Goal: Task Accomplishment & Management: Manage account settings

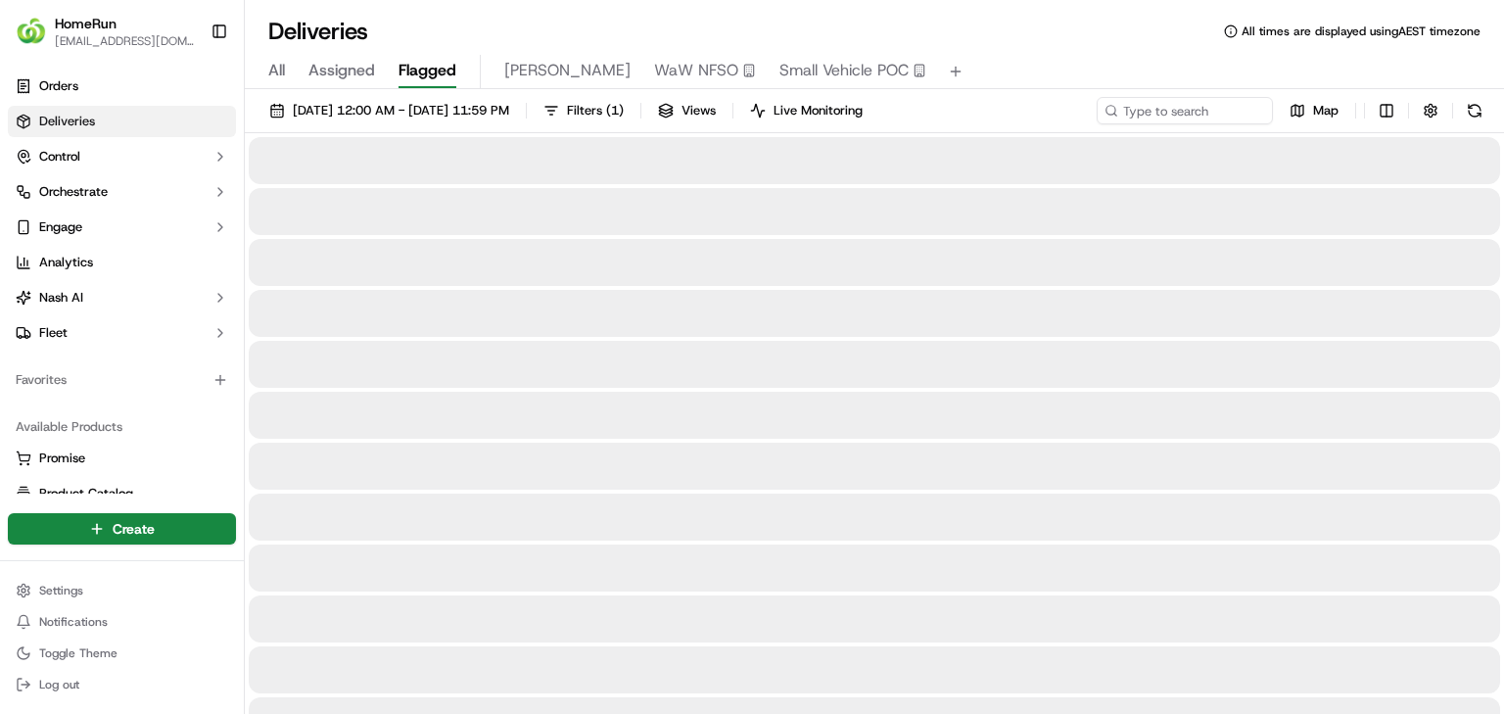
click at [431, 70] on span "Flagged" at bounding box center [428, 70] width 58 height 23
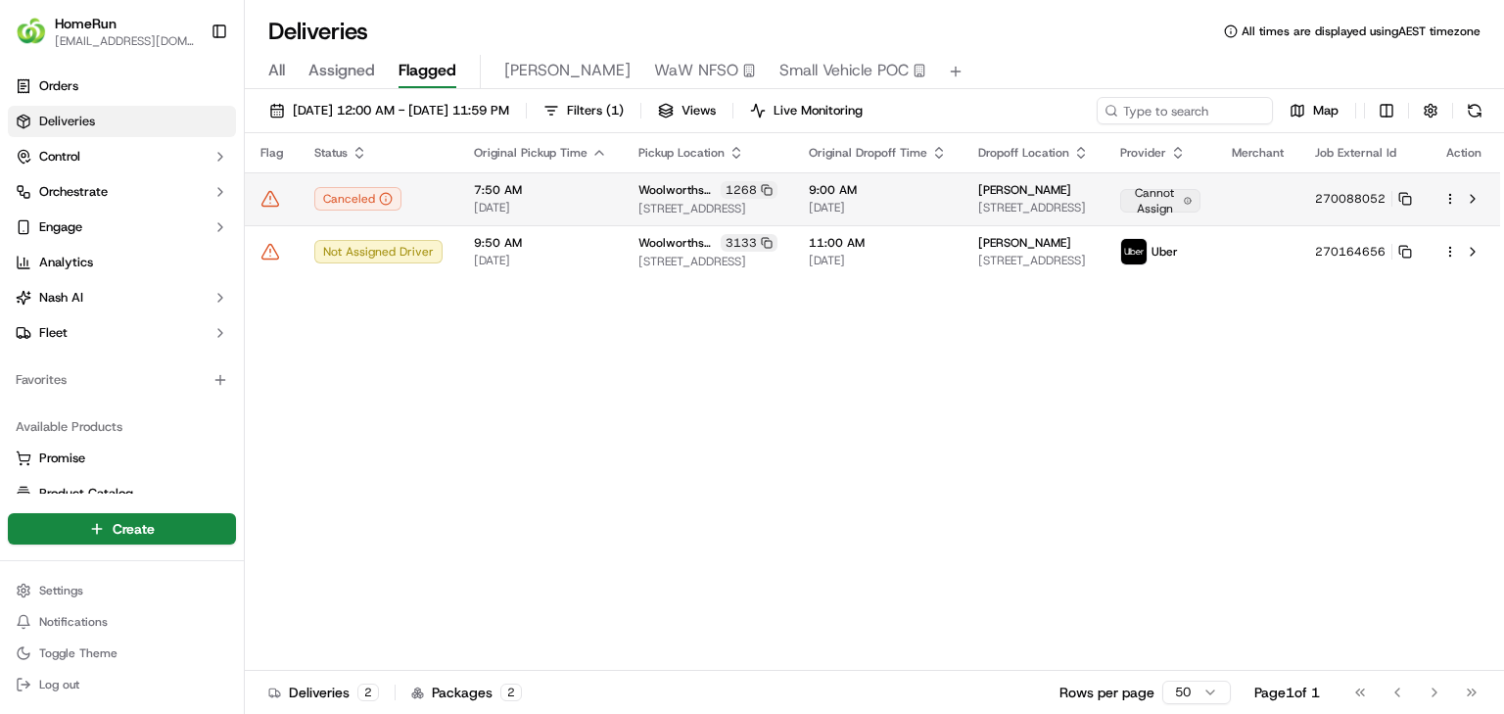
click at [939, 211] on td "270088052" at bounding box center [1363, 198] width 128 height 53
click at [939, 203] on icon at bounding box center [1405, 199] width 14 height 14
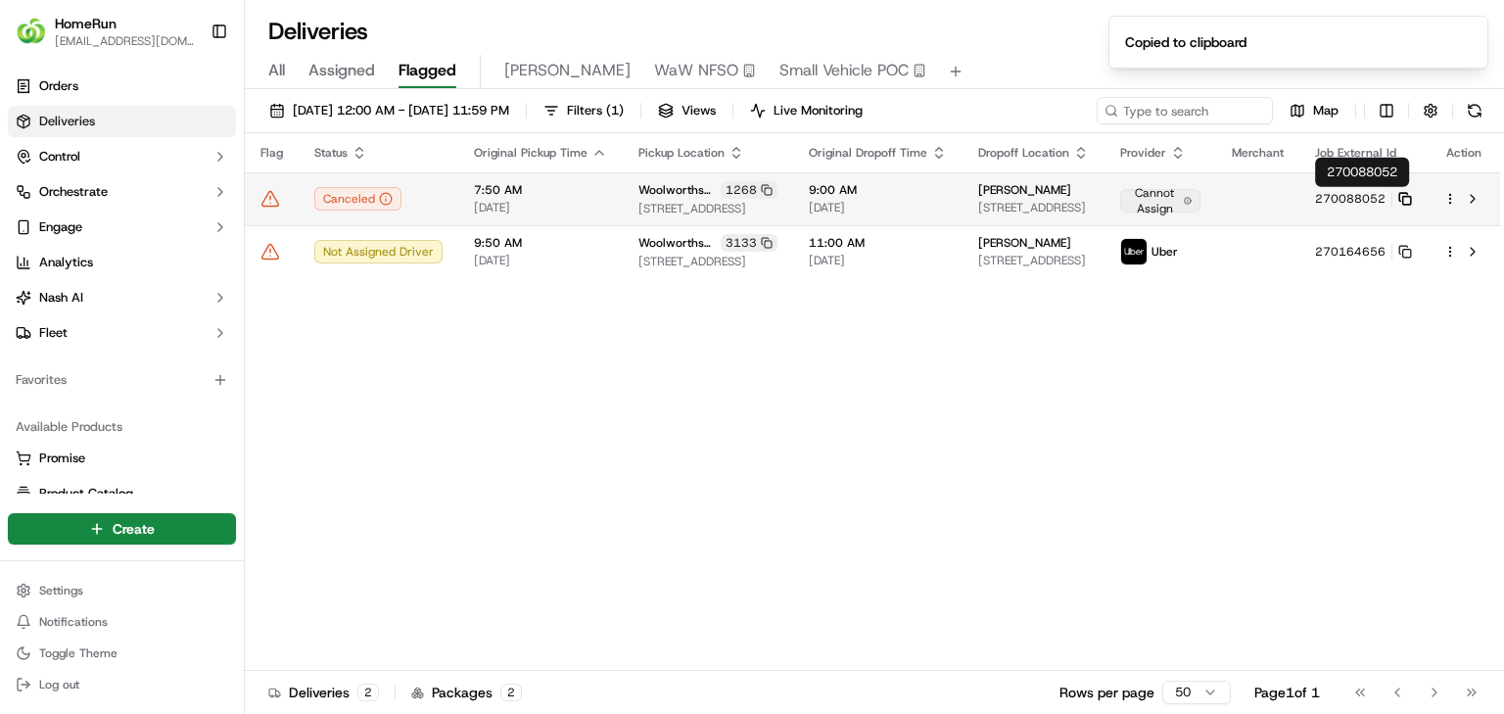
click at [939, 200] on icon at bounding box center [1403, 197] width 8 height 8
drag, startPoint x: 1359, startPoint y: 197, endPoint x: 1255, endPoint y: 204, distance: 104.0
click at [939, 204] on tr "Canceled 7:50 AM 20/09/2025 Woolworths Cowra 1268 3-9 Railway Lane, Cowra, NSW …" at bounding box center [872, 198] width 1255 height 53
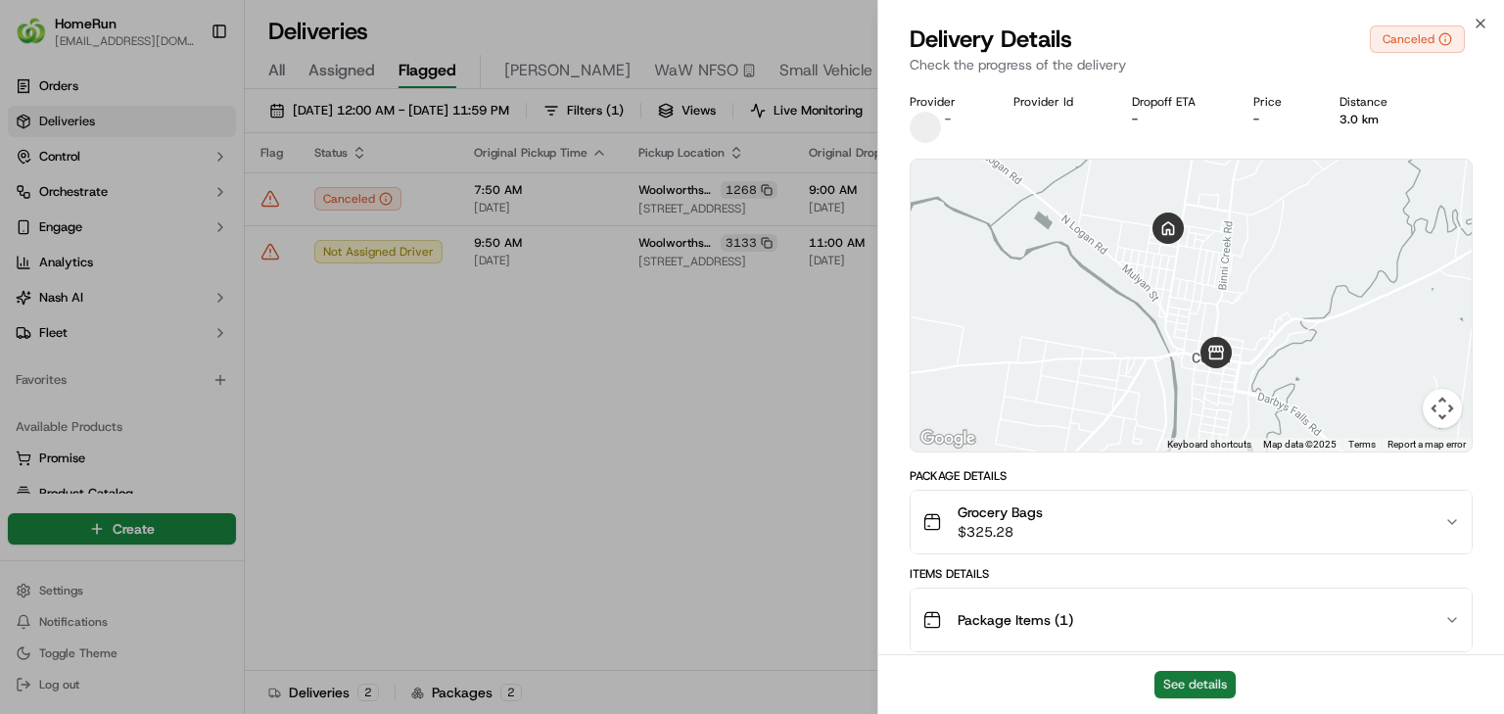
click at [939, 445] on button "See details" at bounding box center [1194, 684] width 81 height 27
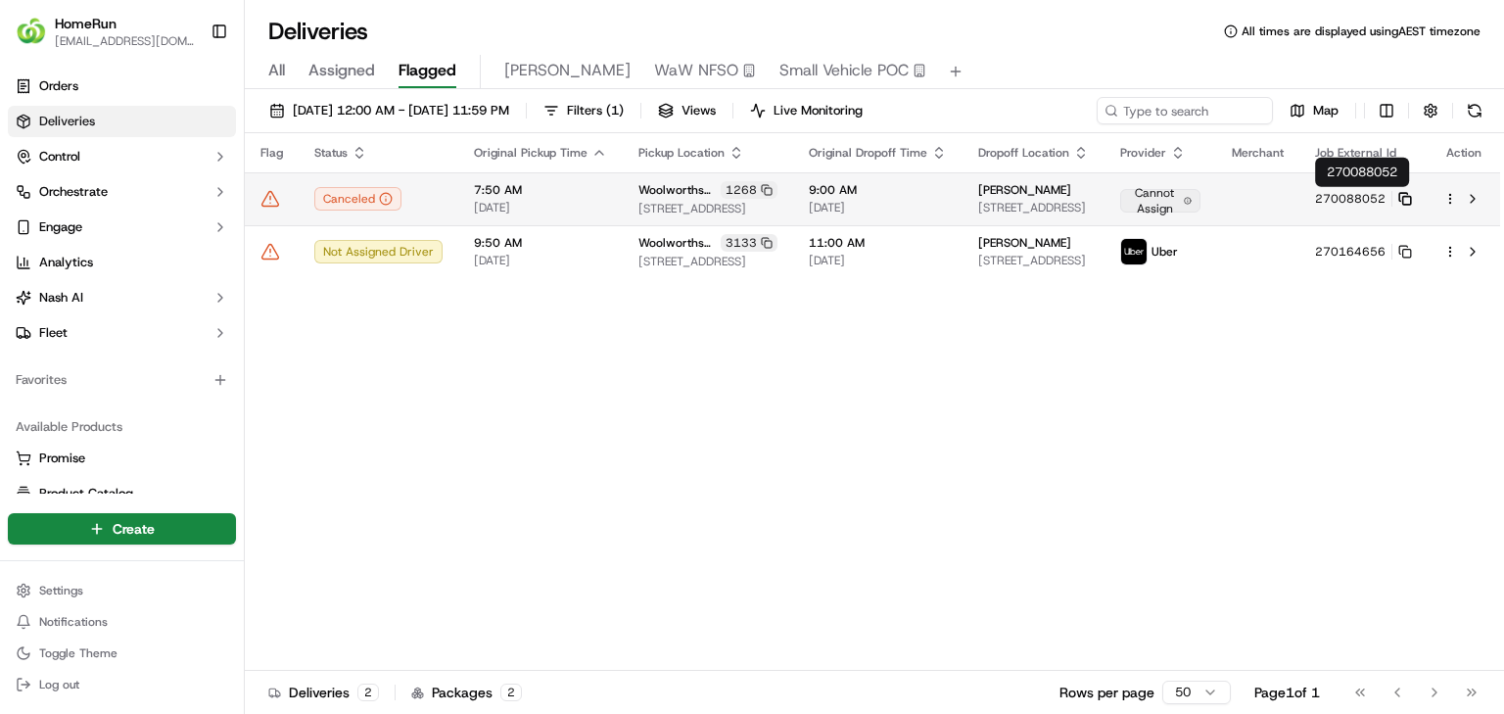
click at [939, 192] on icon at bounding box center [1405, 199] width 14 height 14
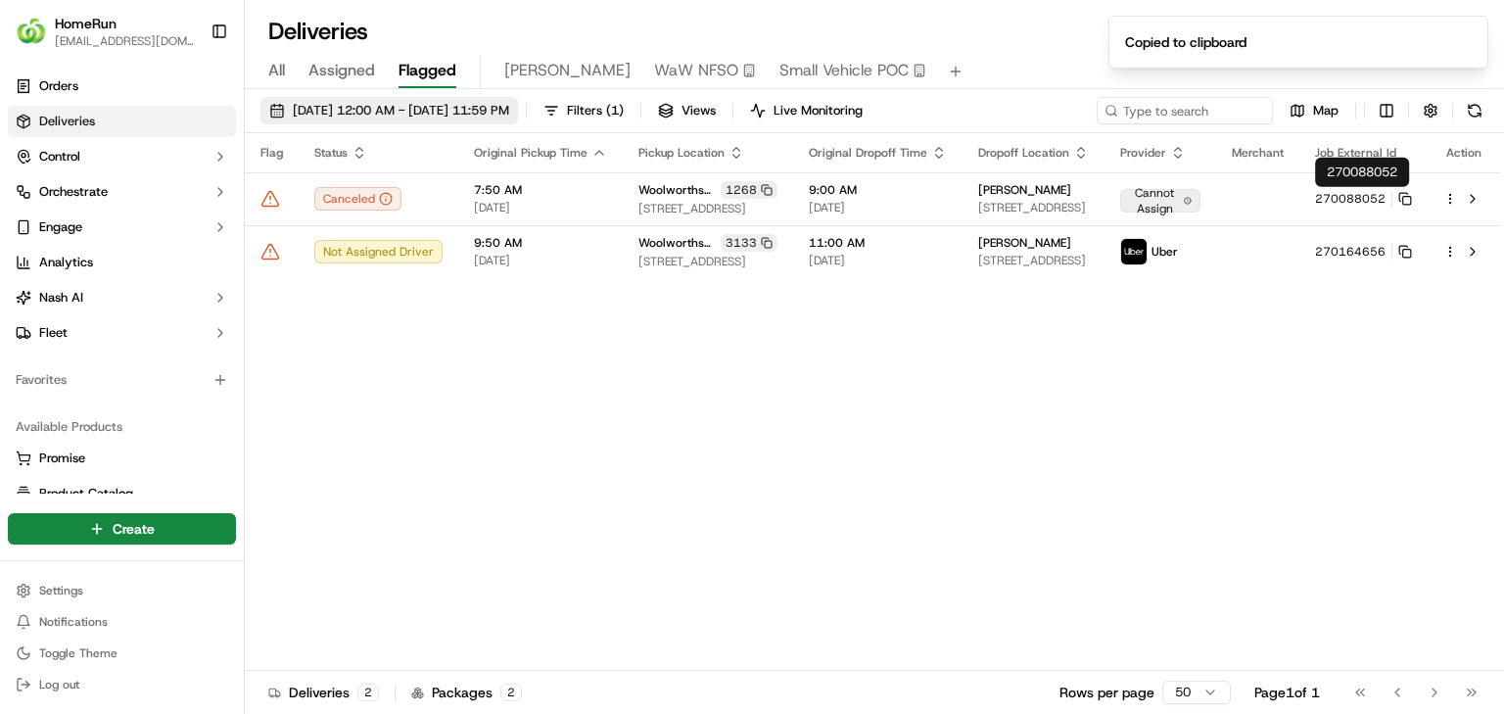
click at [378, 110] on span "[DATE] 12:00 AM - [DATE] 11:59 PM" at bounding box center [401, 111] width 216 height 18
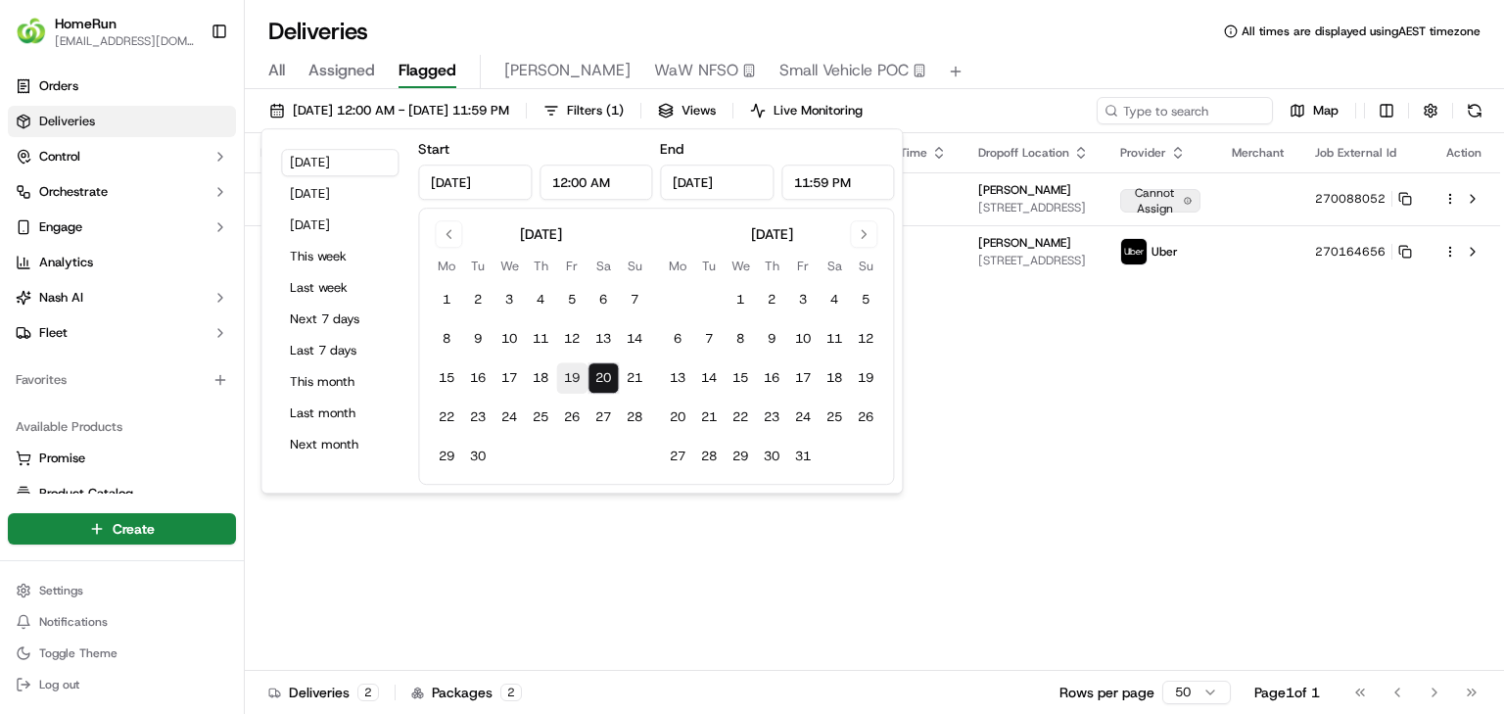
click at [567, 376] on button "19" at bounding box center [571, 377] width 31 height 31
type input "Sep 19, 2025"
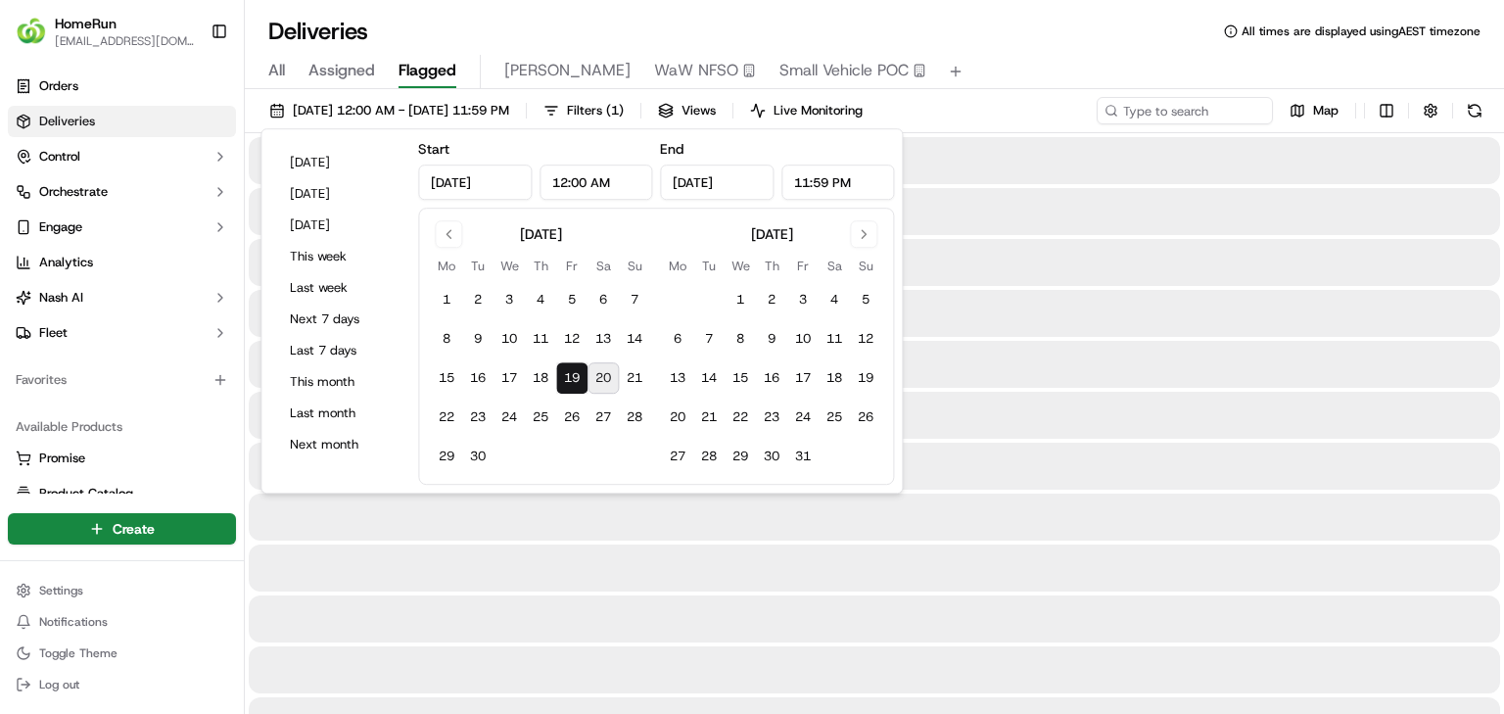
drag, startPoint x: 1226, startPoint y: 360, endPoint x: 1144, endPoint y: 383, distance: 85.3
click at [939, 360] on div at bounding box center [874, 364] width 1251 height 47
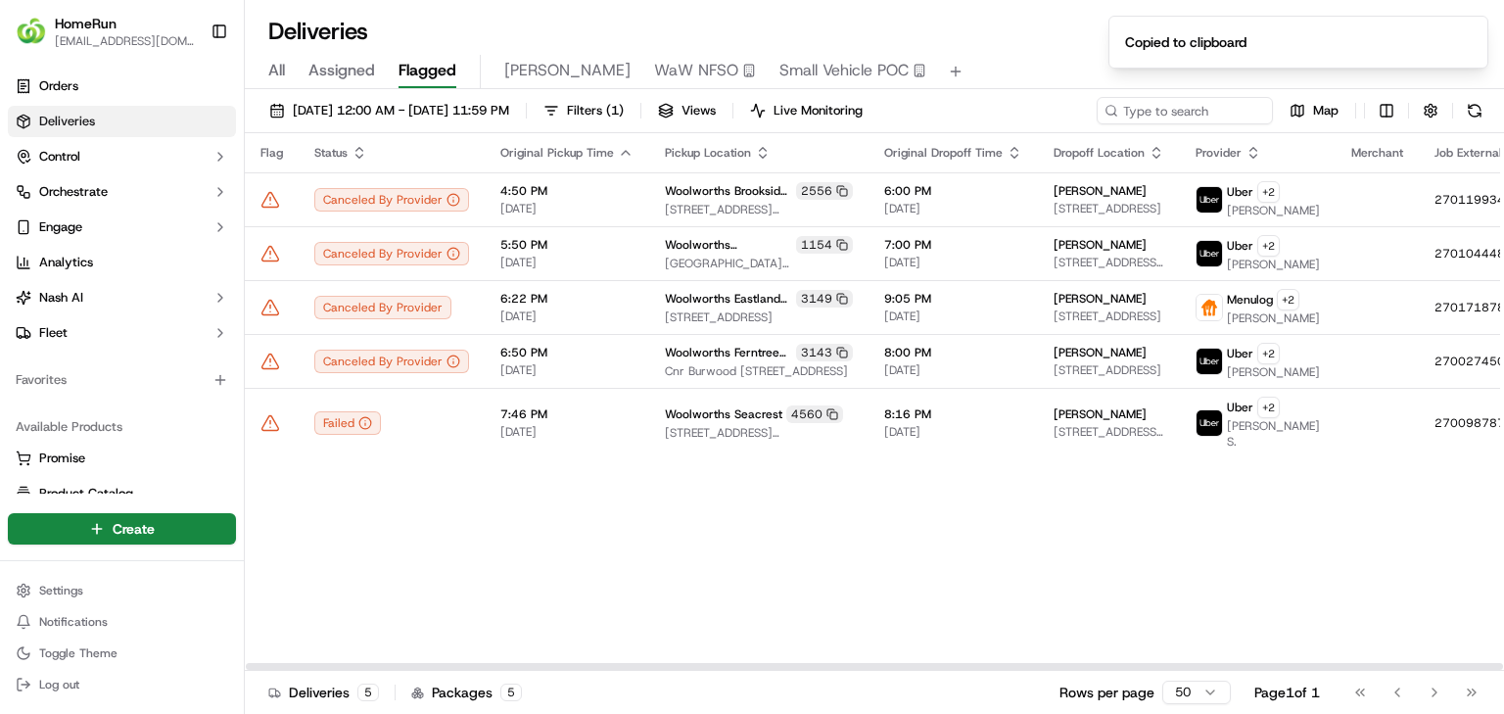
click at [504, 126] on div "19/09/2025 12:00 AM - 19/09/2025 11:59 PM Filters ( 1 ) Views Live Monitoring M…" at bounding box center [874, 115] width 1259 height 36
click at [513, 121] on button "19/09/2025 12:00 AM - 19/09/2025 11:59 PM" at bounding box center [389, 110] width 258 height 27
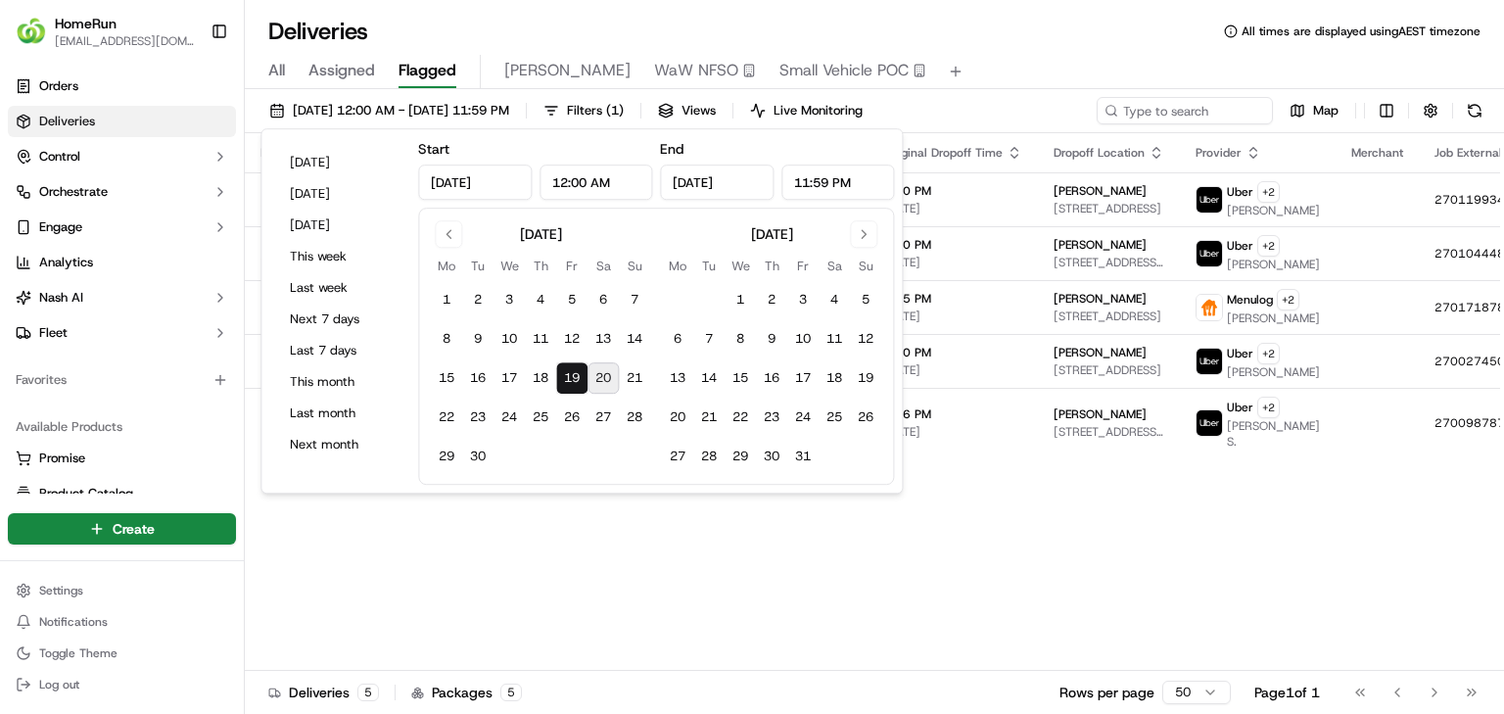
click at [607, 376] on button "20" at bounding box center [602, 377] width 31 height 31
type input "Sep 20, 2025"
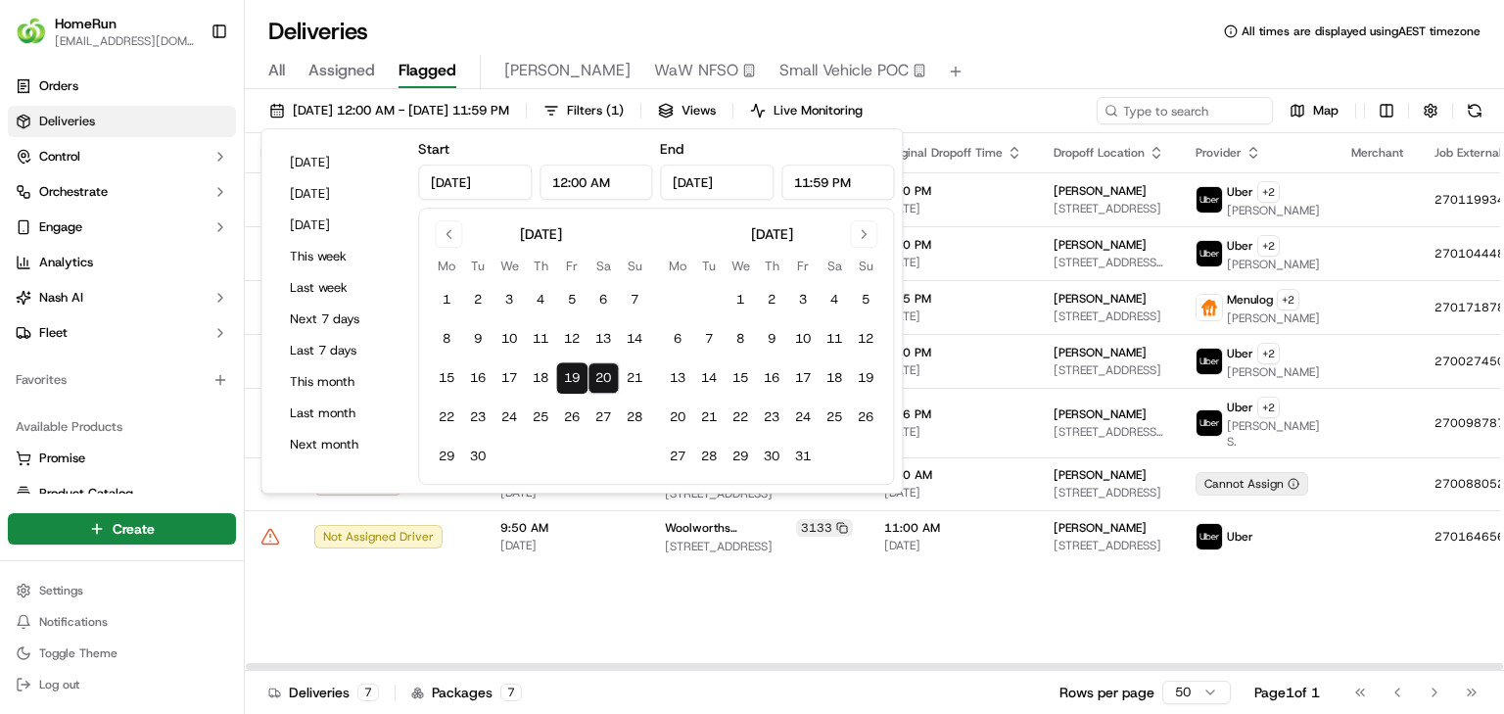
click at [882, 445] on div "Flag Status Original Pickup Time Pickup Location Original Dropoff Time Dropoff …" at bounding box center [949, 402] width 1409 height 538
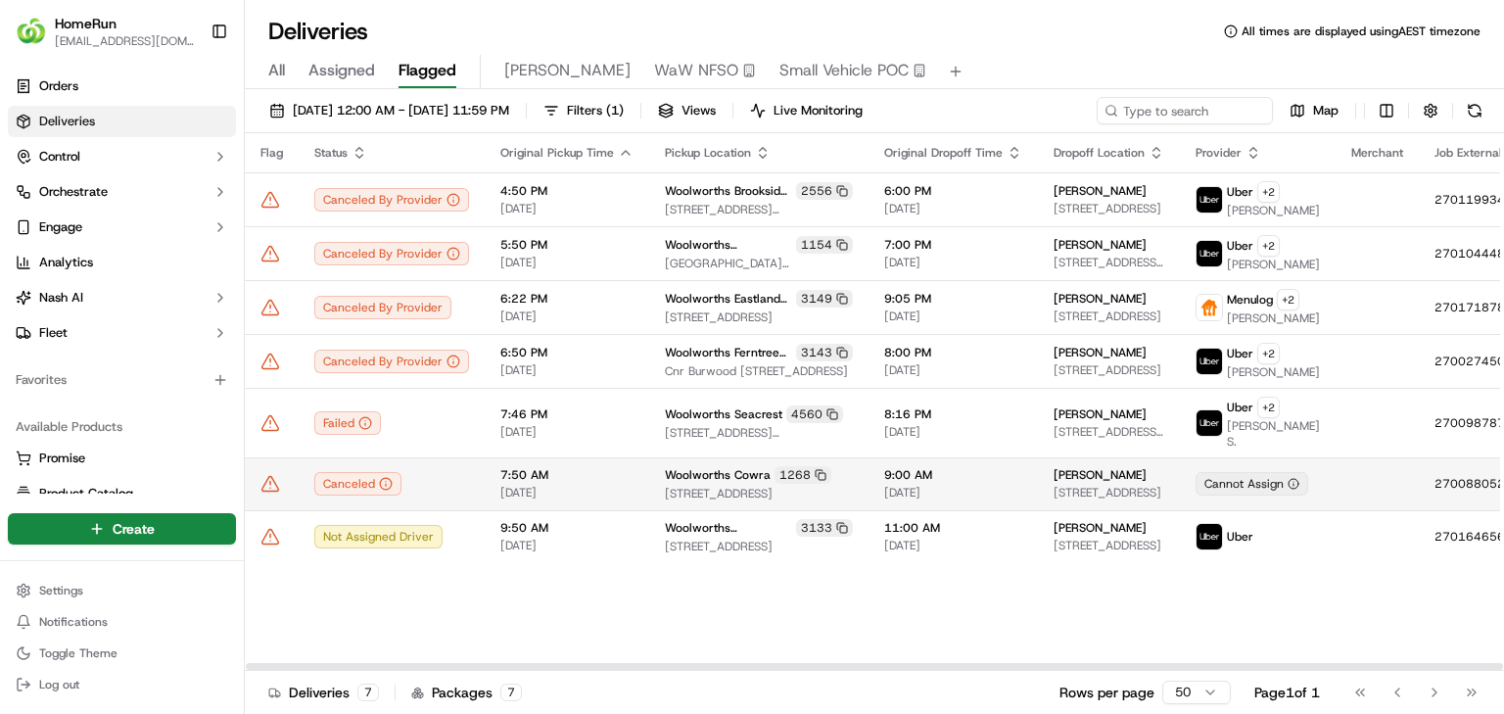
click at [926, 445] on span "9:00 AM" at bounding box center [953, 475] width 138 height 16
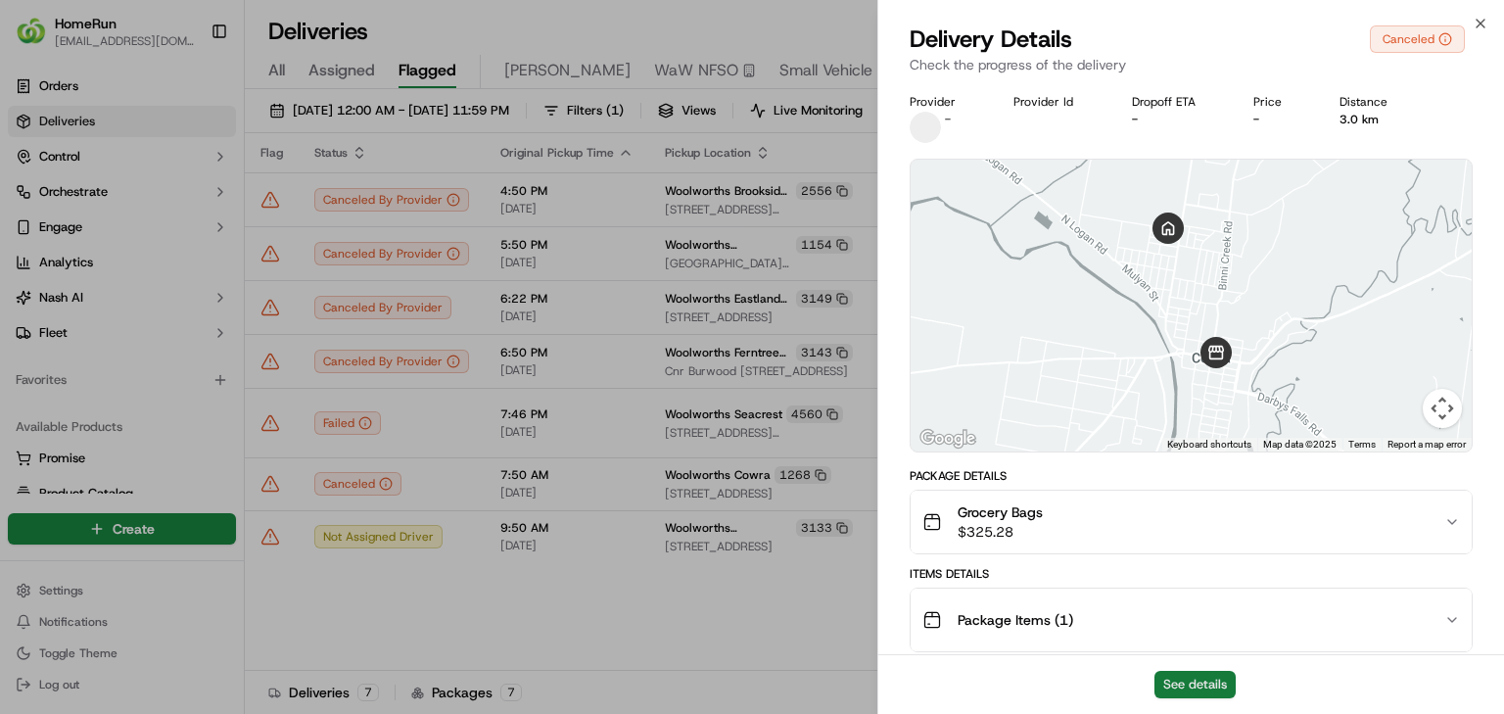
click at [939, 445] on button "See details" at bounding box center [1194, 684] width 81 height 27
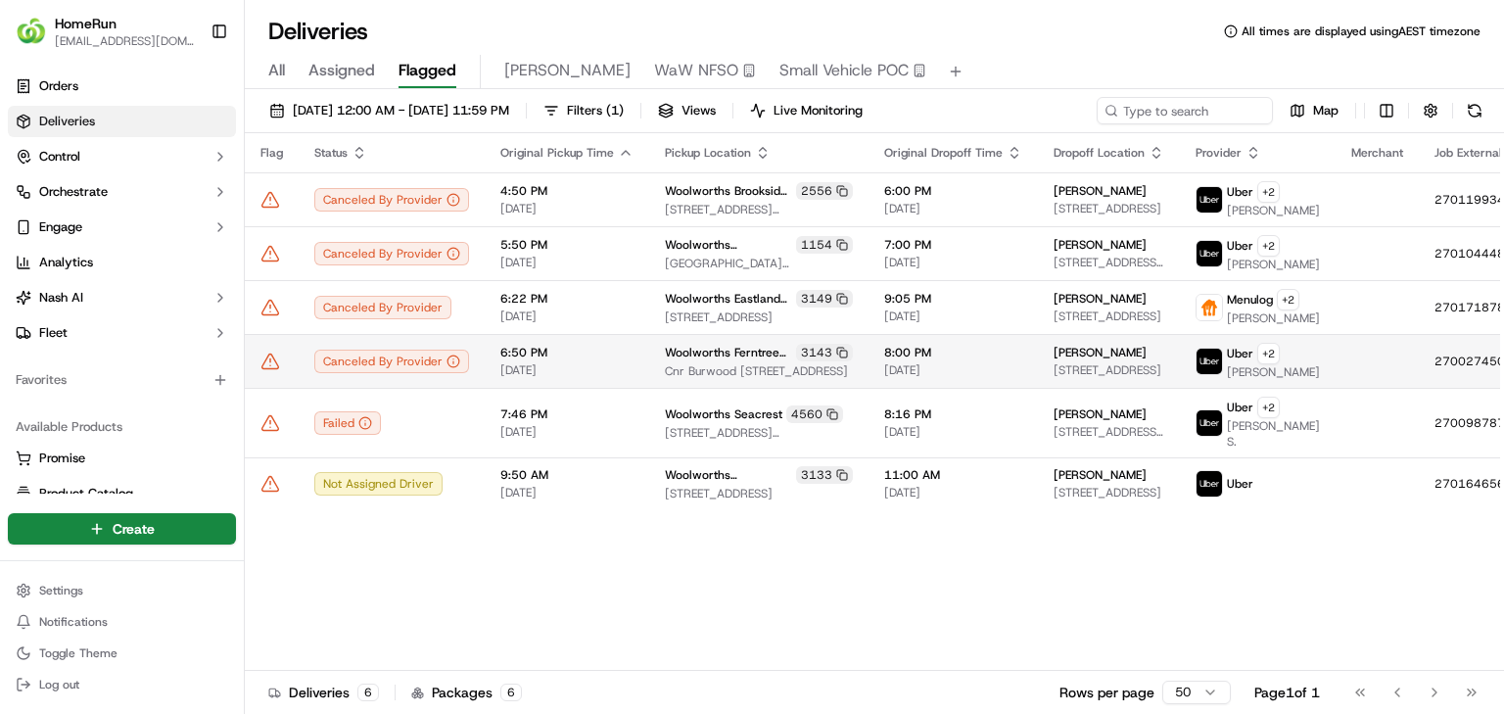
drag, startPoint x: 619, startPoint y: 442, endPoint x: 607, endPoint y: 395, distance: 48.4
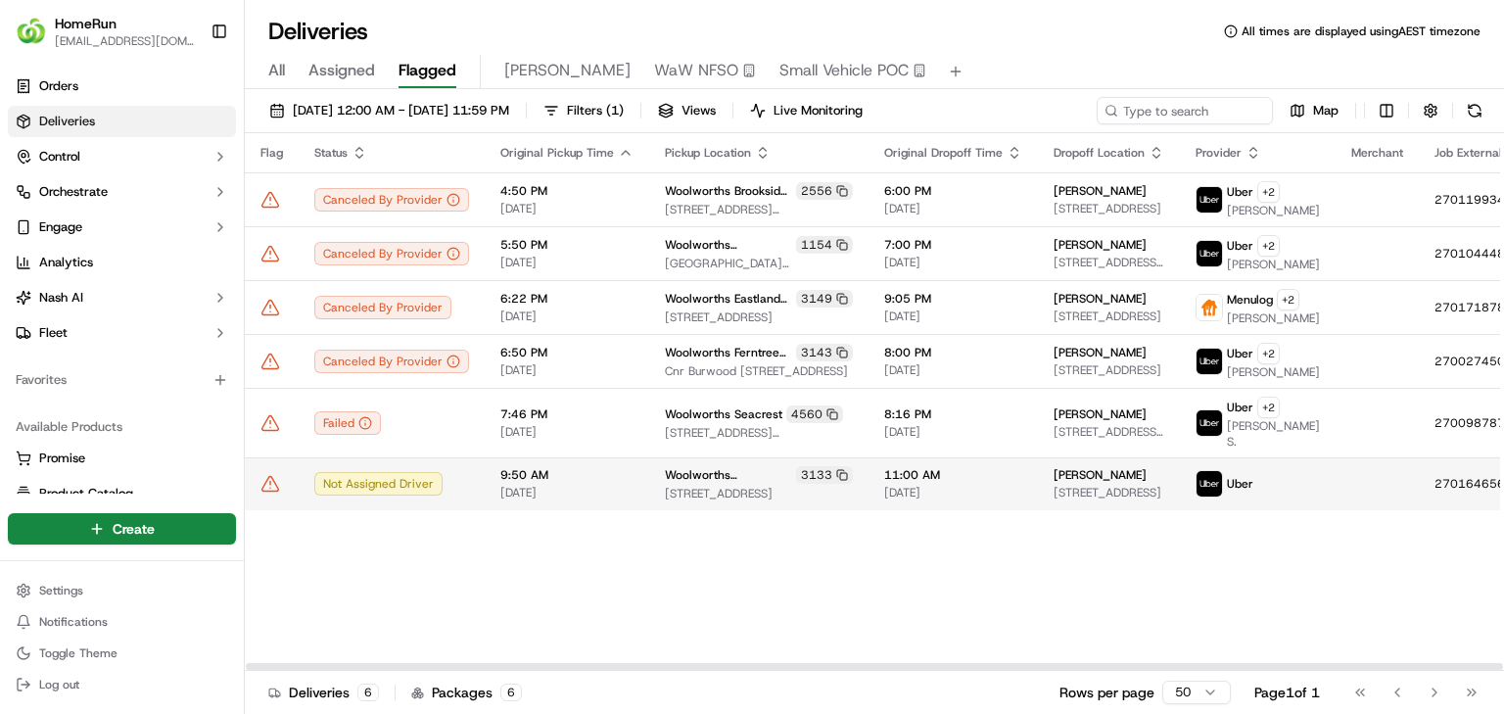
click at [544, 445] on span "[DATE]" at bounding box center [566, 493] width 133 height 16
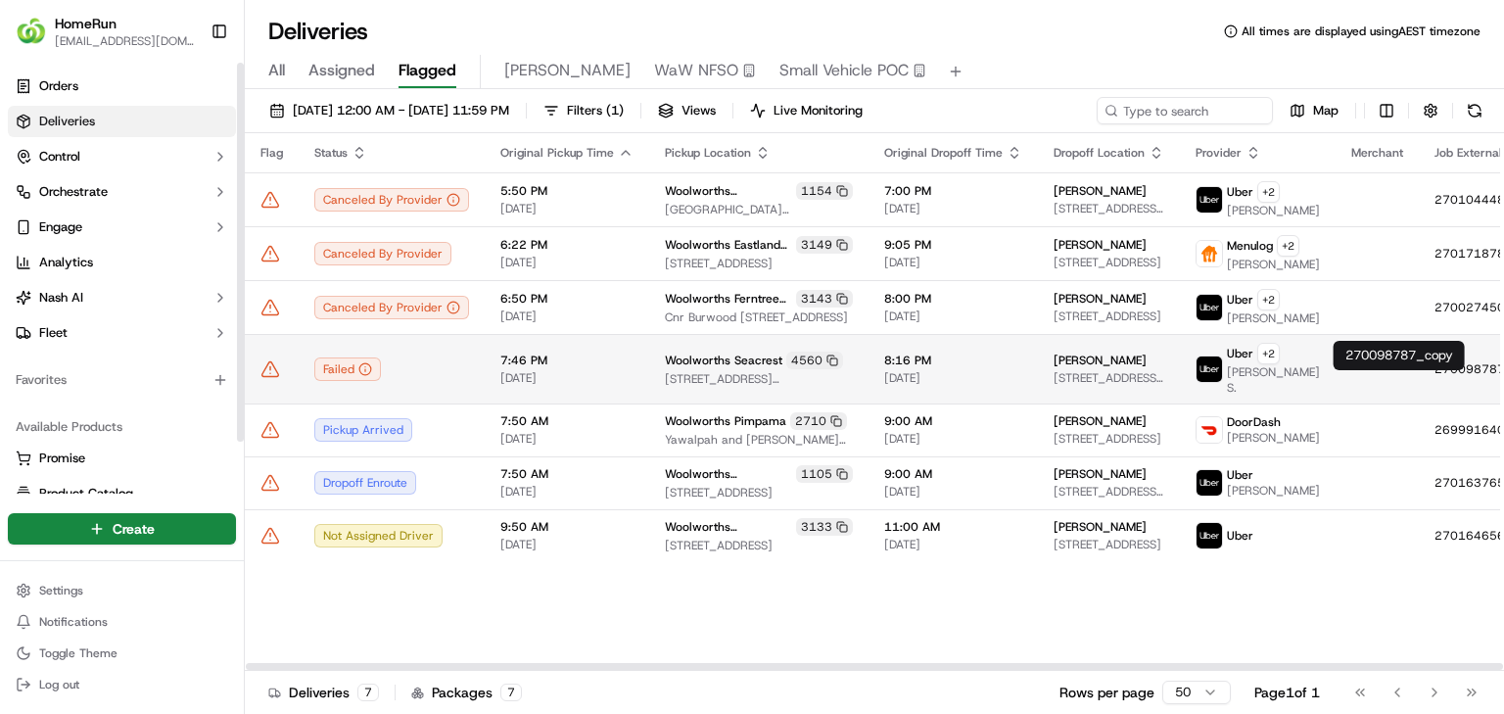
click at [264, 379] on icon at bounding box center [270, 369] width 20 height 20
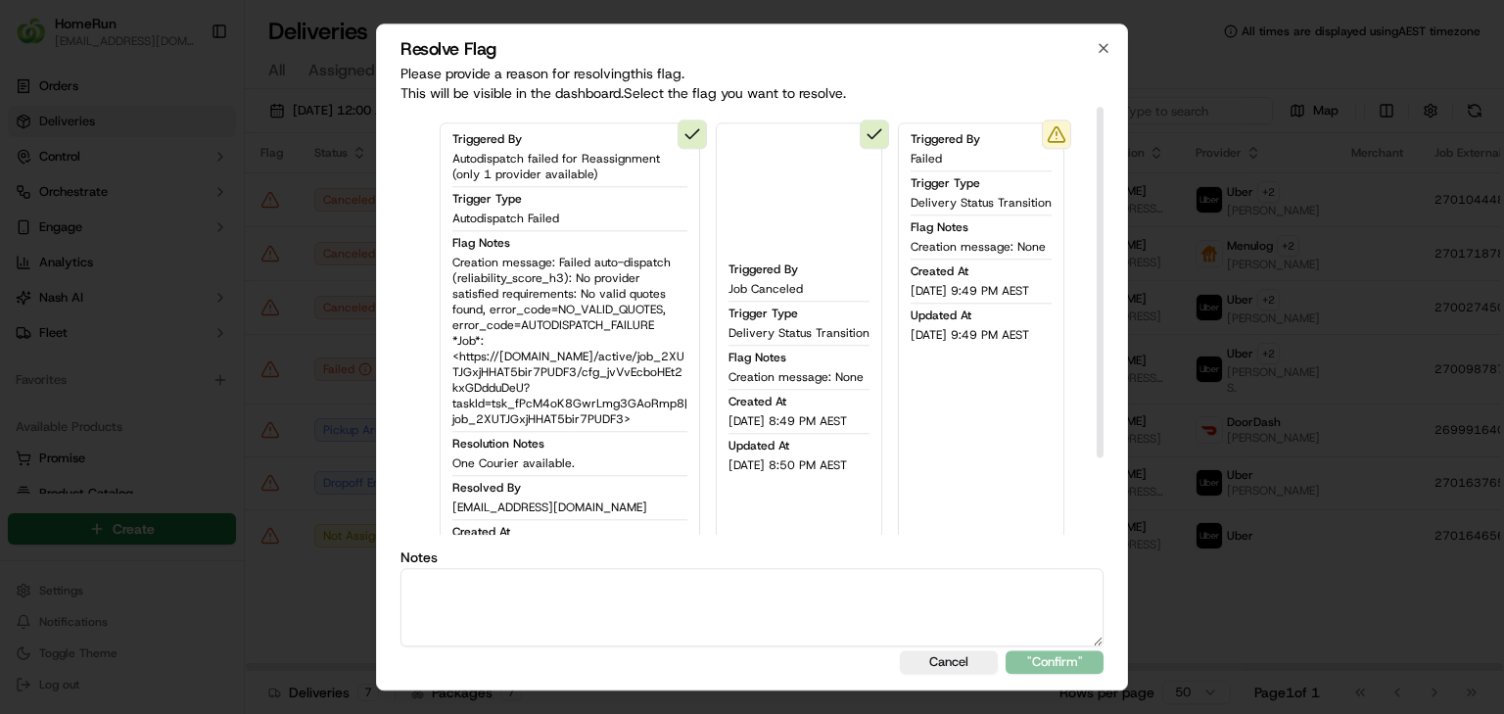
drag, startPoint x: 866, startPoint y: 552, endPoint x: 821, endPoint y: 594, distance: 61.7
click at [856, 445] on div "Notes" at bounding box center [751, 598] width 703 height 96
click at [939, 445] on div "Triggered By Failed Trigger Type Delivery Status Transition Flag Notes Creation…" at bounding box center [981, 367] width 166 height 490
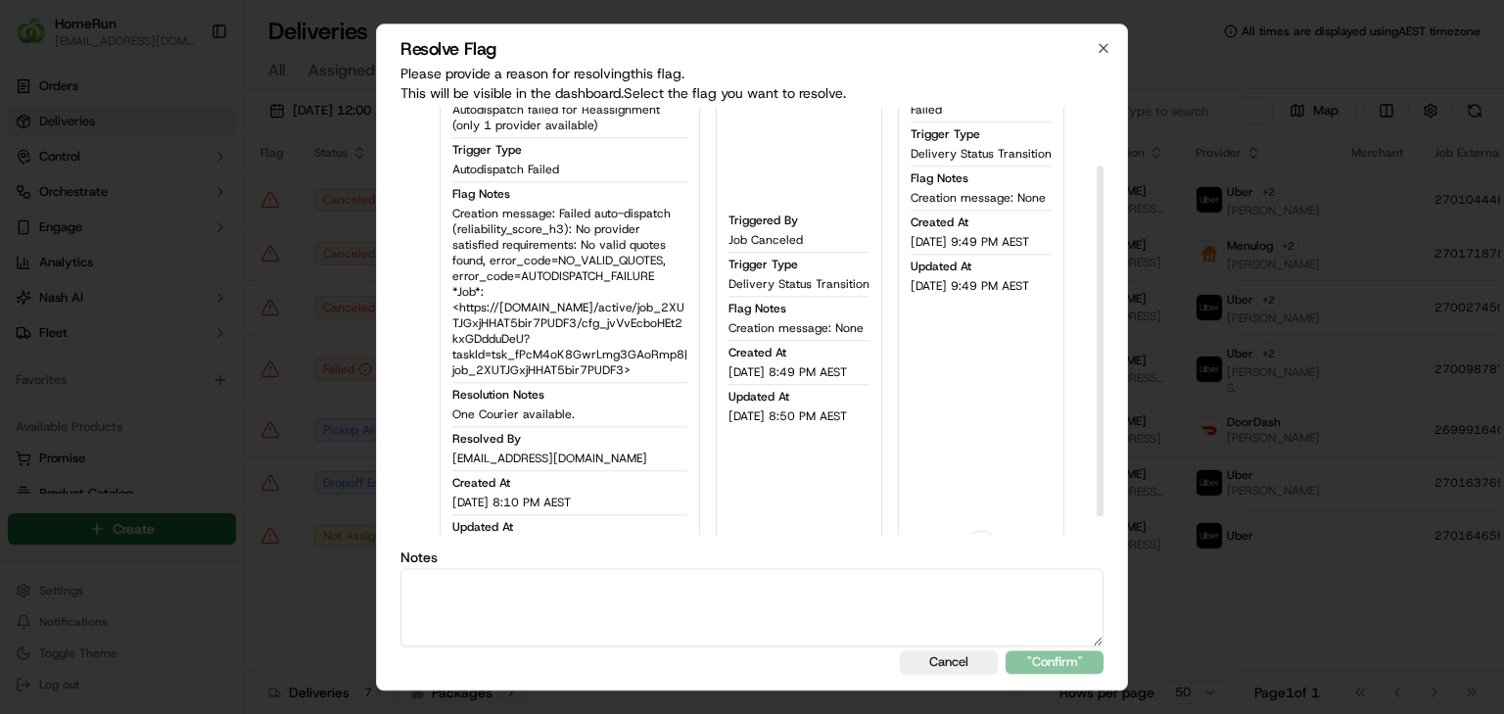
scroll to position [92, 0]
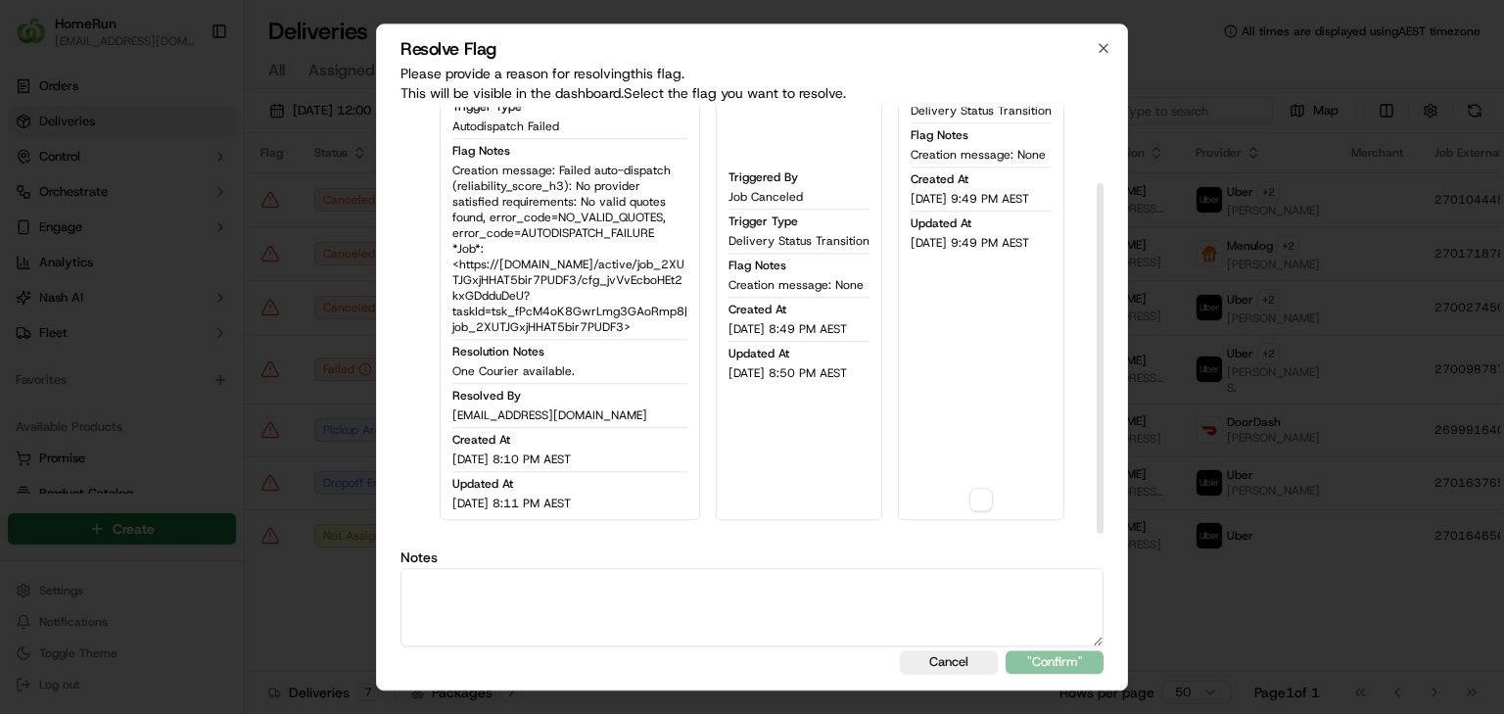
click at [939, 445] on button "button" at bounding box center [980, 499] width 23 height 23
click at [939, 445] on textarea at bounding box center [751, 607] width 703 height 78
type textarea "sms sent"
click at [939, 445] on button ""Confirm"" at bounding box center [1055, 661] width 98 height 23
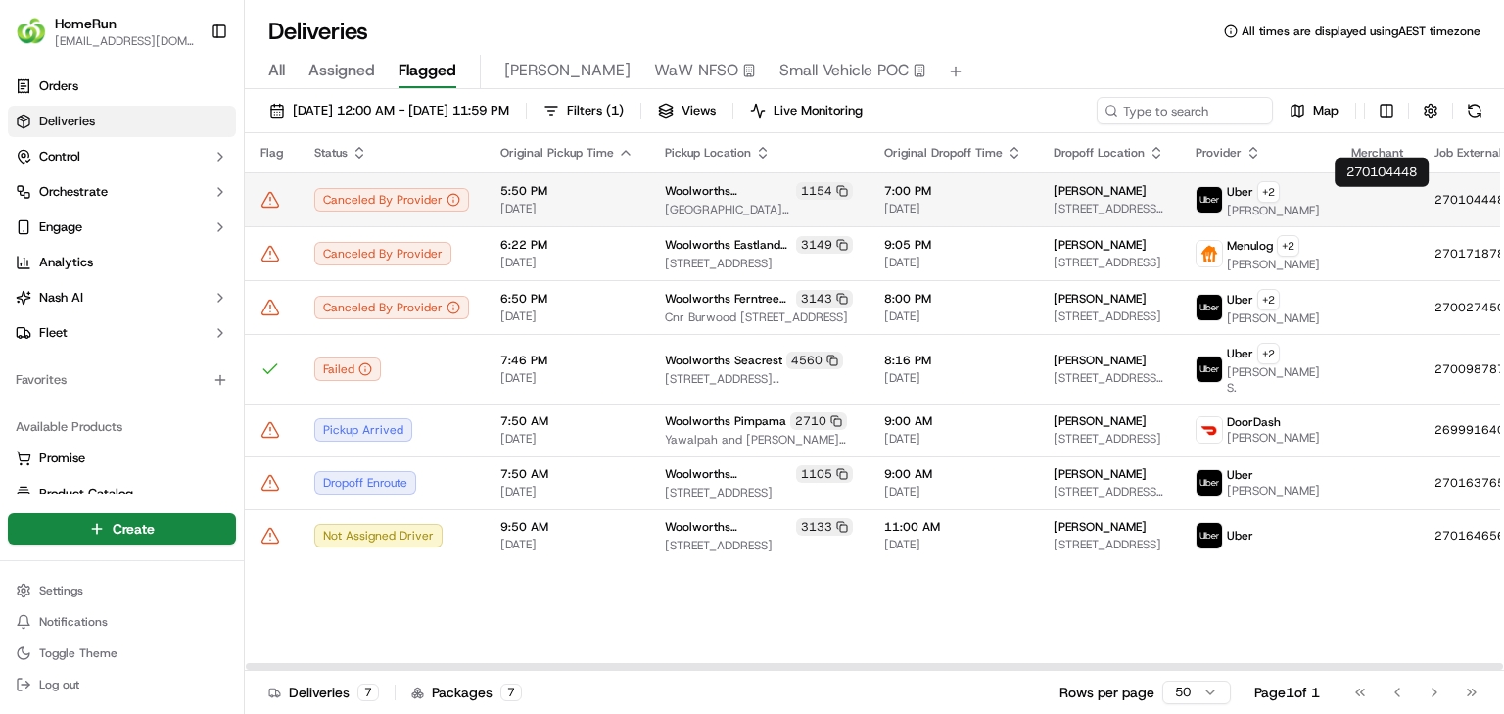
click at [939, 201] on icon at bounding box center [1525, 200] width 14 height 14
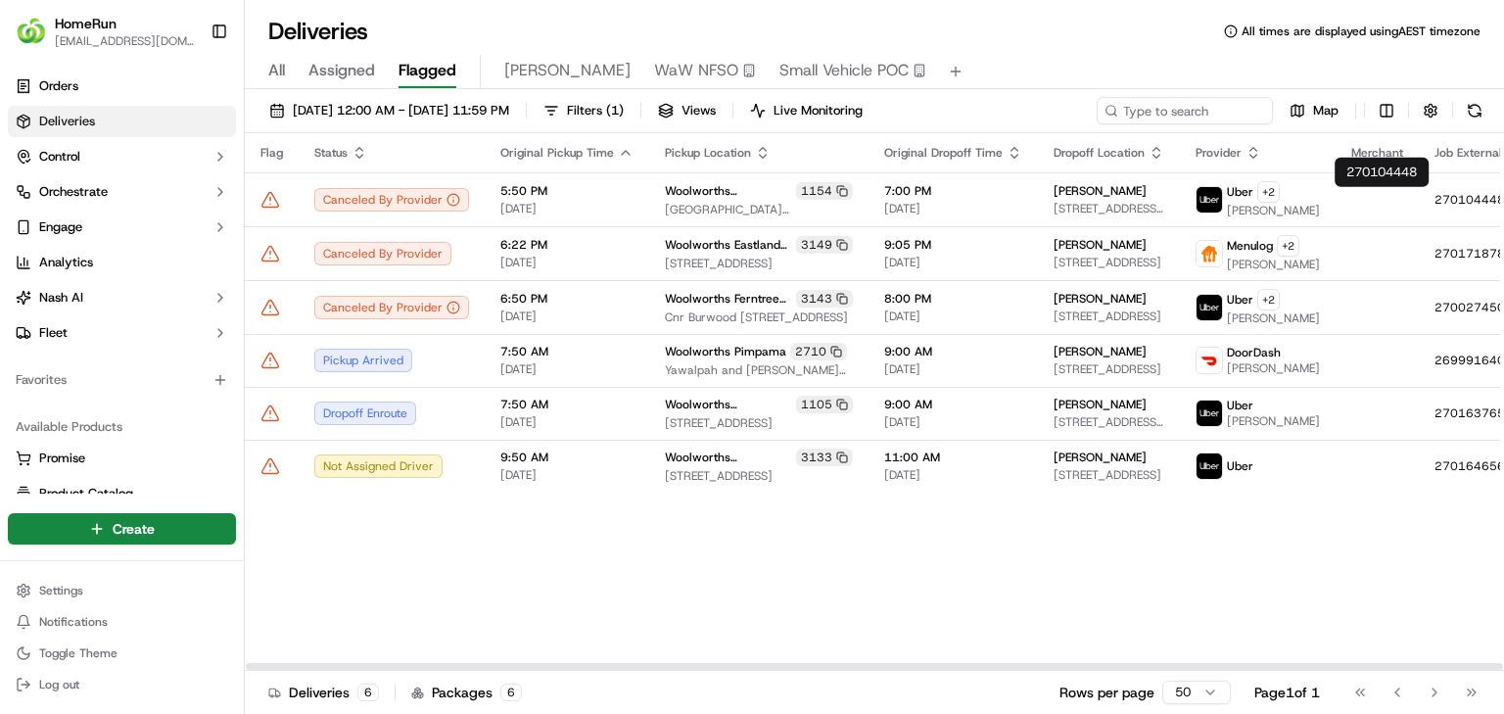
click at [692, 445] on div "Flag Status Original Pickup Time Pickup Location Original Dropoff Time Dropoff …" at bounding box center [932, 402] width 1375 height 538
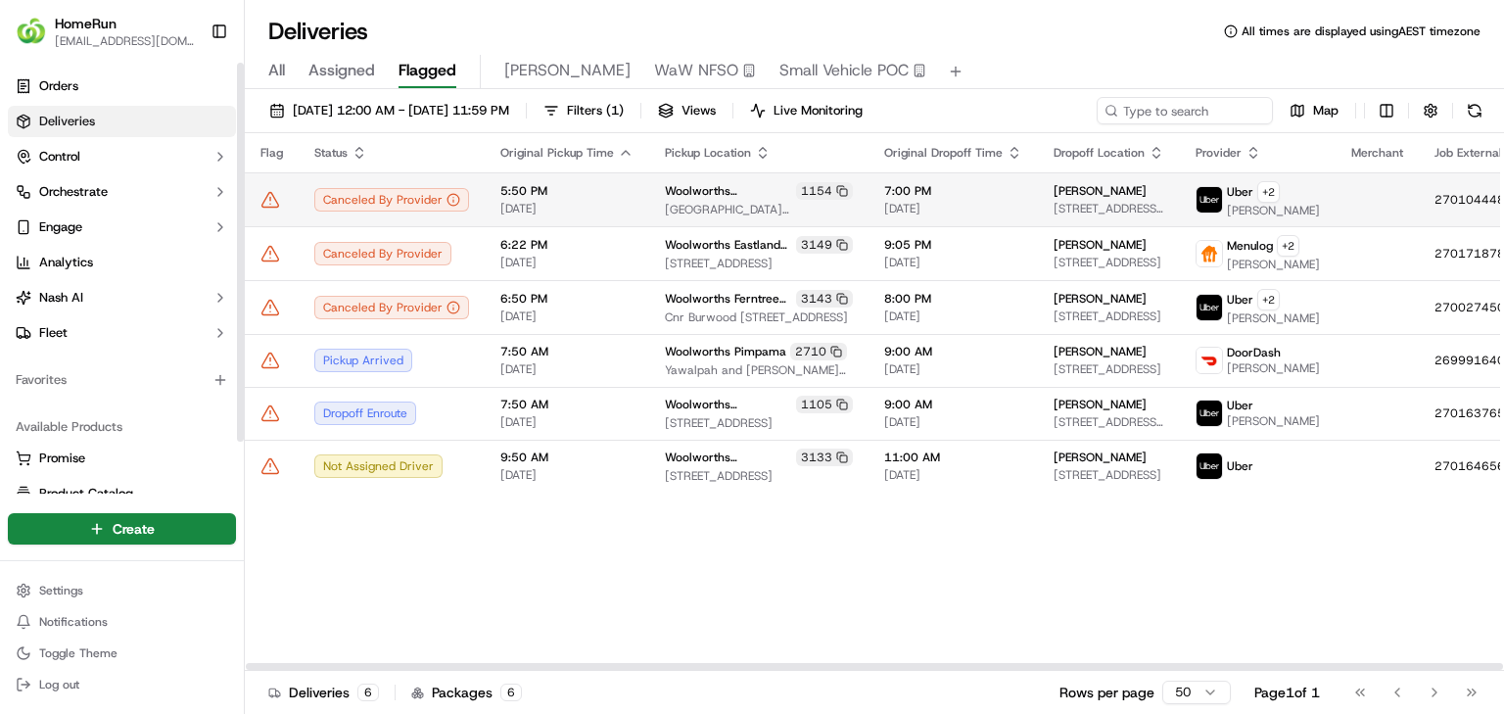
click at [274, 200] on icon at bounding box center [270, 200] width 20 height 20
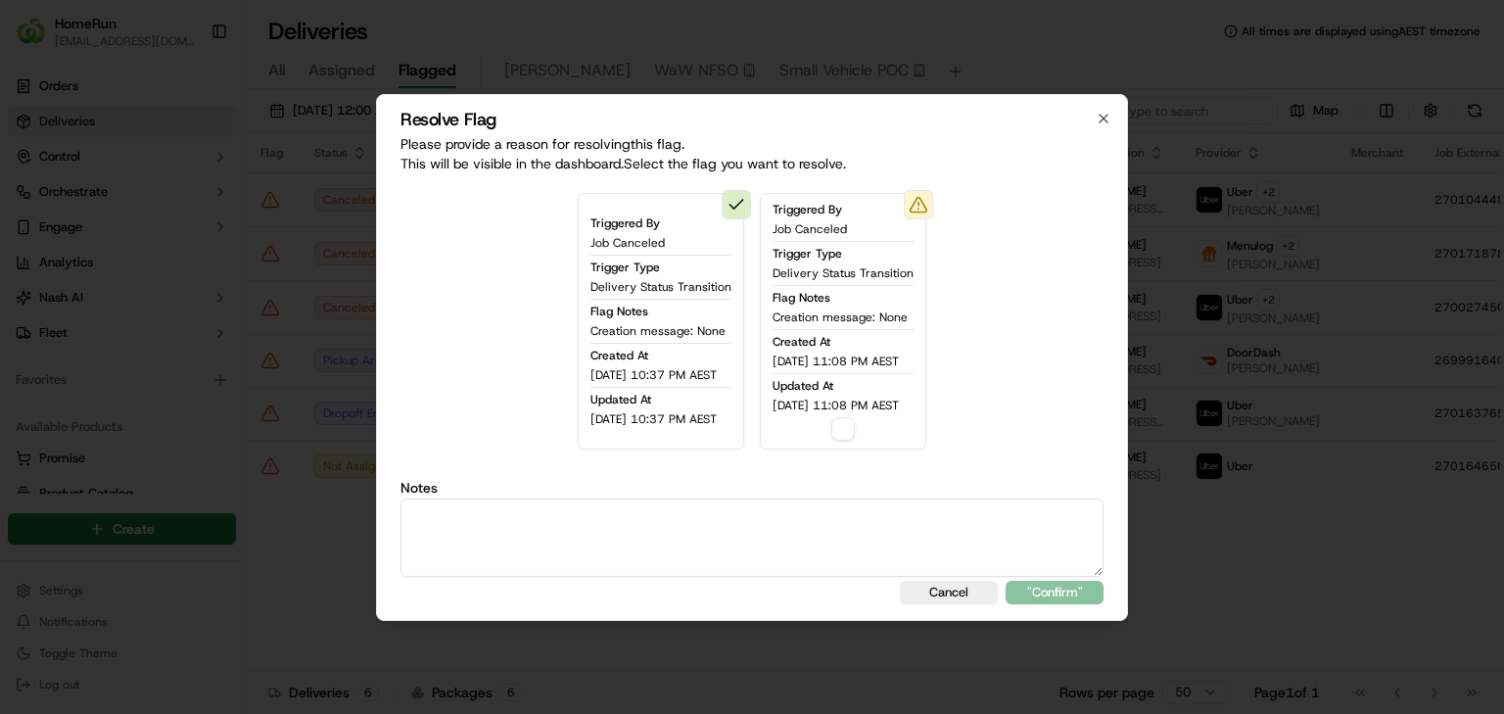
drag, startPoint x: 891, startPoint y: 366, endPoint x: 889, endPoint y: 383, distance: 16.8
click at [891, 365] on span "19/09/2025 11:08 PM AEST" at bounding box center [836, 361] width 126 height 16
click at [844, 435] on button "button" at bounding box center [842, 428] width 23 height 23
drag, startPoint x: 816, startPoint y: 553, endPoint x: 824, endPoint y: 578, distance: 26.0
click at [822, 445] on textarea at bounding box center [751, 537] width 703 height 78
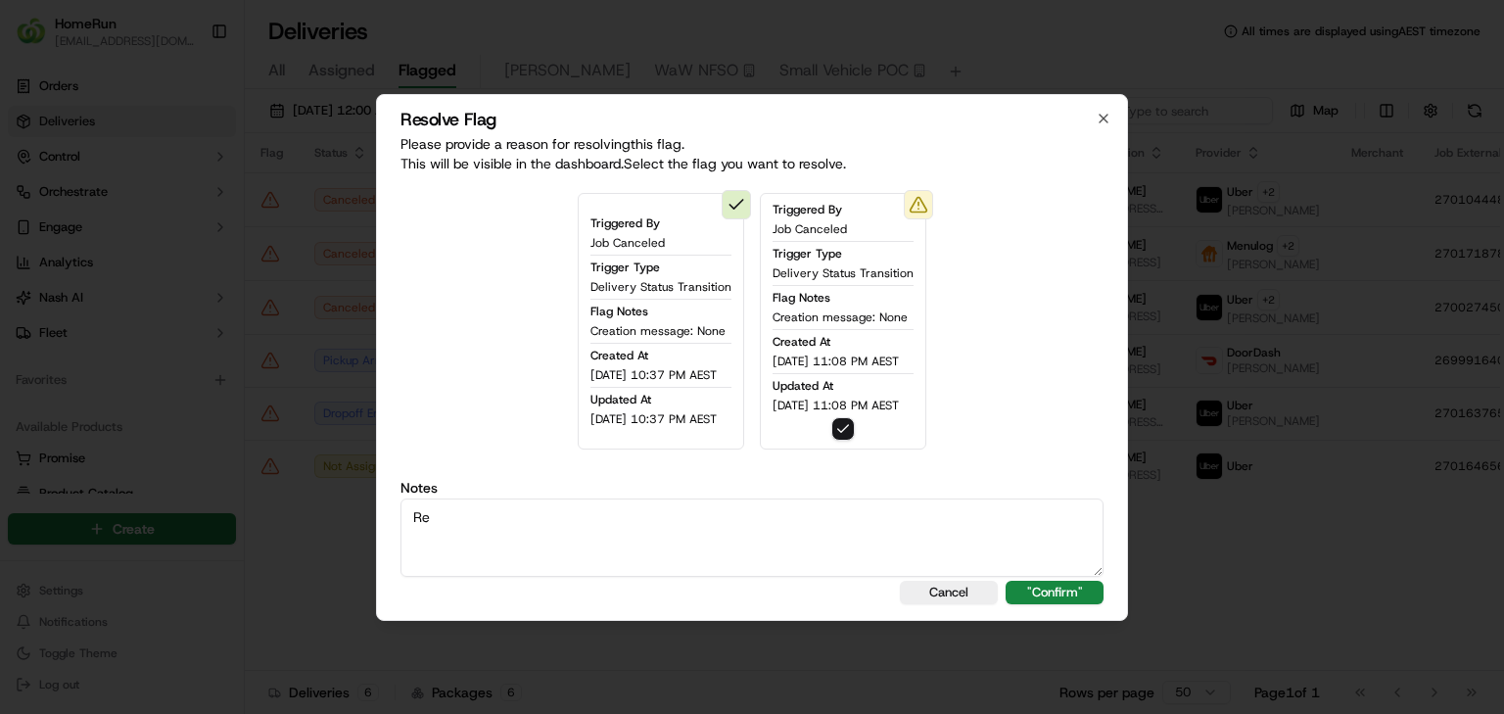
type textarea "R"
type textarea "A"
type textarea "Duplicated"
click at [939, 445] on button ""Confirm"" at bounding box center [1055, 592] width 98 height 23
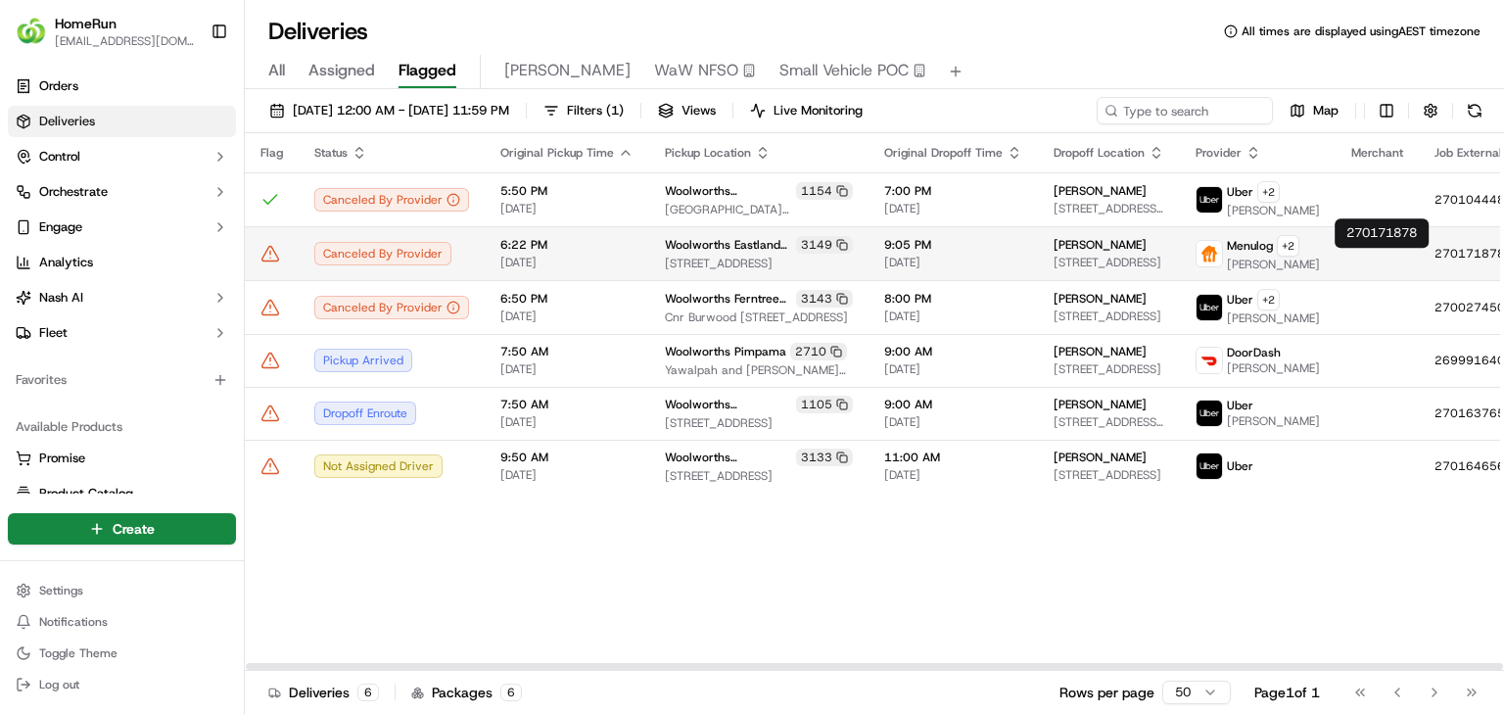
click at [939, 258] on rect at bounding box center [1527, 255] width 8 height 8
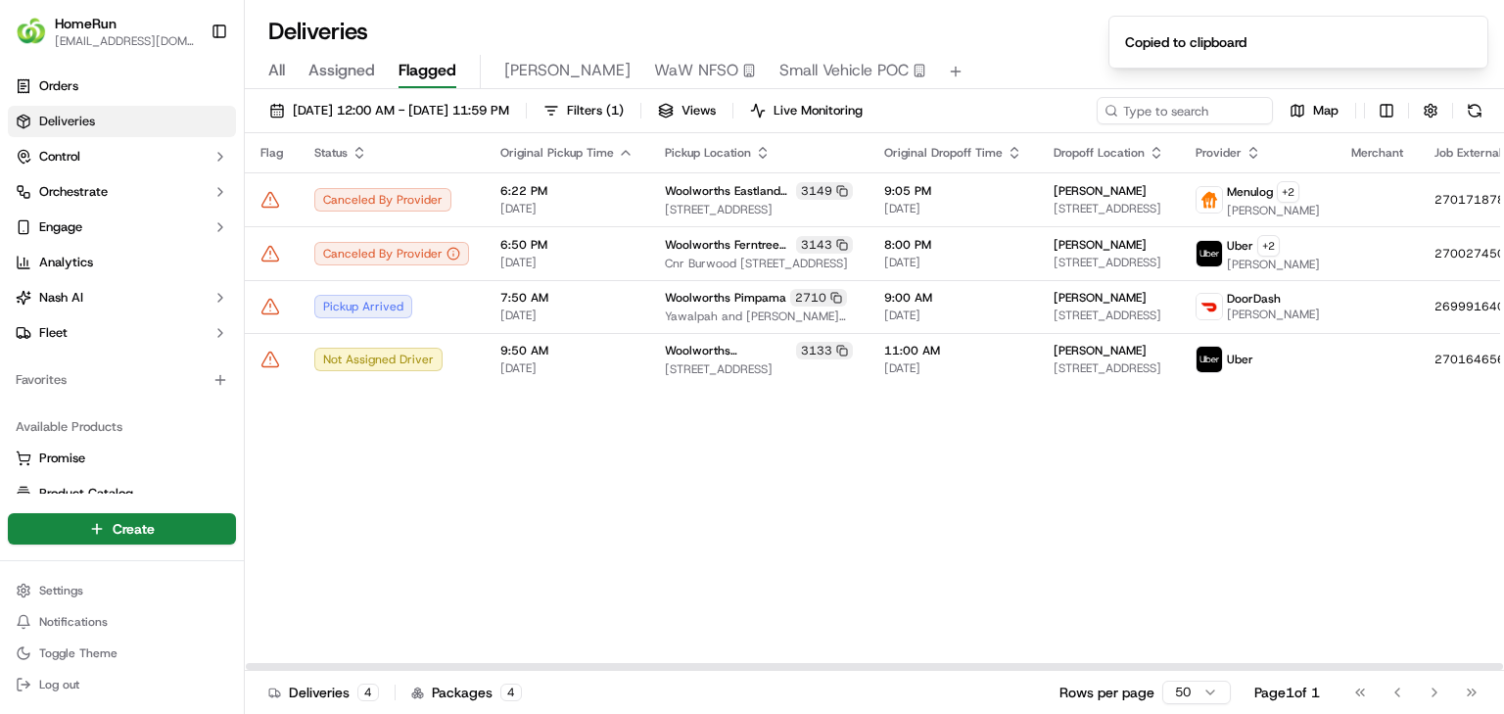
click at [939, 445] on div "Flag Status Original Pickup Time Pickup Location Original Dropoff Time Dropoff …" at bounding box center [932, 402] width 1375 height 538
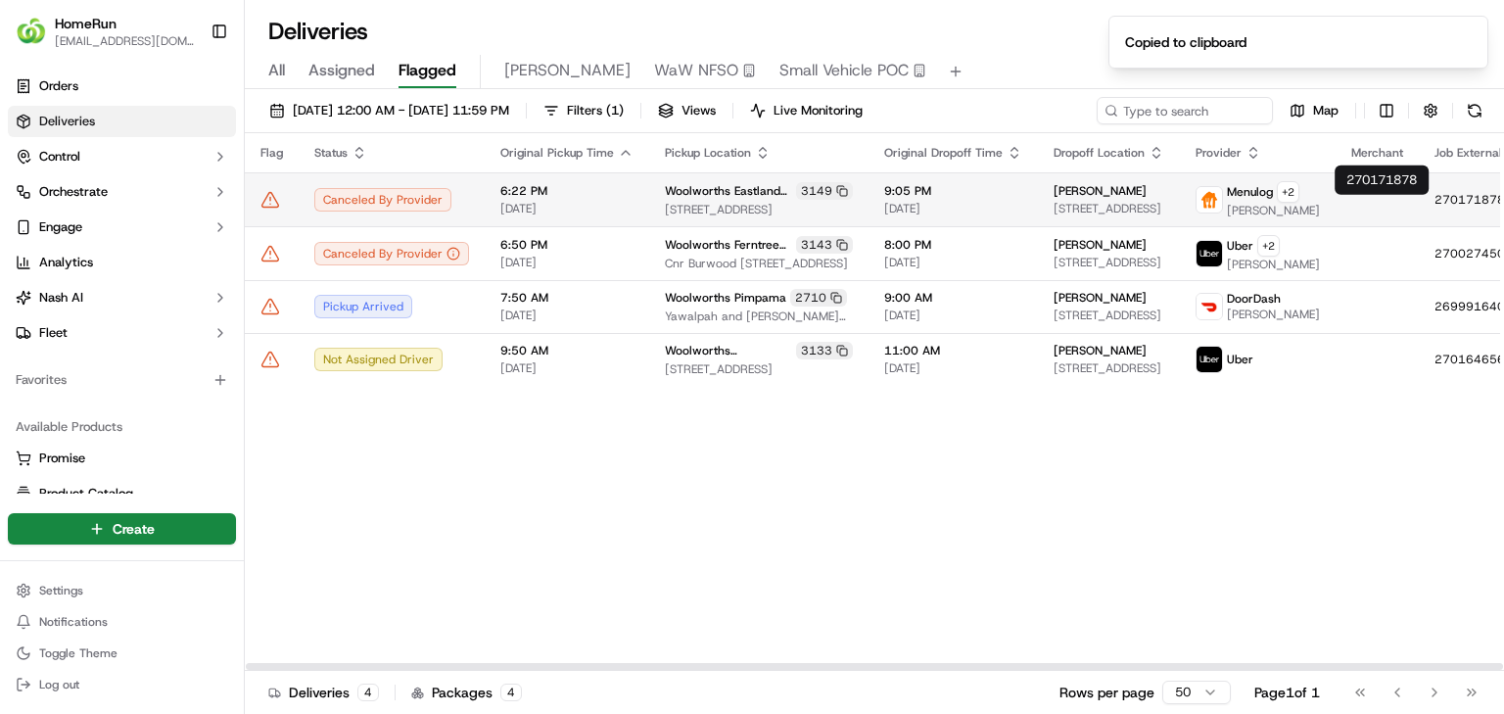
click at [939, 205] on icon at bounding box center [1525, 200] width 14 height 14
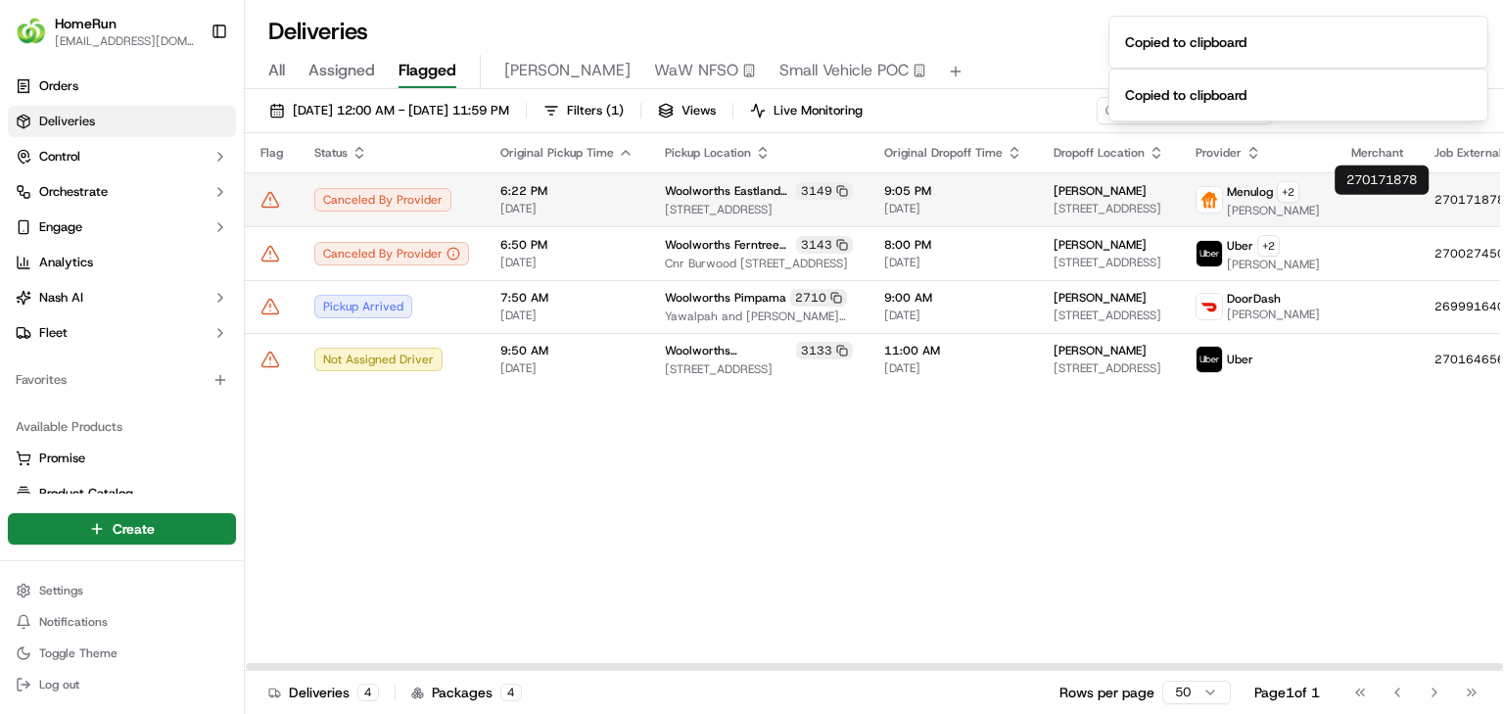
click at [272, 207] on icon at bounding box center [270, 199] width 17 height 15
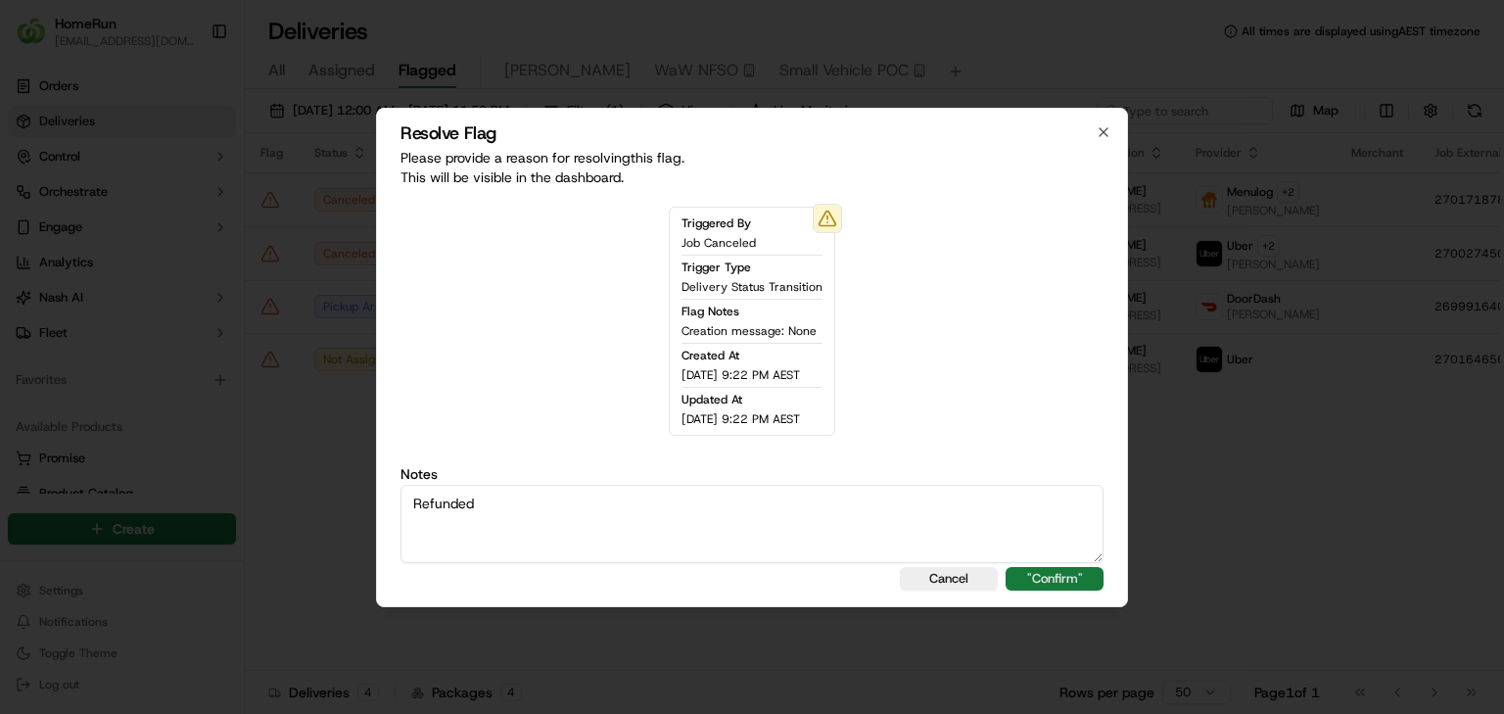
type textarea "Refunded"
click at [939, 445] on button ""Confirm"" at bounding box center [1055, 578] width 98 height 23
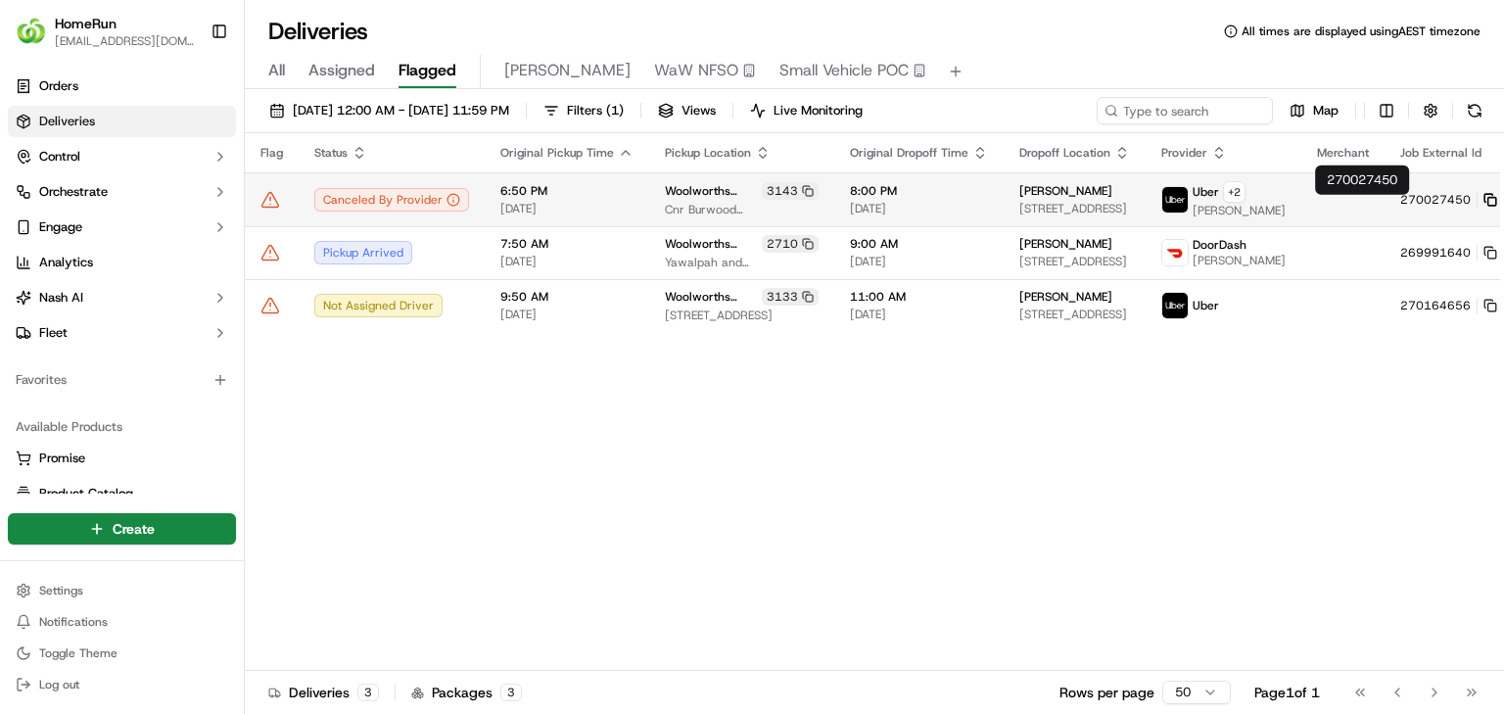
click at [939, 207] on icon at bounding box center [1490, 200] width 14 height 14
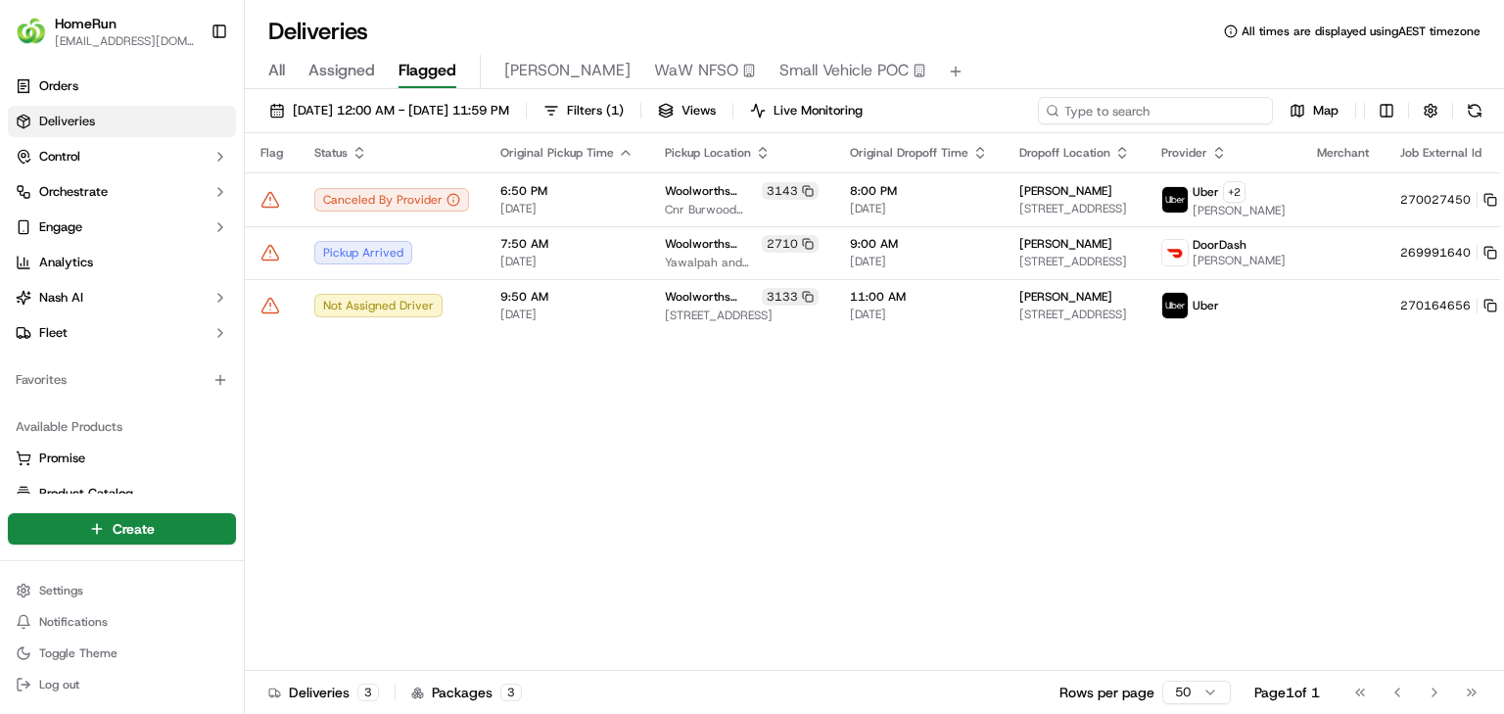
click at [939, 98] on input at bounding box center [1155, 110] width 235 height 27
paste input "270104448"
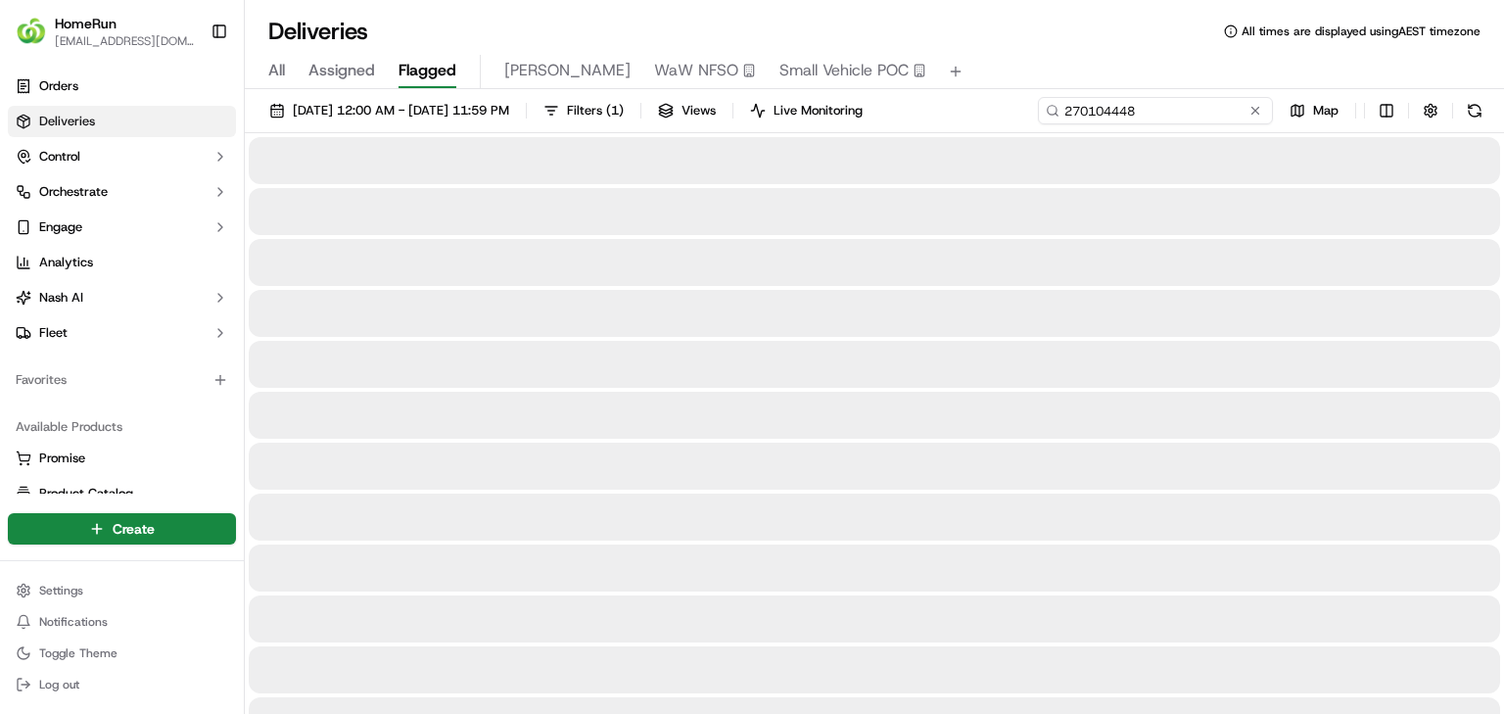
type input "270104448"
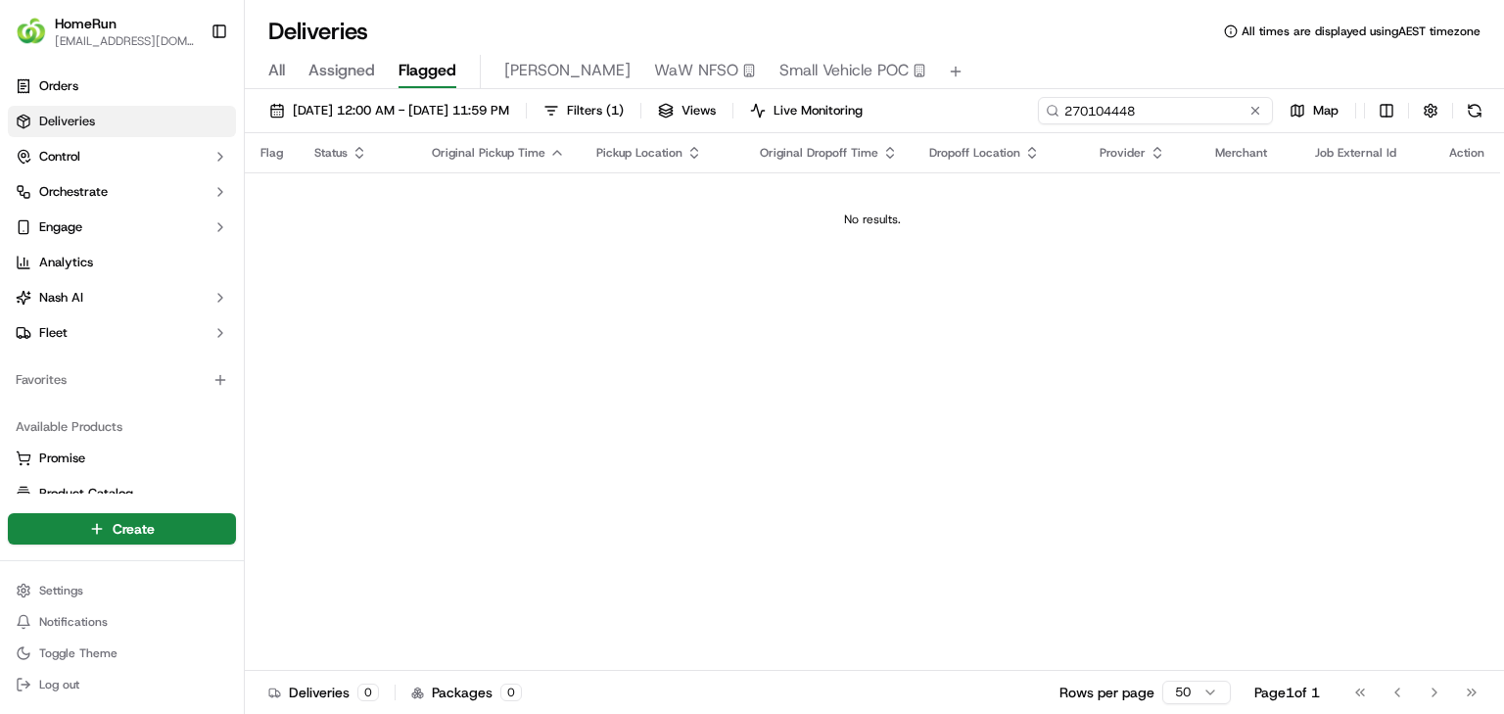
click at [939, 117] on input "270104448" at bounding box center [1155, 110] width 235 height 27
click at [939, 111] on input "270104448" at bounding box center [1155, 110] width 235 height 27
click at [939, 109] on button at bounding box center [1255, 111] width 20 height 20
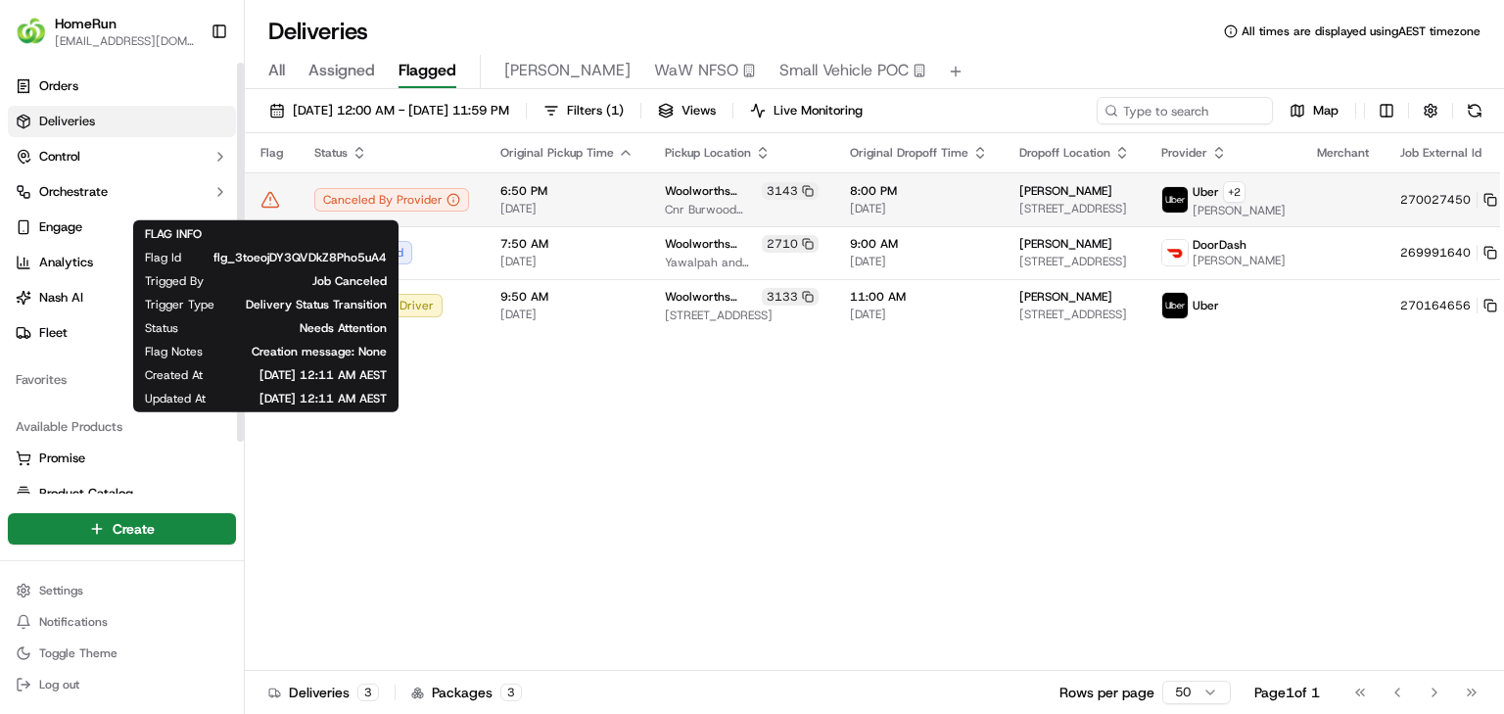
click at [266, 207] on icon at bounding box center [270, 199] width 17 height 15
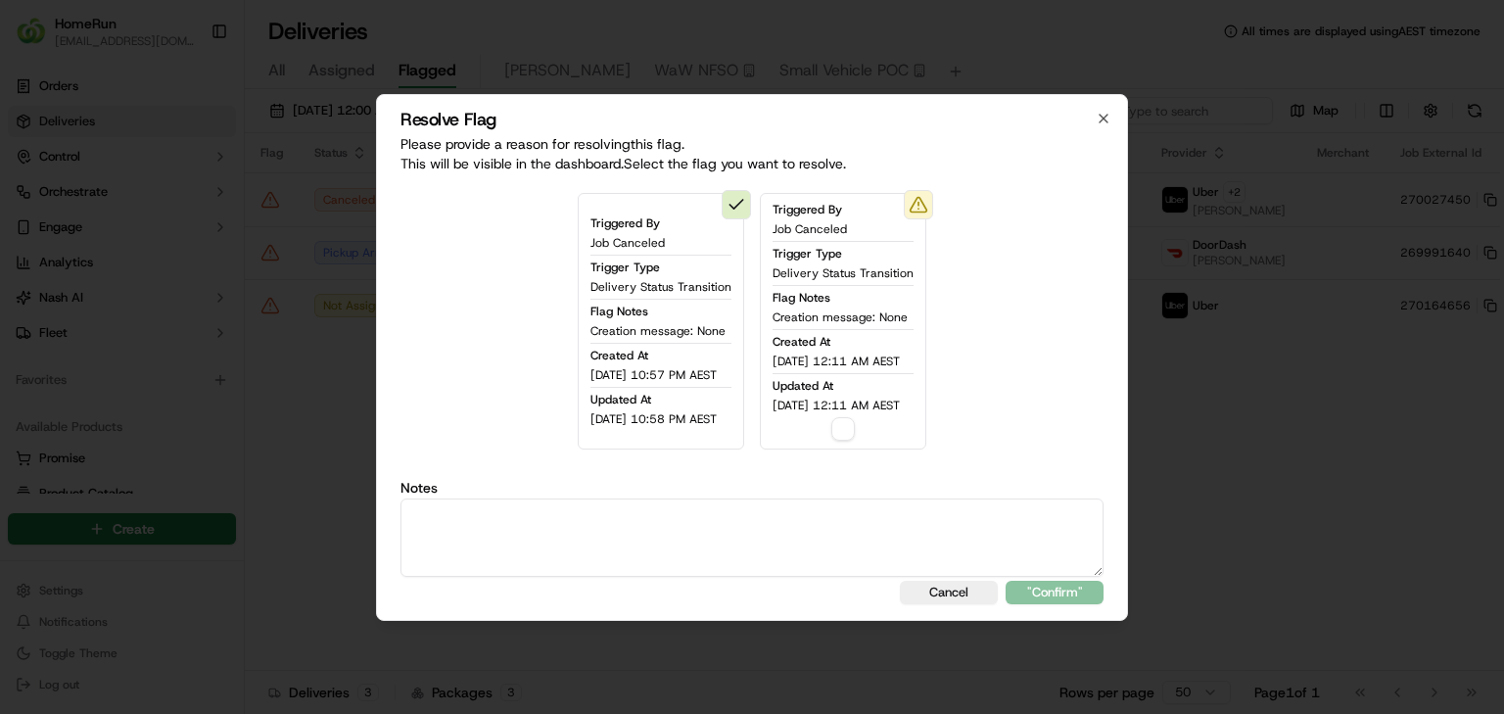
click at [817, 433] on div "Triggered By Job Canceled Trigger Type Delivery Status Transition Flag Notes Cr…" at bounding box center [843, 321] width 166 height 257
click at [835, 424] on div "Triggered By Job Canceled Trigger Type Delivery Status Transition Flag Notes Cr…" at bounding box center [843, 321] width 166 height 257
click at [842, 423] on button "button" at bounding box center [842, 428] width 23 height 23
drag, startPoint x: 886, startPoint y: 509, endPoint x: 881, endPoint y: 518, distance: 10.1
click at [883, 445] on textarea at bounding box center [751, 537] width 703 height 78
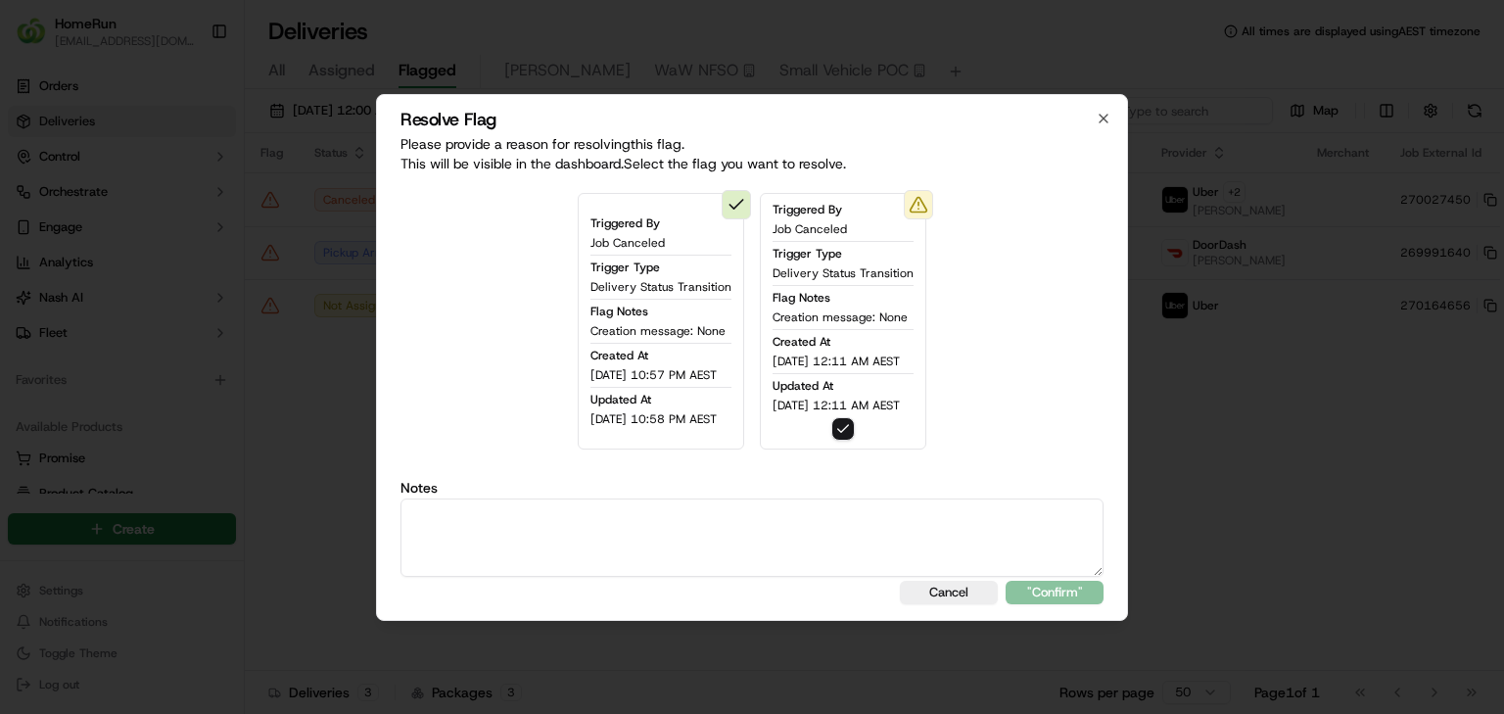
type textarea "O"
type textarea "r"
type textarea "Refunded"
click at [939, 445] on button ""Confirm"" at bounding box center [1055, 592] width 98 height 23
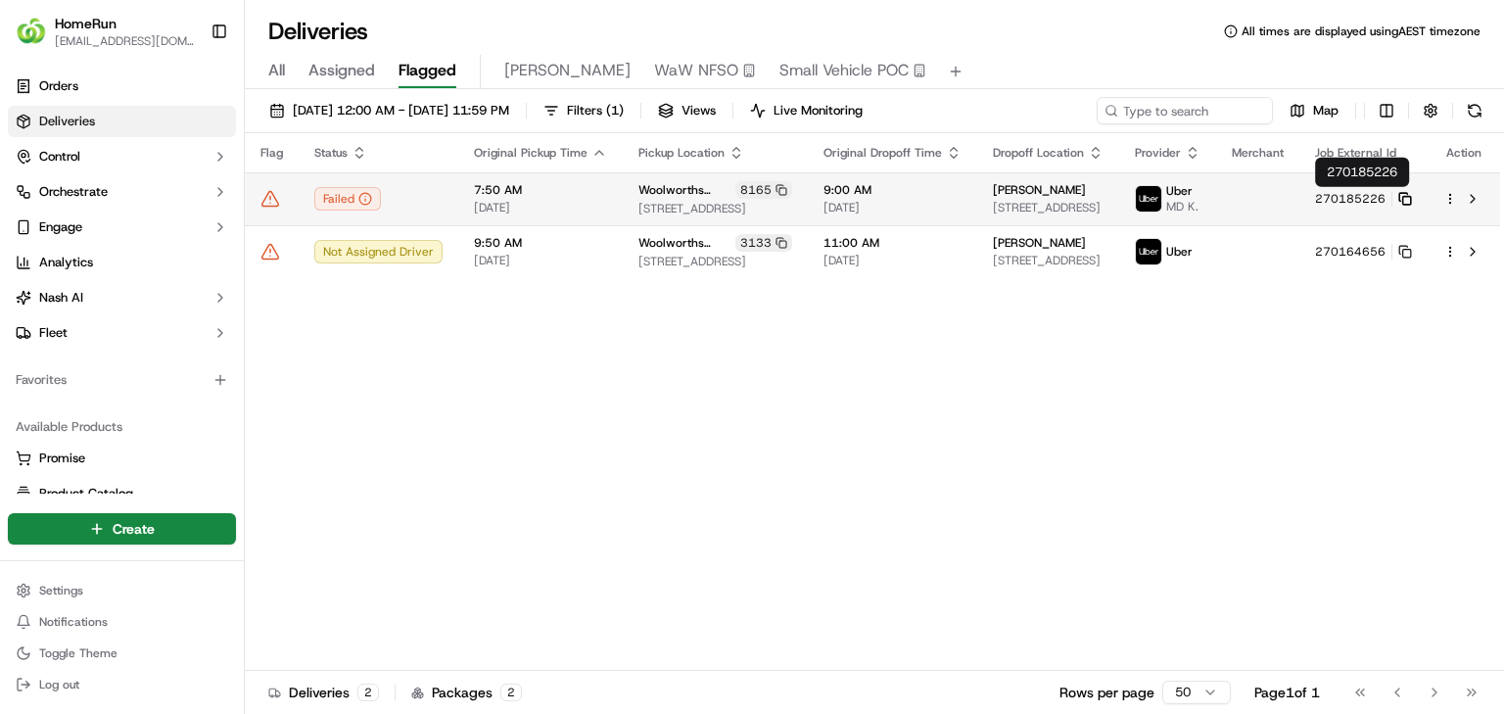
click at [939, 198] on icon at bounding box center [1405, 199] width 14 height 14
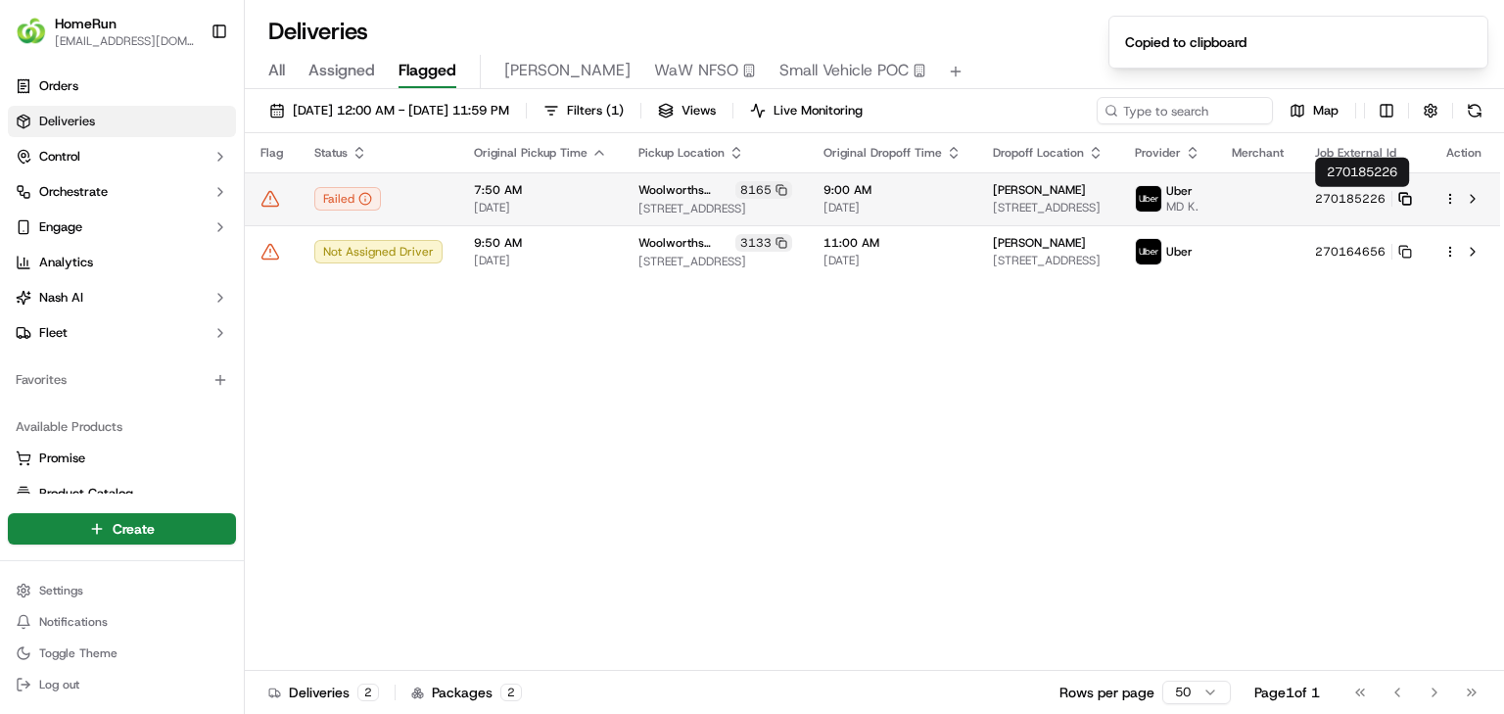
click at [939, 200] on icon at bounding box center [1405, 199] width 14 height 14
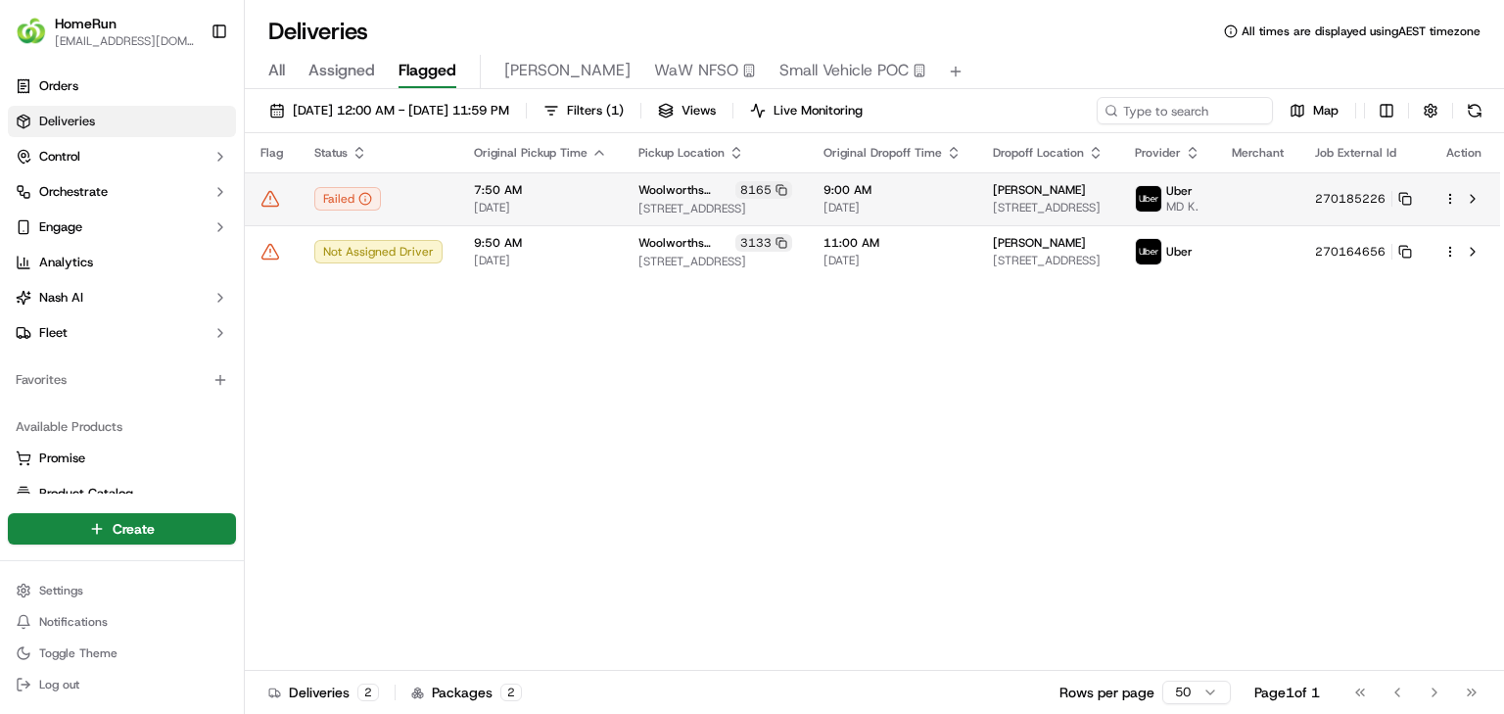
click at [262, 203] on icon at bounding box center [270, 198] width 17 height 15
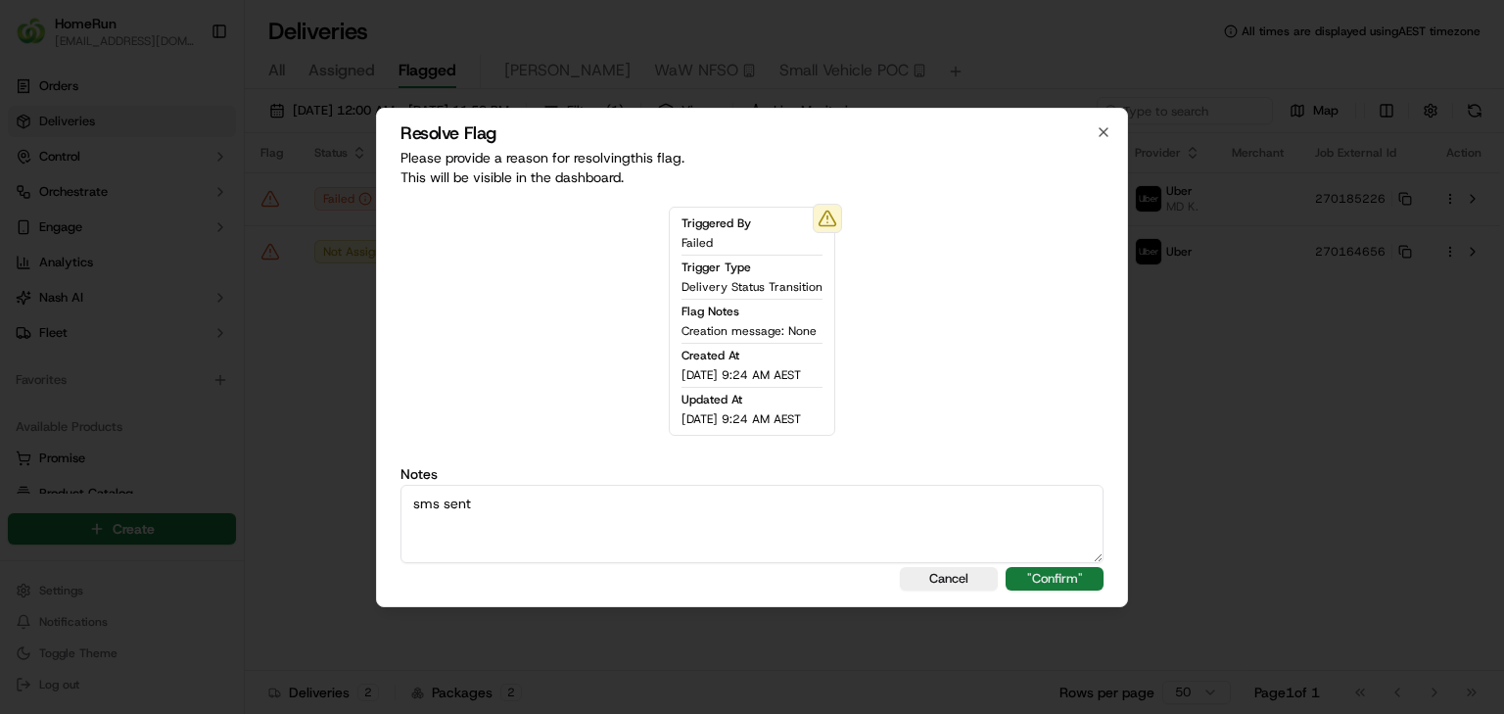
type textarea "sms sent"
click at [939, 445] on button ""Confirm"" at bounding box center [1055, 578] width 98 height 23
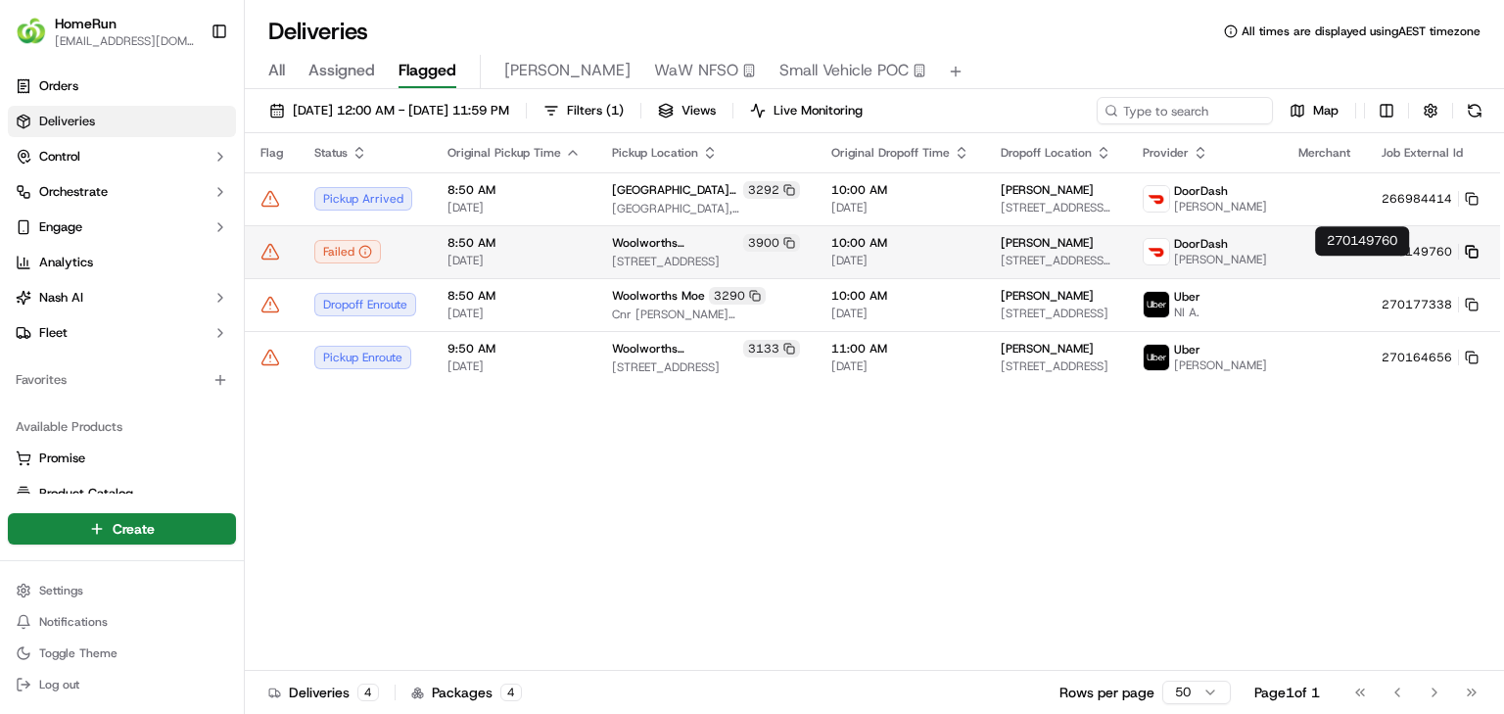
click at [939, 254] on icon at bounding box center [1470, 250] width 8 height 8
click at [276, 261] on icon at bounding box center [270, 252] width 20 height 20
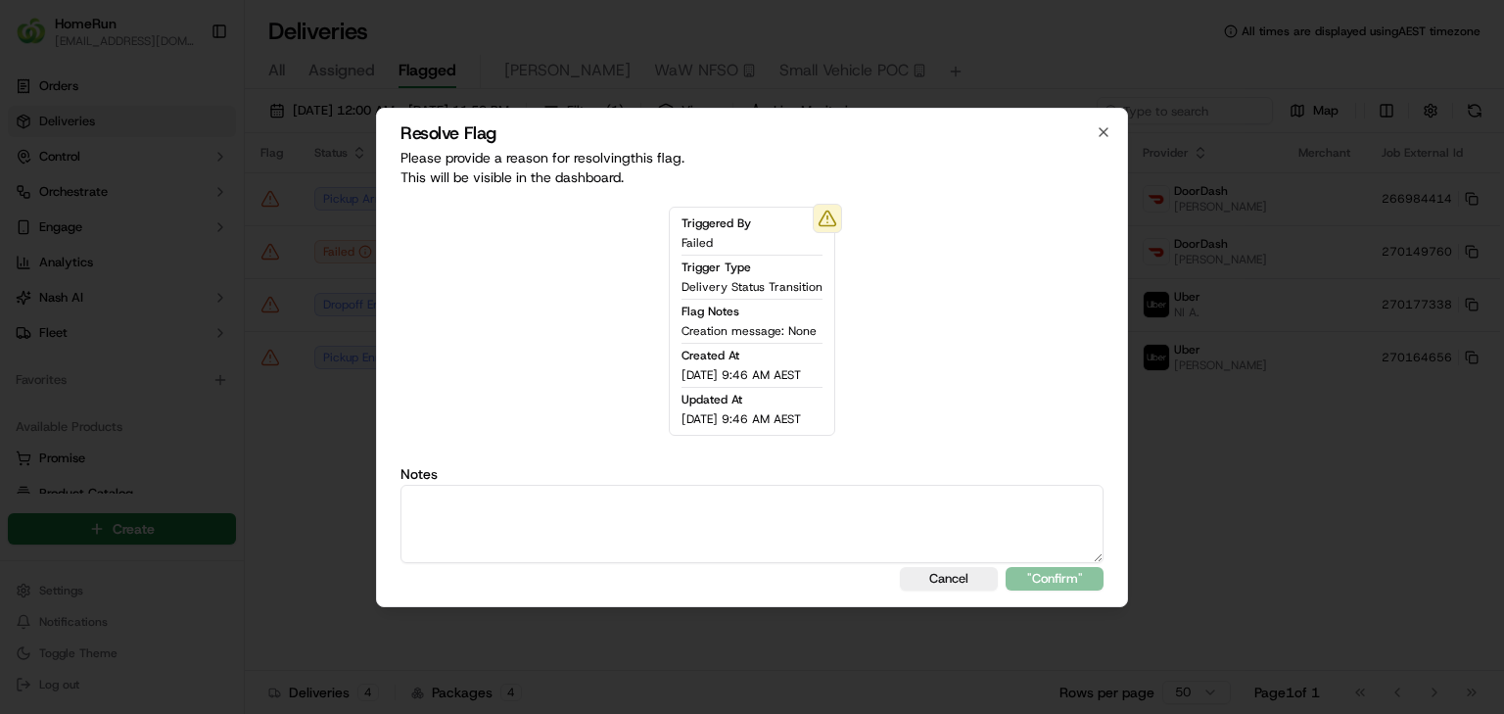
click at [772, 445] on textarea at bounding box center [751, 524] width 703 height 78
type textarea "sms sent"
click at [939, 445] on button ""Confirm"" at bounding box center [1055, 578] width 98 height 23
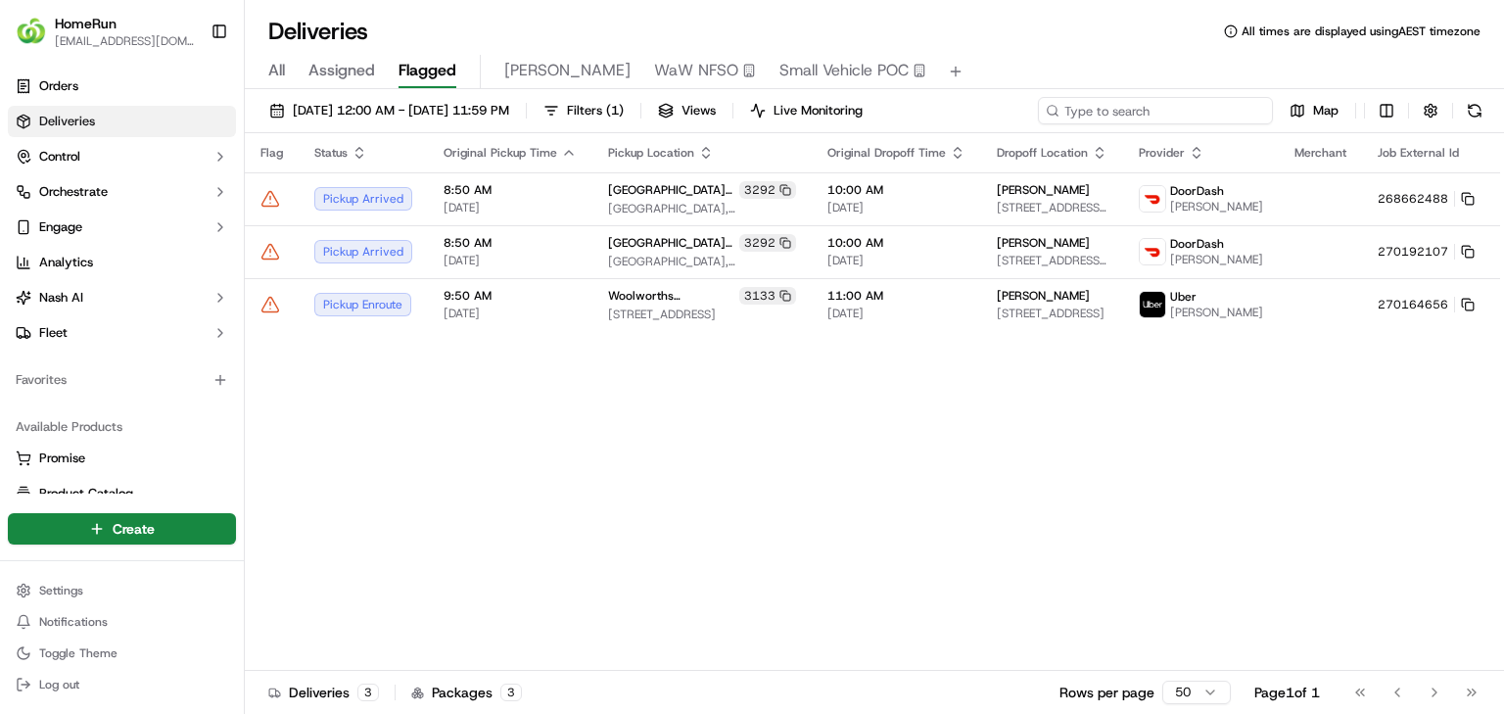
click at [939, 113] on input at bounding box center [1155, 110] width 235 height 27
click at [118, 445] on html "HomeRun jbonham1@woolworths.com.au Toggle Sidebar Orders Deliveries Control Orc…" at bounding box center [752, 357] width 1504 height 714
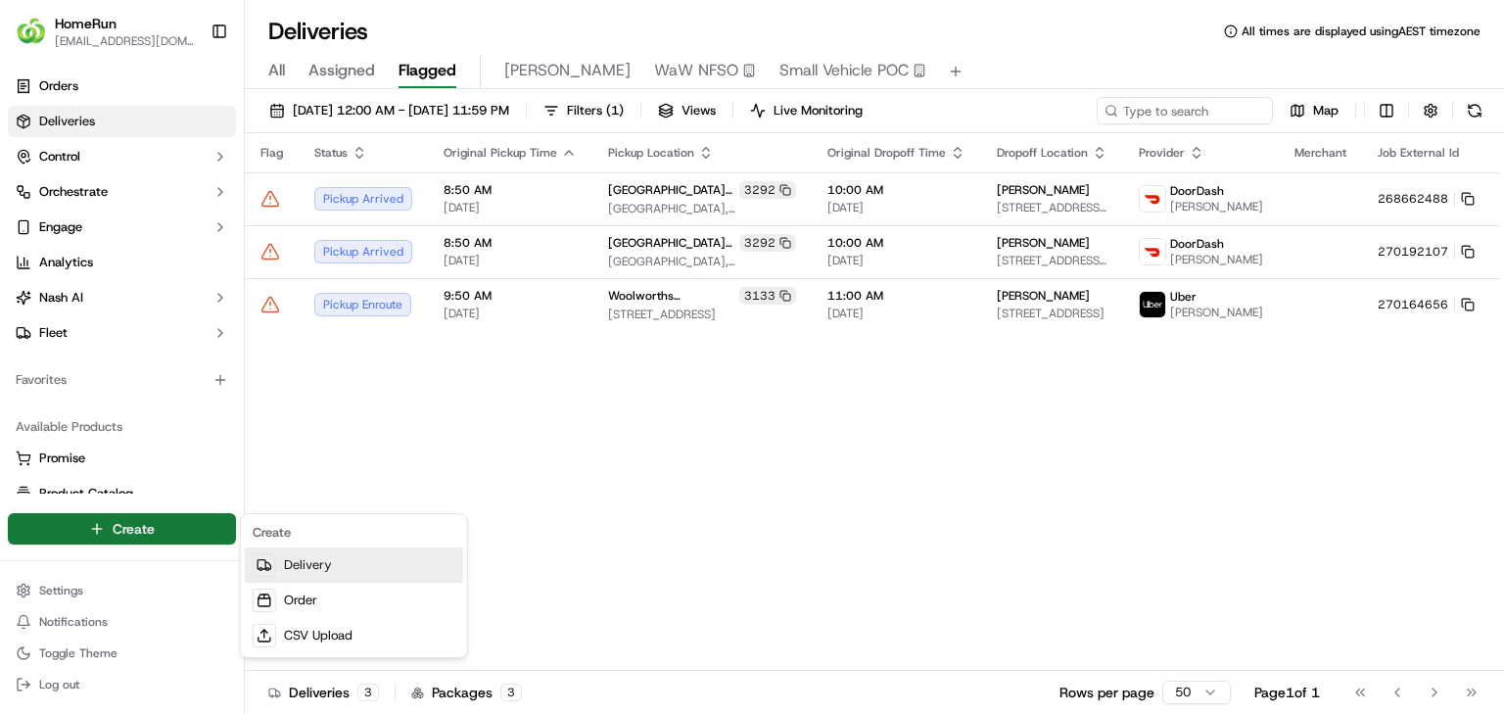
click at [360, 445] on link "Delivery" at bounding box center [354, 564] width 218 height 35
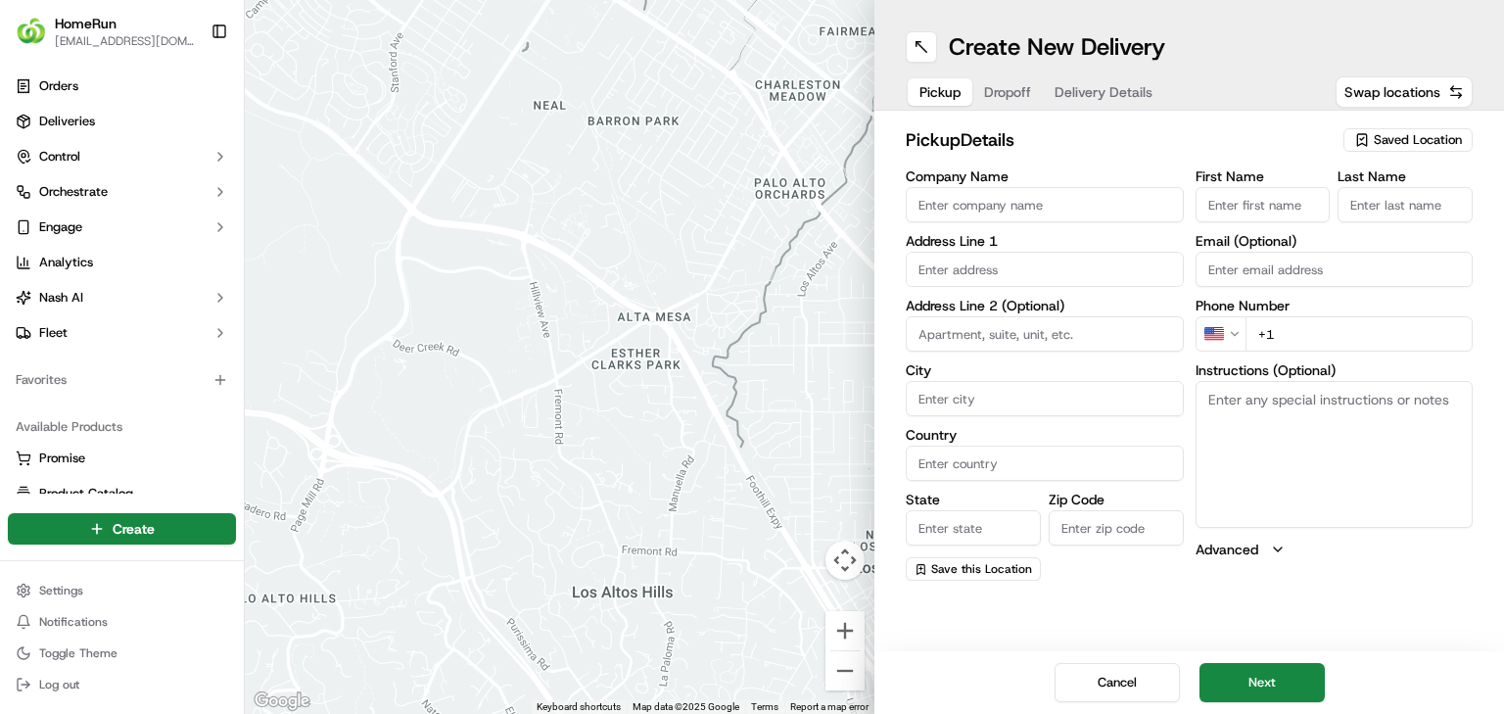
click at [939, 87] on span "Dropoff" at bounding box center [1007, 92] width 47 height 20
click at [939, 100] on span "Delivery Details" at bounding box center [1104, 92] width 98 height 20
click at [939, 96] on span "Dropoff" at bounding box center [1007, 92] width 47 height 20
click at [939, 95] on span "Pickup" at bounding box center [939, 92] width 41 height 20
click at [939, 147] on span "Saved Location" at bounding box center [1418, 140] width 88 height 18
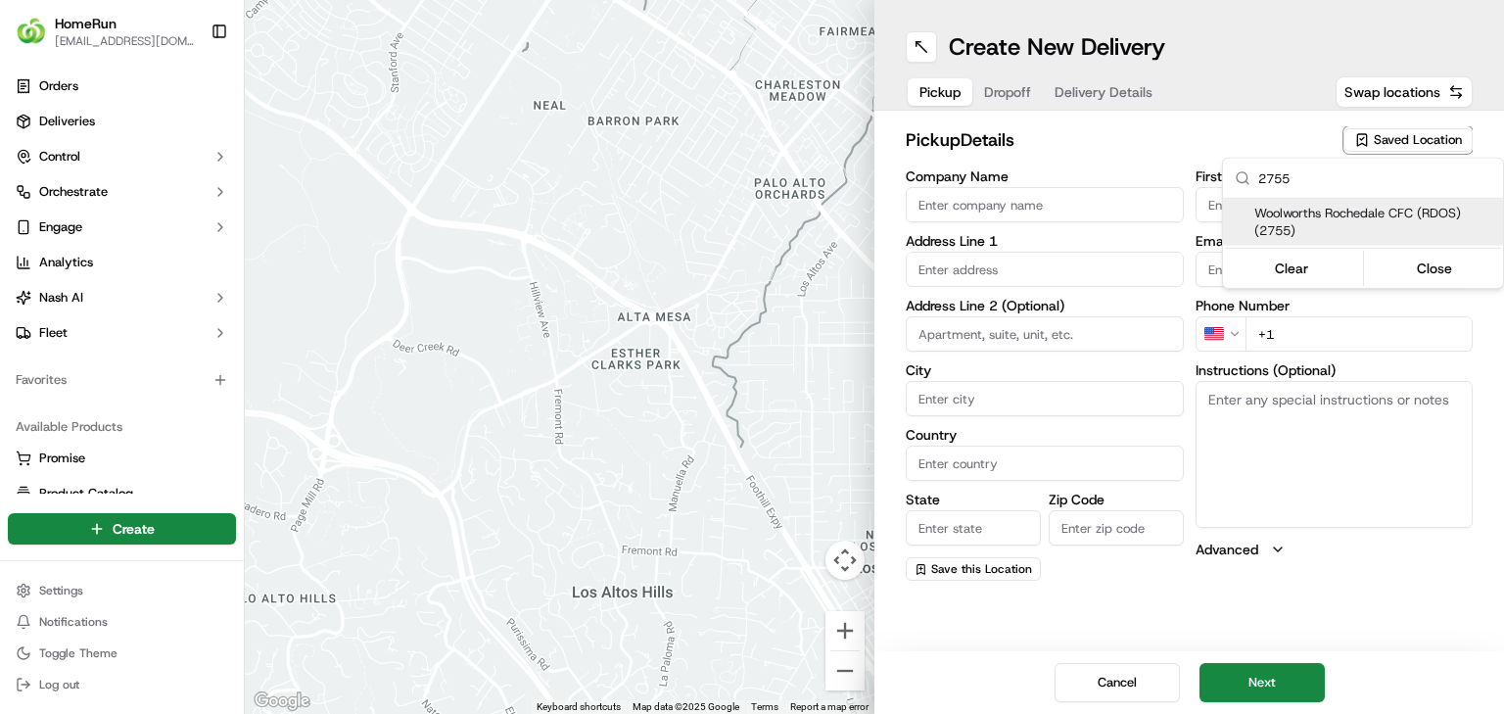
type input "2755"
click at [939, 219] on span "Woolworths Rochedale CFC (RDOS) (2755)" at bounding box center [1374, 222] width 241 height 35
type input "Woolworths Rochedale CFC (RDOS)"
type input "11 Interchange Place"
type input "Rochedale"
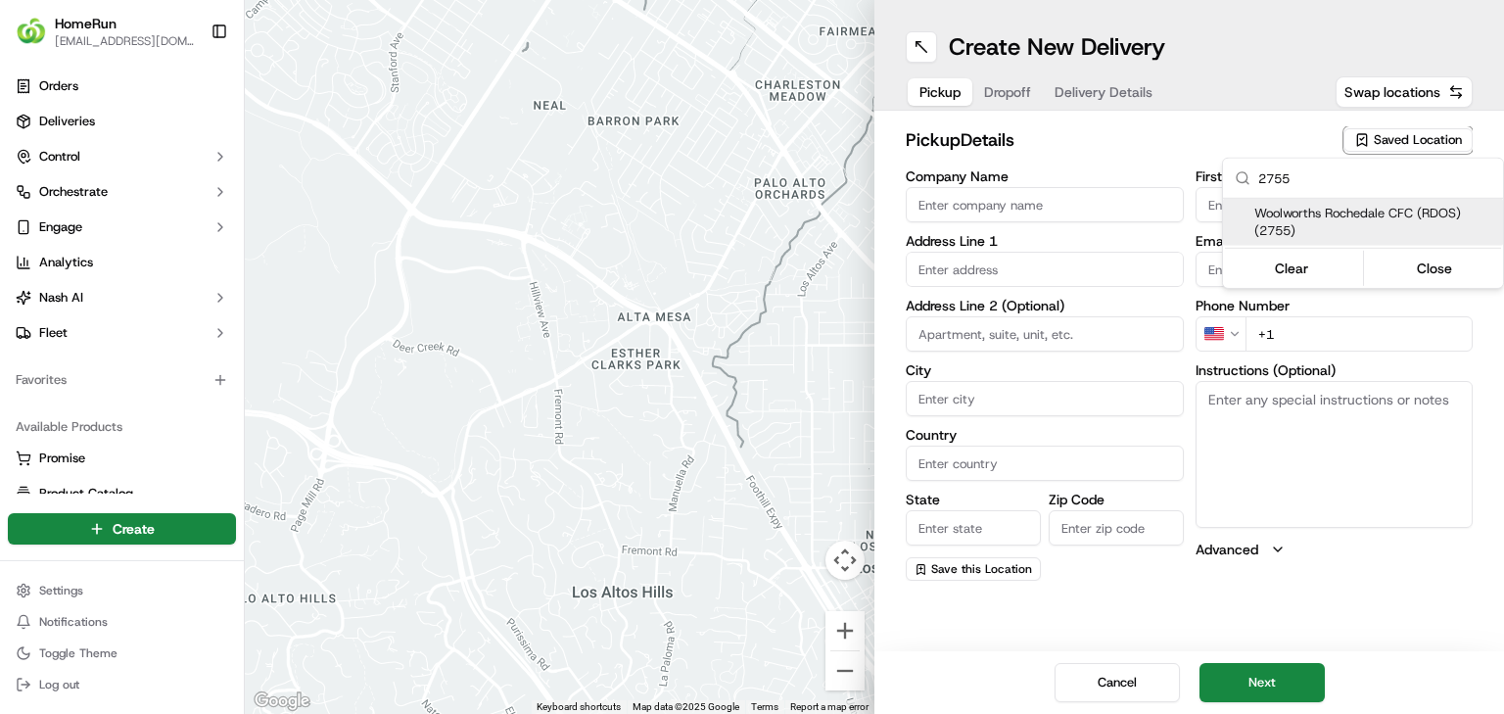
type input "AU"
type input "QLD"
type input "4123"
type input "Manager"
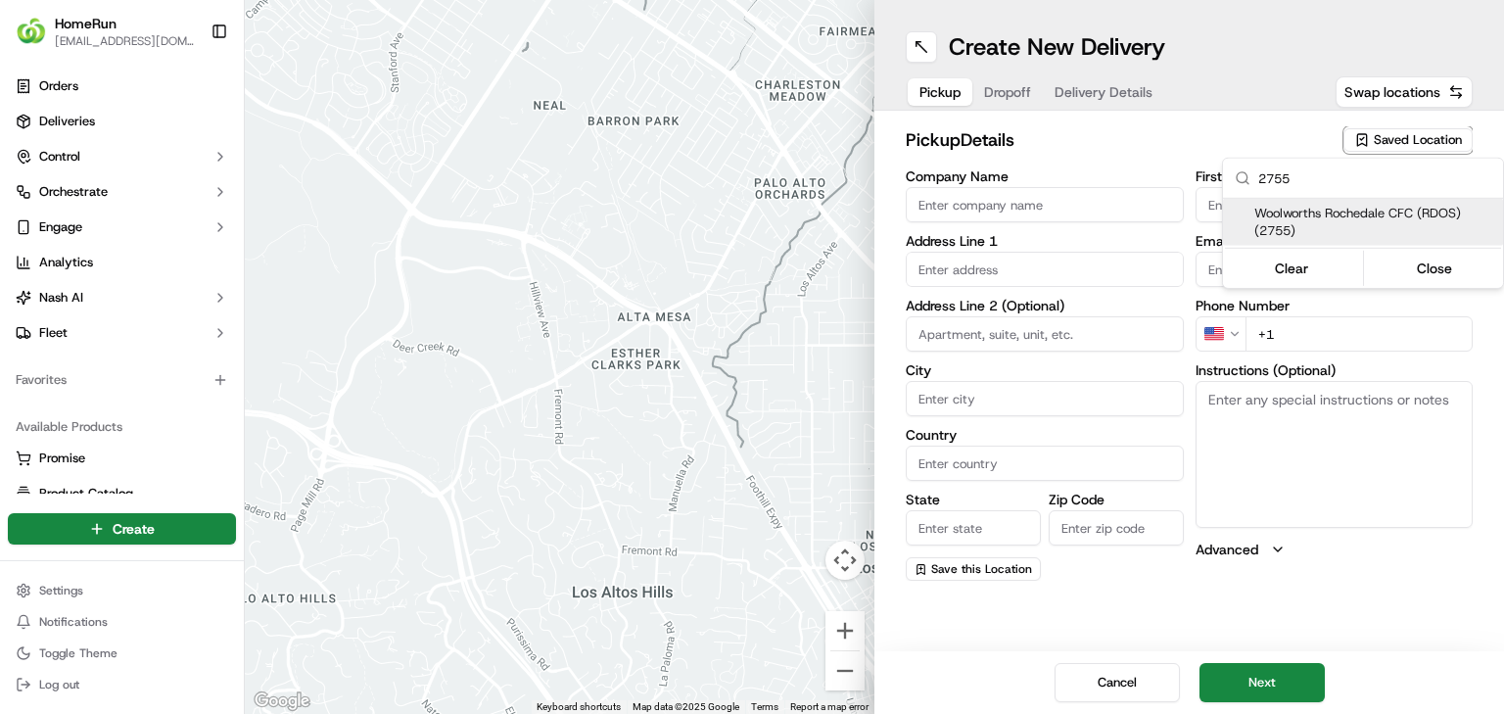
type input "+61 7 3648 4416"
type textarea "Collect via Direct-to-Boot Drive Thru. Enter from Gardner Rd into Interchange P…"
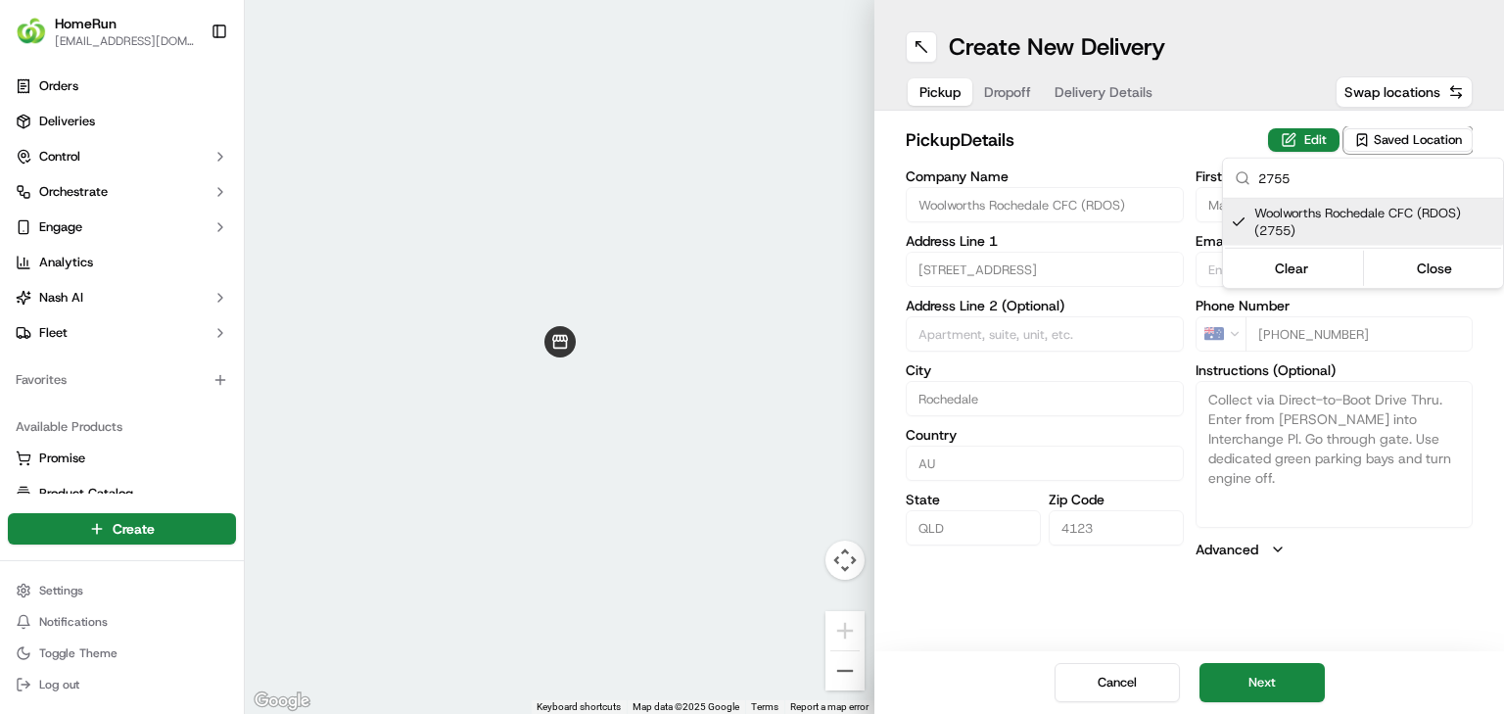
click at [939, 445] on html "HomeRun jbonham1@woolworths.com.au Toggle Sidebar Orders Deliveries Control Orc…" at bounding box center [752, 357] width 1504 height 714
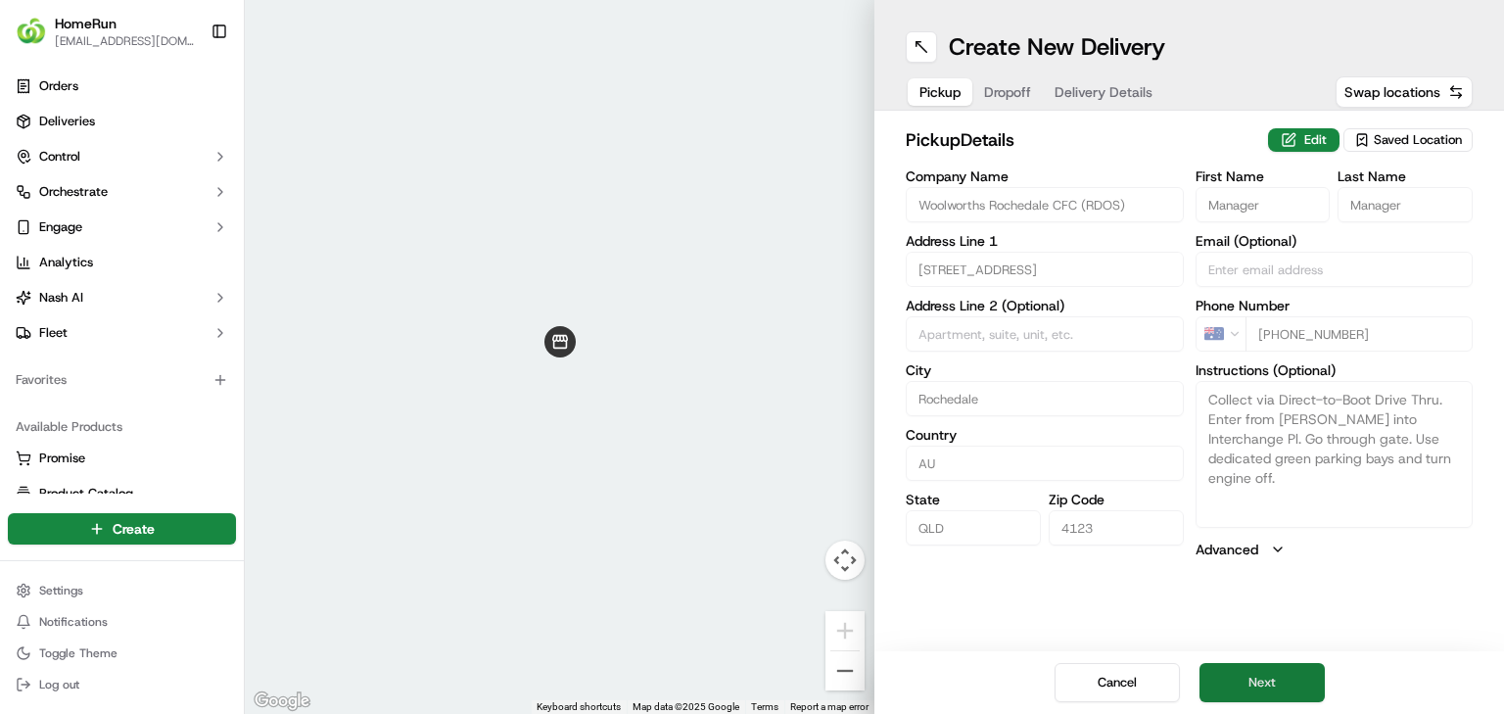
click at [939, 445] on button "Next" at bounding box center [1261, 682] width 125 height 39
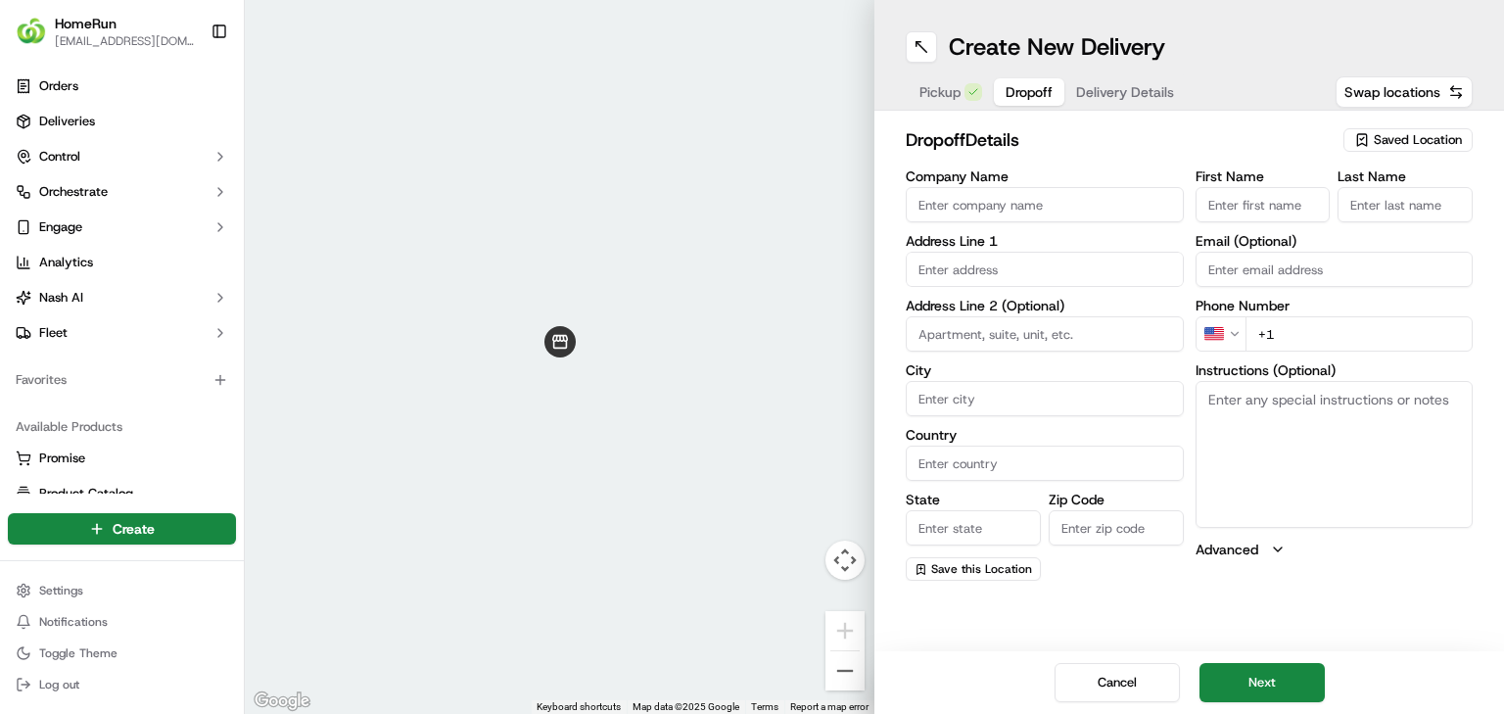
click at [939, 271] on input "text" at bounding box center [1045, 269] width 278 height 35
paste input "13 Coventry Cct, CARINDALE QLD CARINDALE, 4152"
click at [939, 321] on div "13 Coventry Circuit, Carindale QLD, Australia" at bounding box center [1045, 310] width 268 height 29
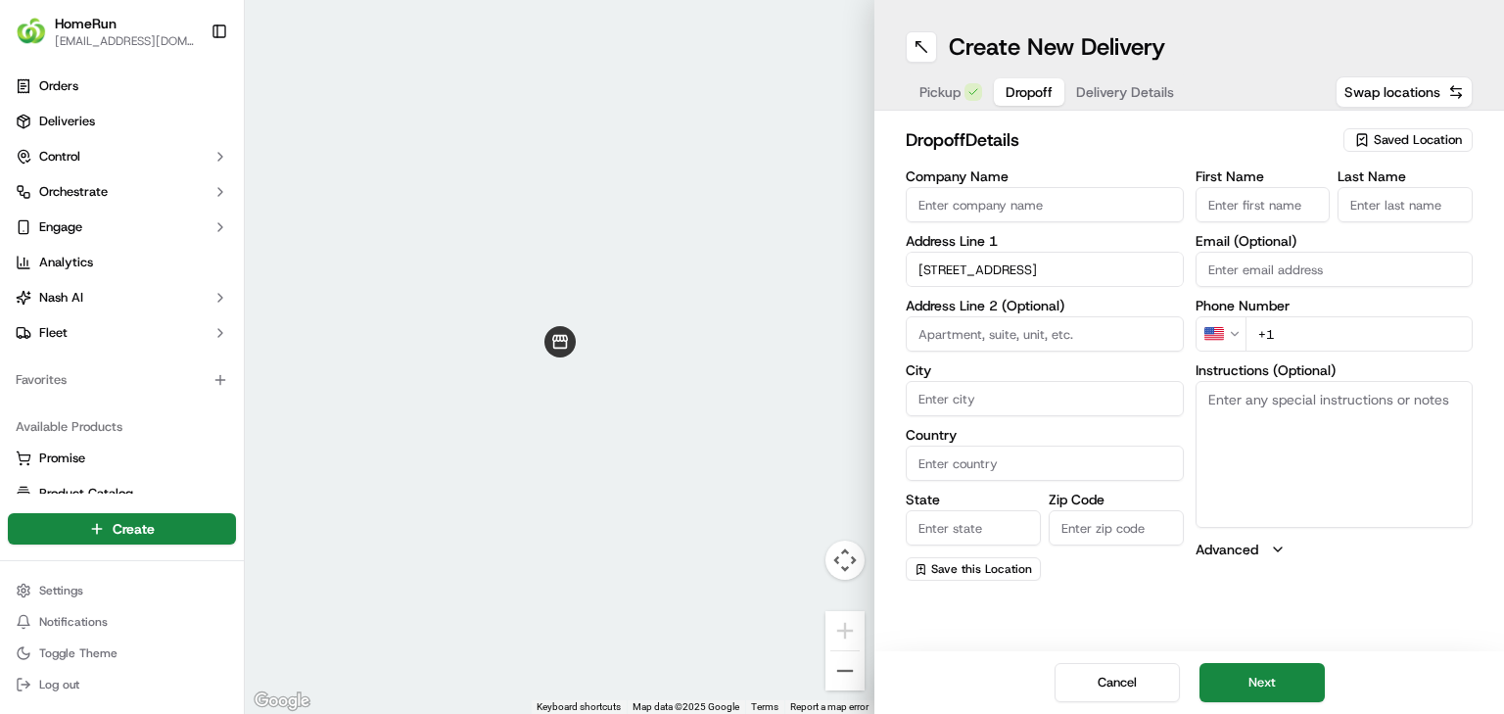
type input "13 Coventry Cct, Carindale QLD 4152, Australia"
type input "Carindale"
type input "Australia"
type input "QLD"
type input "4152"
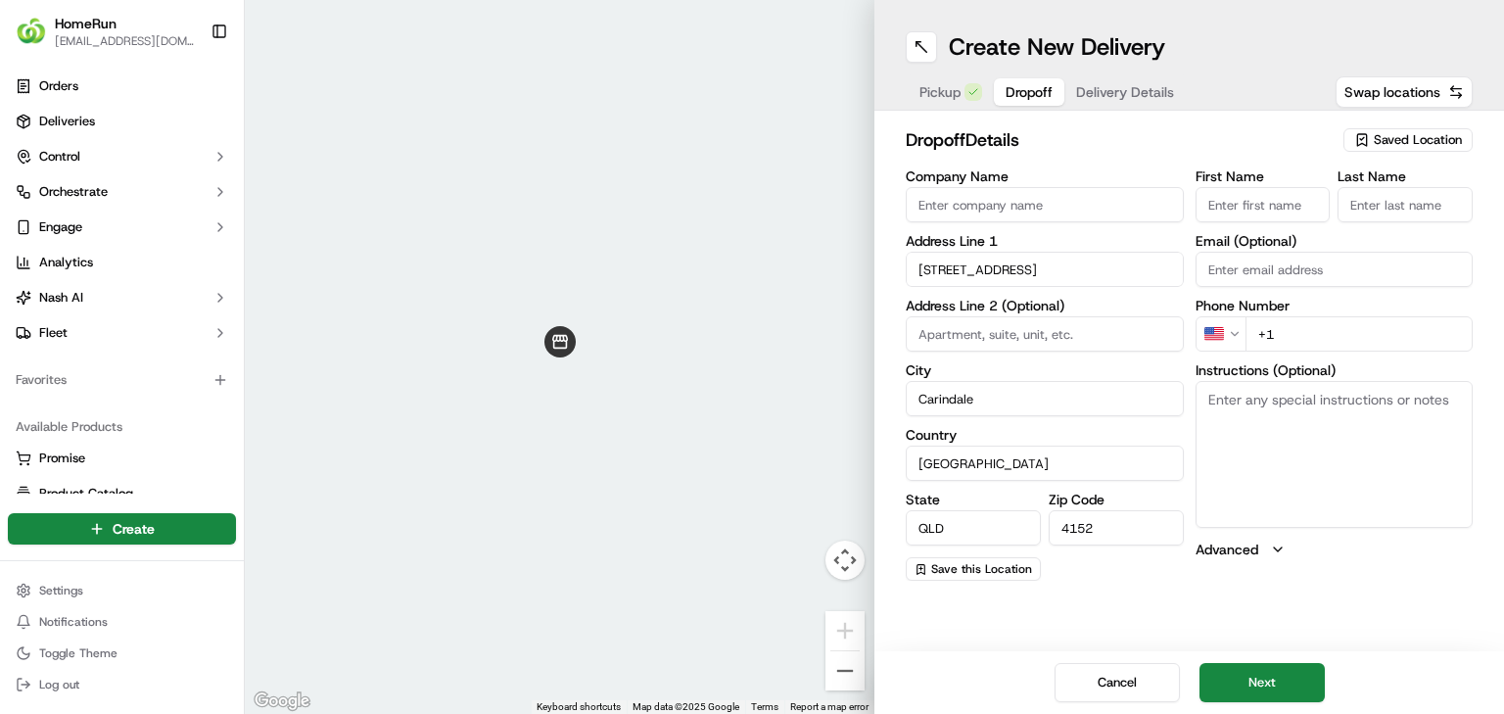
type input "13 Coventry Circuit"
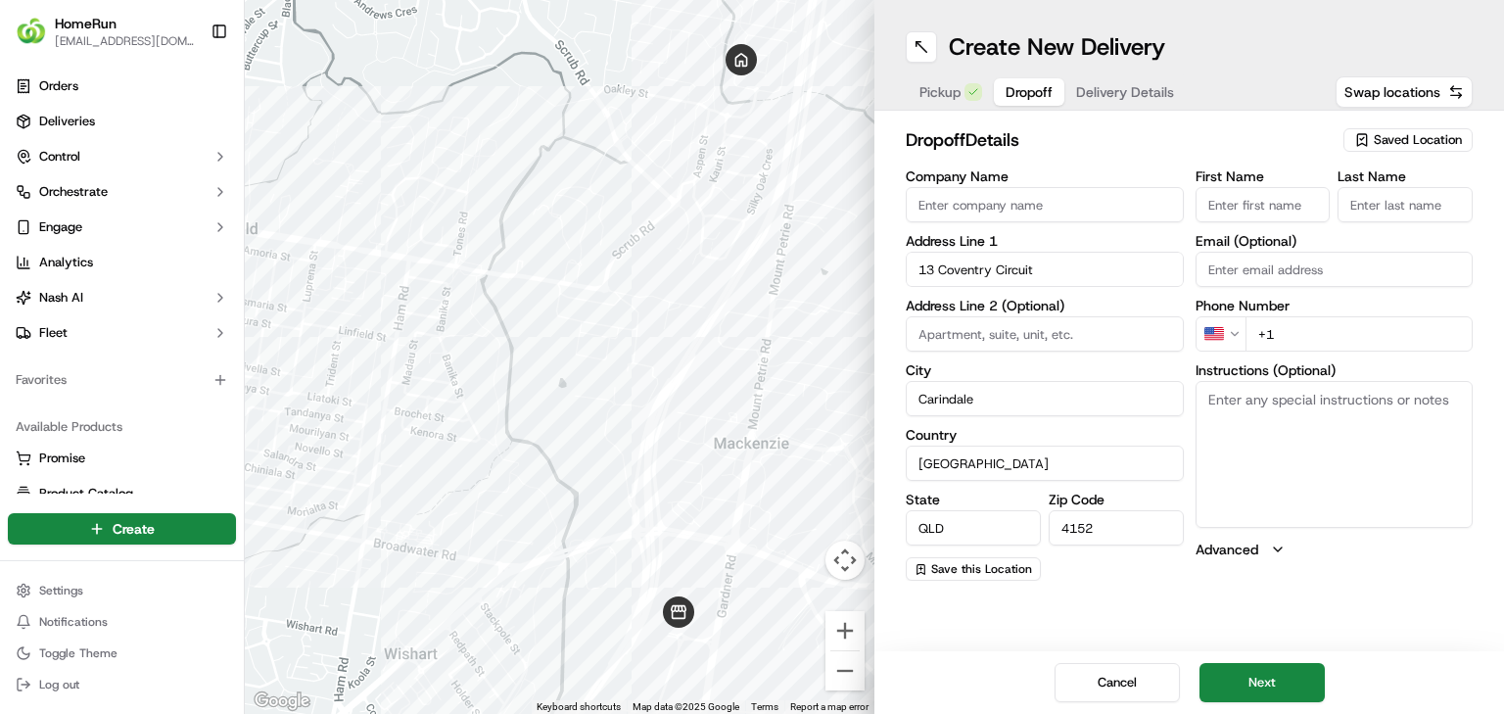
click at [939, 349] on html "HomeRun jbonham1@woolworths.com.au Toggle Sidebar Orders Deliveries Control Orc…" at bounding box center [752, 357] width 1504 height 714
click at [939, 333] on input "+61" at bounding box center [1359, 333] width 228 height 35
paste input "0409 624 089"
click at [939, 341] on input "+61 0409 624 089" at bounding box center [1359, 333] width 228 height 35
type input "+61 0409 624 089"
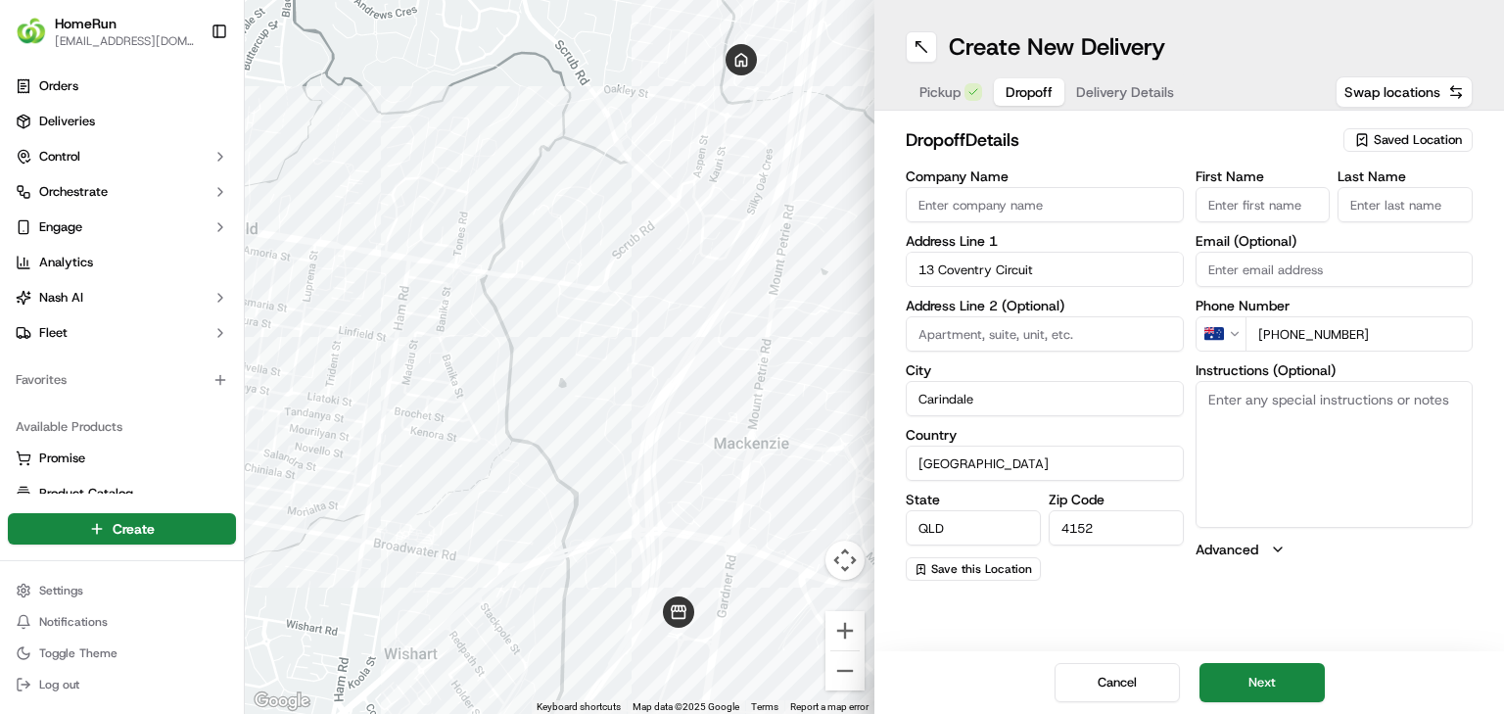
click at [939, 427] on textarea "Instructions (Optional)" at bounding box center [1335, 454] width 278 height 147
click at [939, 445] on button "Next" at bounding box center [1261, 682] width 125 height 39
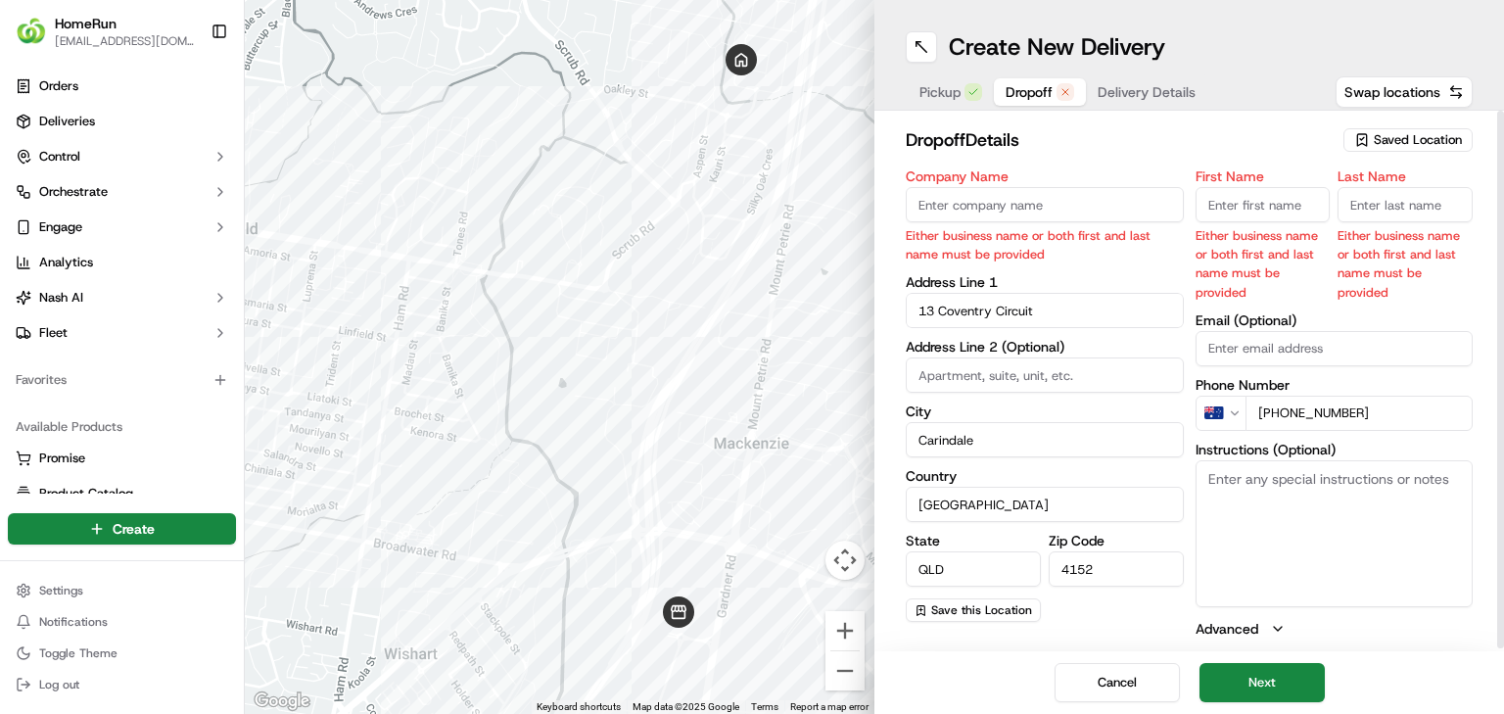
click at [939, 202] on input "Company Name" at bounding box center [1045, 204] width 278 height 35
click at [939, 208] on input "Company Name" at bounding box center [1045, 204] width 278 height 35
paste input "Catherine Andrews"
type input "Catherine Andrews"
click at [939, 208] on input "First Name" at bounding box center [1263, 204] width 135 height 35
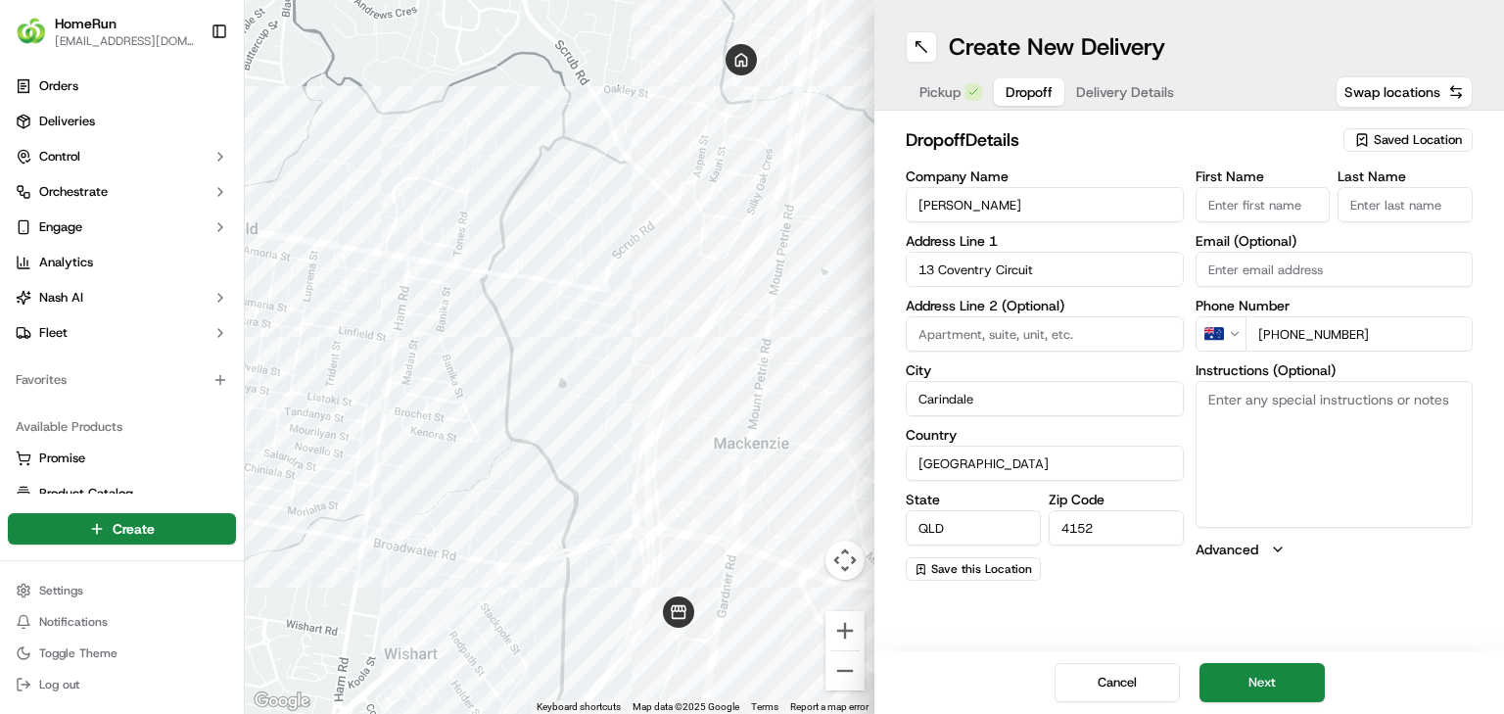
paste input "Catherine Andrews"
click at [939, 206] on input "Catherine Andrews" at bounding box center [1263, 204] width 135 height 35
type input "Catherine"
click at [939, 208] on input "Last Name" at bounding box center [1405, 204] width 135 height 35
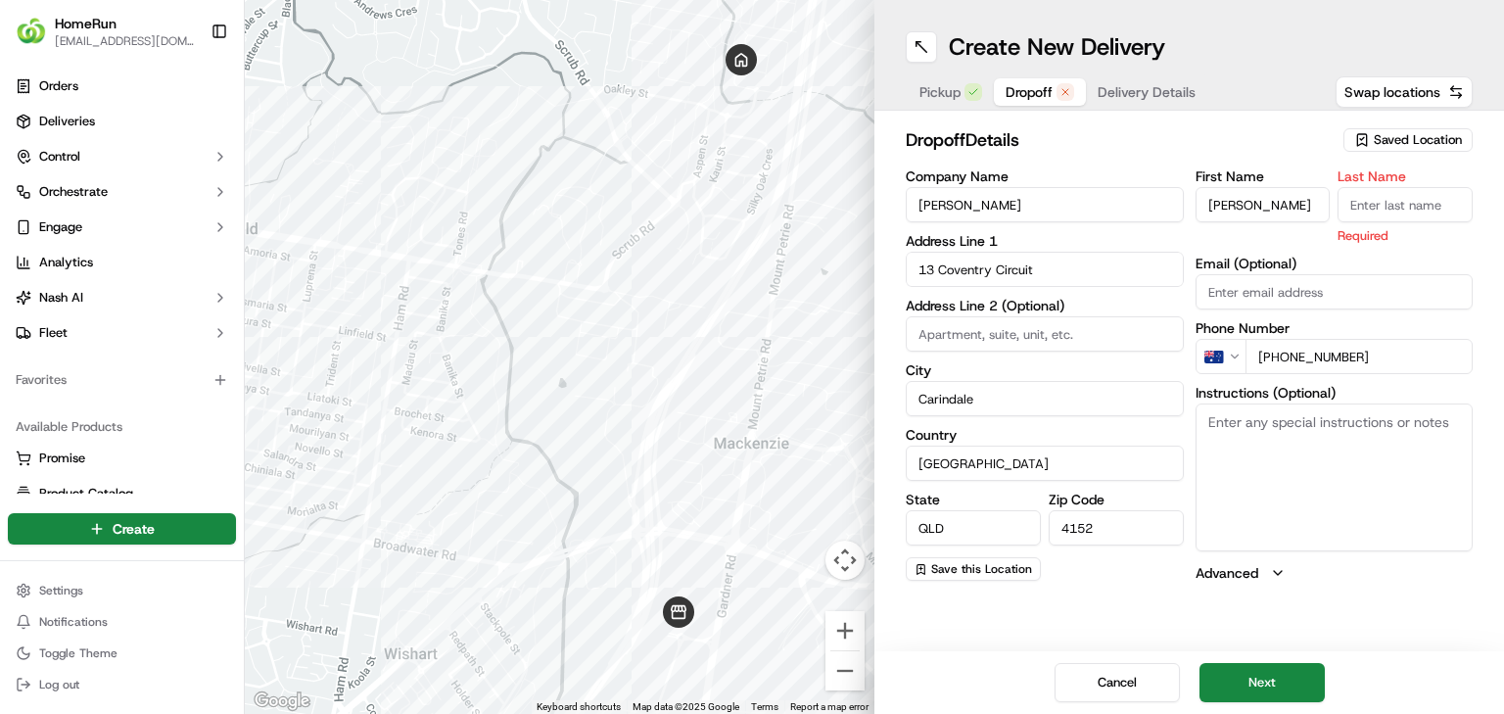
paste input "Andrews"
type input "Andrews"
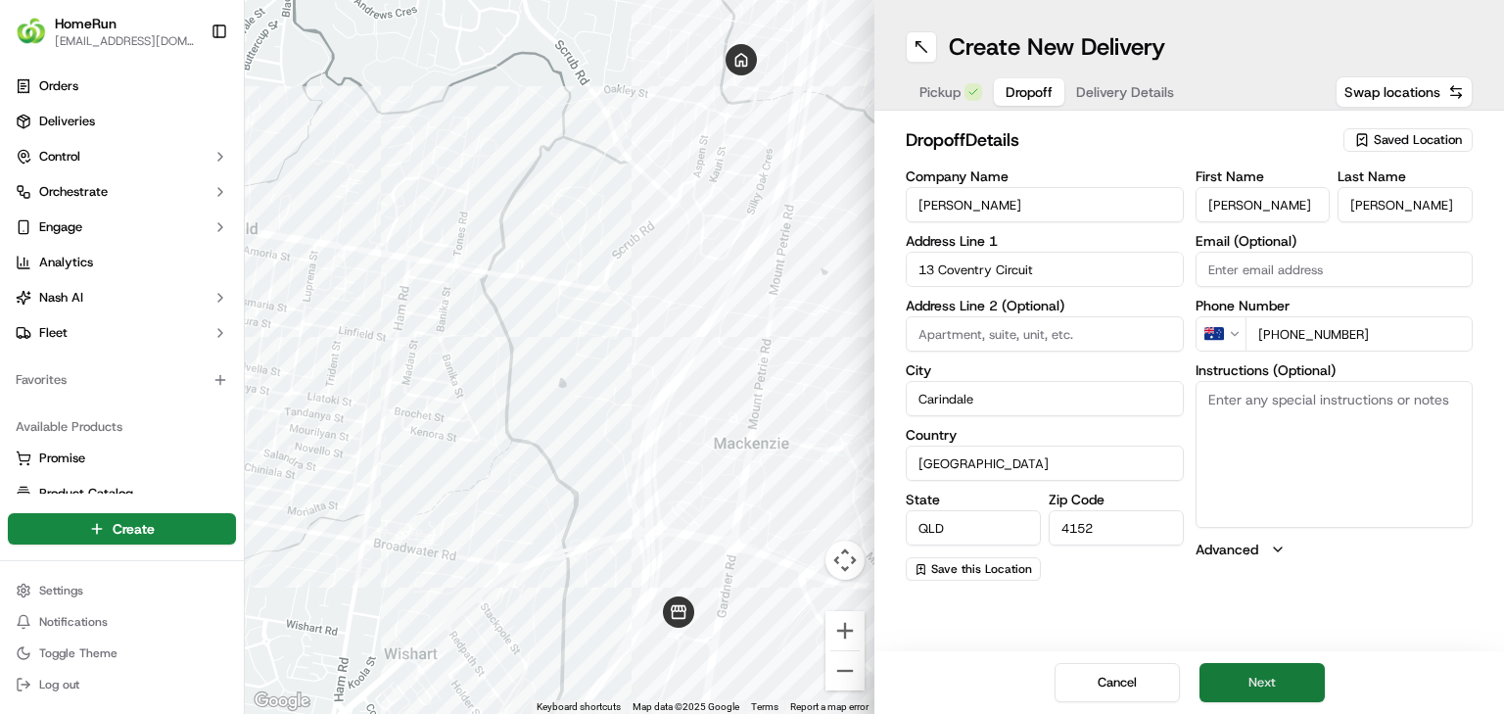
click at [939, 445] on button "Next" at bounding box center [1261, 682] width 125 height 39
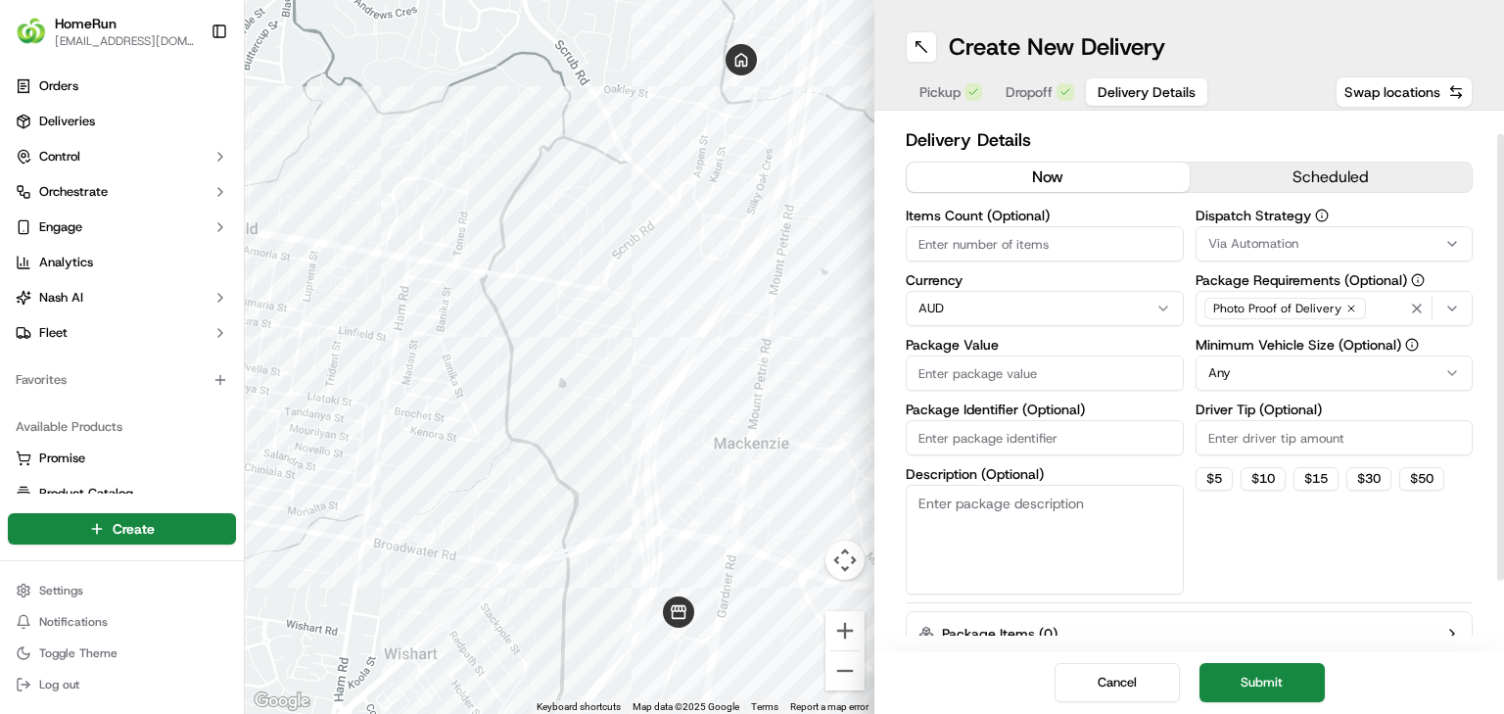
scroll to position [107, 0]
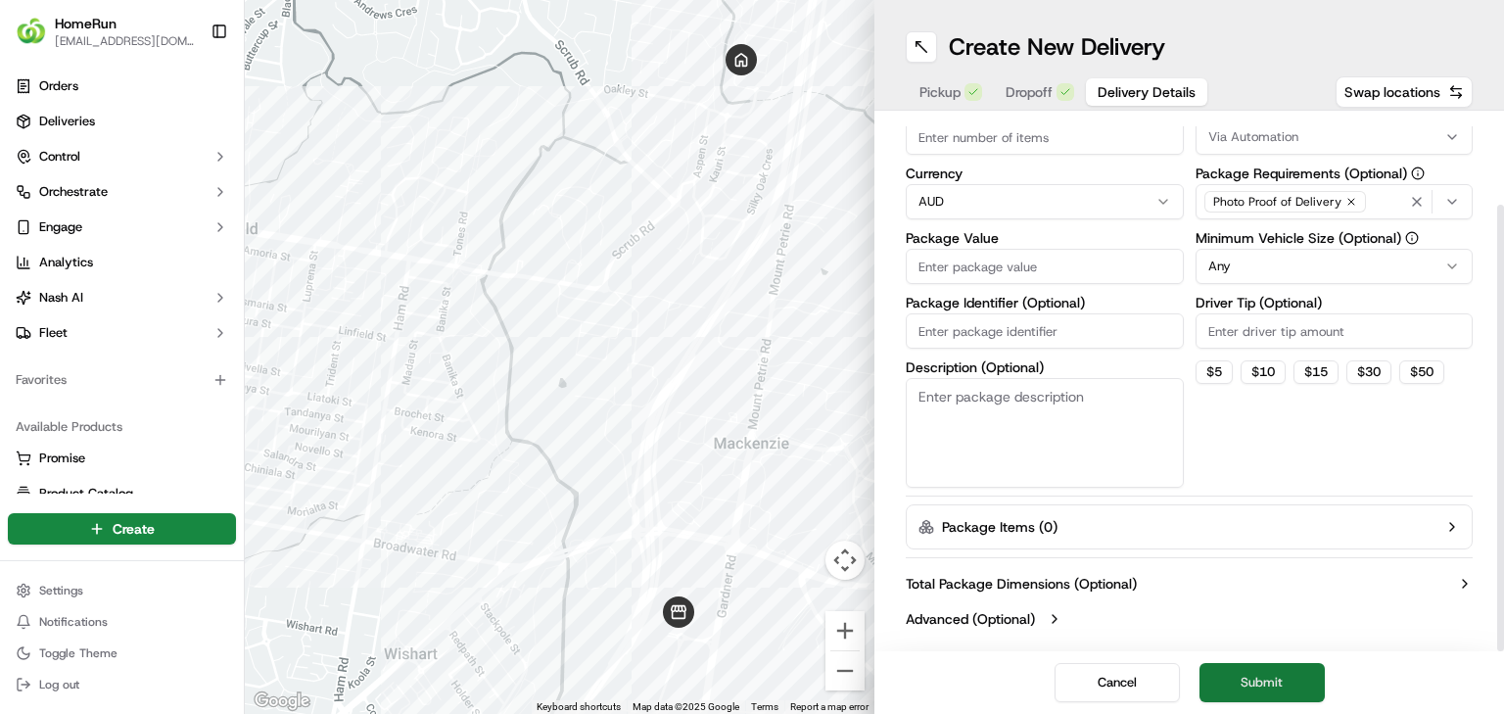
click at [939, 445] on button "Submit" at bounding box center [1261, 682] width 125 height 39
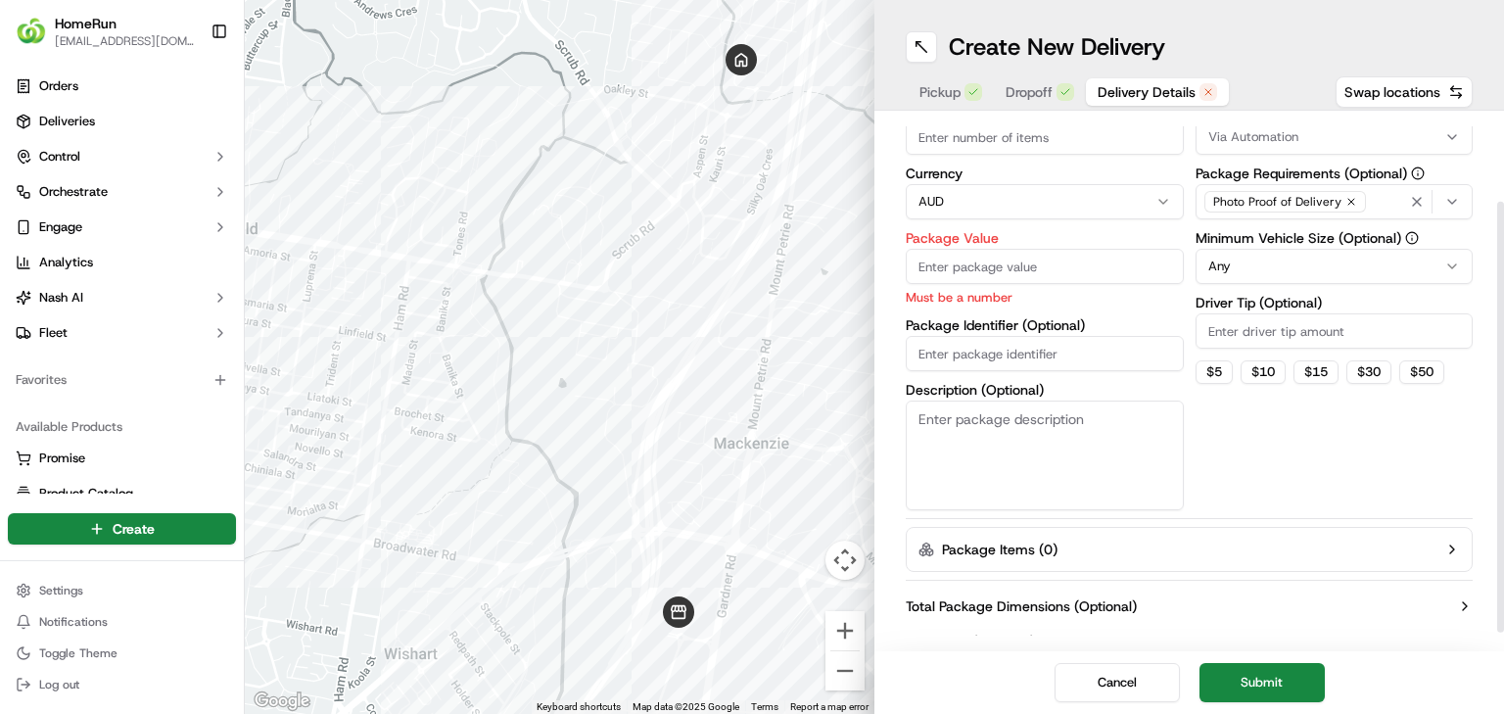
click at [939, 258] on input "Package Value" at bounding box center [1045, 266] width 278 height 35
click at [939, 254] on input "Package Value" at bounding box center [1045, 266] width 278 height 35
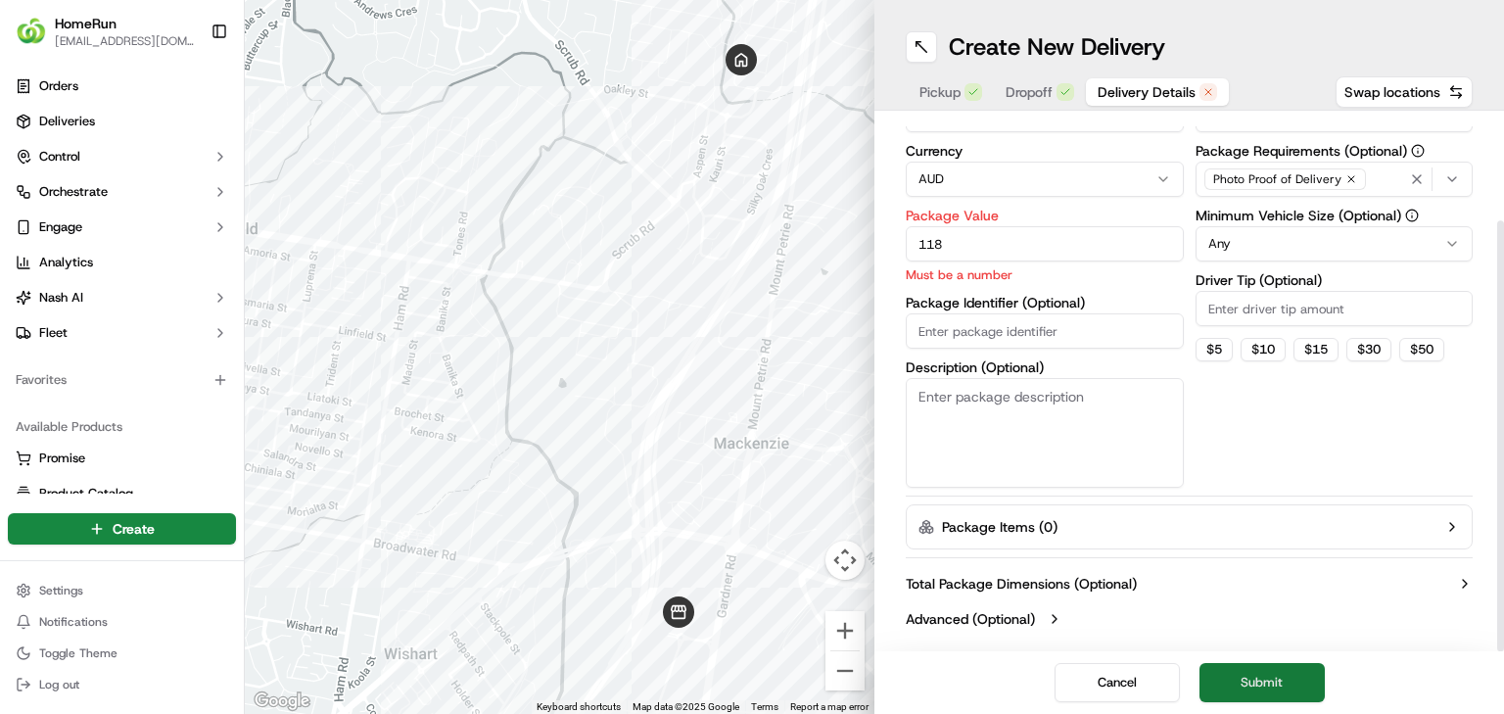
type input "118"
click at [939, 445] on button "Submit" at bounding box center [1261, 682] width 125 height 39
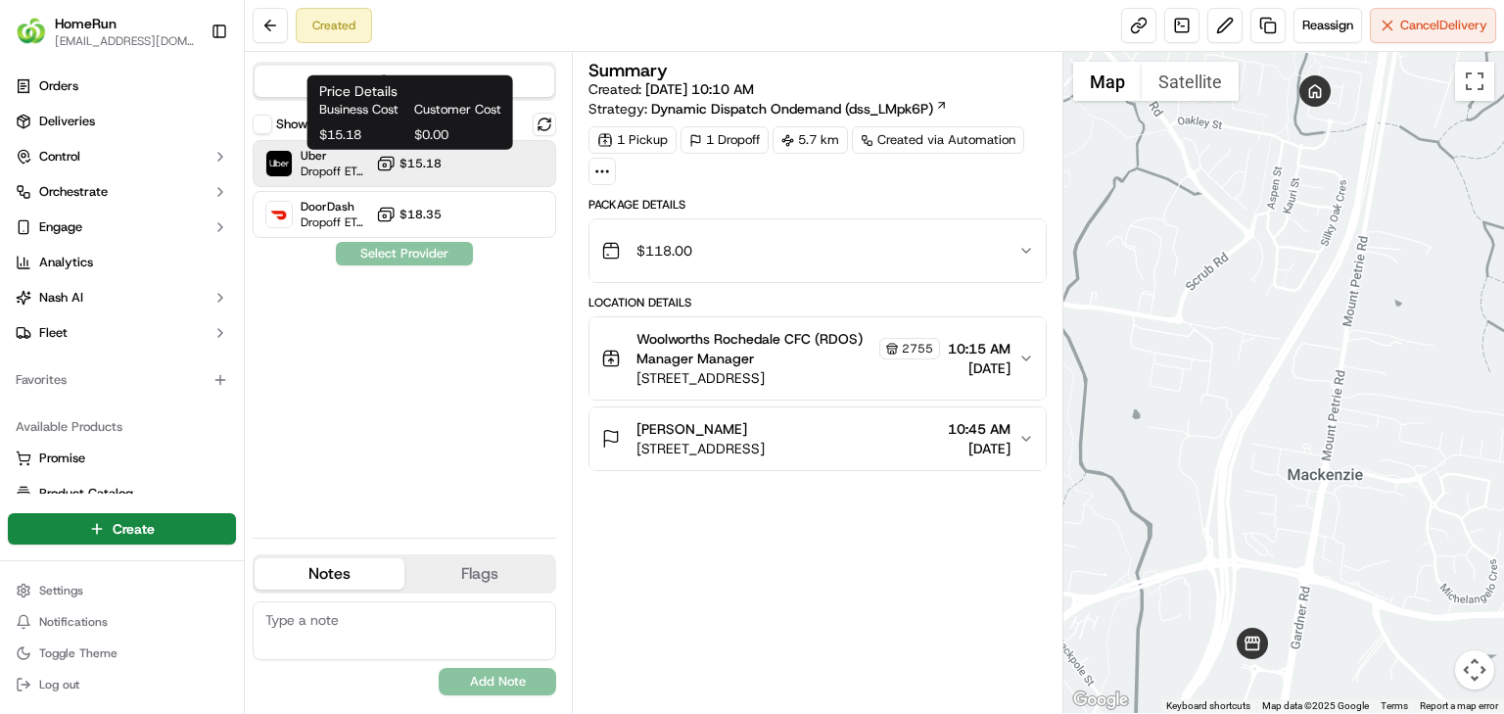
click at [424, 156] on span "$15.18" at bounding box center [420, 164] width 42 height 16
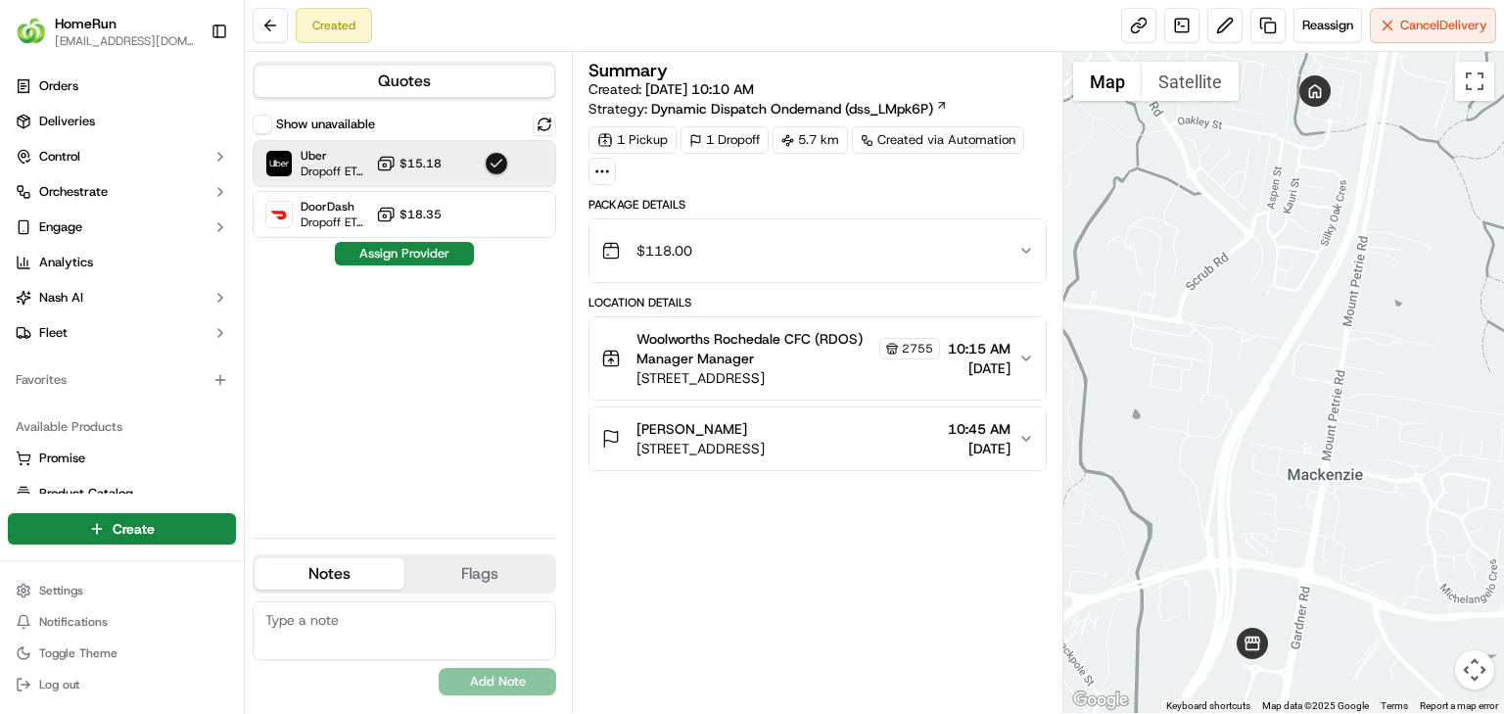
click at [455, 256] on button "Assign Provider" at bounding box center [404, 253] width 139 height 23
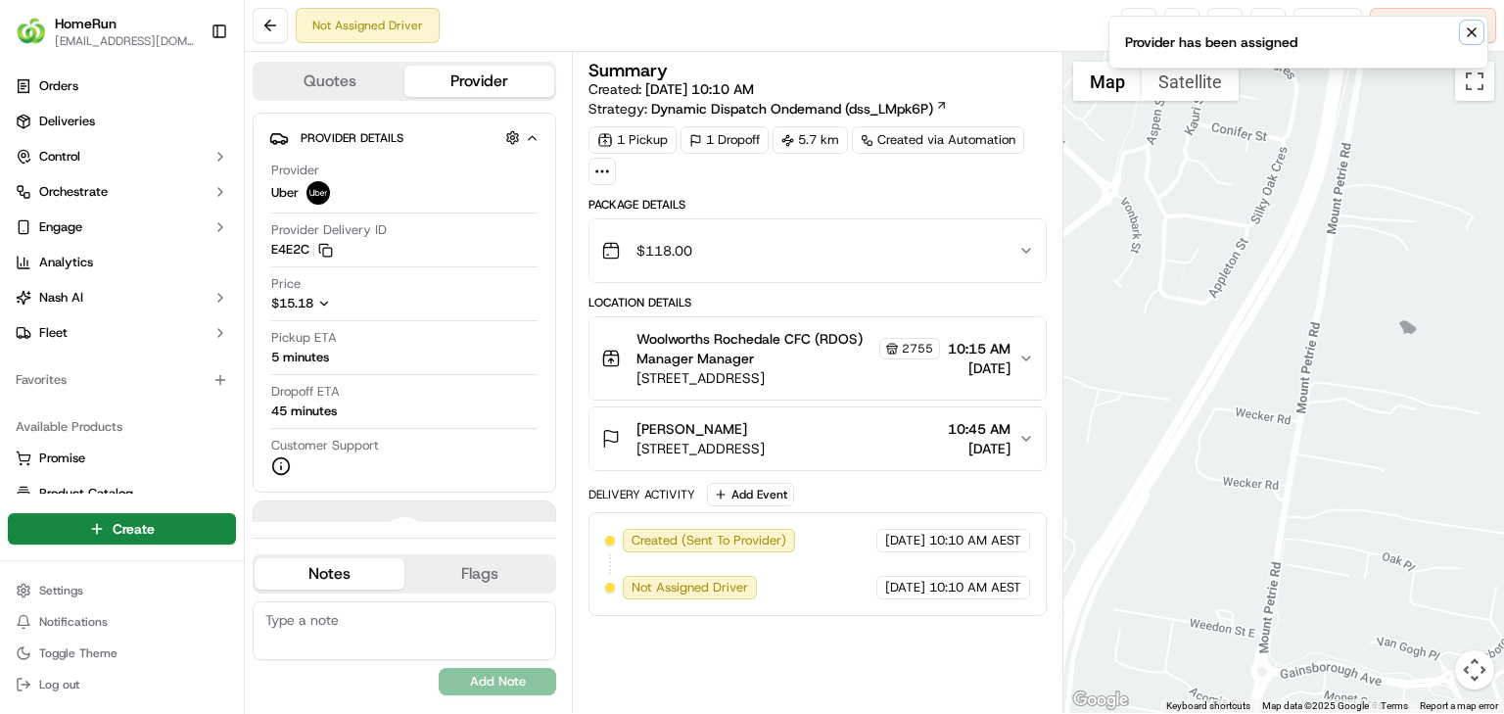
click at [939, 39] on button "Notifications (F8)" at bounding box center [1471, 32] width 23 height 23
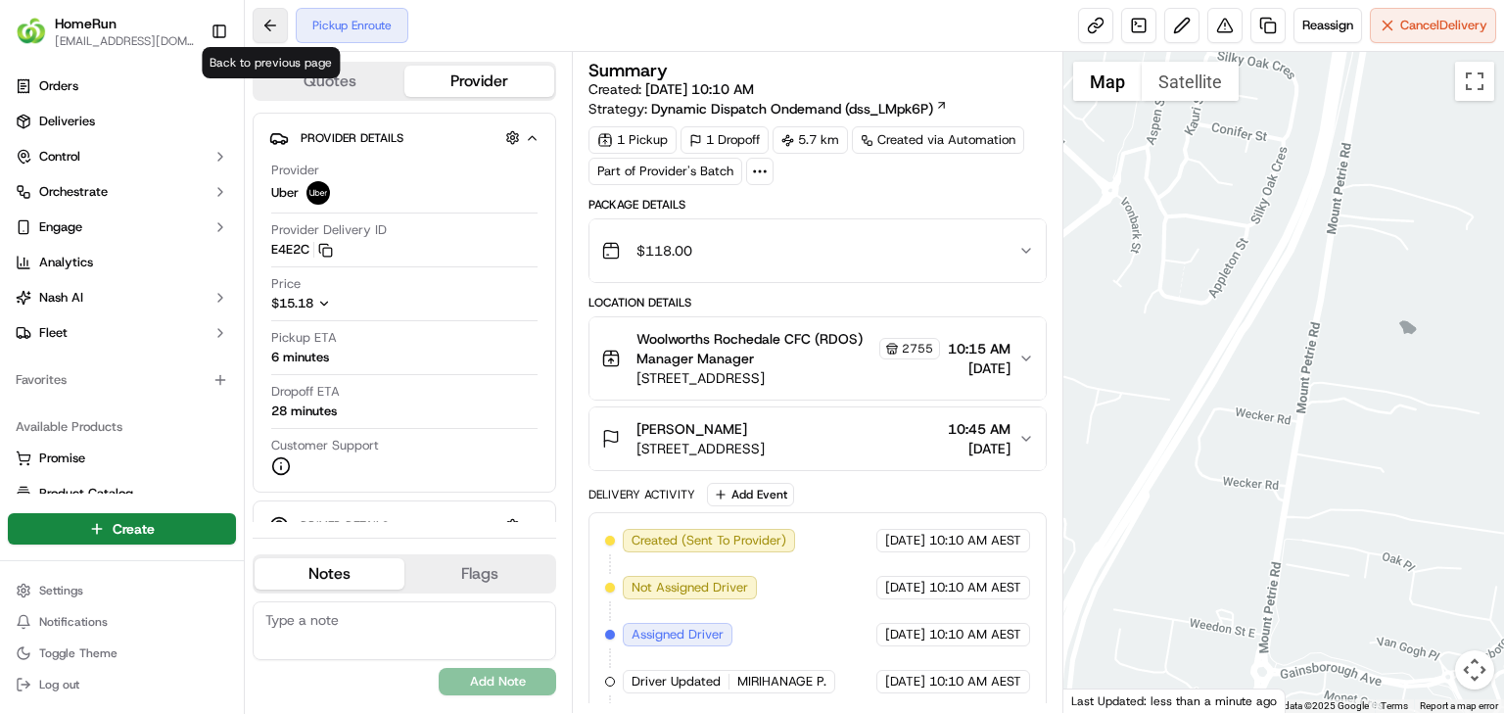
drag, startPoint x: 266, startPoint y: 18, endPoint x: 274, endPoint y: 31, distance: 15.8
click at [274, 31] on button at bounding box center [270, 25] width 35 height 35
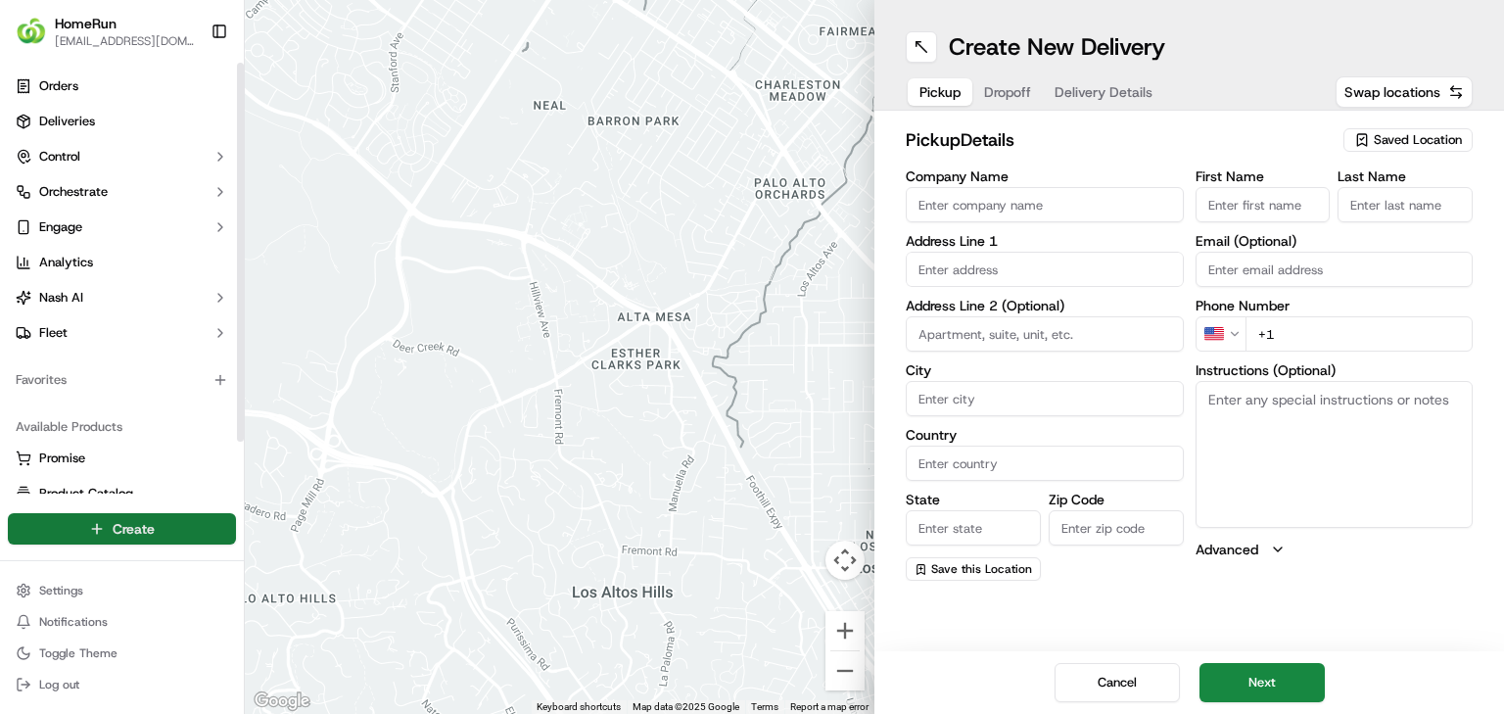
click at [151, 445] on html "HomeRun jbonham1@woolworths.com.au Toggle Sidebar Orders Deliveries Control Orc…" at bounding box center [752, 357] width 1504 height 714
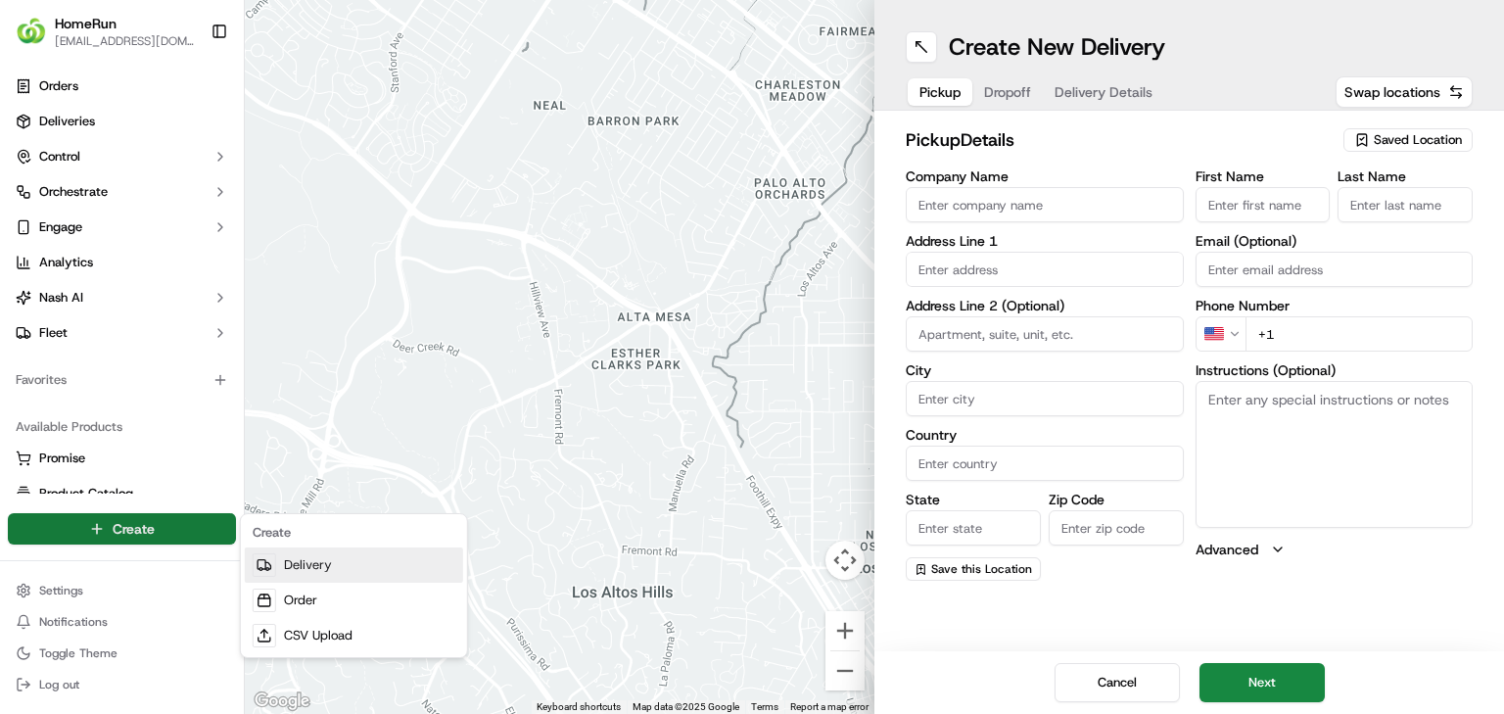
click at [291, 445] on link "Delivery" at bounding box center [354, 564] width 218 height 35
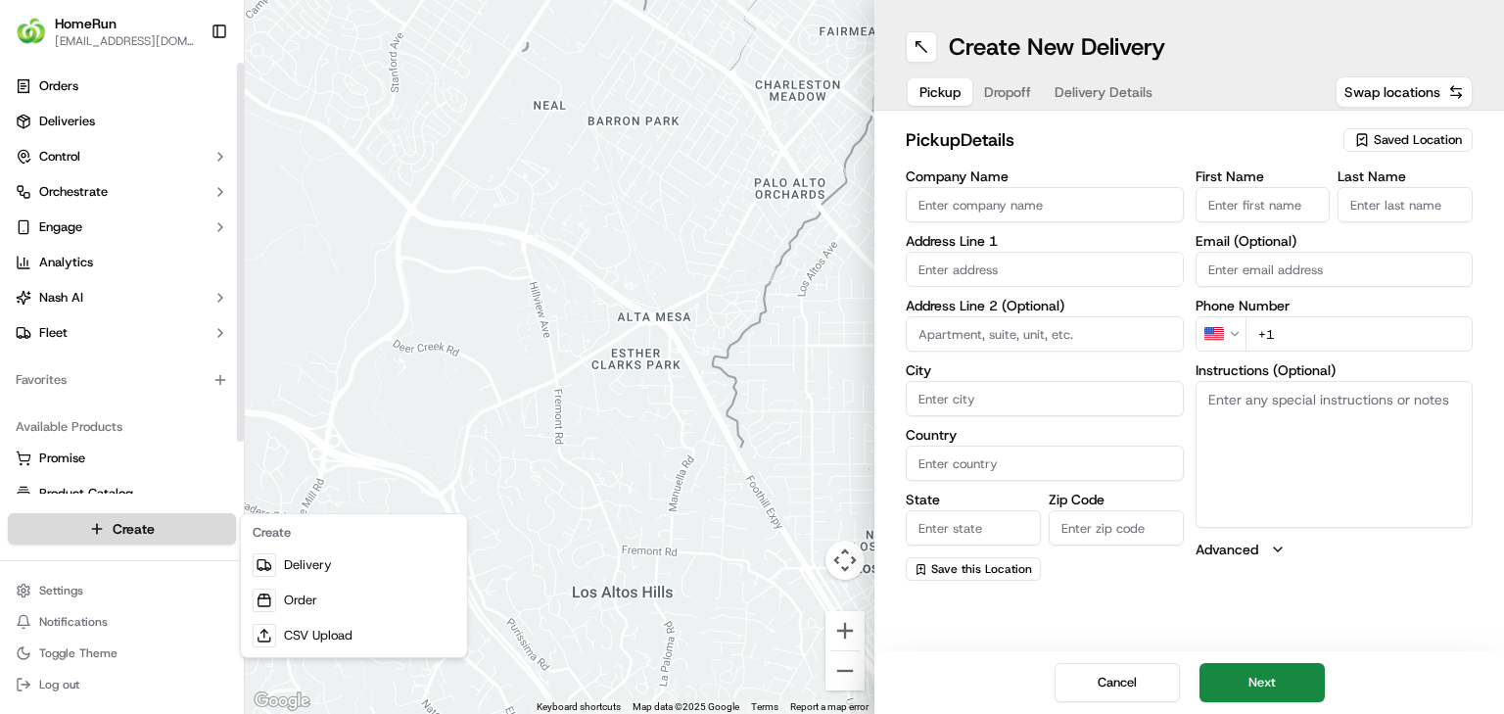
click at [158, 445] on html "HomeRun jbonham1@woolworths.com.au Toggle Sidebar Orders Deliveries Control Orc…" at bounding box center [752, 357] width 1504 height 714
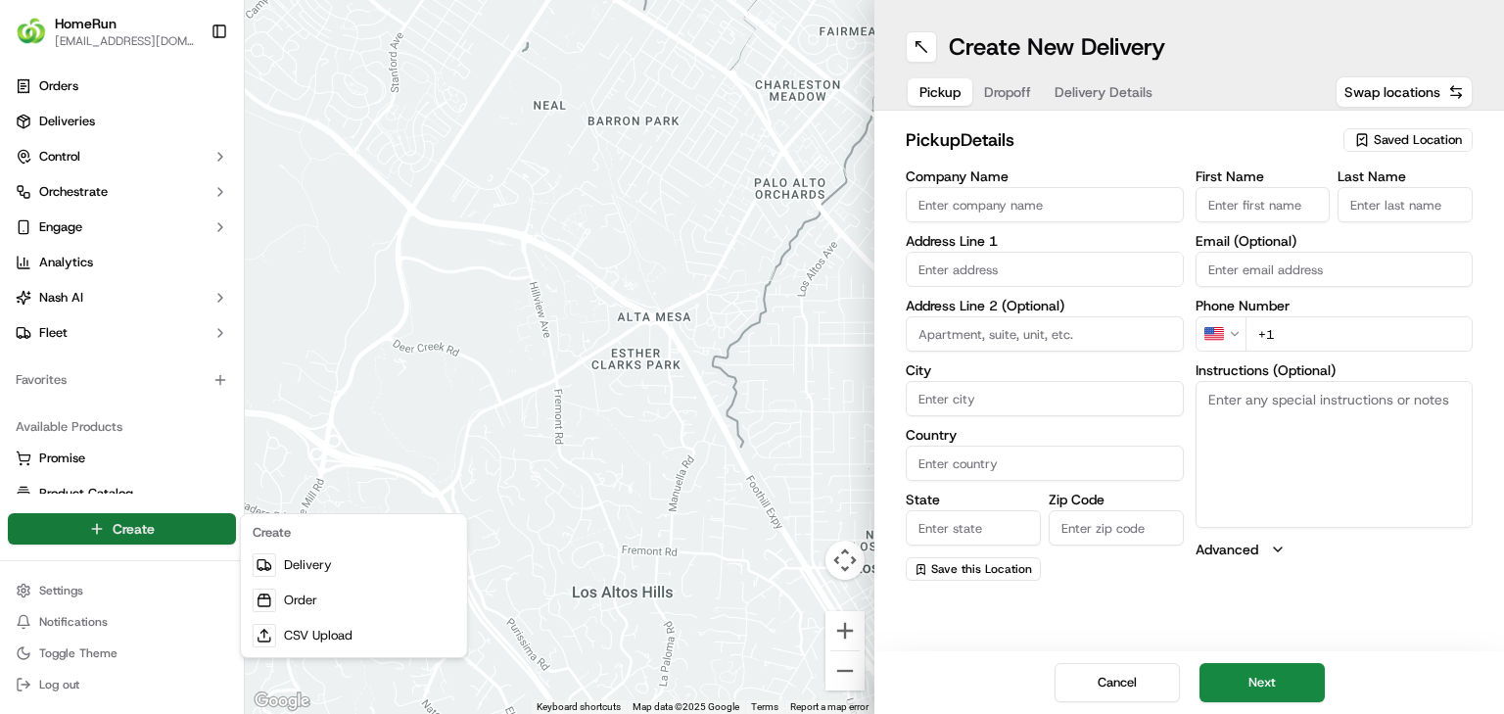
click at [939, 134] on html "HomeRun jbonham1@woolworths.com.au Toggle Sidebar Orders Deliveries Control Orc…" at bounding box center [752, 357] width 1504 height 714
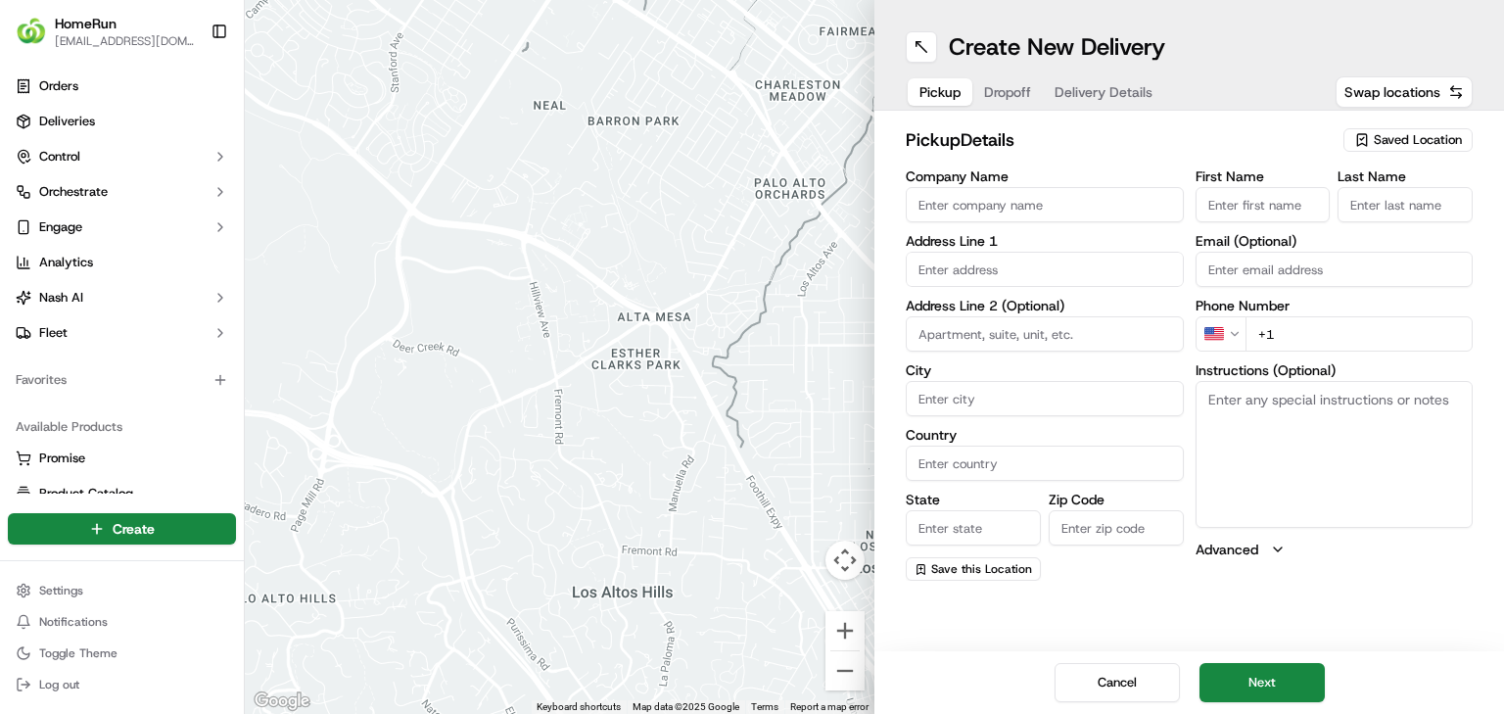
click at [939, 143] on span "Saved Location" at bounding box center [1418, 140] width 88 height 18
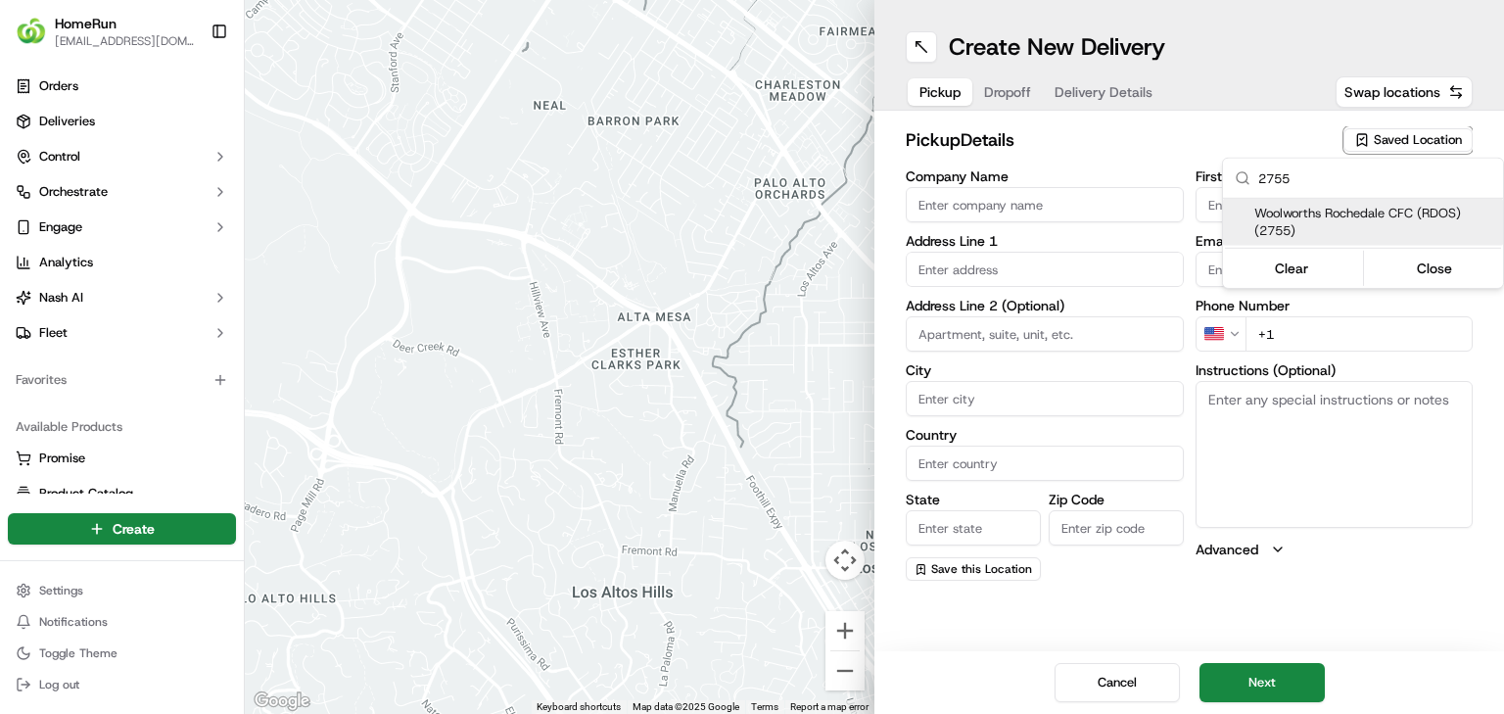
type input "2755"
click at [939, 235] on span "Woolworths Rochedale CFC (RDOS) (2755)" at bounding box center [1374, 222] width 241 height 35
type input "Woolworths Rochedale CFC (RDOS)"
type input "11 Interchange Place"
type input "Rochedale"
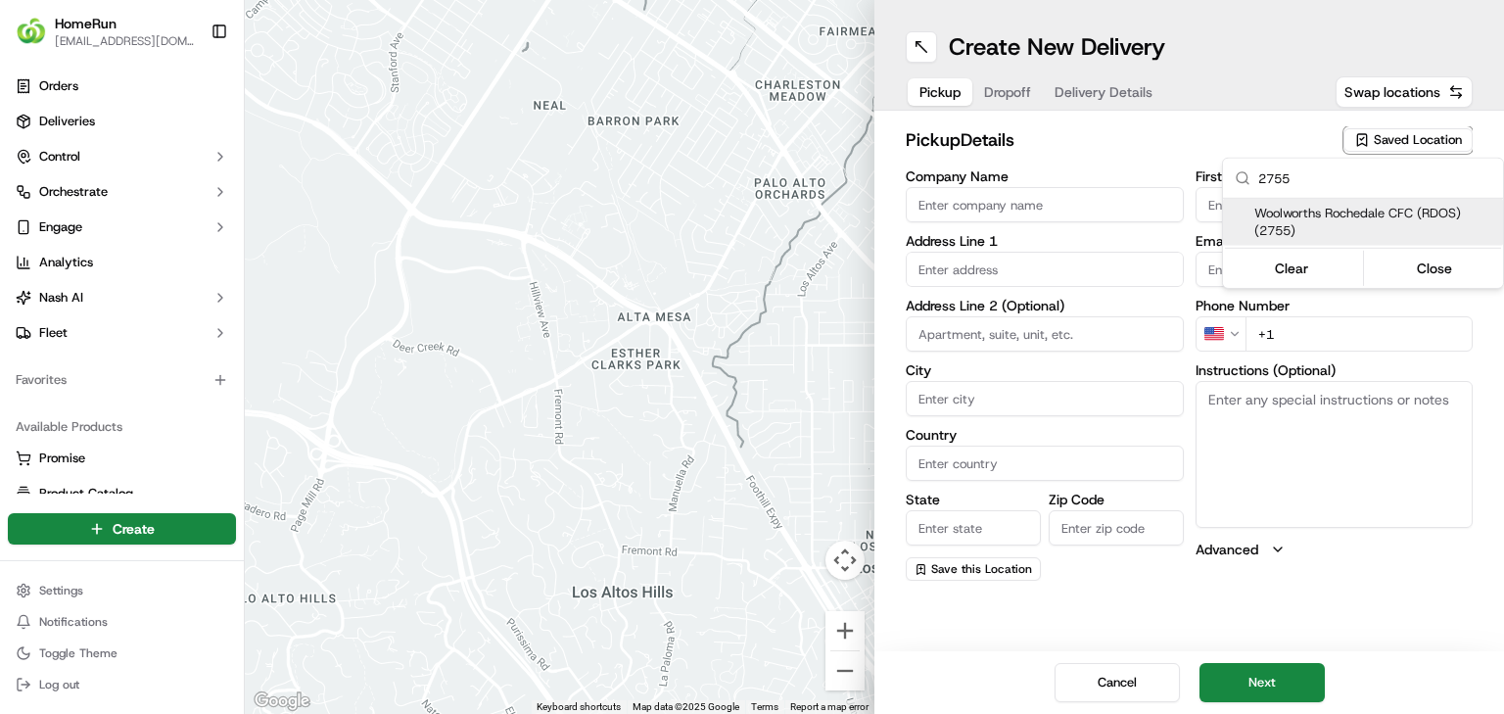
type input "AU"
type input "QLD"
type input "4123"
type input "Manager"
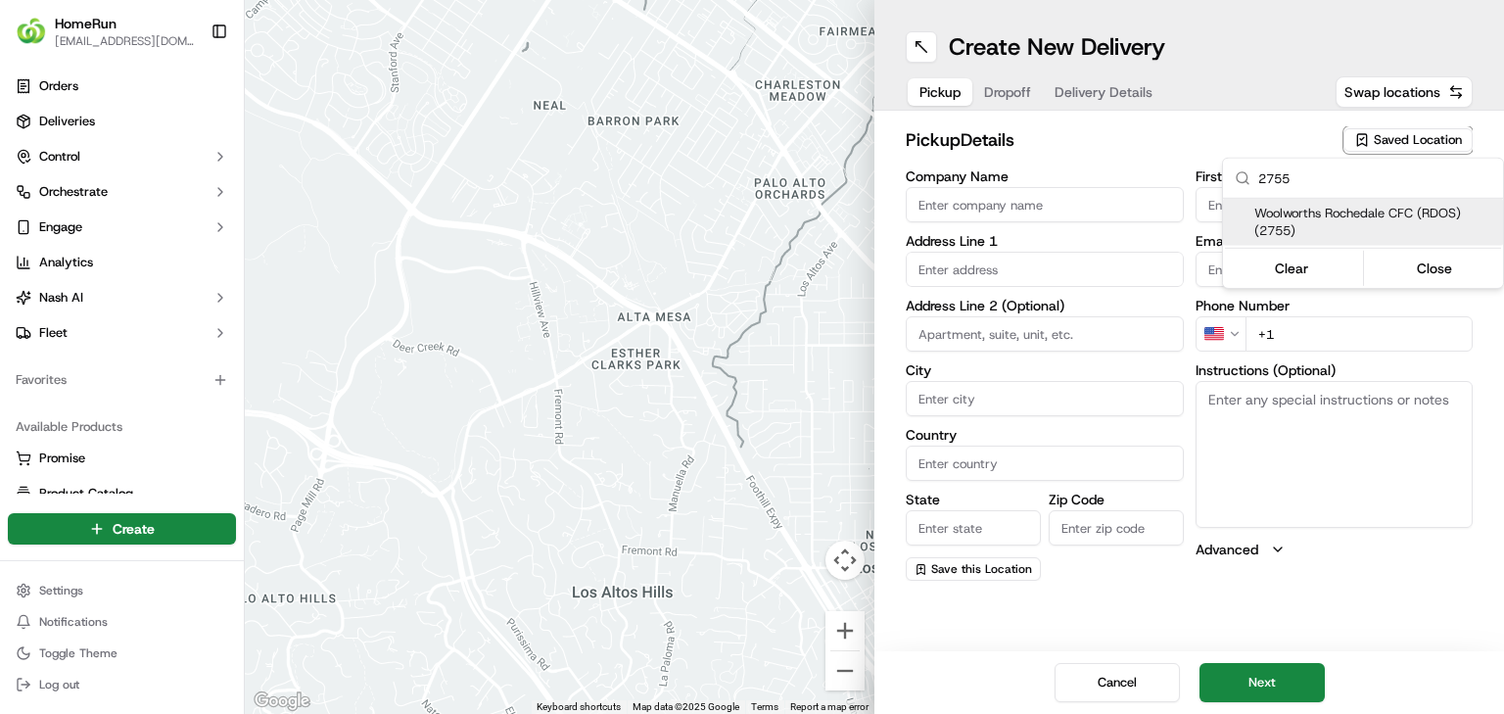
type input "+61 7 3648 4416"
type textarea "Collect via Direct-to-Boot Drive Thru. Enter from [PERSON_NAME] into Interchang…"
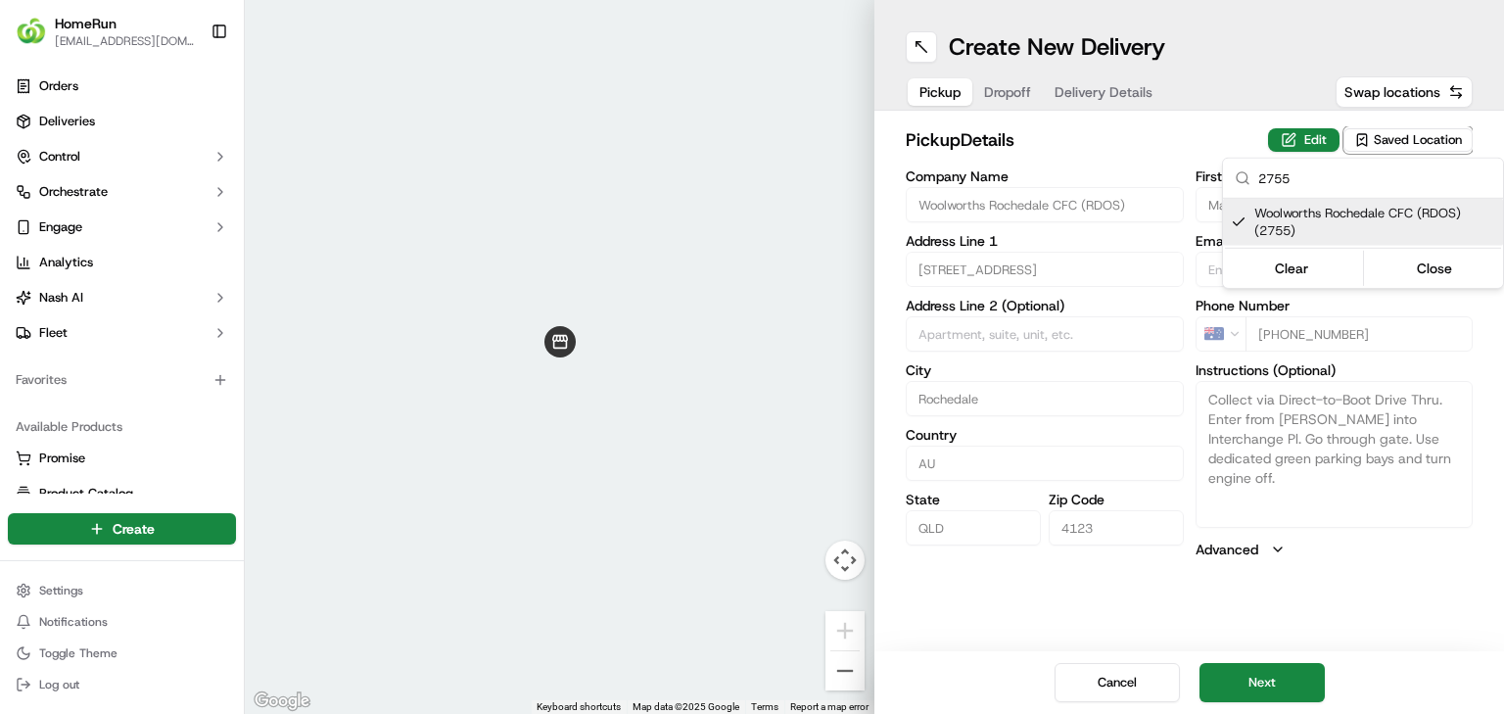
click at [939, 445] on html "HomeRun [EMAIL_ADDRESS][DOMAIN_NAME] Toggle Sidebar Orders Deliveries Control O…" at bounding box center [752, 357] width 1504 height 714
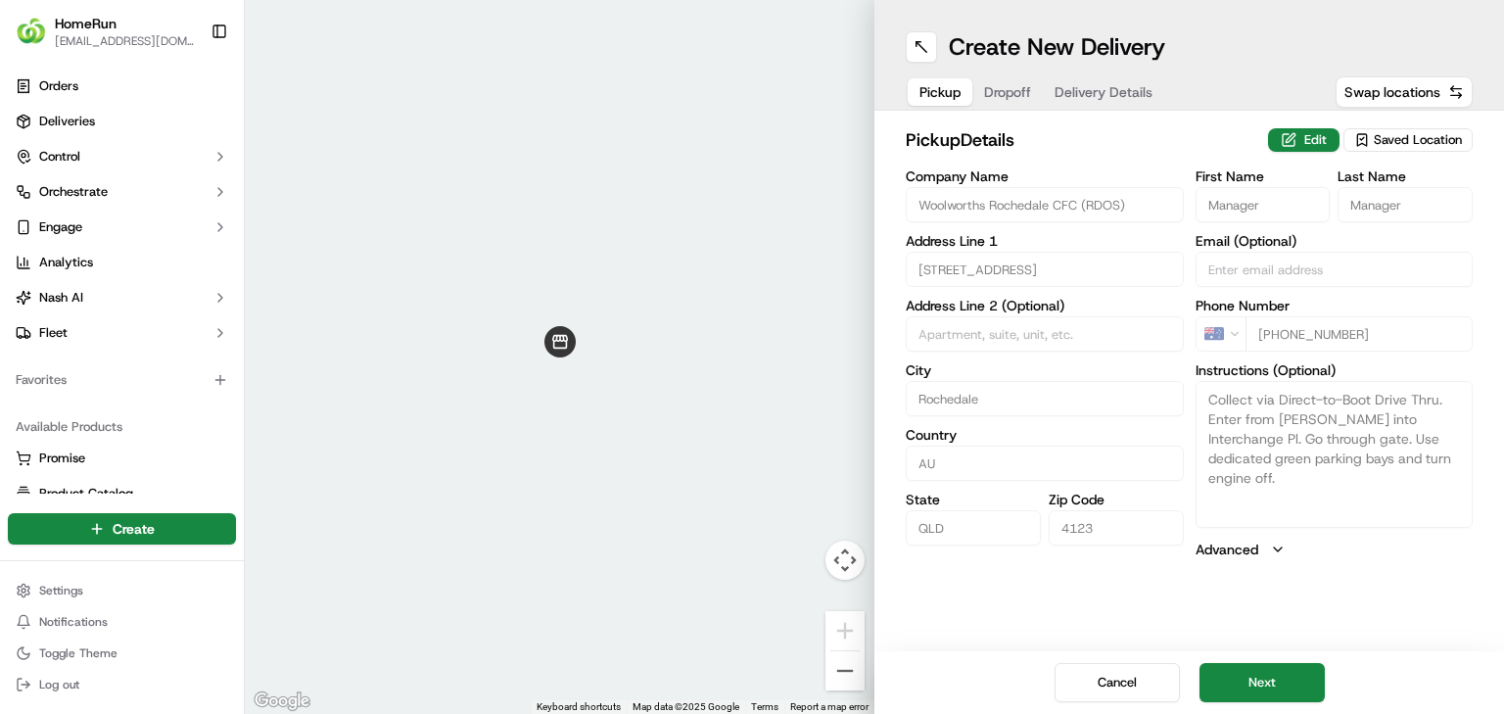
click at [939, 445] on div "Cancel Next" at bounding box center [1189, 682] width 630 height 63
click at [939, 445] on button "Next" at bounding box center [1261, 682] width 125 height 39
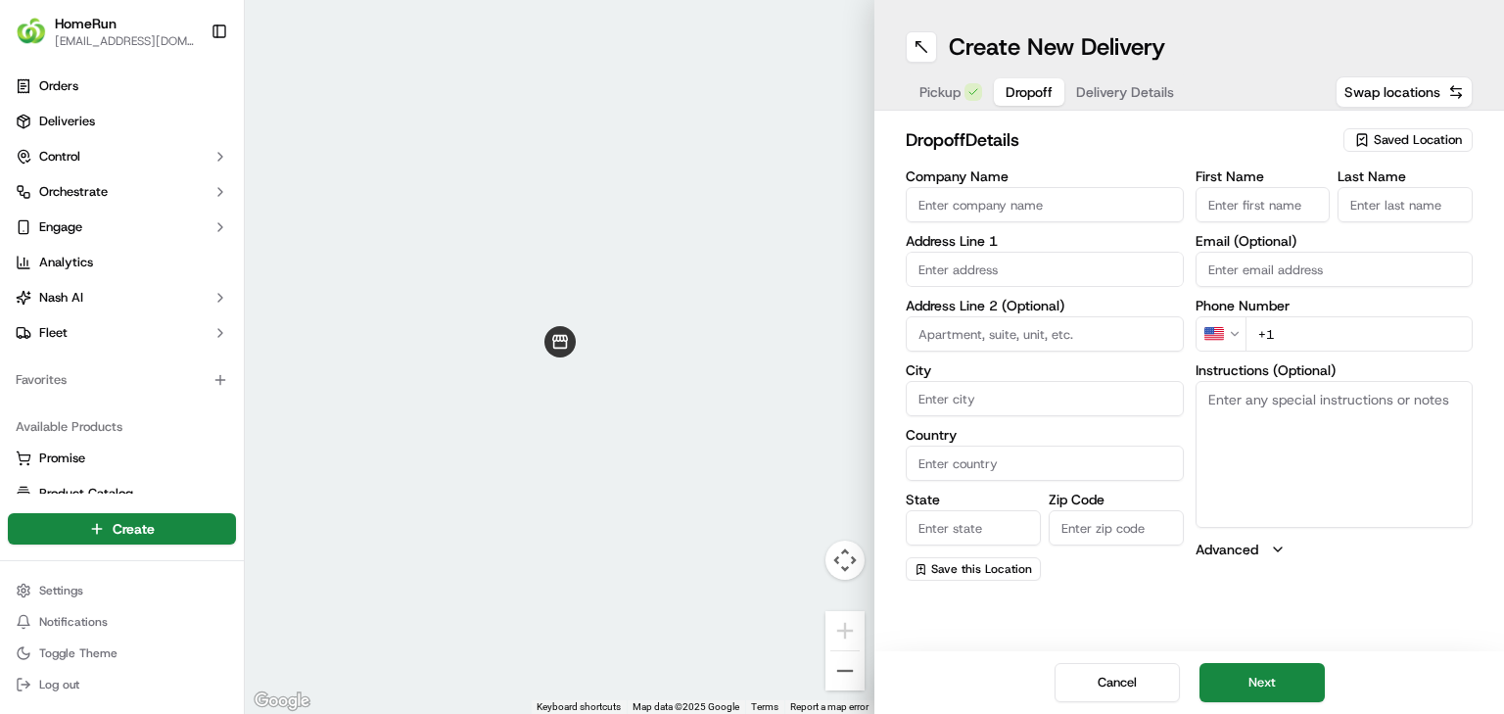
drag, startPoint x: 1259, startPoint y: 673, endPoint x: 1160, endPoint y: 352, distance: 335.1
click at [939, 406] on div "Create New Delivery Pickup Dropoff Delivery Details Swap locations dropoff Deta…" at bounding box center [1189, 357] width 630 height 714
click at [939, 262] on input "text" at bounding box center [1045, 269] width 278 height 35
paste input "[STREET_ADDRESS][PERSON_NAME], [GEOGRAPHIC_DATA][PERSON_NAME] QLD [GEOGRAPHIC_D…"
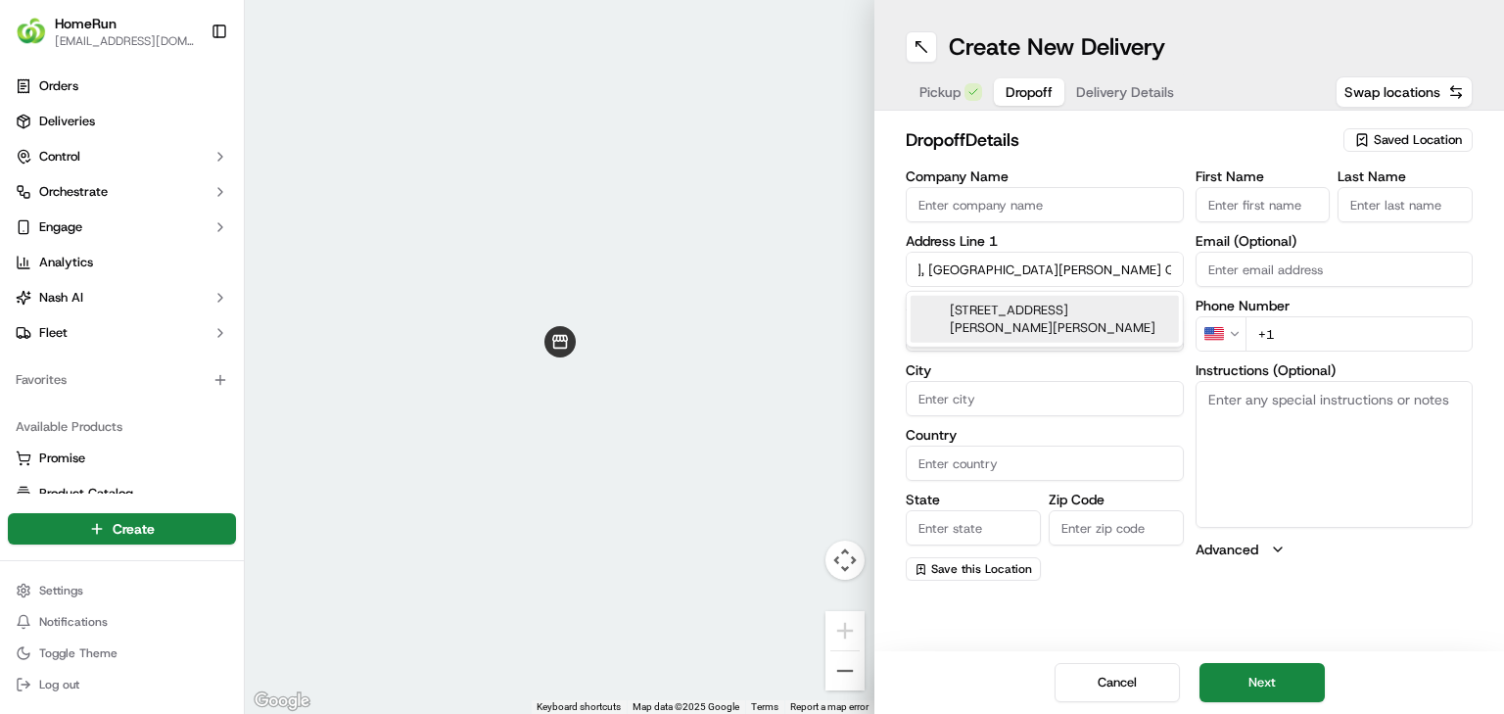
click at [939, 317] on div "[STREET_ADDRESS][PERSON_NAME][PERSON_NAME]" at bounding box center [1045, 319] width 268 height 47
type input "[STREET_ADDRESS][PERSON_NAME][PERSON_NAME]"
type input "[GEOGRAPHIC_DATA][PERSON_NAME]"
type input "[GEOGRAPHIC_DATA]"
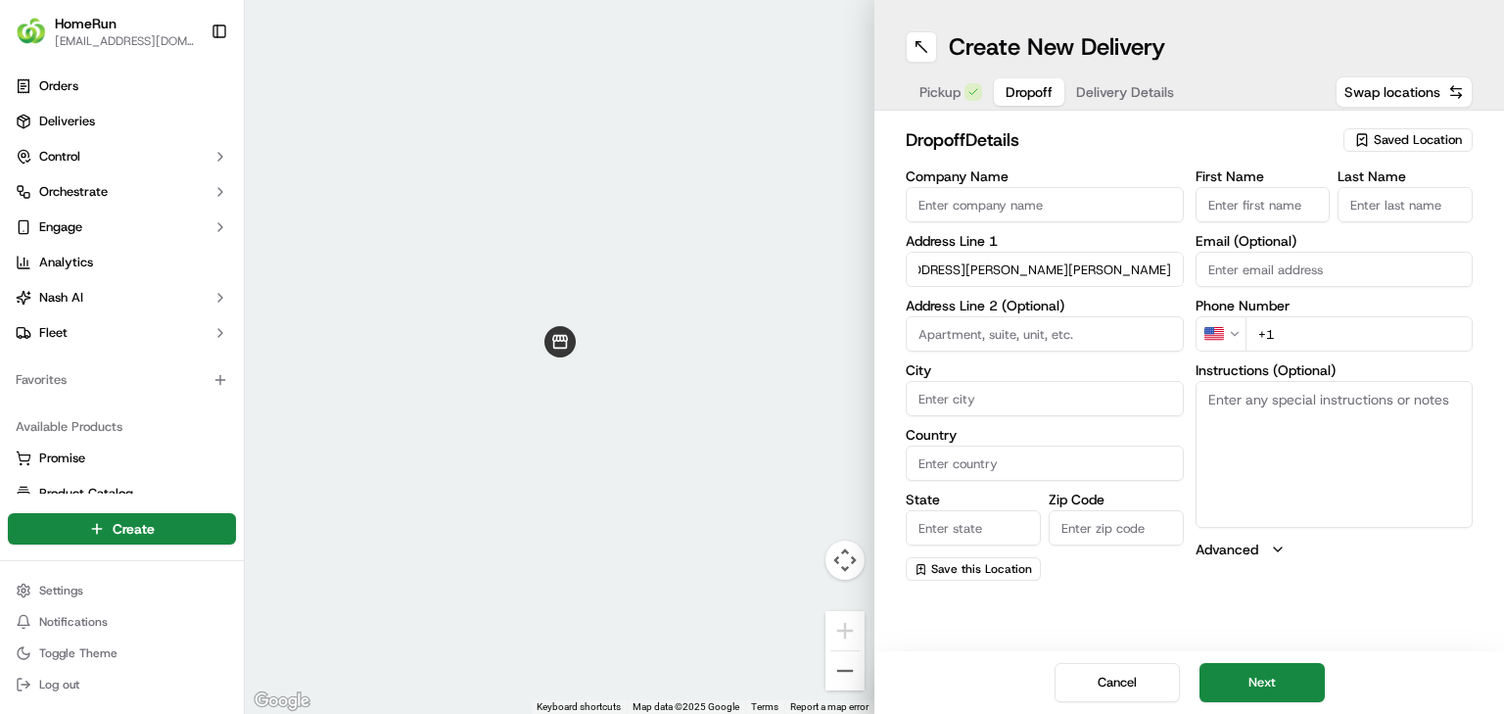
type input "QLD"
type input "4122"
type input "[STREET_ADDRESS][PERSON_NAME]"
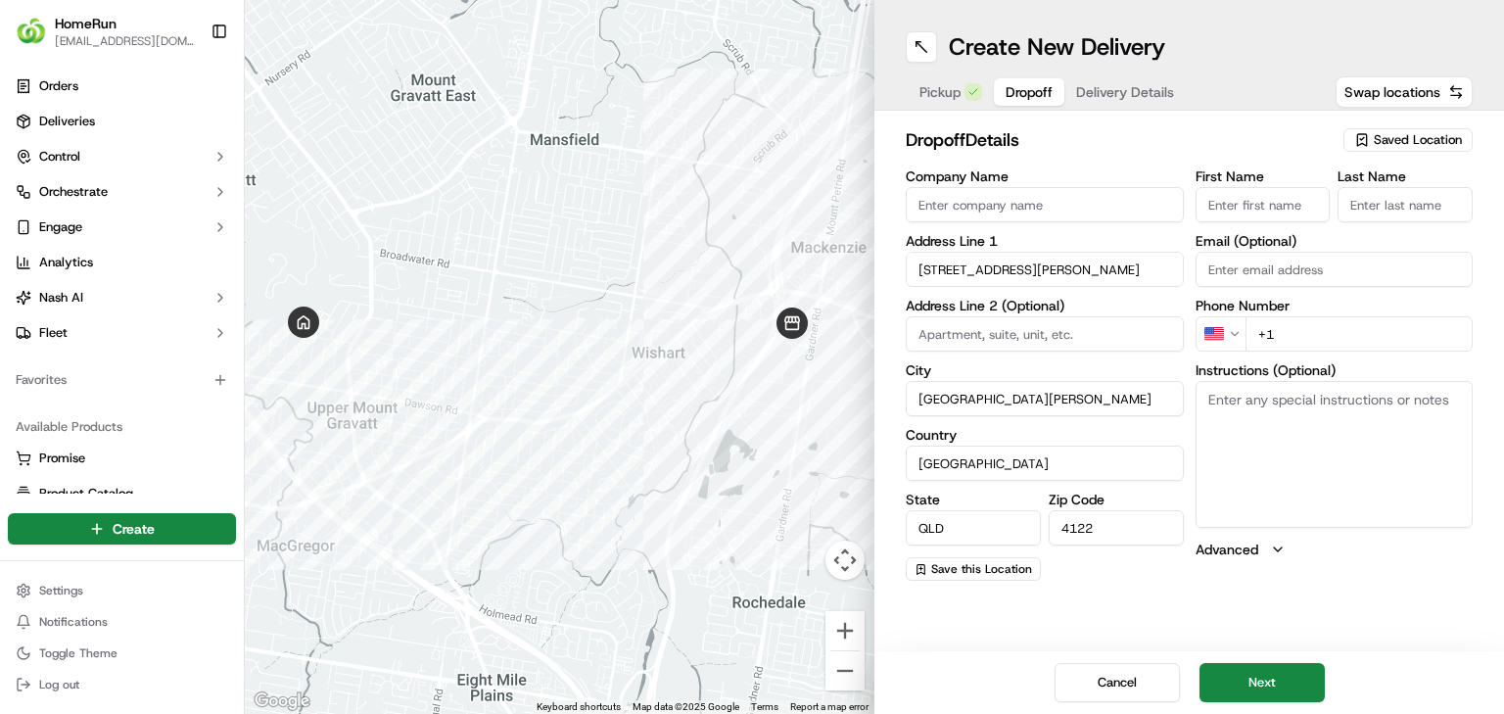
click at [939, 311] on div "Phone Number US +1" at bounding box center [1335, 325] width 278 height 53
click at [939, 319] on input "+1" at bounding box center [1359, 333] width 228 height 35
paste input "0431831414"
type input "+1 0431831414"
click at [939, 193] on input "Company Name" at bounding box center [1045, 204] width 278 height 35
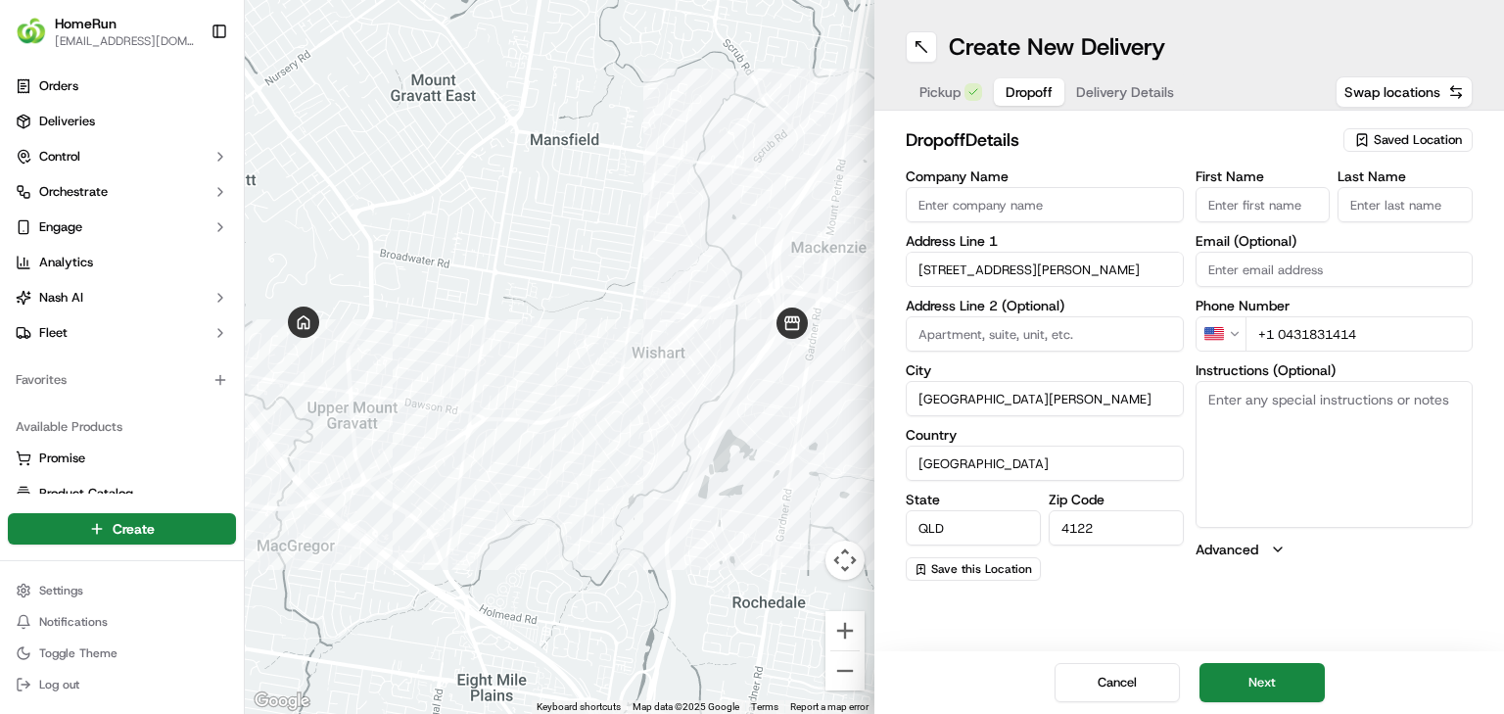
paste input "Amanda Lavis"
click at [939, 206] on input "Amanda Lavis" at bounding box center [1045, 204] width 278 height 35
type input "Amanda Lavis"
click at [939, 189] on div "First Name" at bounding box center [1263, 195] width 135 height 53
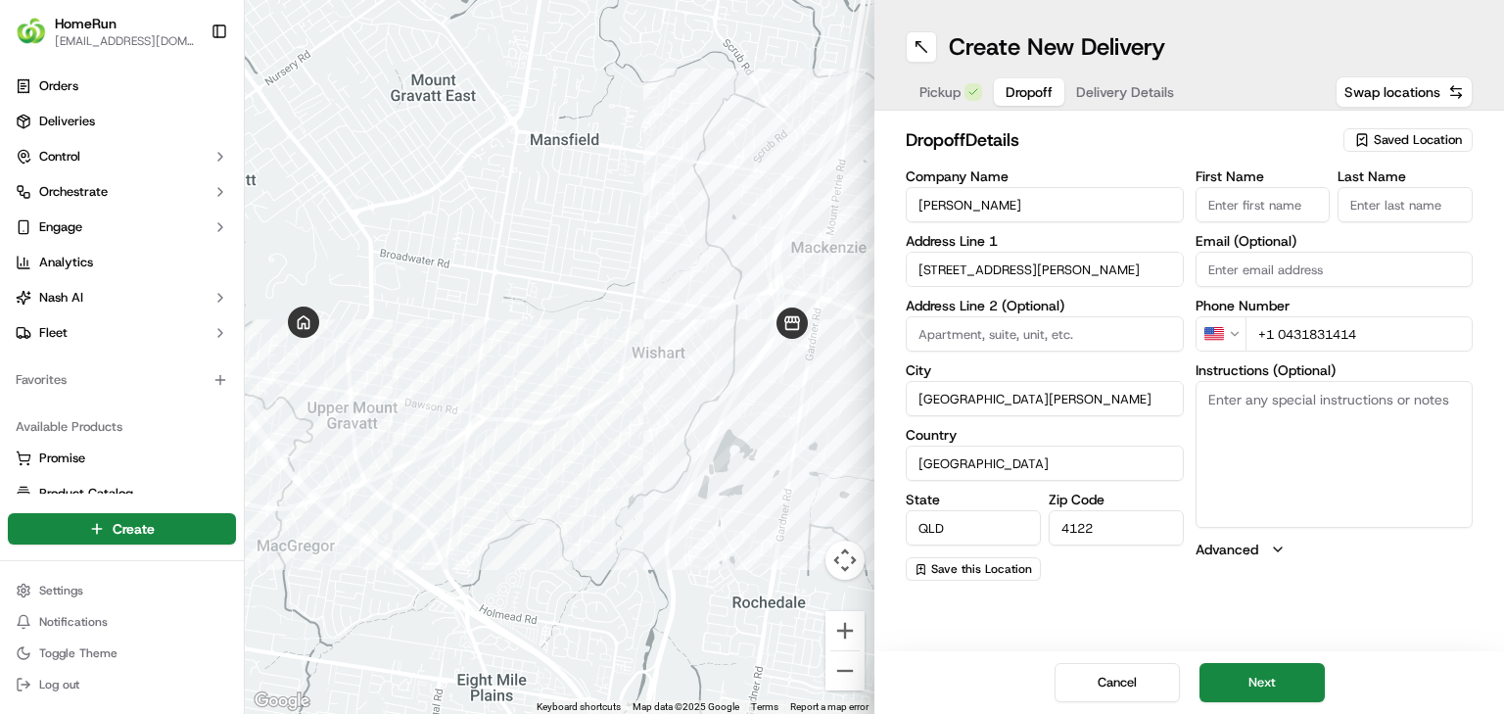
click at [939, 194] on input "First Name" at bounding box center [1263, 204] width 135 height 35
paste input "Amanda"
type input "Amanda"
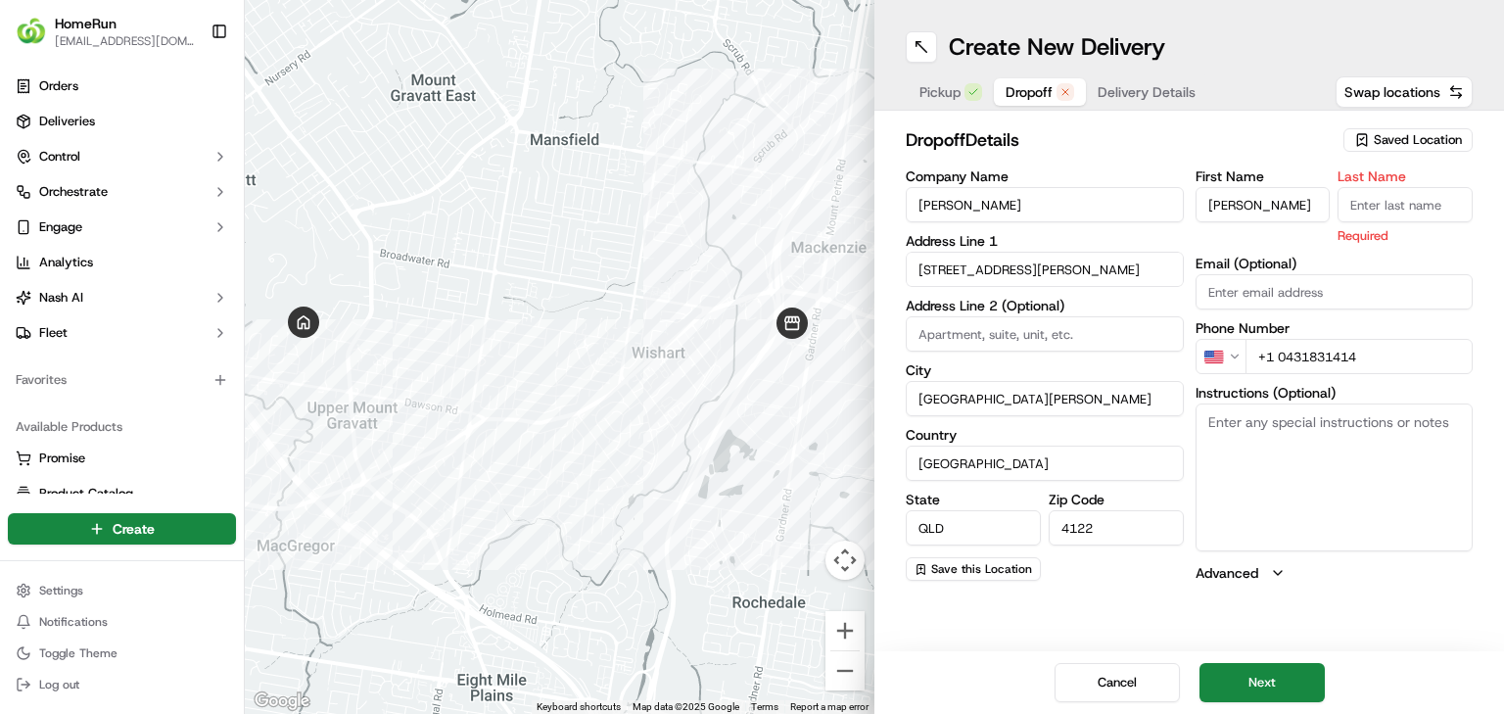
click at [939, 208] on input "Amanda Lavis" at bounding box center [1045, 204] width 278 height 35
click at [939, 206] on input "Amanda Lavis" at bounding box center [1045, 204] width 278 height 35
click at [939, 196] on input "Last Name" at bounding box center [1405, 204] width 135 height 35
paste input "Lavis"
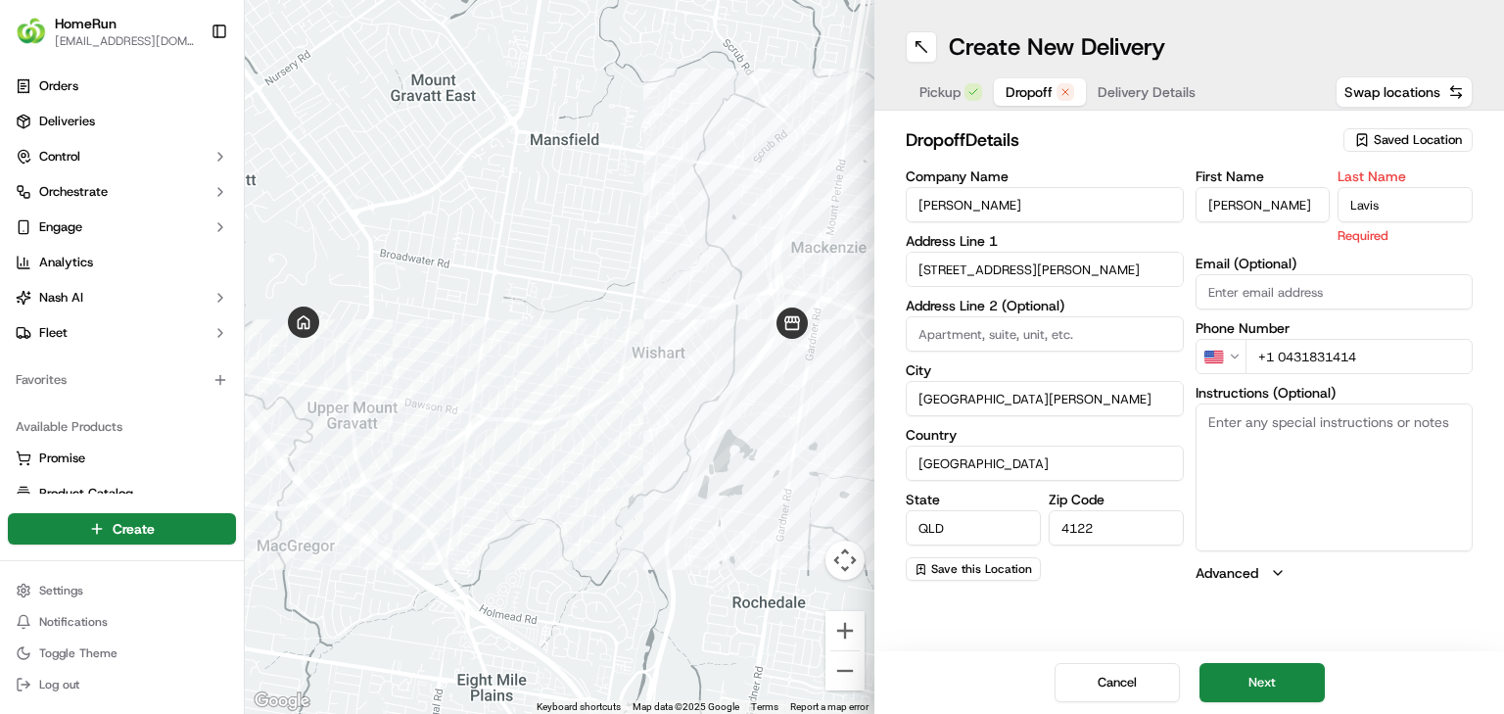
type input "Lavis"
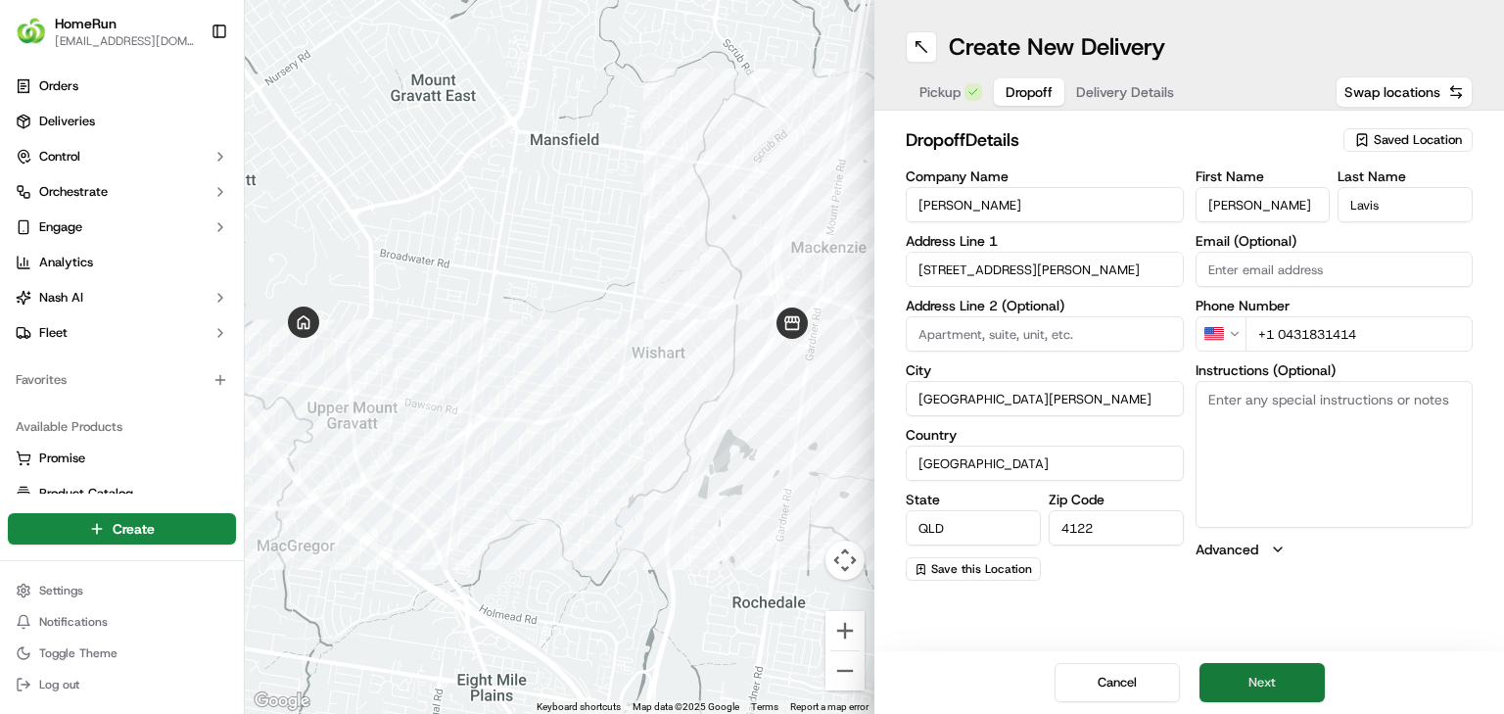
drag, startPoint x: 1238, startPoint y: 655, endPoint x: 1232, endPoint y: 664, distance: 10.6
click at [939, 445] on div "Cancel Next" at bounding box center [1189, 682] width 630 height 63
click at [939, 445] on button "Next" at bounding box center [1261, 682] width 125 height 39
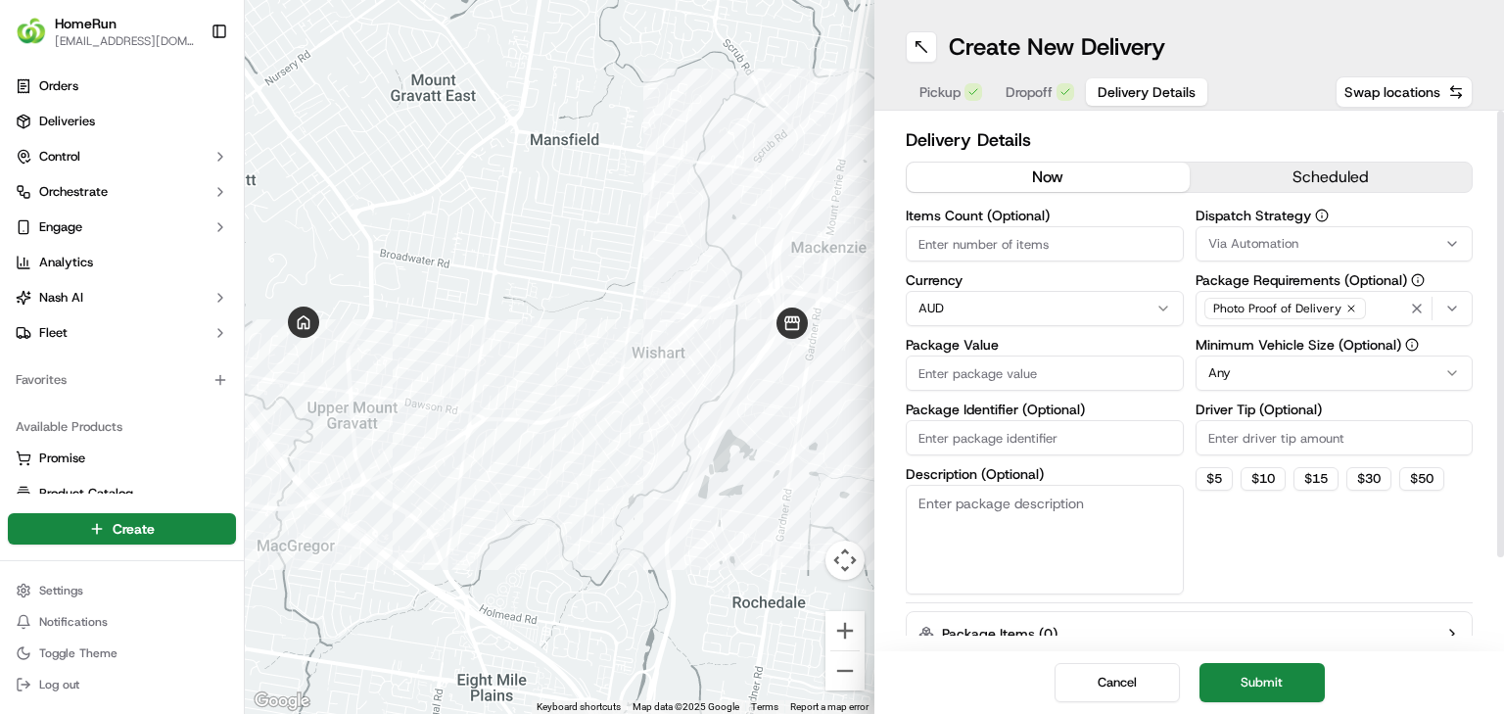
drag, startPoint x: 1079, startPoint y: 255, endPoint x: 1140, endPoint y: 311, distance: 83.1
click at [939, 311] on div "Items Count (Optional) Currency AUD Package Value Package Identifier (Optional)…" at bounding box center [1045, 402] width 278 height 386
click at [939, 363] on input "Package Value" at bounding box center [1045, 372] width 278 height 35
type input "148"
click at [939, 445] on button "Submit" at bounding box center [1261, 682] width 125 height 39
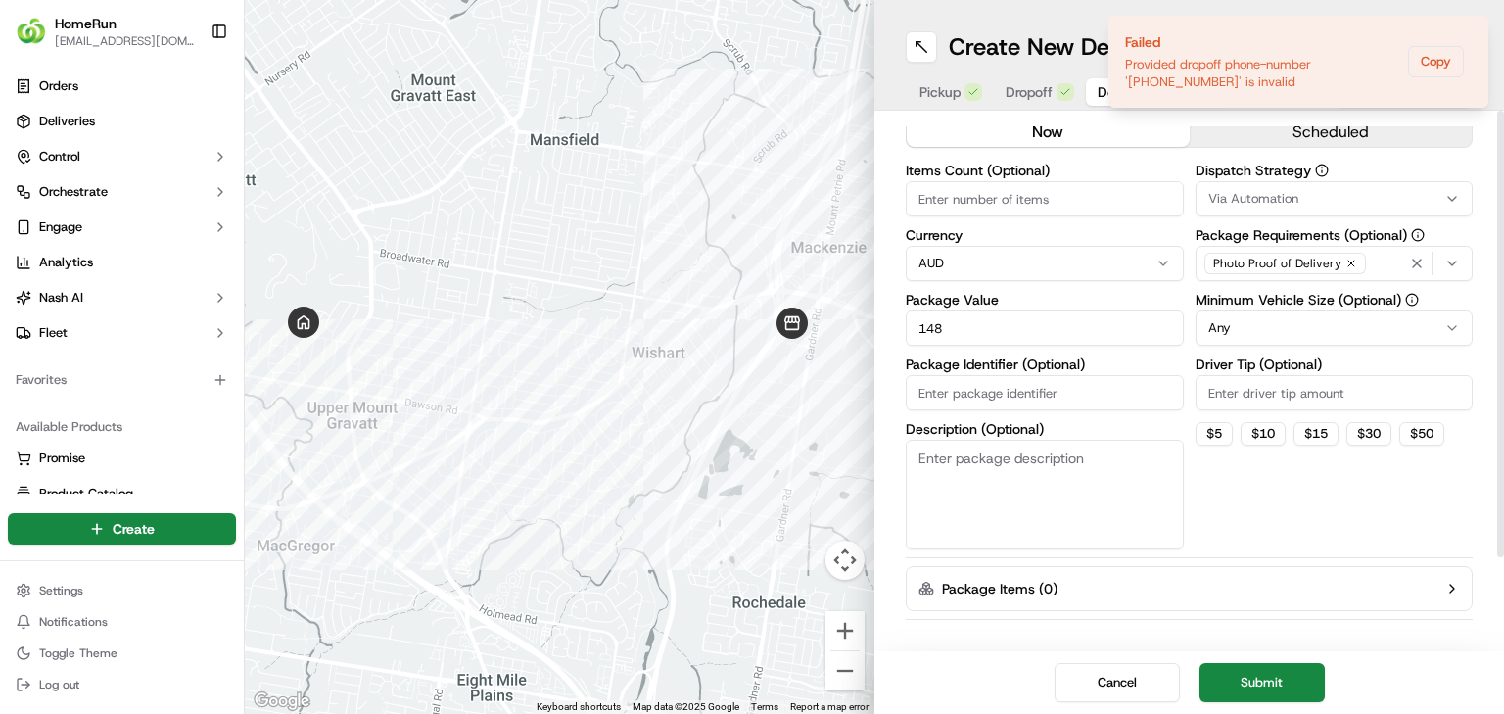
scroll to position [107, 0]
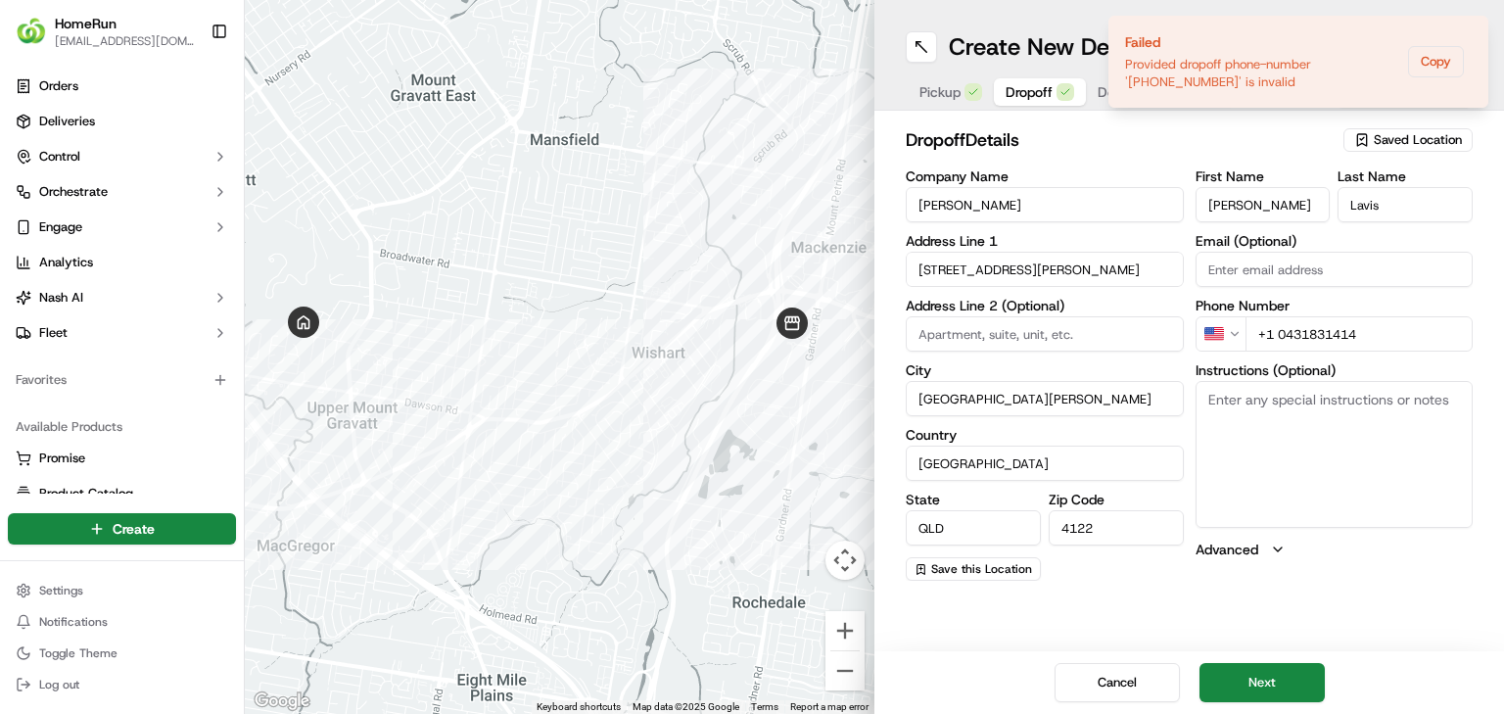
click at [939, 94] on span "Dropoff" at bounding box center [1029, 92] width 47 height 20
click at [939, 335] on input "+1 0431831414" at bounding box center [1359, 333] width 228 height 35
click at [939, 333] on html "HomeRun jbonham1@woolworths.com.au Toggle Sidebar Orders Deliveries Control Orc…" at bounding box center [752, 357] width 1504 height 714
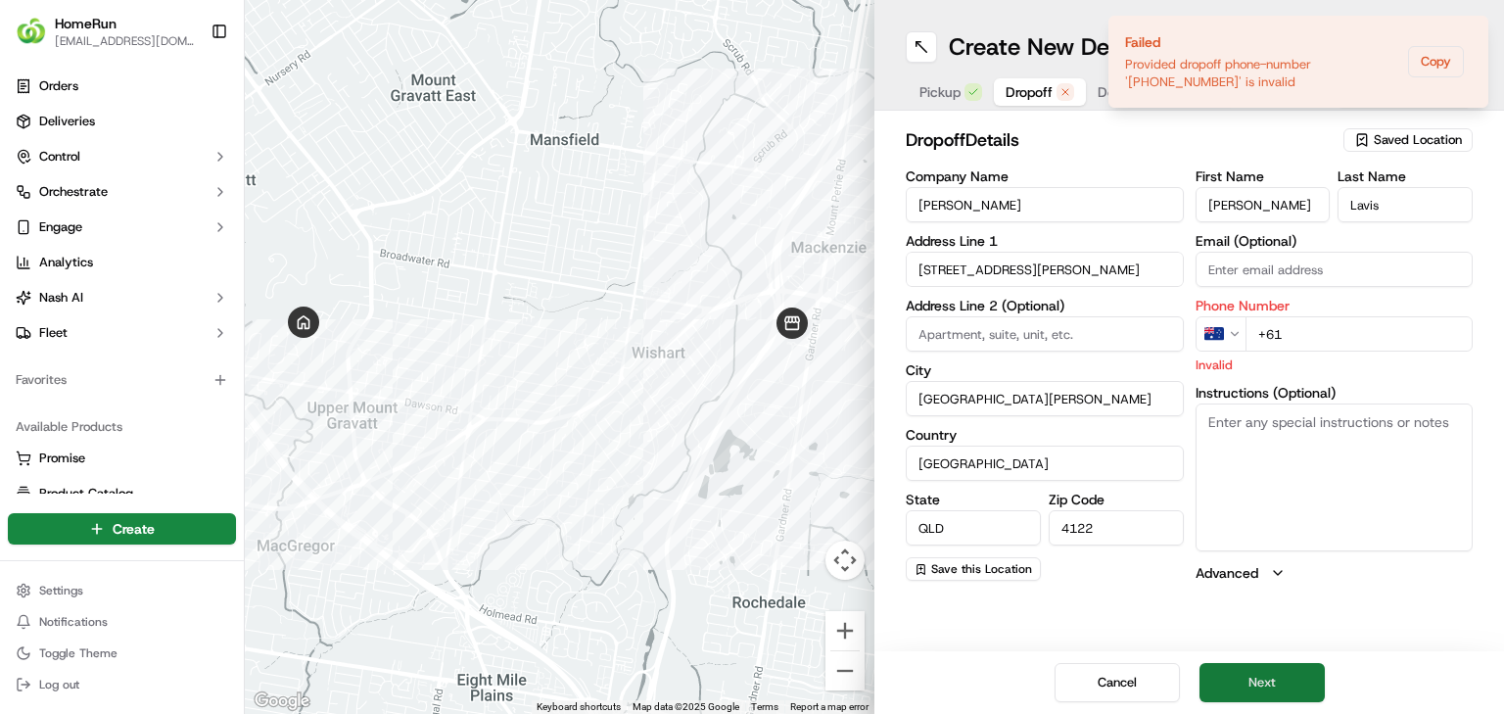
click at [939, 445] on button "Next" at bounding box center [1261, 682] width 125 height 39
click at [939, 325] on input "+61" at bounding box center [1359, 333] width 228 height 35
click at [939, 348] on input "+61" at bounding box center [1359, 333] width 228 height 35
paste input "0431 831 414"
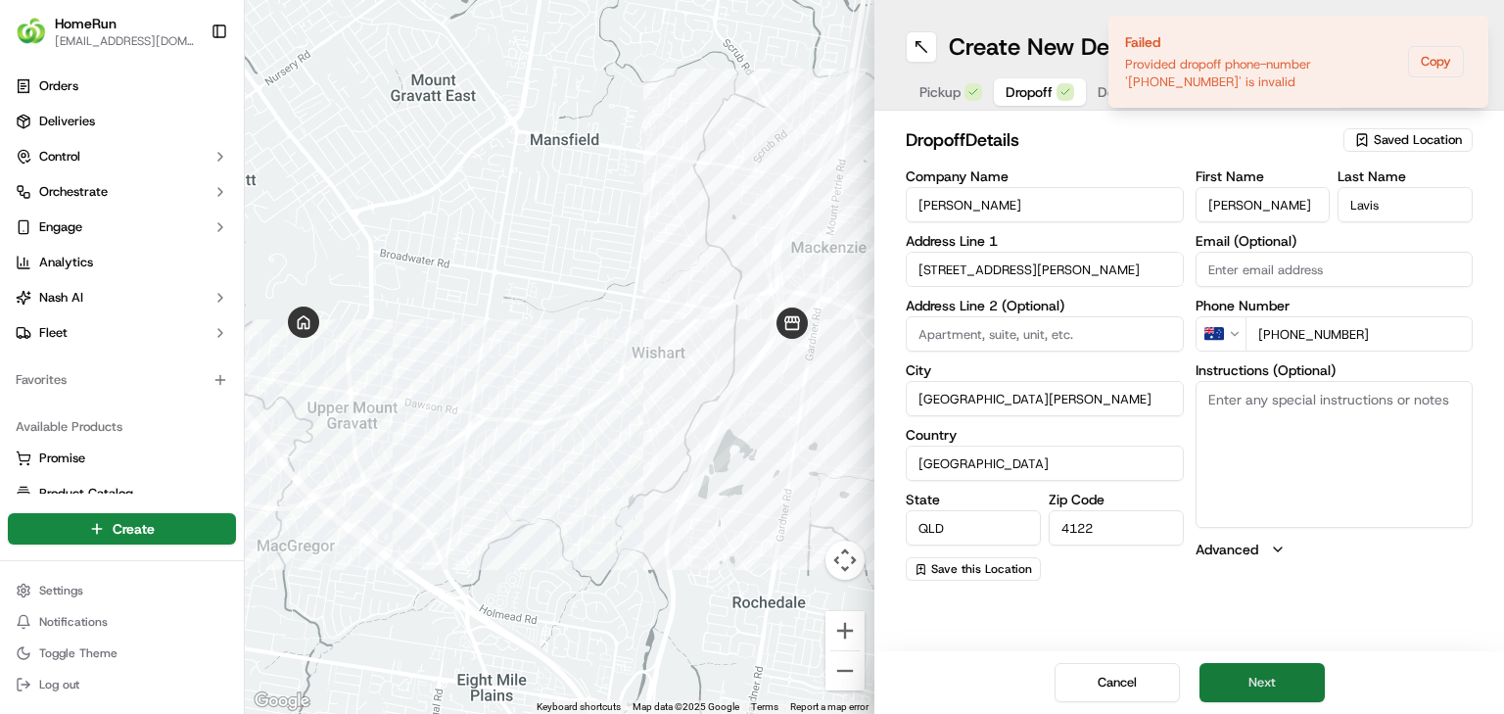
type input "+61 0431 831 414"
click at [939, 445] on button "Next" at bounding box center [1261, 682] width 125 height 39
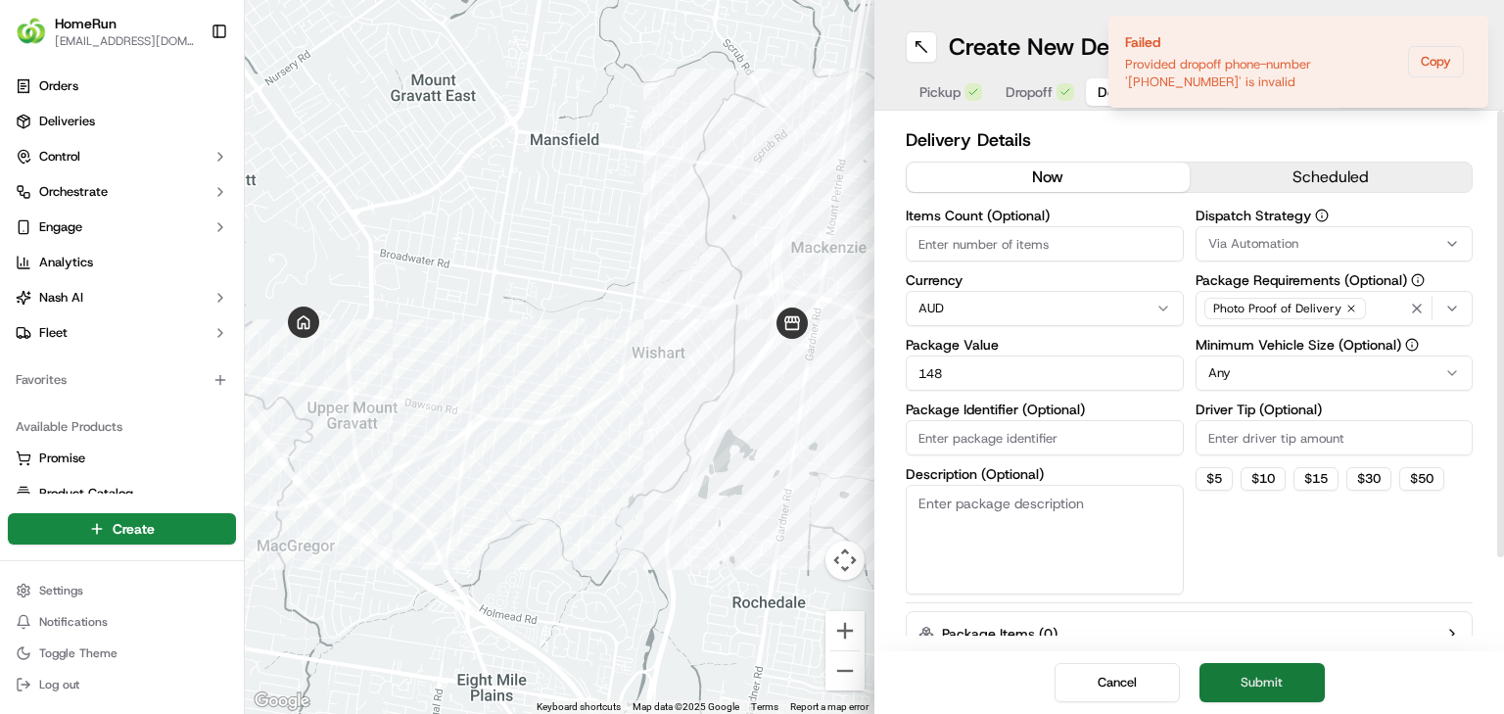
click at [939, 445] on button "Submit" at bounding box center [1261, 682] width 125 height 39
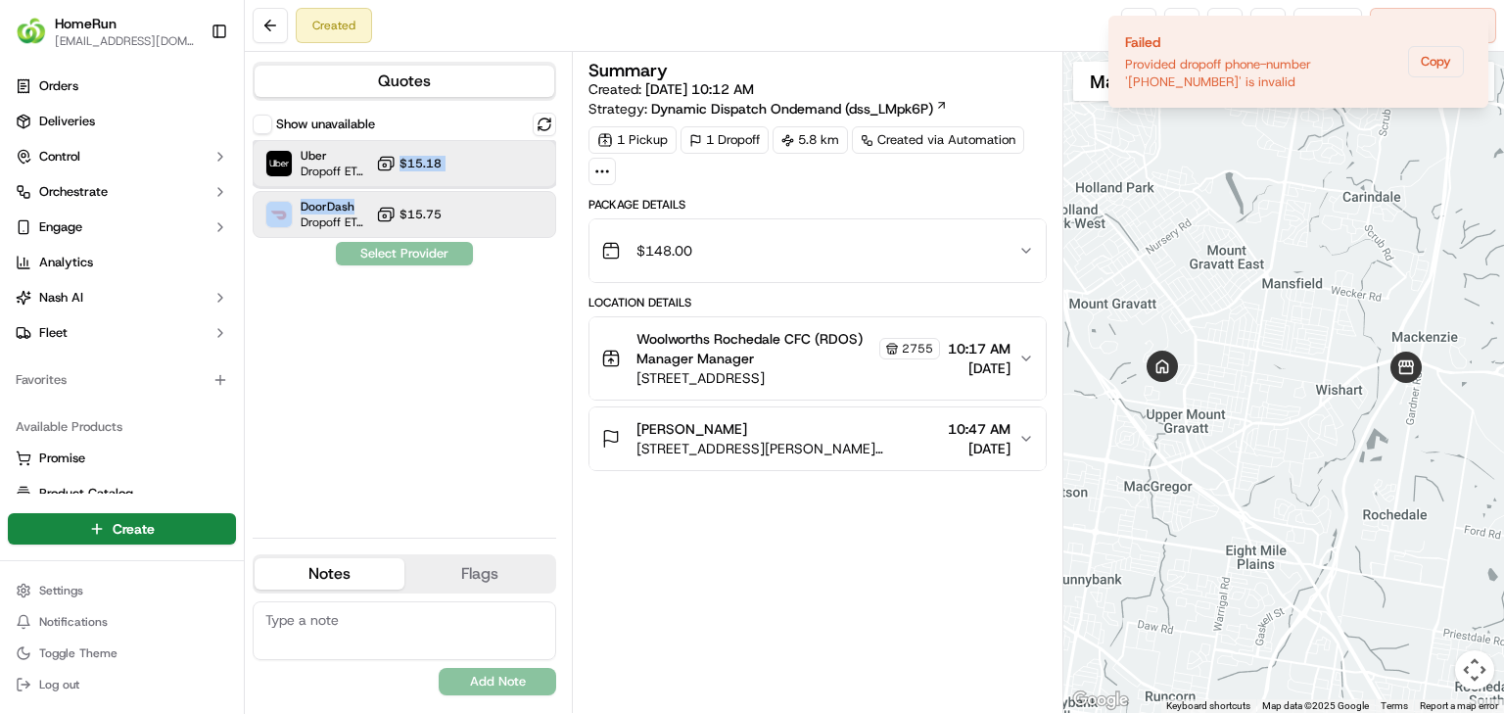
click at [368, 200] on div "Uber Dropoff ETA 49 minutes $15.18 DoorDash Dropoff ETA 1 hour $15.75" at bounding box center [405, 189] width 304 height 98
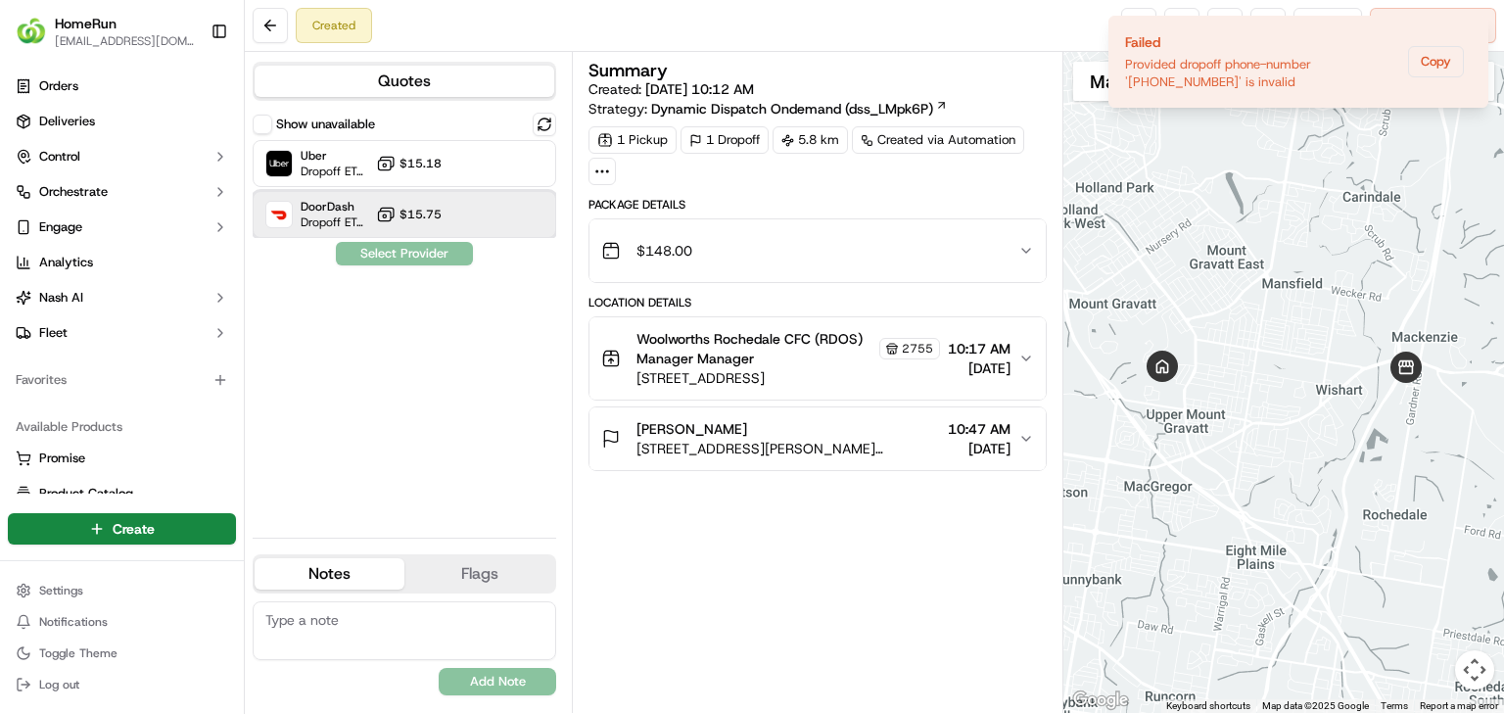
click at [373, 229] on div "DoorDash Dropoff ETA 1 hour $15.75" at bounding box center [405, 214] width 304 height 47
click at [404, 250] on button "Assign Provider" at bounding box center [404, 253] width 139 height 23
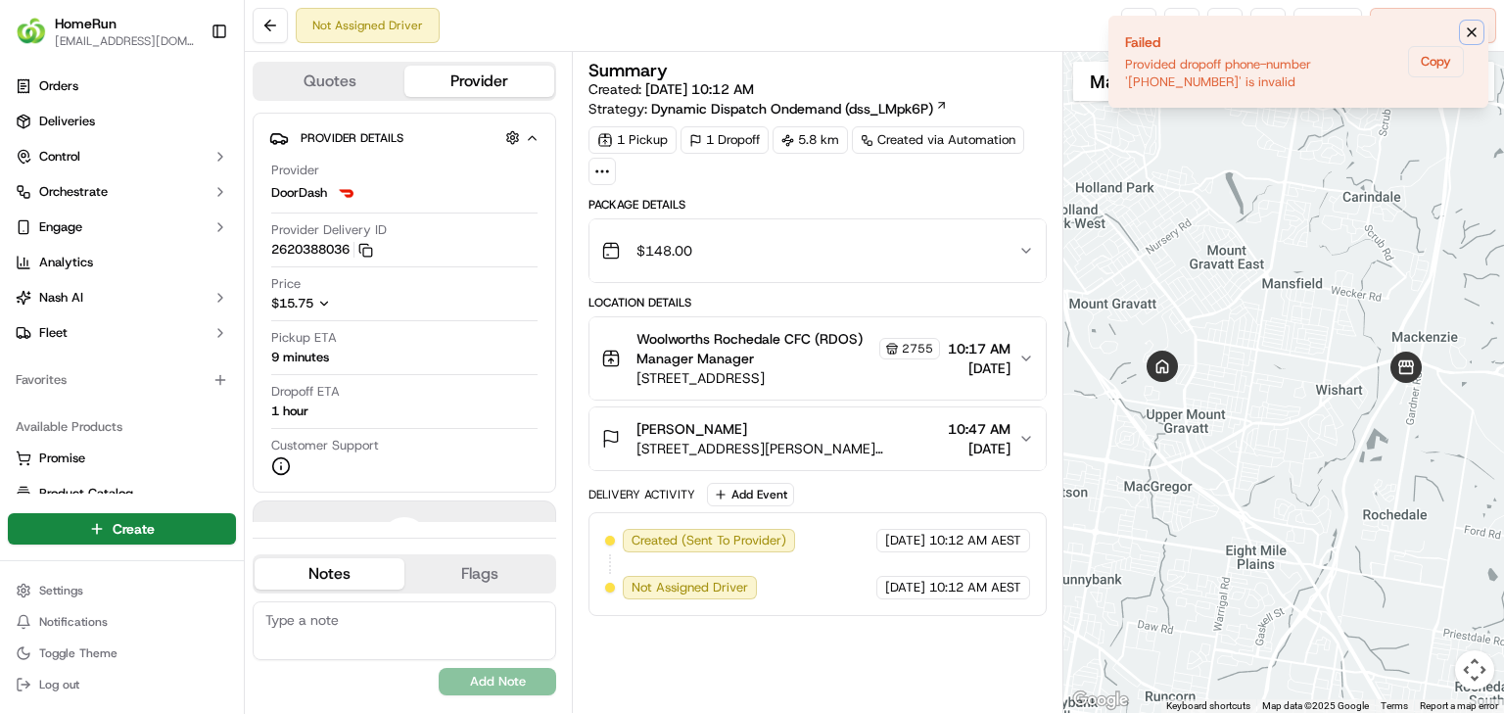
click at [939, 30] on icon "Notifications (F8)" at bounding box center [1472, 32] width 16 height 16
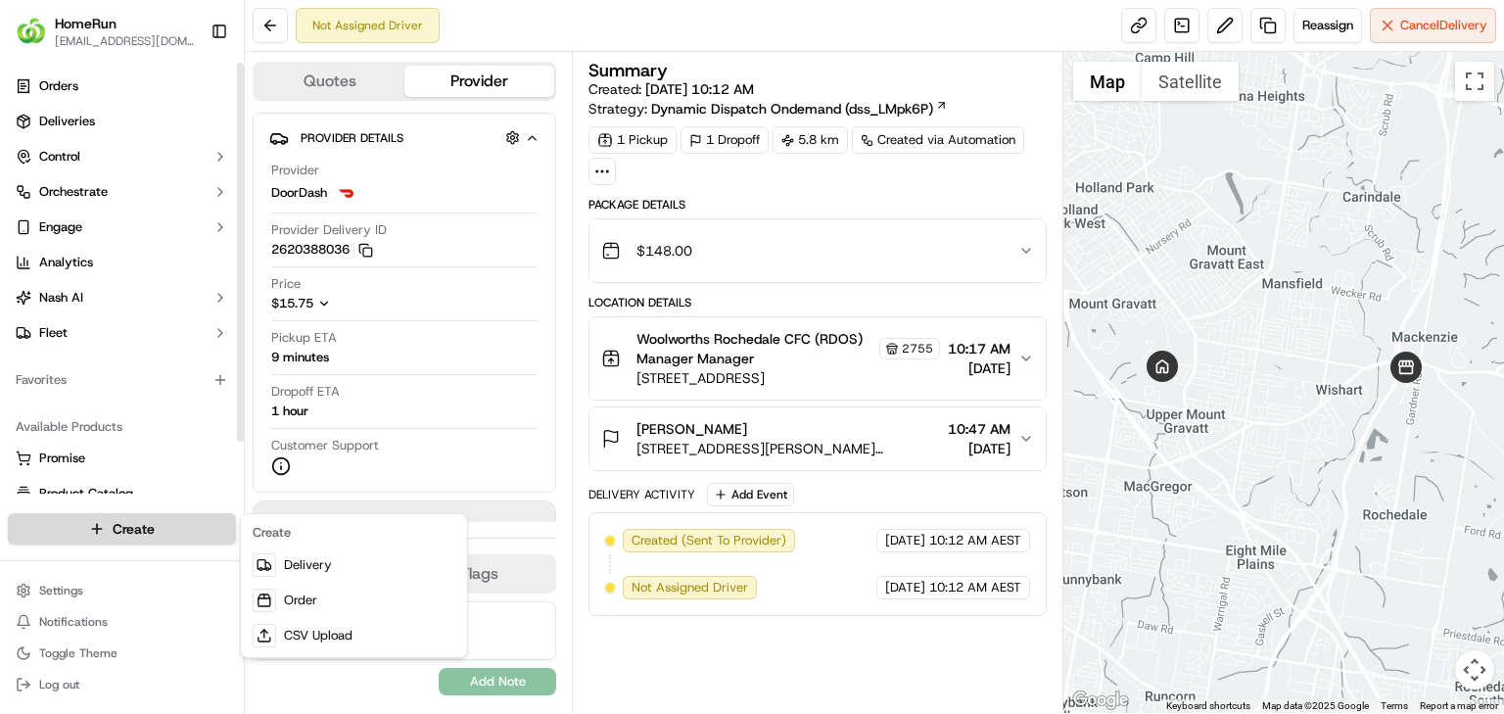
click at [100, 445] on html "HomeRun jbonham1@woolworths.com.au Toggle Sidebar Orders Deliveries Control Orc…" at bounding box center [752, 357] width 1504 height 714
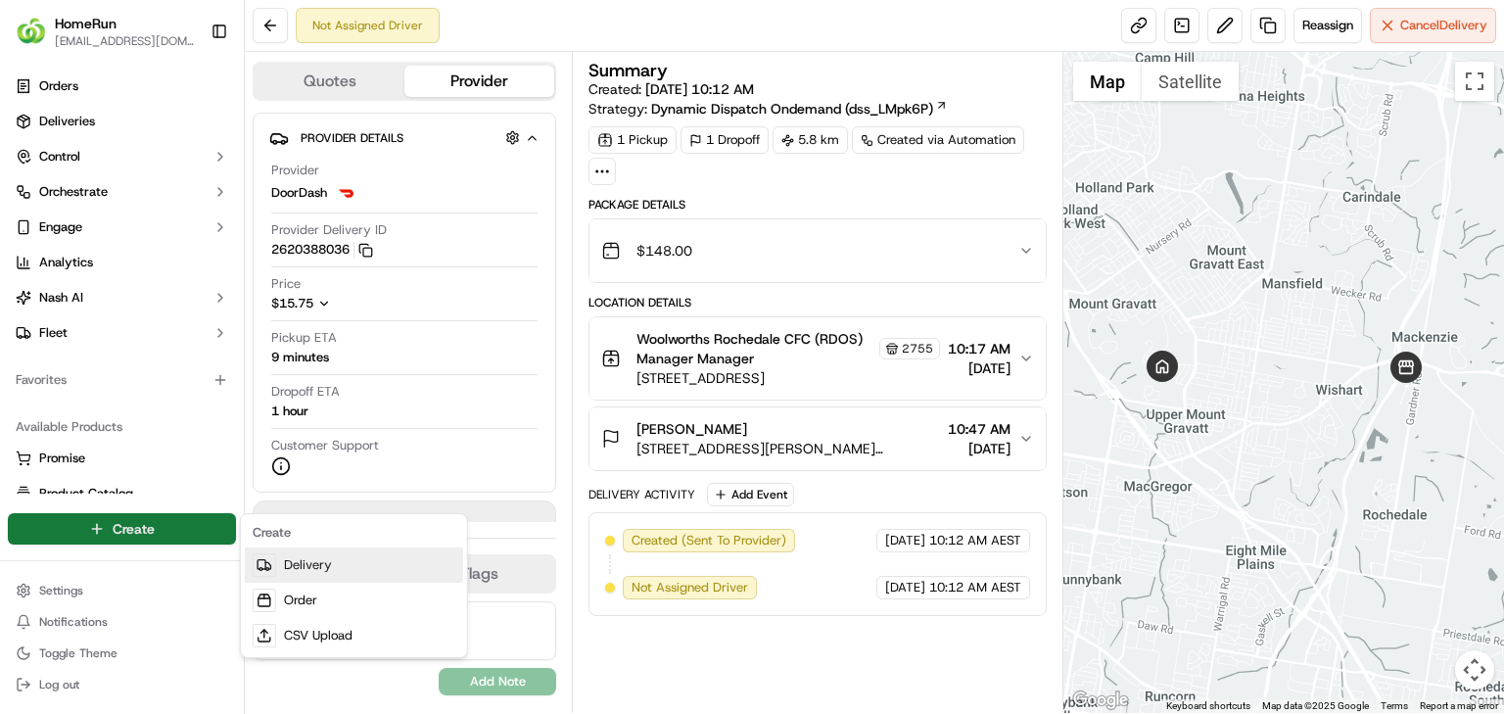
click at [339, 445] on link "Delivery" at bounding box center [354, 564] width 218 height 35
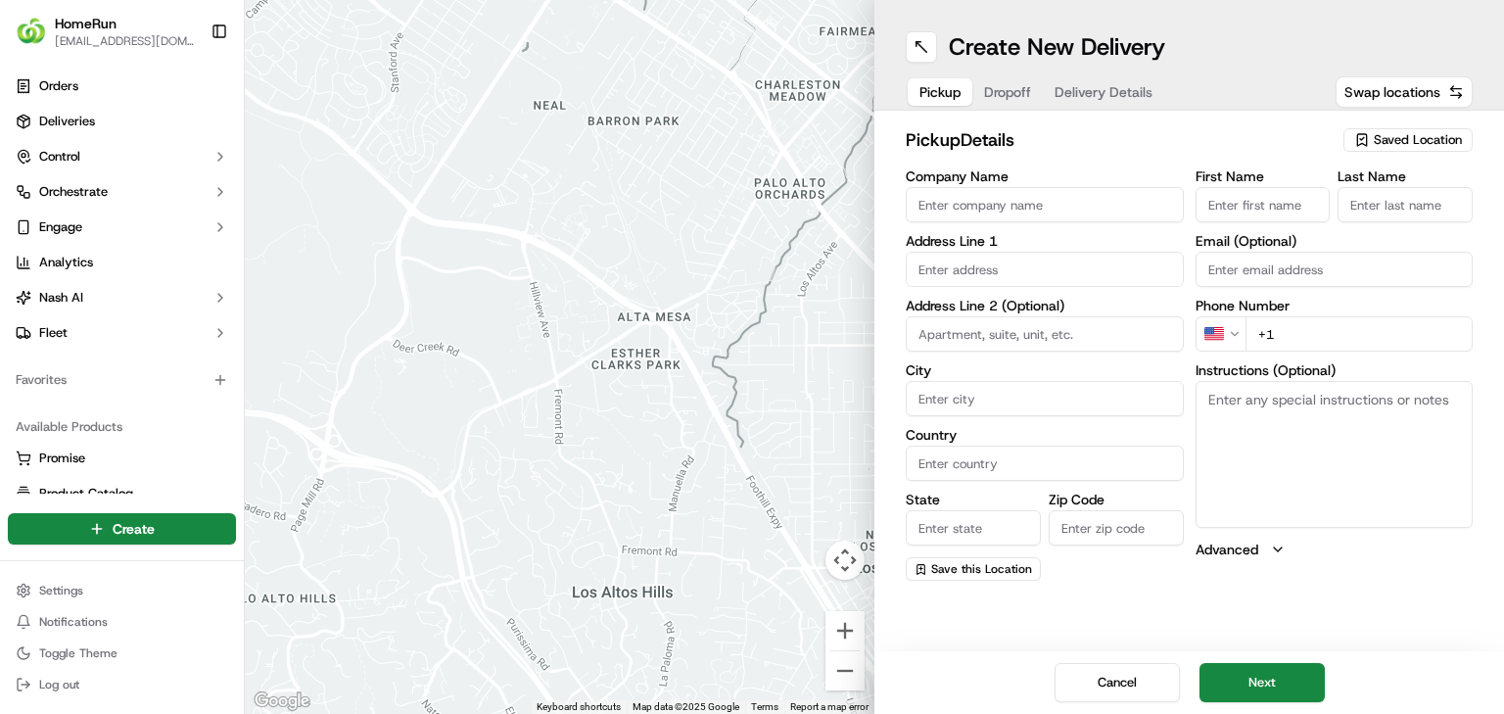
click at [939, 157] on div "pickup Details Saved Location" at bounding box center [1189, 143] width 567 height 35
click at [939, 155] on div "pickup Details Saved Location" at bounding box center [1189, 143] width 567 height 35
click at [939, 144] on span "Saved Location" at bounding box center [1418, 140] width 88 height 18
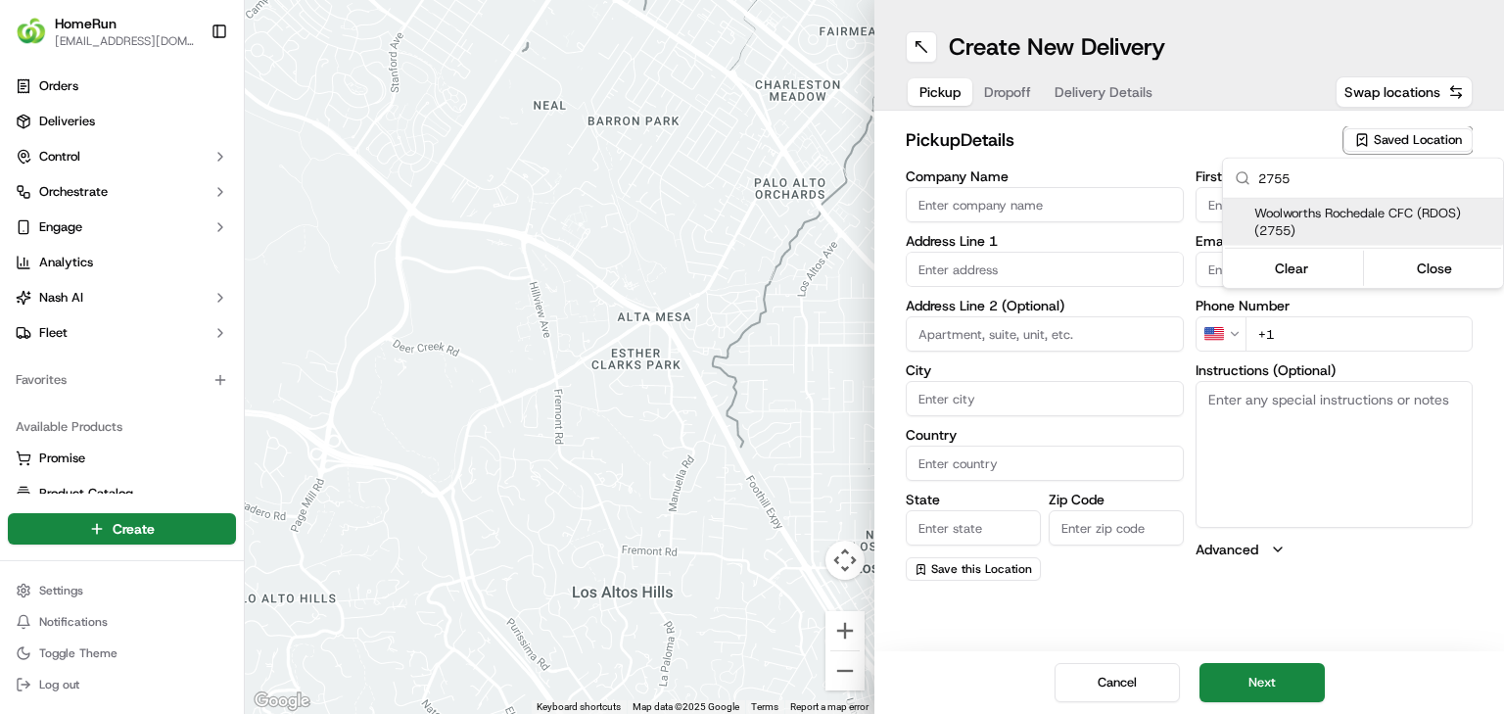
type input "2755"
click at [939, 214] on span "Woolworths Rochedale CFC (RDOS) (2755)" at bounding box center [1374, 222] width 241 height 35
type input "Woolworths Rochedale CFC (RDOS)"
type input "11 Interchange Place"
type input "Rochedale"
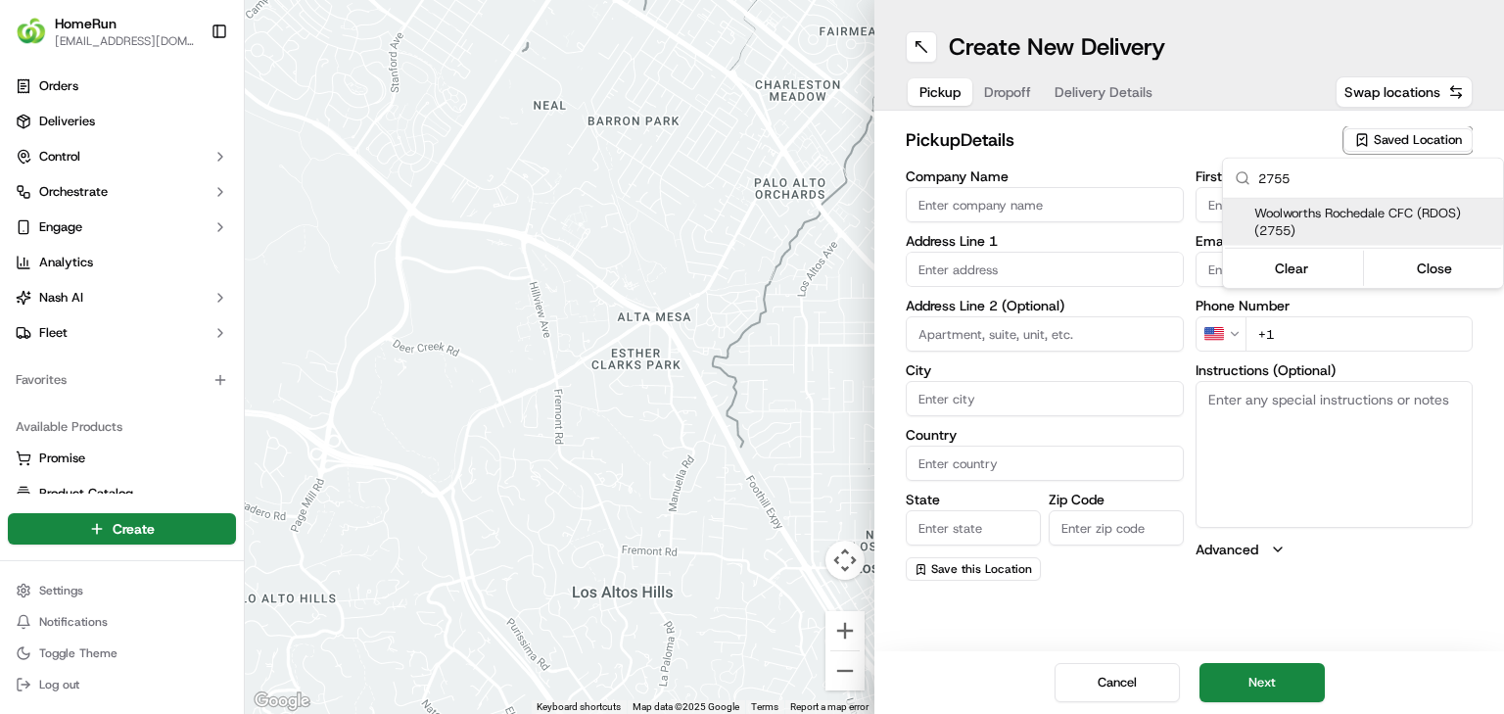
type input "AU"
type input "QLD"
type input "4123"
type input "Manager"
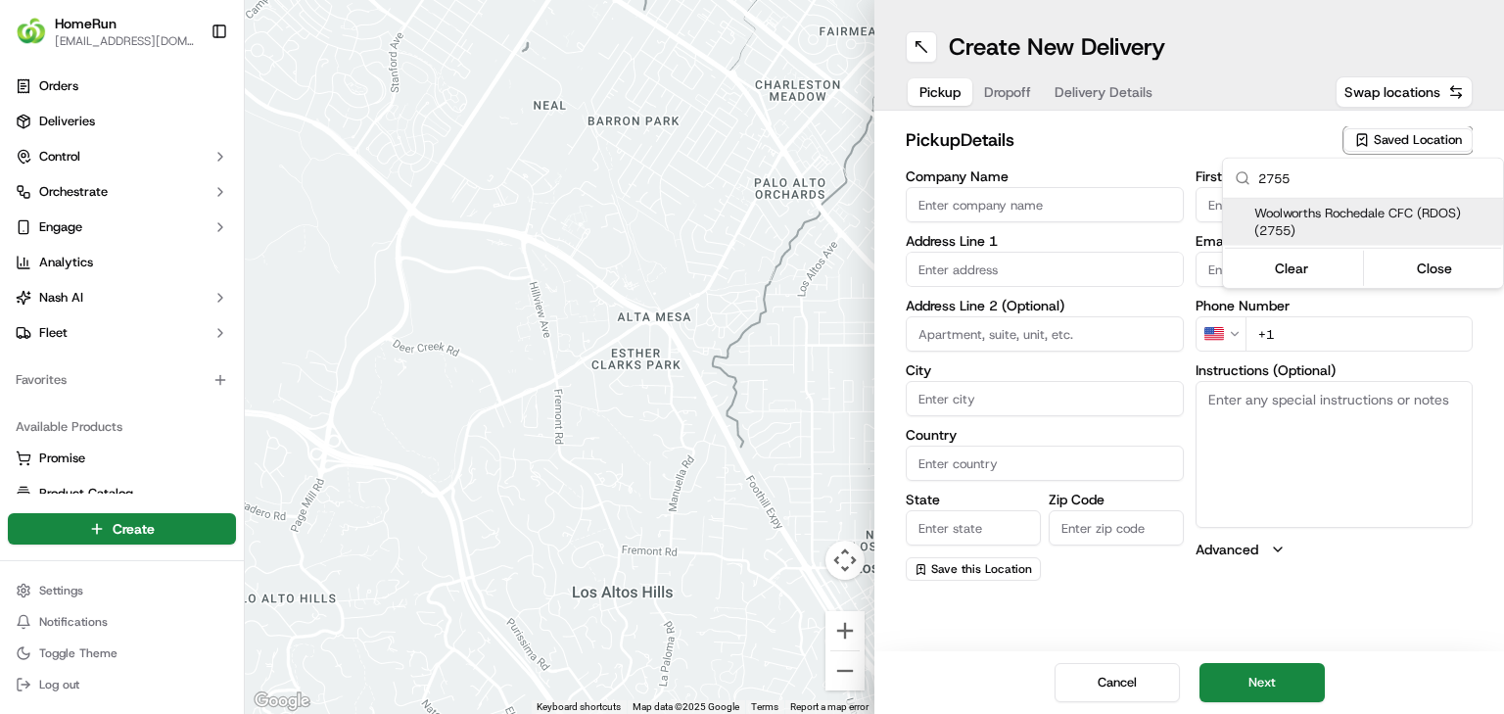
type input "+61 7 3648 4416"
type textarea "Collect via Direct-to-Boot Drive Thru. Enter from Gardner Rd into Interchange P…"
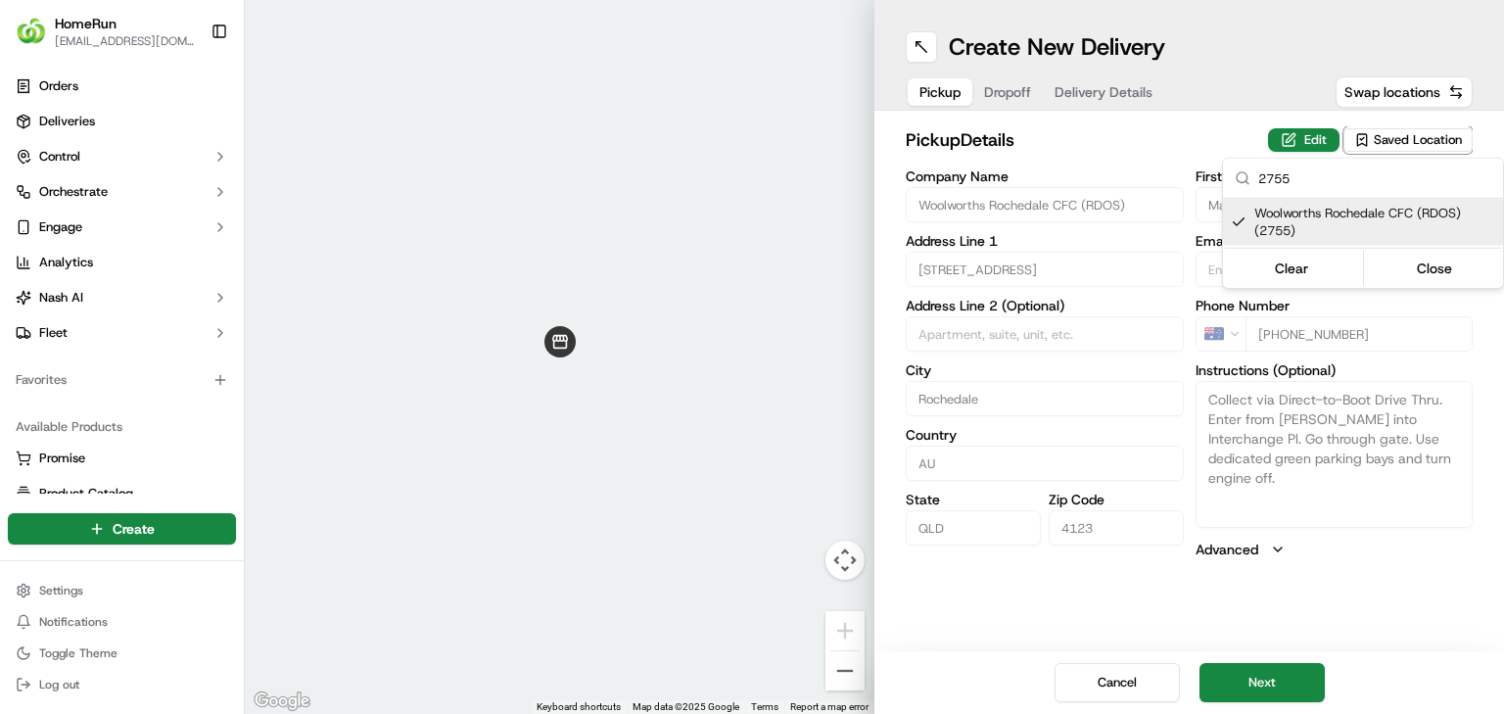
click at [939, 445] on html "HomeRun jbonham1@woolworths.com.au Toggle Sidebar Orders Deliveries Control Orc…" at bounding box center [752, 357] width 1504 height 714
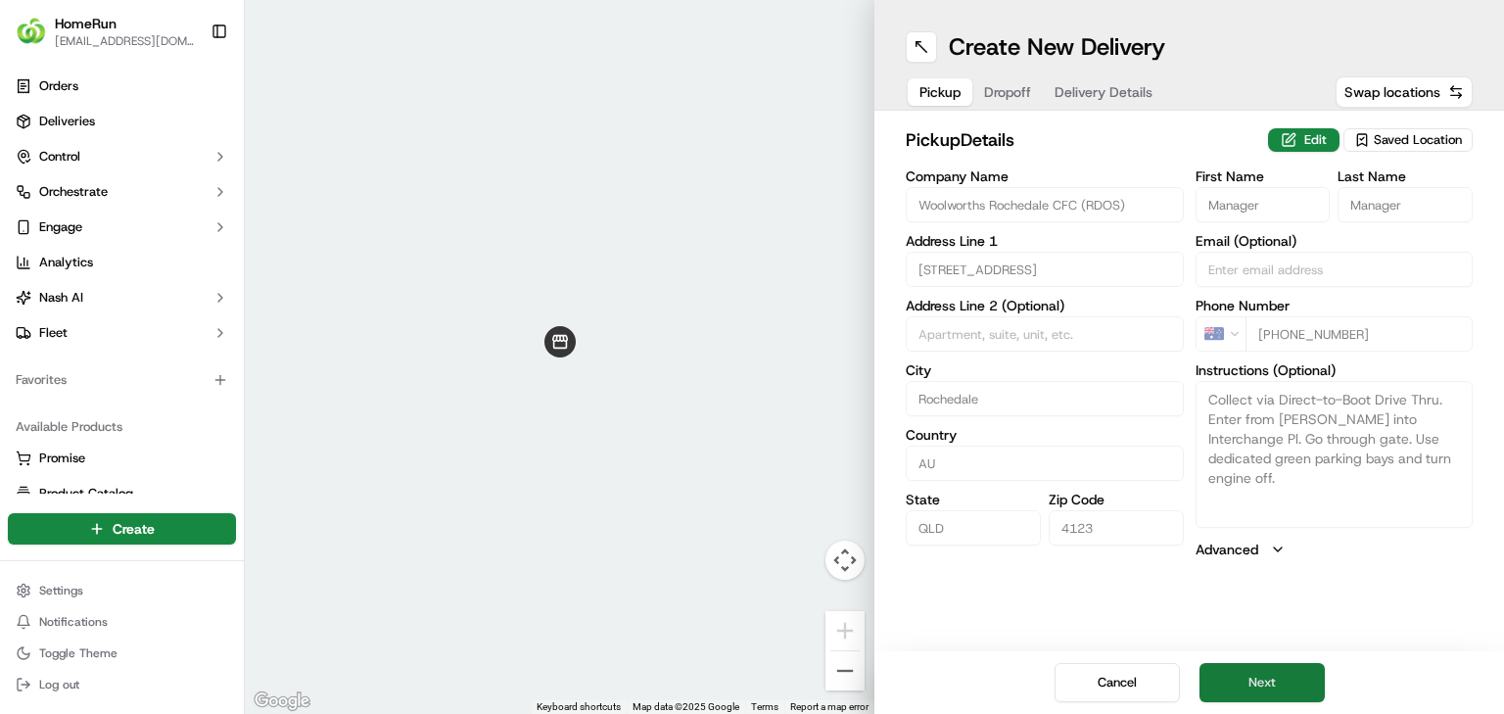
click at [939, 445] on button "Next" at bounding box center [1261, 682] width 125 height 39
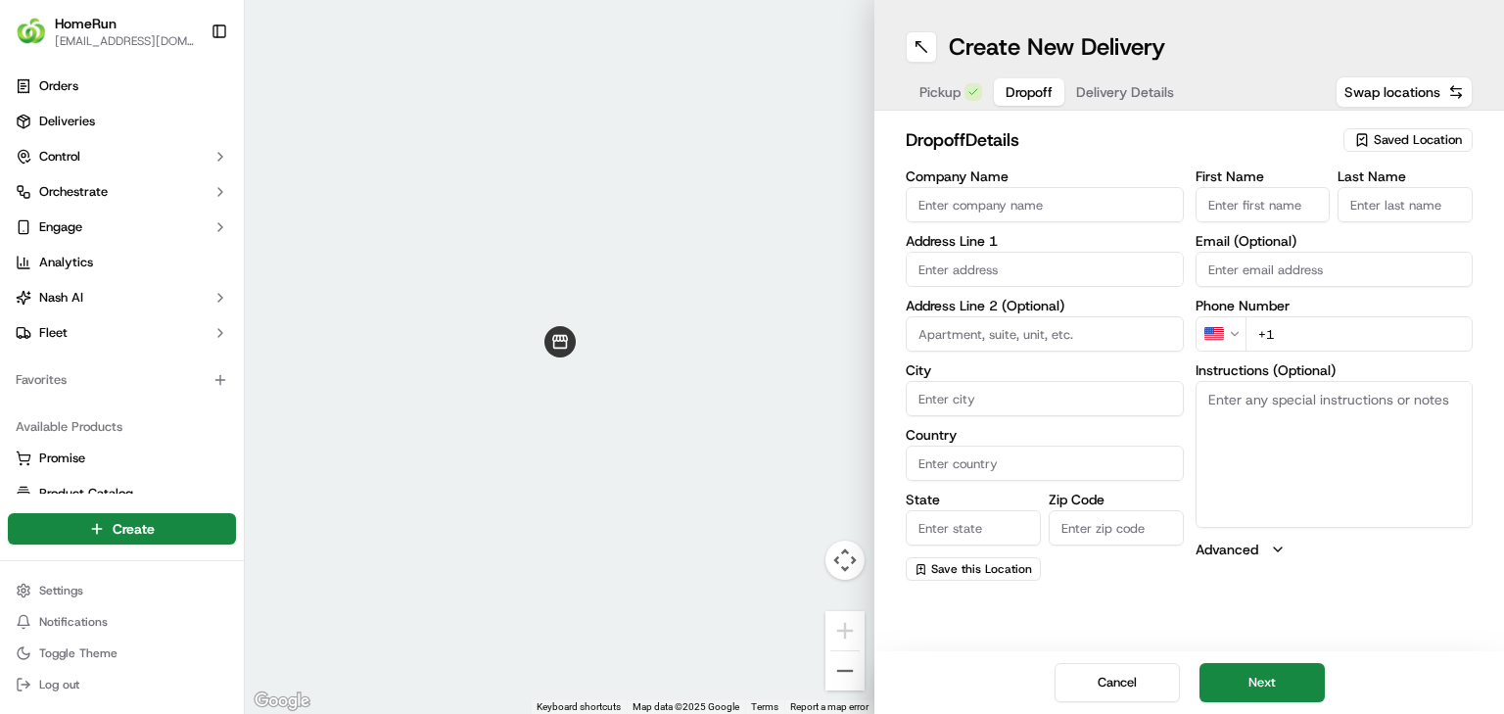
click at [939, 211] on input "Company Name" at bounding box center [1045, 204] width 278 height 35
paste input "40 Panorama Pl, MOUNT GRAVATT EAST, 4122"
type input "40 Panorama Pl, MOUNT GRAVATT EAST, 4122"
click at [939, 270] on div "Company Name Address Line 1 Address Line 2 (Optional) City Country State Zip Co…" at bounding box center [1045, 374] width 278 height 411
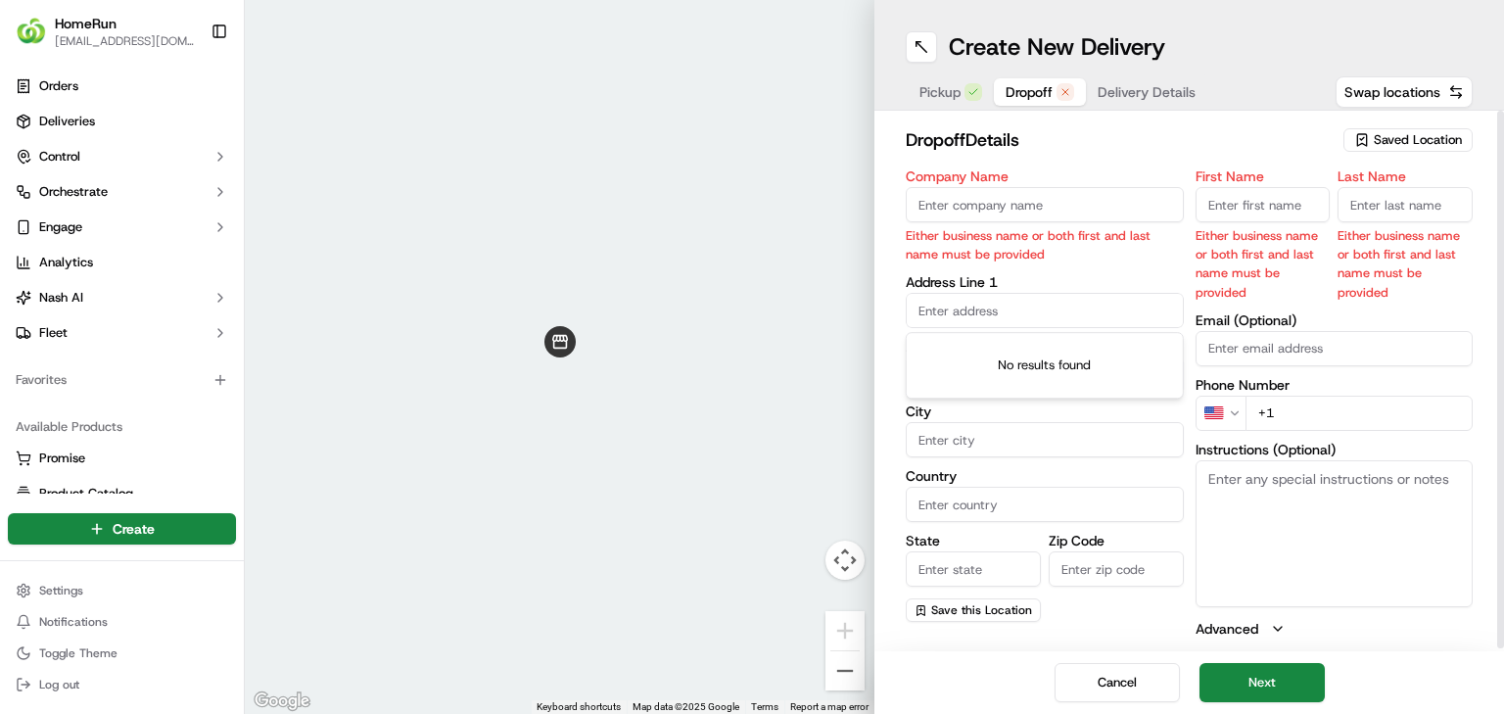
paste input "40 Panorama Pl, MOUNT GRAVATT EAST, 4122"
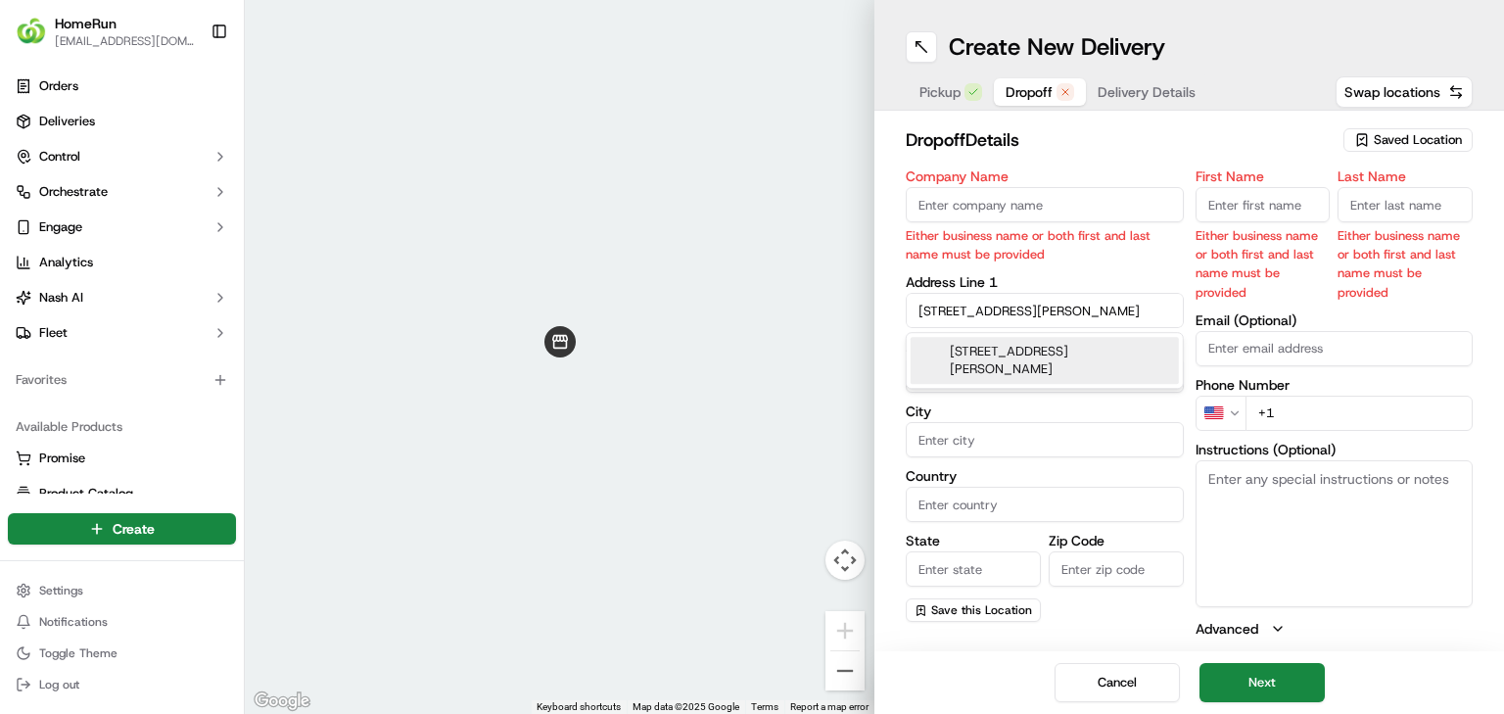
click at [939, 360] on div "40 Panorama Pl, Mount Gravatt East QLD 4122, Australia" at bounding box center [1045, 360] width 268 height 47
type input "40 Panorama Pl, Mount Gravatt East QLD 4122, Australia"
type input "Mount Gravatt East"
type input "Australia"
type input "QLD"
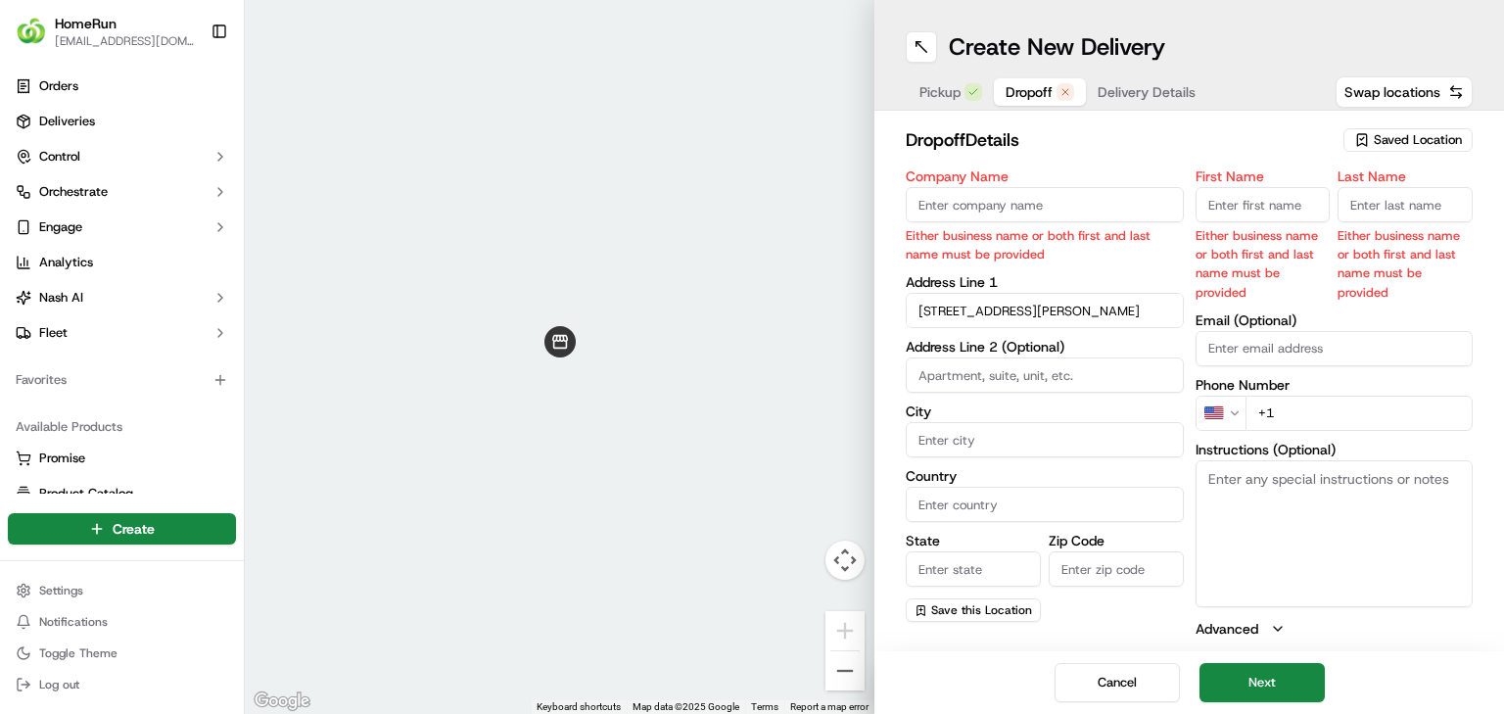
type input "4122"
type input "40 Panorama Place"
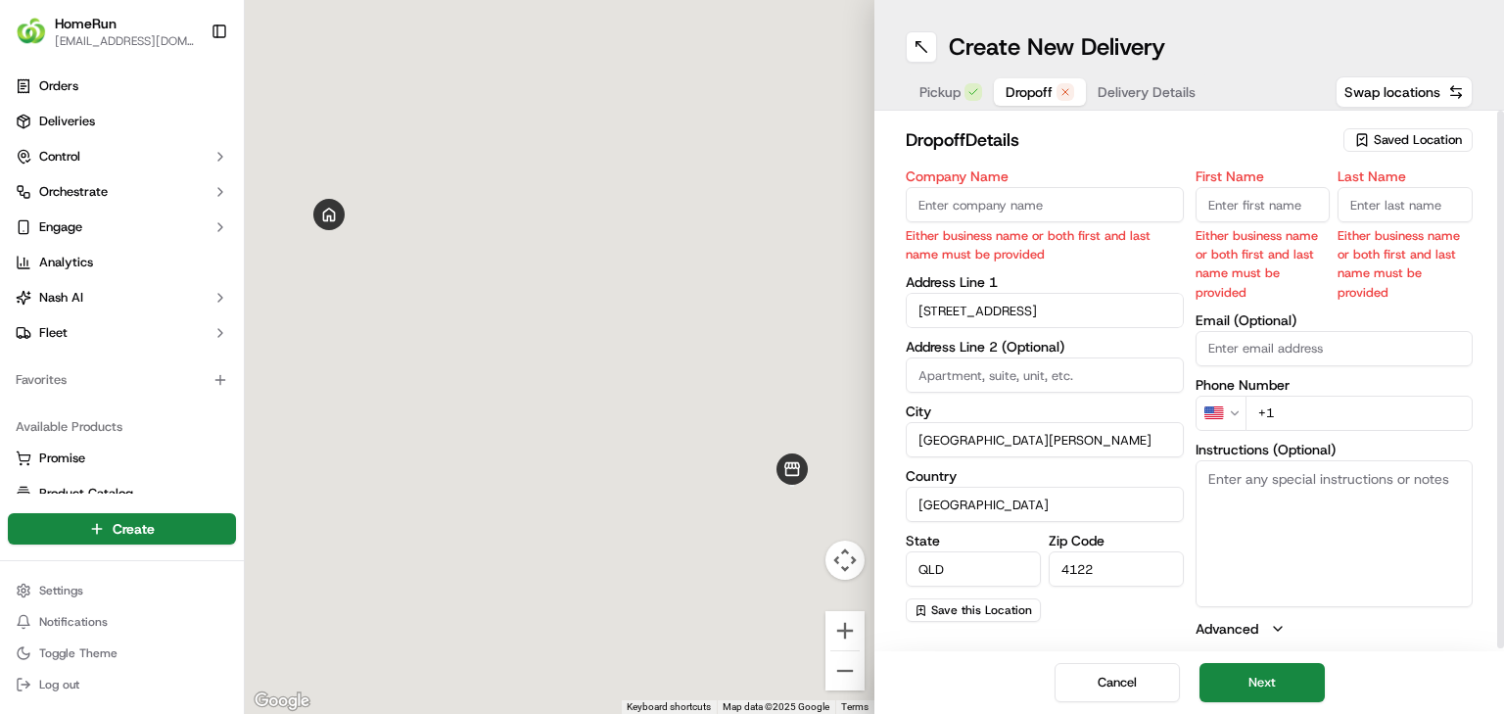
scroll to position [0, 0]
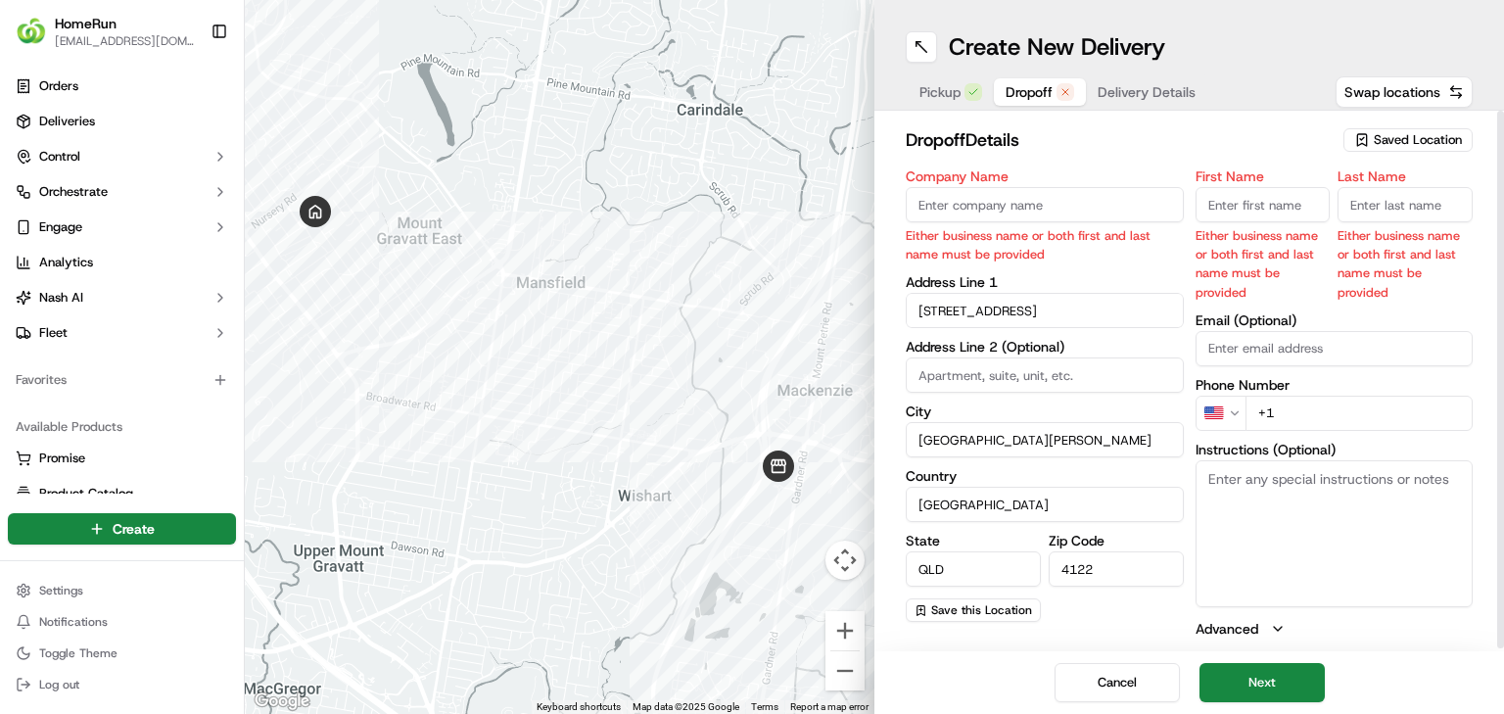
click at [939, 212] on input "Company Name" at bounding box center [1045, 204] width 278 height 35
paste input "Melissa Baker"
type input "Melissa Baker"
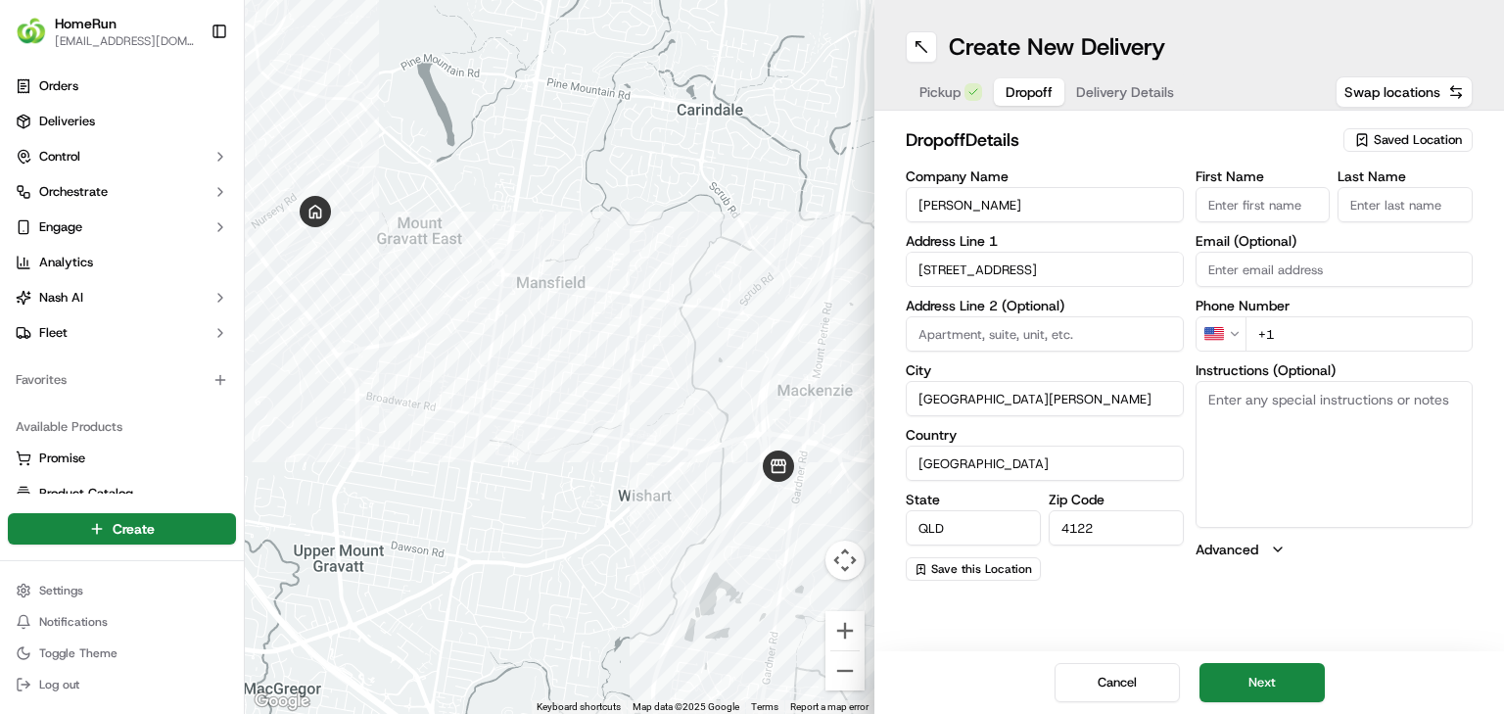
click at [939, 188] on input "First Name" at bounding box center [1263, 204] width 135 height 35
paste input "Melissa Baker"
click at [939, 208] on input "Melissa Baker" at bounding box center [1263, 204] width 135 height 35
type input "Melissa"
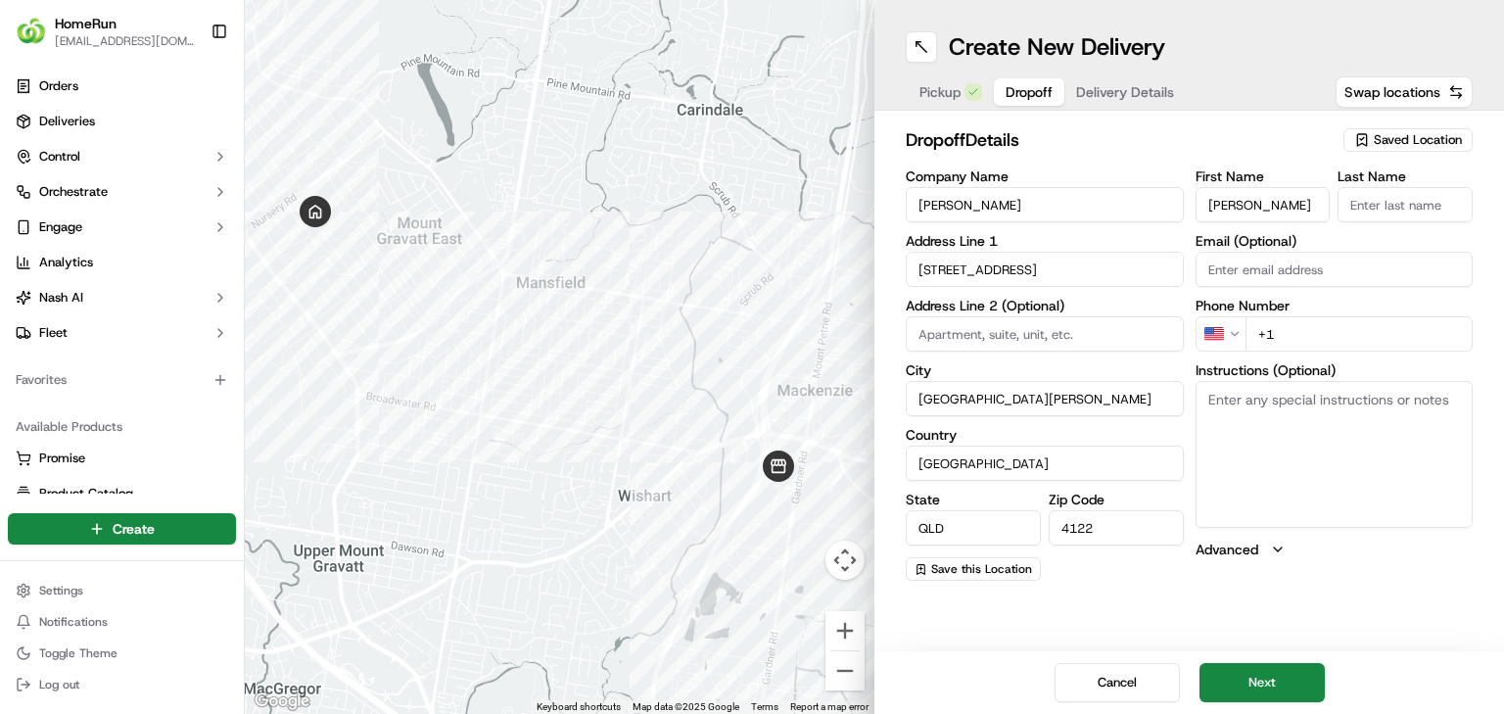
click at [939, 202] on input "Last Name" at bounding box center [1405, 204] width 135 height 35
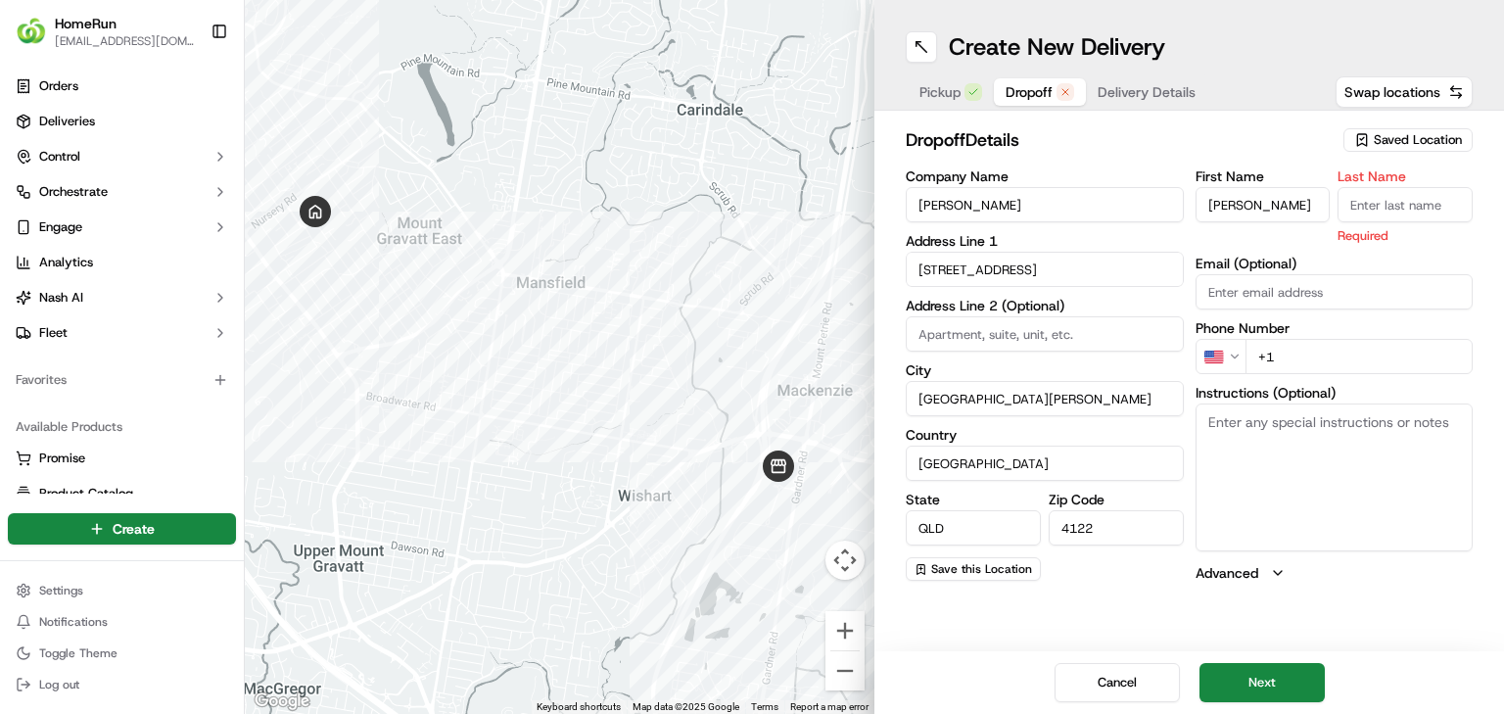
paste input "Baker"
type input "Baker"
click at [939, 359] on html "HomeRun jbonham1@woolworths.com.au Toggle Sidebar Orders Deliveries Control Orc…" at bounding box center [752, 357] width 1504 height 714
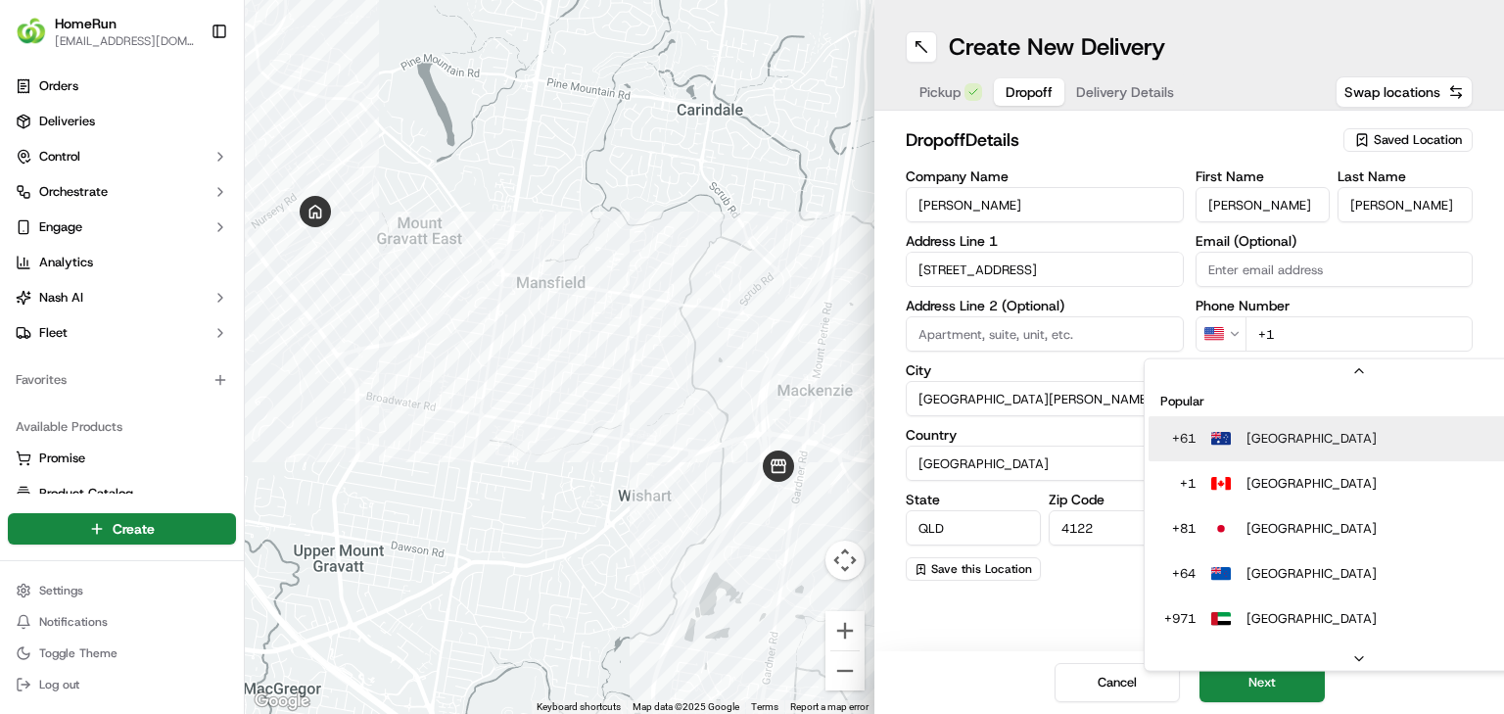
scroll to position [32, 0]
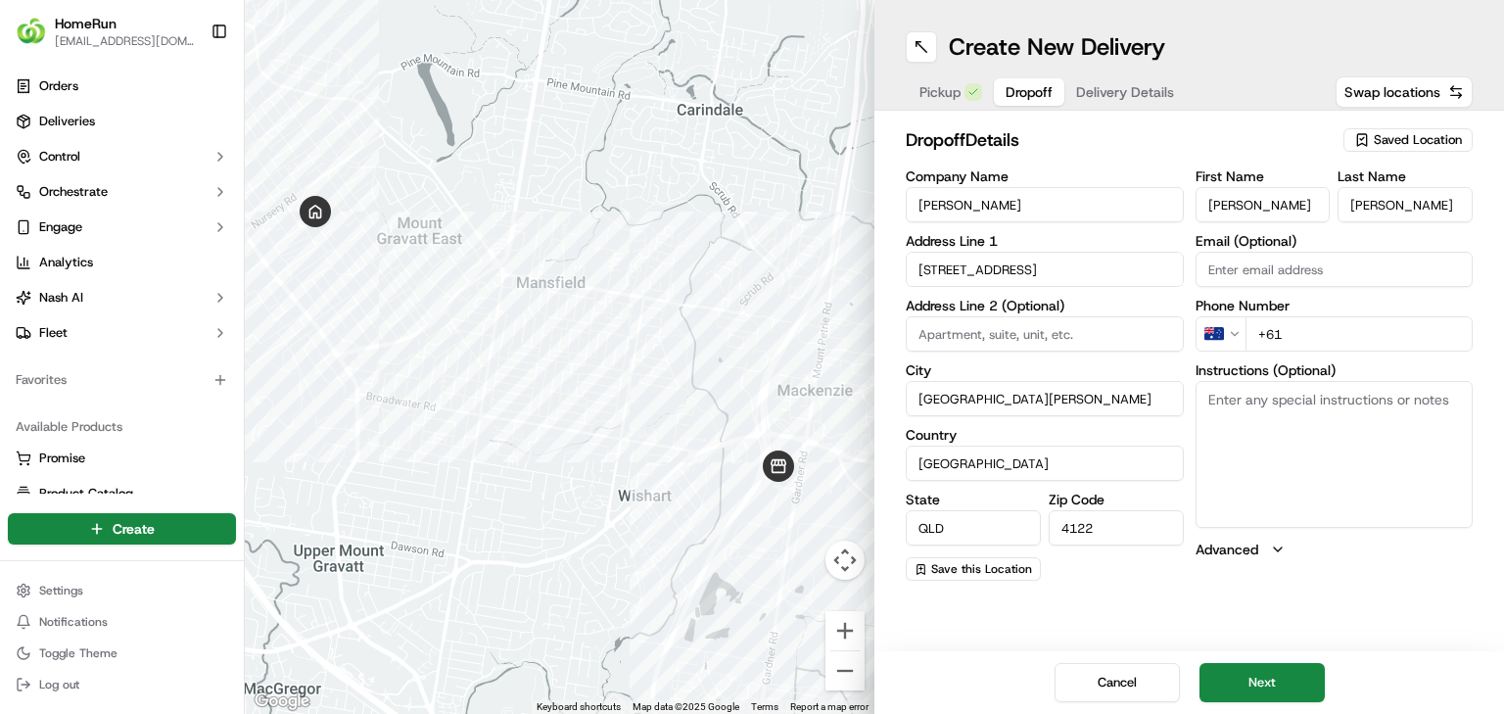
click at [939, 332] on input "+61" at bounding box center [1359, 333] width 228 height 35
paste input "0414 855 572"
type input "+61 0414 855 572"
click at [939, 445] on textarea "Instructions (Optional)" at bounding box center [1335, 454] width 278 height 147
paste textarea "Enter via driveway gate. Please place all items near the front door if house un…"
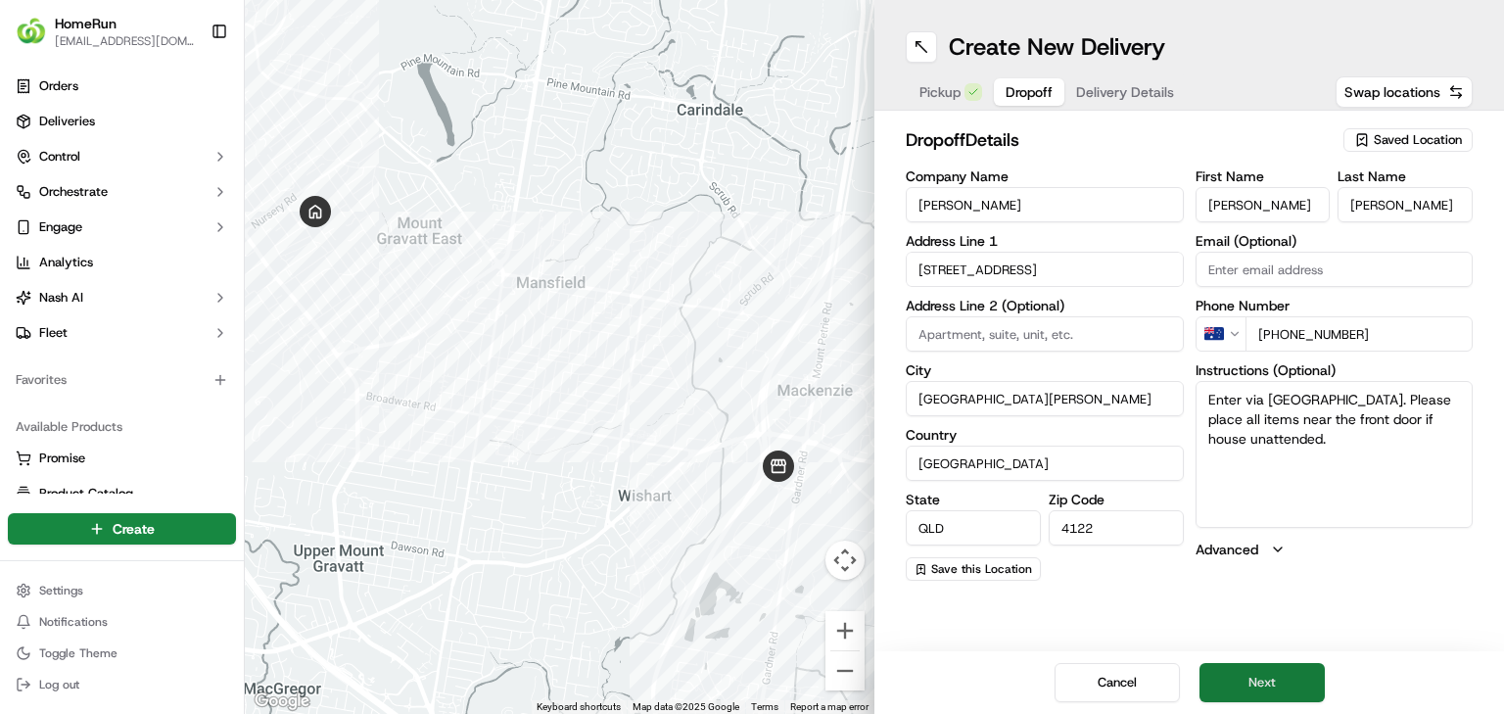
type textarea "Enter via driveway gate. Please place all items near the front door if house un…"
click at [939, 445] on button "Next" at bounding box center [1261, 682] width 125 height 39
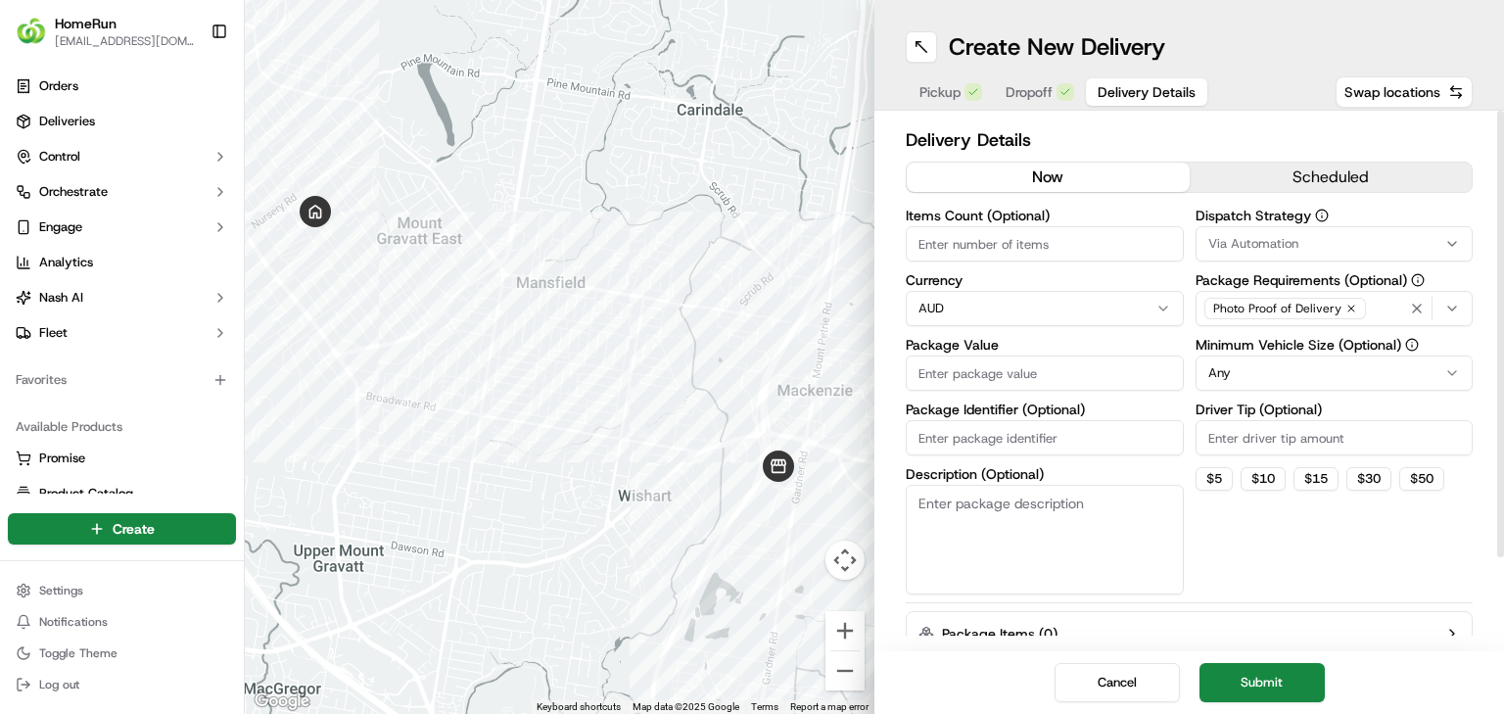
drag, startPoint x: 1111, startPoint y: 239, endPoint x: 1089, endPoint y: 312, distance: 76.8
click at [939, 312] on div "Items Count (Optional) Currency AUD Package Value Package Identifier (Optional)…" at bounding box center [1045, 402] width 278 height 386
drag, startPoint x: 1076, startPoint y: 360, endPoint x: 1081, endPoint y: 372, distance: 12.7
click at [939, 360] on input "Package Value" at bounding box center [1045, 372] width 278 height 35
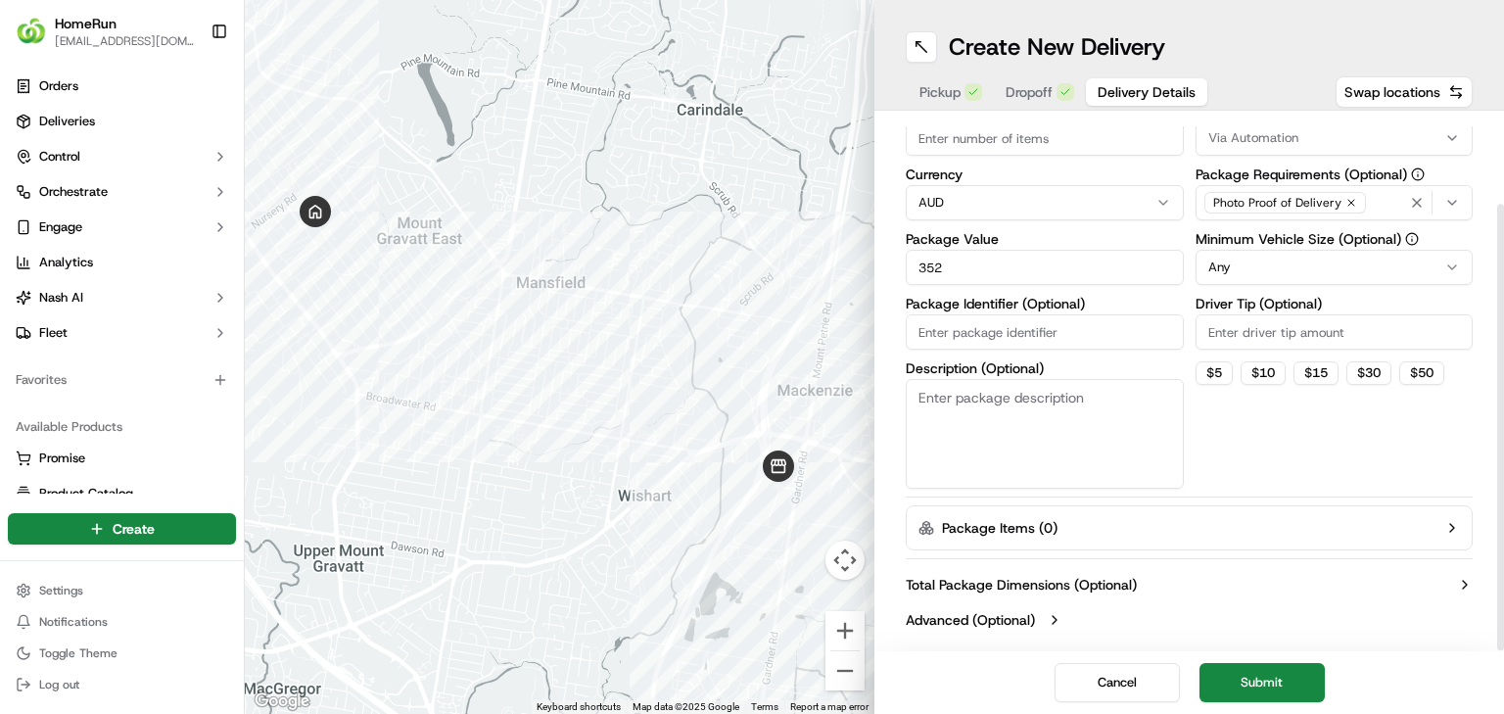
scroll to position [107, 0]
type input "352"
click at [939, 445] on button "Submit" at bounding box center [1261, 682] width 125 height 39
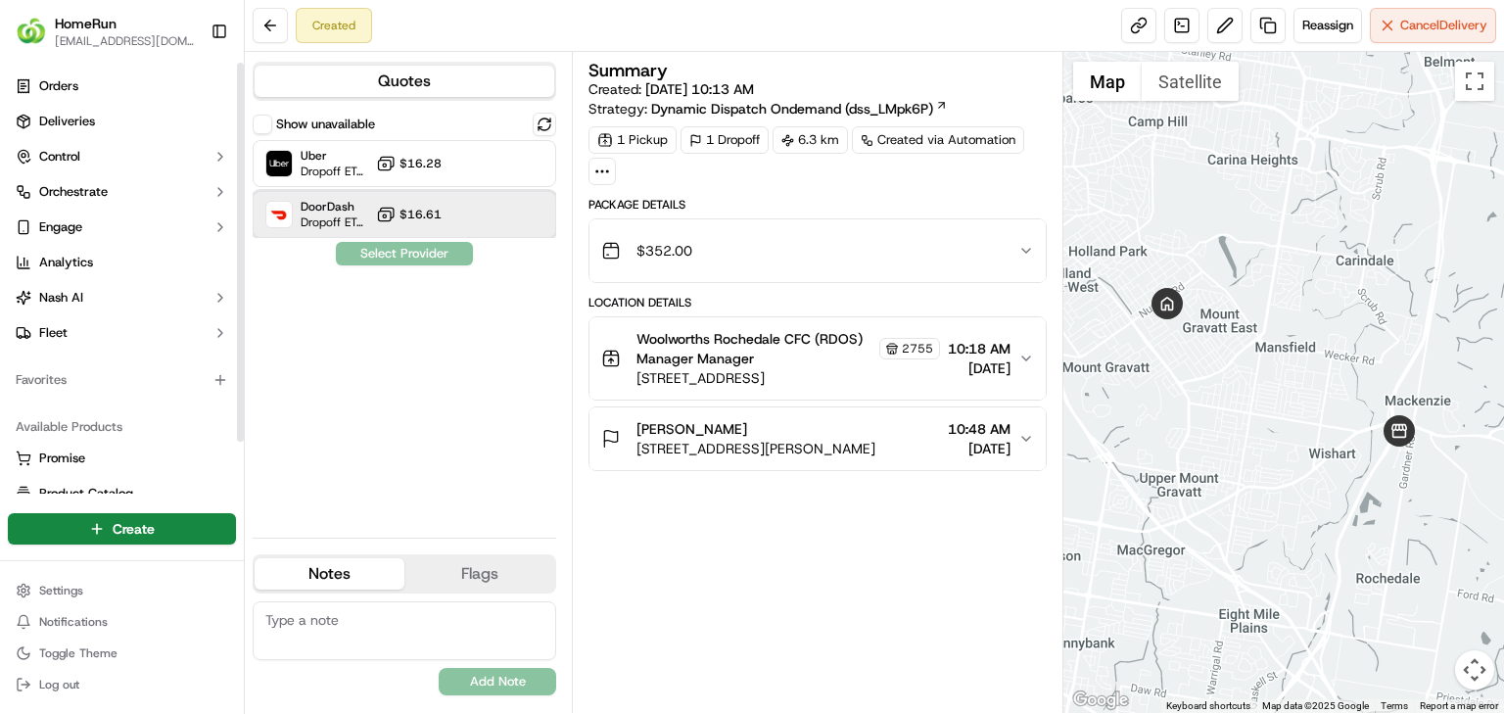
click at [350, 211] on span "DoorDash" at bounding box center [335, 207] width 68 height 16
drag, startPoint x: 410, startPoint y: 268, endPoint x: 421, endPoint y: 258, distance: 14.6
click at [411, 268] on div "Show unavailable Uber Dropoff ETA 48 minutes $16.28 DoorDash Dropoff ETA 1 hour…" at bounding box center [405, 317] width 304 height 409
click at [435, 247] on button "Assign Provider" at bounding box center [404, 253] width 139 height 23
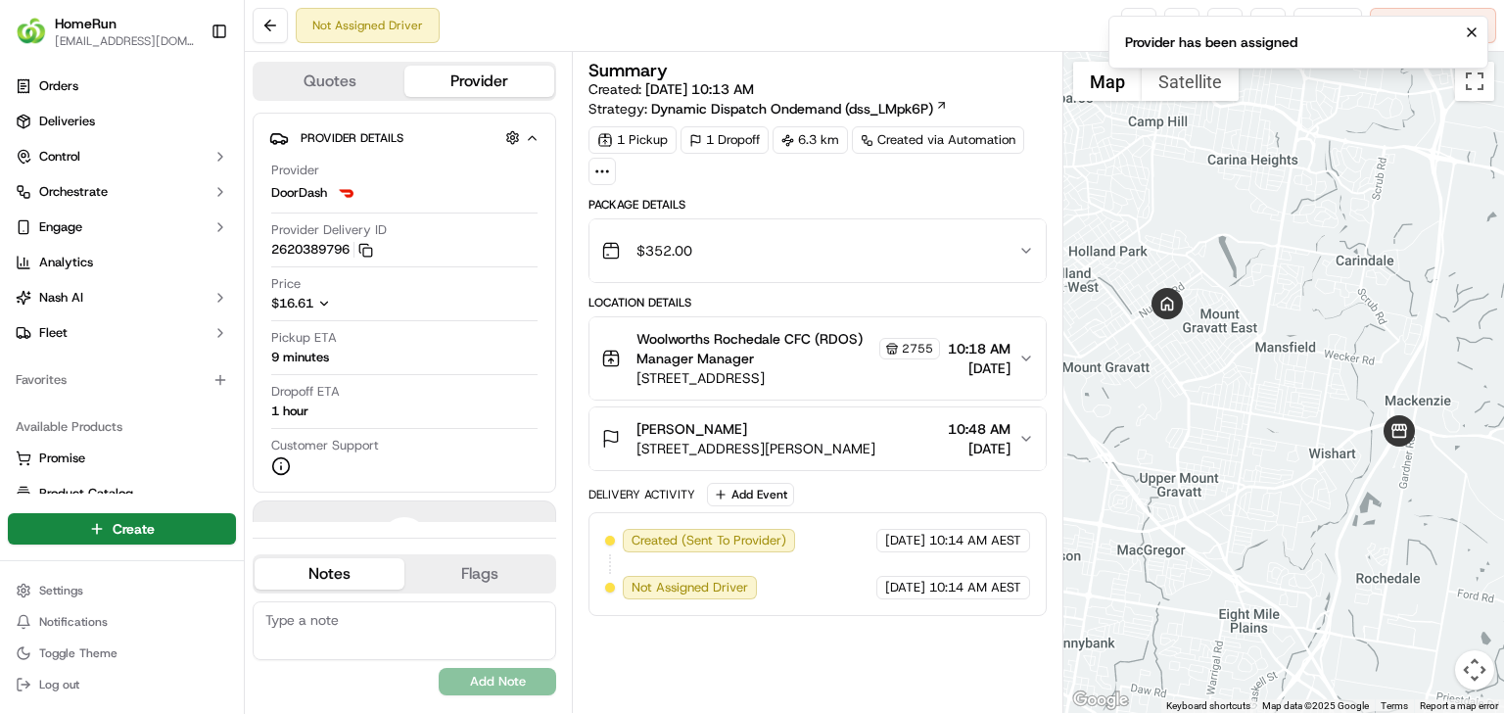
drag, startPoint x: 1491, startPoint y: 31, endPoint x: 1479, endPoint y: 29, distance: 12.9
click at [939, 31] on ol "Provider has been assigned" at bounding box center [1298, 42] width 411 height 84
click at [939, 28] on icon "Notifications (F8)" at bounding box center [1472, 32] width 16 height 16
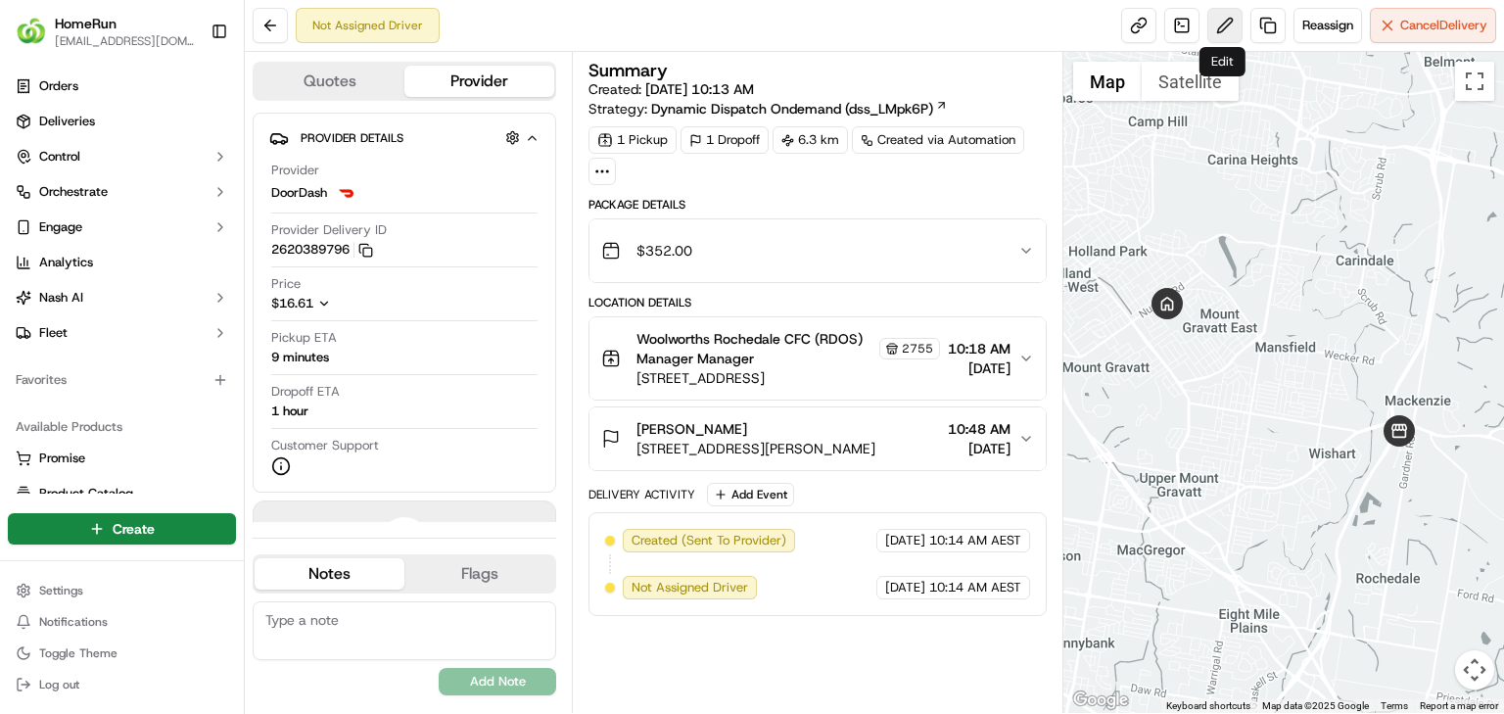
click at [939, 35] on button at bounding box center [1224, 25] width 35 height 35
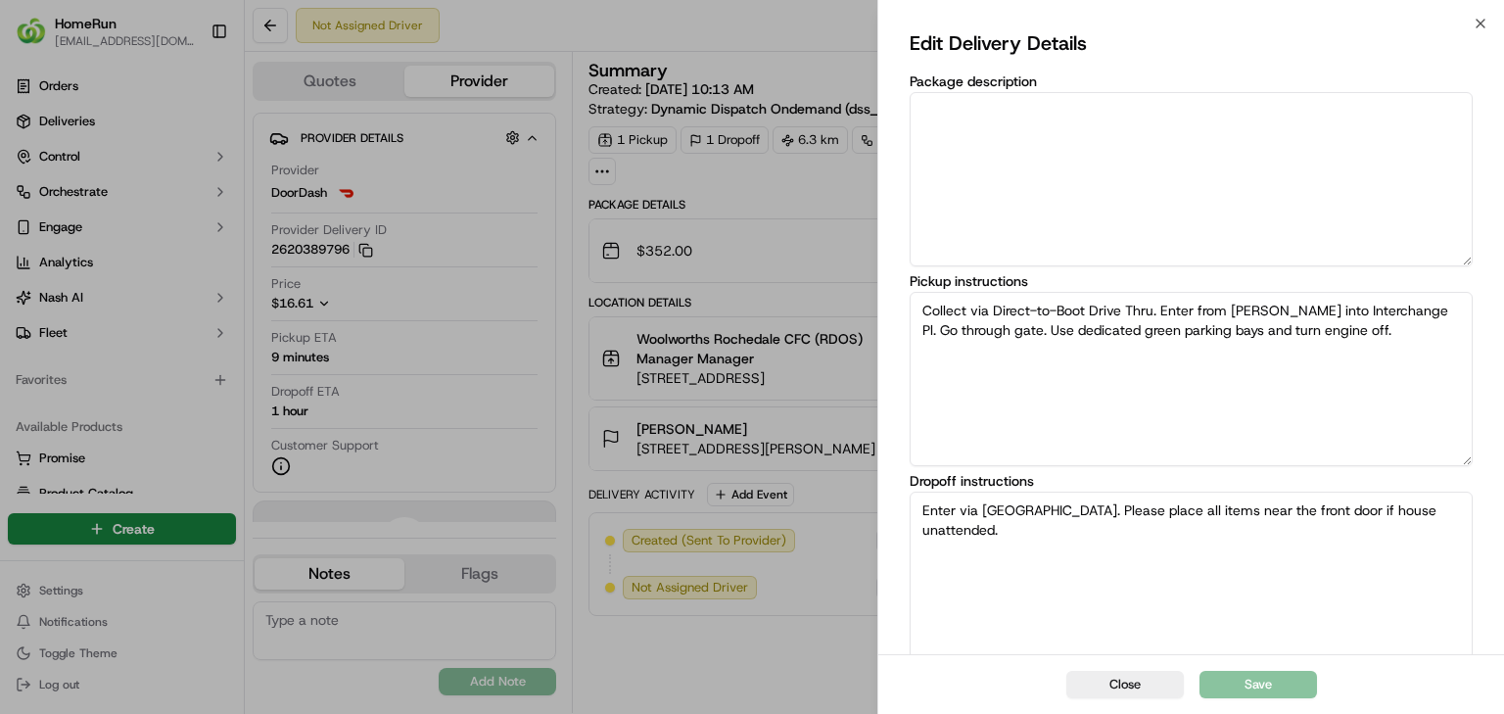
click at [939, 445] on button "Close" at bounding box center [1124, 684] width 117 height 27
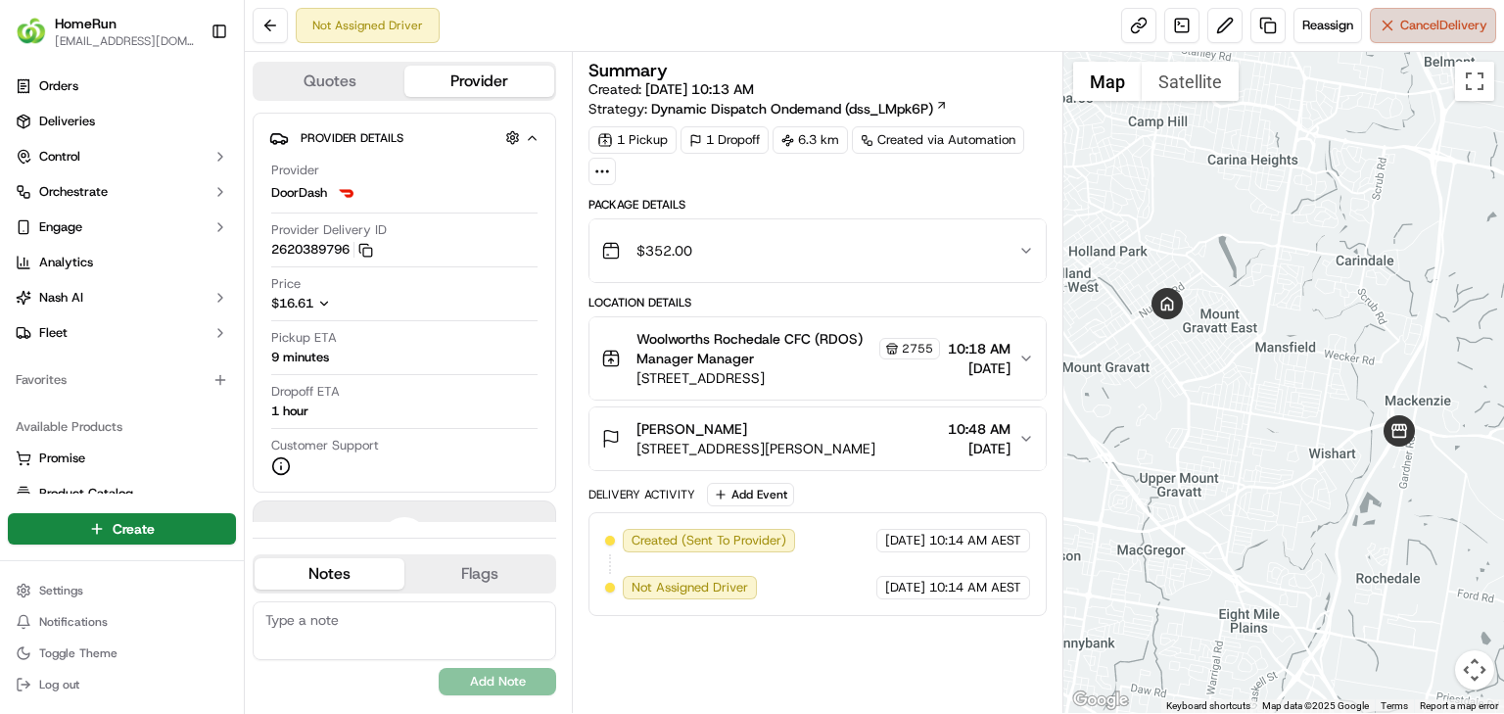
click at [939, 28] on span "Cancel Delivery" at bounding box center [1443, 26] width 87 height 18
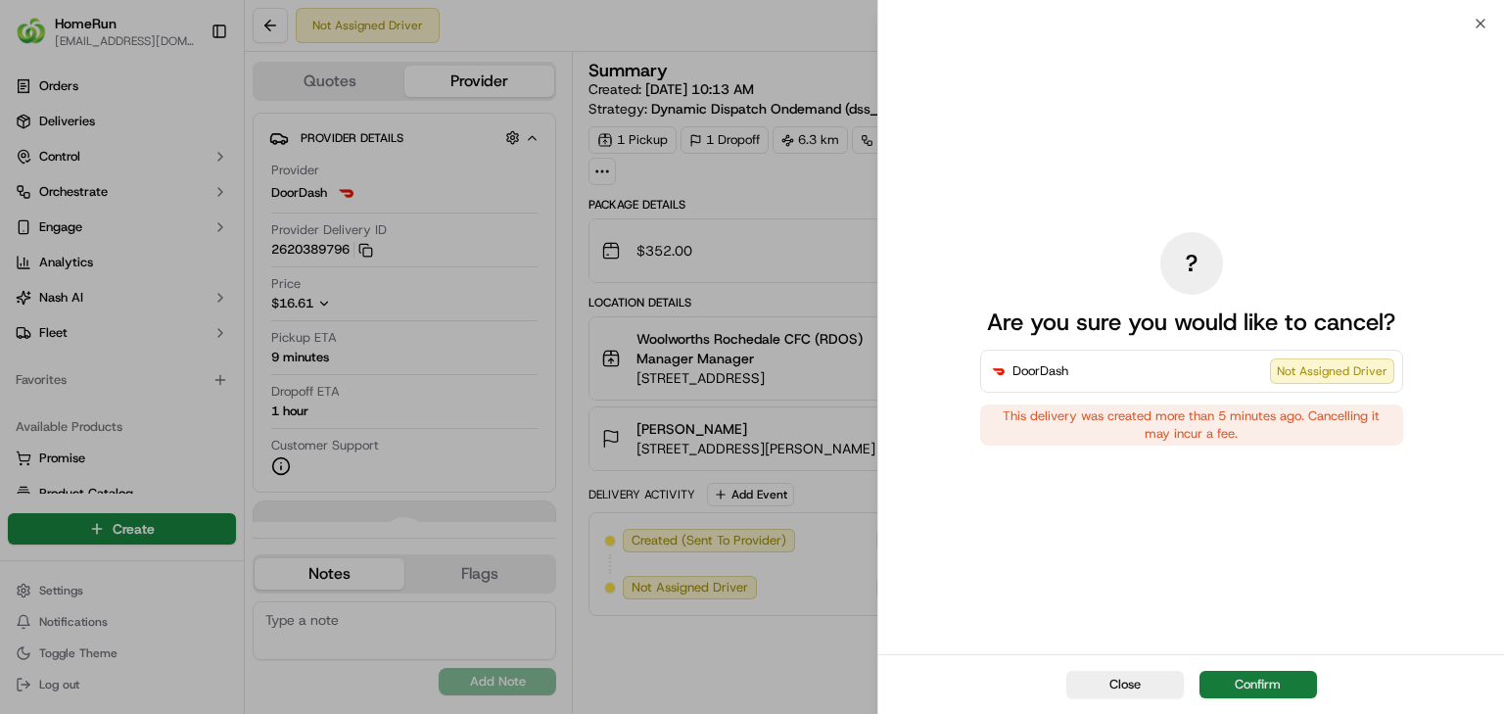
click at [939, 445] on button "Confirm" at bounding box center [1257, 684] width 117 height 27
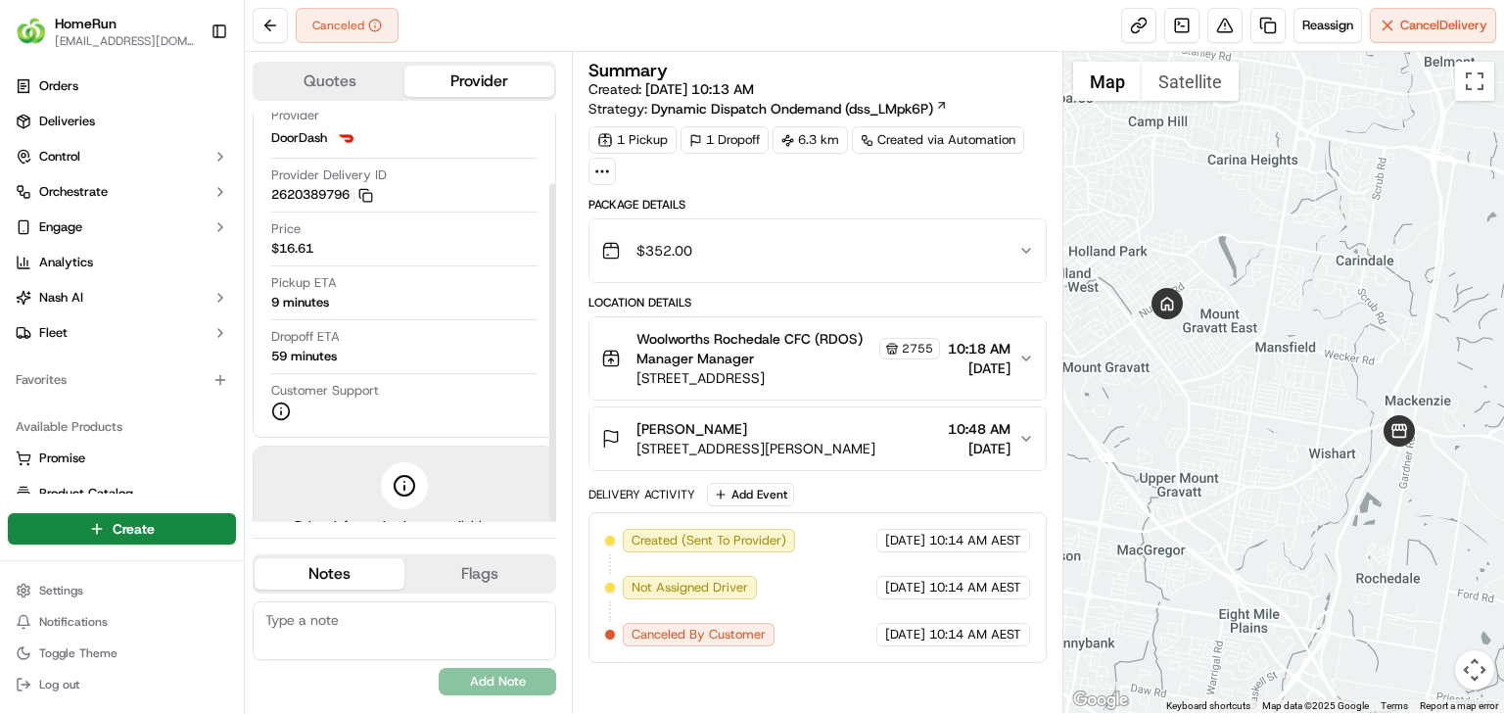
scroll to position [86, 0]
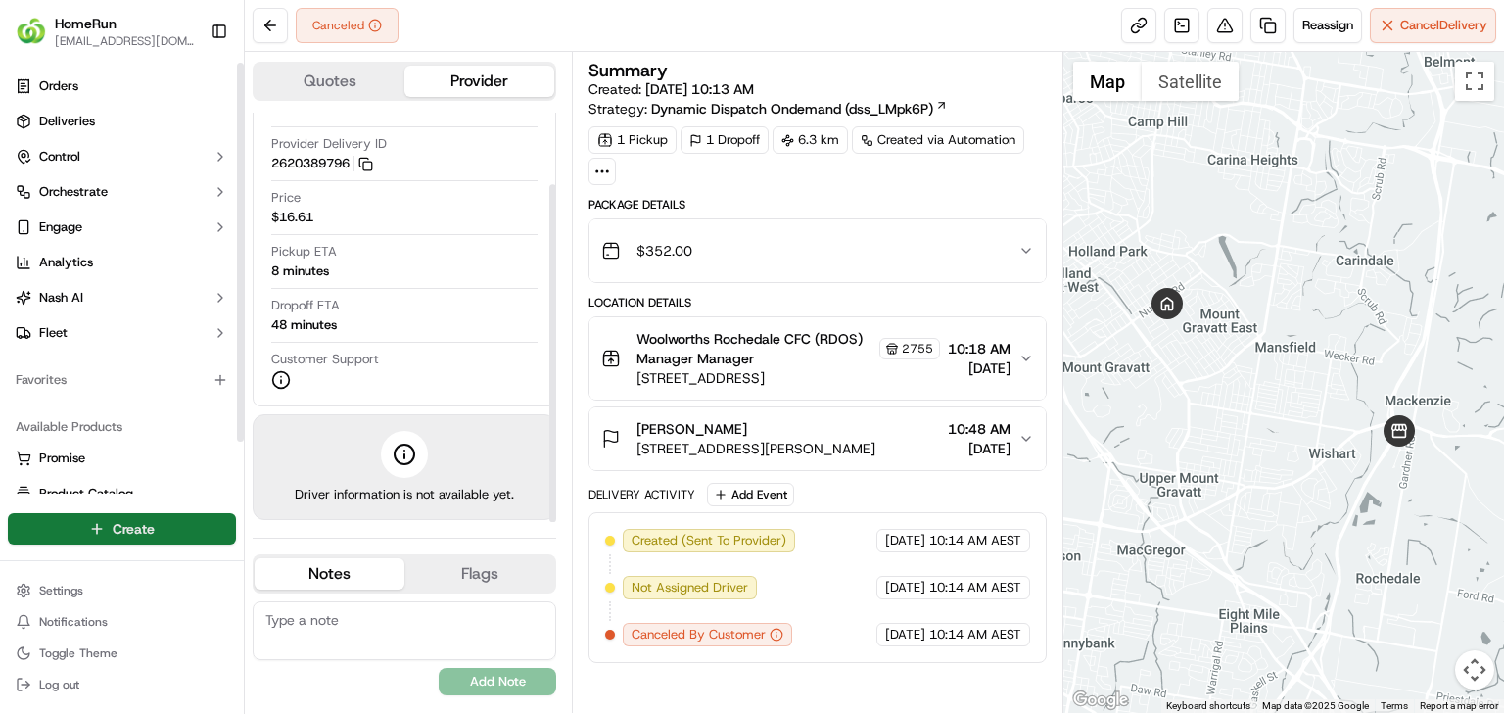
click at [144, 445] on html "HomeRun jbonham1@woolworths.com.au Toggle Sidebar Orders Deliveries Control Orc…" at bounding box center [752, 357] width 1504 height 714
click at [314, 445] on link "Delivery" at bounding box center [354, 564] width 218 height 35
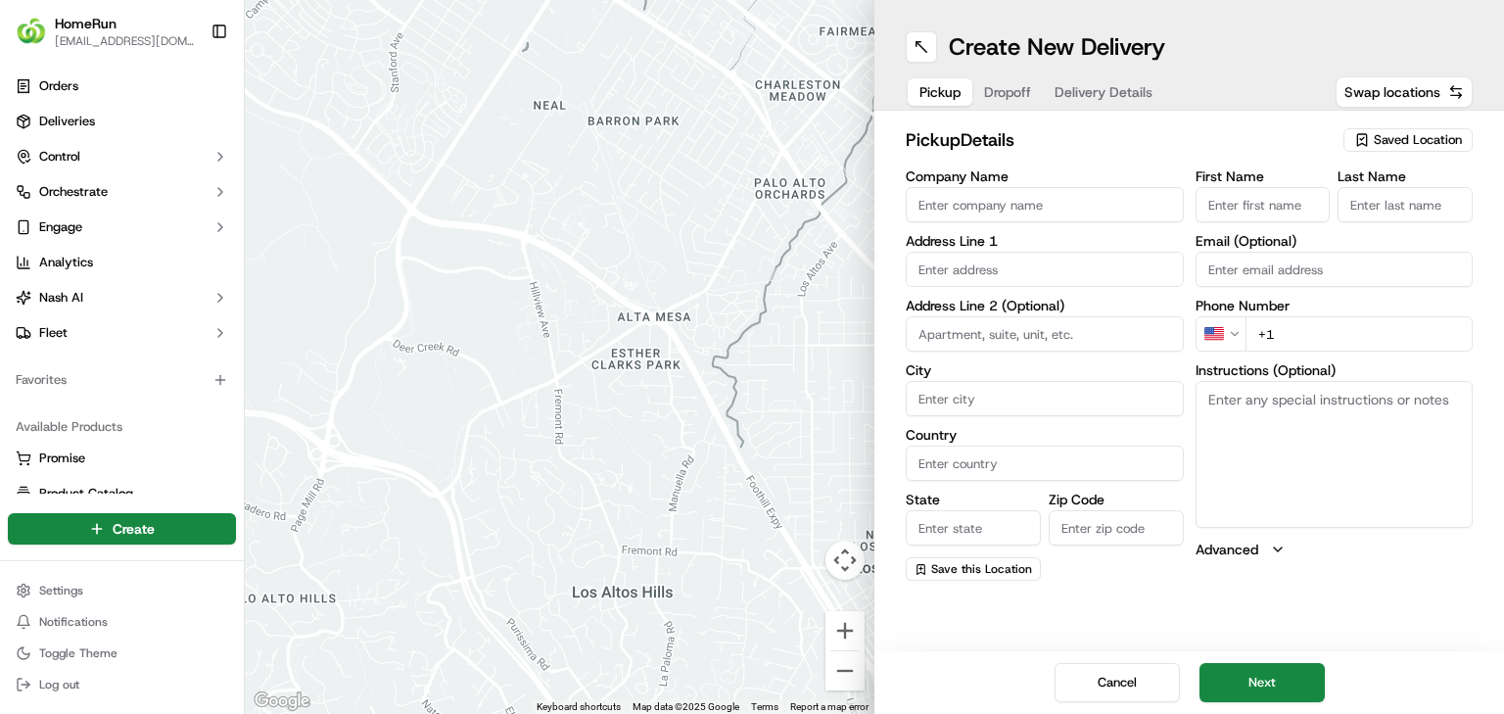
click at [939, 144] on span "Saved Location" at bounding box center [1418, 140] width 88 height 18
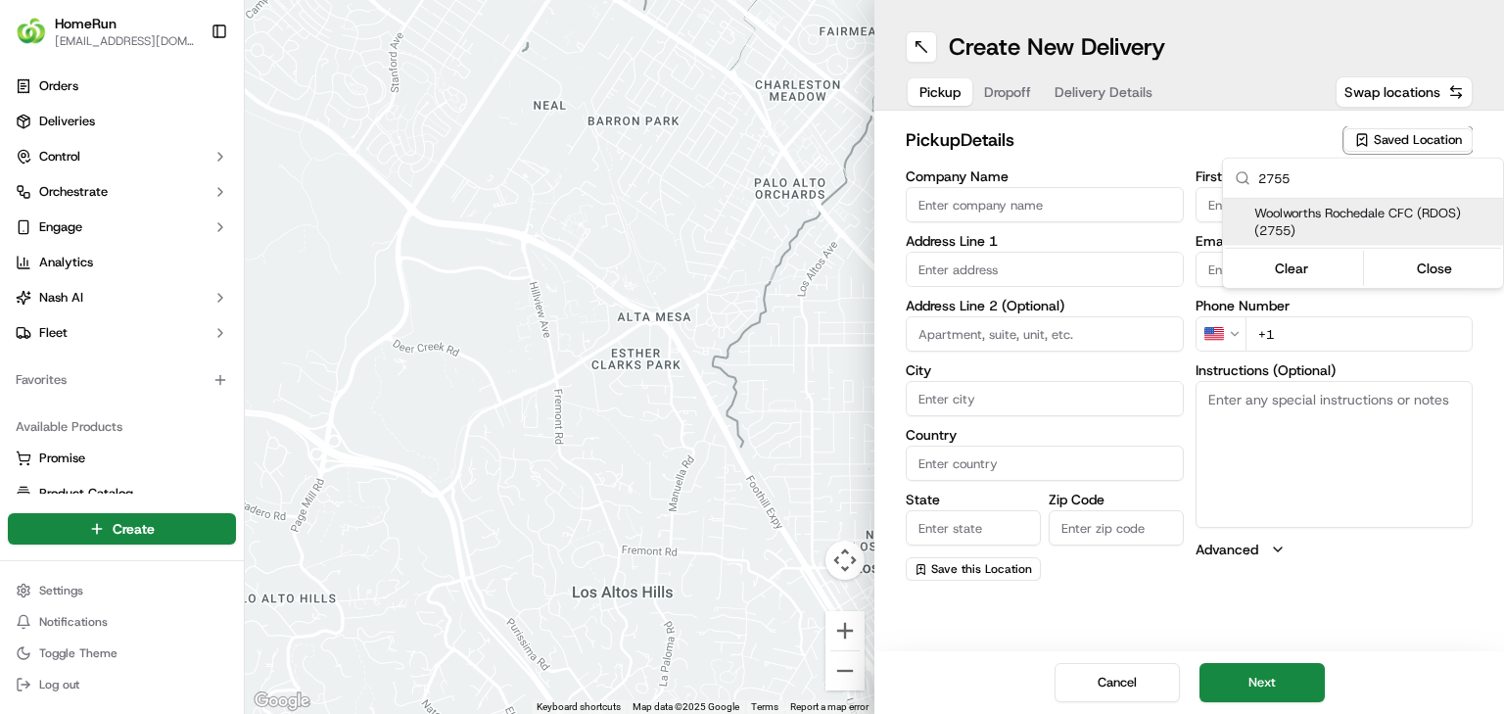
type input "2755"
click at [939, 223] on span "Woolworths Rochedale CFC (RDOS) (2755)" at bounding box center [1374, 222] width 241 height 35
type input "Woolworths Rochedale CFC (RDOS)"
type input "[STREET_ADDRESS]"
type input "Rochedale"
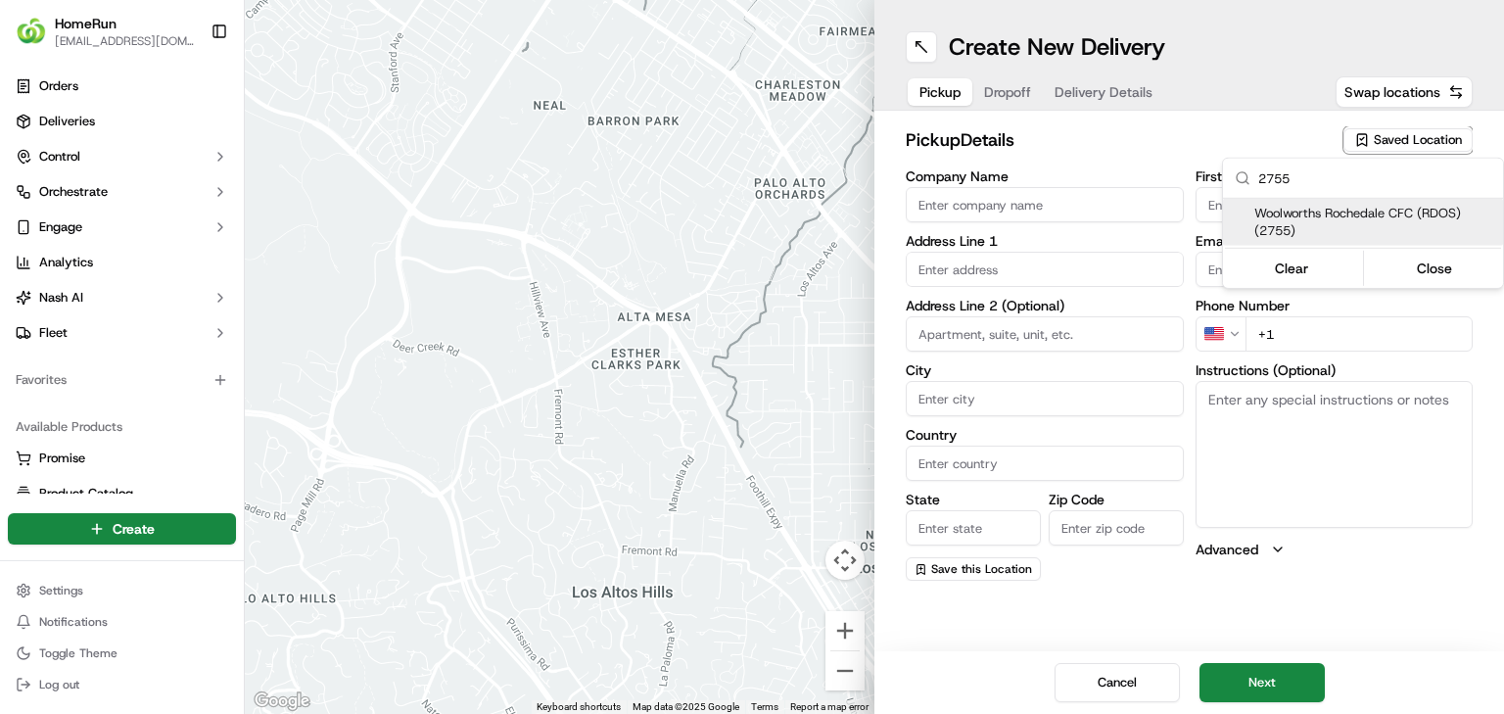
type input "AU"
type input "QLD"
type input "4123"
type input "Manager"
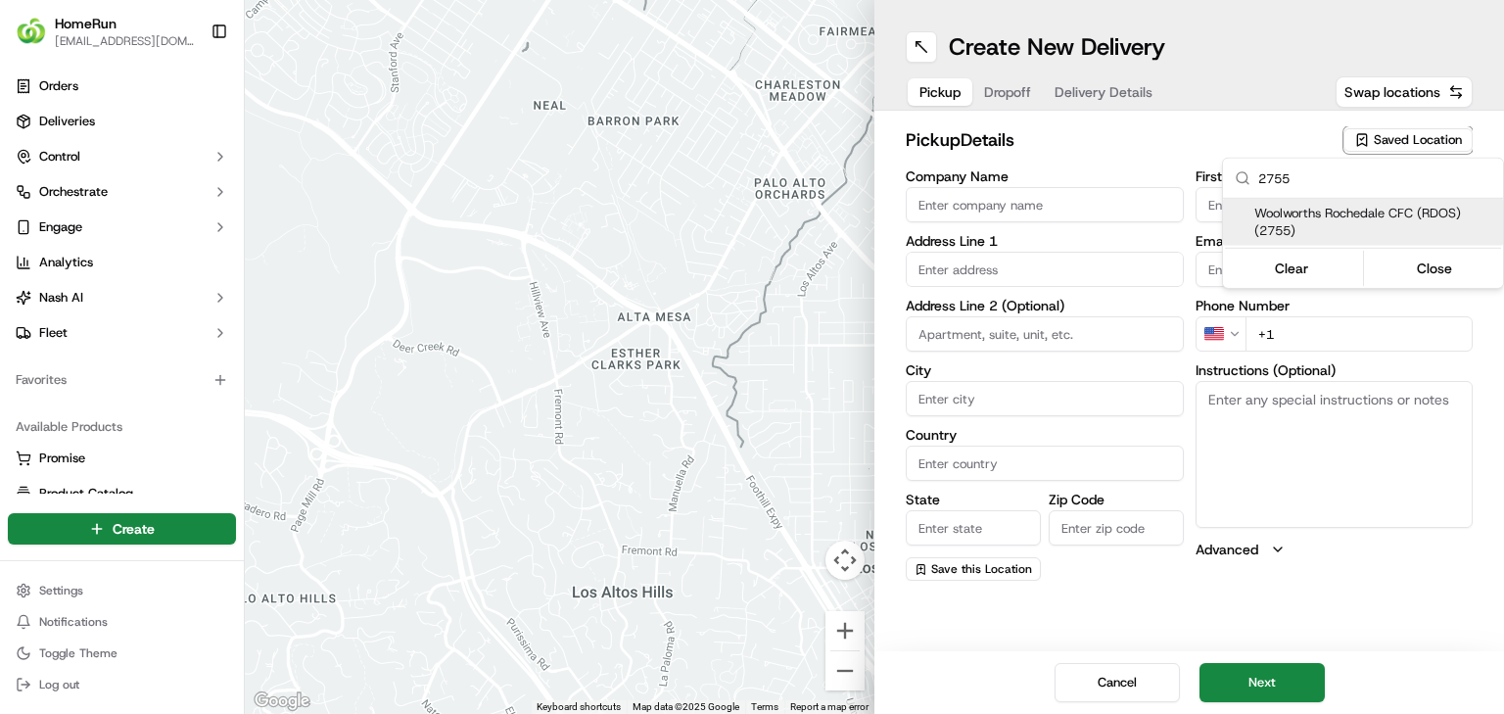
type input "[PHONE_NUMBER]"
type textarea "Collect via Direct-to-Boot Drive Thru. Enter from [PERSON_NAME] into Interchang…"
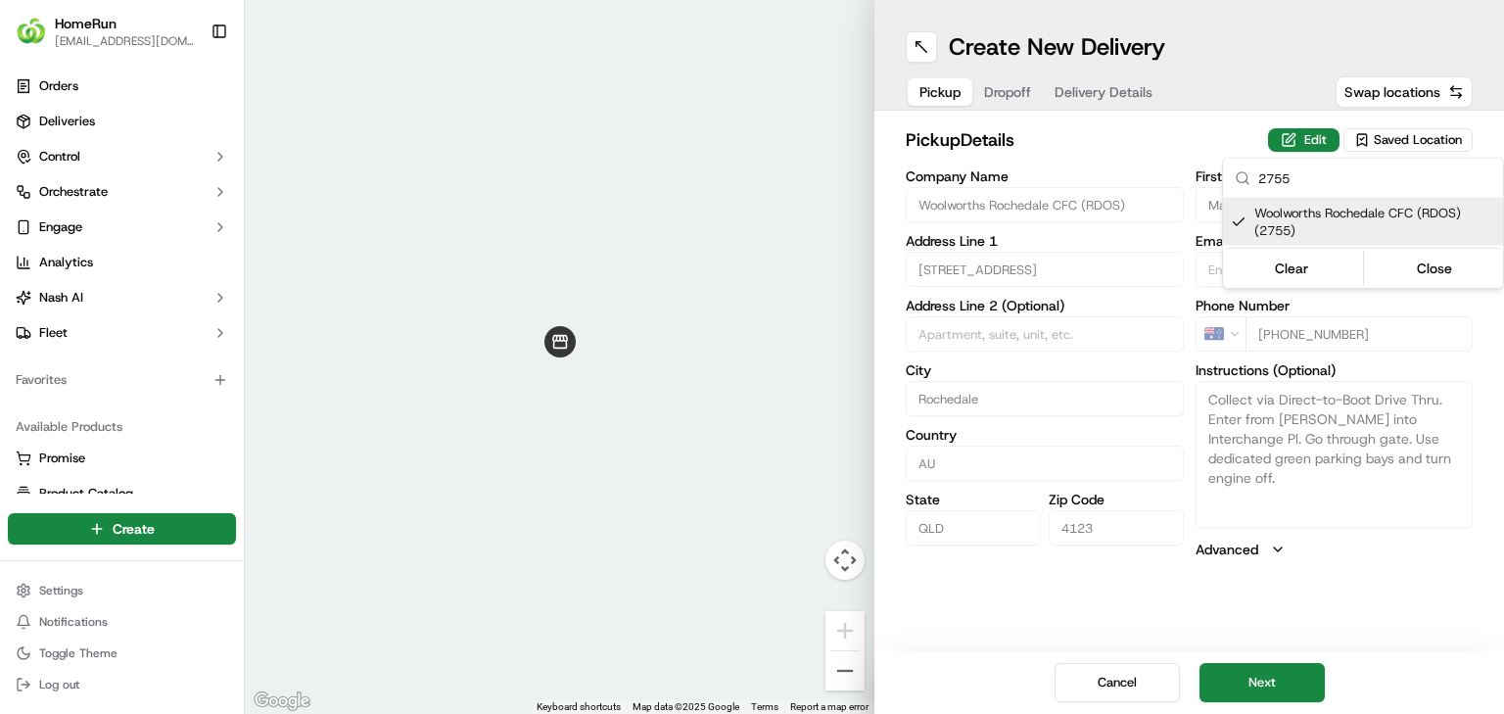
click at [939, 445] on html "HomeRun jbonham1@woolworths.com.au Toggle Sidebar Orders Deliveries Control Orc…" at bounding box center [752, 357] width 1504 height 714
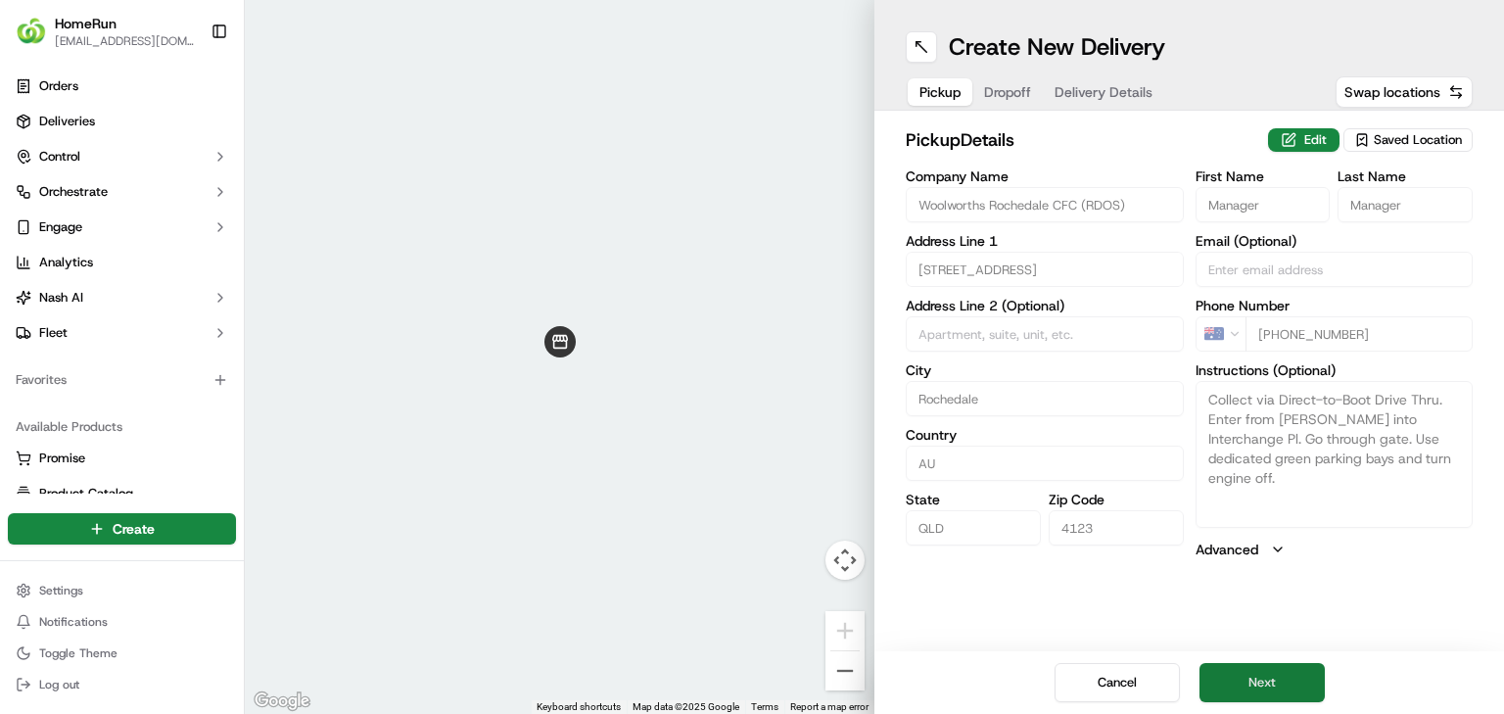
click at [939, 445] on button "Next" at bounding box center [1261, 682] width 125 height 39
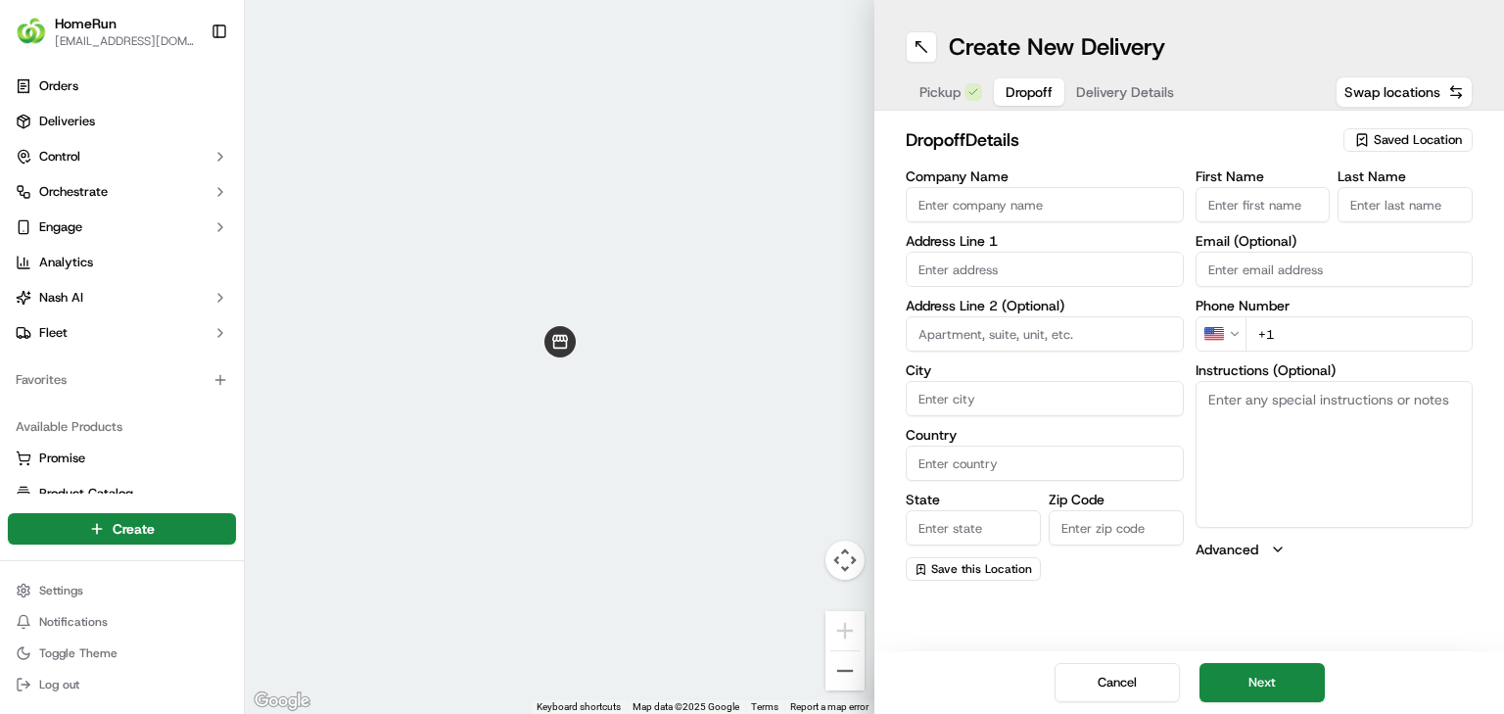
click at [939, 329] on html "HomeRun jbonham1@woolworths.com.au Toggle Sidebar Orders Deliveries Control Orc…" at bounding box center [752, 357] width 1504 height 714
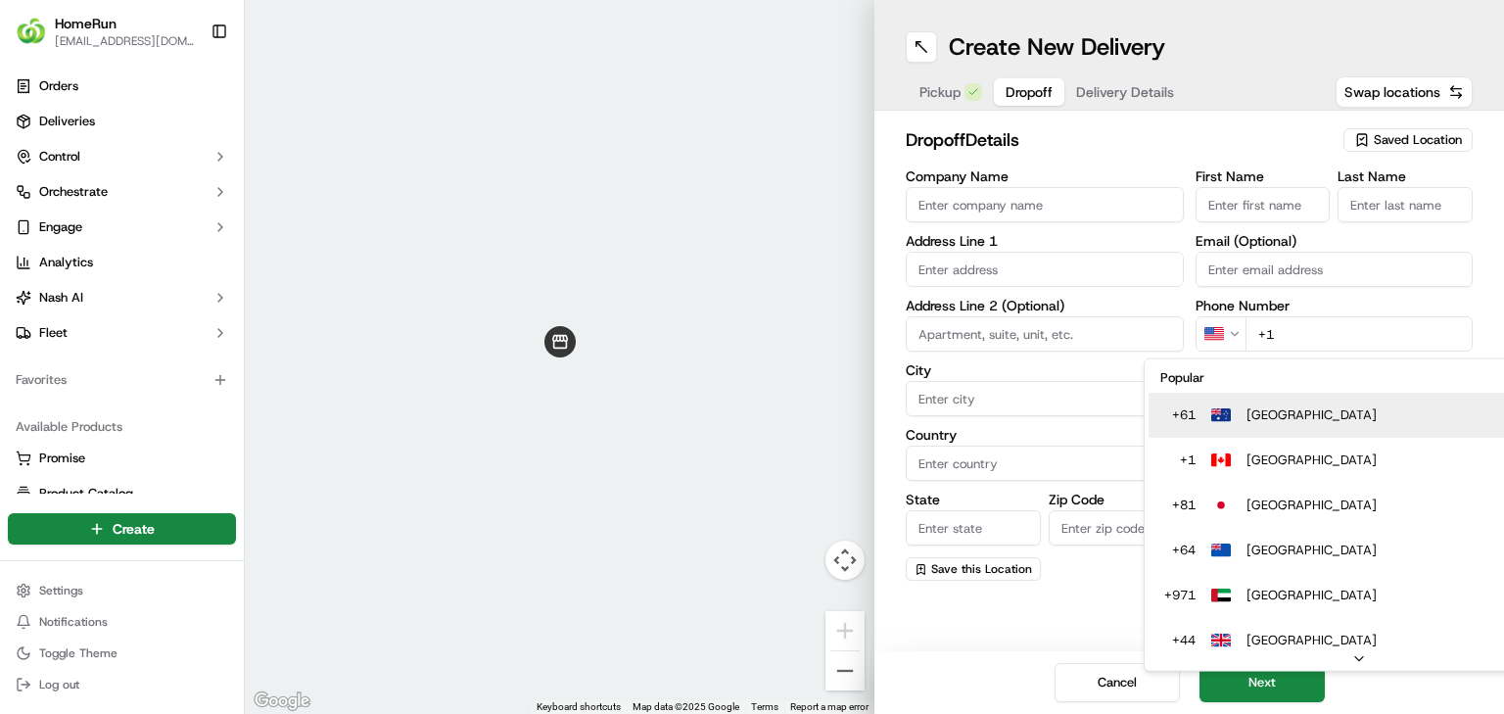
type input "+61"
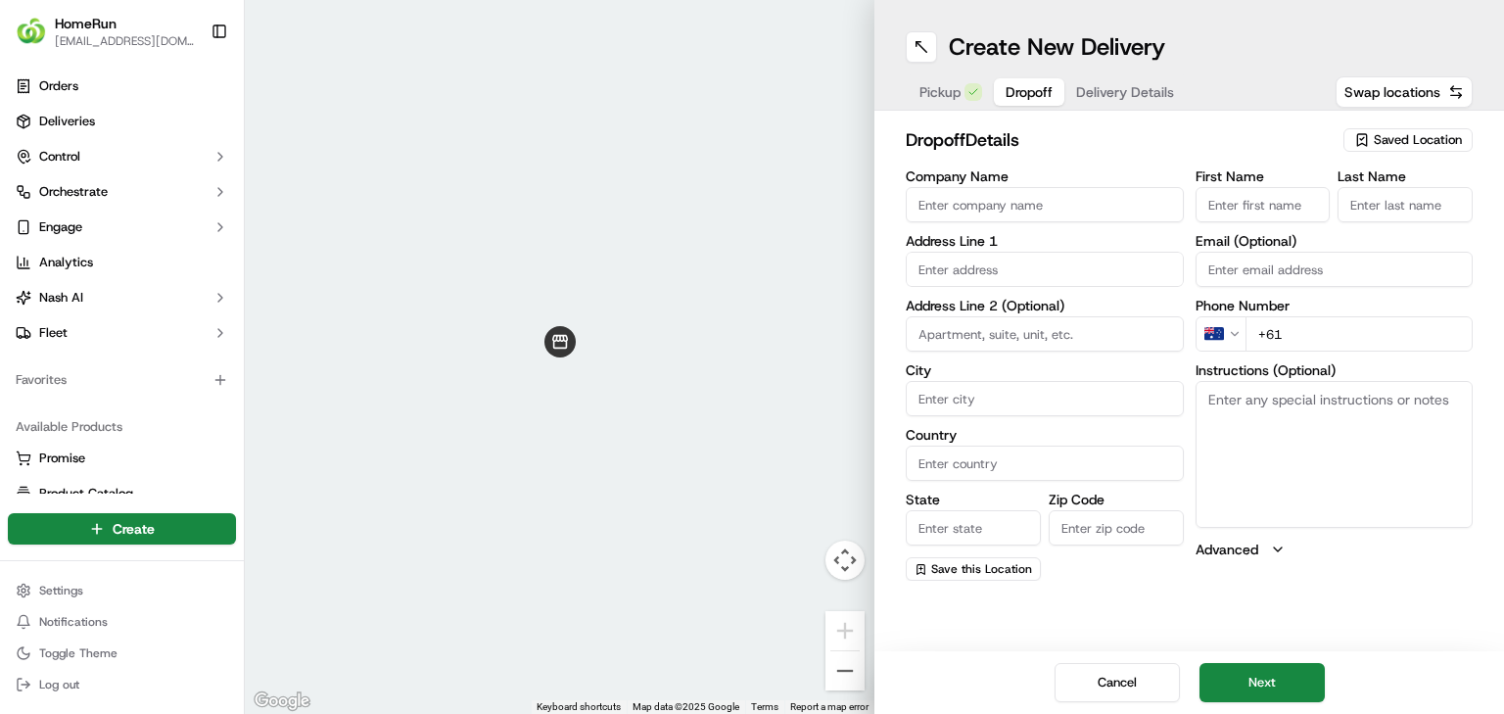
click at [939, 197] on input "Company Name" at bounding box center [1045, 204] width 278 height 35
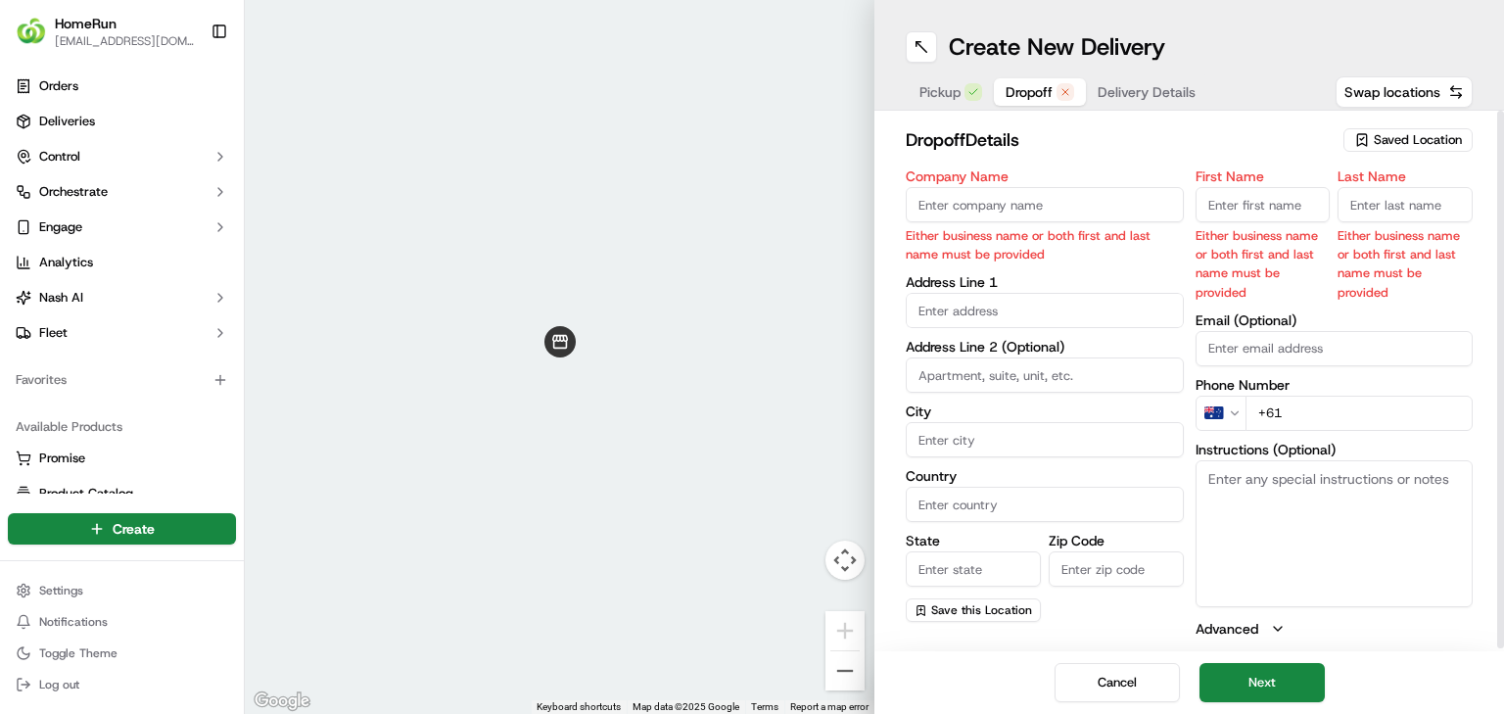
click at [939, 218] on input "Company Name" at bounding box center [1045, 204] width 278 height 35
paste input "Sandie Howe"
type input "Sandie Howe"
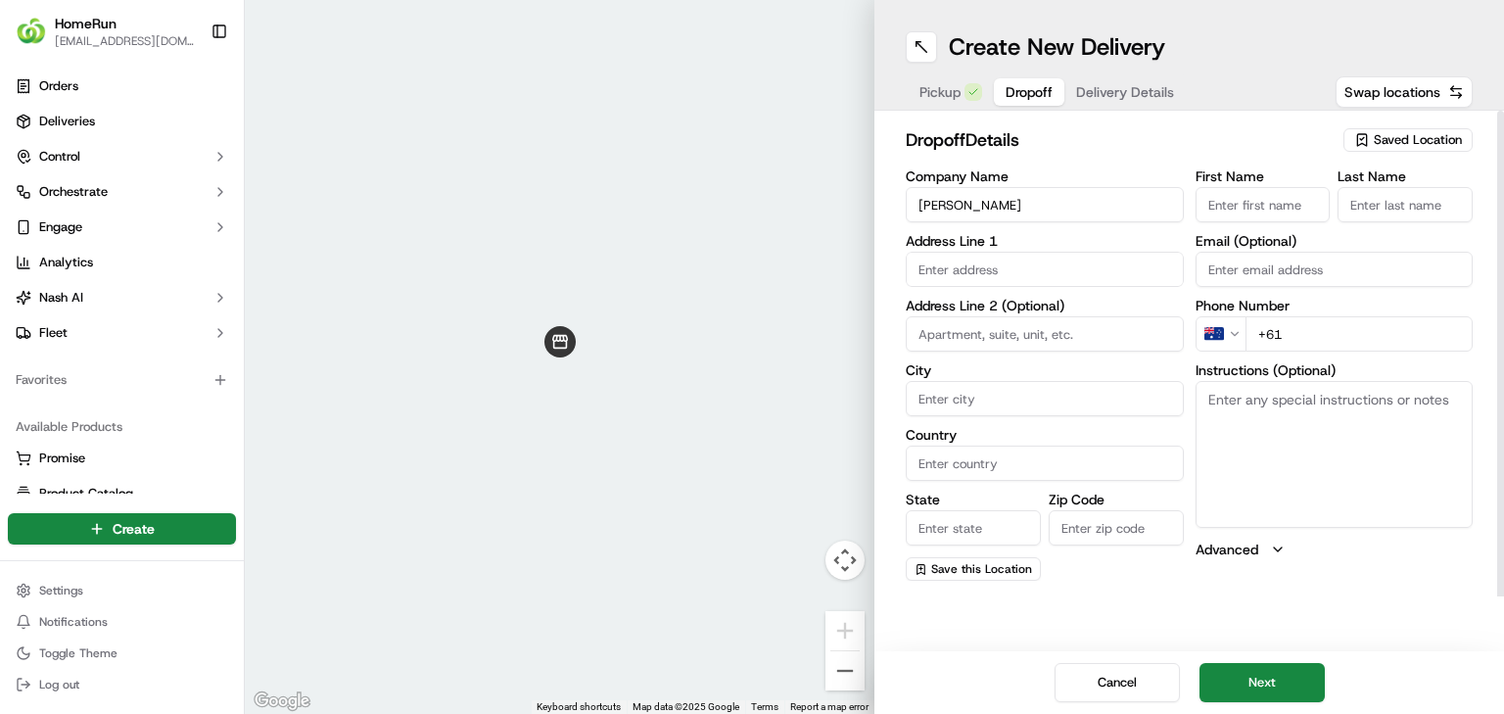
click at [939, 200] on input "First Name" at bounding box center [1263, 204] width 135 height 35
paste input "Sandie Howe"
click at [939, 207] on input "Sandie Howe" at bounding box center [1263, 204] width 135 height 35
type input "Sandie"
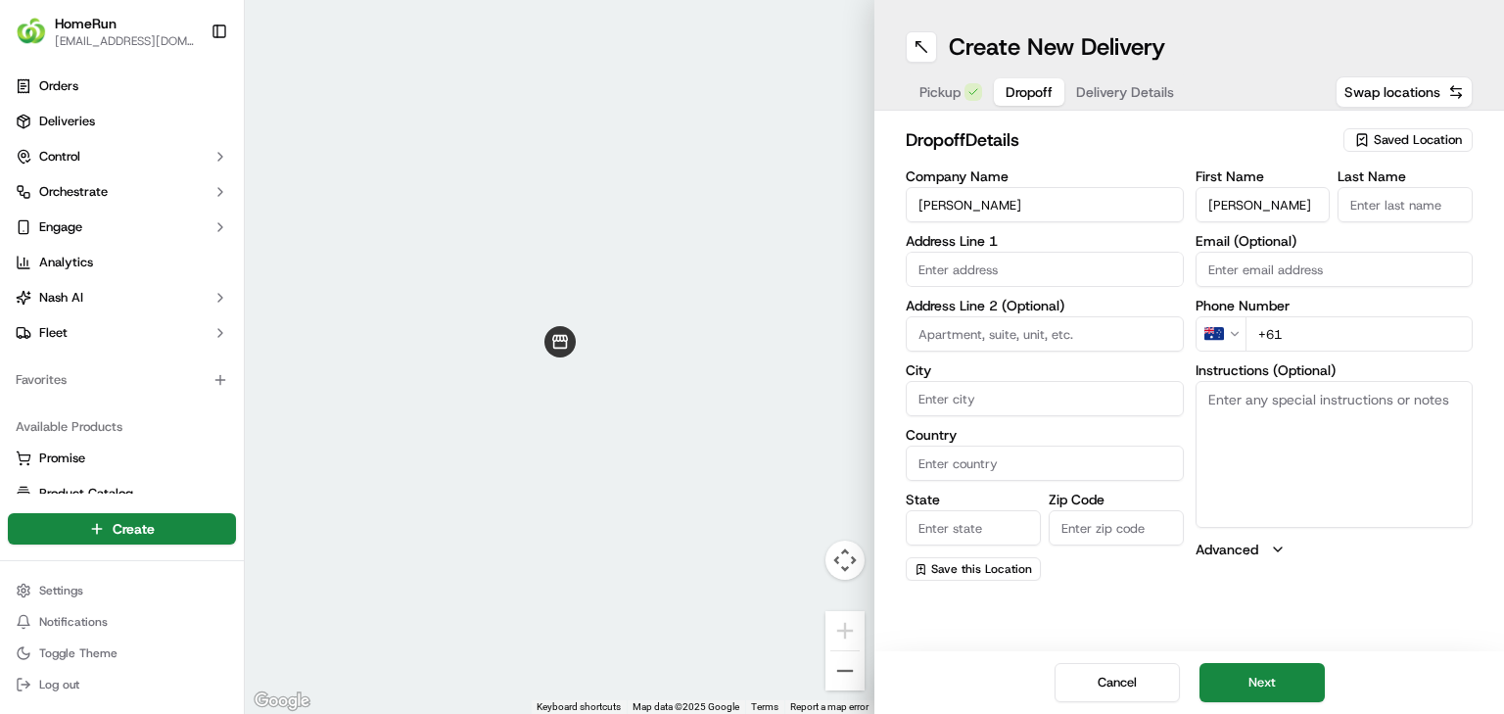
click at [939, 201] on input "Last Name" at bounding box center [1405, 204] width 135 height 35
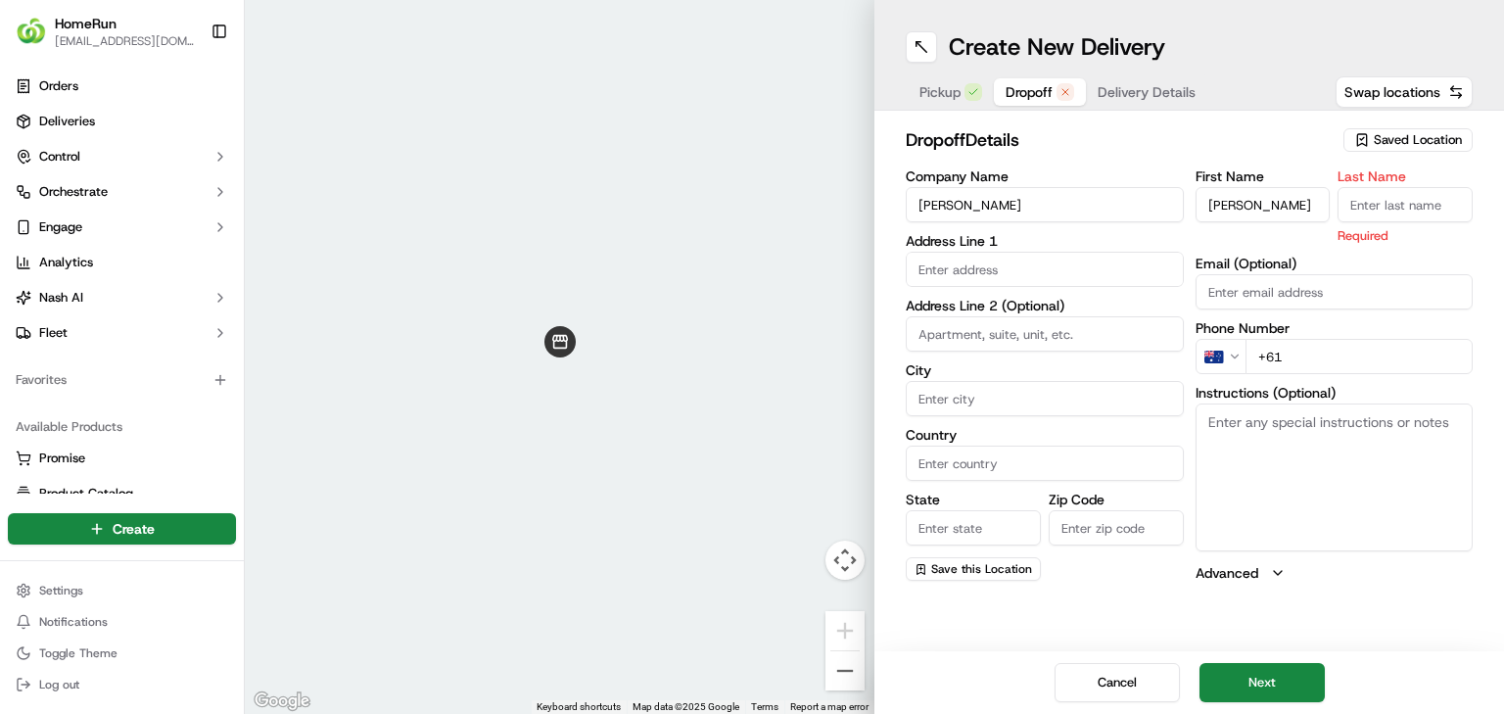
paste input "Howe"
type input "Howe"
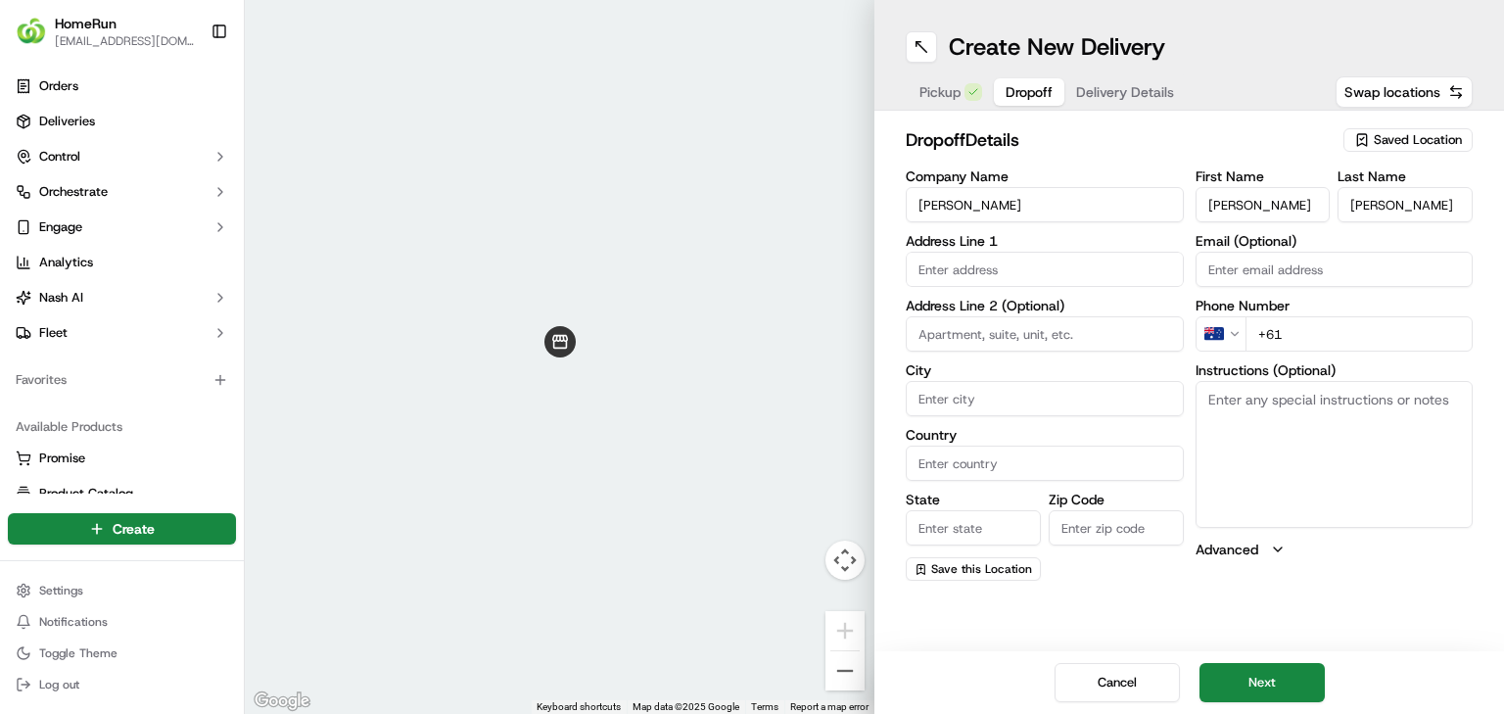
click at [939, 245] on label "Address Line 1" at bounding box center [1045, 241] width 278 height 14
click at [939, 252] on input "text" at bounding box center [1045, 269] width 278 height 35
paste input "55 Bonneville Street, HOLLAND PARK WEST, 4121"
click at [939, 313] on div "55 Bonneville Street, Holland Park West QLD 4121, Australia" at bounding box center [1045, 310] width 268 height 29
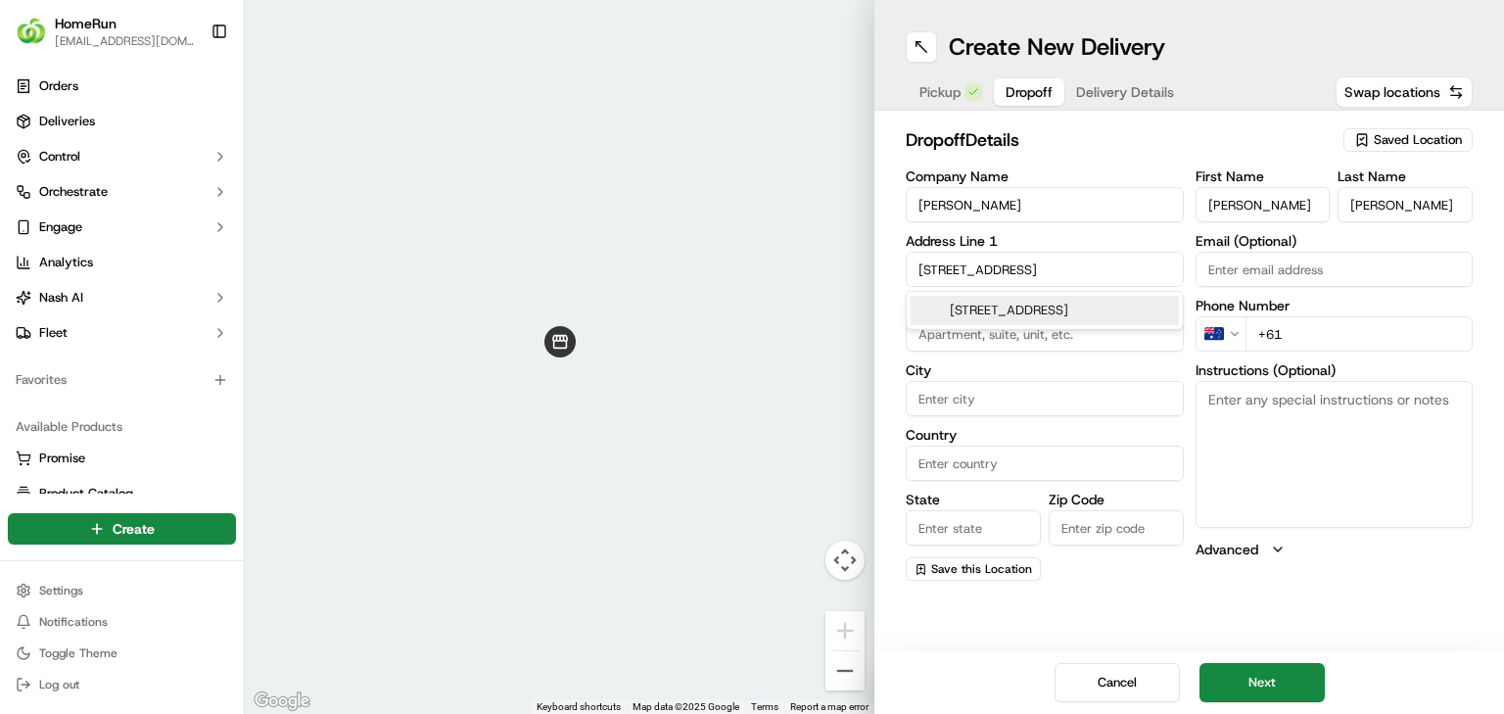
type input "55 Bonneville St, Holland Park West QLD 4121, Australia"
type input "Holland Park West"
type input "[GEOGRAPHIC_DATA]"
type input "QLD"
type input "4121"
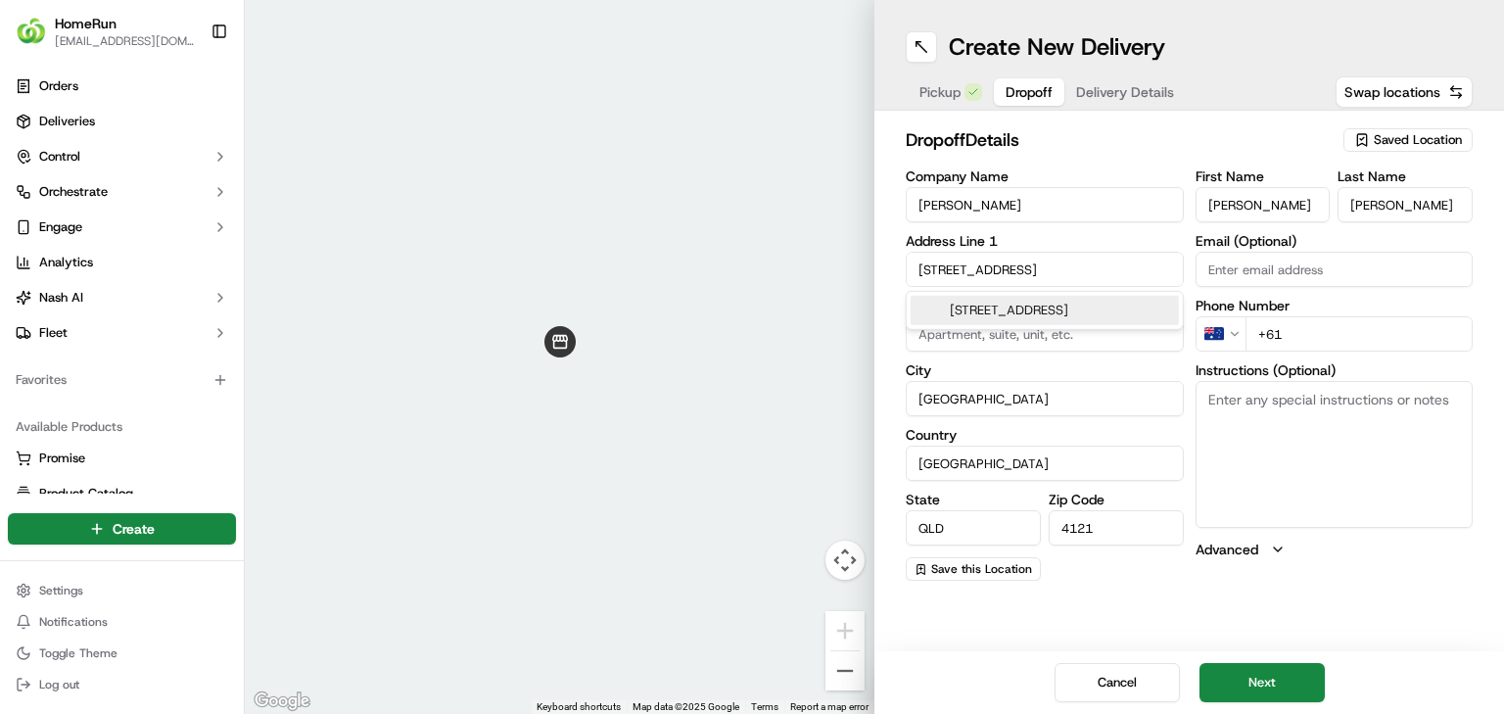
type input "55 Bonneville Street"
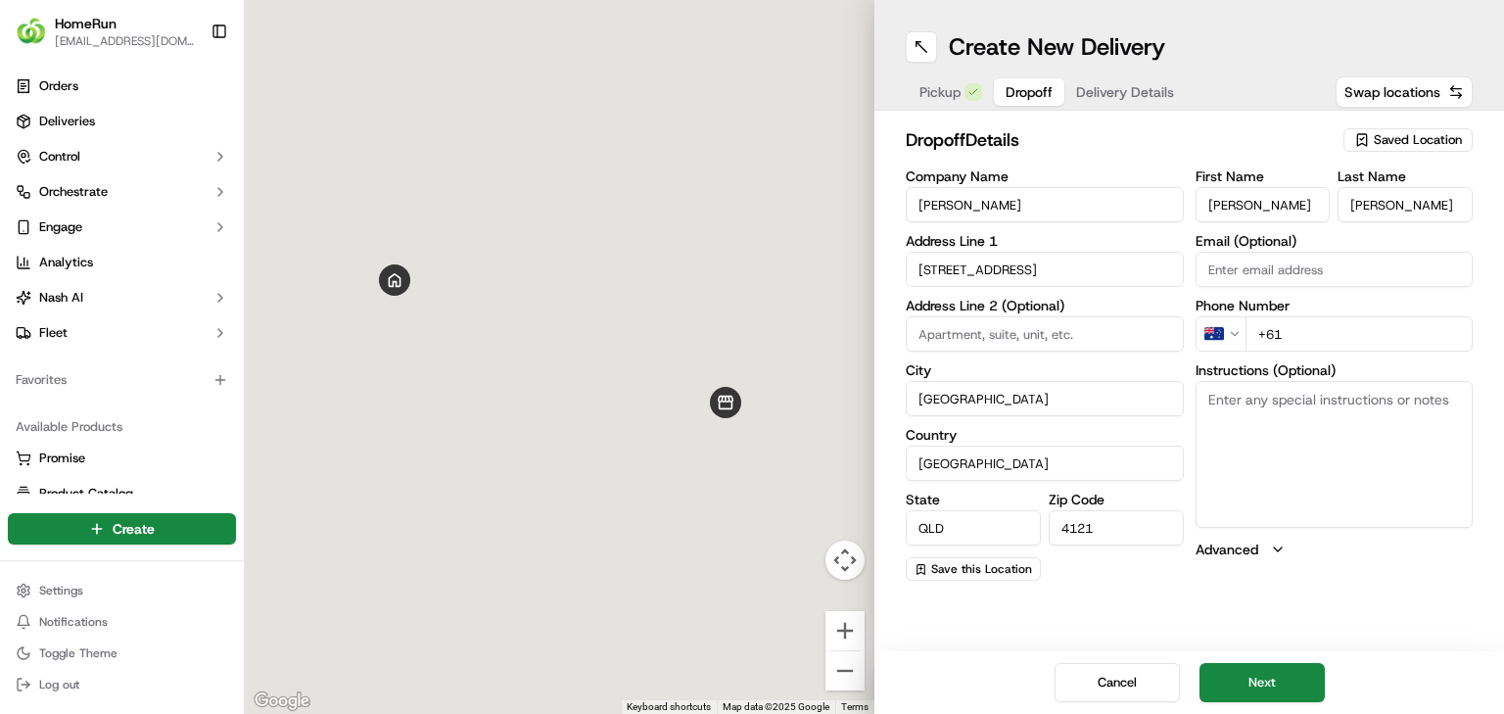
scroll to position [0, 0]
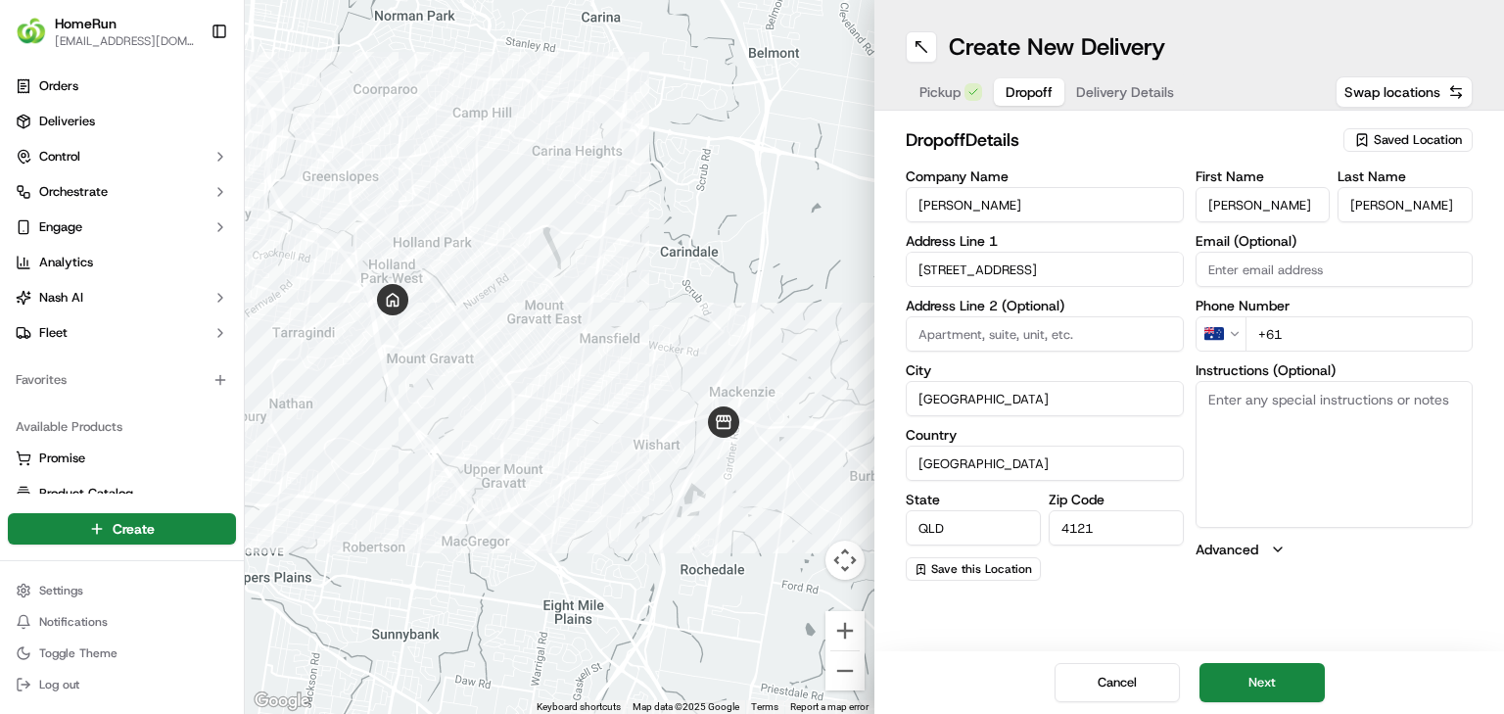
click at [939, 331] on input "+61" at bounding box center [1359, 333] width 228 height 35
paste input "0414 493 991"
type input "+61 0414 493 991"
click at [939, 445] on textarea "Instructions (Optional)" at bounding box center [1335, 454] width 278 height 147
paste textarea "Please ring the doorbell once"
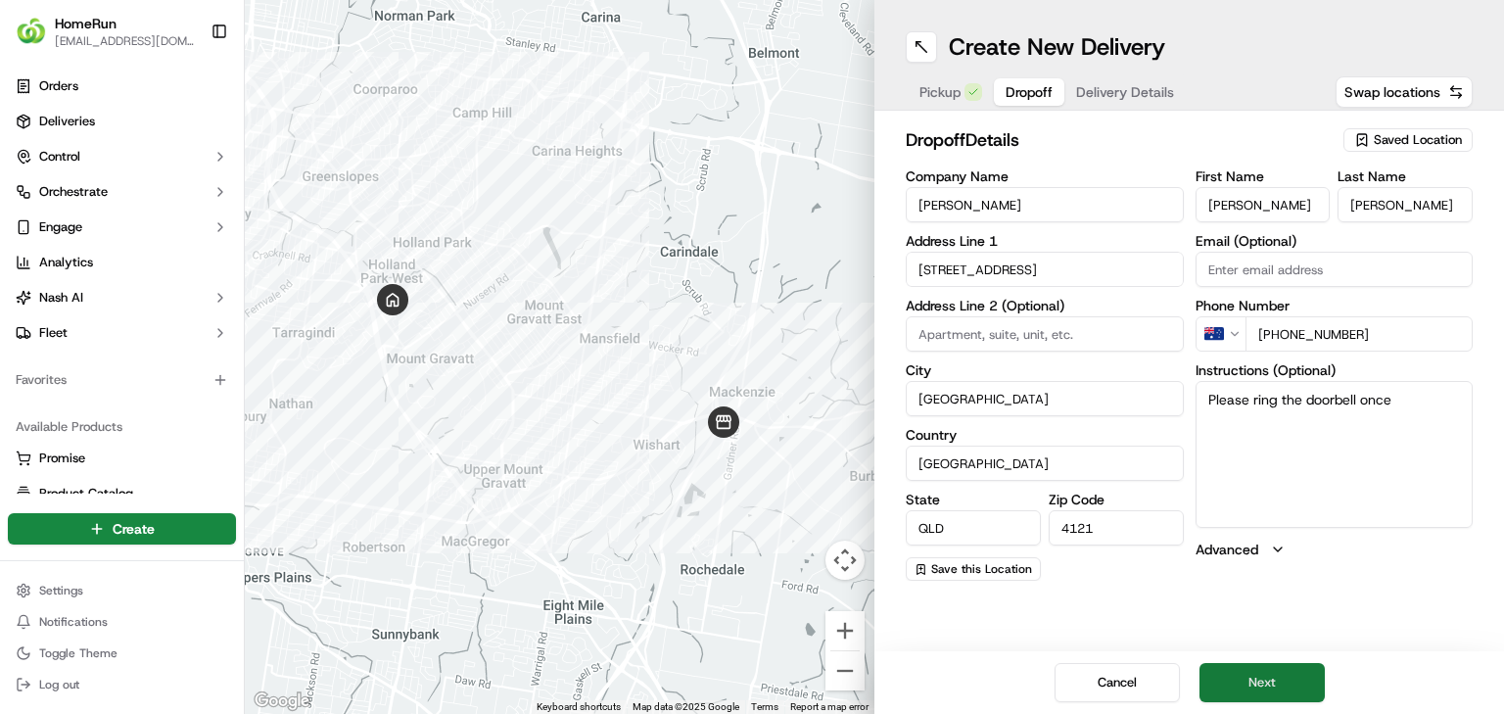
type textarea "Please ring the doorbell once"
click at [939, 445] on button "Next" at bounding box center [1261, 682] width 125 height 39
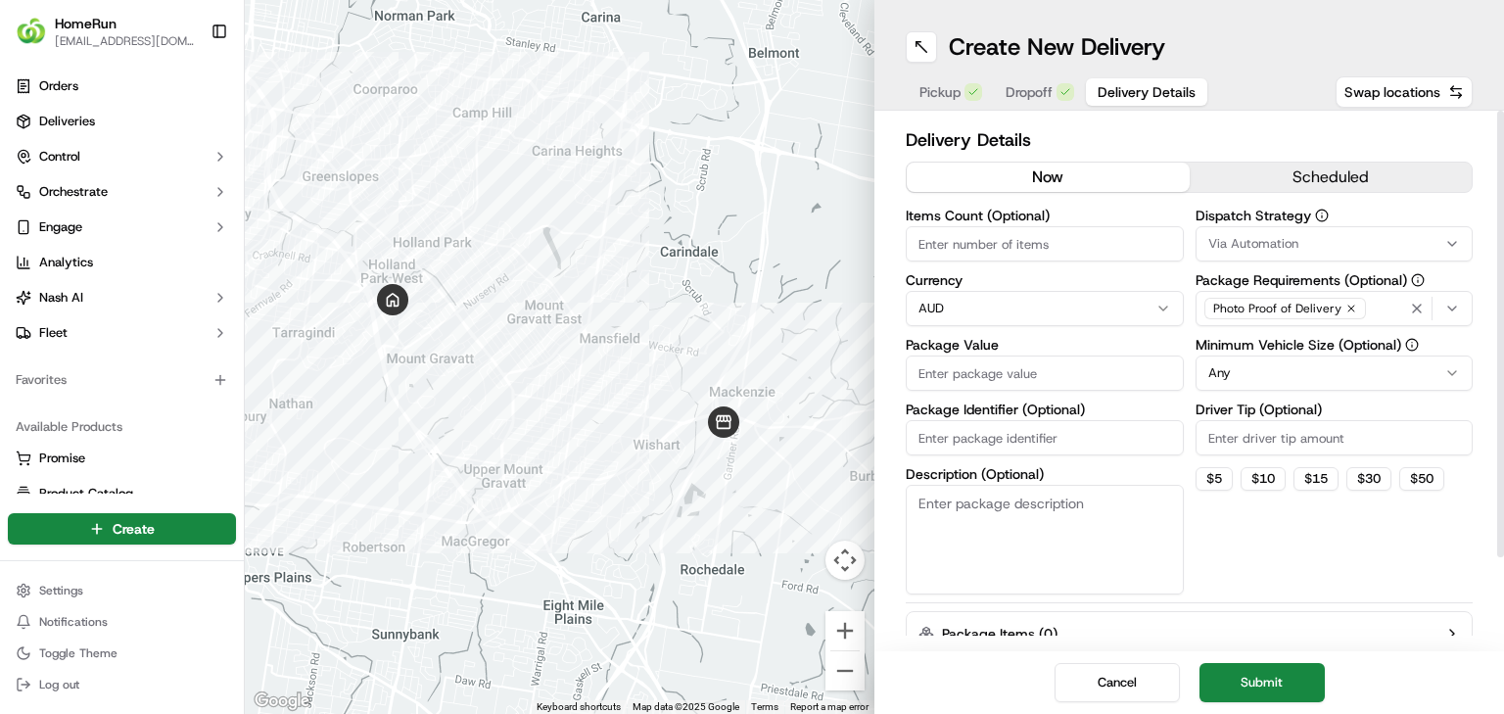
click at [939, 445] on label "Description (Optional)" at bounding box center [1045, 474] width 278 height 14
click at [939, 445] on textarea "Description (Optional)" at bounding box center [1045, 540] width 278 height 110
click at [939, 445] on input "Package Identifier (Optional)" at bounding box center [1045, 437] width 278 height 35
click at [939, 439] on input "Package Identifier (Optional)" at bounding box center [1045, 437] width 278 height 35
paste input "270213865"
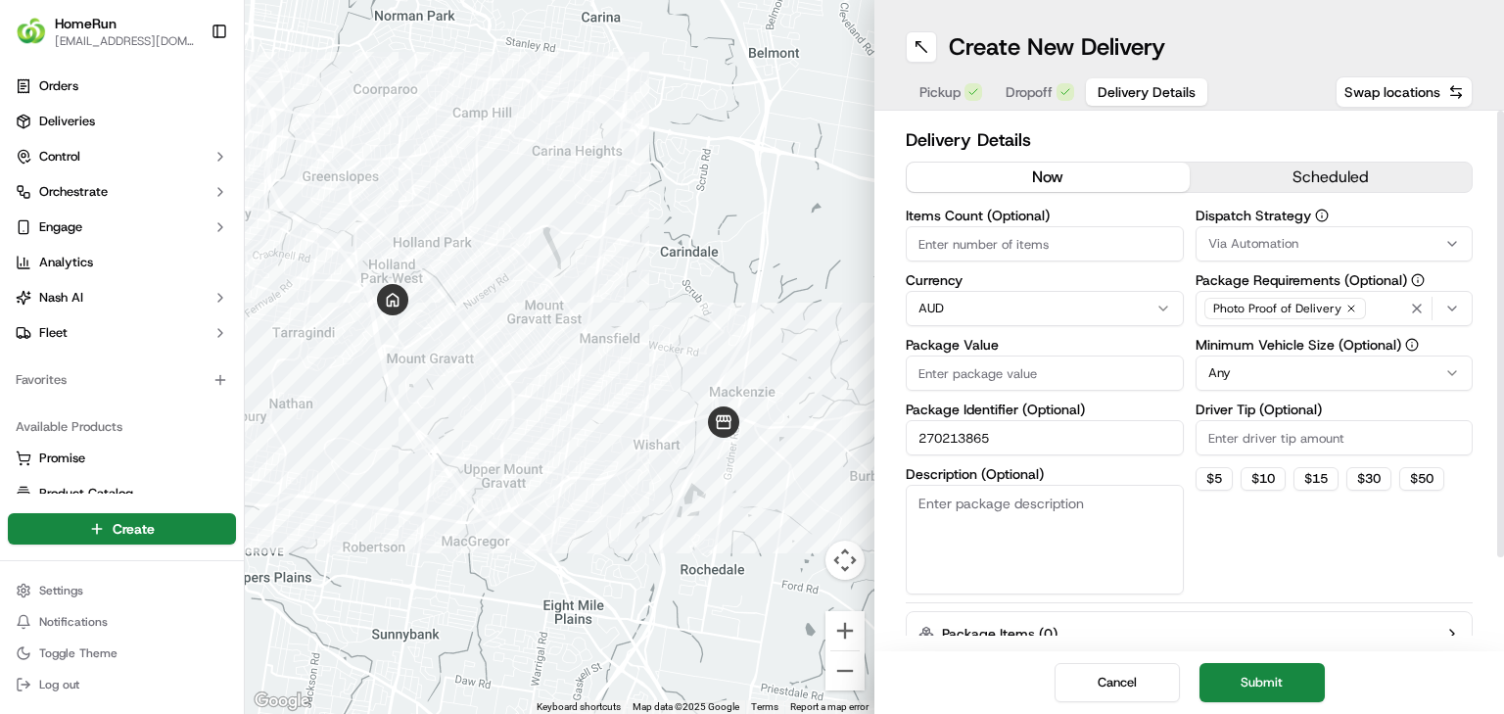
type input "270213865"
click at [939, 369] on input "Package Value" at bounding box center [1045, 372] width 278 height 35
type input "99"
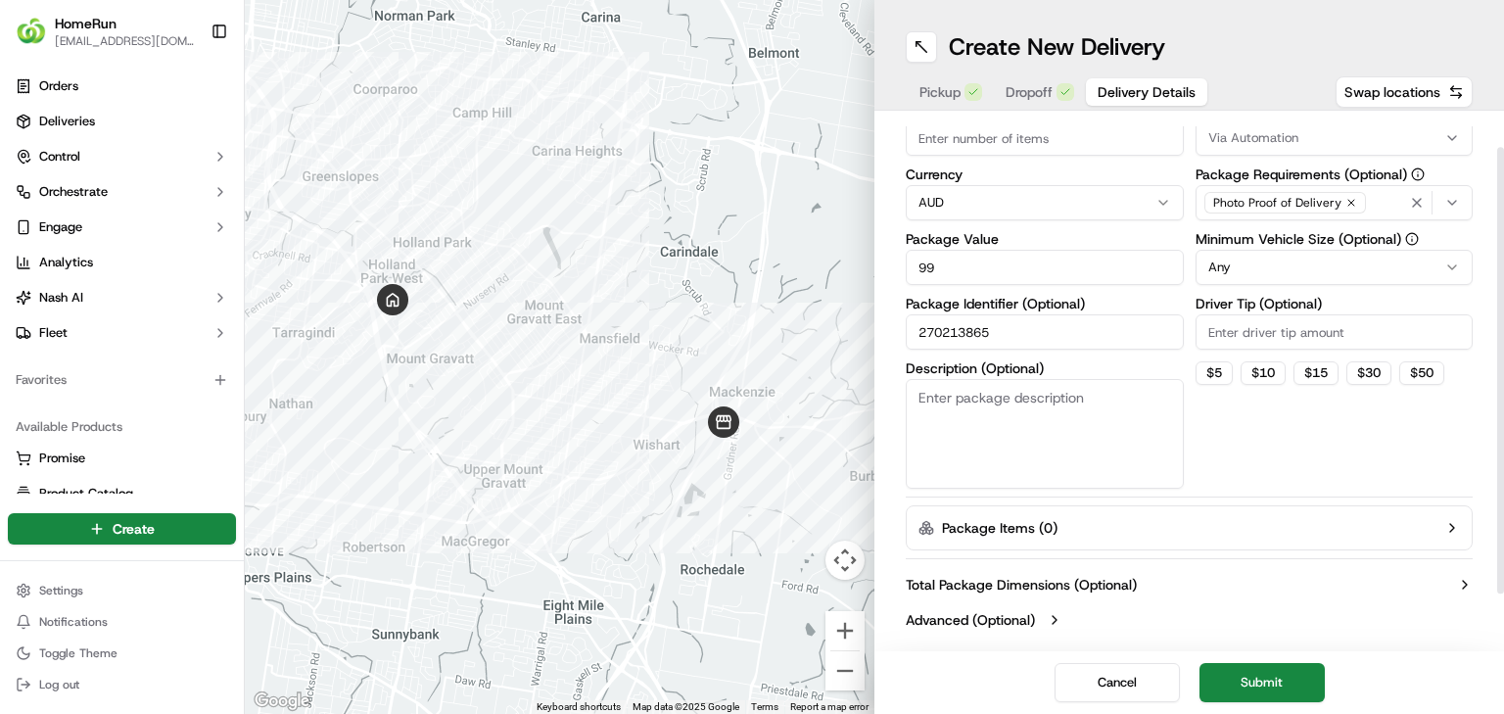
scroll to position [107, 0]
click at [939, 445] on button "Submit" at bounding box center [1261, 682] width 125 height 39
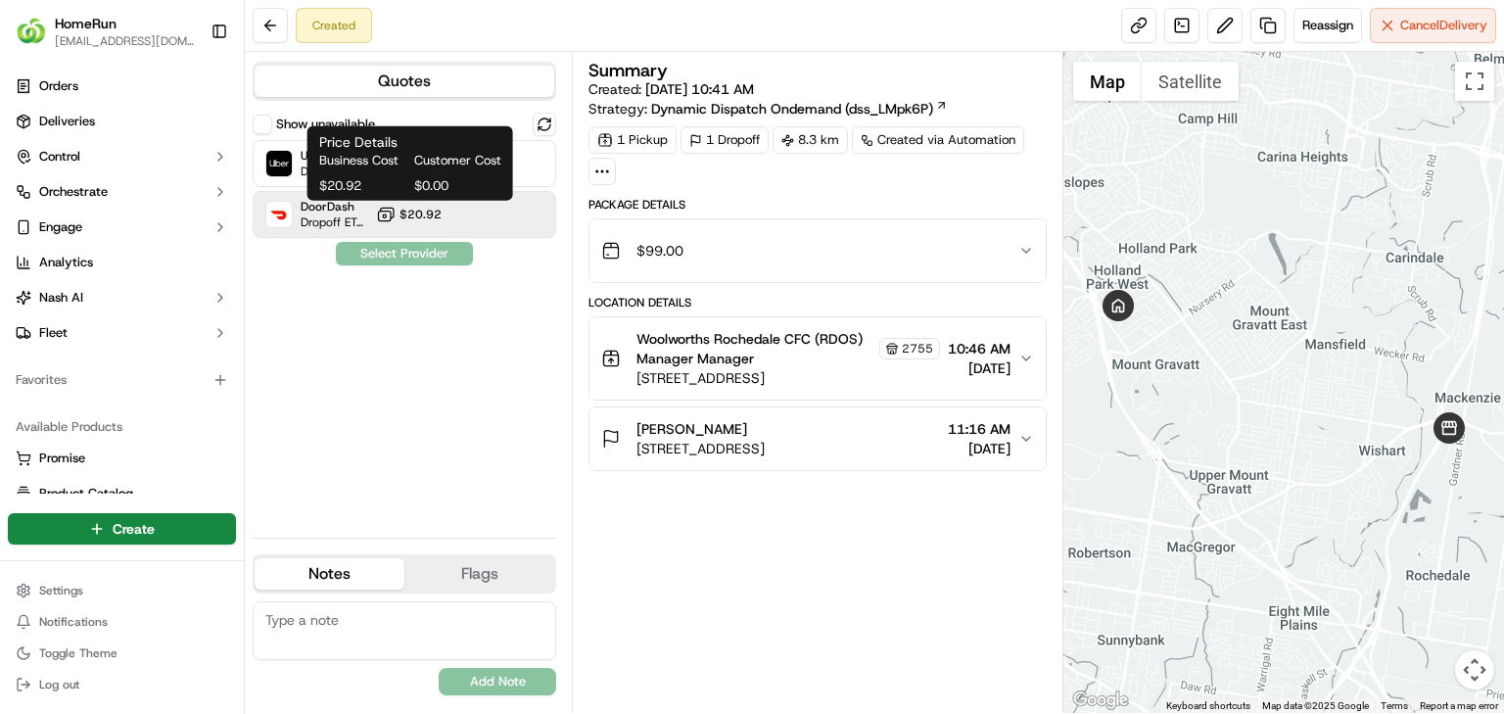
click at [414, 219] on span "$20.92" at bounding box center [420, 215] width 42 height 16
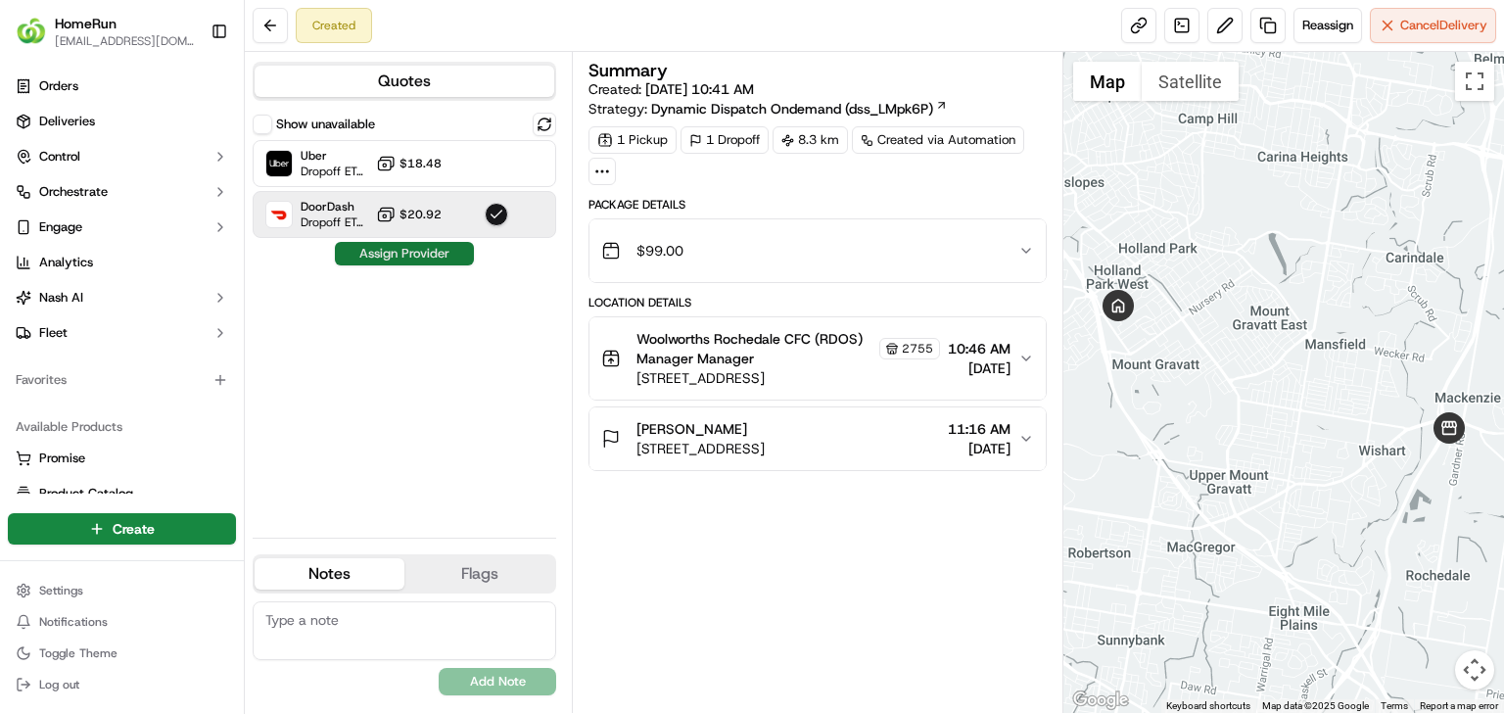
click at [422, 247] on button "Assign Provider" at bounding box center [404, 253] width 139 height 23
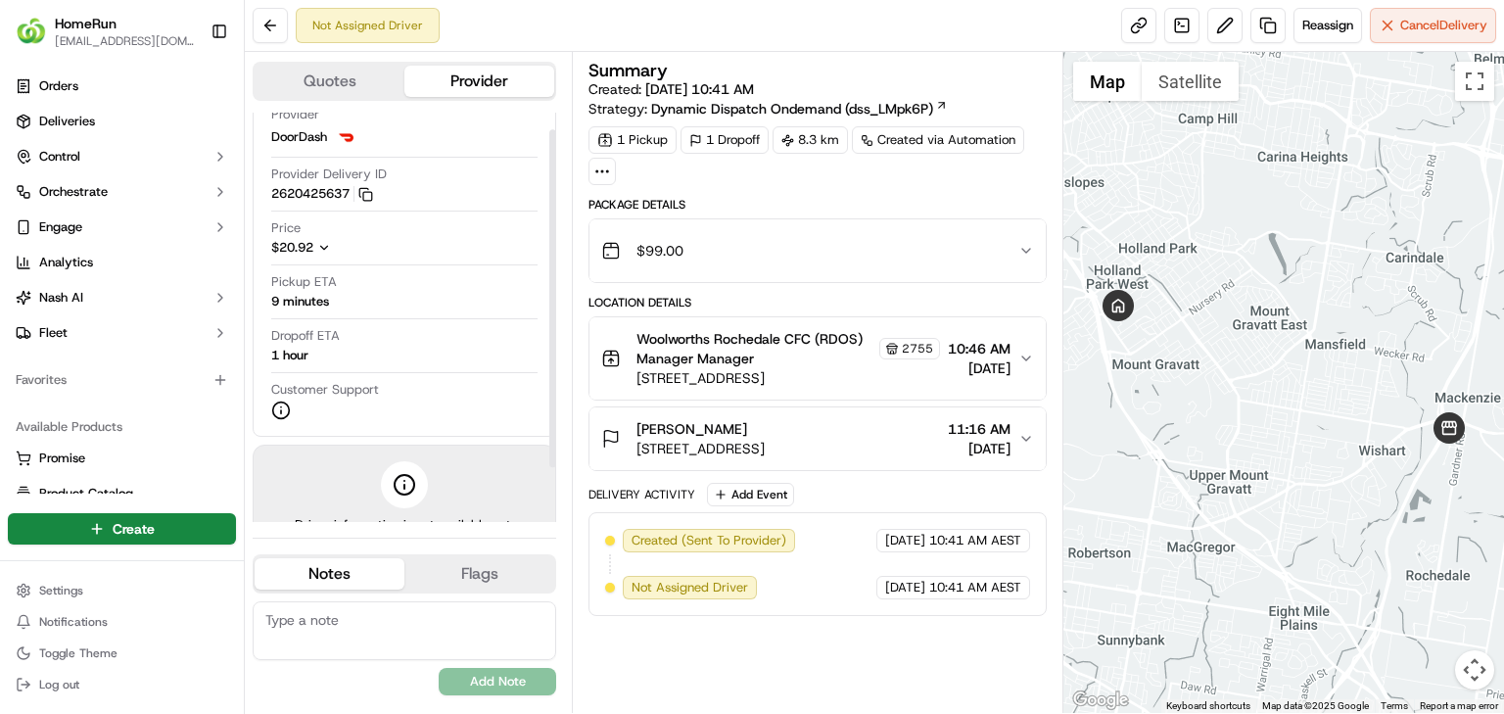
scroll to position [86, 0]
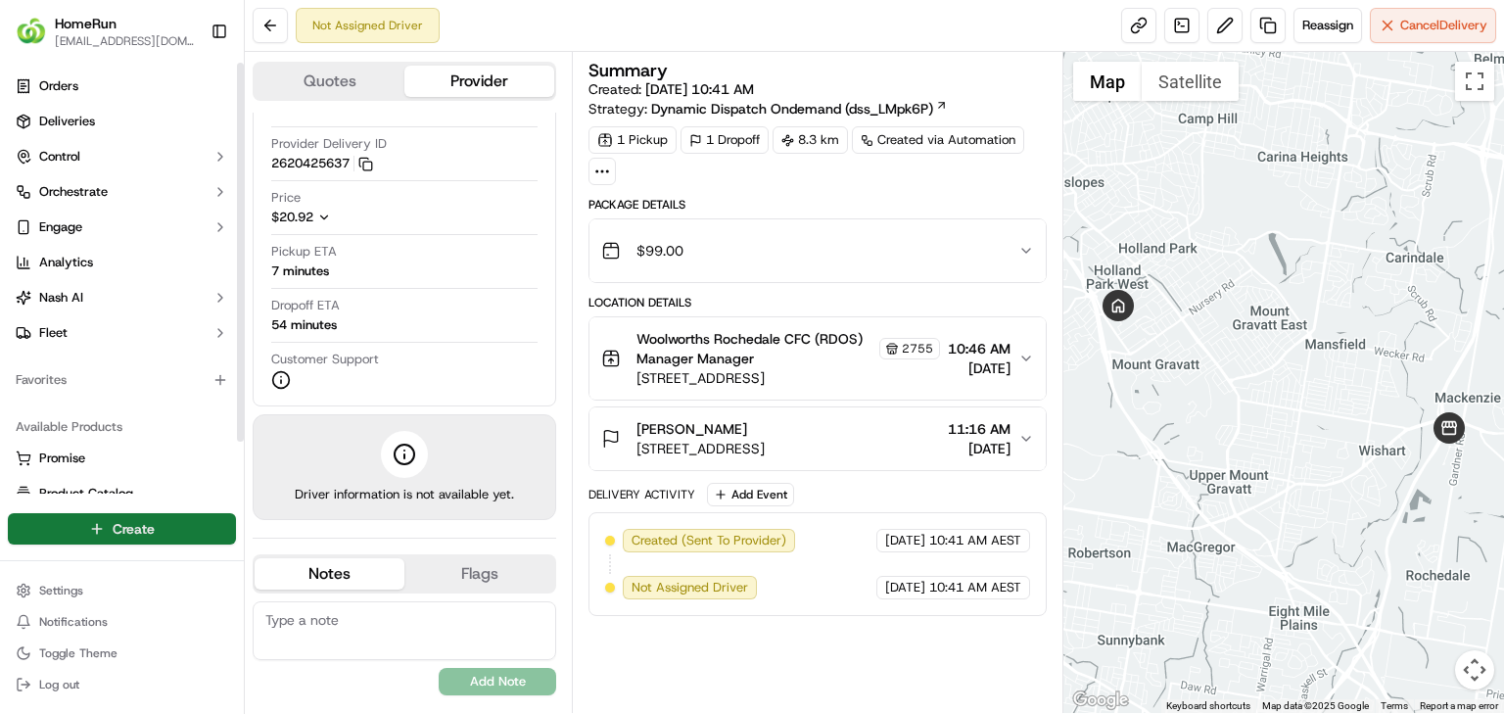
drag, startPoint x: 90, startPoint y: 510, endPoint x: 79, endPoint y: 522, distance: 15.9
click at [81, 445] on div "Create" at bounding box center [122, 528] width 244 height 47
click at [79, 445] on html "HomeRun jbonham1@woolworths.com.au Toggle Sidebar Orders Deliveries Control Orc…" at bounding box center [752, 357] width 1504 height 714
click at [368, 445] on link "Delivery" at bounding box center [354, 564] width 218 height 35
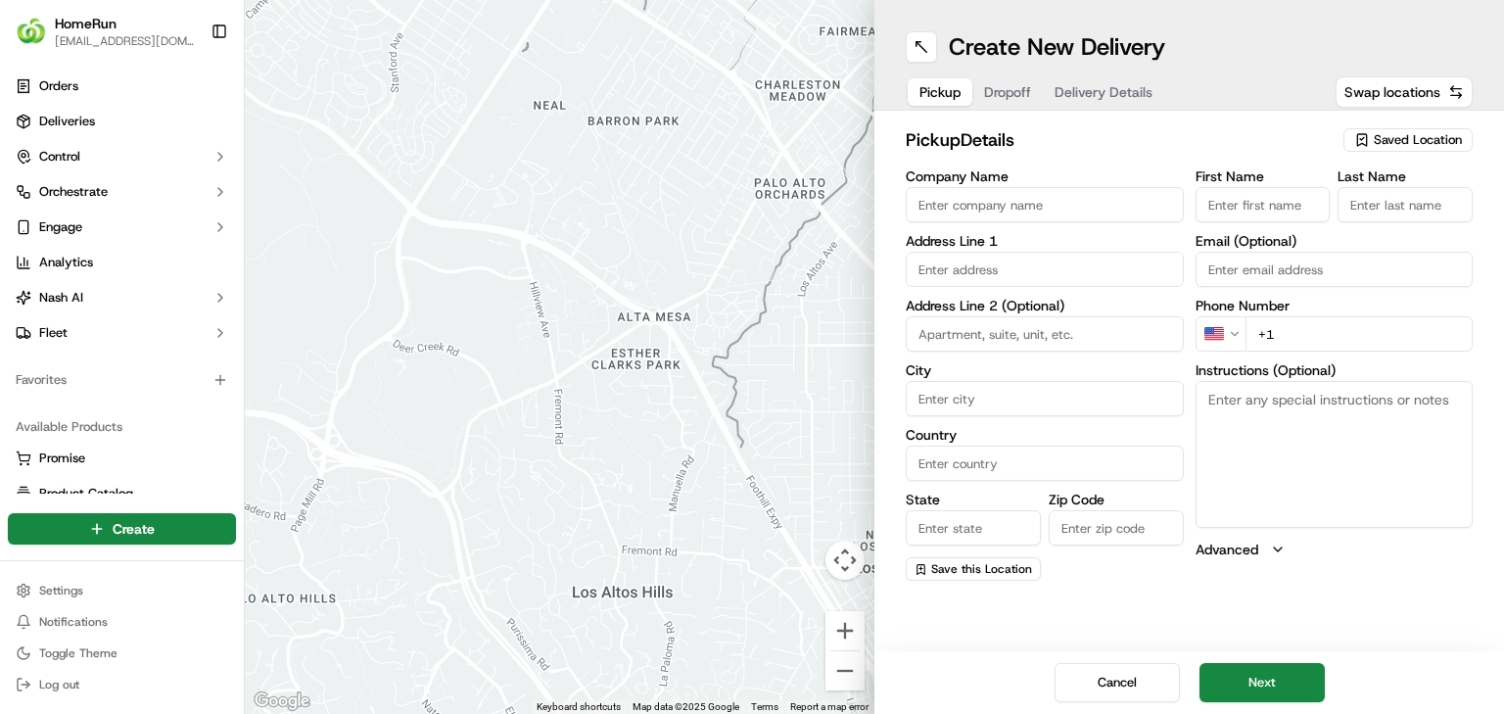
click at [939, 139] on span "Saved Location" at bounding box center [1418, 140] width 88 height 18
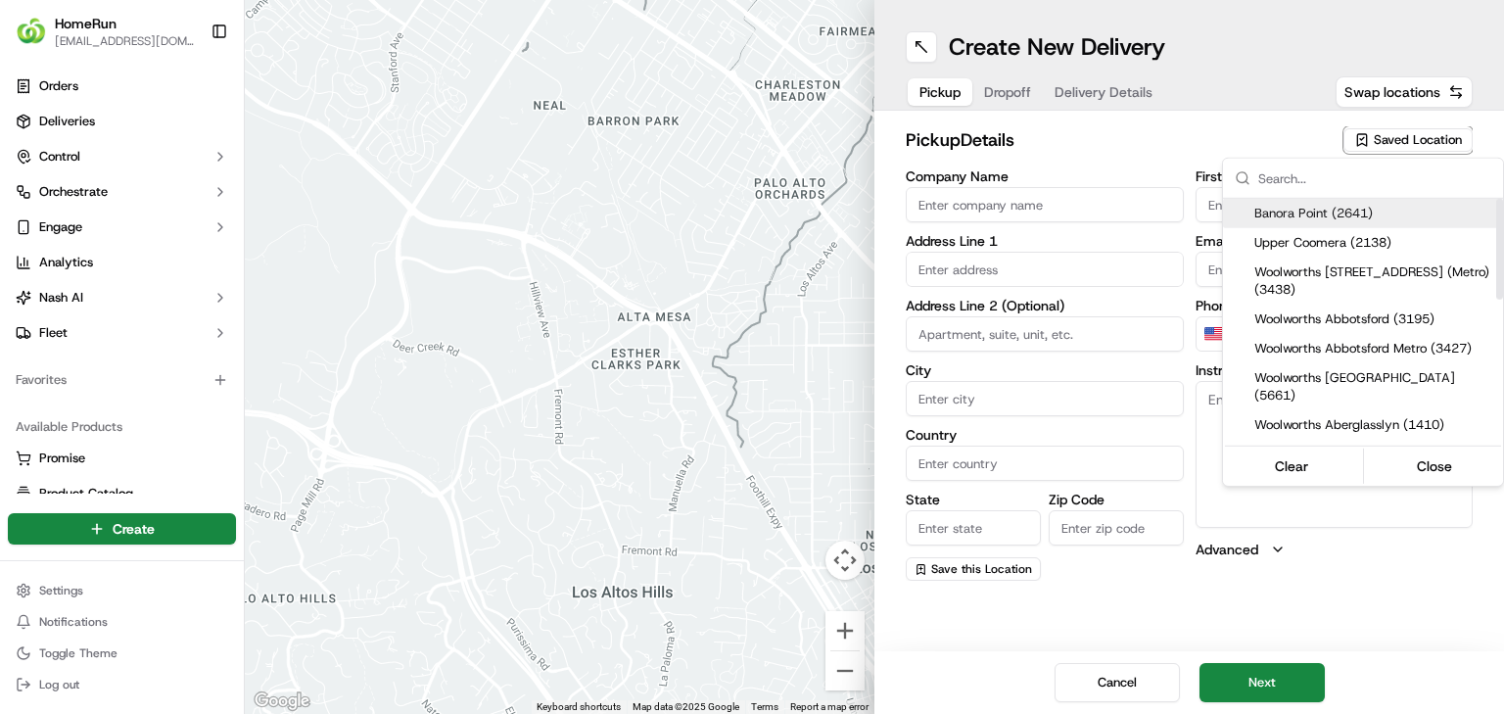
click at [939, 168] on input "text" at bounding box center [1374, 178] width 233 height 39
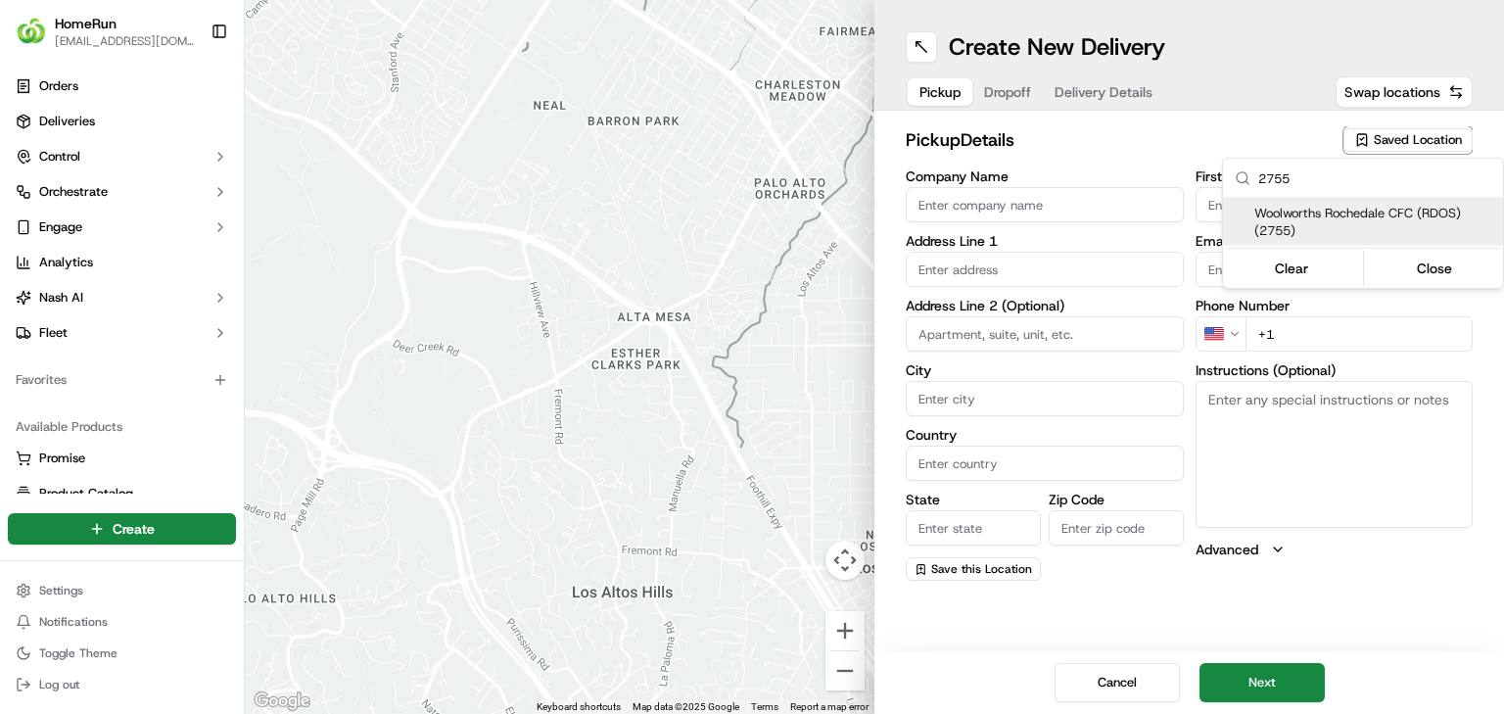
type input "2755"
click at [939, 223] on span "Woolworths Rochedale CFC (RDOS) (2755)" at bounding box center [1374, 222] width 241 height 35
type input "Woolworths Rochedale CFC (RDOS)"
type input "[STREET_ADDRESS]"
type input "Rochedale"
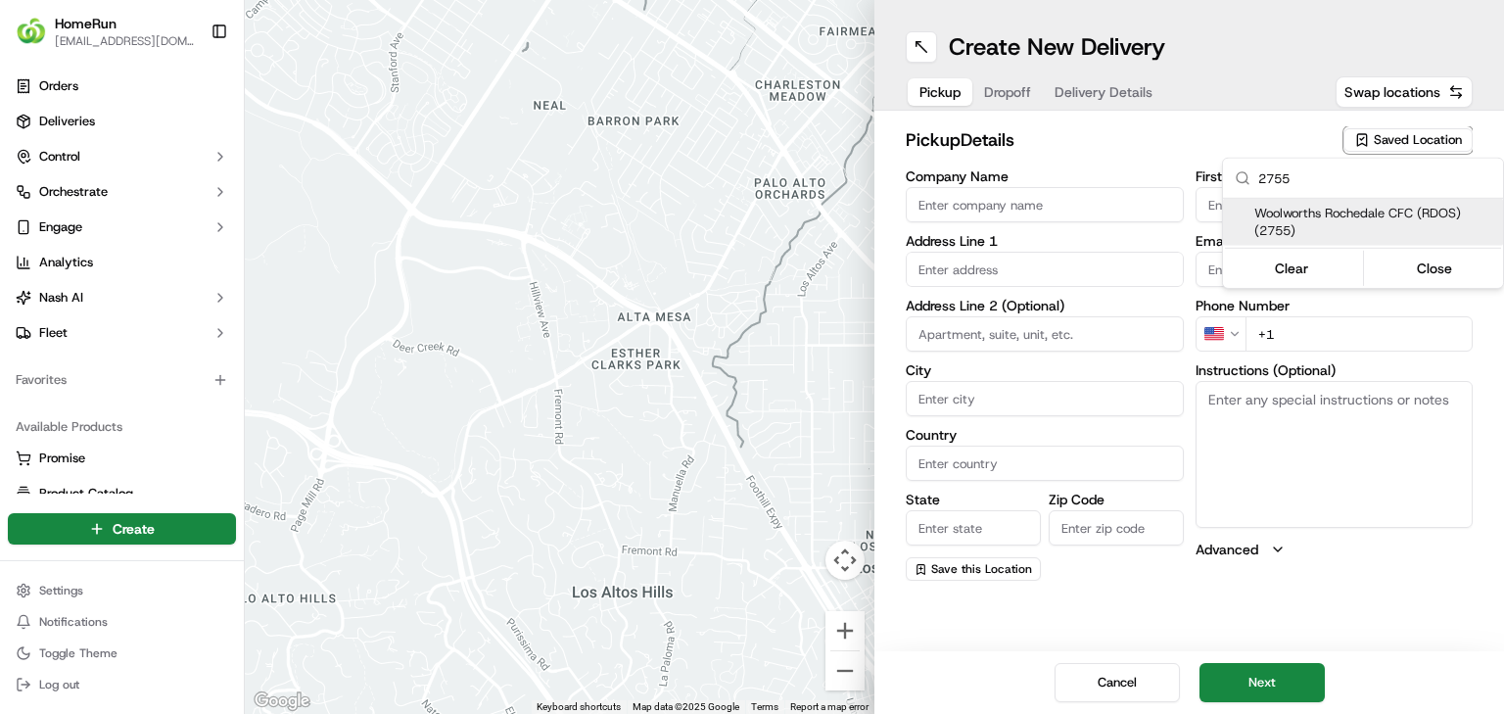
type input "AU"
type input "QLD"
type input "4123"
type input "Manager"
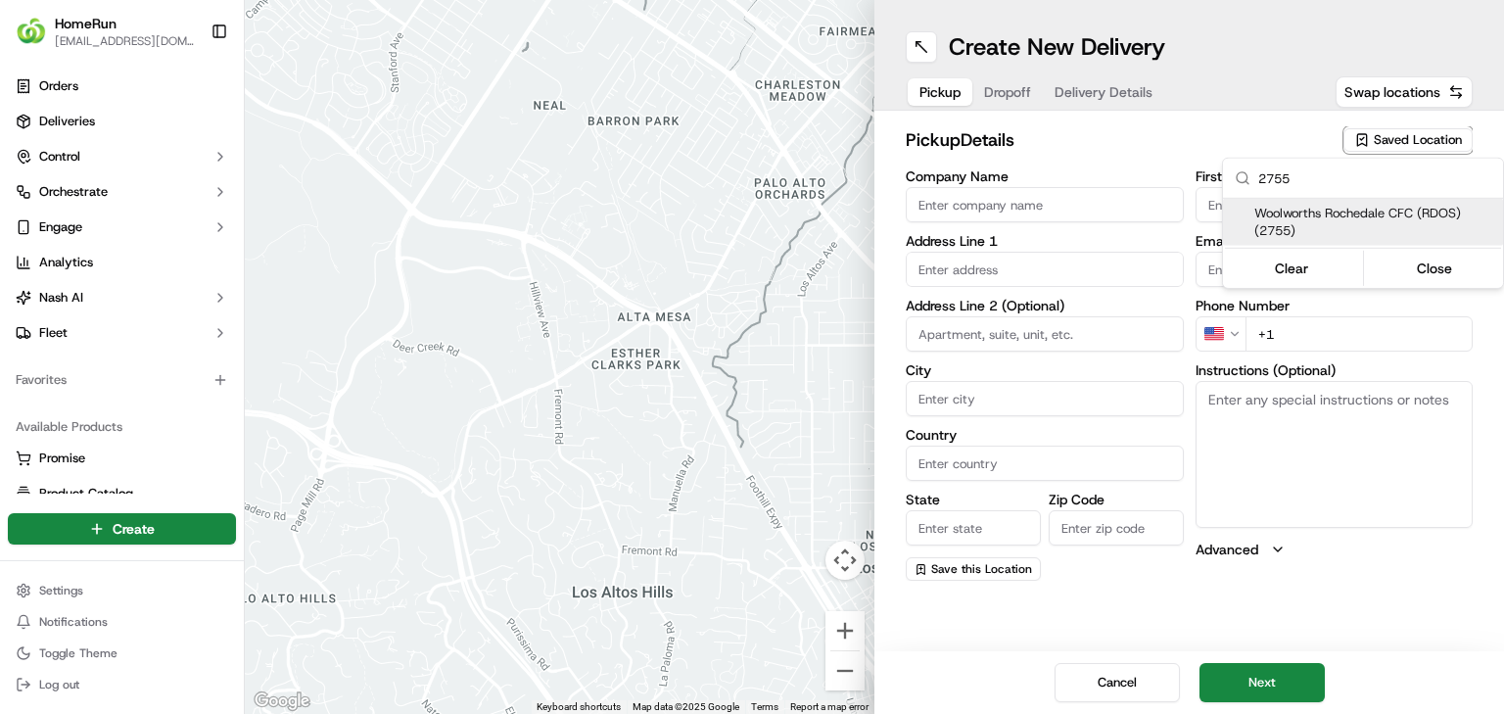
type input "[PHONE_NUMBER]"
type textarea "Collect via Direct-to-Boot Drive Thru. Enter from [PERSON_NAME] into Interchang…"
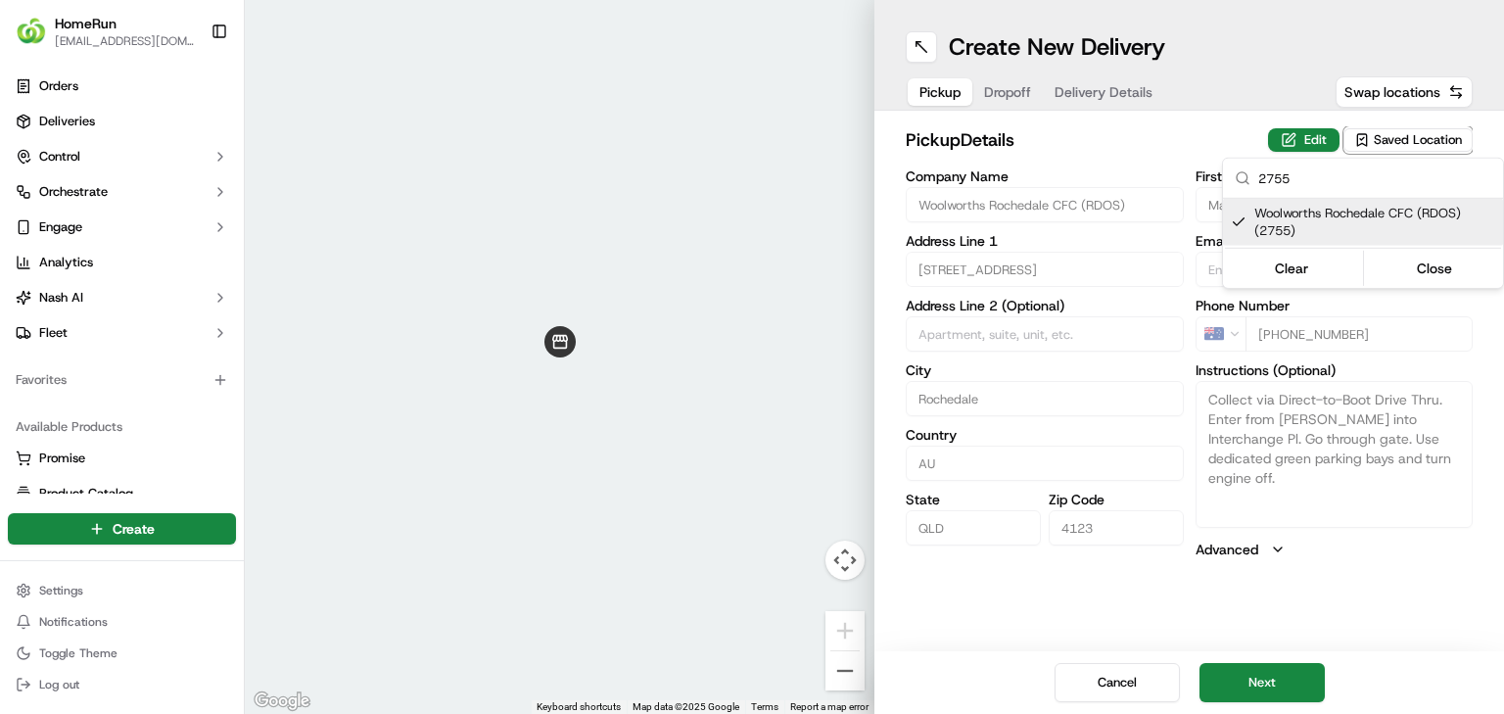
click at [939, 445] on html "HomeRun jbonham1@woolworths.com.au Toggle Sidebar Orders Deliveries Control Orc…" at bounding box center [752, 357] width 1504 height 714
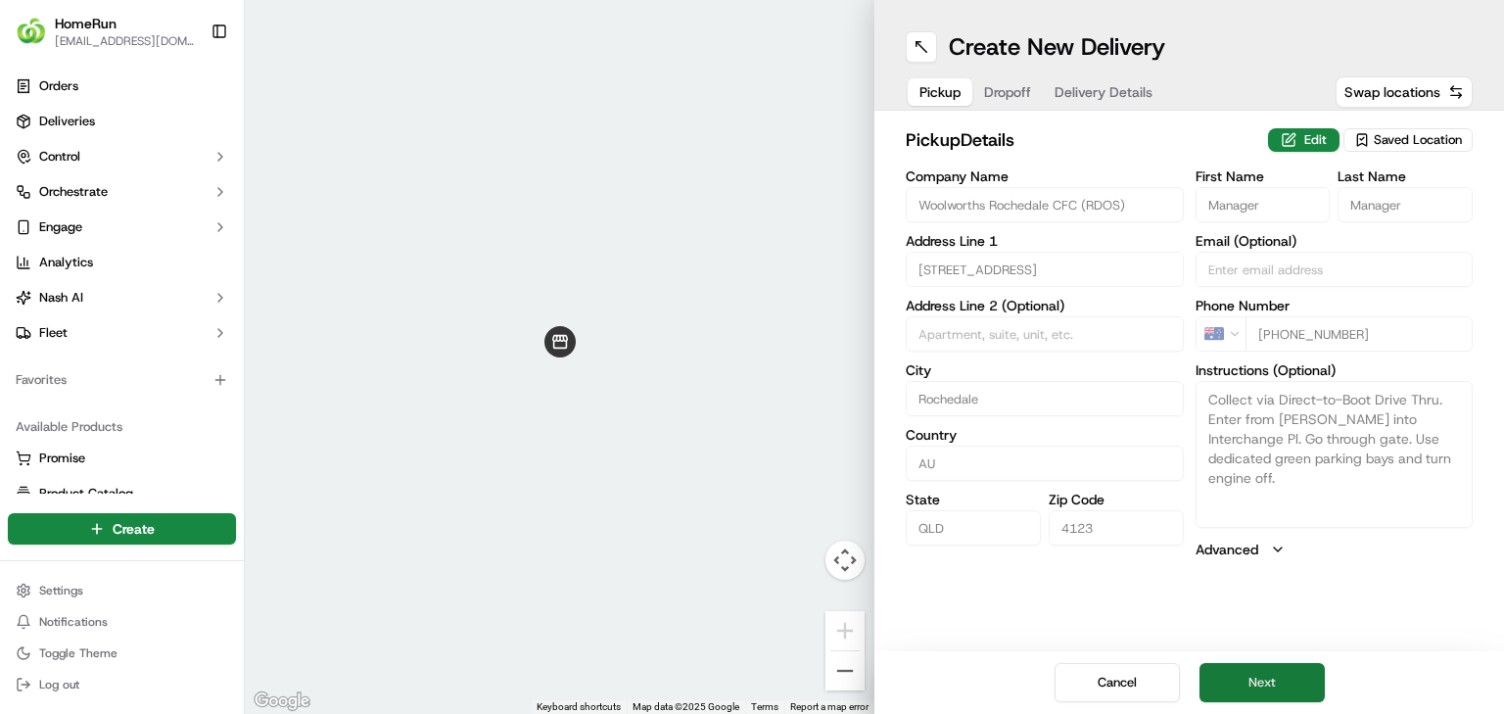
click at [939, 445] on button "Next" at bounding box center [1261, 682] width 125 height 39
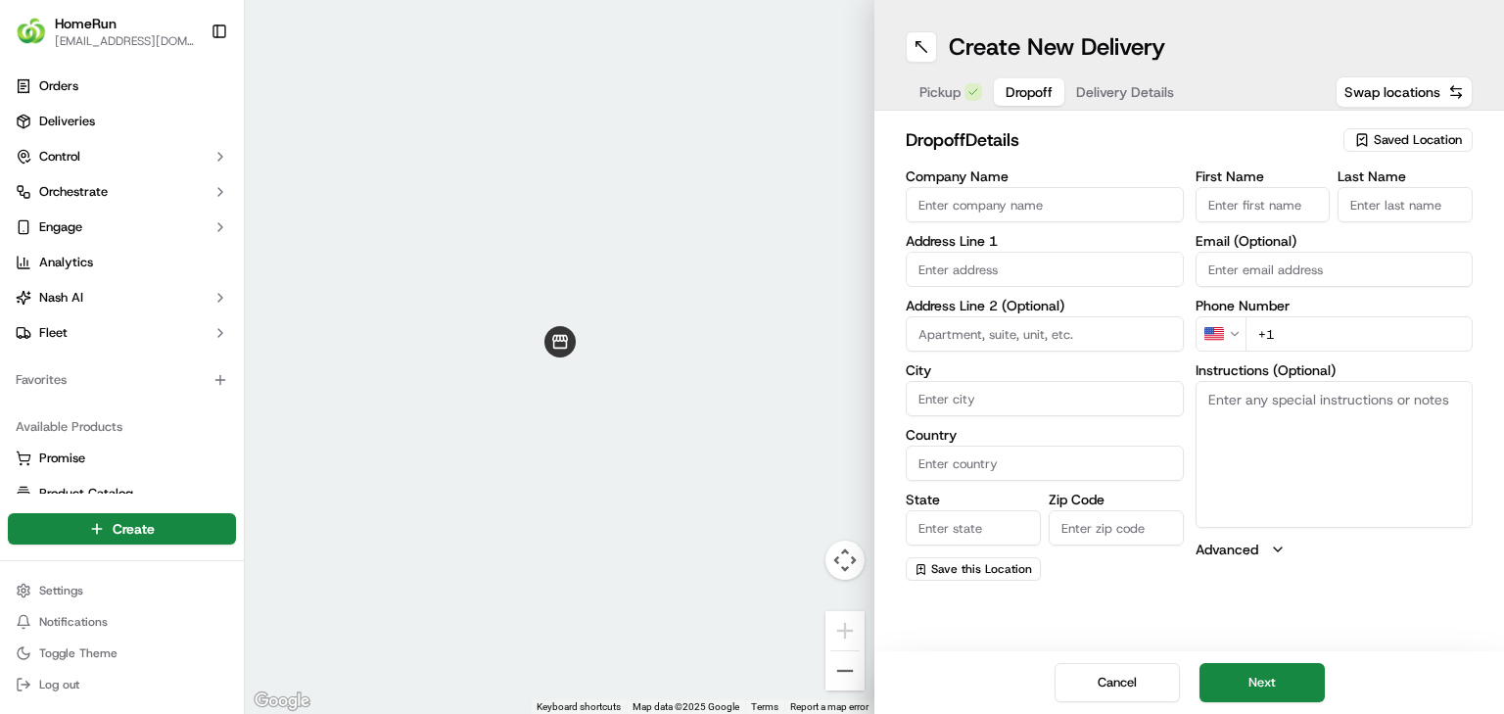
click at [939, 211] on input "Company Name" at bounding box center [1045, 204] width 278 height 35
paste input "Todd Sucic"
type input "Todd Sucic"
click at [939, 204] on input "First Name" at bounding box center [1263, 204] width 135 height 35
paste input "Todd Sucic"
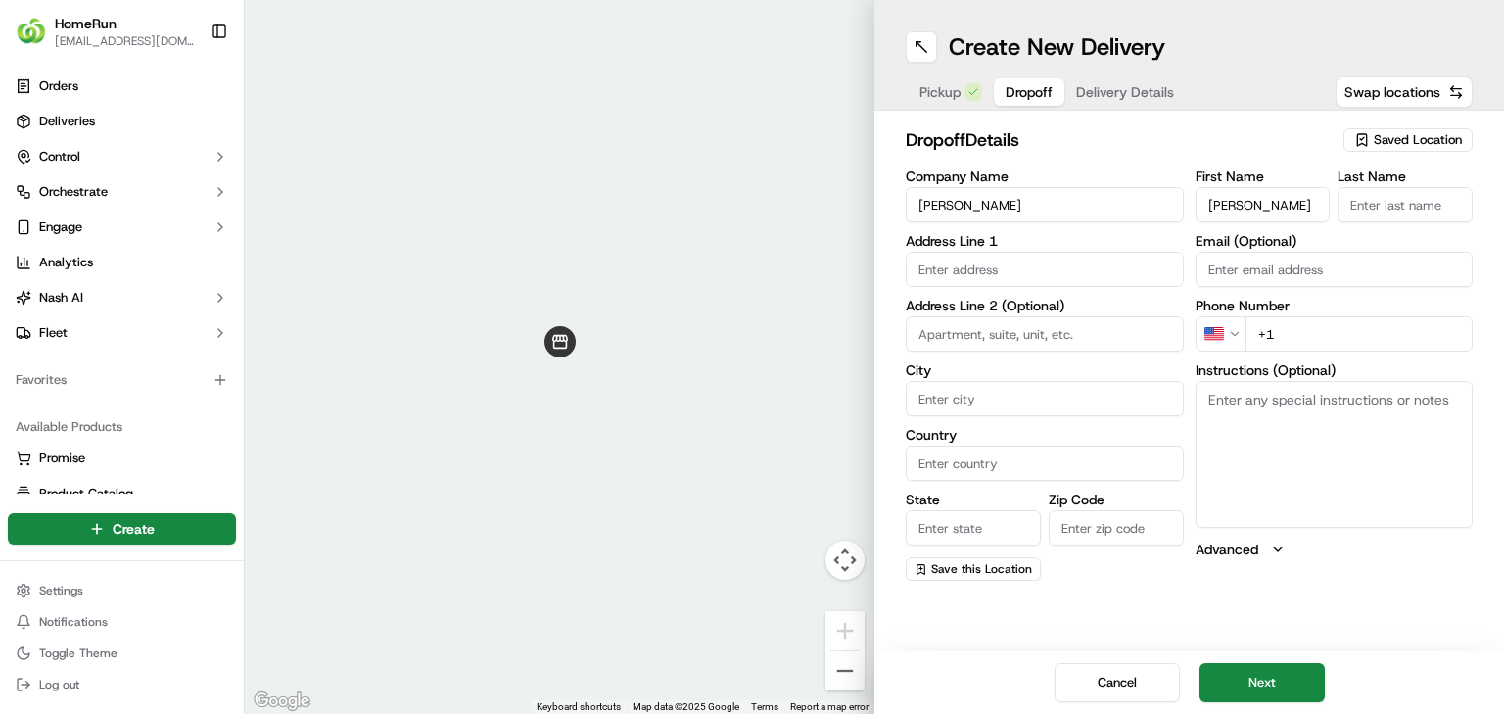
click at [939, 212] on input "Todd Sucic" at bounding box center [1263, 204] width 135 height 35
click at [939, 211] on input "Todd Sucic" at bounding box center [1263, 204] width 135 height 35
type input "Todd"
click at [939, 211] on input "Last Name" at bounding box center [1405, 204] width 135 height 35
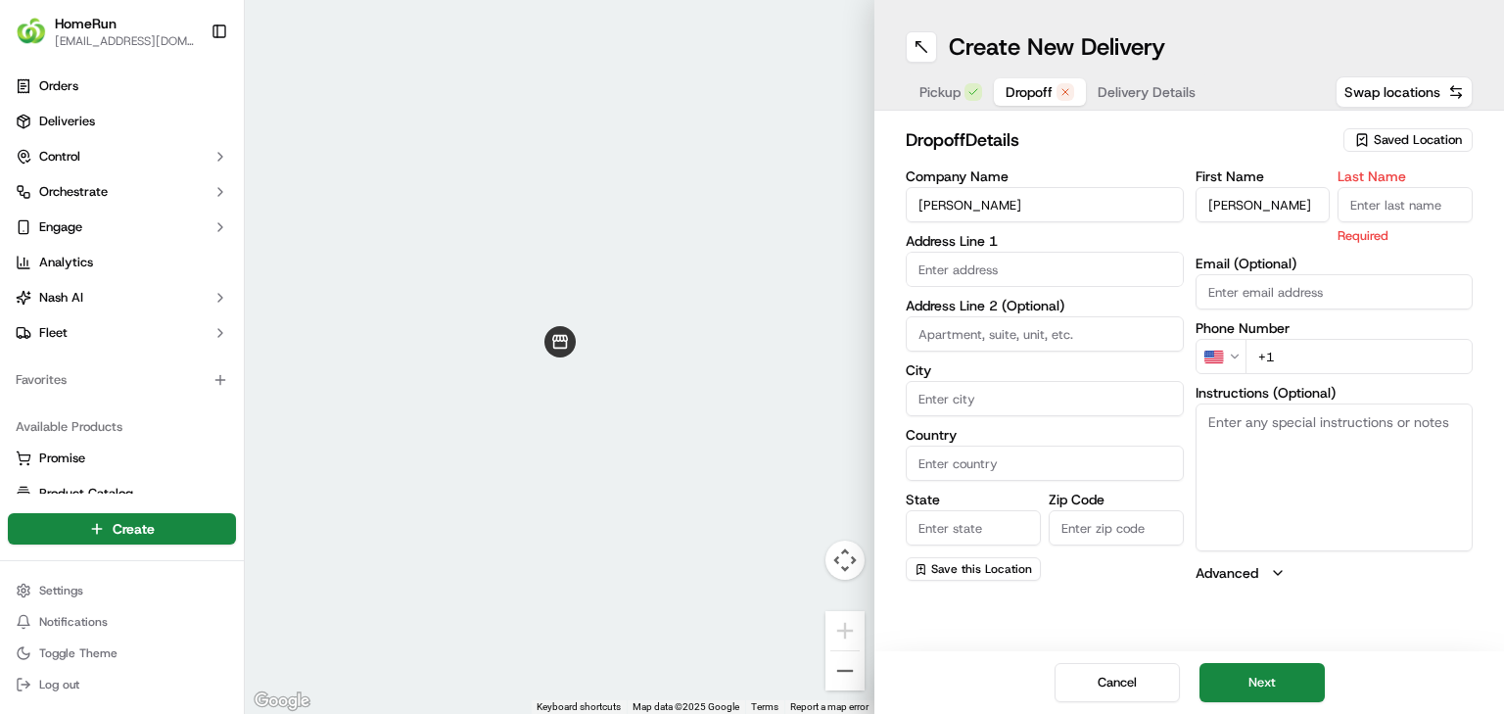
paste input "Sucic"
type input "Sucic"
click at [939, 279] on input "text" at bounding box center [1045, 269] width 278 height 35
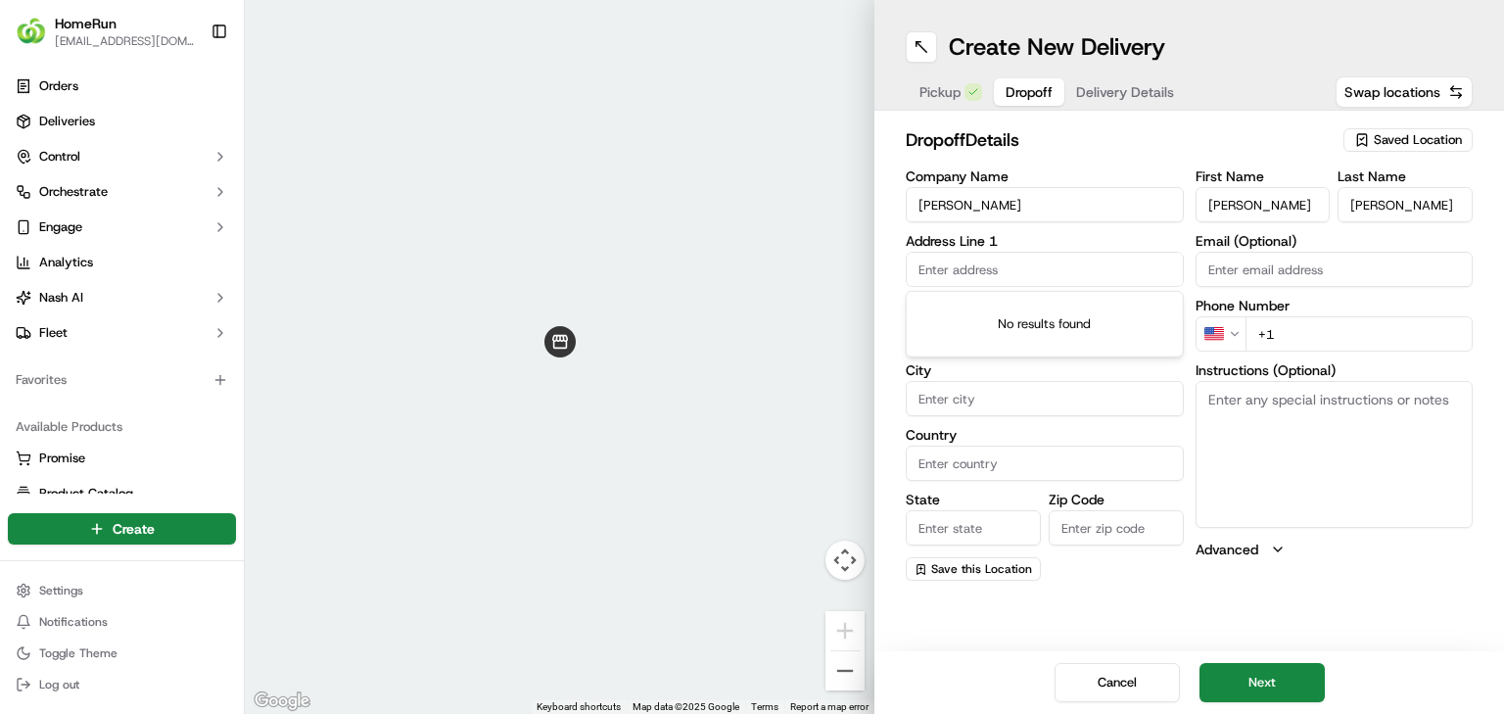
click at [939, 275] on input "text" at bounding box center [1045, 269] width 278 height 35
paste input "7 Glen Nevis St, MANSFIELD QLD MANSFIELD, 4122"
click at [939, 324] on div "7 Glen Nevis Street, Mansfield QLD, Australia" at bounding box center [1045, 319] width 268 height 47
type input "7 Glen Nevis St, Mansfield QLD 4122, Australia"
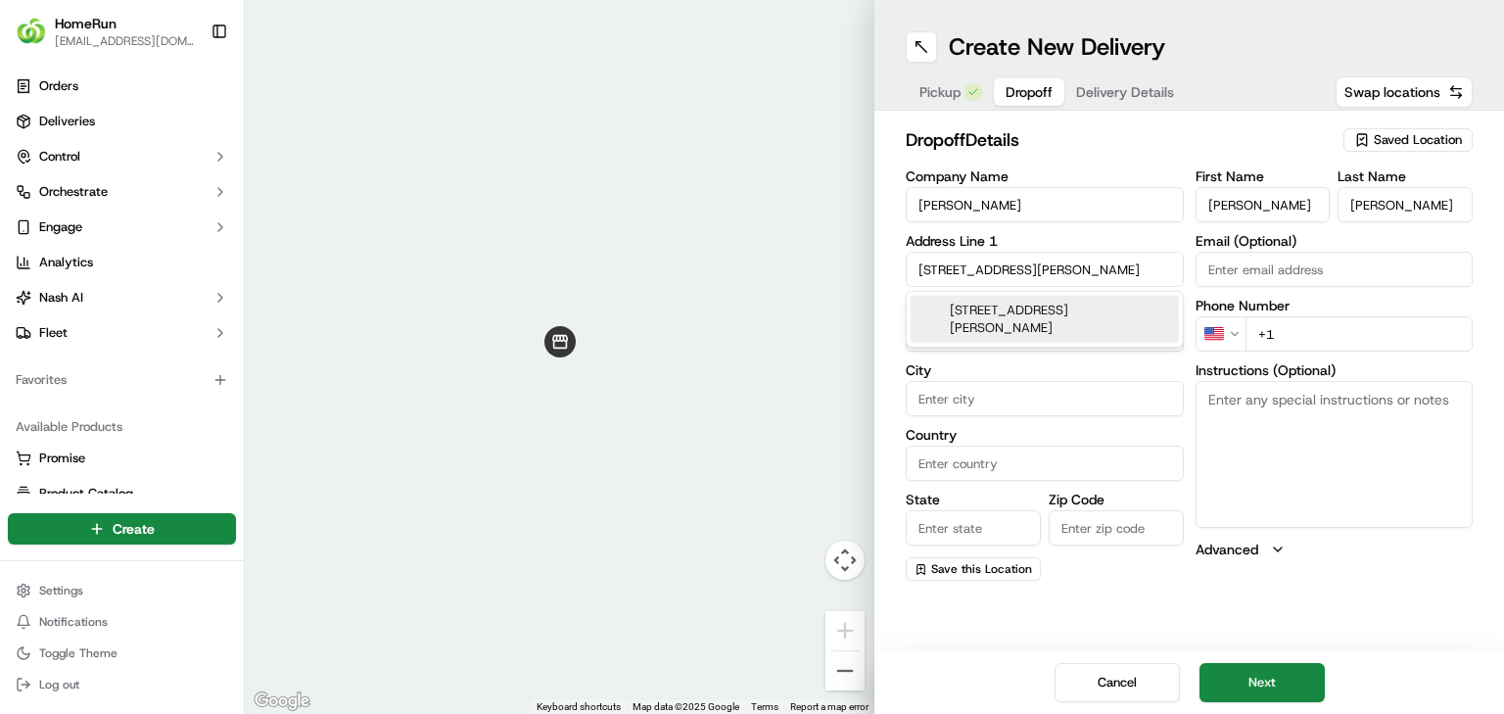
type input "Mansfield"
type input "[GEOGRAPHIC_DATA]"
type input "QLD"
type input "4122"
type input "7 Glen Nevis Street"
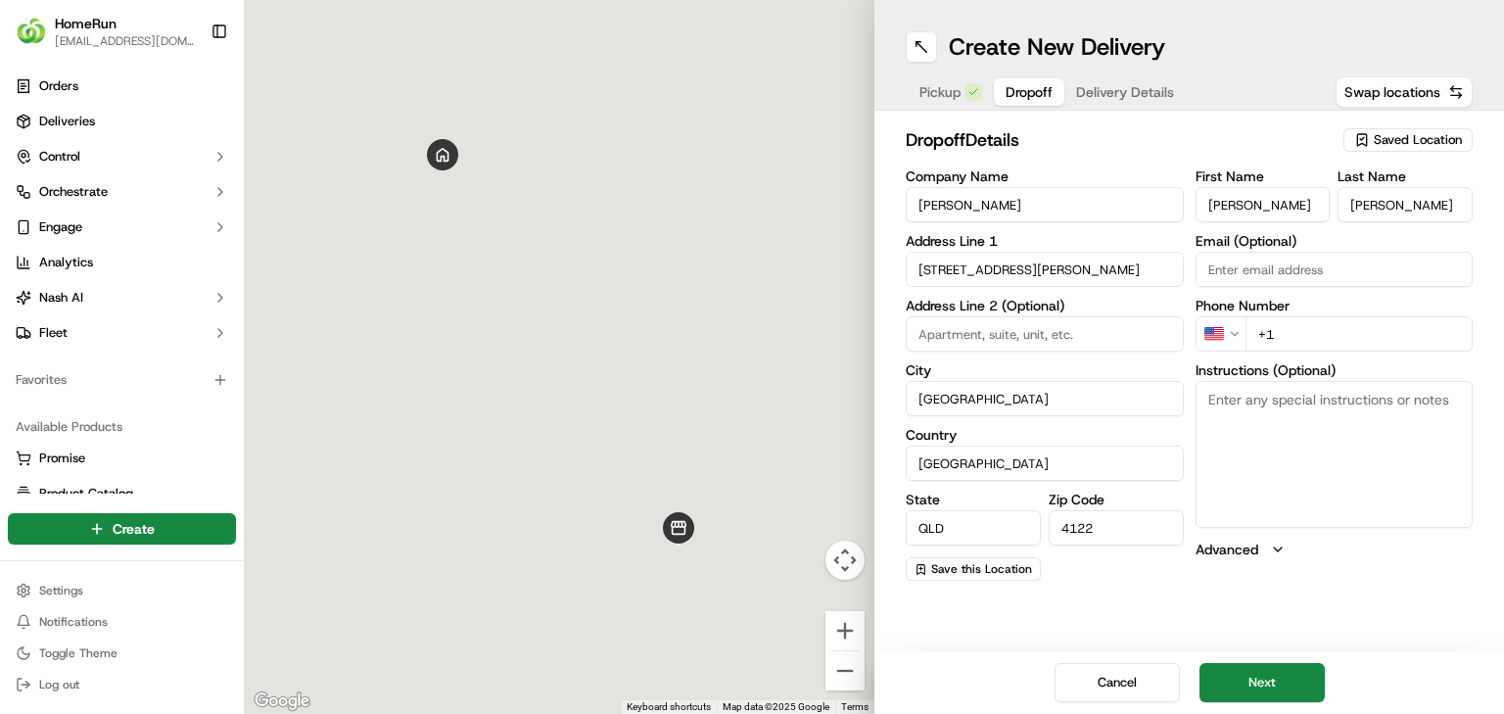
scroll to position [0, 0]
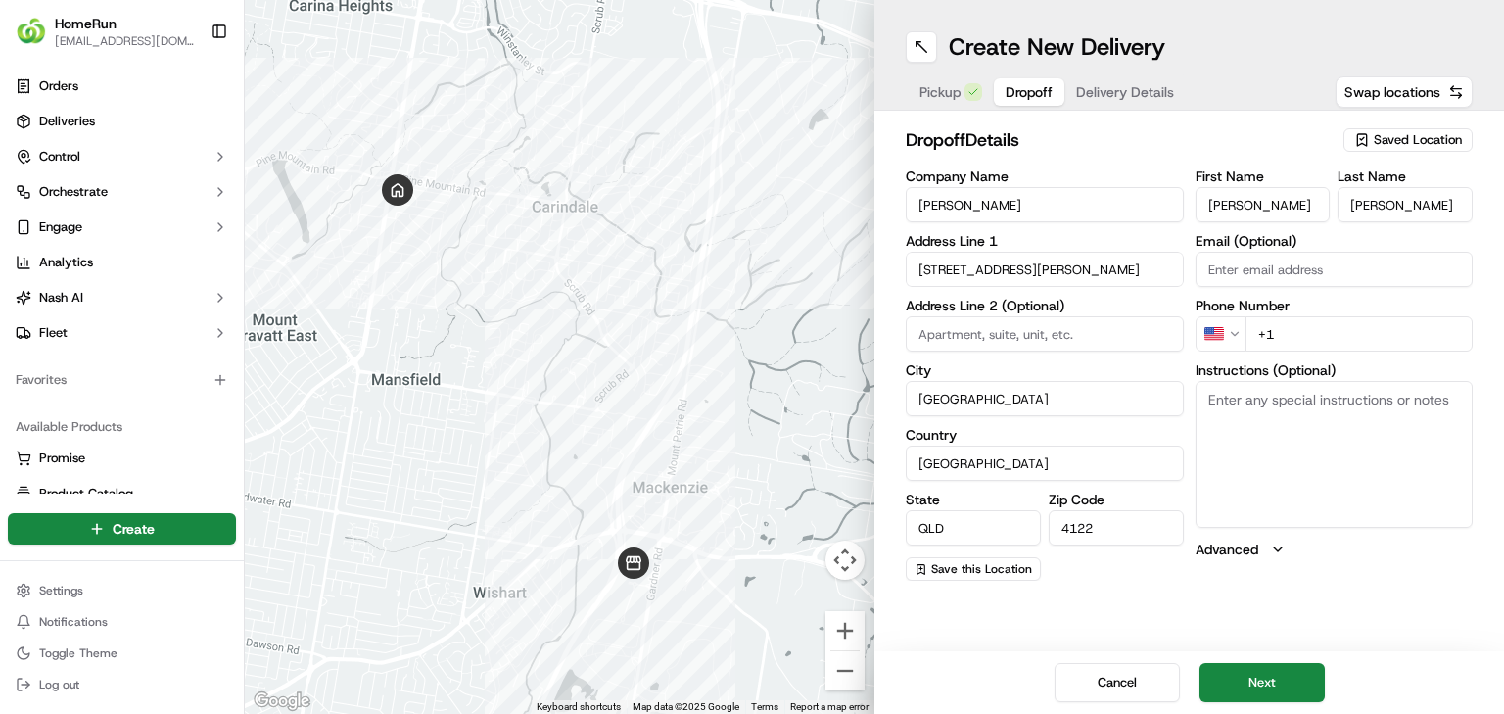
click at [939, 331] on html "HomeRun jbonham1@woolworths.com.au Toggle Sidebar Orders Deliveries Control Orc…" at bounding box center [752, 357] width 1504 height 714
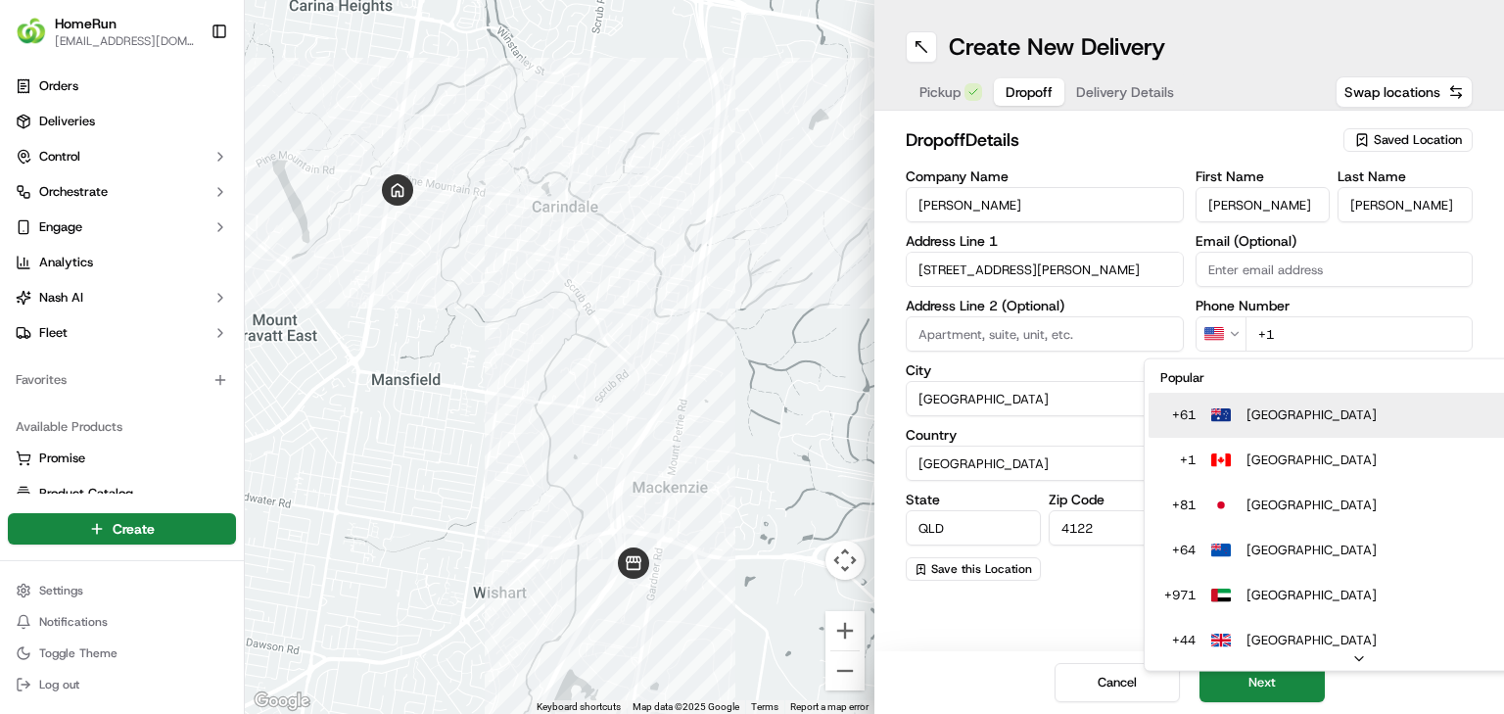
type input "+61"
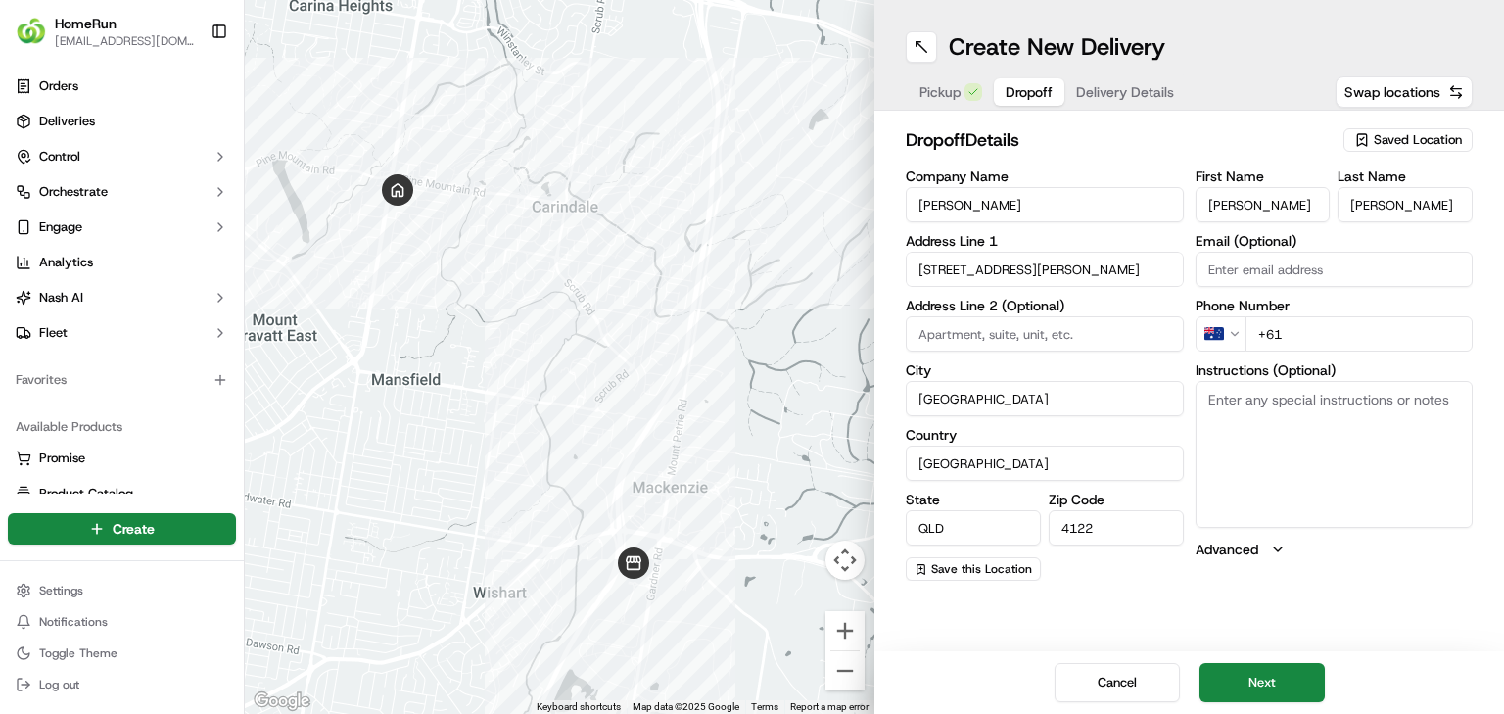
click at [939, 445] on textarea "Instructions (Optional)" at bounding box center [1335, 454] width 278 height 147
paste textarea "Please ring doorbell dont leave outside gate thank you :)"
type textarea "Please ring doorbell dont leave outside gate thank you :)"
click at [939, 344] on input "+61" at bounding box center [1359, 333] width 228 height 35
paste input "0408 152 320"
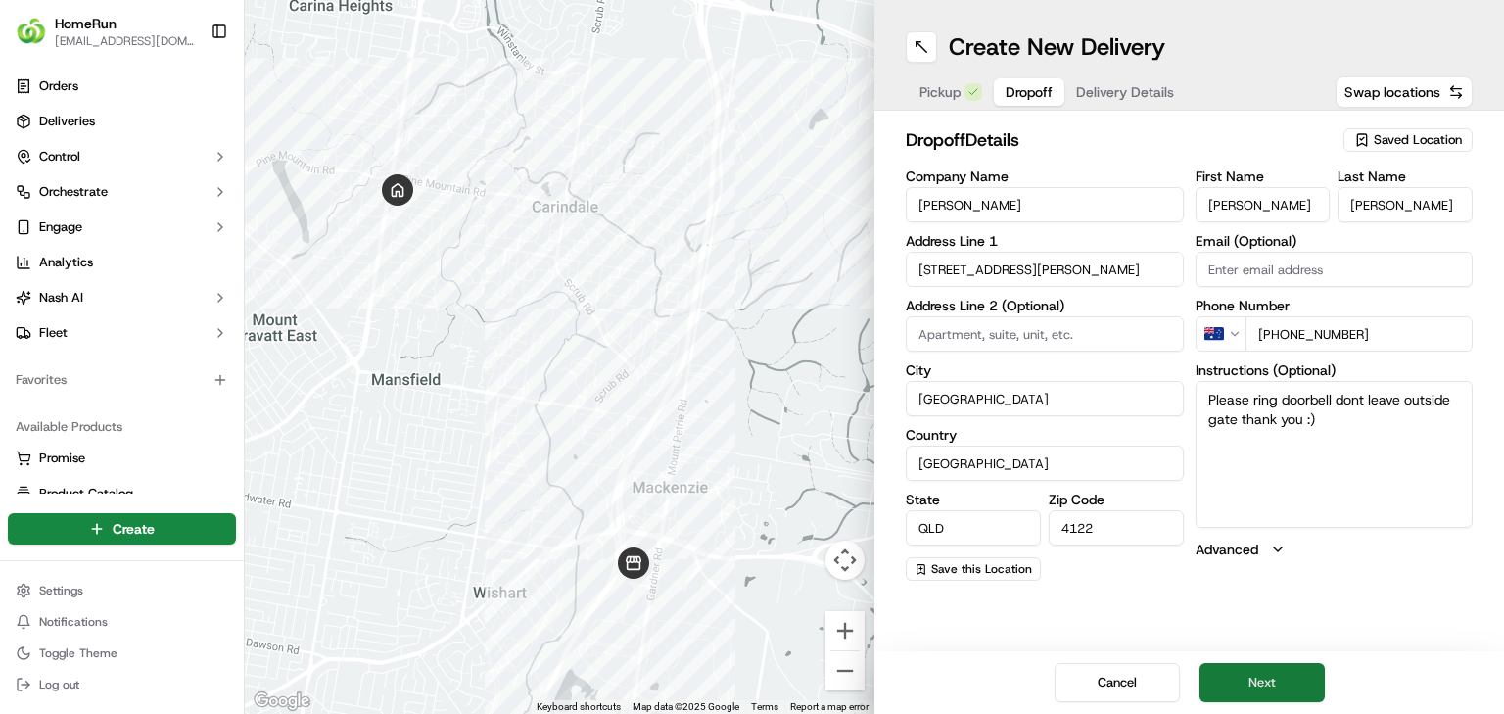
type input "+61 0408 152 320"
click at [939, 445] on button "Next" at bounding box center [1261, 682] width 125 height 39
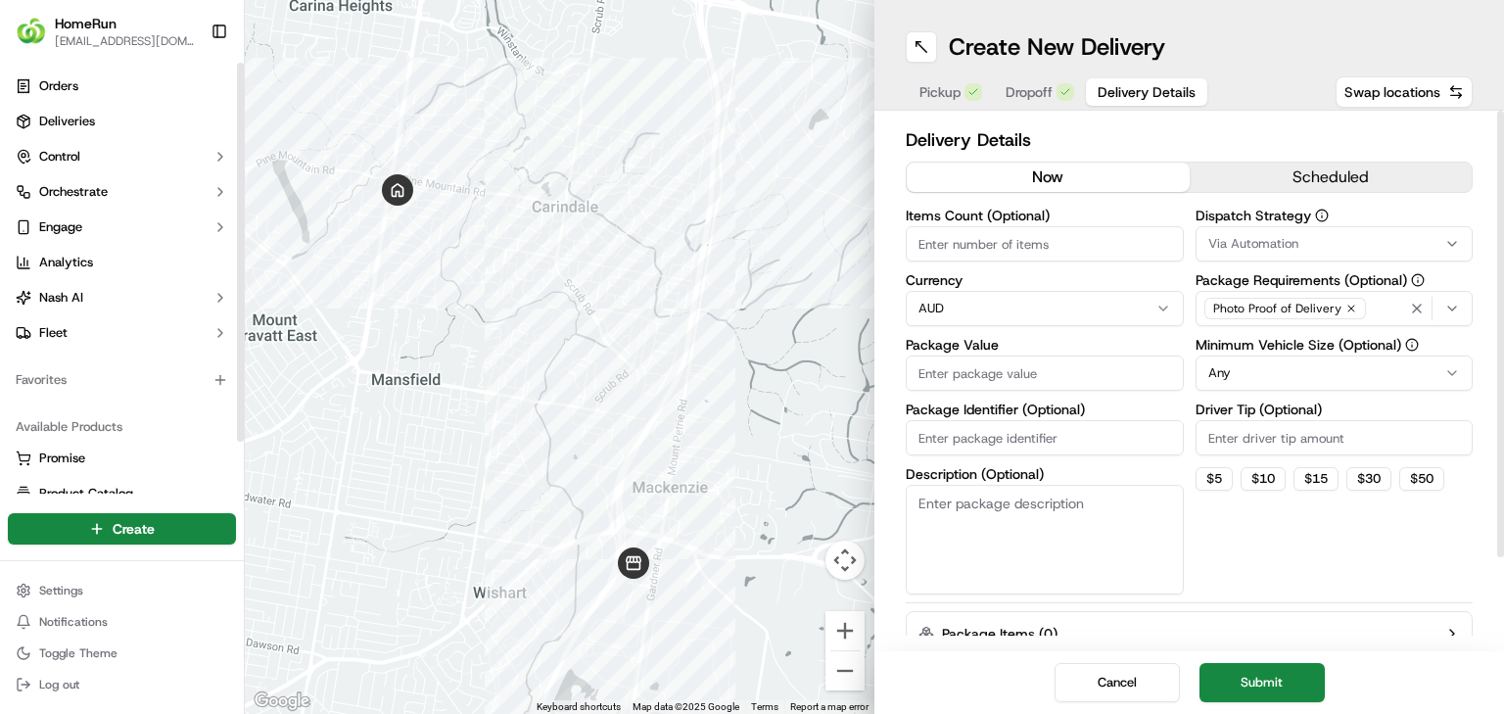
click at [939, 433] on input "Package Identifier (Optional)" at bounding box center [1045, 437] width 278 height 35
paste input "270215862"
type input "270215862"
click at [939, 388] on input "Package Value" at bounding box center [1045, 372] width 278 height 35
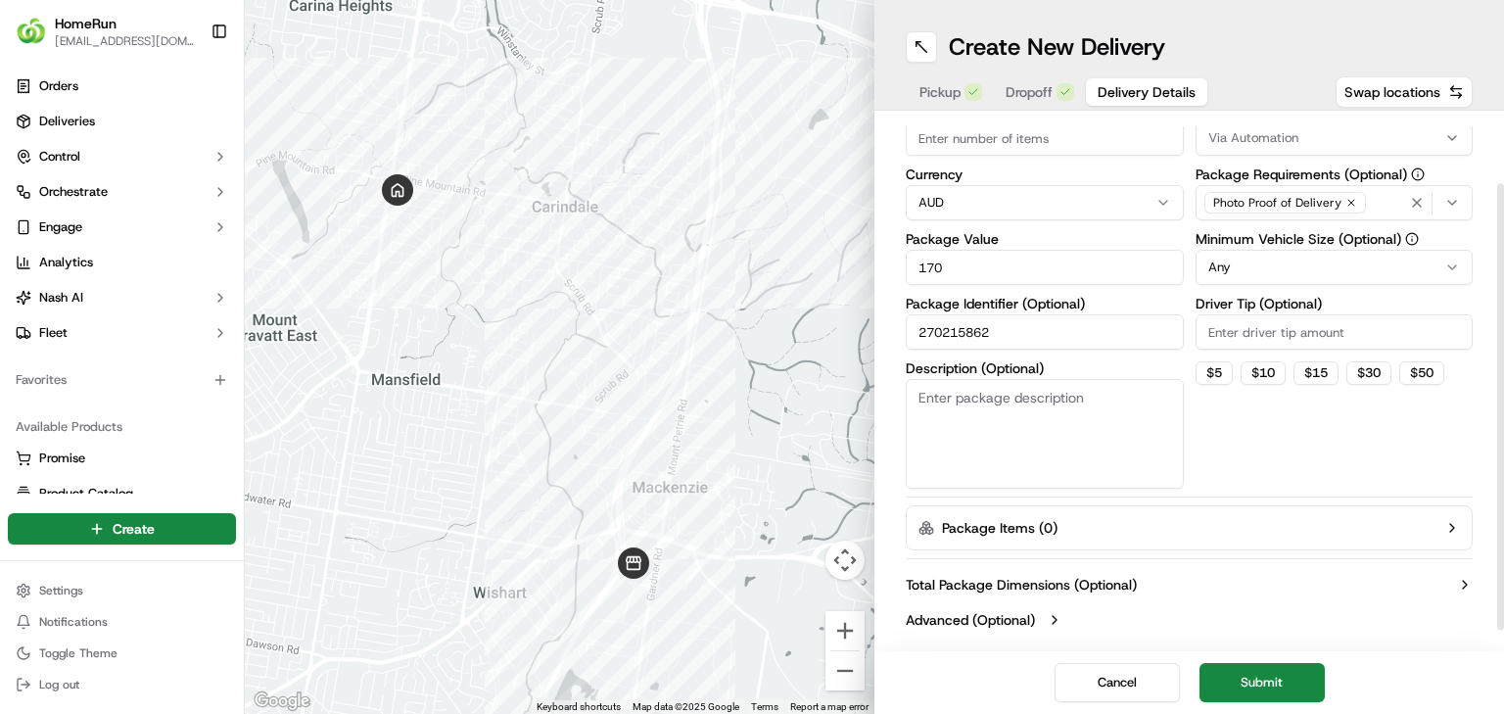
scroll to position [107, 0]
type input "170"
click at [939, 445] on button "Submit" at bounding box center [1261, 682] width 125 height 39
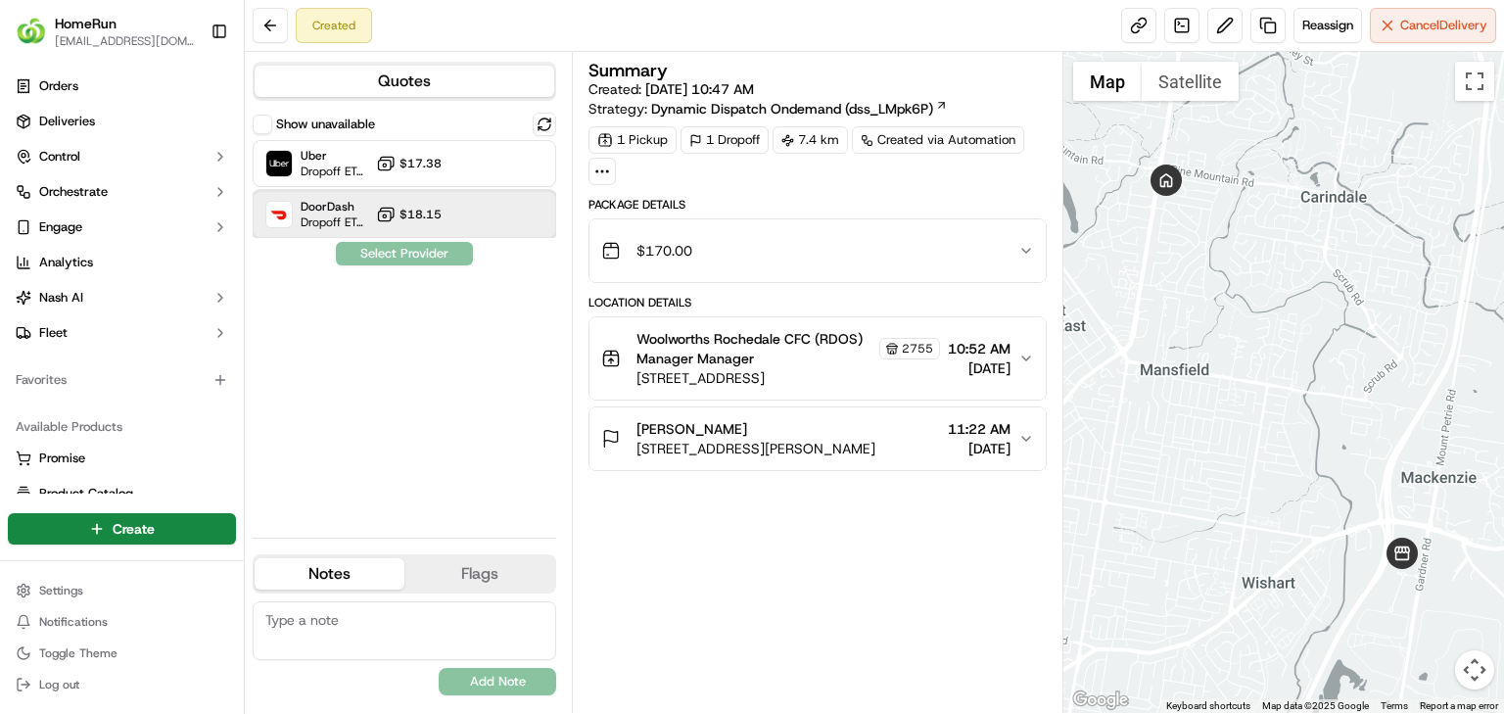
click at [375, 219] on div "DoorDash Dropoff ETA 53 minutes $18.15" at bounding box center [405, 214] width 304 height 47
click at [432, 257] on button "Assign Provider" at bounding box center [404, 253] width 139 height 23
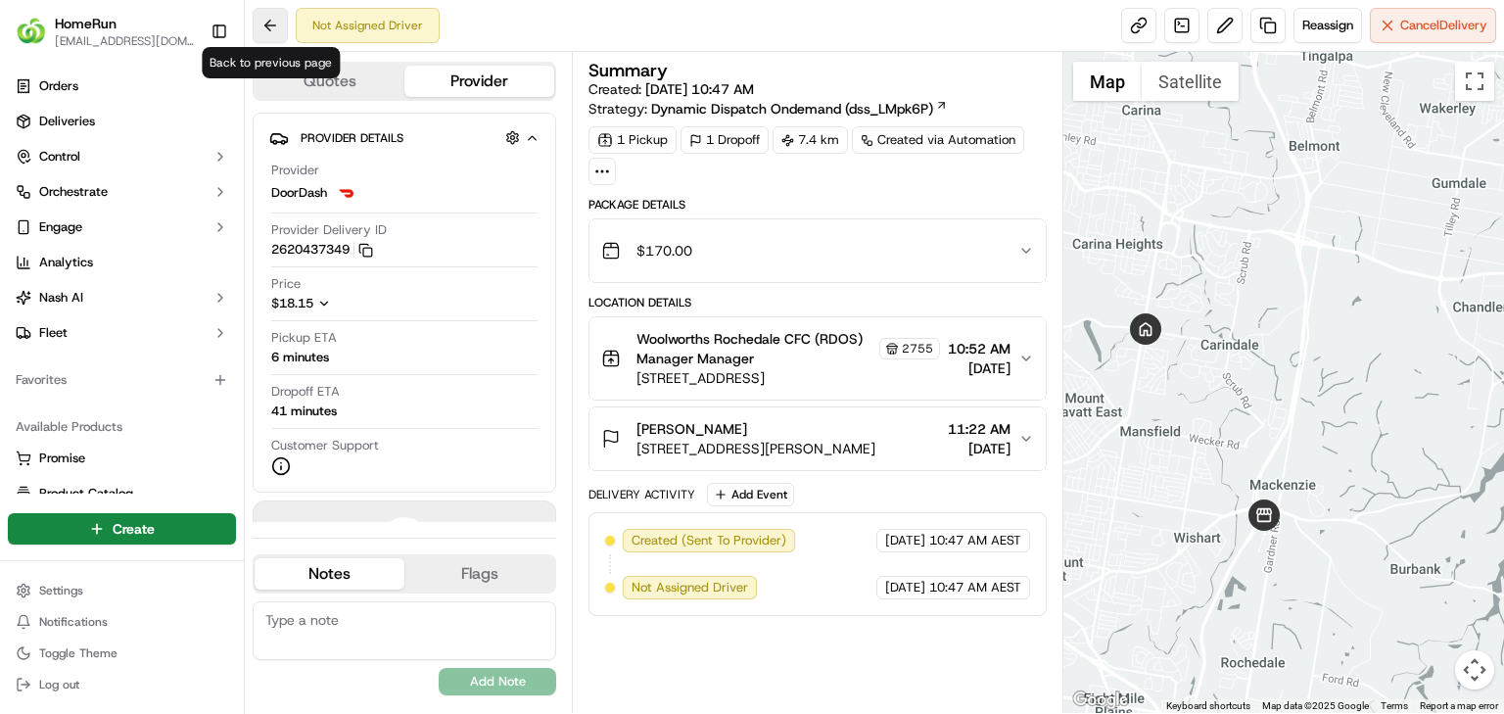
click at [275, 16] on button at bounding box center [270, 25] width 35 height 35
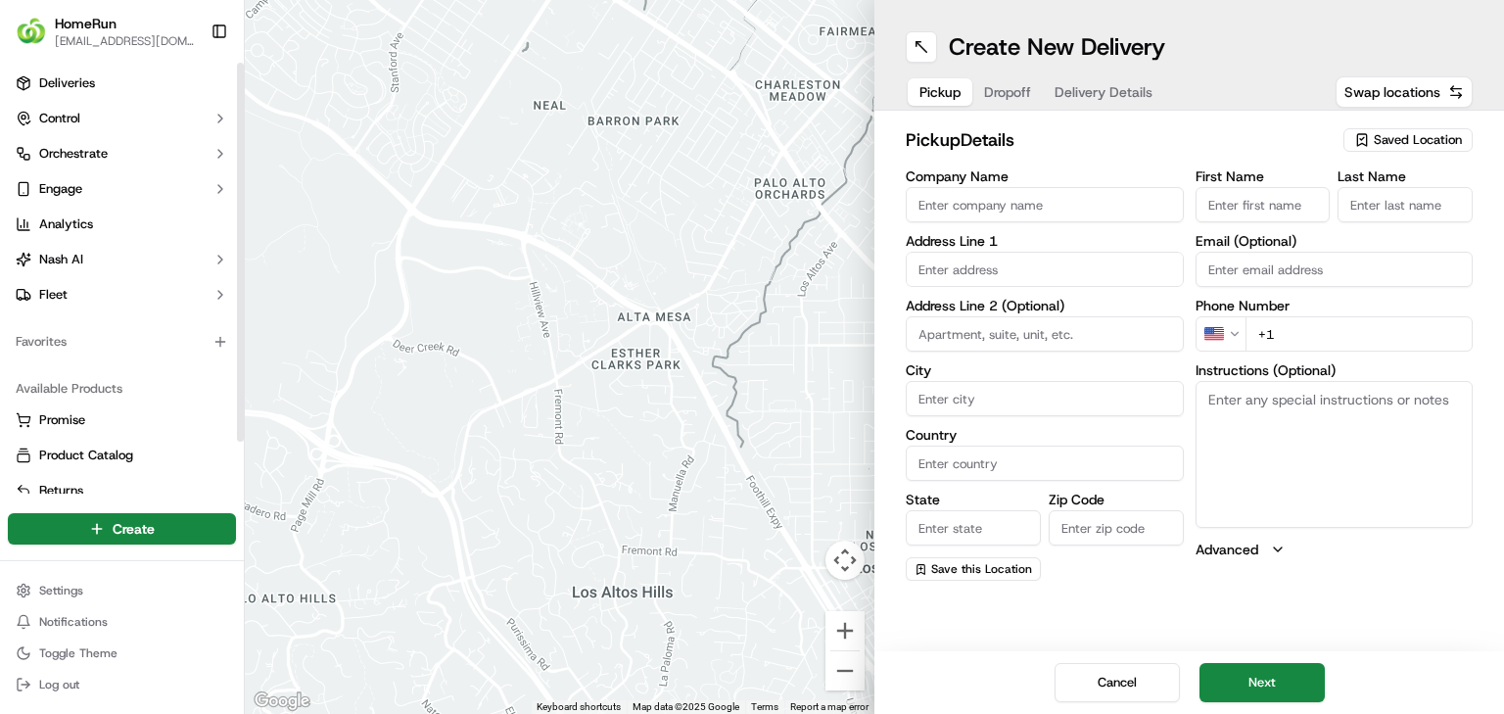
scroll to position [59, 0]
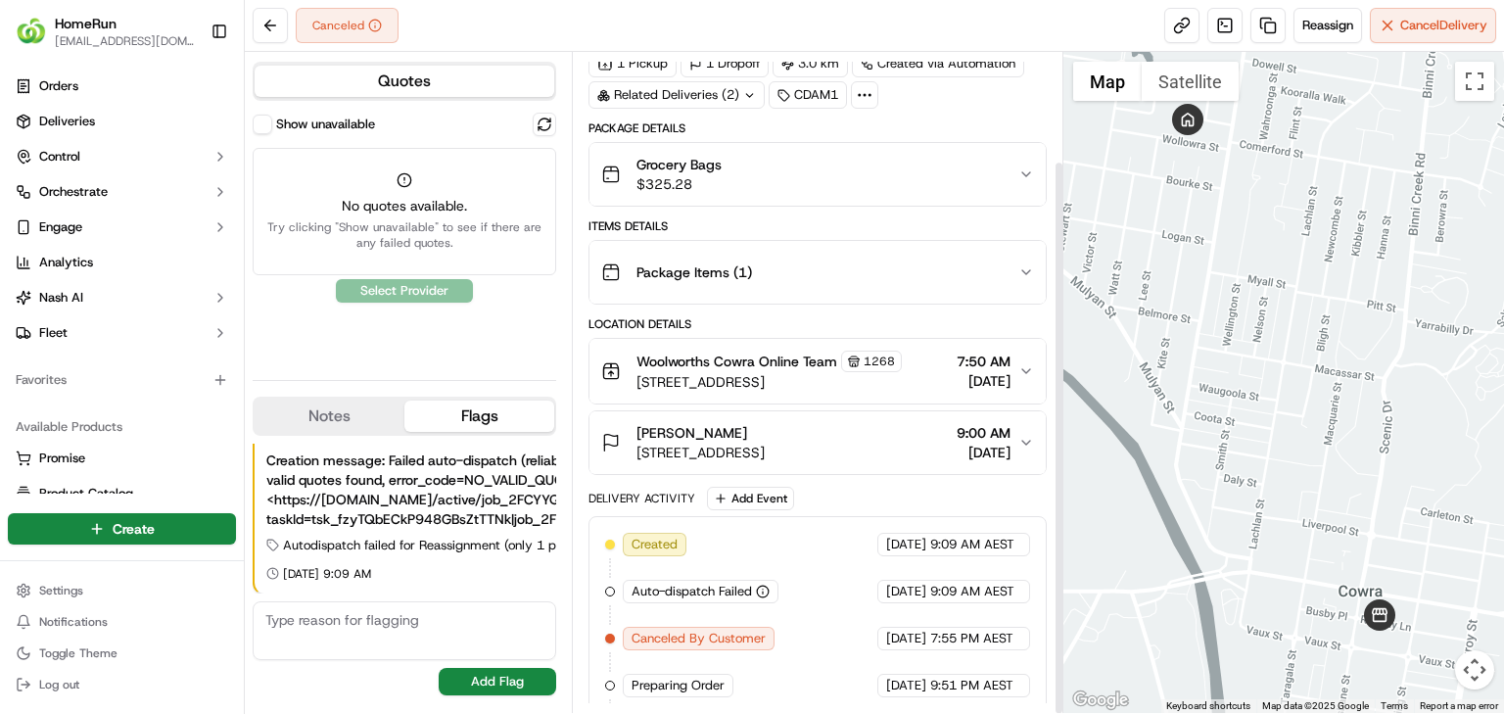
scroll to position [129, 0]
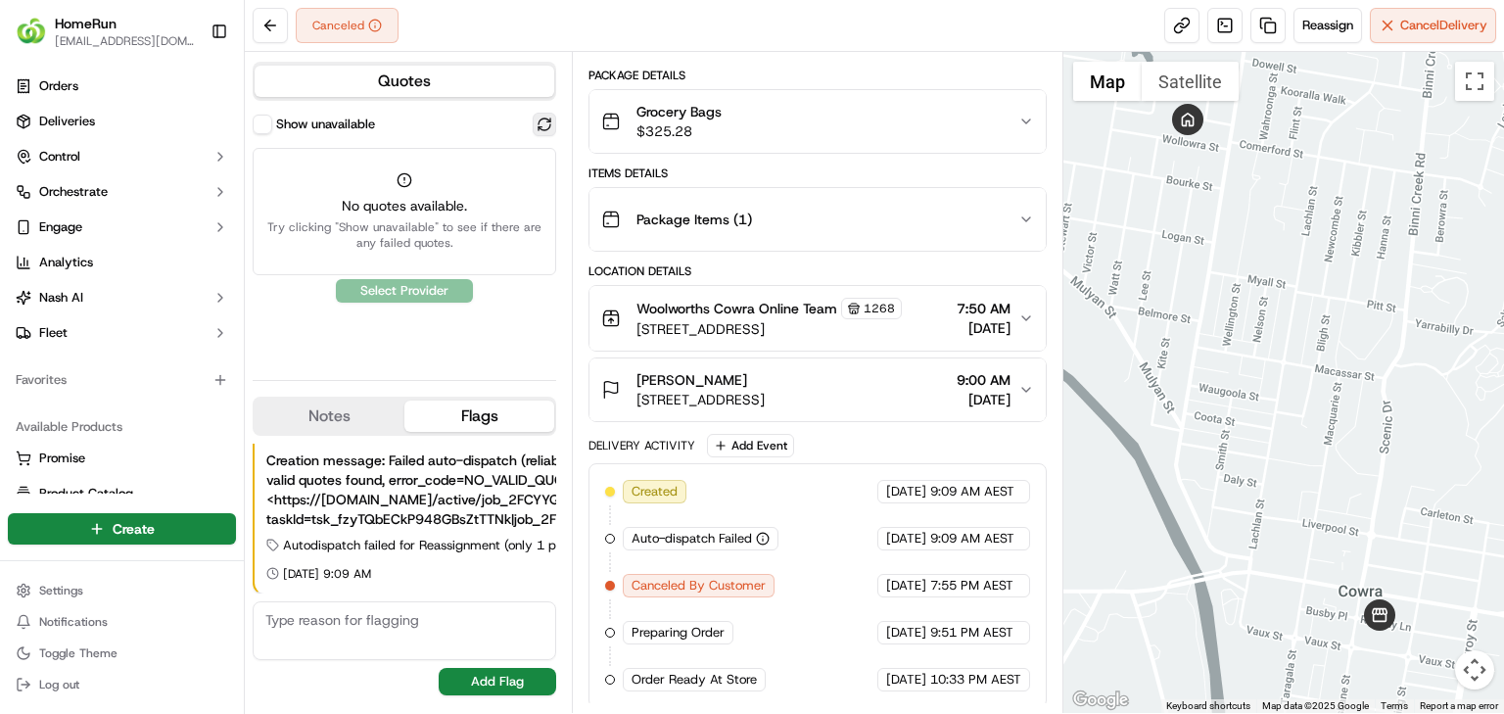
click at [540, 121] on button at bounding box center [544, 124] width 23 height 23
click at [552, 119] on button at bounding box center [544, 124] width 23 height 23
click at [567, 127] on div "Quotes Show unavailable No quotes available. Try clicking "Show unavailable" to…" at bounding box center [408, 382] width 327 height 661
click at [540, 121] on button at bounding box center [544, 124] width 23 height 23
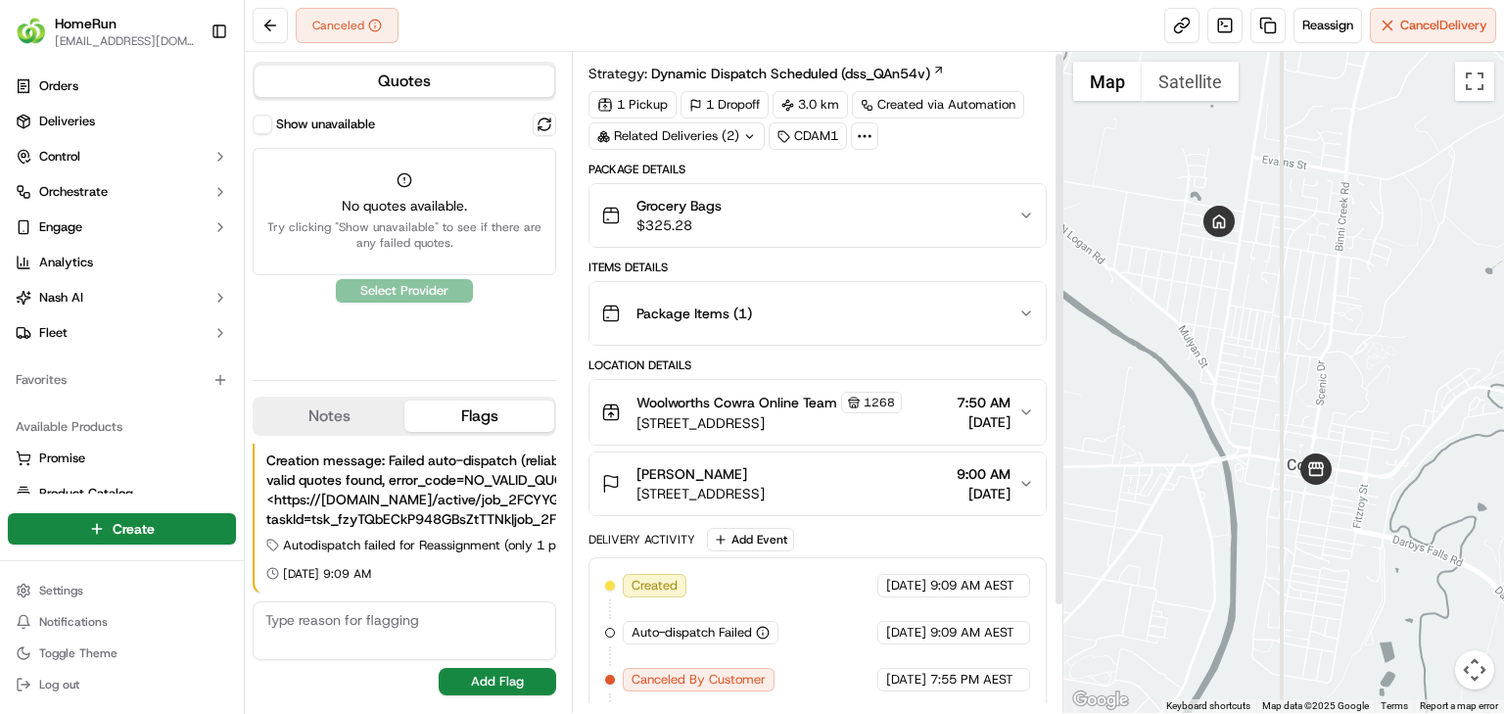
scroll to position [0, 0]
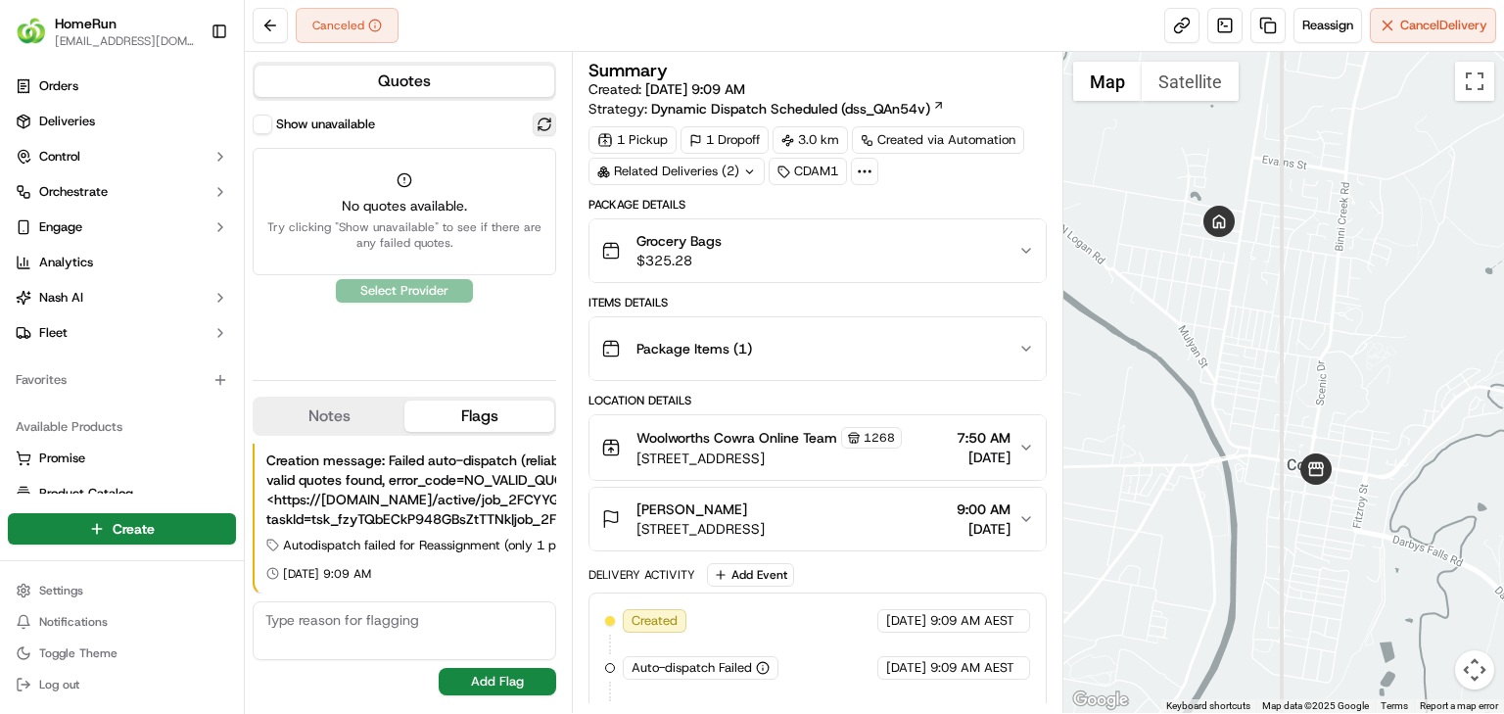
click at [544, 125] on button at bounding box center [544, 124] width 23 height 23
click at [554, 129] on button at bounding box center [544, 124] width 23 height 23
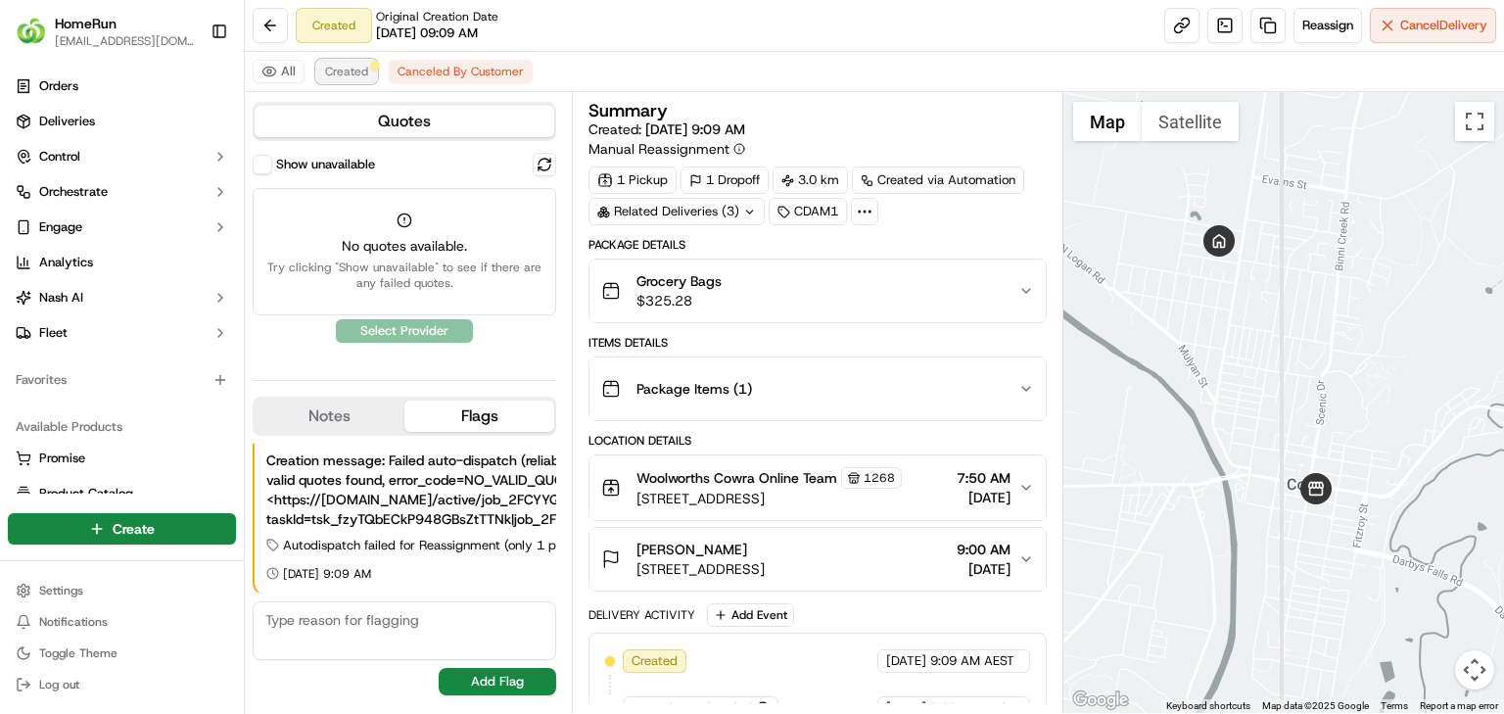
click at [369, 73] on button "Created" at bounding box center [346, 71] width 61 height 23
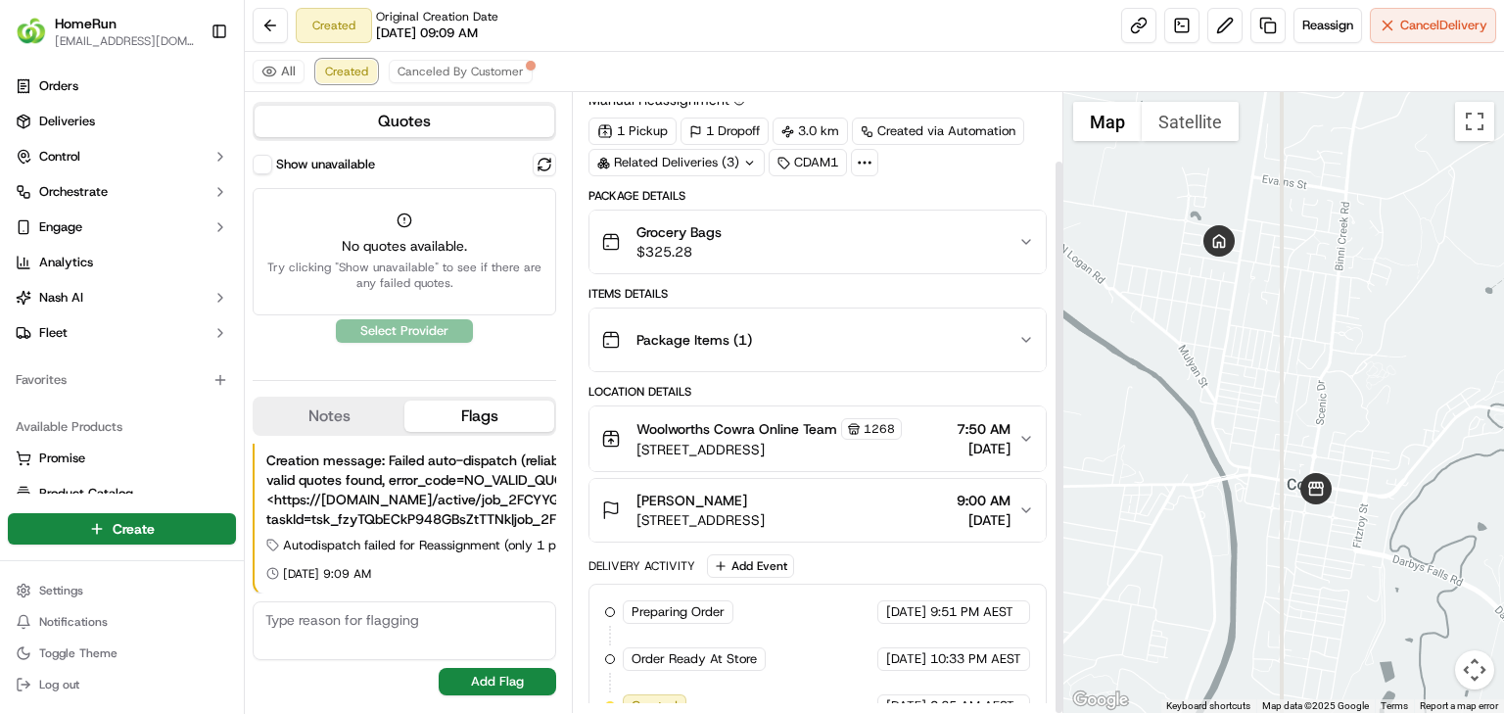
scroll to position [75, 0]
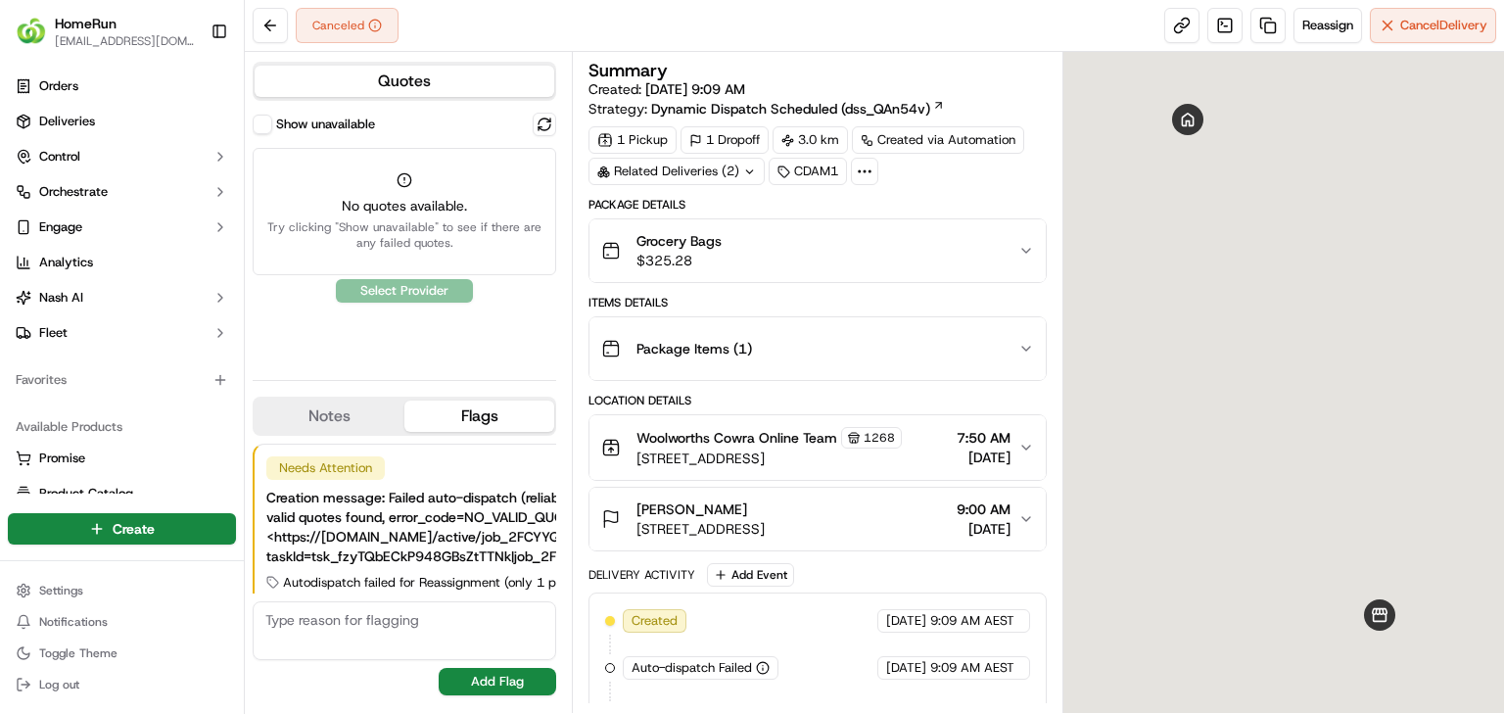
scroll to position [37, 0]
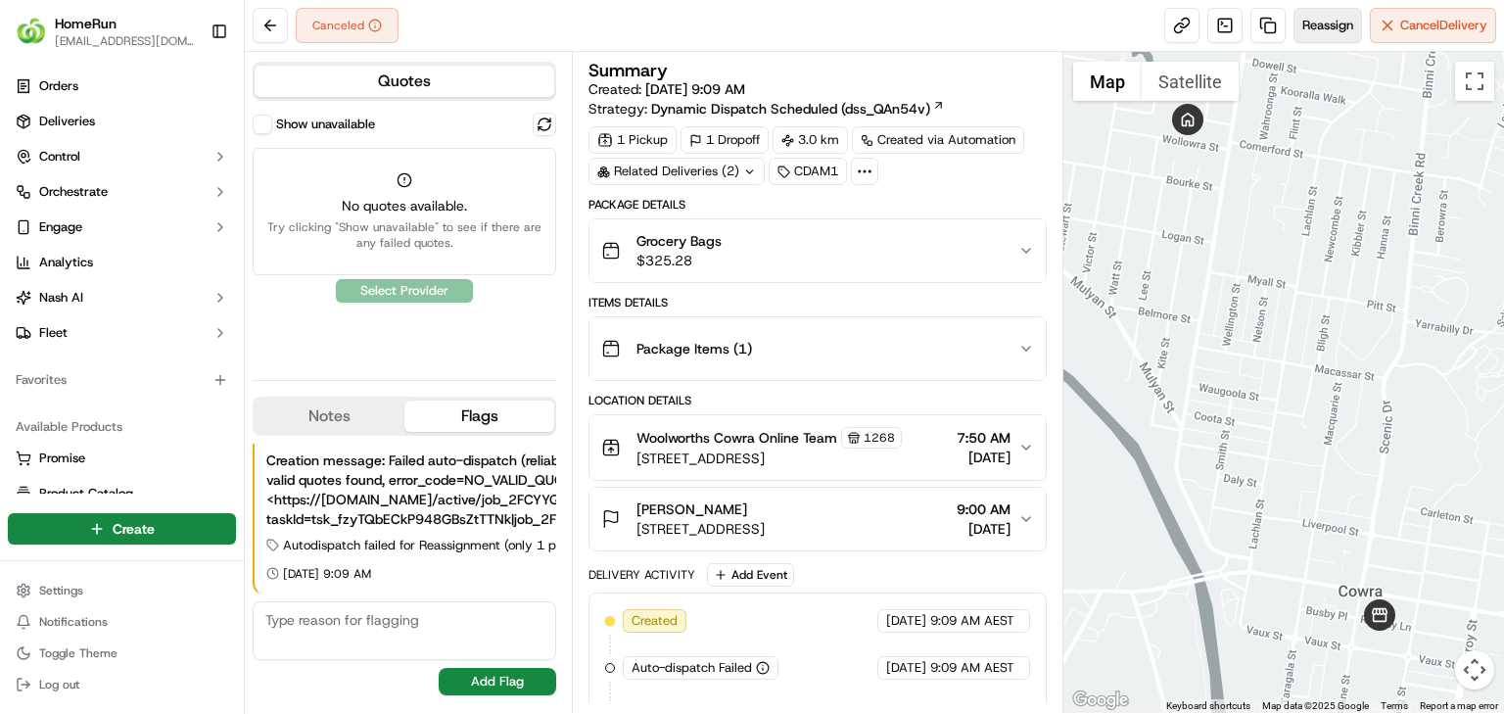
click at [1309, 25] on span "Reassign" at bounding box center [1327, 26] width 51 height 18
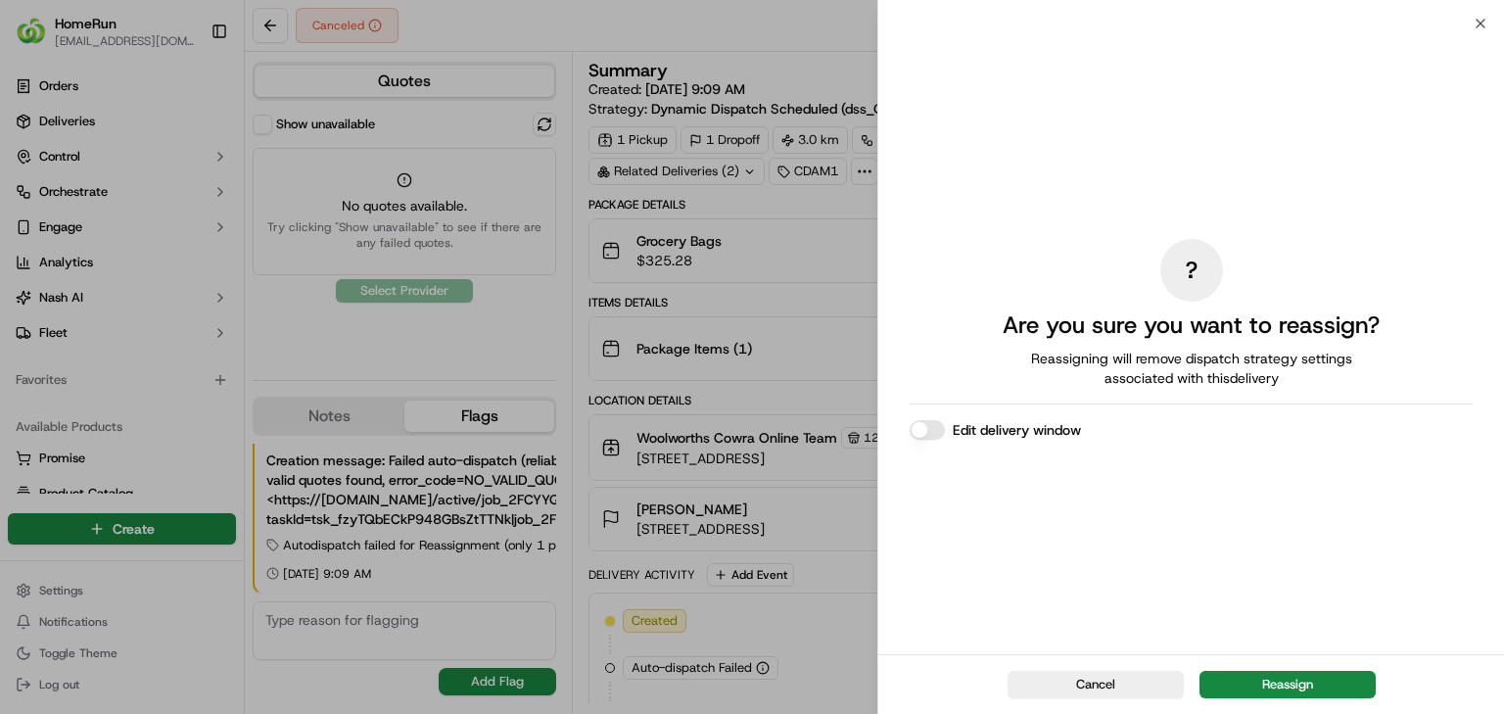
click at [925, 429] on button "Edit delivery window" at bounding box center [927, 430] width 35 height 20
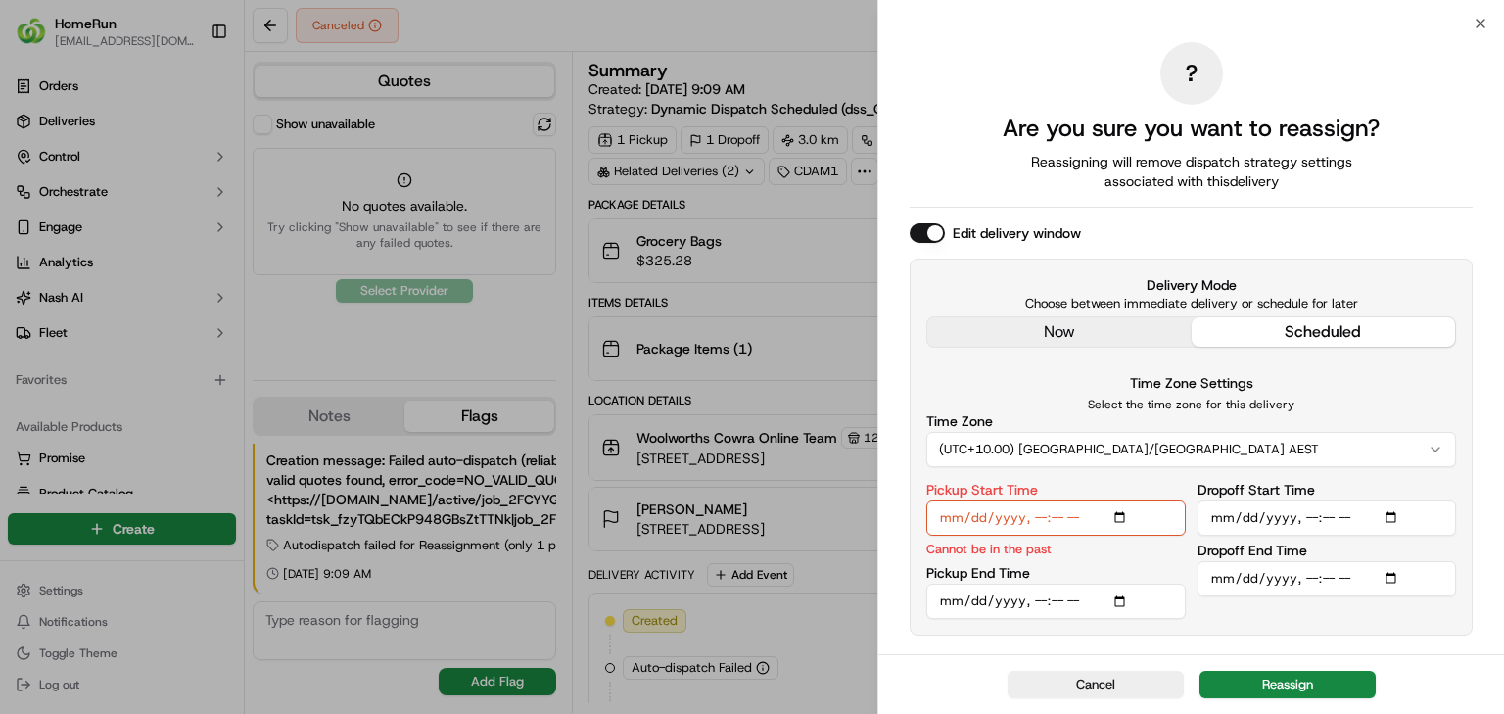
click at [1042, 521] on input "Pickup Start Time" at bounding box center [1055, 517] width 259 height 35
type input "2025-09-20T16:50"
click at [1296, 517] on input "Dropoff Start Time" at bounding box center [1326, 517] width 259 height 35
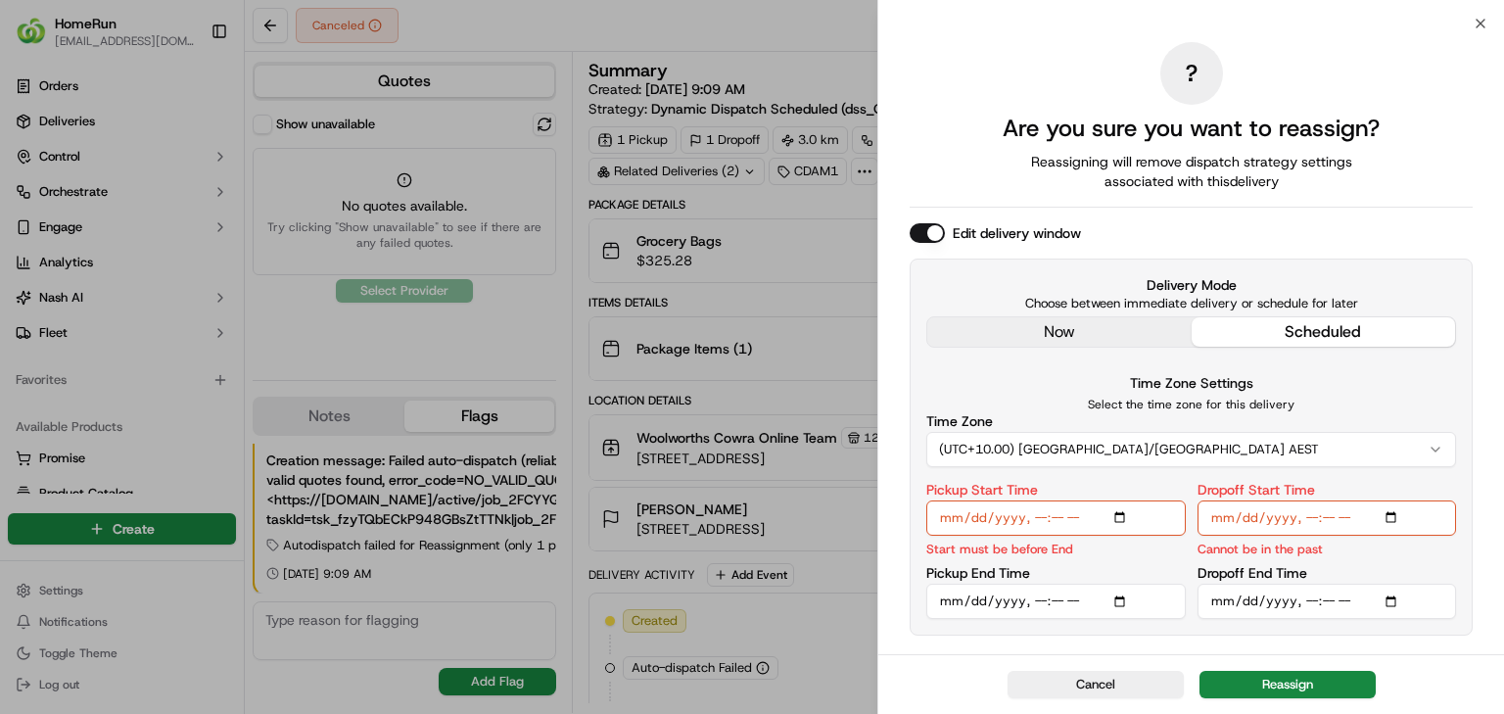
type input "2025-09-20T17:00"
click at [1308, 596] on input "Dropoff End Time" at bounding box center [1326, 601] width 259 height 35
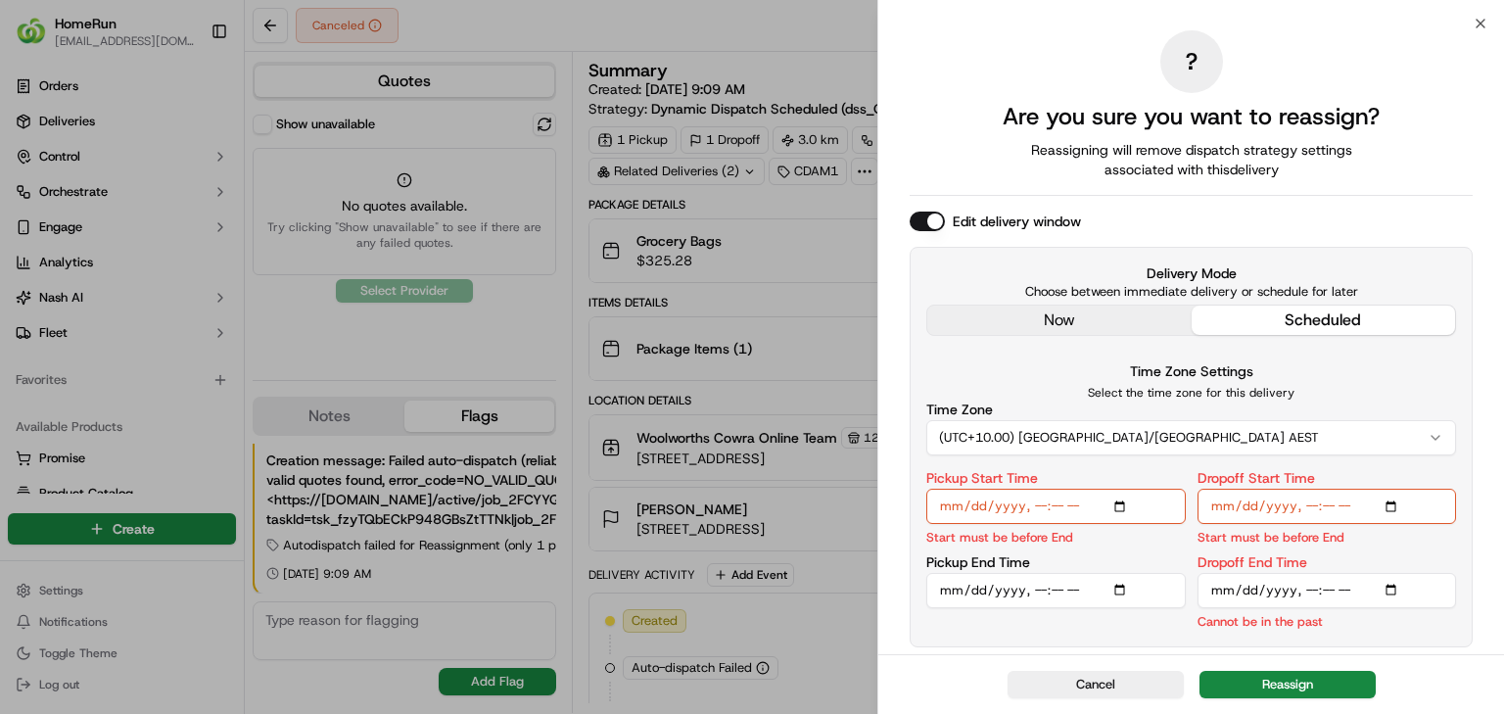
click at [1355, 586] on input "Dropoff End Time" at bounding box center [1326, 590] width 259 height 35
type input "2025-09-20T18:00"
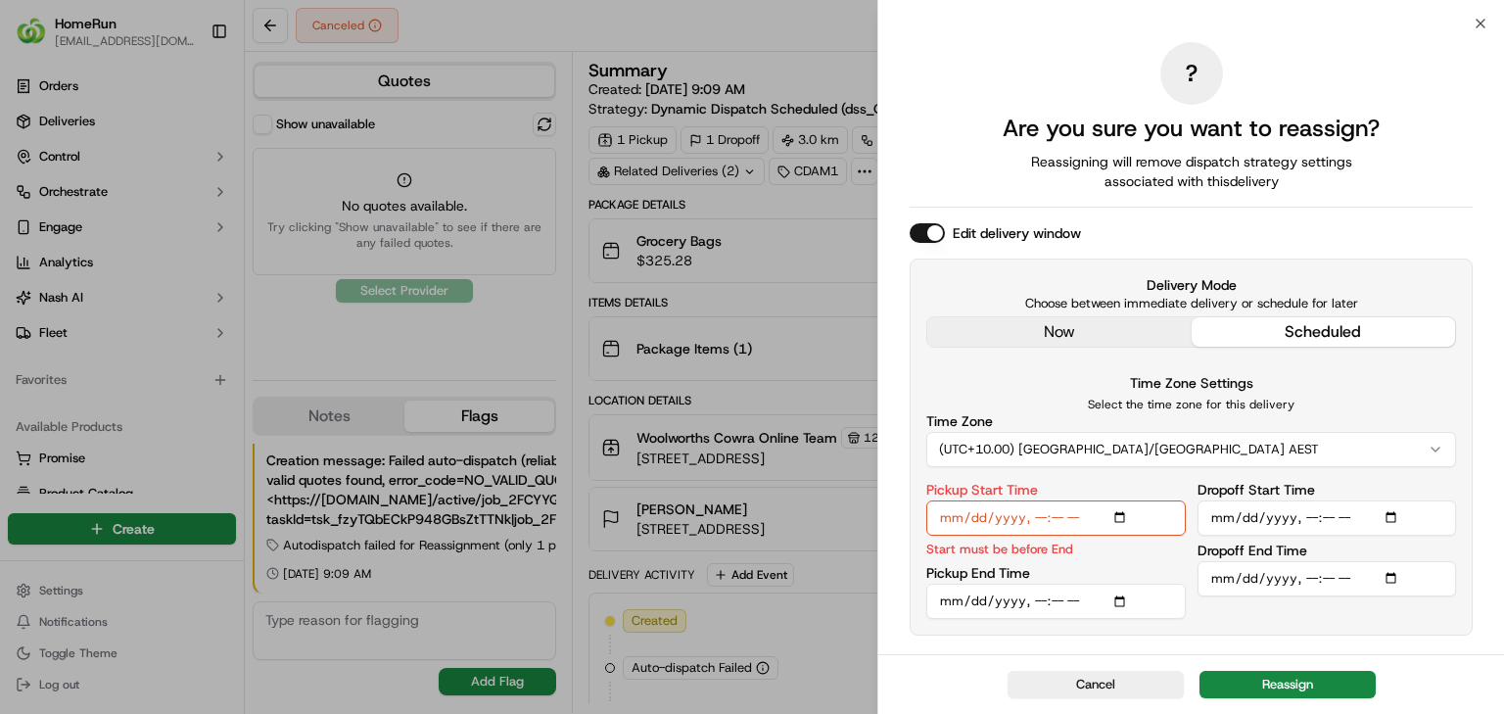
click at [1039, 599] on input "Pickup End Time" at bounding box center [1055, 601] width 259 height 35
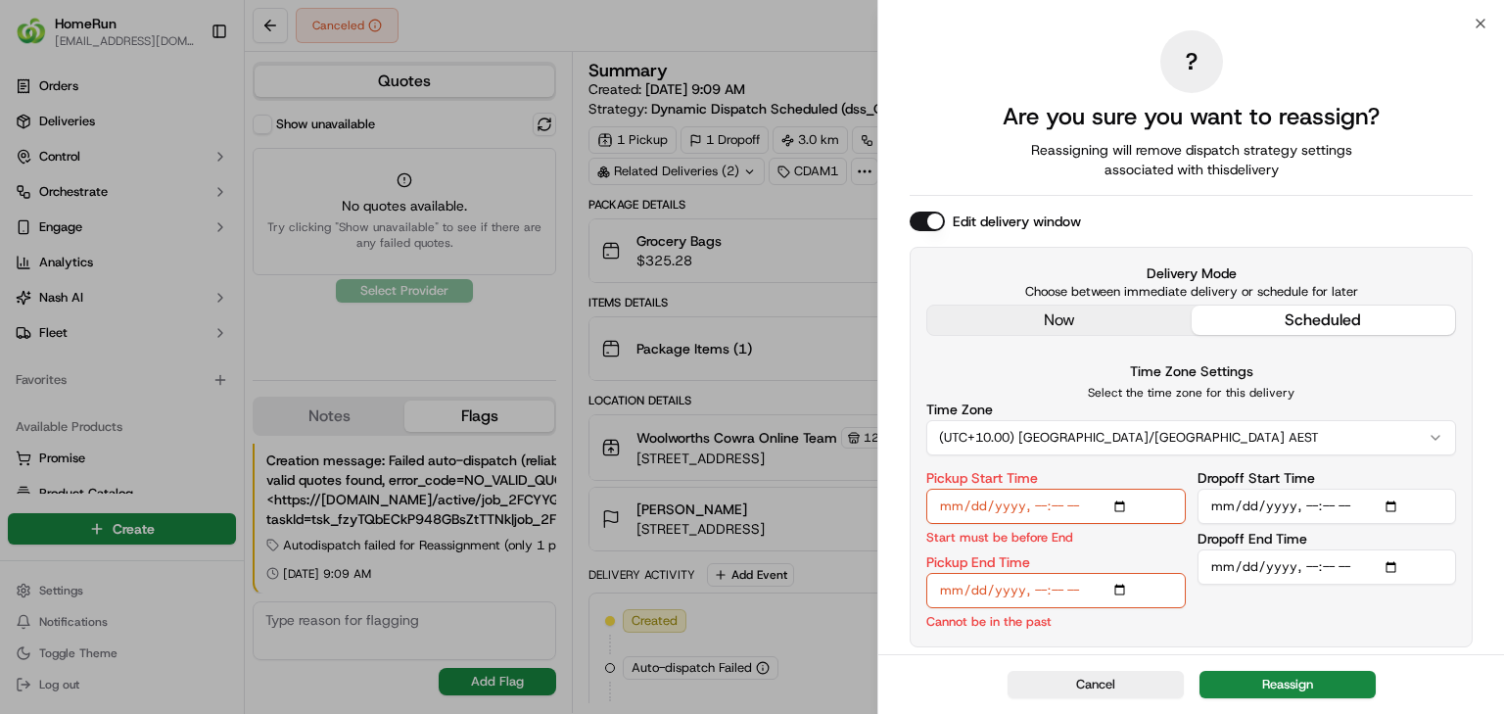
type input "2025-09-20T16:59"
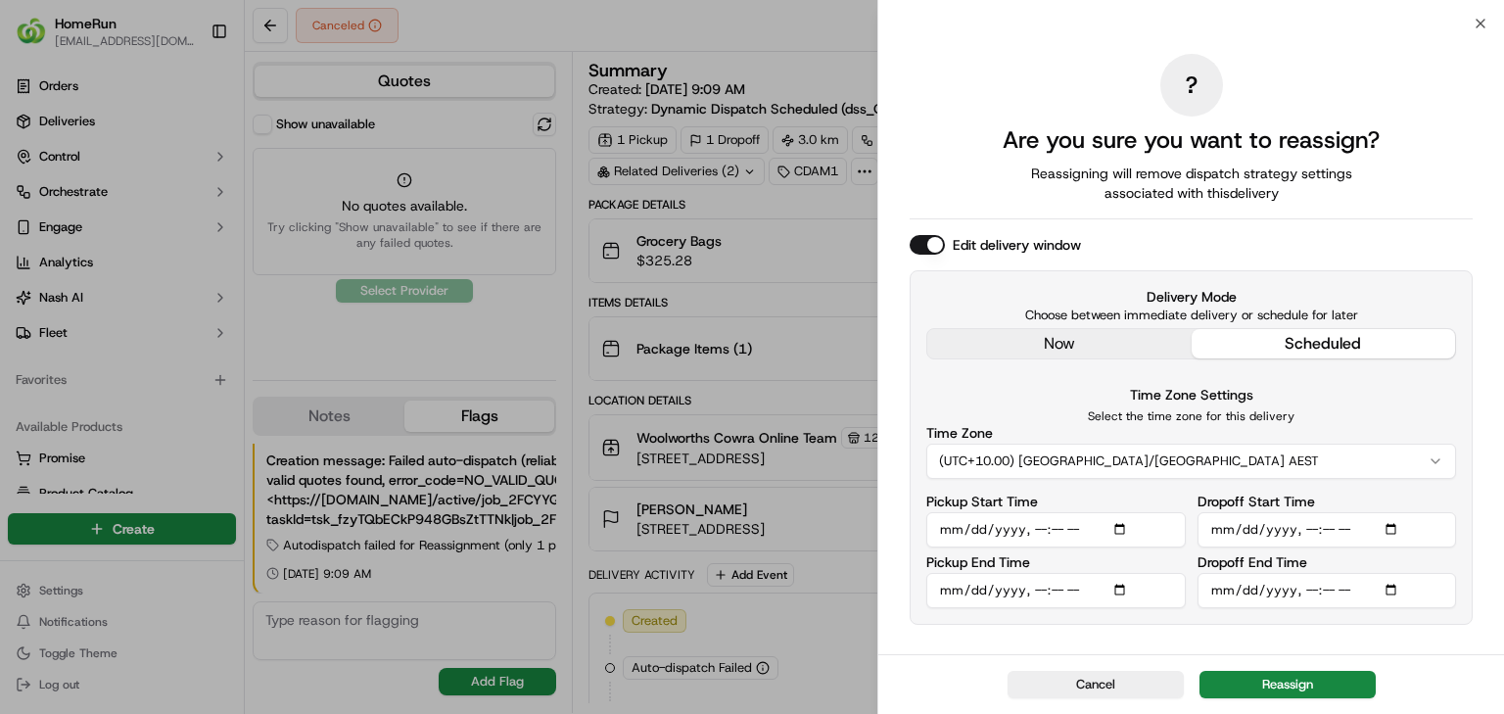
drag, startPoint x: 1270, startPoint y: 680, endPoint x: 1291, endPoint y: 675, distance: 22.1
click at [1289, 674] on button "Reassign" at bounding box center [1287, 684] width 176 height 27
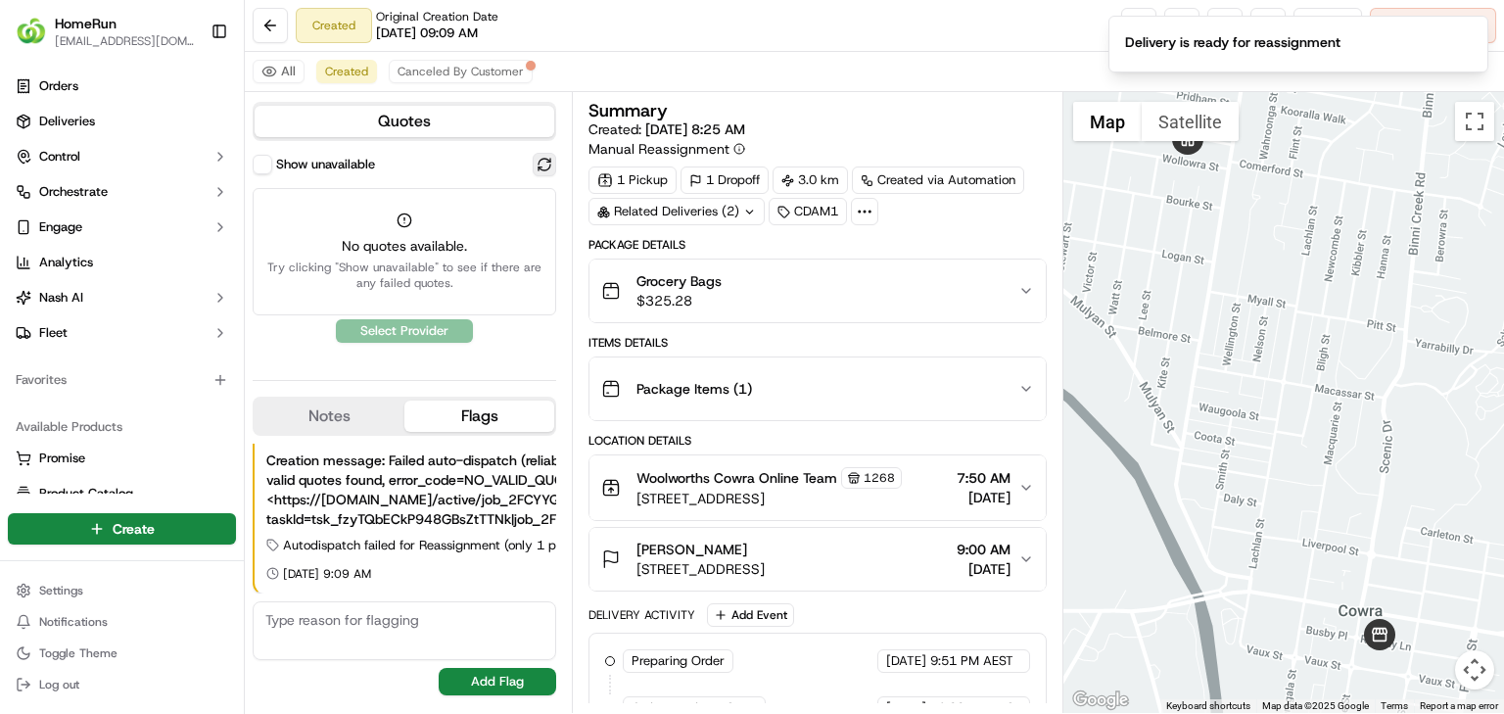
click at [550, 172] on button at bounding box center [544, 164] width 23 height 23
click at [559, 173] on div "Quotes Show unavailable No quotes available. Try clicking "Show unavailable" to…" at bounding box center [408, 402] width 327 height 621
click at [544, 169] on button at bounding box center [544, 164] width 23 height 23
click at [545, 169] on button at bounding box center [544, 164] width 23 height 23
click at [260, 163] on button "Show unavailable" at bounding box center [263, 165] width 20 height 20
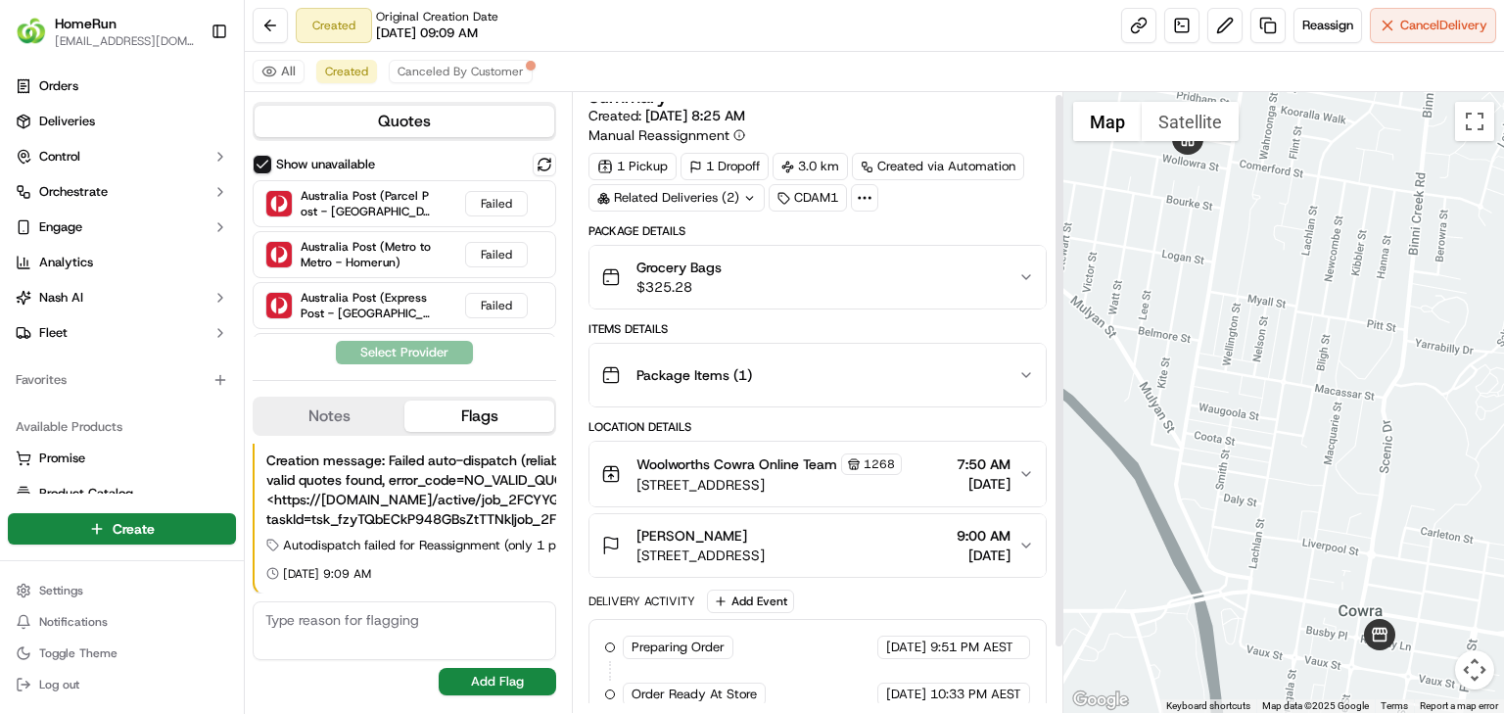
scroll to position [0, 0]
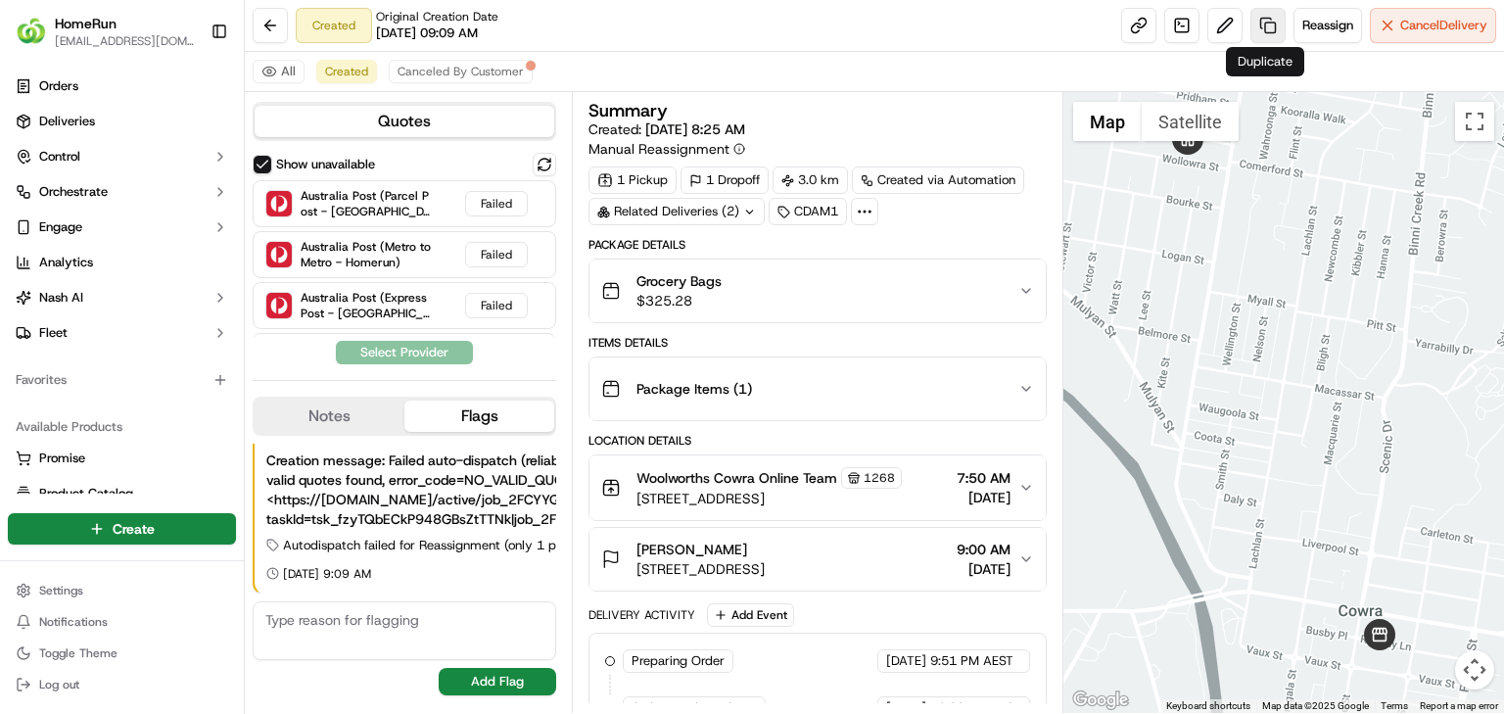
click at [1267, 25] on link at bounding box center [1267, 25] width 35 height 35
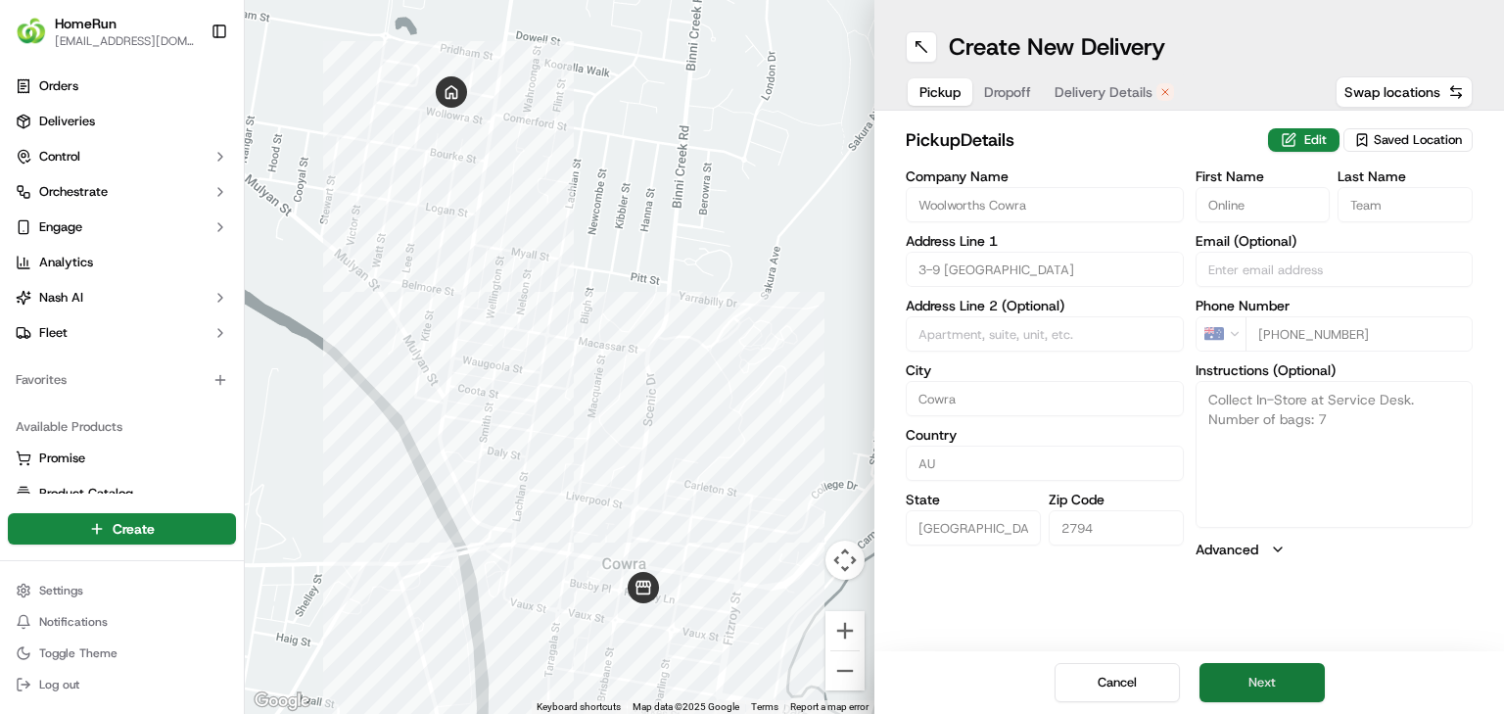
click at [1304, 697] on button "Next" at bounding box center [1261, 682] width 125 height 39
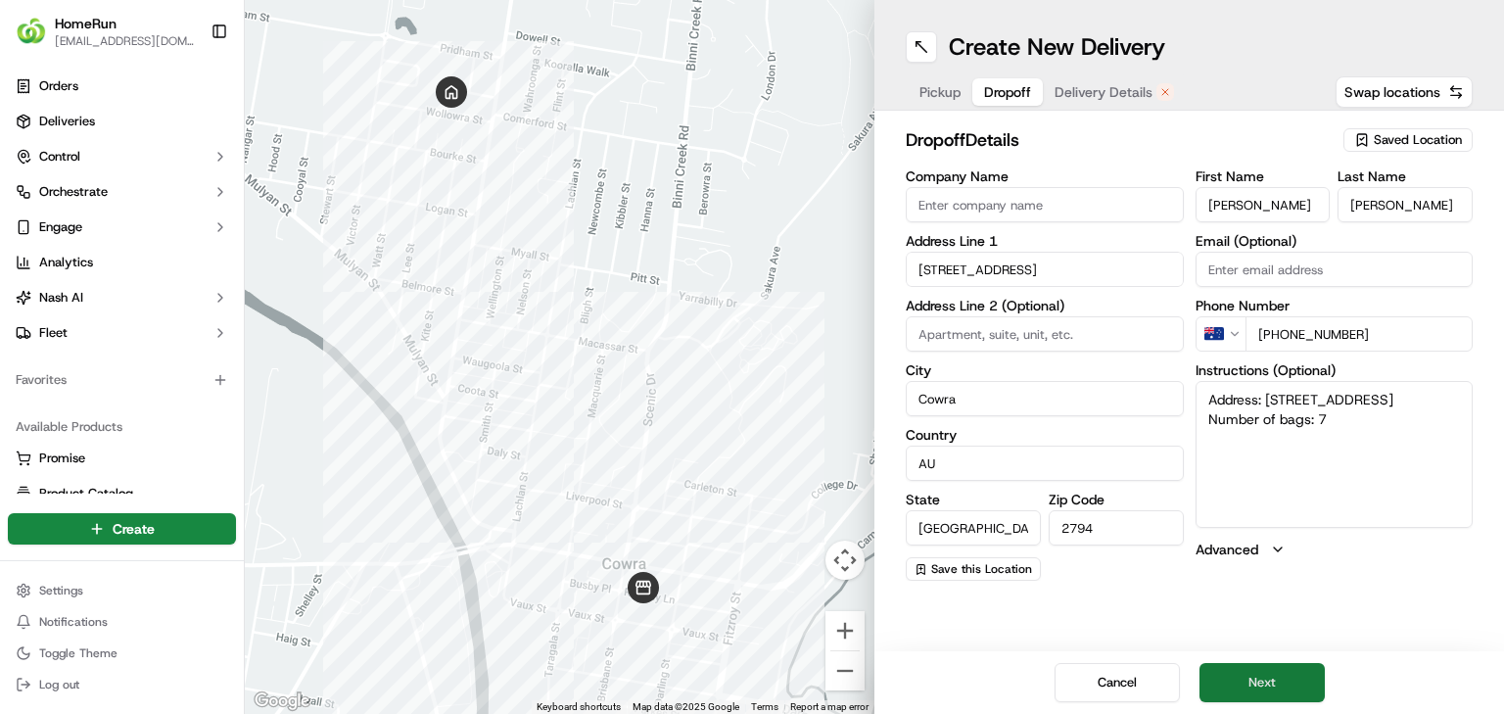
click at [1294, 673] on button "Next" at bounding box center [1261, 682] width 125 height 39
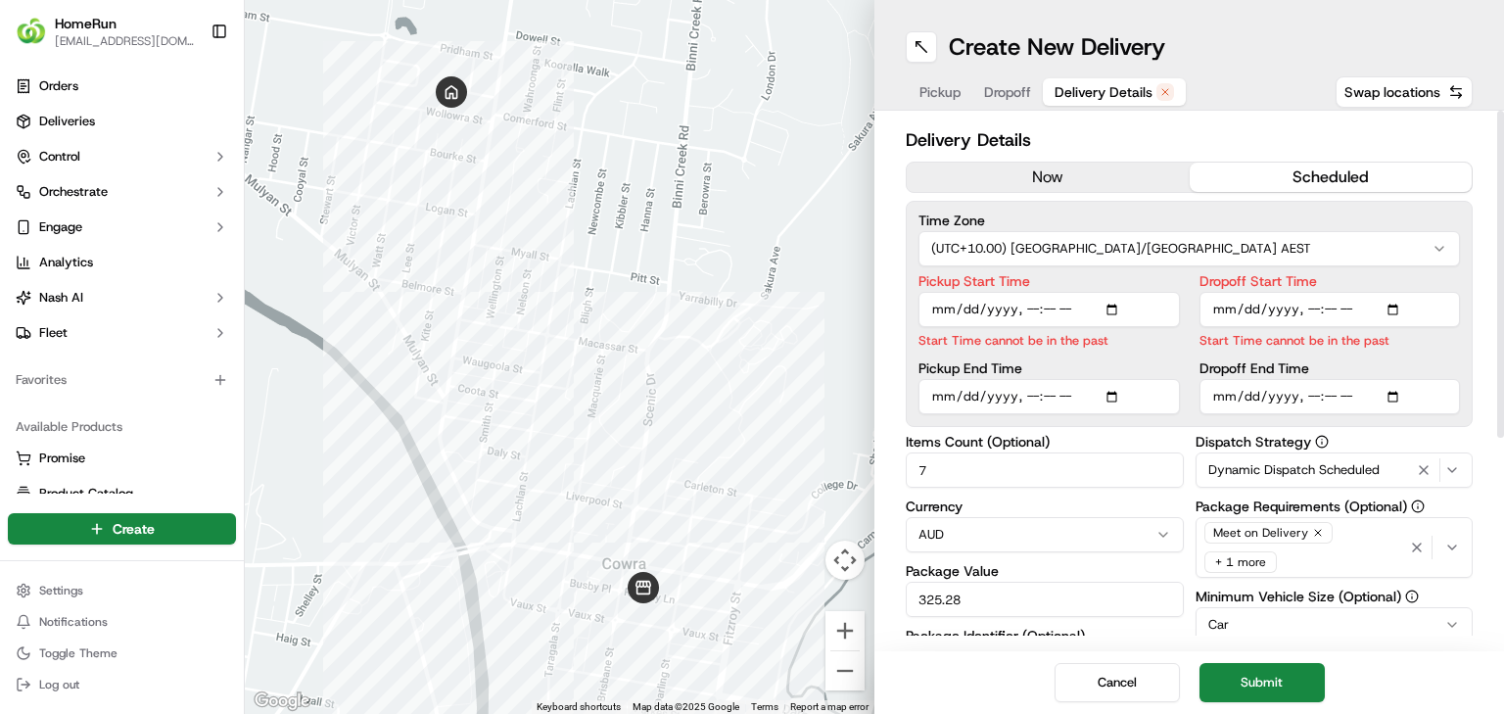
click at [1031, 312] on input "Pickup Start Time" at bounding box center [1048, 309] width 261 height 35
click at [1077, 315] on input "Pickup Start Time" at bounding box center [1048, 309] width 261 height 35
type input "2025-09-20T16:50"
click at [1307, 305] on input "Dropoff Start Time" at bounding box center [1329, 309] width 261 height 35
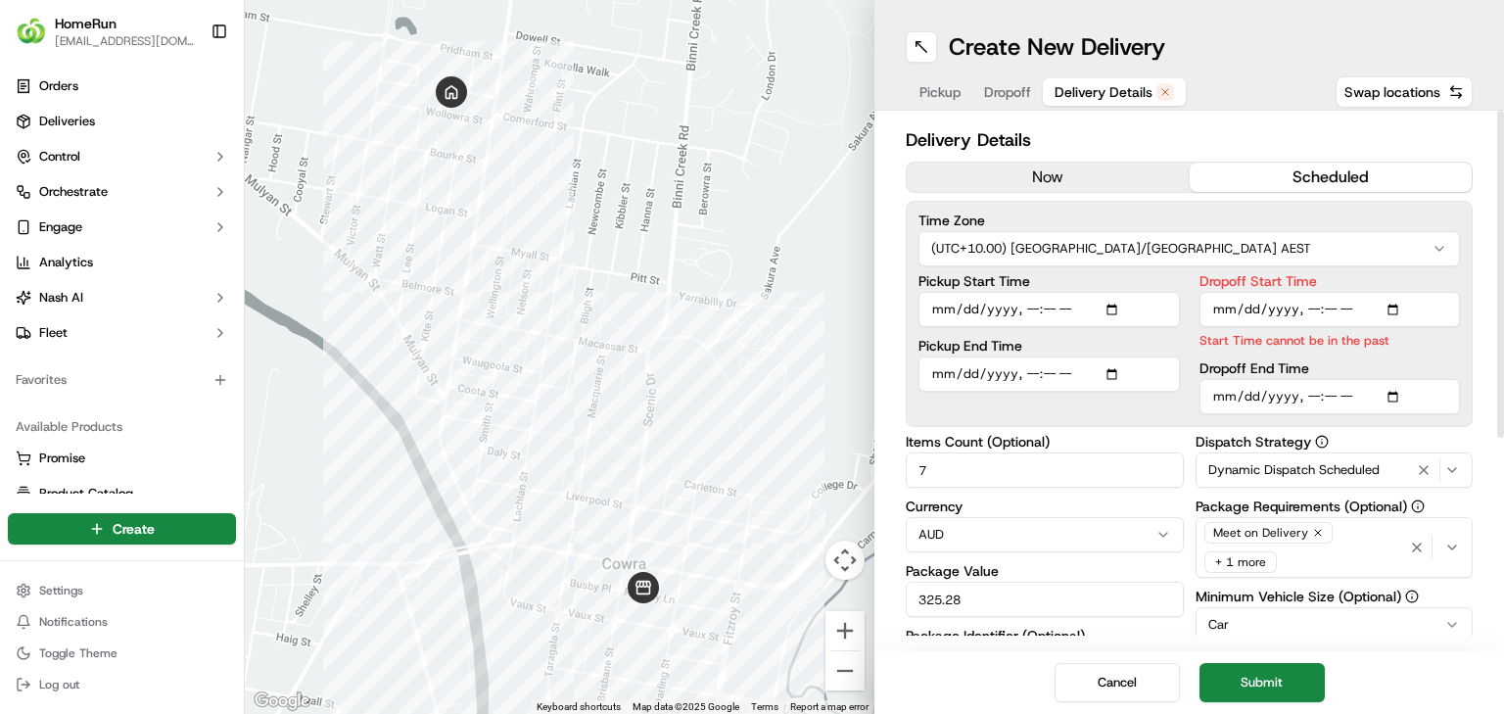
click at [1357, 310] on input "Dropoff Start Time" at bounding box center [1329, 309] width 261 height 35
type input "[DATE]T17:00"
click at [1308, 398] on input "Dropoff End Time" at bounding box center [1329, 396] width 261 height 35
type input "2025-09-20T06:00"
click at [1354, 388] on input "Dropoff End Time" at bounding box center [1329, 396] width 261 height 35
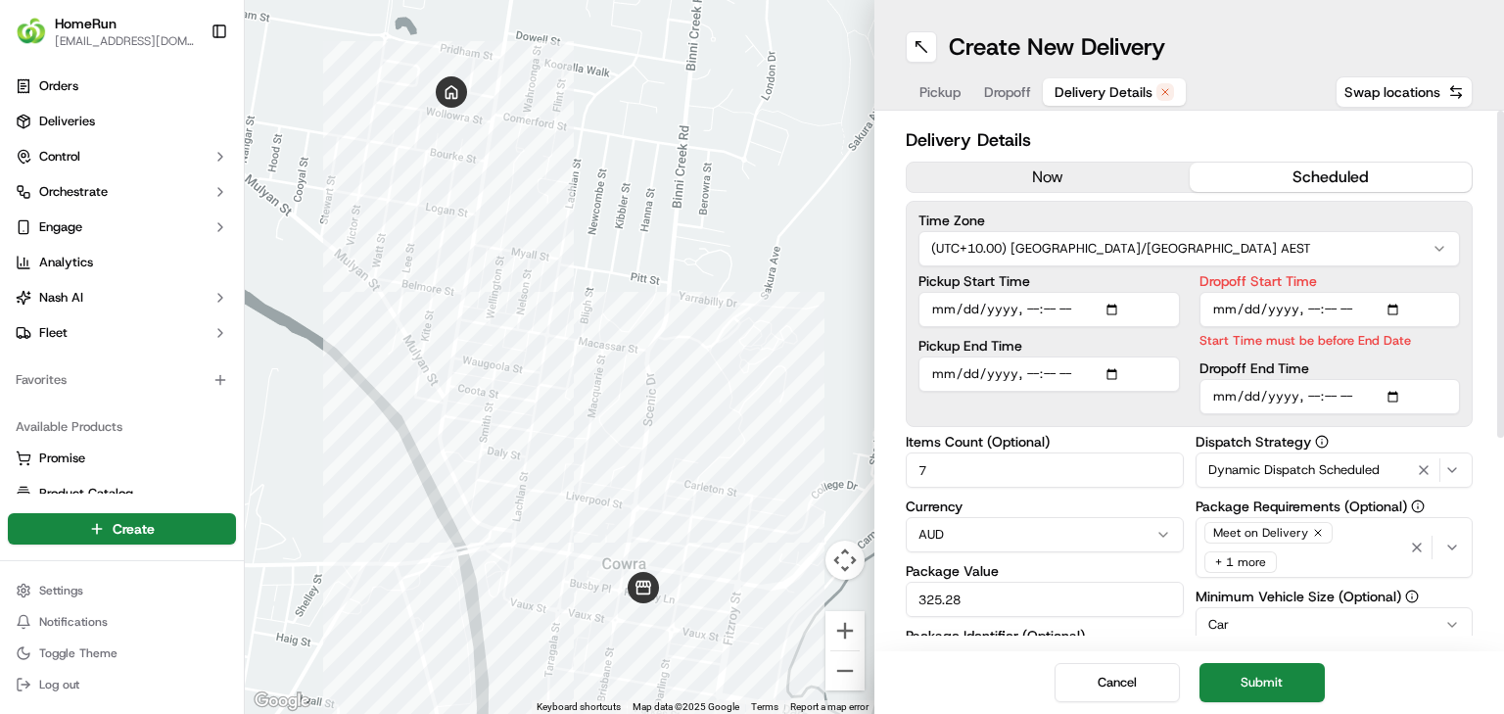
click at [1067, 302] on input "Pickup Start Time" at bounding box center [1048, 309] width 261 height 35
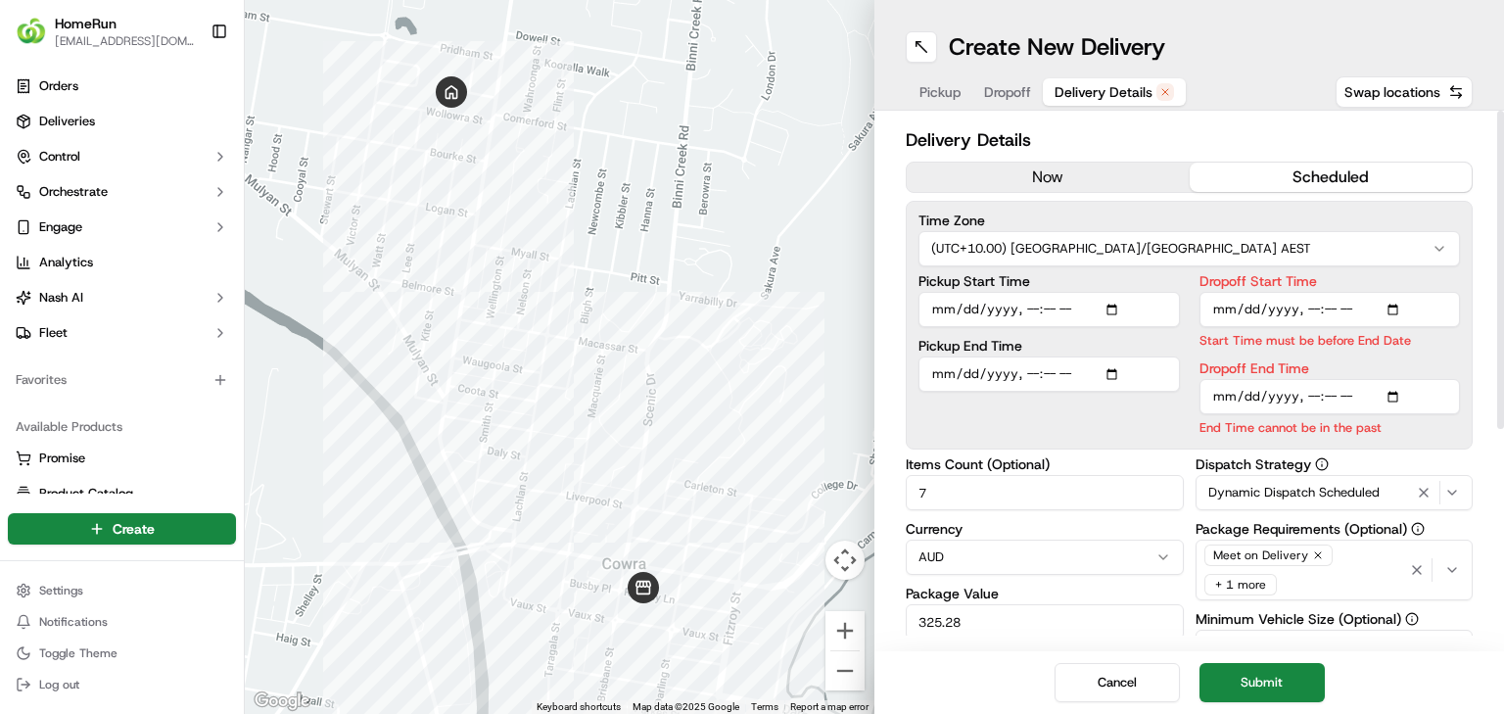
click at [1051, 305] on input "Pickup Start Time" at bounding box center [1048, 309] width 261 height 35
click at [1037, 307] on input "Pickup Start Time" at bounding box center [1048, 309] width 261 height 35
click at [1025, 309] on input "Pickup Start Time" at bounding box center [1048, 309] width 261 height 35
type input "2025-09-20T15:50"
click at [1314, 313] on input "Dropoff Start Time" at bounding box center [1329, 309] width 261 height 35
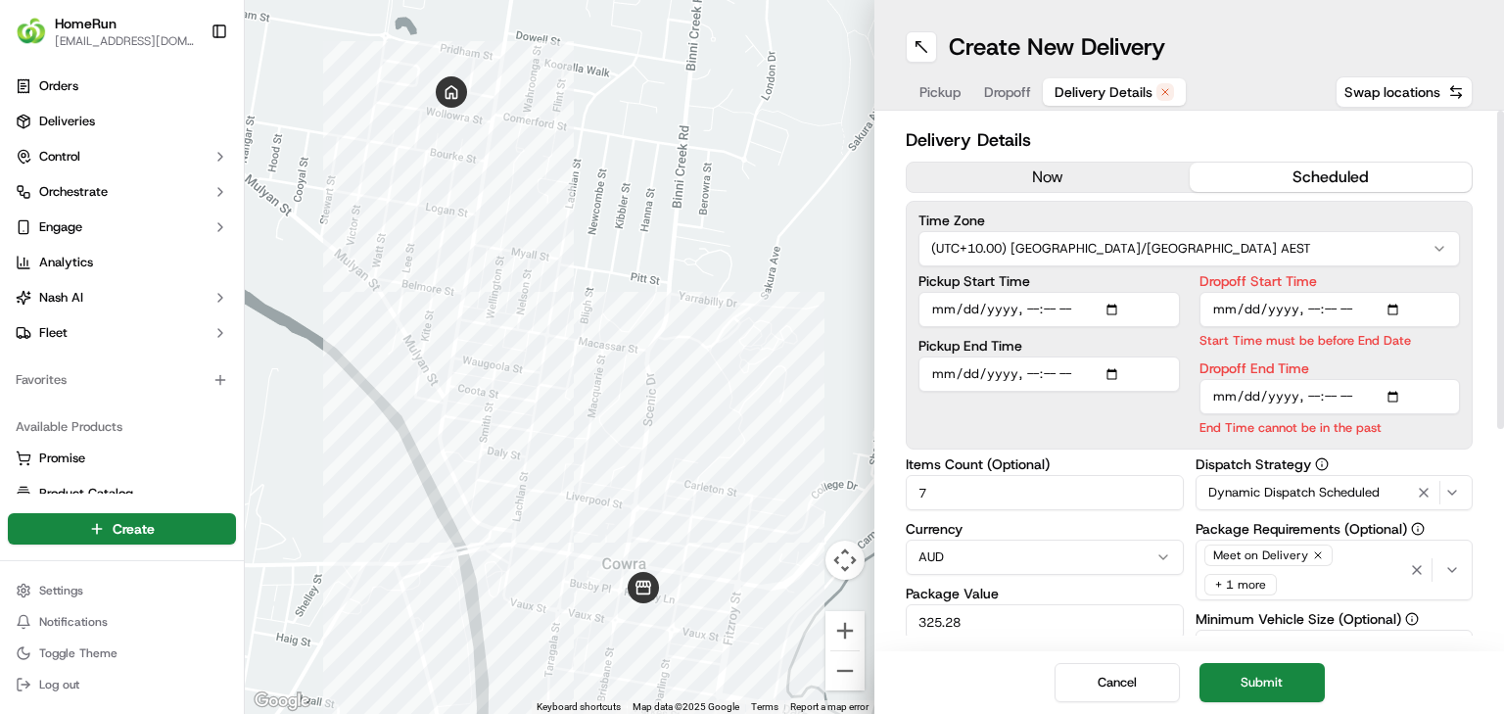
type input "[DATE]T16:00"
click at [1313, 396] on input "Dropoff End Time" at bounding box center [1329, 396] width 261 height 35
click at [1354, 392] on input "Dropoff End Time" at bounding box center [1329, 396] width 261 height 35
type input "[DATE]T17:00"
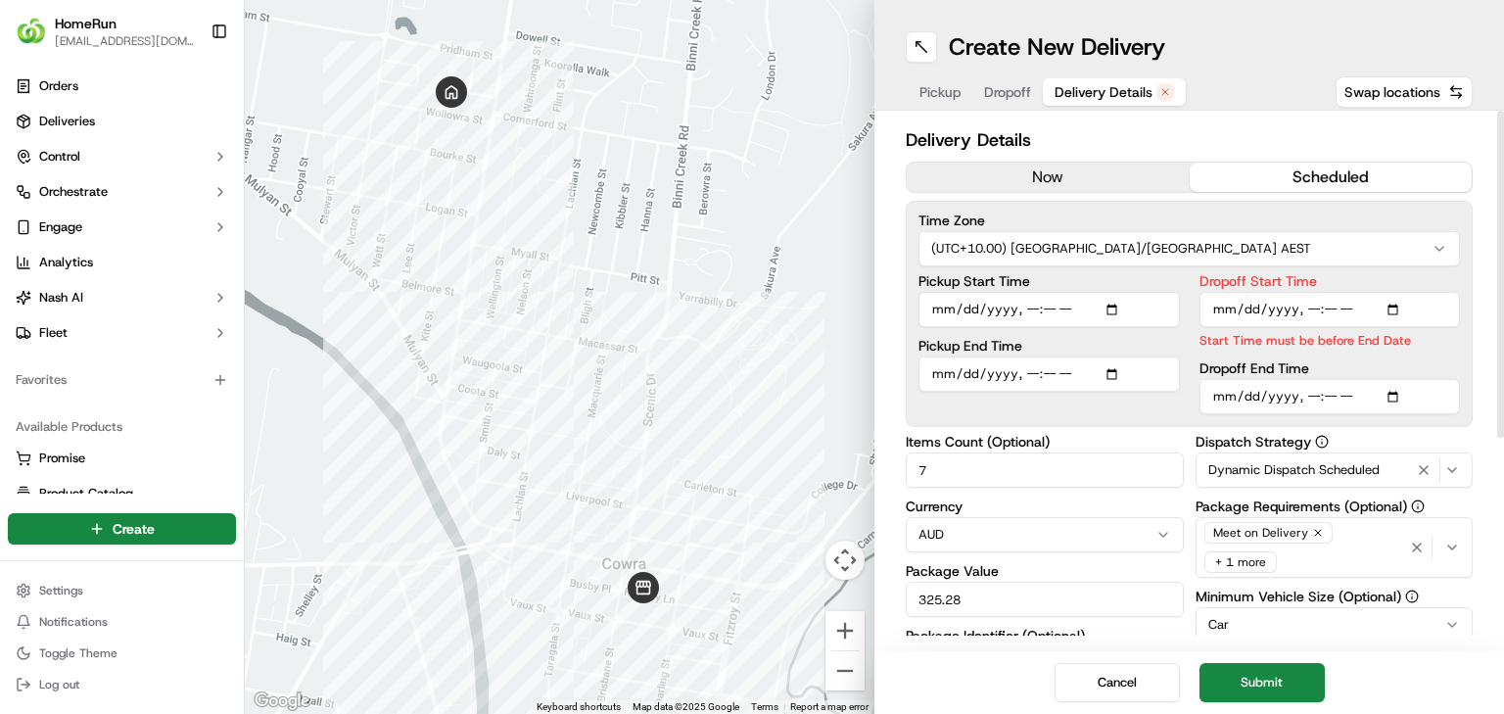
click at [1140, 430] on div "Delivery Details now scheduled Time Zone (UTC+10.00) Australia/Sydney AEST Pick…" at bounding box center [1189, 547] width 567 height 843
click at [1264, 363] on label "Dropoff End Time" at bounding box center [1329, 368] width 261 height 14
click at [1264, 379] on input "Dropoff End Time" at bounding box center [1329, 396] width 261 height 35
click at [1298, 337] on p "Start Time must be before End Date" at bounding box center [1329, 340] width 261 height 19
click at [1304, 313] on input "Dropoff Start Time" at bounding box center [1329, 309] width 261 height 35
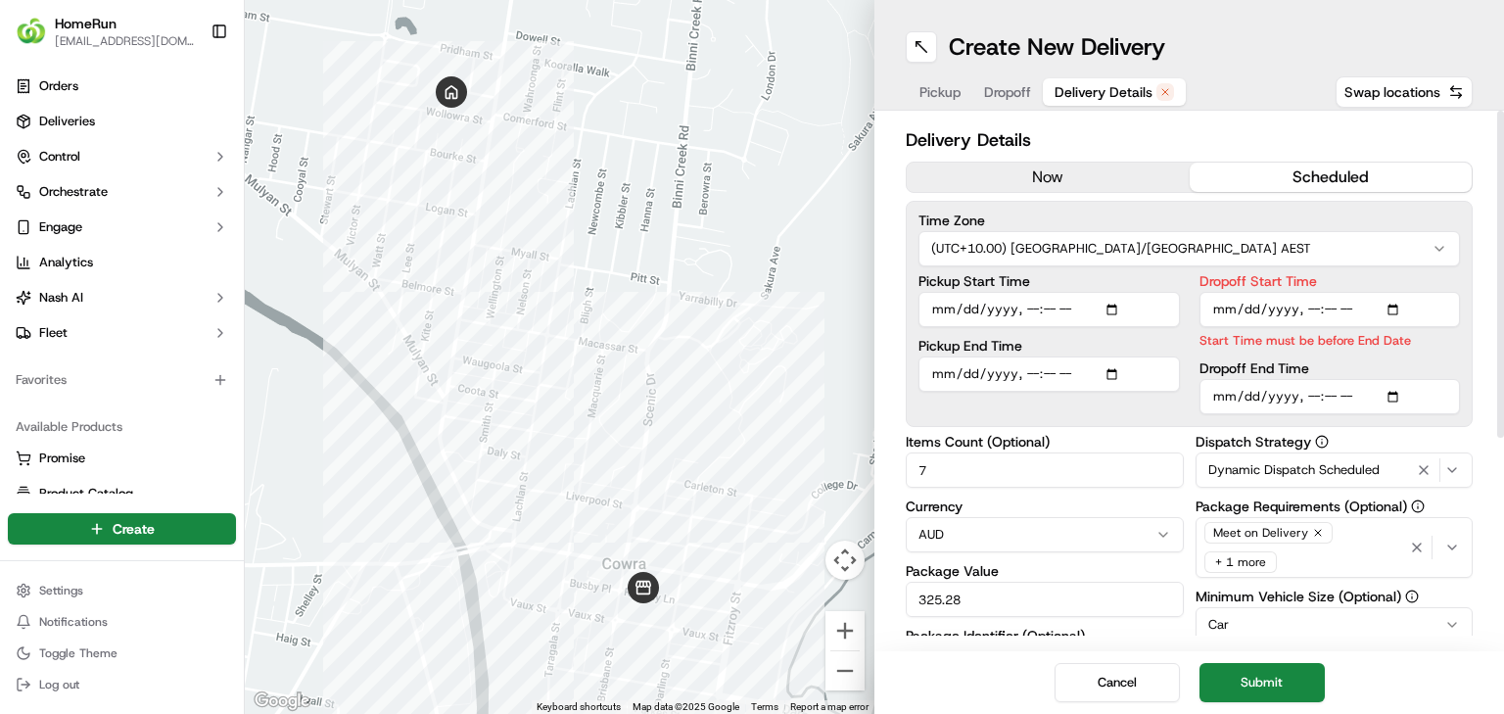
click at [1220, 309] on input "Dropoff Start Time" at bounding box center [1329, 309] width 261 height 35
type input "[DATE]T16:00"
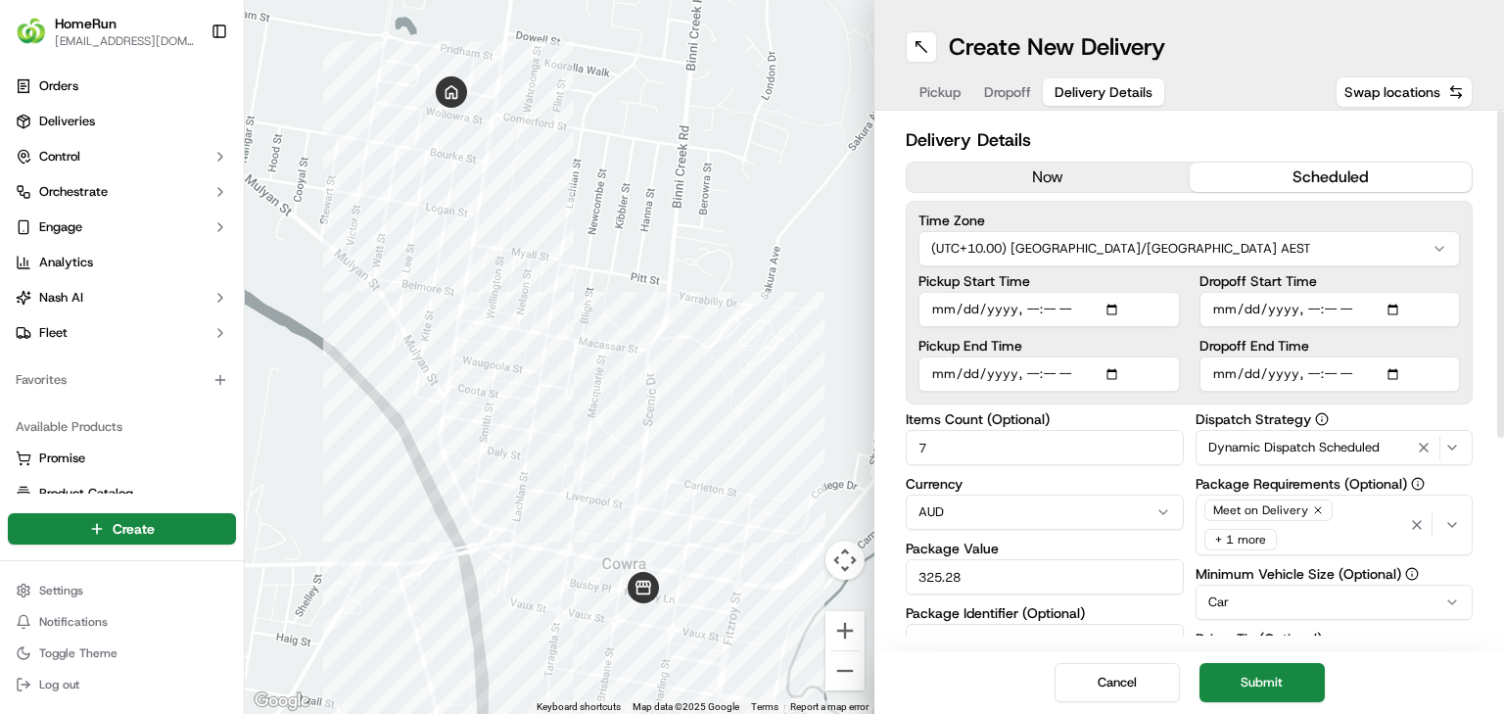
click at [1216, 349] on div "Dropoff Start Time Dropoff End Time" at bounding box center [1329, 332] width 261 height 117
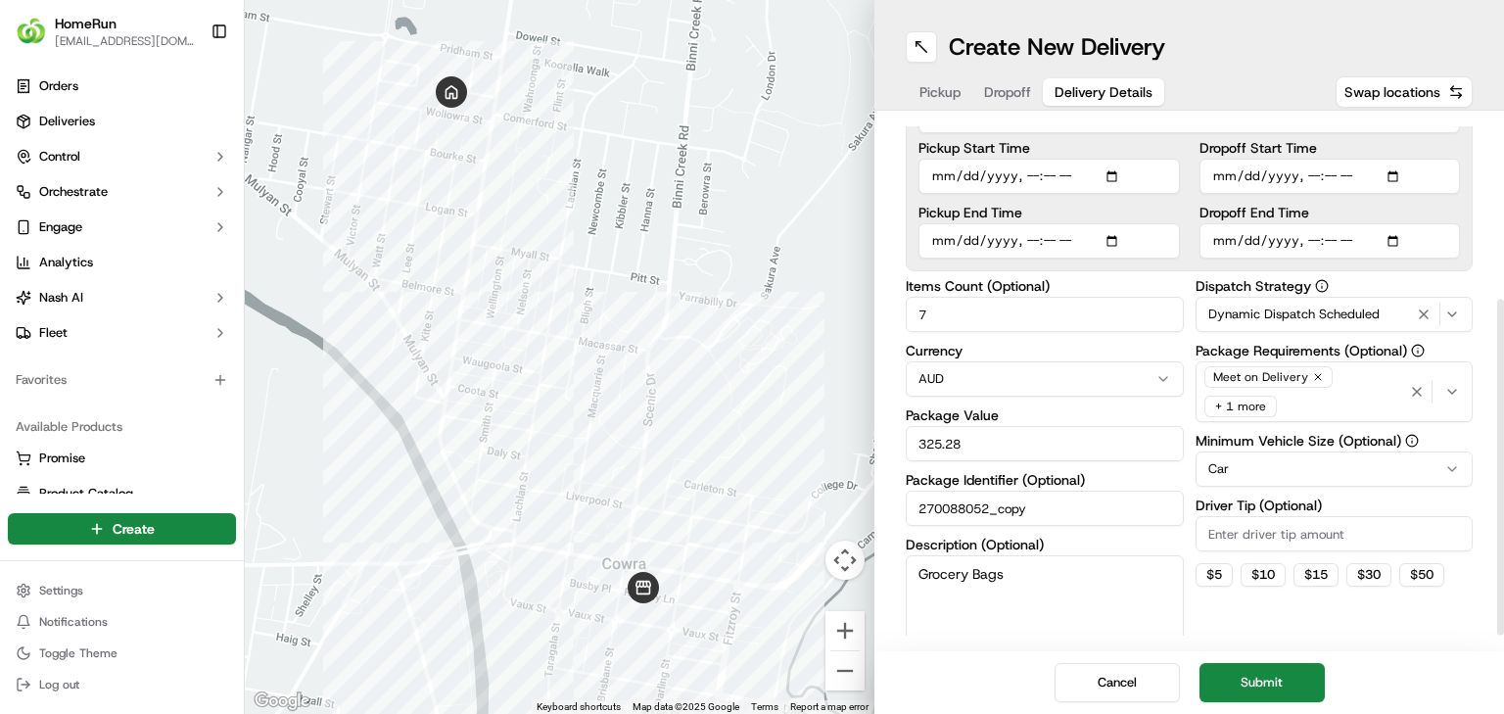
scroll to position [310, 0]
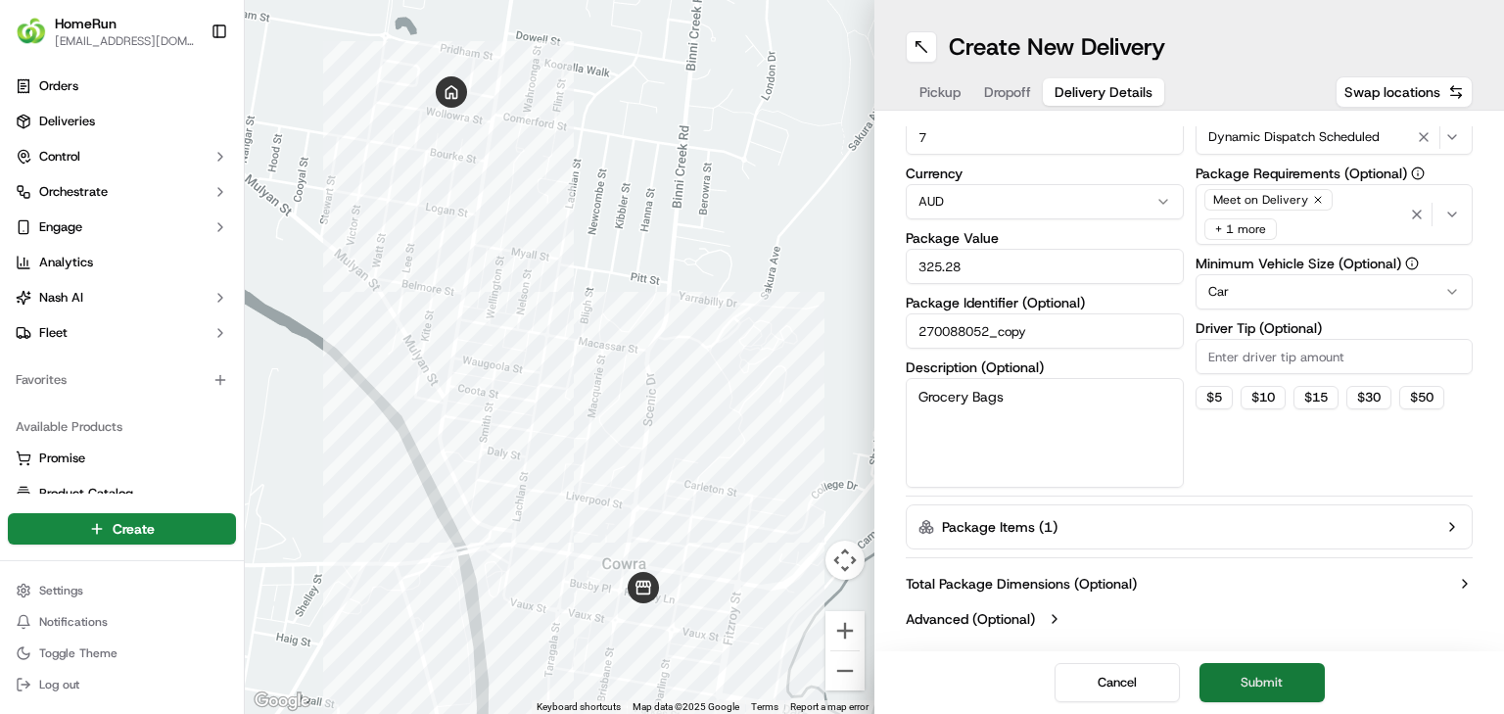
click at [1227, 663] on button "Submit" at bounding box center [1261, 682] width 125 height 39
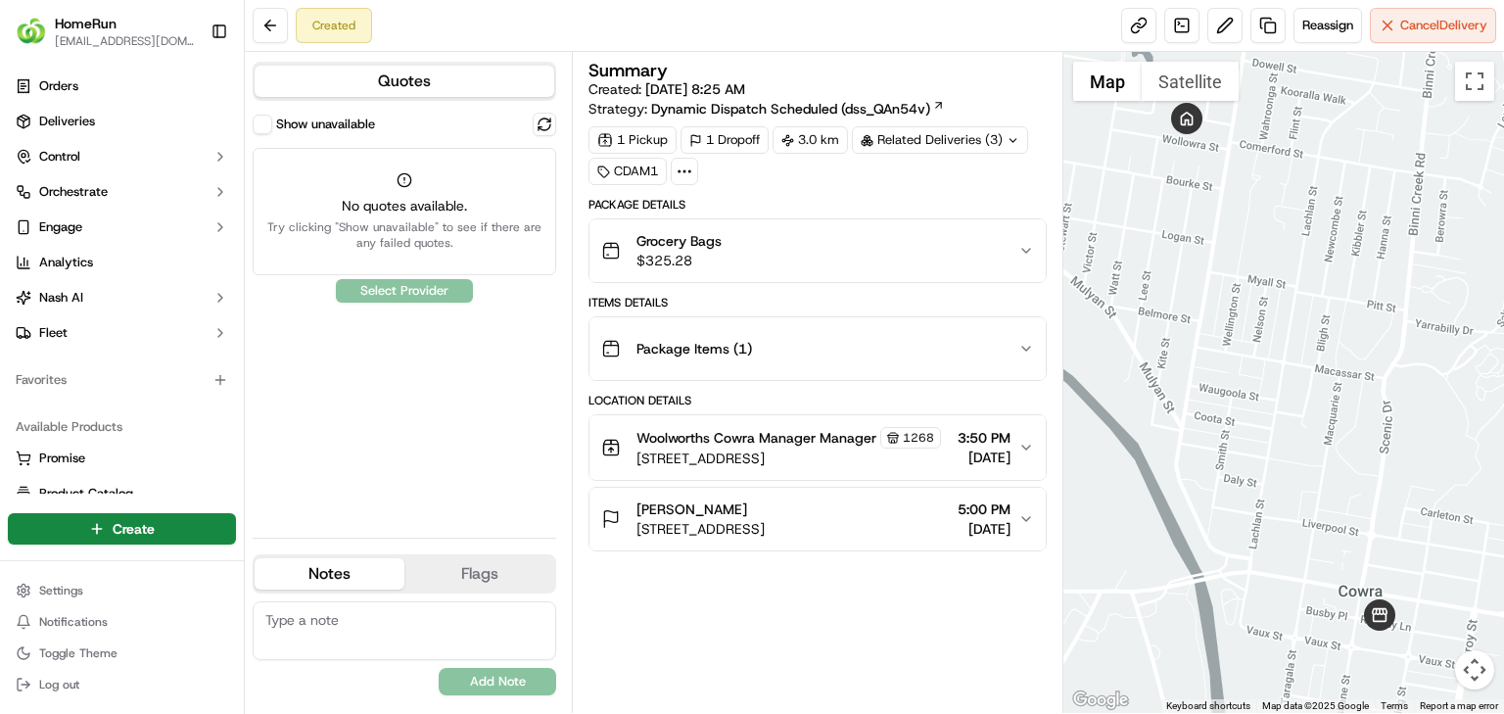
click at [295, 125] on label "Show unavailable" at bounding box center [325, 125] width 99 height 18
click at [272, 125] on button "Show unavailable" at bounding box center [263, 125] width 20 height 20
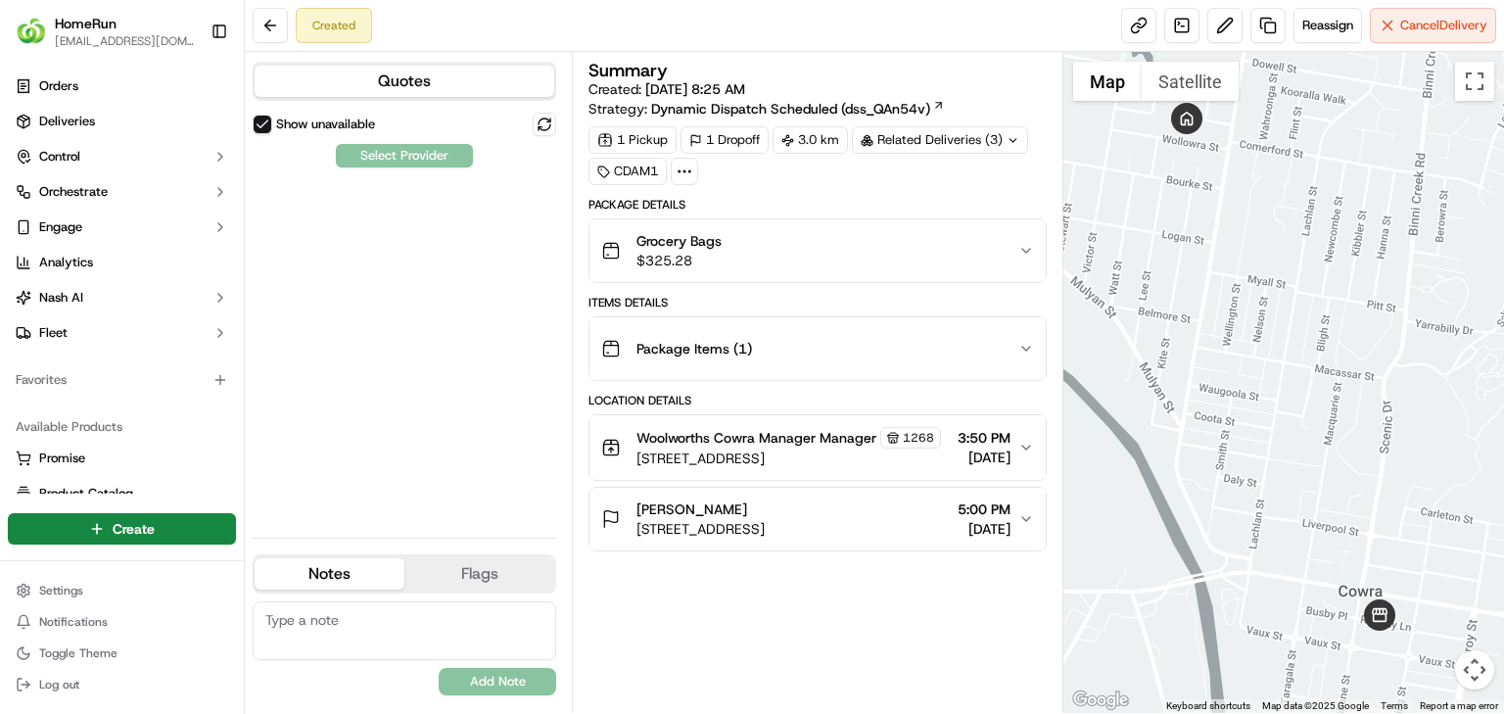
click at [394, 136] on div "Show unavailable" at bounding box center [405, 126] width 304 height 27
click at [347, 128] on label "Show unavailable" at bounding box center [325, 125] width 99 height 18
click at [272, 128] on button "Show unavailable" at bounding box center [263, 125] width 20 height 20
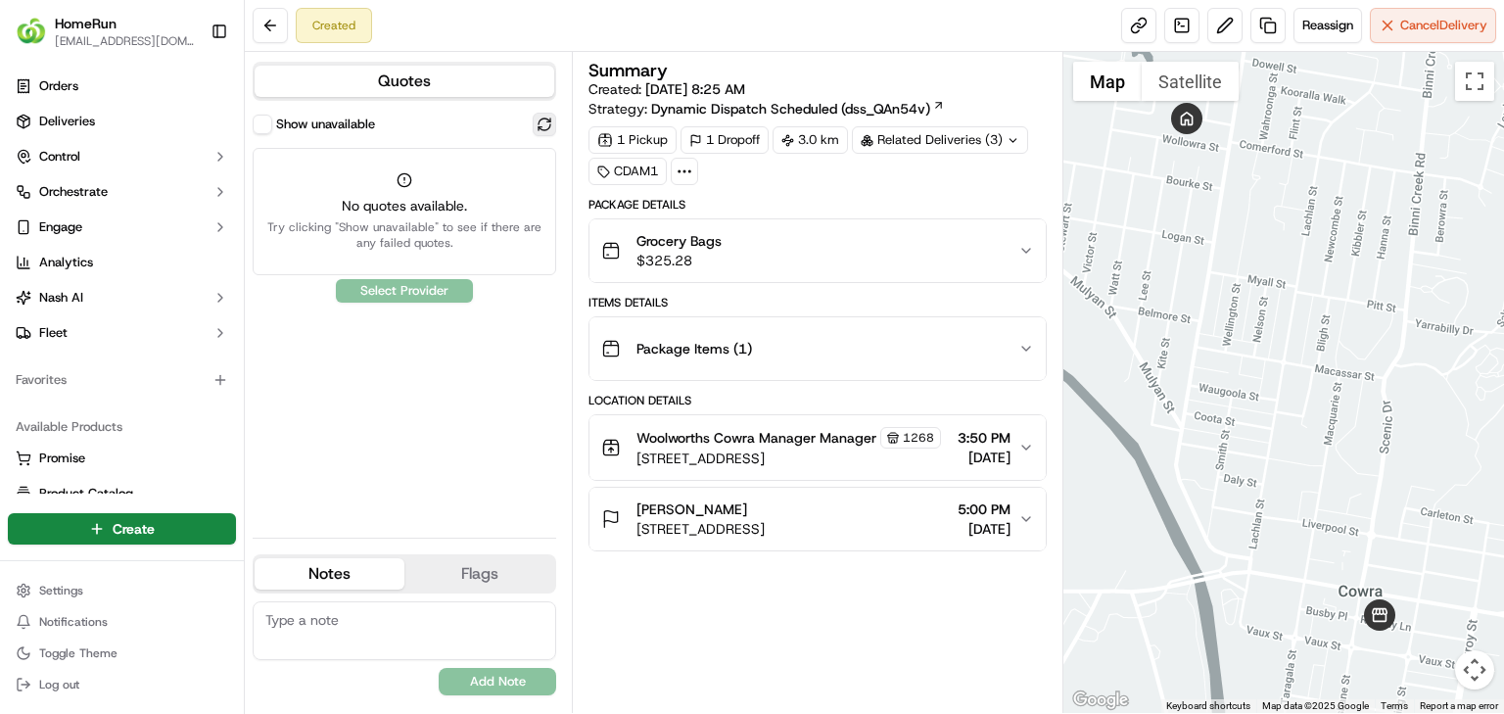
click at [540, 132] on button at bounding box center [544, 124] width 23 height 23
click at [400, 295] on div "Show unavailable No quotes available. Try clicking "Show unavailable" to see if…" at bounding box center [405, 317] width 304 height 409
click at [329, 121] on label "Show unavailable" at bounding box center [325, 125] width 99 height 18
click at [272, 121] on button "Show unavailable" at bounding box center [263, 125] width 20 height 20
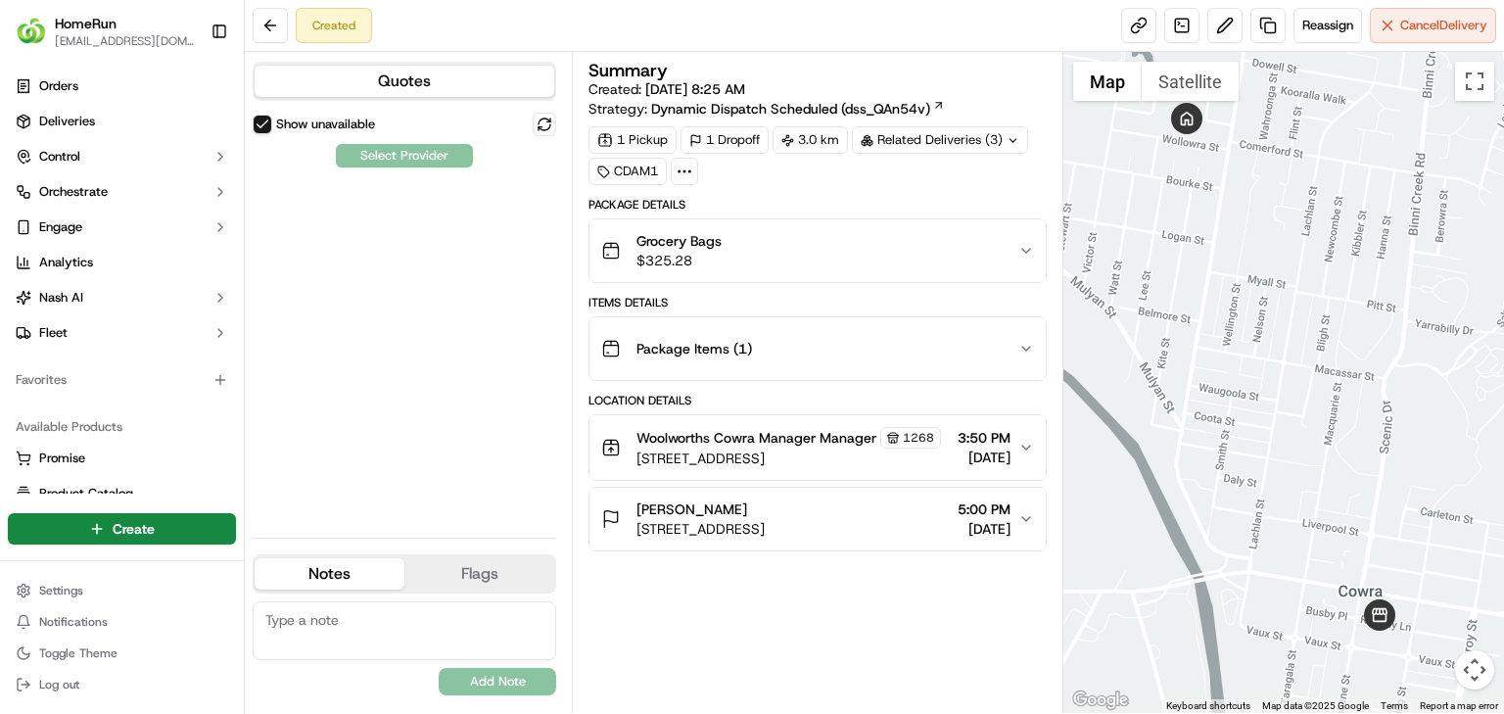
click at [391, 150] on div "Show unavailable Select Provider" at bounding box center [405, 317] width 304 height 409
click at [1264, 16] on link at bounding box center [1267, 25] width 35 height 35
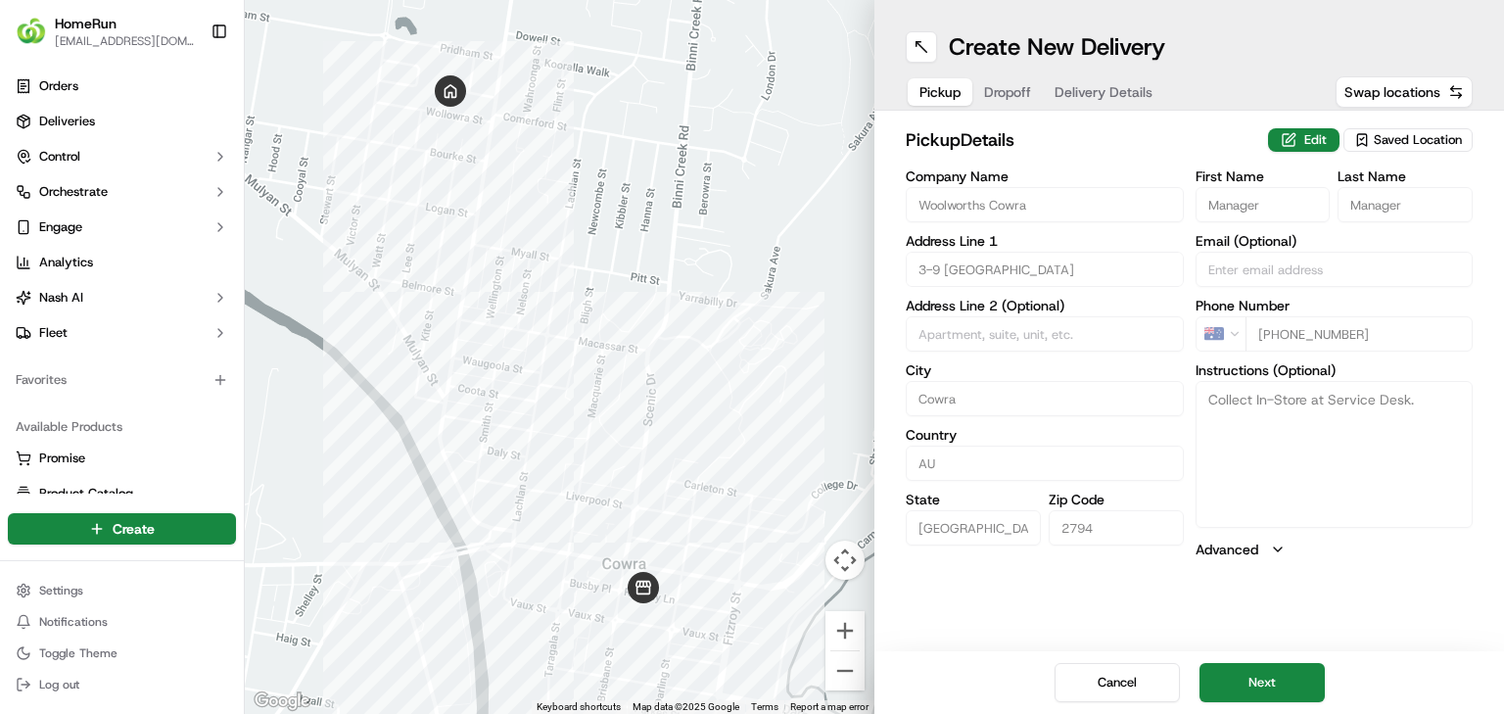
click at [1122, 705] on div "Cancel Next" at bounding box center [1189, 682] width 630 height 63
click at [1112, 667] on button "Cancel" at bounding box center [1117, 682] width 125 height 39
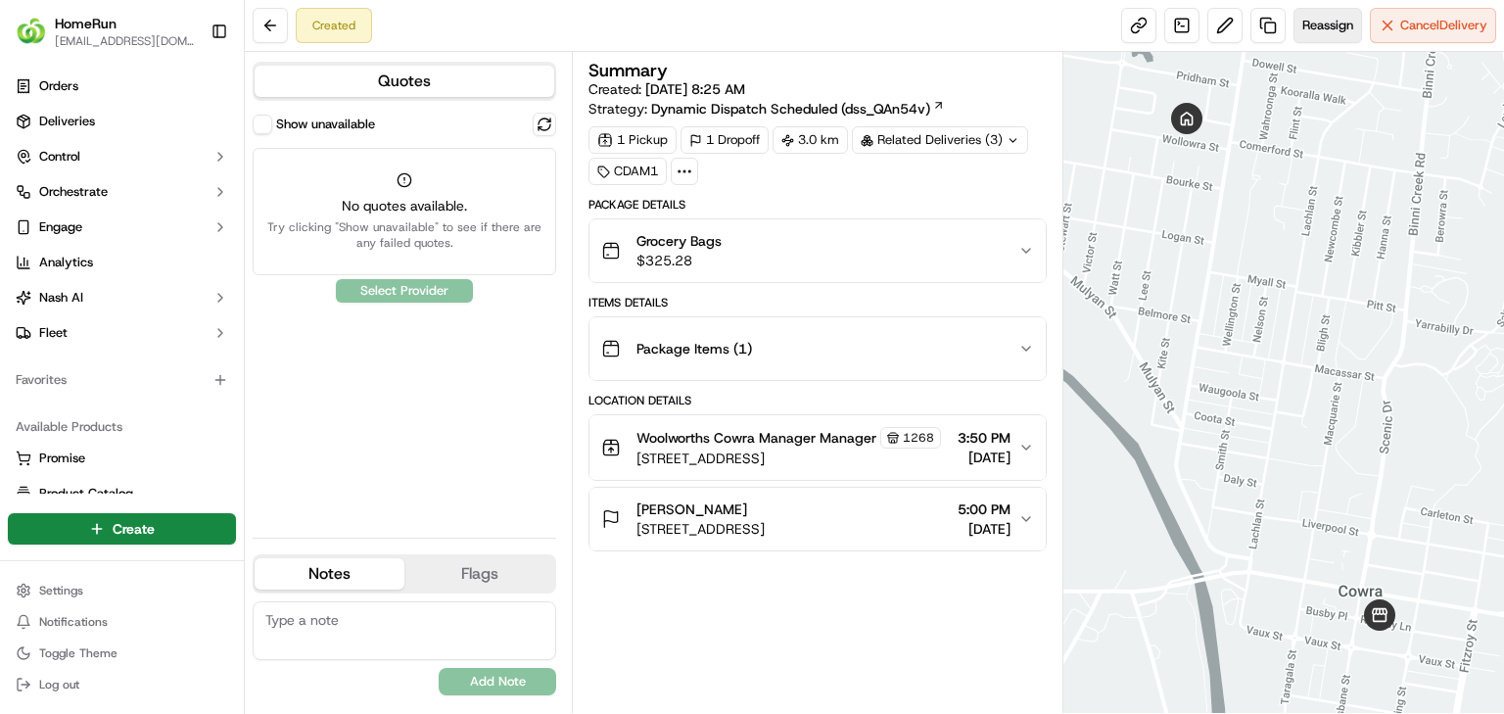
click at [1302, 23] on span "Reassign" at bounding box center [1327, 26] width 51 height 18
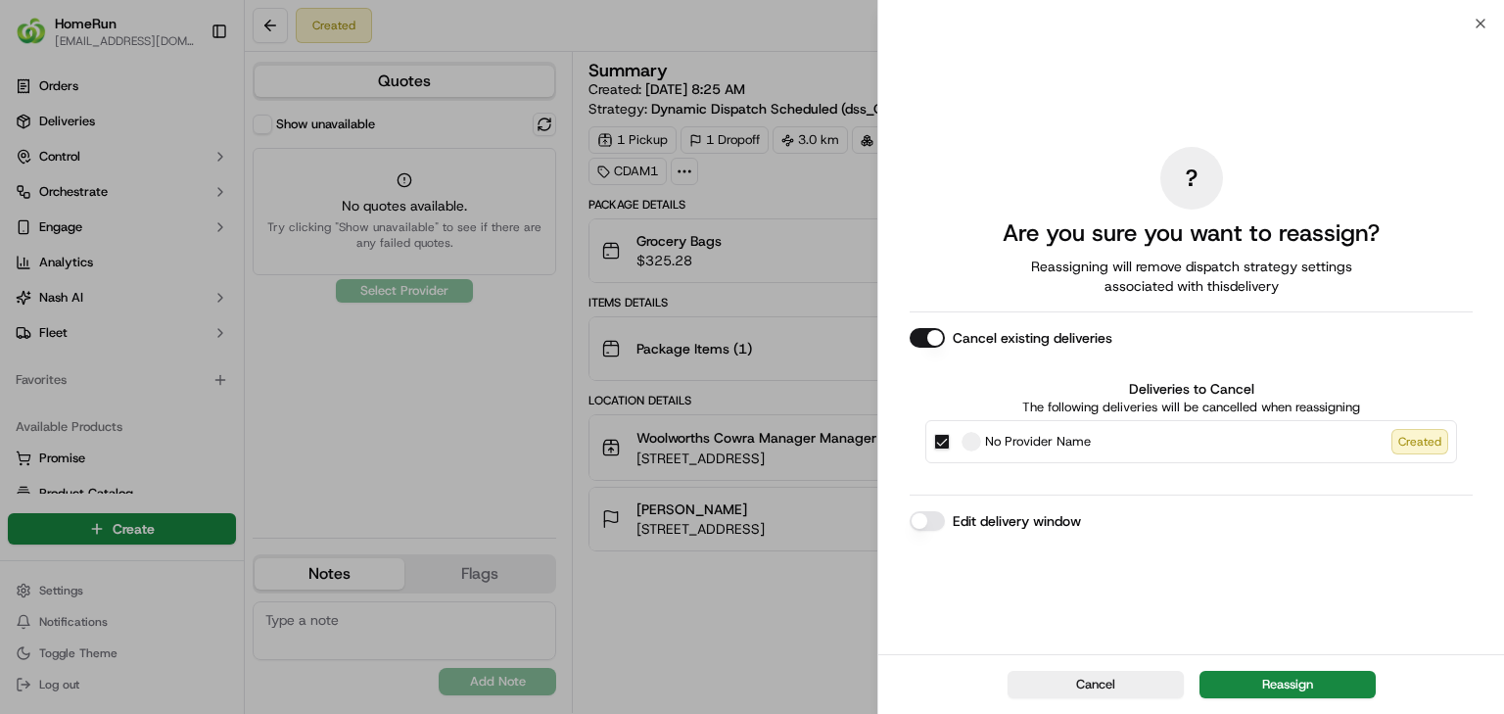
click at [937, 517] on button "Edit delivery window" at bounding box center [927, 521] width 35 height 20
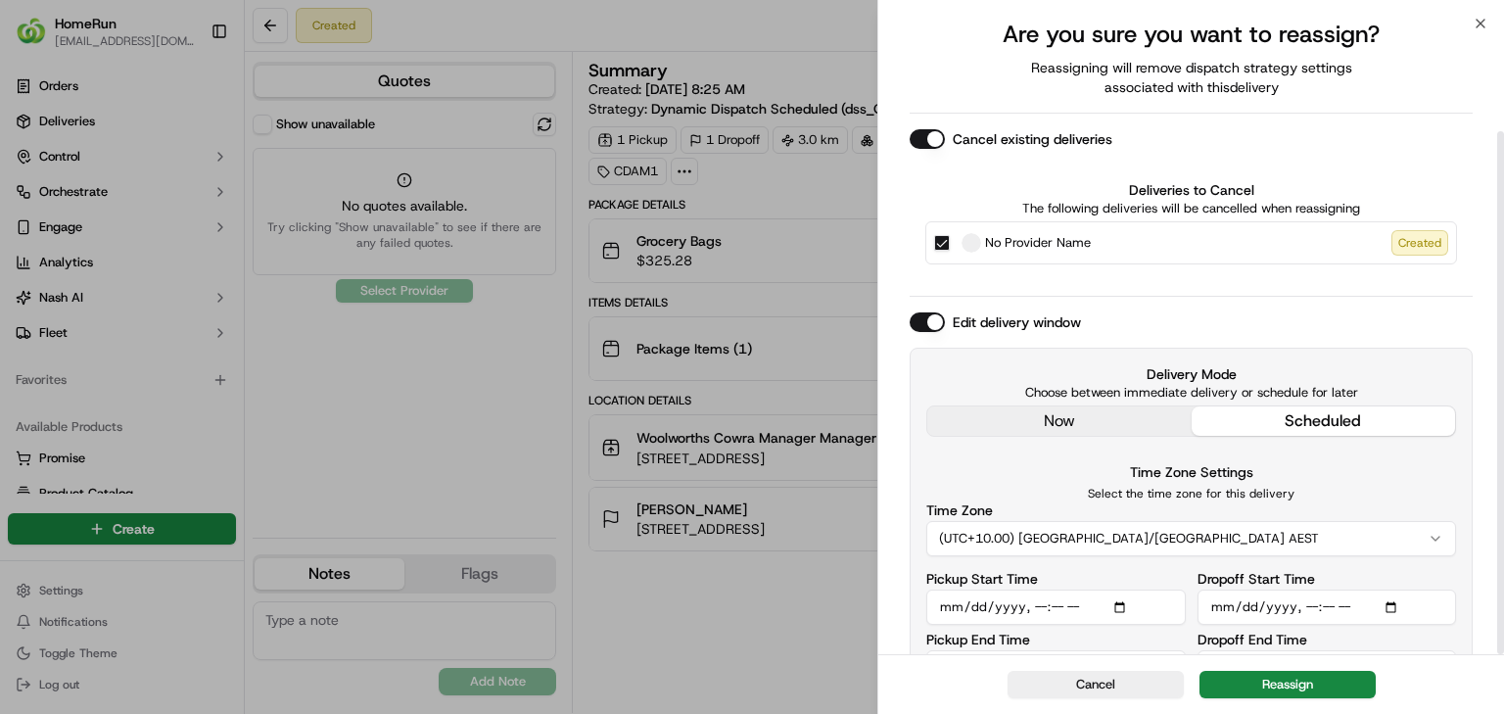
scroll to position [129, 0]
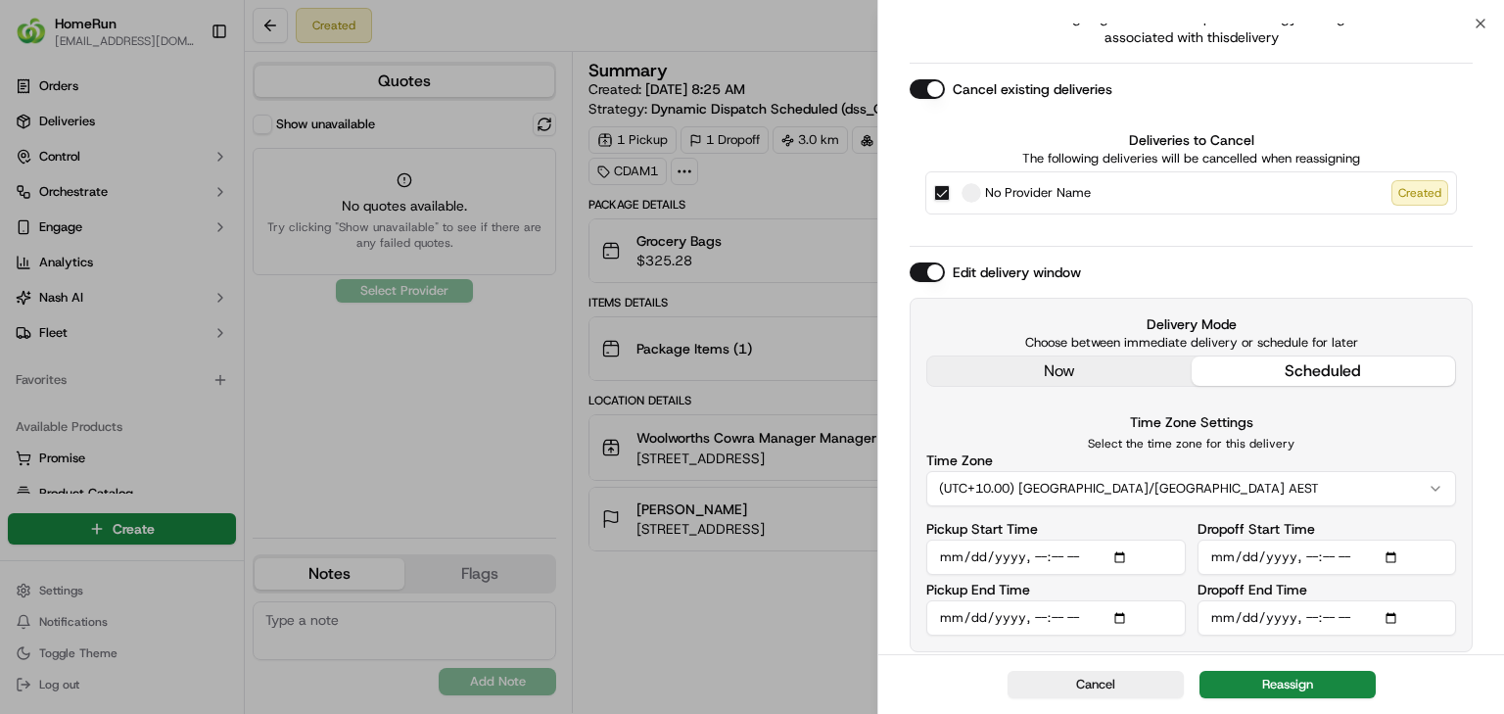
click at [1108, 683] on button "Cancel" at bounding box center [1096, 684] width 176 height 27
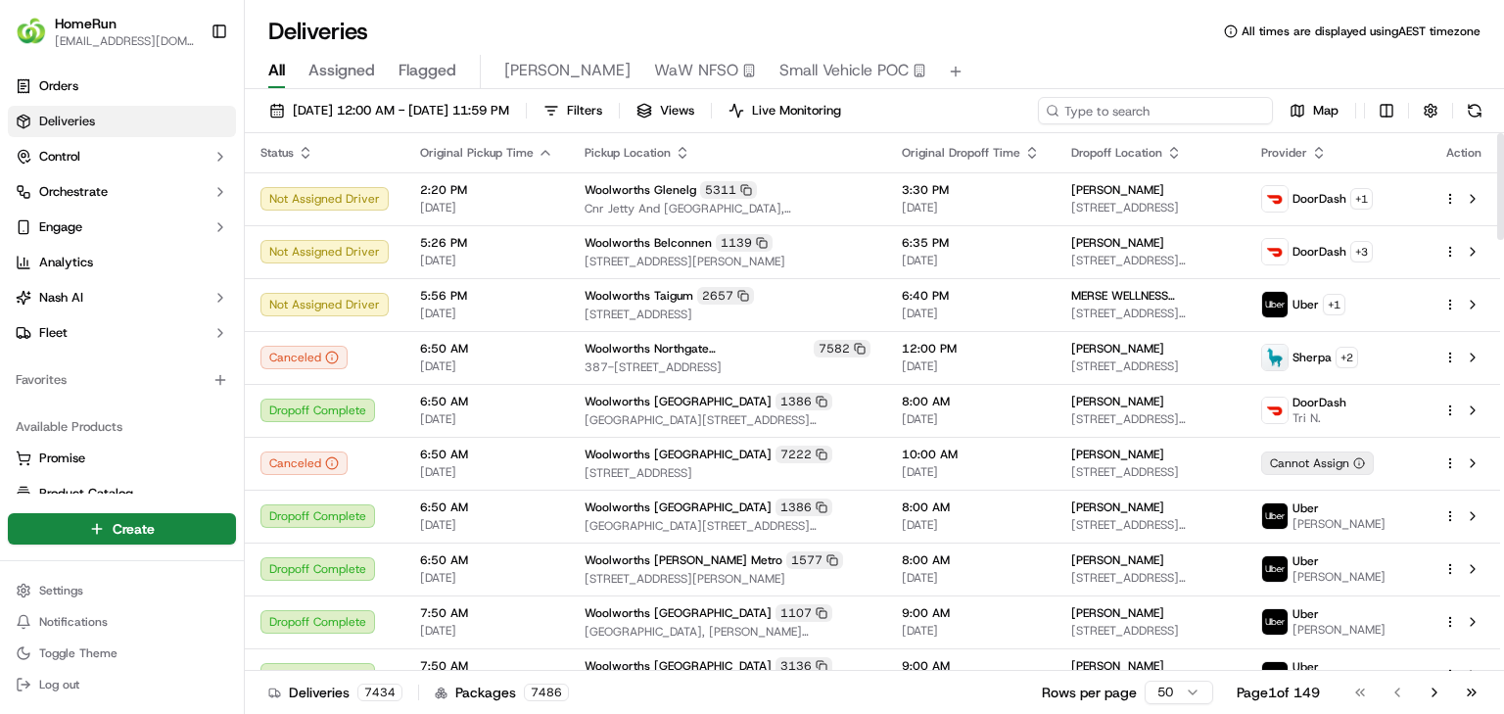
click at [1167, 105] on input at bounding box center [1155, 110] width 235 height 27
paste input "270088052"
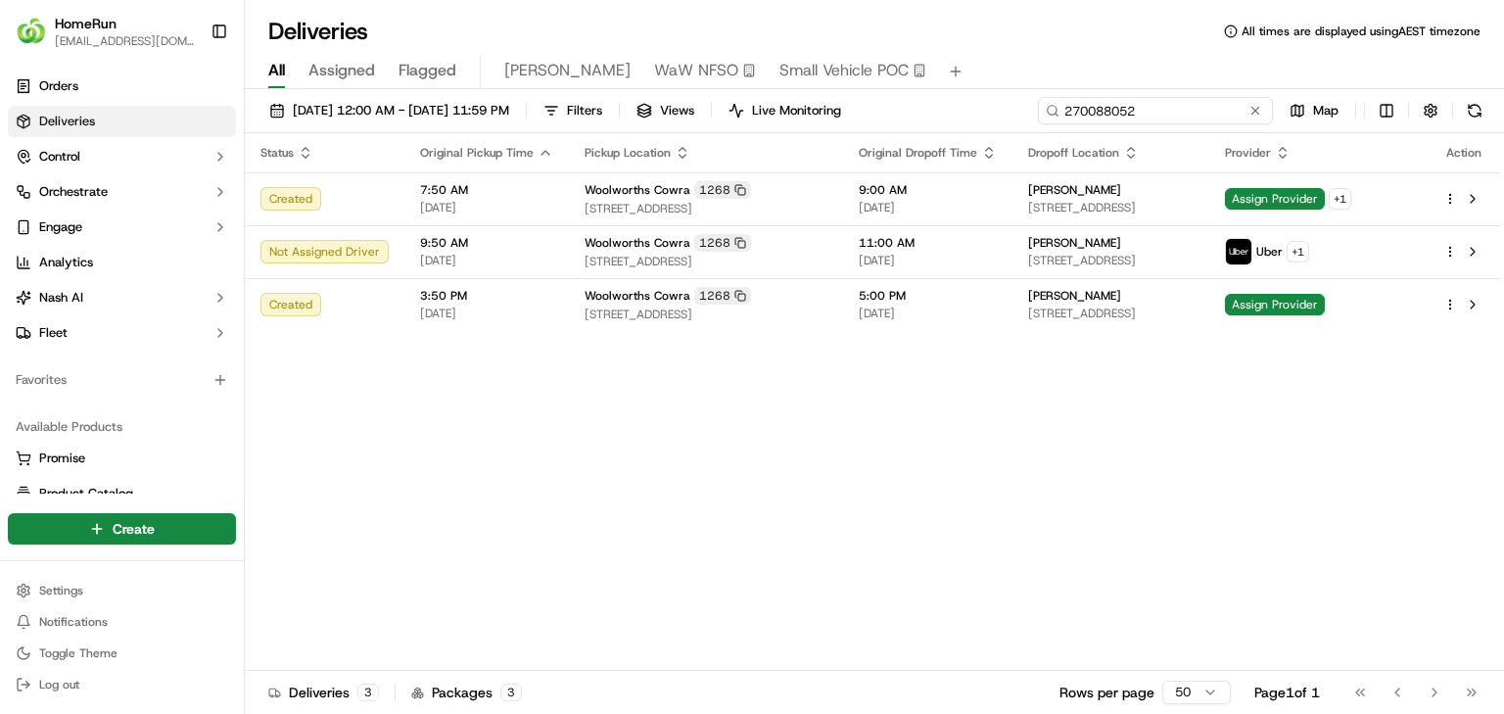
type input "270088052"
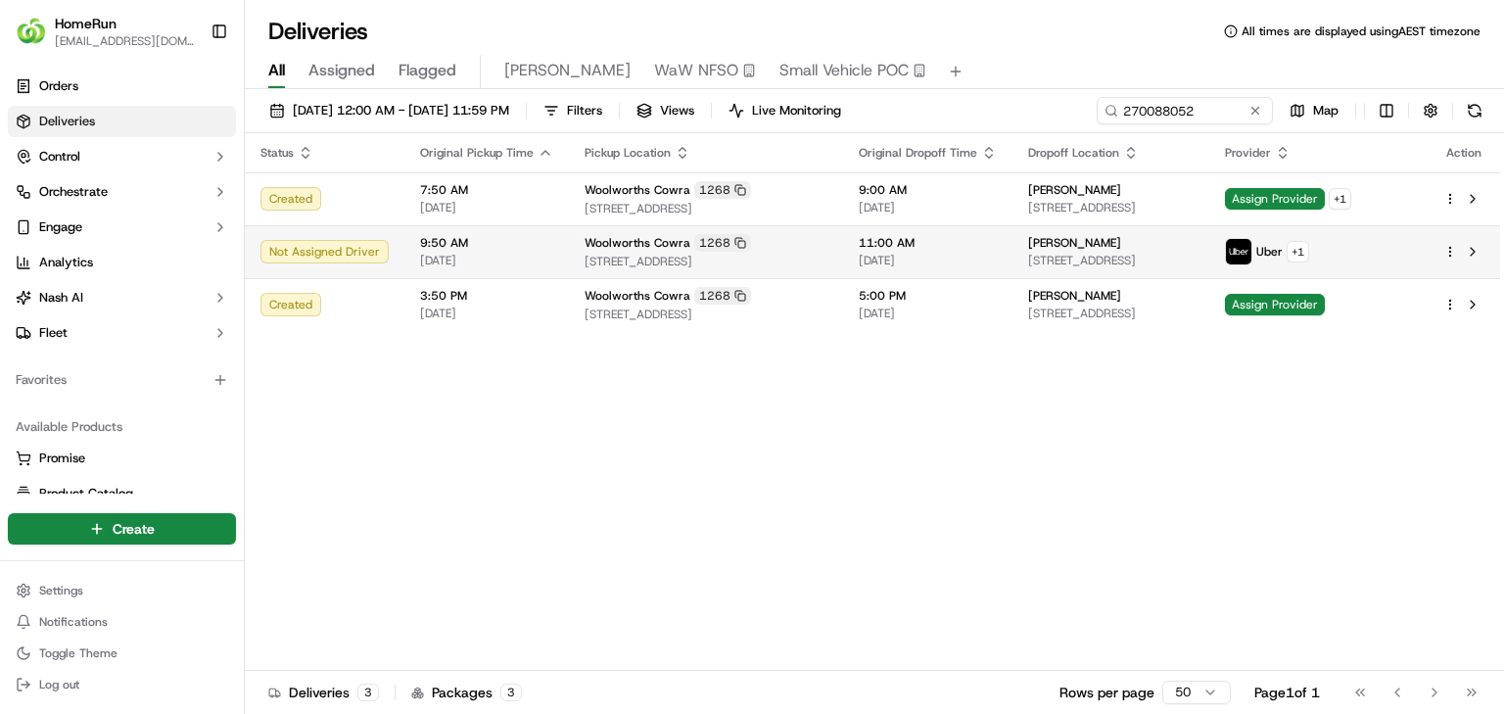
click at [897, 236] on span "11:00 AM" at bounding box center [928, 243] width 138 height 16
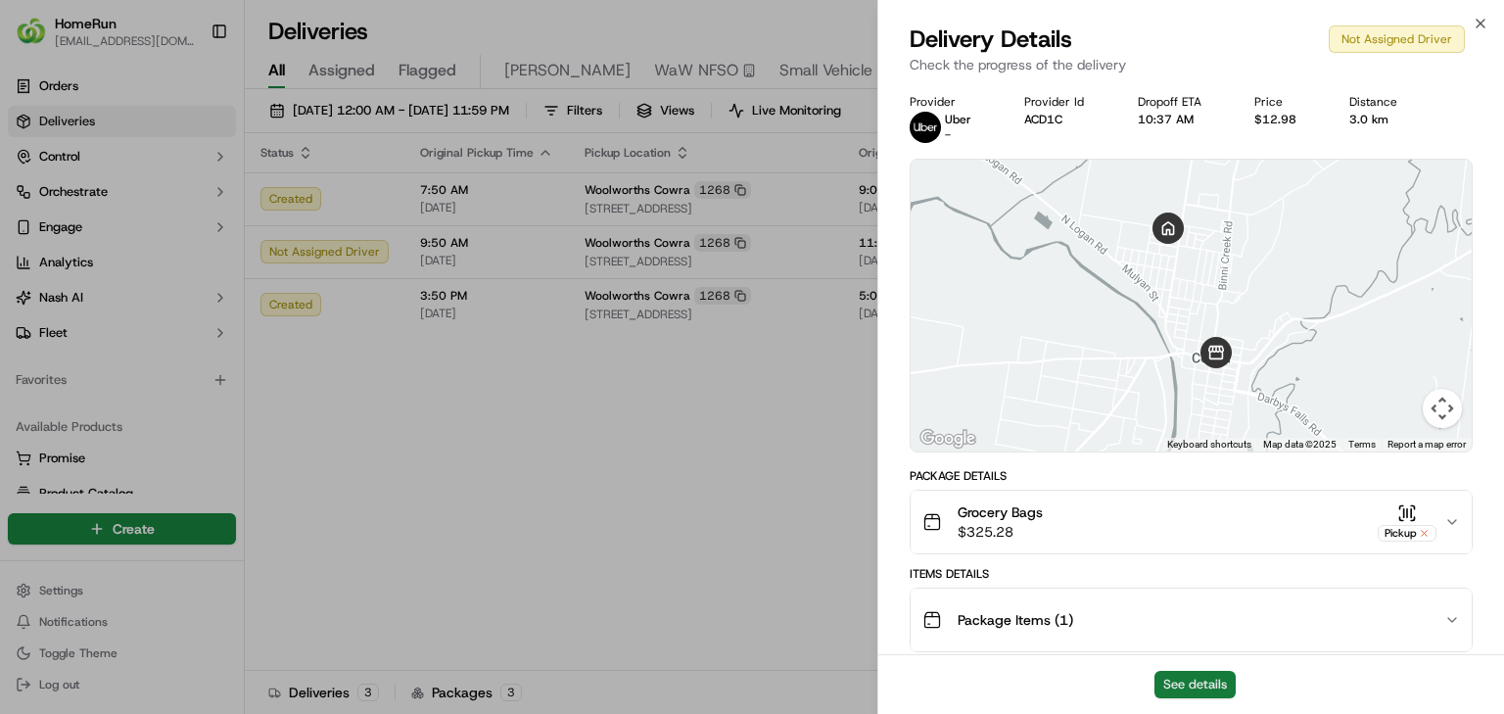
click at [1180, 681] on button "See details" at bounding box center [1194, 684] width 81 height 27
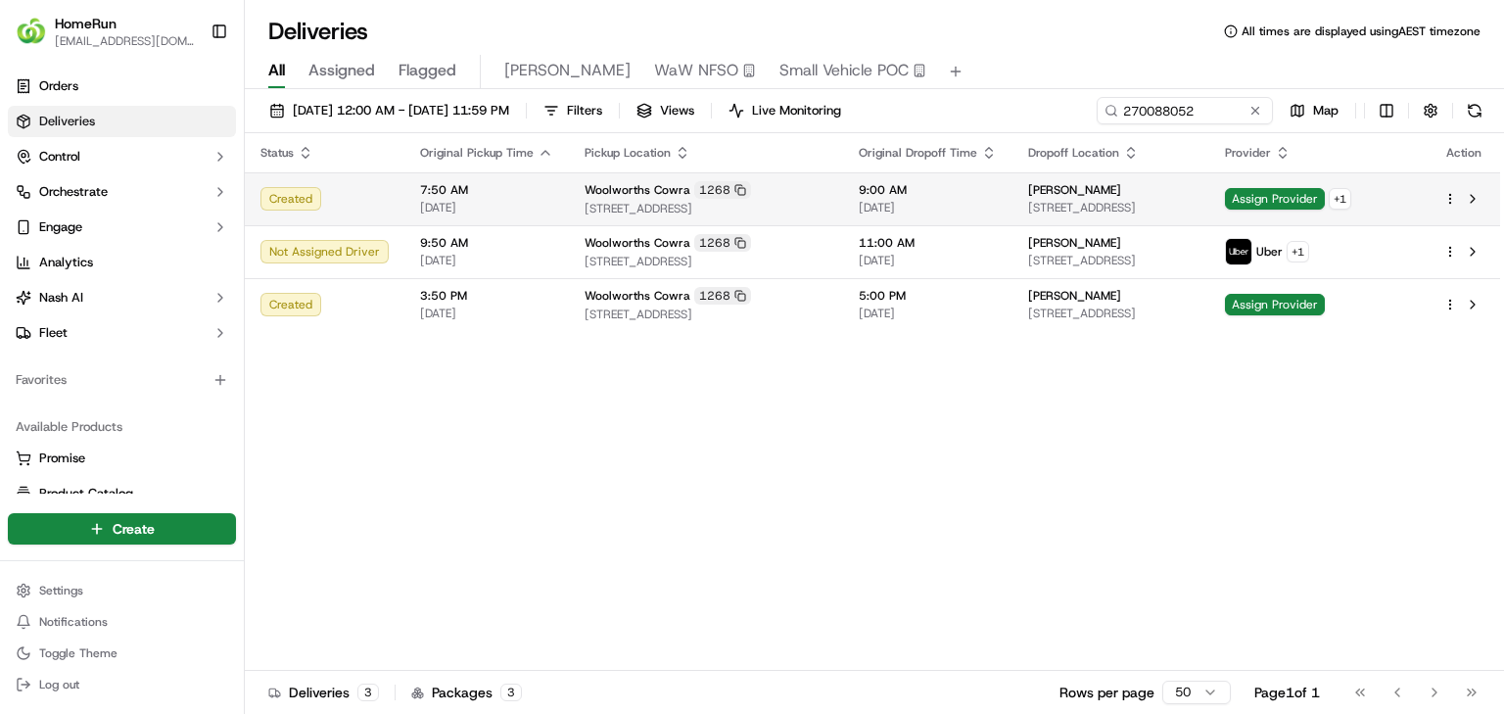
click at [661, 192] on span "Woolworths Cowra" at bounding box center [638, 190] width 106 height 16
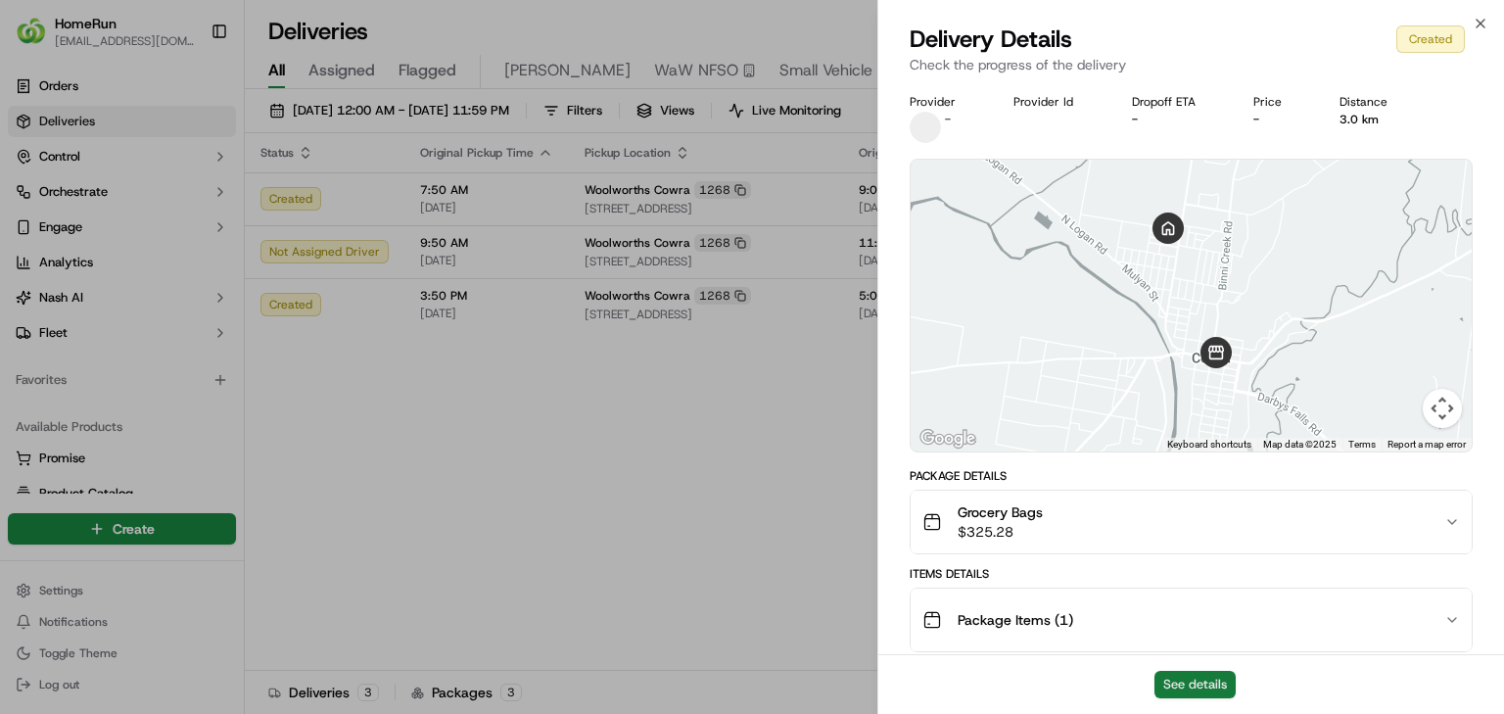
click at [1195, 692] on button "See details" at bounding box center [1194, 684] width 81 height 27
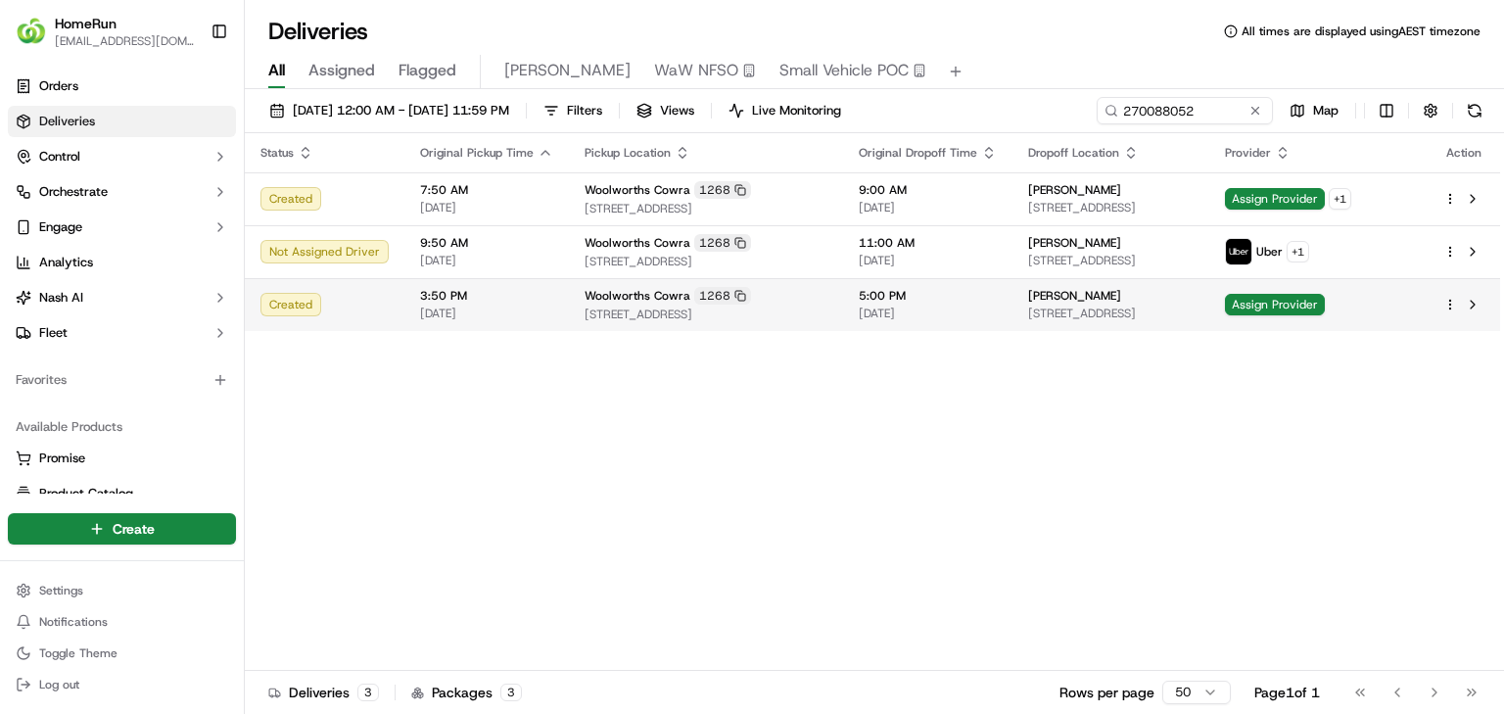
click at [603, 306] on span "[STREET_ADDRESS]" at bounding box center [706, 314] width 243 height 16
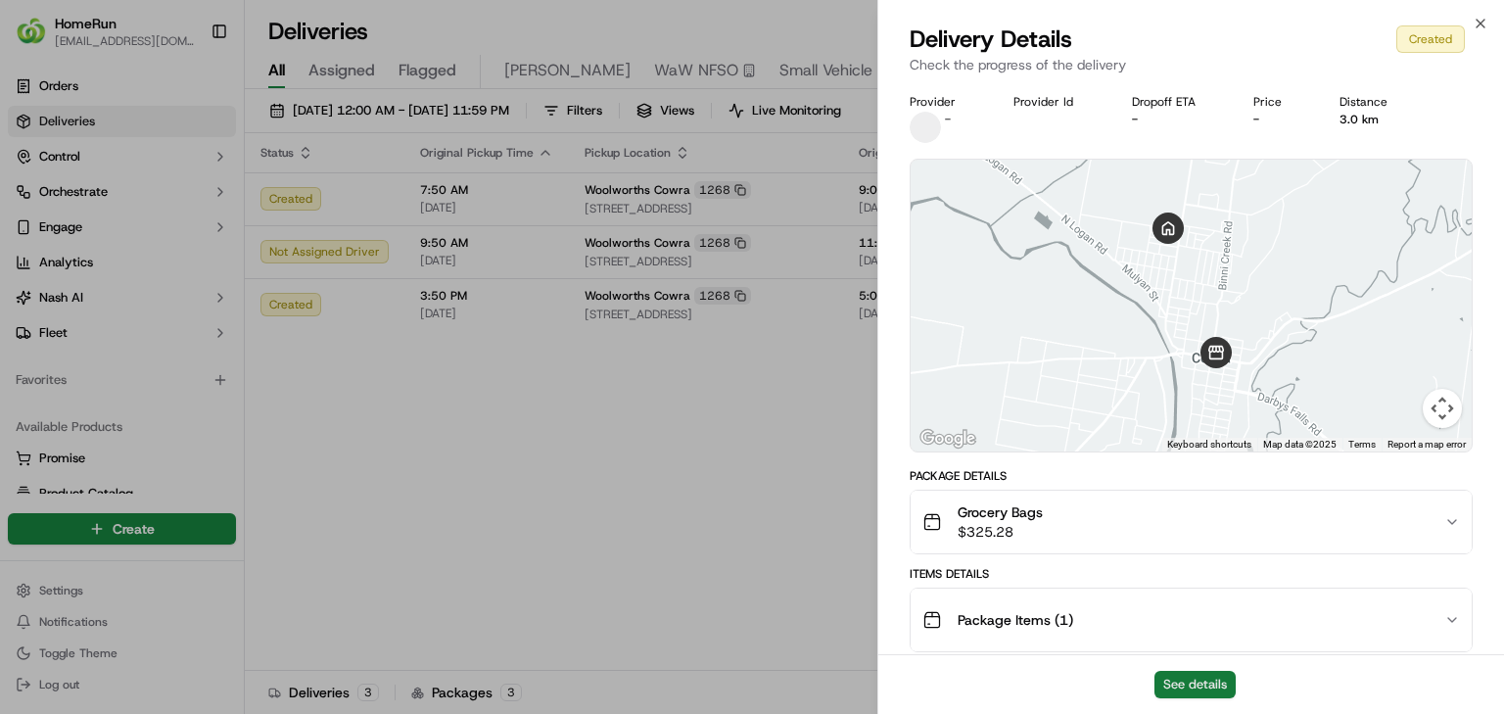
click at [1197, 688] on button "See details" at bounding box center [1194, 684] width 81 height 27
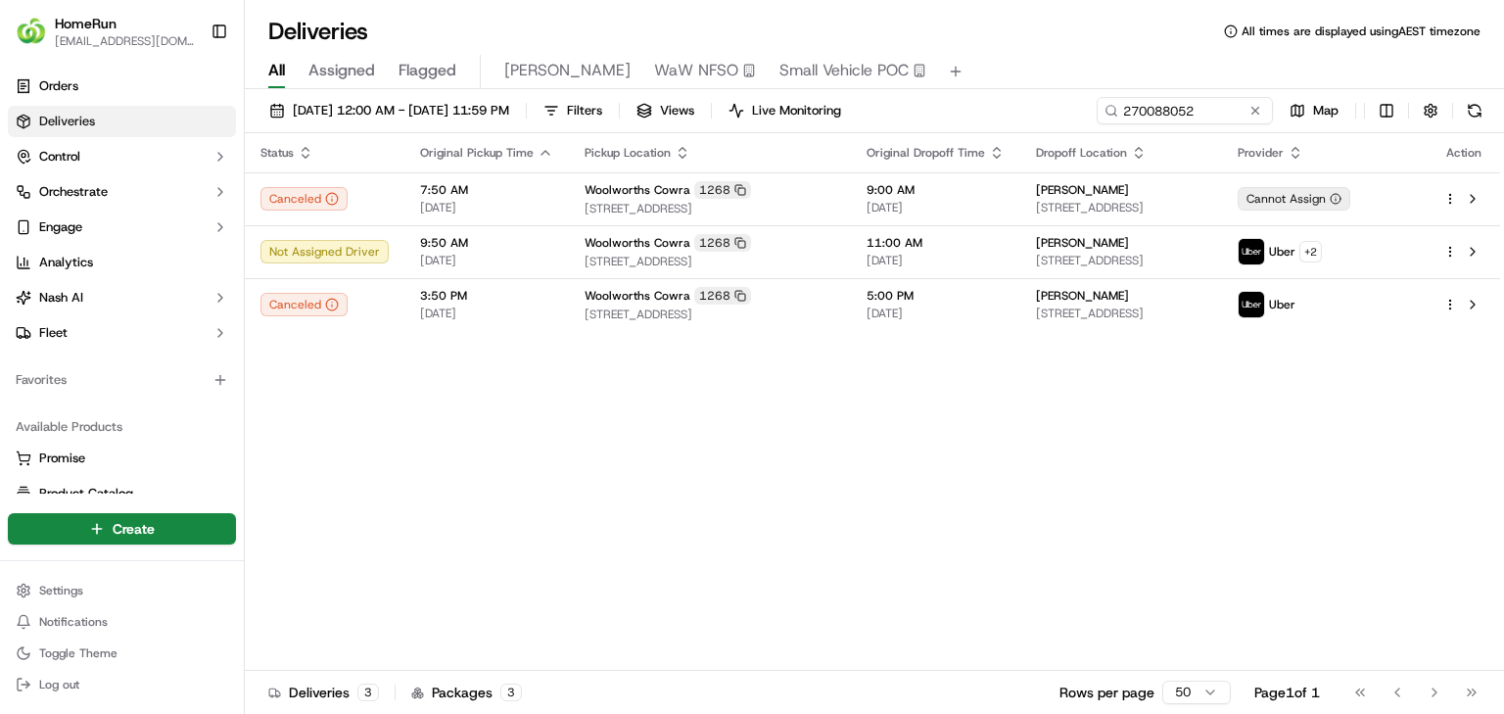
drag, startPoint x: 647, startPoint y: 453, endPoint x: 658, endPoint y: 449, distance: 11.5
click at [658, 449] on div "Status Original Pickup Time Pickup Location Original Dropoff Time Dropoff Locat…" at bounding box center [872, 402] width 1255 height 538
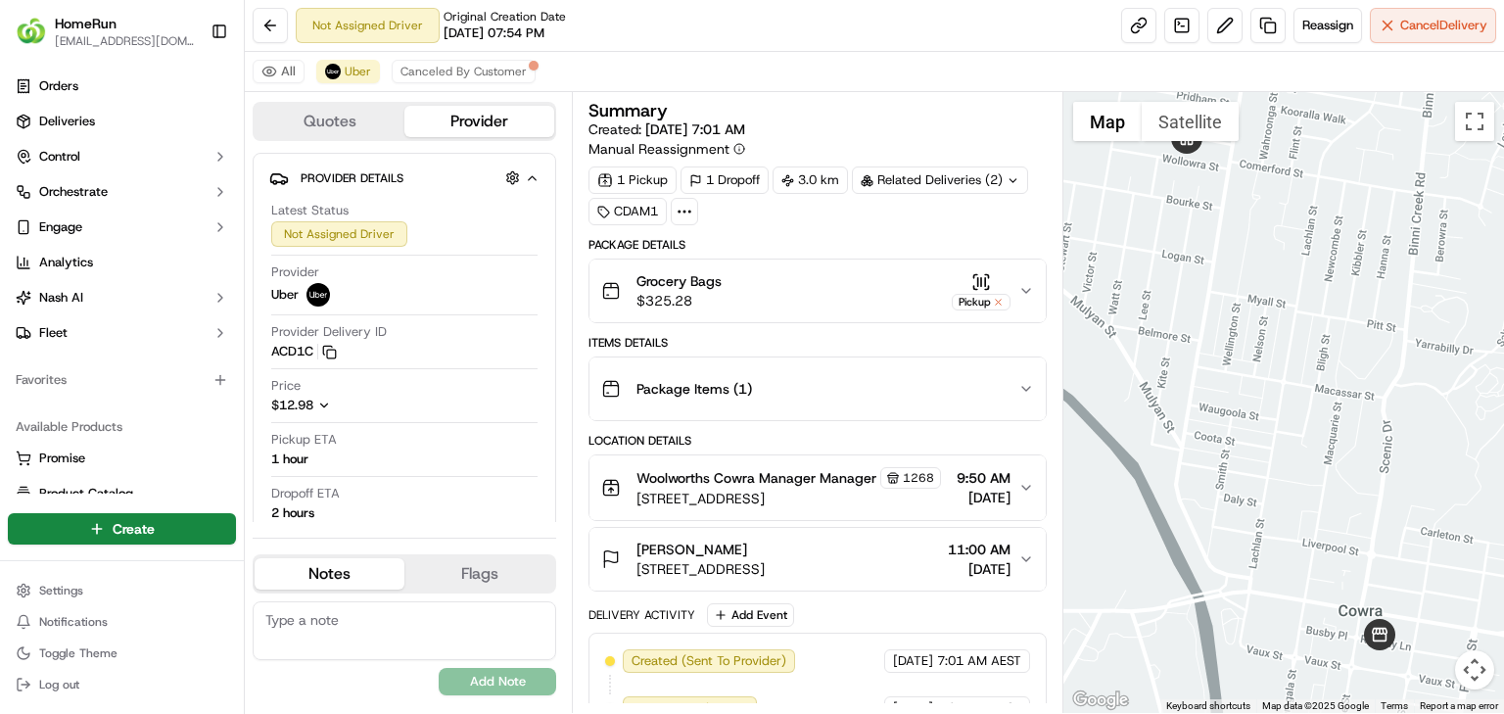
scroll to position [47, 0]
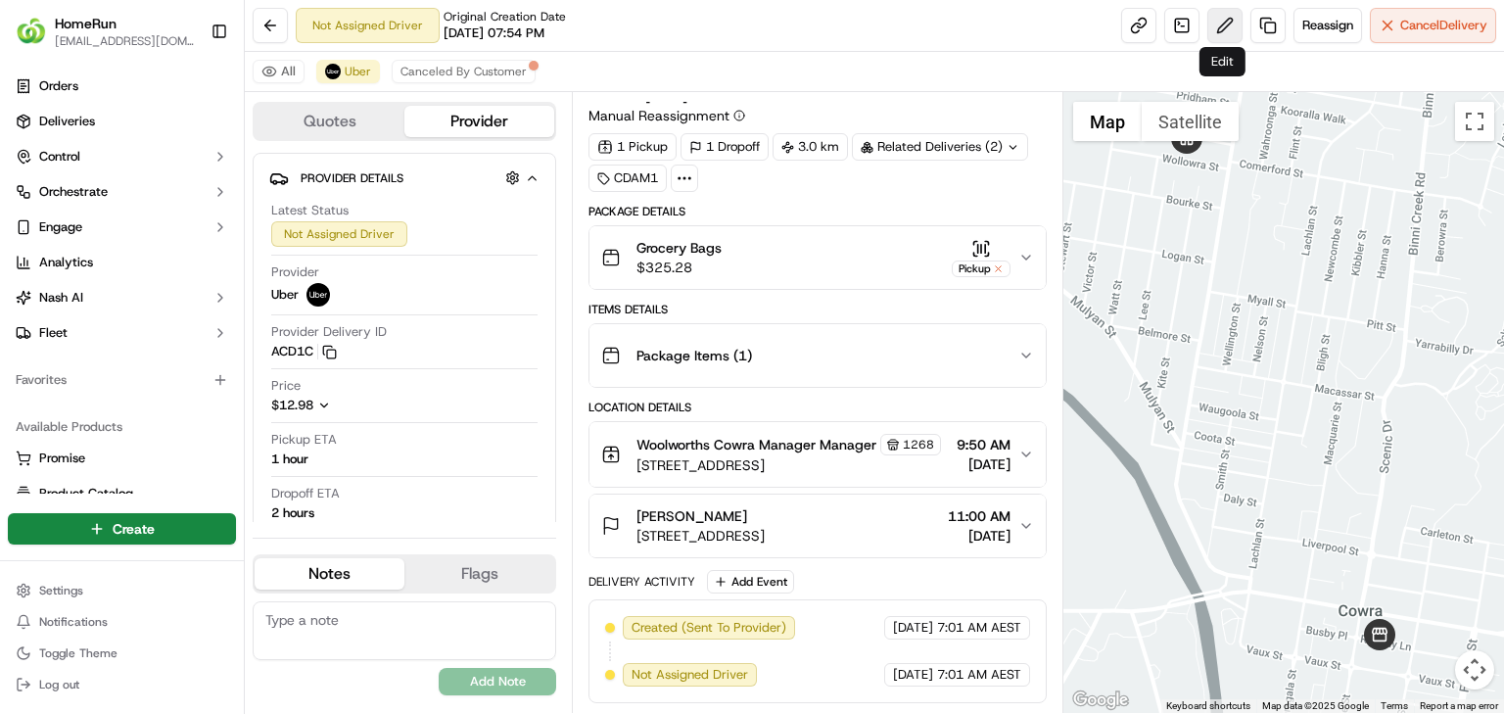
click at [1230, 28] on button at bounding box center [1224, 25] width 35 height 35
click at [1312, 31] on span "Reassign" at bounding box center [1327, 26] width 51 height 18
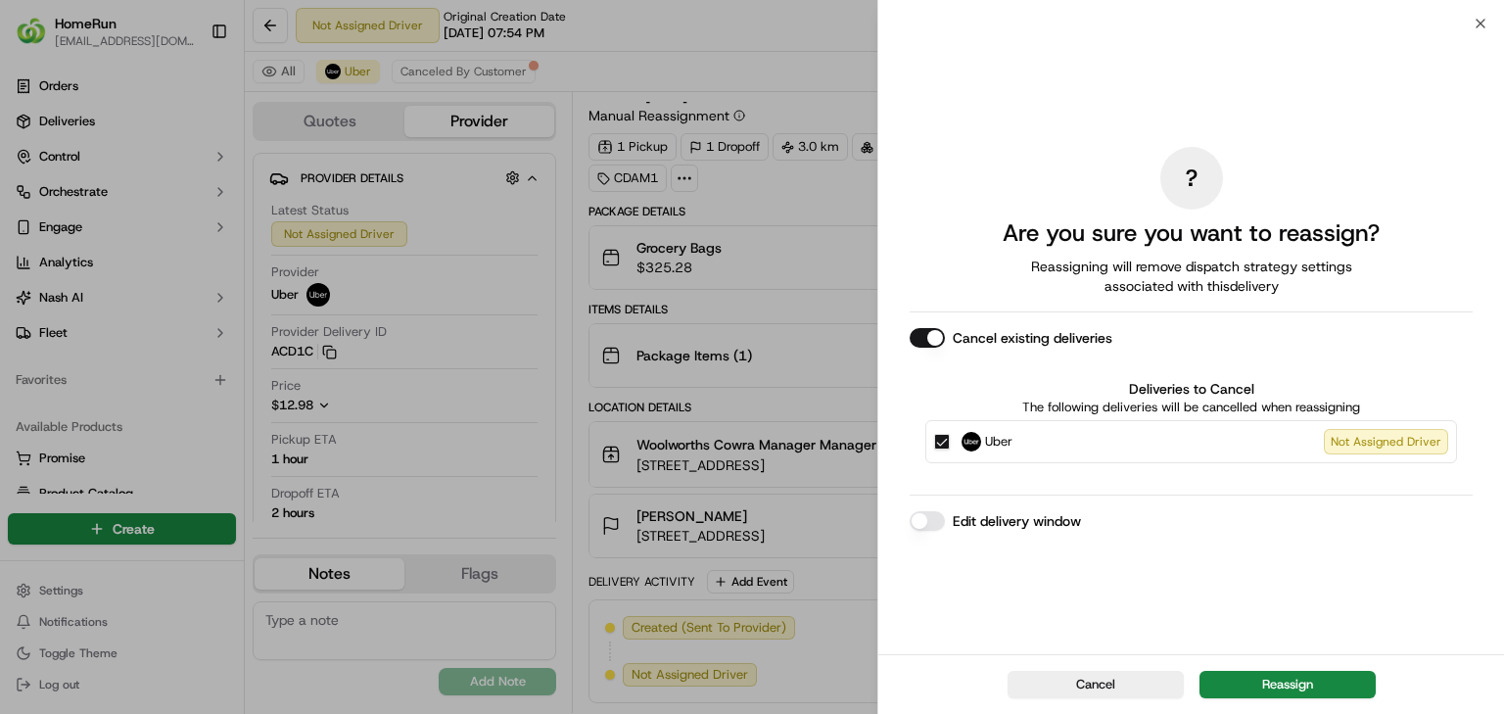
click at [901, 515] on div "? Are you sure you want to reassign? Reassigning will remove dispatch strategy …" at bounding box center [1191, 338] width 626 height 631
click at [918, 516] on button "Edit delivery window" at bounding box center [927, 521] width 35 height 20
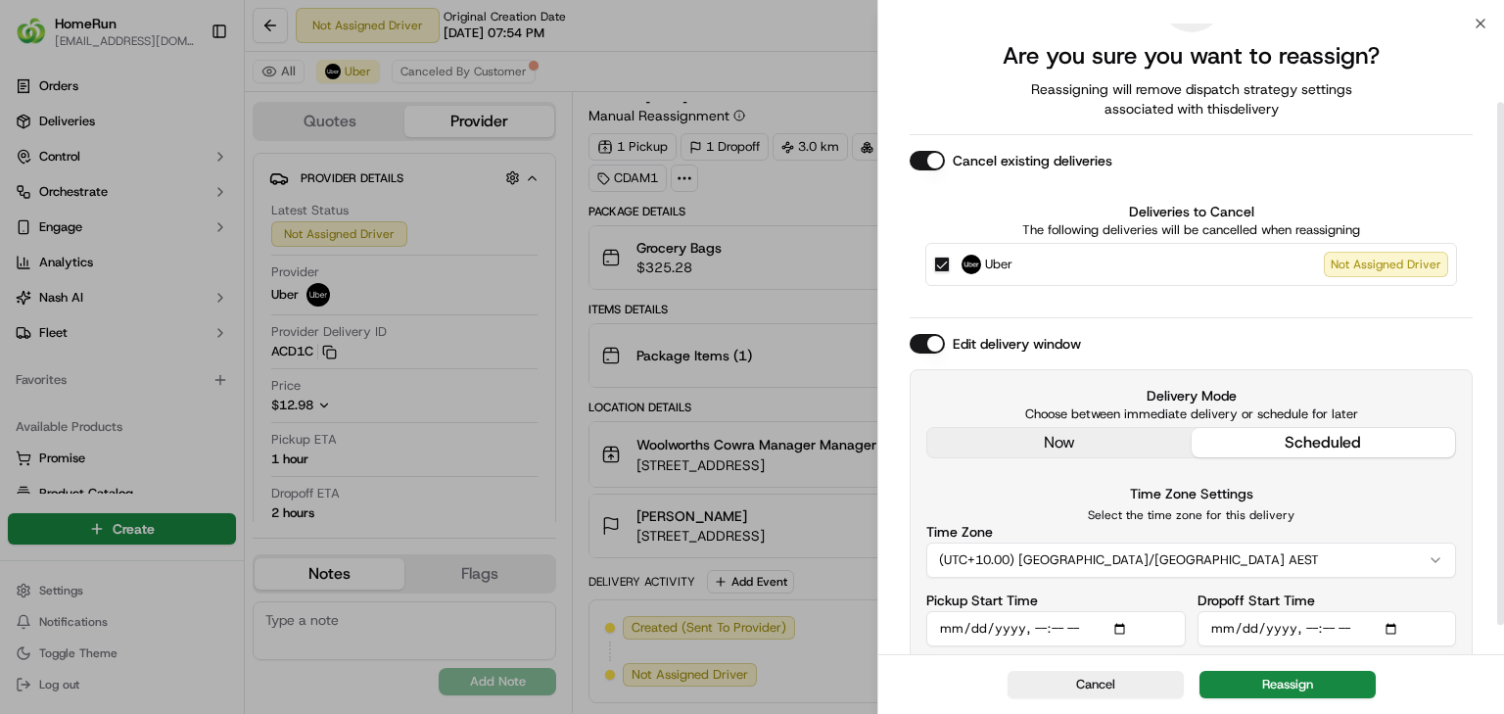
scroll to position [129, 0]
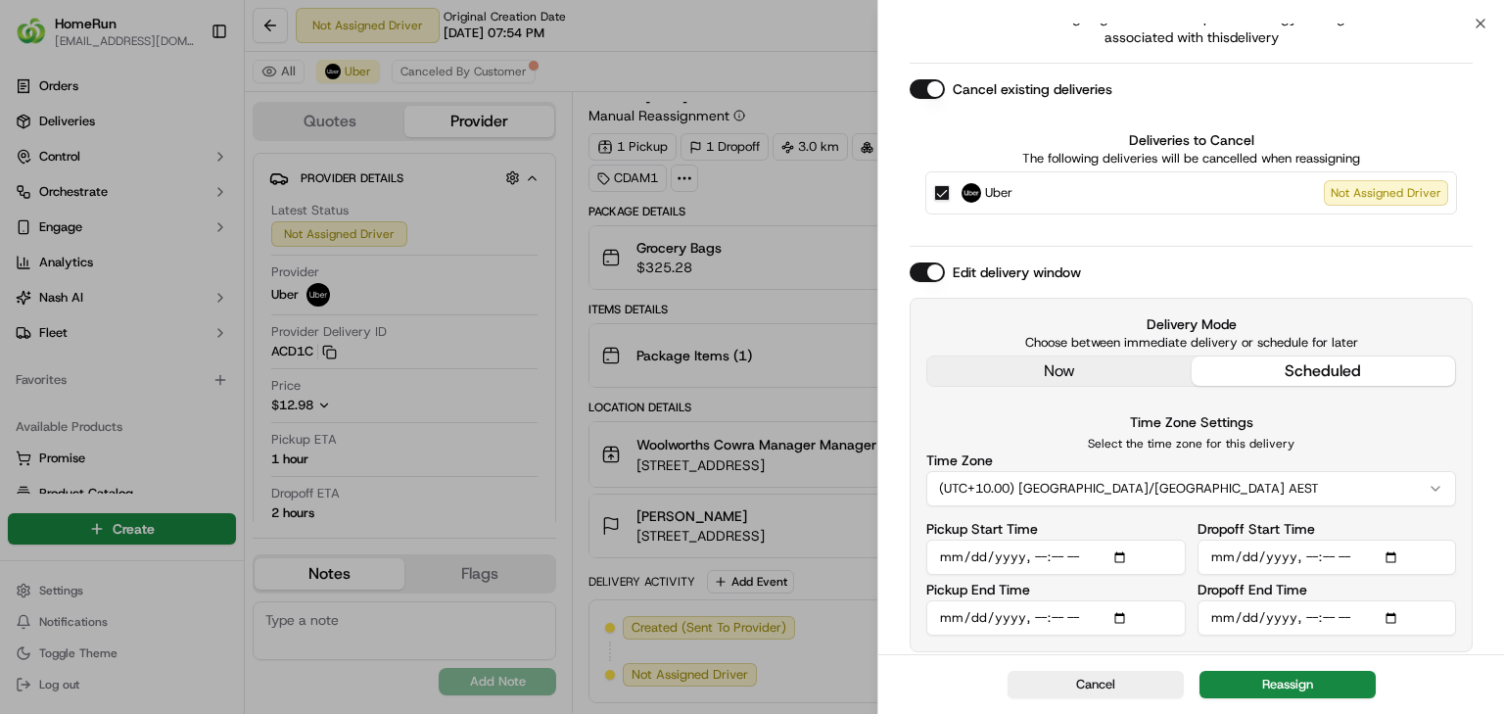
click at [1038, 552] on input "Pickup Start Time" at bounding box center [1055, 557] width 259 height 35
type input "2025-09-20T16:00"
click at [1307, 555] on input "Dropoff Start Time" at bounding box center [1326, 557] width 259 height 35
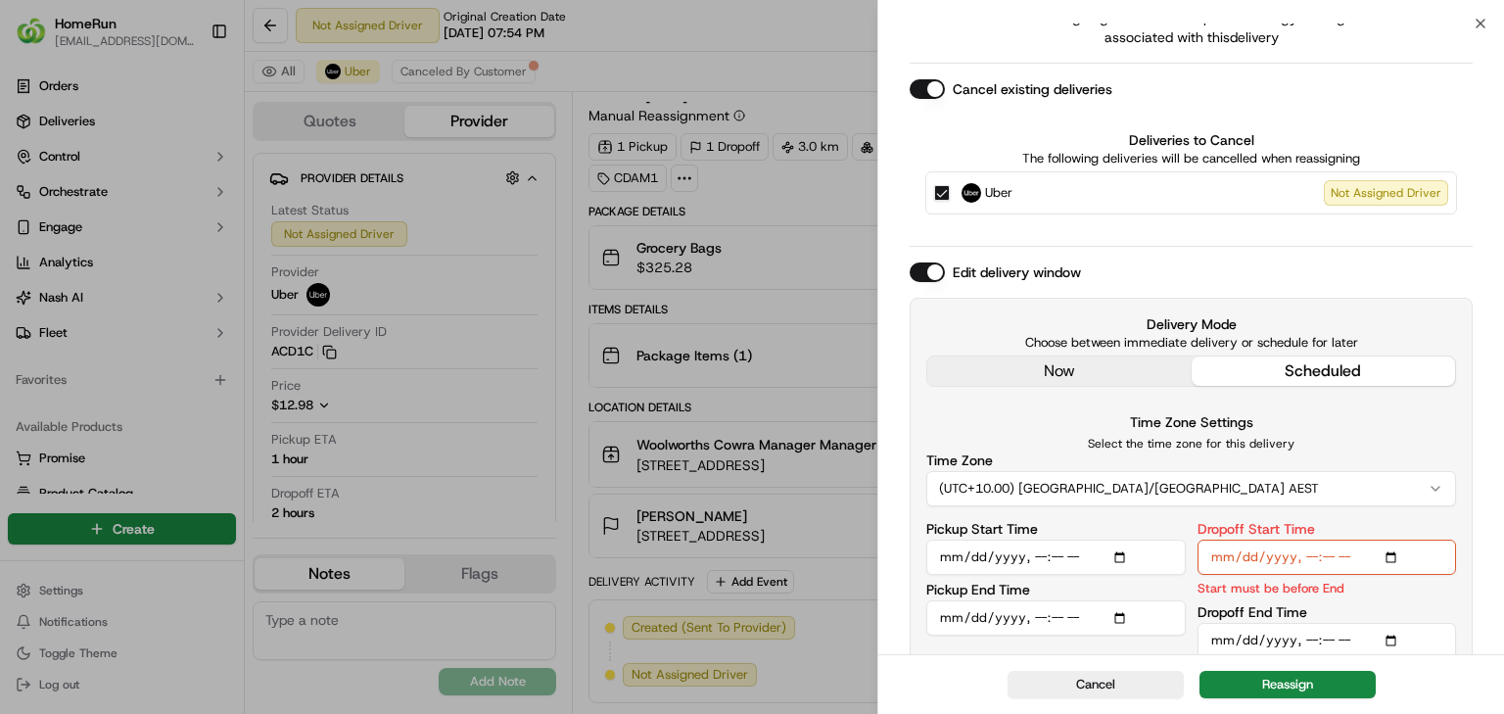
type input "2025-09-20T17:00"
click at [1300, 637] on input "Dropoff End Time" at bounding box center [1326, 640] width 259 height 35
type input "2025-09-20T18:00"
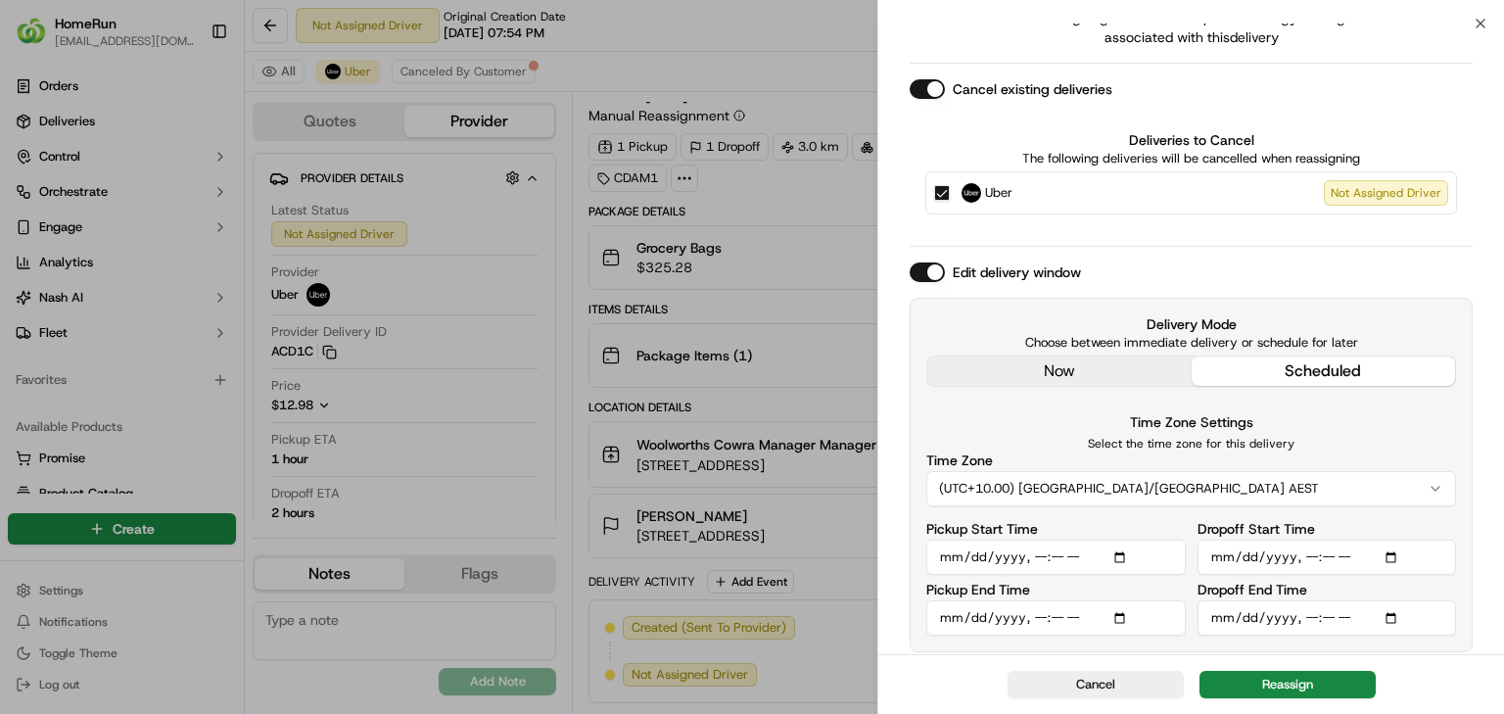
click at [1290, 472] on button "(UTC+10.00) Australia/Sydney AEST" at bounding box center [1191, 488] width 530 height 35
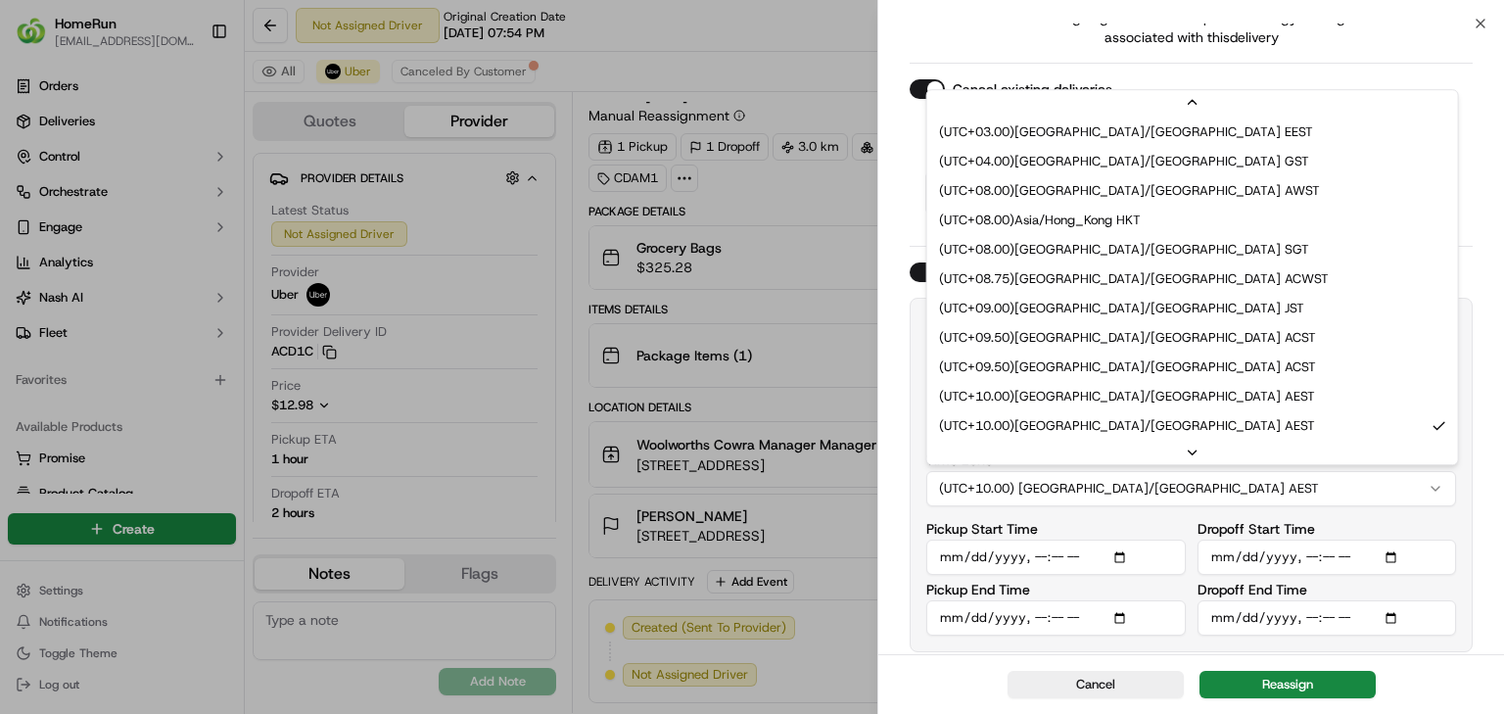
scroll to position [822, 0]
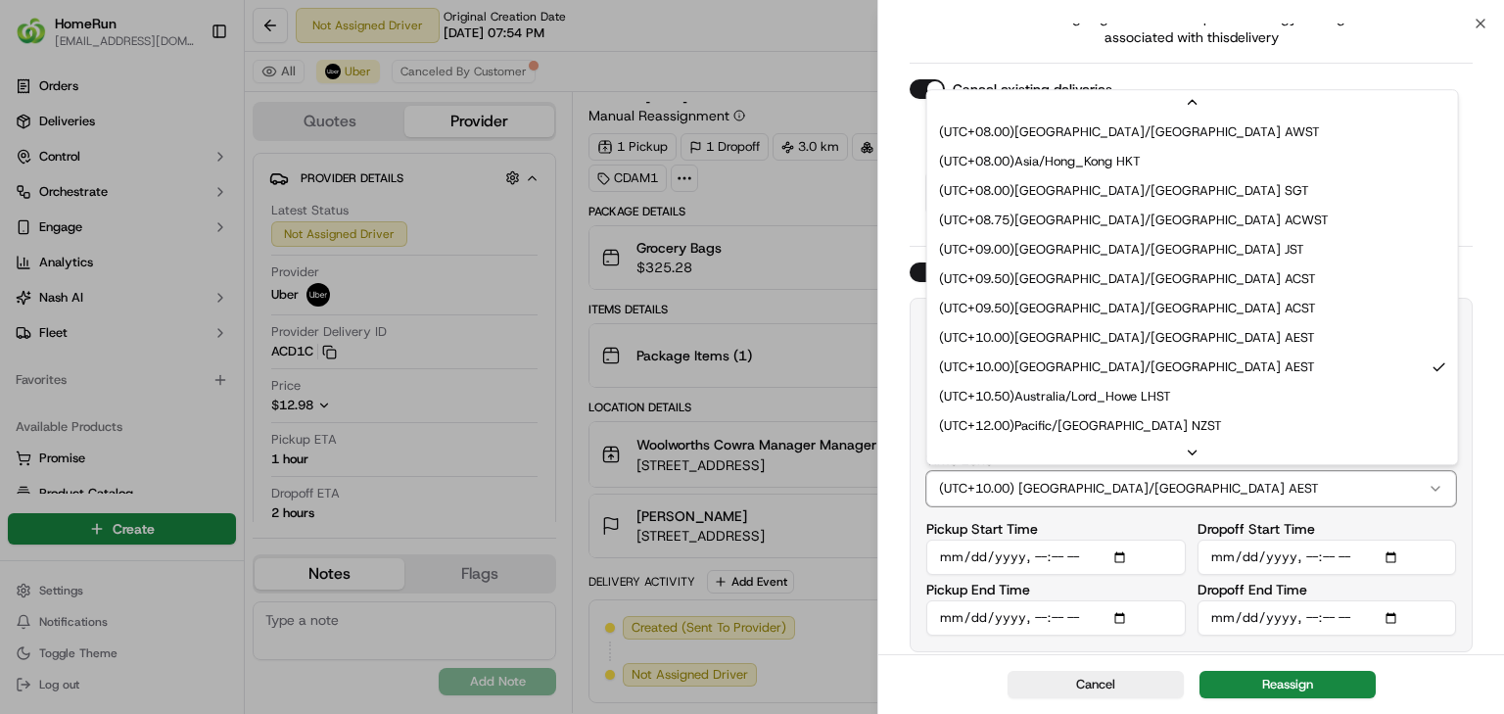
click at [1279, 505] on div "Time Zone Settings Select the time zone for this delivery Time Zone (UTC+10.00)…" at bounding box center [1191, 522] width 530 height 225
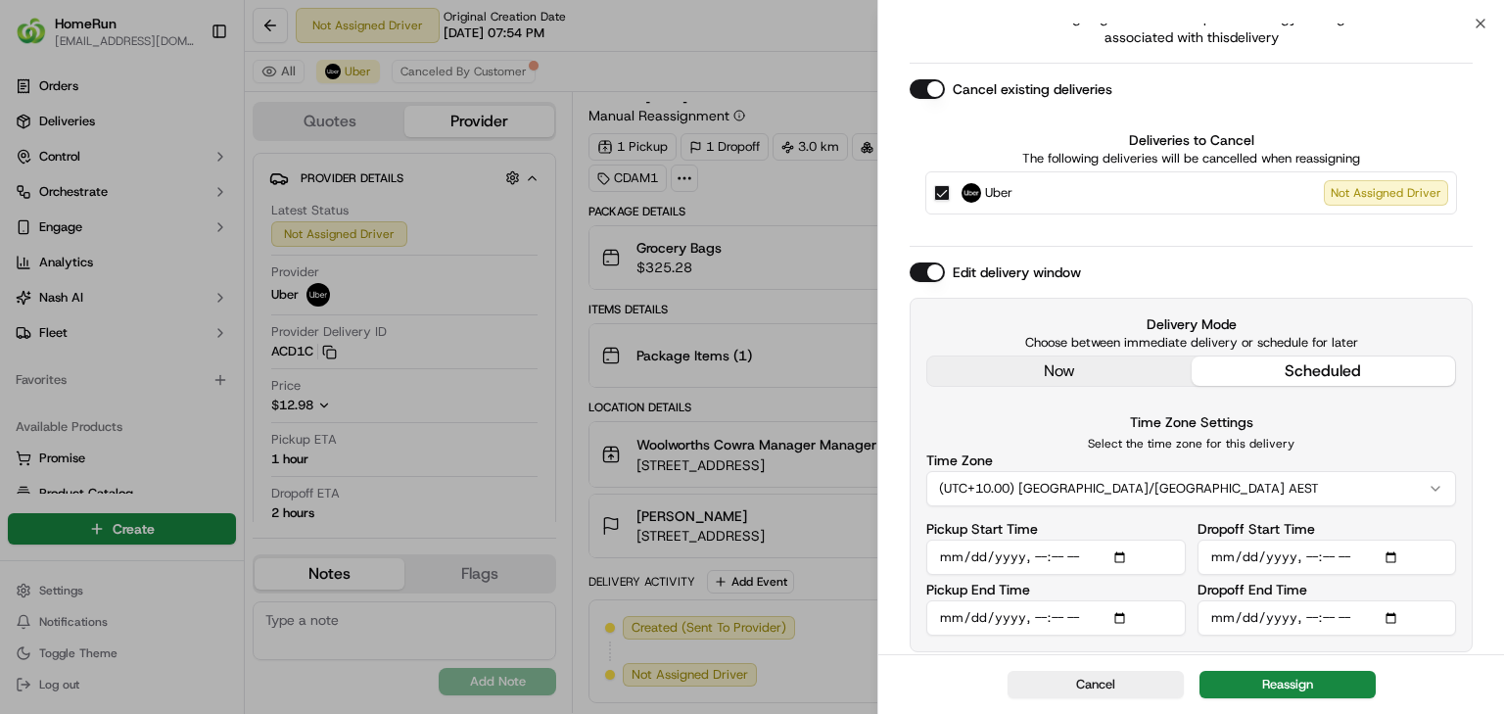
click at [1277, 522] on label "Dropoff Start Time" at bounding box center [1255, 529] width 117 height 14
click at [1277, 540] on input "Dropoff Start Time" at bounding box center [1326, 557] width 259 height 35
click at [1312, 671] on button "Reassign" at bounding box center [1287, 684] width 176 height 27
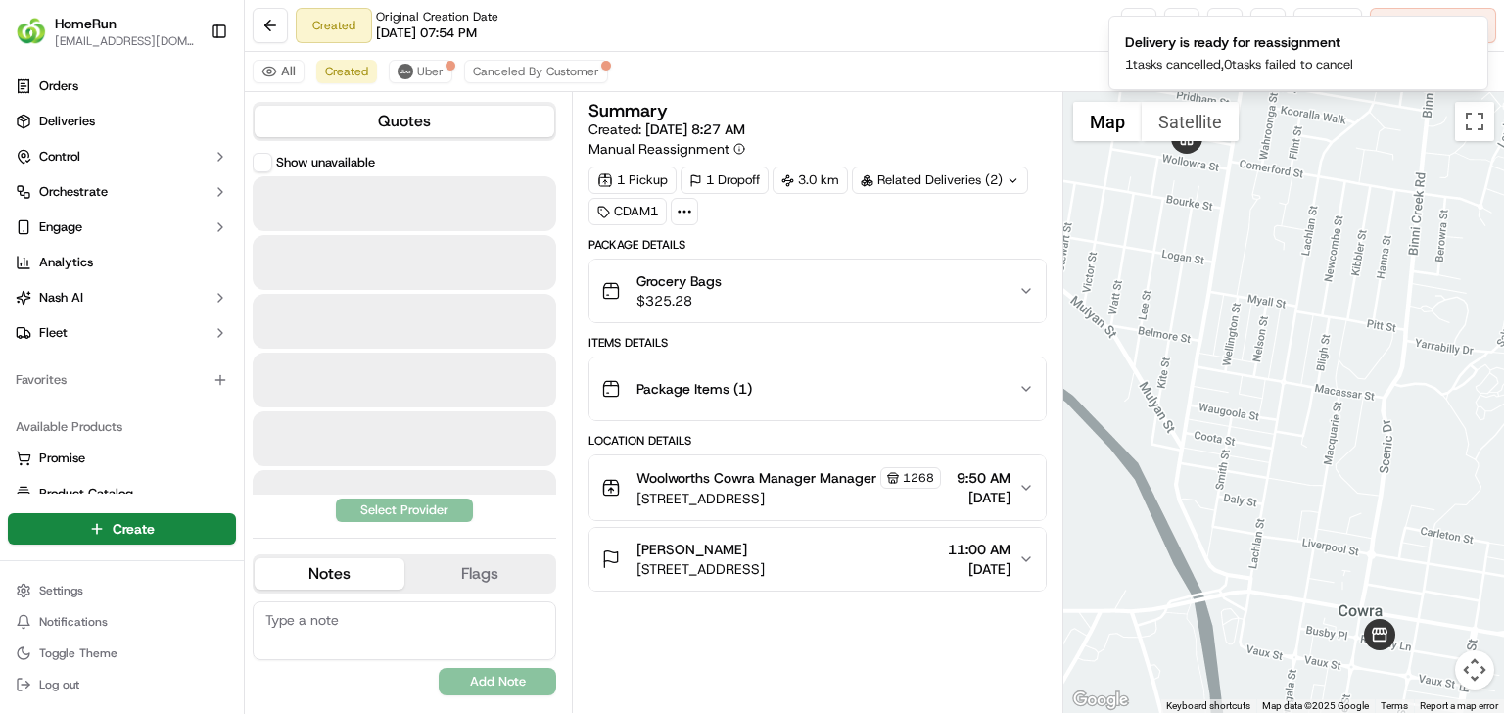
scroll to position [0, 0]
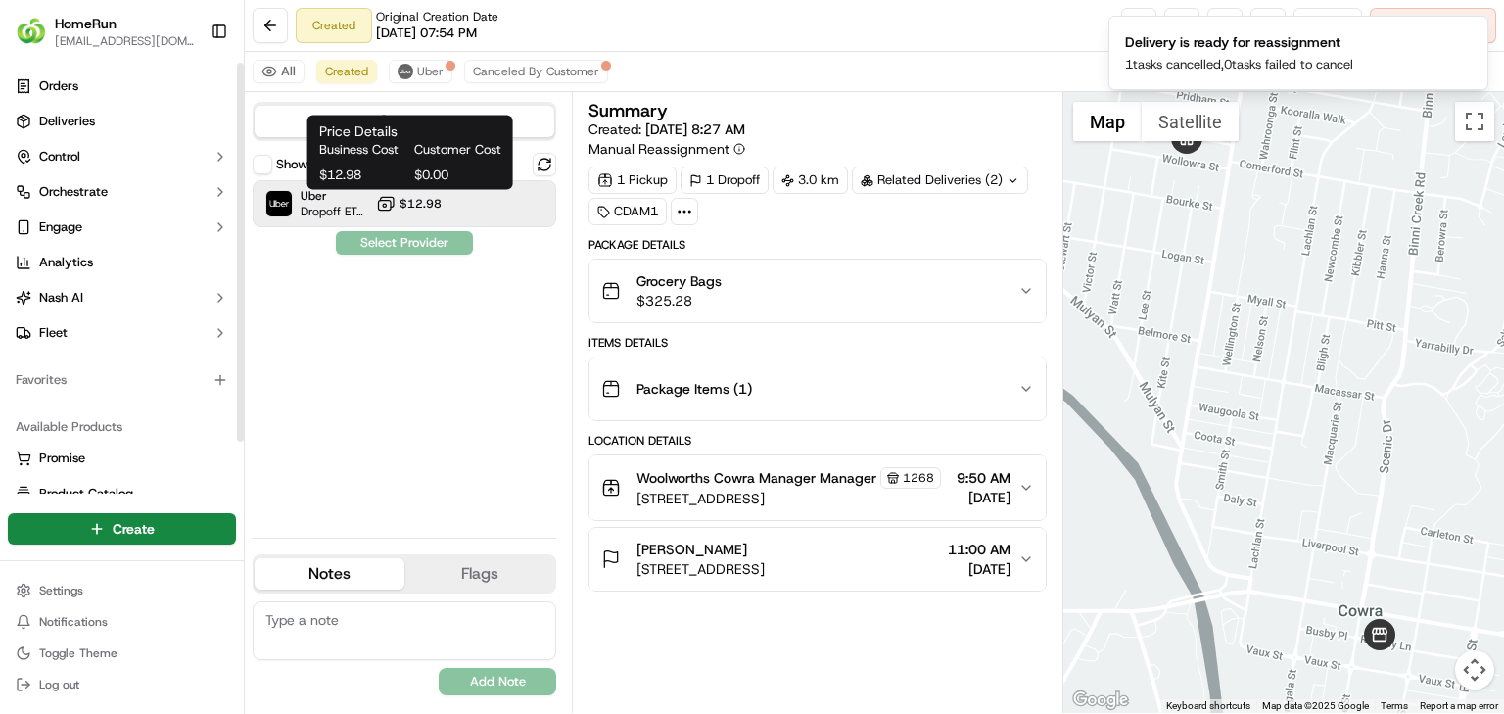
click at [386, 197] on icon at bounding box center [387, 202] width 13 height 10
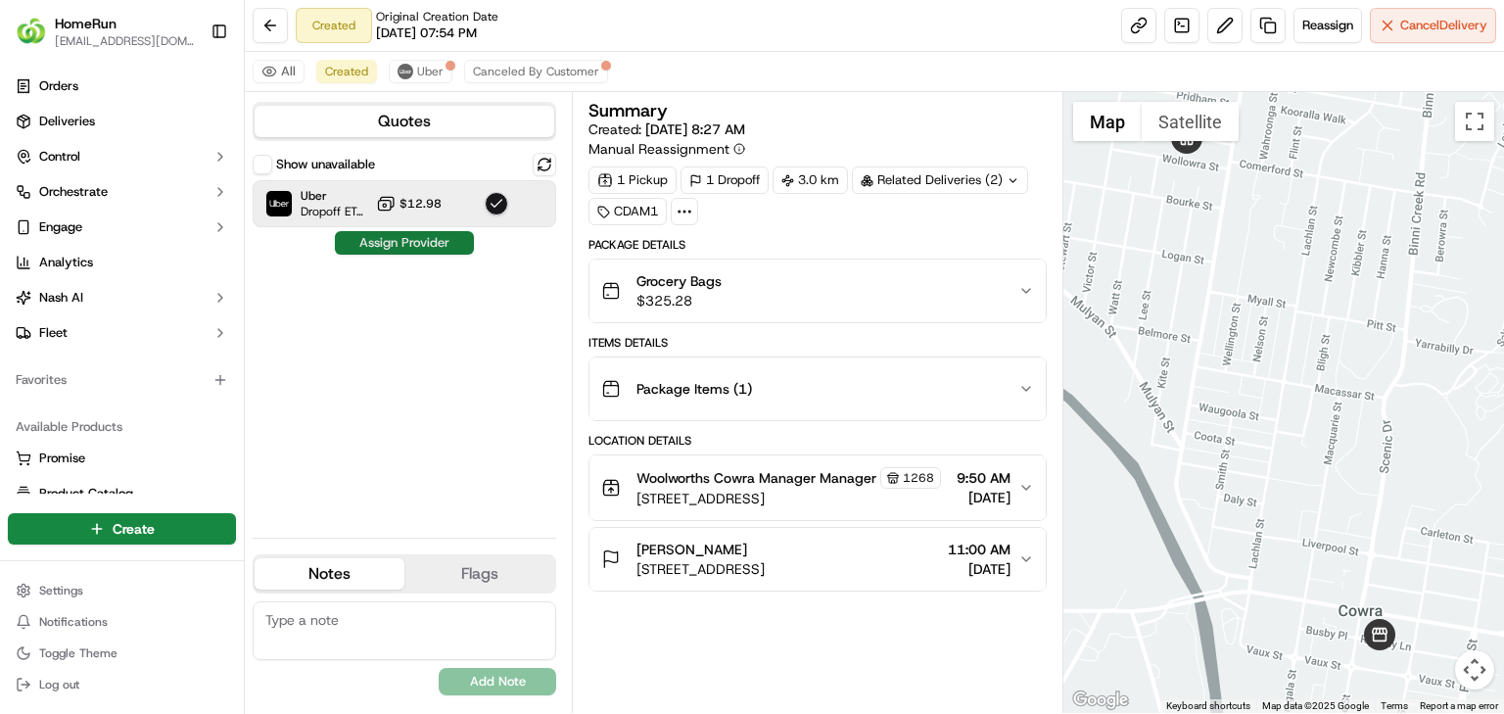
click at [406, 248] on button "Assign Provider" at bounding box center [404, 242] width 139 height 23
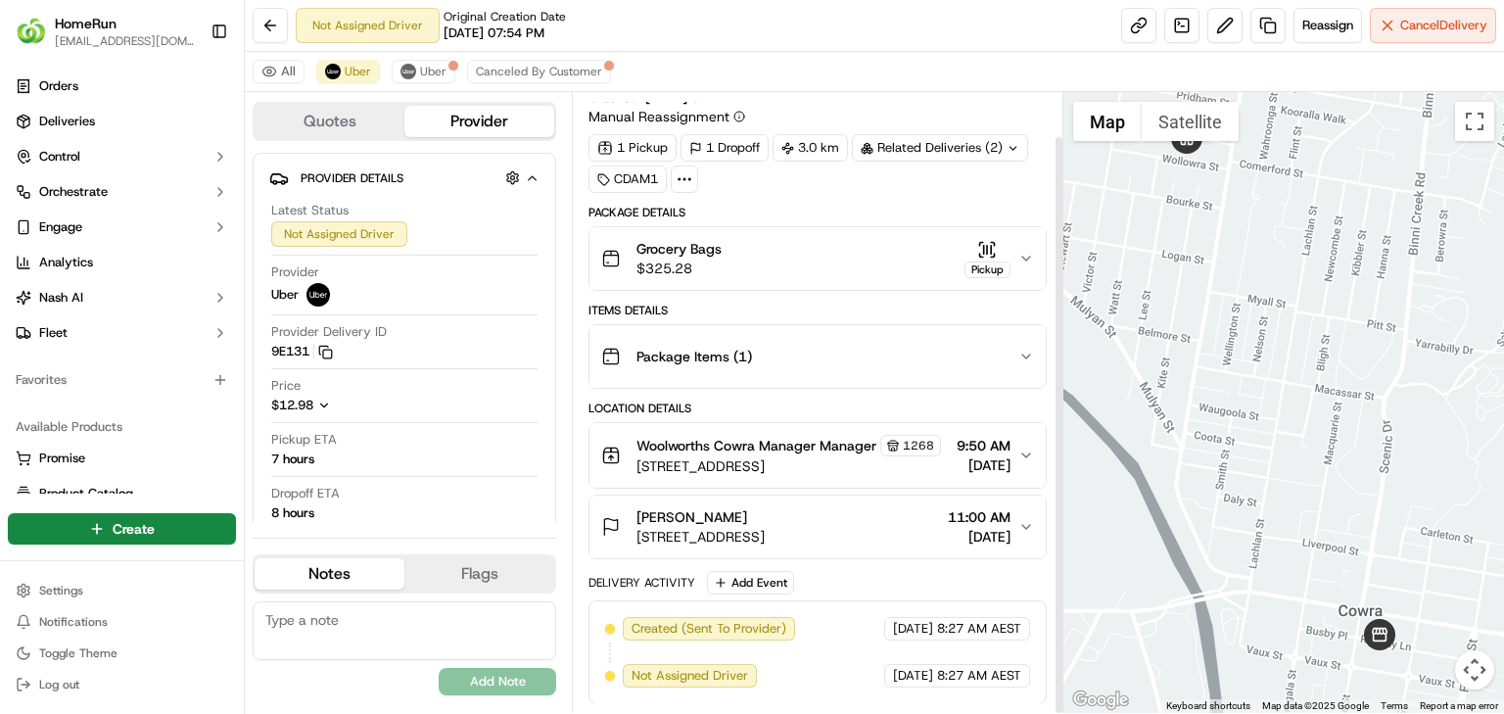
scroll to position [47, 0]
click at [1408, 12] on button "Cancel Delivery" at bounding box center [1433, 25] width 126 height 35
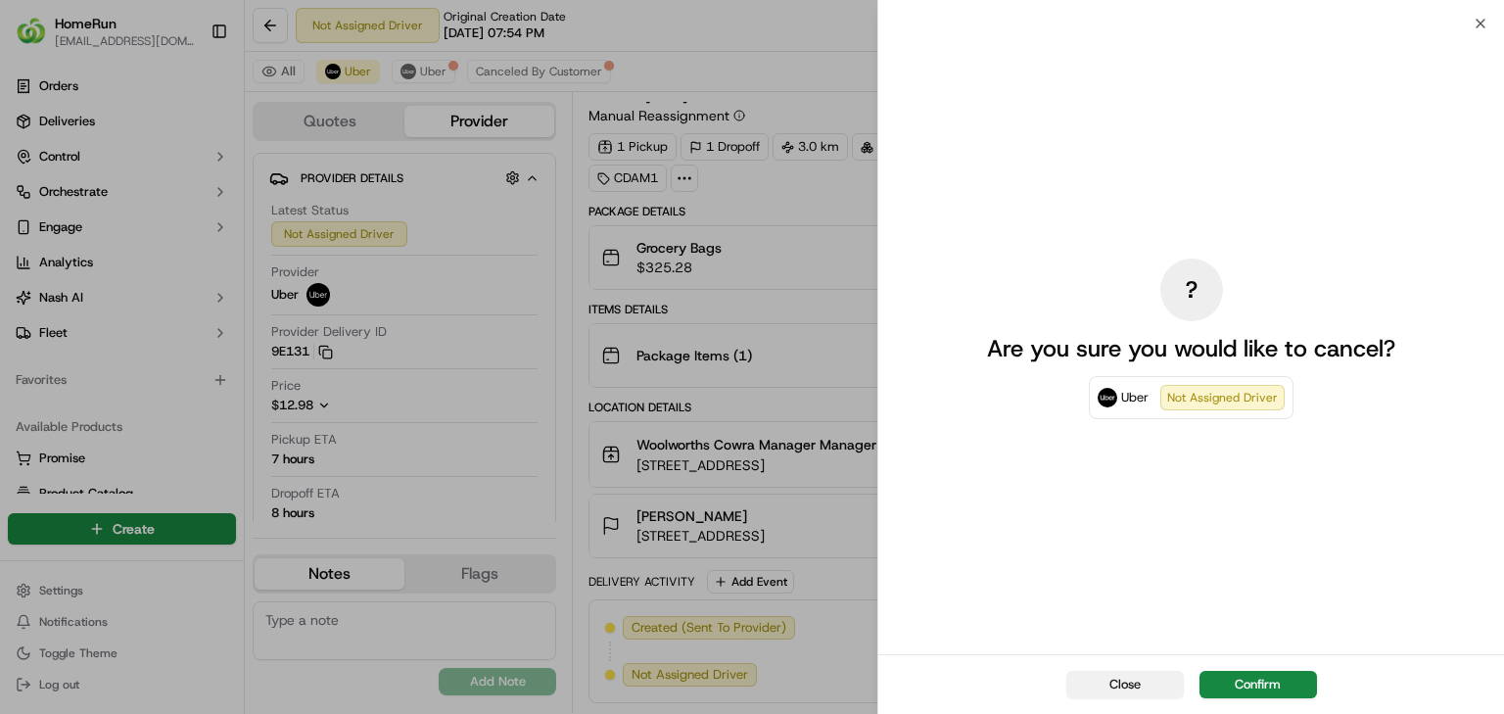
click at [1154, 682] on button "Close" at bounding box center [1124, 684] width 117 height 27
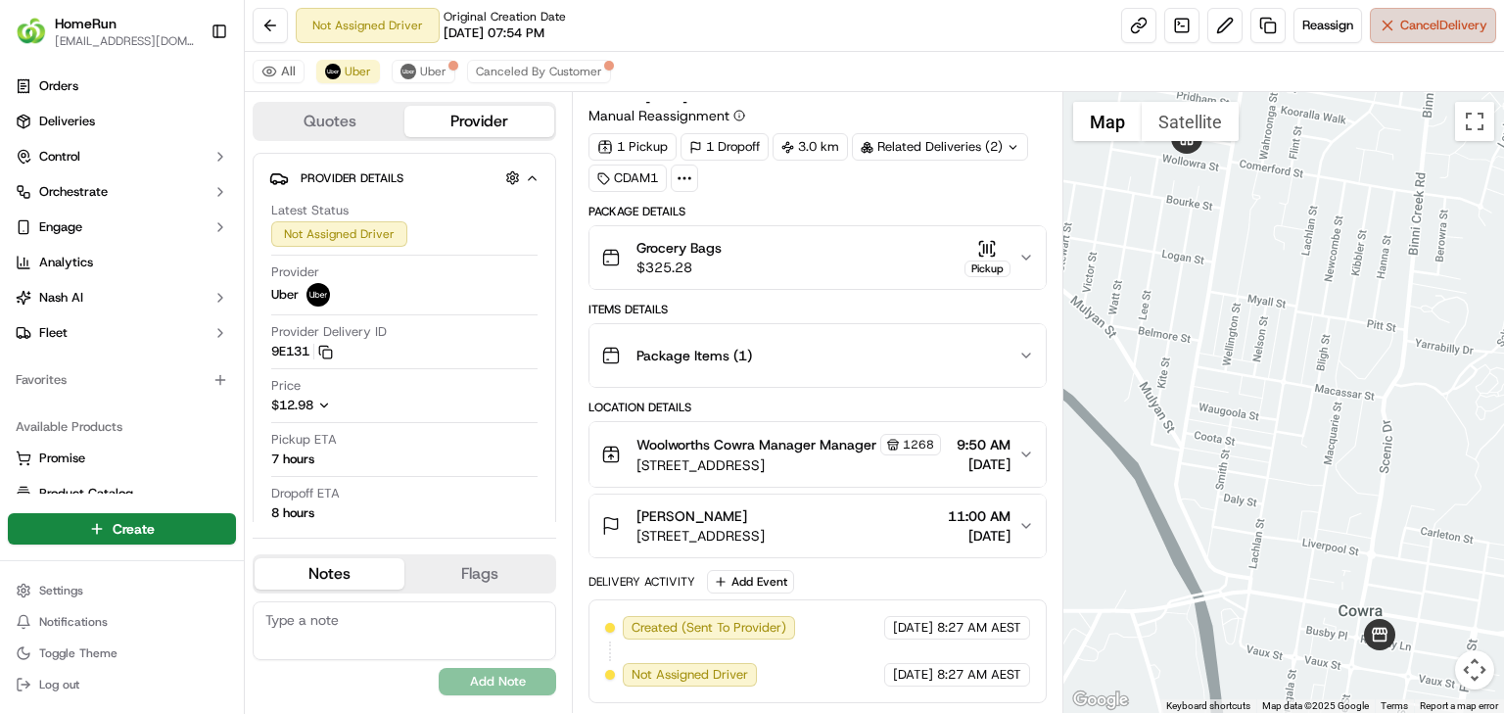
click at [1403, 37] on button "Cancel Delivery" at bounding box center [1433, 25] width 126 height 35
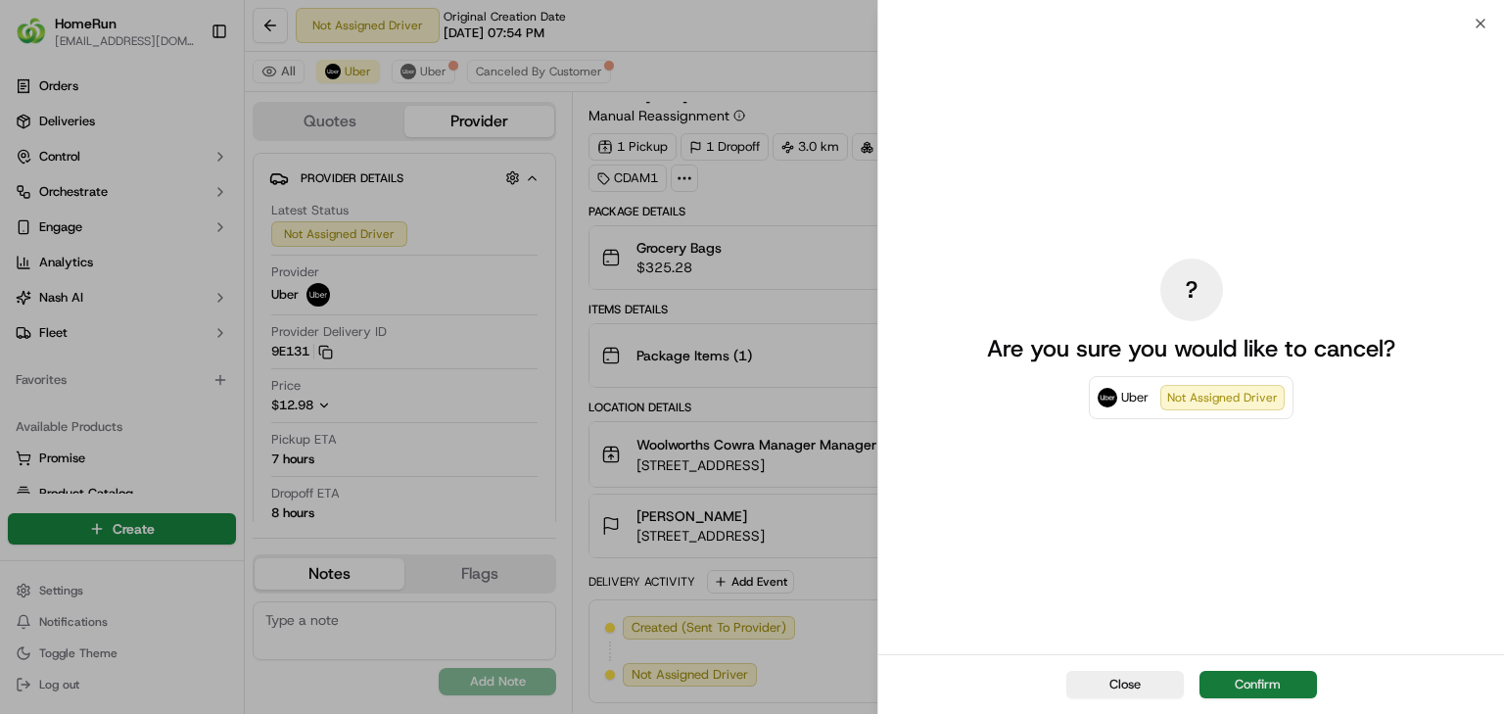
click at [1236, 681] on button "Confirm" at bounding box center [1257, 684] width 117 height 27
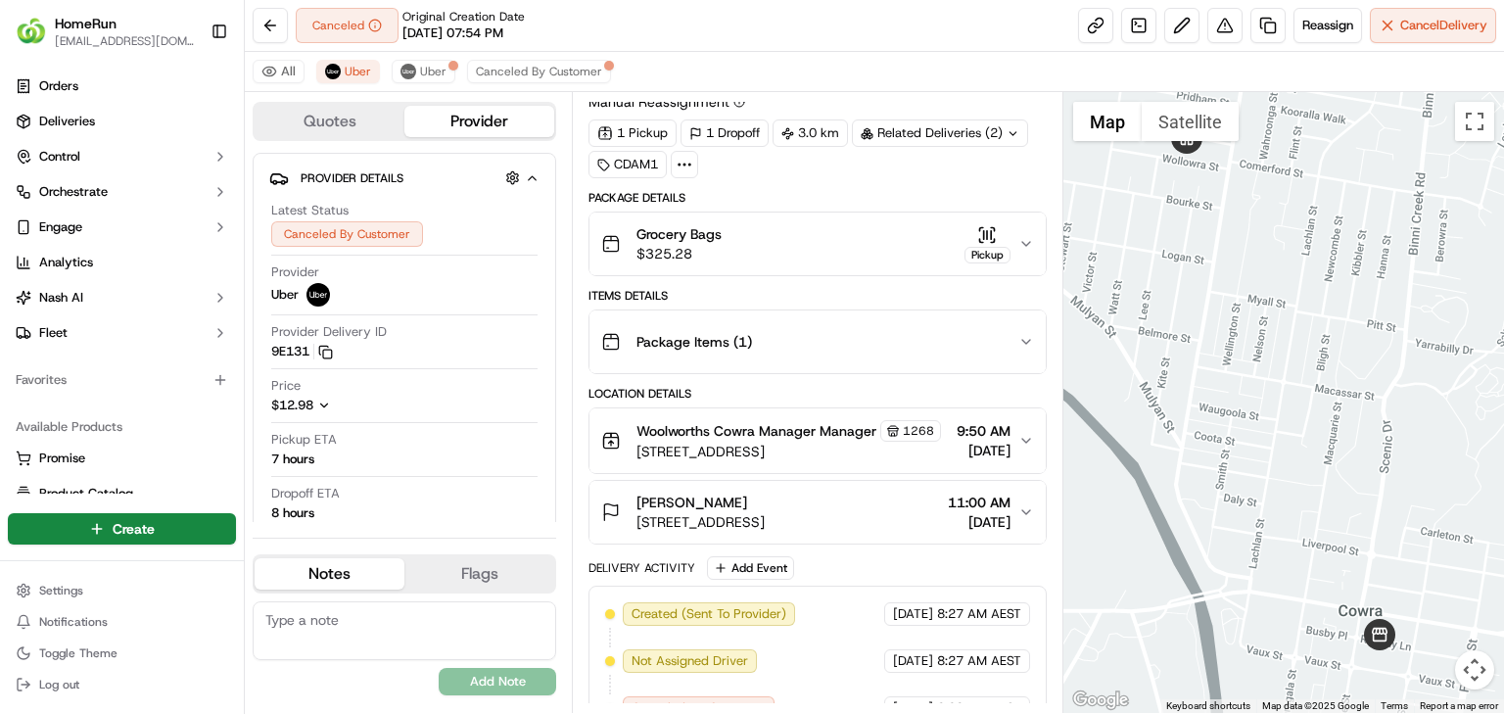
scroll to position [0, 0]
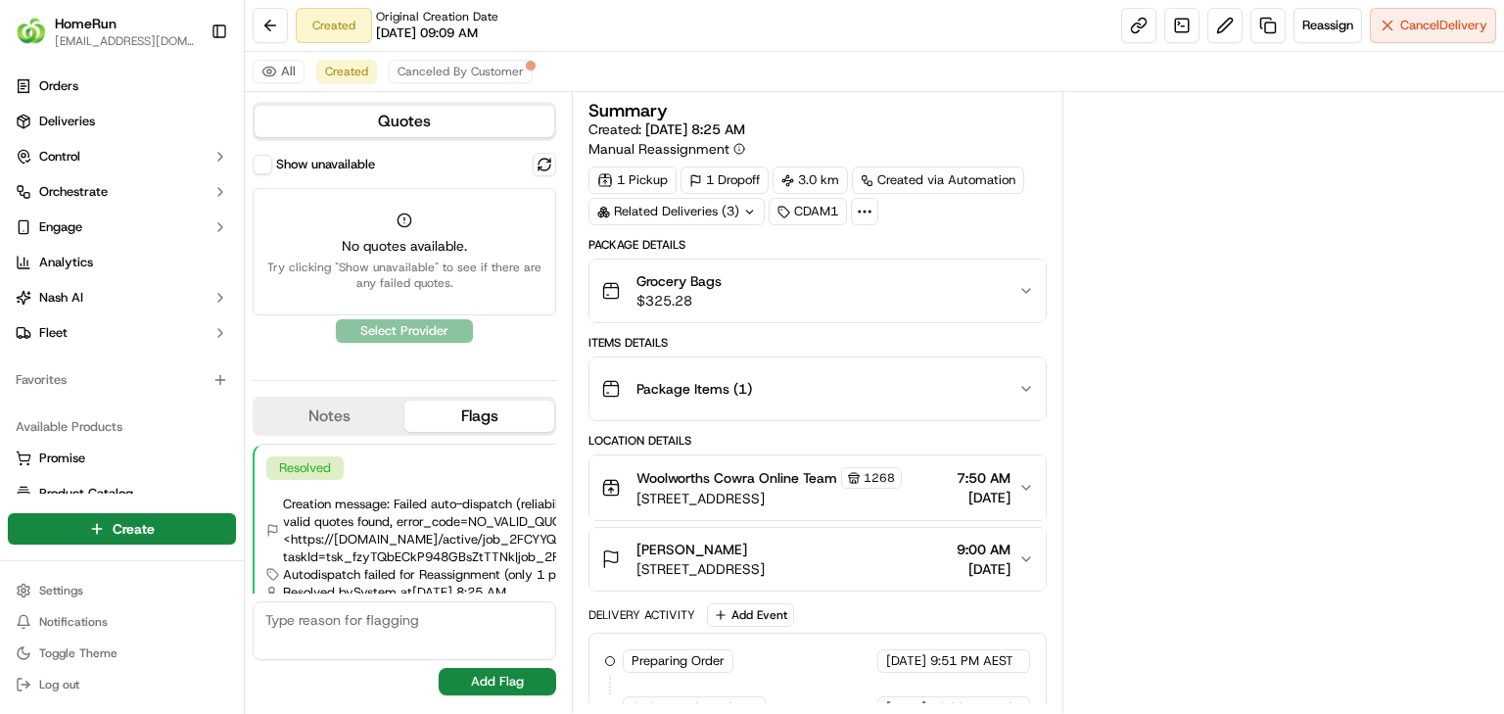
scroll to position [47, 0]
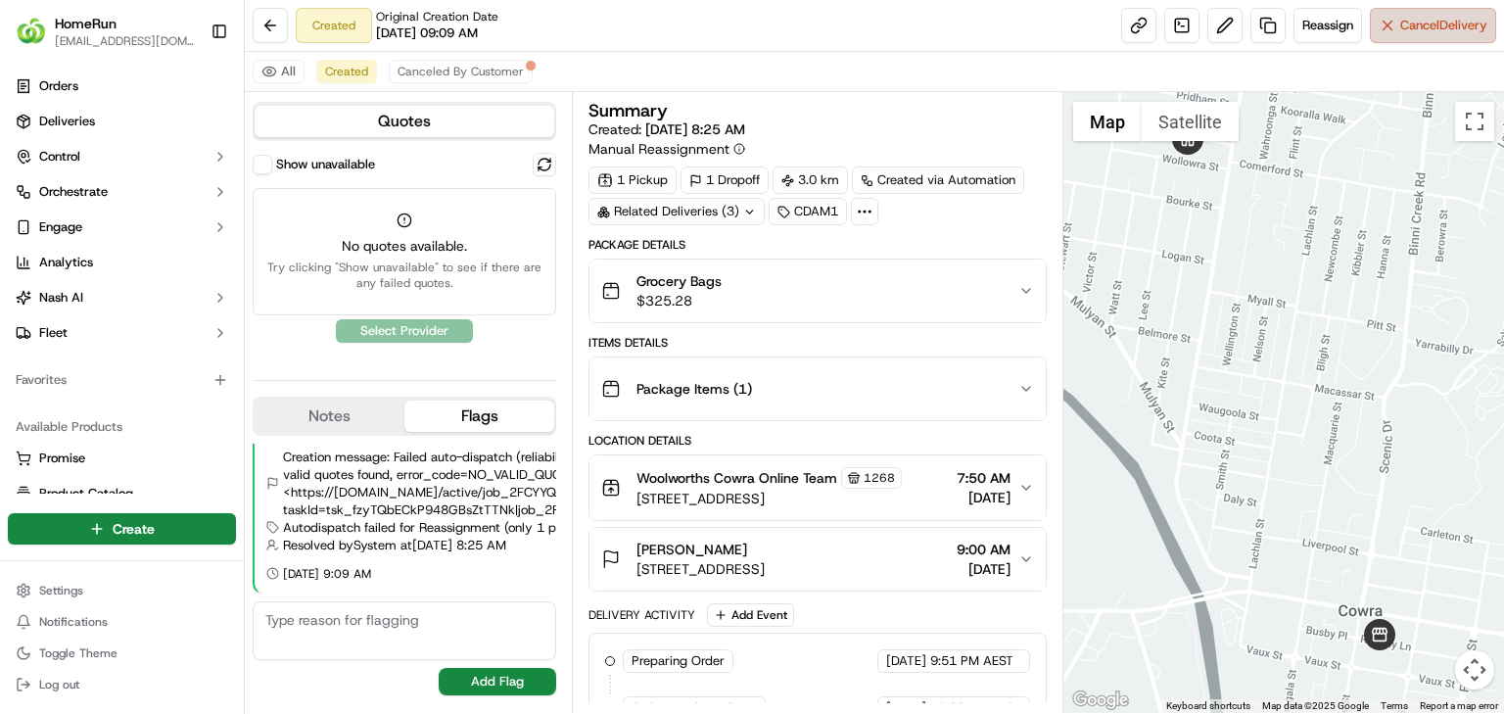
click at [1391, 22] on button "Cancel Delivery" at bounding box center [1433, 25] width 126 height 35
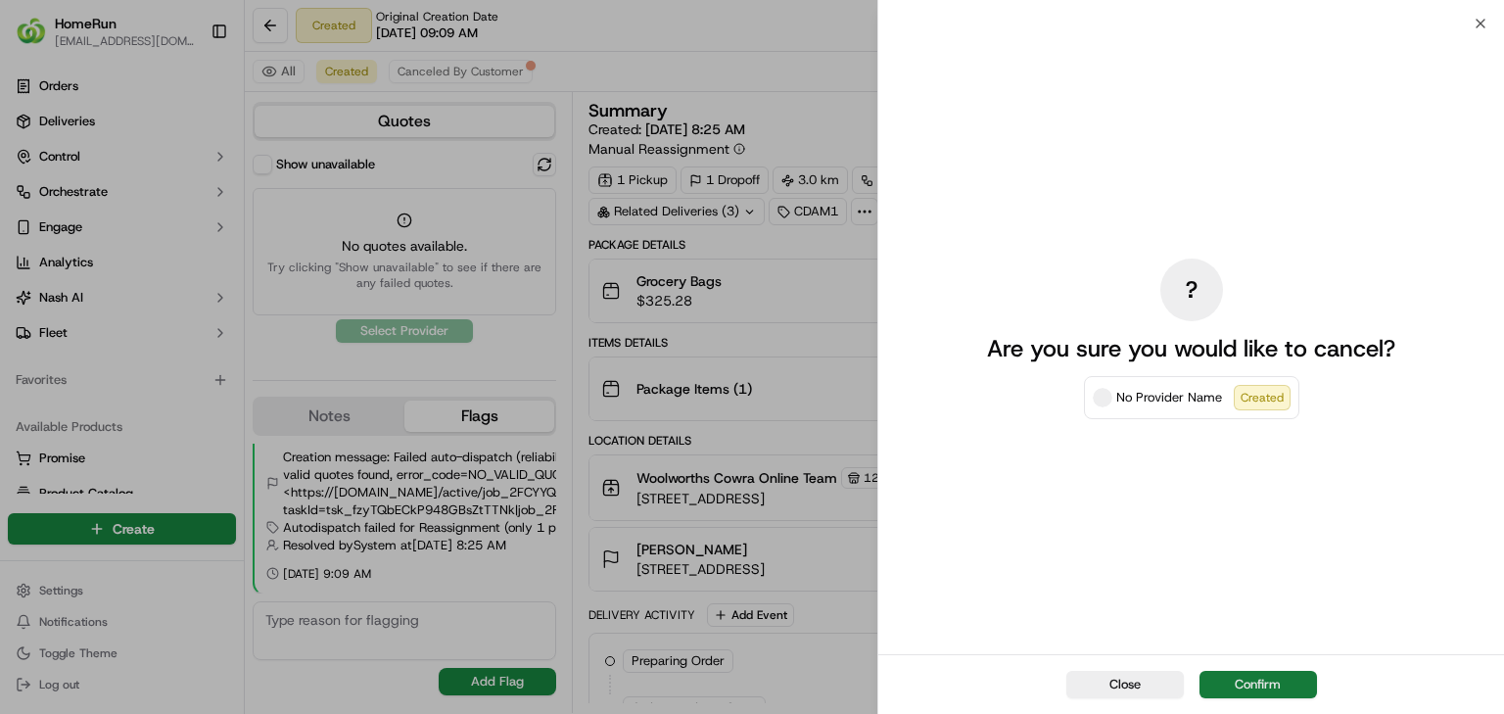
click at [1265, 693] on button "Confirm" at bounding box center [1257, 684] width 117 height 27
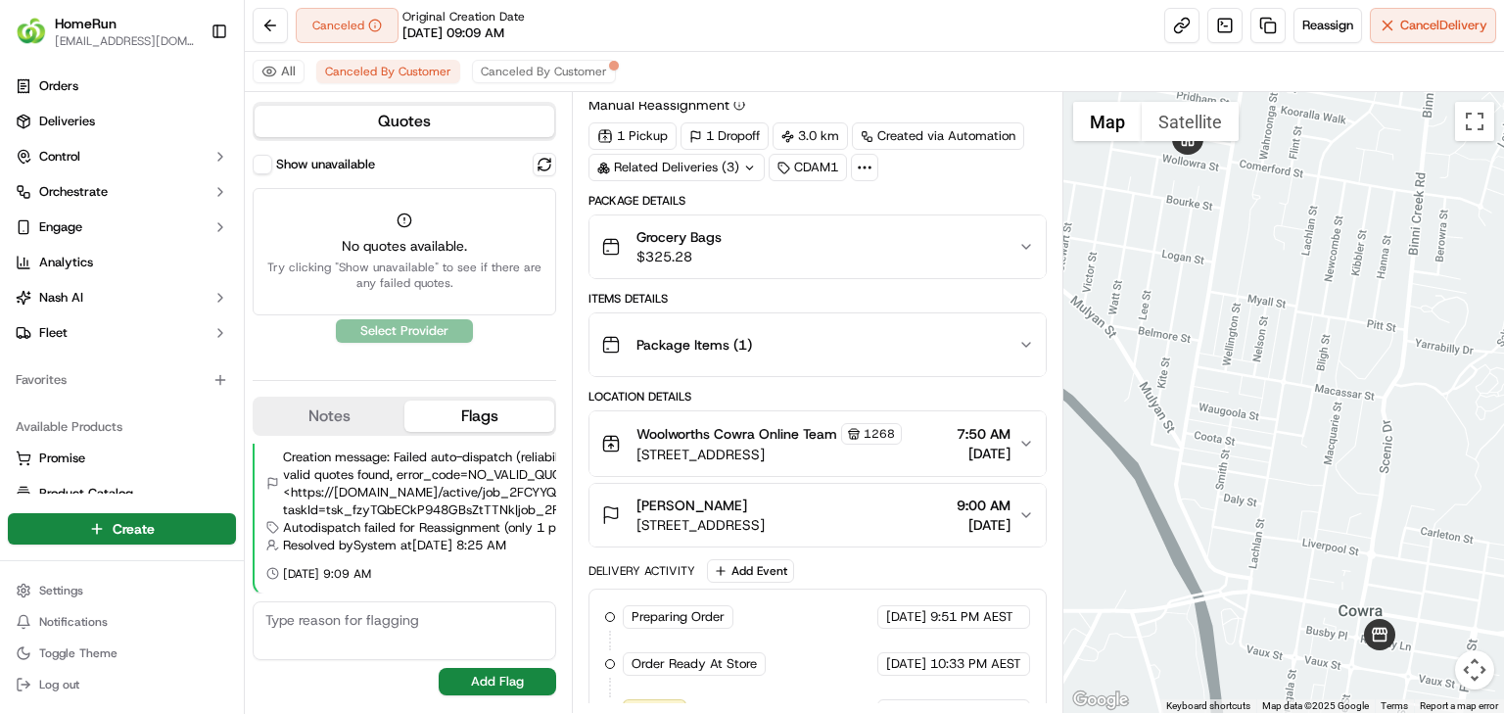
scroll to position [122, 0]
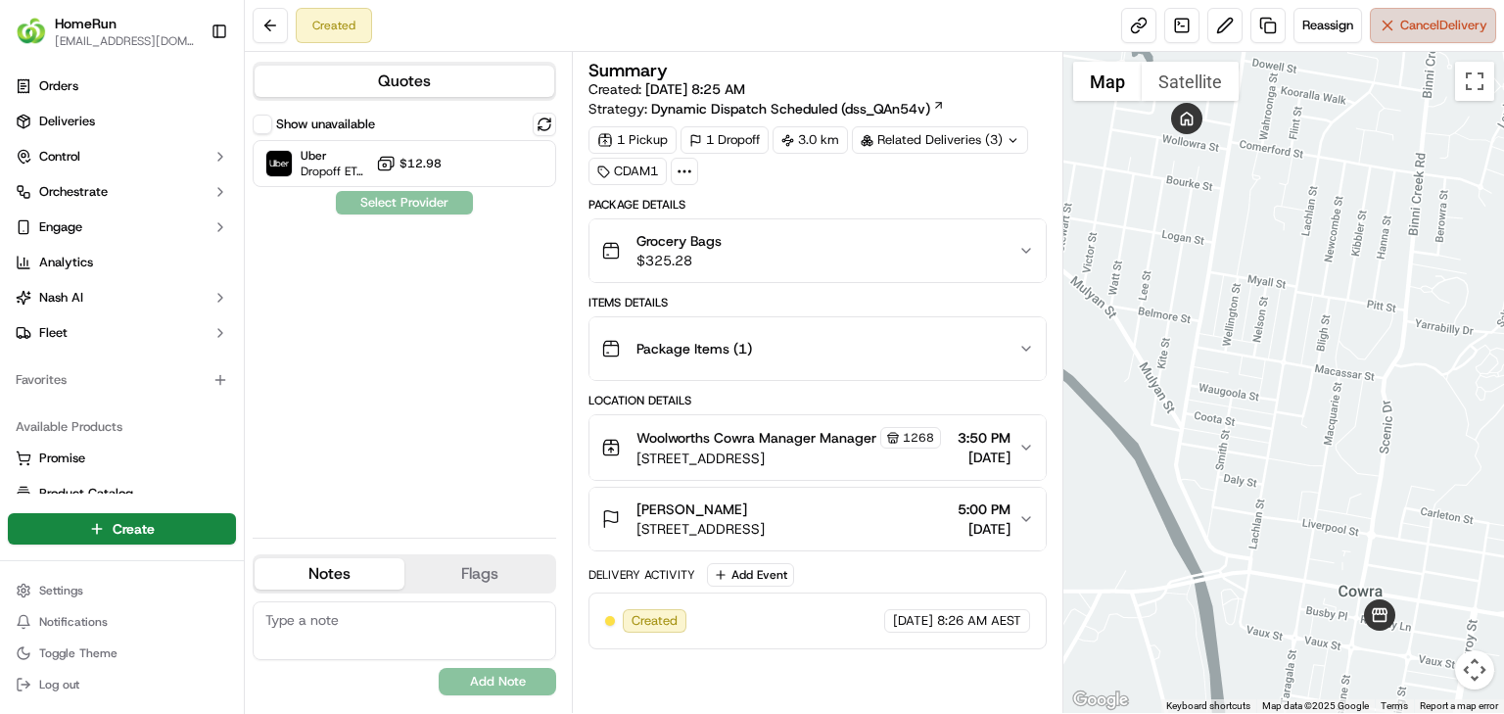
click at [1430, 25] on span "Cancel Delivery" at bounding box center [1443, 26] width 87 height 18
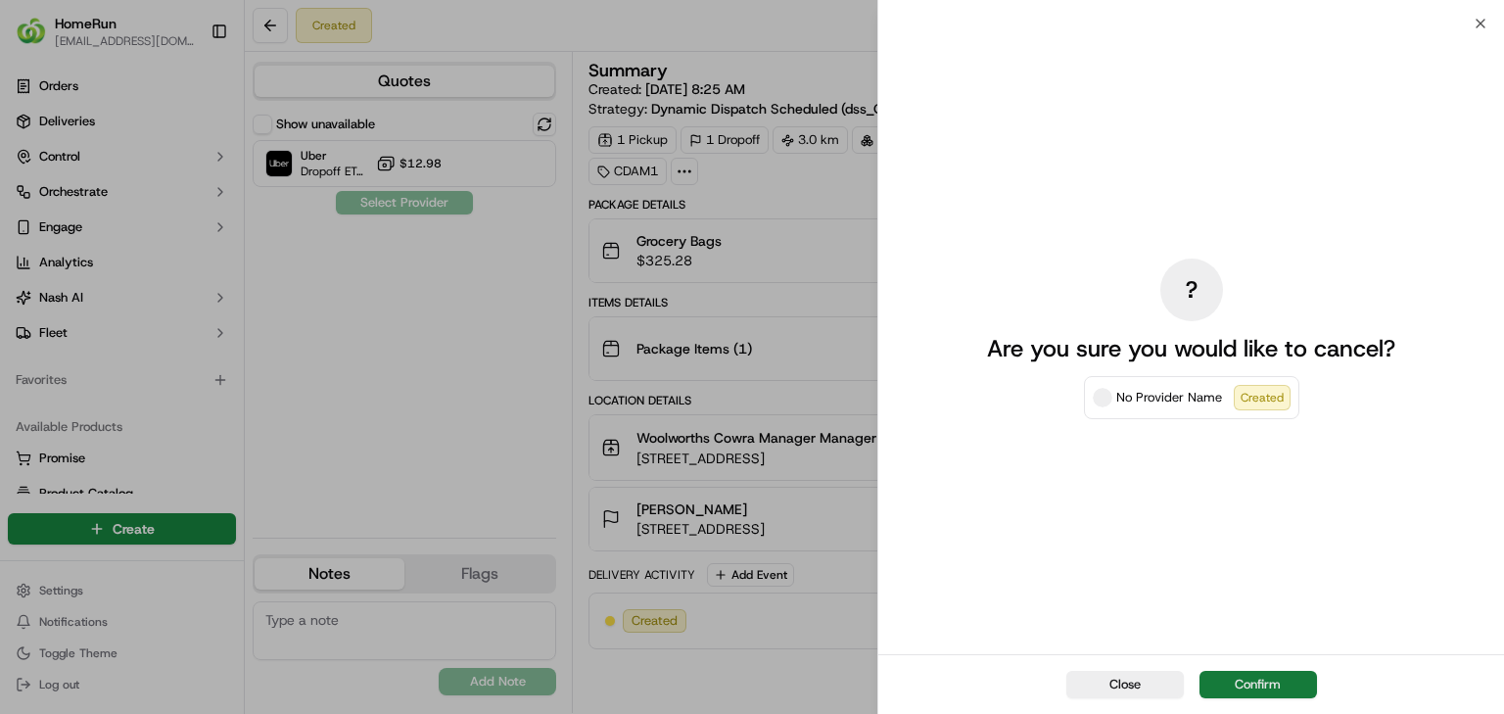
click at [1306, 671] on button "Confirm" at bounding box center [1257, 684] width 117 height 27
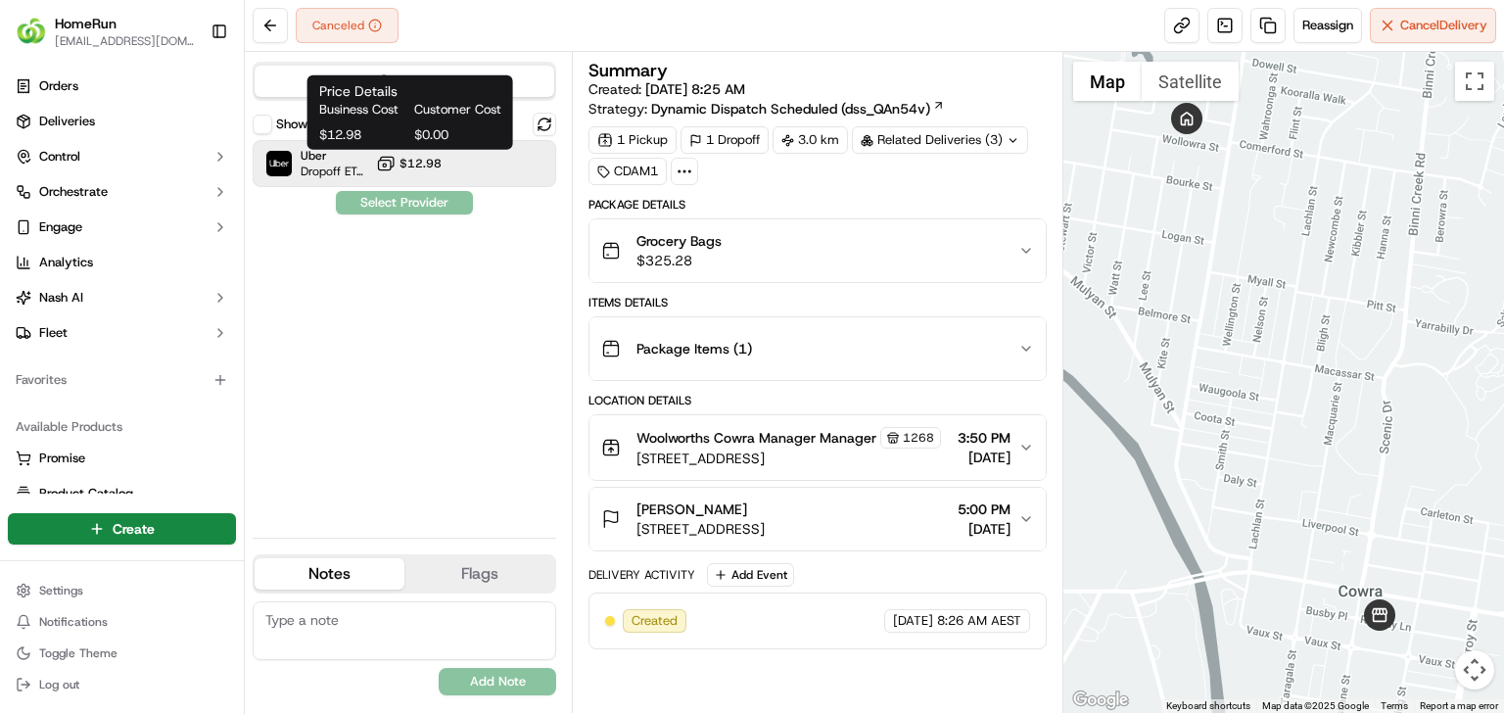
click at [435, 166] on span "$12.98" at bounding box center [420, 164] width 42 height 16
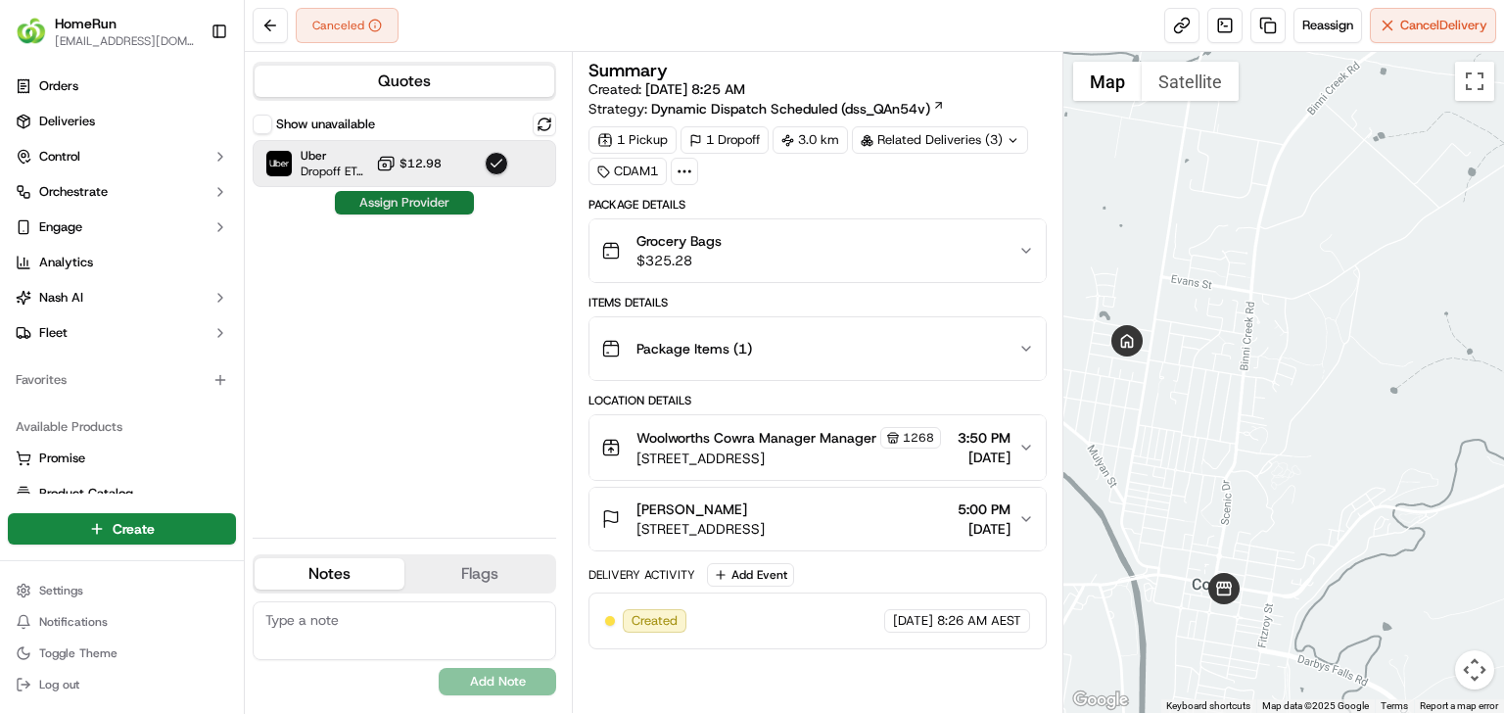
click at [437, 208] on button "Assign Provider" at bounding box center [404, 202] width 139 height 23
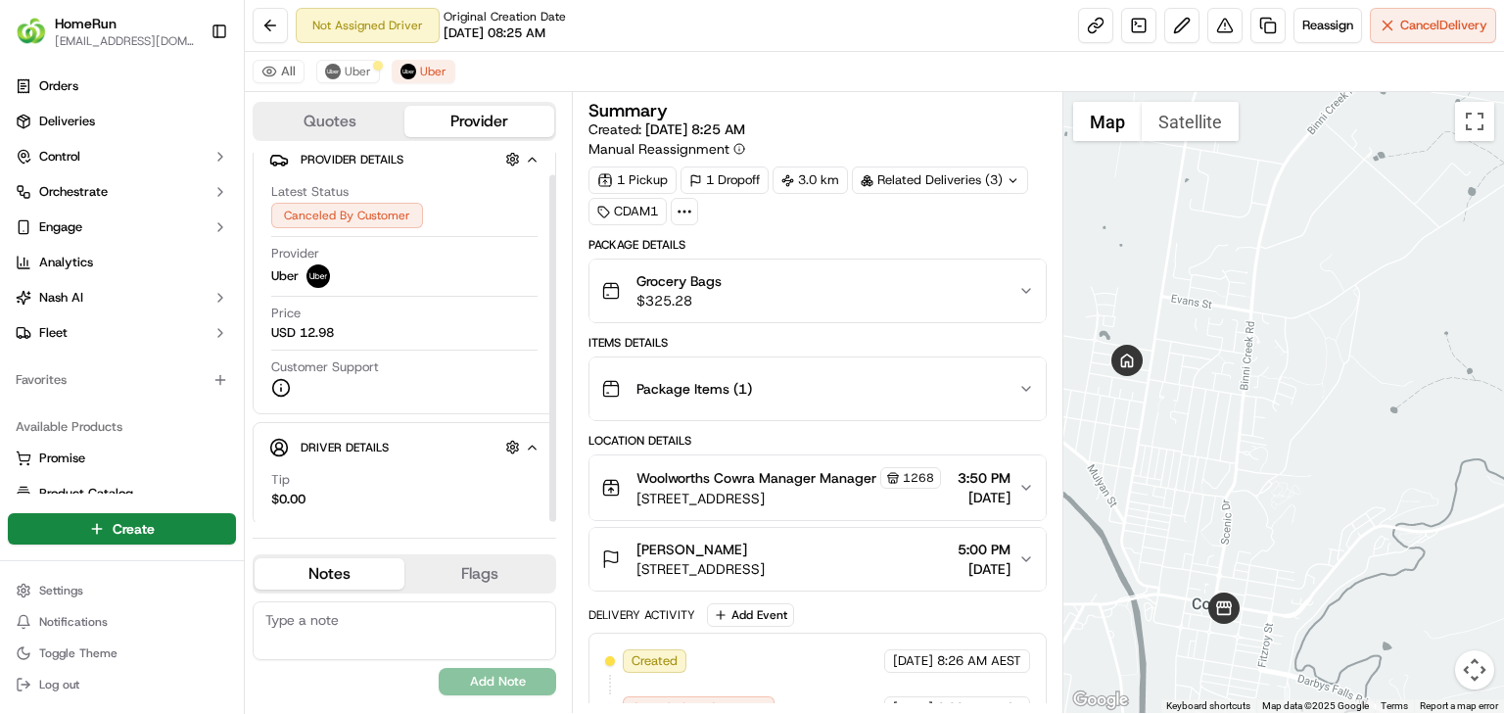
scroll to position [23, 0]
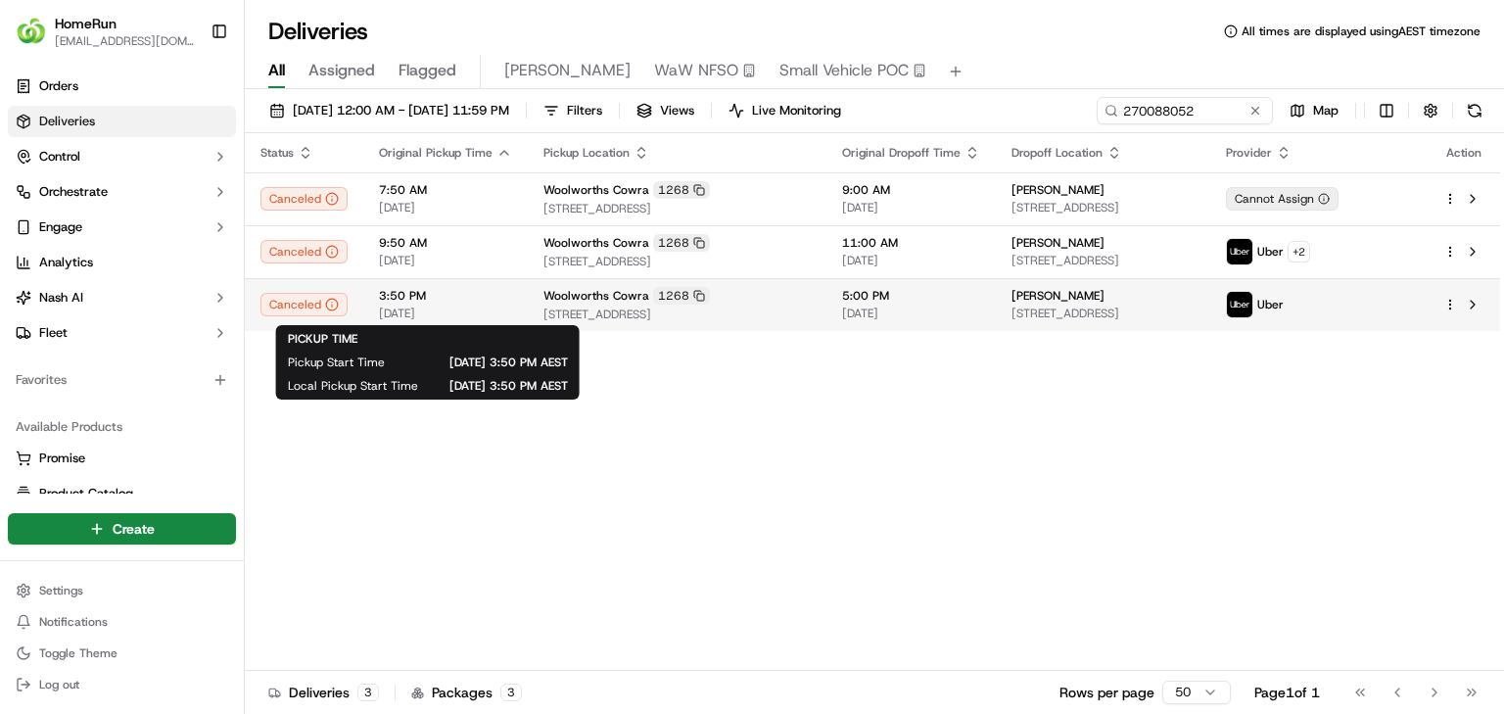
click at [482, 313] on span "[DATE]" at bounding box center [445, 313] width 133 height 16
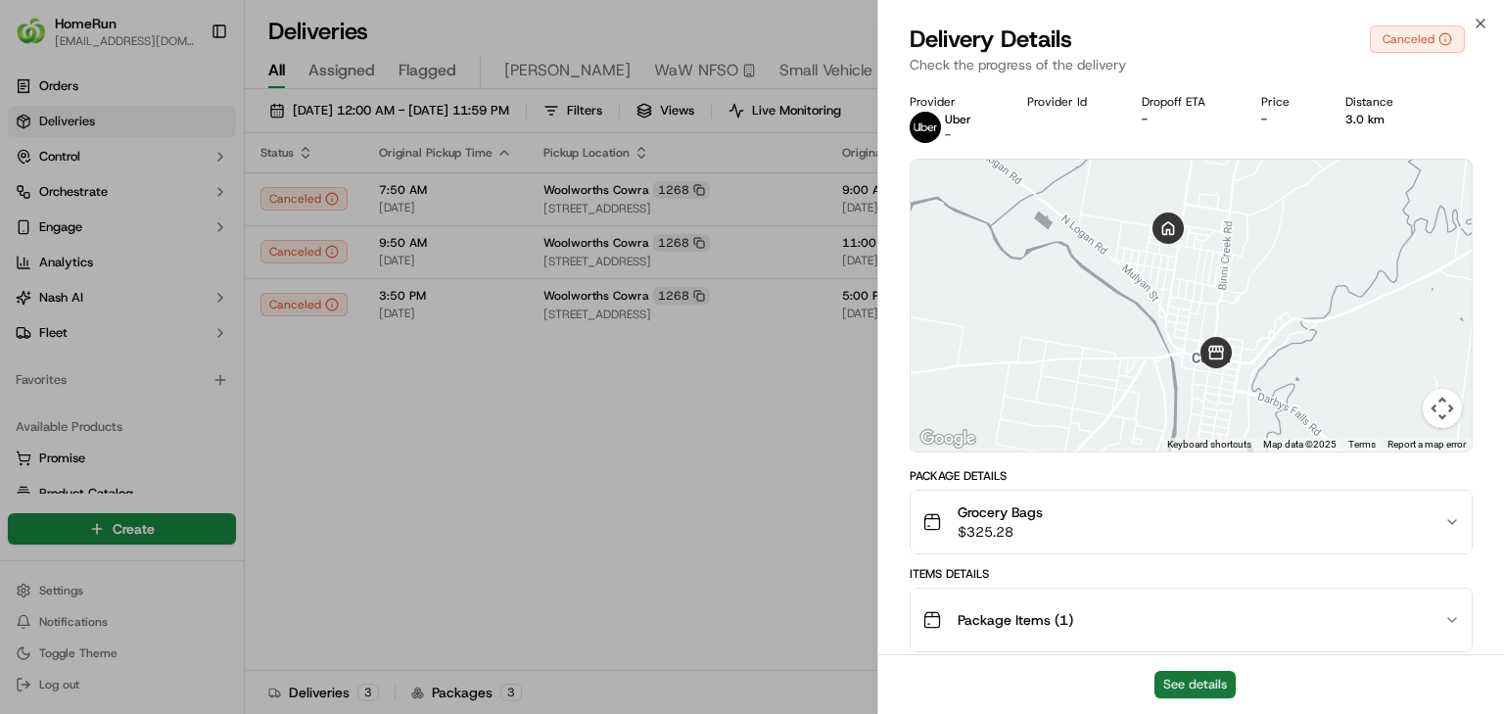
click at [1229, 686] on button "See details" at bounding box center [1194, 684] width 81 height 27
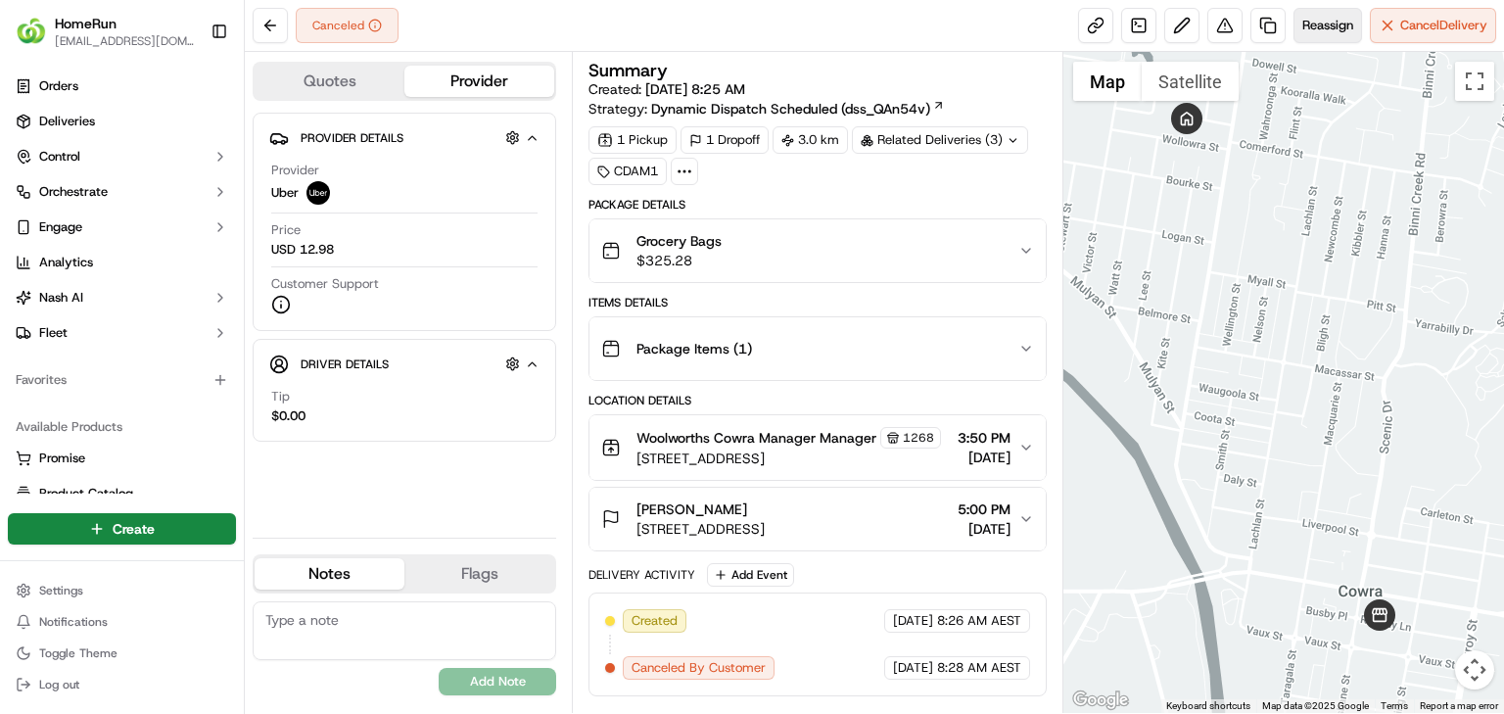
click at [1313, 20] on span "Reassign" at bounding box center [1327, 26] width 51 height 18
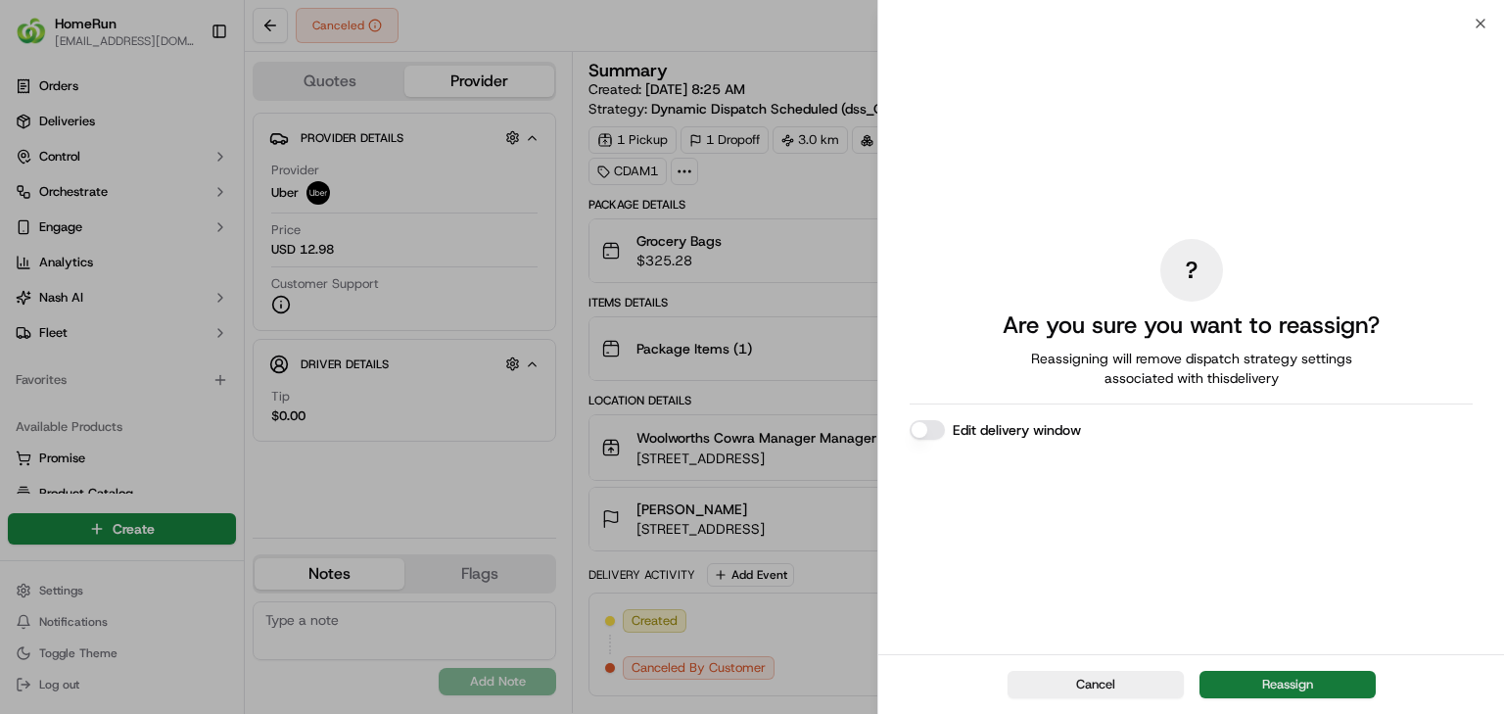
click at [1233, 670] on div "Cancel Reassign" at bounding box center [1191, 684] width 626 height 60
click at [1245, 678] on button "Reassign" at bounding box center [1287, 684] width 176 height 27
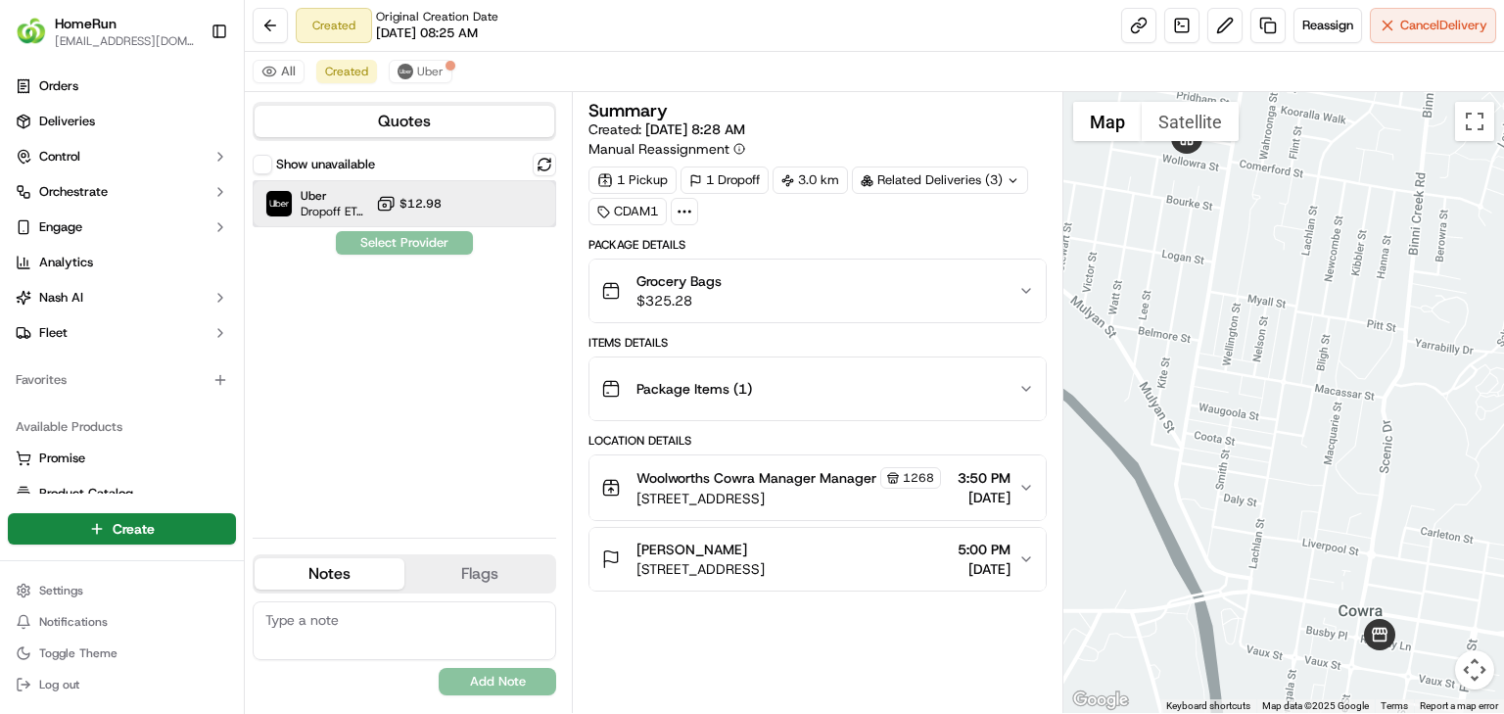
click at [483, 211] on div "Uber Dropoff ETA 7 hours $12.98" at bounding box center [405, 203] width 304 height 47
click at [444, 246] on button "Assign Provider" at bounding box center [404, 242] width 139 height 23
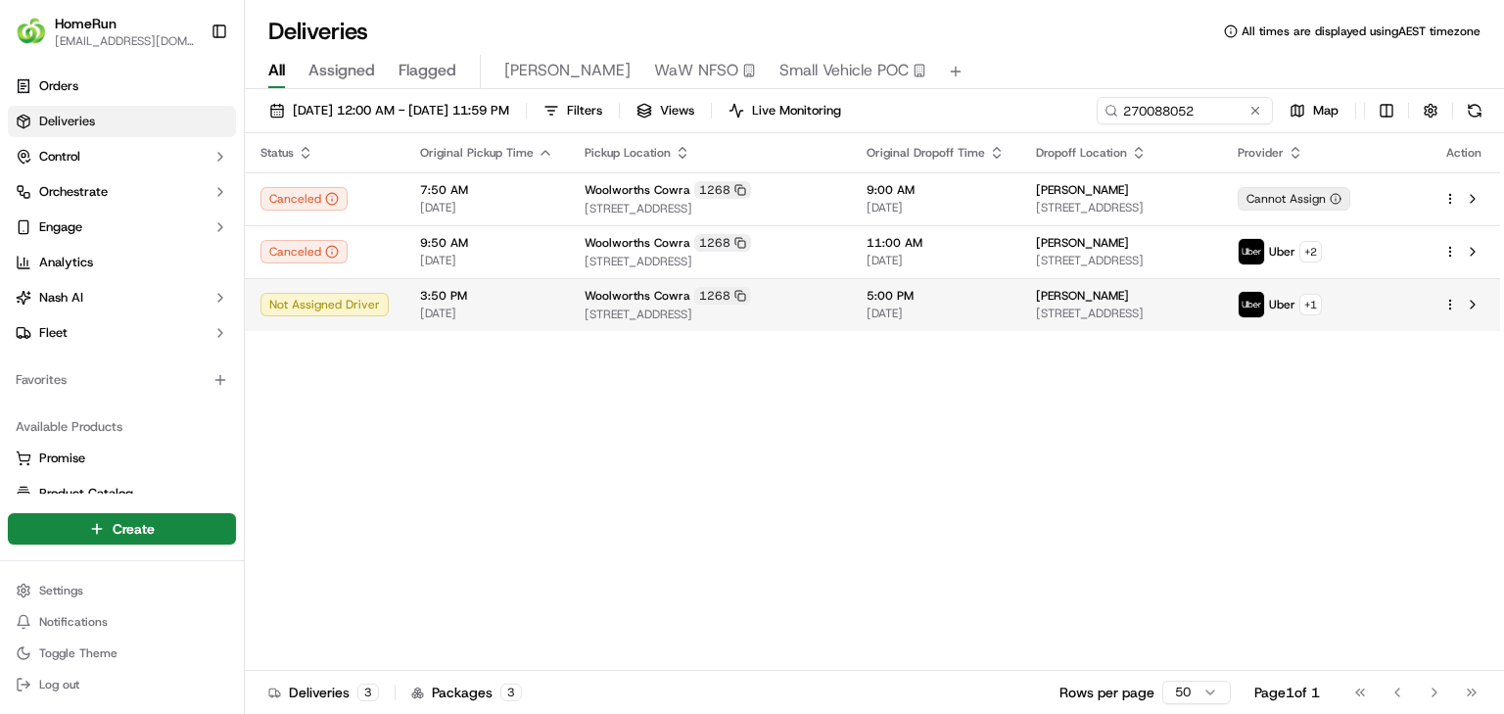
click at [728, 326] on td "Woolworths Cowra [STREET_ADDRESS]" at bounding box center [710, 304] width 282 height 53
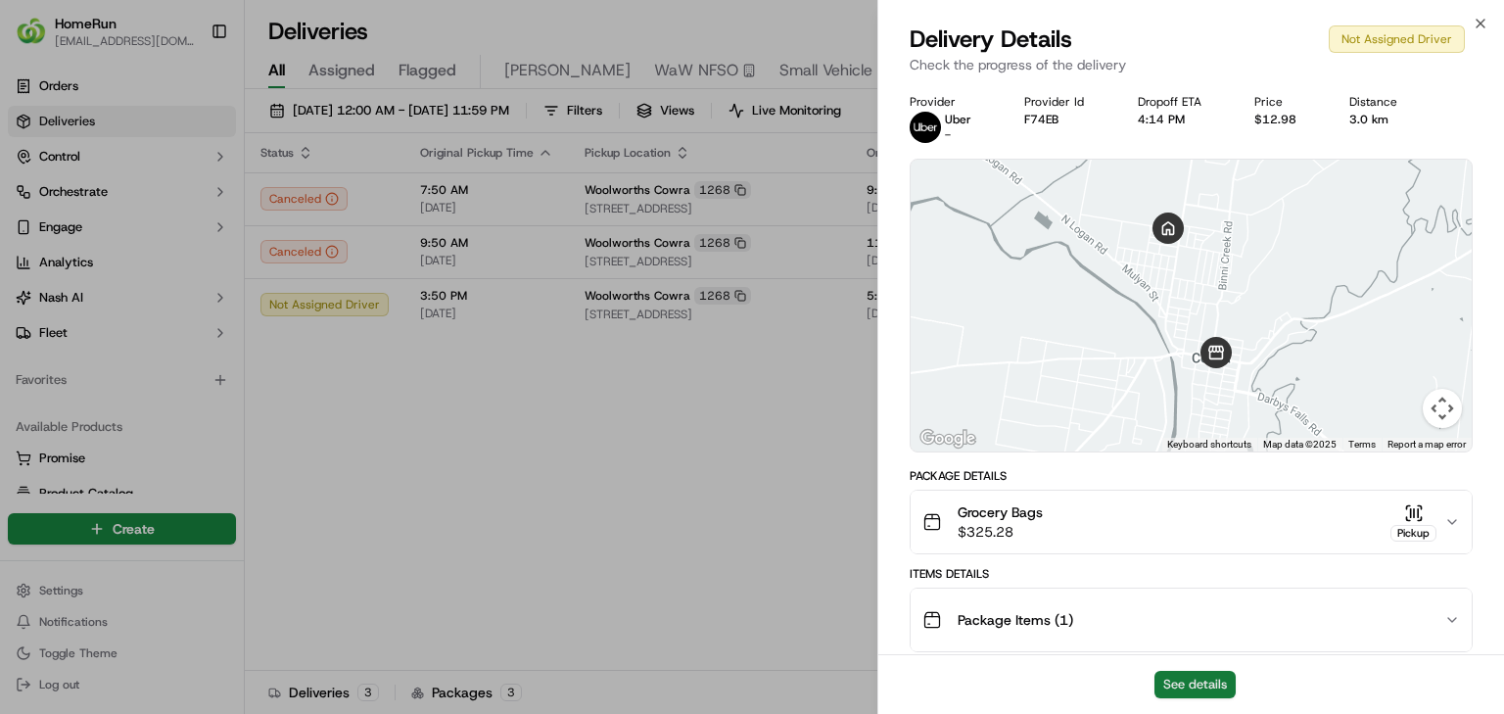
click at [1222, 671] on button "See details" at bounding box center [1194, 684] width 81 height 27
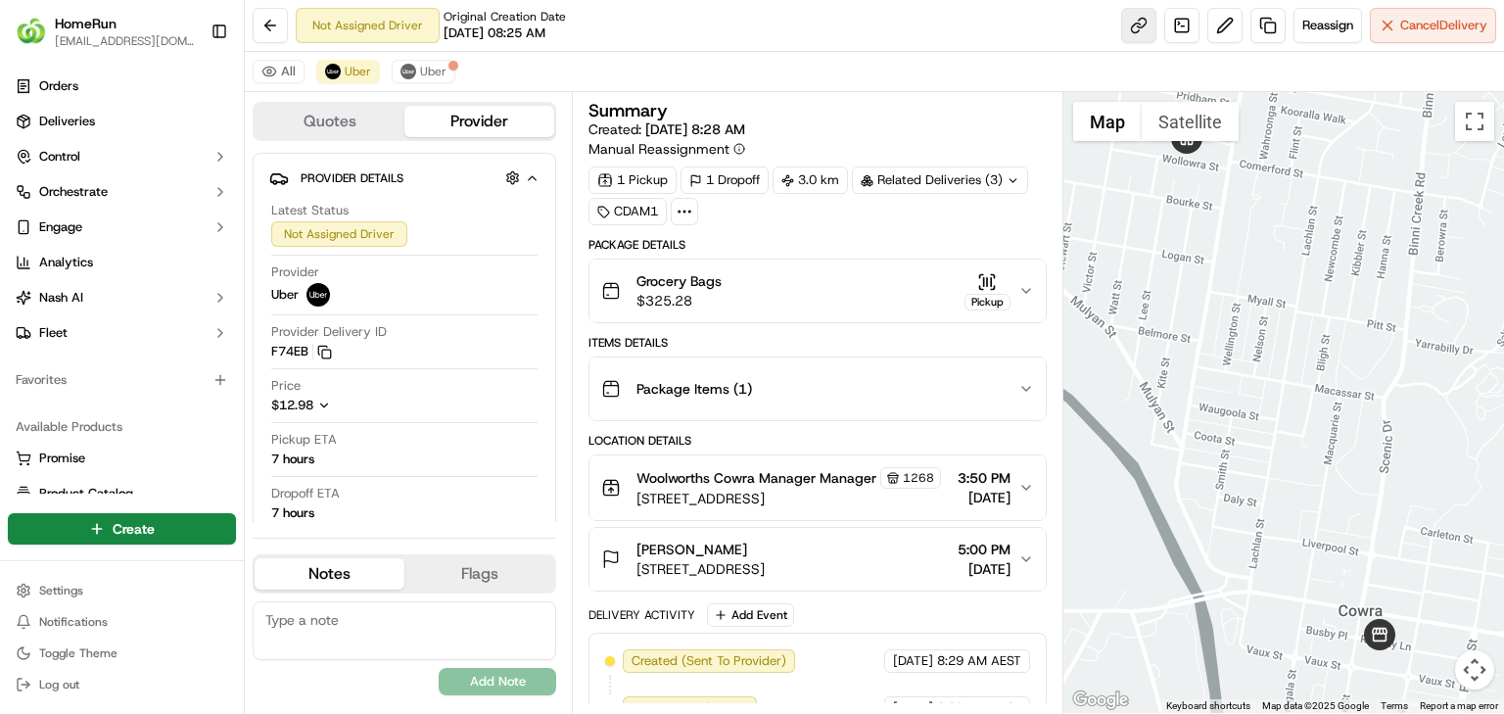
click at [1137, 20] on link at bounding box center [1138, 25] width 35 height 35
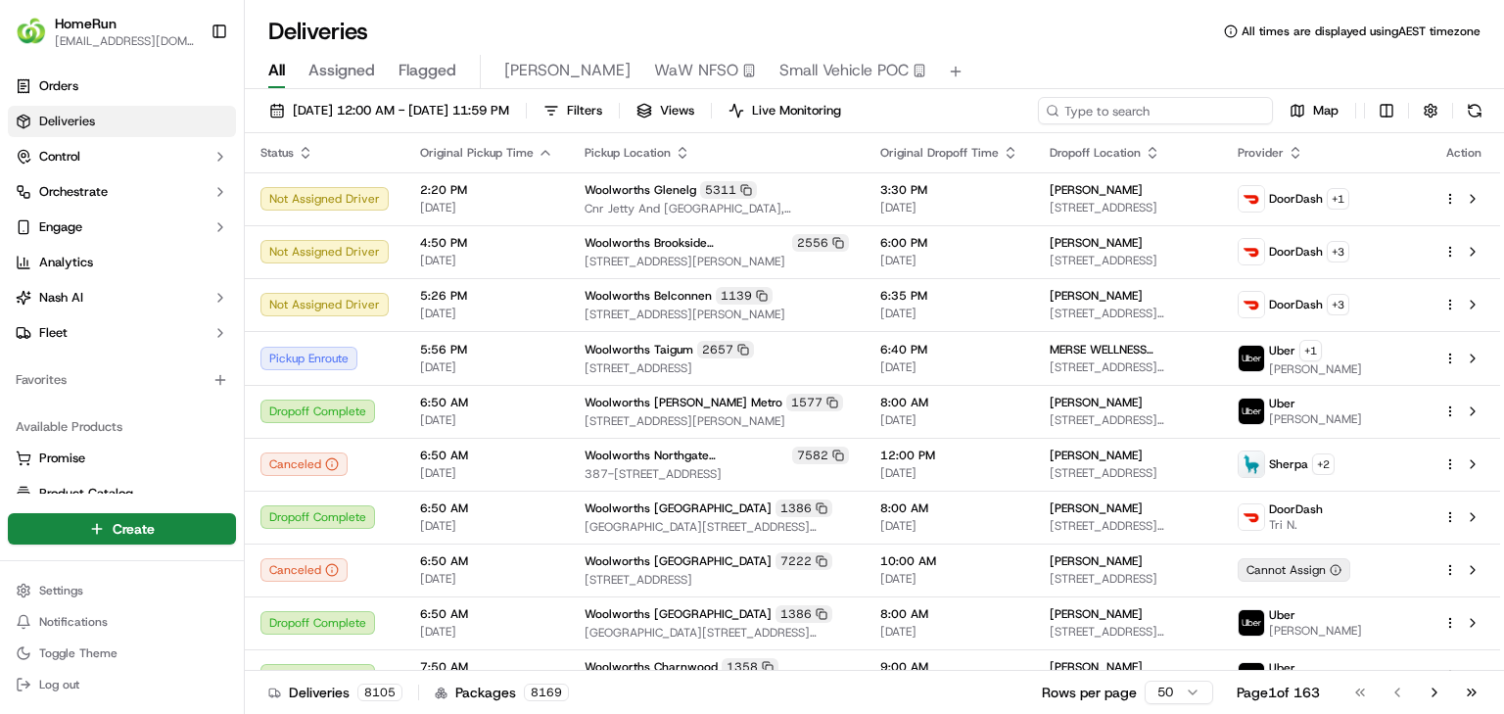
click at [1128, 109] on input at bounding box center [1155, 110] width 235 height 27
paste input "270104448"
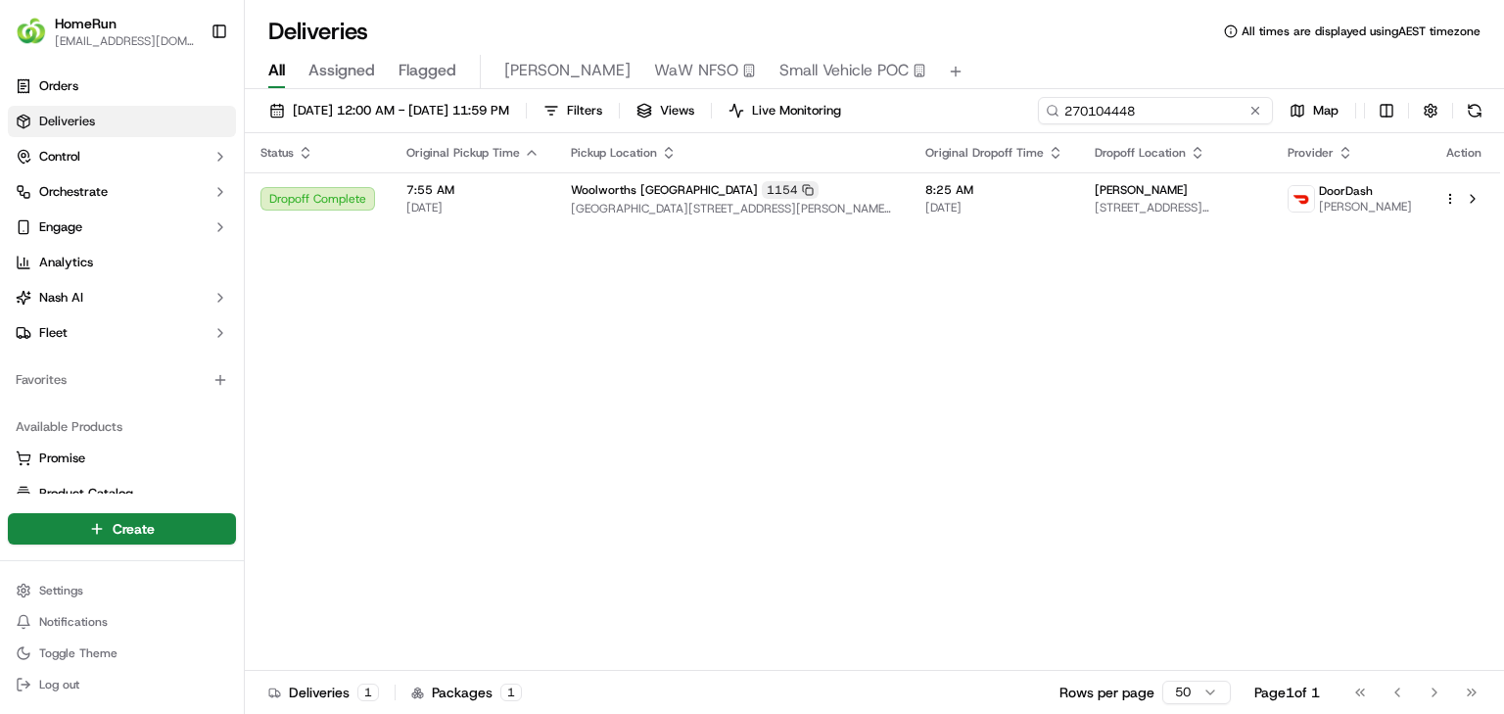
type input "270104448"
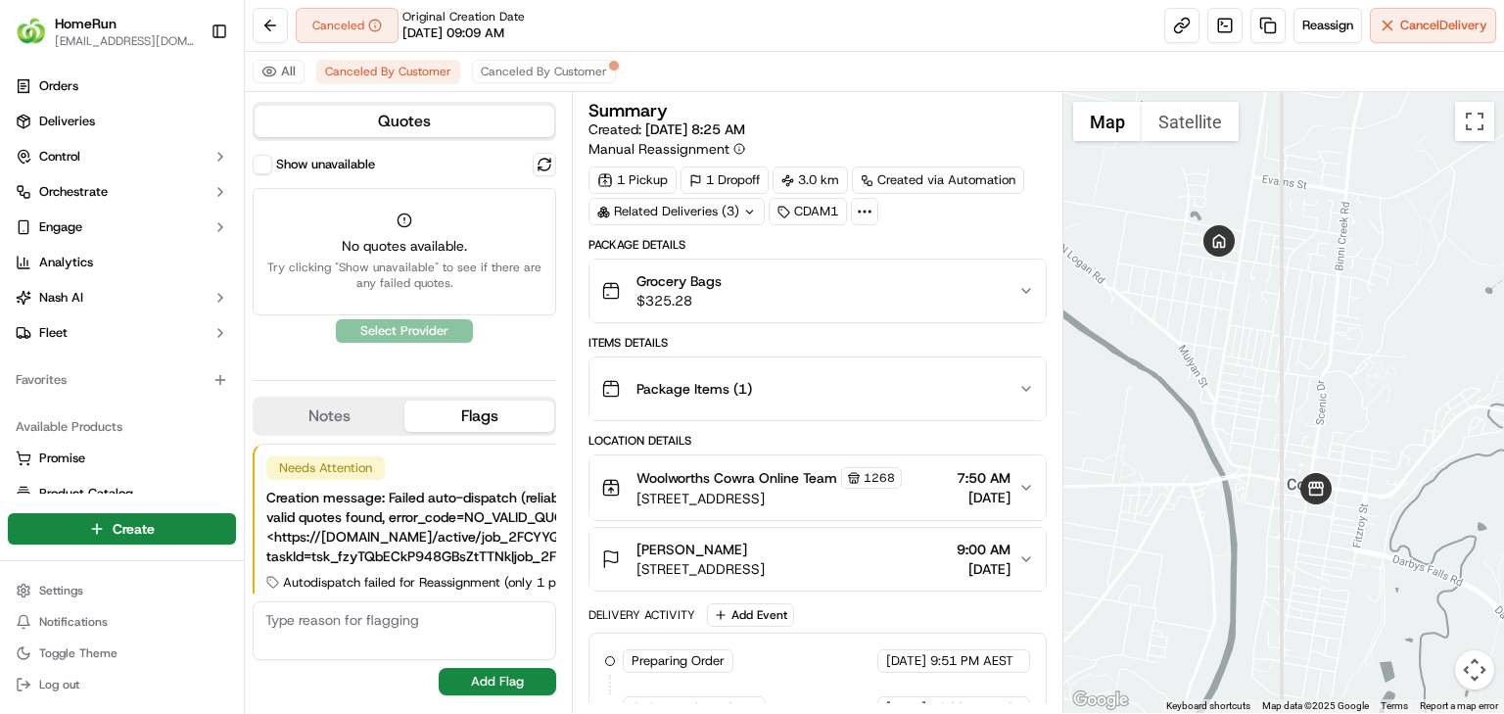
scroll to position [75, 0]
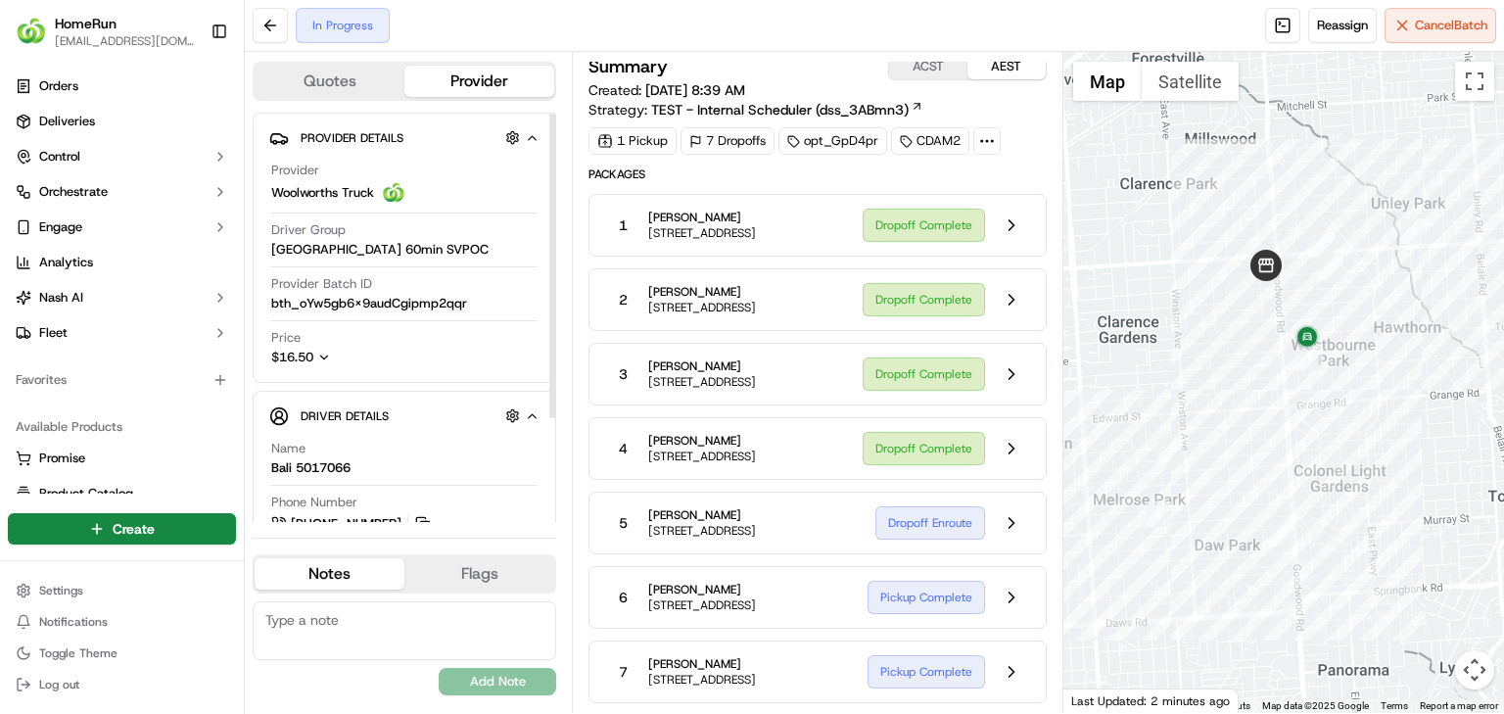
scroll to position [74, 0]
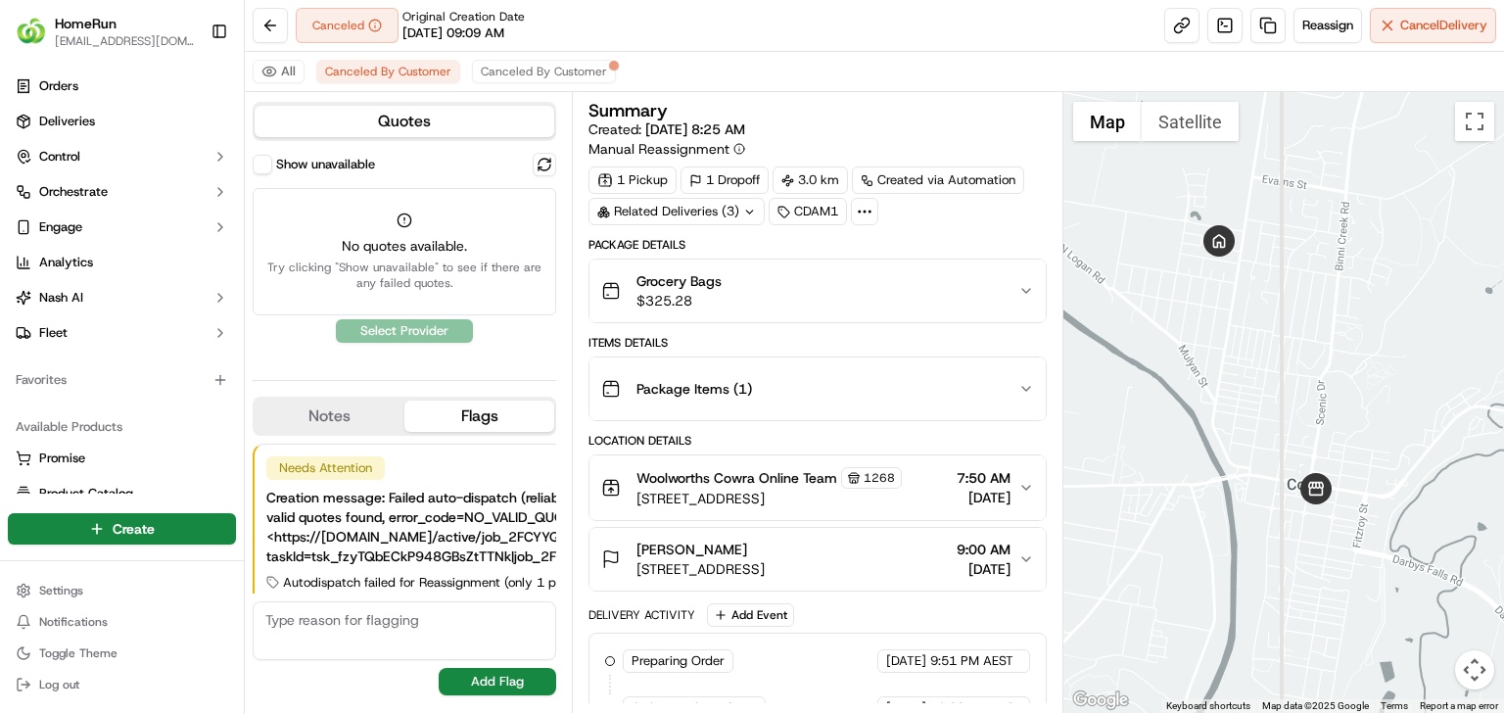
scroll to position [75, 0]
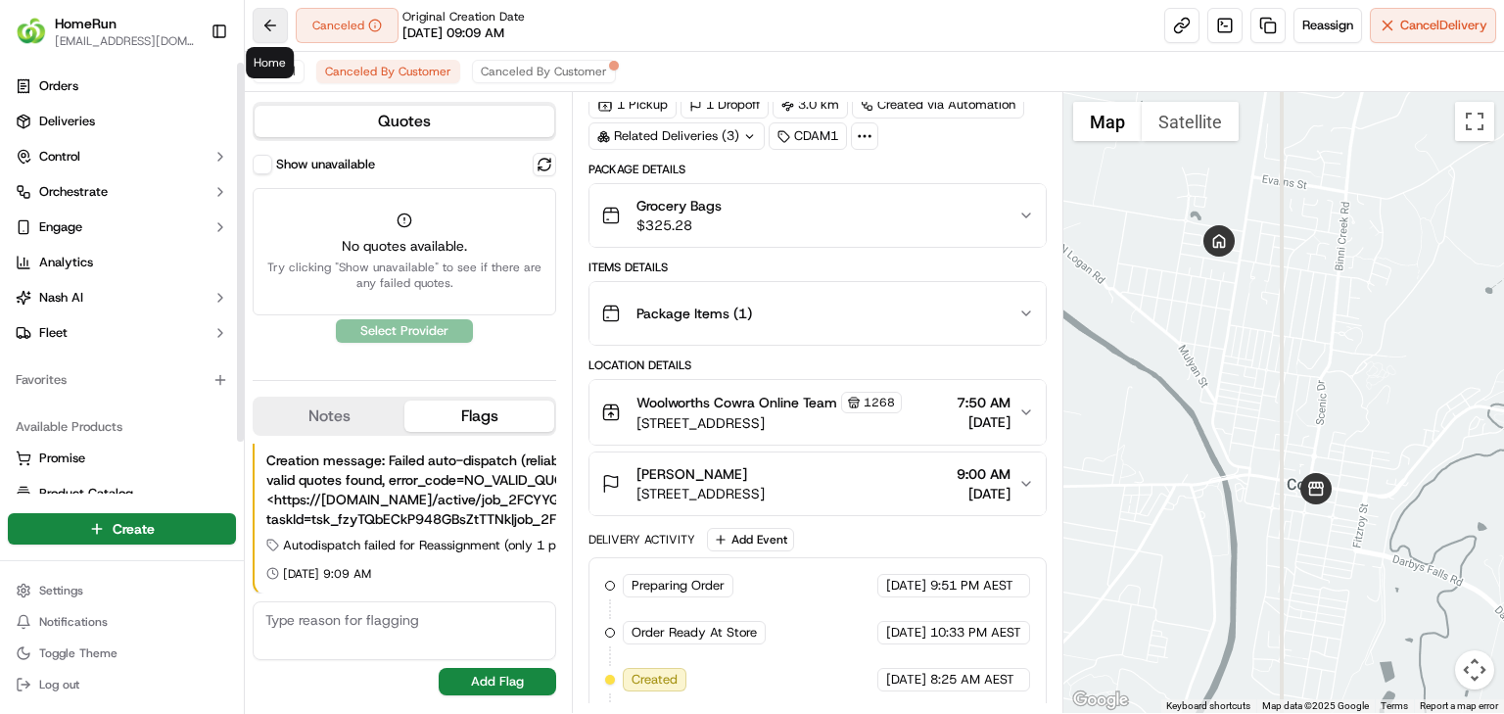
click at [262, 11] on button at bounding box center [270, 25] width 35 height 35
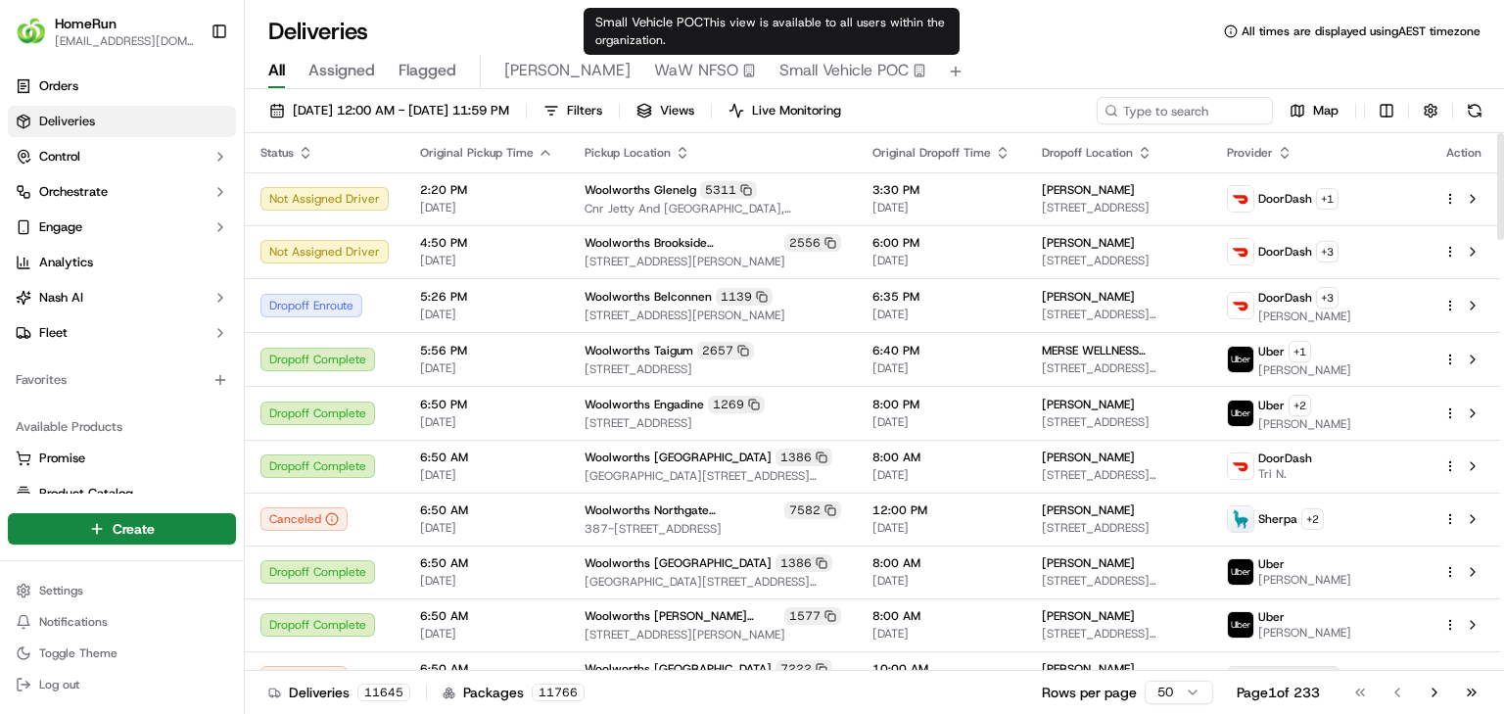
click at [779, 70] on span "Small Vehicle POC" at bounding box center [843, 70] width 129 height 23
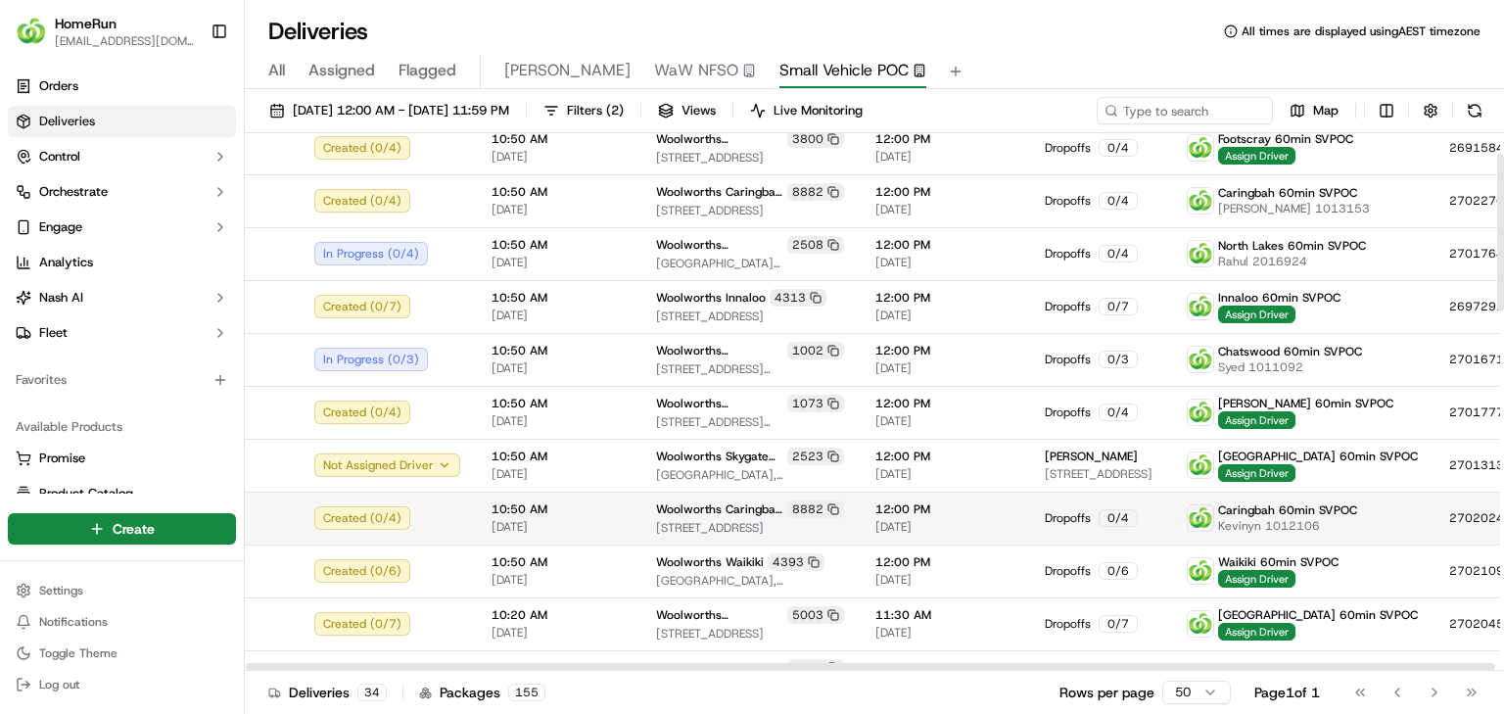
scroll to position [78, 0]
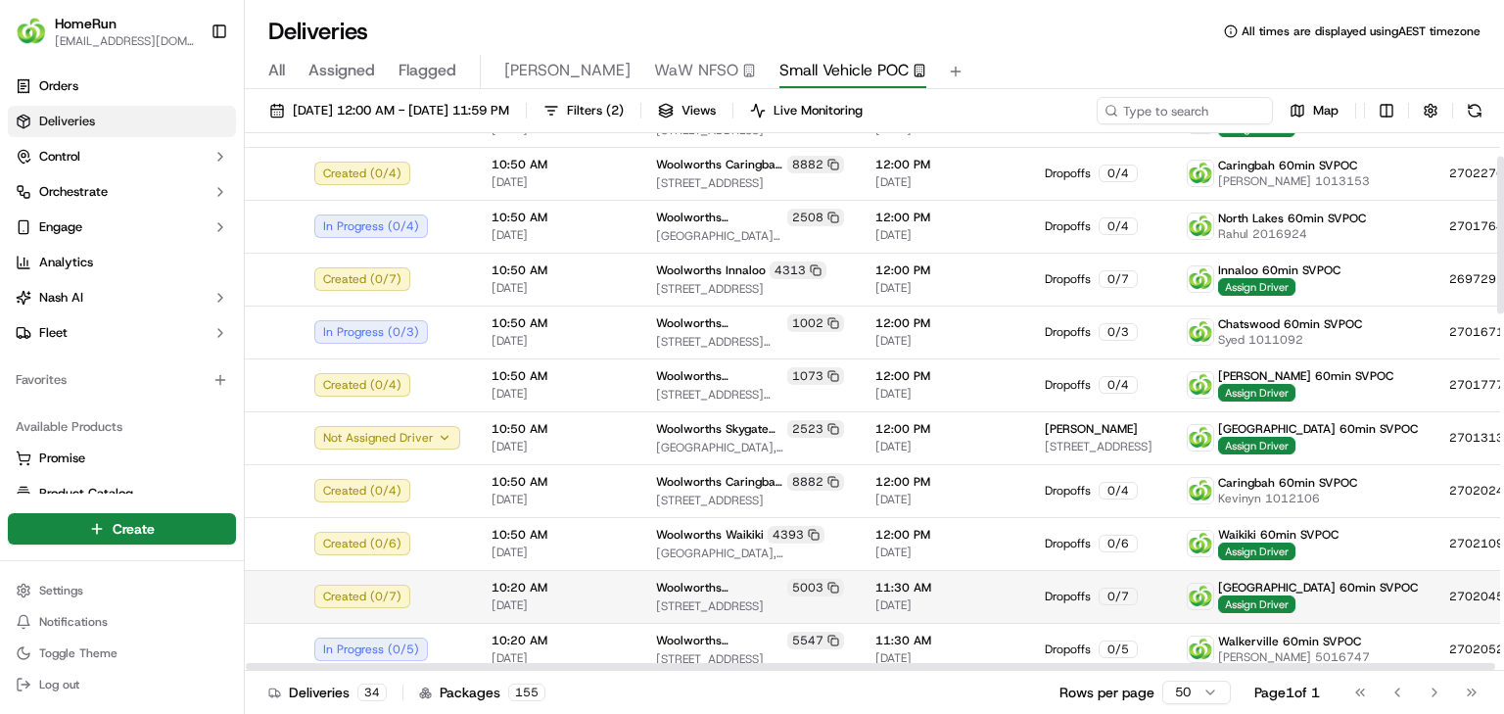
click at [950, 589] on td "11:30 AM [DATE]" at bounding box center [944, 596] width 169 height 53
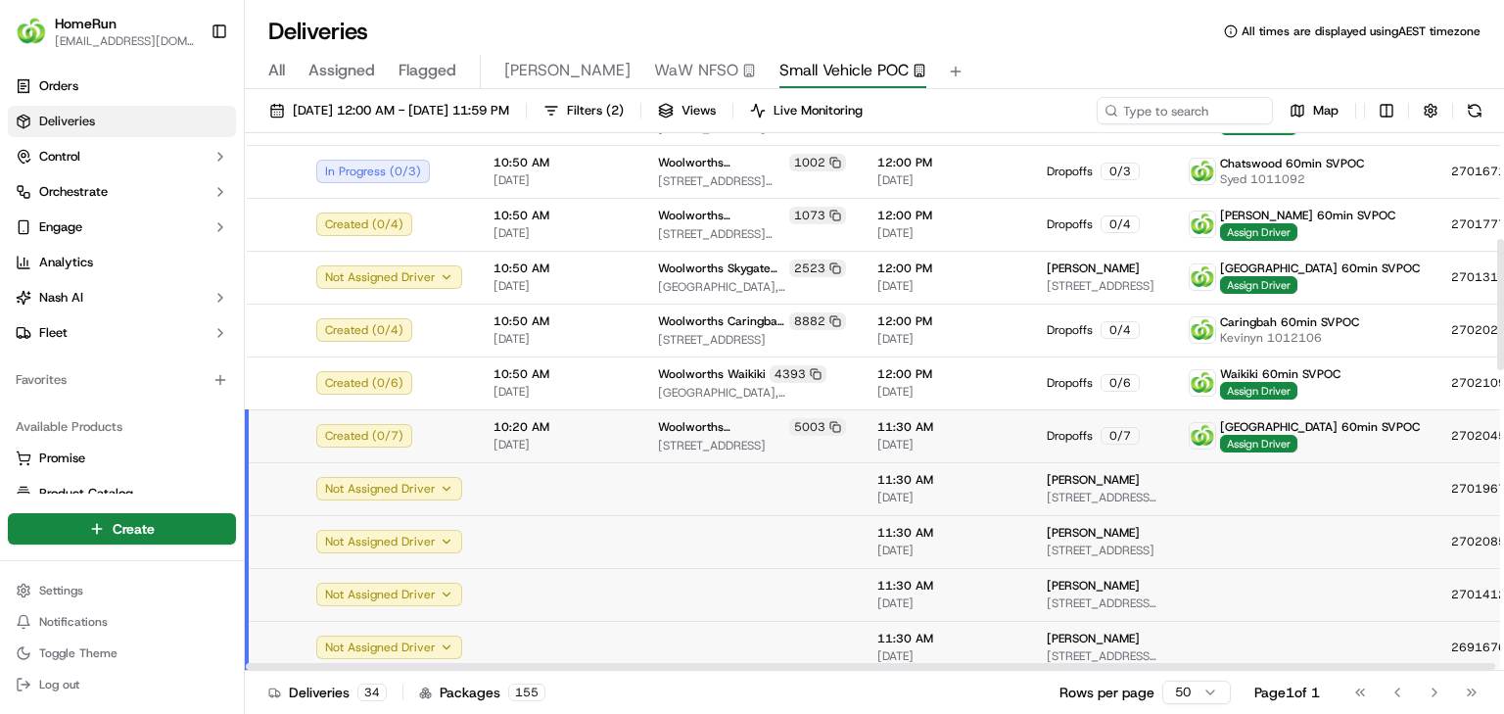
scroll to position [470, 0]
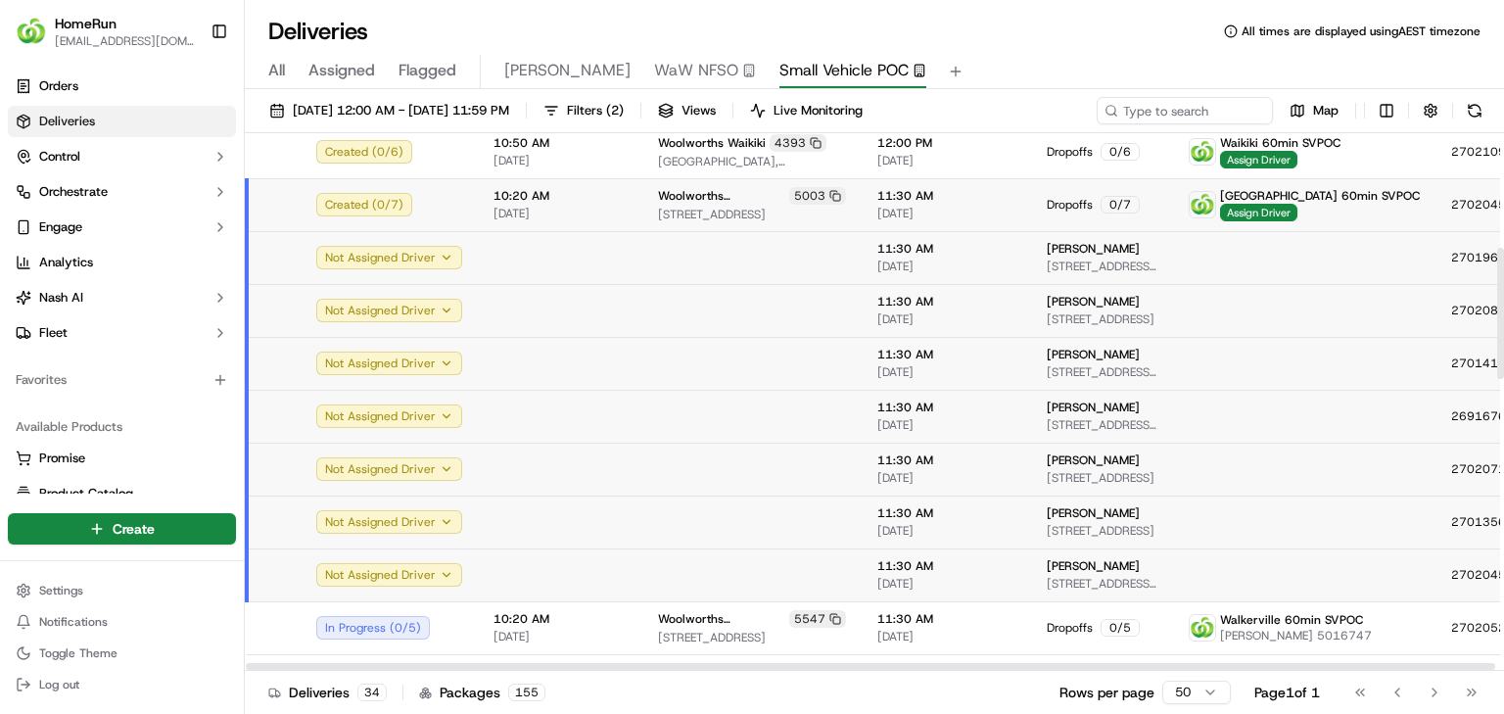
click at [1261, 194] on span "[GEOGRAPHIC_DATA] 60min SVPOC" at bounding box center [1320, 196] width 200 height 16
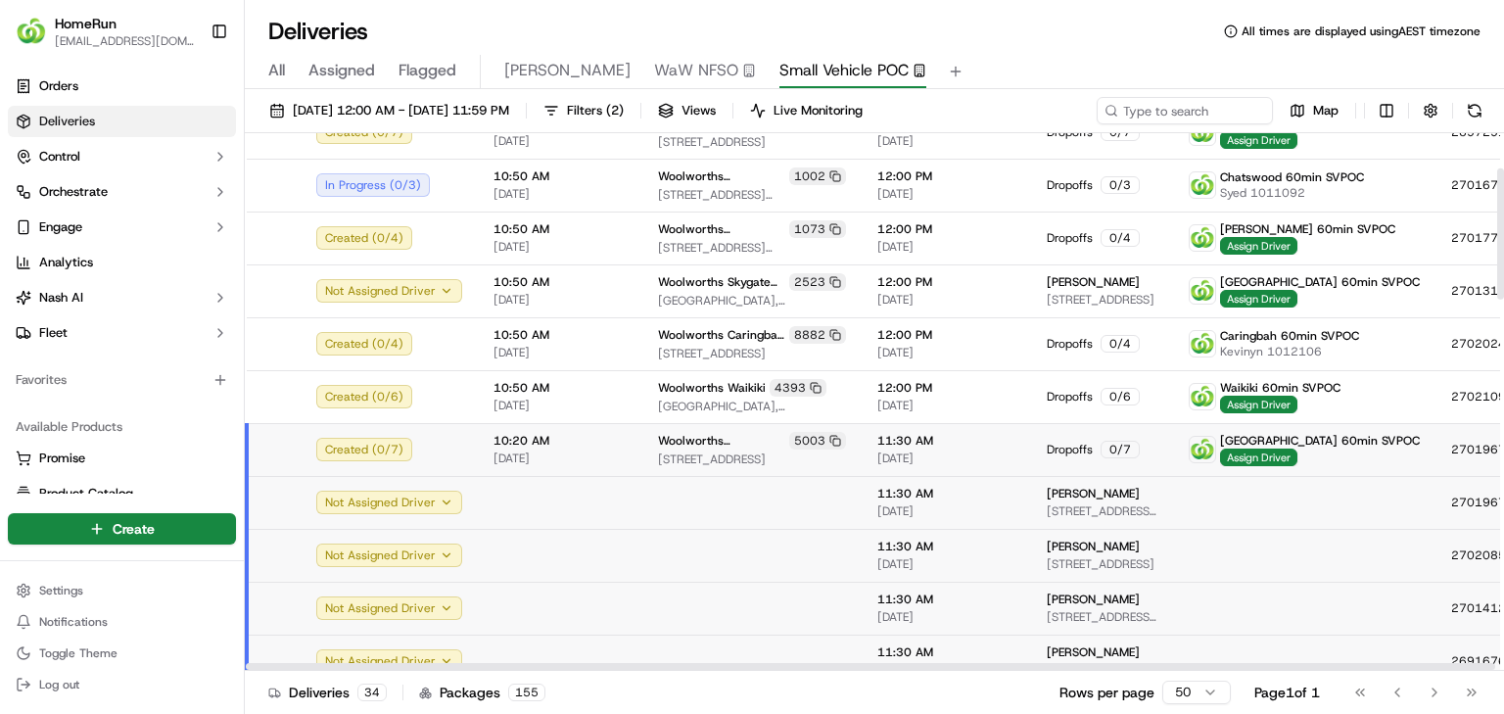
scroll to position [235, 0]
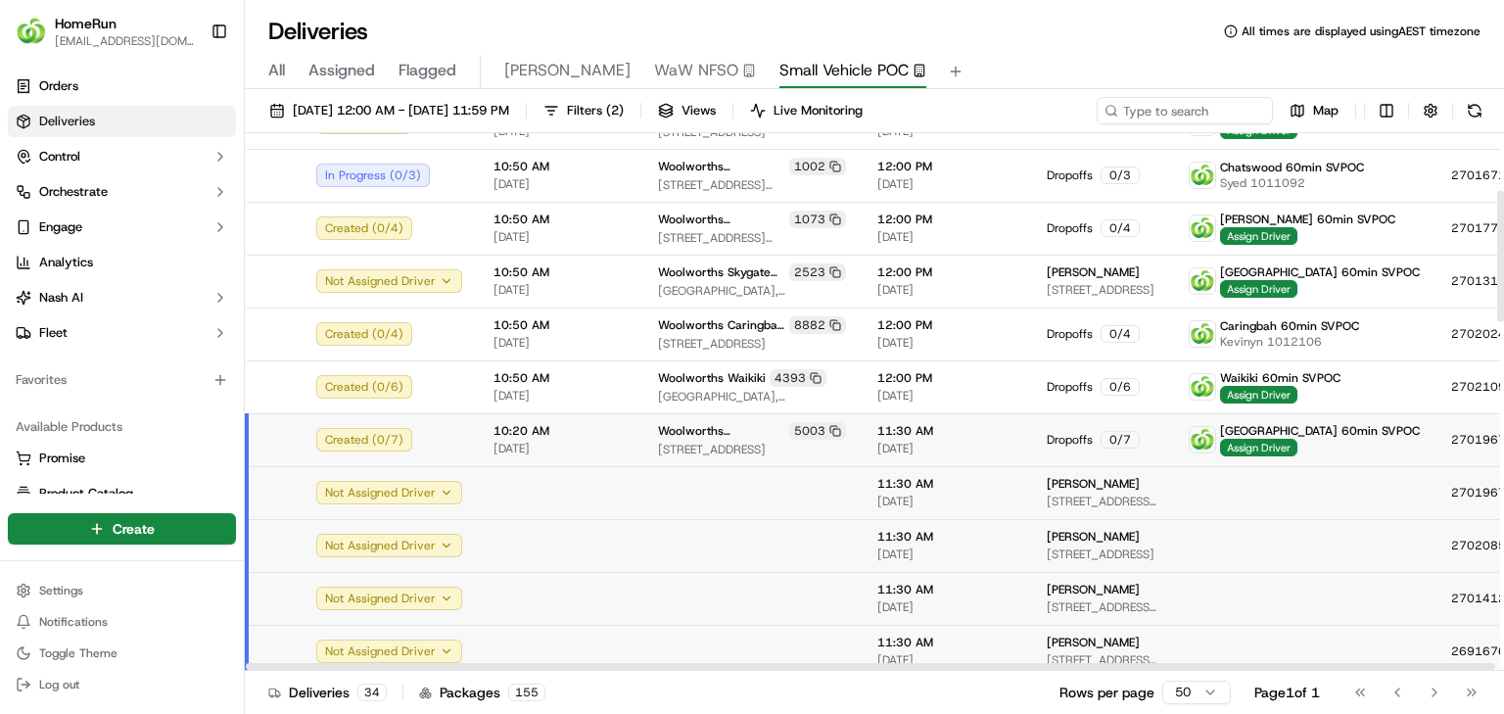
click at [270, 448] on td at bounding box center [274, 439] width 54 height 53
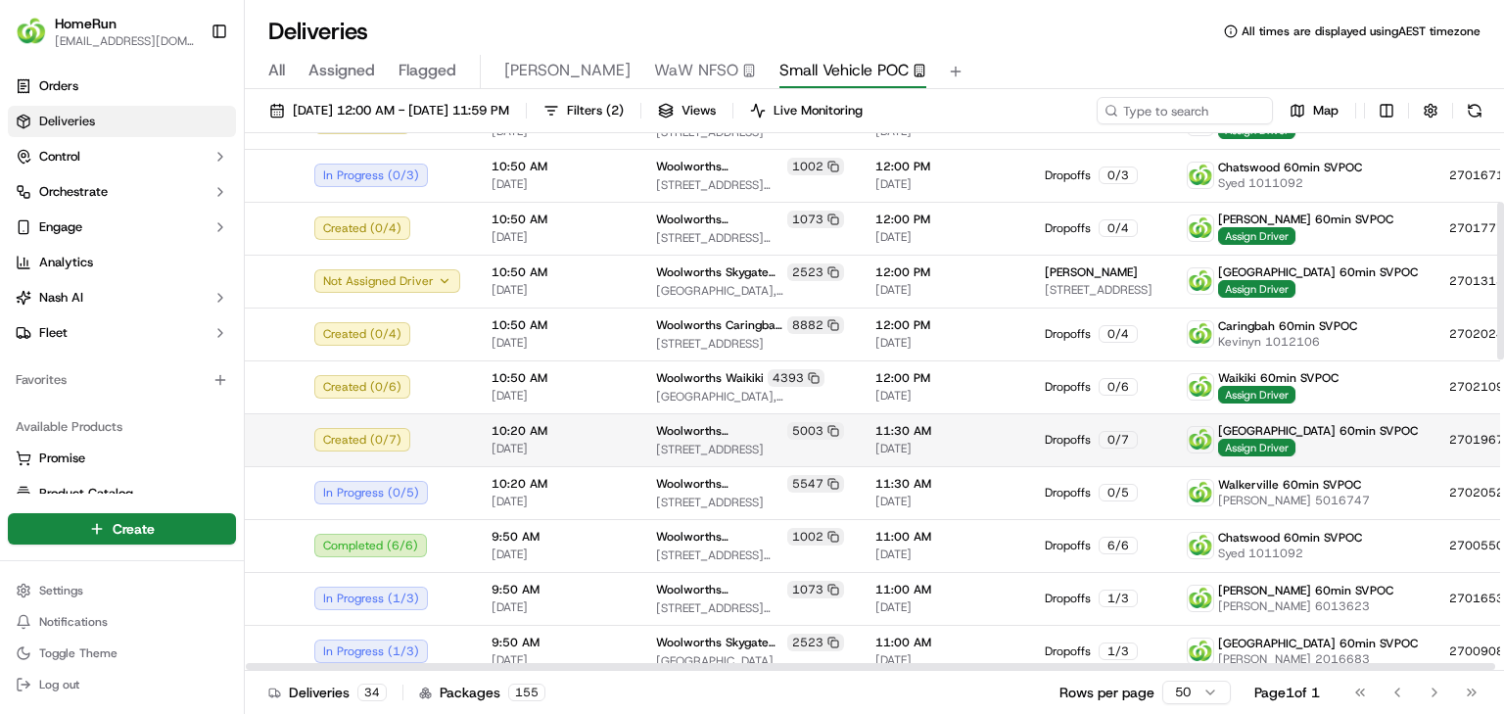
drag, startPoint x: 369, startPoint y: 443, endPoint x: 653, endPoint y: 424, distance: 284.6
click at [372, 443] on div "Created ( 0 / 7 )" at bounding box center [387, 439] width 146 height 23
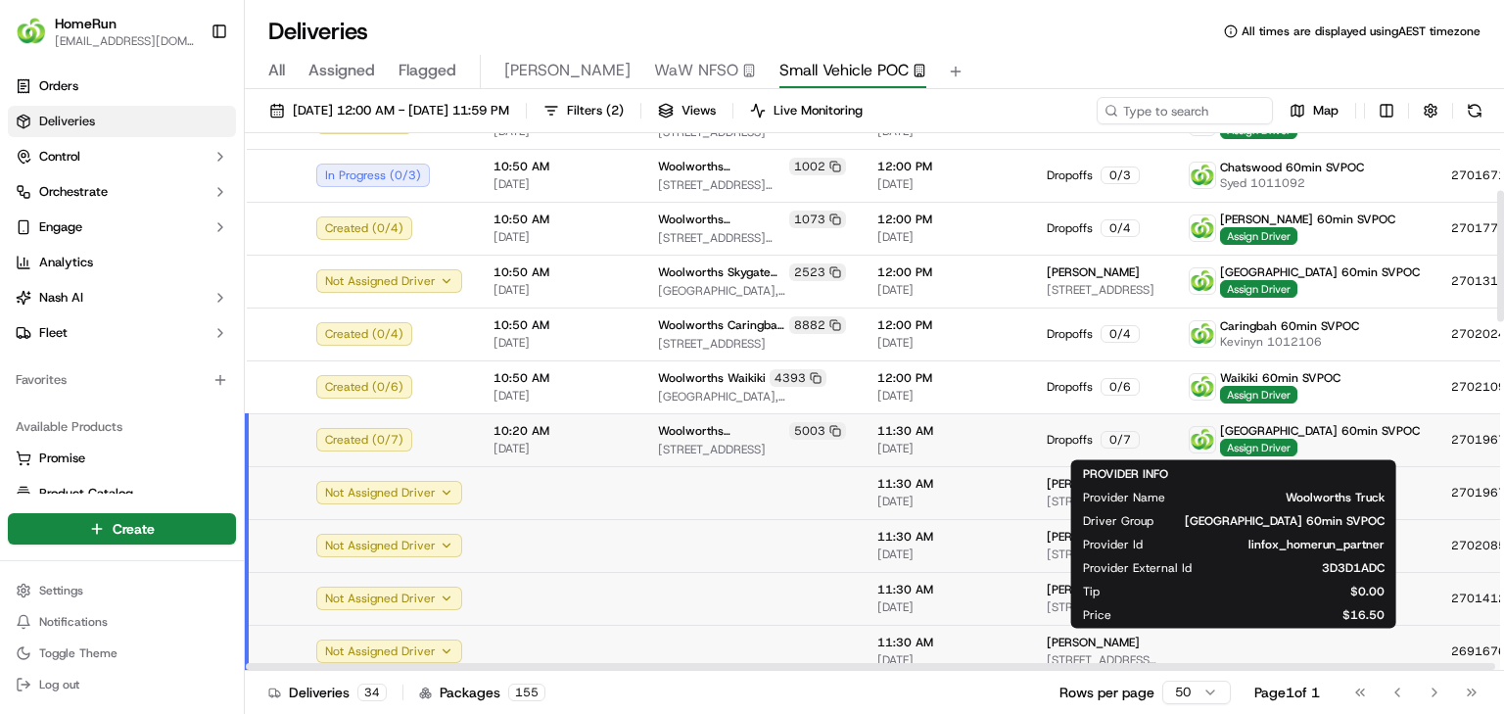
click at [1190, 443] on img at bounding box center [1202, 439] width 25 height 25
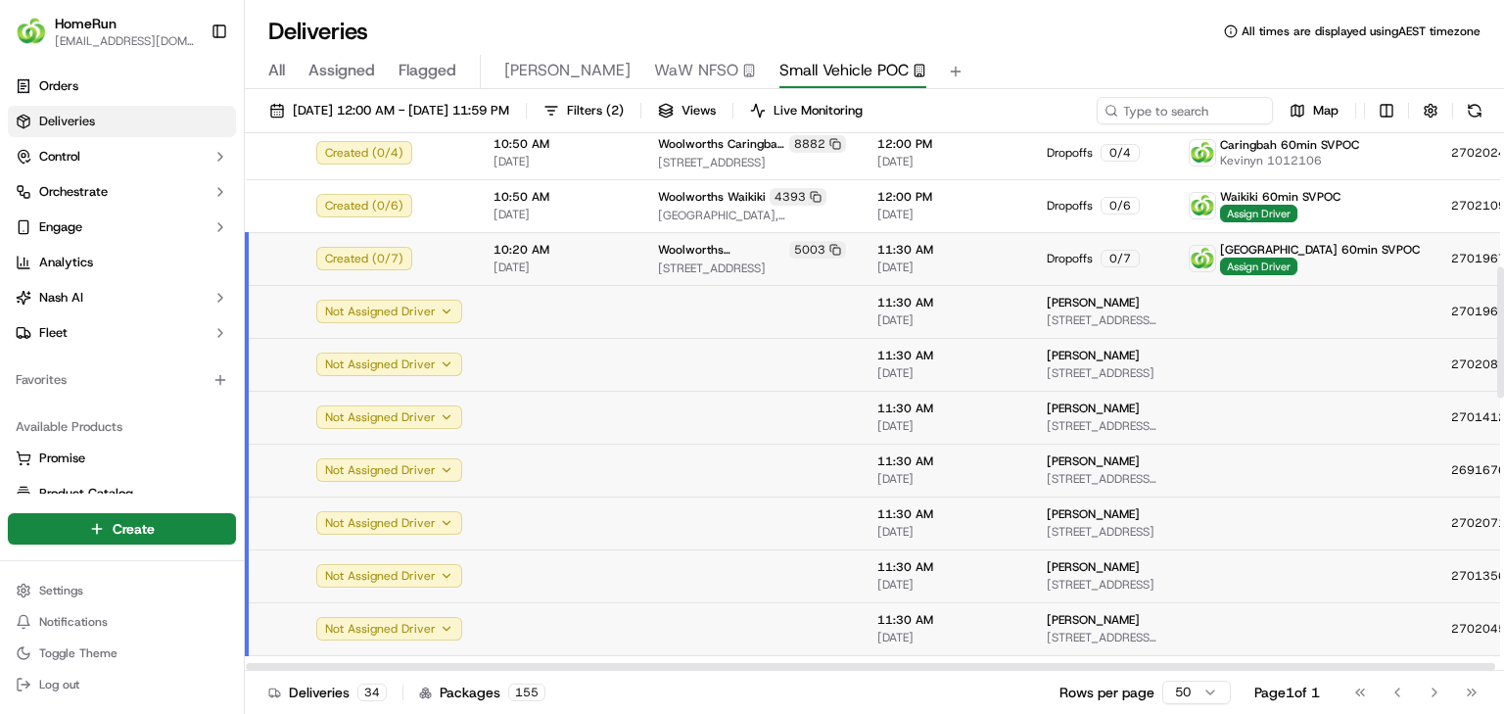
scroll to position [548, 0]
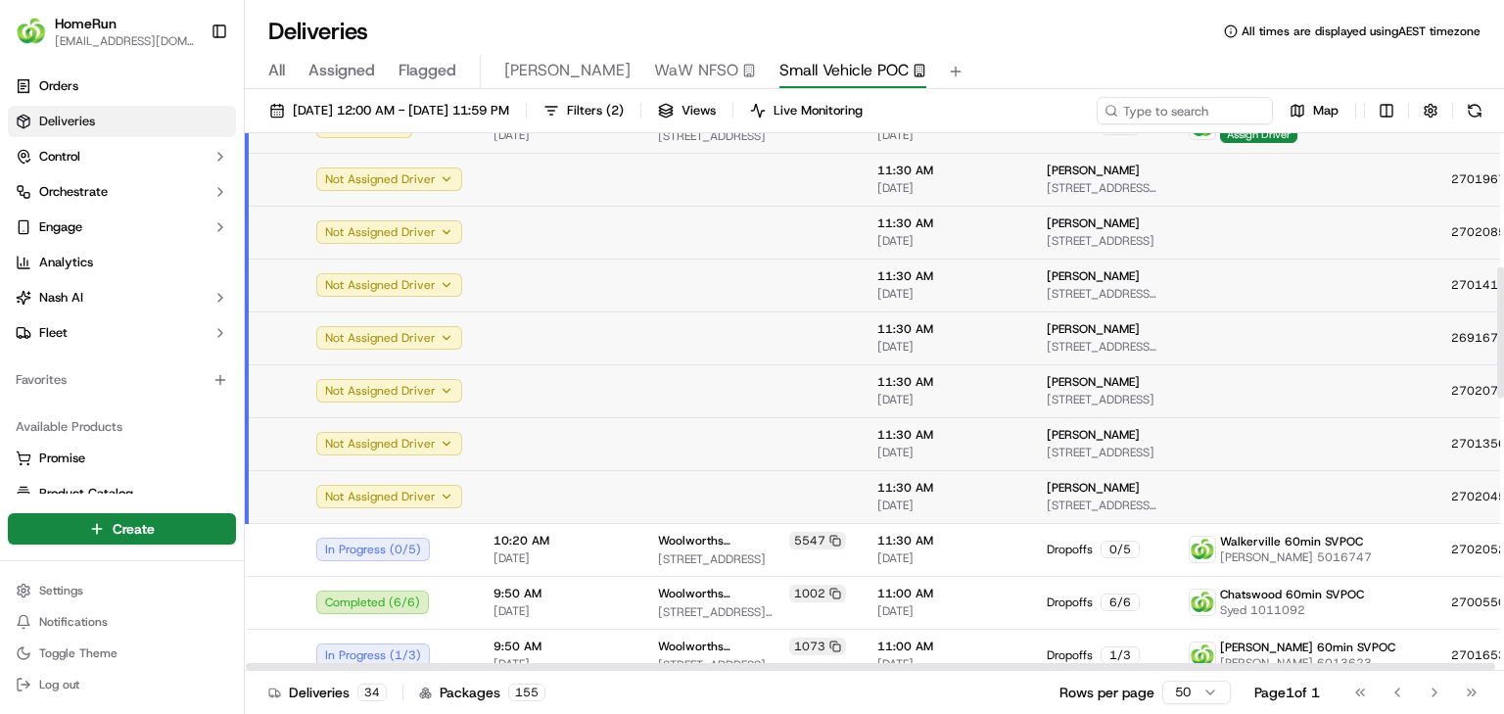
click at [555, 493] on td at bounding box center [560, 496] width 164 height 53
click at [746, 432] on td at bounding box center [751, 443] width 219 height 53
click at [766, 396] on td at bounding box center [751, 390] width 219 height 53
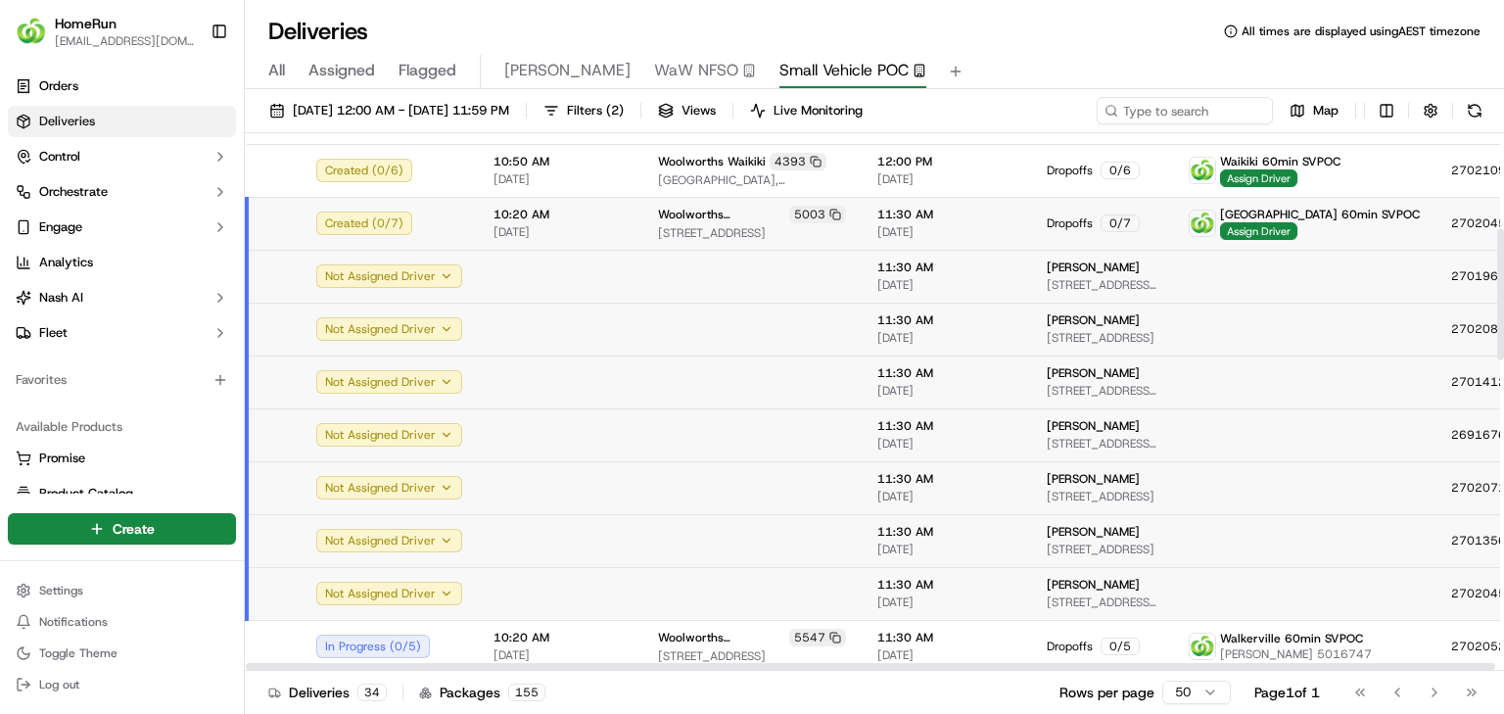
scroll to position [392, 0]
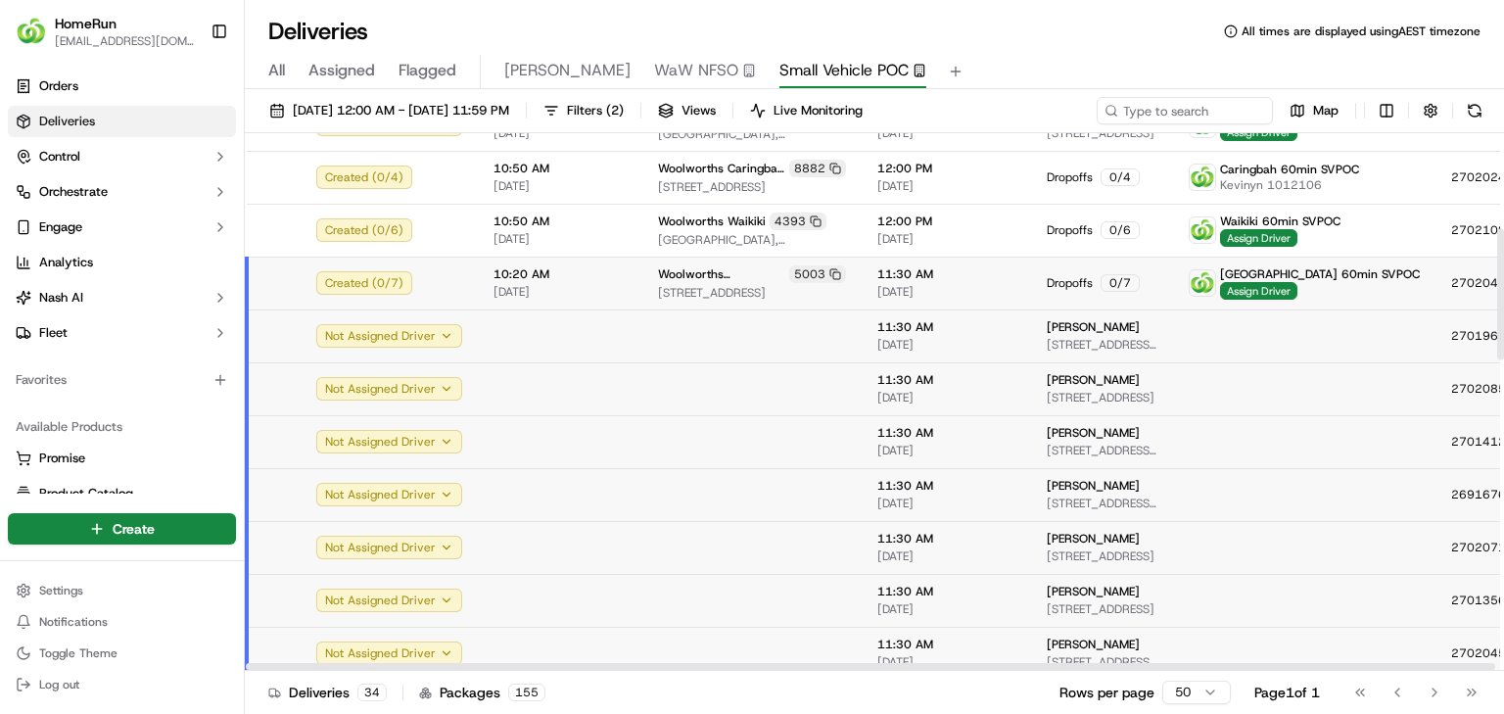
click at [441, 293] on div "Created ( 0 / 7 )" at bounding box center [389, 282] width 146 height 23
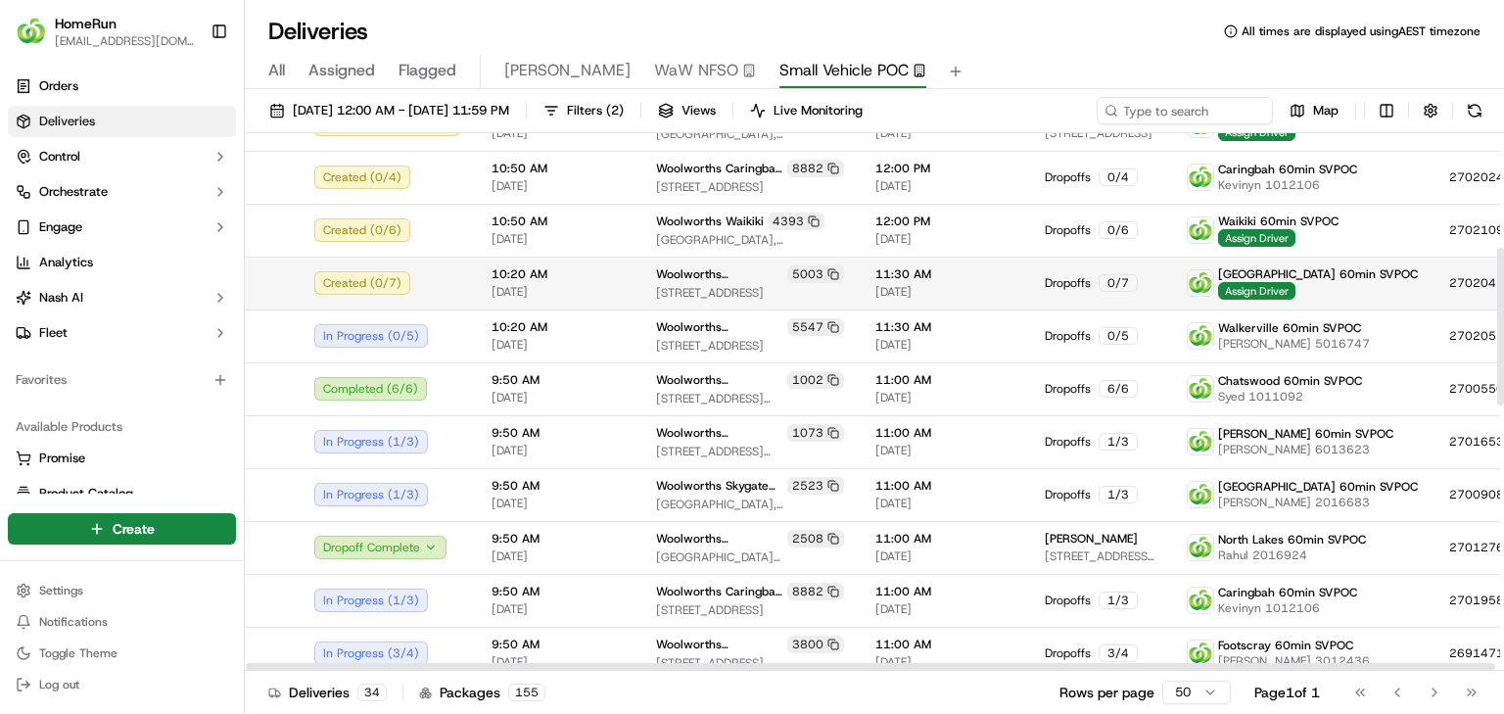
drag, startPoint x: 442, startPoint y: 293, endPoint x: 576, endPoint y: 276, distance: 135.2
click at [576, 276] on span "10:20 AM" at bounding box center [558, 274] width 133 height 16
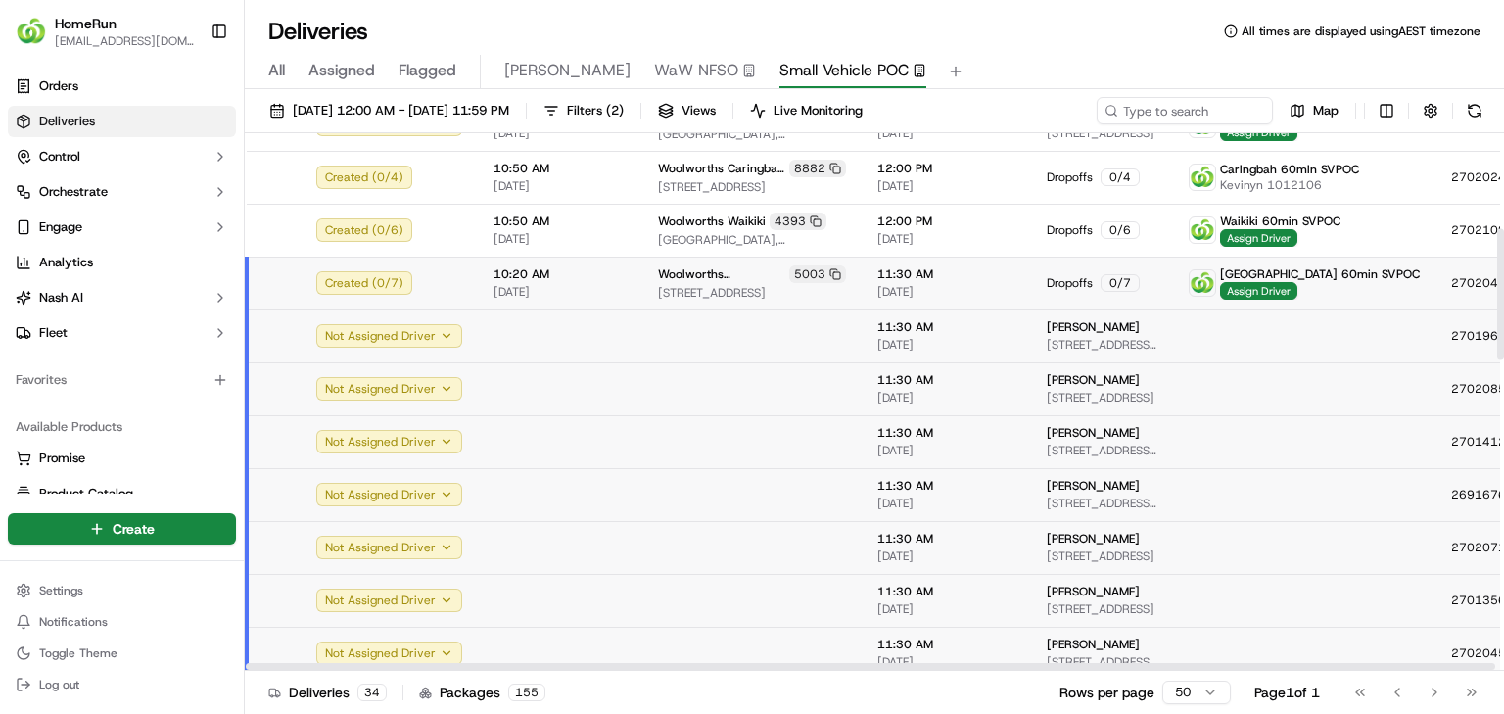
click at [658, 290] on span "[STREET_ADDRESS]" at bounding box center [752, 293] width 188 height 16
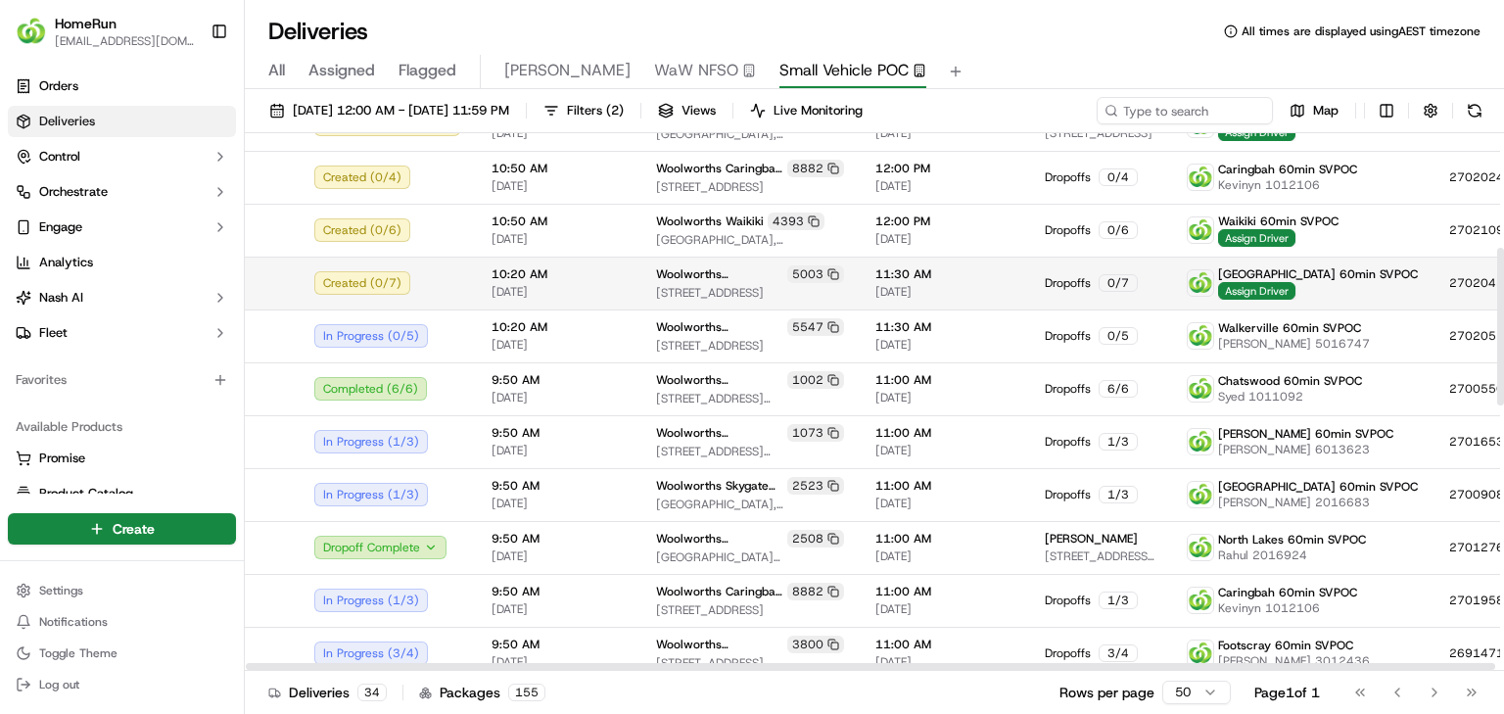
drag, startPoint x: 653, startPoint y: 289, endPoint x: 829, endPoint y: 264, distance: 177.9
click at [656, 289] on span "[STREET_ADDRESS]" at bounding box center [750, 293] width 188 height 16
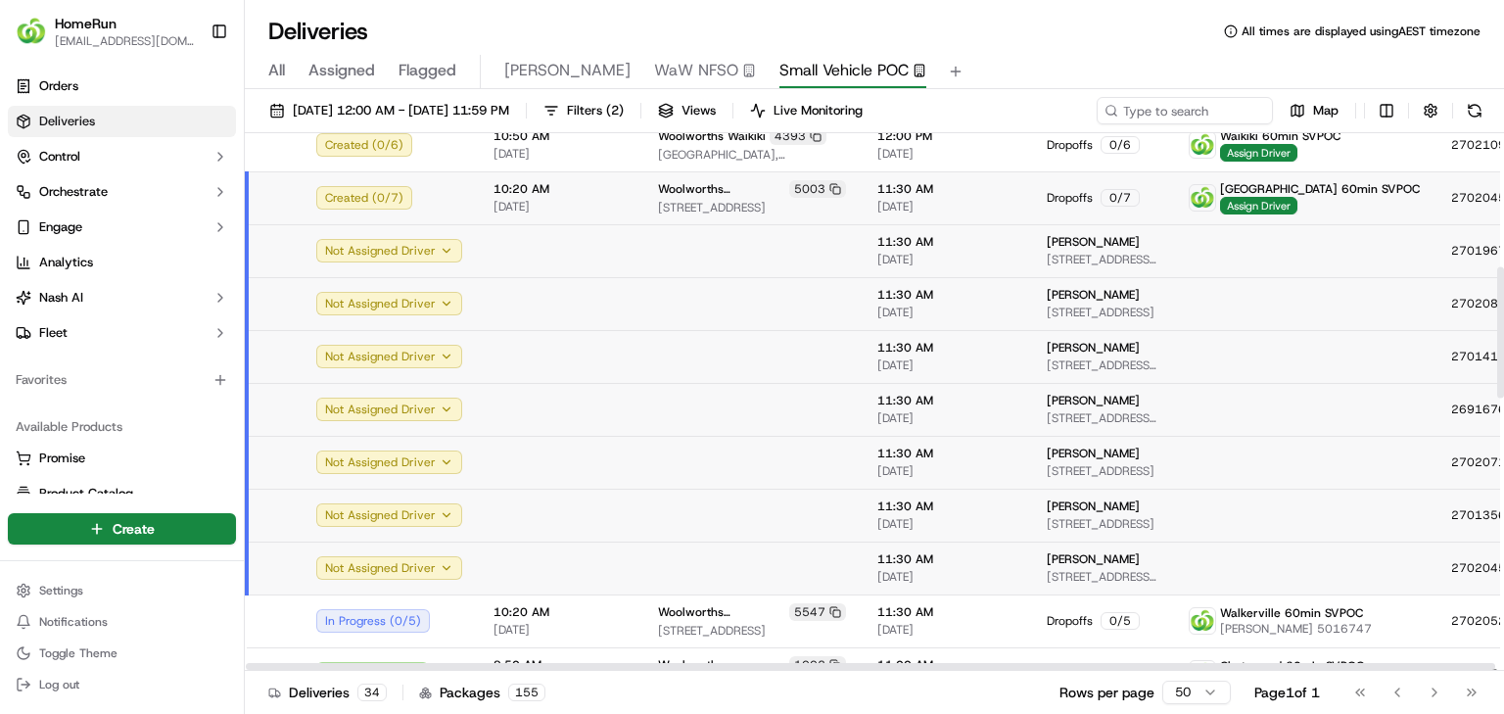
scroll to position [548, 0]
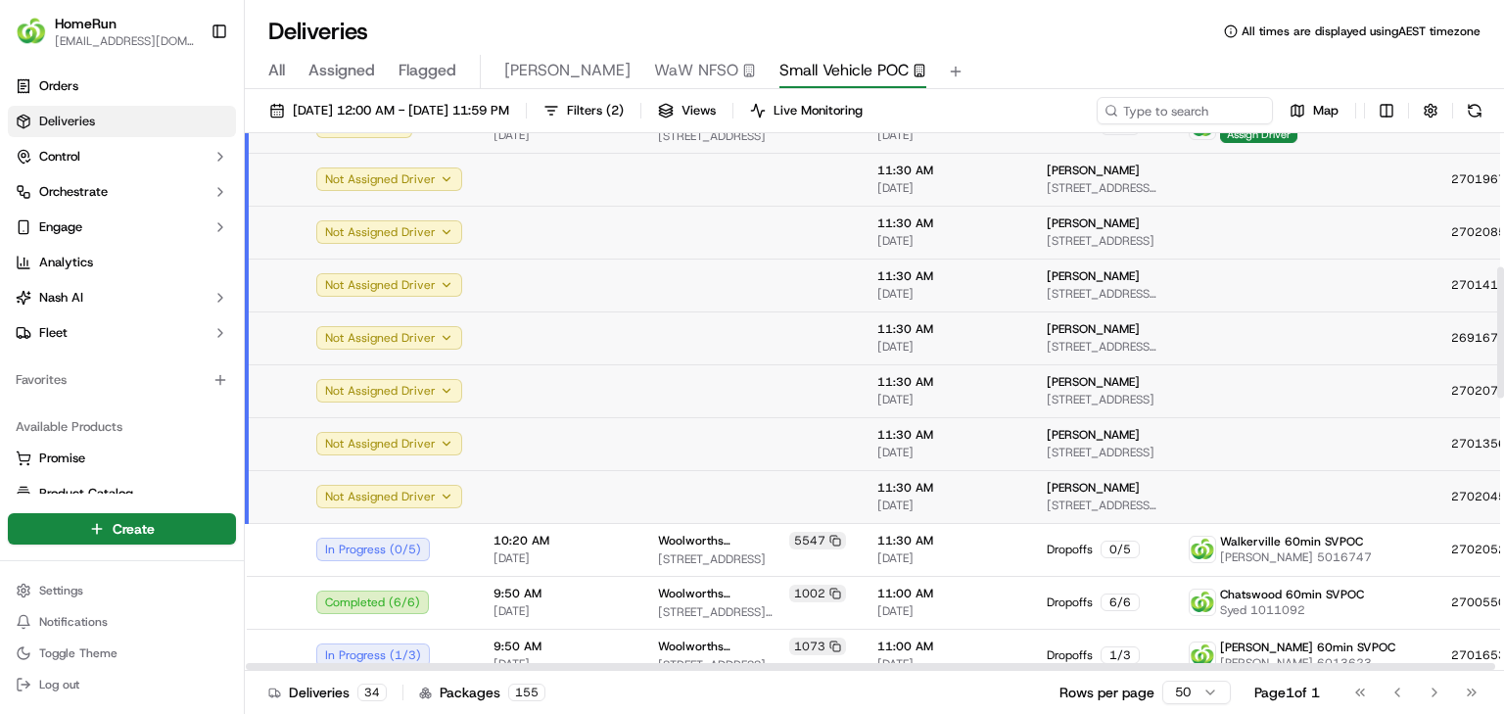
click at [1188, 473] on td at bounding box center [1304, 496] width 262 height 53
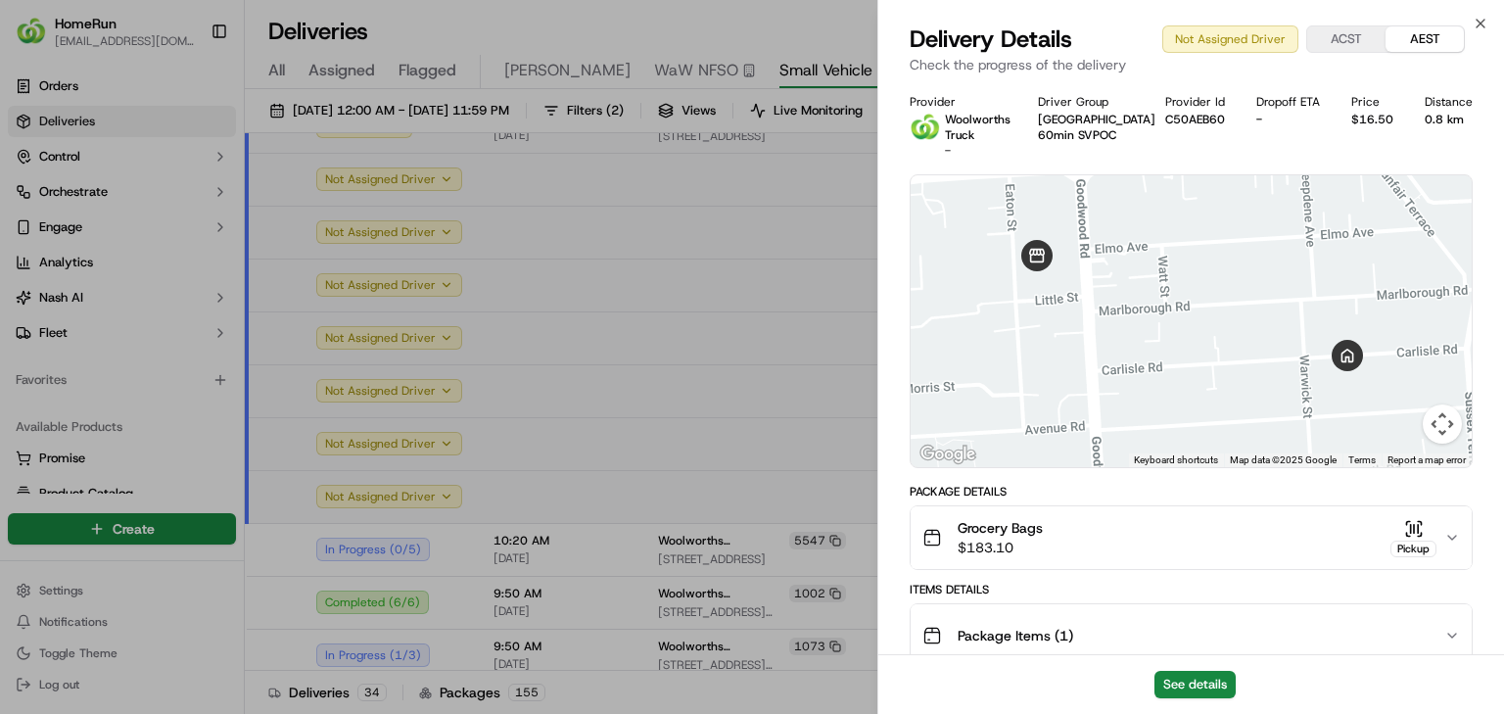
click at [1492, 24] on div "Delivery Details Not Assigned Driver ACST AEST Check the progress of the delive…" at bounding box center [1191, 52] width 626 height 59
click at [1489, 21] on div "Close Delivery Details Not Assigned Driver ACST AEST Check the progress of the …" at bounding box center [1190, 357] width 627 height 714
click at [1484, 22] on icon "button" at bounding box center [1481, 24] width 16 height 16
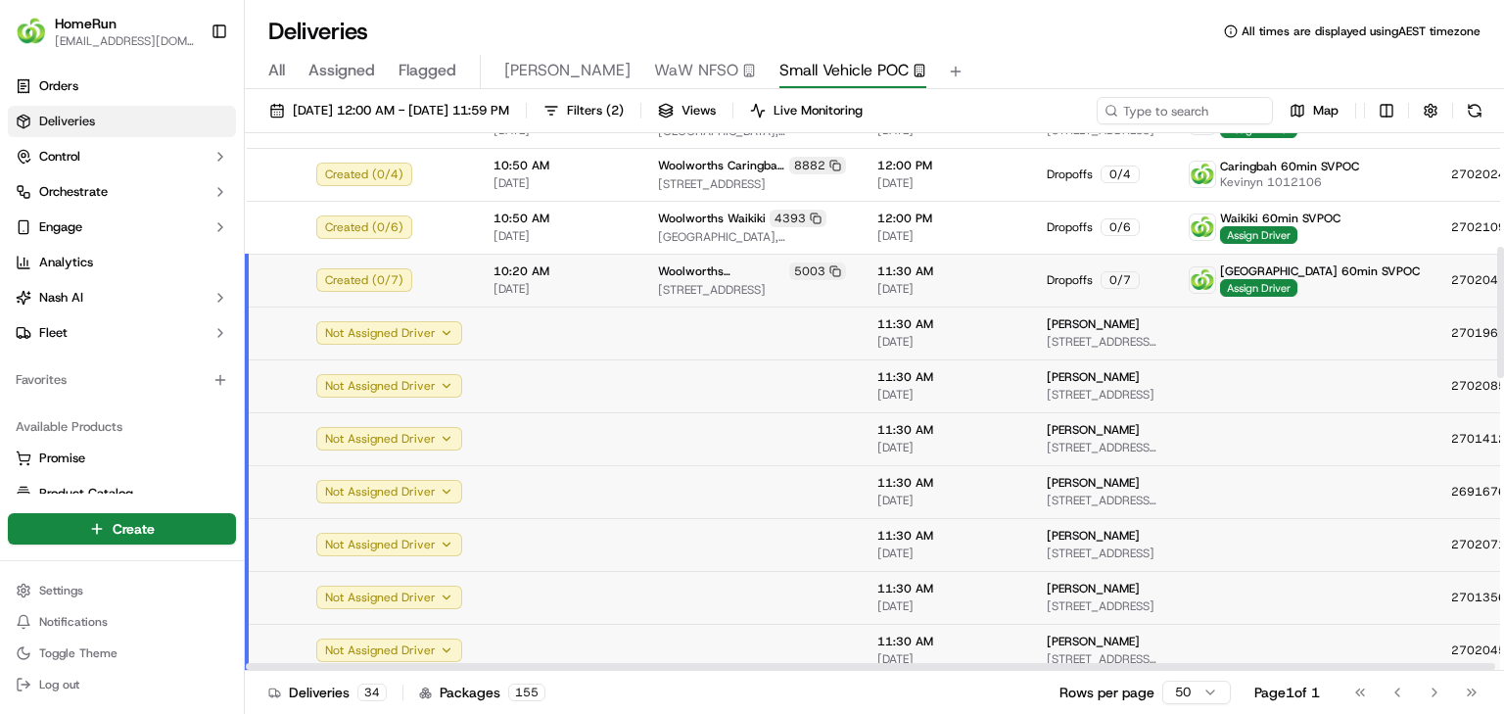
scroll to position [313, 0]
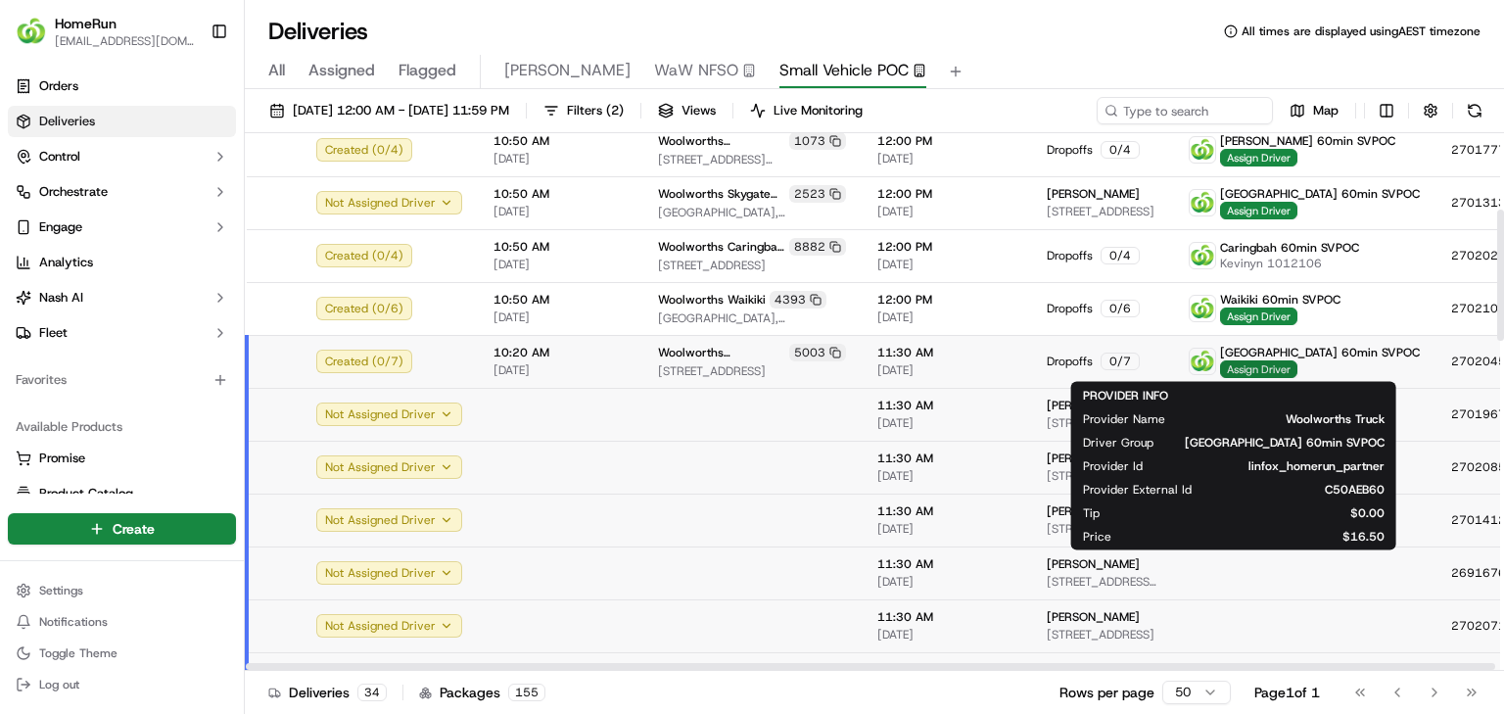
click at [1220, 366] on span "Assign Driver" at bounding box center [1258, 369] width 77 height 18
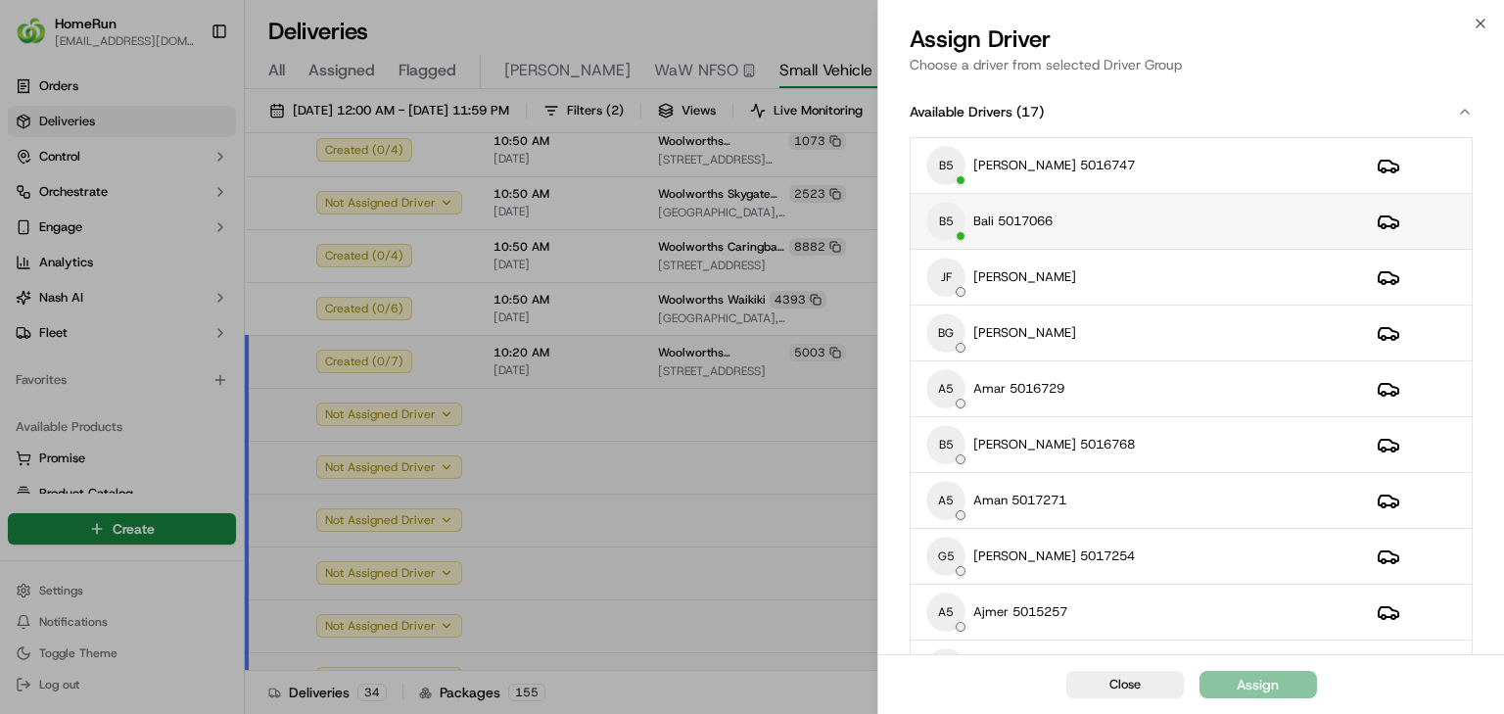
click at [1008, 231] on div "B5 Bali 5017066" at bounding box center [1135, 221] width 419 height 39
click at [1147, 697] on div "Close Assign" at bounding box center [1191, 684] width 626 height 60
click at [1118, 681] on span "Close" at bounding box center [1124, 685] width 31 height 18
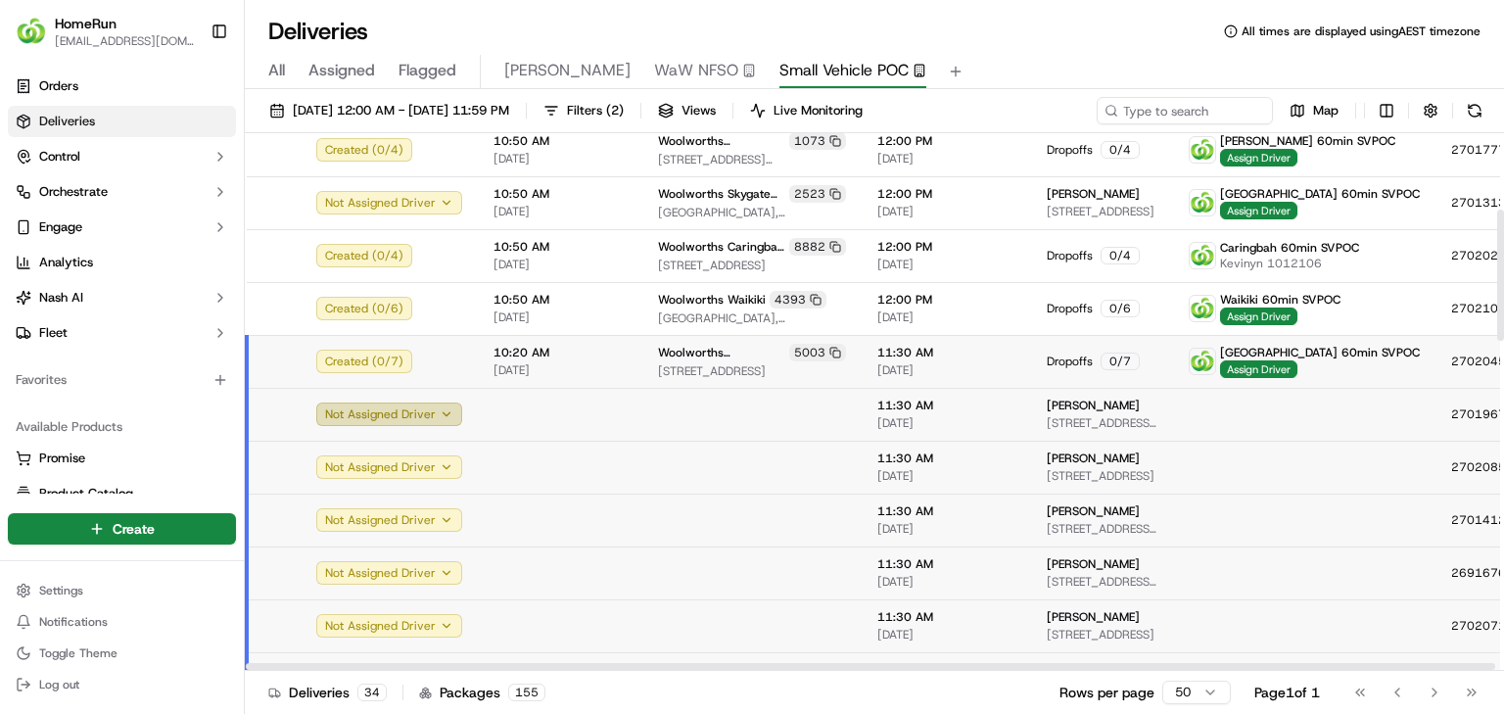
click at [415, 416] on button "Not Assigned Driver" at bounding box center [389, 413] width 146 height 23
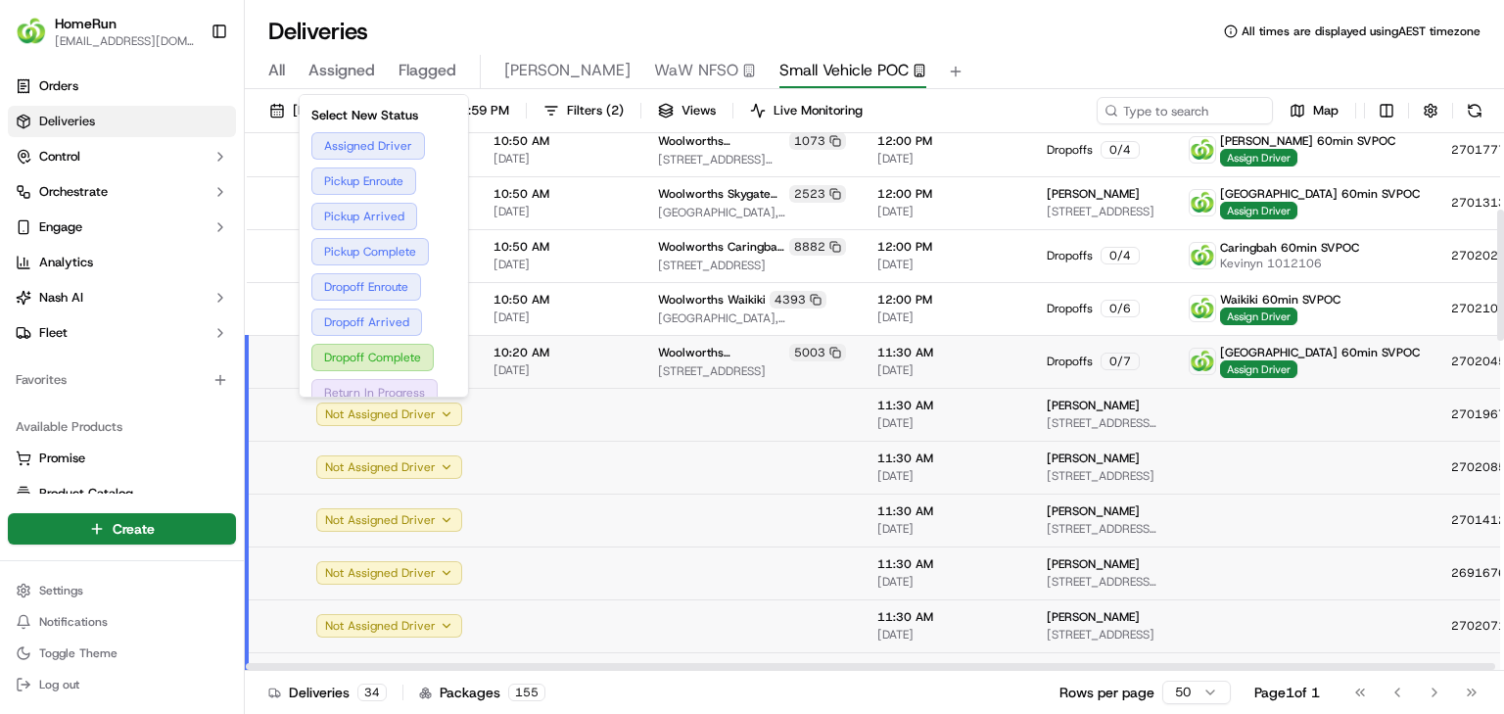
click at [512, 399] on td at bounding box center [560, 414] width 164 height 53
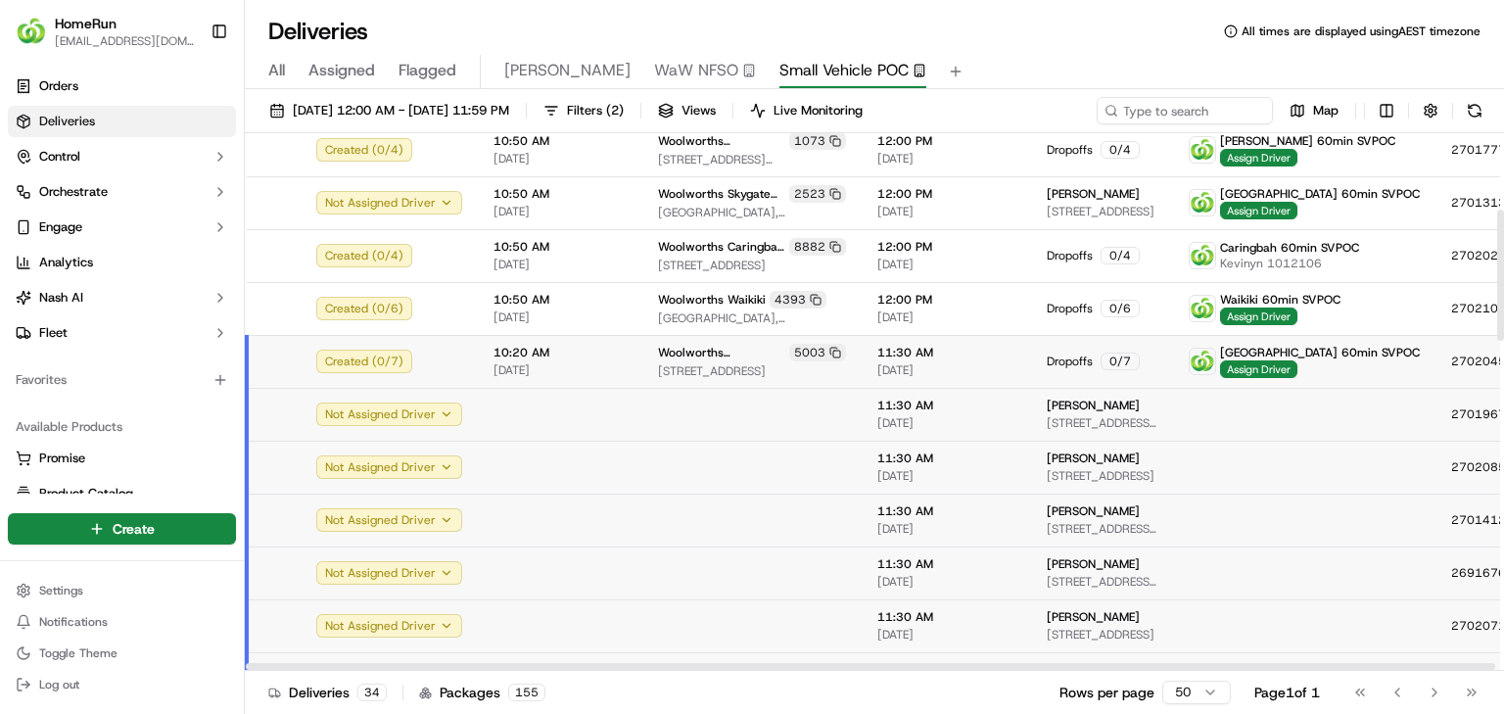
click at [1173, 446] on td at bounding box center [1304, 467] width 262 height 53
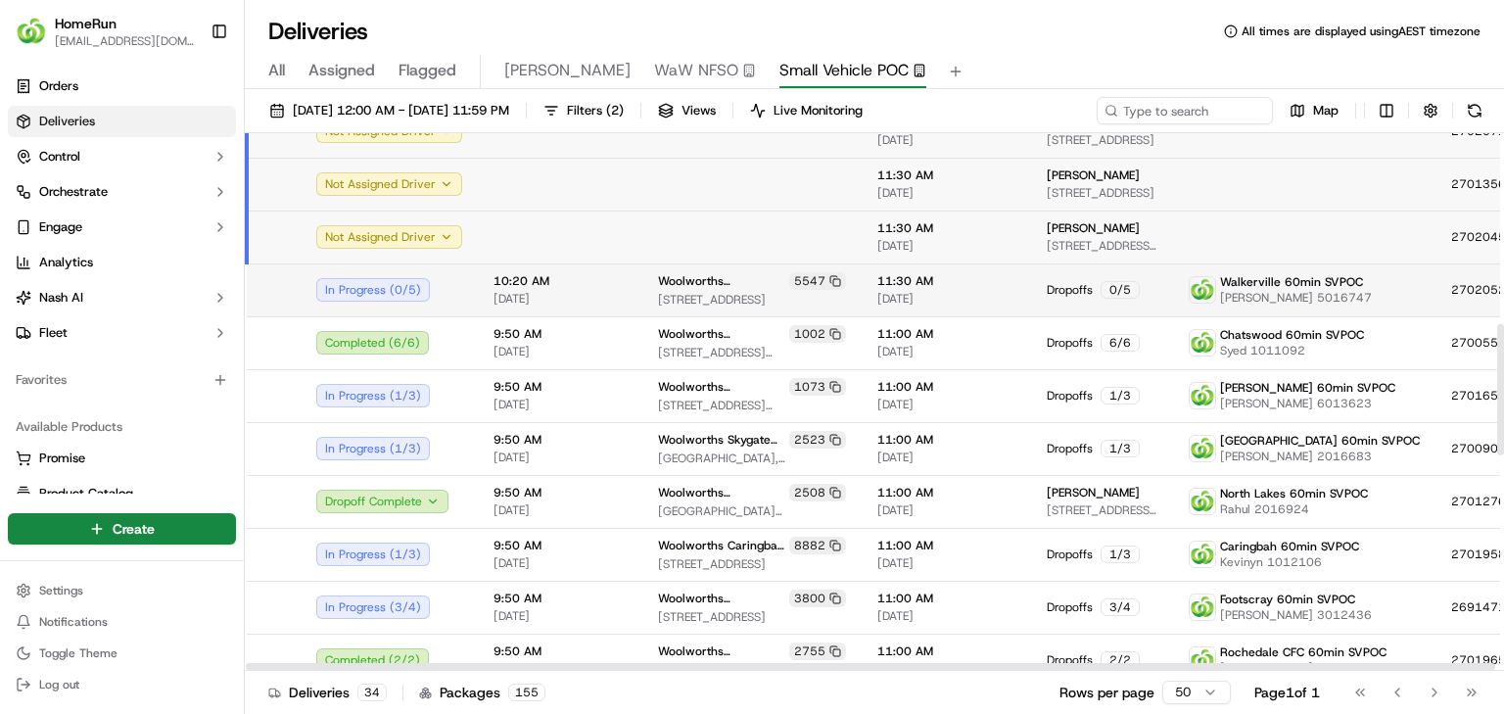
scroll to position [783, 0]
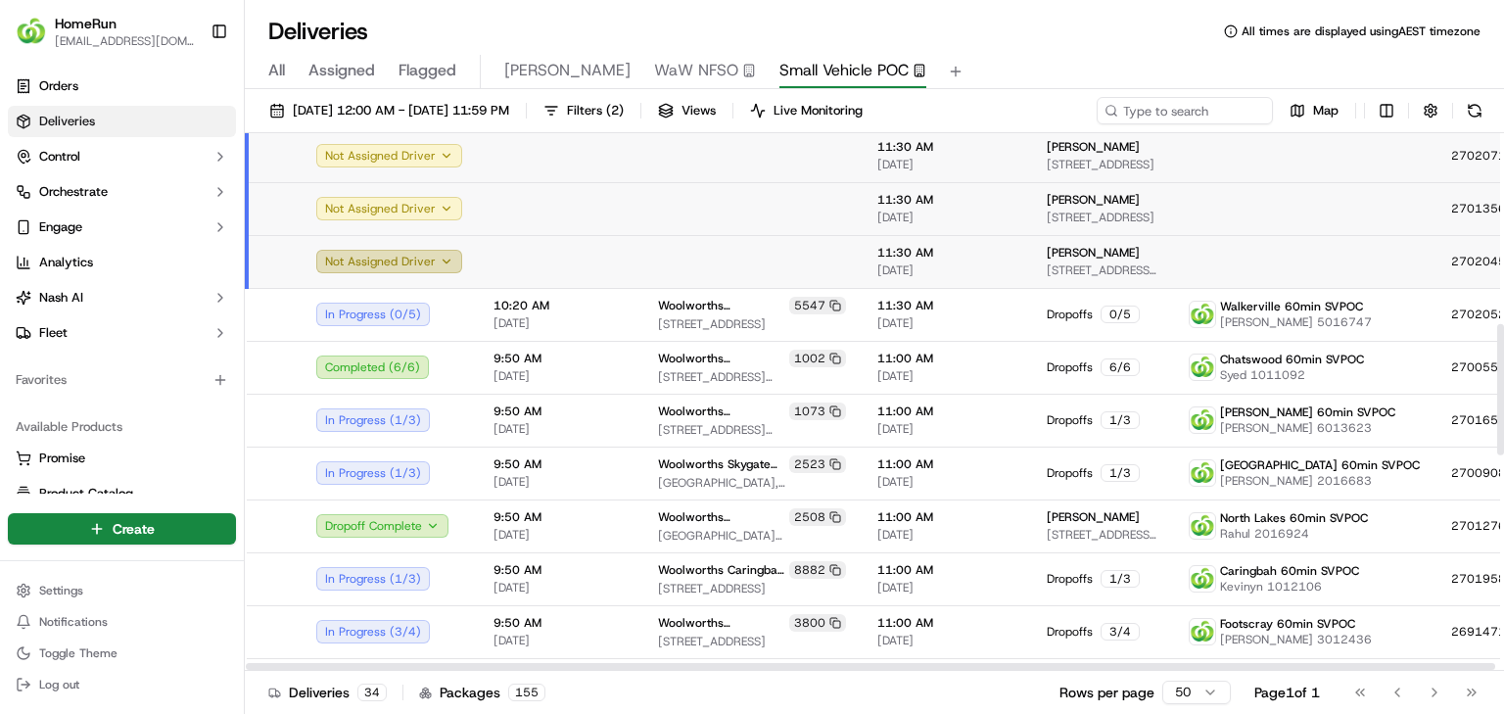
click at [320, 262] on button "Not Assigned Driver" at bounding box center [389, 261] width 146 height 23
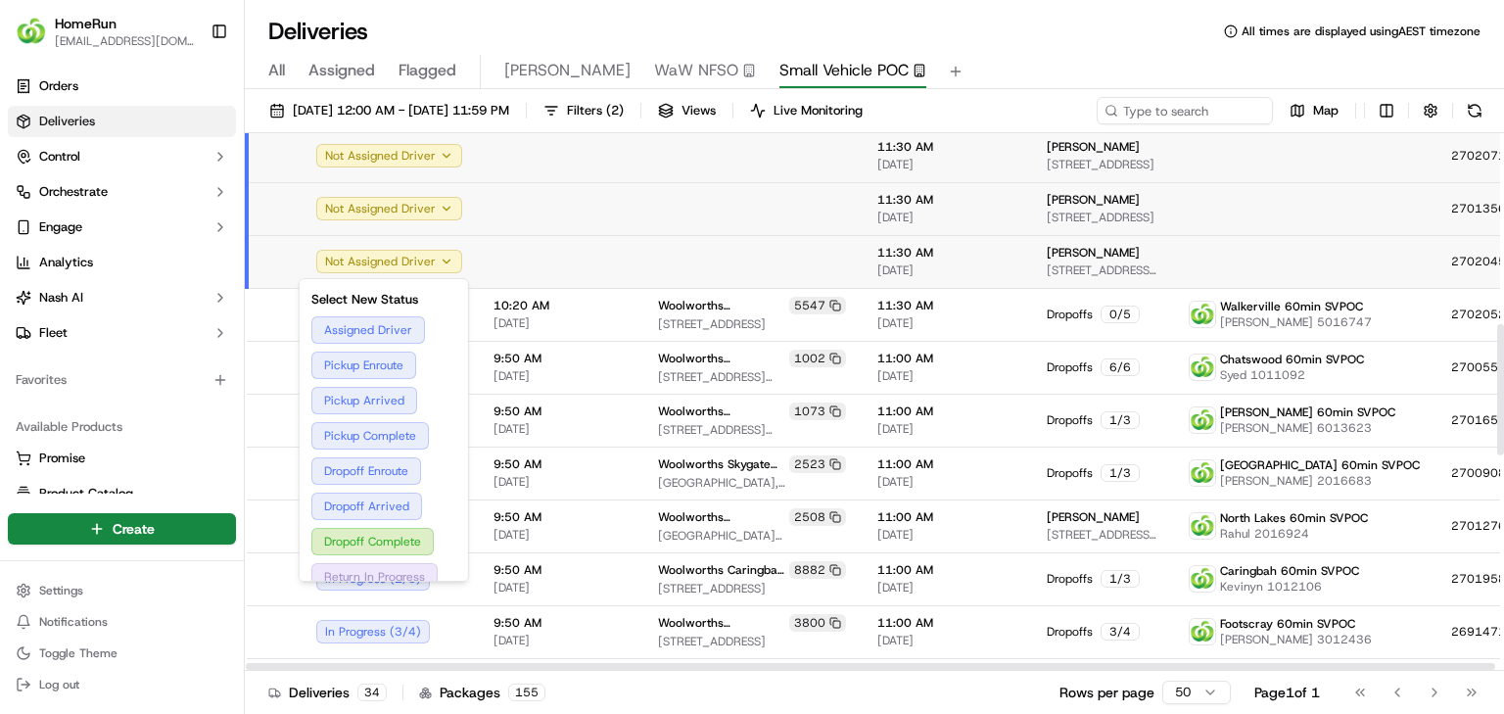
click at [278, 271] on td at bounding box center [274, 261] width 54 height 53
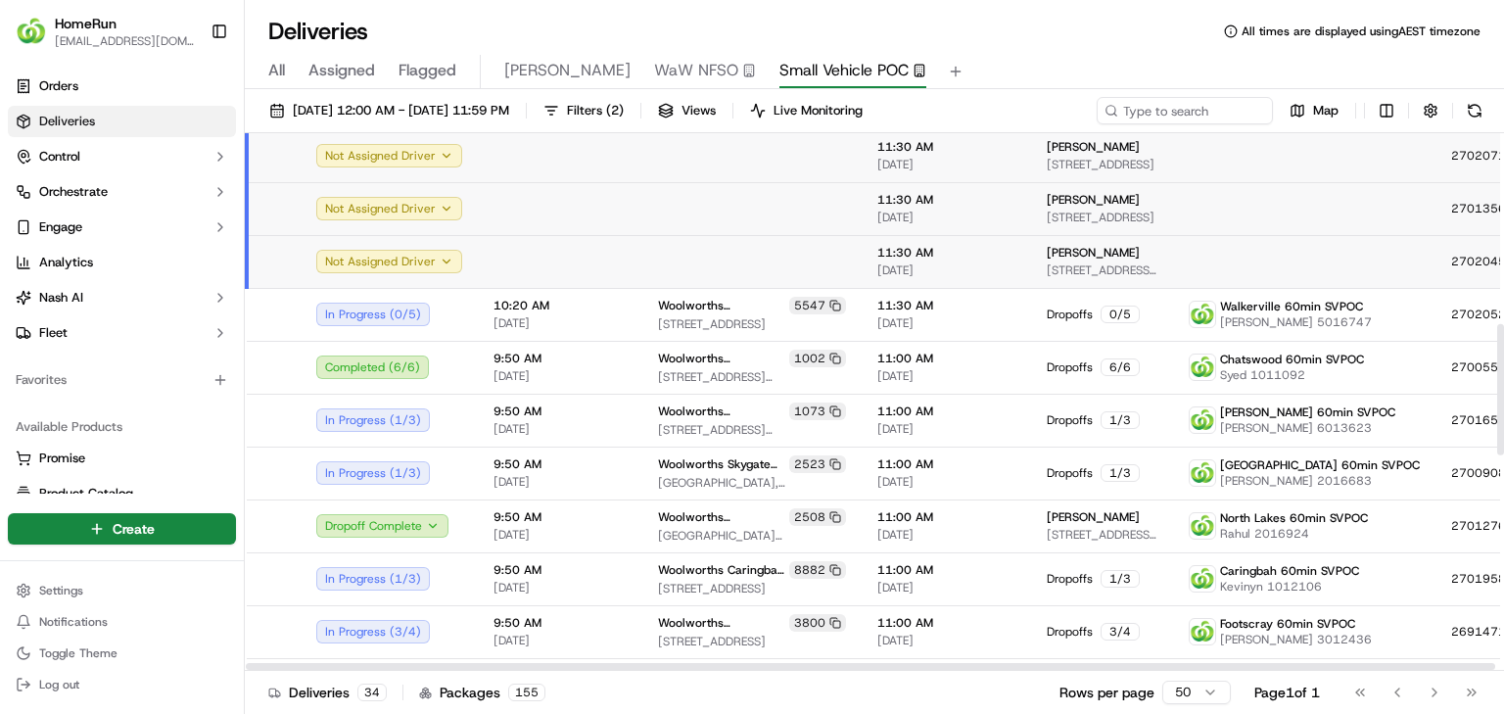
click at [288, 266] on td at bounding box center [274, 261] width 54 height 53
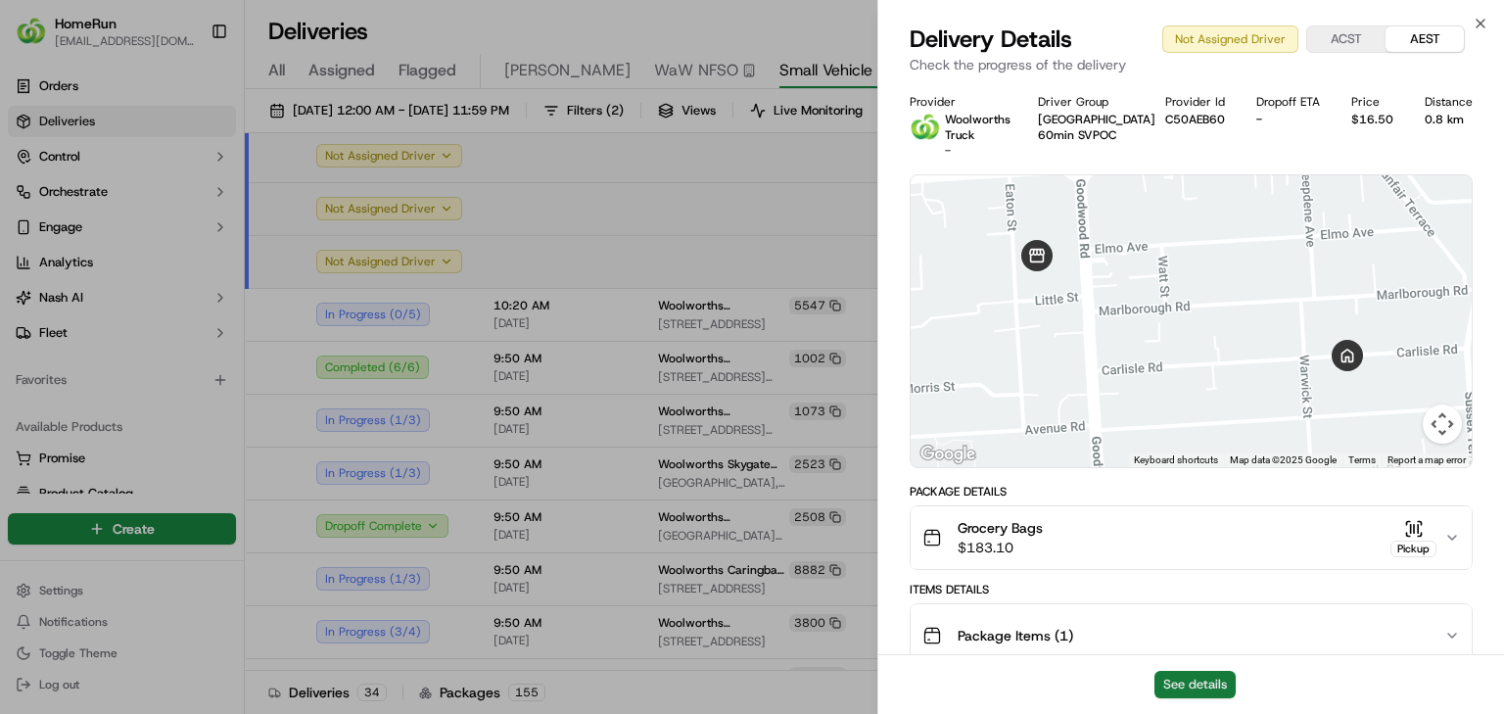
click at [1205, 689] on button "See details" at bounding box center [1194, 684] width 81 height 27
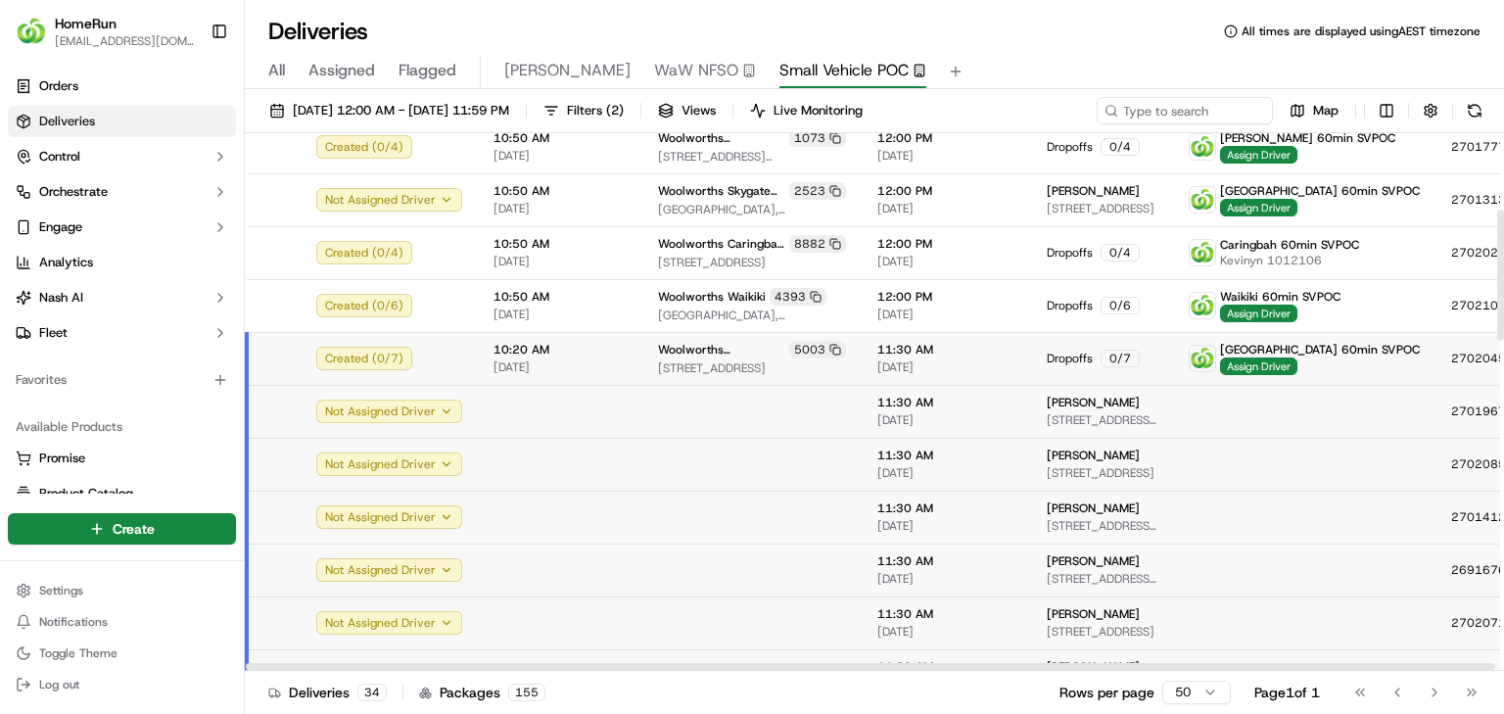
scroll to position [313, 0]
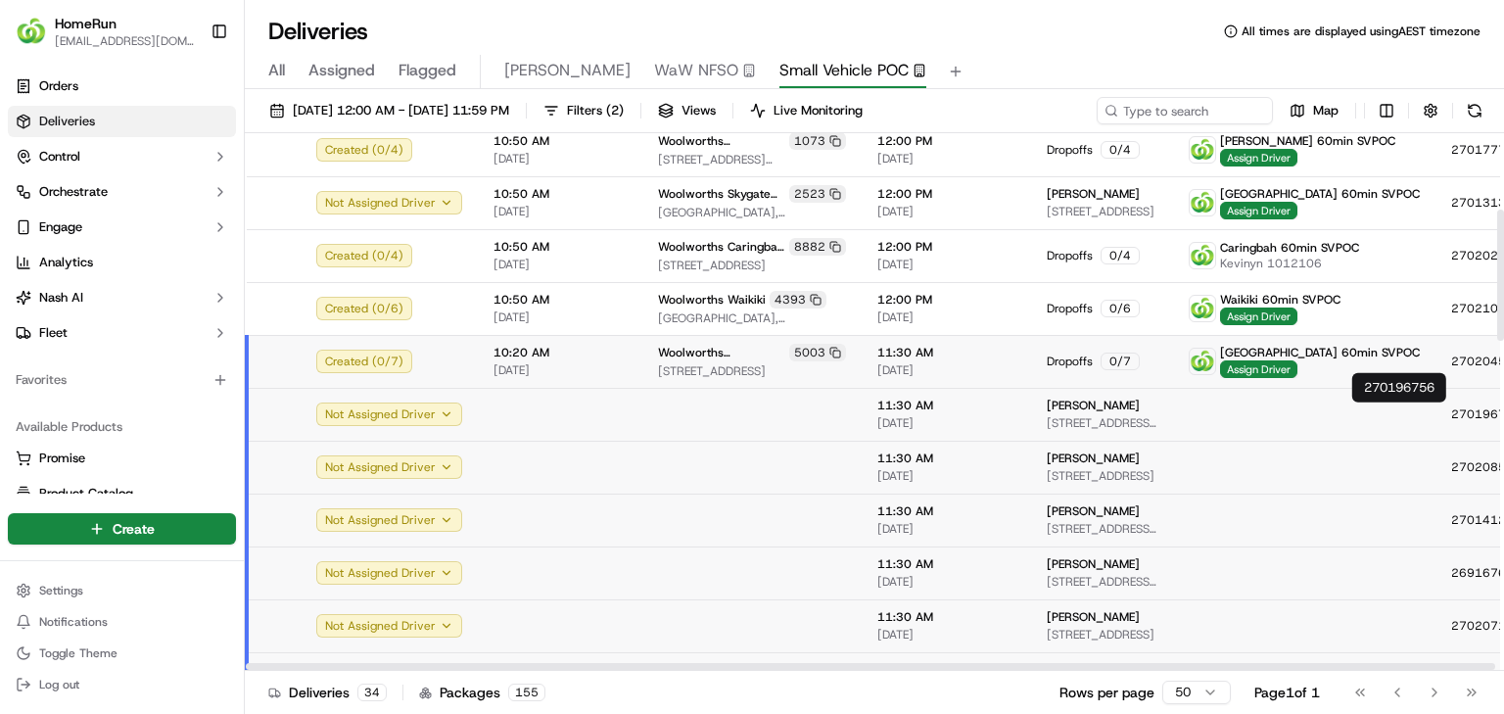
click at [1451, 417] on span "270196756" at bounding box center [1486, 414] width 70 height 16
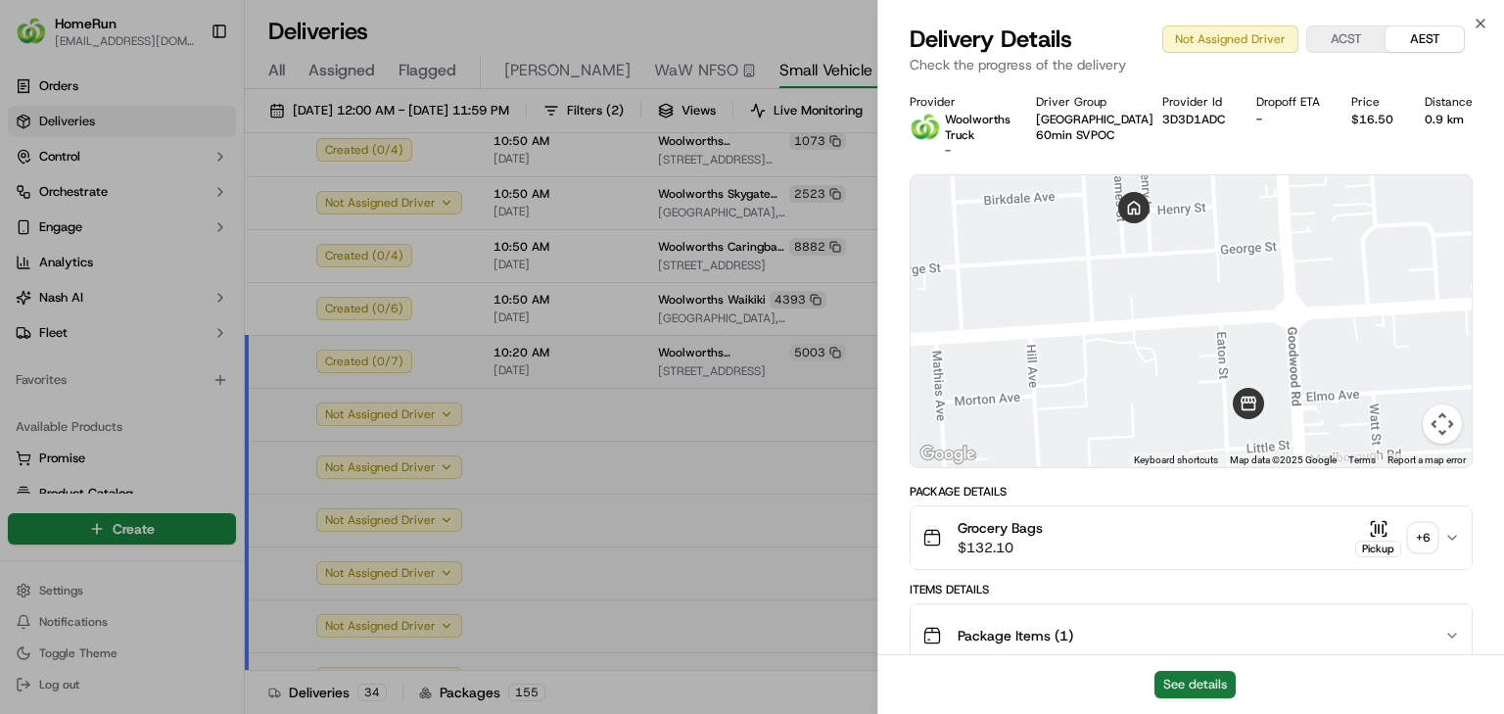
click at [1193, 683] on button "See details" at bounding box center [1194, 684] width 81 height 27
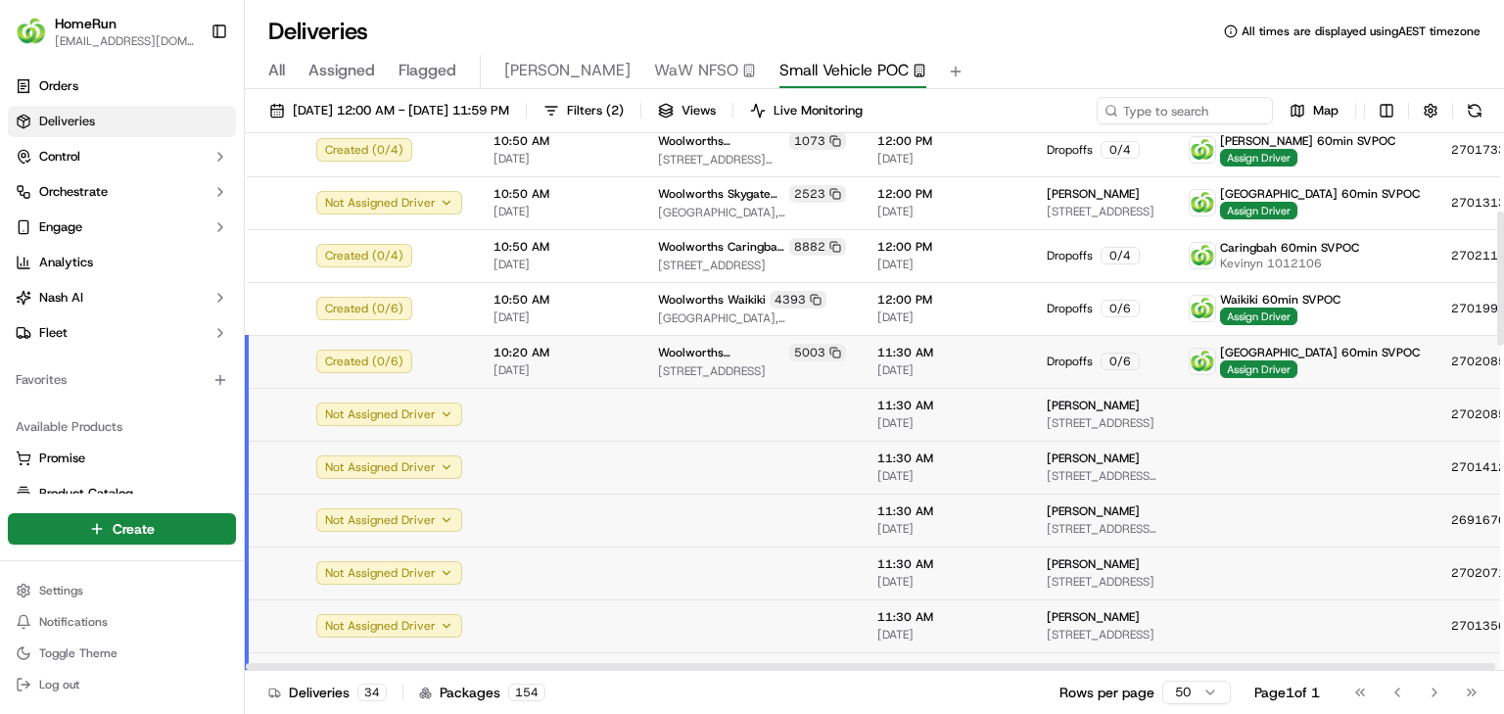
click at [678, 563] on td at bounding box center [751, 572] width 219 height 53
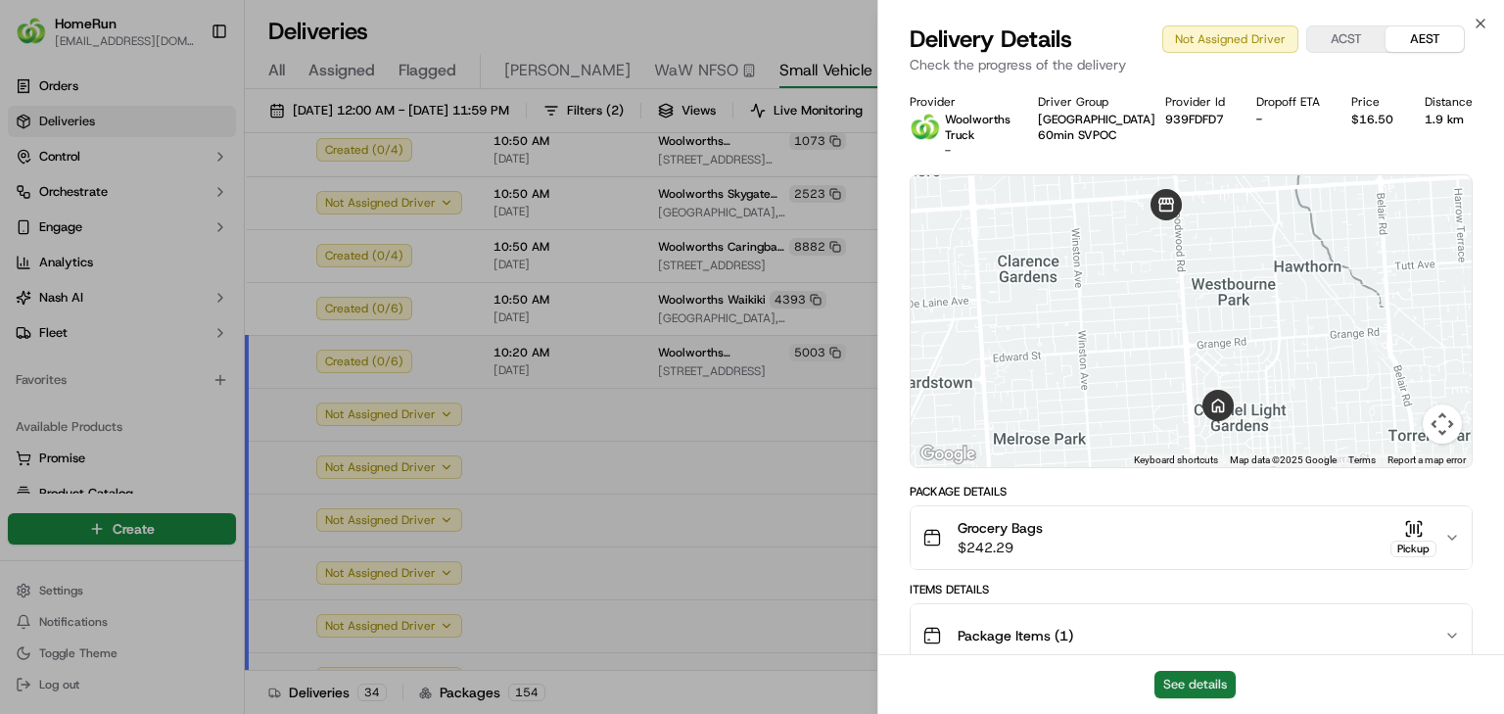
click at [1208, 683] on button "See details" at bounding box center [1194, 684] width 81 height 27
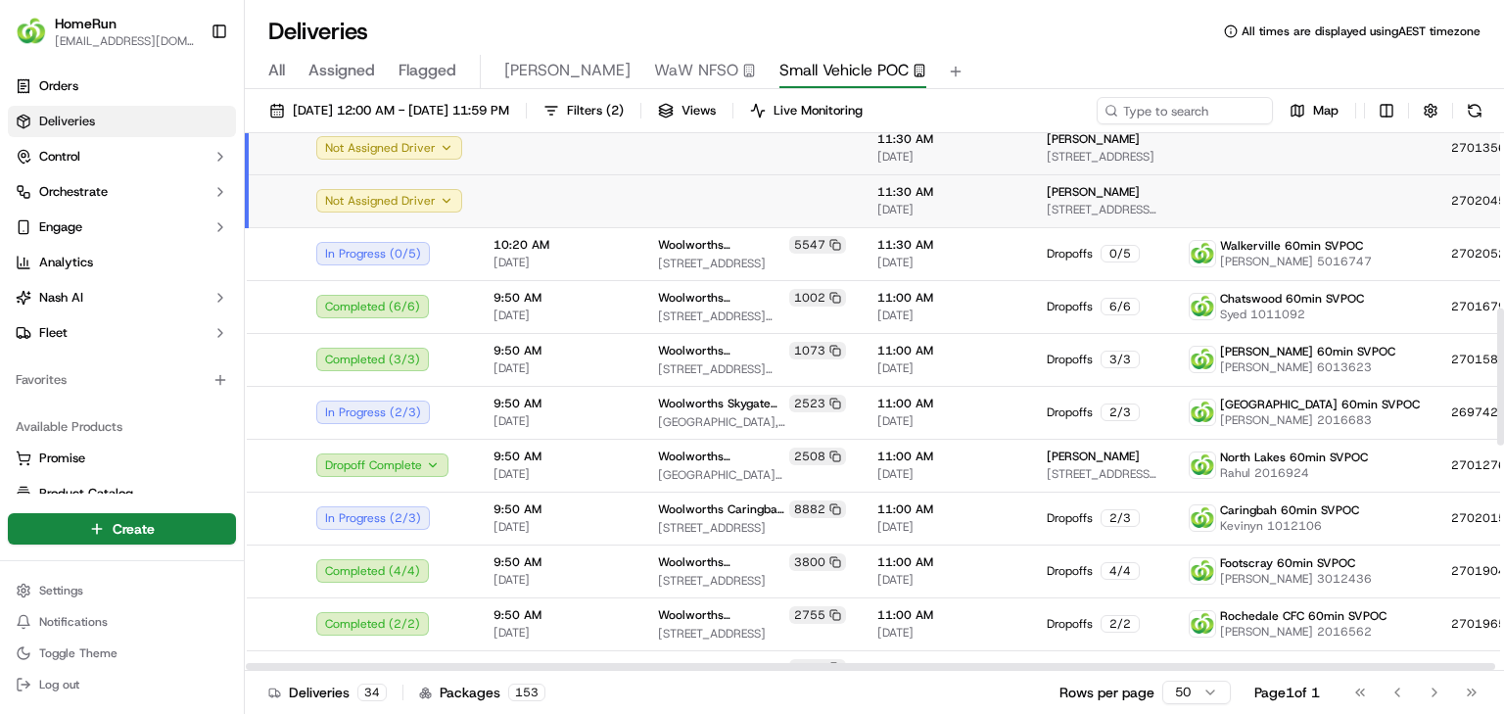
scroll to position [544, 0]
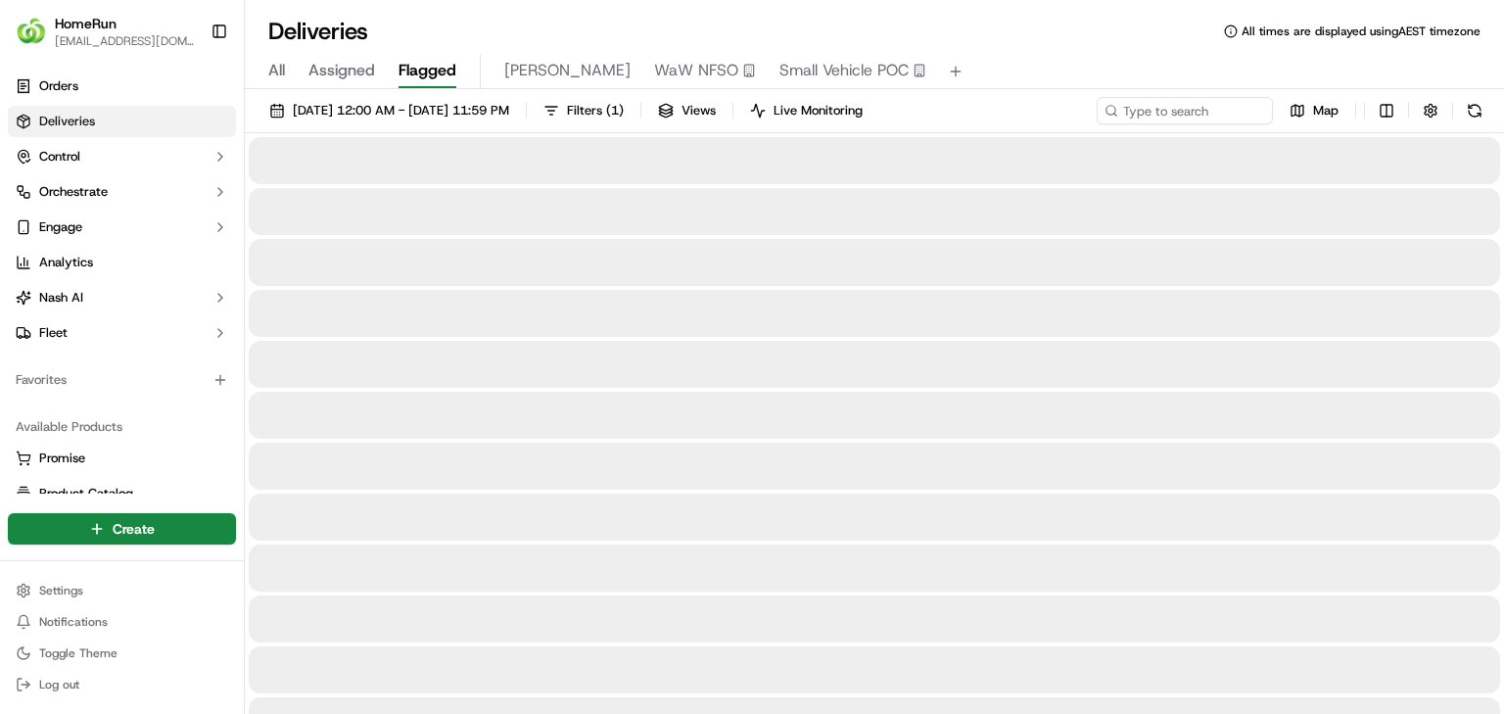
click at [431, 63] on span "Flagged" at bounding box center [428, 70] width 58 height 23
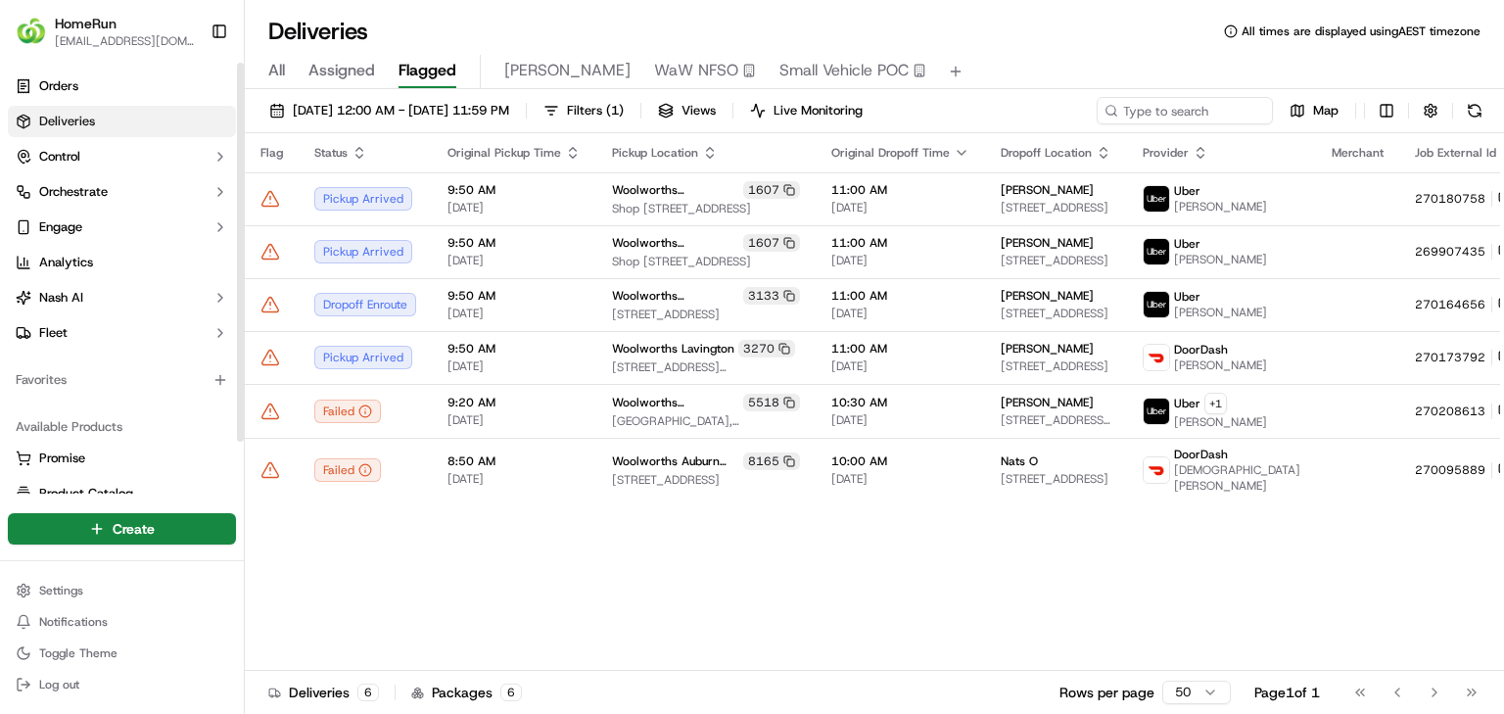
click at [140, 36] on span "[EMAIL_ADDRESS][DOMAIN_NAME]" at bounding box center [125, 41] width 140 height 16
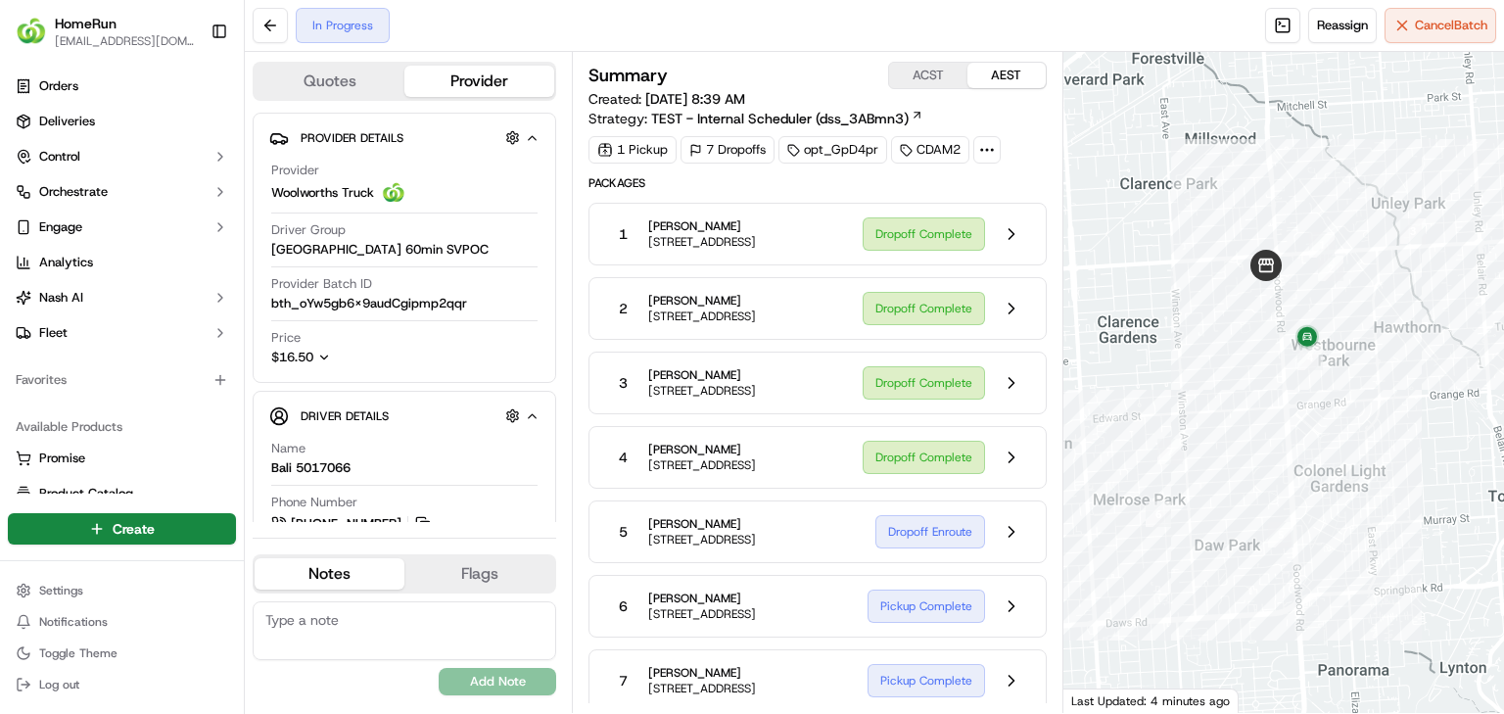
scroll to position [74, 0]
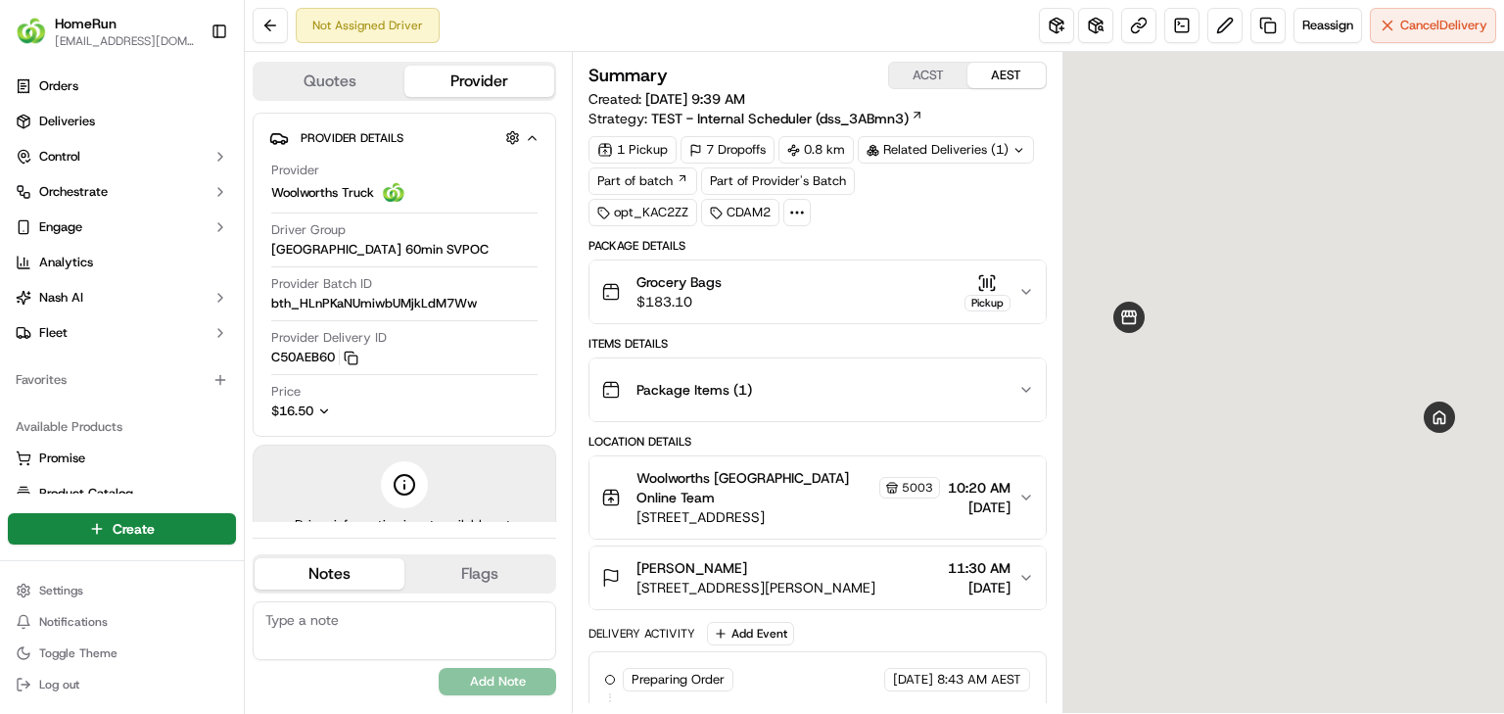
scroll to position [141, 0]
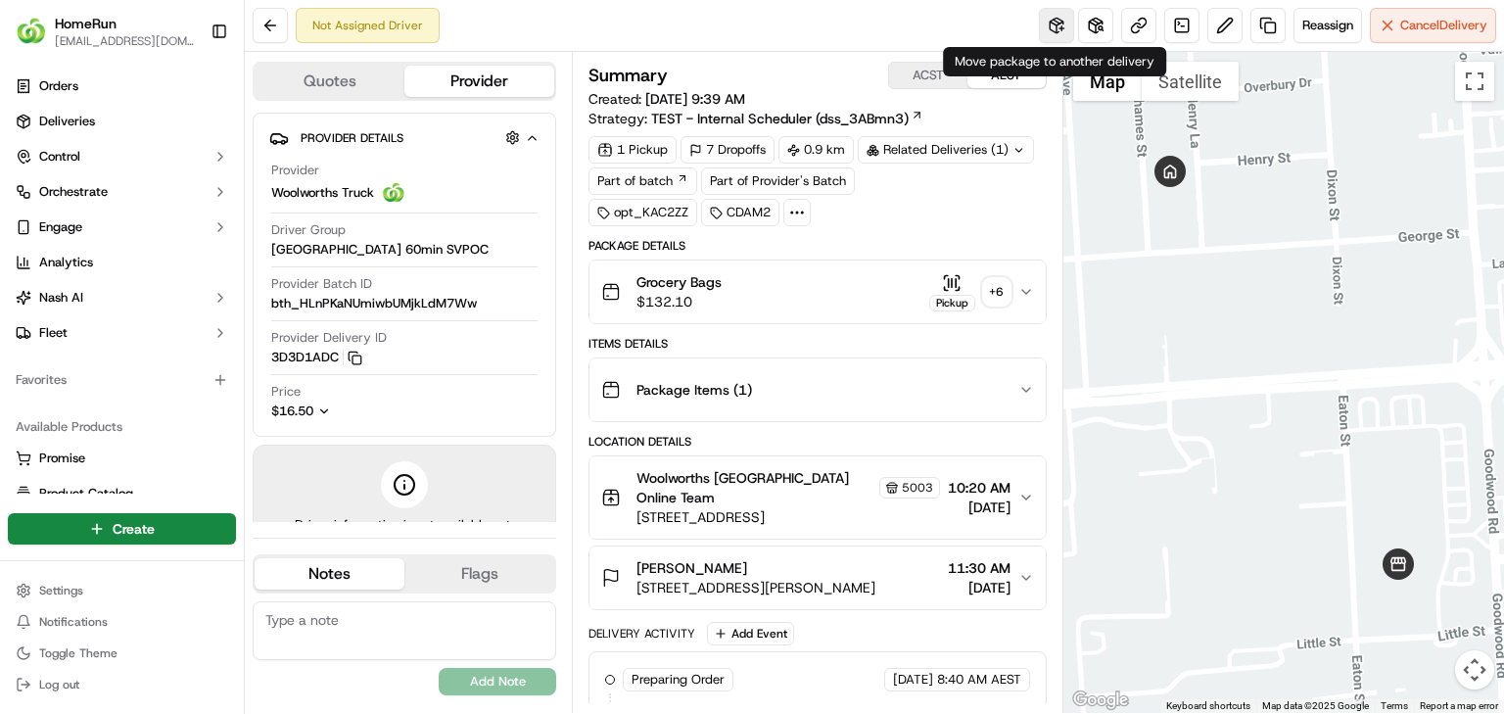
click at [1054, 21] on button at bounding box center [1056, 25] width 35 height 35
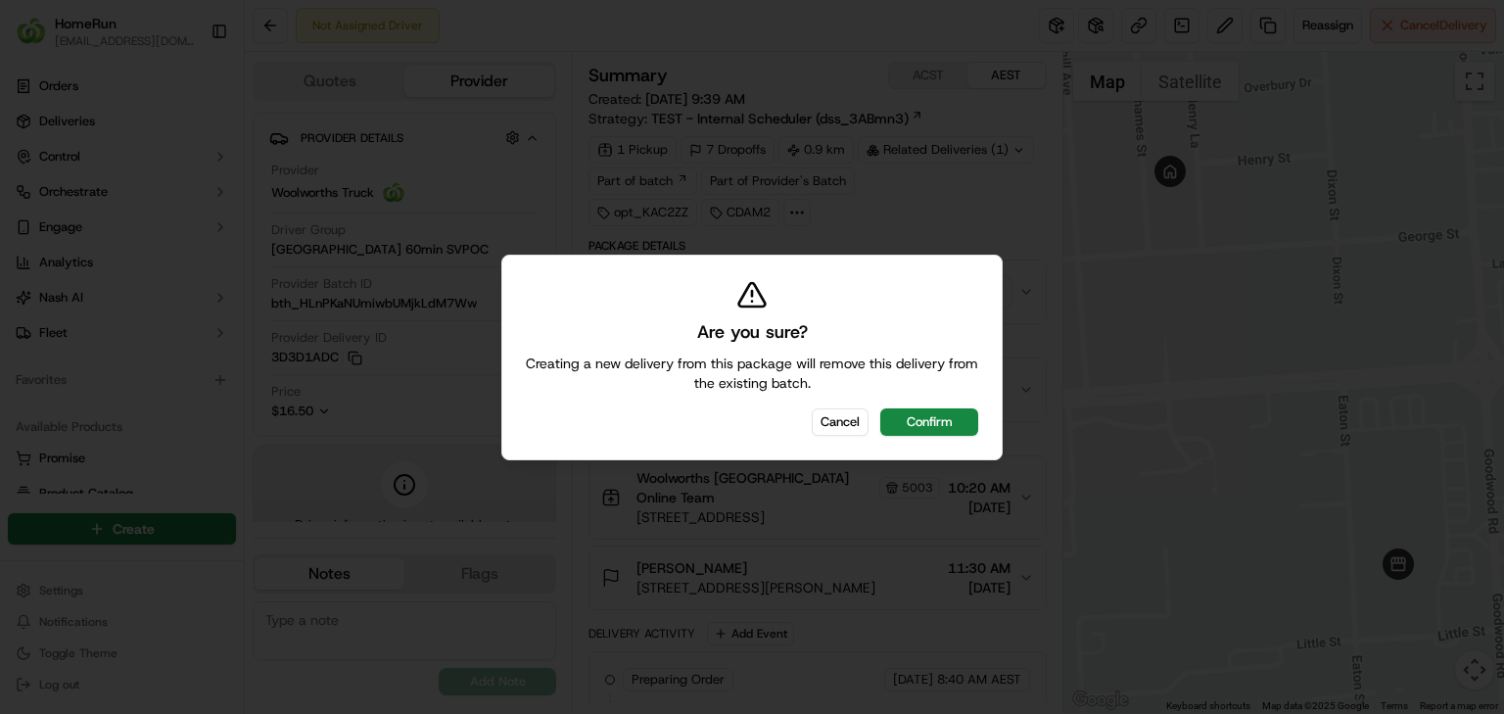
drag, startPoint x: 816, startPoint y: 441, endPoint x: 844, endPoint y: 418, distance: 36.2
click at [816, 439] on div "Are you sure? Creating a new delivery from this package will remove this delive…" at bounding box center [751, 358] width 501 height 206
click at [844, 417] on button "Cancel" at bounding box center [840, 421] width 57 height 27
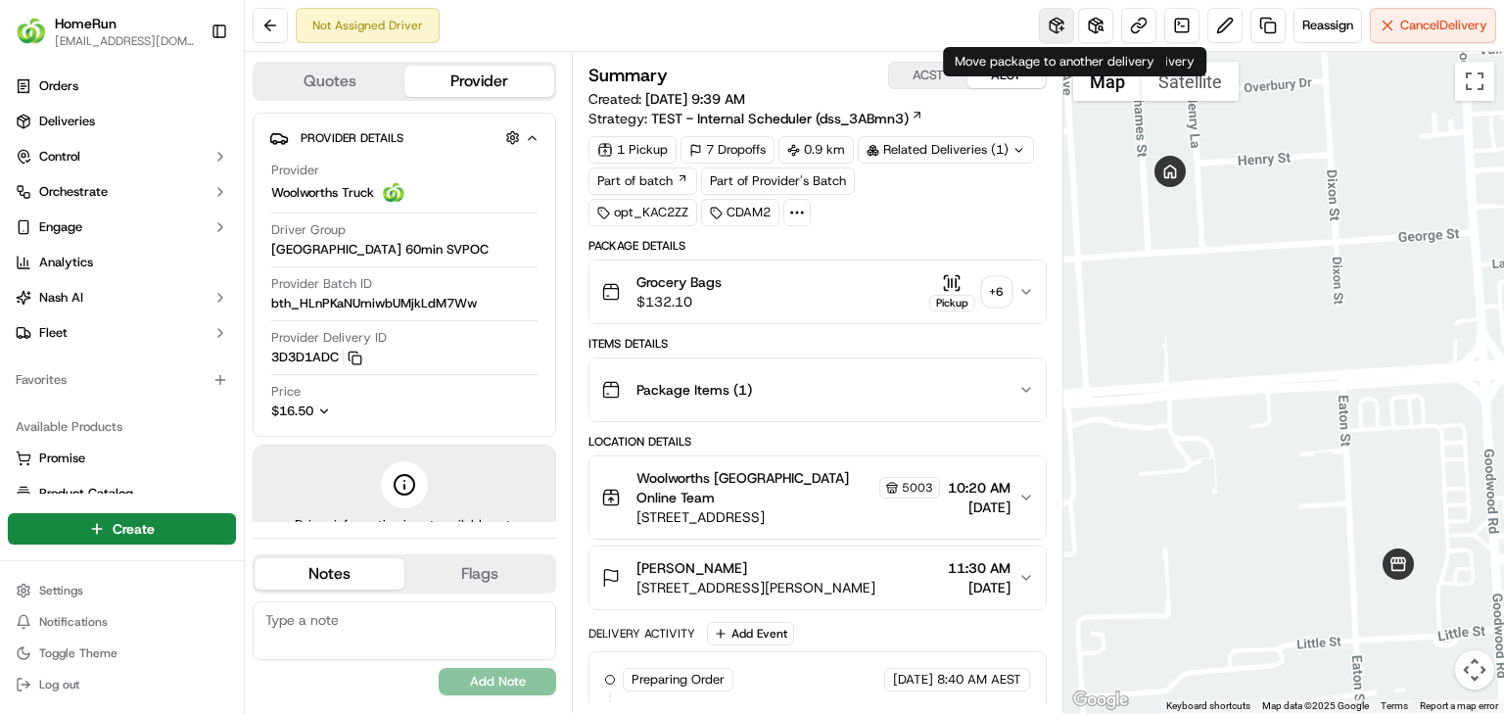
click at [1040, 19] on button at bounding box center [1056, 25] width 35 height 35
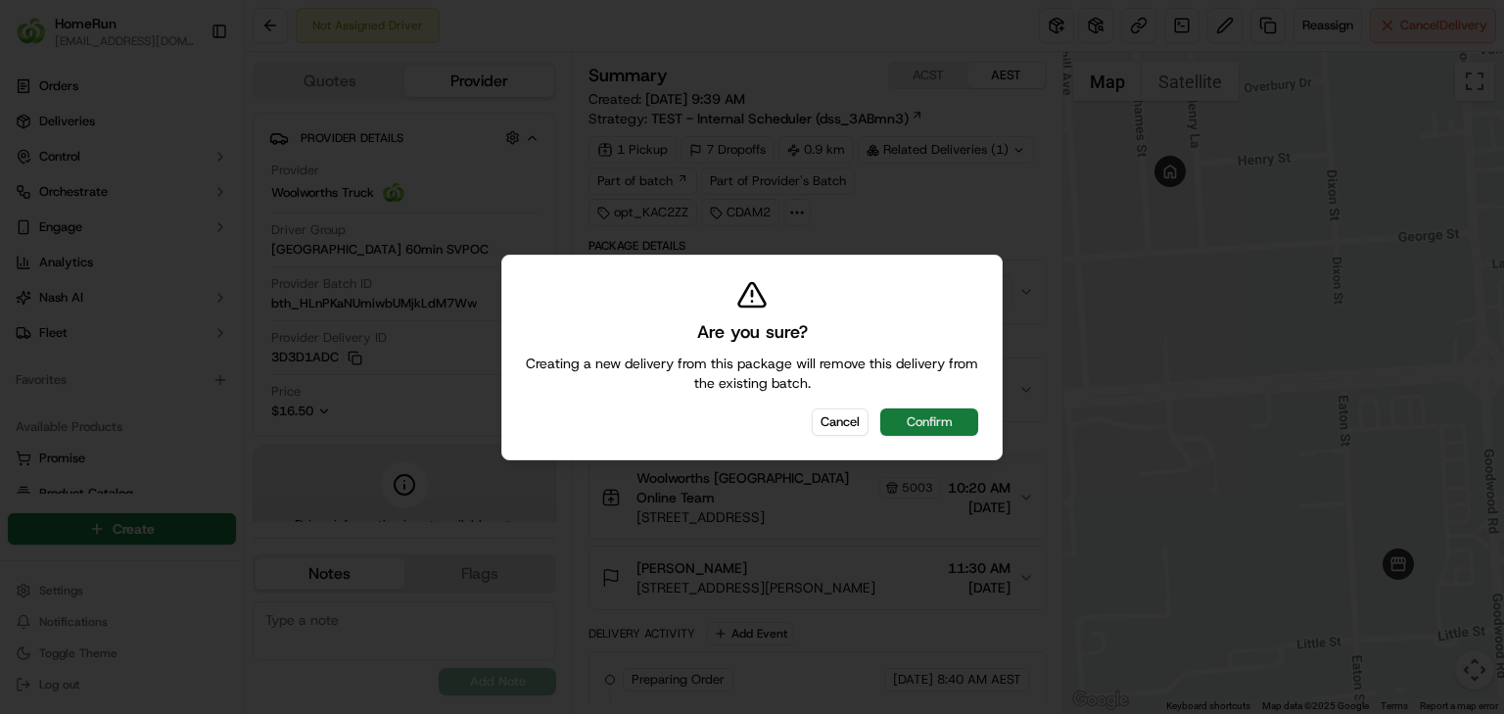
click at [907, 411] on button "Confirm" at bounding box center [929, 421] width 98 height 27
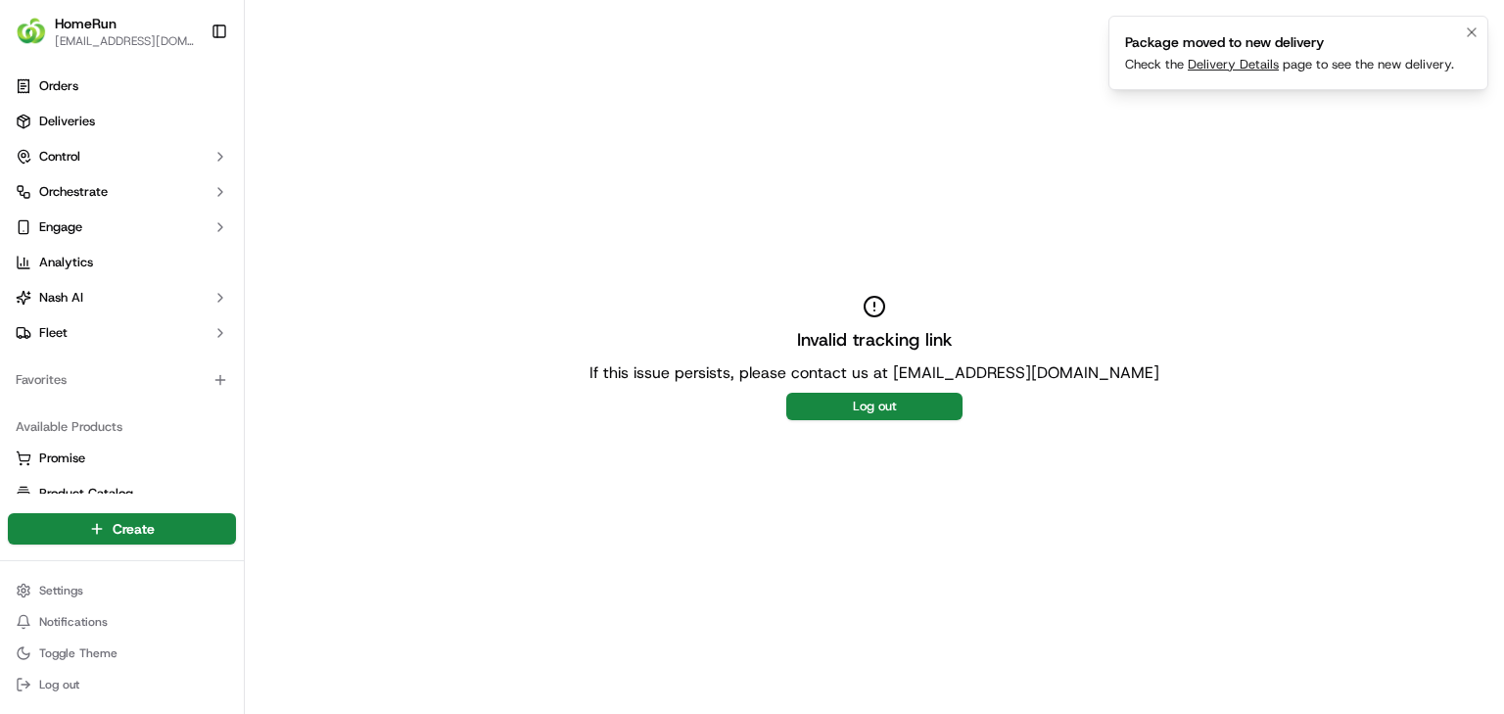
click at [1219, 63] on link "Delivery Details" at bounding box center [1233, 64] width 91 height 17
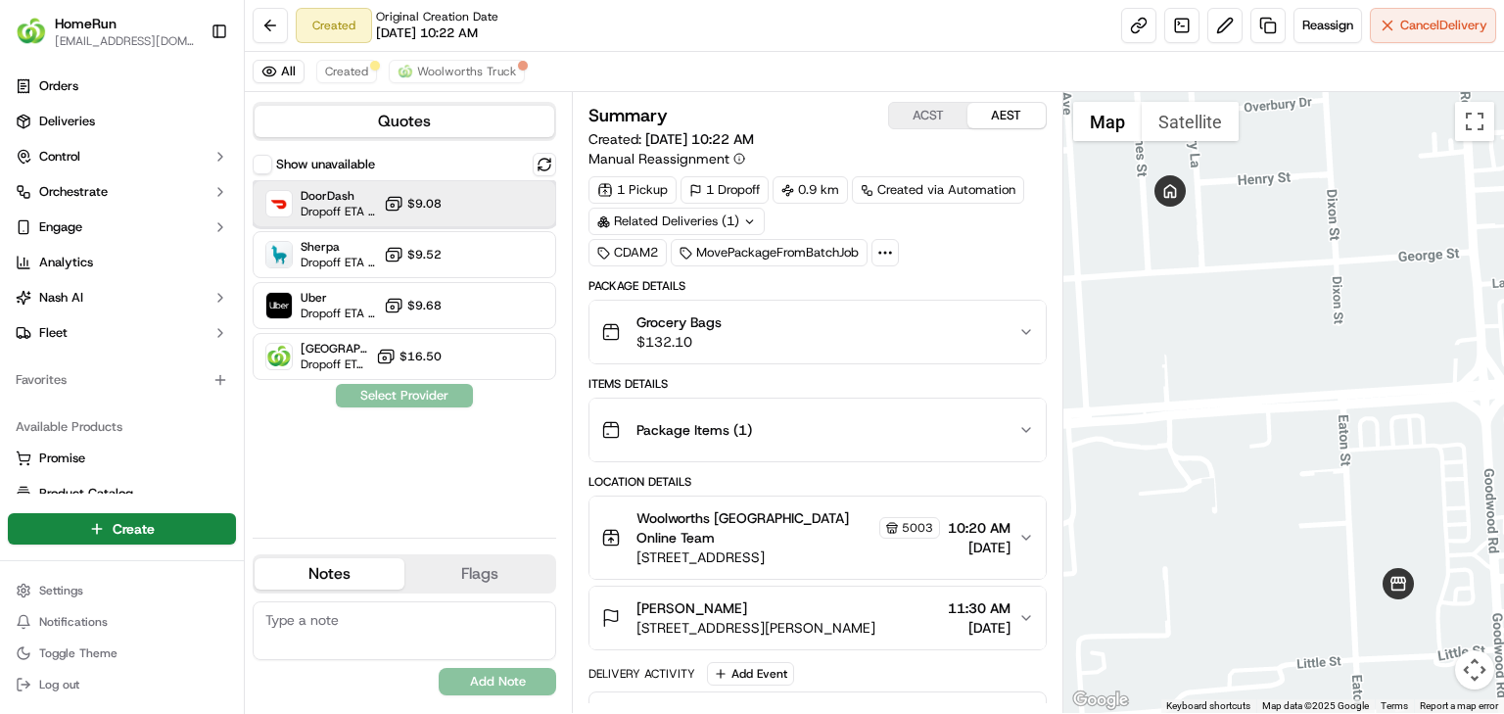
click at [362, 208] on span "Dropoff ETA 57 minutes" at bounding box center [338, 212] width 75 height 16
click at [420, 401] on button "Assign Provider" at bounding box center [404, 395] width 139 height 23
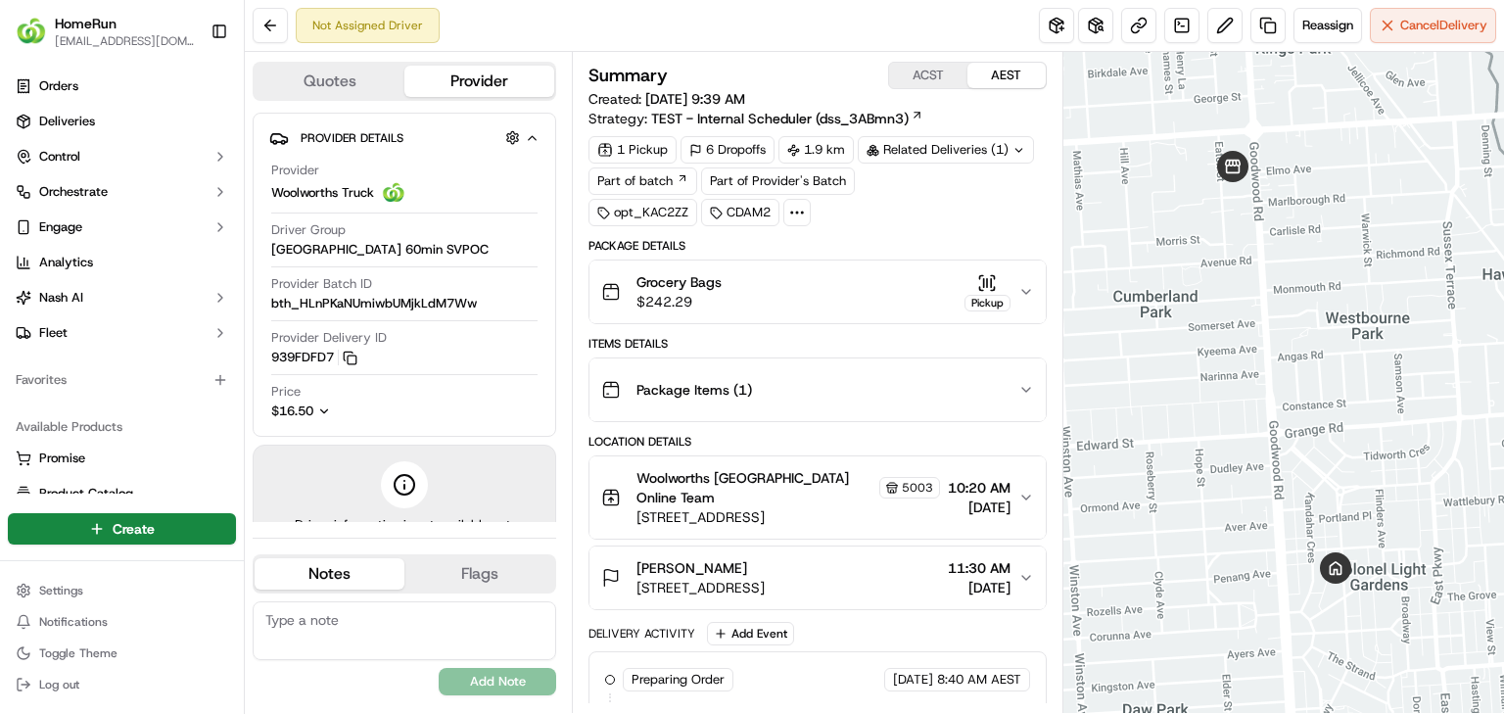
scroll to position [141, 0]
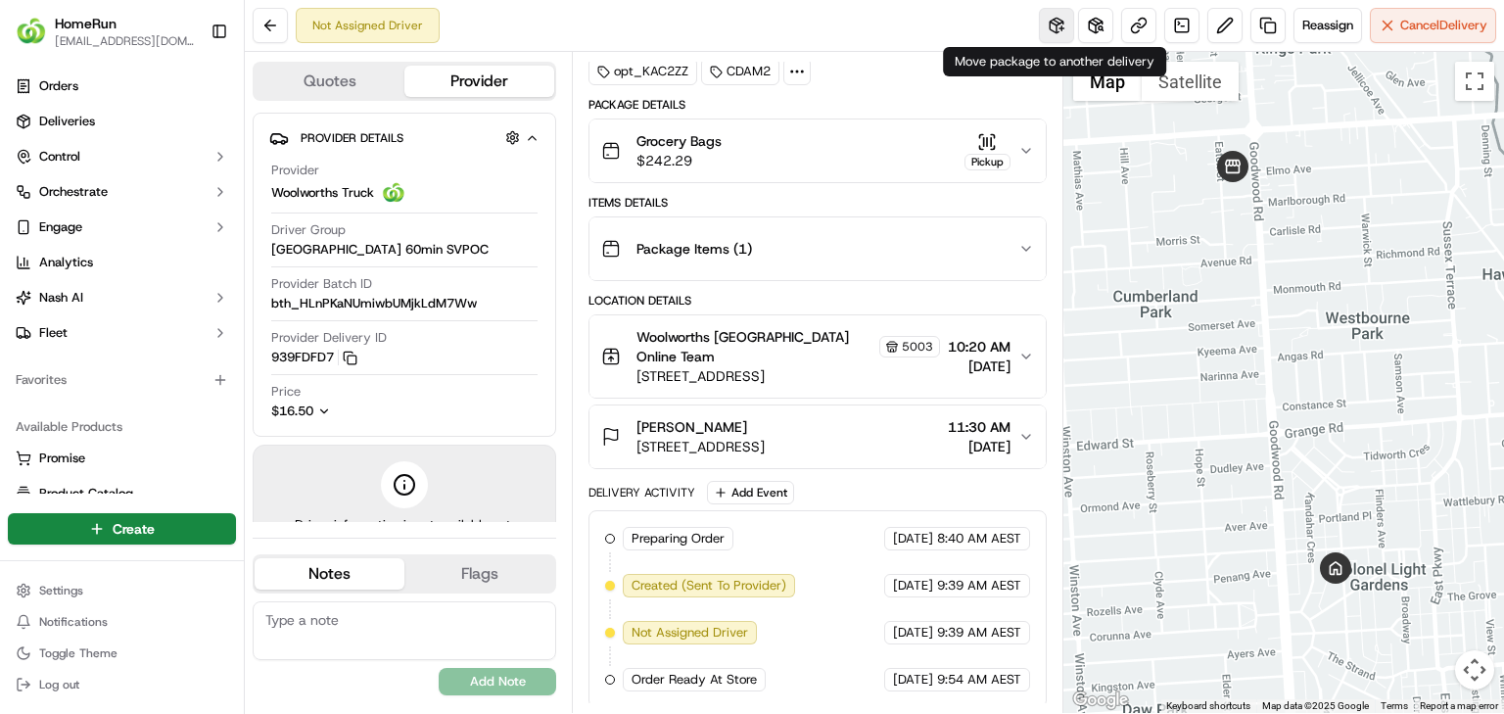
click at [1066, 22] on button at bounding box center [1056, 25] width 35 height 35
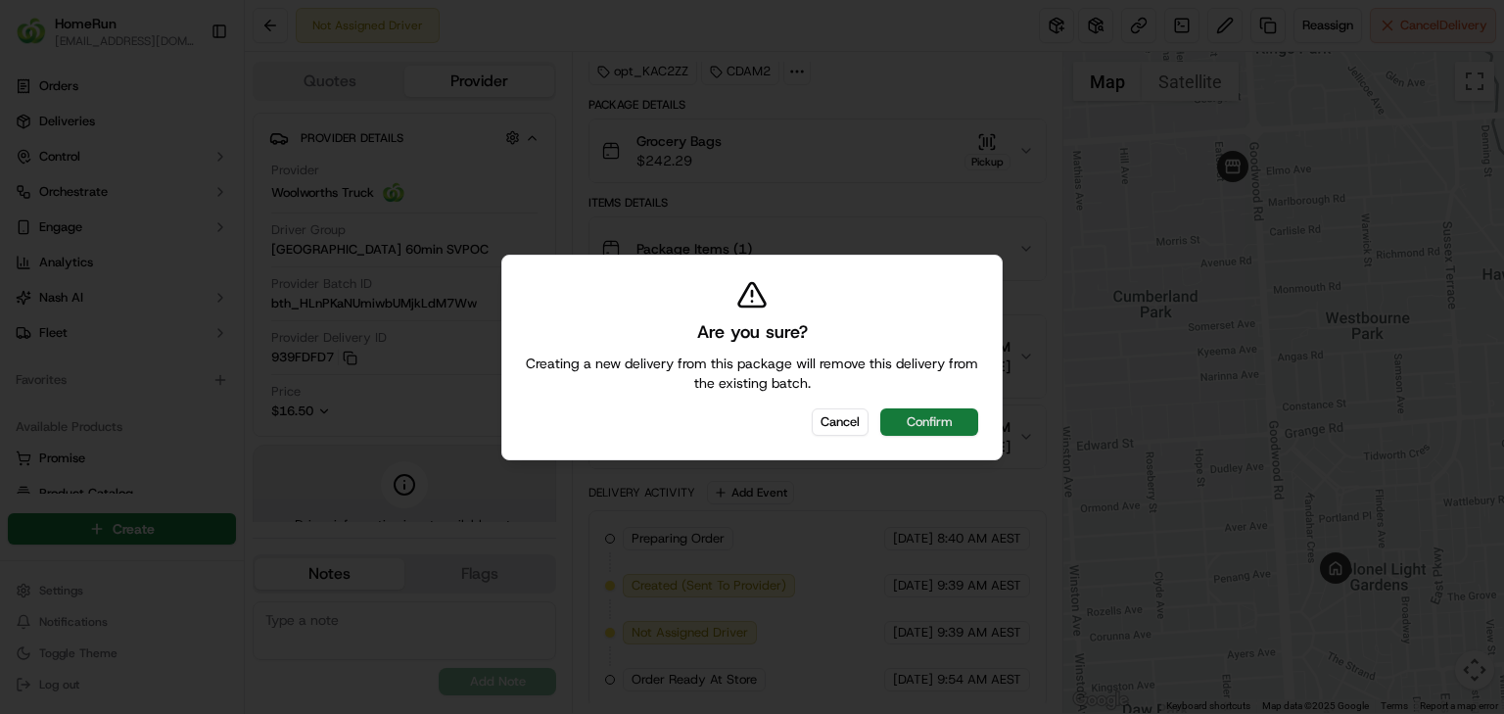
click at [936, 416] on button "Confirm" at bounding box center [929, 421] width 98 height 27
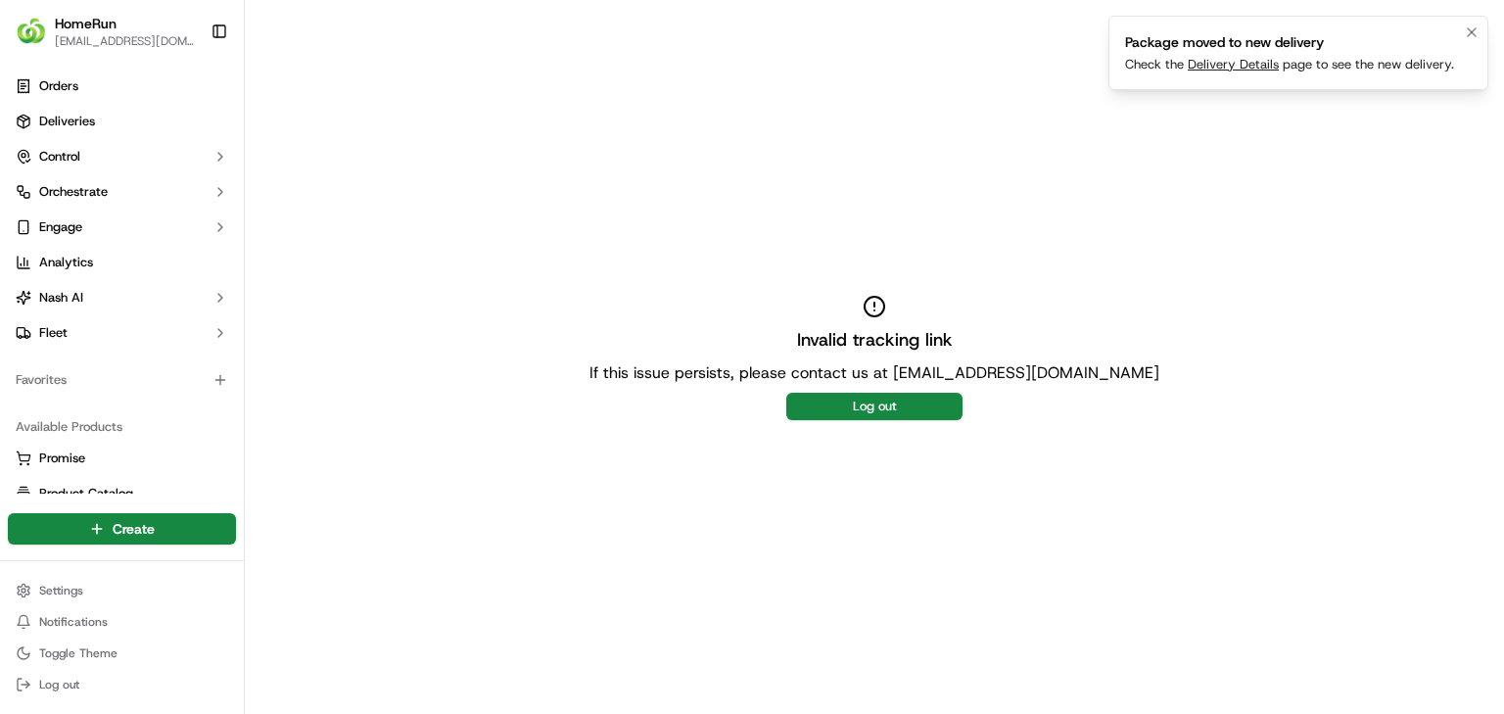
click at [1240, 68] on link "Delivery Details" at bounding box center [1233, 64] width 91 height 17
click at [1475, 38] on icon "Notifications (F8)" at bounding box center [1472, 32] width 16 height 16
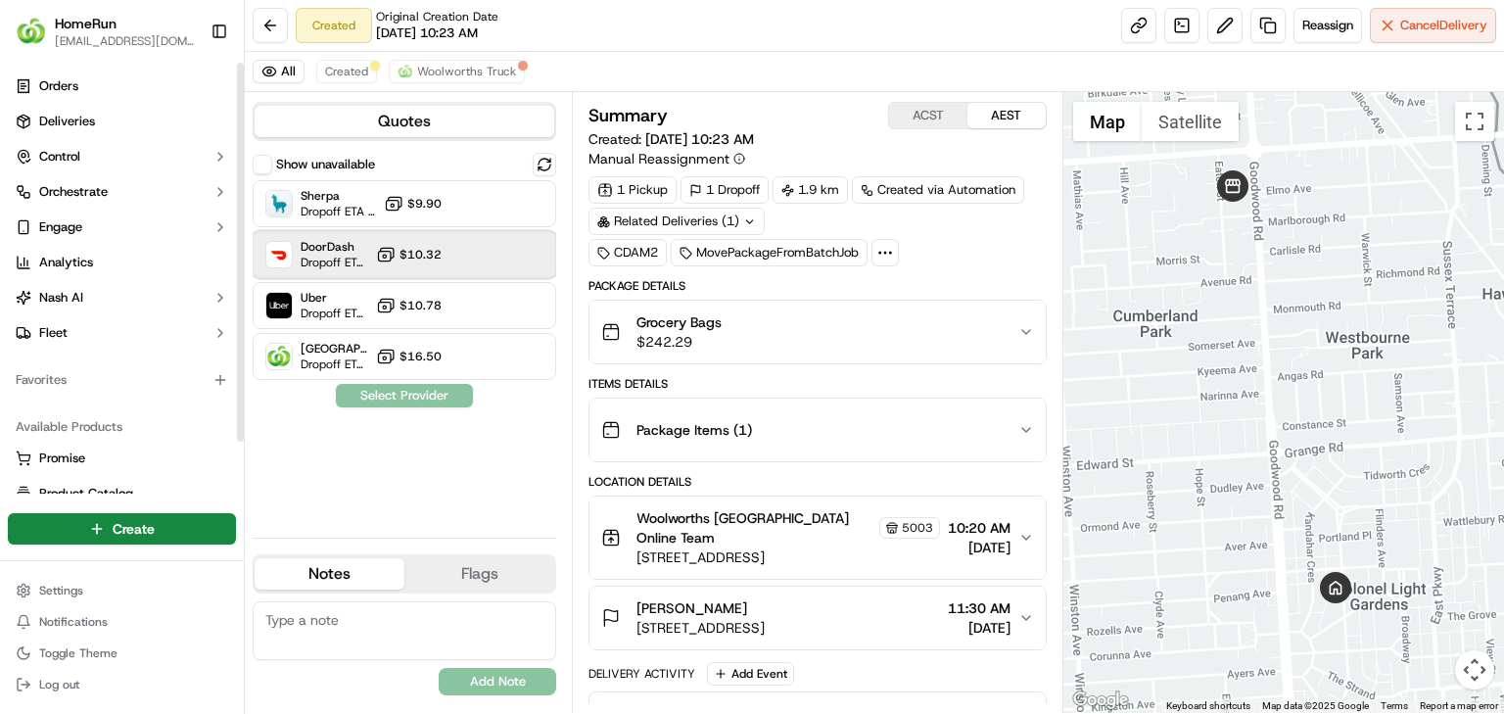
click at [342, 247] on span "DoorDash" at bounding box center [335, 247] width 68 height 16
click at [415, 385] on button "Assign Provider" at bounding box center [404, 395] width 139 height 23
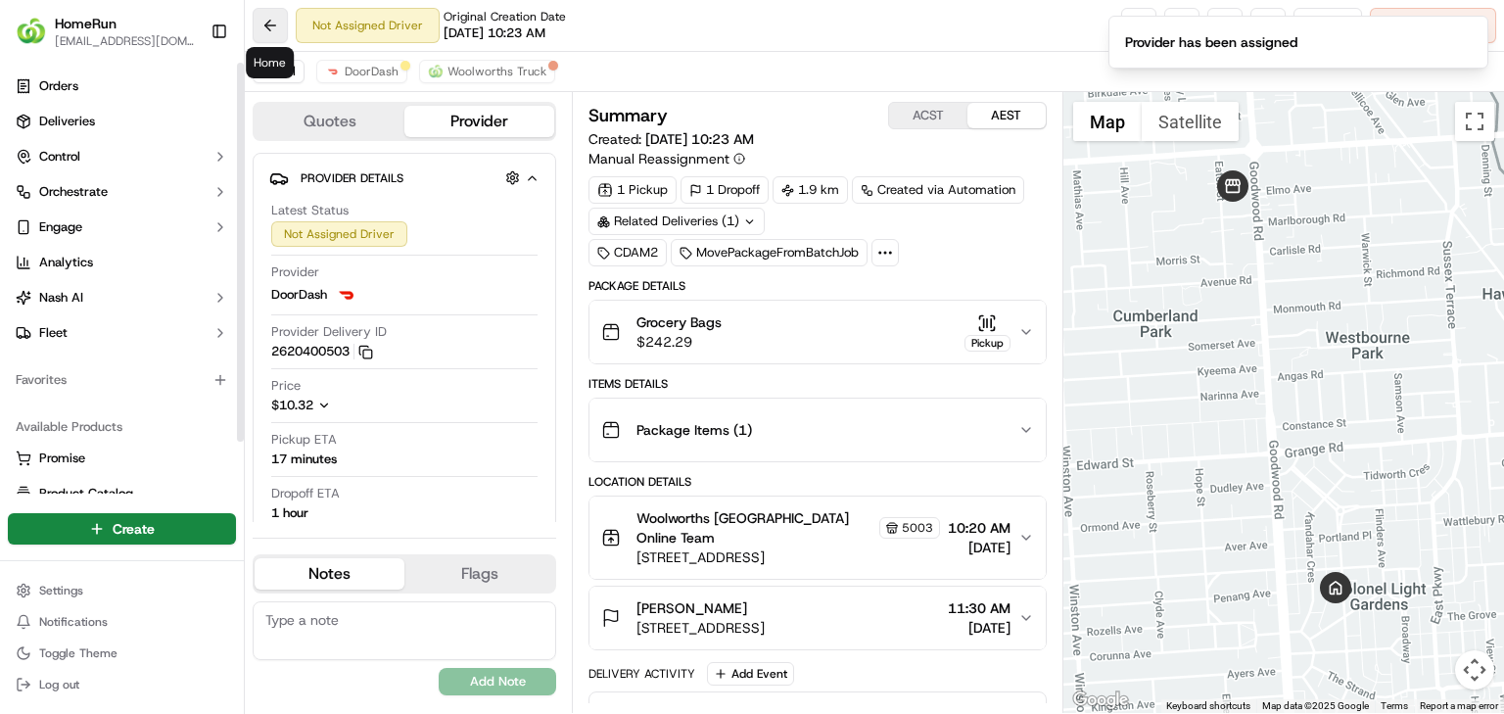
click at [277, 27] on button at bounding box center [270, 25] width 35 height 35
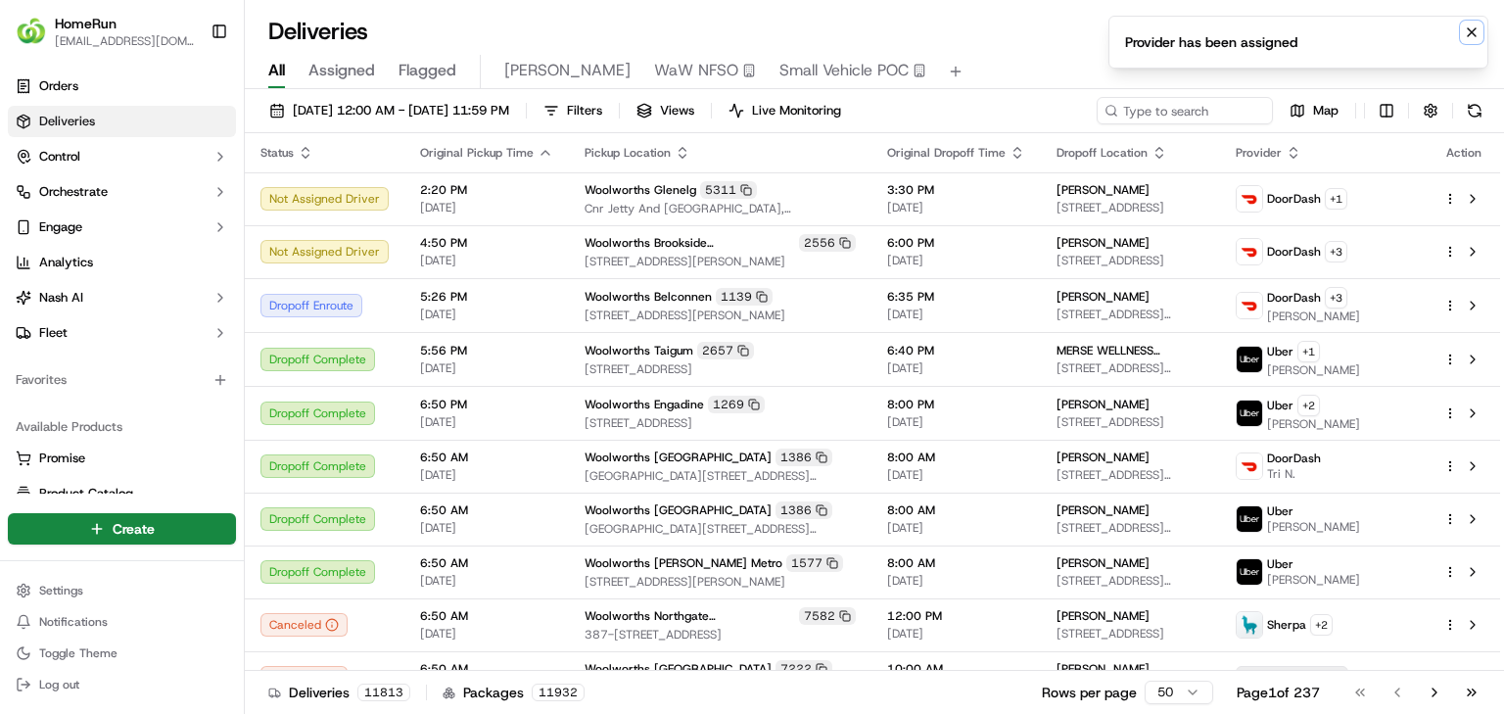
click at [1478, 31] on icon "Notifications (F8)" at bounding box center [1472, 32] width 16 height 16
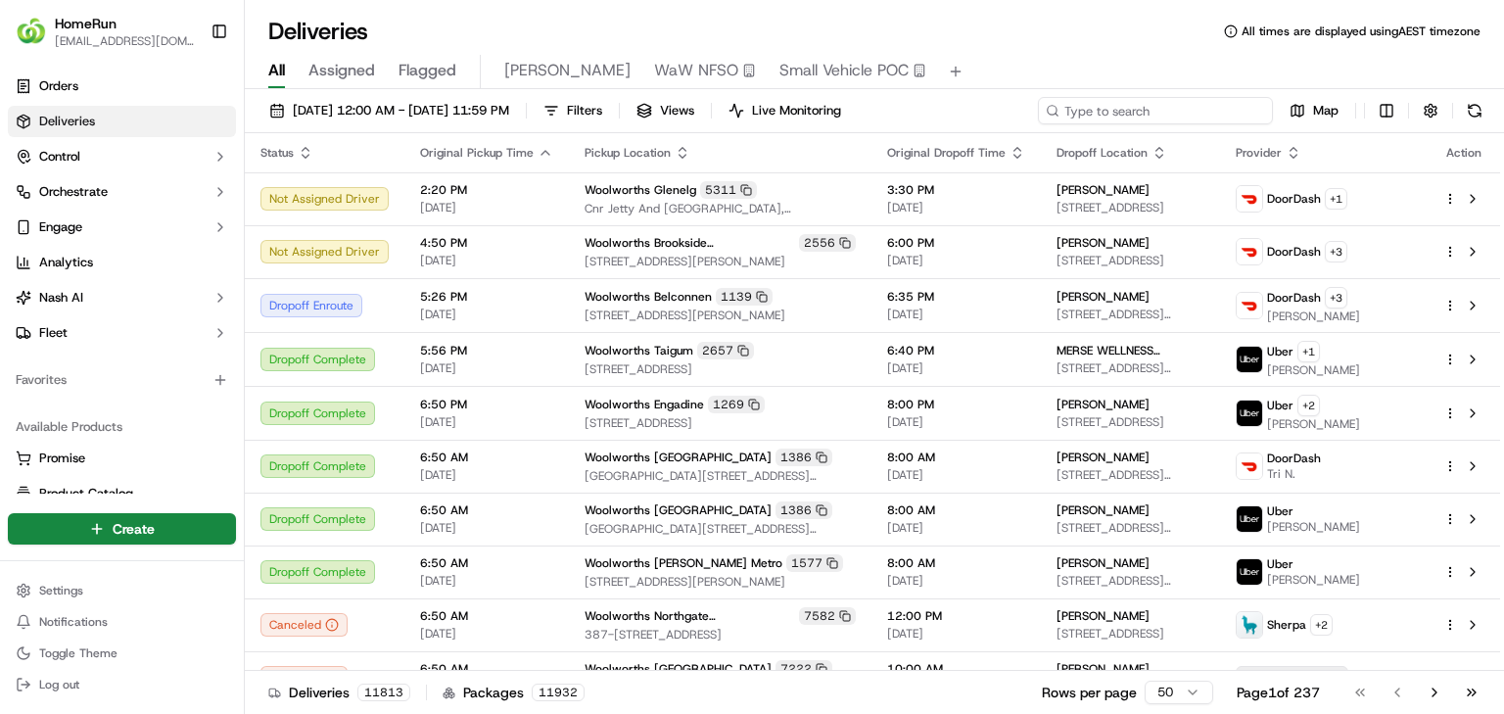
click at [1136, 114] on input at bounding box center [1155, 110] width 235 height 27
paste input "270167613"
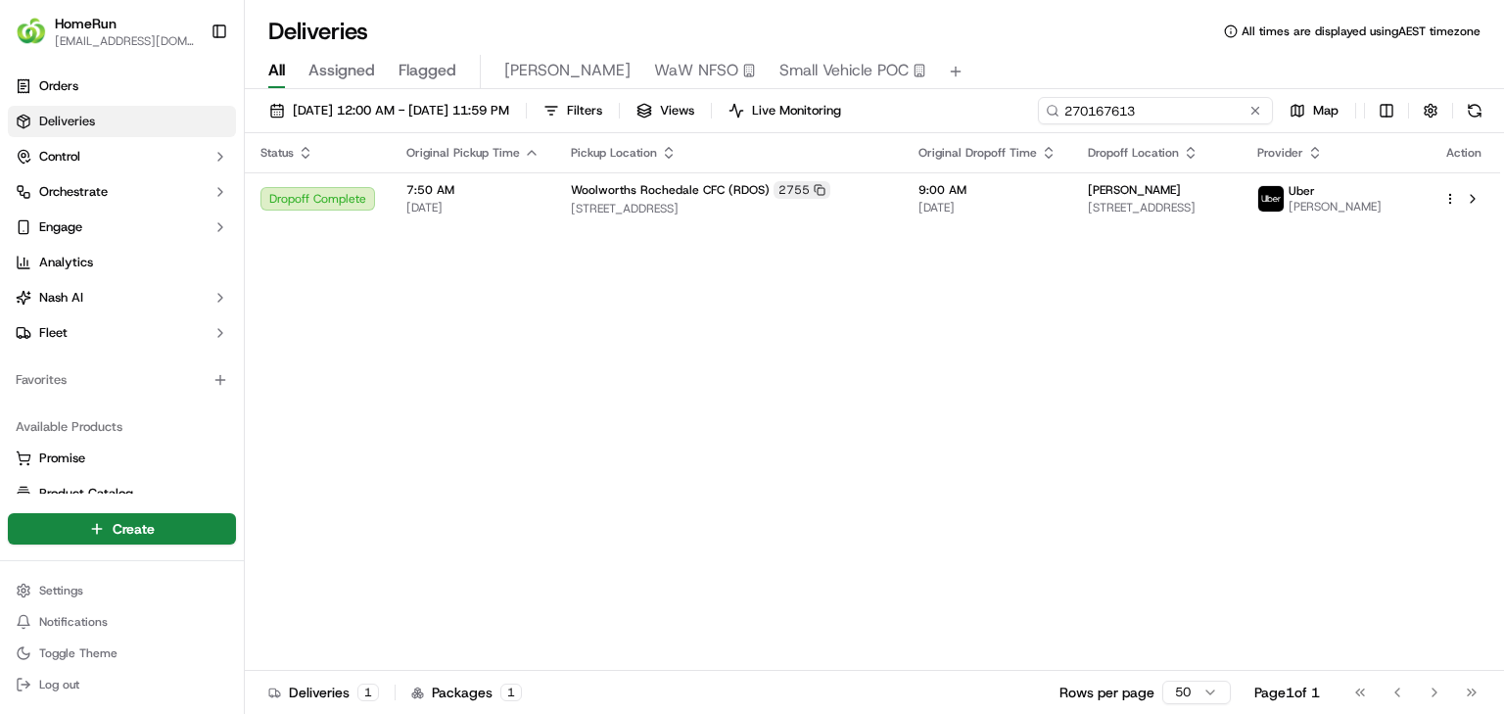
click at [1224, 116] on input "270167613" at bounding box center [1155, 110] width 235 height 27
paste input "86246"
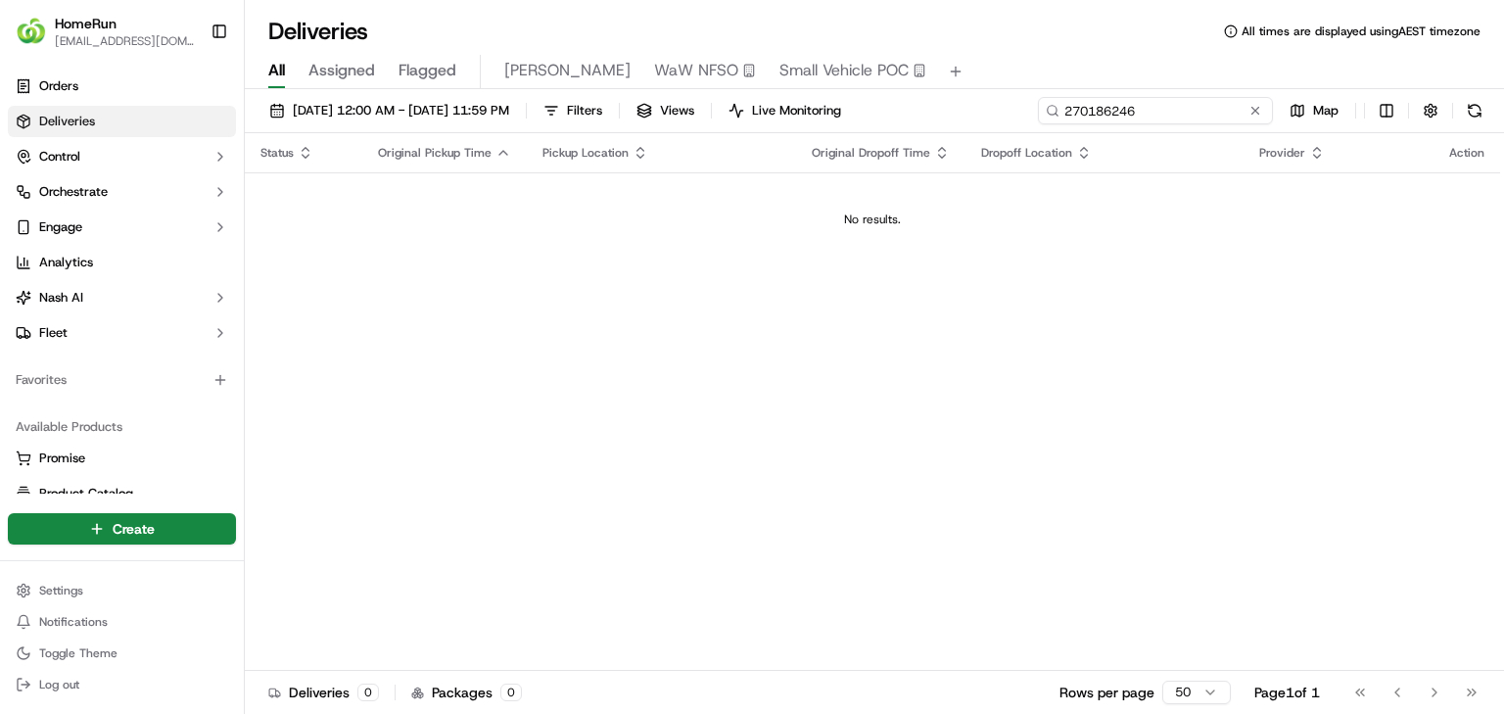
click at [1177, 117] on input "270186246" at bounding box center [1155, 110] width 235 height 27
click at [1177, 116] on input "270186246" at bounding box center [1155, 110] width 235 height 27
type input "270186246"
click at [183, 529] on html "HomeRun jbonham1@woolworths.com.au Toggle Sidebar Orders Deliveries Control Orc…" at bounding box center [752, 357] width 1504 height 714
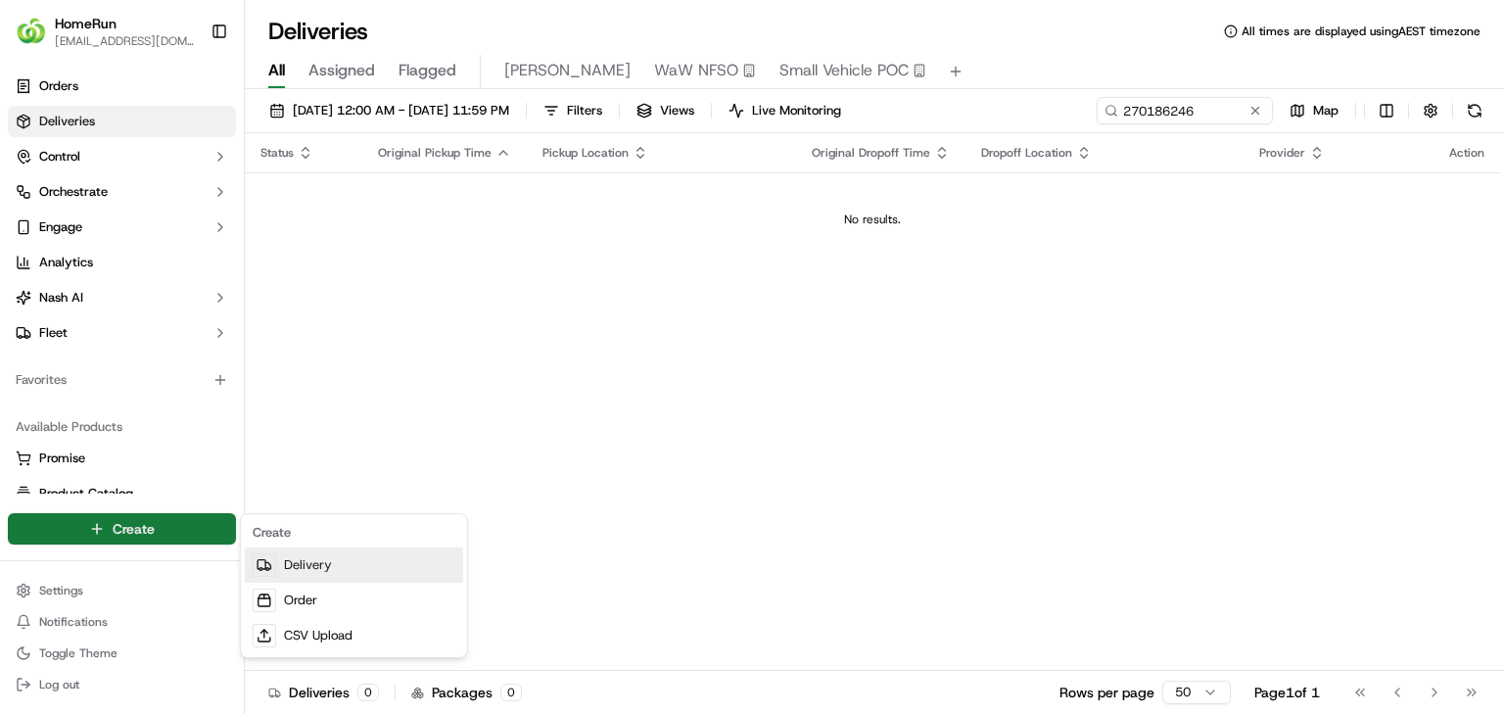
click at [337, 570] on link "Delivery" at bounding box center [354, 564] width 218 height 35
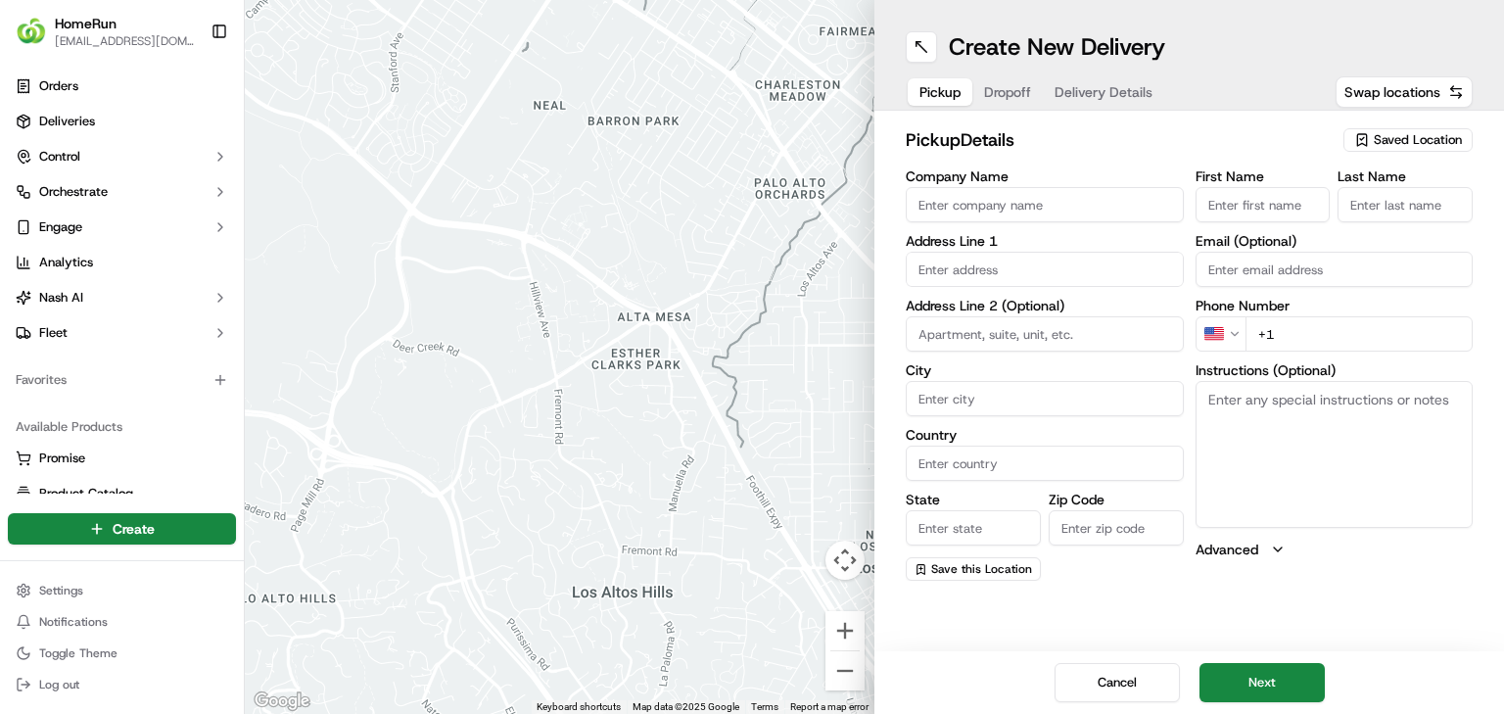
click at [1436, 138] on span "Saved Location" at bounding box center [1418, 140] width 88 height 18
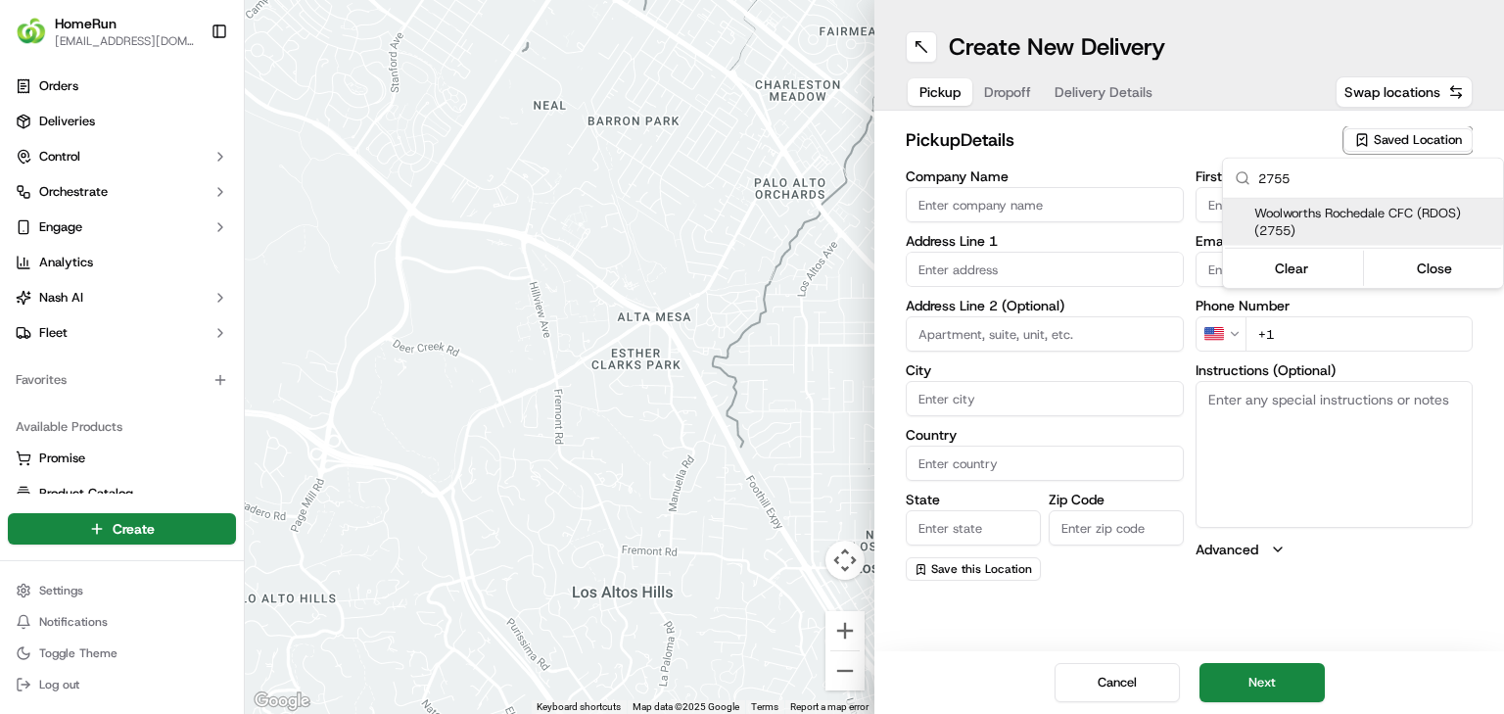
type input "2755"
click at [1403, 211] on span "Woolworths Rochedale CFC (RDOS) (2755)" at bounding box center [1374, 222] width 241 height 35
type input "Woolworths Rochedale CFC (RDOS)"
type input "[STREET_ADDRESS]"
type input "Rochedale"
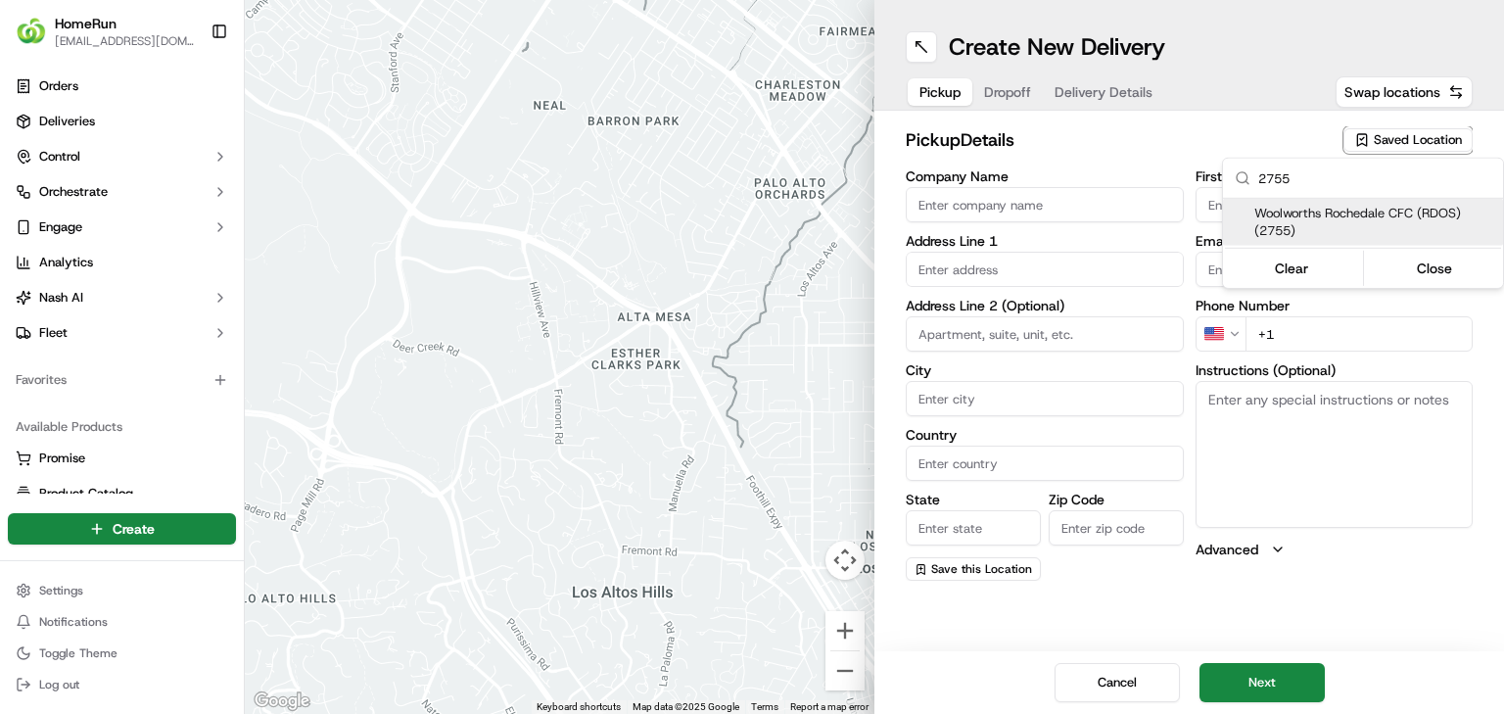
type input "AU"
type input "QLD"
type input "4123"
type input "Manager"
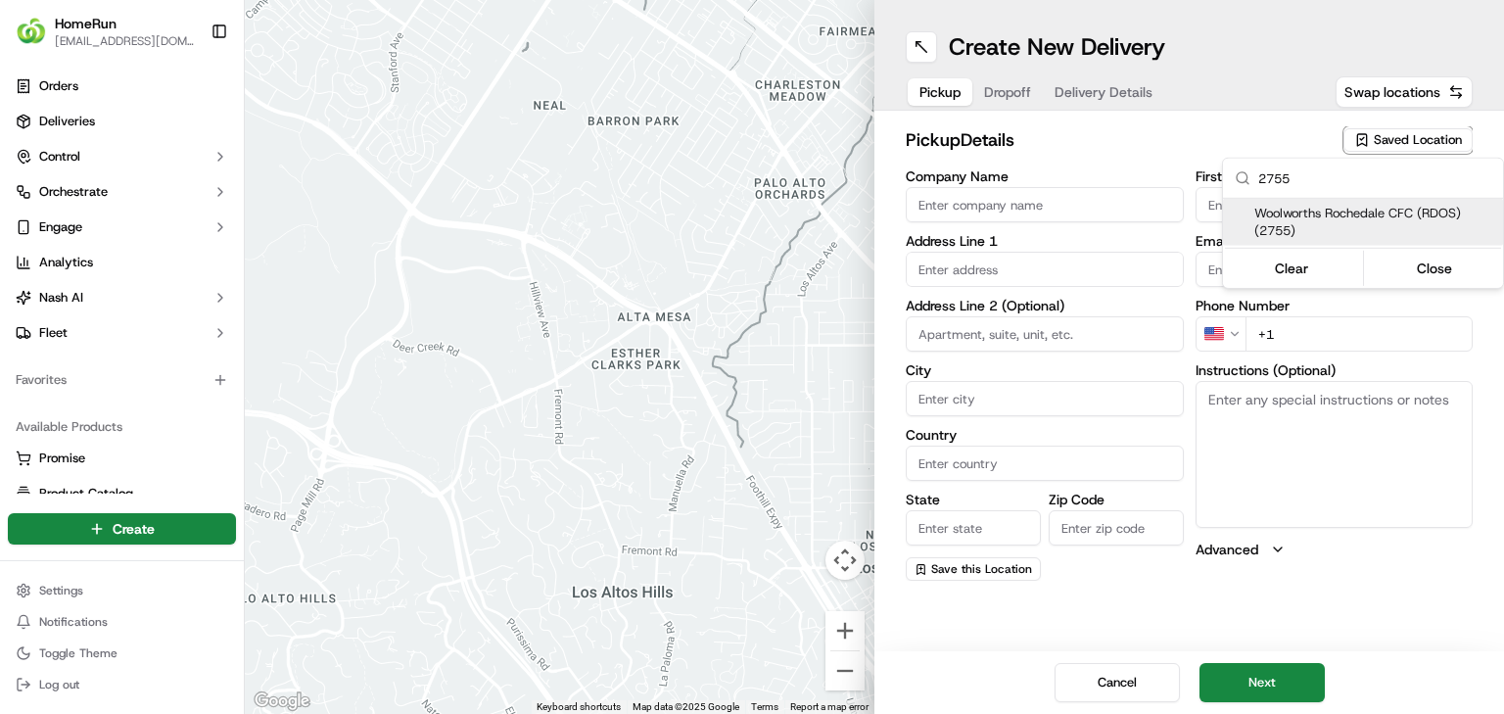
type input "[PHONE_NUMBER]"
type textarea "Collect via Direct-to-Boot Drive Thru. Enter from [PERSON_NAME] into Interchang…"
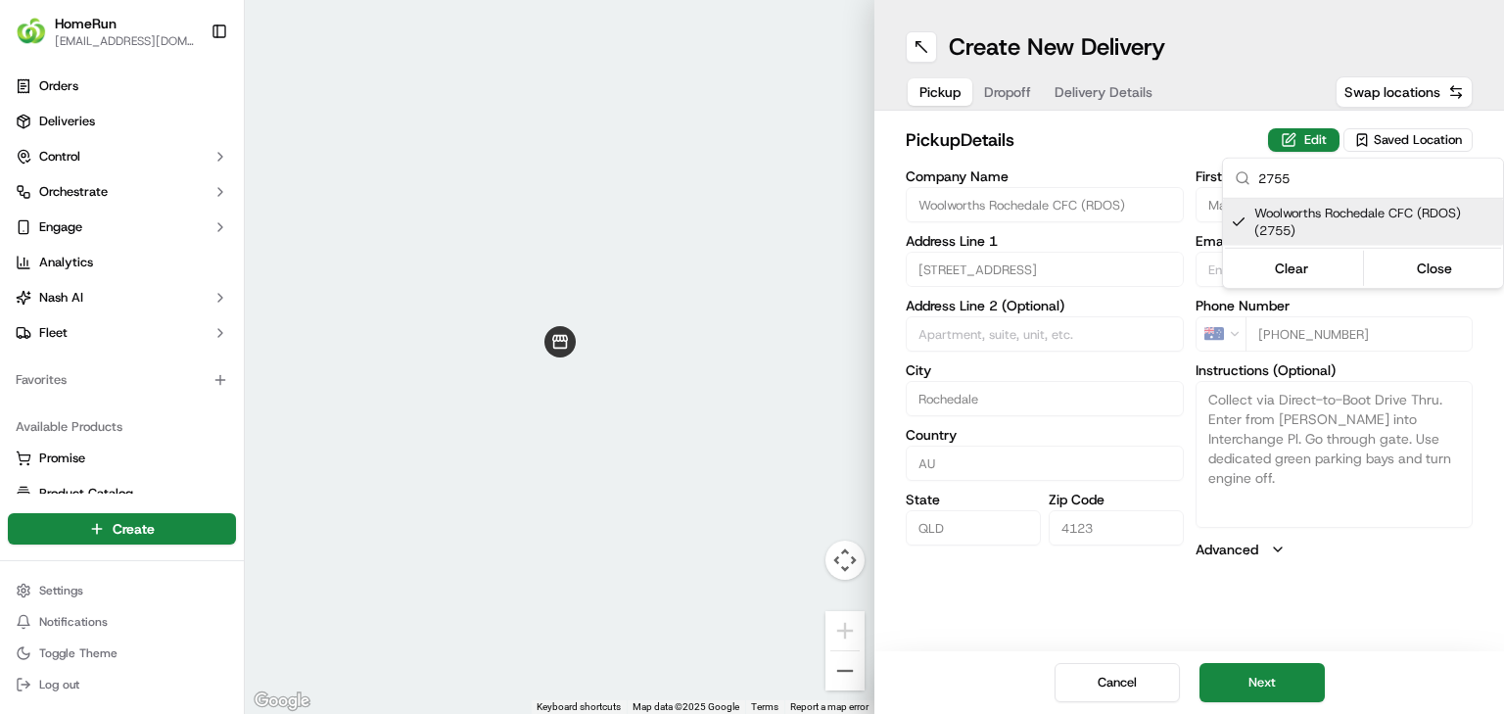
click at [1214, 642] on html "HomeRun jbonham1@woolworths.com.au Toggle Sidebar Orders Deliveries Control Orc…" at bounding box center [752, 357] width 1504 height 714
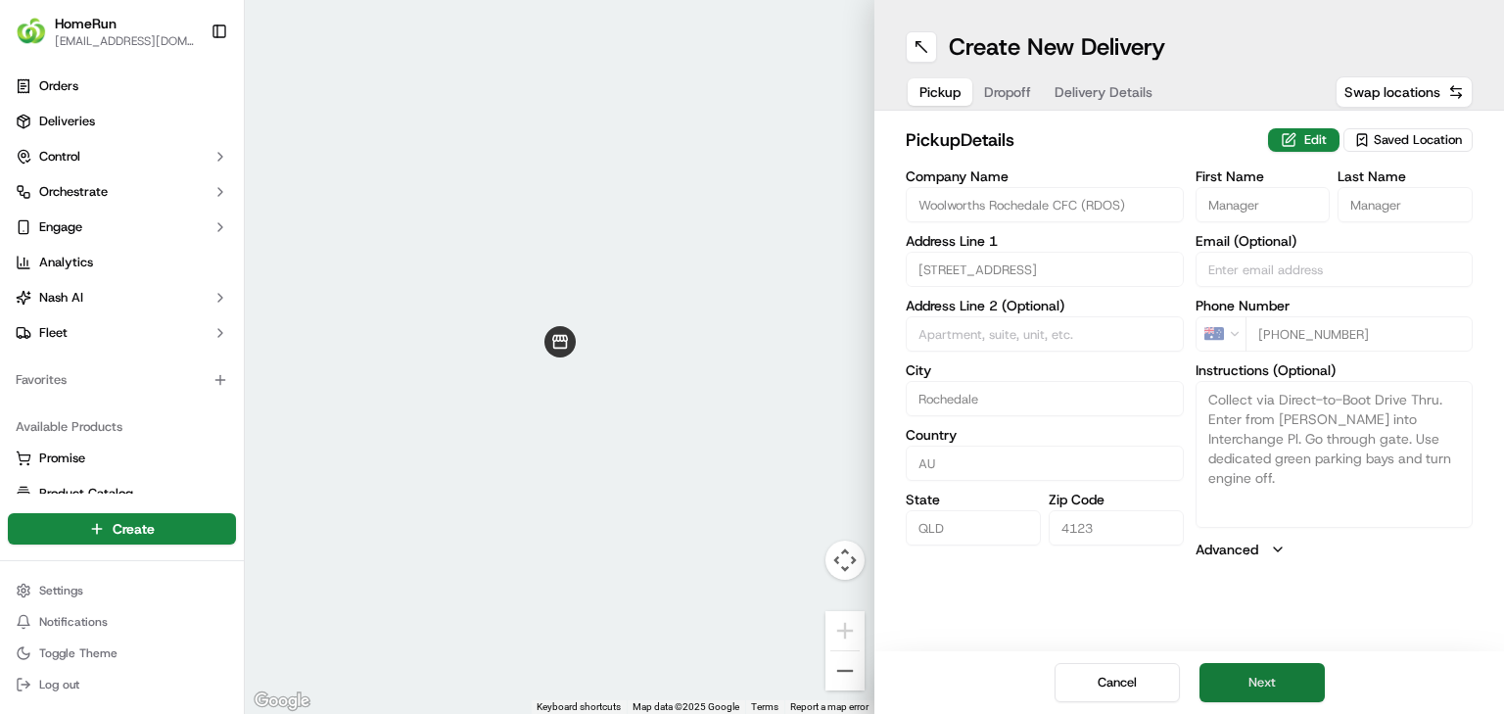
click at [1263, 681] on button "Next" at bounding box center [1261, 682] width 125 height 39
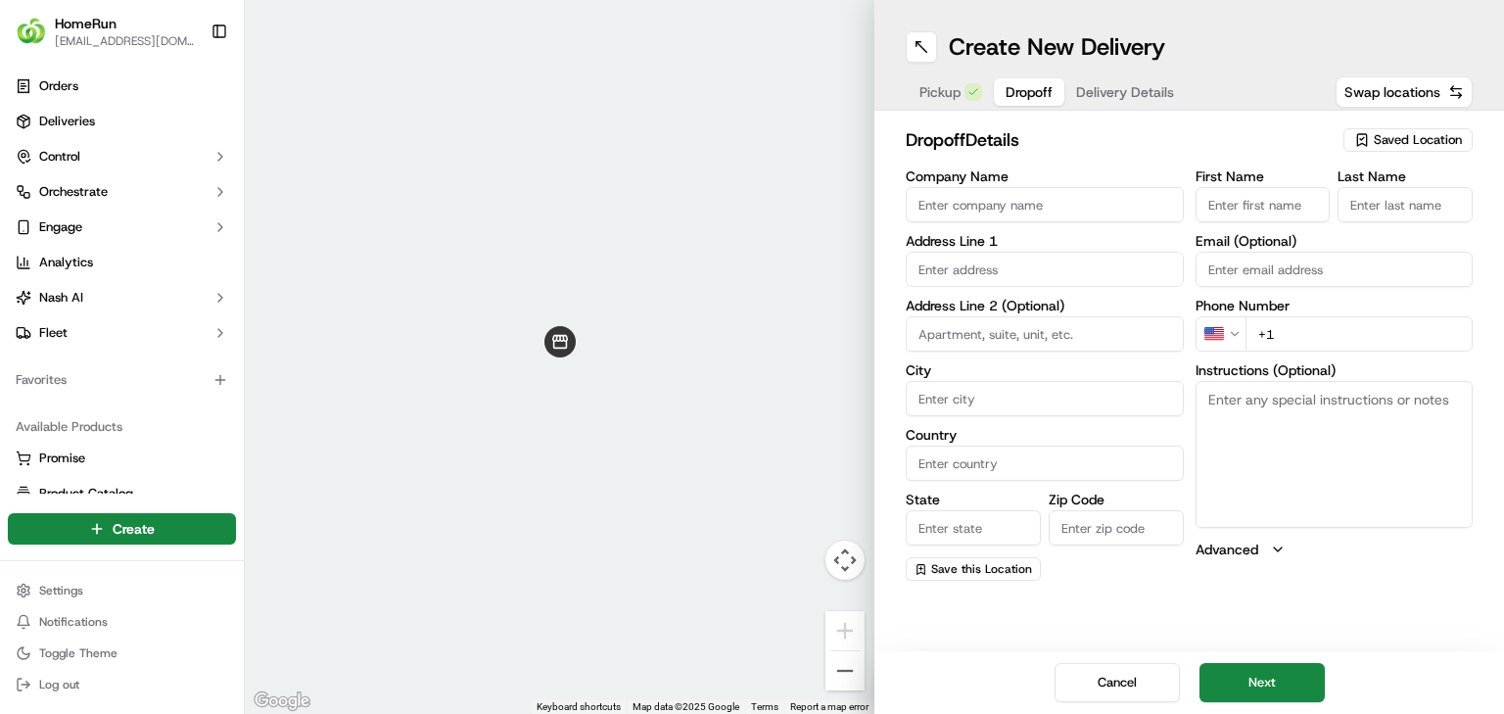
click at [1042, 286] on body "HomeRun jbonham1@woolworths.com.au Toggle Sidebar Orders Deliveries Control Orc…" at bounding box center [752, 357] width 1504 height 714
paste input "70 Mt Gravatt Rd, UPPER MOUNT GRAVATT QLD UPPER MOUNT GRAVATT, 4122"
click at [983, 317] on div "70 Mount Gravatt Road, Upper Mount Gravatt QLD, Australia" at bounding box center [1045, 319] width 268 height 47
type input "70 Mount Gravatt Rd, Upper Mount Gravatt QLD 4122, Australia"
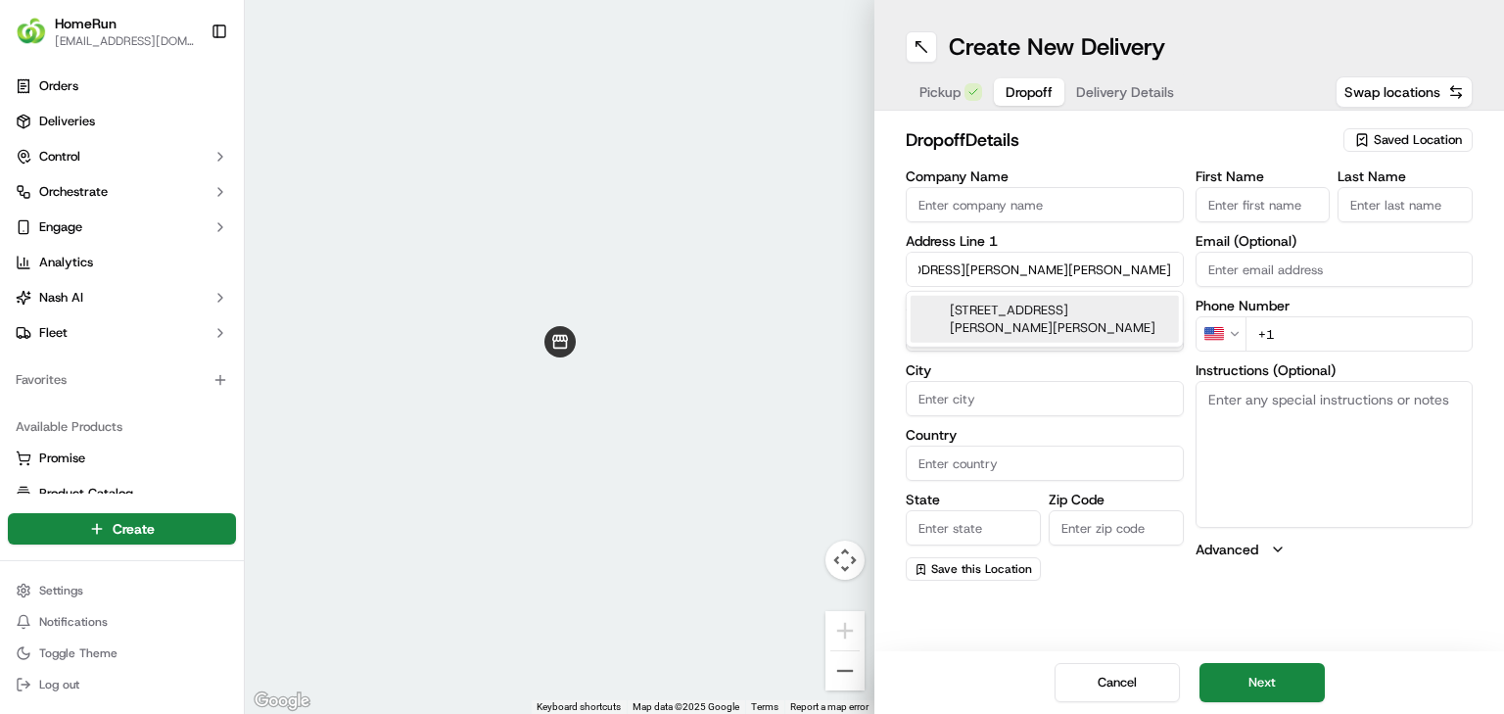
type input "[GEOGRAPHIC_DATA][PERSON_NAME]"
type input "[GEOGRAPHIC_DATA]"
type input "QLD"
type input "4122"
type input "70 Mount Gravatt Road"
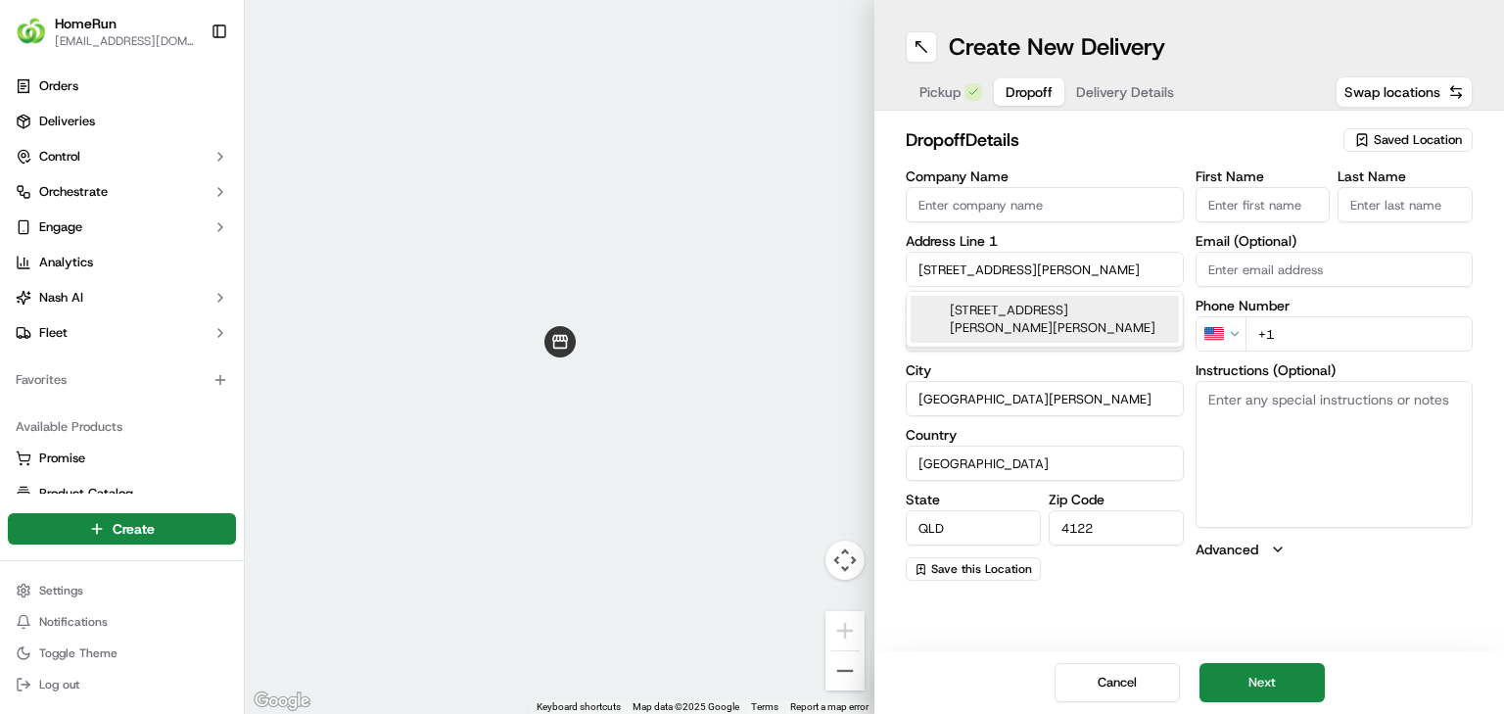
scroll to position [0, 0]
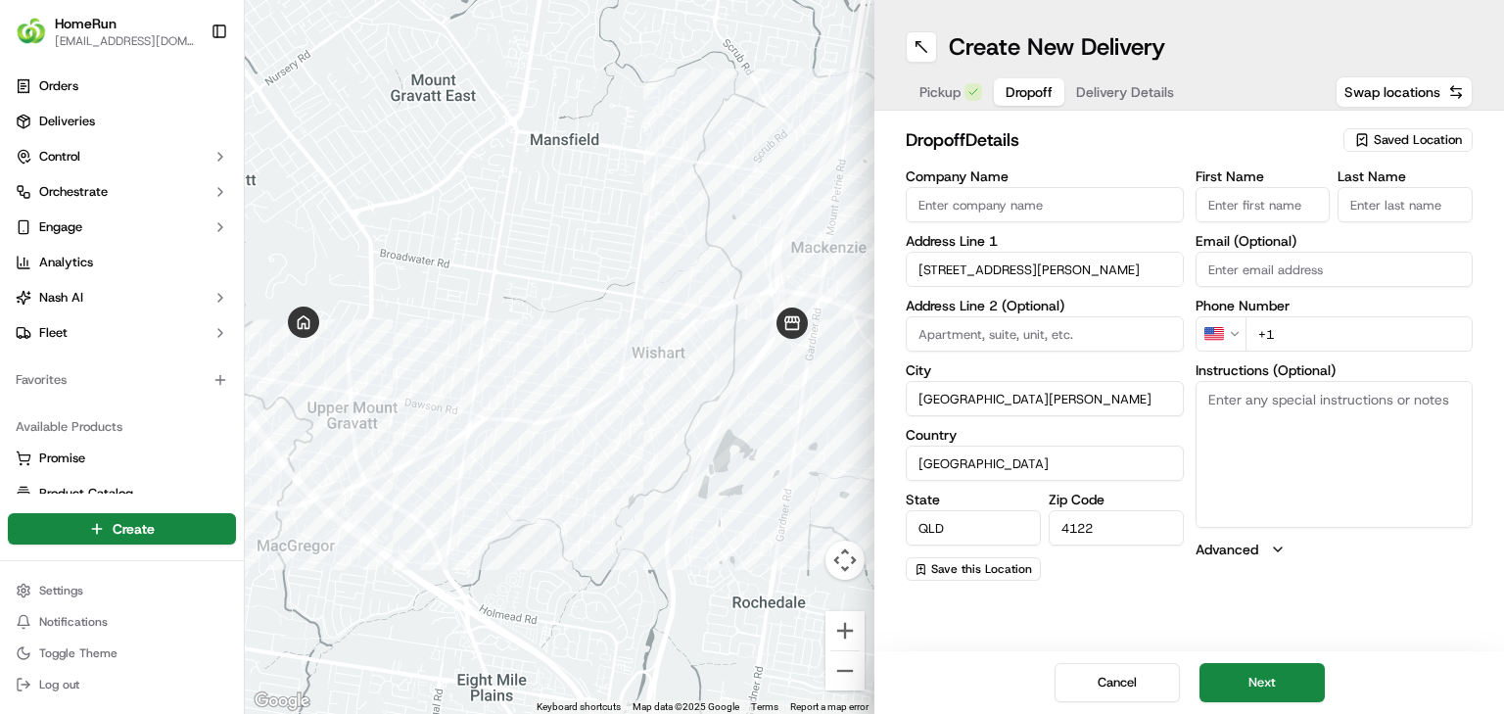
click at [1083, 211] on input "Company Name" at bounding box center [1045, 204] width 278 height 35
paste input "Amanda Lavis"
type input "Amanda Lavis"
click at [647, 164] on div at bounding box center [560, 357] width 630 height 714
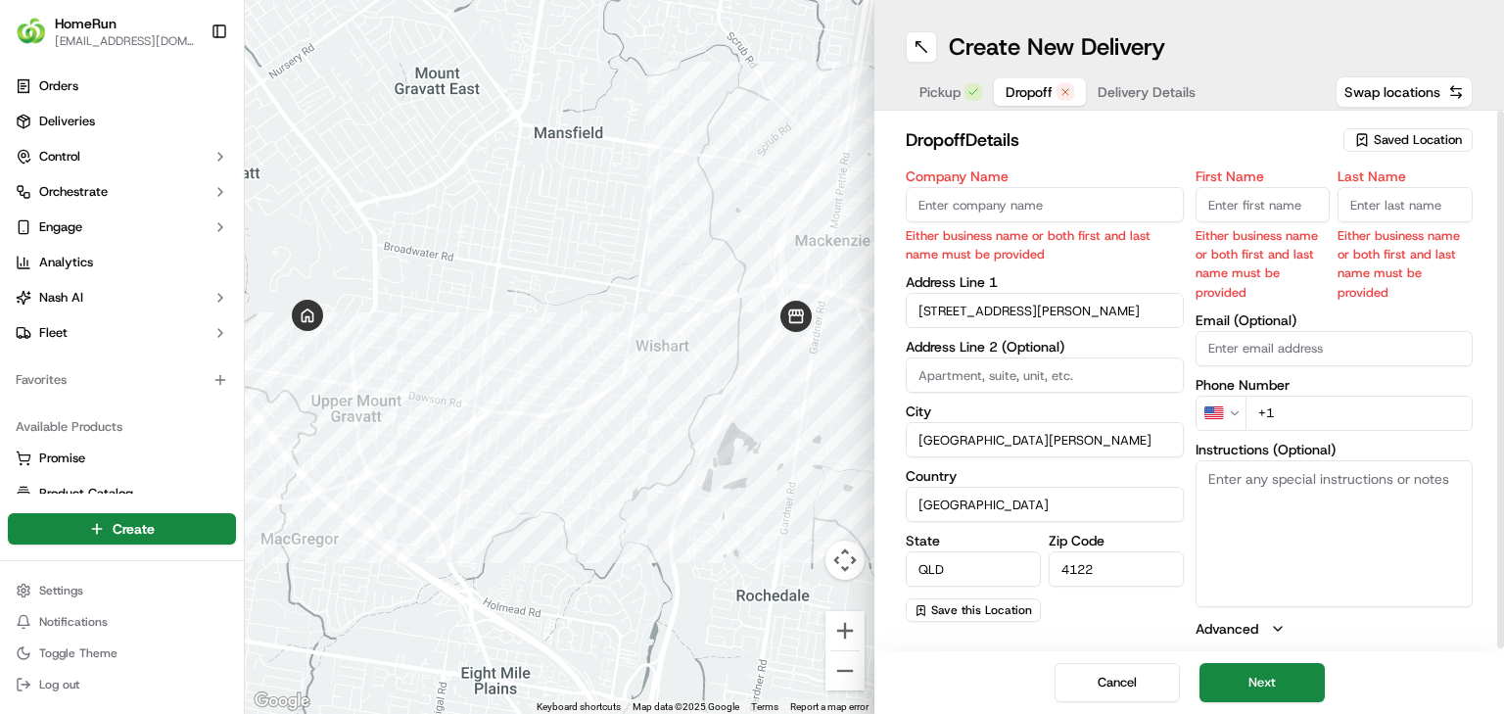
click at [1070, 200] on input "Company Name" at bounding box center [1045, 204] width 278 height 35
paste input "Amanda Lavis"
click at [981, 201] on input "Amanda Lavis" at bounding box center [1045, 204] width 278 height 35
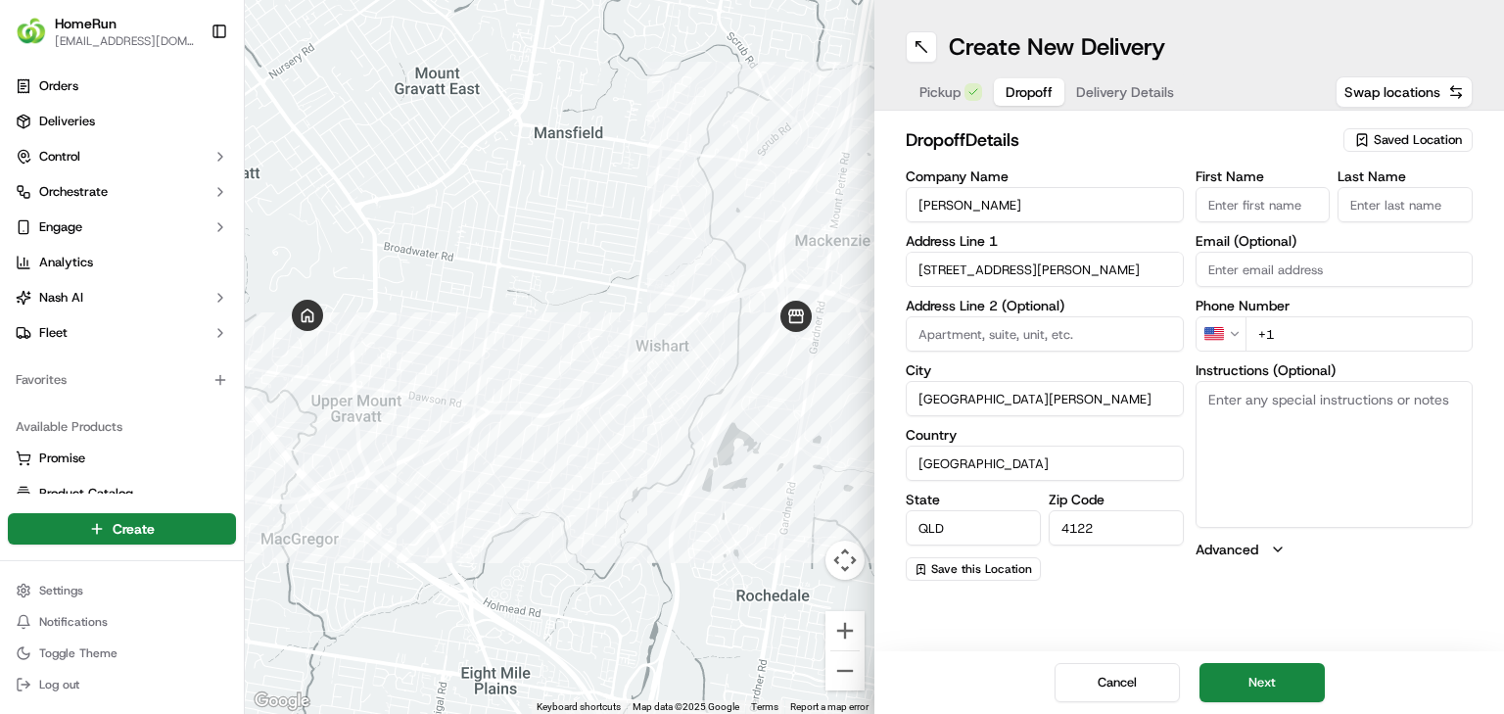
click at [1309, 217] on input "First Name" at bounding box center [1263, 204] width 135 height 35
click at [1039, 210] on input "Amanda" at bounding box center [1045, 204] width 278 height 35
paste input "Lavis"
type input "Amanda Lavis"
click at [959, 211] on input "Amanda Lavis" at bounding box center [1045, 204] width 278 height 35
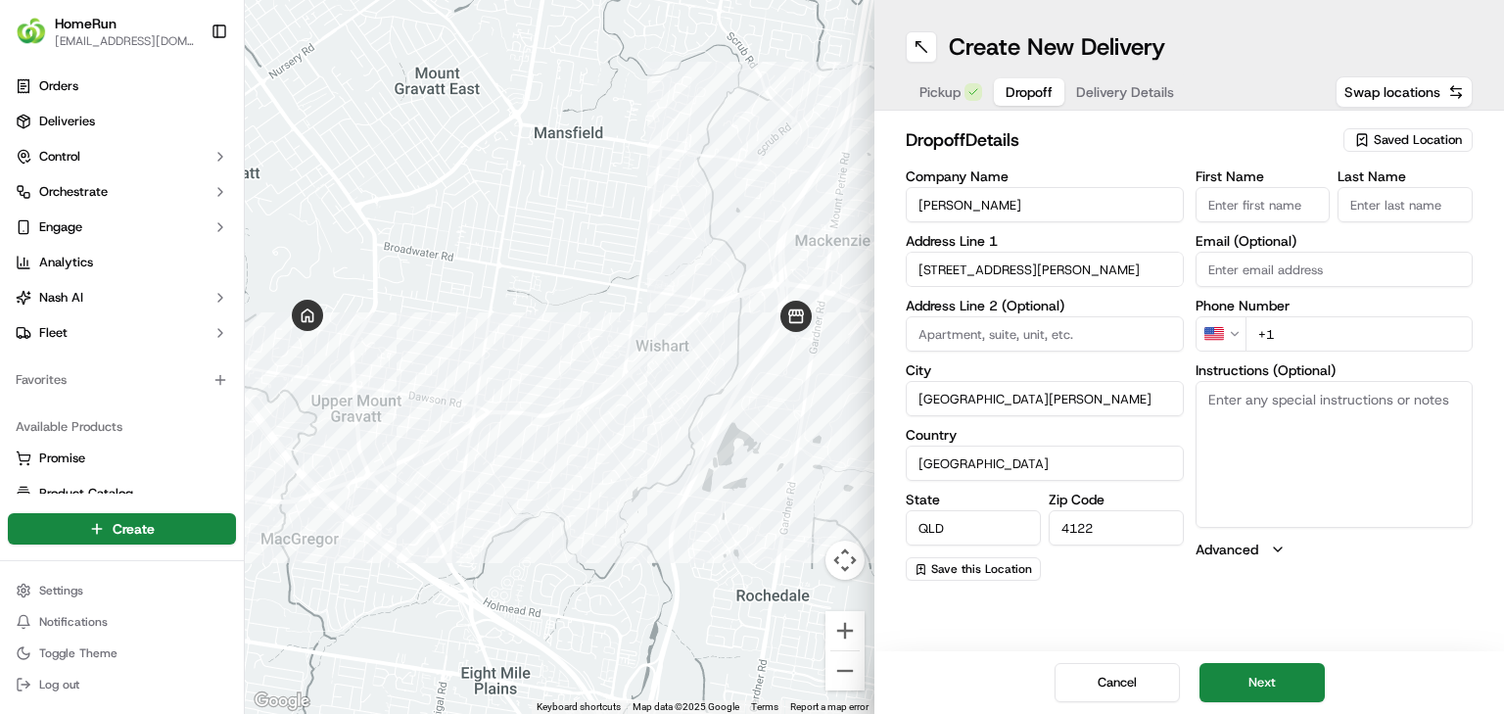
click at [959, 211] on input "Amanda Lavis" at bounding box center [1045, 204] width 278 height 35
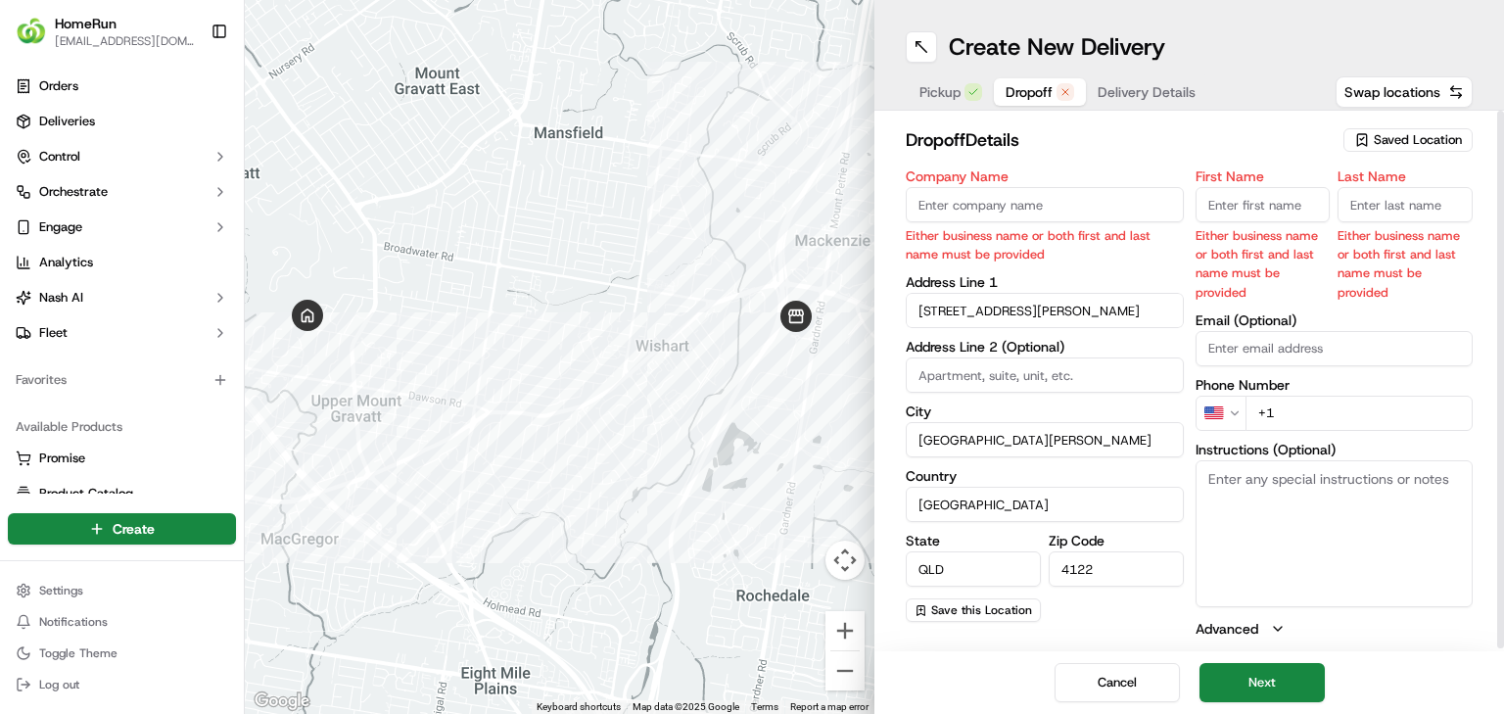
click at [1242, 208] on input "First Name" at bounding box center [1263, 204] width 135 height 35
click at [1066, 204] on input "Company Name" at bounding box center [1045, 204] width 278 height 35
paste input "Amanda Lavis"
type input "Amanda Lavis"
click at [1343, 211] on input "Last Name" at bounding box center [1405, 204] width 135 height 35
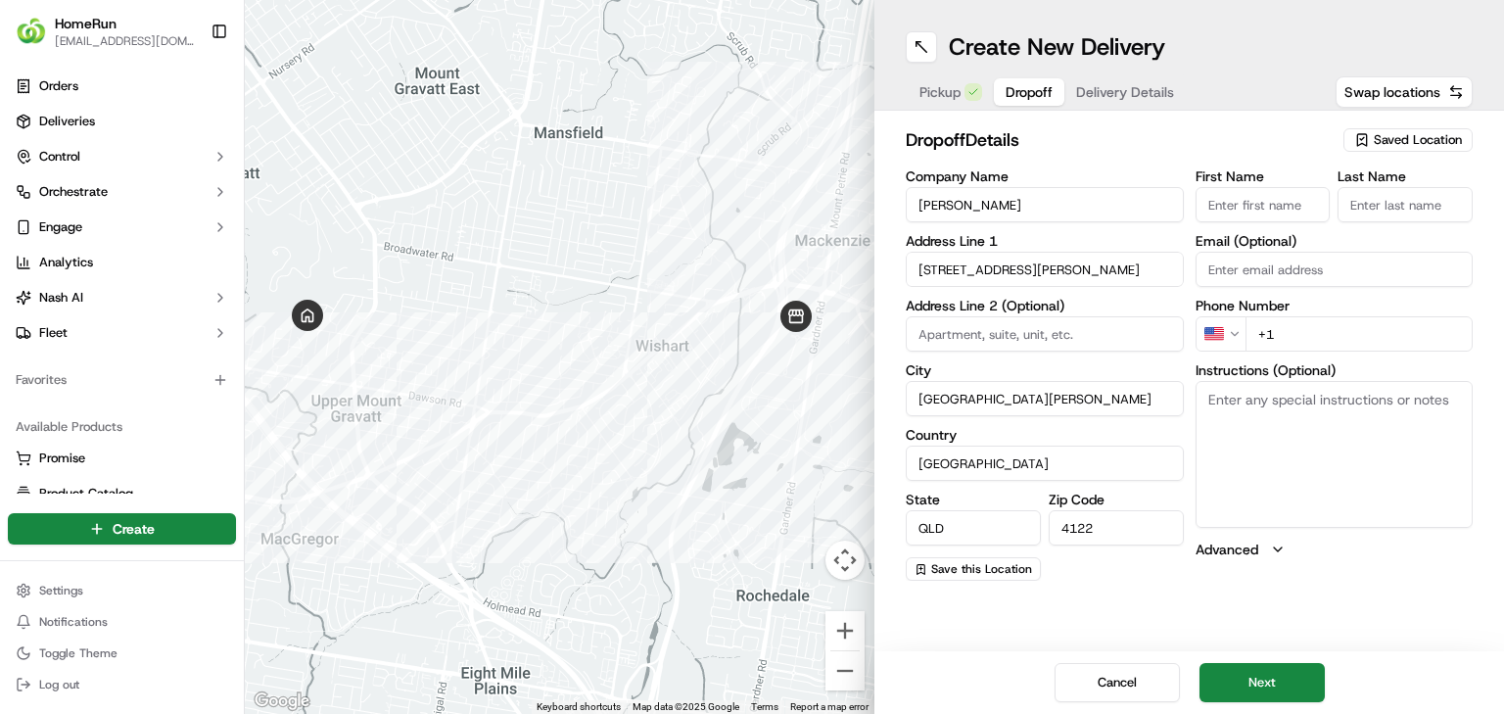
click at [1274, 211] on input "First Name" at bounding box center [1263, 204] width 135 height 35
paste input "Amanda Lavis"
click at [1265, 211] on input "Amanda Lavis" at bounding box center [1263, 204] width 135 height 35
drag, startPoint x: 1265, startPoint y: 211, endPoint x: 1303, endPoint y: 200, distance: 39.7
click at [1265, 210] on input "Amanda Lavis" at bounding box center [1263, 204] width 135 height 35
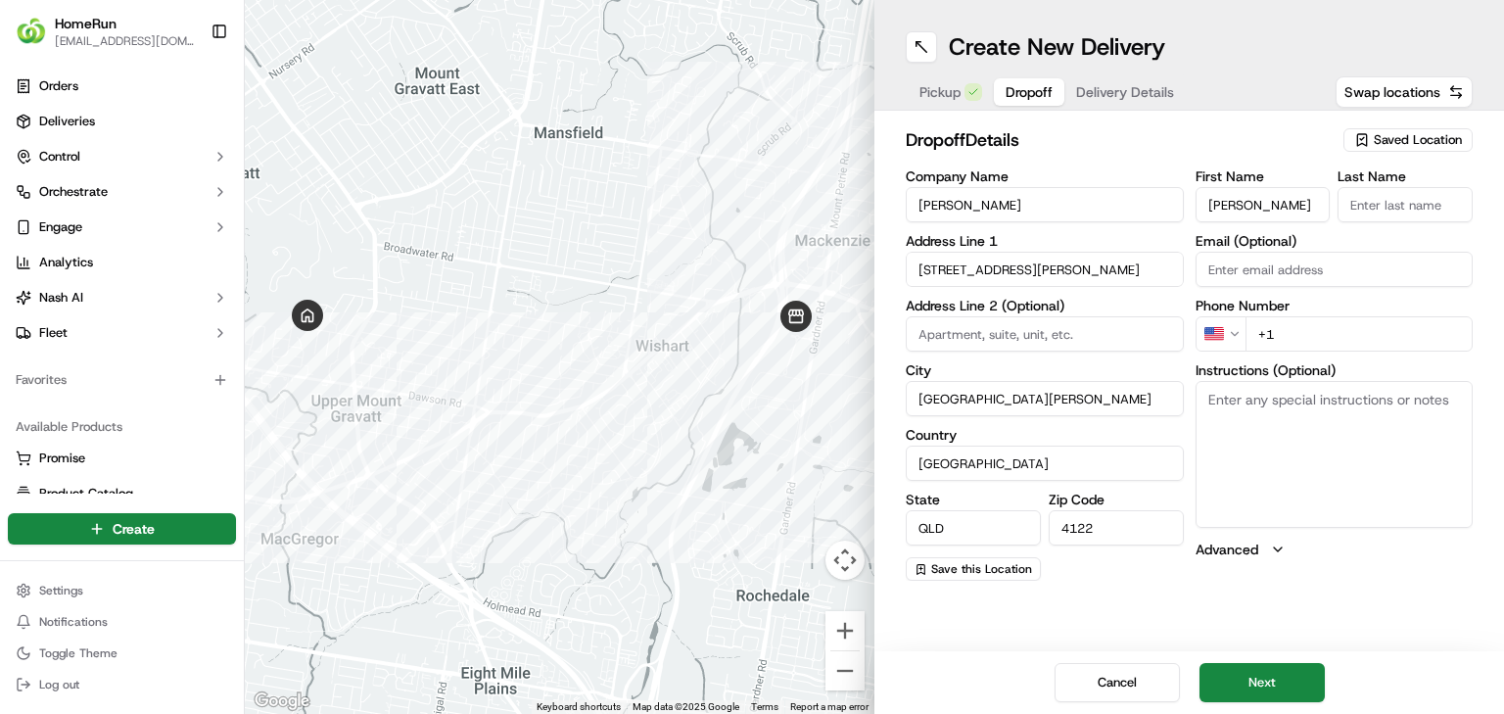
type input "Amanda"
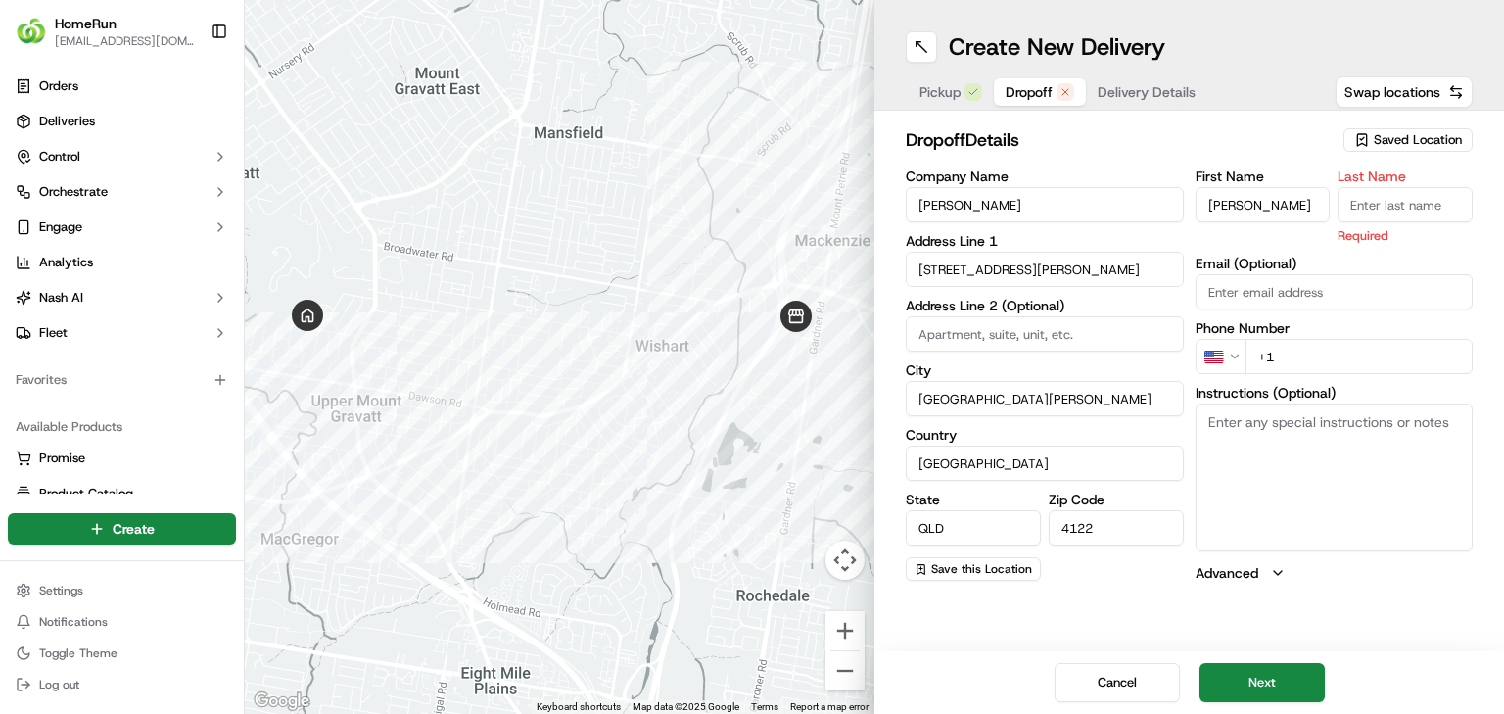
click at [1366, 204] on input "Last Name" at bounding box center [1405, 204] width 135 height 35
paste input "Lavis"
type input "Lavis"
click at [1281, 680] on button "Next" at bounding box center [1261, 682] width 125 height 39
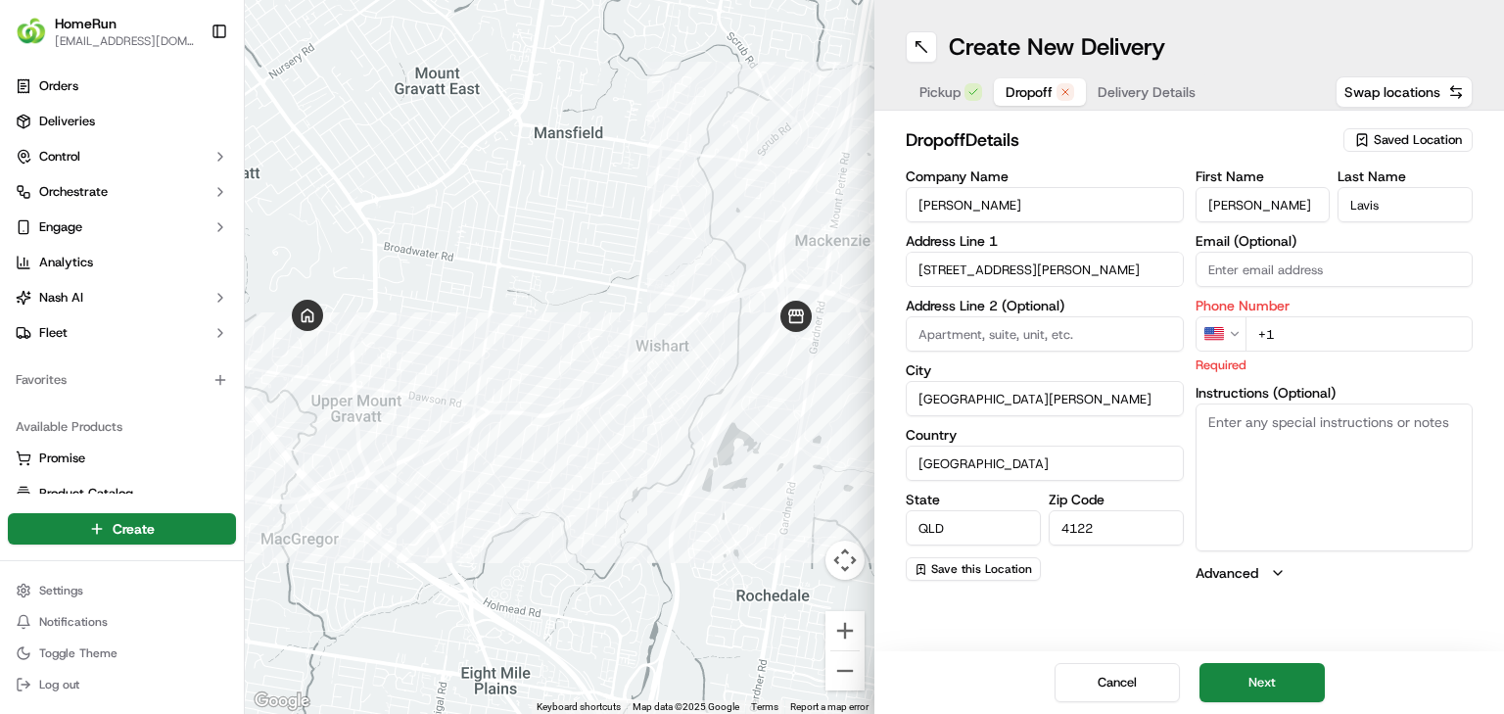
click at [1220, 337] on html "HomeRun jbonham1@woolworths.com.au Toggle Sidebar Orders Deliveries Control Orc…" at bounding box center [752, 357] width 1504 height 714
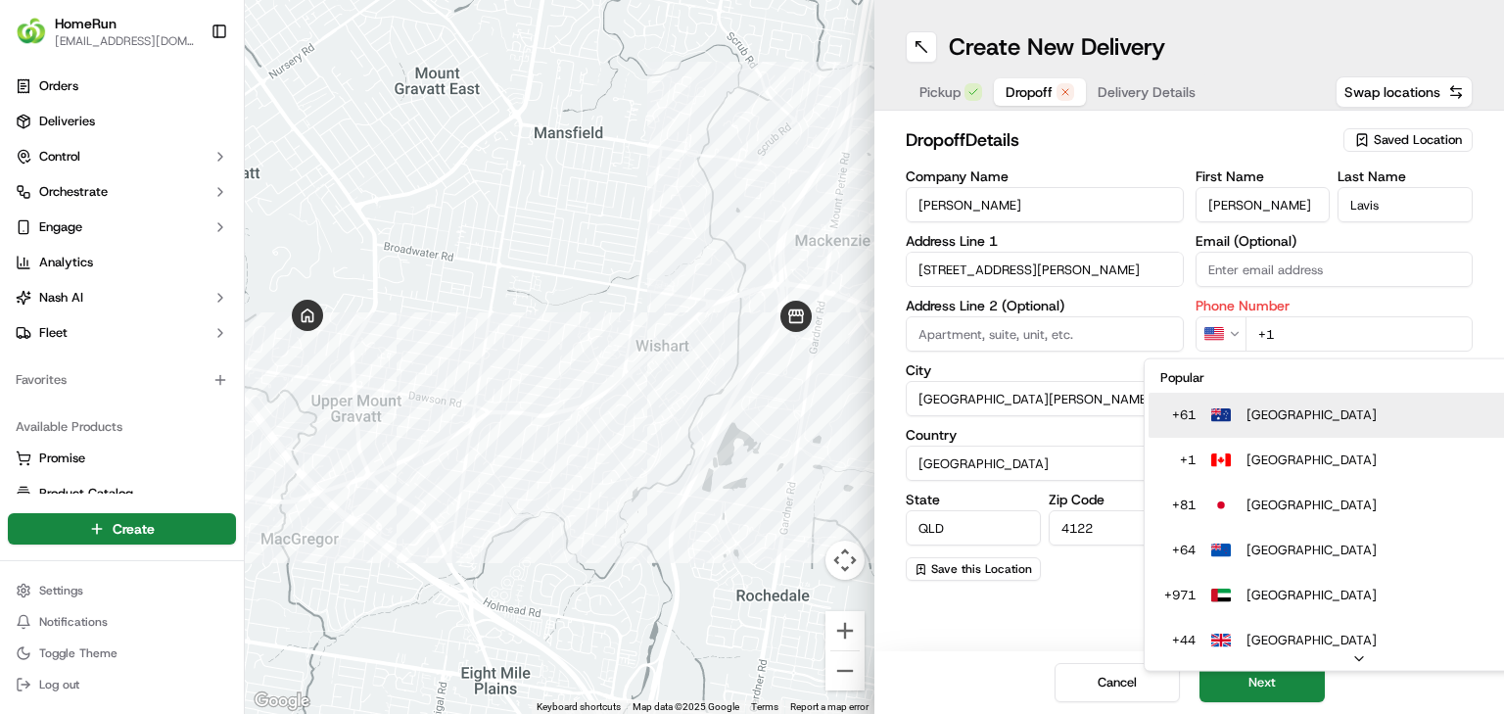
type input "+61"
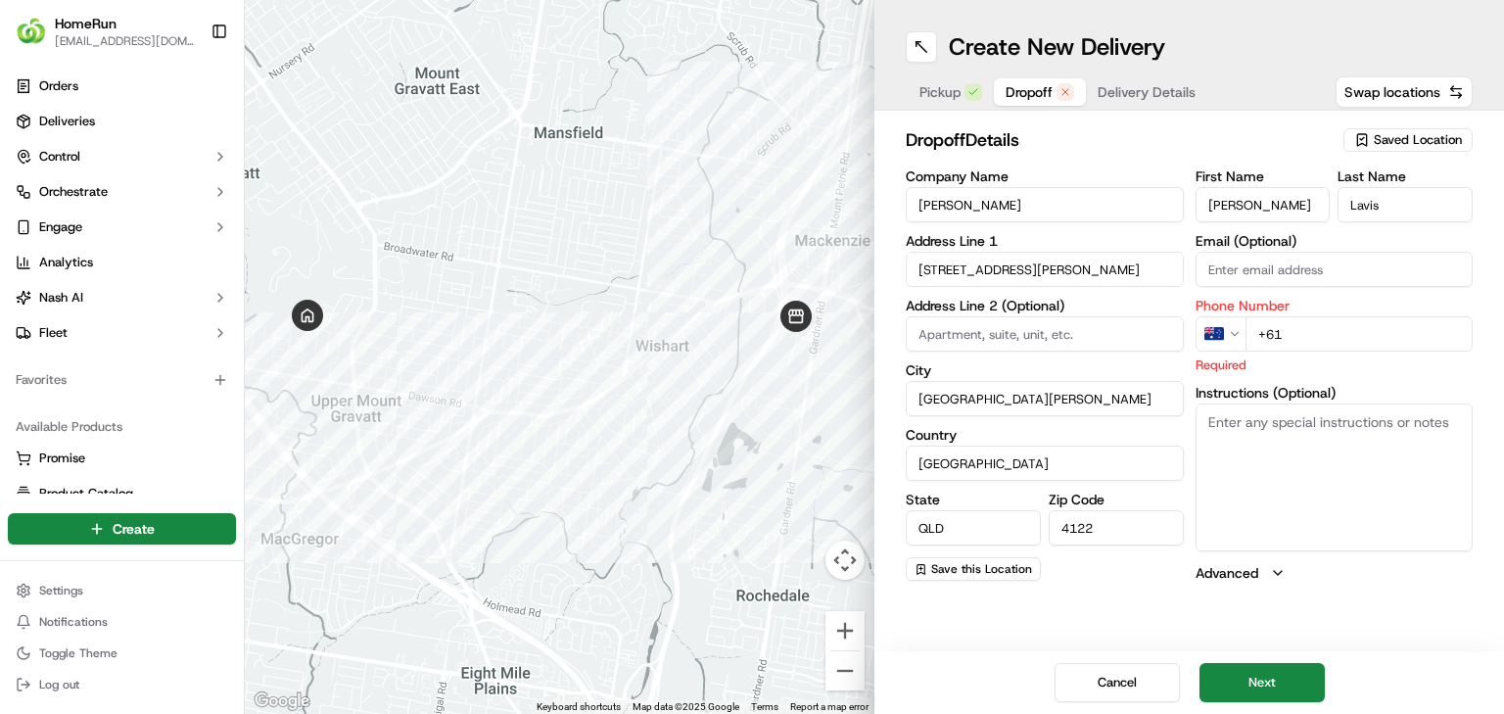
click at [1297, 462] on textarea "Instructions (Optional)" at bounding box center [1335, 476] width 278 height 147
paste textarea "Customer selected unwell or self-isolation. Leave order at door. Please knock o…"
type textarea "Customer selected unwell or self-isolation. Leave order at door. Please knock o…"
click at [1319, 352] on div "Phone Number AU +61 Required" at bounding box center [1335, 336] width 278 height 75
click at [1331, 335] on input "+61" at bounding box center [1359, 333] width 228 height 35
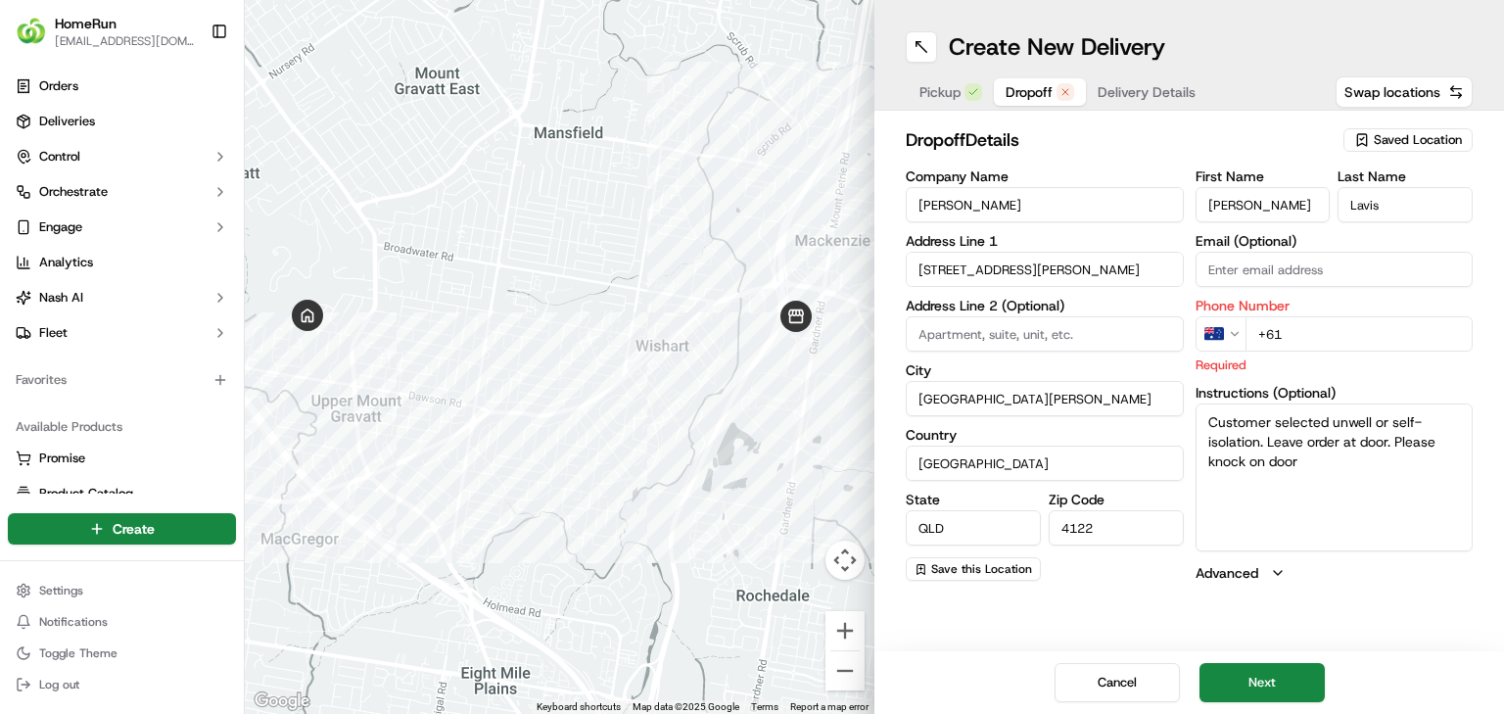
paste input "0431 831 414"
type input "+61 0431 831 414"
click at [1221, 672] on button "Next" at bounding box center [1261, 682] width 125 height 39
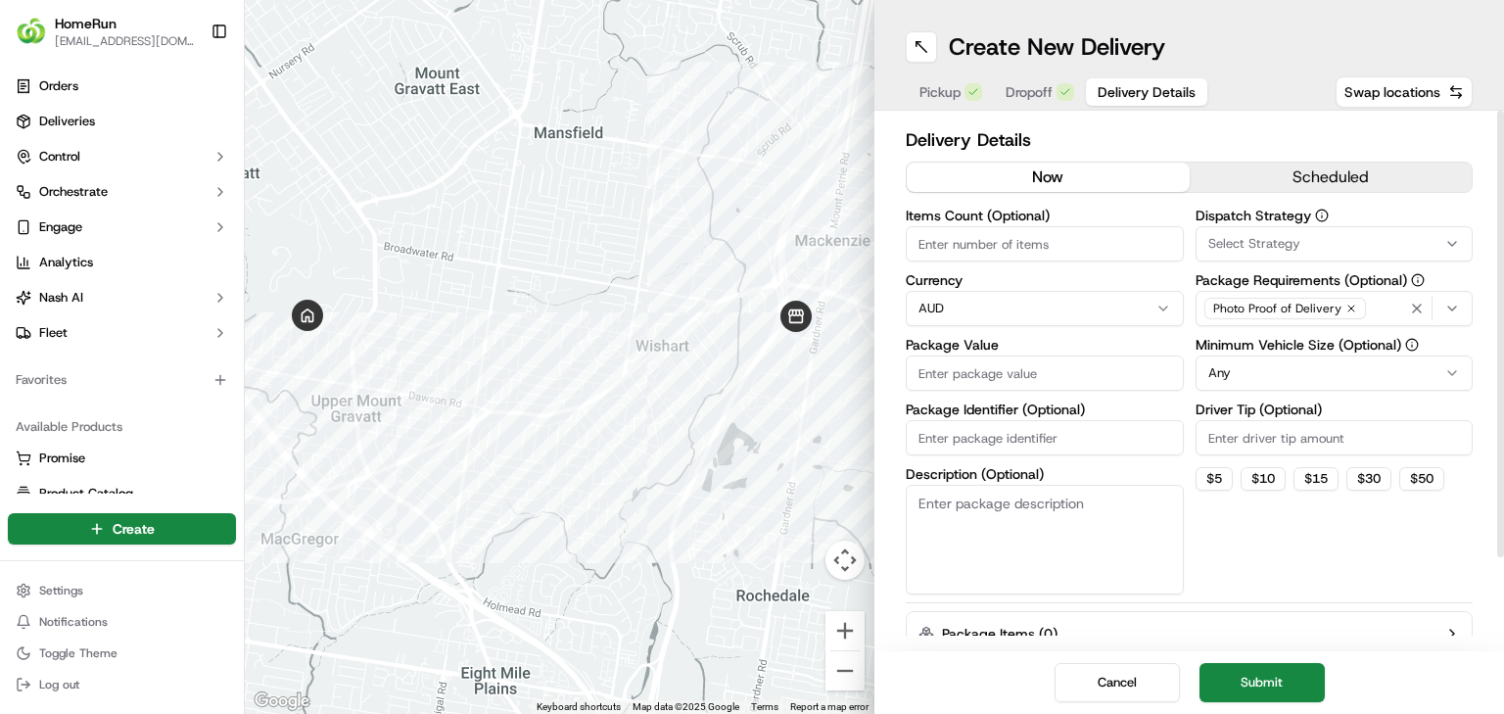
click at [1077, 420] on input "Package Identifier (Optional)" at bounding box center [1045, 437] width 278 height 35
paste input "270186246"
type input "270186246"
click at [996, 524] on textarea "Description (Optional)" at bounding box center [1045, 540] width 278 height 110
click at [1018, 382] on input "Package Value" at bounding box center [1045, 372] width 278 height 35
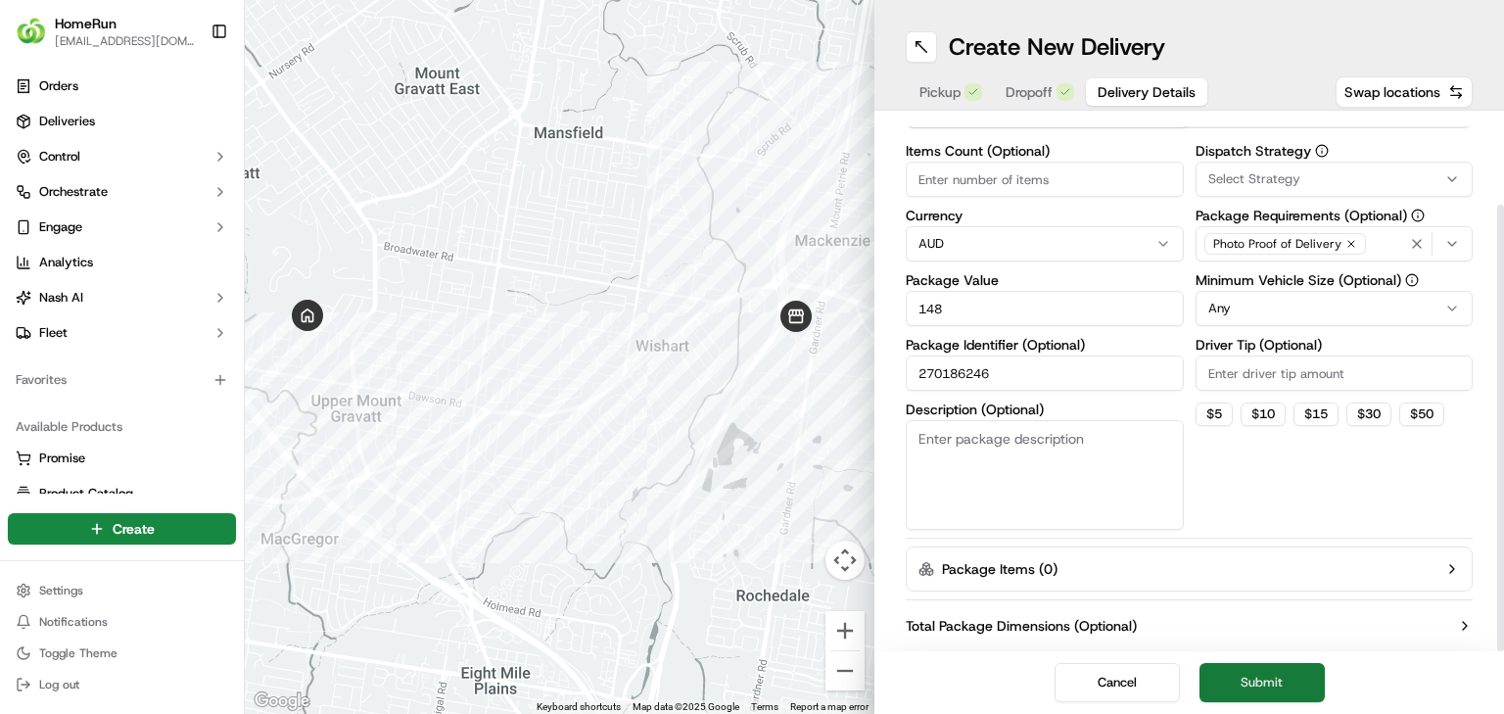
scroll to position [107, 0]
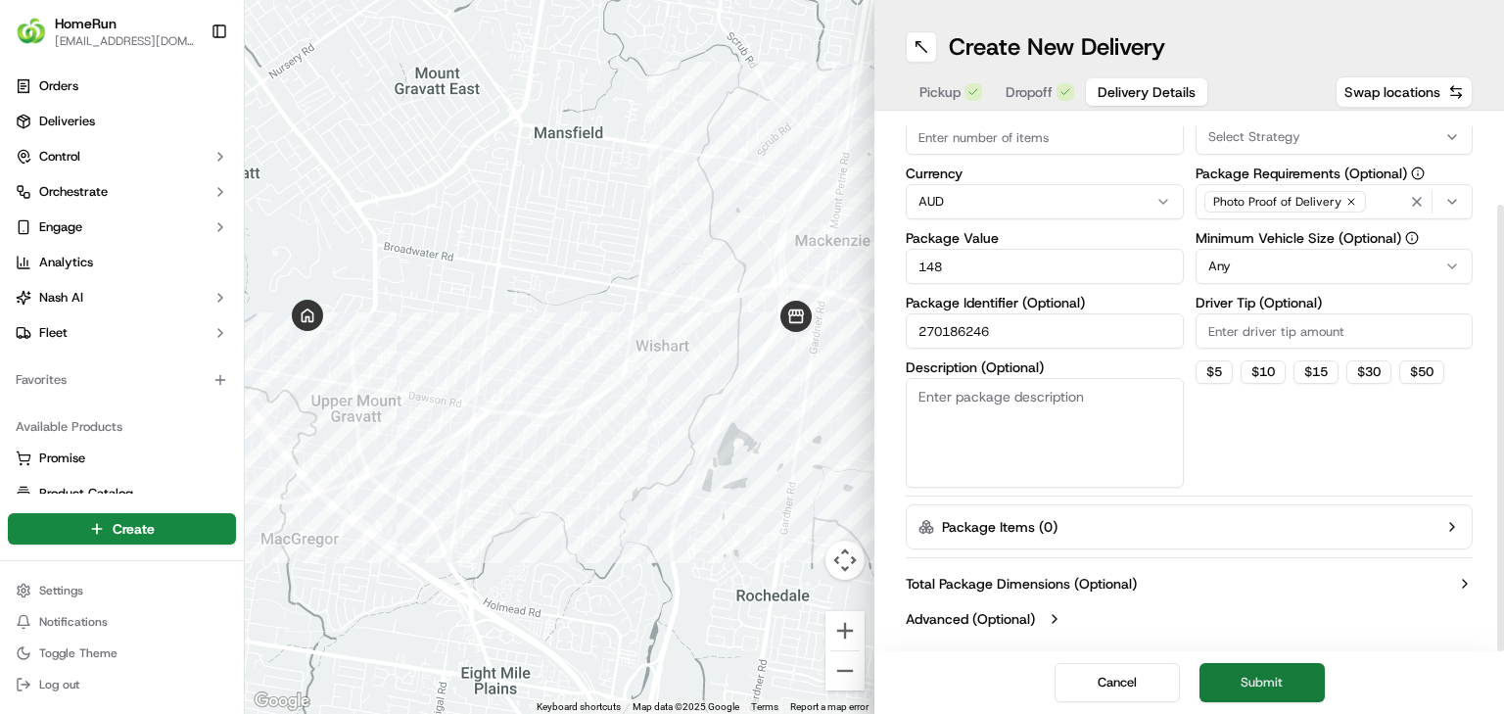
type input "148"
click at [1226, 671] on button "Submit" at bounding box center [1261, 682] width 125 height 39
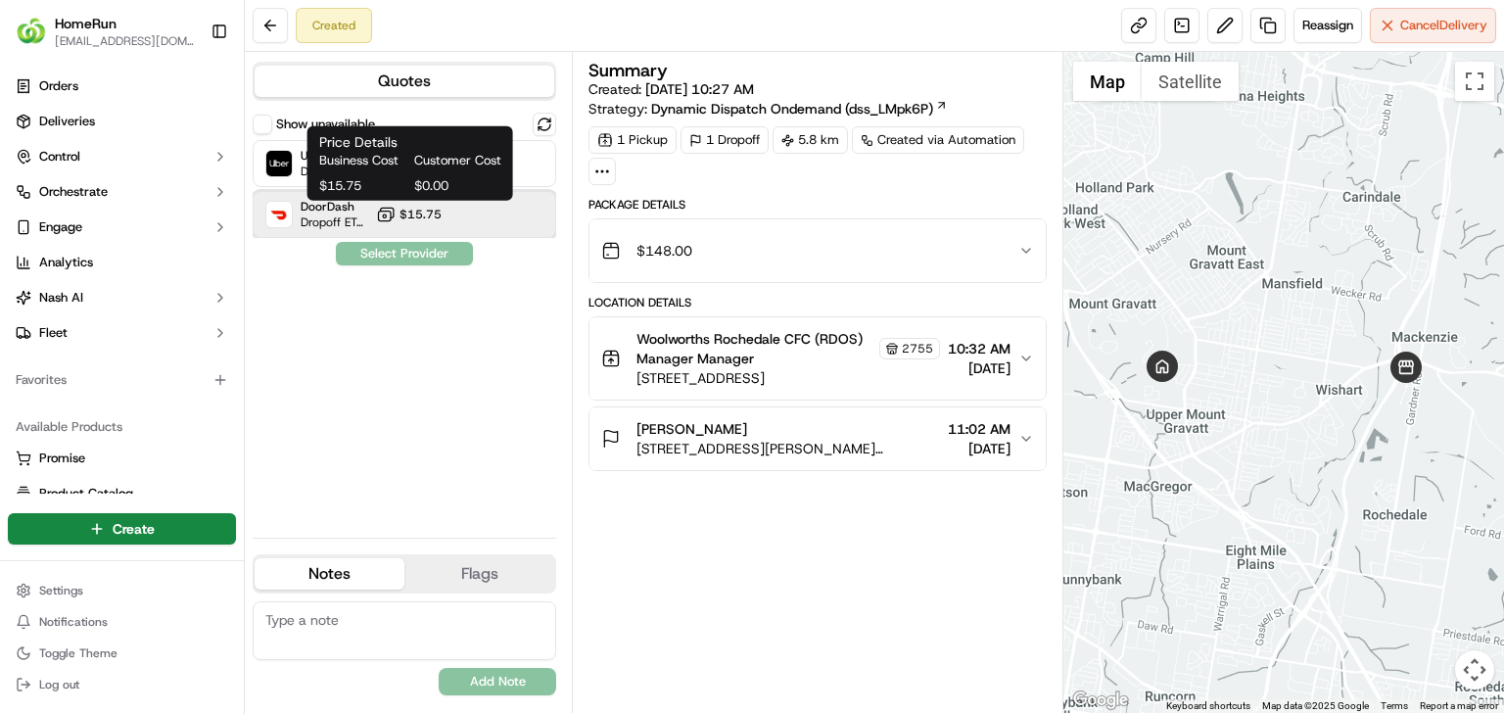
click at [384, 200] on div "DoorDash Dropoff ETA 1 hour $15.75" at bounding box center [405, 214] width 304 height 47
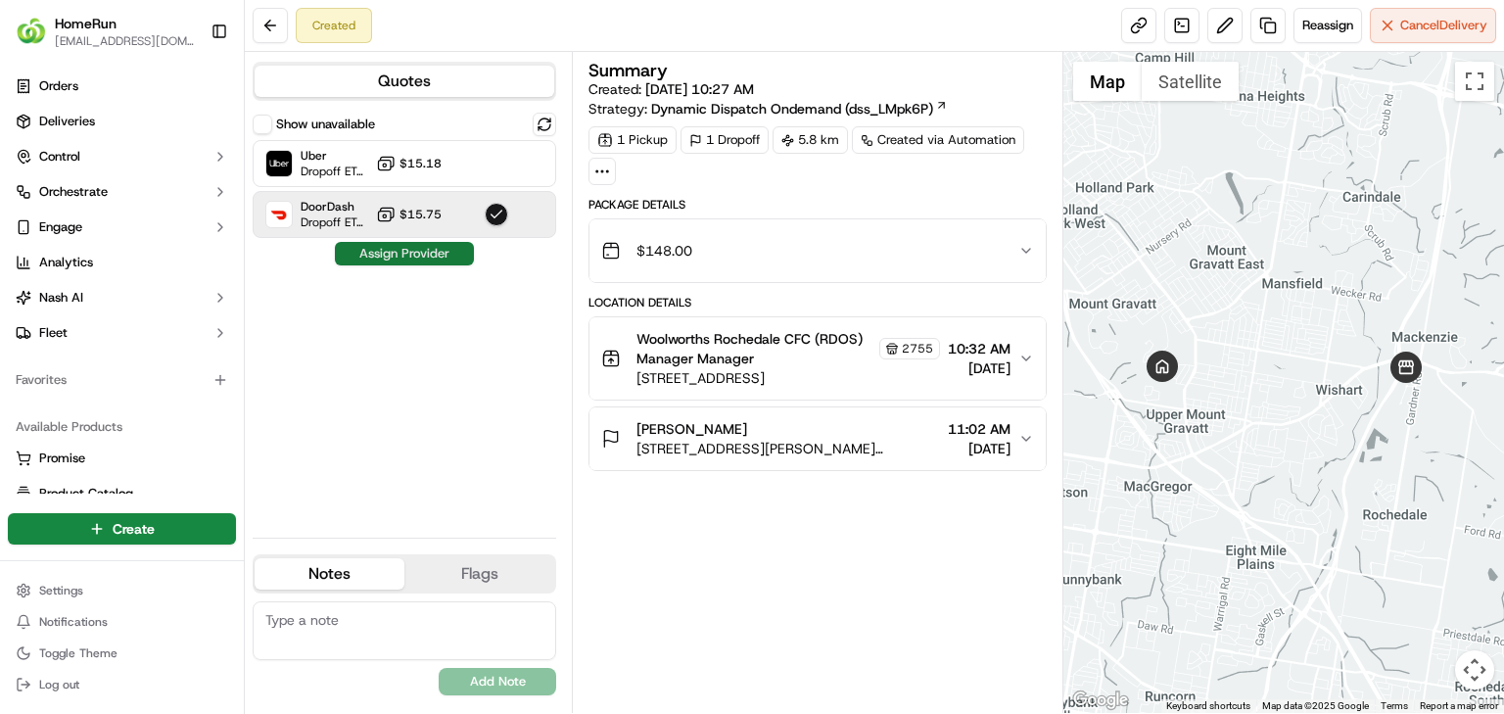
click at [427, 258] on button "Assign Provider" at bounding box center [404, 253] width 139 height 23
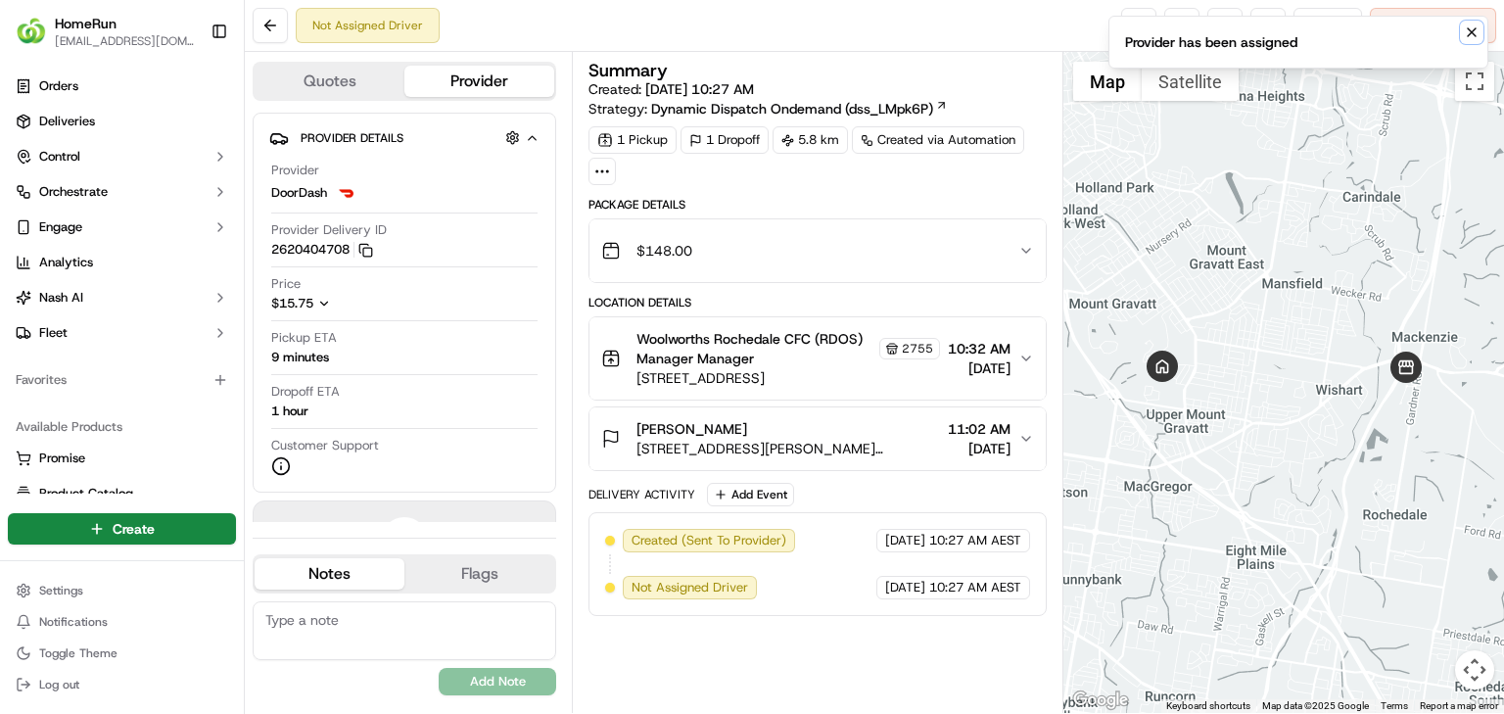
click at [1475, 31] on icon "Notifications (F8)" at bounding box center [1472, 32] width 16 height 16
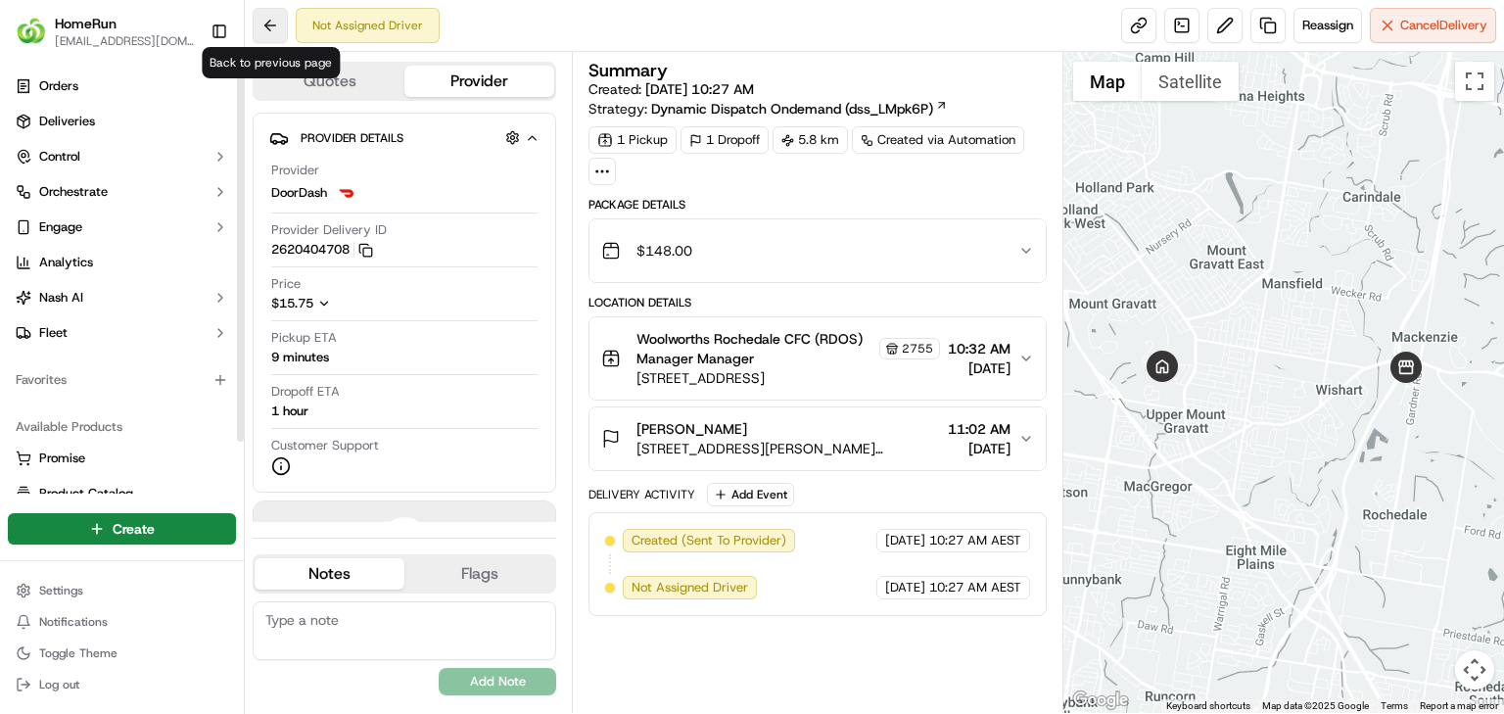
click at [271, 24] on button at bounding box center [270, 25] width 35 height 35
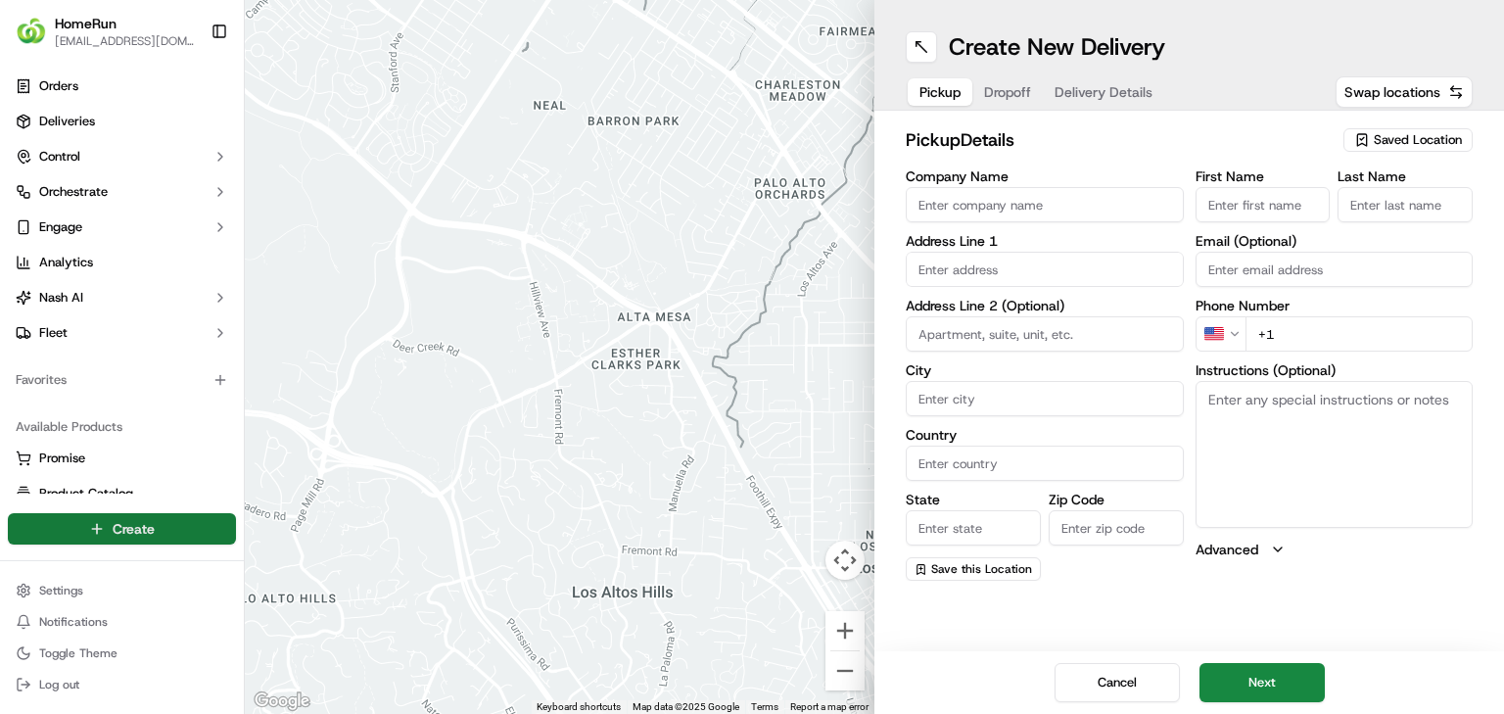
click at [218, 535] on html "HomeRun jbonham1@woolworths.com.au Toggle Sidebar Orders Deliveries Control Orc…" at bounding box center [752, 357] width 1504 height 714
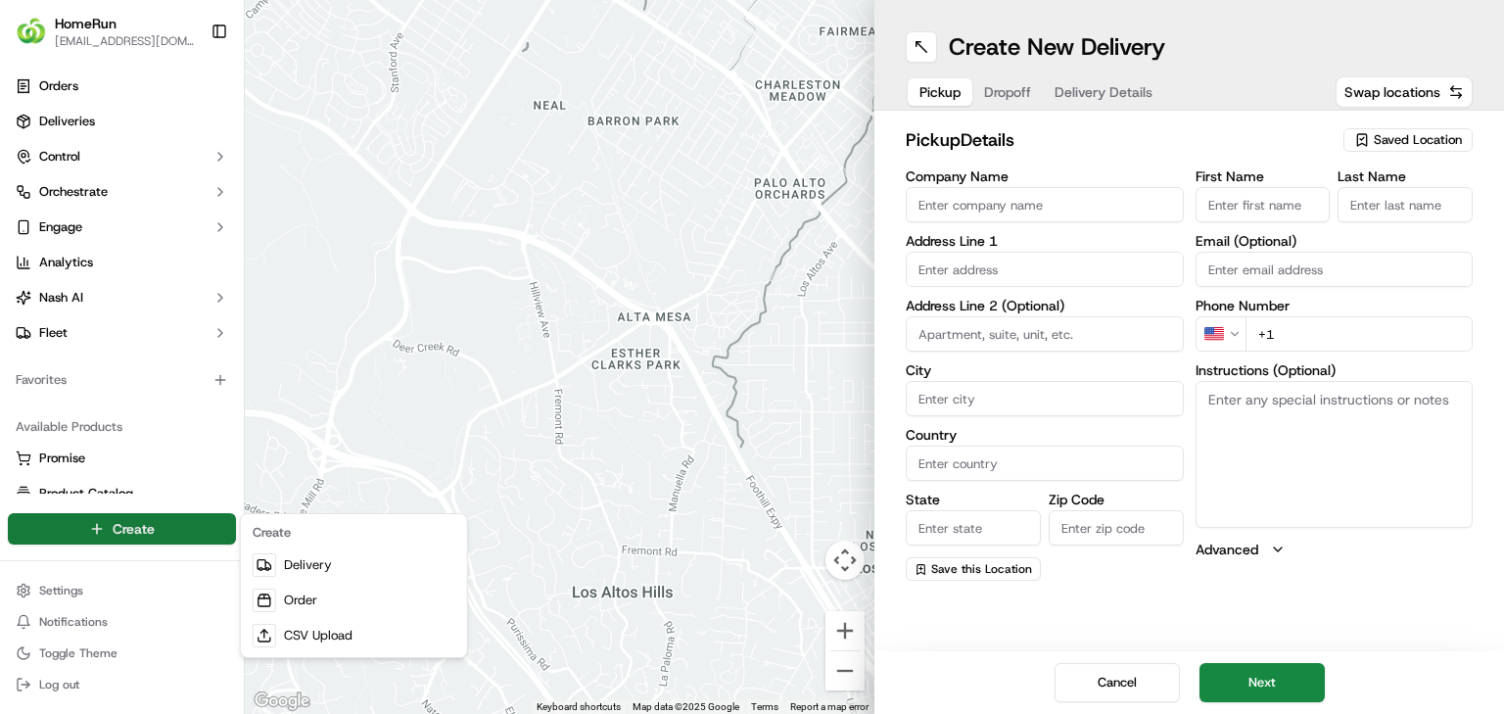
click at [1390, 150] on html "HomeRun jbonham1@woolworths.com.au Toggle Sidebar Orders Deliveries Control Orc…" at bounding box center [752, 357] width 1504 height 714
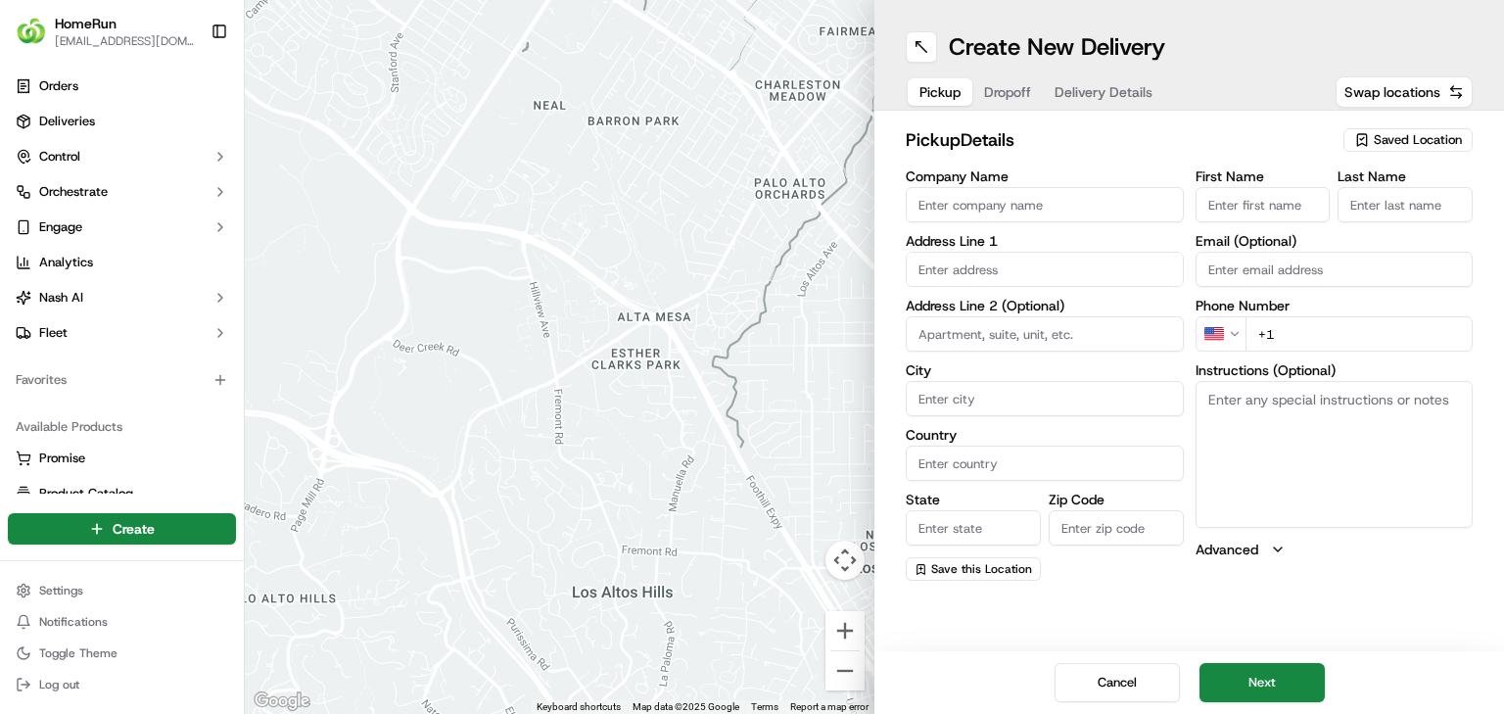
click at [1398, 137] on span "Saved Location" at bounding box center [1418, 140] width 88 height 18
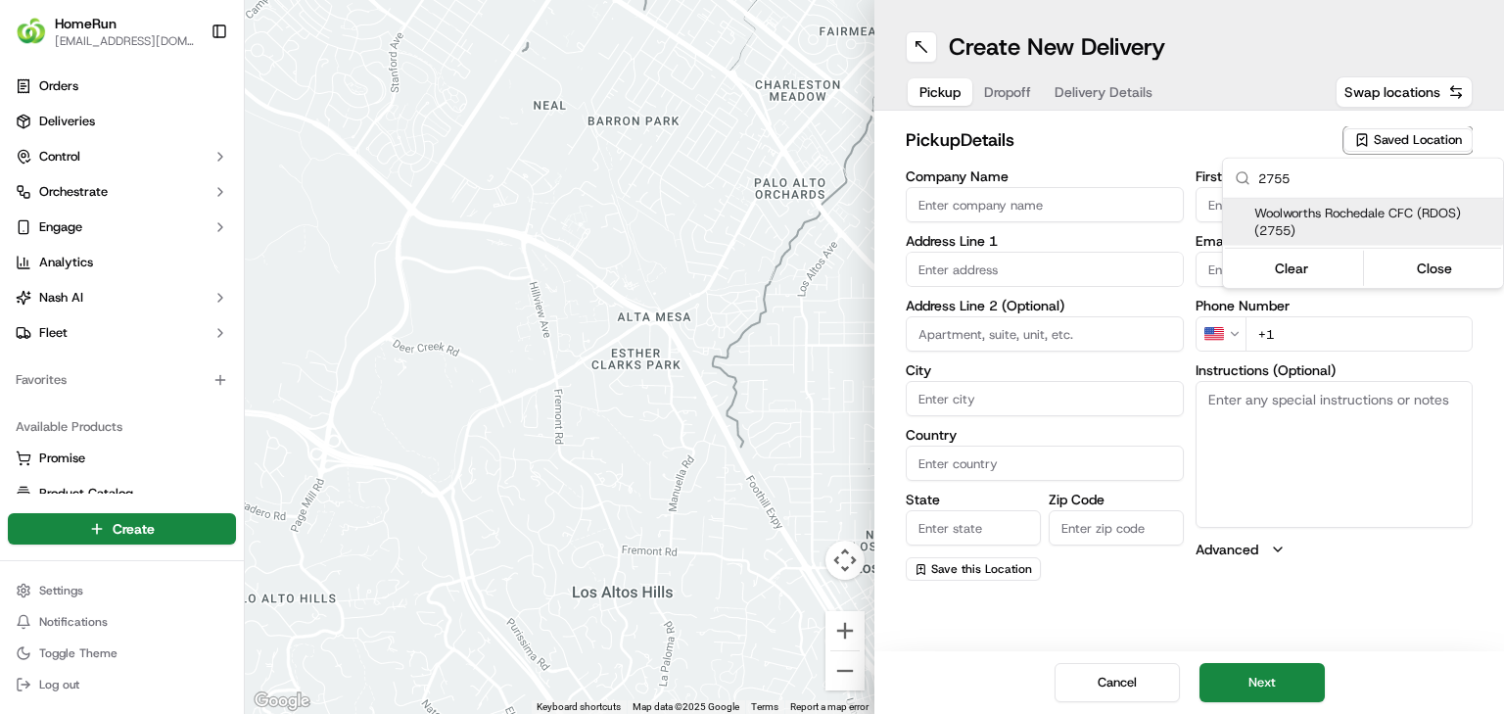
type input "2755"
click at [1327, 223] on span "Woolworths Rochedale CFC (RDOS) (2755)" at bounding box center [1374, 222] width 241 height 35
type input "Woolworths Rochedale CFC (RDOS)"
type input "11 Interchange Place"
type input "Rochedale"
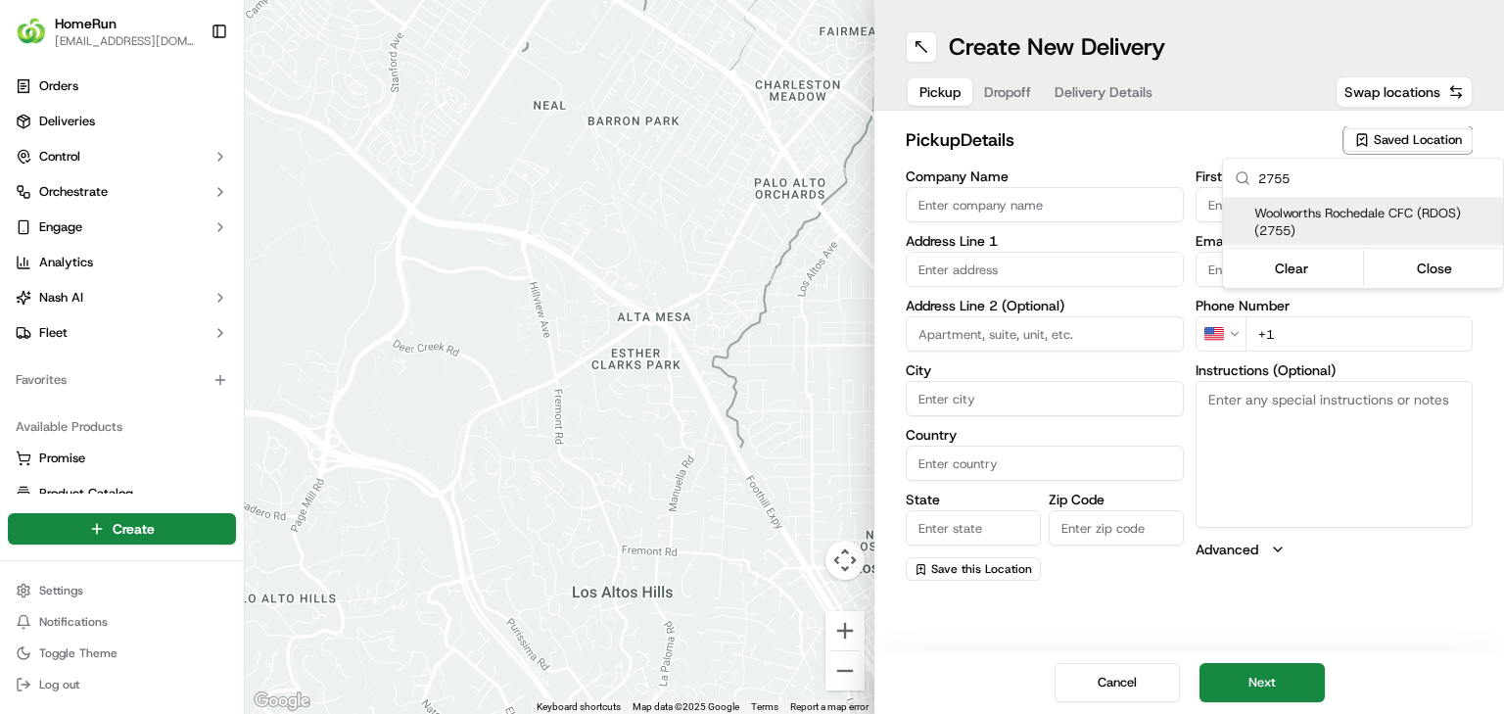
type input "AU"
type input "QLD"
type input "4123"
type input "Manager"
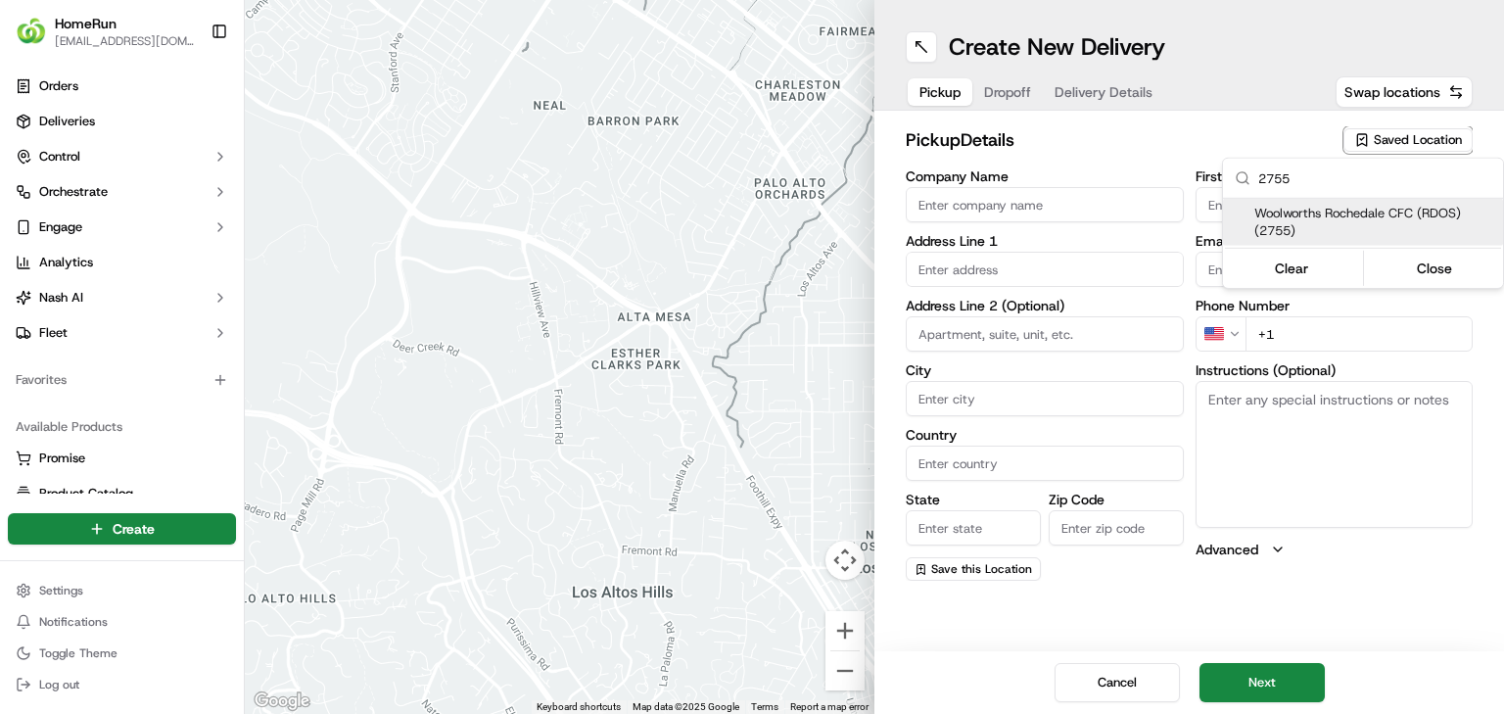
type input "[PHONE_NUMBER]"
type textarea "Collect via Direct-to-Boot Drive Thru. Enter from [PERSON_NAME] into Interchang…"
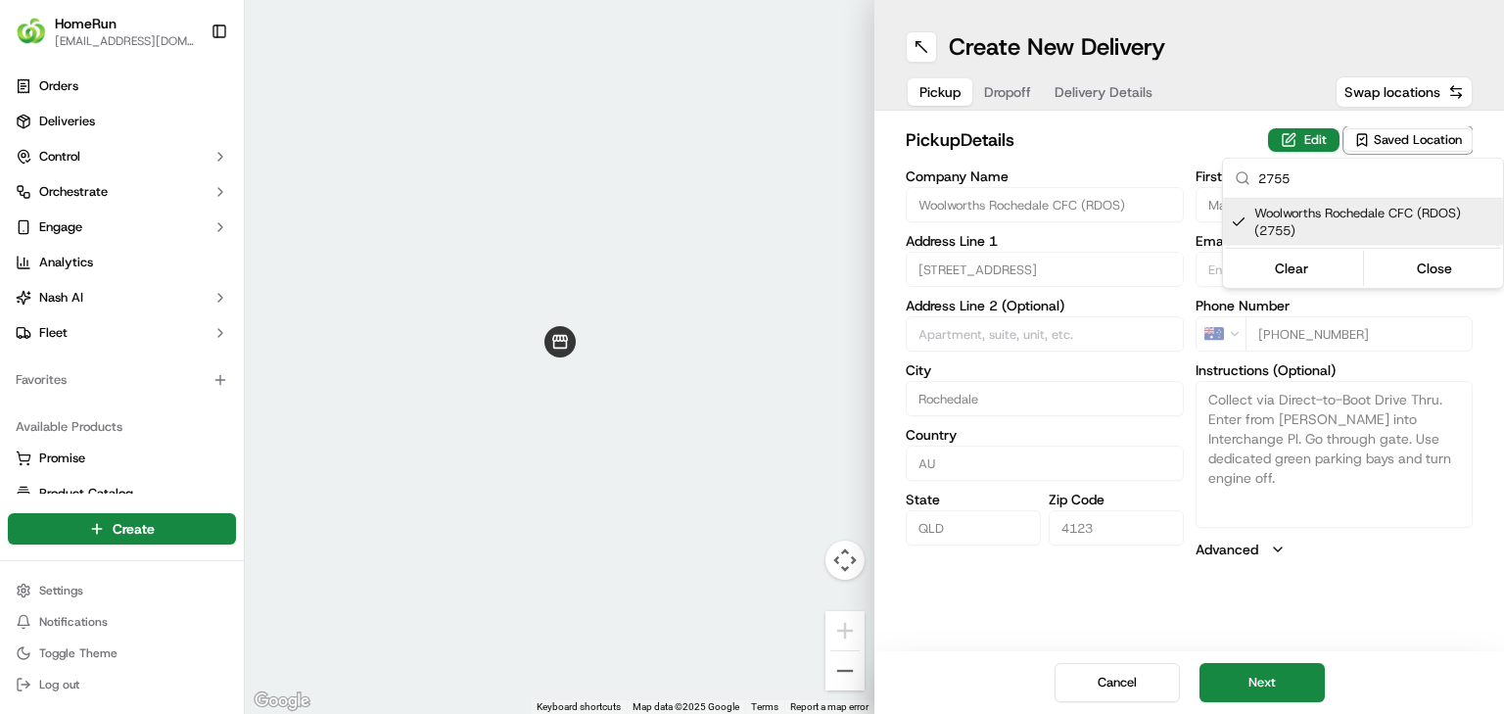
click at [1262, 684] on html "HomeRun jbonham1@woolworths.com.au Toggle Sidebar Orders Deliveries Control Orc…" at bounding box center [752, 357] width 1504 height 714
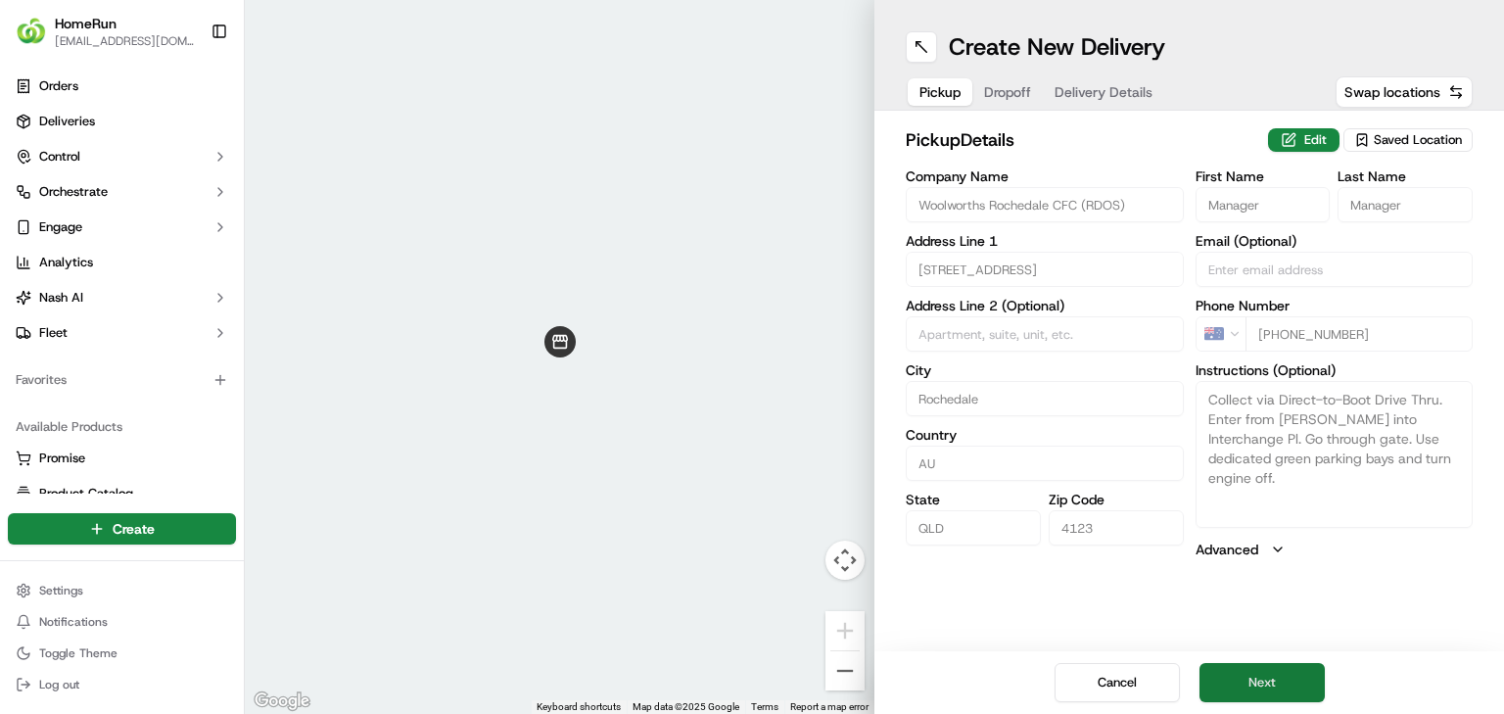
click at [1255, 689] on button "Next" at bounding box center [1261, 682] width 125 height 39
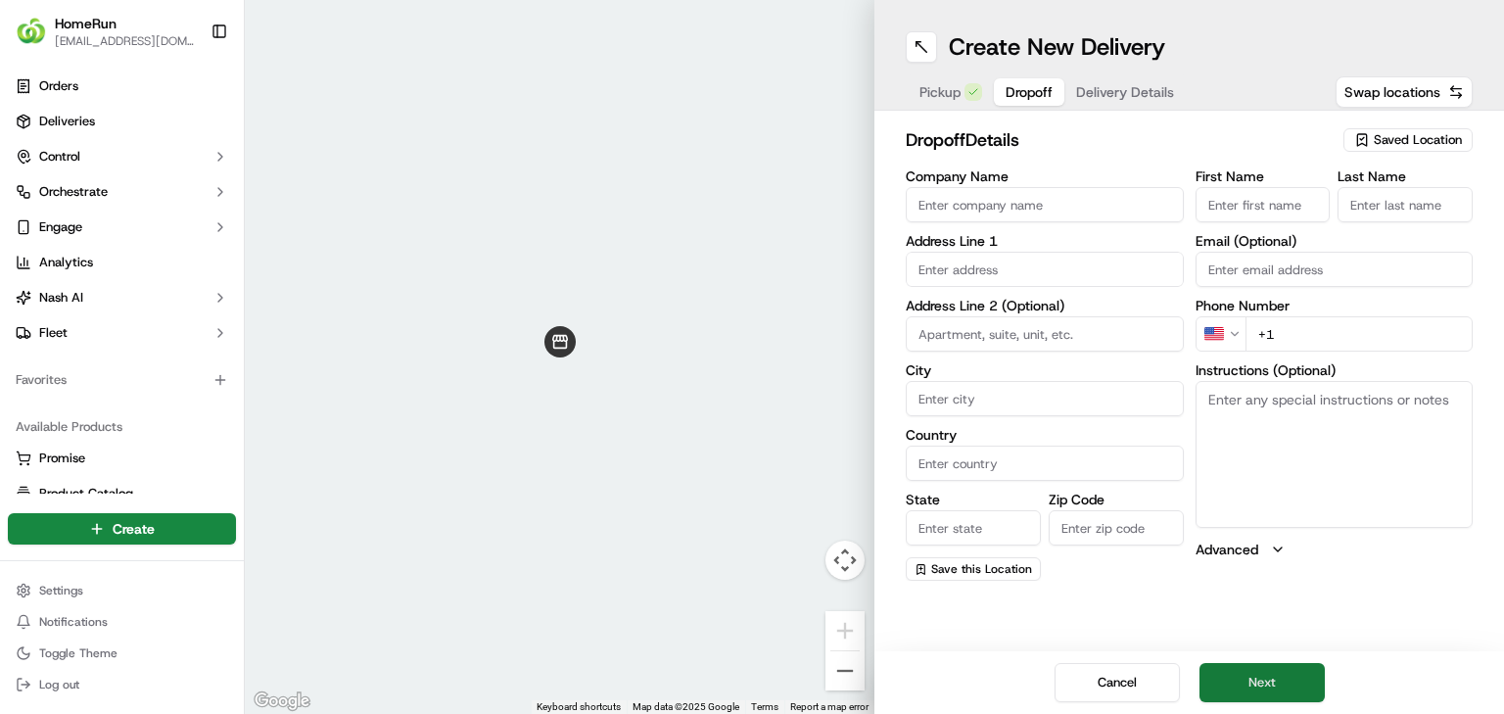
click at [1247, 674] on button "Next" at bounding box center [1261, 682] width 125 height 39
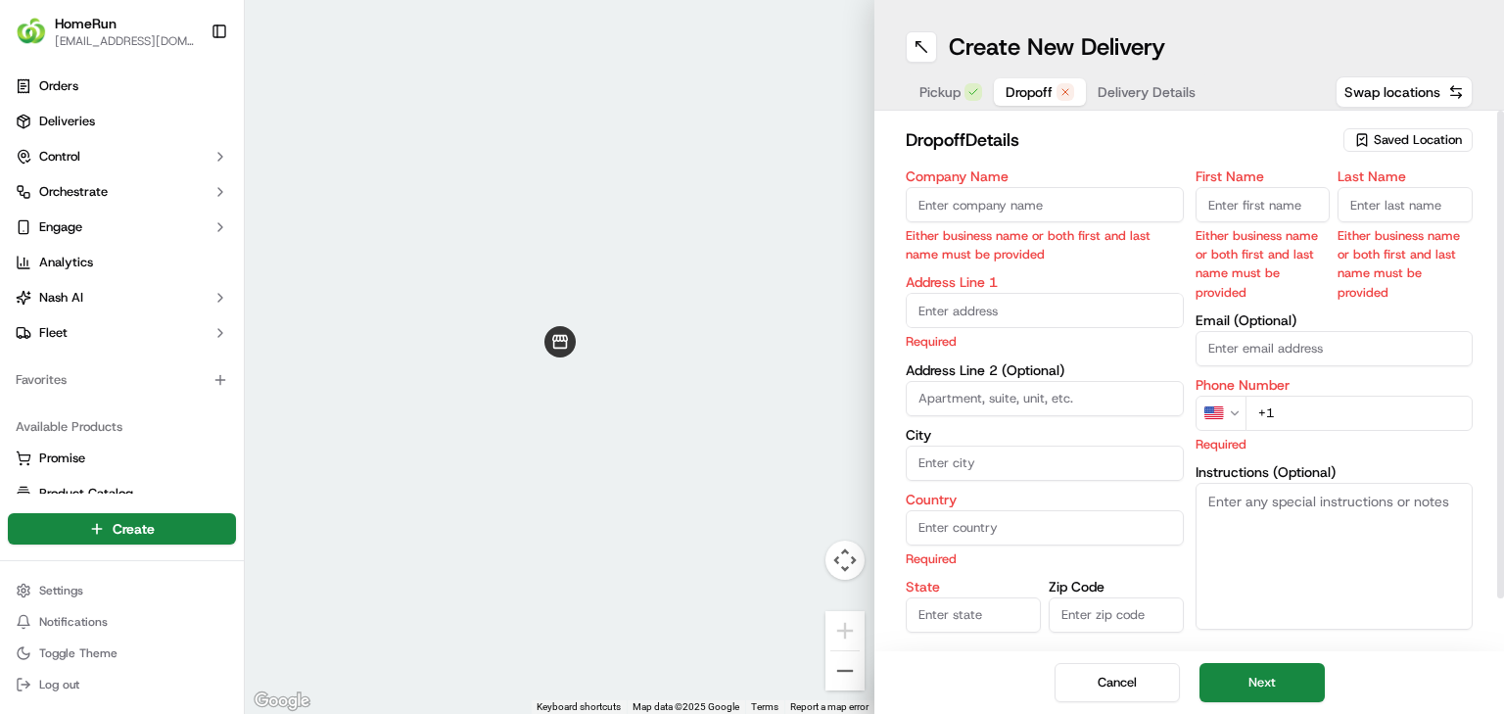
click at [1066, 204] on input "Company Name" at bounding box center [1045, 204] width 278 height 35
click at [1107, 199] on input "Company Name" at bounding box center [1045, 204] width 278 height 35
paste input "Melissa Baker"
type input "Melissa Baker"
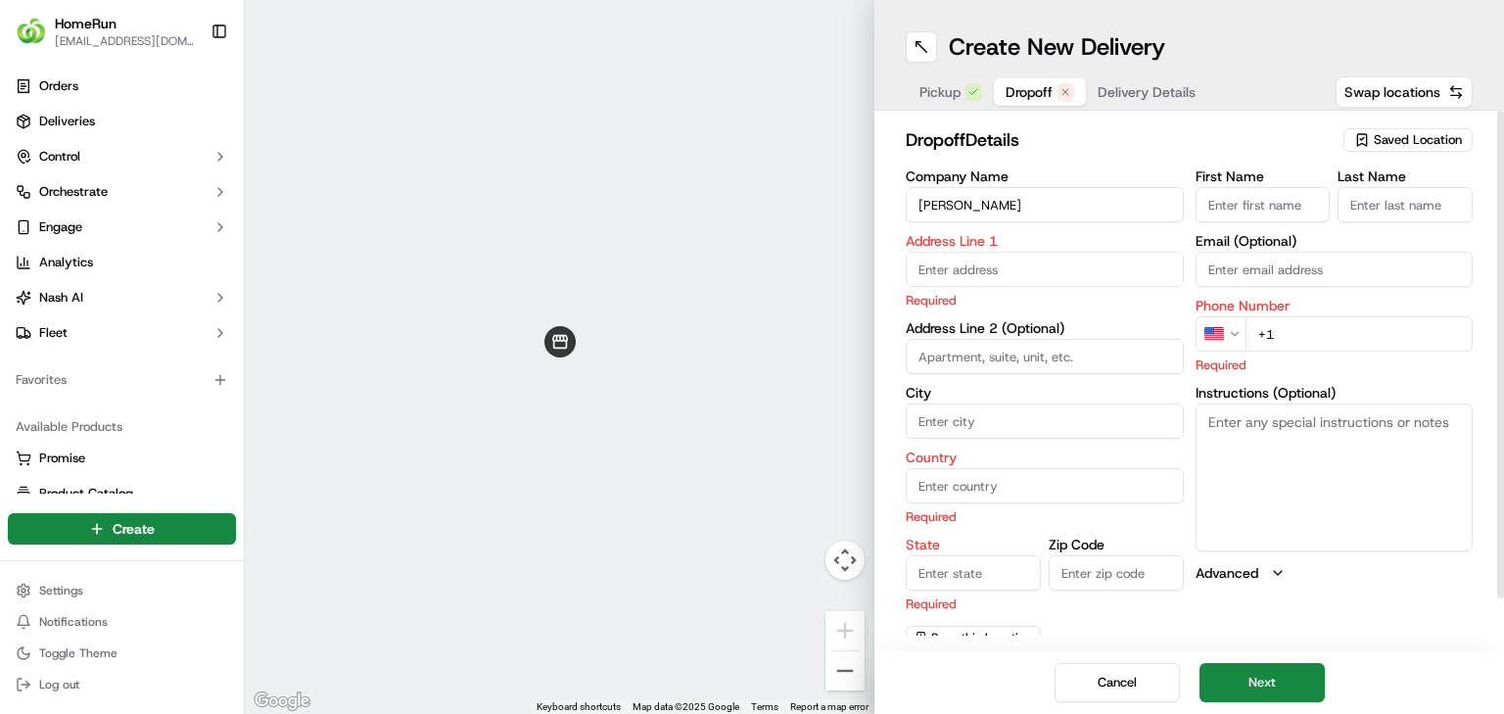
click at [1282, 211] on input "First Name" at bounding box center [1263, 204] width 135 height 35
paste input "Melissa Baker"
click at [1258, 205] on input "Melissa Baker" at bounding box center [1263, 204] width 135 height 35
type input "Melissa"
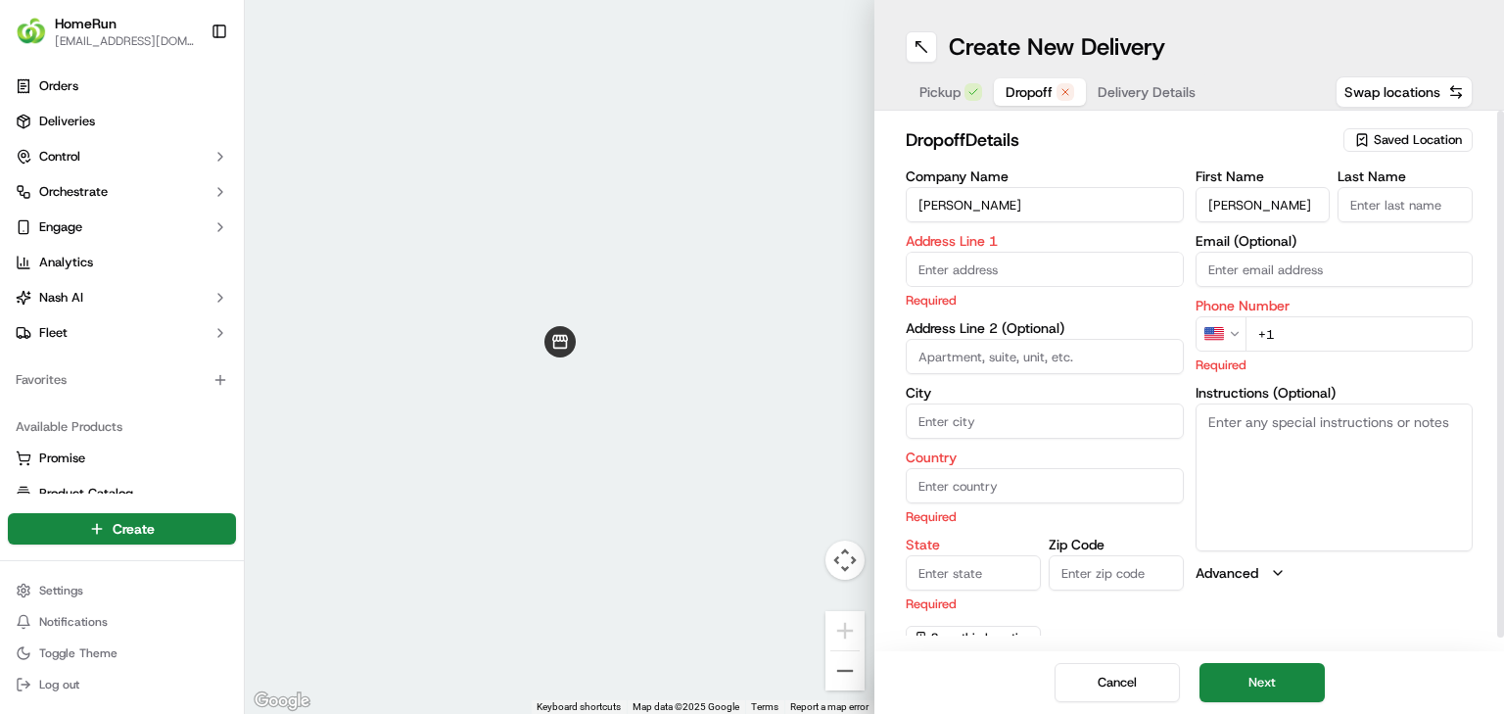
click at [1424, 209] on input "Last Name" at bounding box center [1405, 204] width 135 height 35
paste input "Baker"
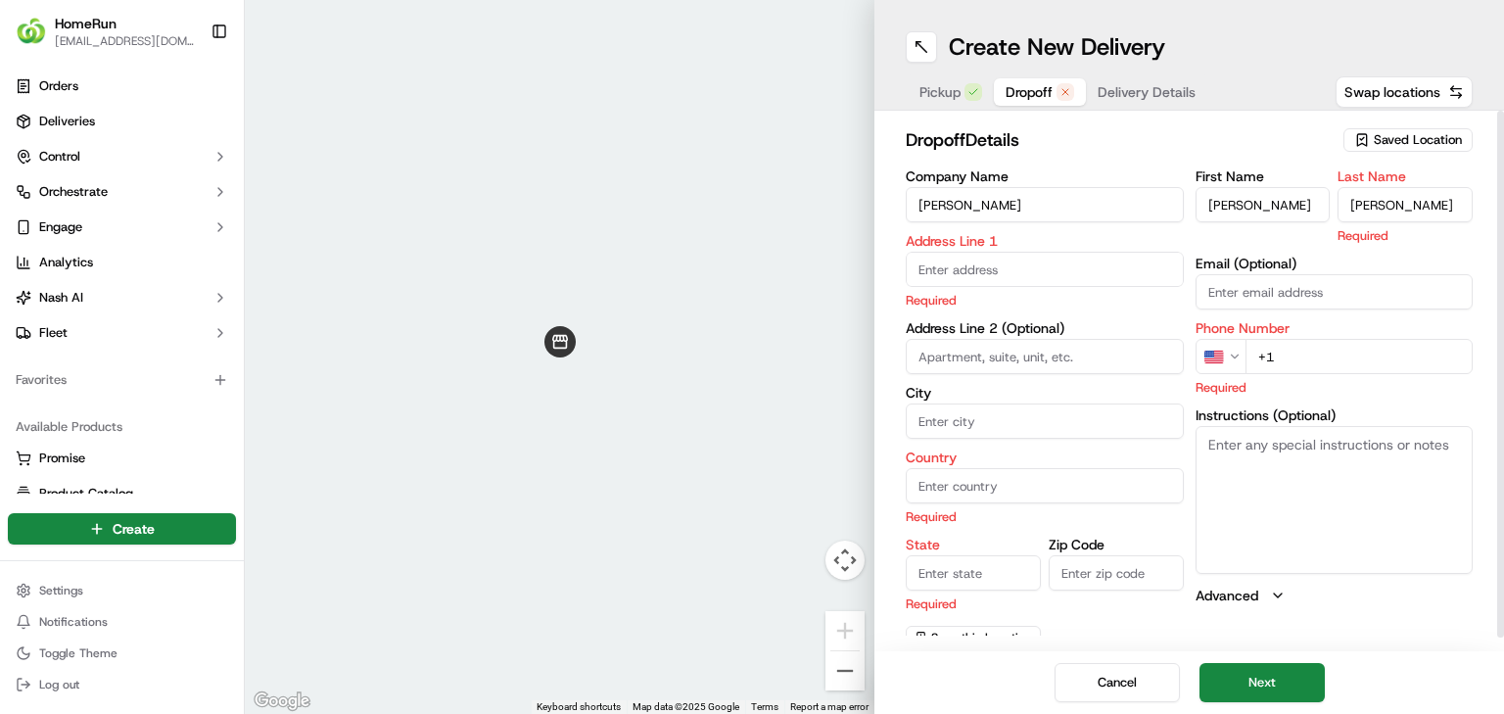
type input "Baker"
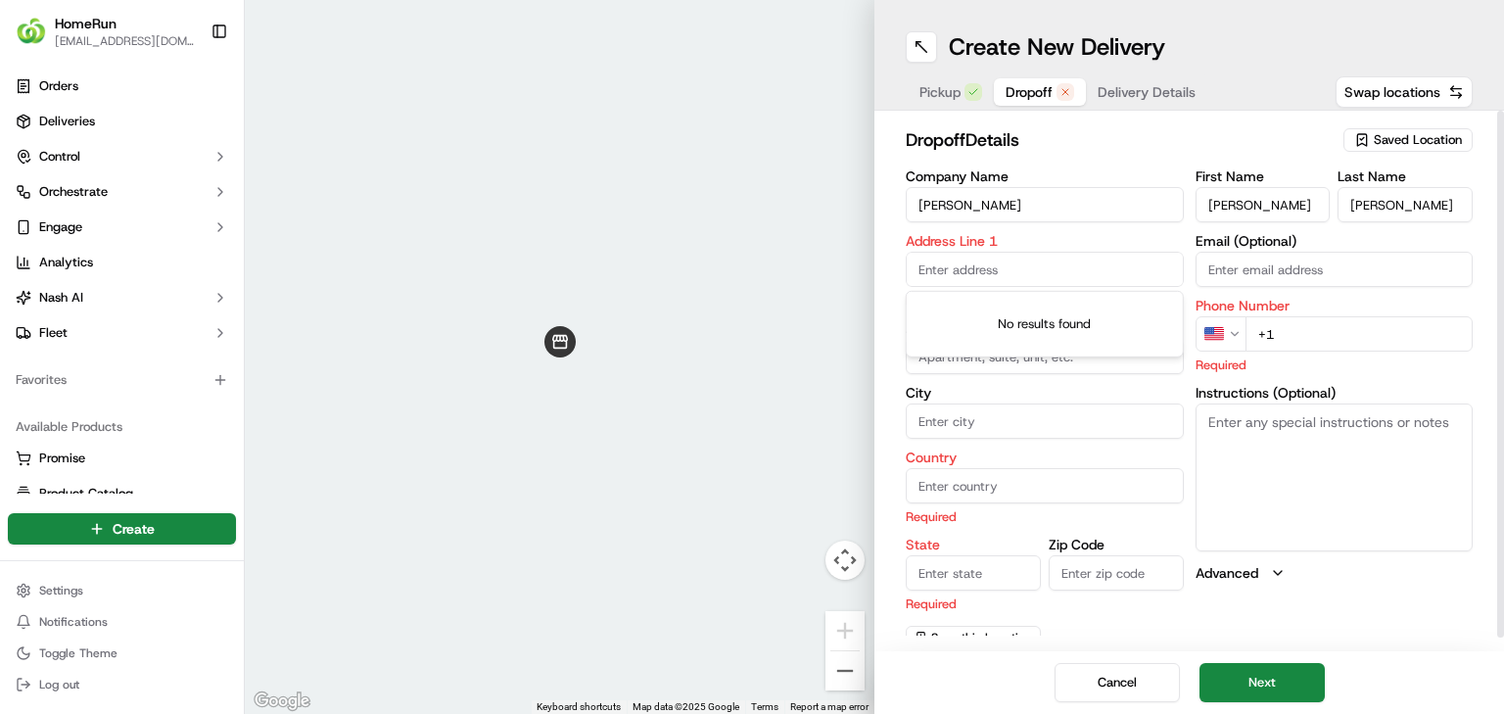
click at [1089, 285] on input "text" at bounding box center [1045, 269] width 278 height 35
click at [933, 263] on input "text" at bounding box center [1045, 269] width 278 height 35
paste input "40 Panorama Pl, MOUNT GRAVATT EAST, 4122"
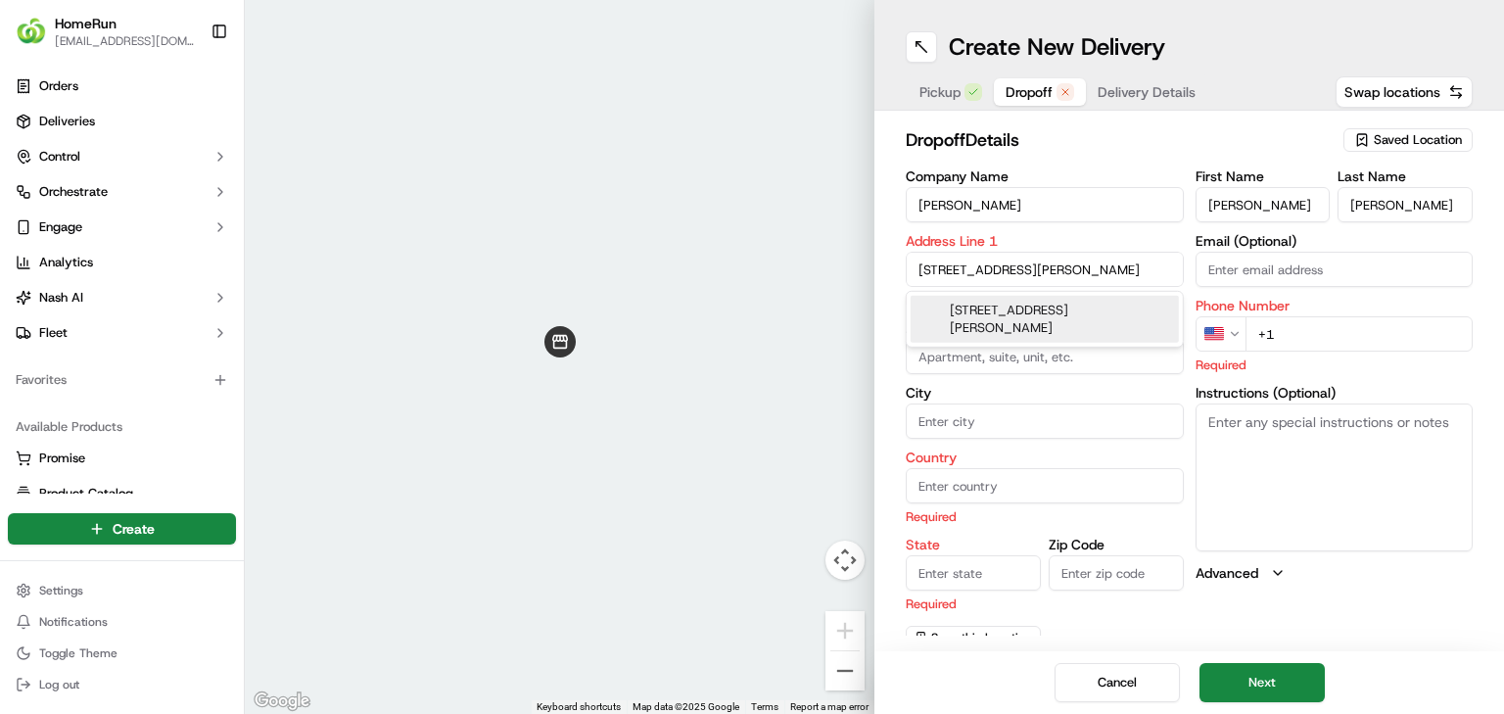
click at [1047, 305] on div "40 Panorama Pl, Mount Gravatt East QLD 4122, Australia" at bounding box center [1045, 319] width 268 height 47
type input "40 Panorama Pl, Mount Gravatt East QLD 4122, Australia"
type input "Mount Gravatt East"
type input "Australia"
type input "QLD"
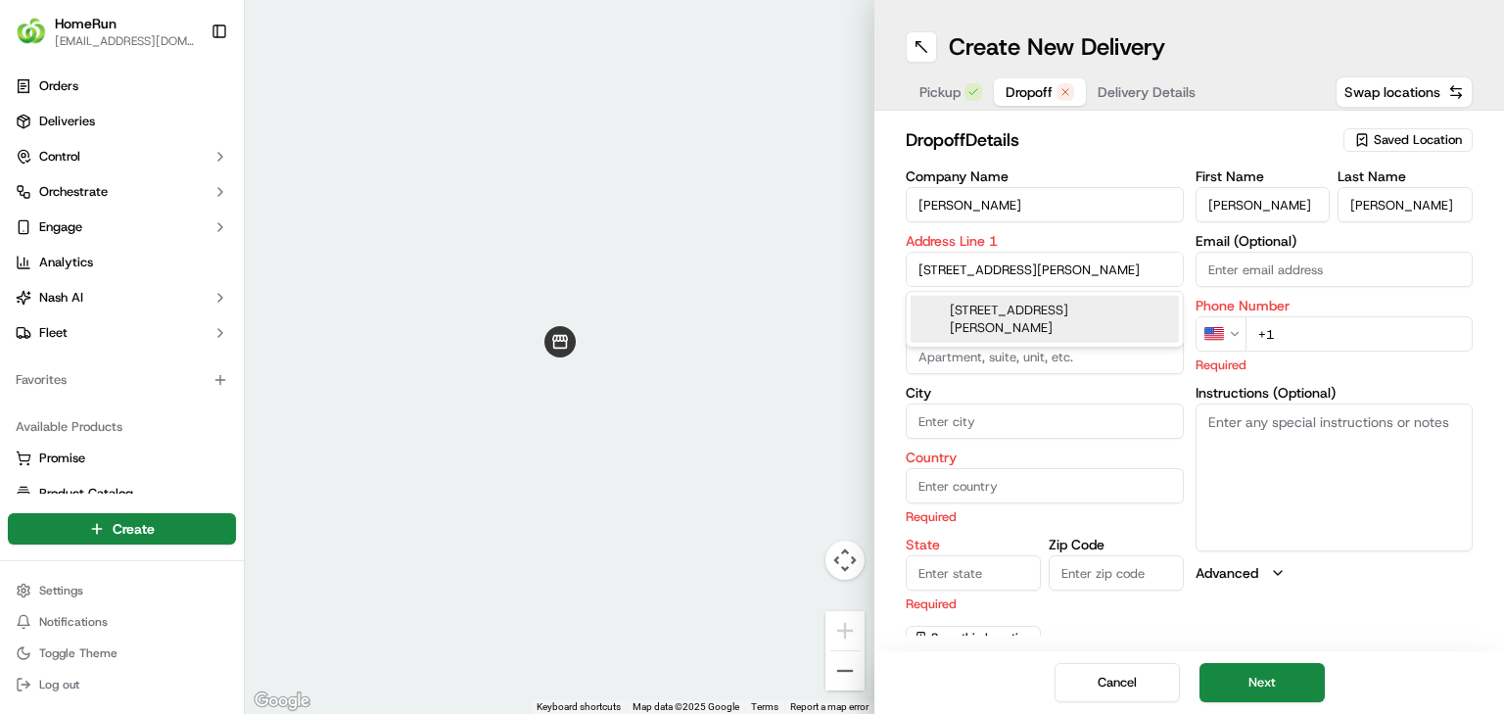
type input "4122"
type input "40 Panorama Place"
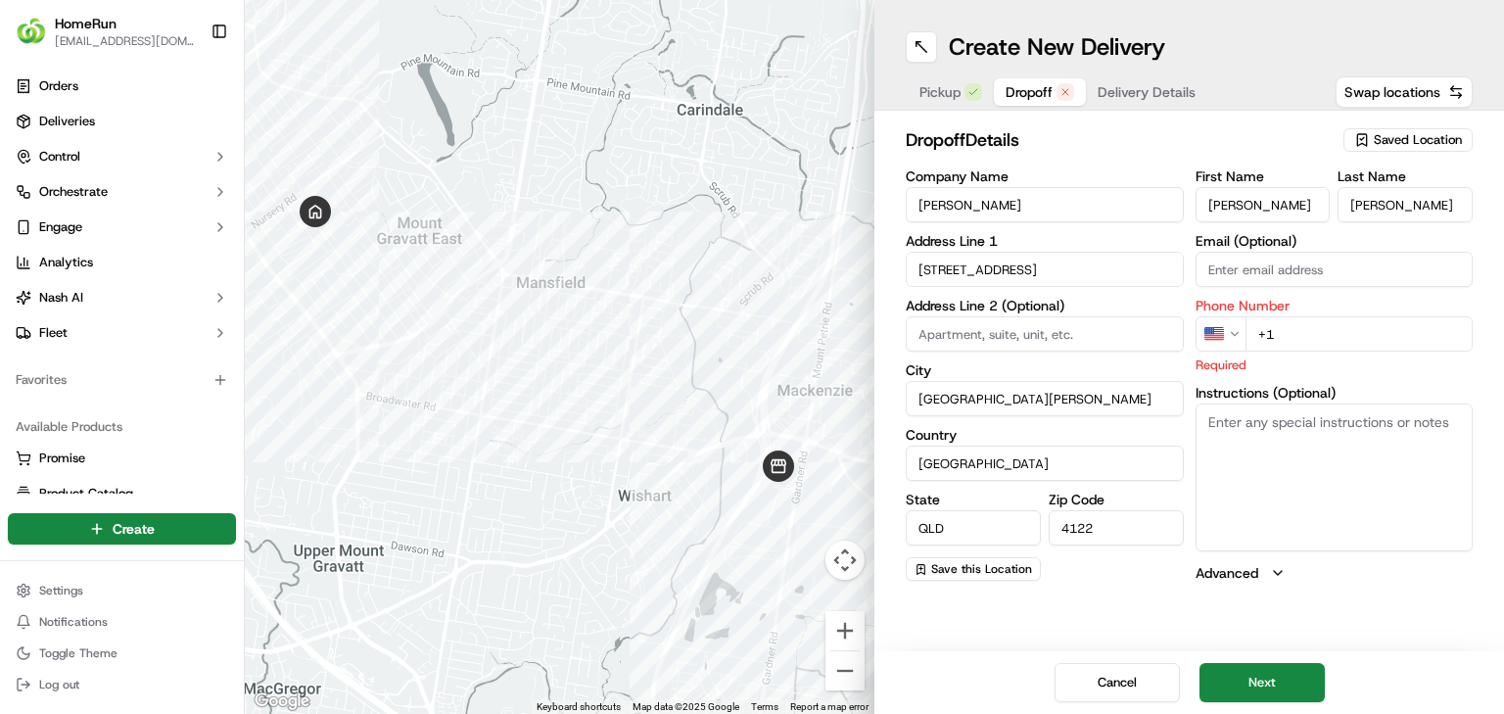
click at [1206, 320] on html "HomeRun jbonham1@woolworths.com.au Toggle Sidebar Orders Deliveries Control Orc…" at bounding box center [752, 357] width 1504 height 714
click at [1300, 331] on input "+61" at bounding box center [1359, 333] width 228 height 35
paste input "0414 855 572"
type input "+61 0414 855 572"
click at [1254, 470] on textarea "Instructions (Optional)" at bounding box center [1335, 476] width 278 height 147
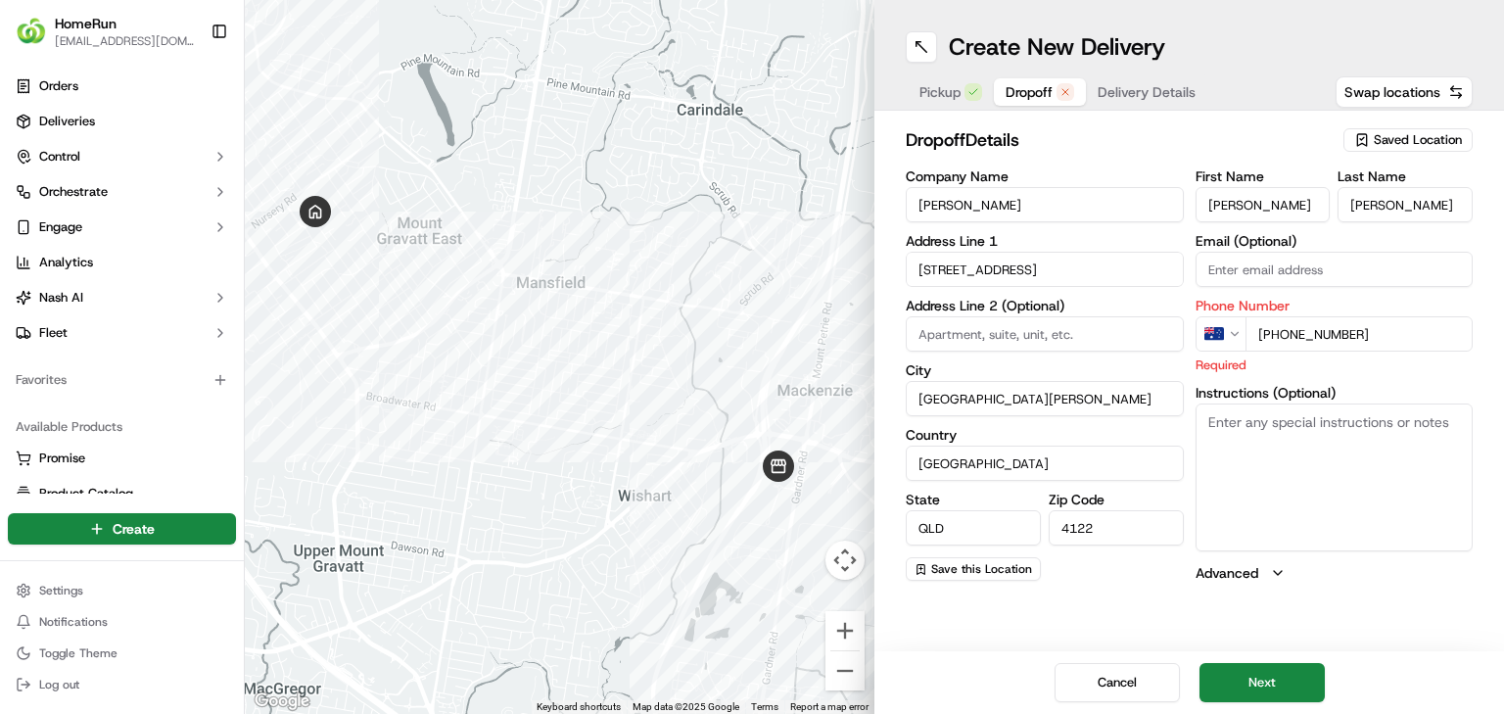
click at [1285, 456] on textarea "Instructions (Optional)" at bounding box center [1335, 476] width 278 height 147
paste textarea "Enter via driveway gate. Please place all items near the front door if house un…"
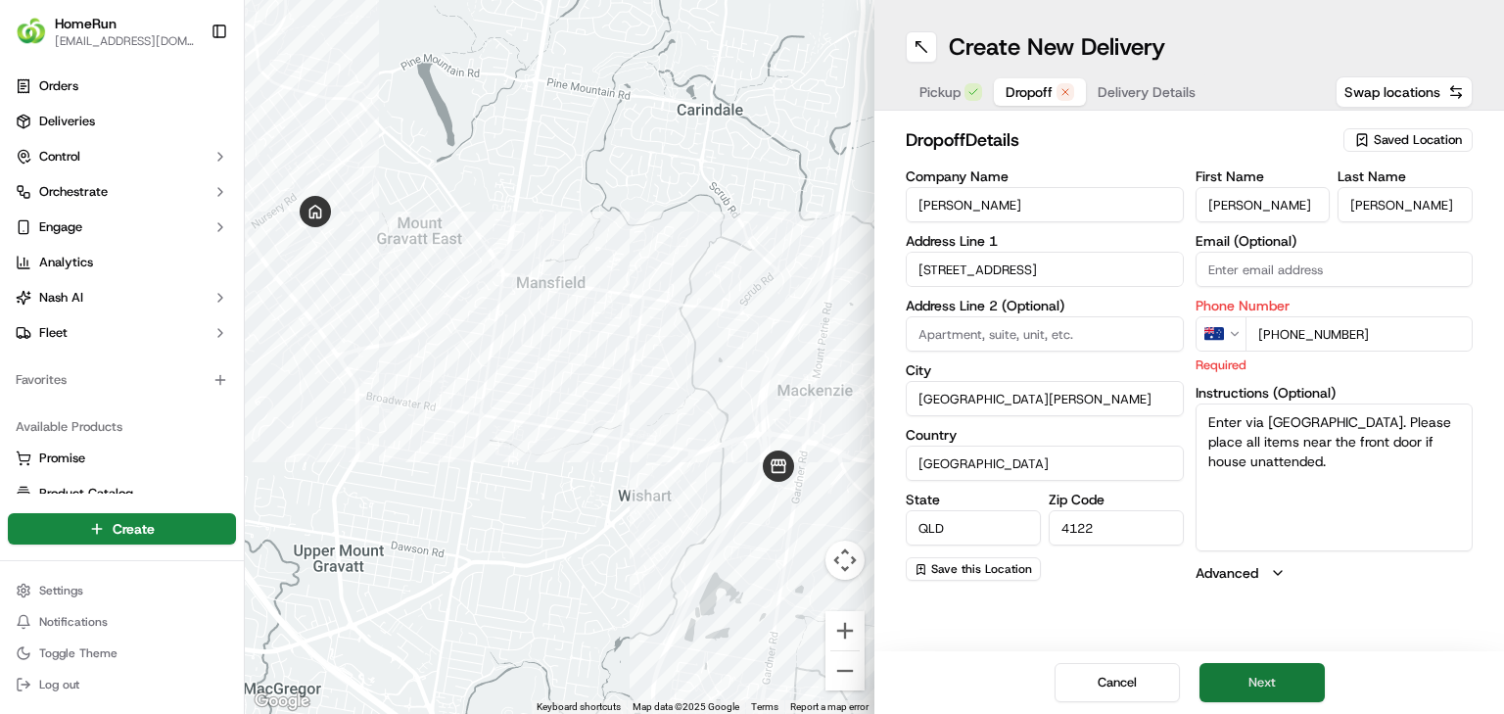
type textarea "Enter via driveway gate. Please place all items near the front door if house un…"
click at [1300, 674] on button "Next" at bounding box center [1261, 682] width 125 height 39
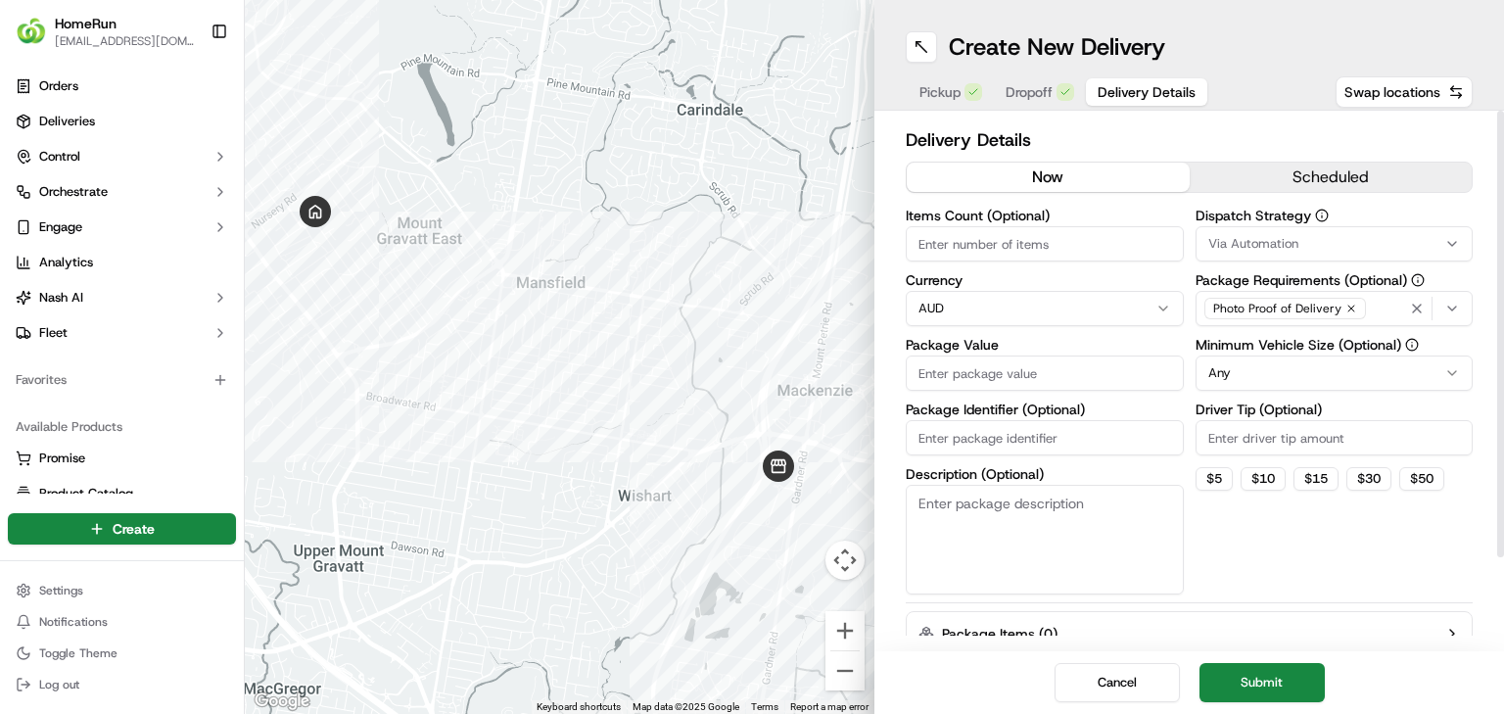
click at [1103, 434] on input "Package Identifier (Optional)" at bounding box center [1045, 437] width 278 height 35
paste input "270200158"
type input "270200158"
drag, startPoint x: 901, startPoint y: 603, endPoint x: 929, endPoint y: 573, distance: 41.6
click at [904, 599] on div "Delivery Details now scheduled Items Count (Optional) Currency AUD Package Valu…" at bounding box center [1189, 381] width 630 height 540
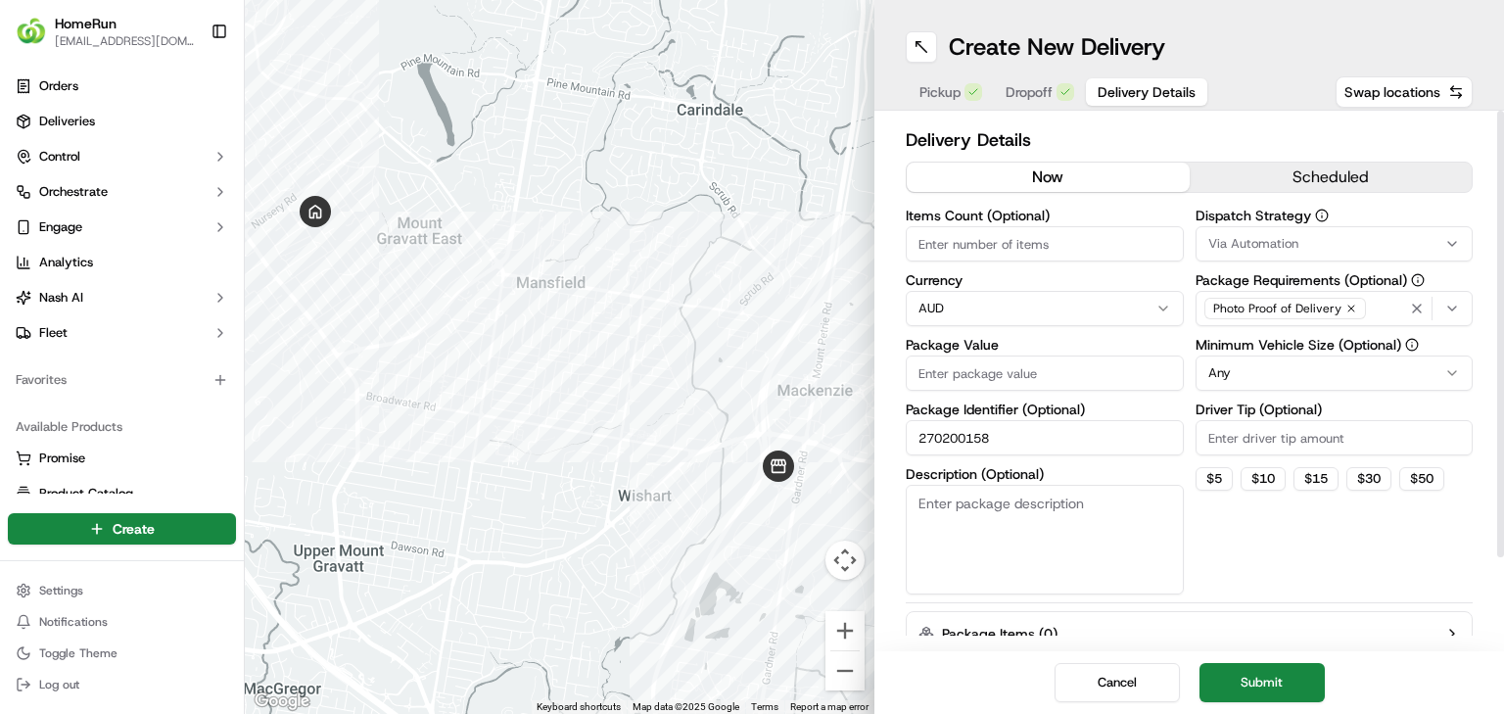
click at [1024, 556] on textarea "Description (Optional)" at bounding box center [1045, 540] width 278 height 110
paste textarea "Enter via driveway gate. Please place all items near the front door if house un…"
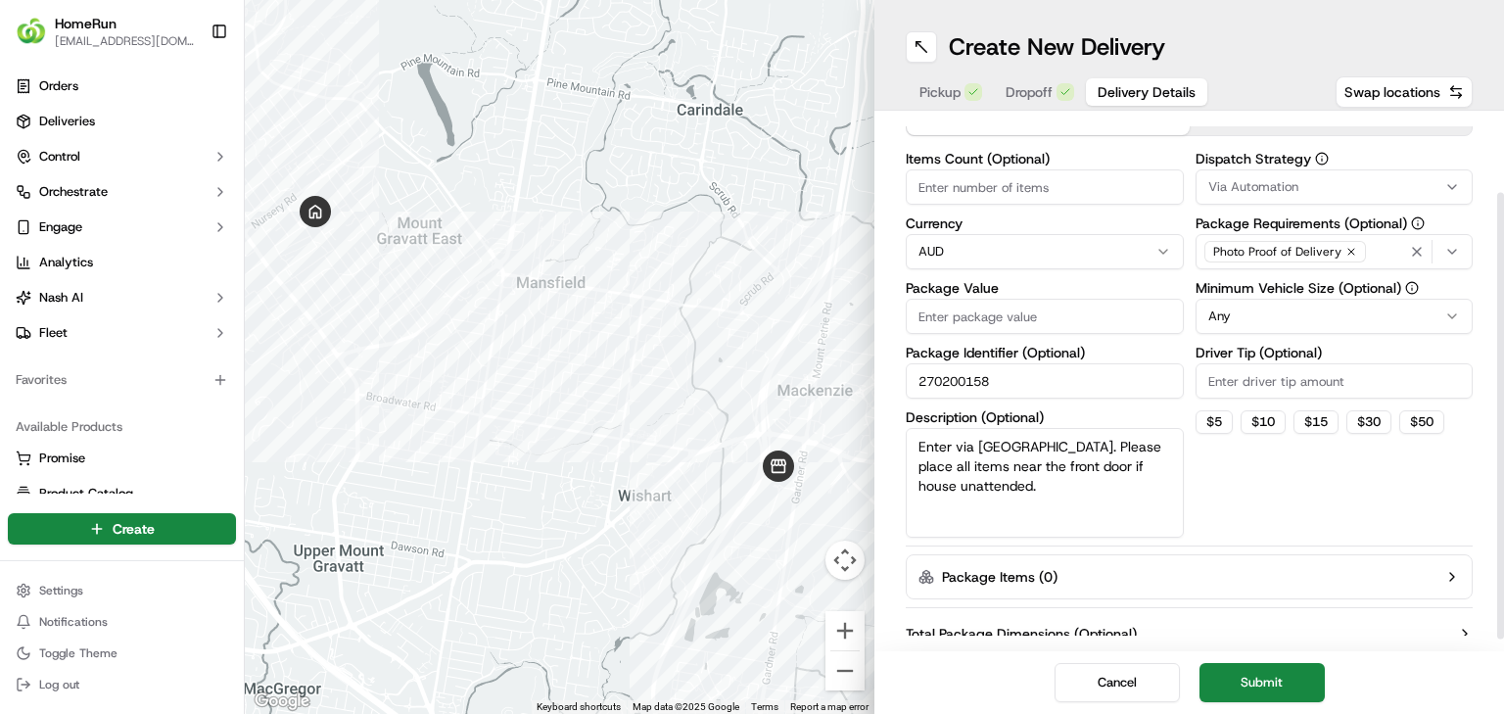
scroll to position [107, 0]
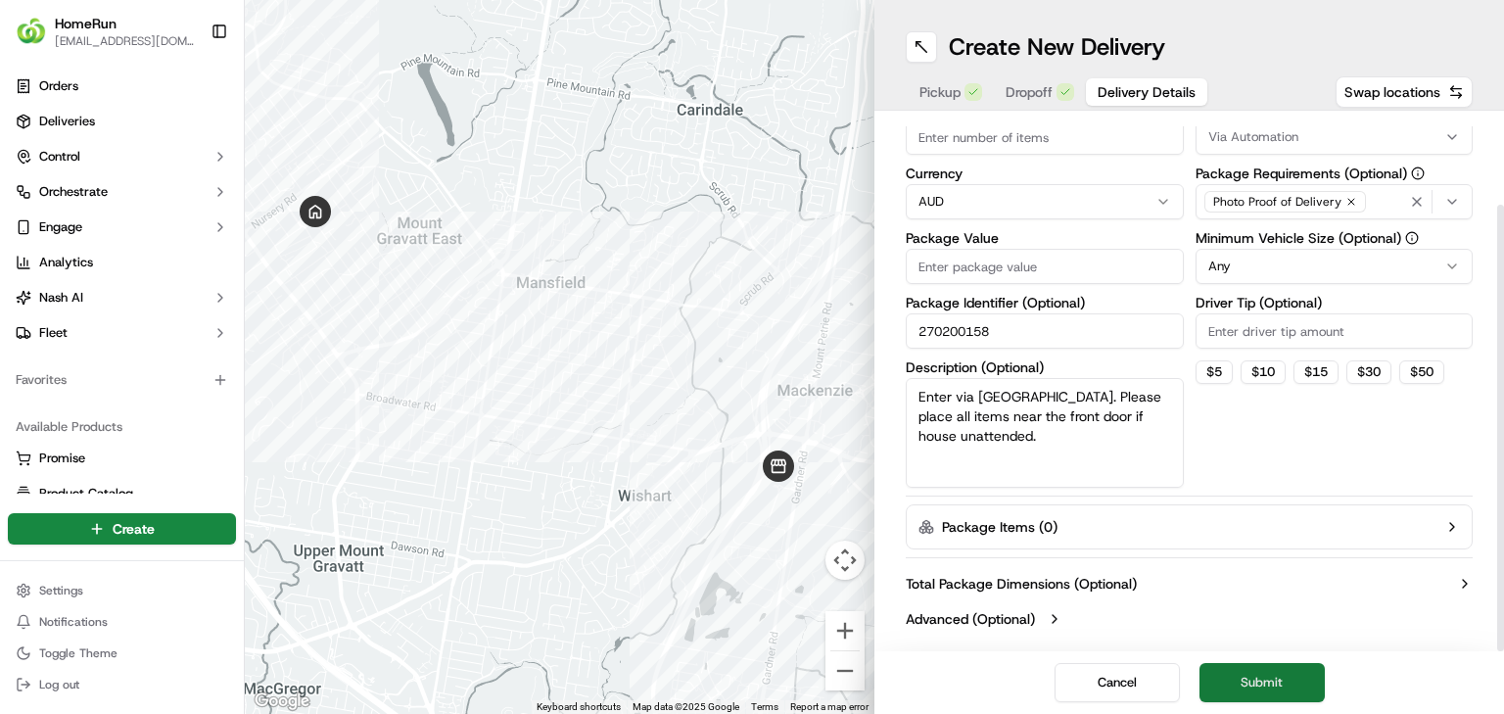
type textarea "Enter via driveway gate. Please place all items near the front door if house un…"
click at [1239, 666] on button "Submit" at bounding box center [1261, 682] width 125 height 39
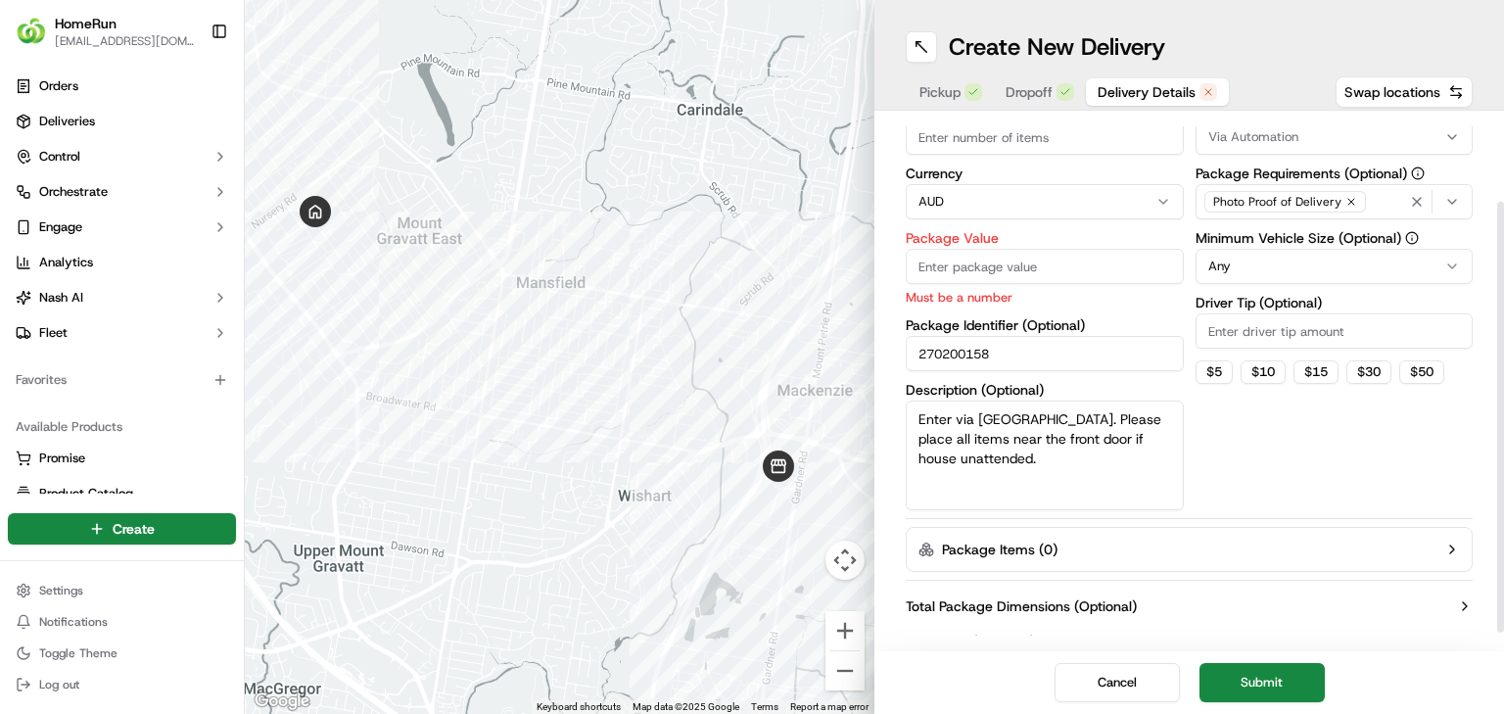
click at [1074, 270] on input "Package Value" at bounding box center [1045, 266] width 278 height 35
type input "353"
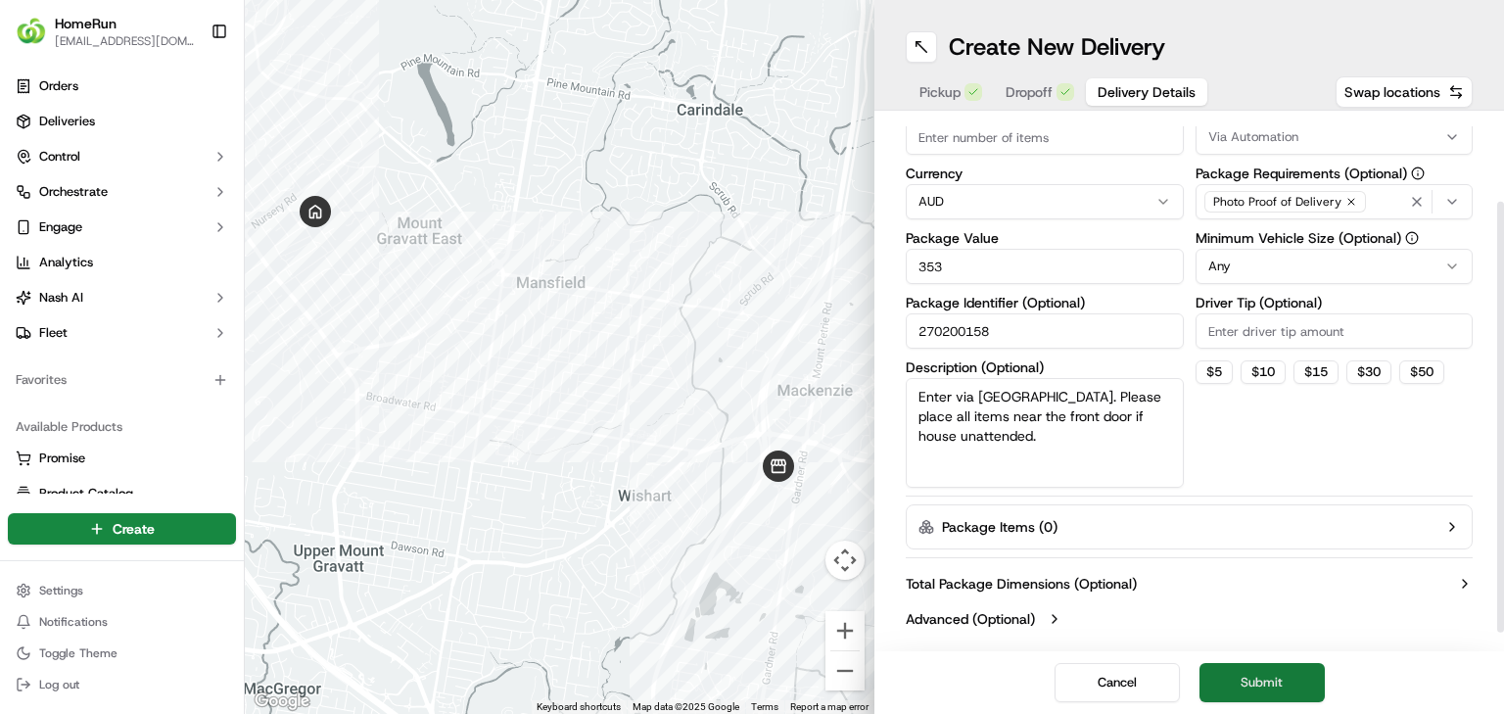
click at [1263, 676] on button "Submit" at bounding box center [1261, 682] width 125 height 39
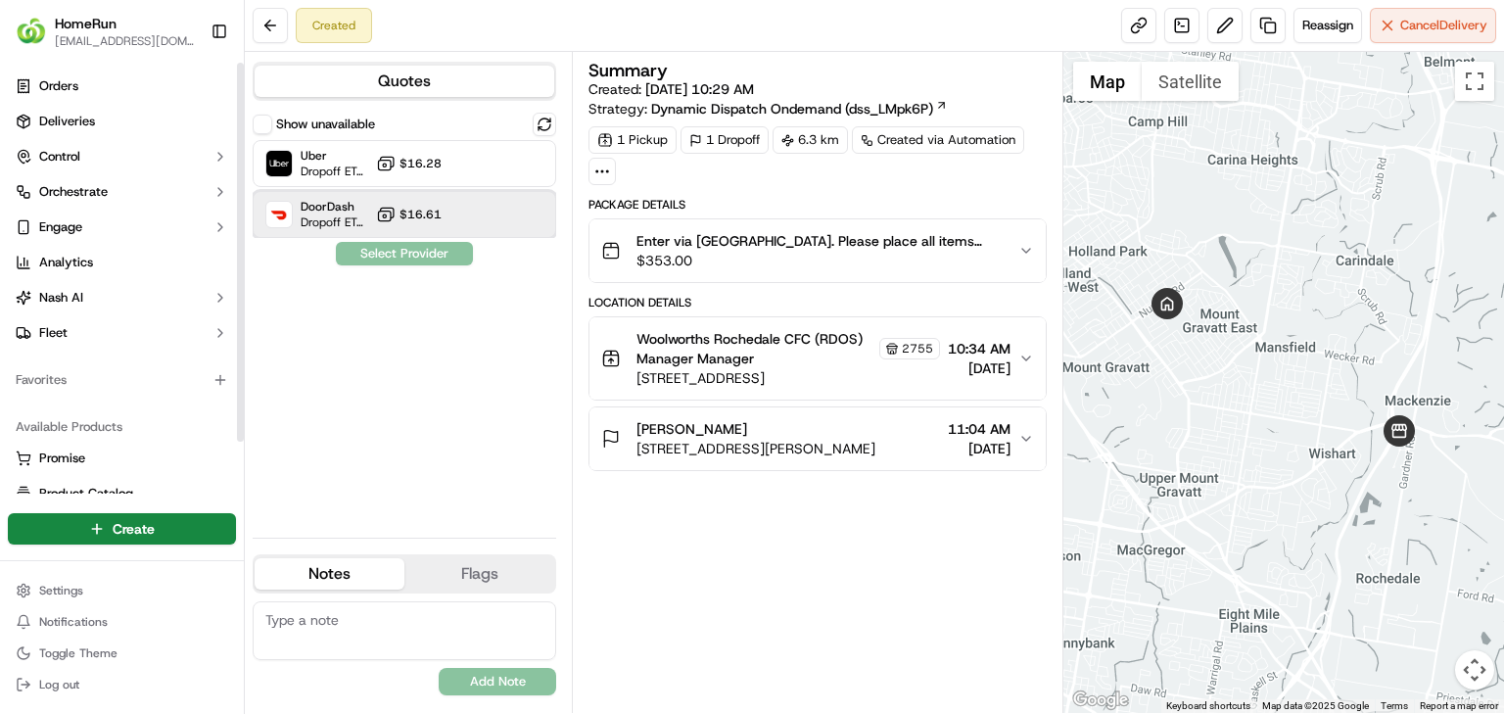
click at [357, 227] on span "Dropoff ETA 1 hour" at bounding box center [335, 222] width 68 height 16
click at [397, 251] on button "Assign Provider" at bounding box center [404, 253] width 139 height 23
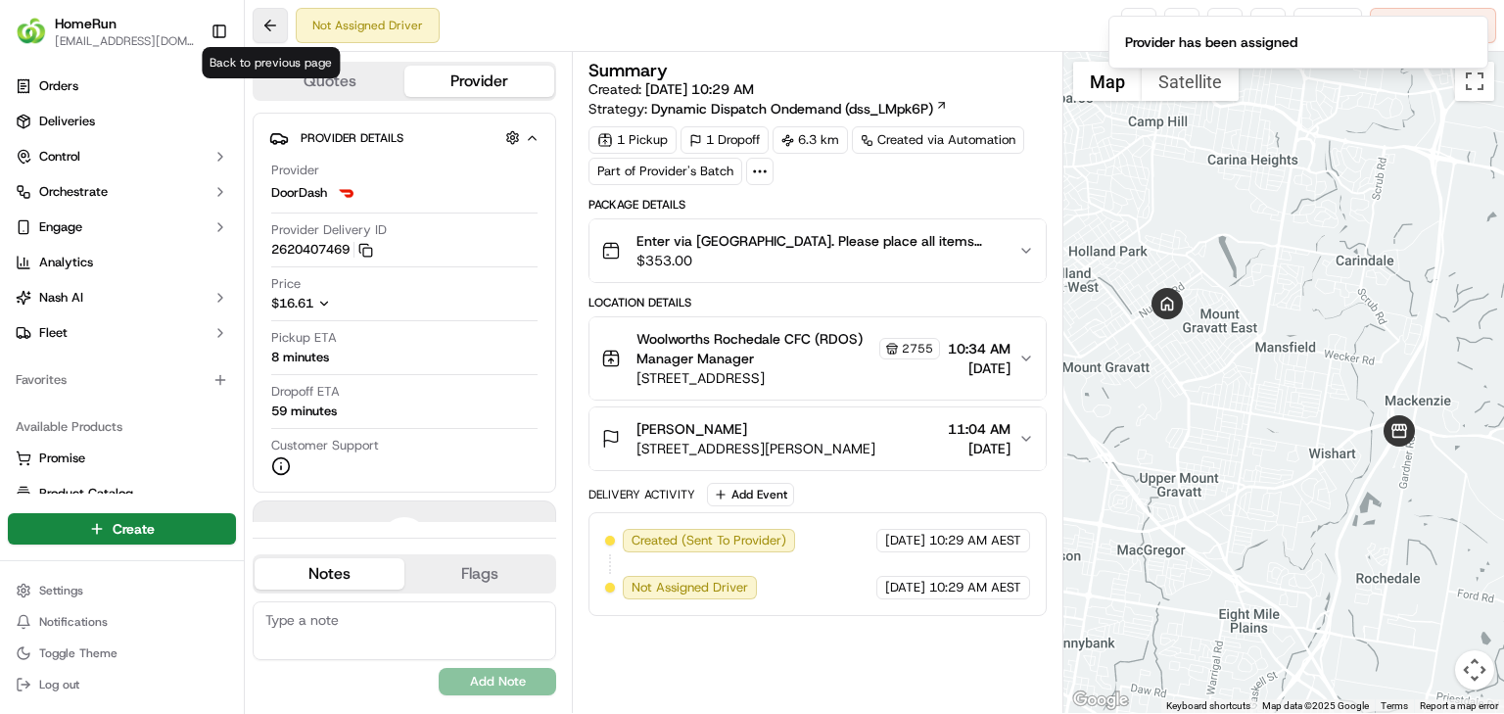
click at [271, 23] on button at bounding box center [270, 25] width 35 height 35
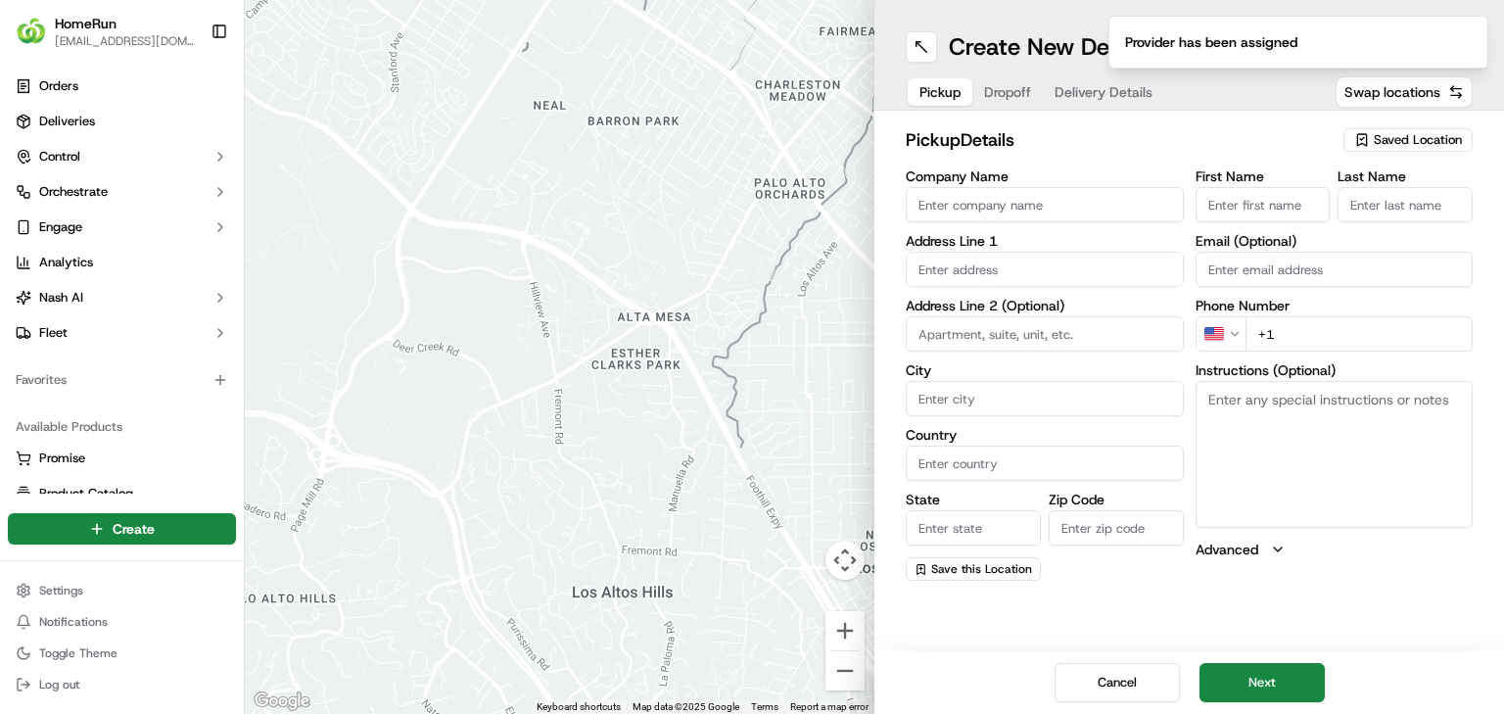
drag, startPoint x: 775, startPoint y: 328, endPoint x: 591, endPoint y: 157, distance: 250.8
click at [774, 328] on div at bounding box center [560, 357] width 630 height 714
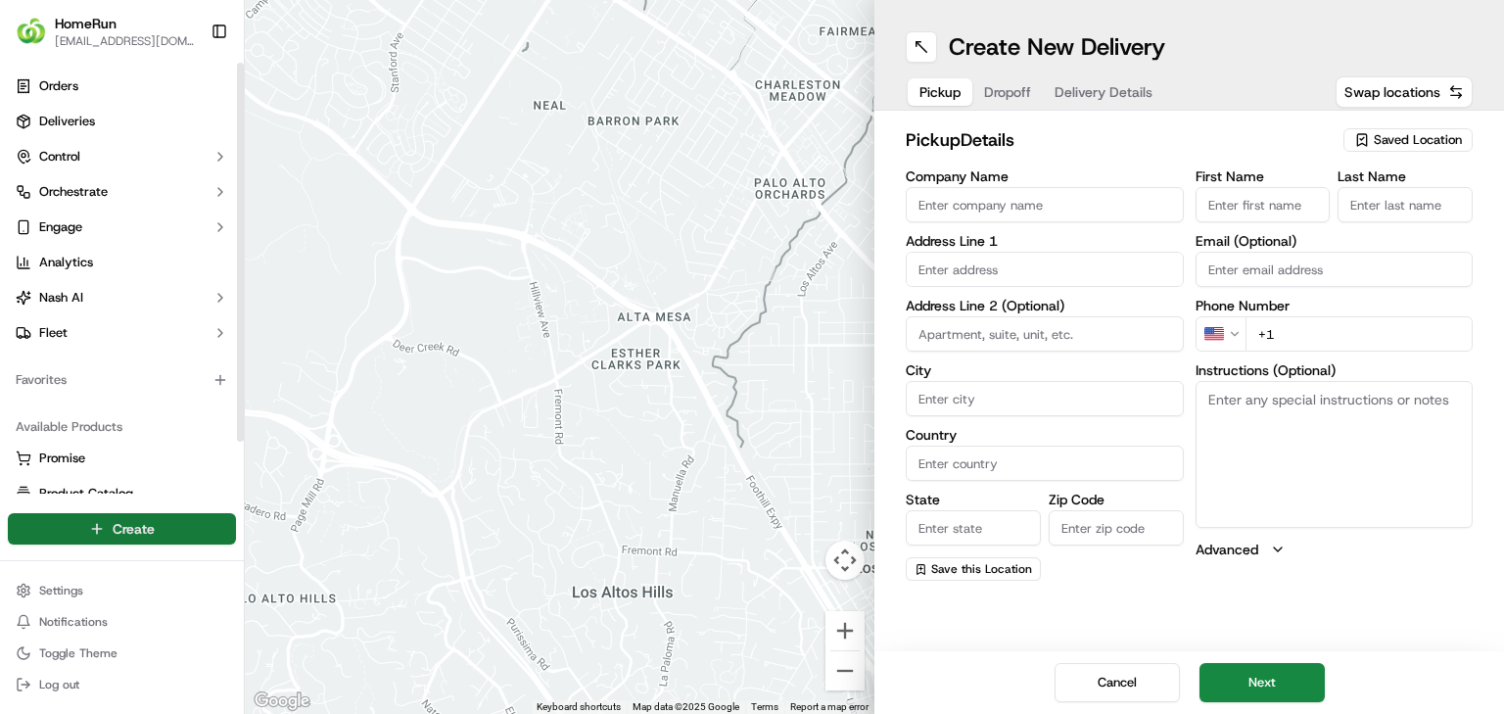
click at [162, 544] on html "HomeRun jbonham1@woolworths.com.au Toggle Sidebar Orders Deliveries Control Orc…" at bounding box center [752, 357] width 1504 height 714
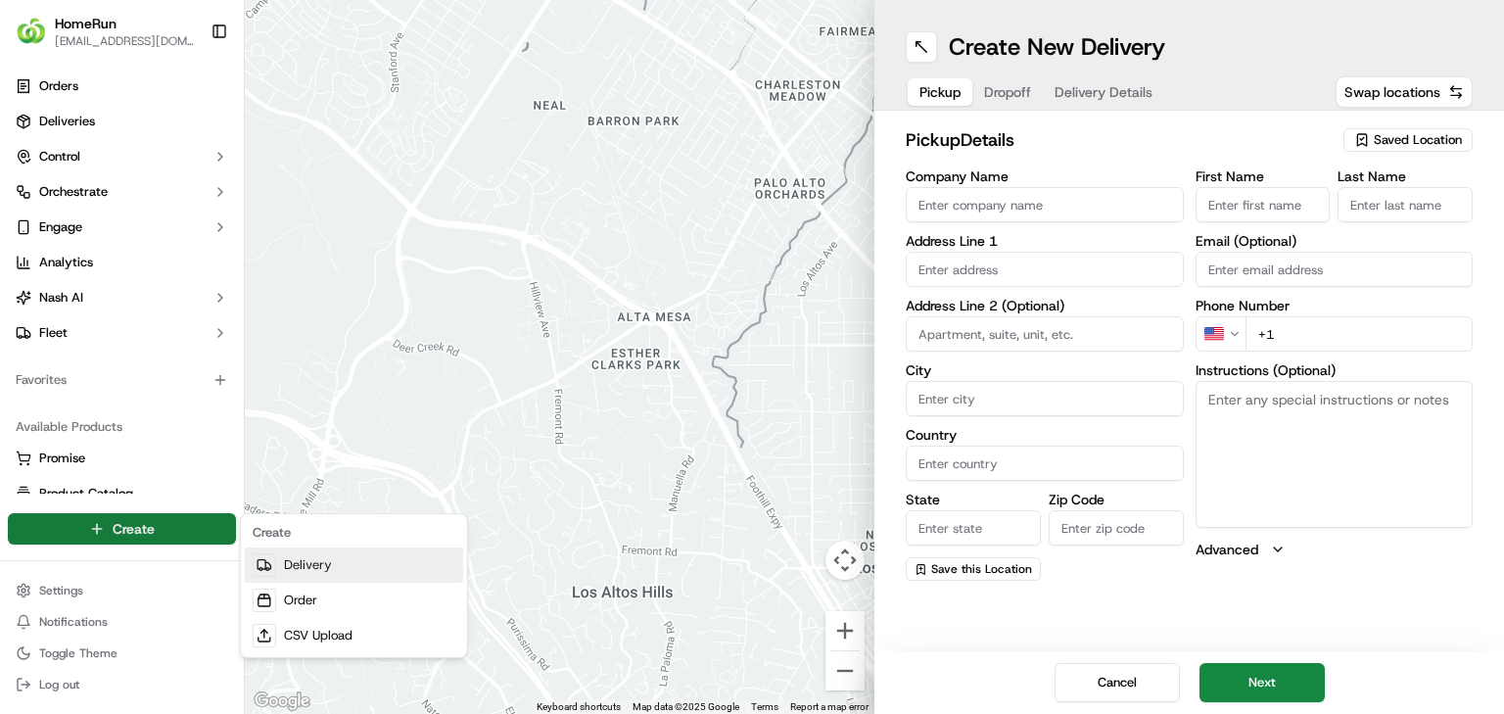
click at [351, 571] on link "Delivery" at bounding box center [354, 564] width 218 height 35
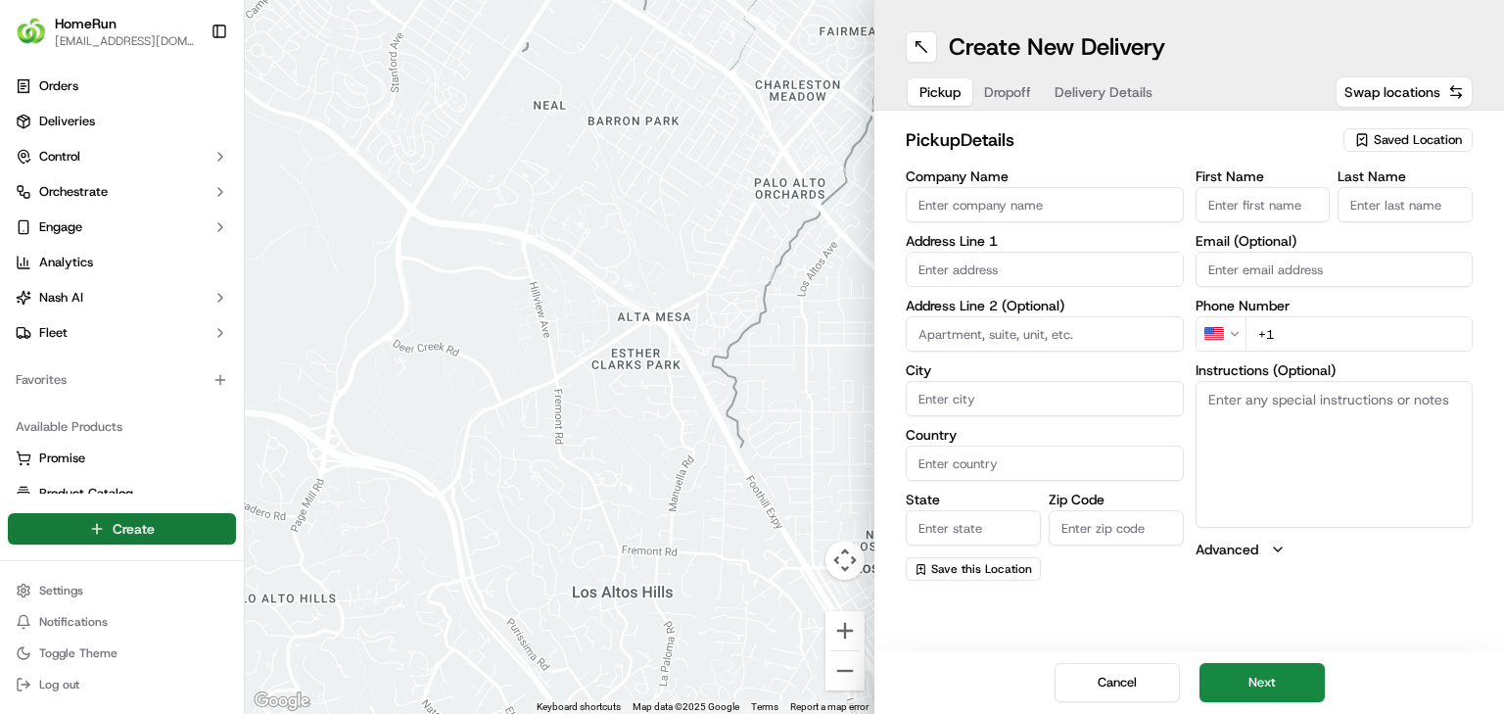
click at [151, 525] on html "HomeRun jbonham1@woolworths.com.au Toggle Sidebar Orders Deliveries Control Orc…" at bounding box center [752, 357] width 1504 height 714
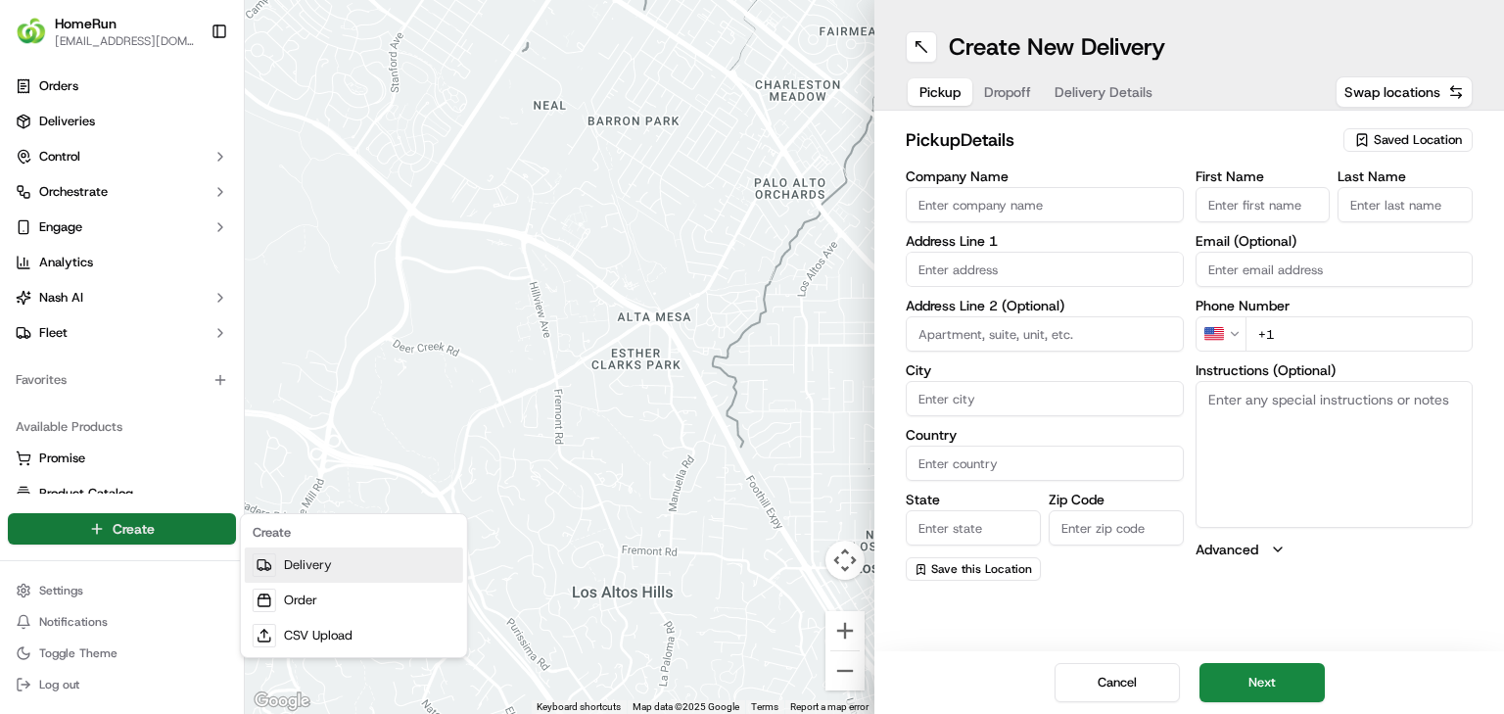
click at [314, 569] on link "Delivery" at bounding box center [354, 564] width 218 height 35
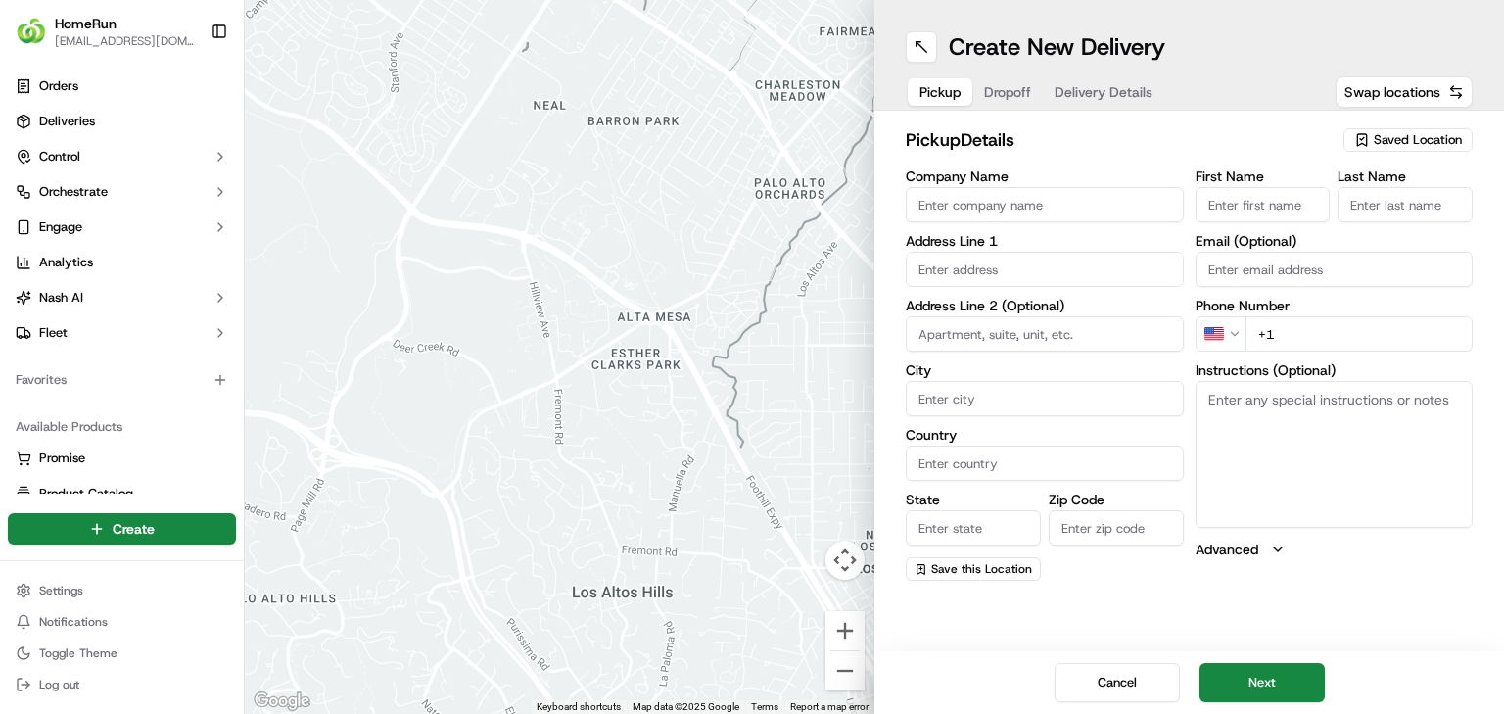
click at [1108, 211] on input "Company Name" at bounding box center [1045, 204] width 278 height 35
click at [1430, 129] on div "Saved Location" at bounding box center [1407, 139] width 129 height 23
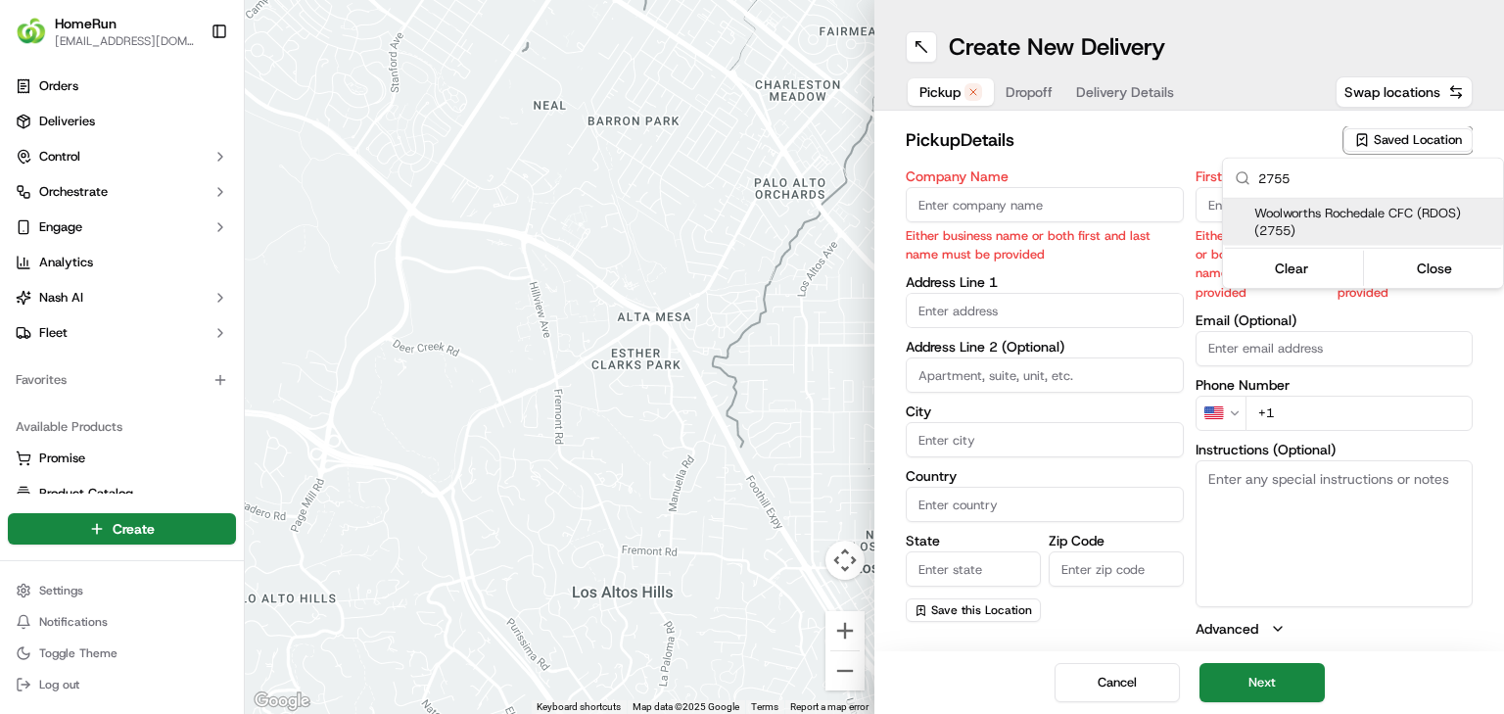
type input "2755"
click at [1385, 205] on span "Woolworths Rochedale CFC (RDOS) (2755)" at bounding box center [1374, 222] width 241 height 35
type input "Woolworths Rochedale CFC (RDOS)"
type input "11 Interchange Place"
type input "Rochedale"
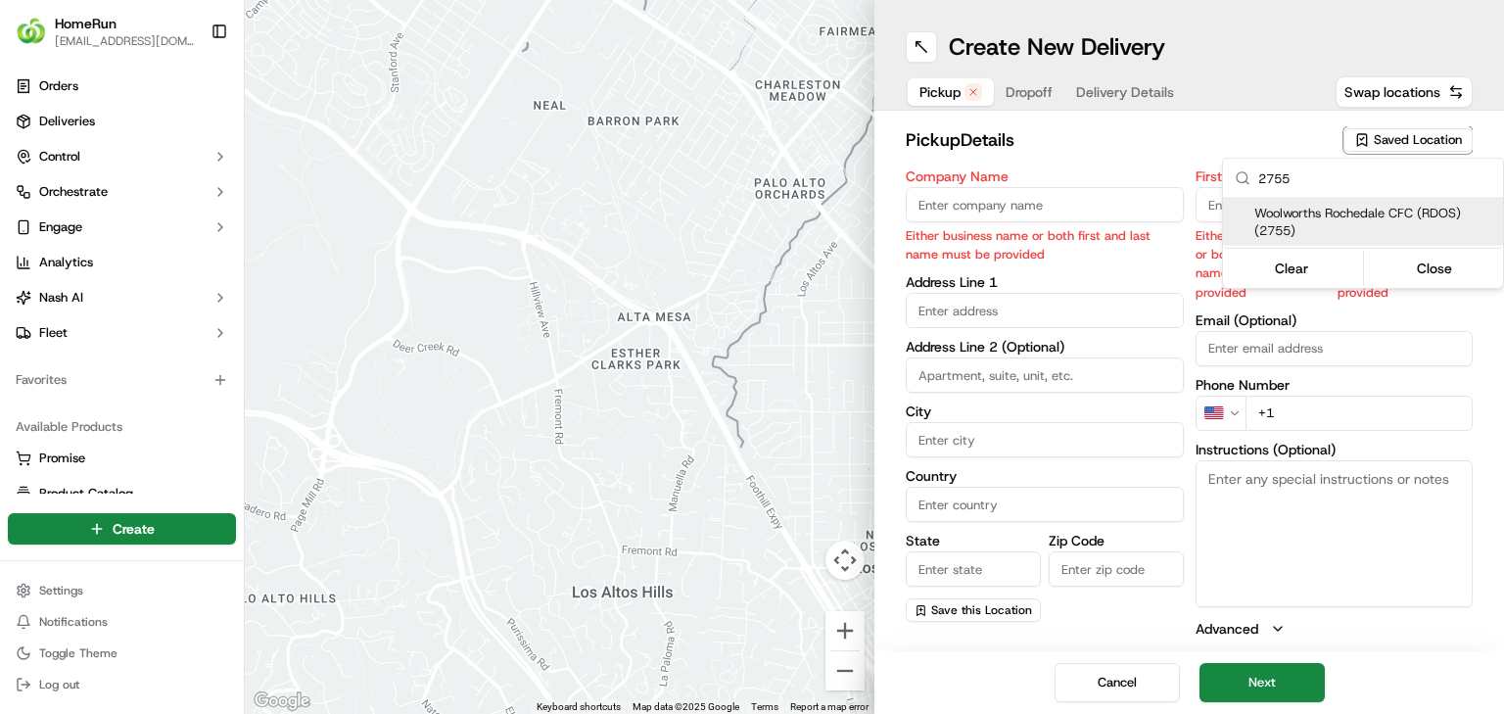
type input "AU"
type input "QLD"
type input "4123"
type input "Manager"
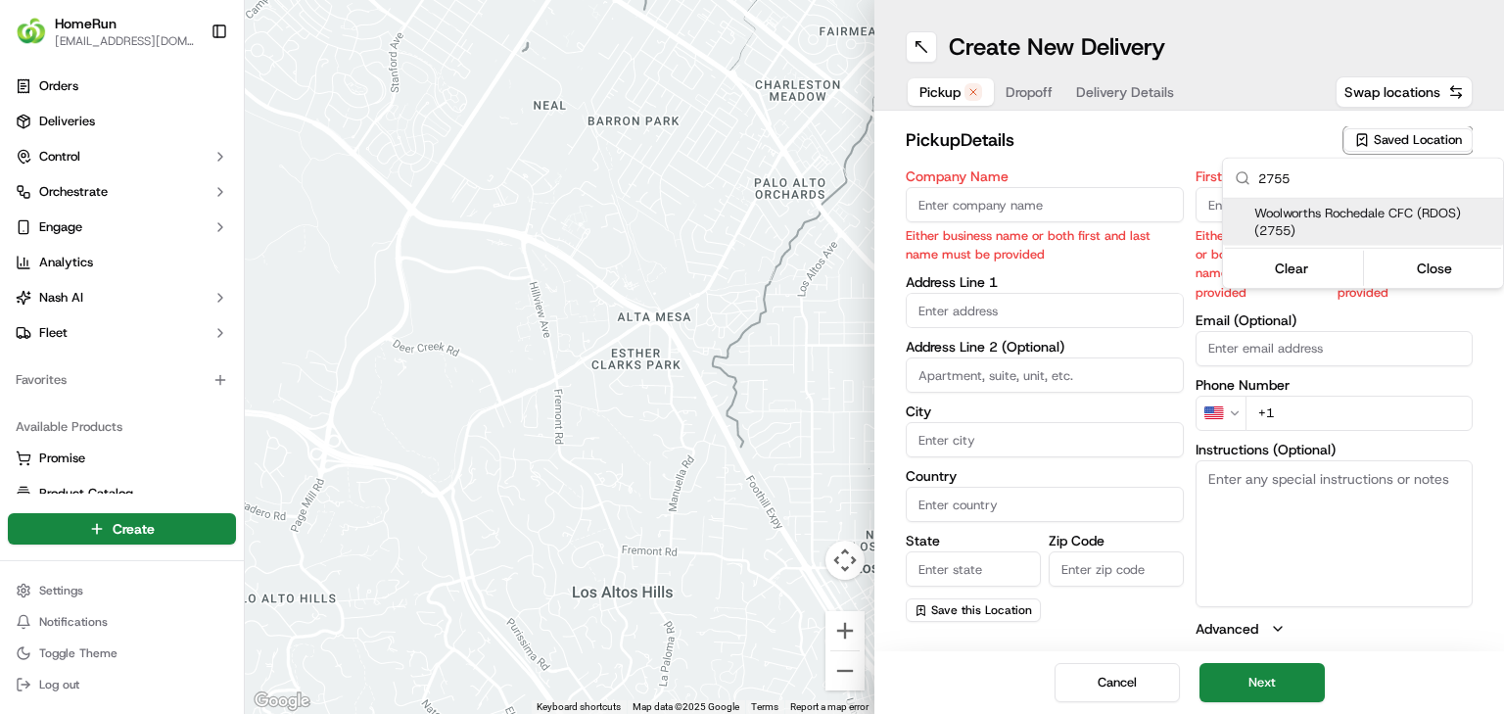
type input "+61 7 3648 4416"
type textarea "Collect via Direct-to-Boot Drive Thru. Enter from Gardner Rd into Interchange P…"
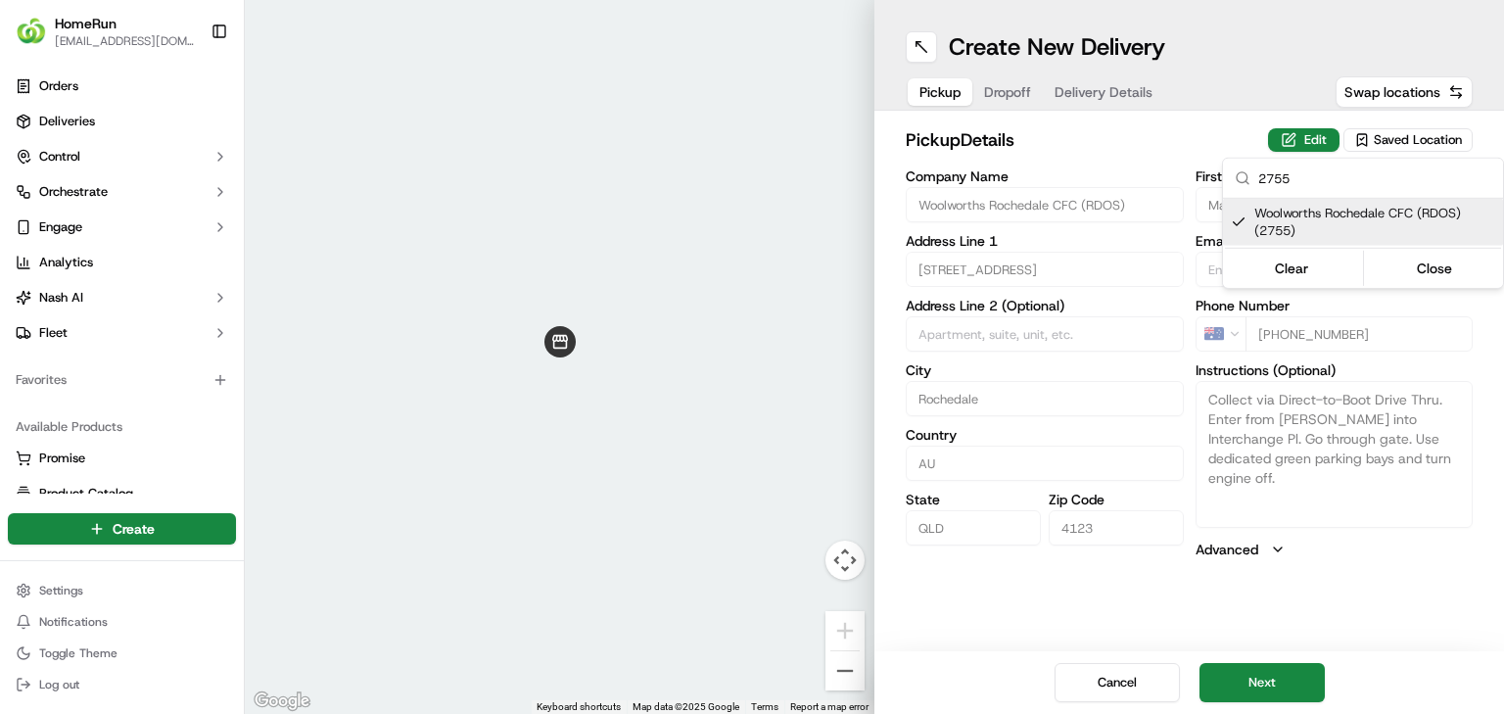
click at [1271, 673] on html "HomeRun jbonham1@woolworths.com.au Toggle Sidebar Orders Deliveries Control Orc…" at bounding box center [752, 357] width 1504 height 714
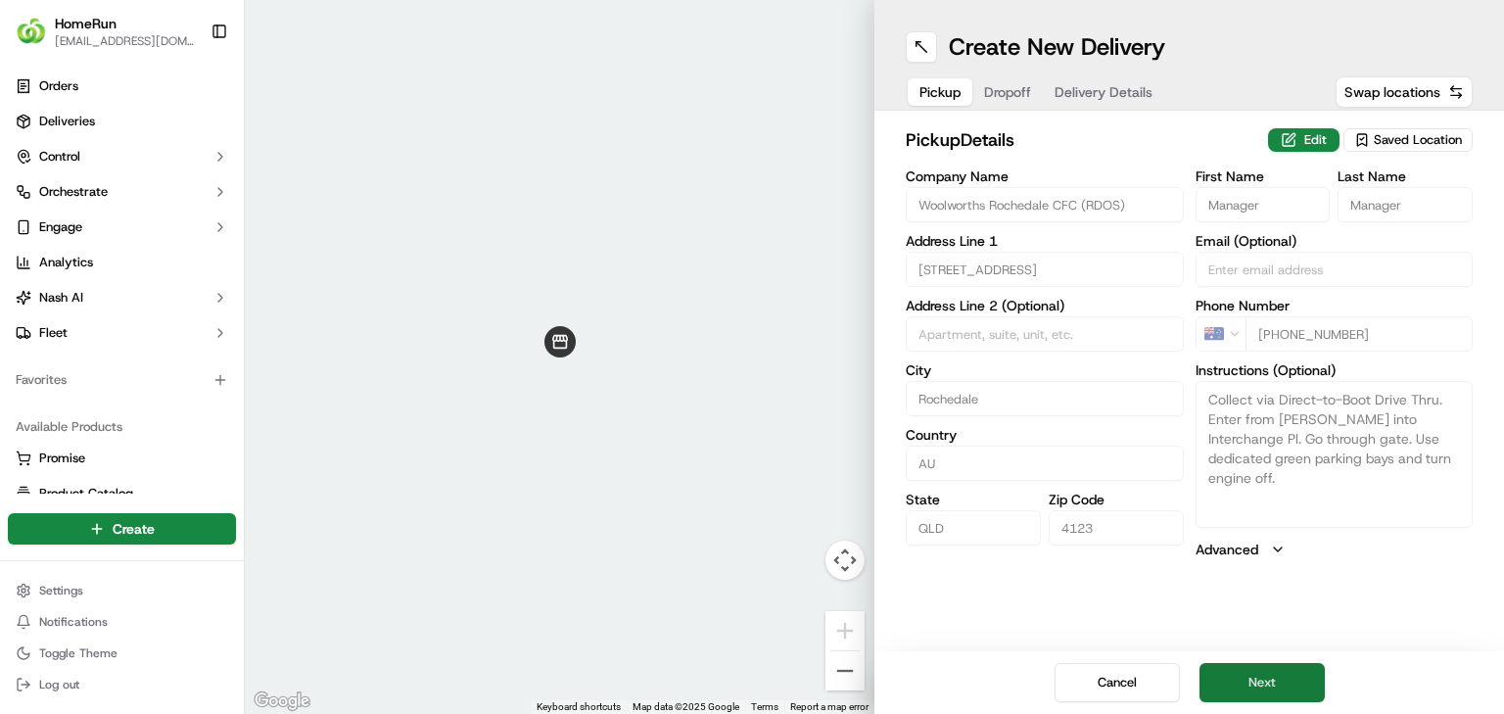
click at [1280, 672] on button "Next" at bounding box center [1261, 682] width 125 height 39
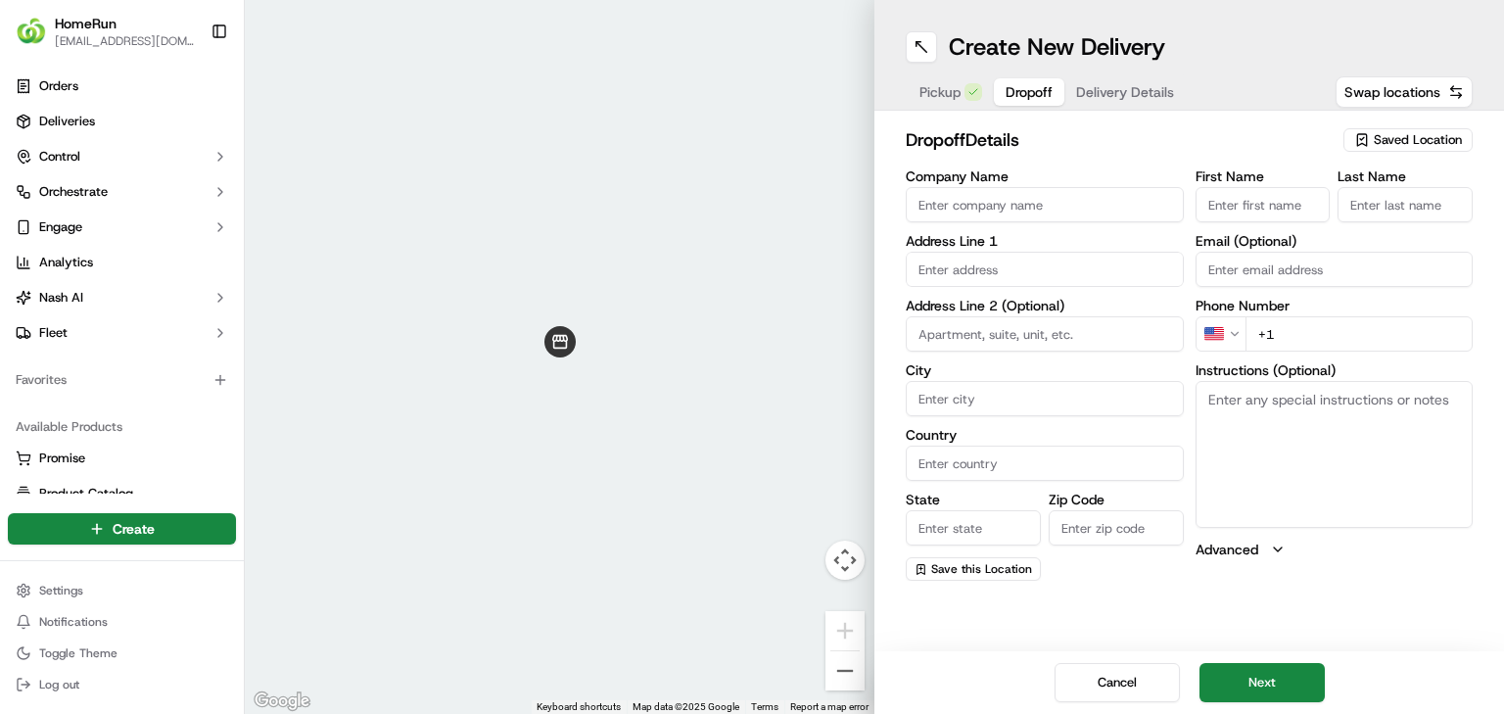
click at [1012, 293] on div "Company Name Address Line 1 Address Line 2 (Optional) City Country State Zip Co…" at bounding box center [1045, 374] width 278 height 411
click at [1013, 281] on input "text" at bounding box center [1045, 269] width 278 height 35
paste input "40 Panorama Pl, MOUNT GRAVATT EAST, 4122"
click at [1047, 319] on div "40 Panorama Pl, Mount Gravatt East QLD 4122, Australia" at bounding box center [1045, 319] width 268 height 47
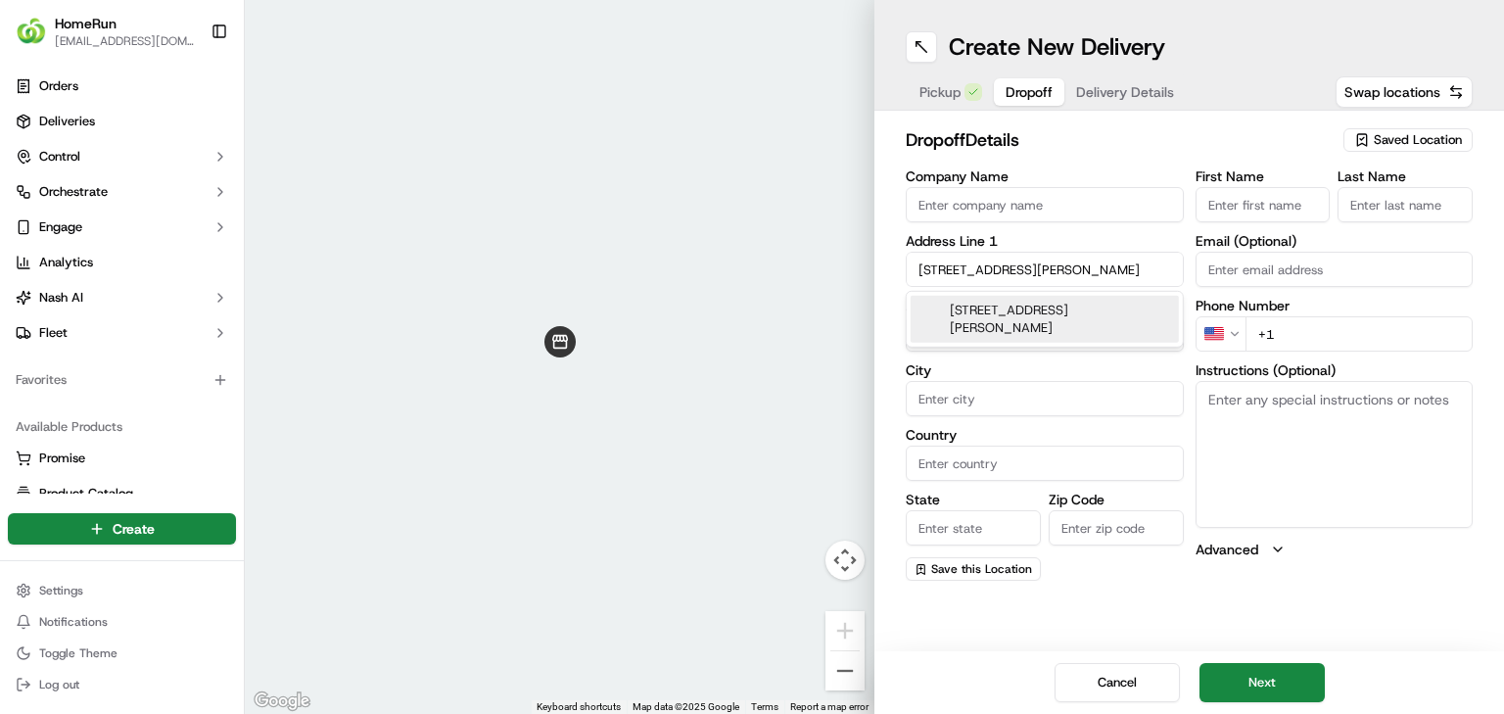
type input "40 Panorama Pl, Mount Gravatt East QLD 4122, Australia"
type input "Mount Gravatt East"
type input "Australia"
type input "QLD"
type input "4122"
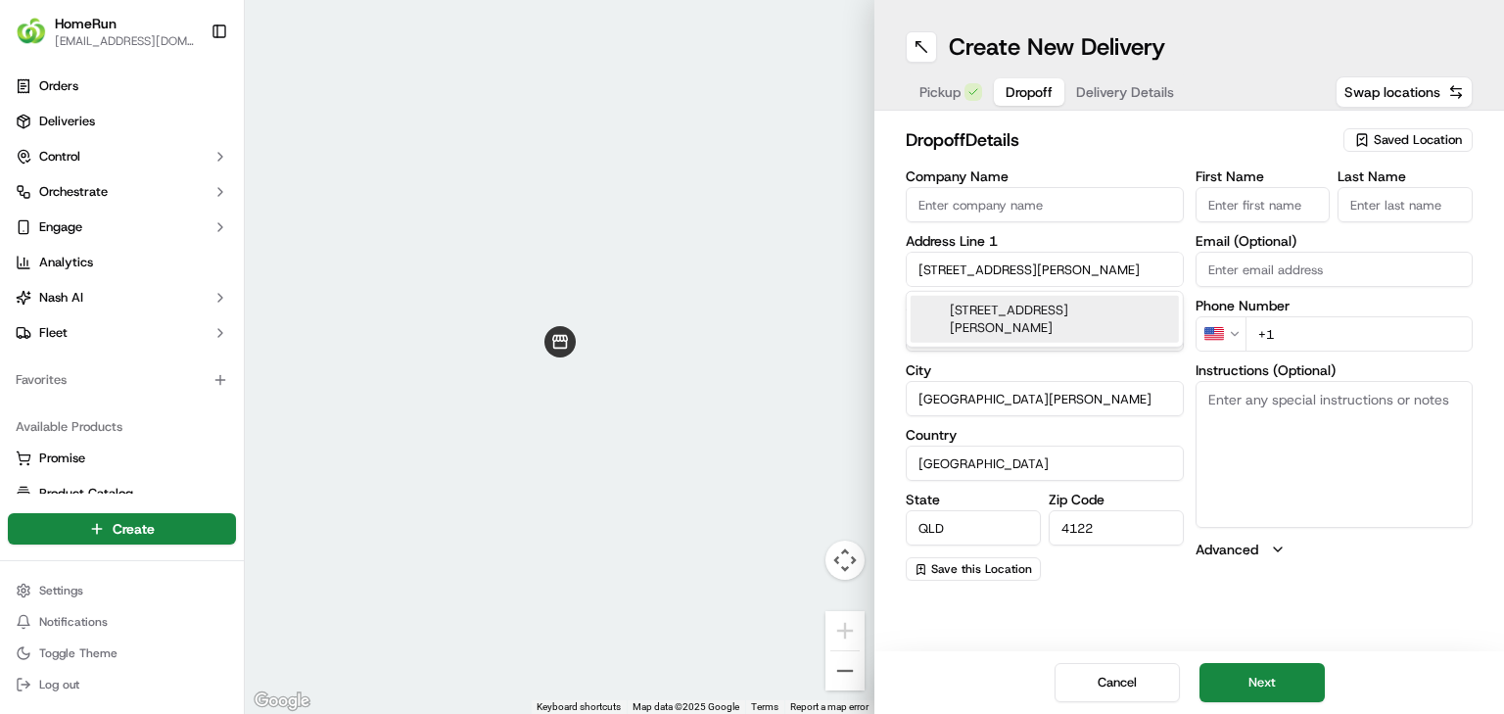
type input "40 Panorama Place"
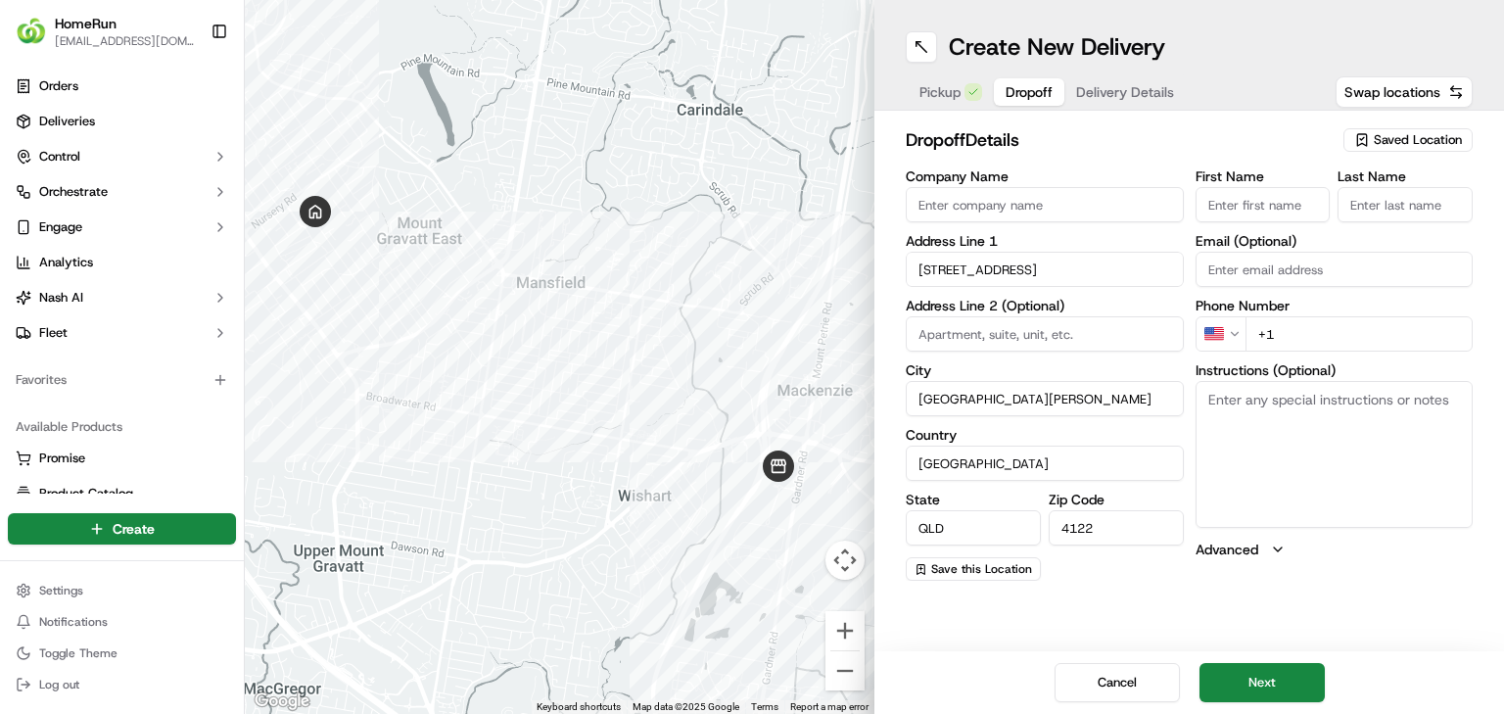
click at [1230, 337] on html "HomeRun jbonham1@woolworths.com.au Toggle Sidebar Orders Deliveries Control Orc…" at bounding box center [752, 357] width 1504 height 714
click at [1298, 261] on input "Email (Optional)" at bounding box center [1335, 269] width 278 height 35
click at [1262, 300] on label "Phone Number" at bounding box center [1335, 306] width 278 height 14
click at [1372, 341] on input "+61" at bounding box center [1359, 333] width 228 height 35
paste input "0414 855 572"
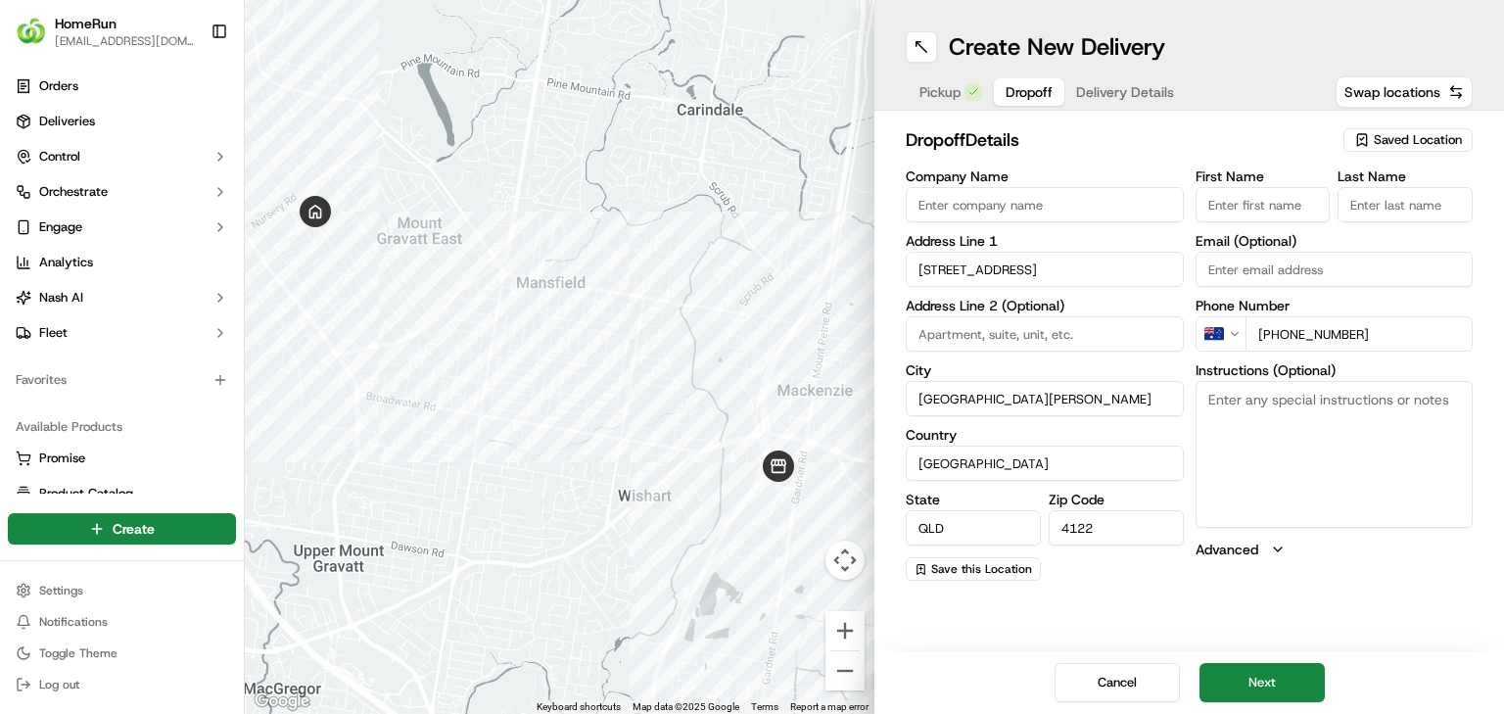
type input "+61 0414 855 572"
drag, startPoint x: 1351, startPoint y: 446, endPoint x: 1353, endPoint y: 457, distance: 10.9
click at [1351, 454] on textarea "Instructions (Optional)" at bounding box center [1335, 454] width 278 height 147
paste textarea "nter via driveway gate. Please place all items near the front door if house una…"
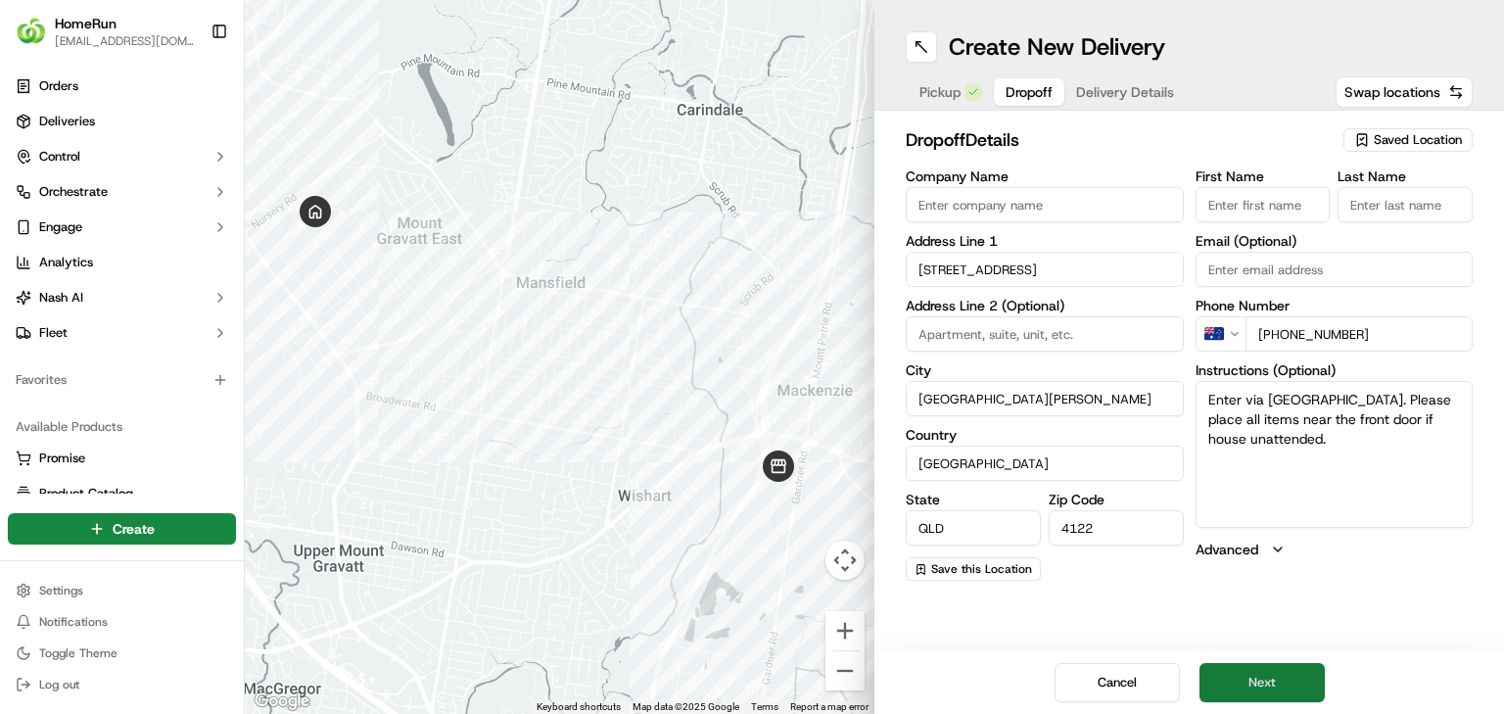
type textarea "Enter via driveway gate. Please place all items near the front door if house un…"
click at [1230, 691] on button "Next" at bounding box center [1261, 682] width 125 height 39
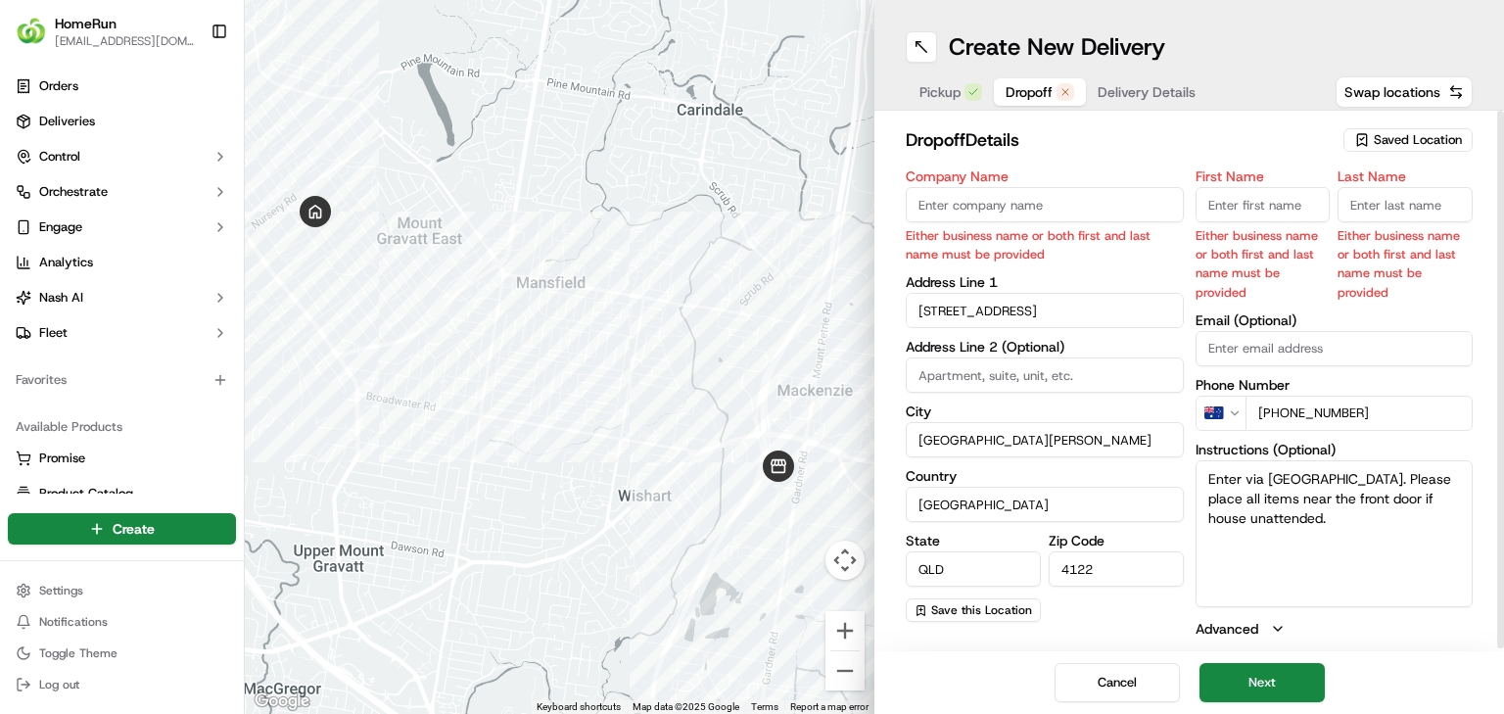
drag, startPoint x: 1136, startPoint y: 220, endPoint x: 1142, endPoint y: 208, distance: 14.0
click at [1136, 220] on input "Company Name" at bounding box center [1045, 204] width 278 height 35
paste input "Melissa Baker"
type input "Melissa Baker"
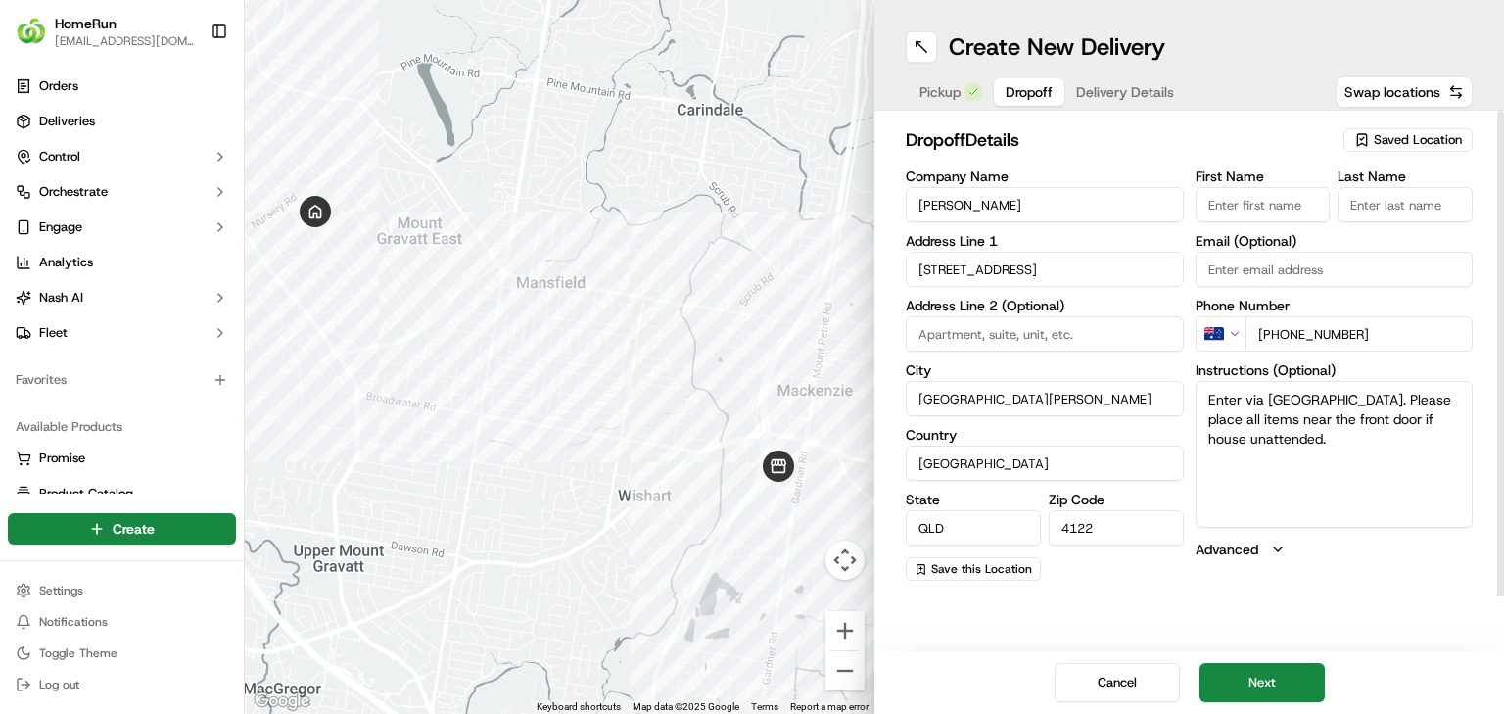
click at [1249, 208] on input "First Name" at bounding box center [1263, 204] width 135 height 35
paste input "Melissa Baker"
click at [1273, 200] on input "Melissa Baker" at bounding box center [1263, 204] width 135 height 35
click at [1273, 199] on input "Melissa Baker" at bounding box center [1263, 204] width 135 height 35
type input "Melissa"
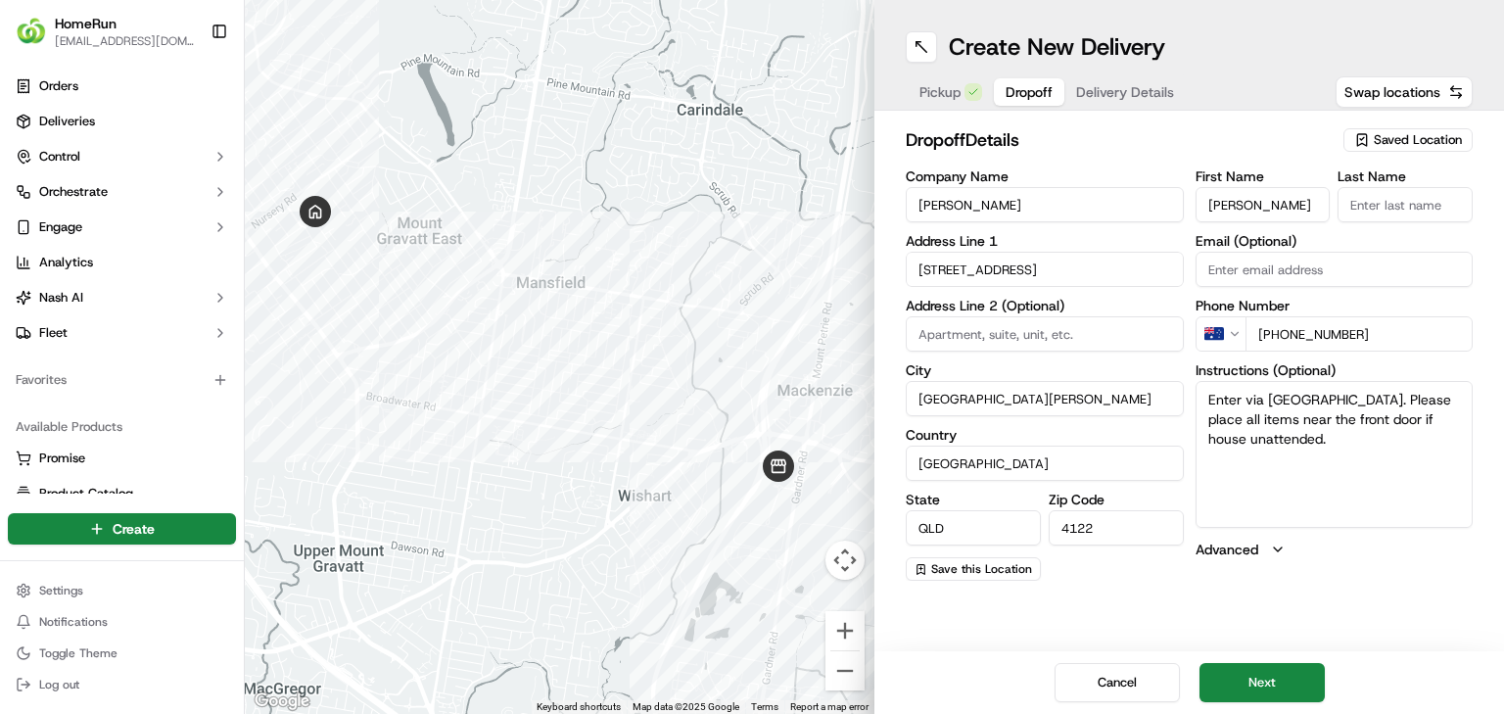
click at [1418, 208] on input "Last Name" at bounding box center [1405, 204] width 135 height 35
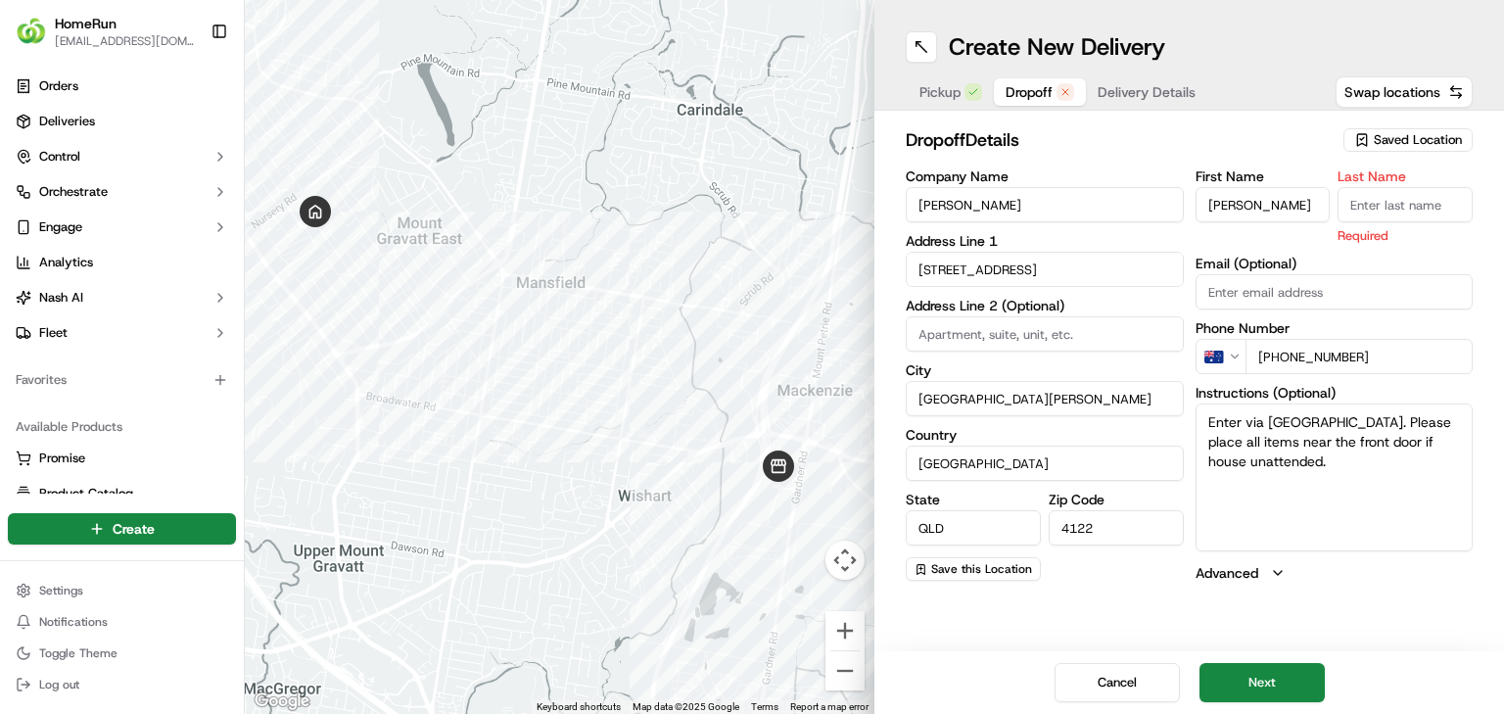
paste input "Baker"
type input "Baker"
click at [1271, 681] on button "Next" at bounding box center [1261, 682] width 125 height 39
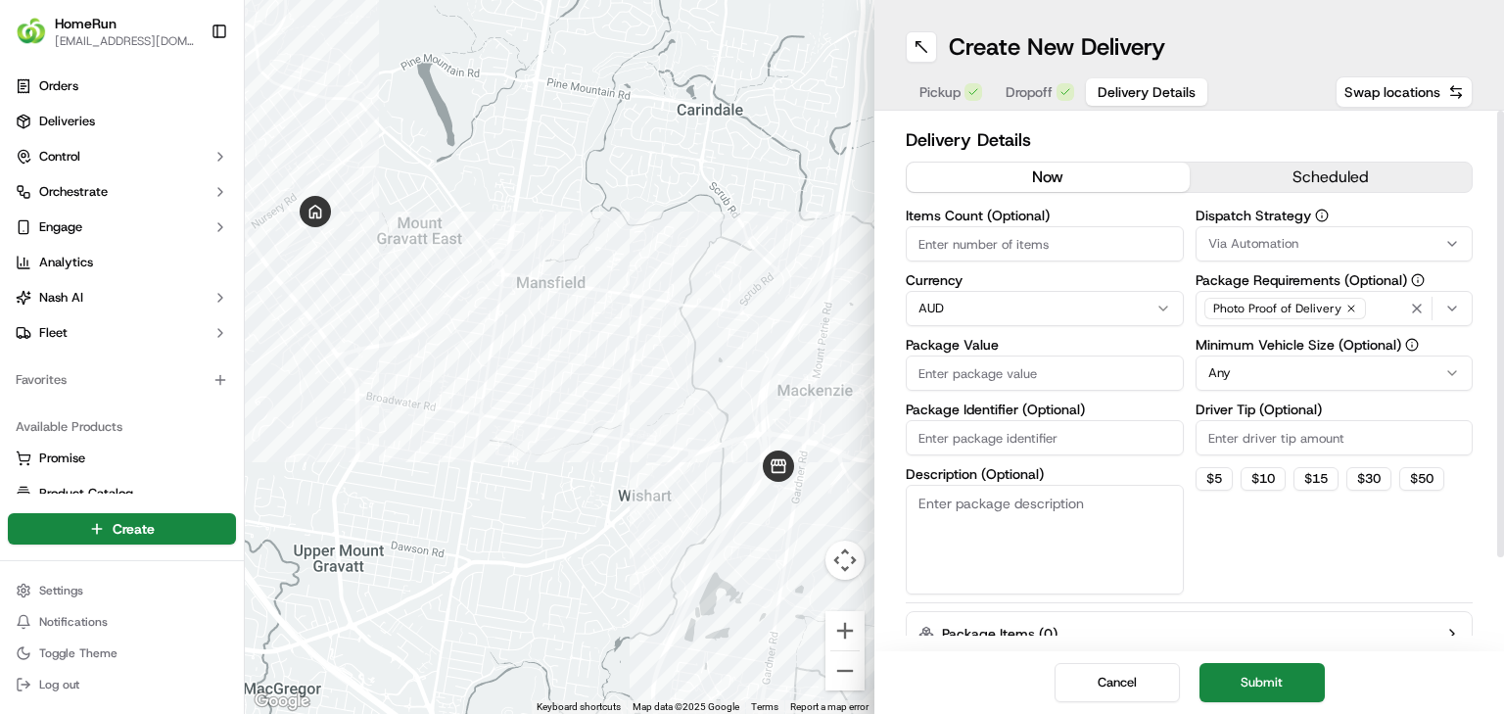
click at [1037, 439] on input "Package Identifier (Optional)" at bounding box center [1045, 437] width 278 height 35
paste input "270200158"
type input "270200158"
drag, startPoint x: 1034, startPoint y: 474, endPoint x: 1032, endPoint y: 487, distance: 12.9
click at [1034, 474] on label "Description (Optional)" at bounding box center [1045, 474] width 278 height 14
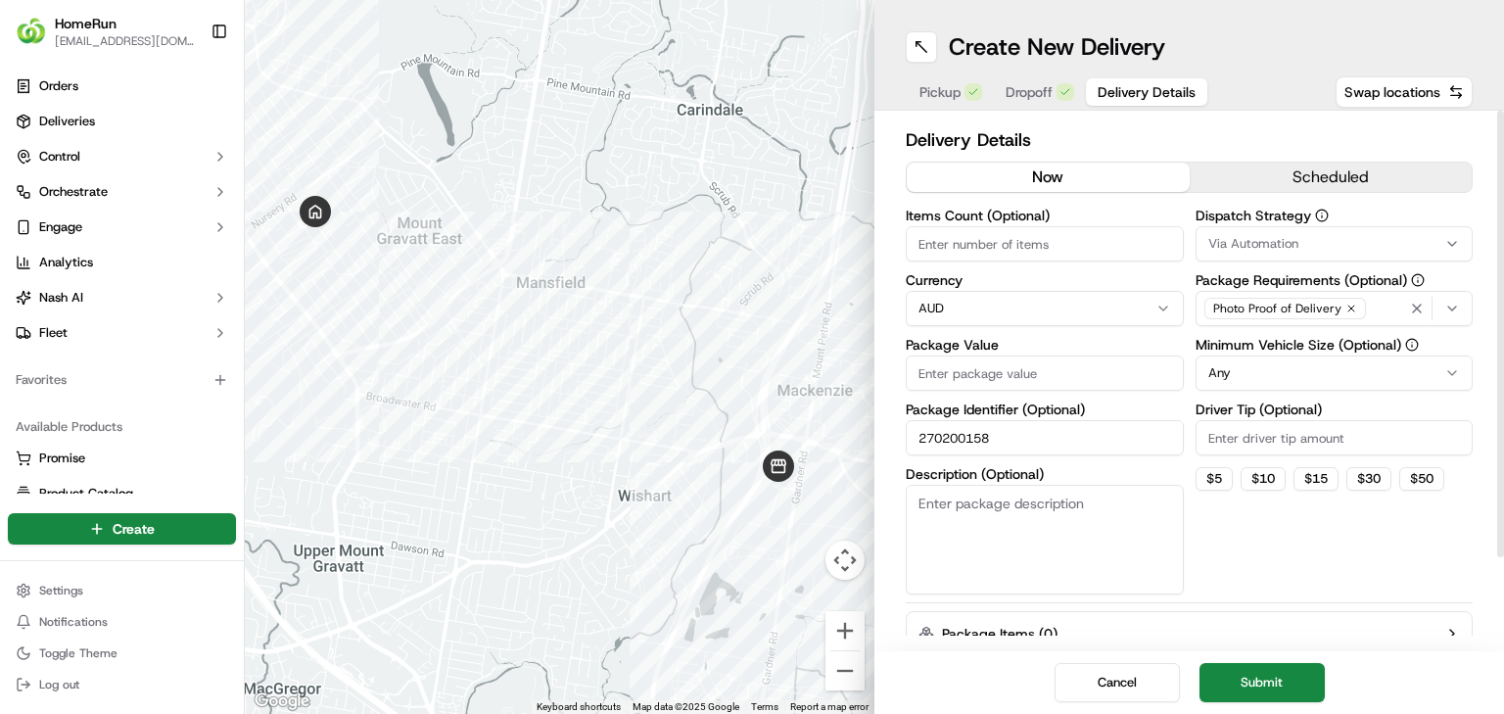
click at [1034, 485] on textarea "Description (Optional)" at bounding box center [1045, 540] width 278 height 110
click at [1026, 530] on textarea "Description (Optional)" at bounding box center [1045, 540] width 278 height 110
paste textarea "Enter via driveway gate. Please place all items near the front door if house un…"
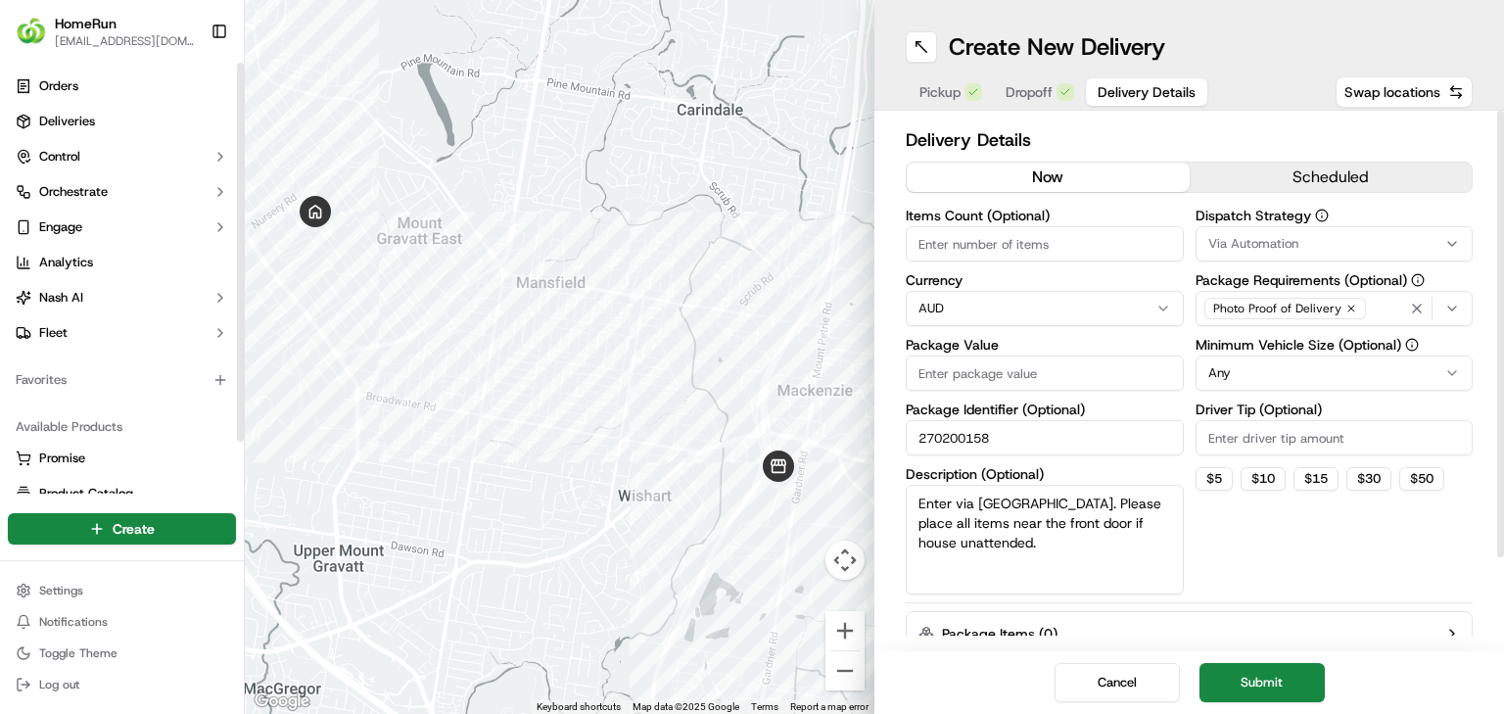
type textarea "Enter via driveway gate. Please place all items near the front door if house un…"
click at [963, 374] on input "Package Value" at bounding box center [1045, 372] width 278 height 35
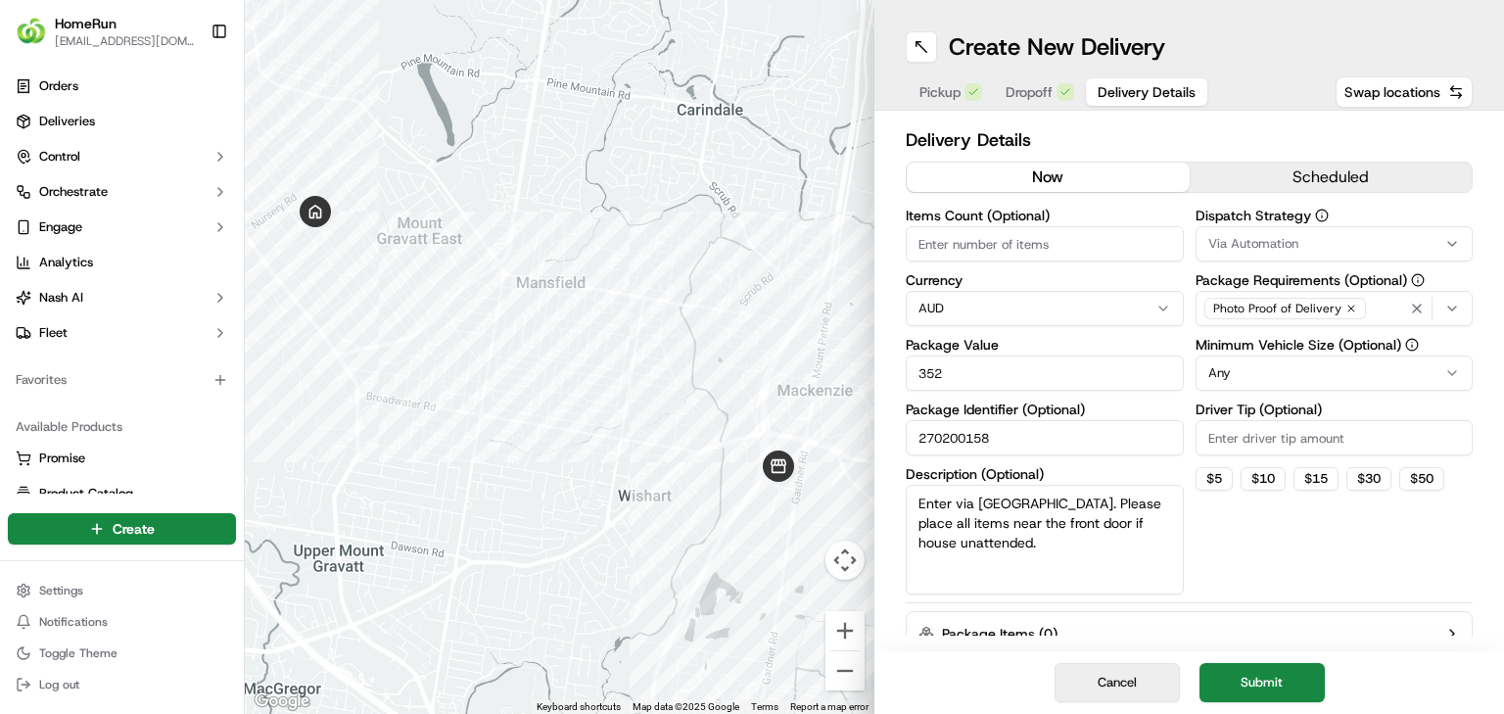
type input "352"
click at [1110, 681] on button "Cancel" at bounding box center [1117, 682] width 125 height 39
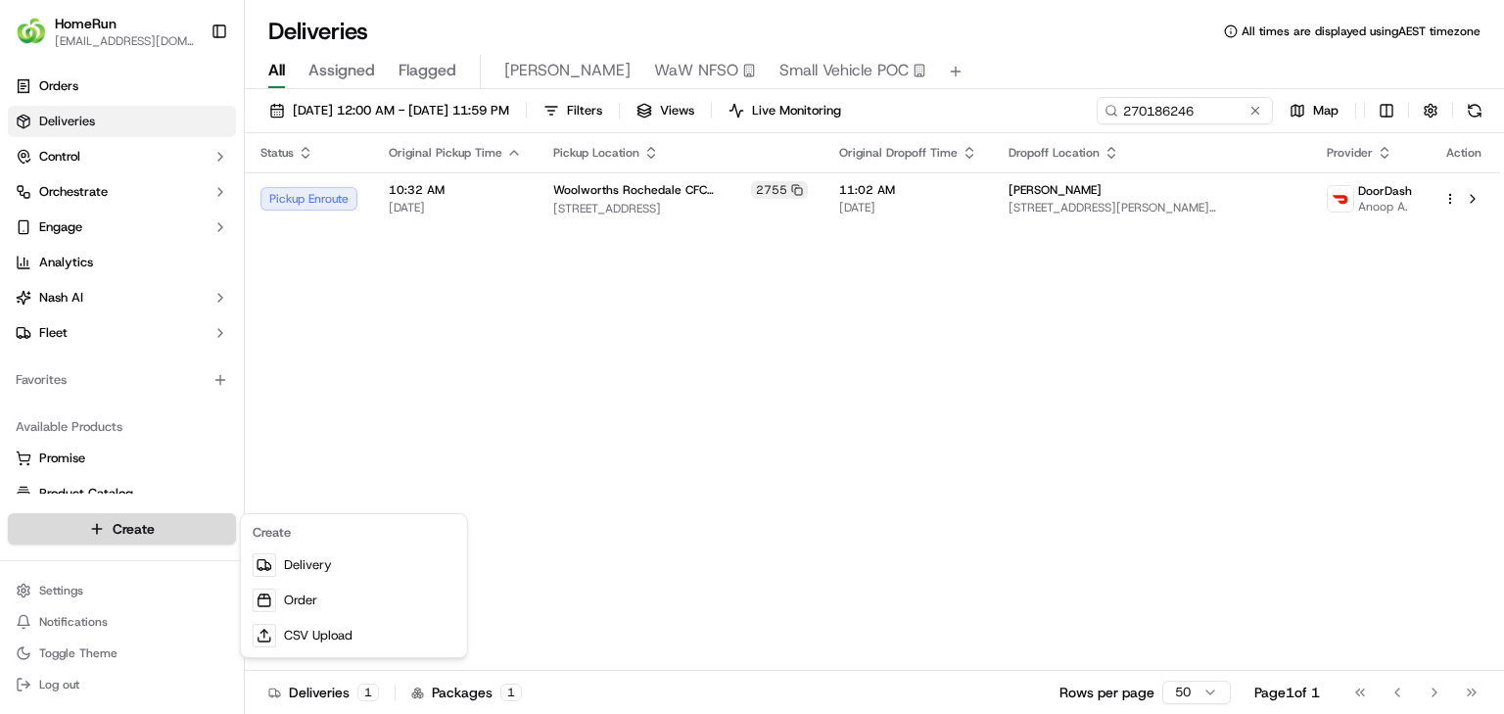
click at [180, 539] on html "HomeRun jbonham1@woolworths.com.au Toggle Sidebar Orders Deliveries Control Orc…" at bounding box center [752, 357] width 1504 height 714
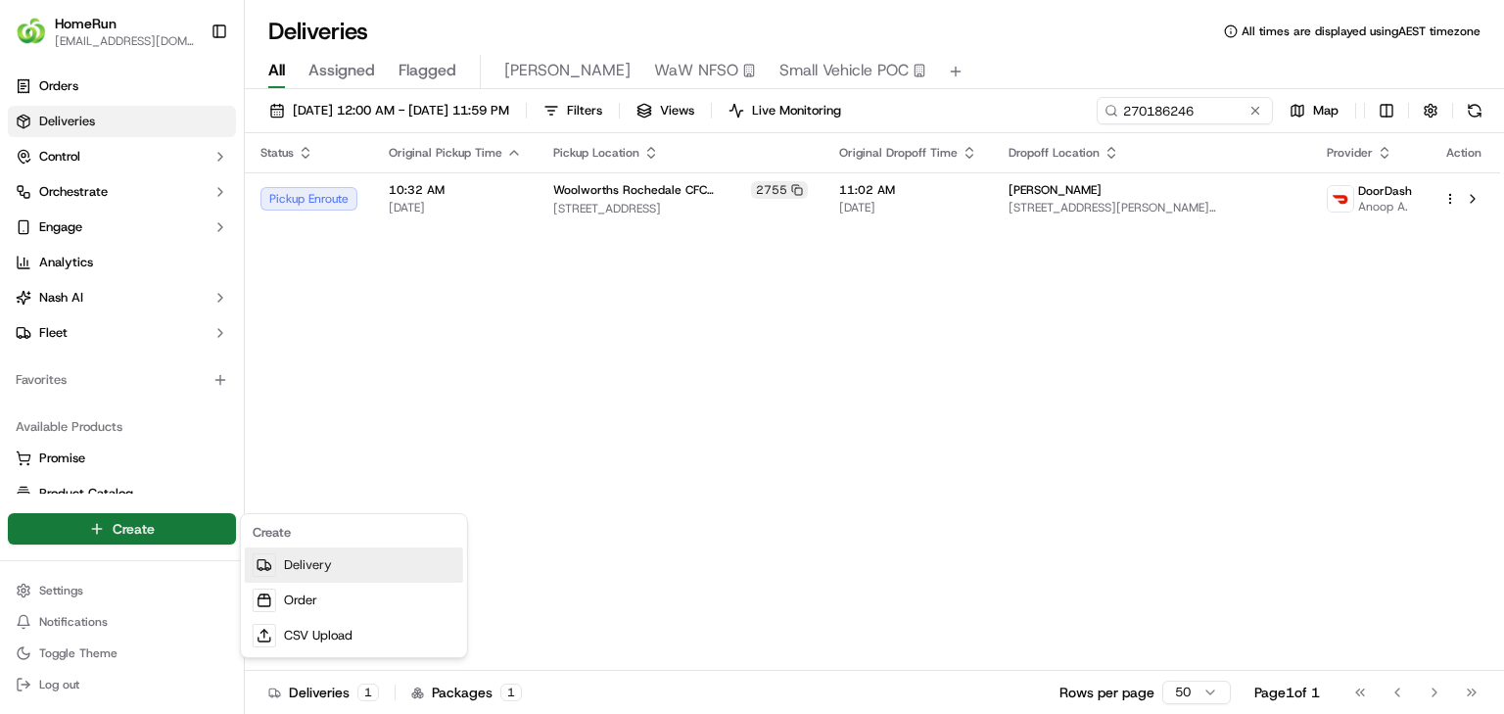
click at [312, 572] on link "Delivery" at bounding box center [354, 564] width 218 height 35
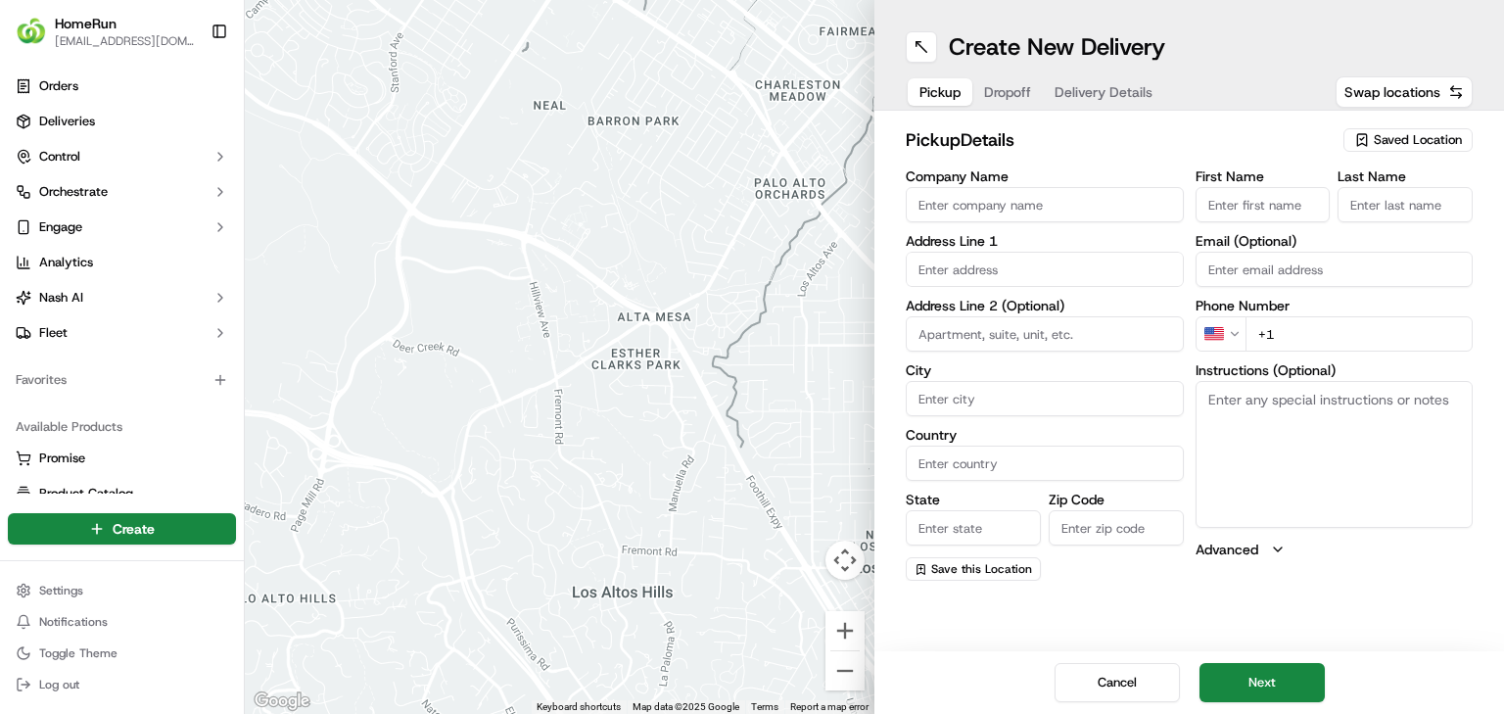
click at [1148, 231] on div "Company Name Address Line 1 Address Line 2 (Optional) City Country State Zip Co…" at bounding box center [1045, 374] width 278 height 411
click at [1147, 225] on div "Company Name Address Line 1 Address Line 2 (Optional) City Country State Zip Co…" at bounding box center [1045, 374] width 278 height 411
click at [1133, 198] on input "Company Name" at bounding box center [1045, 204] width 278 height 35
paste input "Deanne Dorrington"
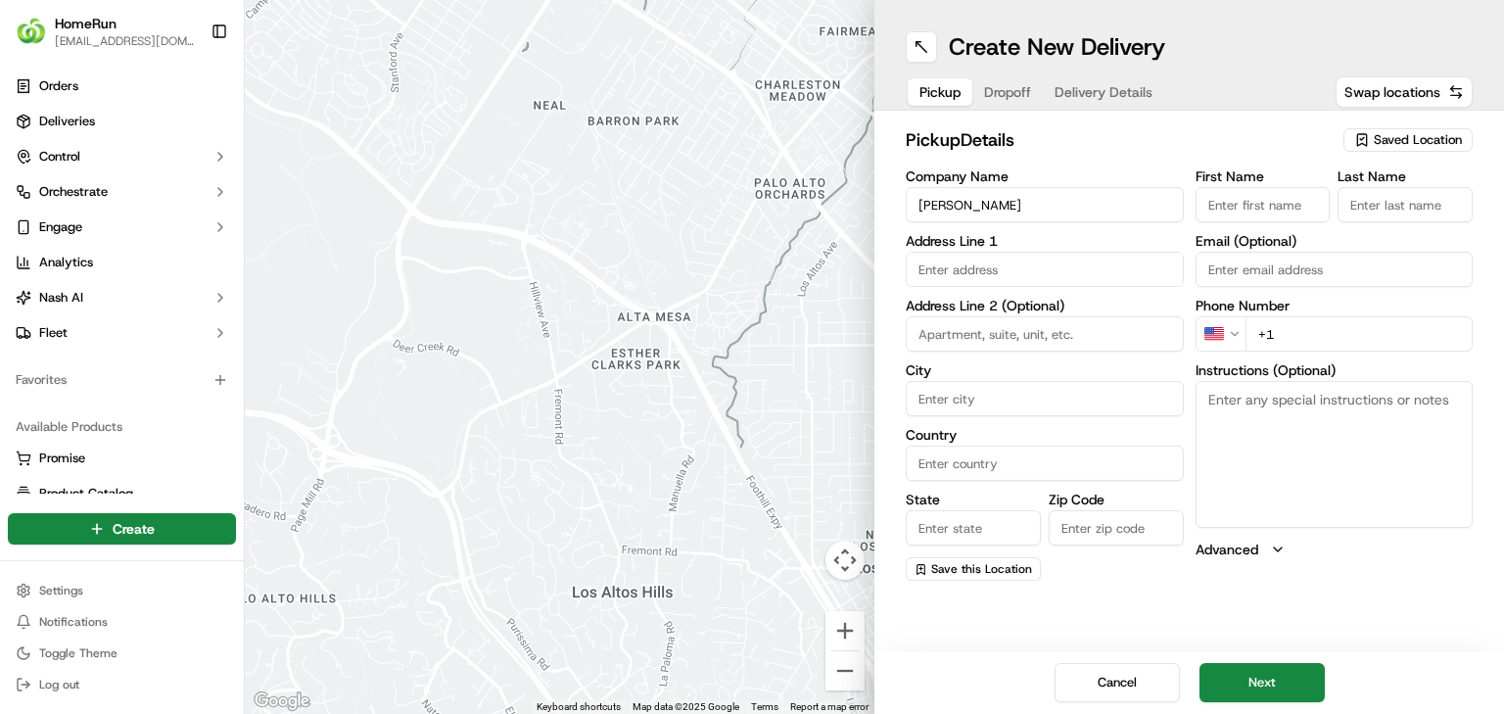
type input "Deanne Dorrington"
click at [1253, 196] on input "First Name" at bounding box center [1263, 204] width 135 height 35
paste input "Deanne Dorrington"
click at [1273, 201] on input "Deanne Dorrington" at bounding box center [1263, 204] width 135 height 35
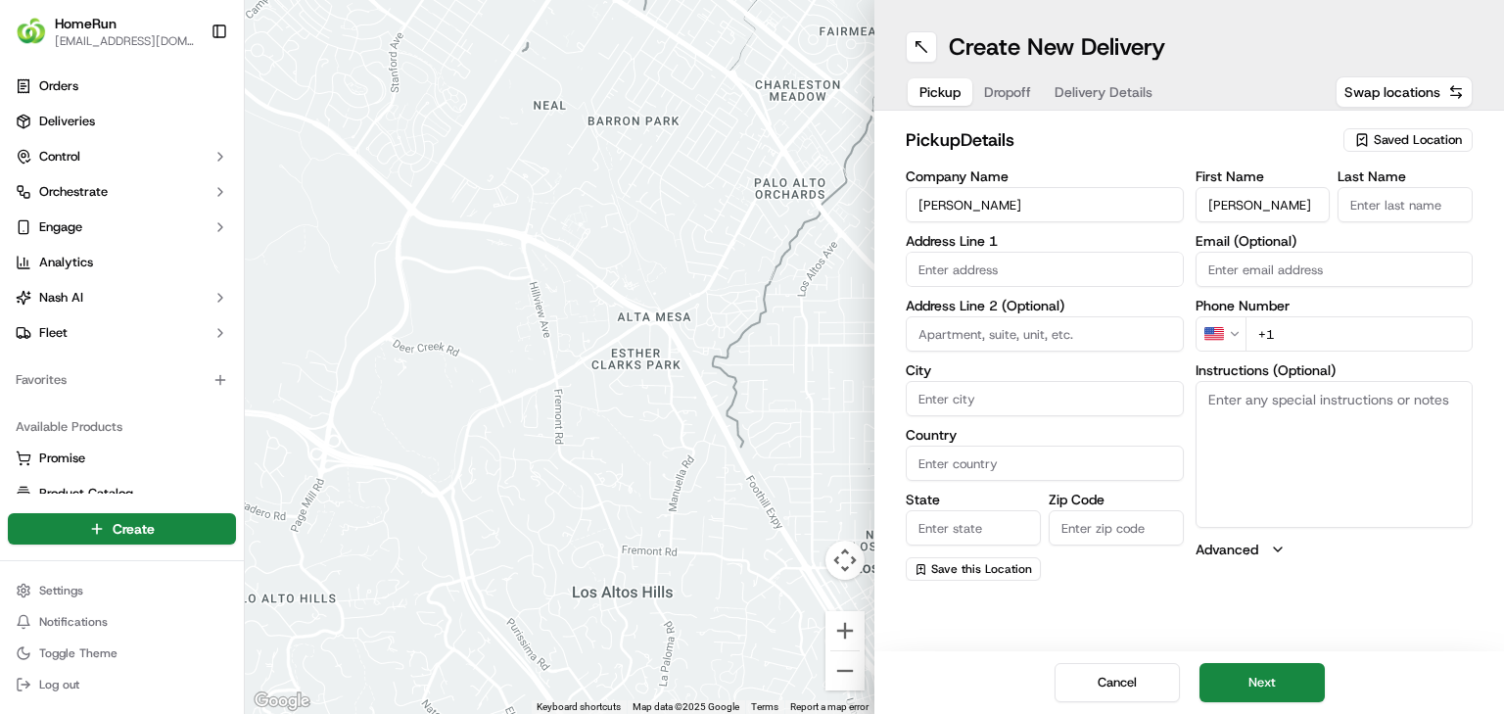
type input "Deanne Dorrington"
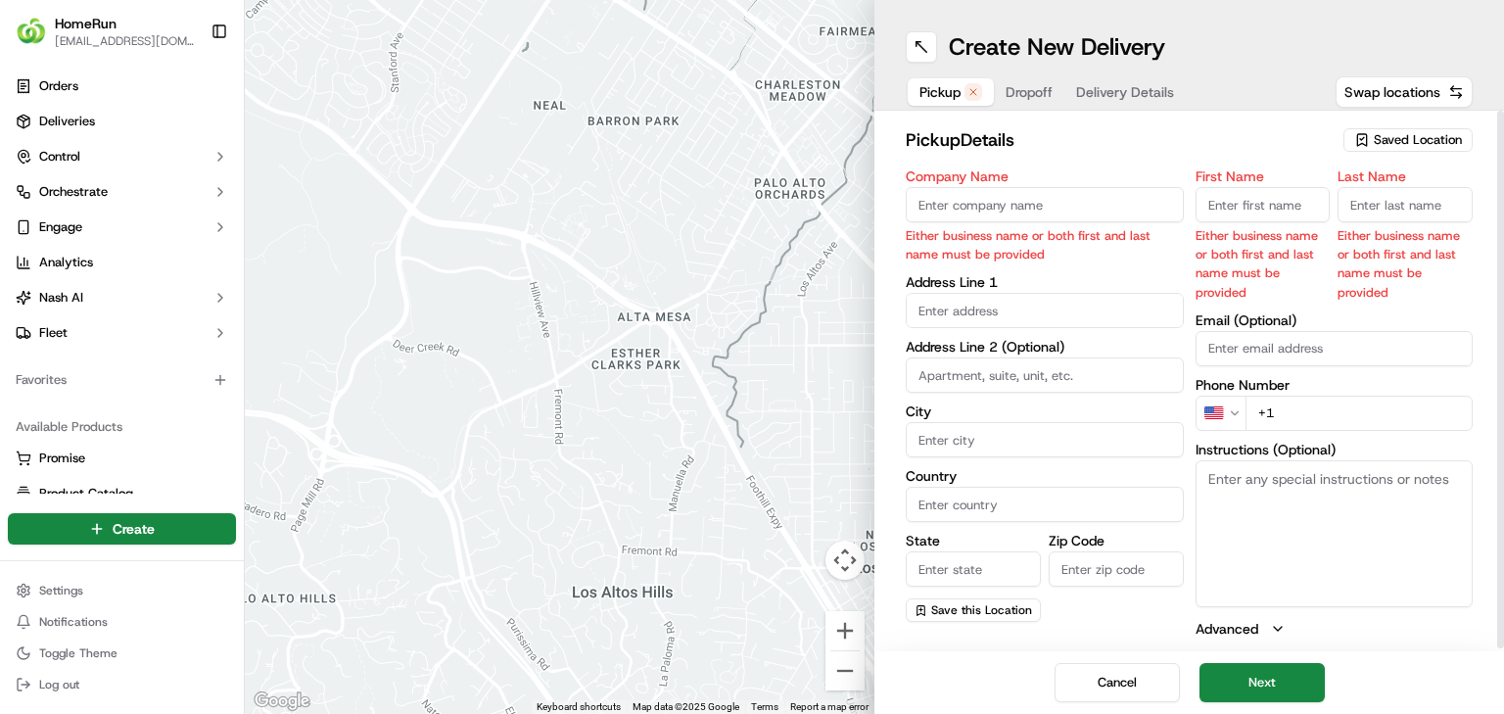
click at [1435, 136] on span "Saved Location" at bounding box center [1418, 140] width 88 height 18
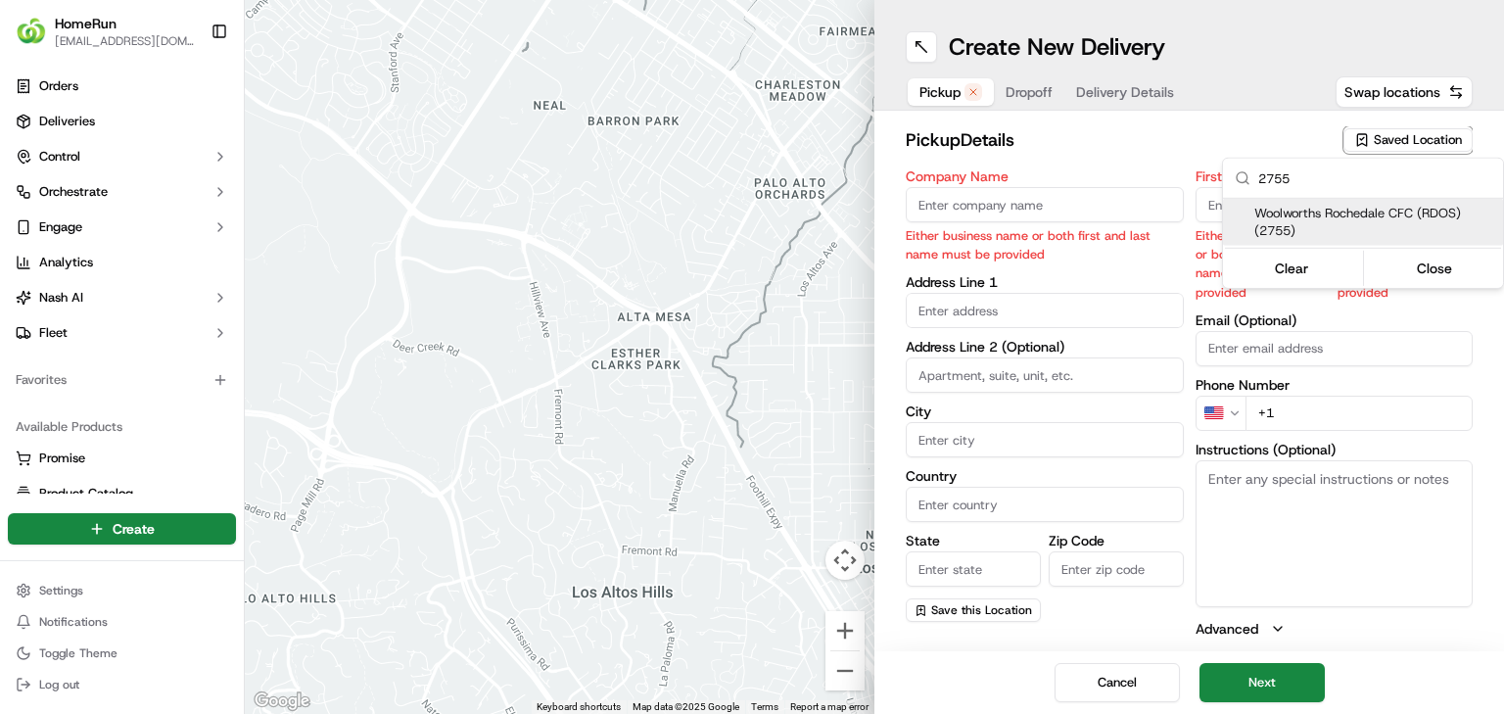
type input "2755"
click at [1318, 226] on span "Woolworths Rochedale CFC (RDOS) (2755)" at bounding box center [1374, 222] width 241 height 35
type input "Woolworths Rochedale CFC (RDOS)"
type input "11 Interchange Place"
type input "Rochedale"
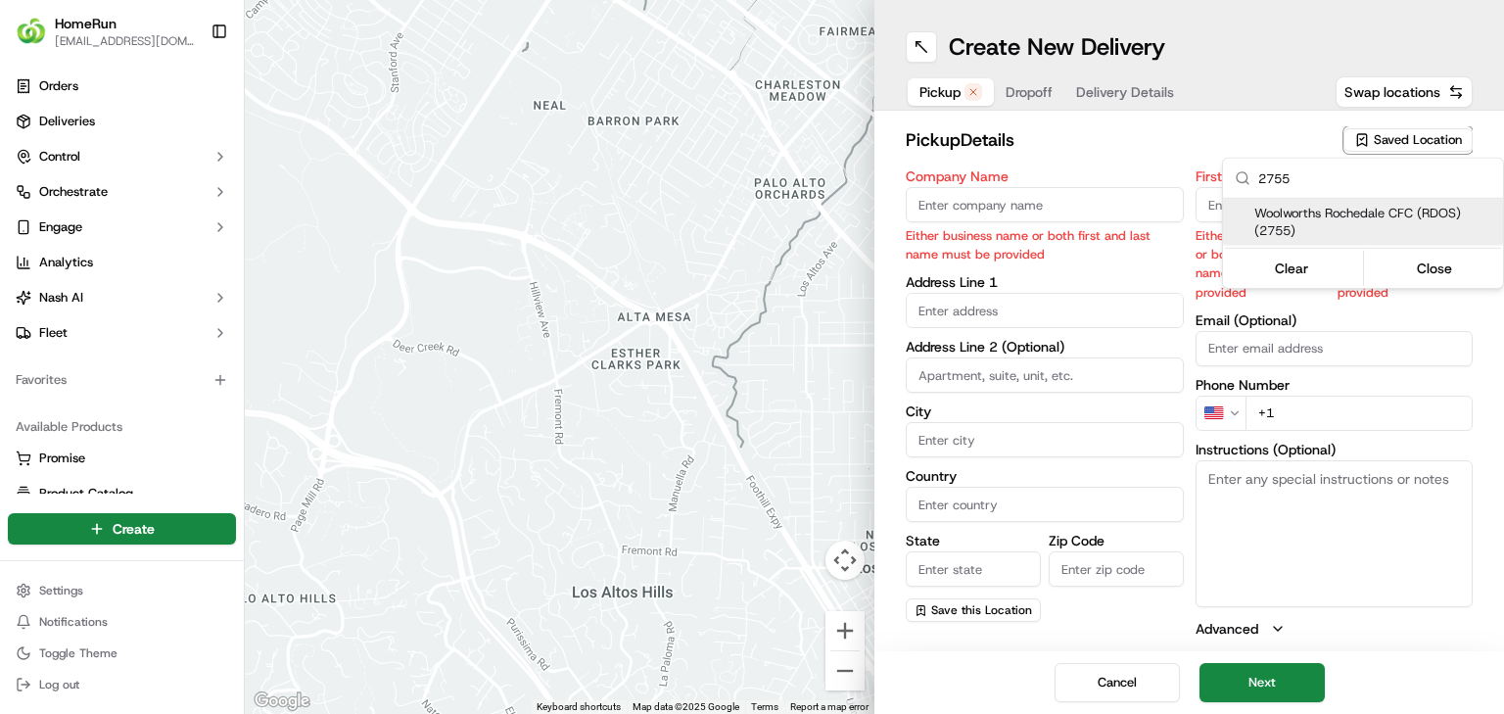
type input "AU"
type input "QLD"
type input "4123"
type input "Manager"
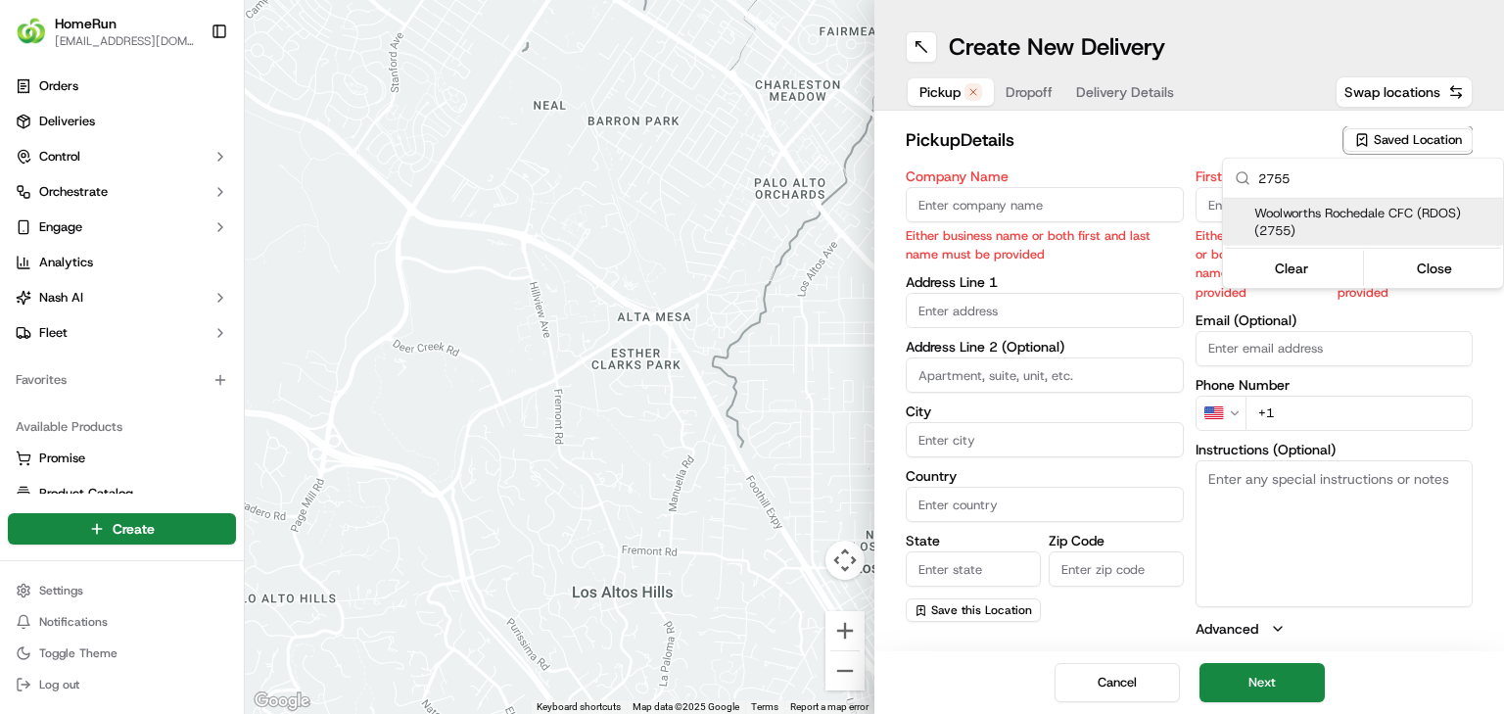
type input "+61 7 3648 4416"
type textarea "Collect via Direct-to-Boot Drive Thru. Enter from Gardner Rd into Interchange P…"
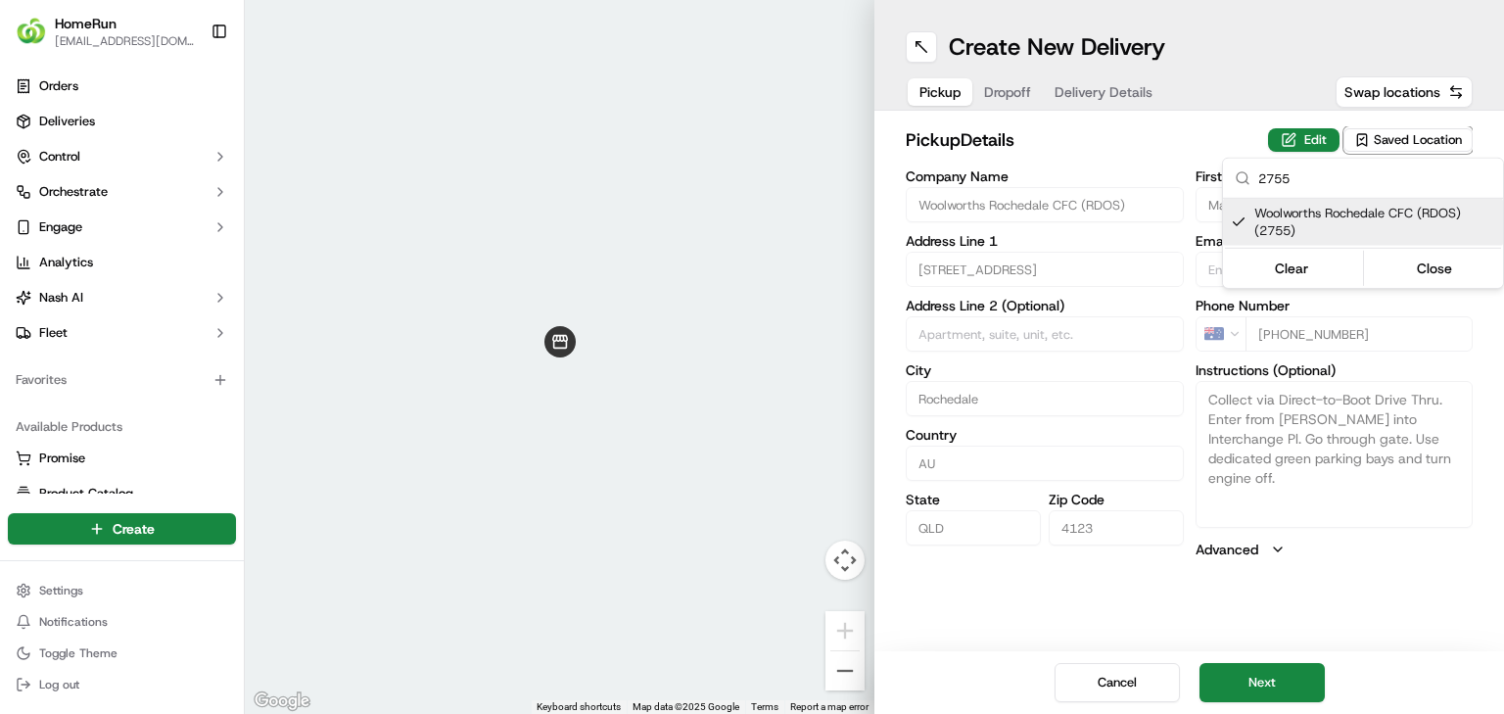
click at [1231, 685] on html "HomeRun jbonham1@woolworths.com.au Toggle Sidebar Orders Deliveries Control Orc…" at bounding box center [752, 357] width 1504 height 714
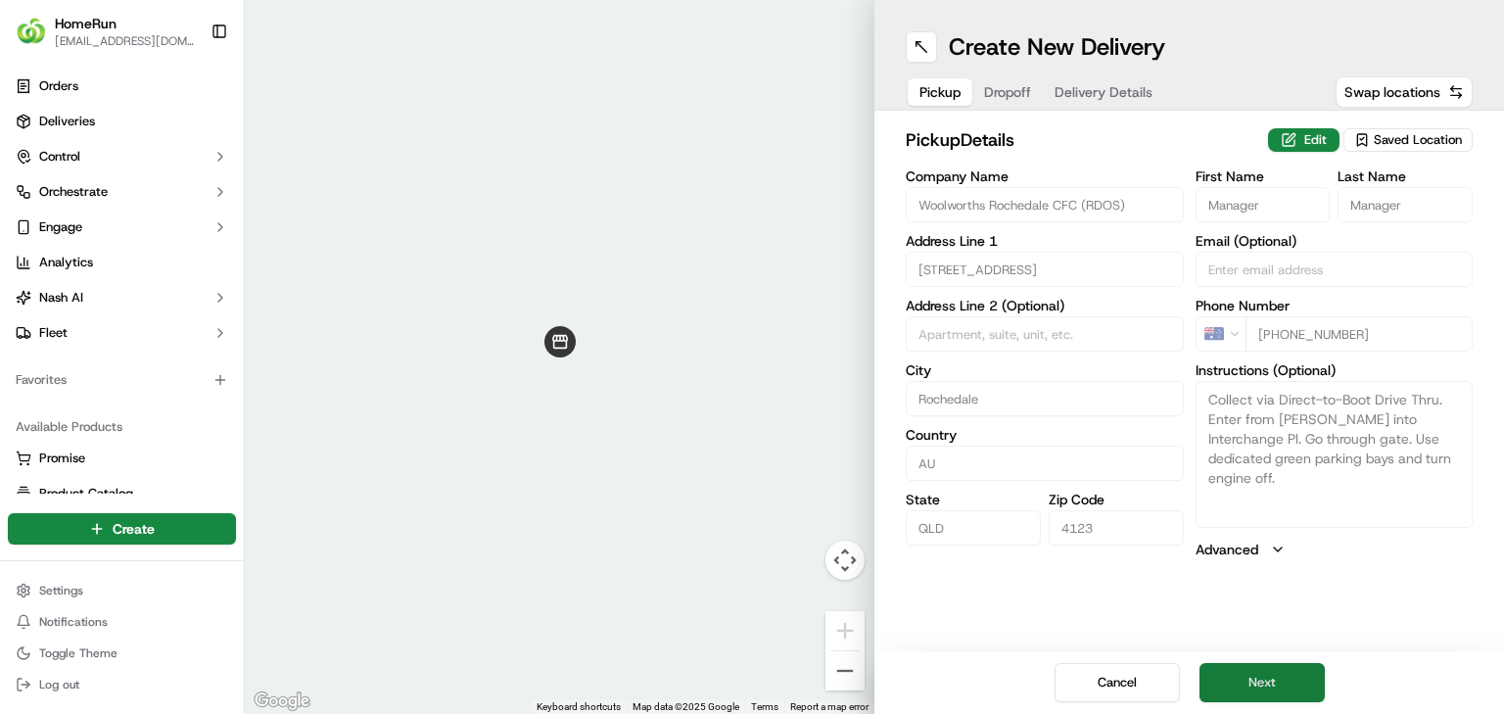
click at [1292, 664] on button "Next" at bounding box center [1261, 682] width 125 height 39
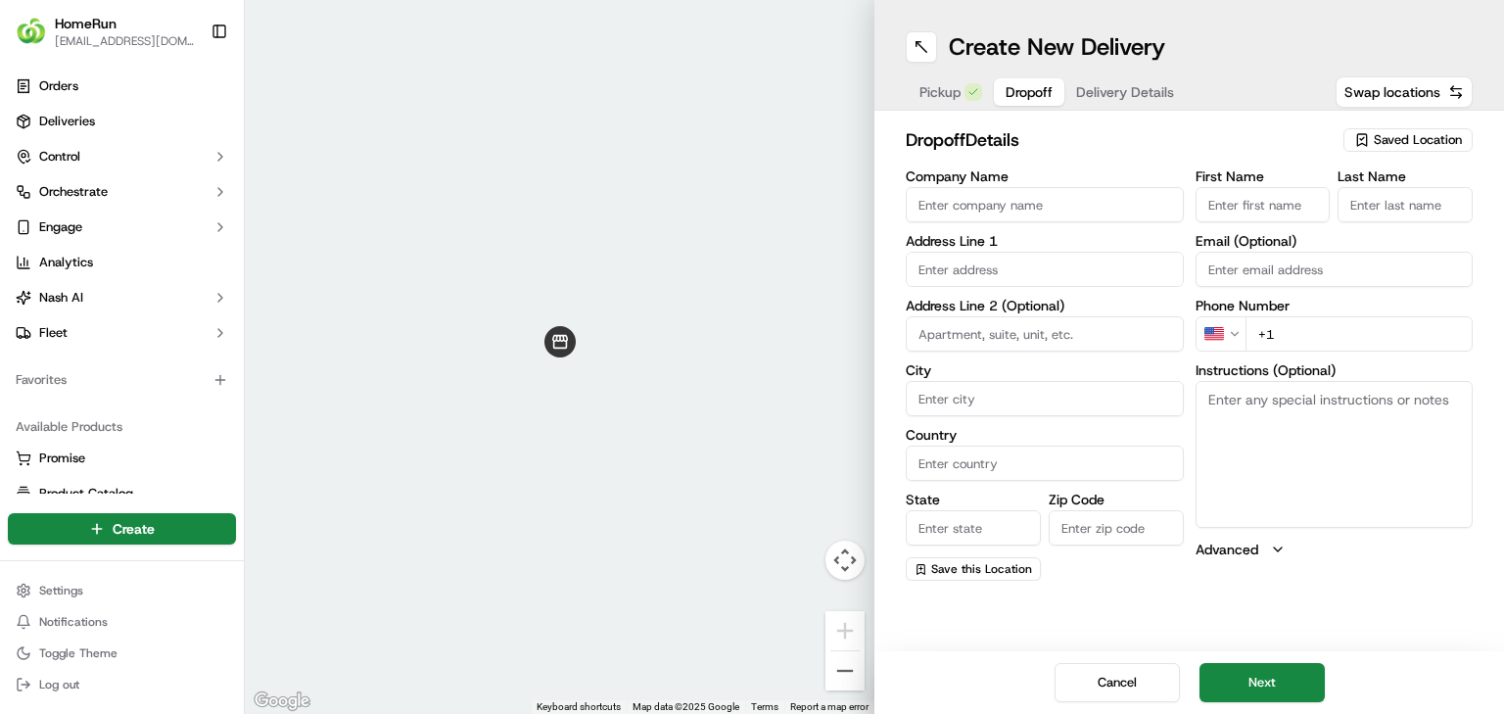
click at [1073, 205] on input "Company Name" at bounding box center [1045, 204] width 278 height 35
paste input "Dorrington"
type input "Dorrington"
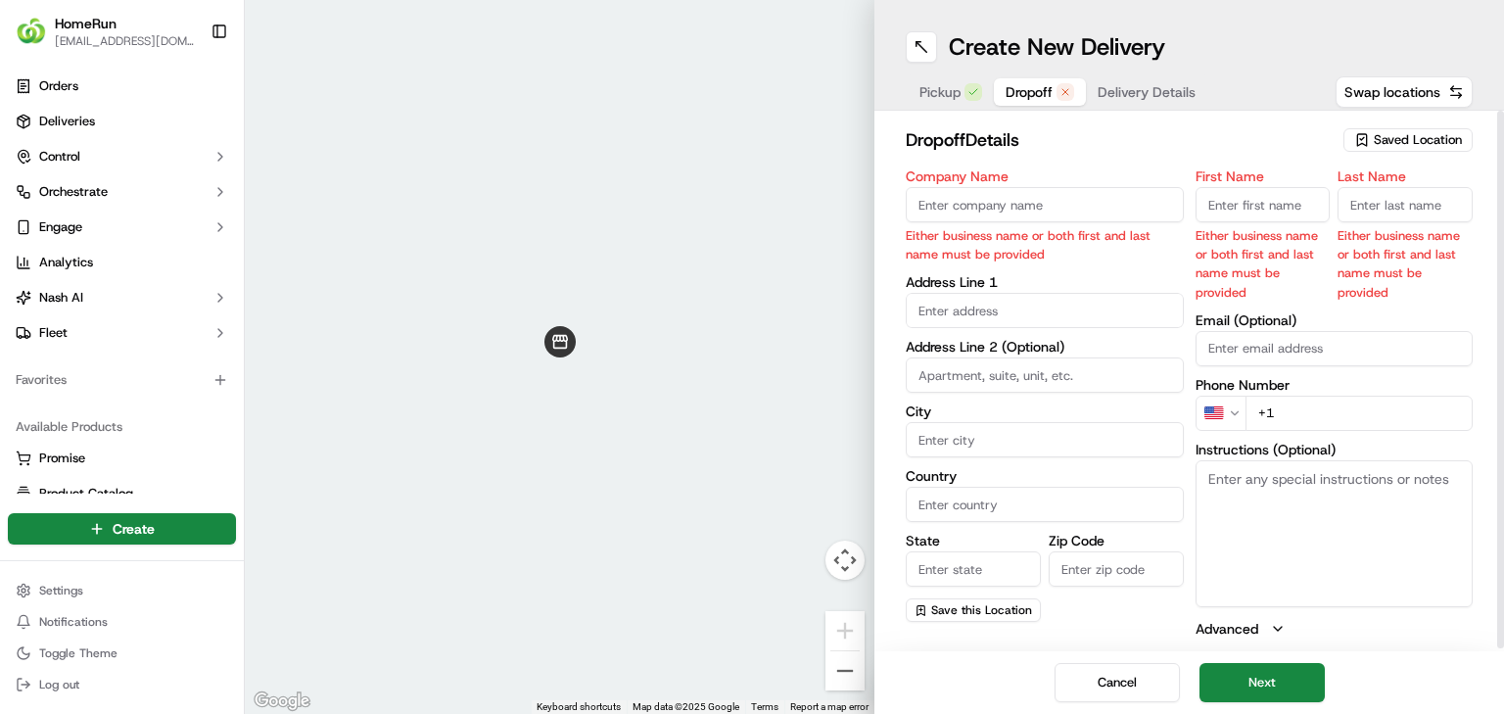
click at [983, 208] on input "Company Name" at bounding box center [1045, 204] width 278 height 35
paste input "Deanne Dorrington"
type input "Deanne Dorrington"
click at [1307, 214] on input "First Name" at bounding box center [1263, 204] width 135 height 35
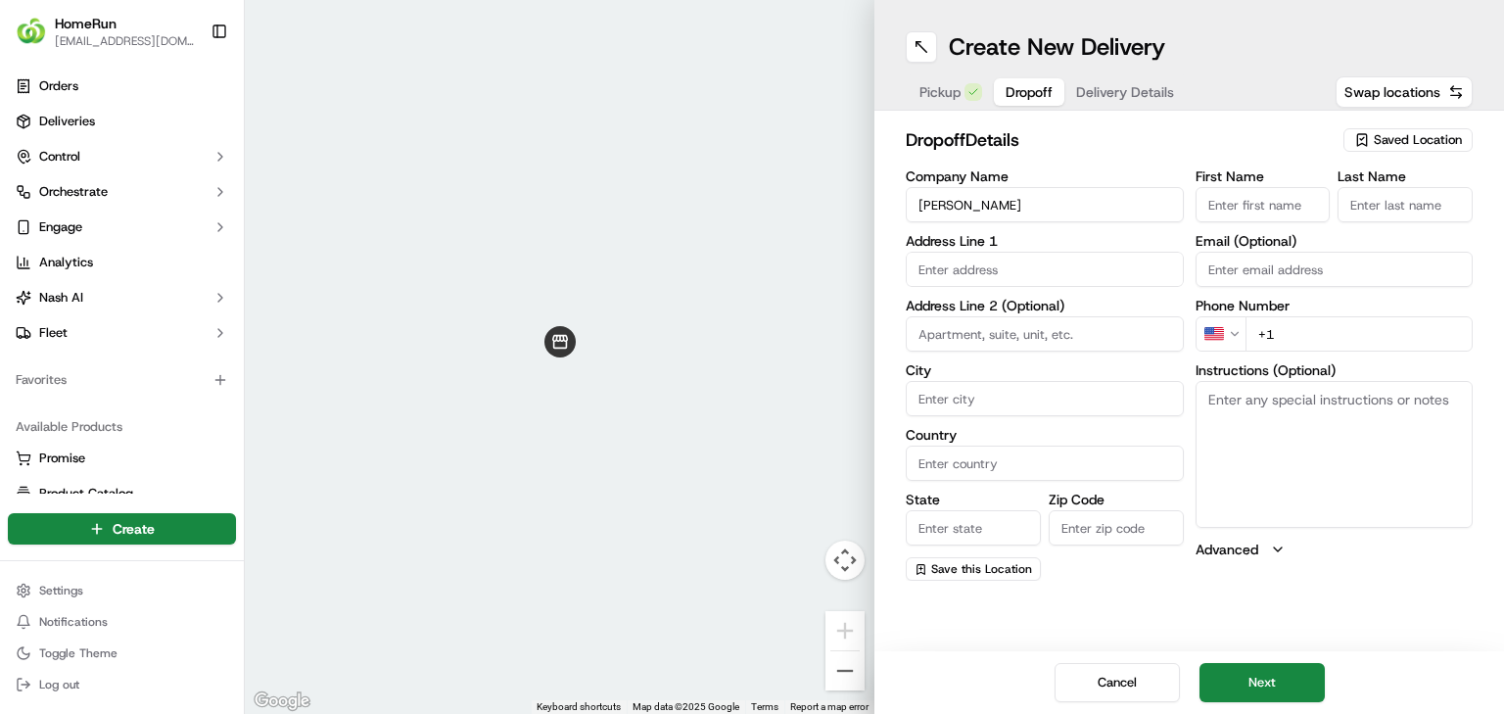
paste input "Deanne Dorrington"
click at [1278, 208] on input "Deanne Dorrington" at bounding box center [1263, 204] width 135 height 35
type input "Deanne"
click at [1384, 200] on input "Last Name" at bounding box center [1405, 204] width 135 height 35
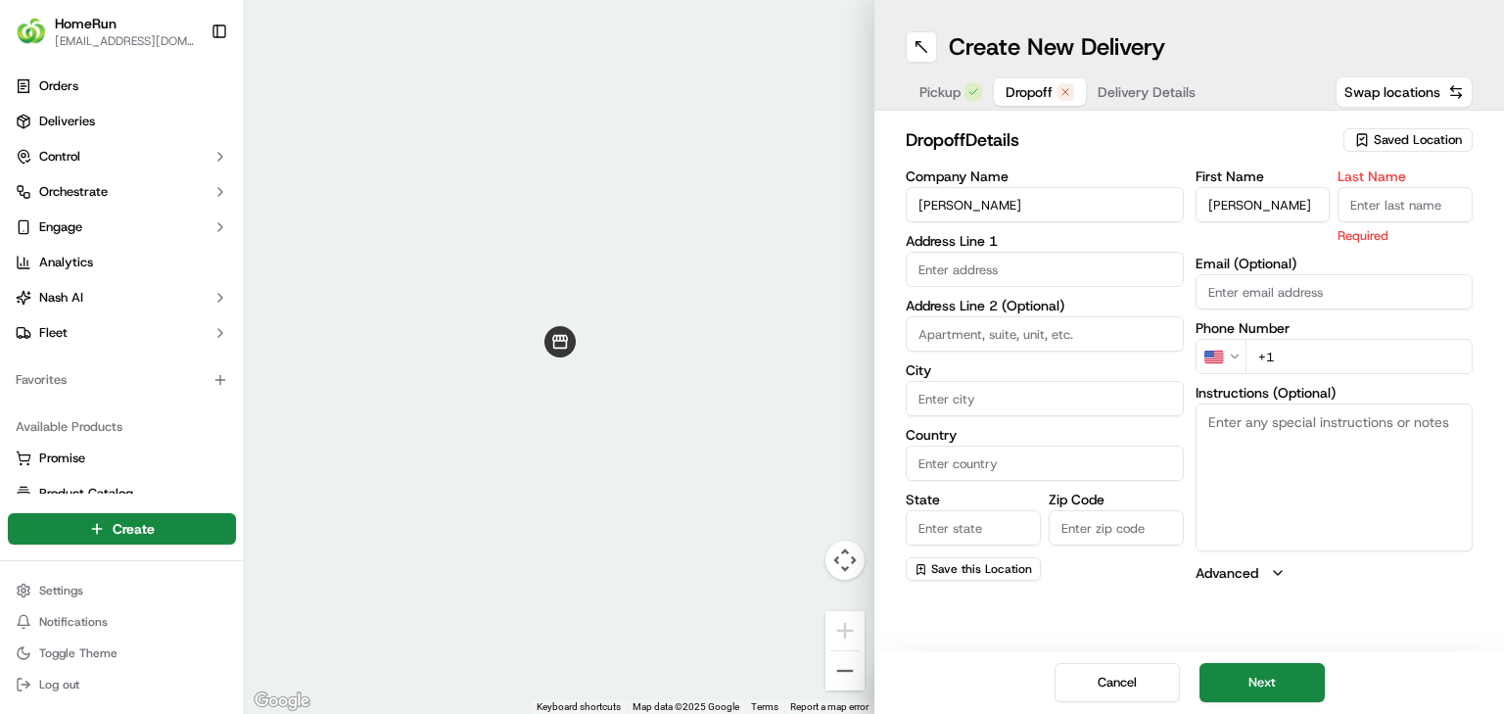
paste input "Dorrington"
type input "Dorrington"
click at [1241, 351] on html "HomeRun jbonham1@woolworths.com.au Toggle Sidebar Orders Deliveries Control Orc…" at bounding box center [752, 357] width 1504 height 714
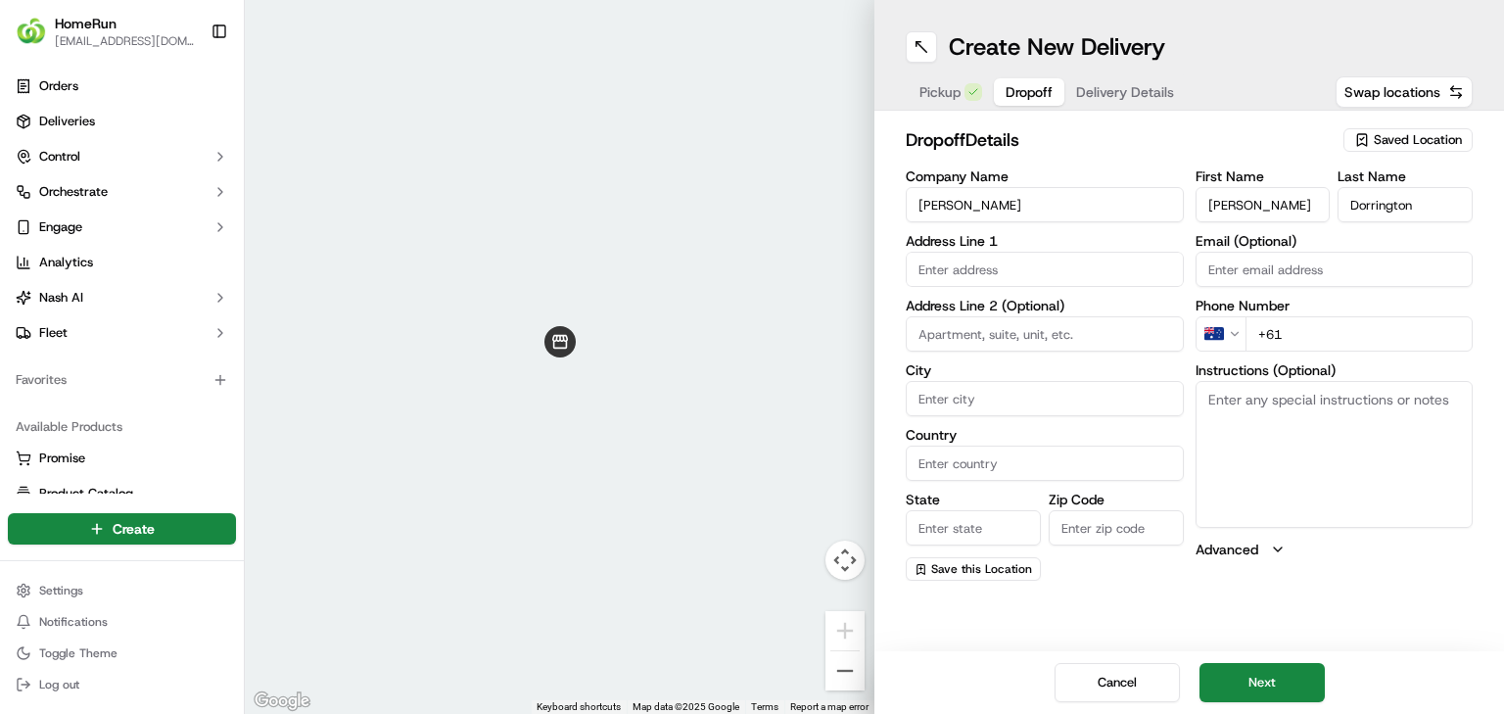
click at [1325, 339] on input "+61" at bounding box center [1359, 333] width 228 height 35
paste input "0424 444 293"
type input "+61 0424 444 293"
click at [950, 274] on input "text" at bounding box center [1045, 269] width 278 height 35
paste input "4 Loch Ness St, MANSFIELD QLD MANSFIELD, 4122"
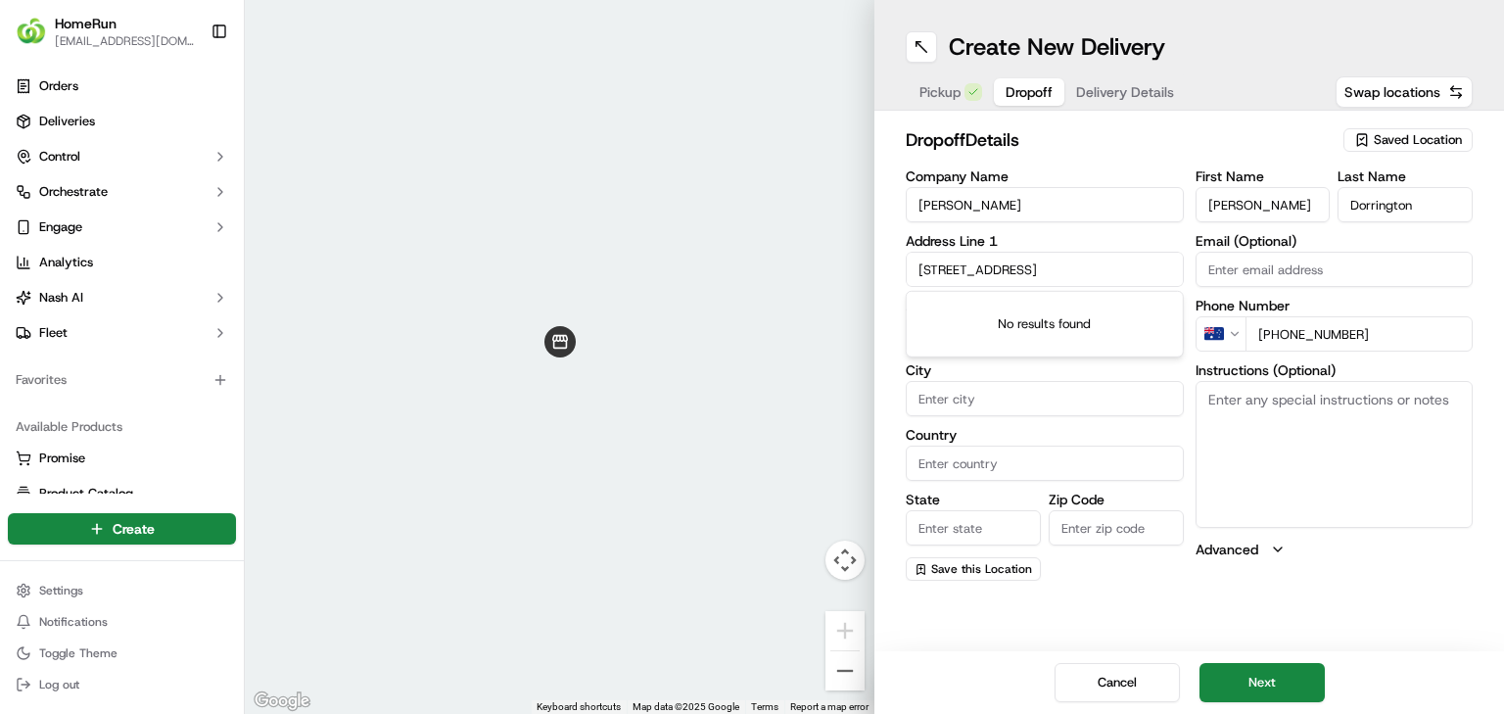
scroll to position [0, 50]
click at [1046, 312] on div "4 Loch Ness Street, Mansfield QLD, Australia" at bounding box center [1045, 310] width 268 height 29
type input "4 Loch Ness St, Mansfield QLD 4122, Australia"
type input "Mansfield"
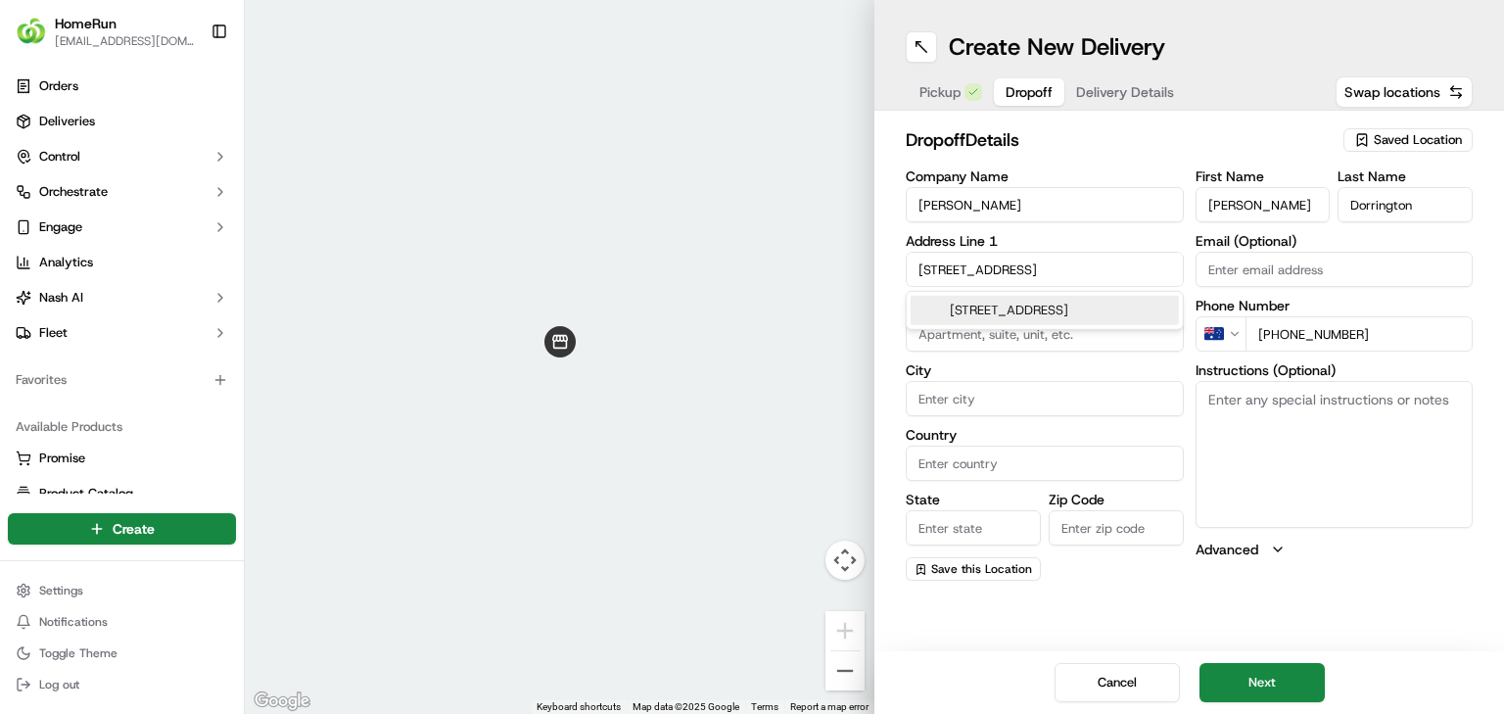
type input "Australia"
type input "QLD"
type input "4122"
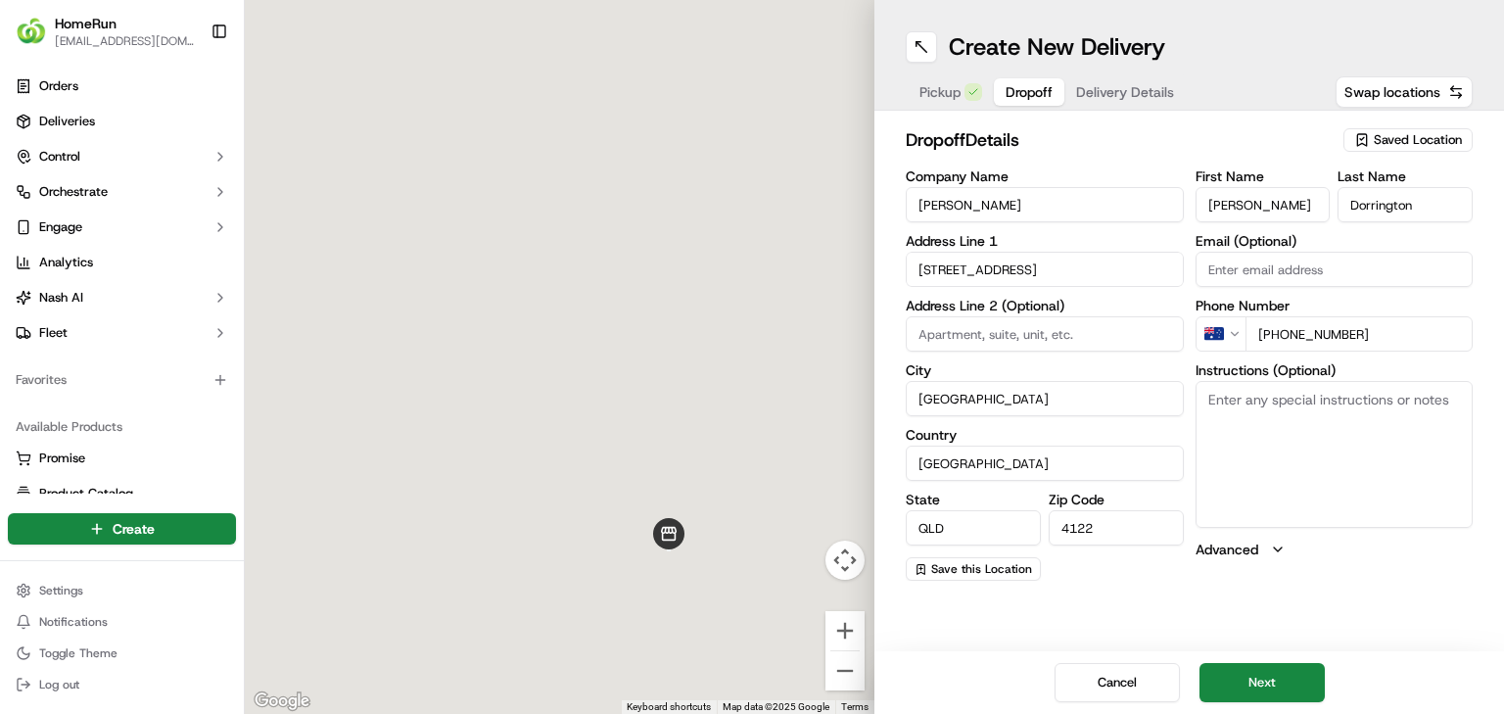
type input "4 Loch Ness Street"
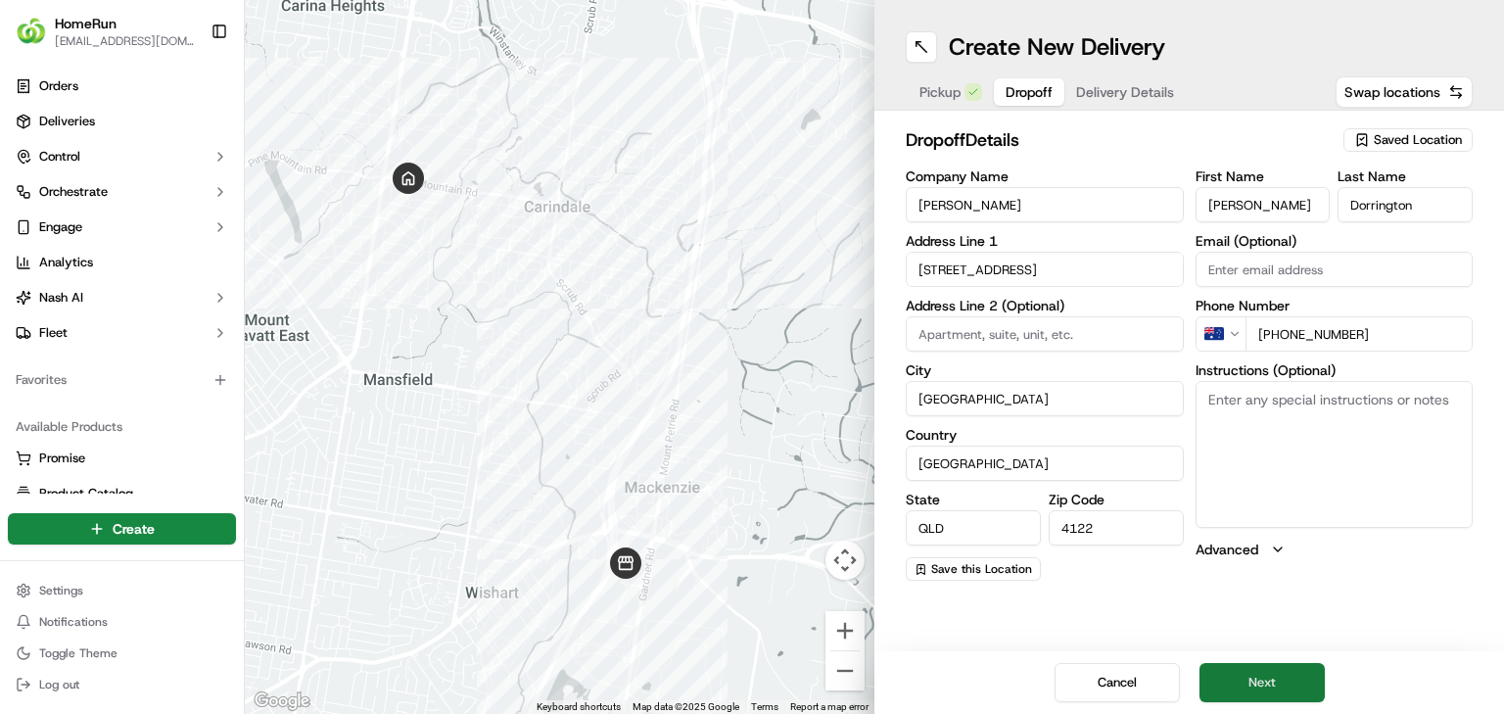
click at [1257, 675] on button "Next" at bounding box center [1261, 682] width 125 height 39
click at [1031, 105] on button "Dropoff" at bounding box center [1029, 91] width 70 height 27
click at [1300, 681] on button "Next" at bounding box center [1261, 682] width 125 height 39
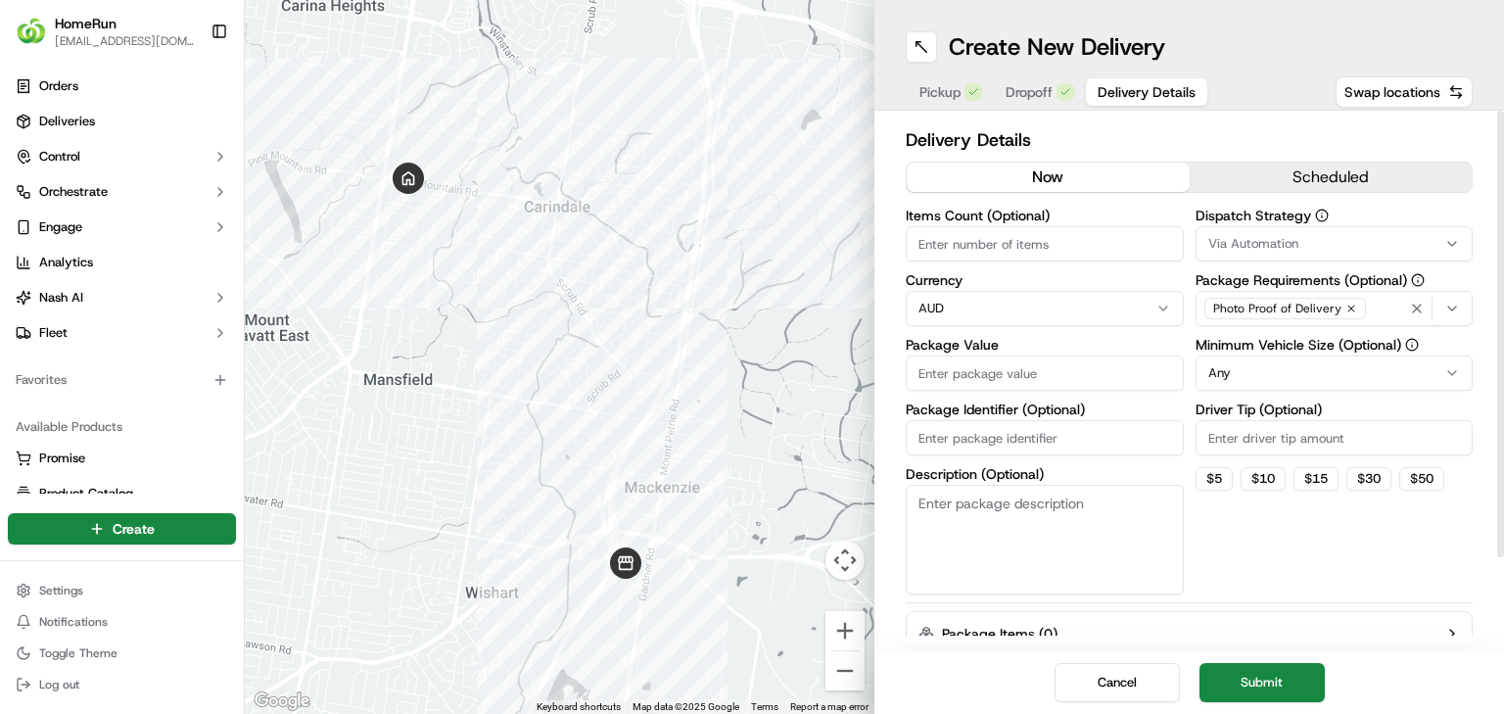
click at [1051, 439] on input "Package Identifier (Optional)" at bounding box center [1045, 437] width 278 height 35
paste input "270202863"
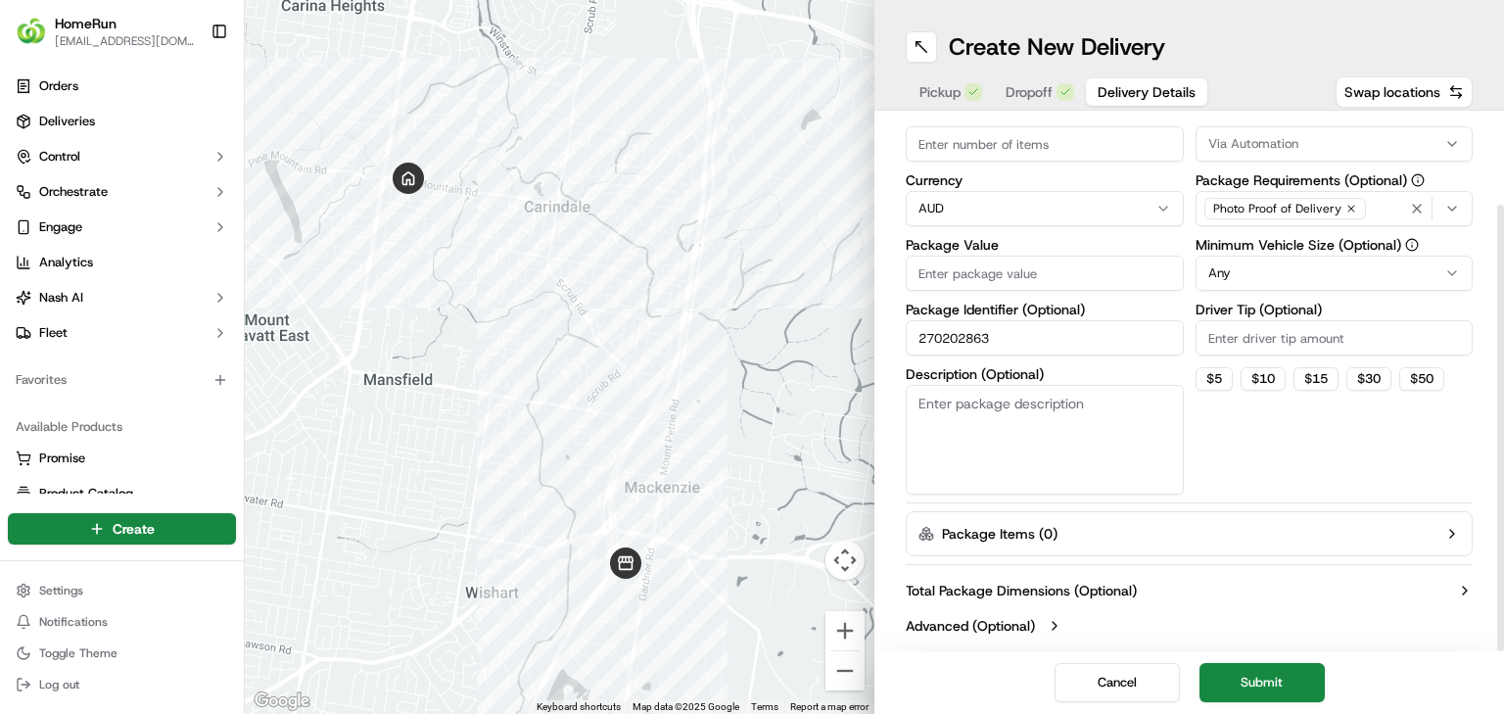
scroll to position [107, 0]
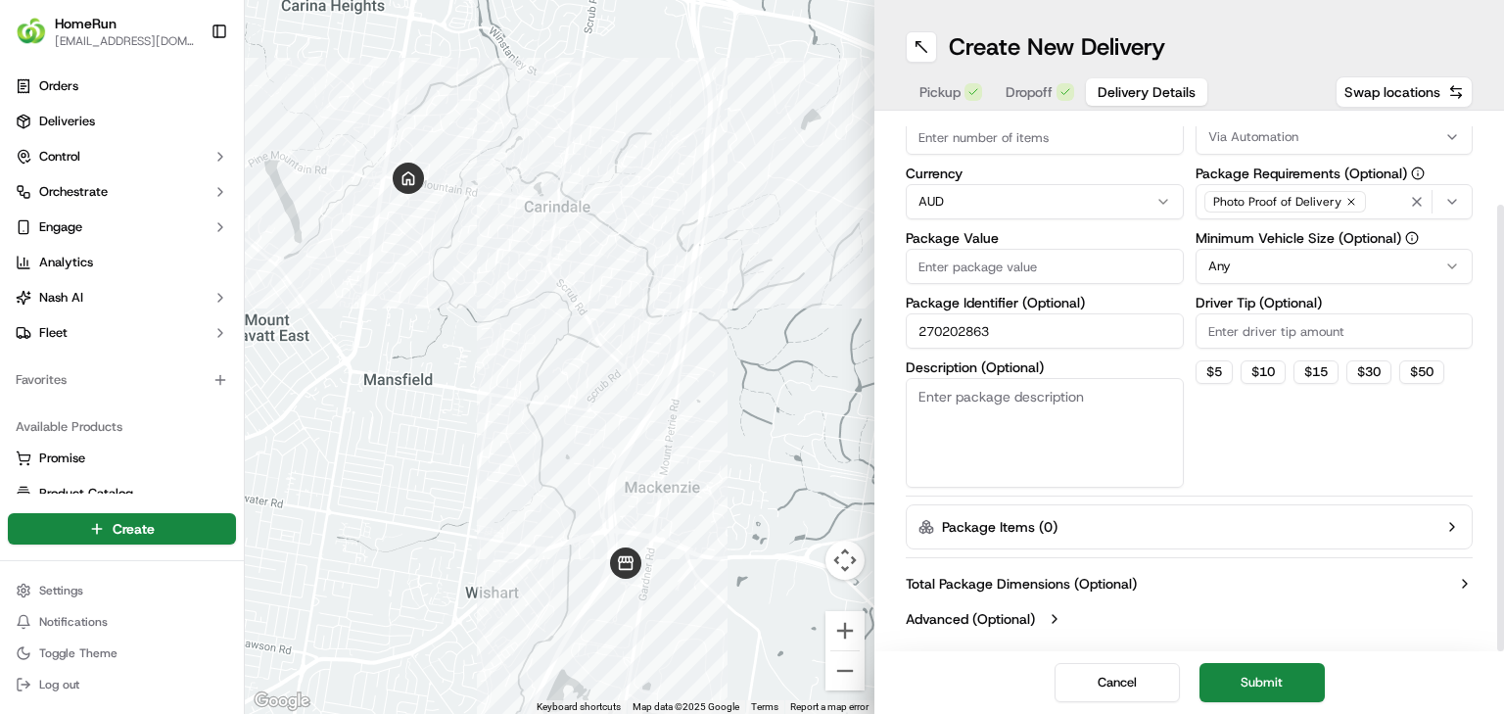
type input "270202863"
click at [1088, 279] on input "Package Value" at bounding box center [1045, 266] width 278 height 35
type input "290"
drag, startPoint x: 1255, startPoint y: 701, endPoint x: 1262, endPoint y: 682, distance: 19.8
click at [1262, 682] on button "Submit" at bounding box center [1261, 682] width 125 height 39
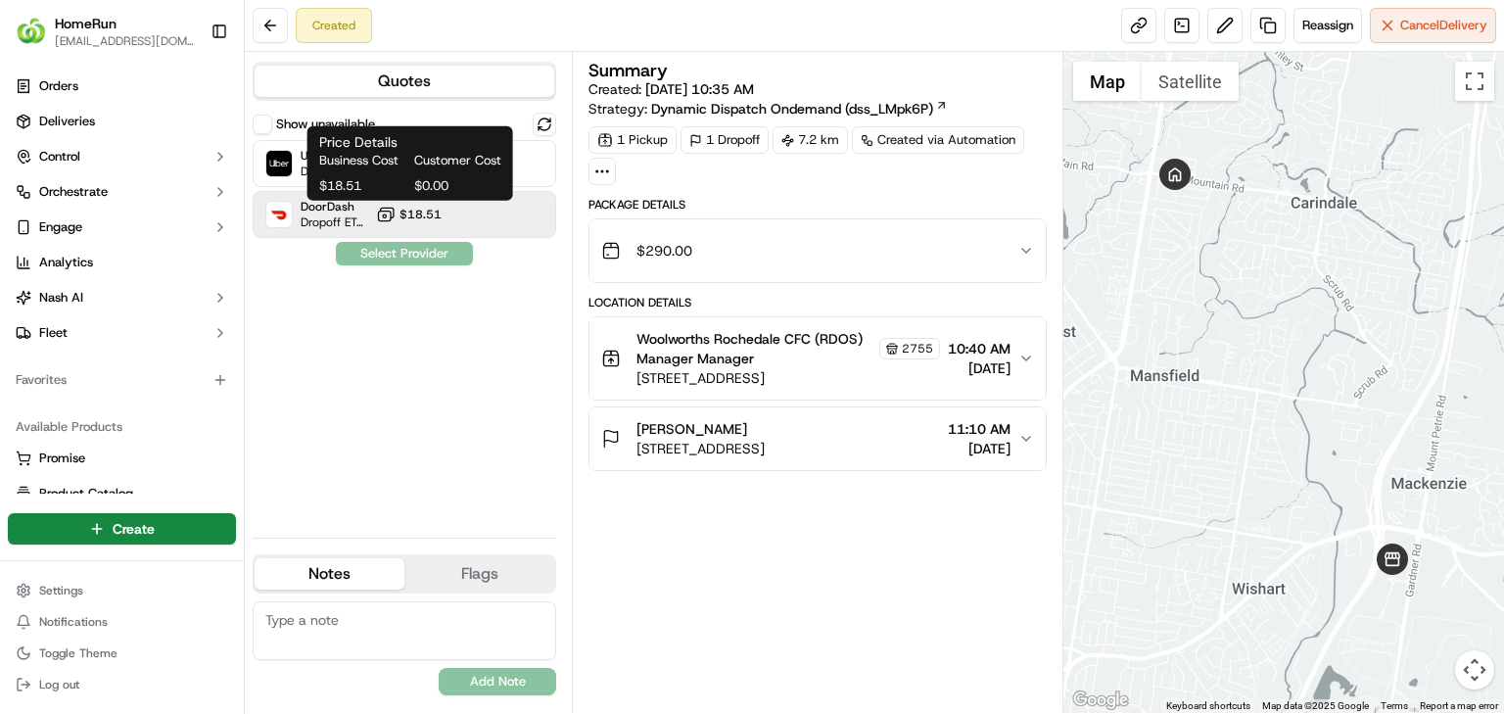
click at [396, 215] on icon at bounding box center [386, 215] width 20 height 20
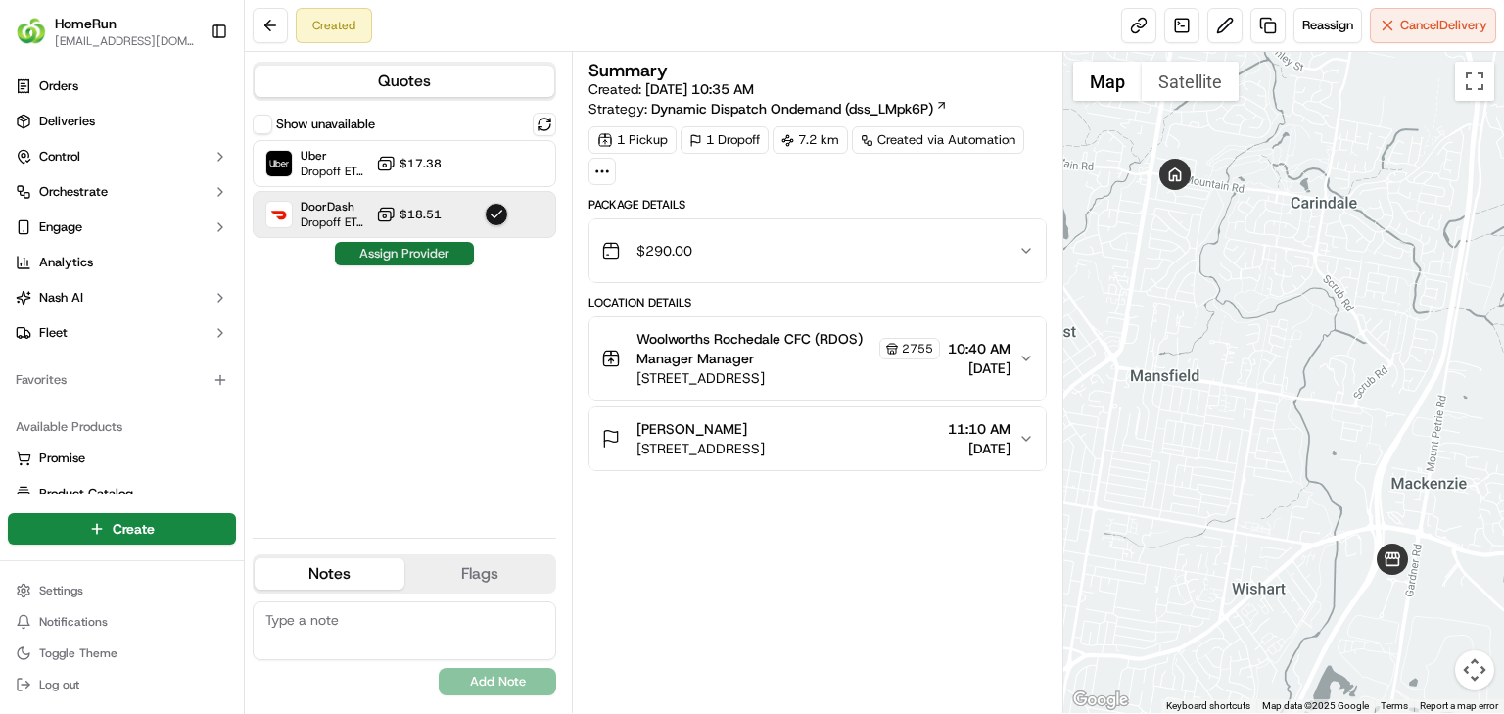
click at [411, 253] on button "Assign Provider" at bounding box center [404, 253] width 139 height 23
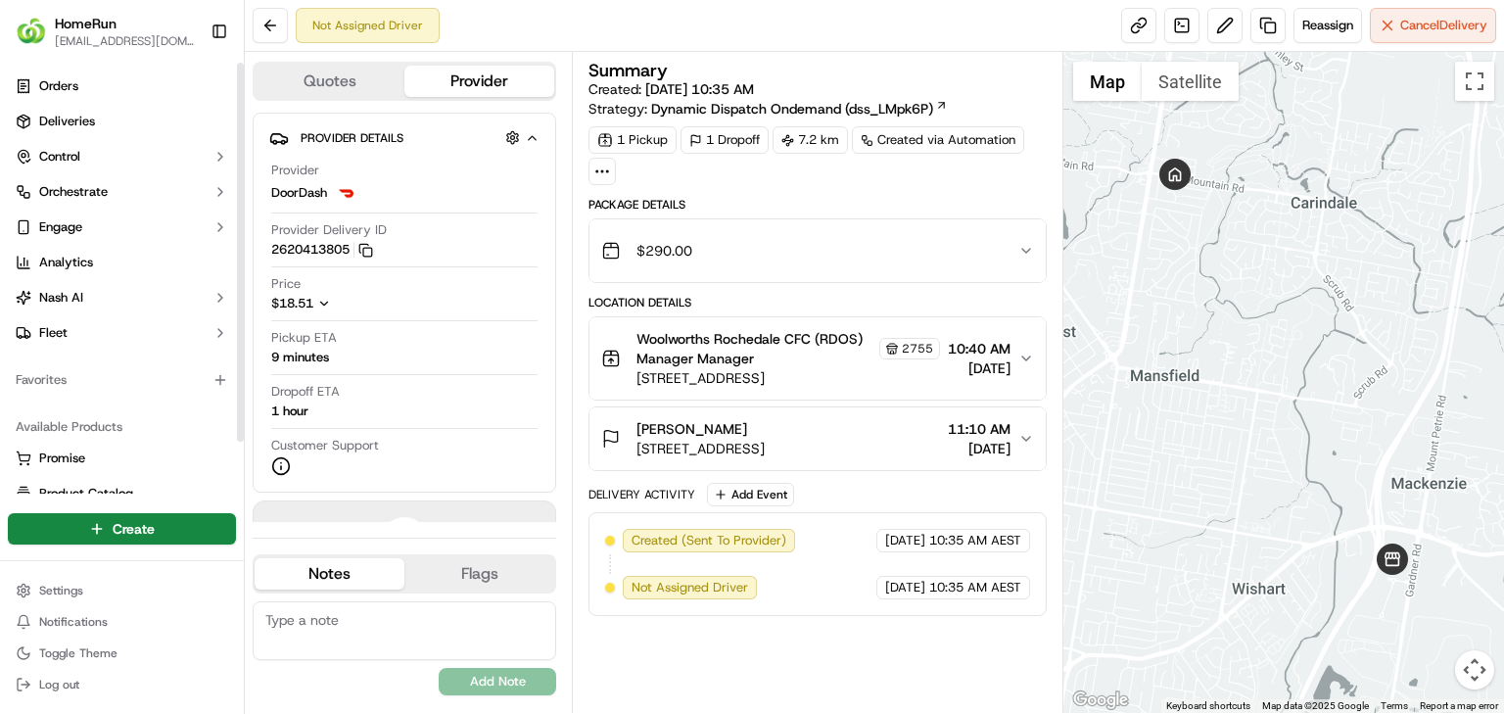
click at [168, 548] on div "Create" at bounding box center [122, 528] width 244 height 47
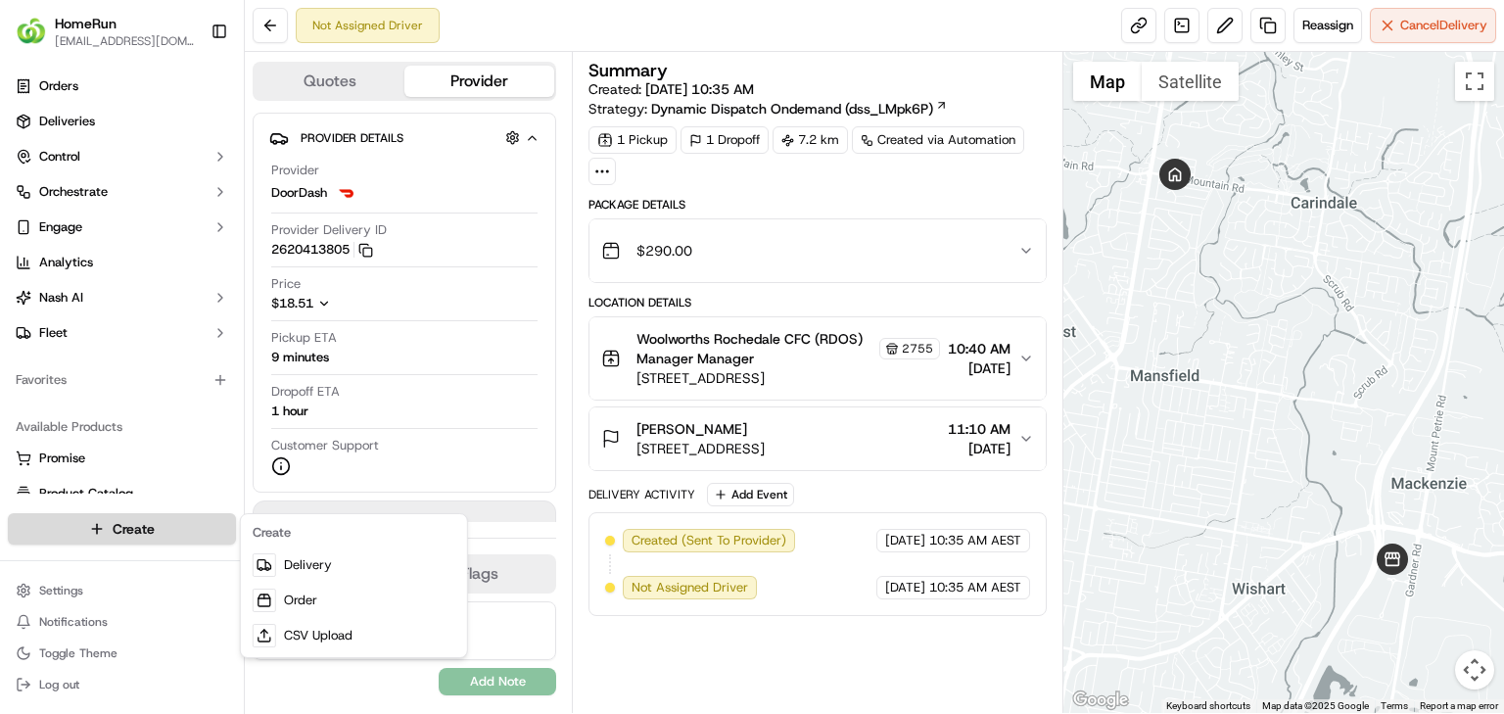
click at [158, 544] on html "HomeRun jbonham1@woolworths.com.au Toggle Sidebar Orders Deliveries Control Orc…" at bounding box center [752, 357] width 1504 height 714
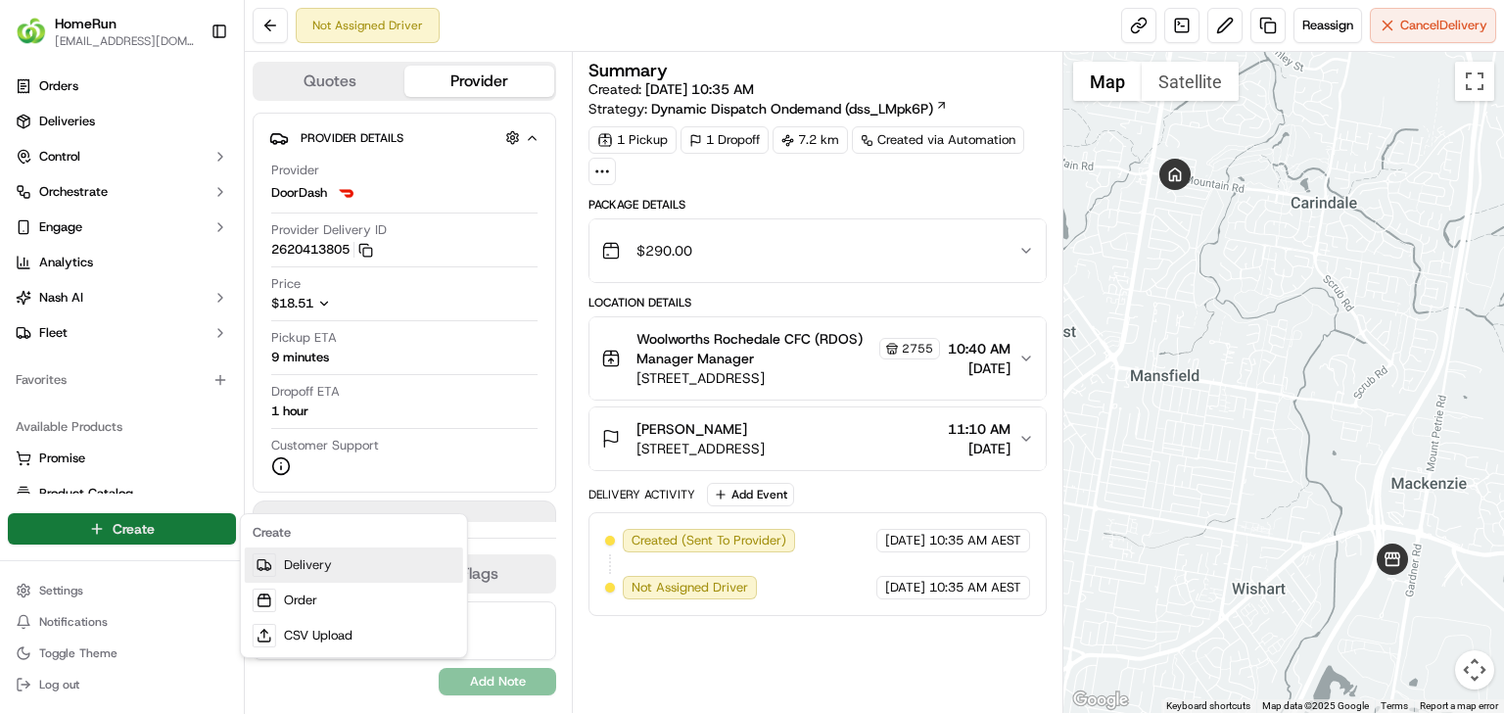
click at [279, 576] on link "Delivery" at bounding box center [354, 564] width 218 height 35
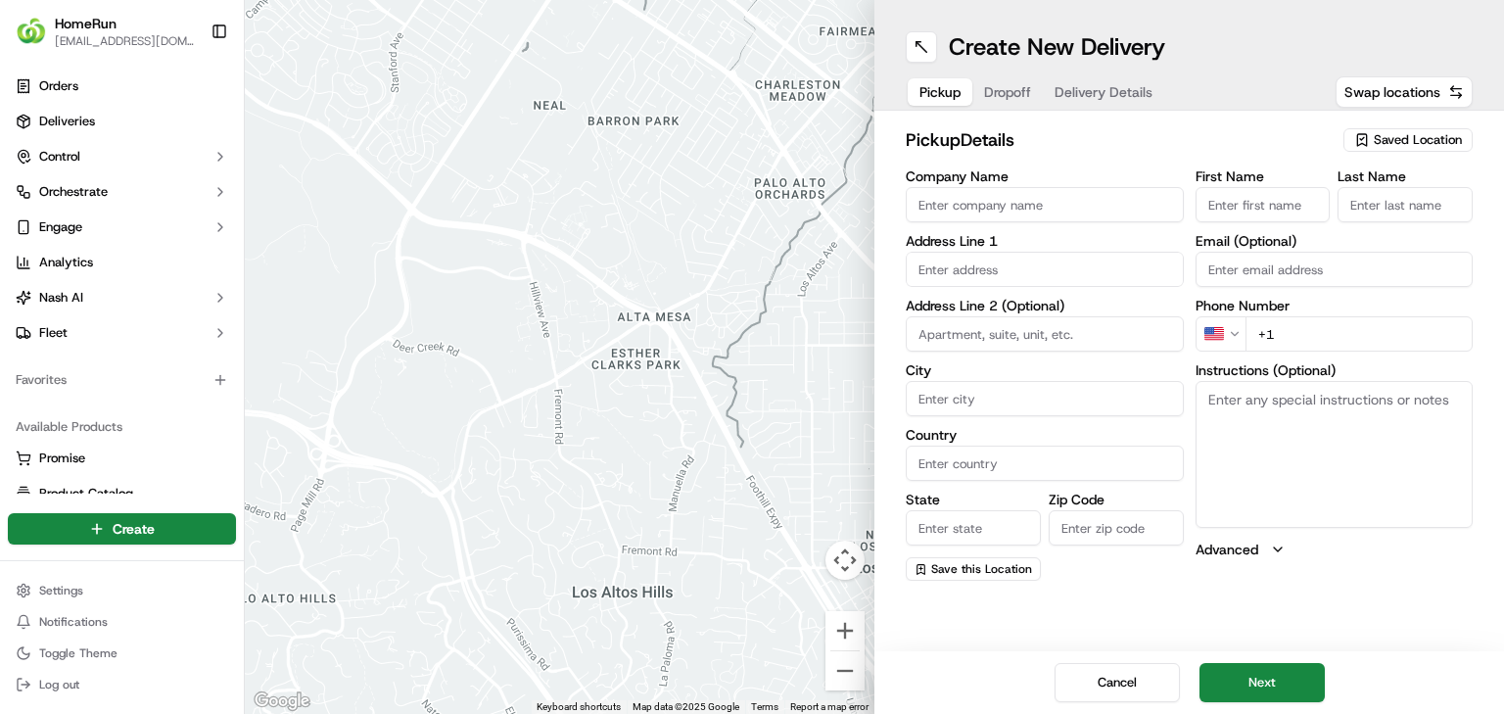
click at [1409, 131] on span "Saved Location" at bounding box center [1418, 140] width 88 height 18
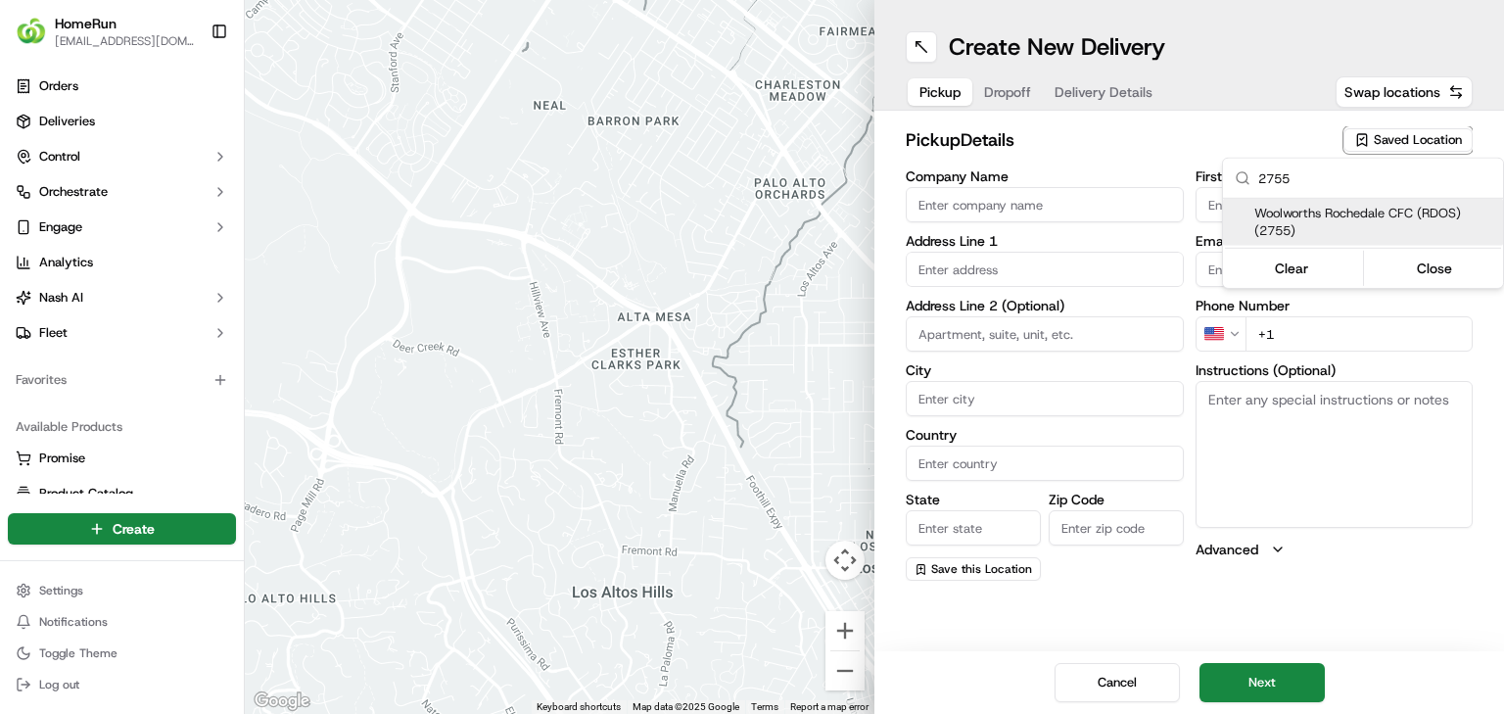
type input "2755"
click at [1339, 220] on span "Woolworths Rochedale CFC (RDOS) (2755)" at bounding box center [1374, 222] width 241 height 35
type input "Woolworths Rochedale CFC (RDOS)"
type input "11 Interchange Place"
type input "Rochedale"
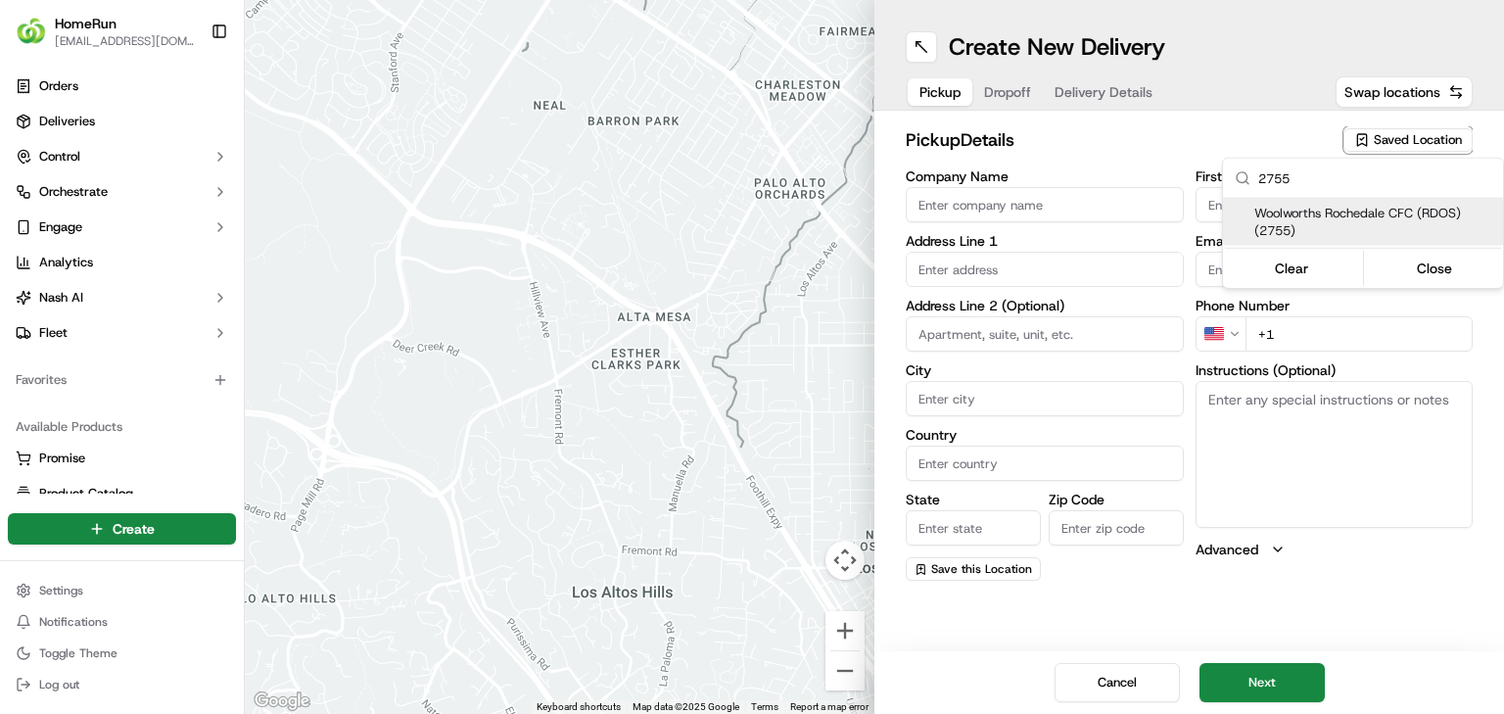
type input "AU"
type input "QLD"
type input "4123"
type input "Manager"
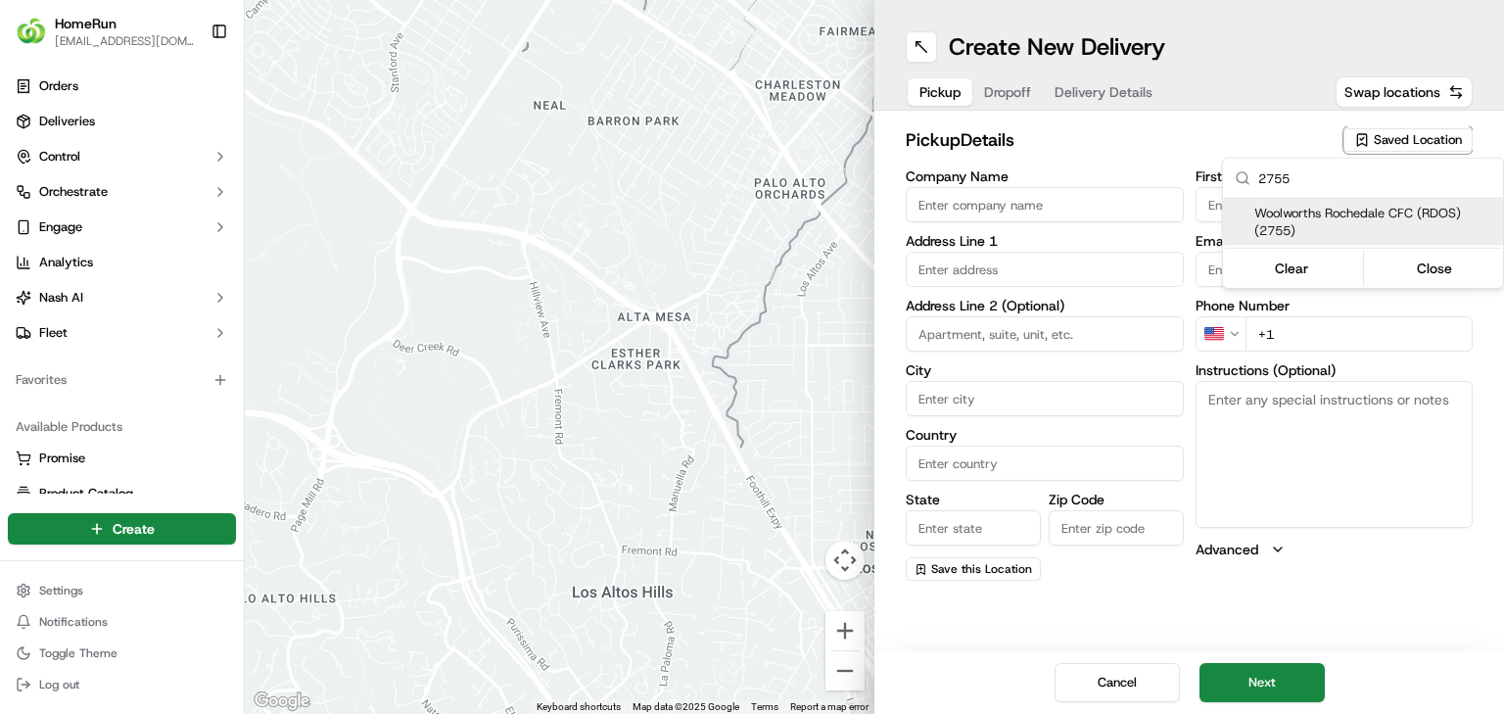
type input "+61 7 3648 4416"
type textarea "Collect via Direct-to-Boot Drive Thru. Enter from Gardner Rd into Interchange P…"
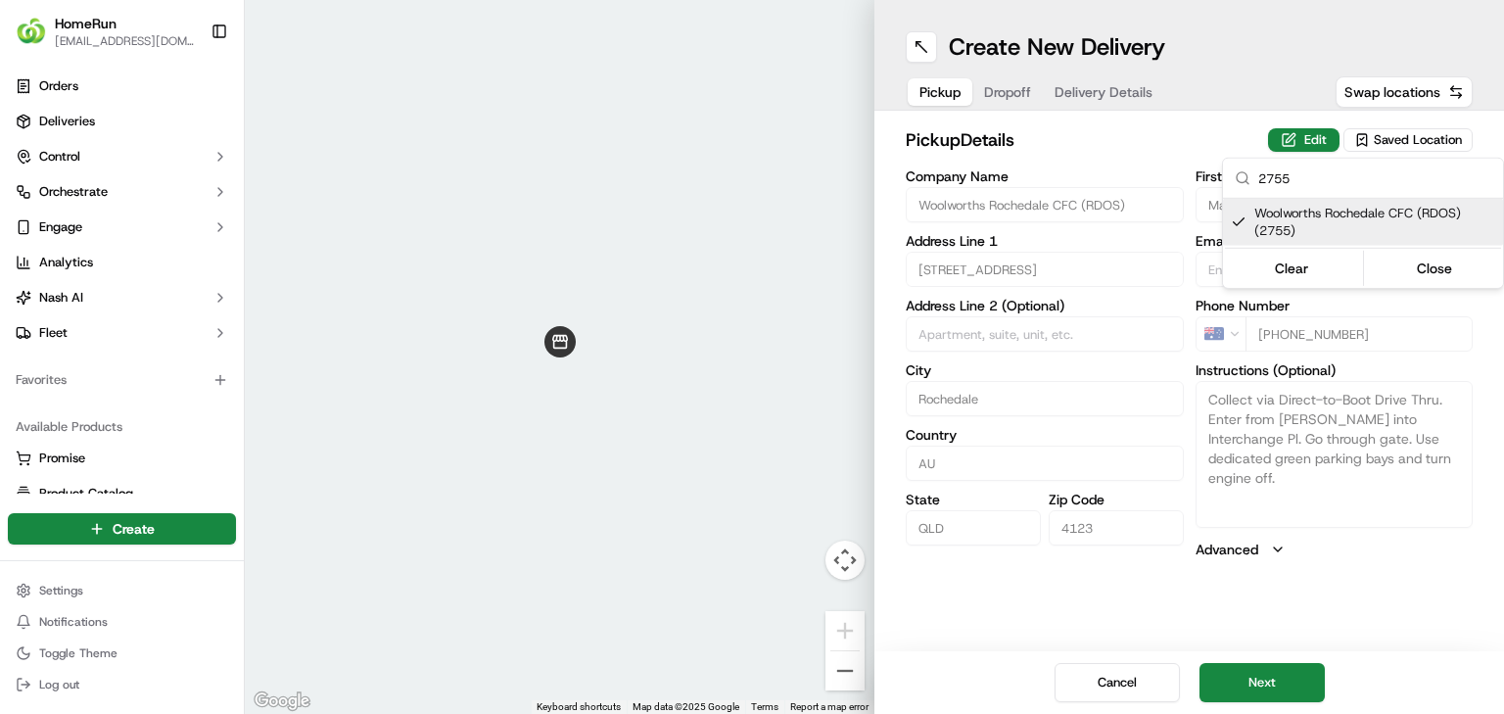
click at [1261, 702] on html "HomeRun jbonham1@woolworths.com.au Toggle Sidebar Orders Deliveries Control Orc…" at bounding box center [752, 357] width 1504 height 714
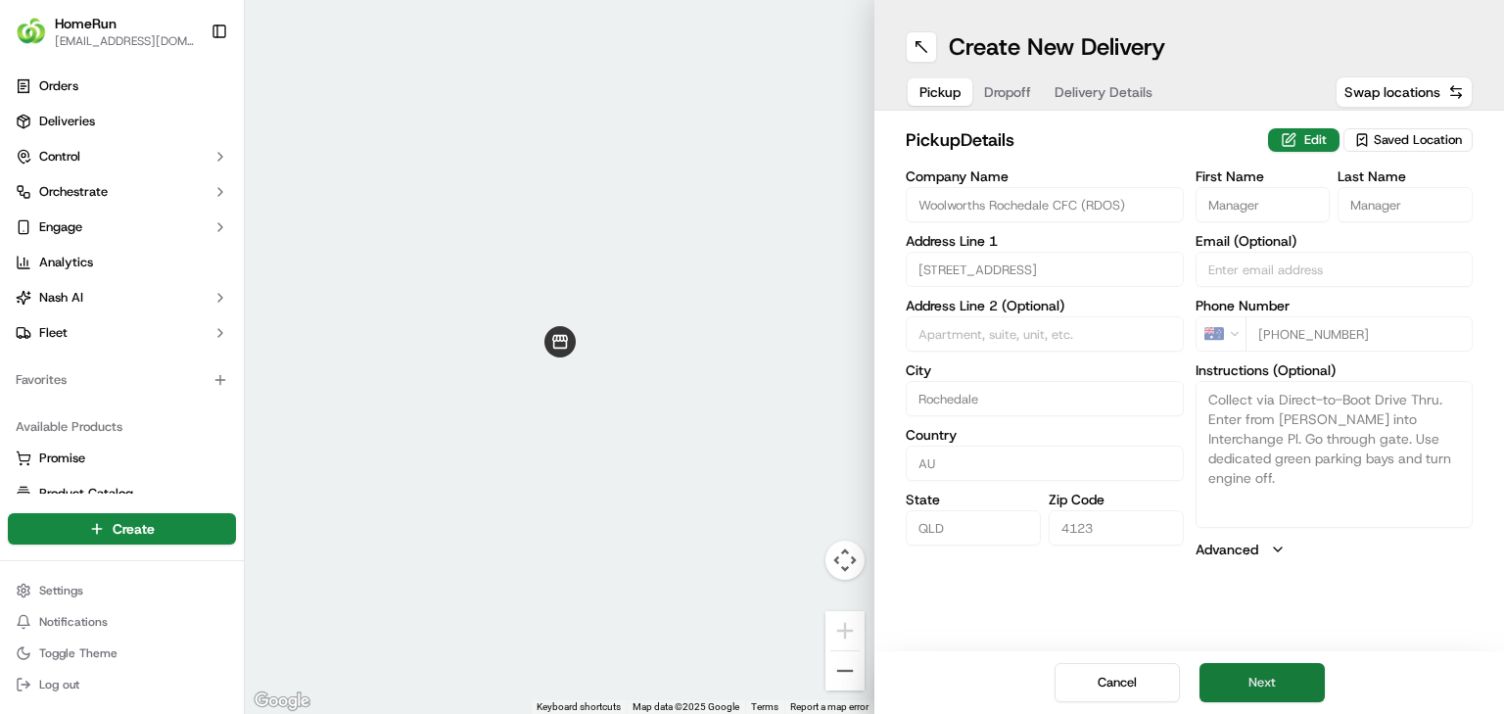
click at [1279, 673] on button "Next" at bounding box center [1261, 682] width 125 height 39
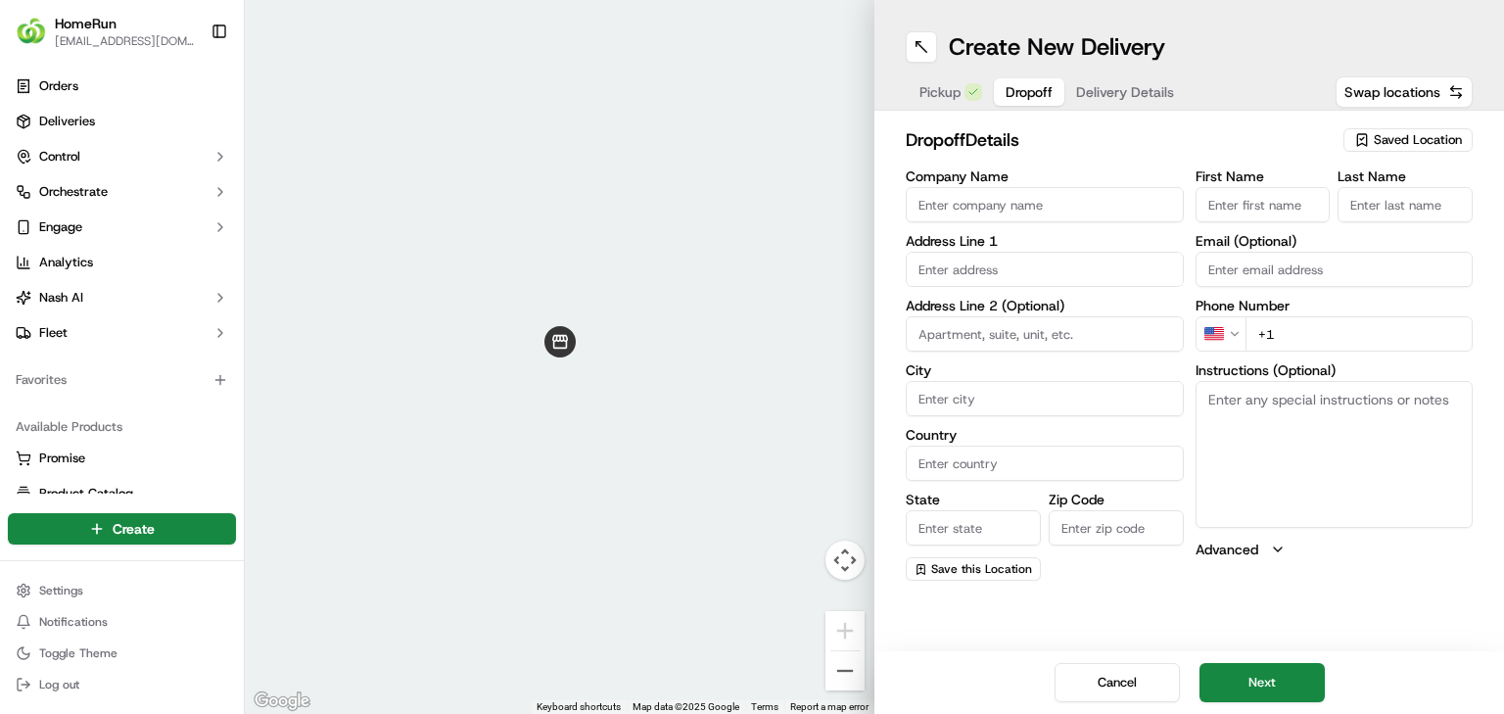
click at [960, 268] on input "text" at bounding box center [1045, 269] width 278 height 35
paste input "36 Nagle St, UPPER MOUNT GRAVATT QLD UPPER MOUNT GRAVATT, 4122"
type input "36 Nagle St, UPPER MOUNT GRAVATT QLD UPPER MOUNT GRAVATT, 4122"
click at [1020, 278] on input "text" at bounding box center [1045, 269] width 278 height 35
paste input "36 Nagle St, UPPER MOUNT GRAVATT"
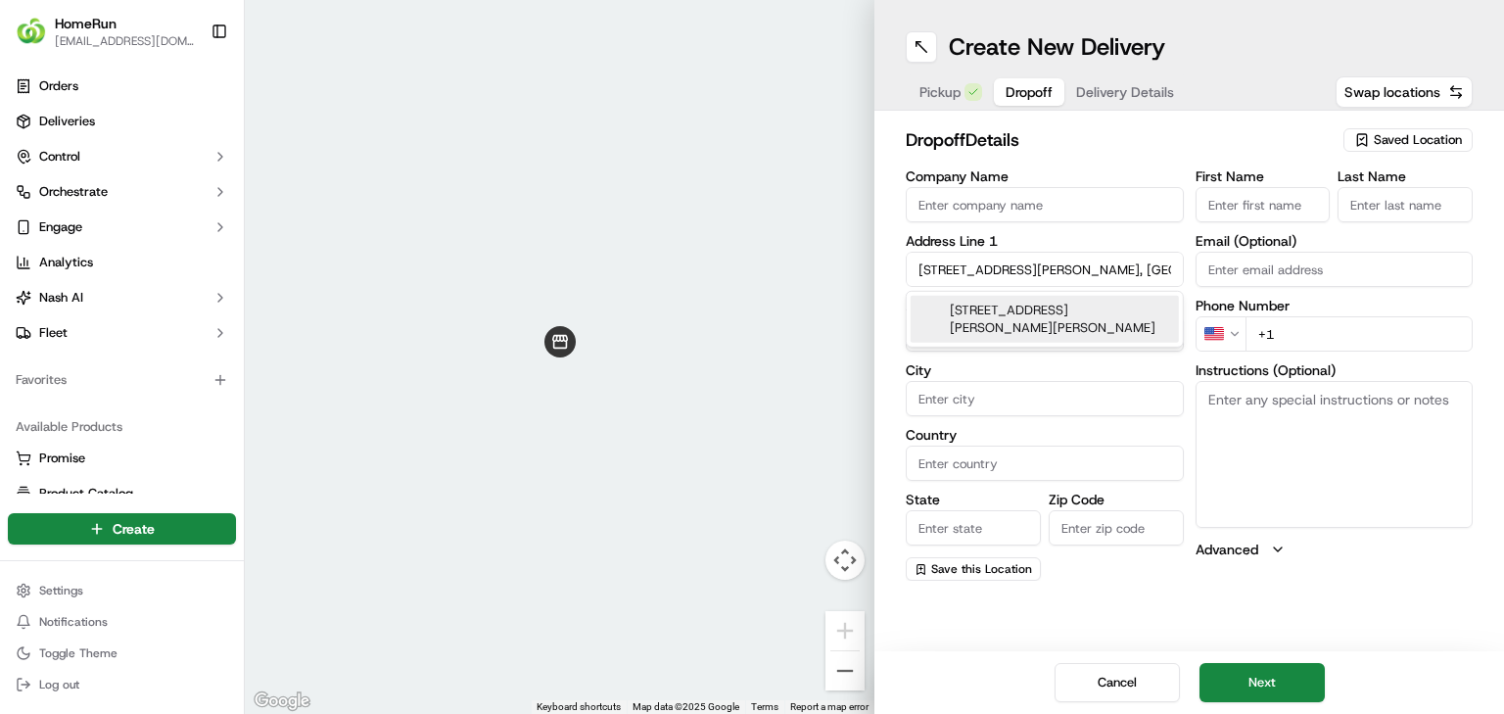
click at [1013, 309] on div "36 Nagle St, Upper Mount Gravatt QLD, Australia" at bounding box center [1045, 319] width 268 height 47
type input "36 Nagle St, Upper Mount Gravatt QLD 4122, Australia"
type input "Upper Mount Gravatt"
type input "Australia"
type input "QLD"
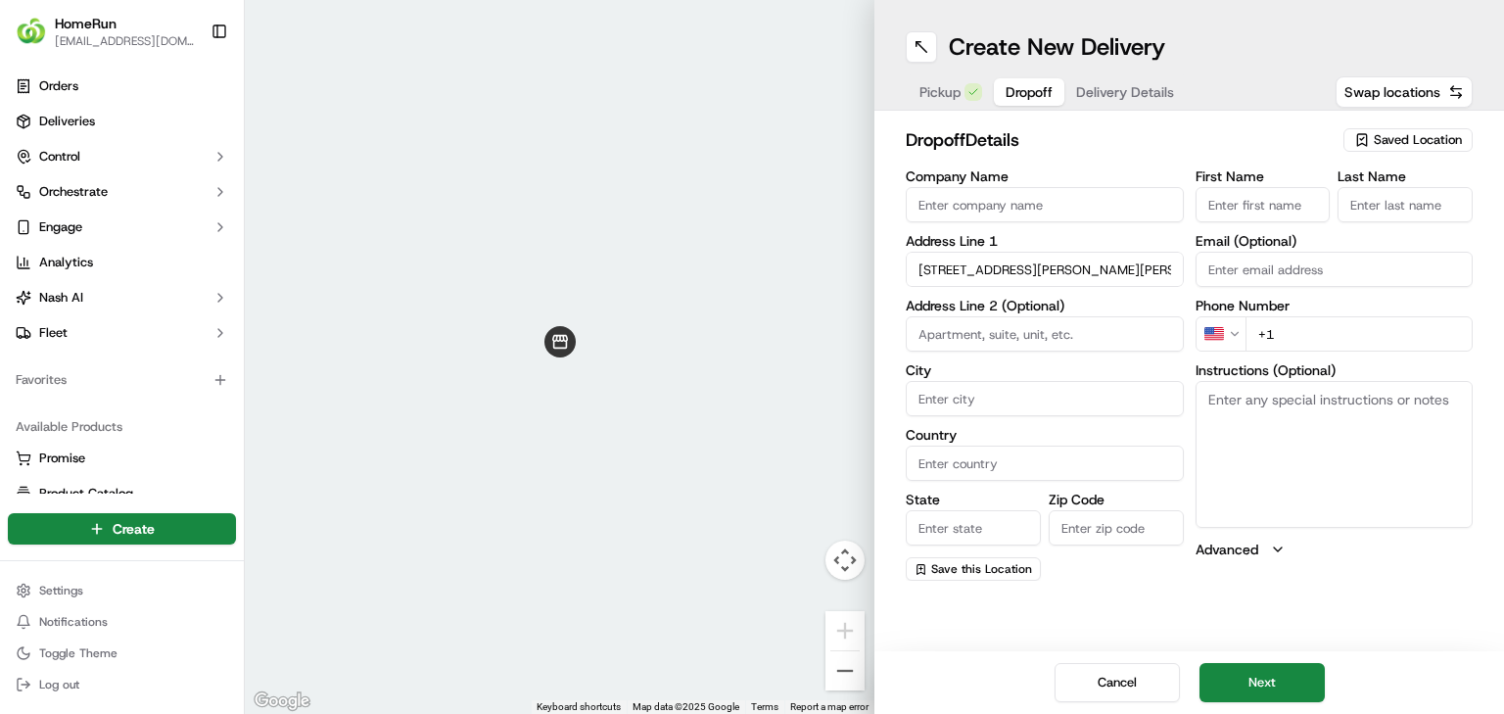
type input "4122"
type input "36 Nagle Street"
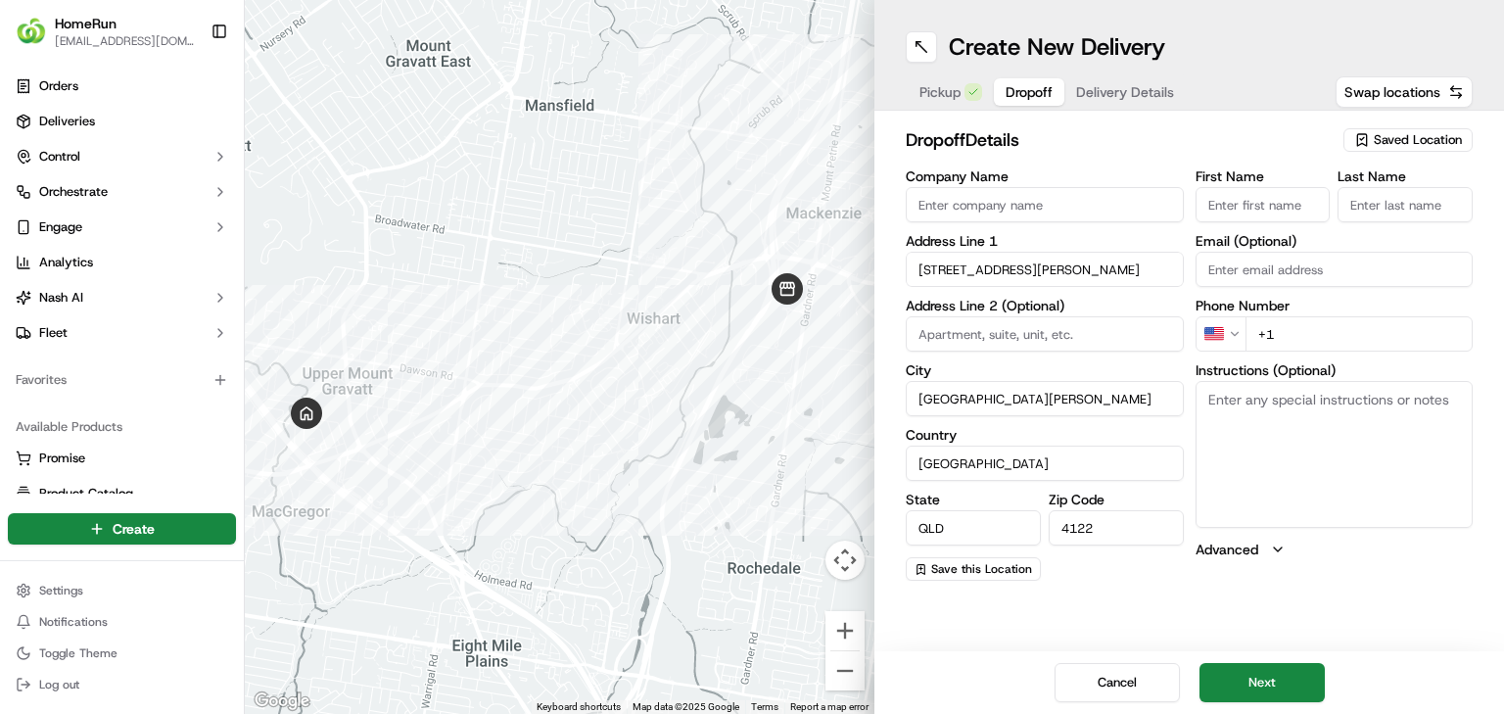
click at [1097, 196] on input "Company Name" at bounding box center [1045, 204] width 278 height 35
paste input "Jake Druett"
type input "Jake Druett"
click at [1274, 202] on input "First Name" at bounding box center [1263, 204] width 135 height 35
paste input "Jake Druett"
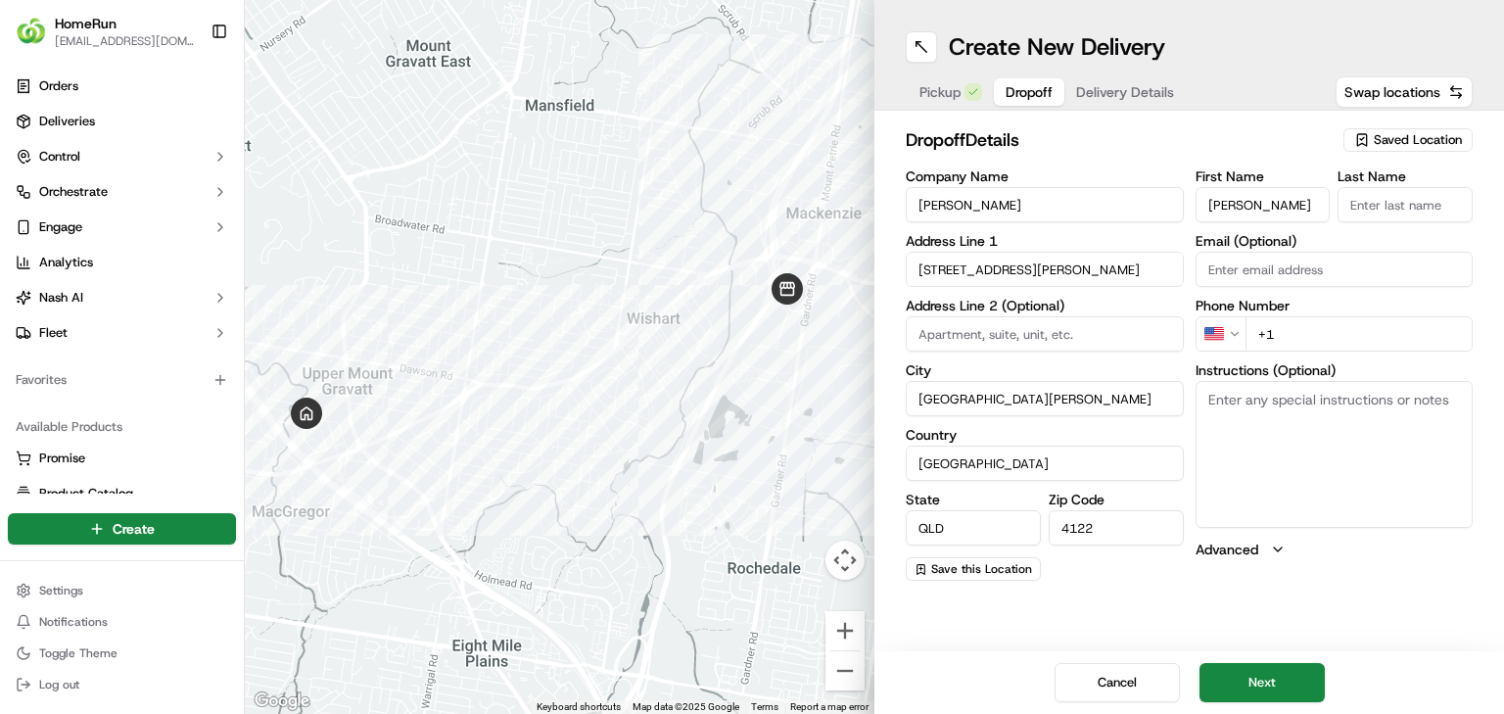
click at [1262, 200] on input "Jake Druett" at bounding box center [1263, 204] width 135 height 35
type input "Jake"
click at [1397, 210] on input "Last Name" at bounding box center [1405, 204] width 135 height 35
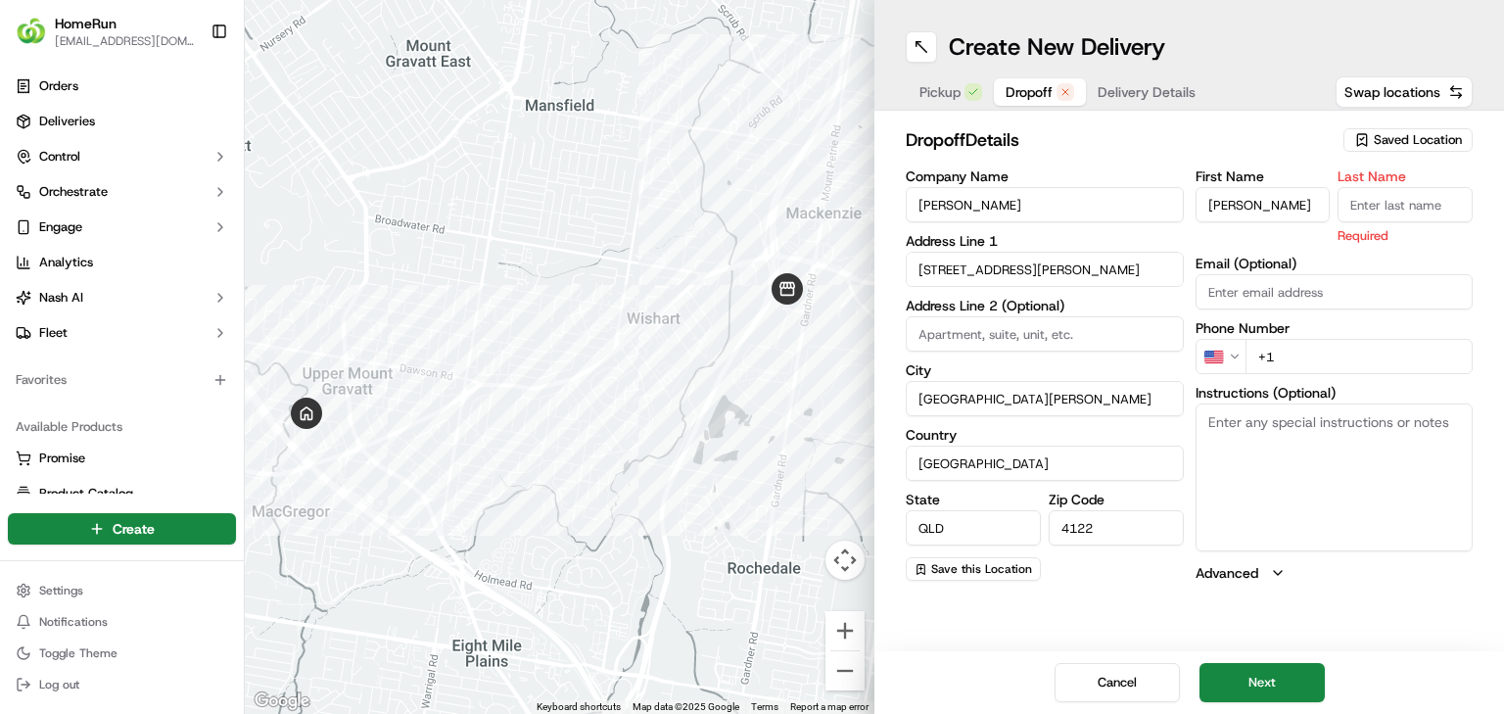
paste input "Druett"
type input "Druett"
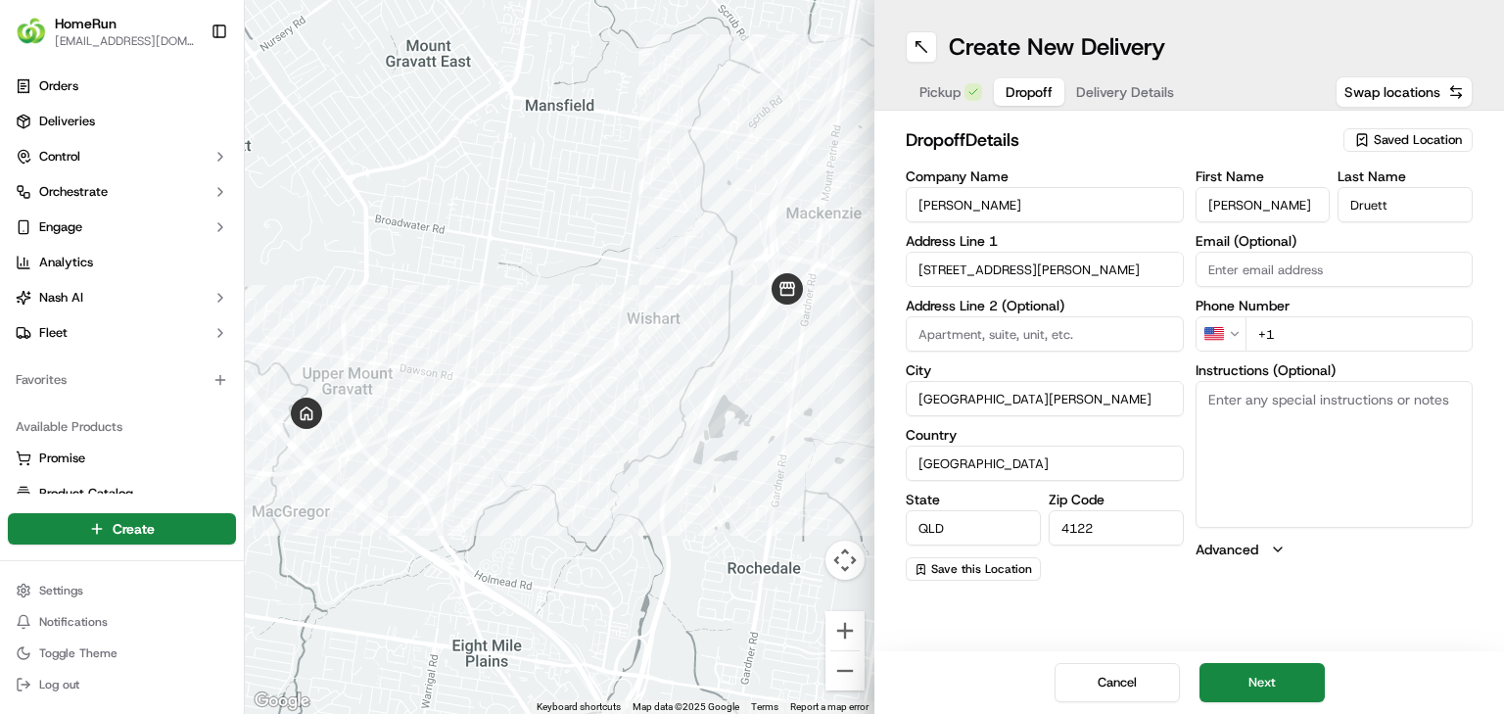
click at [1272, 247] on div "First Name Jake Last Name Druett Email (Optional) Phone Number US +1 Instructio…" at bounding box center [1335, 374] width 278 height 411
click at [1205, 345] on html "HomeRun jbonham1@woolworths.com.au Toggle Sidebar Orders Deliveries Control Orc…" at bounding box center [752, 357] width 1504 height 714
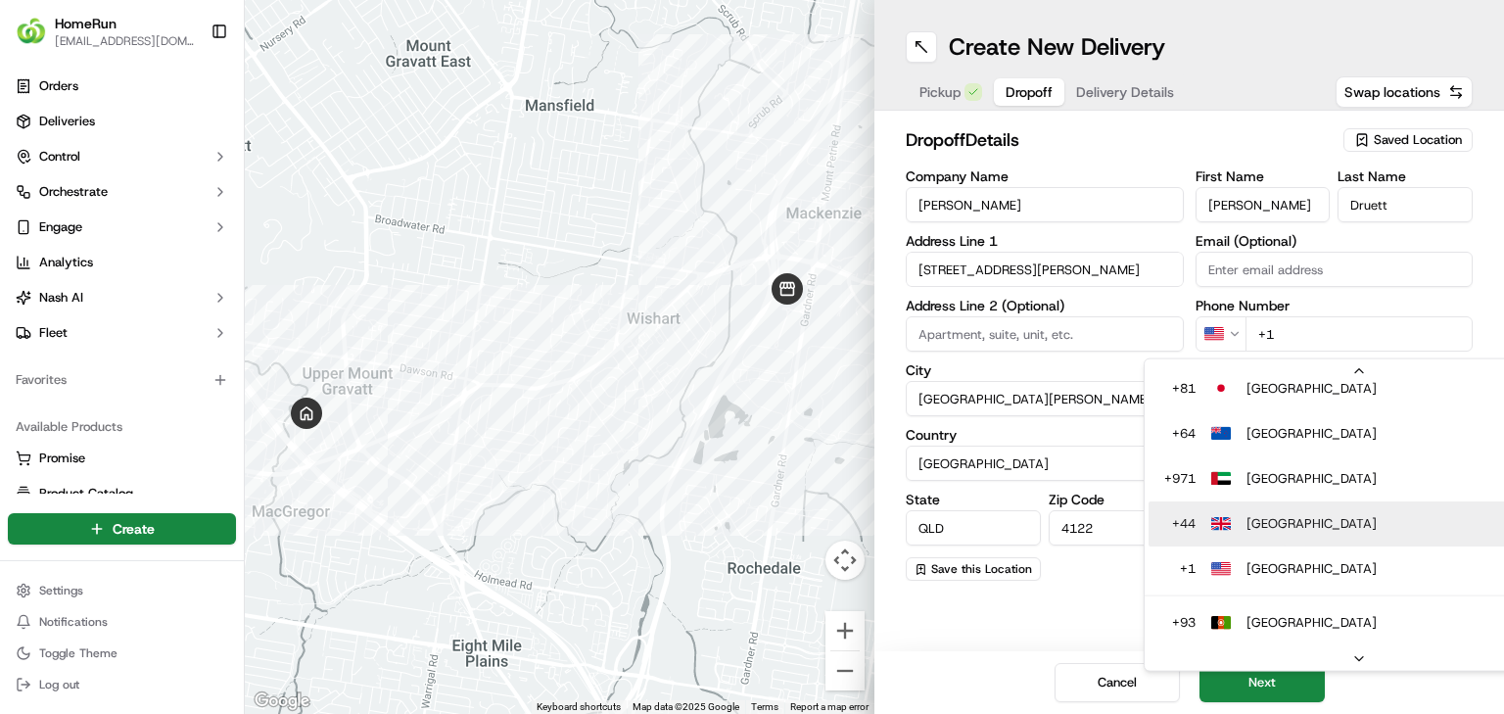
scroll to position [5, 0]
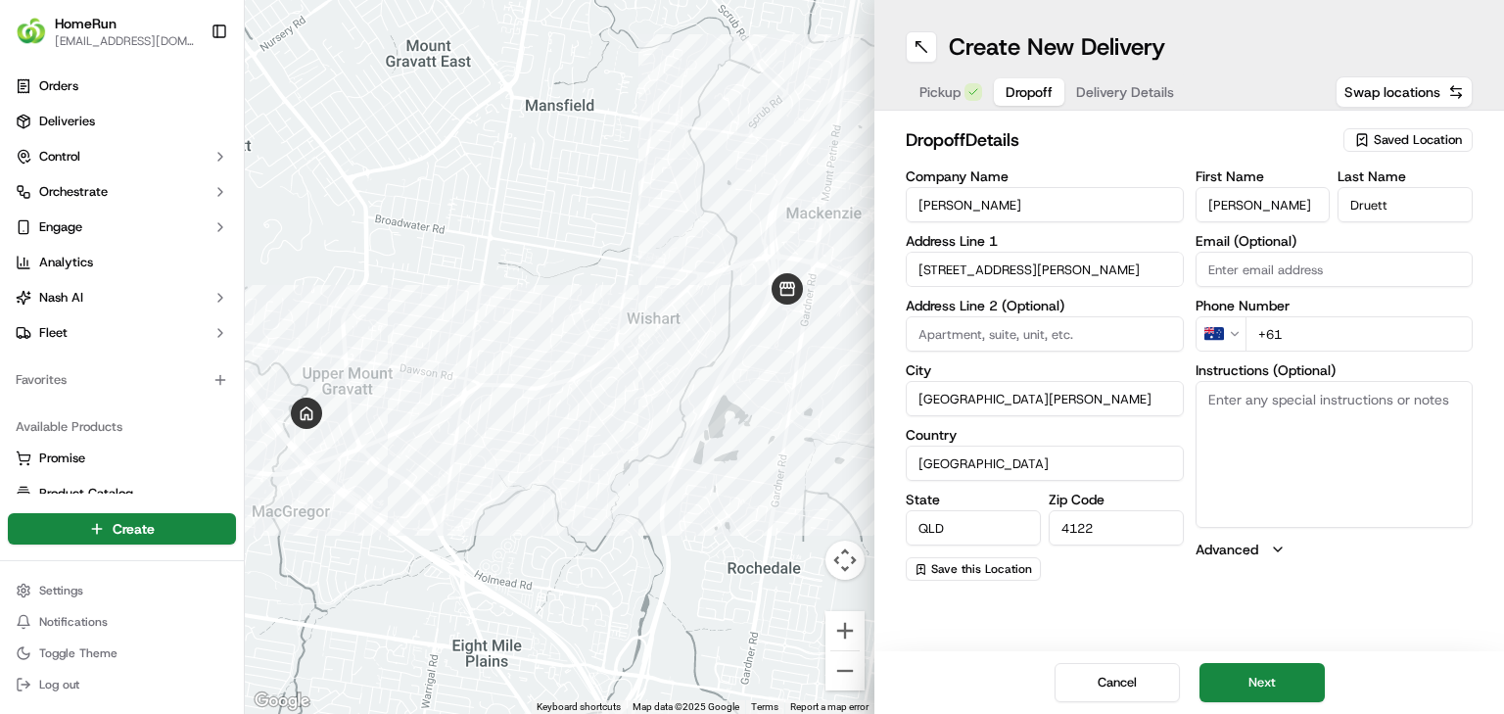
click at [1312, 357] on div "First Name Jake Last Name Druett Email (Optional) Phone Number AU +61 Instructi…" at bounding box center [1335, 374] width 278 height 411
click at [1321, 337] on input "+61" at bounding box center [1359, 333] width 228 height 35
paste input "0421 378 269"
type input "+61 0421 378 269"
click at [1255, 675] on button "Next" at bounding box center [1261, 682] width 125 height 39
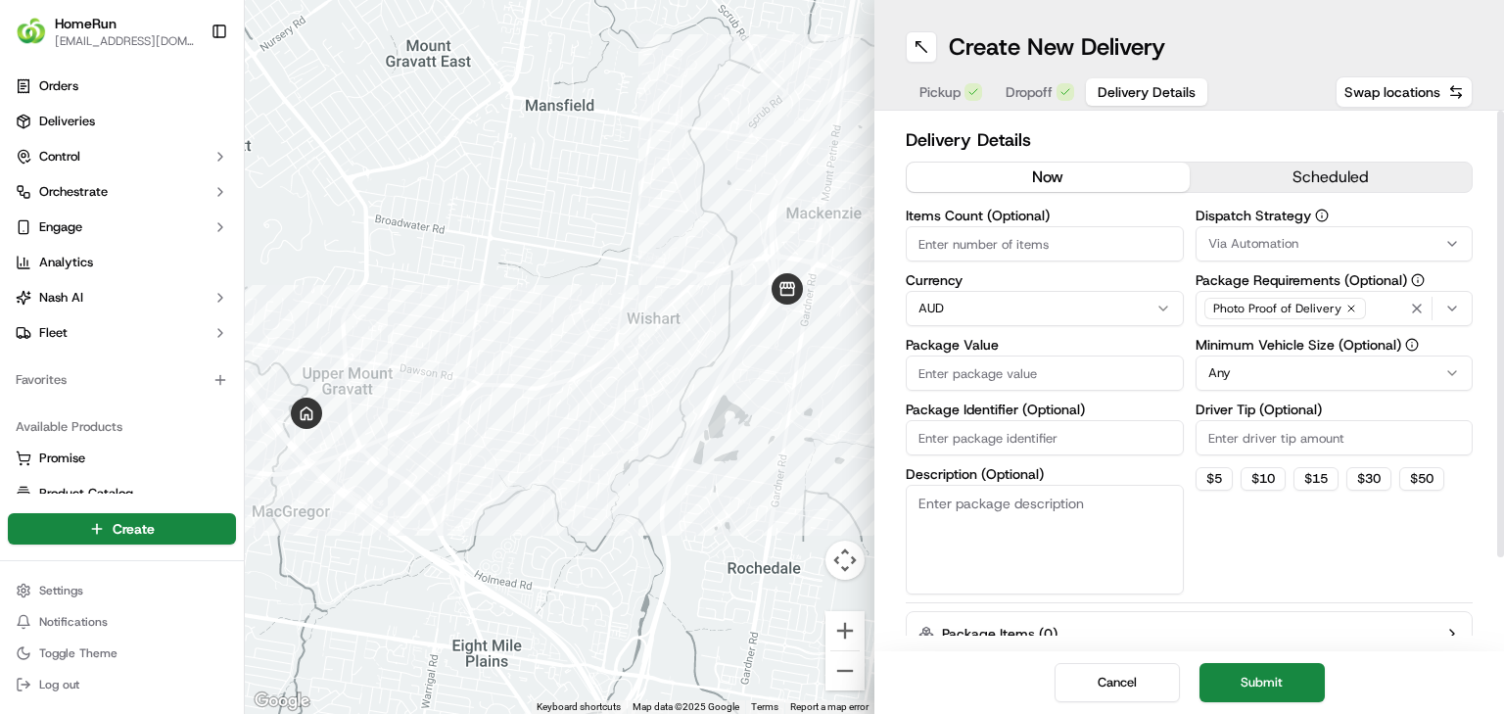
click at [949, 237] on input "Items Count (Optional)" at bounding box center [1045, 243] width 278 height 35
type input "97"
click at [1292, 681] on button "Submit" at bounding box center [1261, 682] width 125 height 39
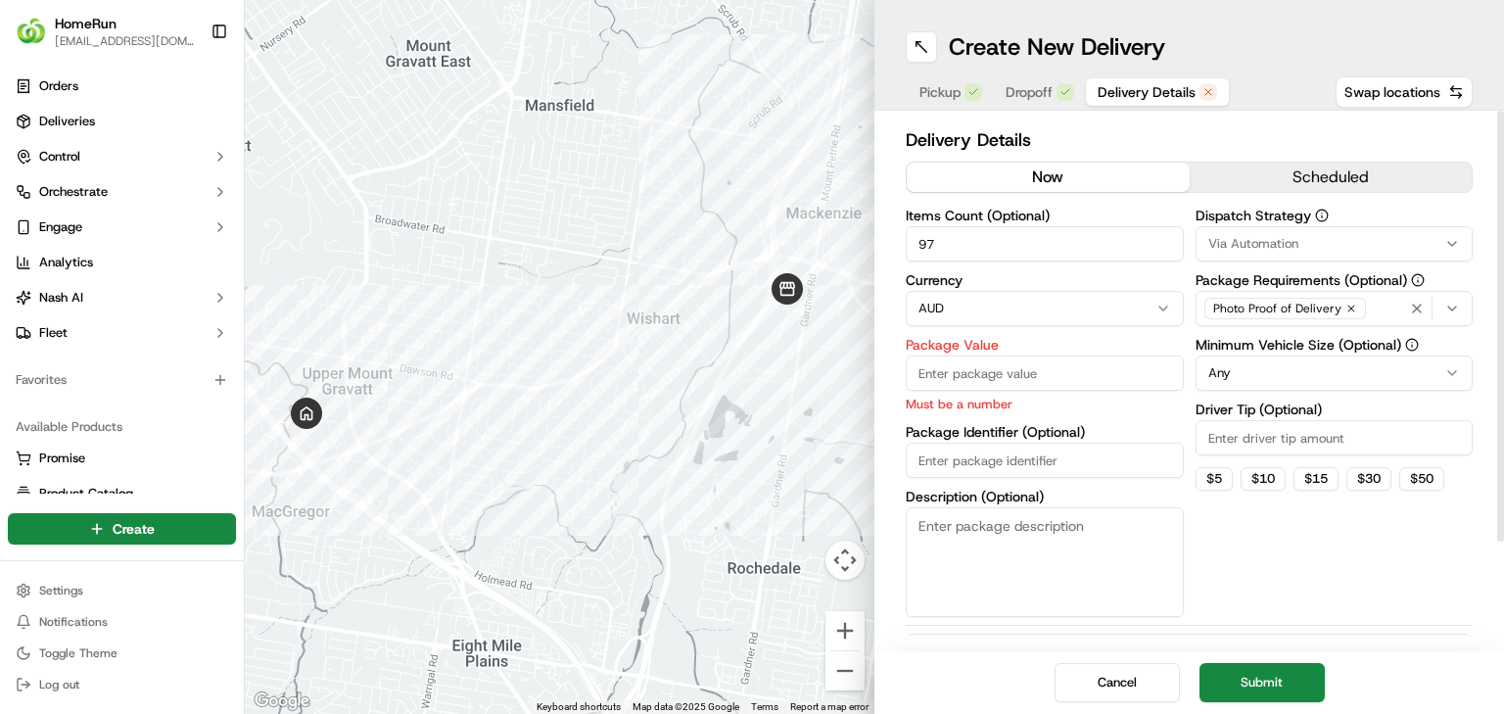
click at [1026, 360] on input "Package Value" at bounding box center [1045, 372] width 278 height 35
drag, startPoint x: 1039, startPoint y: 245, endPoint x: 1031, endPoint y: 238, distance: 10.4
click at [1034, 247] on input "97" at bounding box center [1045, 243] width 278 height 35
click at [1030, 232] on input "97" at bounding box center [1045, 243] width 278 height 35
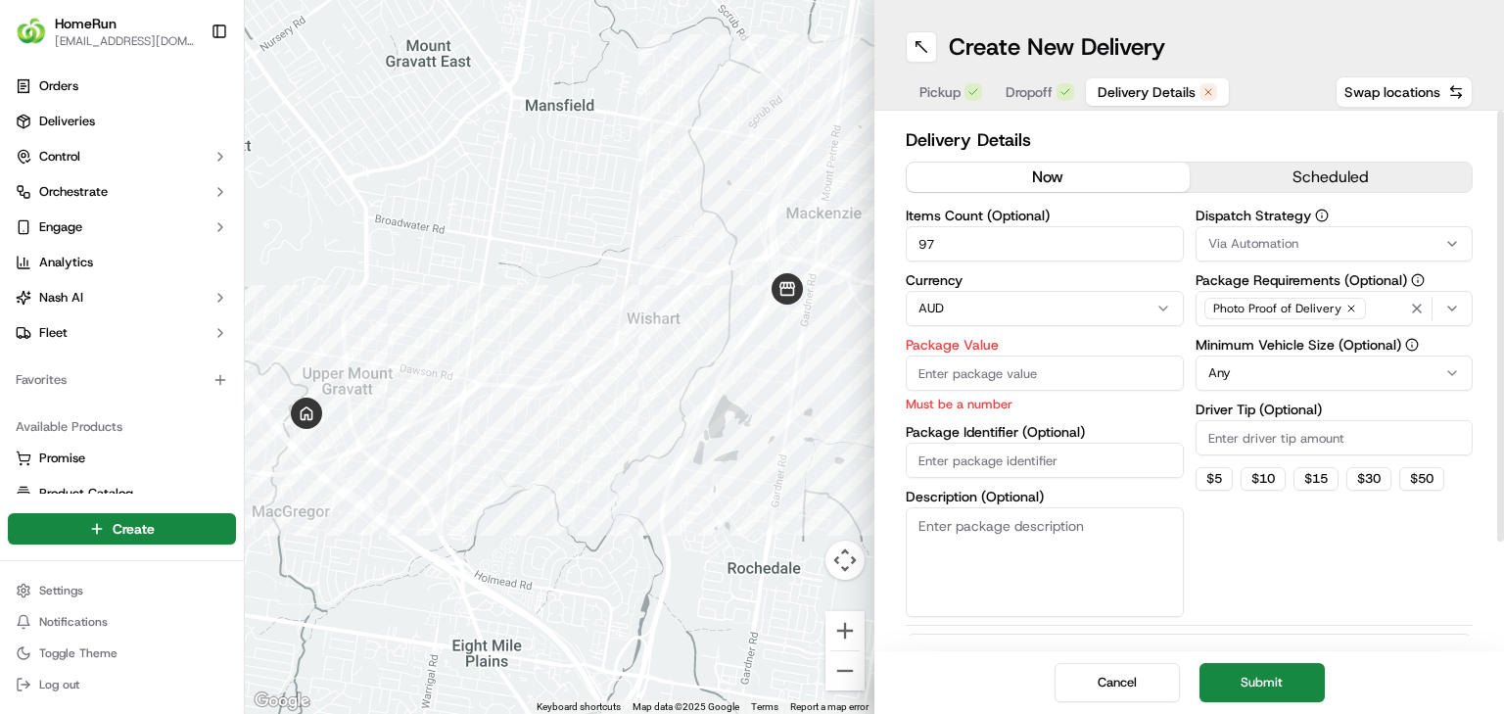
click at [1030, 232] on input "97" at bounding box center [1045, 243] width 278 height 35
click at [1018, 380] on input "Package Value" at bounding box center [1045, 372] width 278 height 35
paste input "97"
type input "97"
click at [1284, 677] on button "Submit" at bounding box center [1261, 682] width 125 height 39
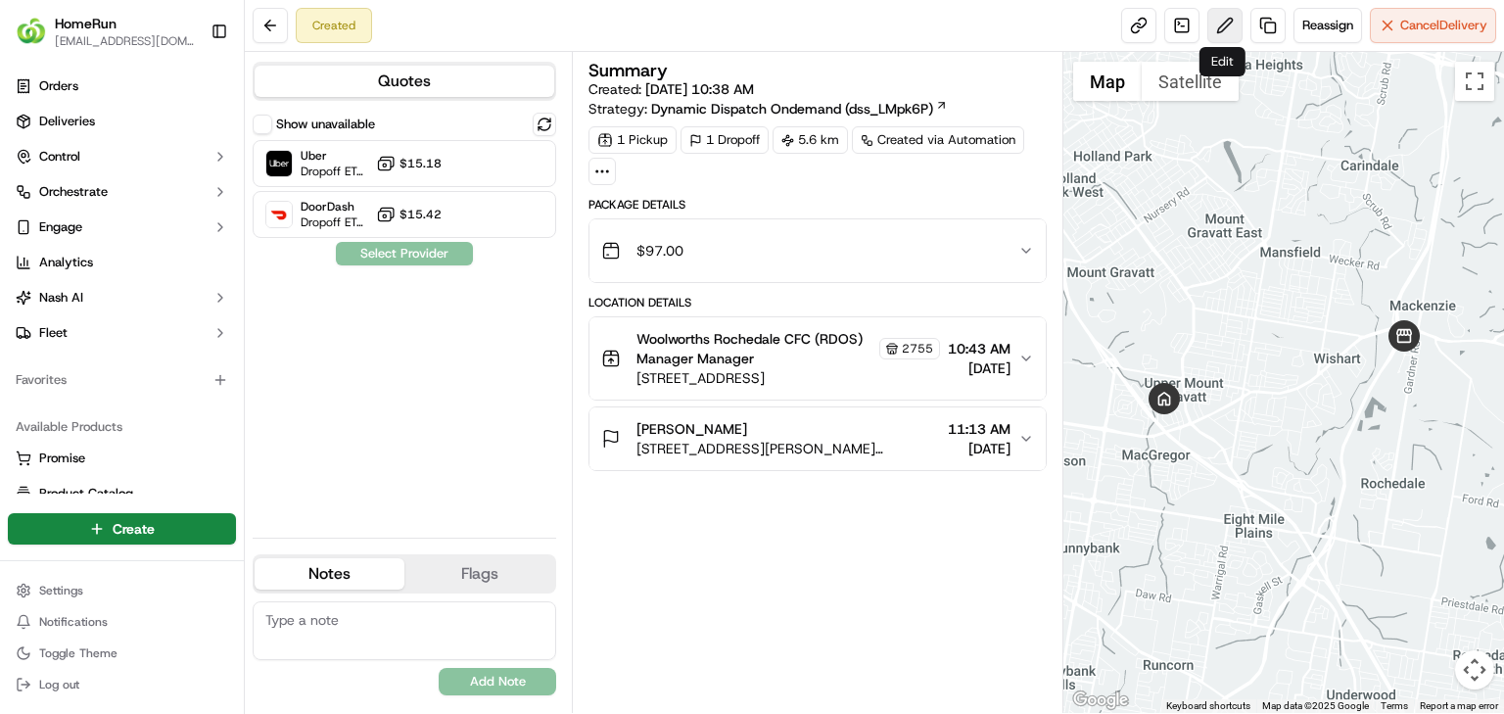
click at [1236, 30] on button at bounding box center [1224, 25] width 35 height 35
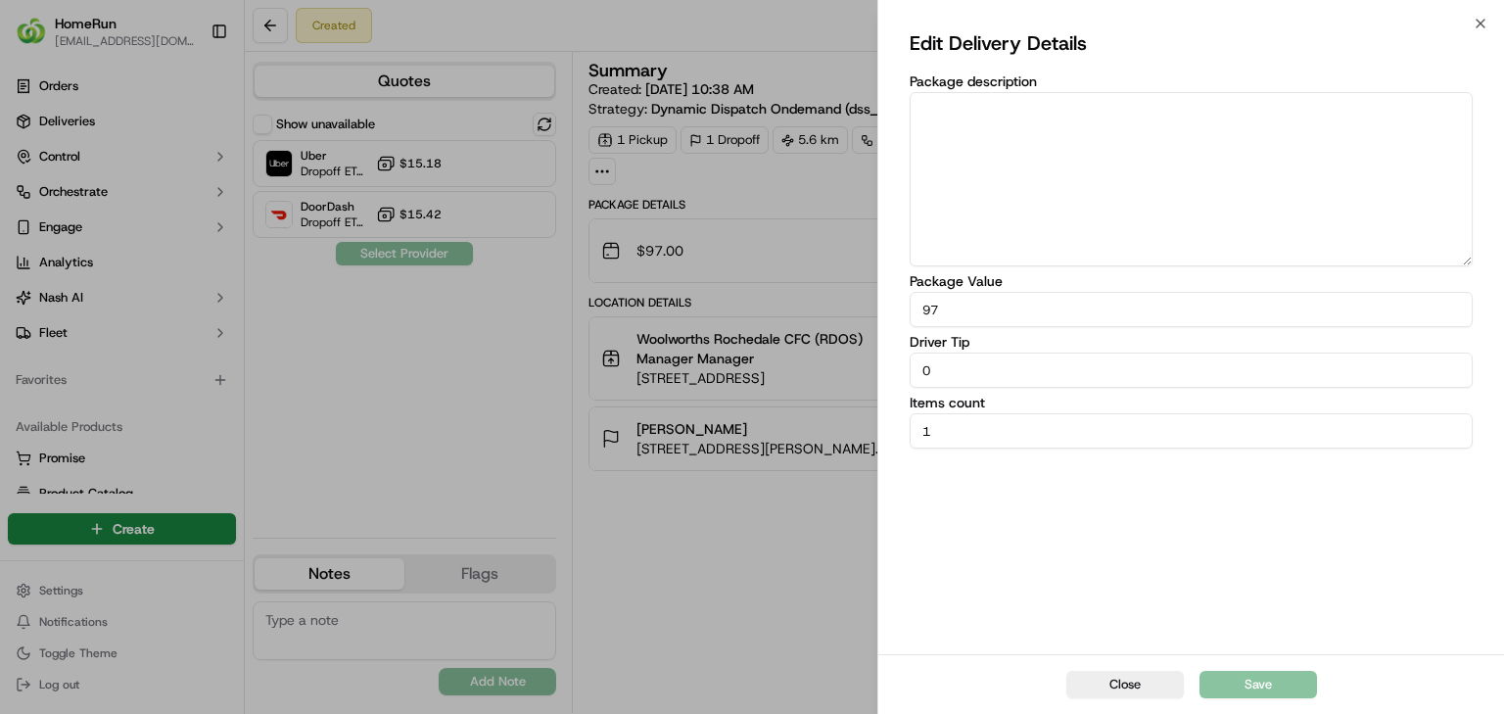
click at [1105, 687] on button "Close" at bounding box center [1124, 684] width 117 height 27
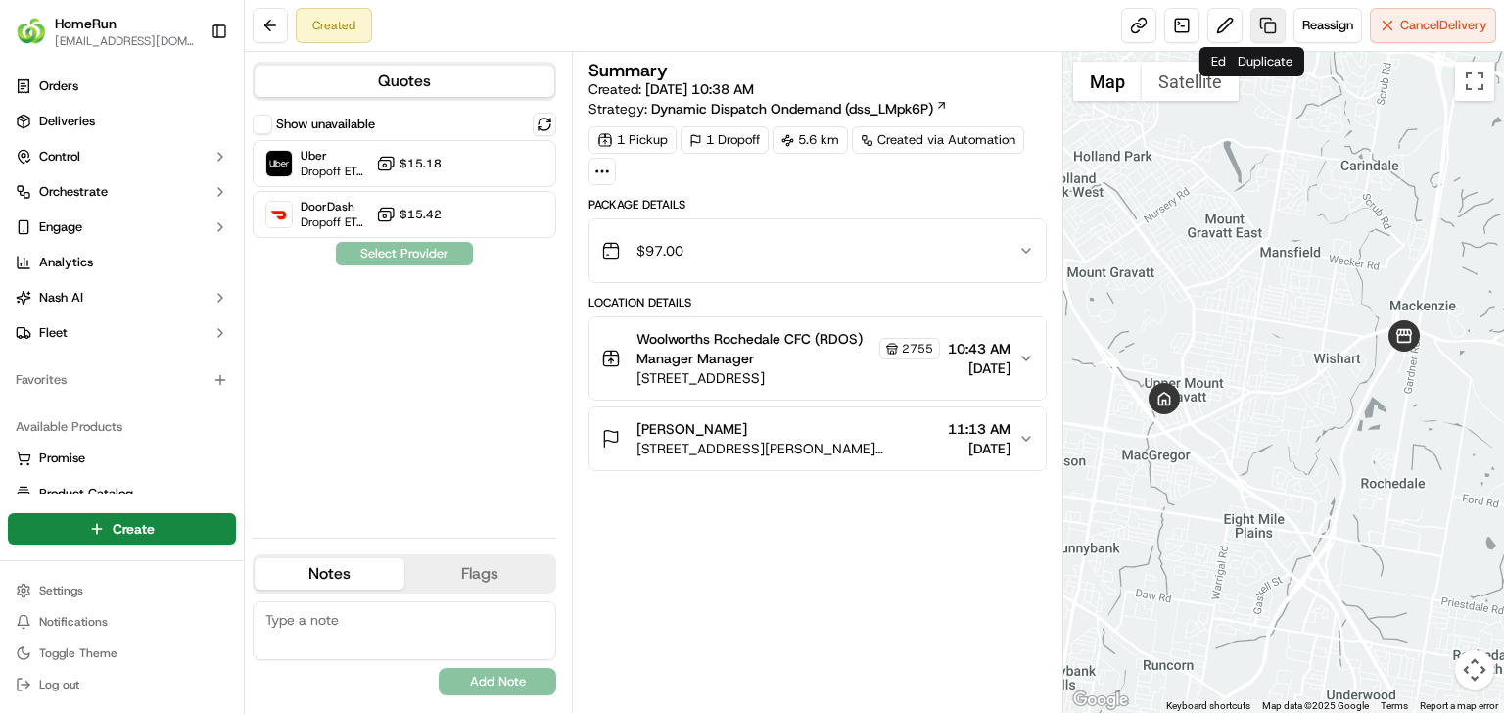
click at [1265, 19] on link at bounding box center [1267, 25] width 35 height 35
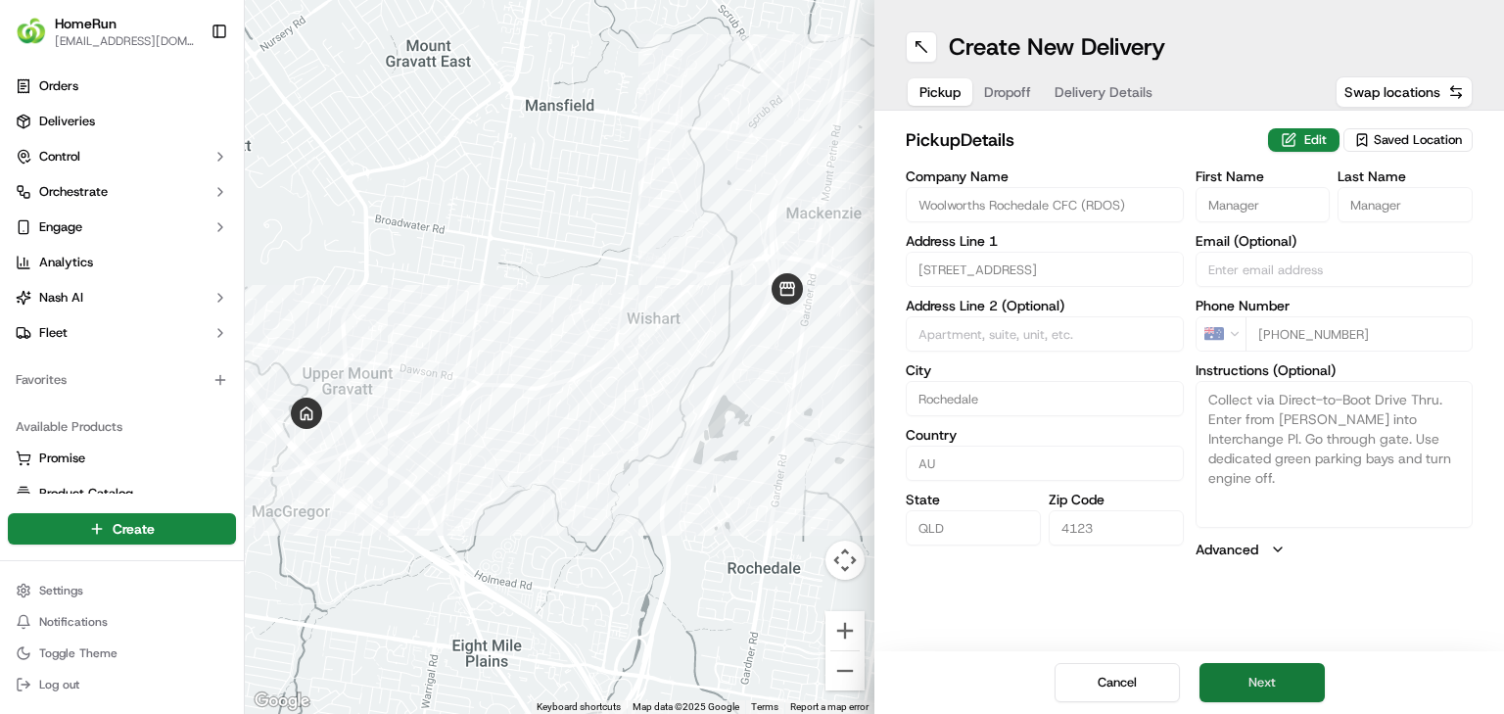
click at [1233, 679] on button "Next" at bounding box center [1261, 682] width 125 height 39
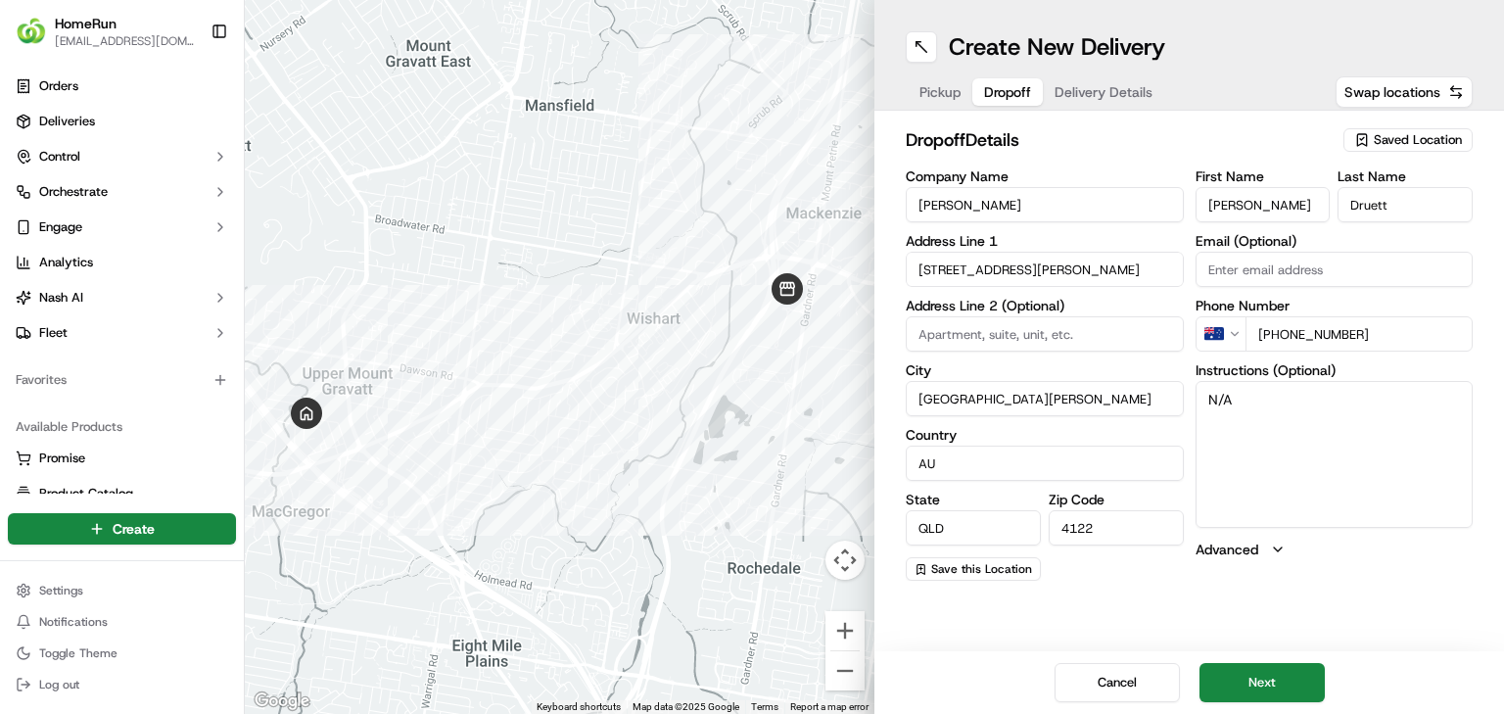
click at [1233, 659] on div "Cancel Next" at bounding box center [1189, 682] width 630 height 63
click at [1237, 677] on button "Next" at bounding box center [1261, 682] width 125 height 39
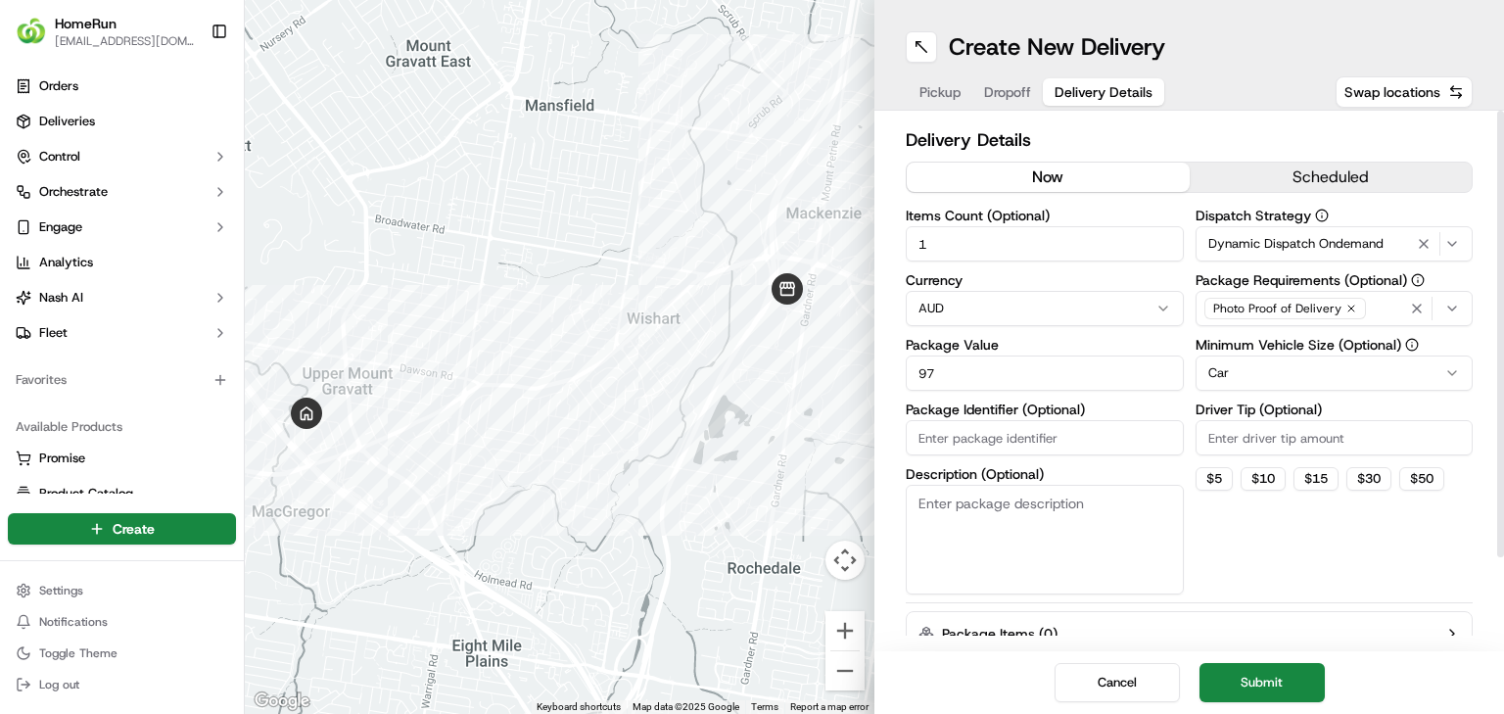
click at [1023, 427] on input "Package Identifier (Optional)" at bounding box center [1045, 437] width 278 height 35
paste input "270206354"
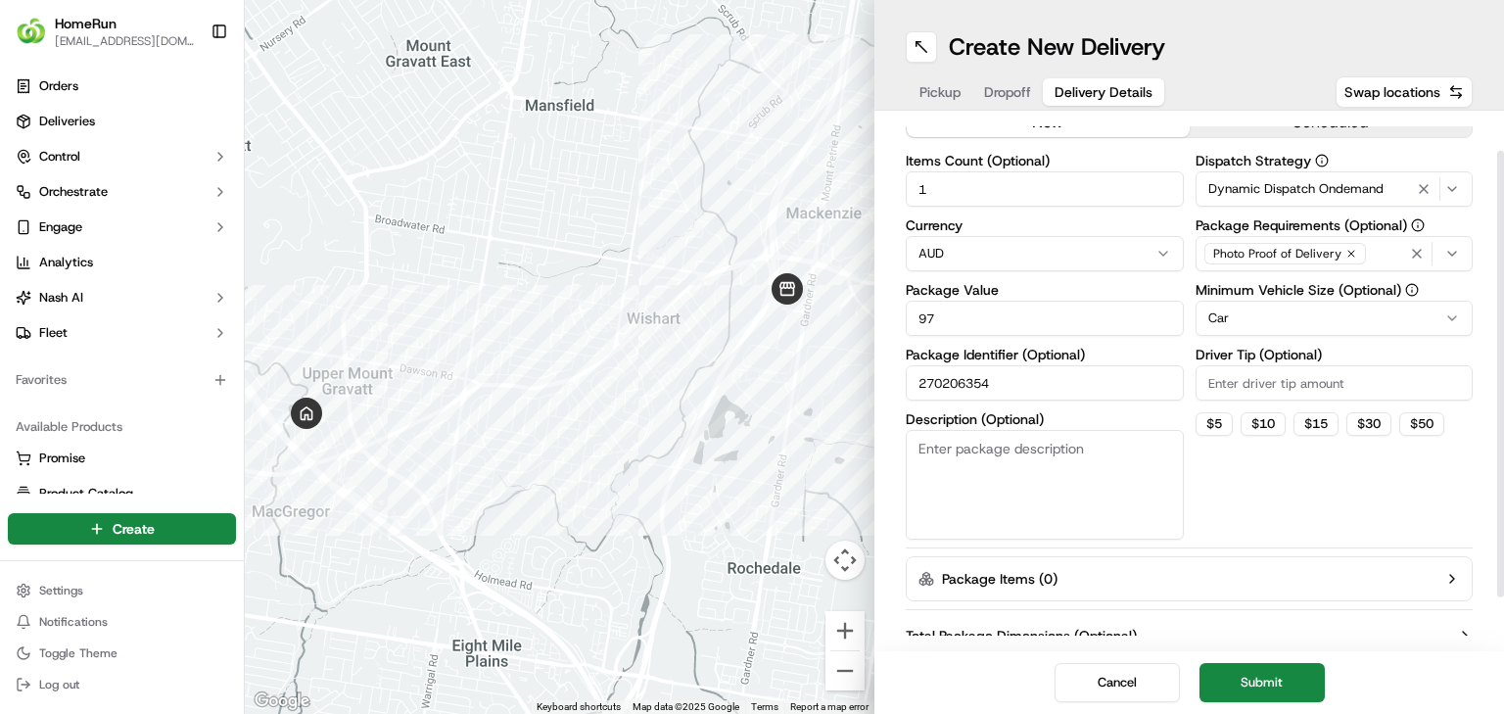
scroll to position [28, 0]
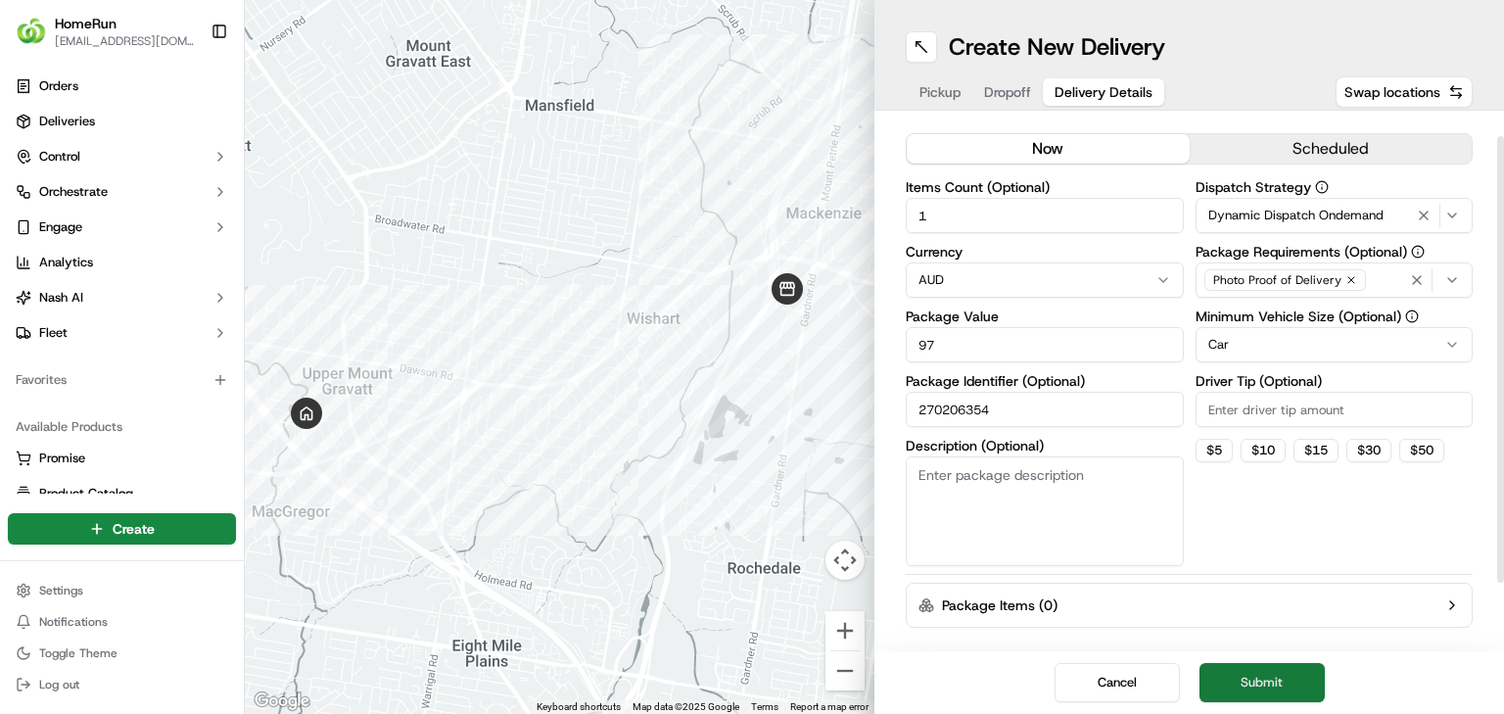
type input "270206354"
click at [1291, 697] on button "Submit" at bounding box center [1261, 682] width 125 height 39
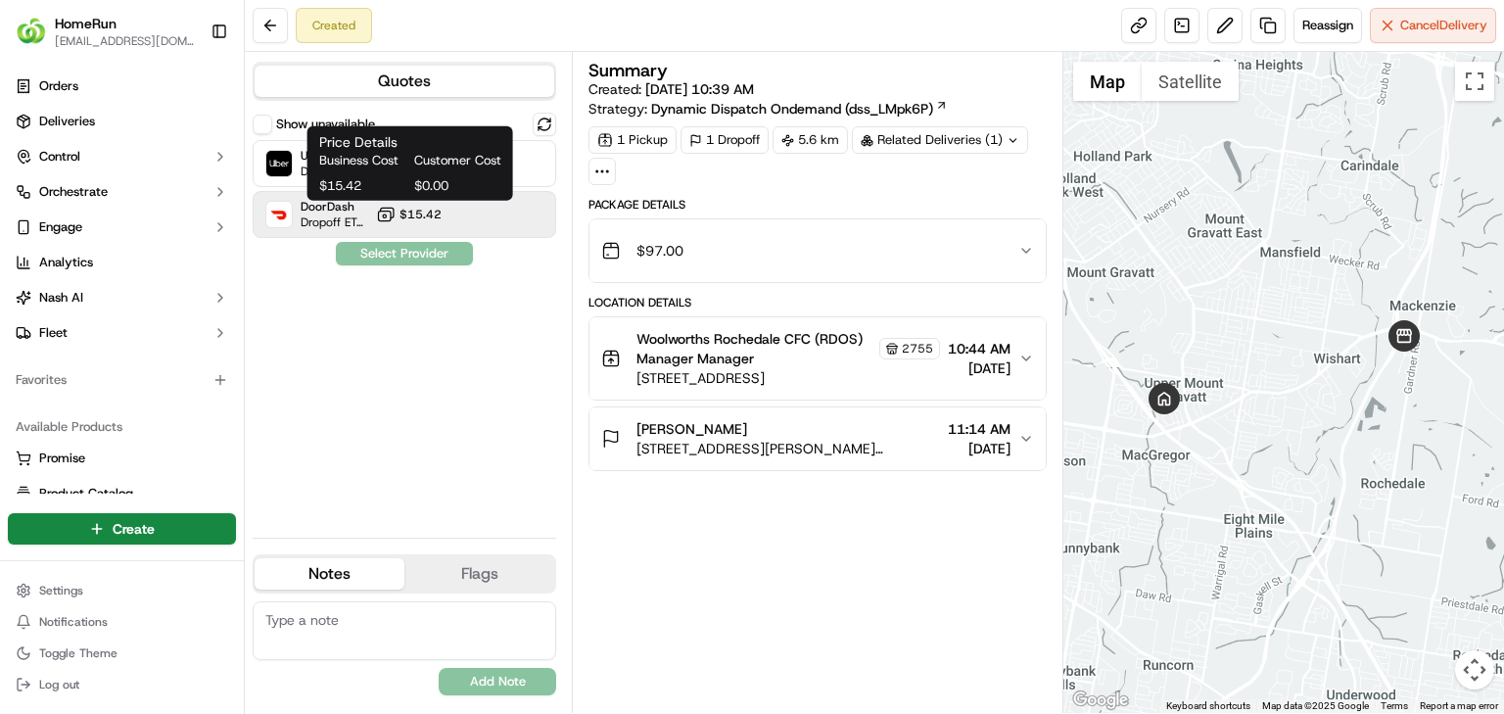
click at [431, 212] on span "$15.42" at bounding box center [420, 215] width 42 height 16
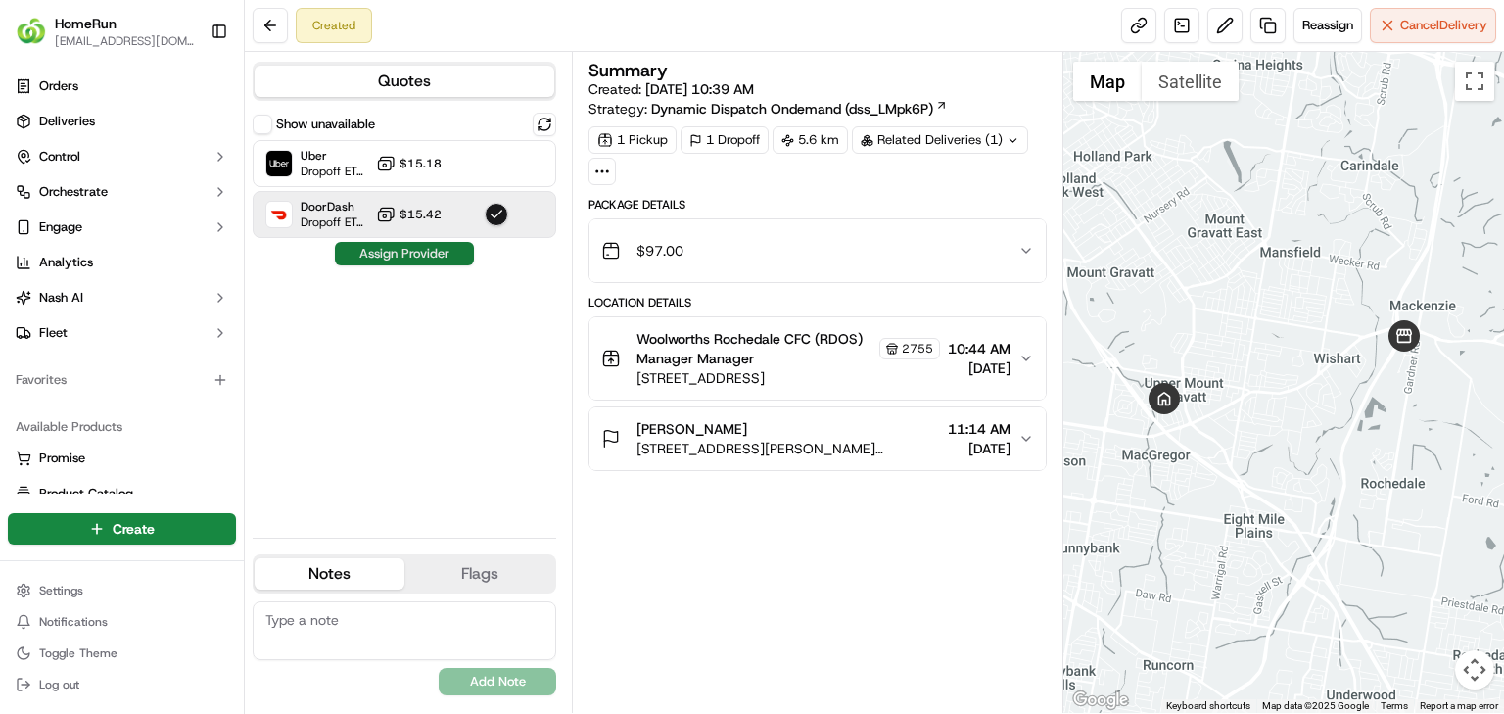
click at [446, 252] on button "Assign Provider" at bounding box center [404, 253] width 139 height 23
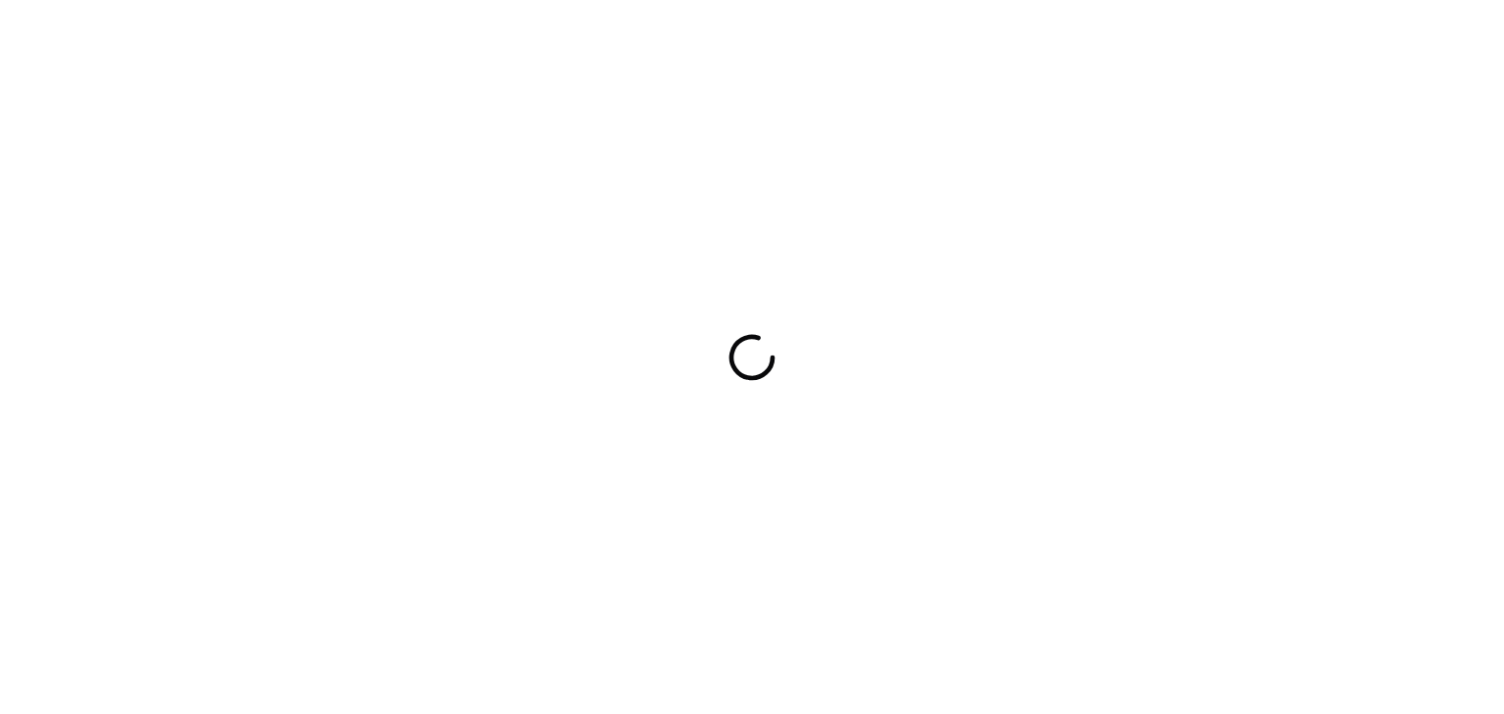
click at [1289, 357] on div at bounding box center [752, 357] width 1504 height 714
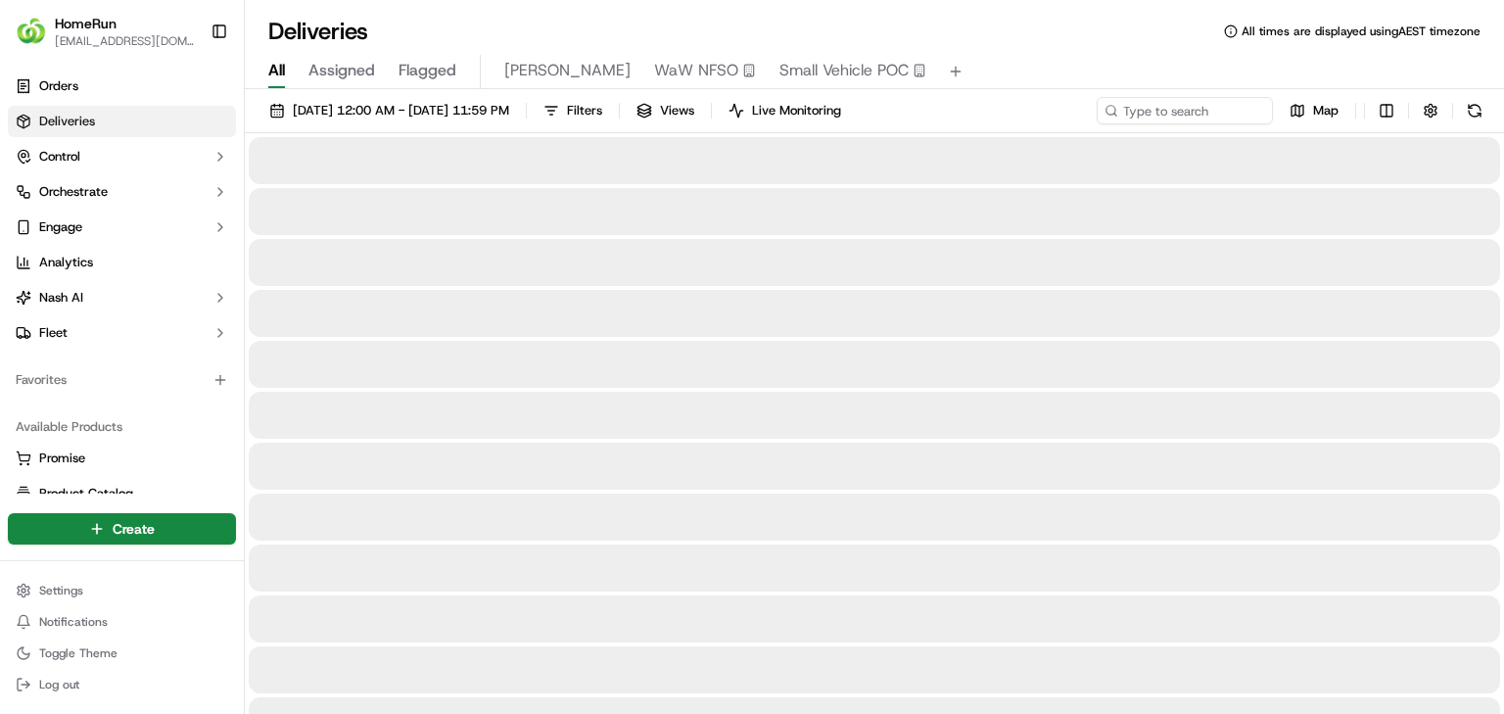
click at [435, 74] on span "Flagged" at bounding box center [428, 70] width 58 height 23
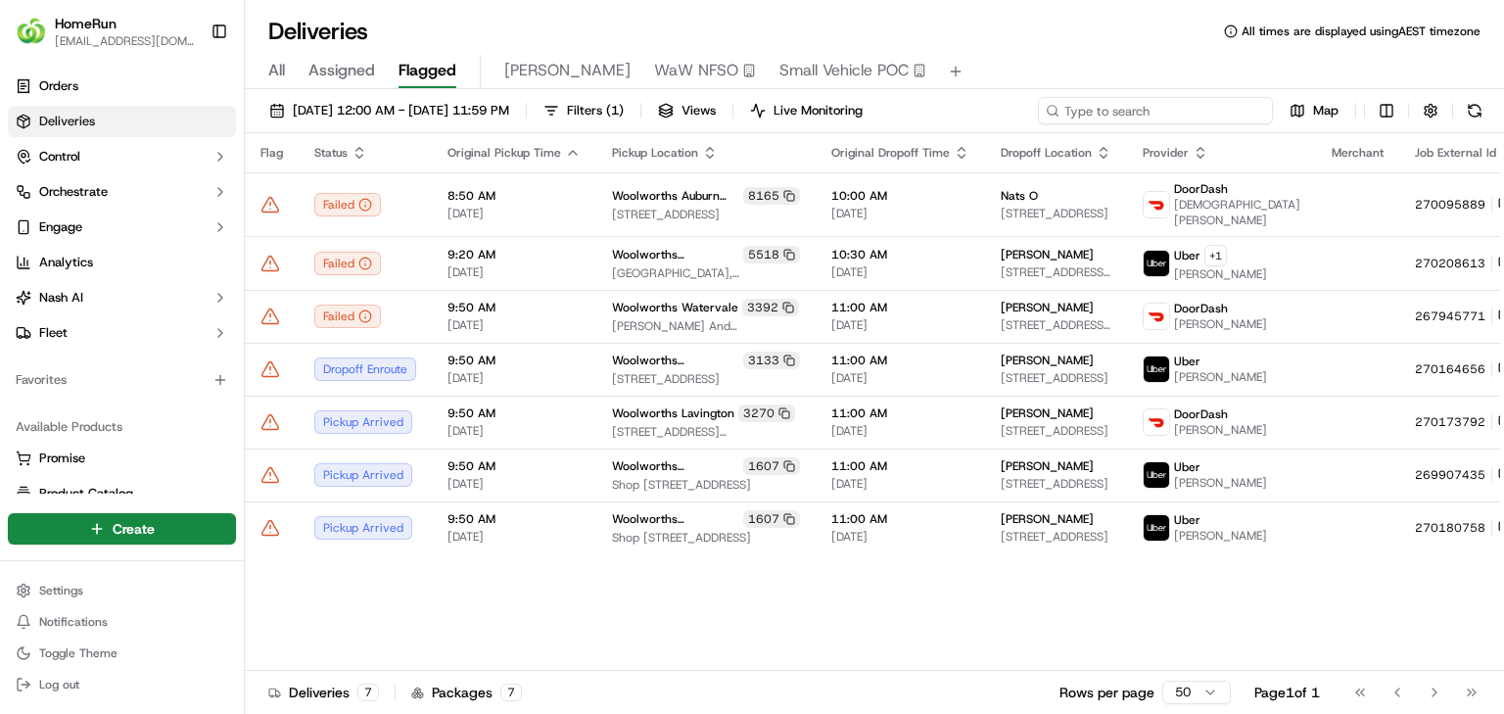
click at [1155, 106] on input at bounding box center [1155, 110] width 235 height 27
paste input "263953890"
type input "263953890"
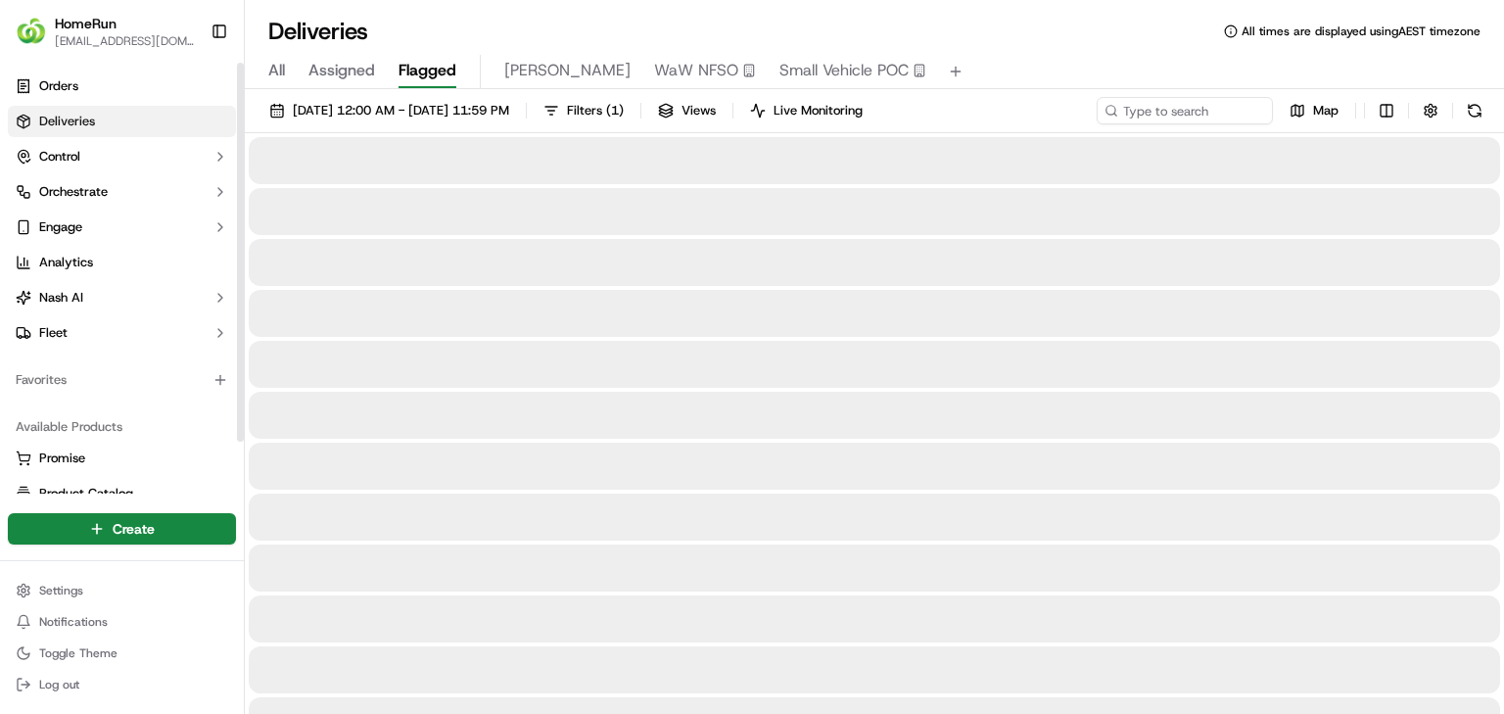
click at [138, 510] on div "Create" at bounding box center [122, 528] width 244 height 47
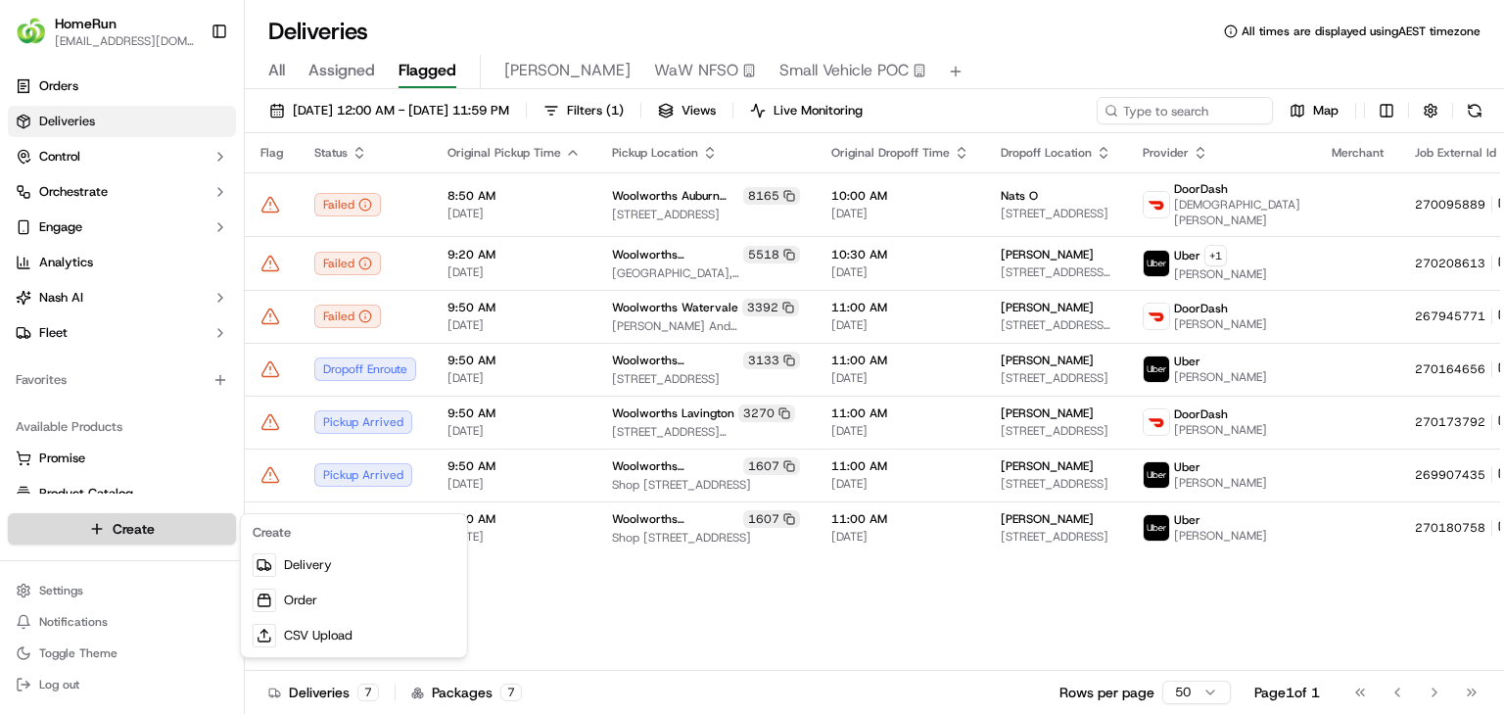
click at [140, 519] on html "HomeRun jbonham1@woolworths.com.au Toggle Sidebar Orders Deliveries Control Orc…" at bounding box center [752, 357] width 1504 height 714
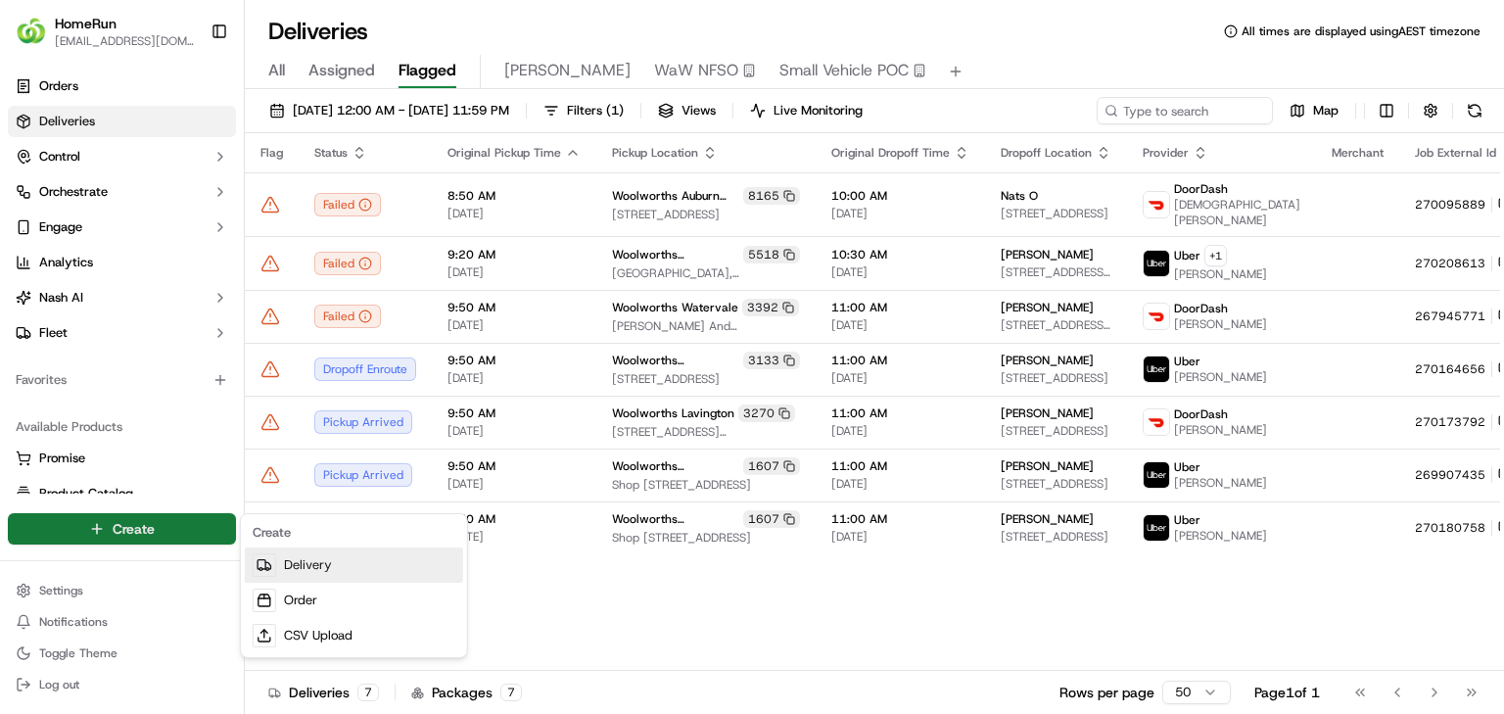
click at [326, 569] on link "Delivery" at bounding box center [354, 564] width 218 height 35
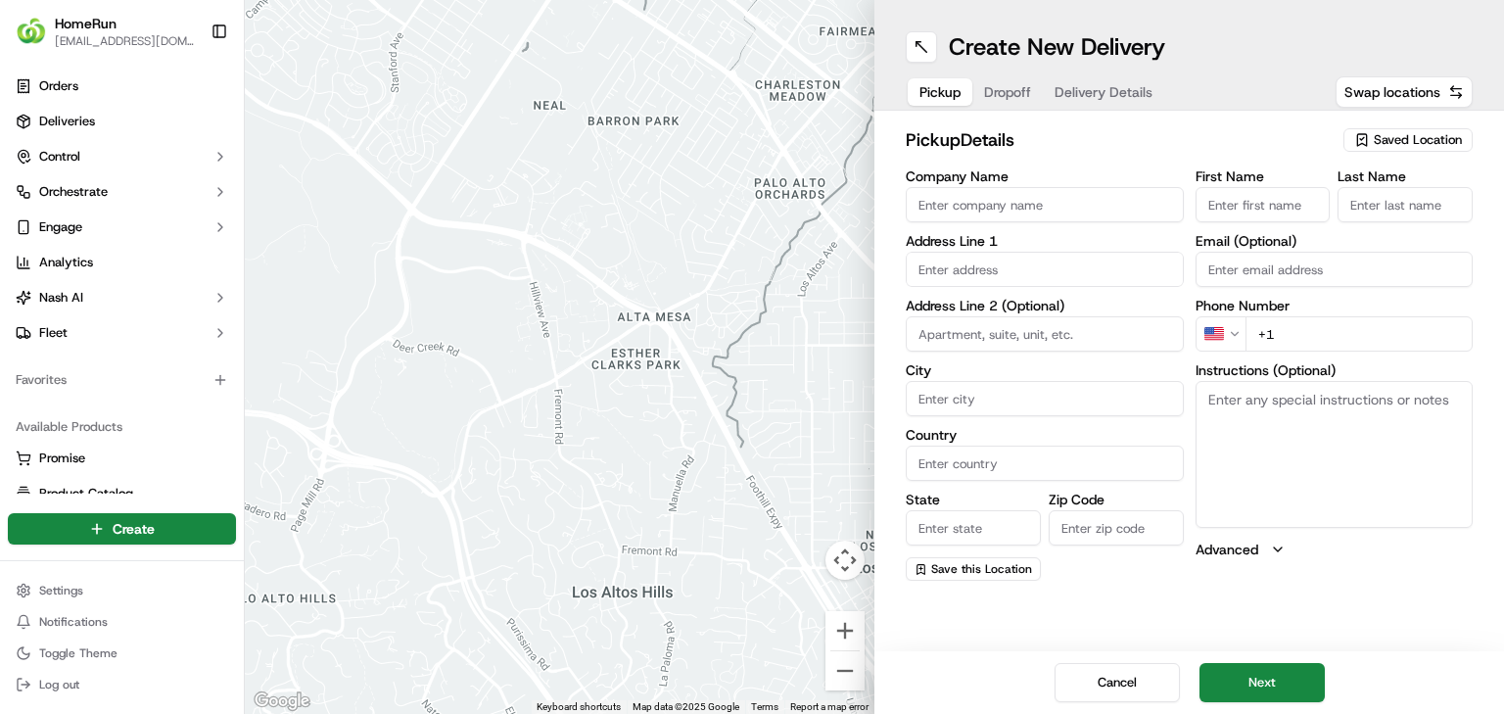
click at [1426, 135] on span "Saved Location" at bounding box center [1418, 140] width 88 height 18
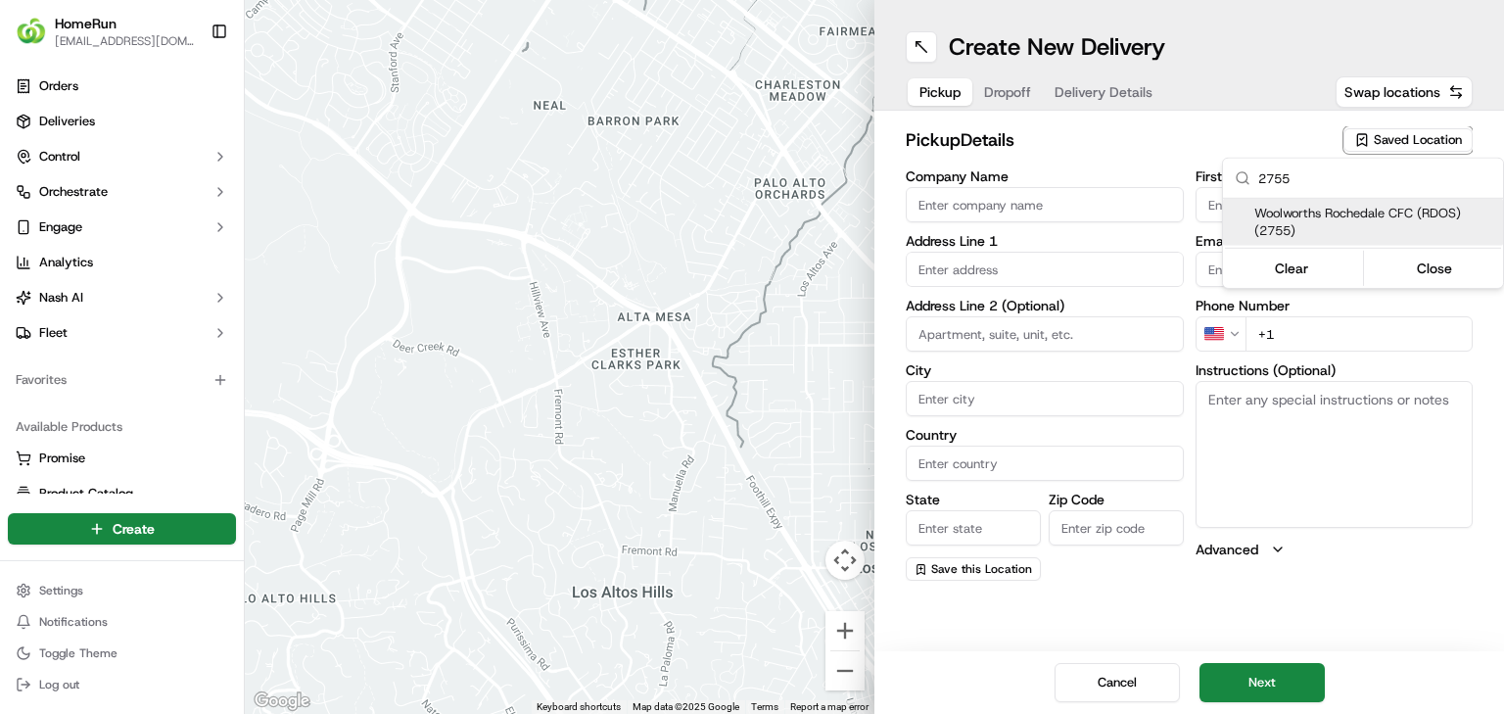
type input "2755"
click at [1294, 208] on span "Woolworths Rochedale CFC (RDOS) (2755)" at bounding box center [1374, 222] width 241 height 35
type input "Woolworths Rochedale CFC (RDOS)"
type input "[STREET_ADDRESS]"
type input "Rochedale"
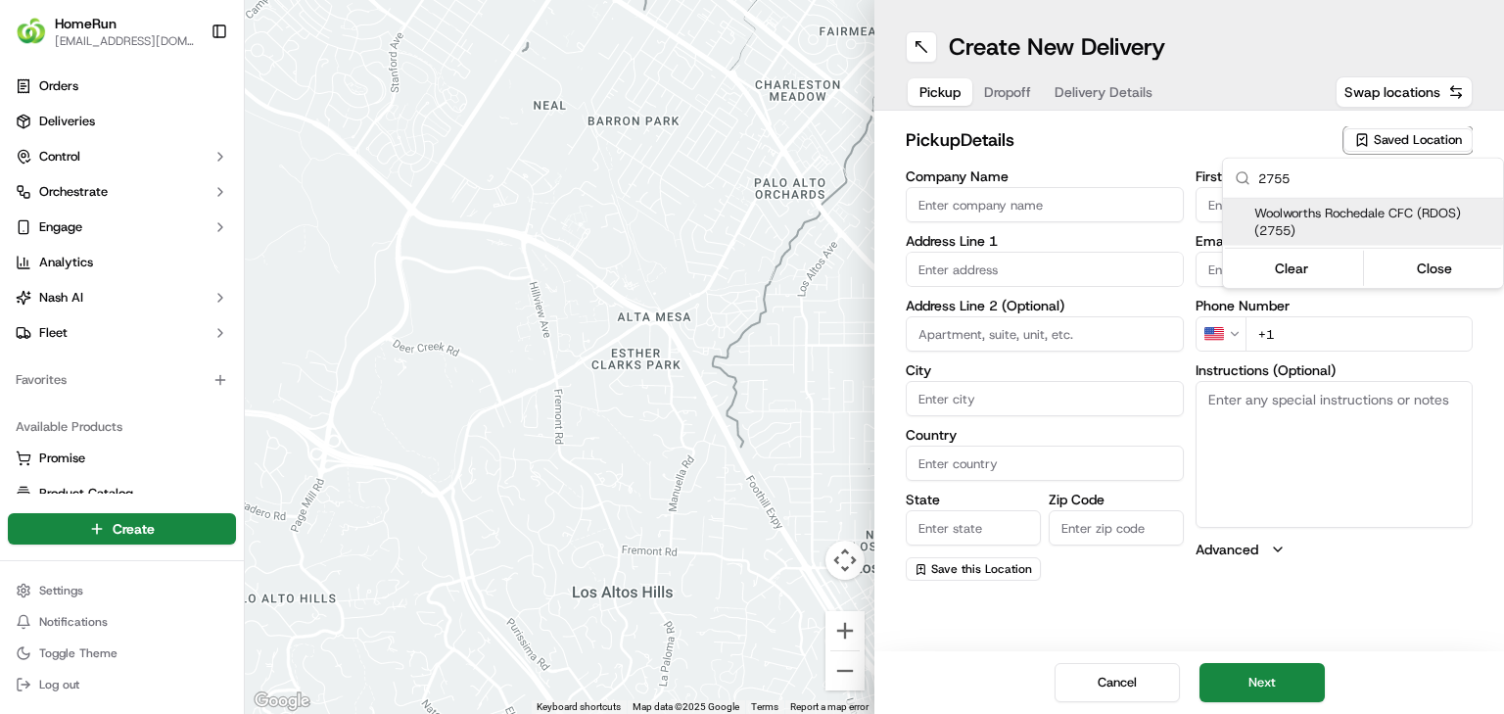
type input "AU"
type input "QLD"
type input "4123"
type input "Manager"
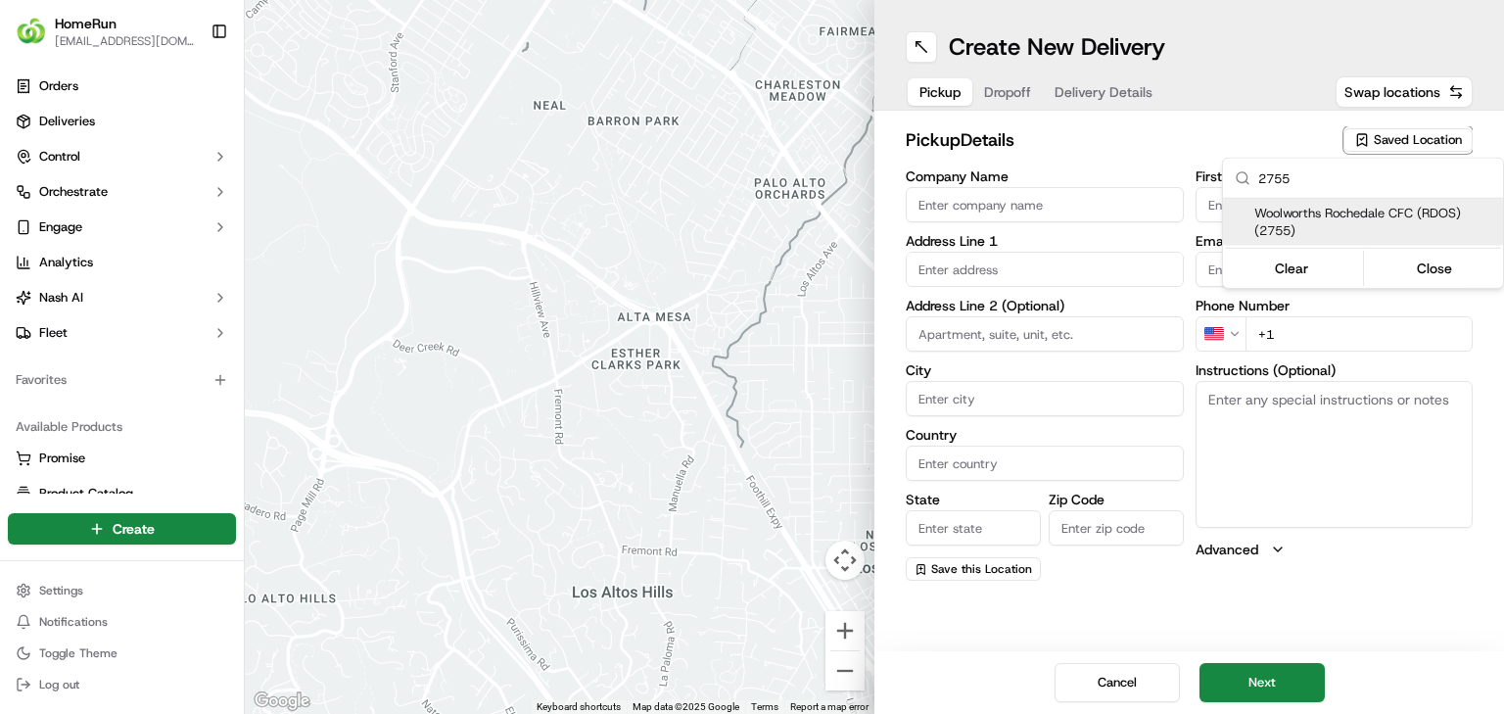
type input "[PHONE_NUMBER]"
type textarea "Collect via Direct-to-Boot Drive Thru. Enter from [PERSON_NAME] into Interchang…"
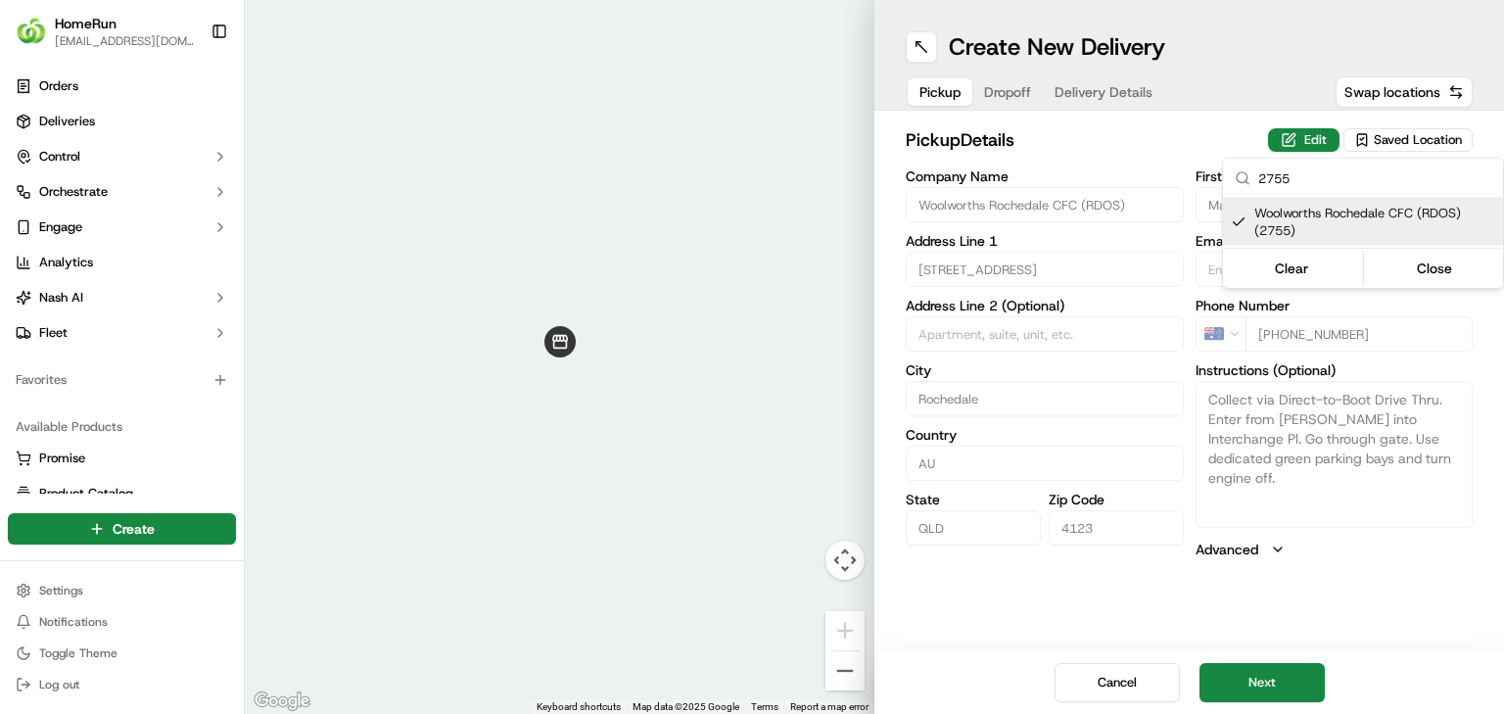
click at [1244, 668] on html "HomeRun jbonham1@woolworths.com.au Toggle Sidebar Orders Deliveries Control Orc…" at bounding box center [752, 357] width 1504 height 714
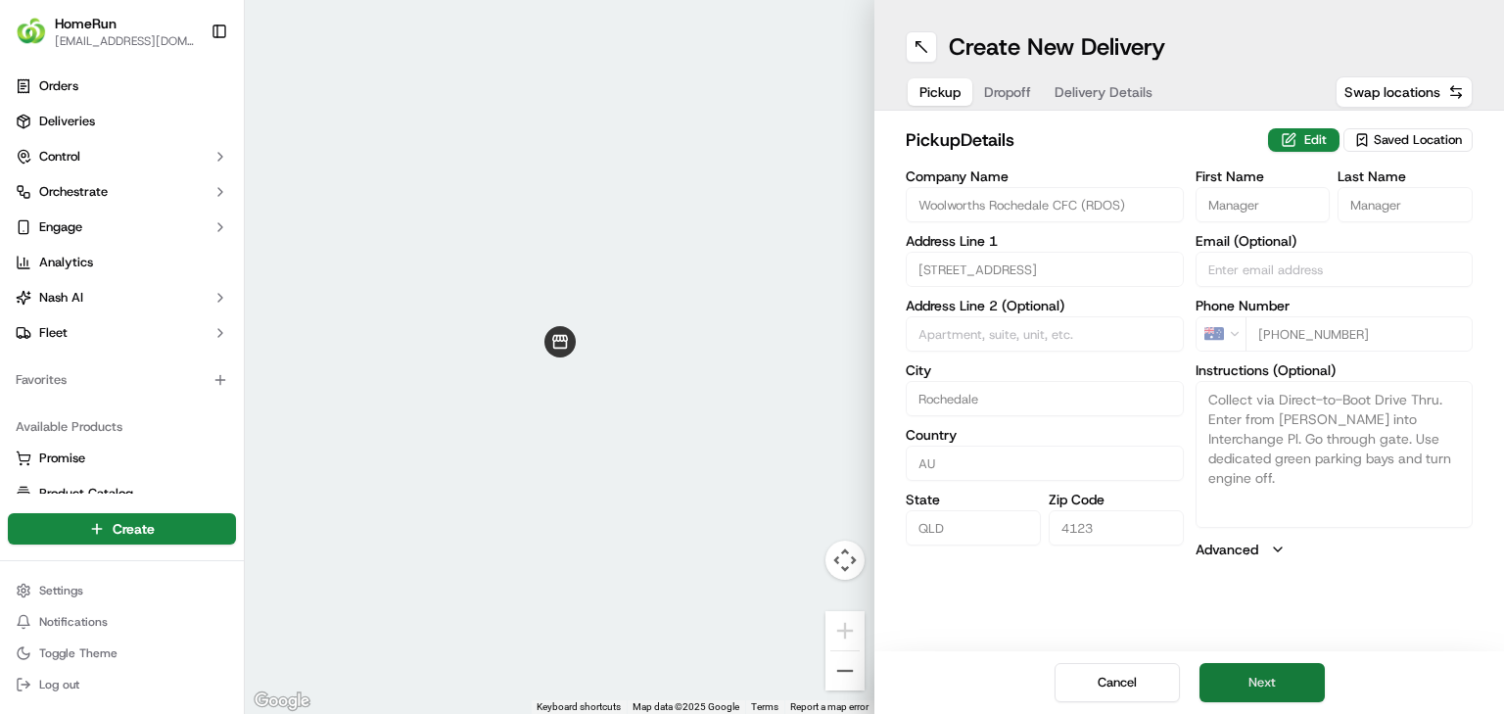
click at [1296, 677] on button "Next" at bounding box center [1261, 682] width 125 height 39
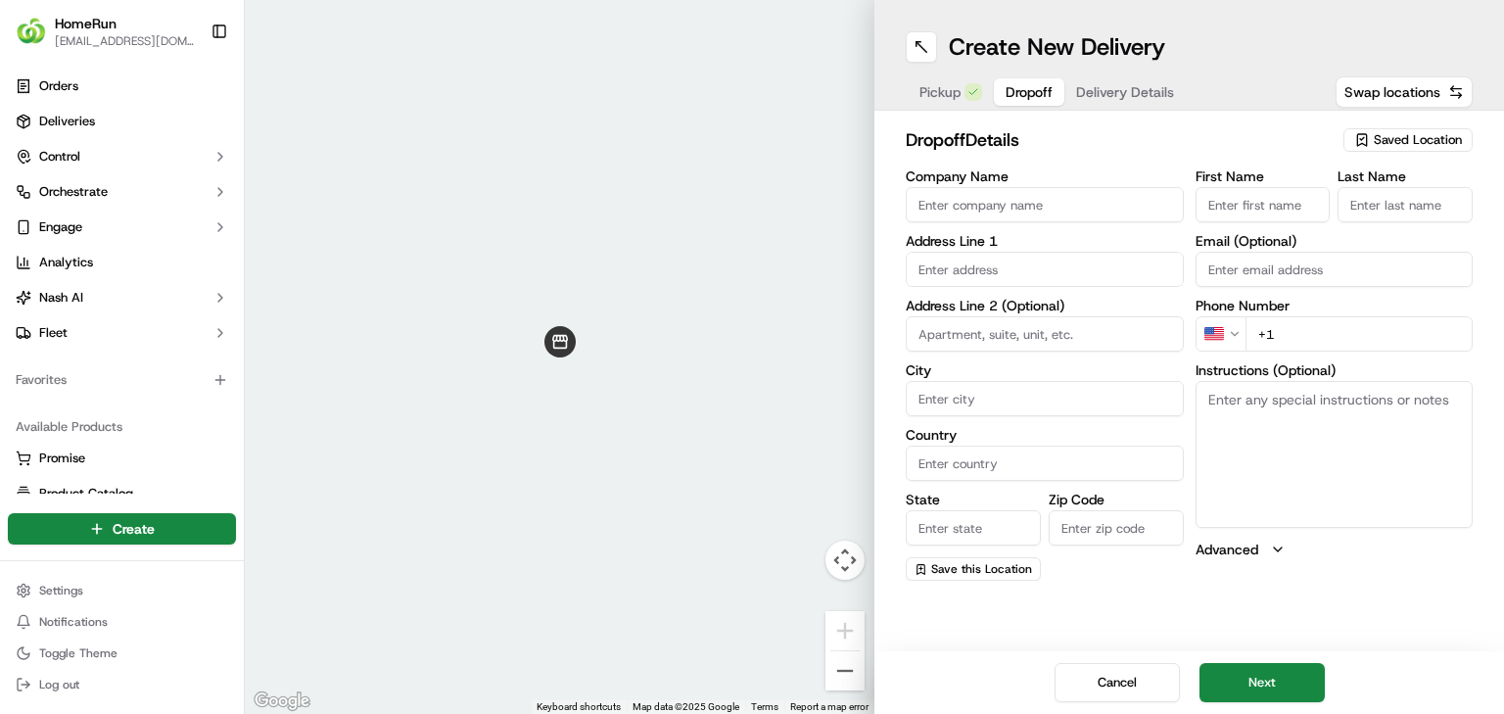
click at [1121, 196] on input "Company Name" at bounding box center [1045, 204] width 278 height 35
paste input "Grant Howard"
type input "Grant Howard"
click at [1309, 208] on input "First Name" at bounding box center [1263, 204] width 135 height 35
paste input "Grant Howard"
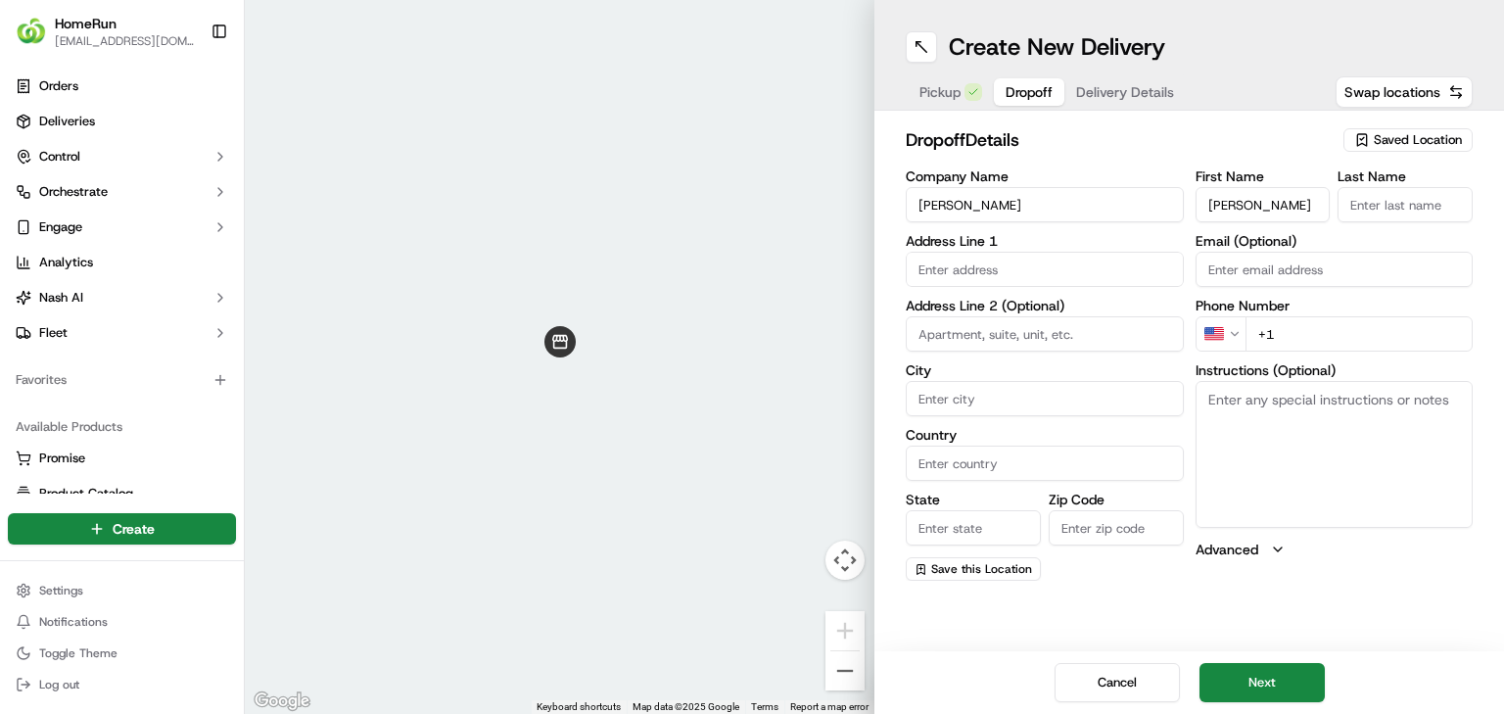
click at [1273, 217] on input "Grant Howard" at bounding box center [1263, 204] width 135 height 35
type input "Grant"
click at [1360, 214] on input "Last Name" at bounding box center [1405, 204] width 135 height 35
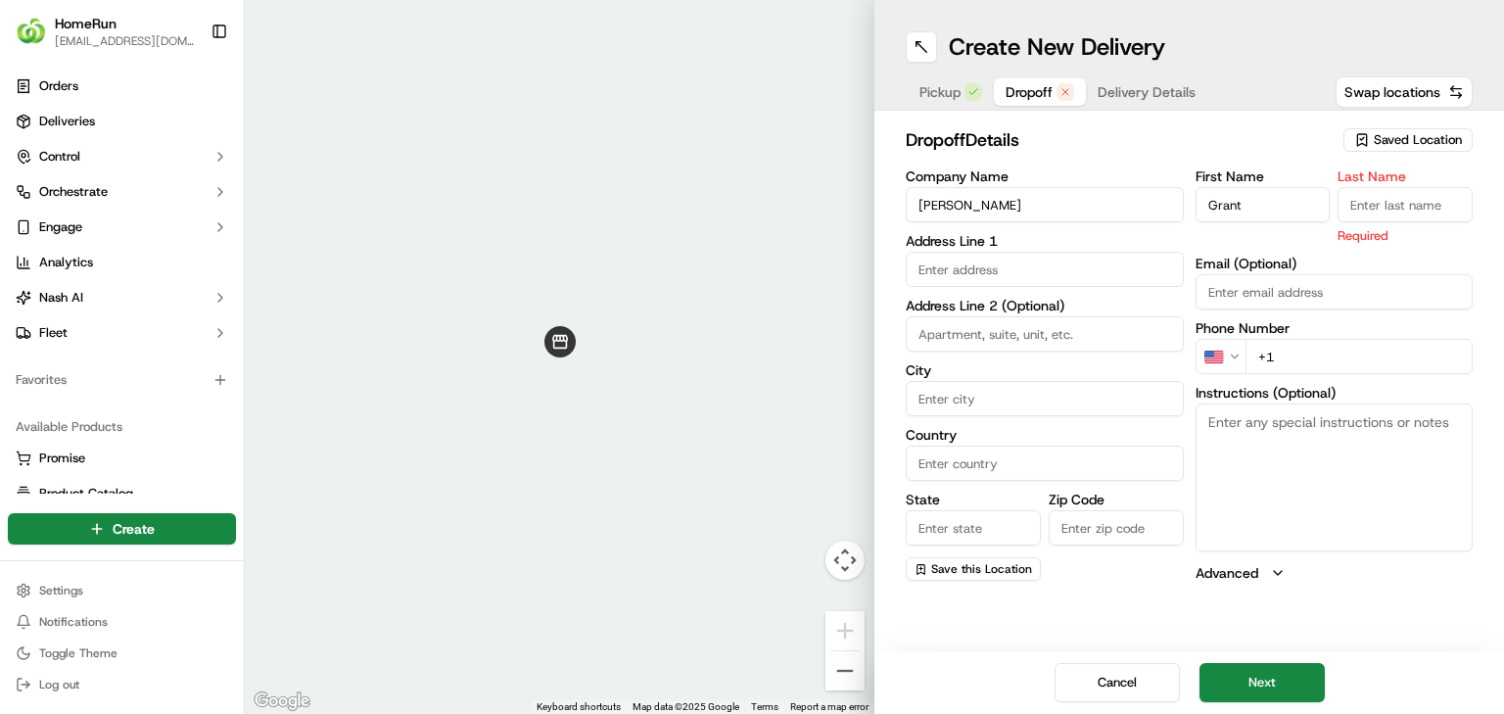
paste input "Howard"
type input "Howard"
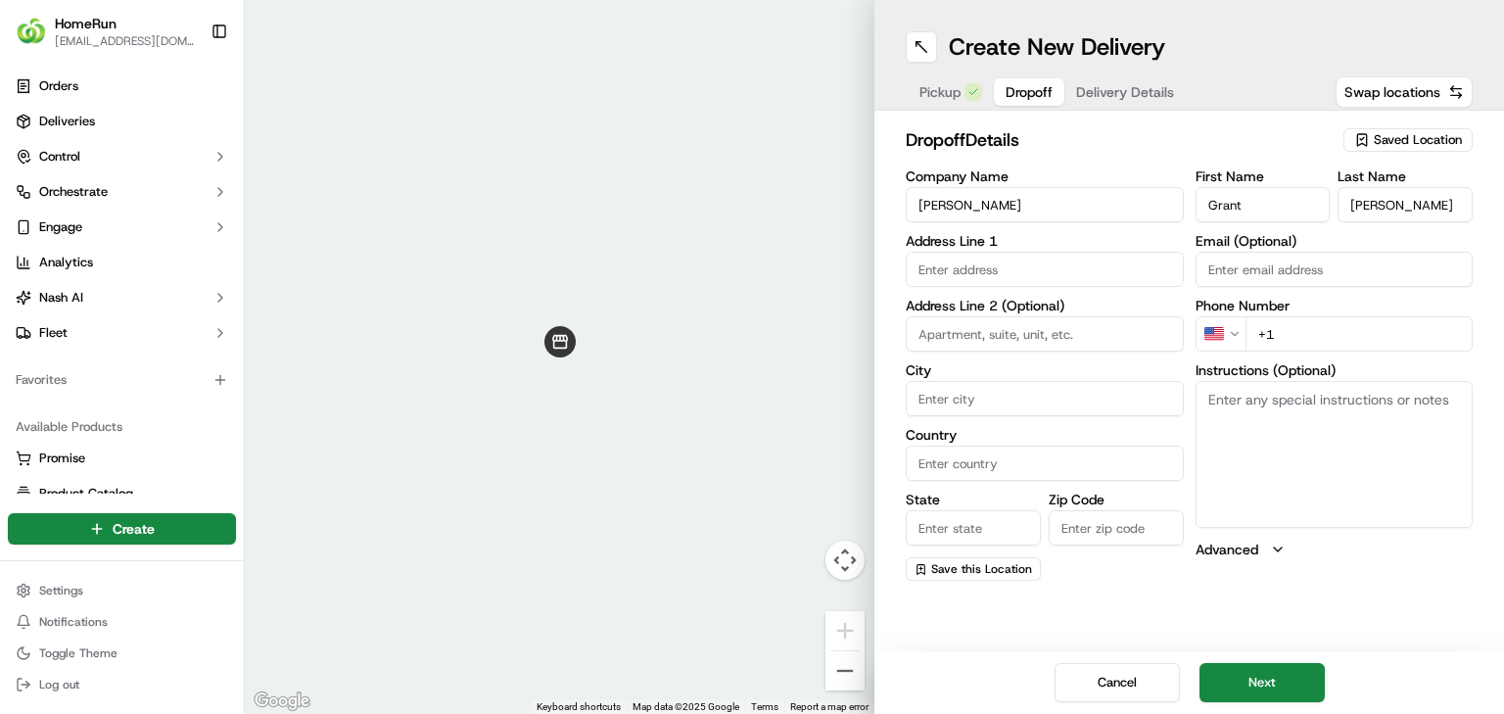
click at [933, 266] on input "text" at bounding box center [1045, 269] width 278 height 35
paste input "67 Tristania Way, MOUNT GRAVATT EAST QLD MOUNT GRAVATT EAST, 4122"
click at [989, 321] on div "67 Tristania Way, Mount Gravatt East QLD, Australia" at bounding box center [1045, 319] width 268 height 47
type input "67 Tristania Way, Mount Gravatt East QLD 4122, Australia"
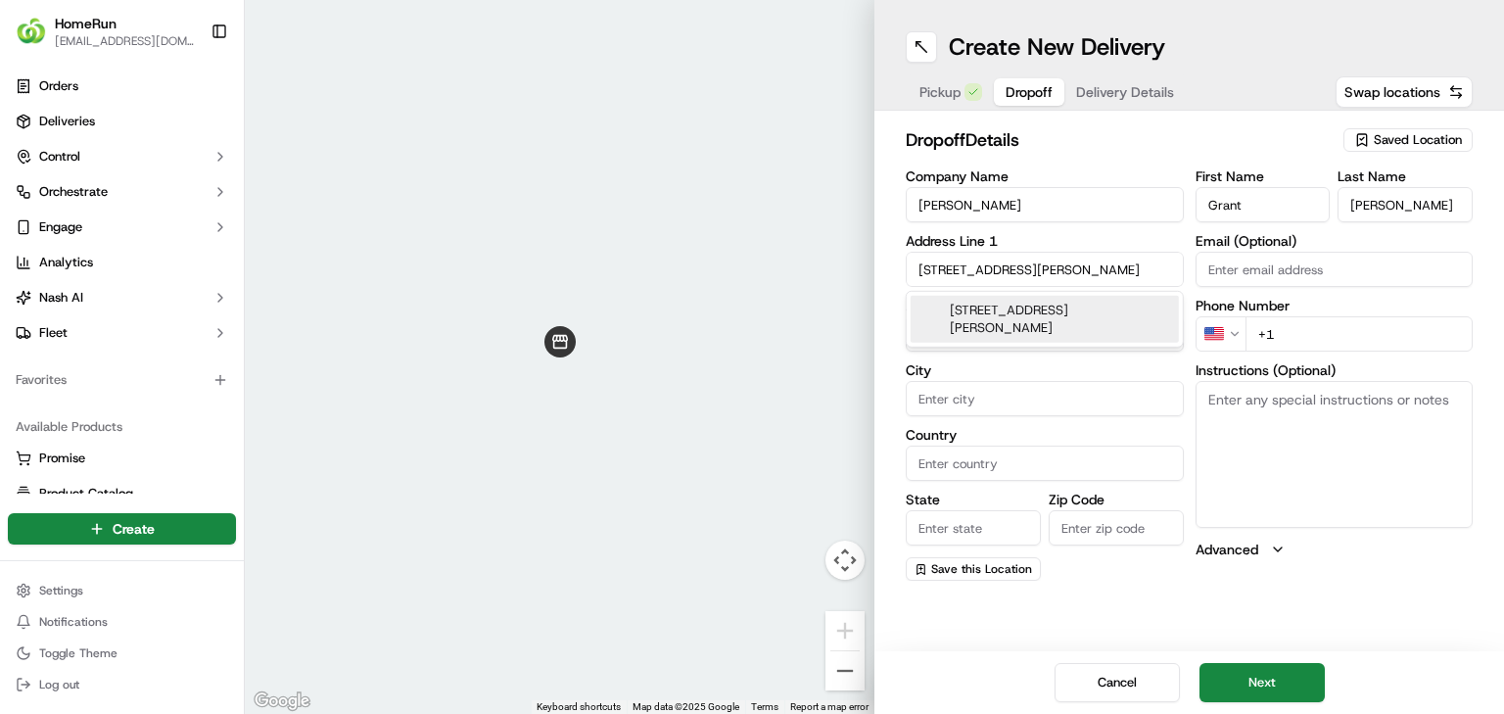
type input "[GEOGRAPHIC_DATA][PERSON_NAME]"
type input "[GEOGRAPHIC_DATA]"
type input "QLD"
type input "4122"
type input "67 Tristania Way"
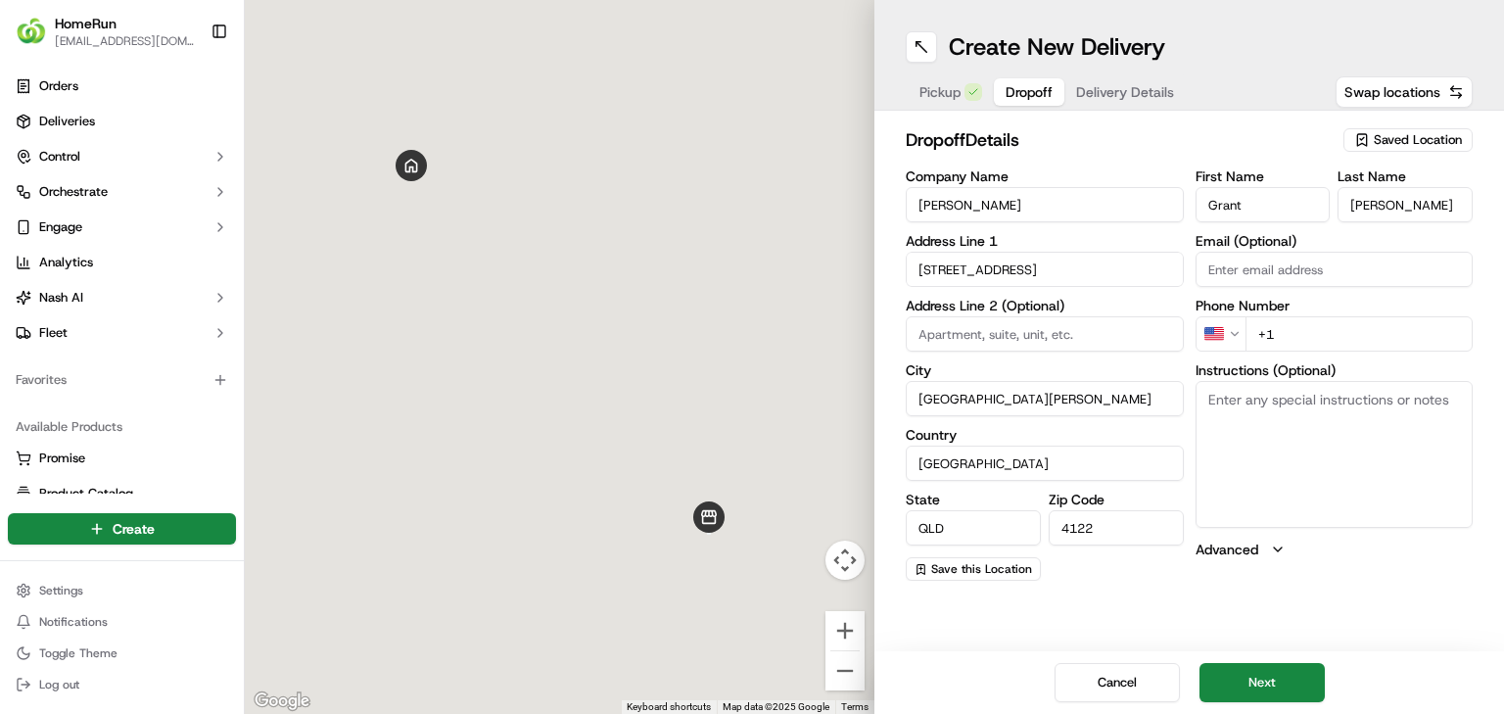
scroll to position [0, 0]
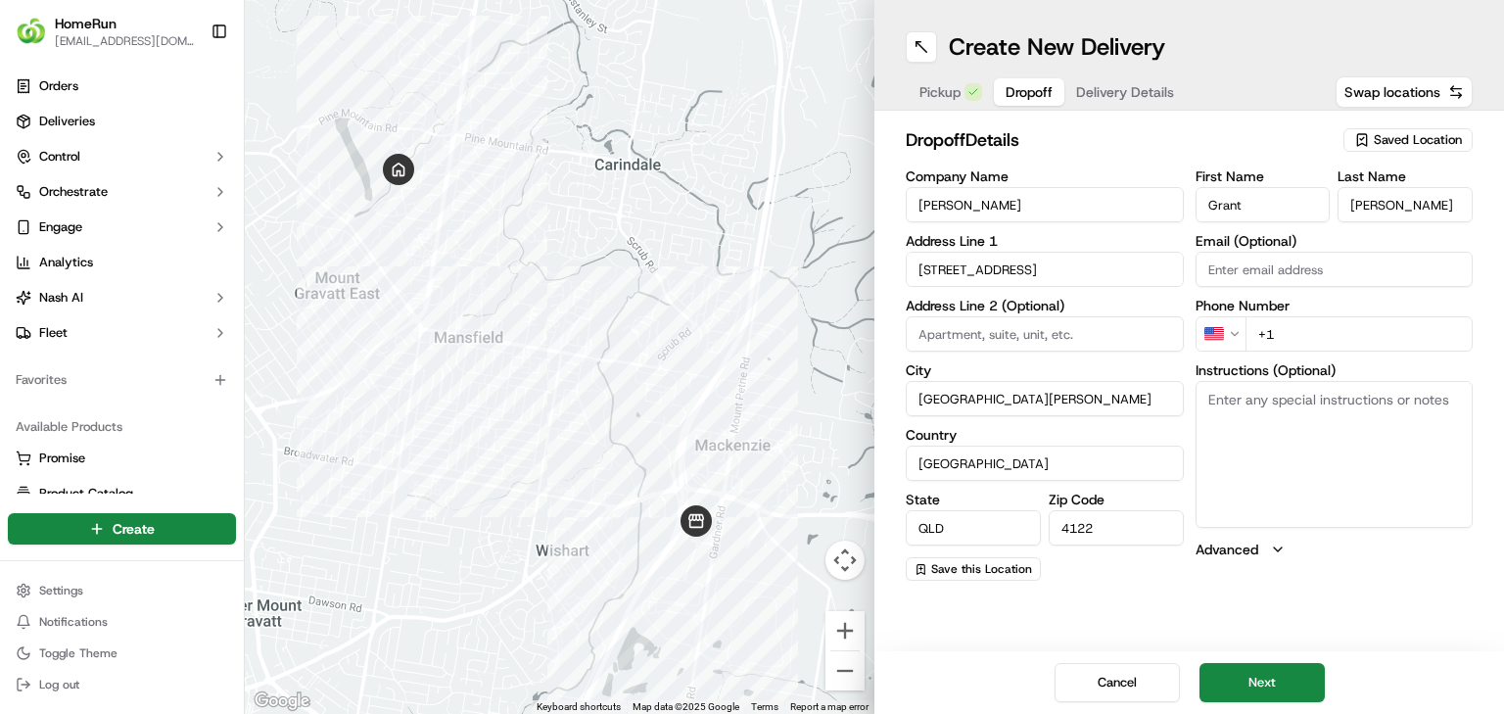
click at [1176, 352] on div "Company Name Grant Howard Address Line 1 67 Tristania Way Address Line 2 (Optio…" at bounding box center [1045, 374] width 278 height 411
click at [1208, 328] on html "HomeRun jbonham1@woolworths.com.au Toggle Sidebar Orders Deliveries Control Orc…" at bounding box center [752, 357] width 1504 height 714
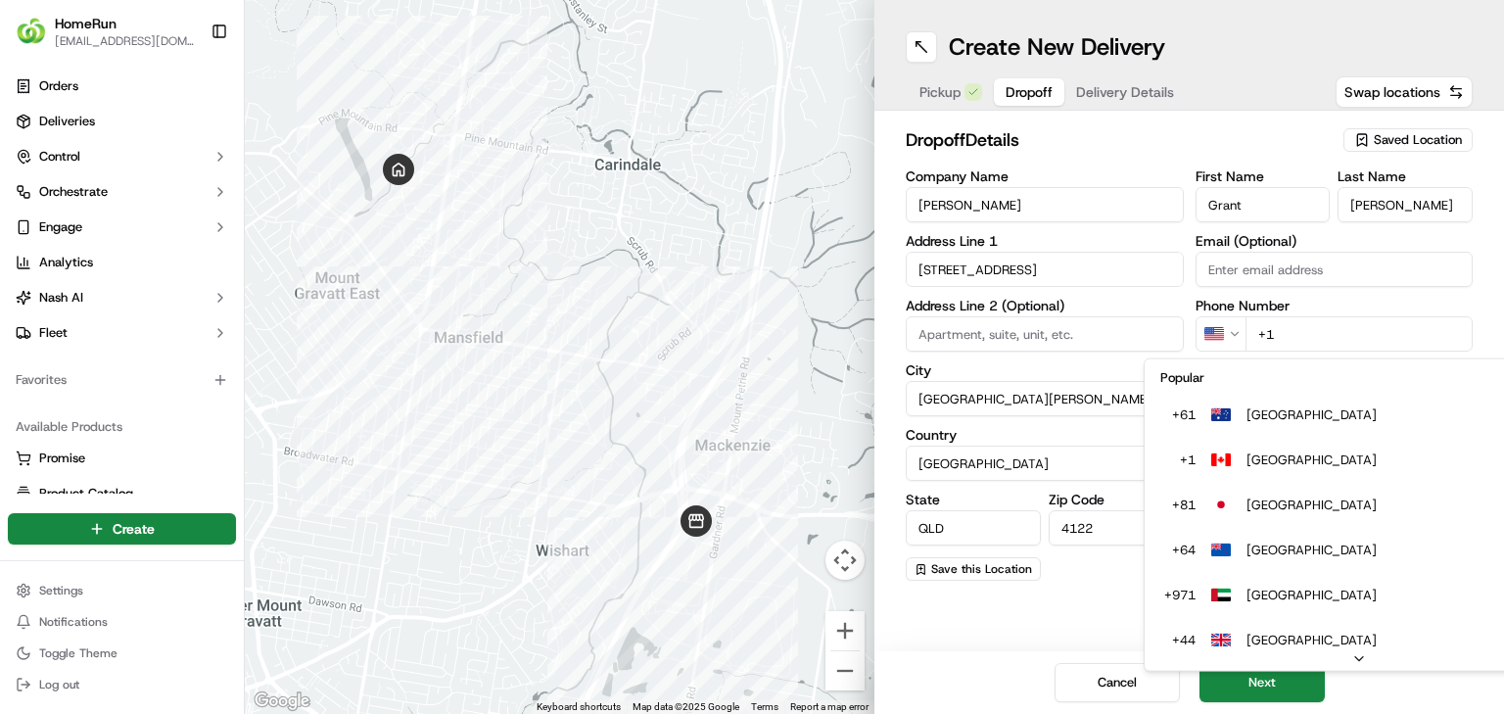
type input "+61"
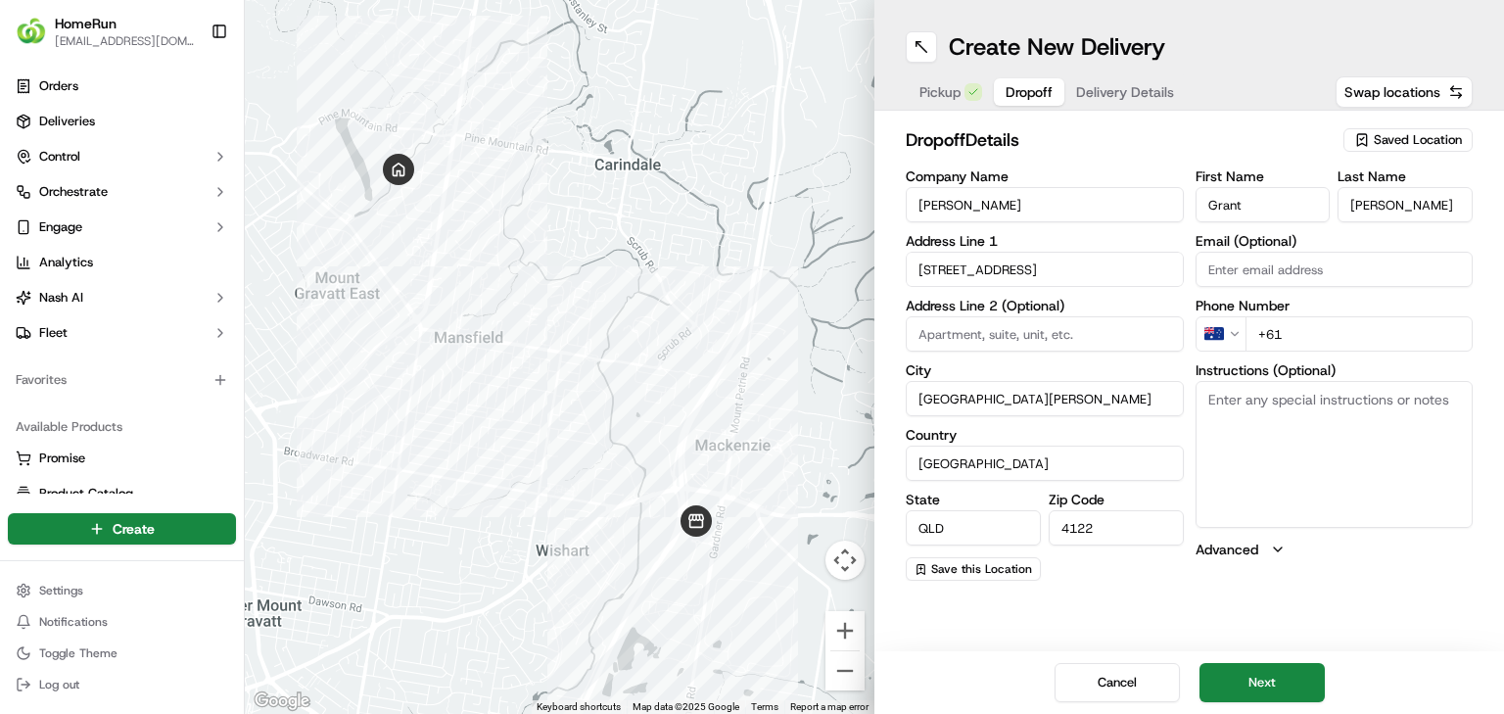
click at [1291, 435] on textarea "Instructions (Optional)" at bounding box center [1335, 454] width 278 height 147
paste textarea "leave at front door if no one is home"
type textarea "leave at front door if no one is home"
click at [1285, 665] on button "Next" at bounding box center [1261, 682] width 125 height 39
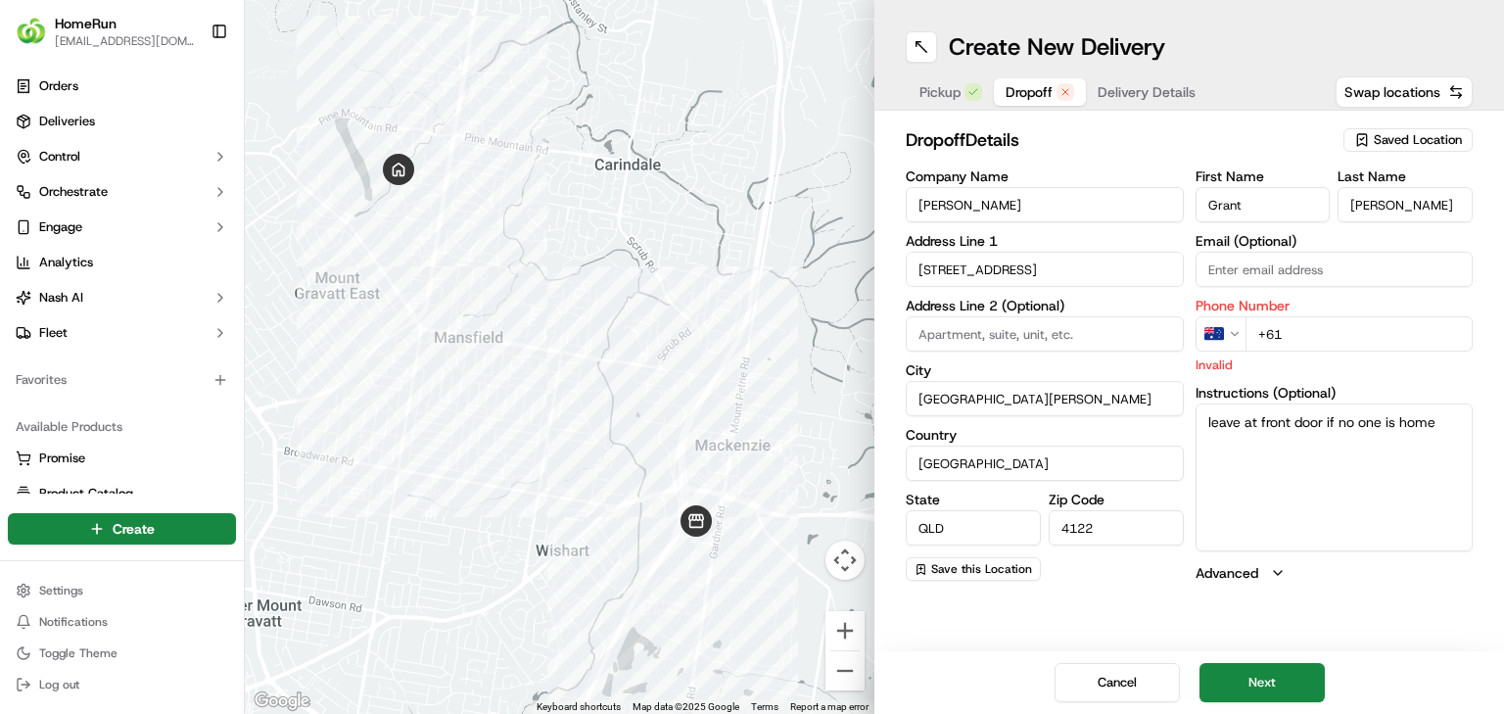
click at [1293, 320] on input "+61" at bounding box center [1359, 333] width 228 height 35
paste input "0433 476 133"
type input "+61 0433 476 133"
click at [1262, 674] on button "Next" at bounding box center [1261, 682] width 125 height 39
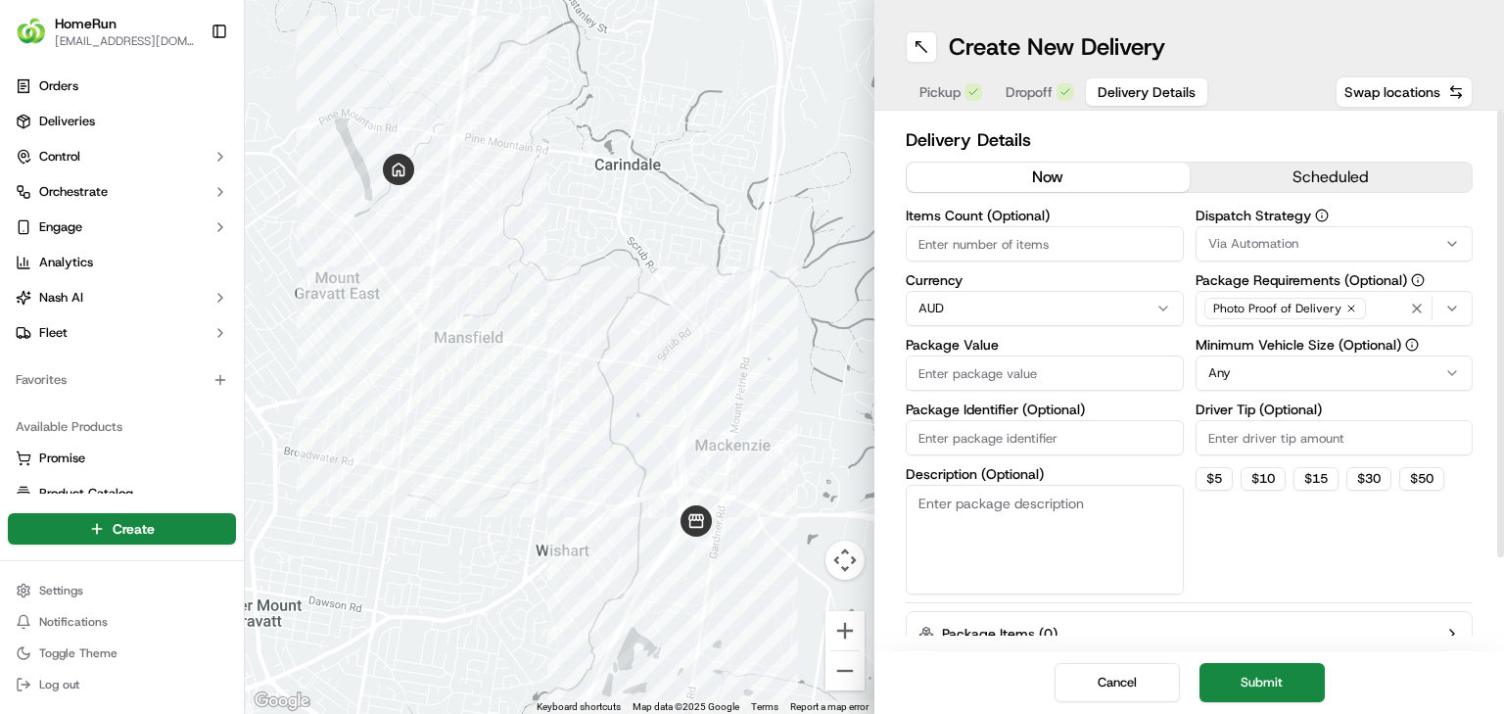
click at [1060, 235] on input "Items Count (Optional)" at bounding box center [1045, 243] width 278 height 35
click at [1010, 373] on input "Package Value" at bounding box center [1045, 372] width 278 height 35
type input "223"
click at [1107, 449] on input "Package Identifier (Optional)" at bounding box center [1045, 437] width 278 height 35
paste input "263953890"
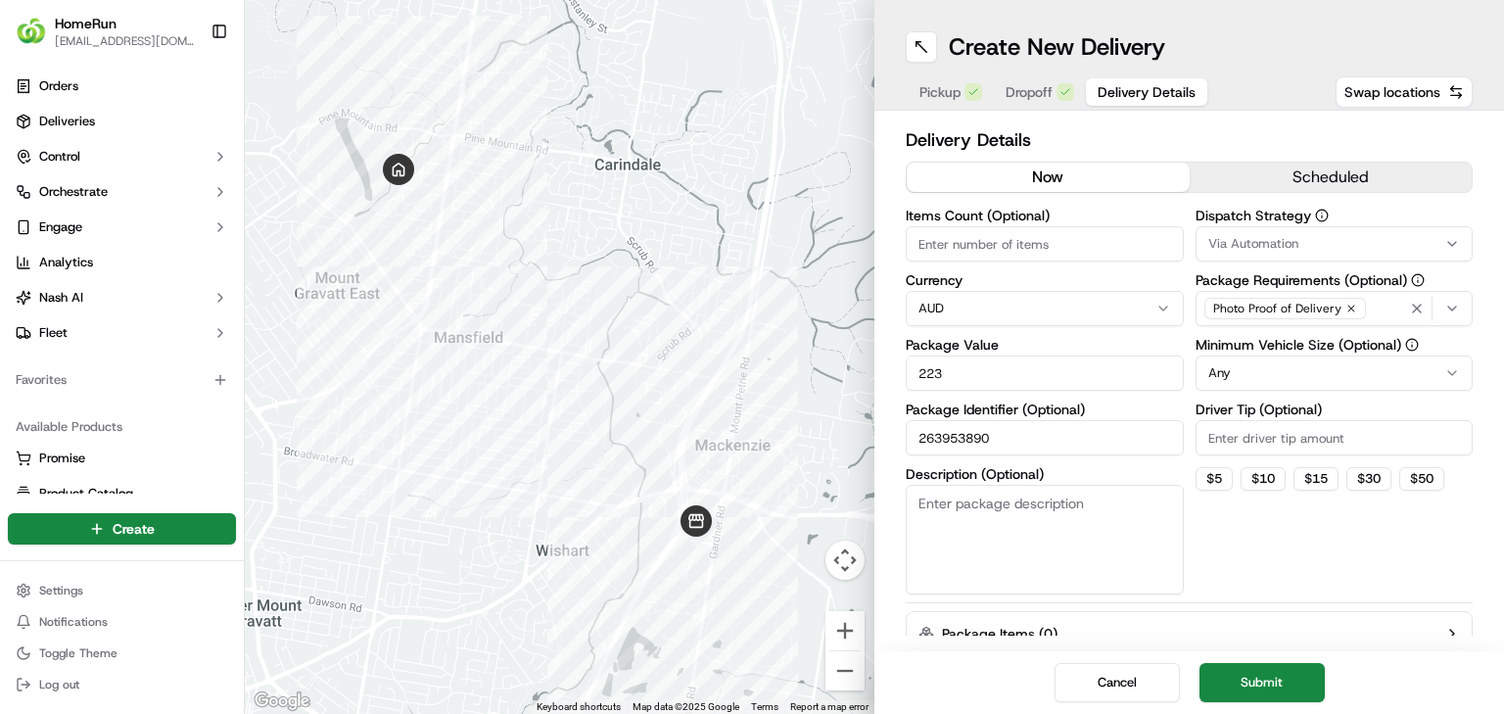
type input "263953890"
click at [980, 563] on textarea "Description (Optional)" at bounding box center [1045, 540] width 278 height 110
paste textarea "leave at front door if no one is home"
type textarea "leave at front door if no one is home"
click at [1253, 679] on button "Submit" at bounding box center [1261, 682] width 125 height 39
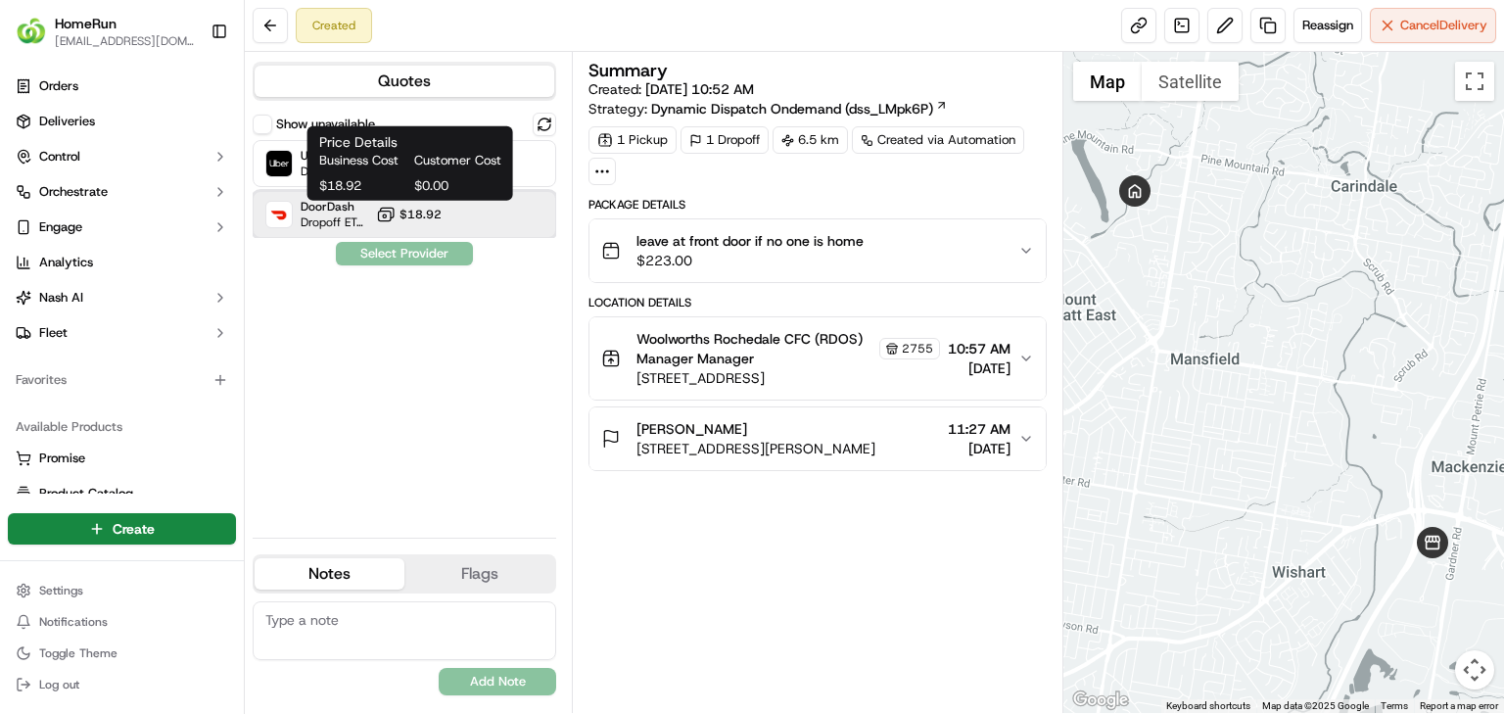
click at [403, 224] on div "DoorDash Dropoff ETA 1 hour $18.92" at bounding box center [405, 214] width 304 height 47
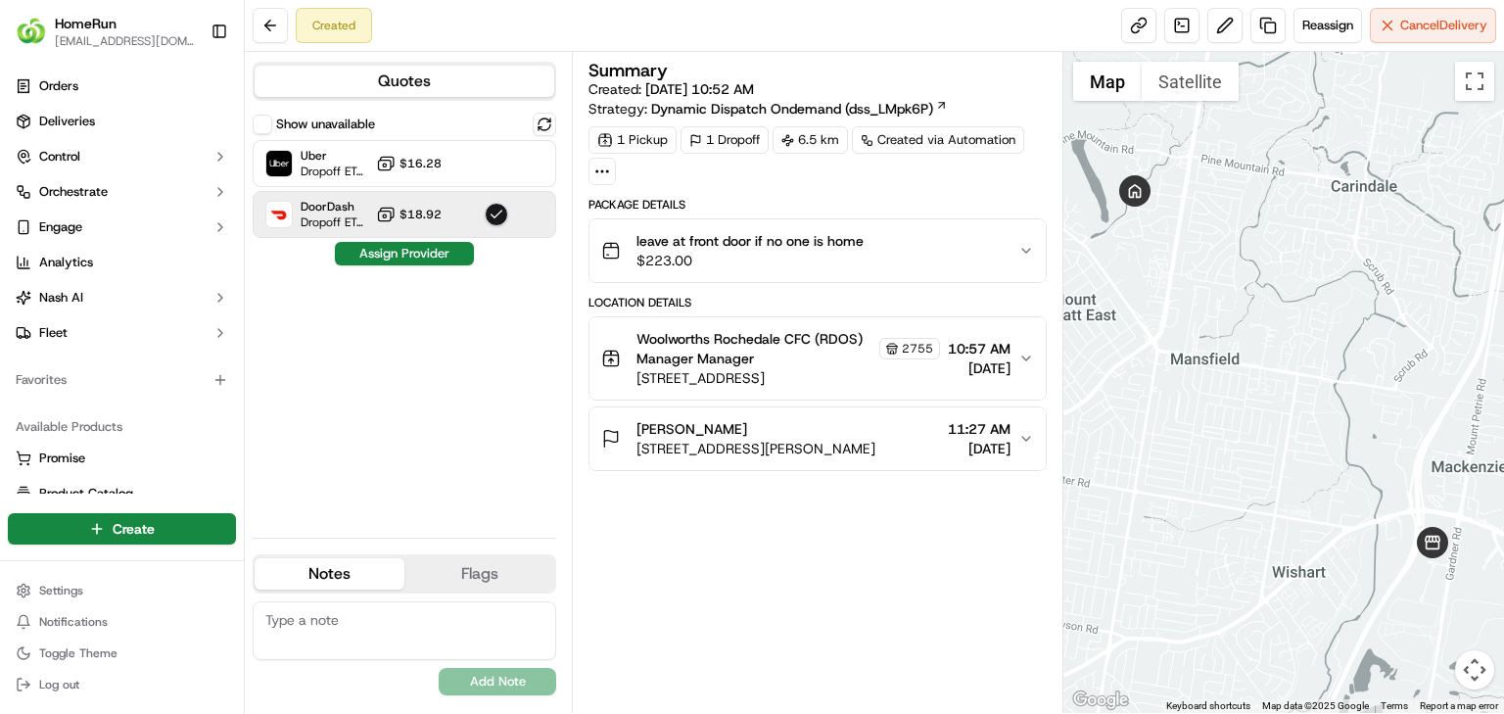
click at [411, 266] on div "Show unavailable Uber Dropoff ETA 49 minutes $16.28 DoorDash Dropoff ETA 1 hour…" at bounding box center [405, 317] width 304 height 409
click at [423, 251] on button "Assign Provider" at bounding box center [404, 253] width 139 height 23
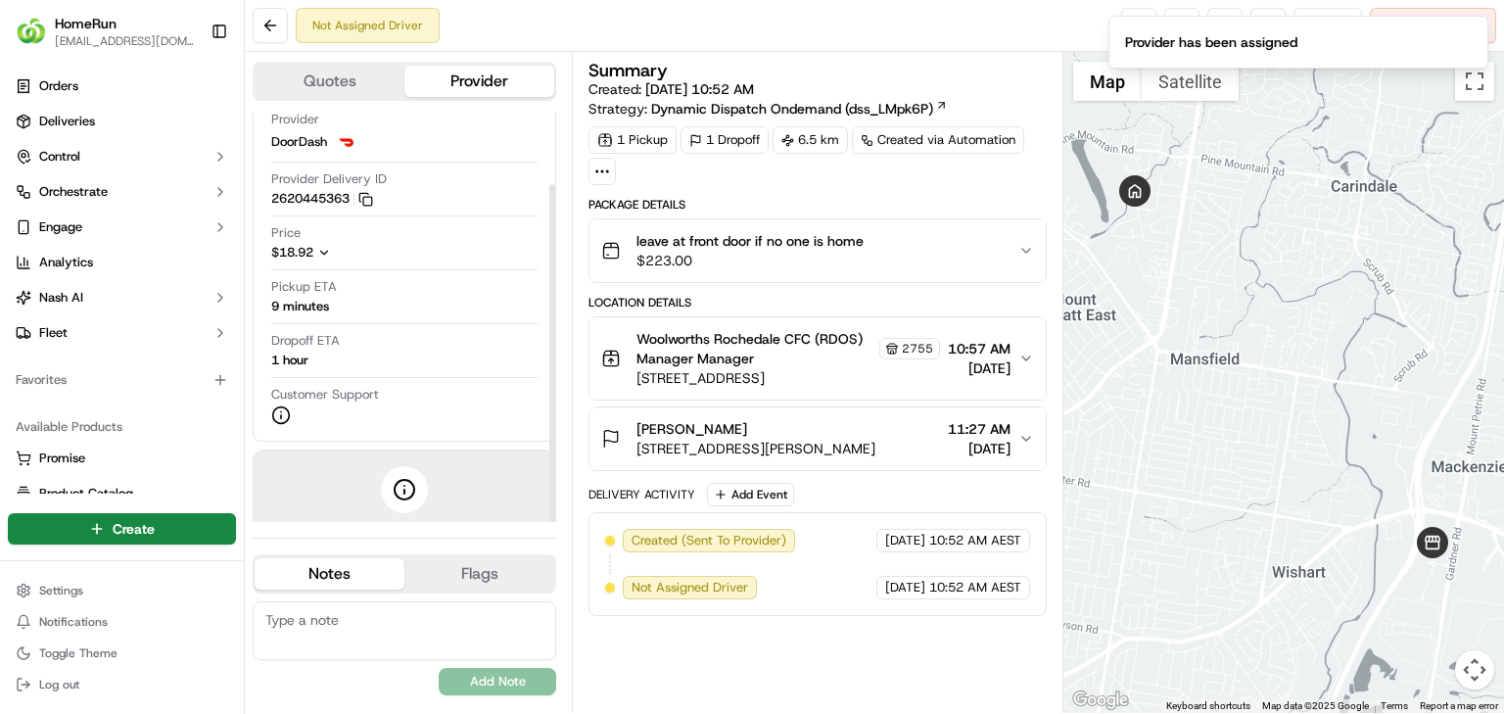
scroll to position [86, 0]
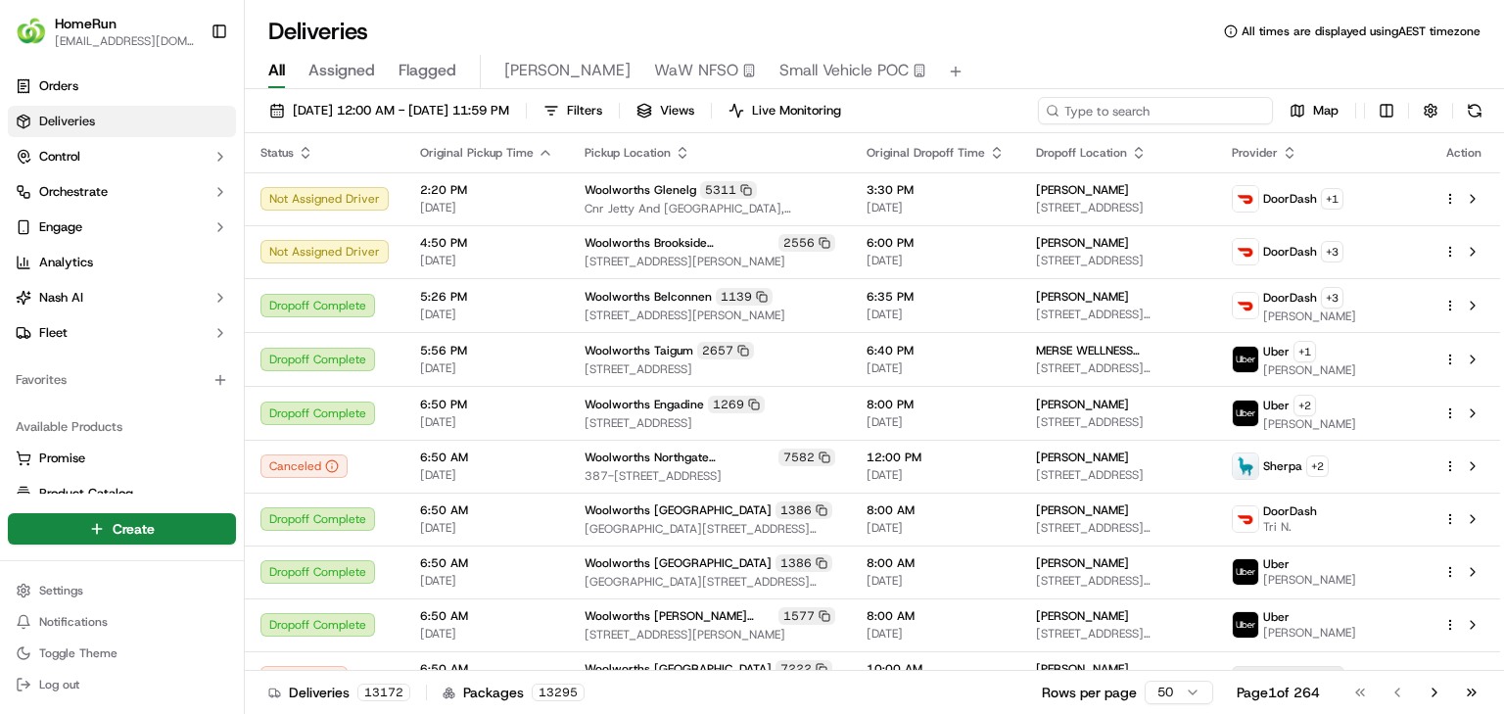
click at [1202, 121] on input at bounding box center [1155, 110] width 235 height 27
paste input "270212344"
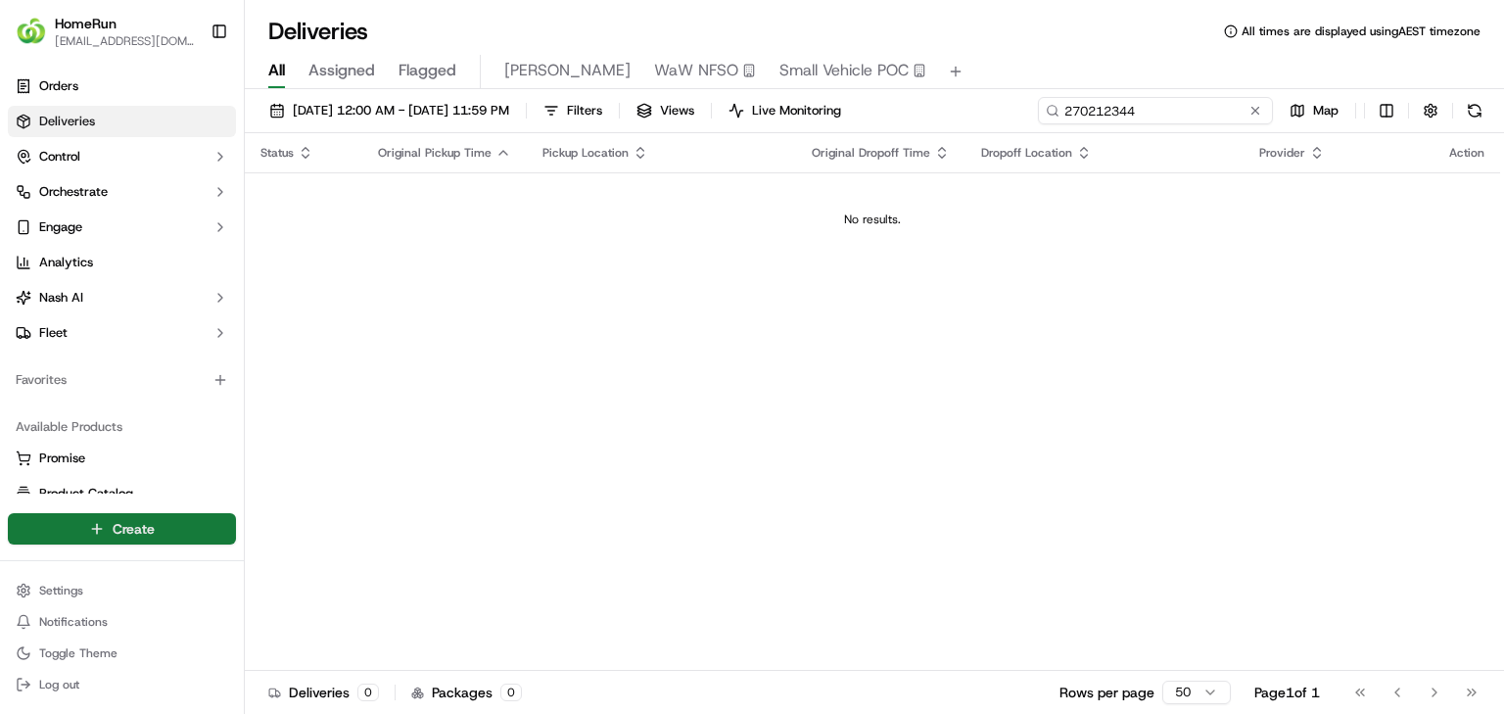
type input "270212344"
click at [110, 534] on html "HomeRun [EMAIL_ADDRESS][DOMAIN_NAME] Toggle Sidebar Orders Deliveries Control O…" at bounding box center [752, 357] width 1504 height 714
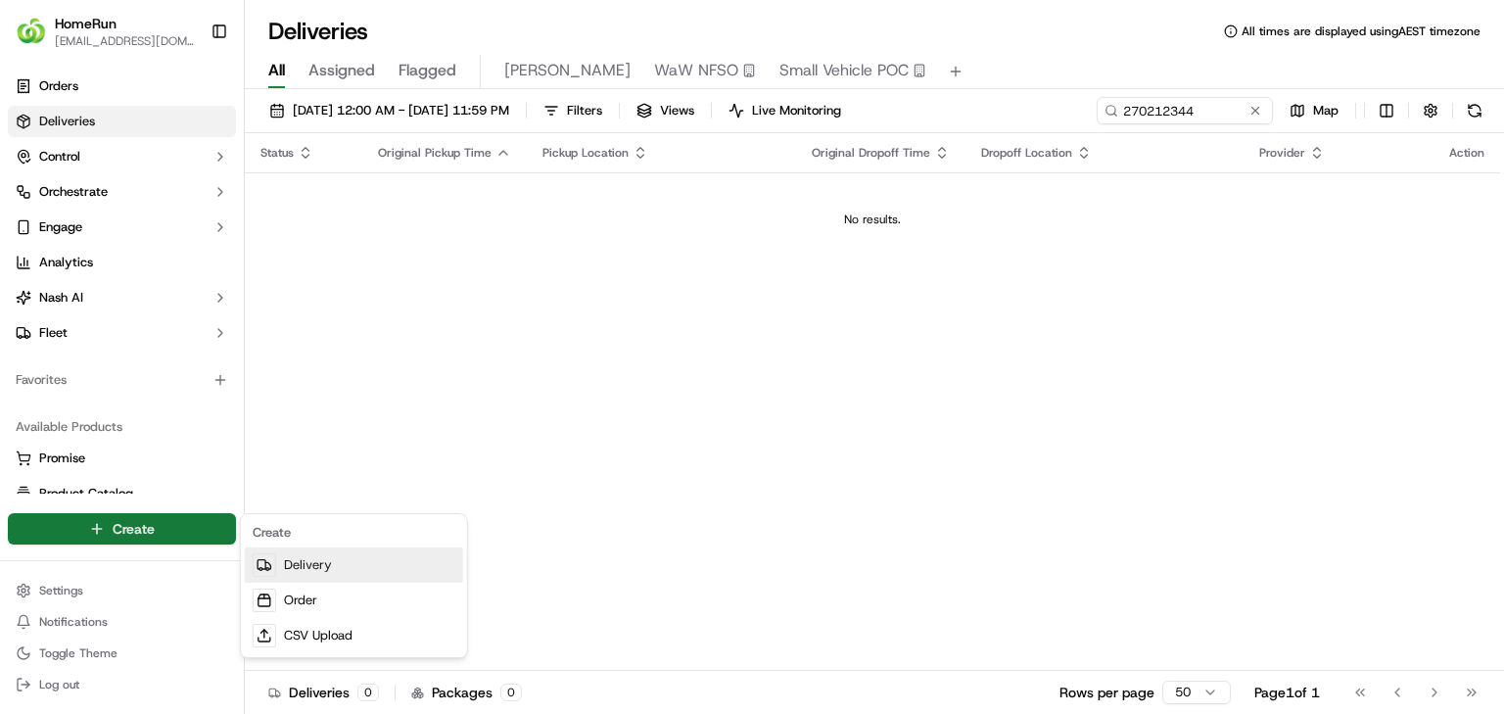
click at [337, 568] on link "Delivery" at bounding box center [354, 564] width 218 height 35
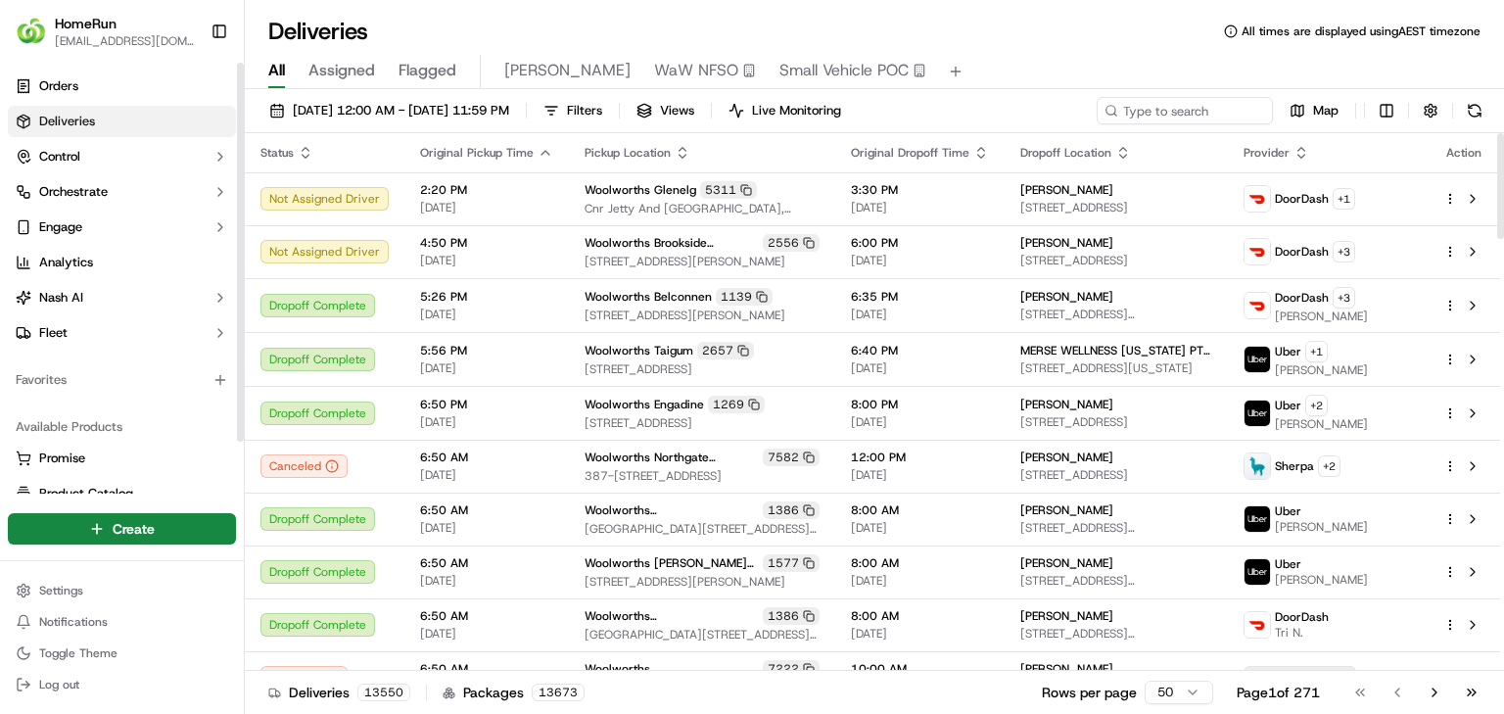
click at [199, 544] on div "Create" at bounding box center [122, 528] width 244 height 47
click at [196, 540] on html "HomeRun [EMAIL_ADDRESS][DOMAIN_NAME] Toggle Sidebar Orders Deliveries Control O…" at bounding box center [752, 357] width 1504 height 714
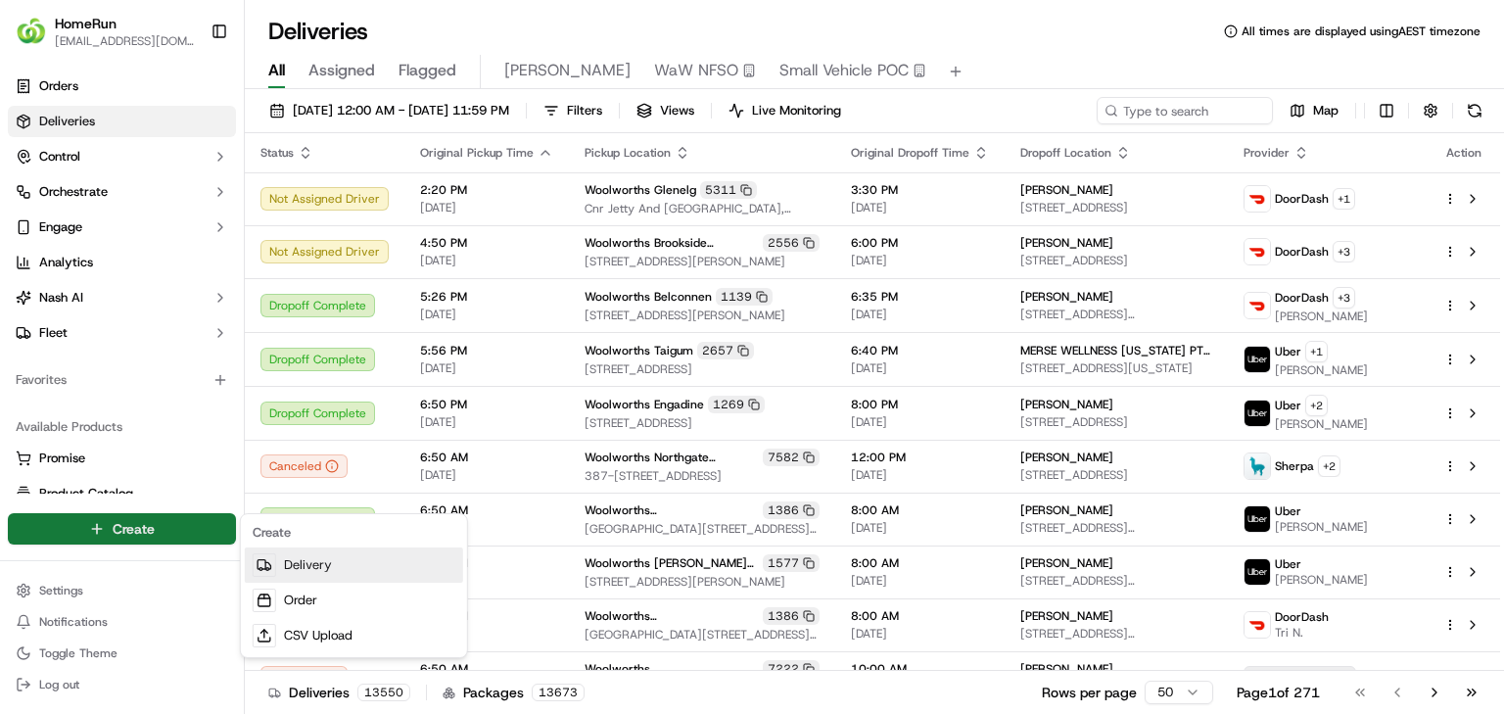
click at [356, 567] on link "Delivery" at bounding box center [354, 564] width 218 height 35
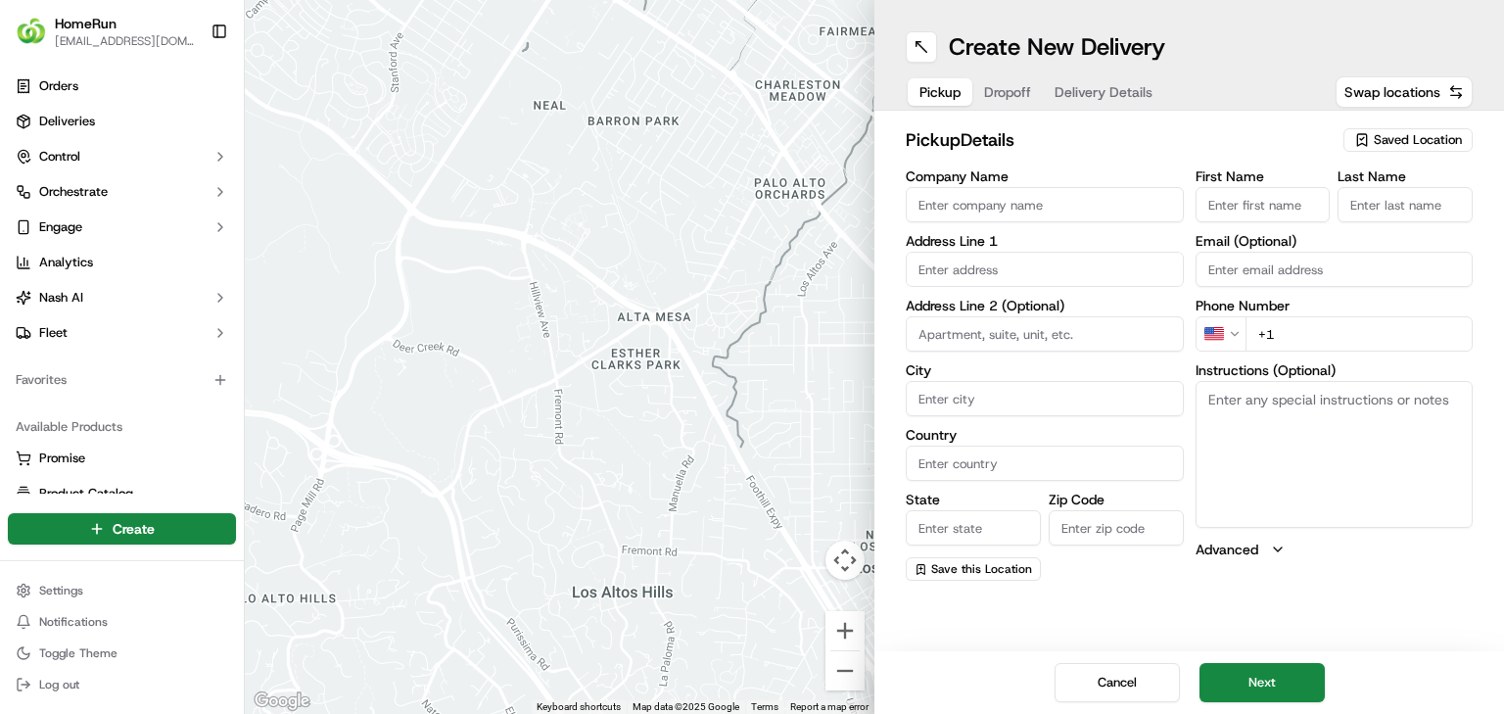
click at [1069, 211] on input "Company Name" at bounding box center [1045, 204] width 278 height 35
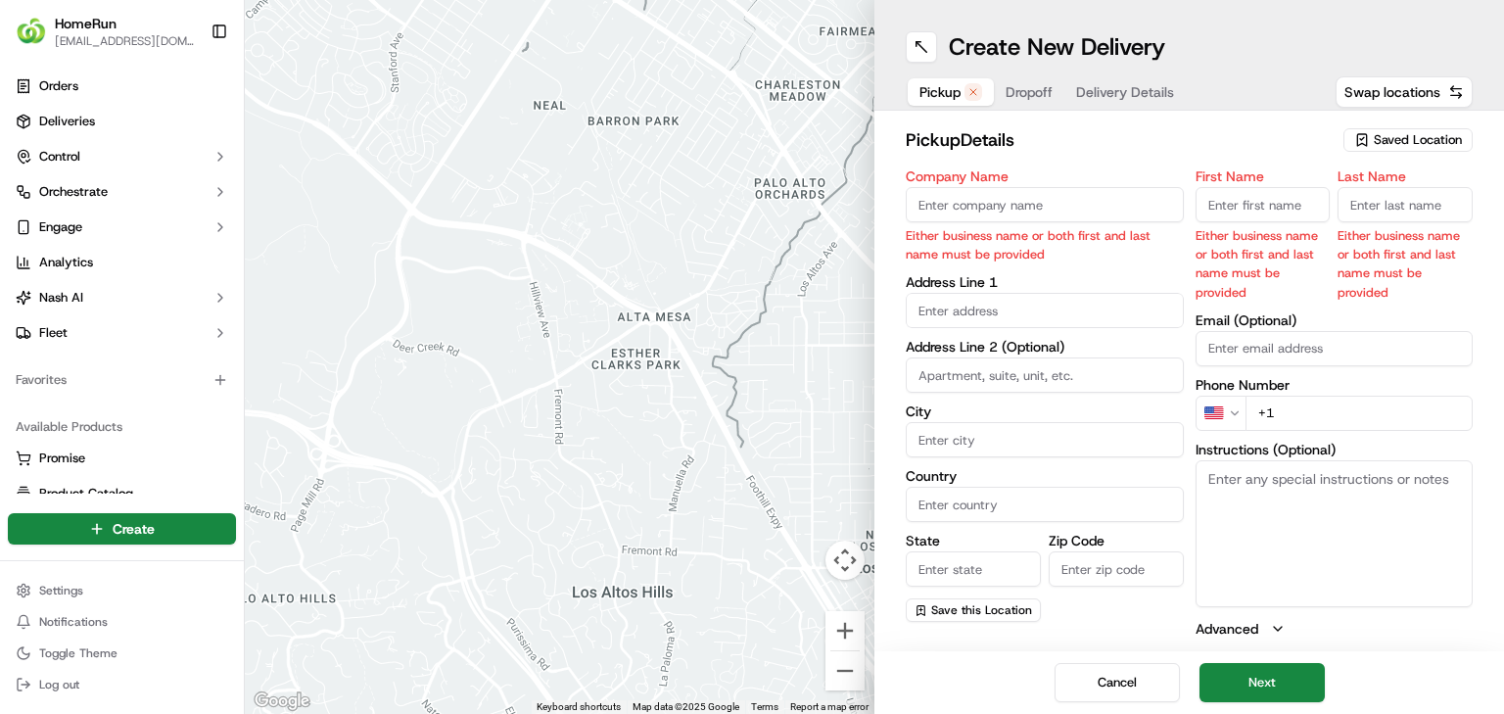
click at [1437, 137] on span "Saved Location" at bounding box center [1418, 140] width 88 height 18
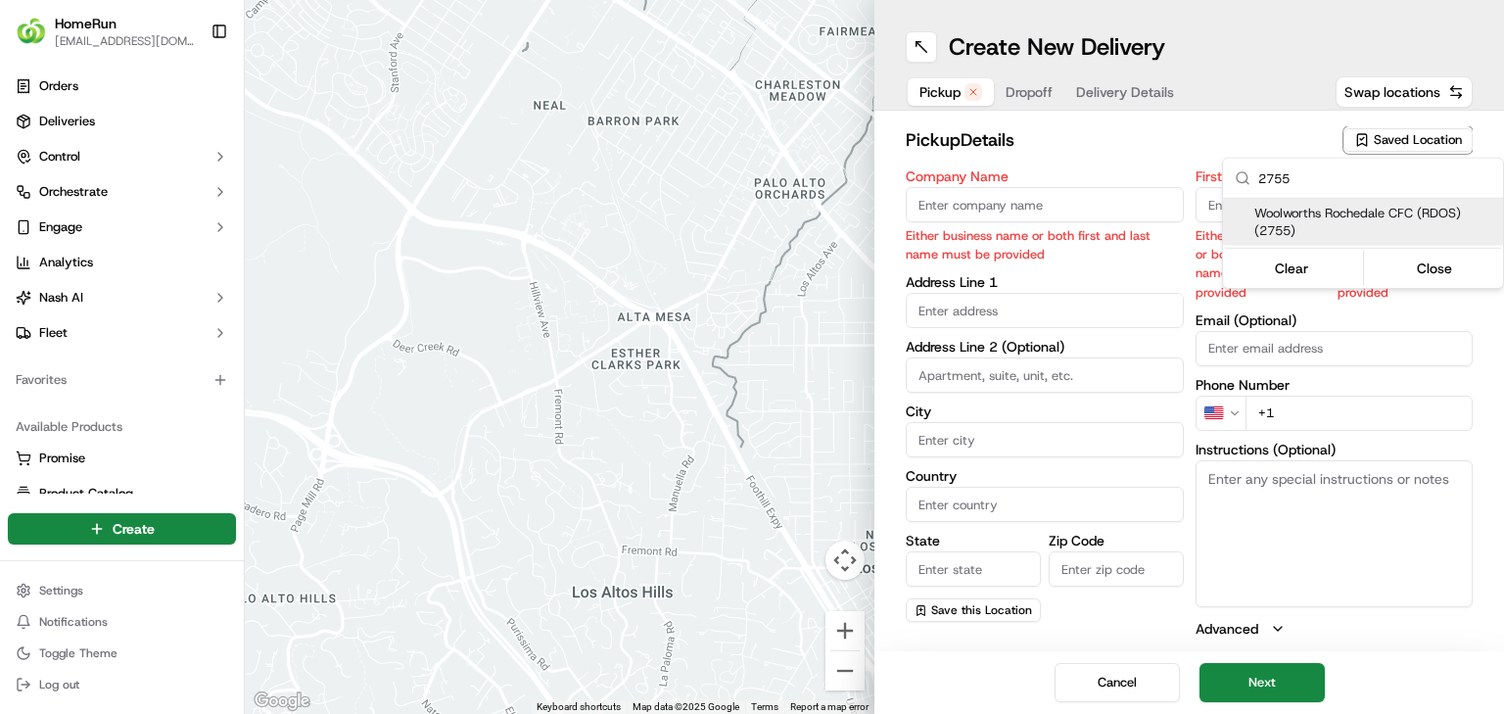
type input "2755"
click at [1316, 208] on span "Woolworths Rochedale CFC (RDOS) (2755)" at bounding box center [1374, 222] width 241 height 35
type input "Woolworths Rochedale CFC (RDOS)"
type input "[STREET_ADDRESS]"
type input "Rochedale"
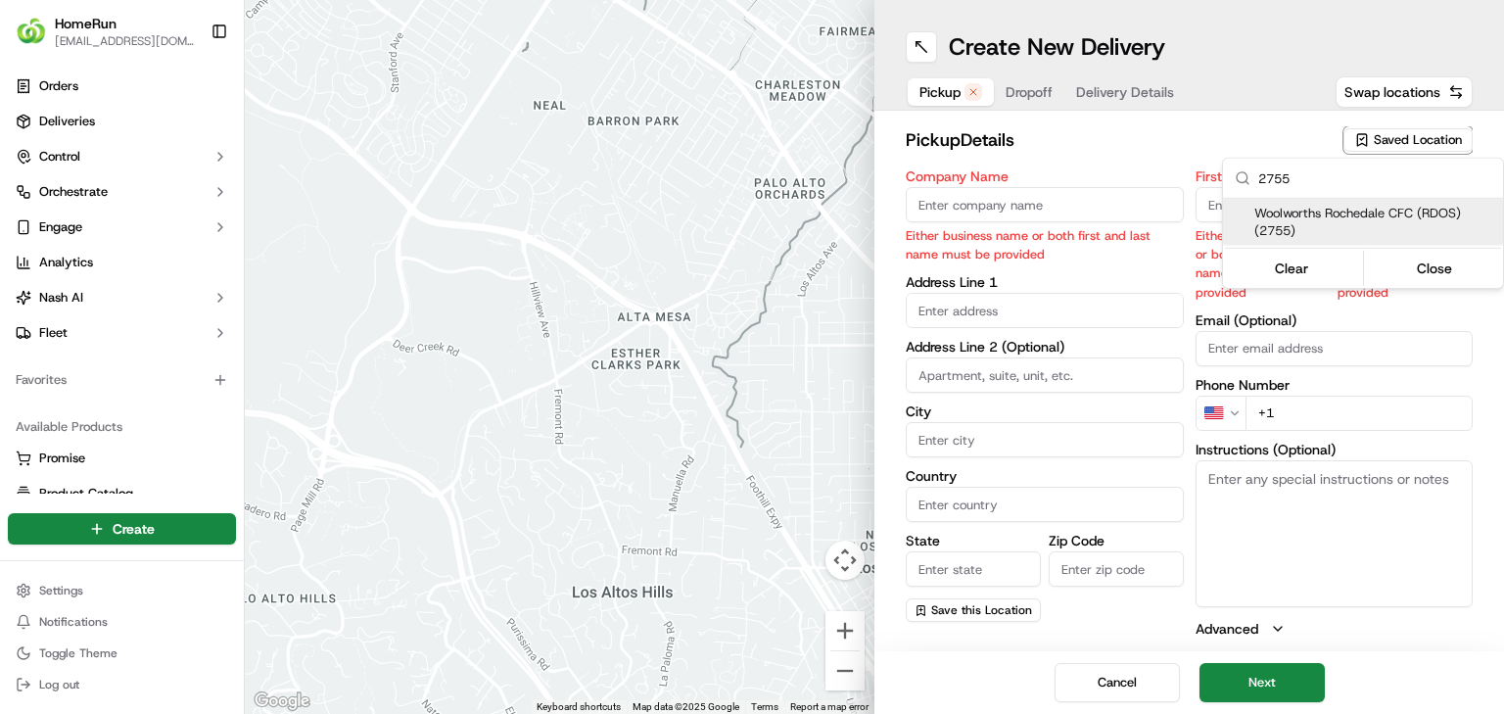
type input "AU"
type input "QLD"
type input "4123"
type input "Manager"
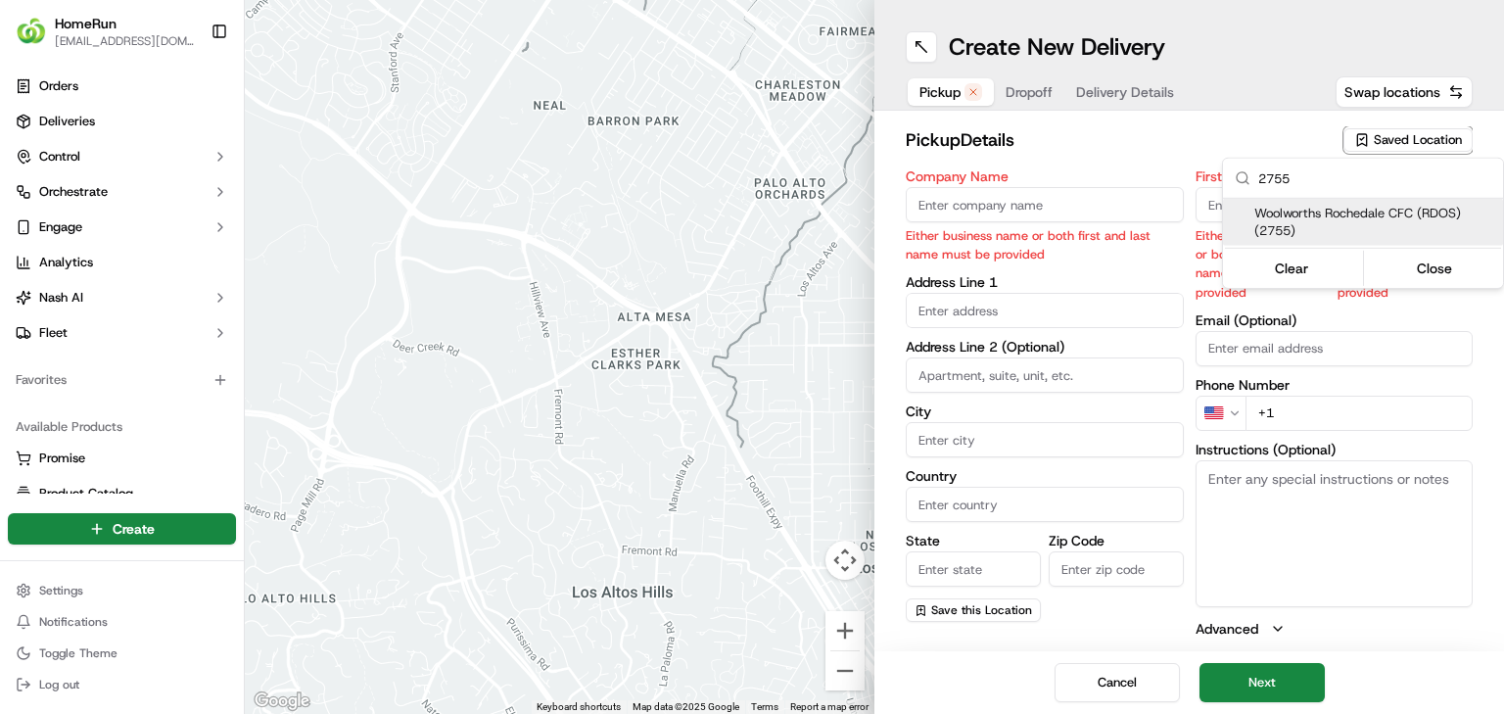
type input "[PHONE_NUMBER]"
type textarea "Collect via Direct-to-Boot Drive Thru. Enter from [PERSON_NAME] into Interchang…"
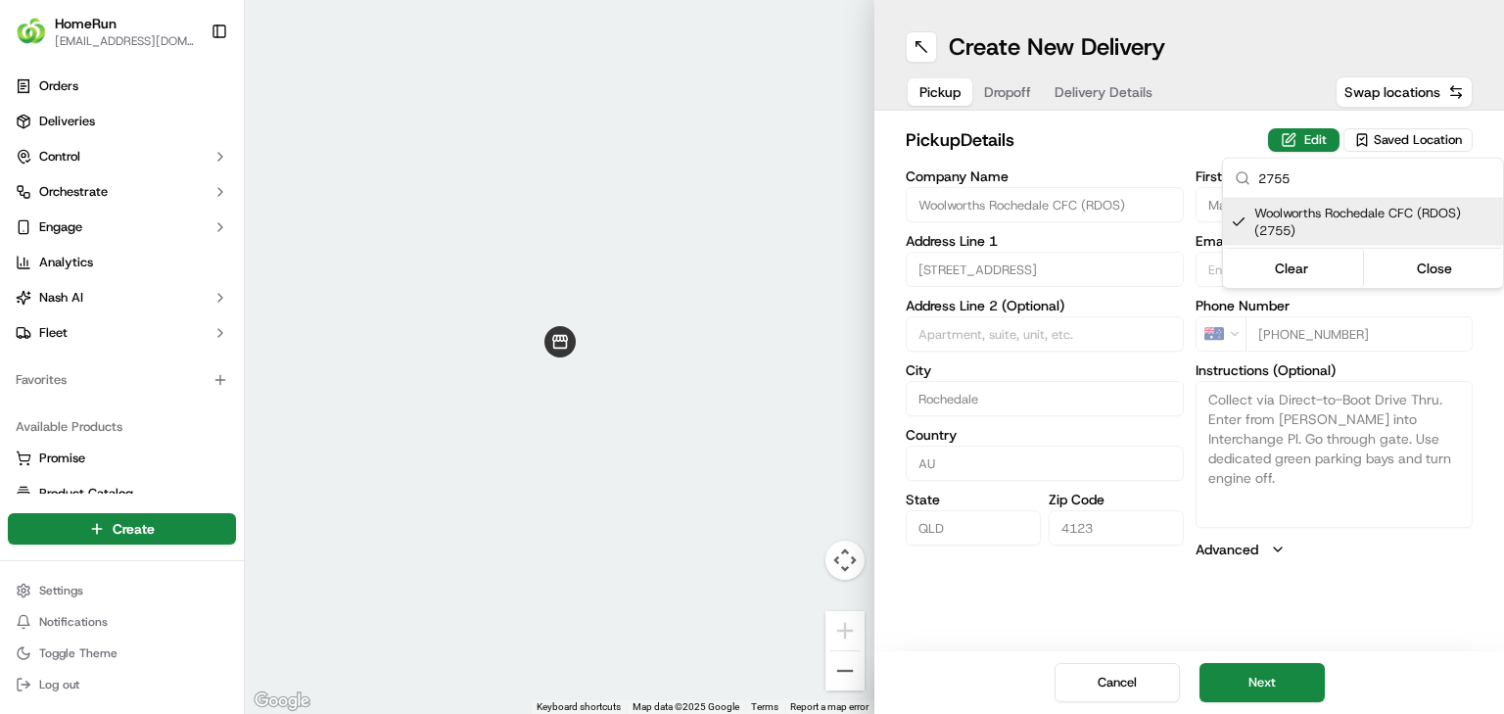
click at [1242, 698] on html "HomeRun [EMAIL_ADDRESS][DOMAIN_NAME] Toggle Sidebar Orders Deliveries Control O…" at bounding box center [752, 357] width 1504 height 714
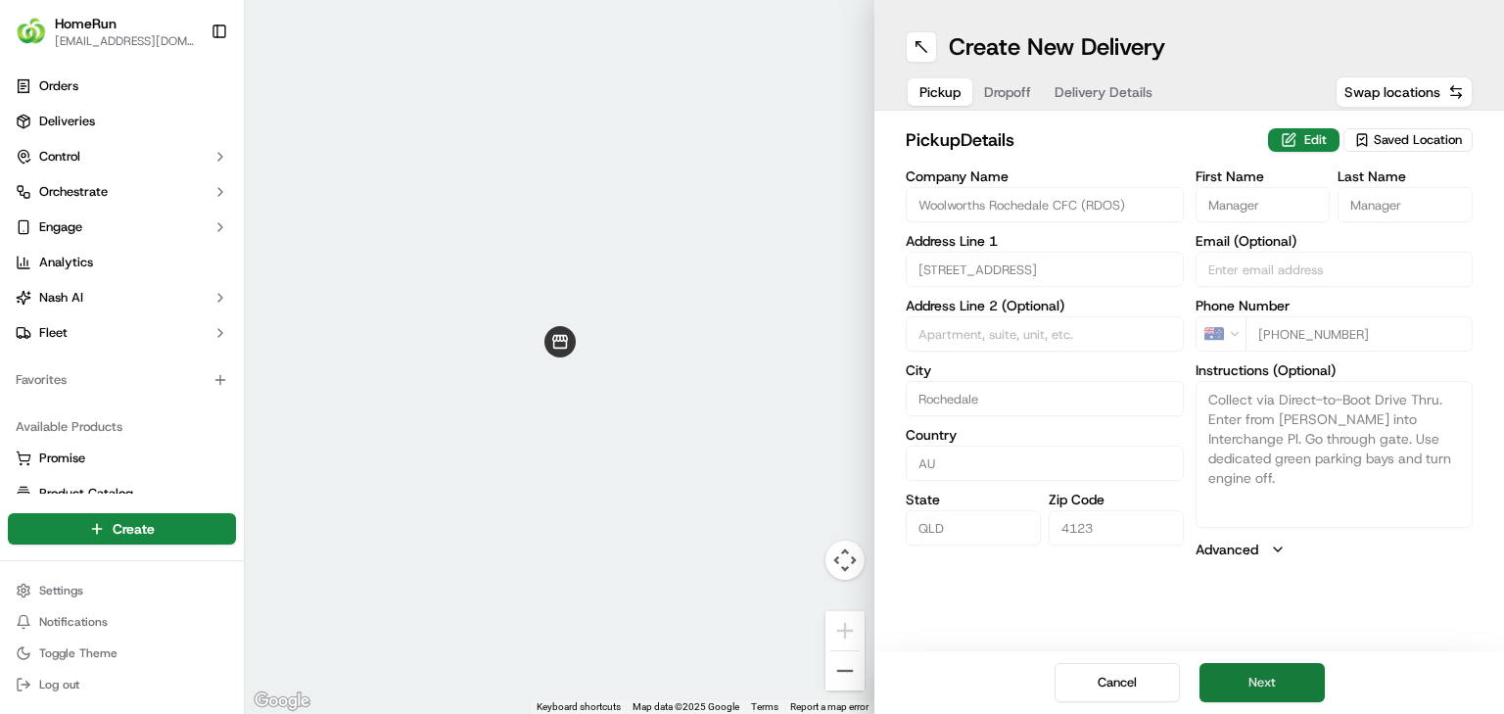
click at [1261, 668] on button "Next" at bounding box center [1261, 682] width 125 height 39
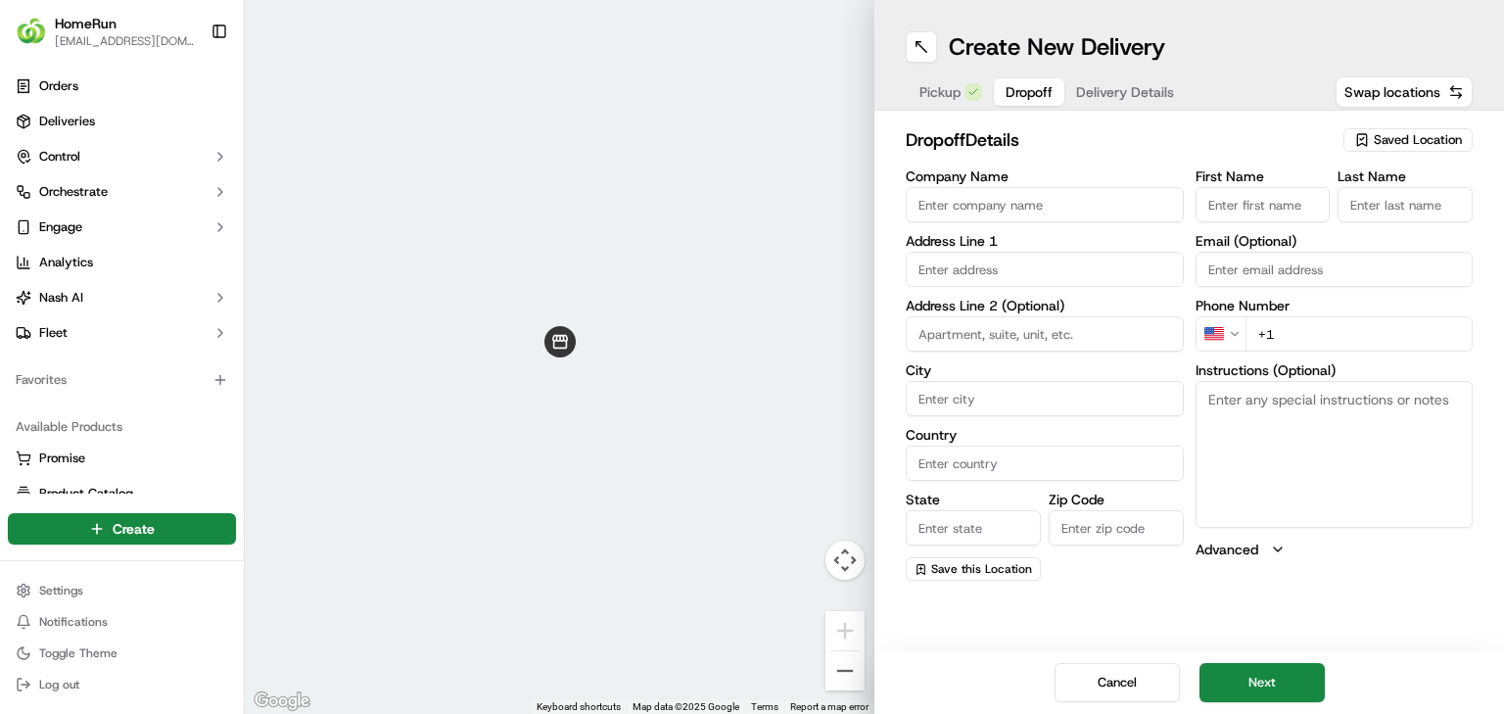
click at [1043, 232] on div "Company Name Address Line 1 Address Line 2 (Optional) City Country State Zip Co…" at bounding box center [1045, 374] width 278 height 411
click at [1054, 210] on input "Company Name" at bounding box center [1045, 204] width 278 height 35
paste input "[PERSON_NAME]"
type input "[PERSON_NAME]"
click at [1275, 210] on input "First Name" at bounding box center [1263, 204] width 135 height 35
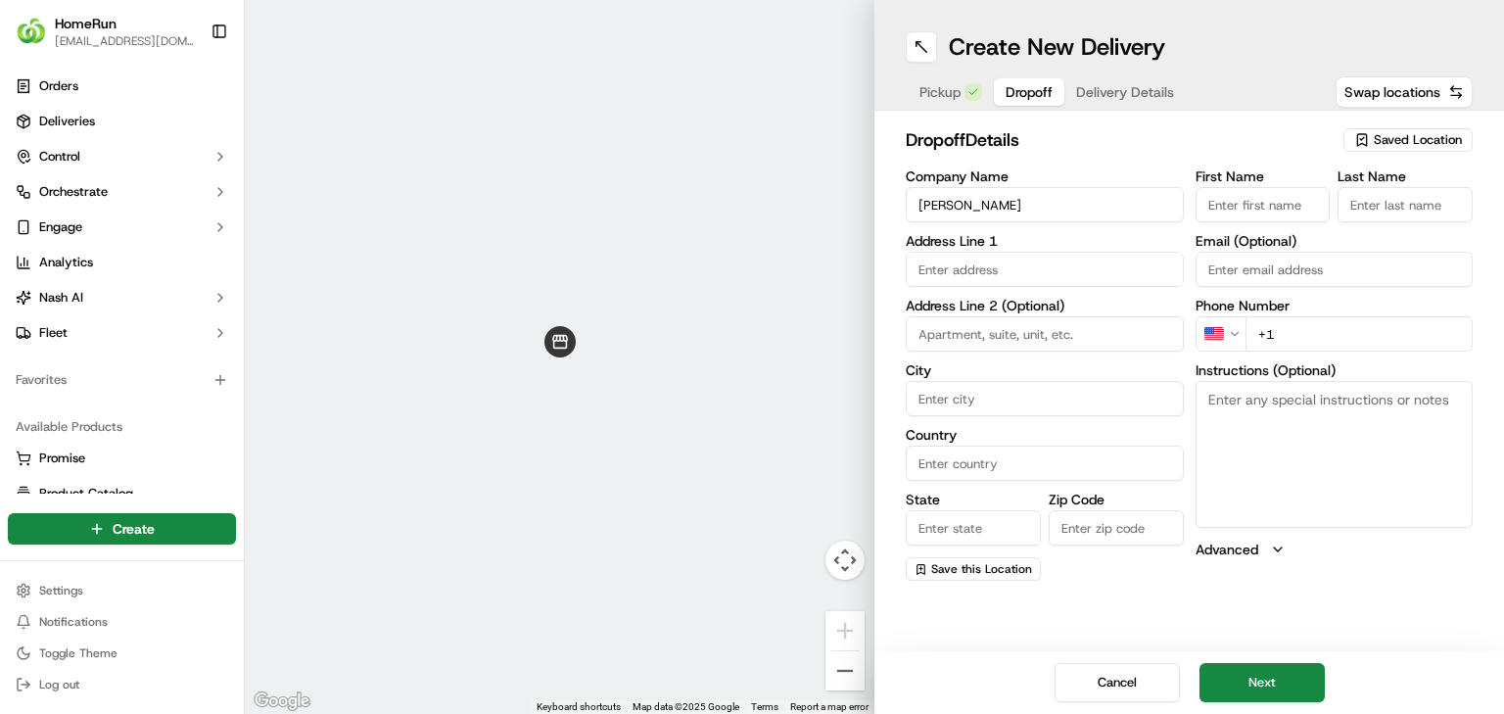
paste input "[PERSON_NAME]"
click at [1275, 210] on input "[PERSON_NAME]" at bounding box center [1263, 204] width 135 height 35
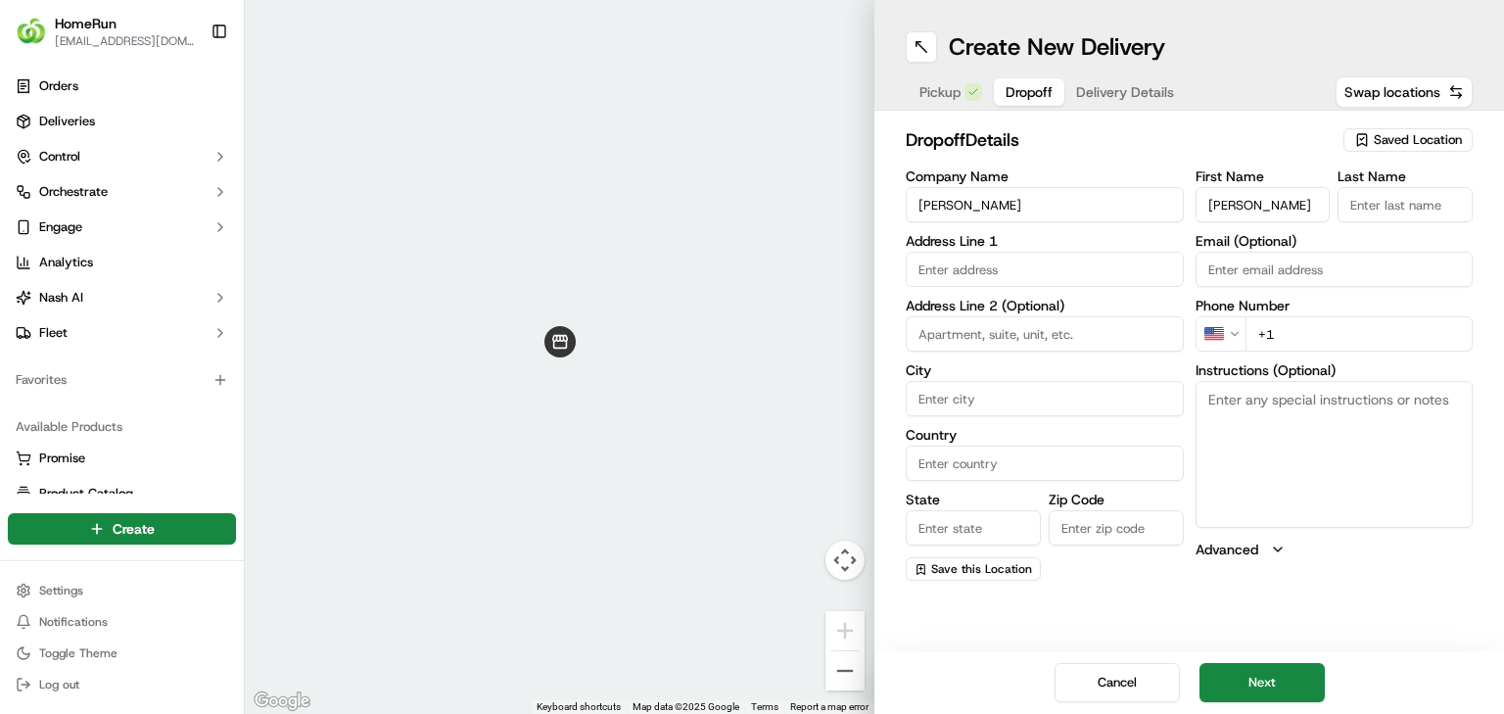
type input "[PERSON_NAME]"
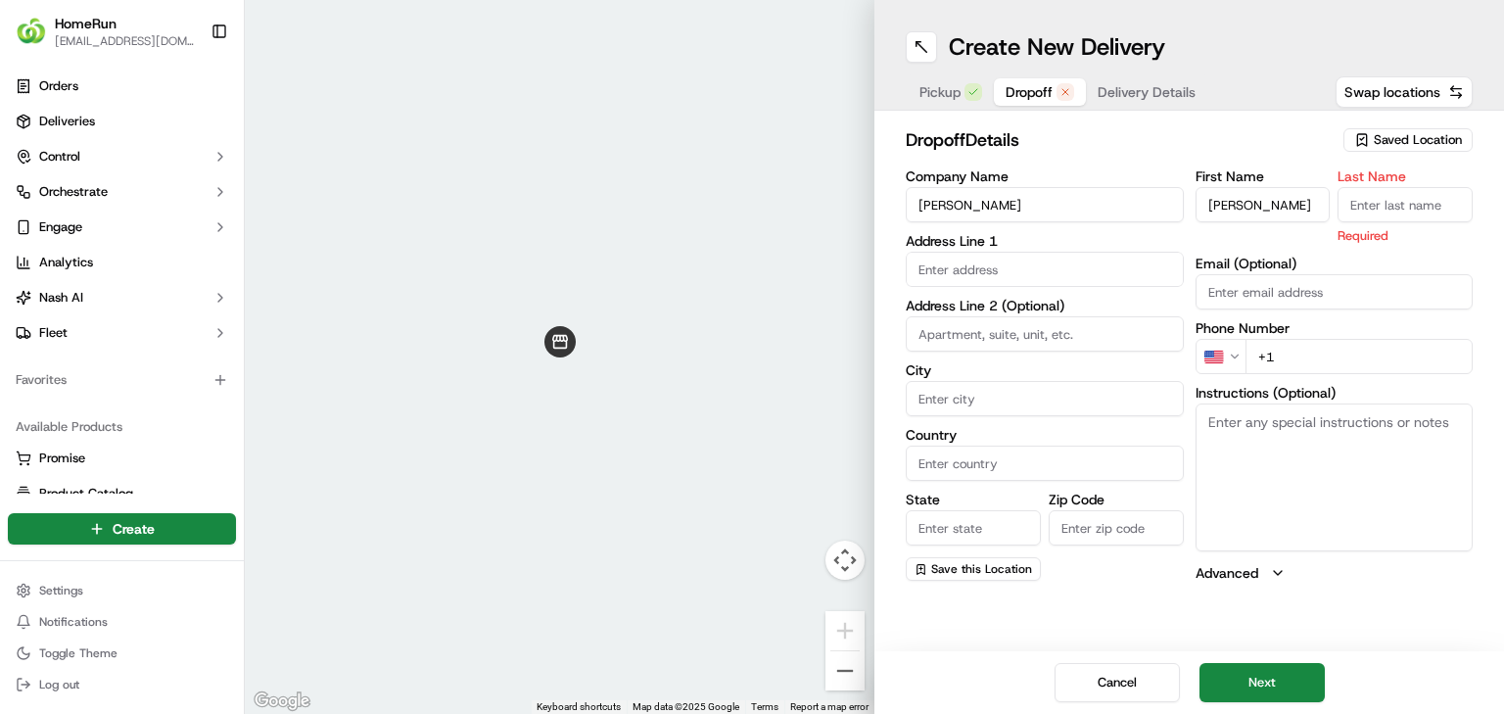
click at [1392, 219] on input "Last Name" at bounding box center [1405, 204] width 135 height 35
paste input "[PERSON_NAME]"
type input "[PERSON_NAME]"
click at [1048, 341] on input at bounding box center [1045, 333] width 278 height 35
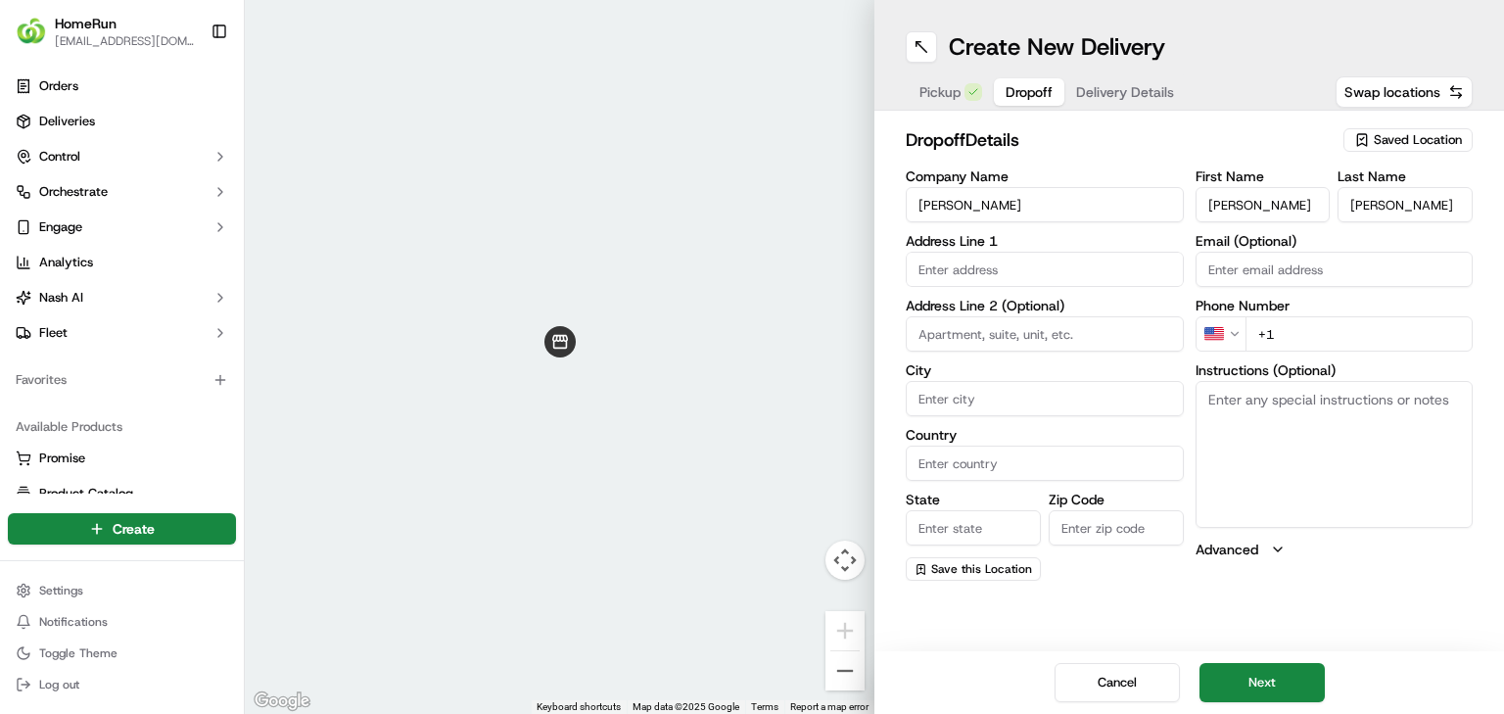
click at [993, 270] on input "text" at bounding box center [1045, 269] width 278 height 35
paste input "[STREET_ADDRESS]"
click at [1021, 309] on div "[STREET_ADDRESS]" at bounding box center [1045, 310] width 268 height 29
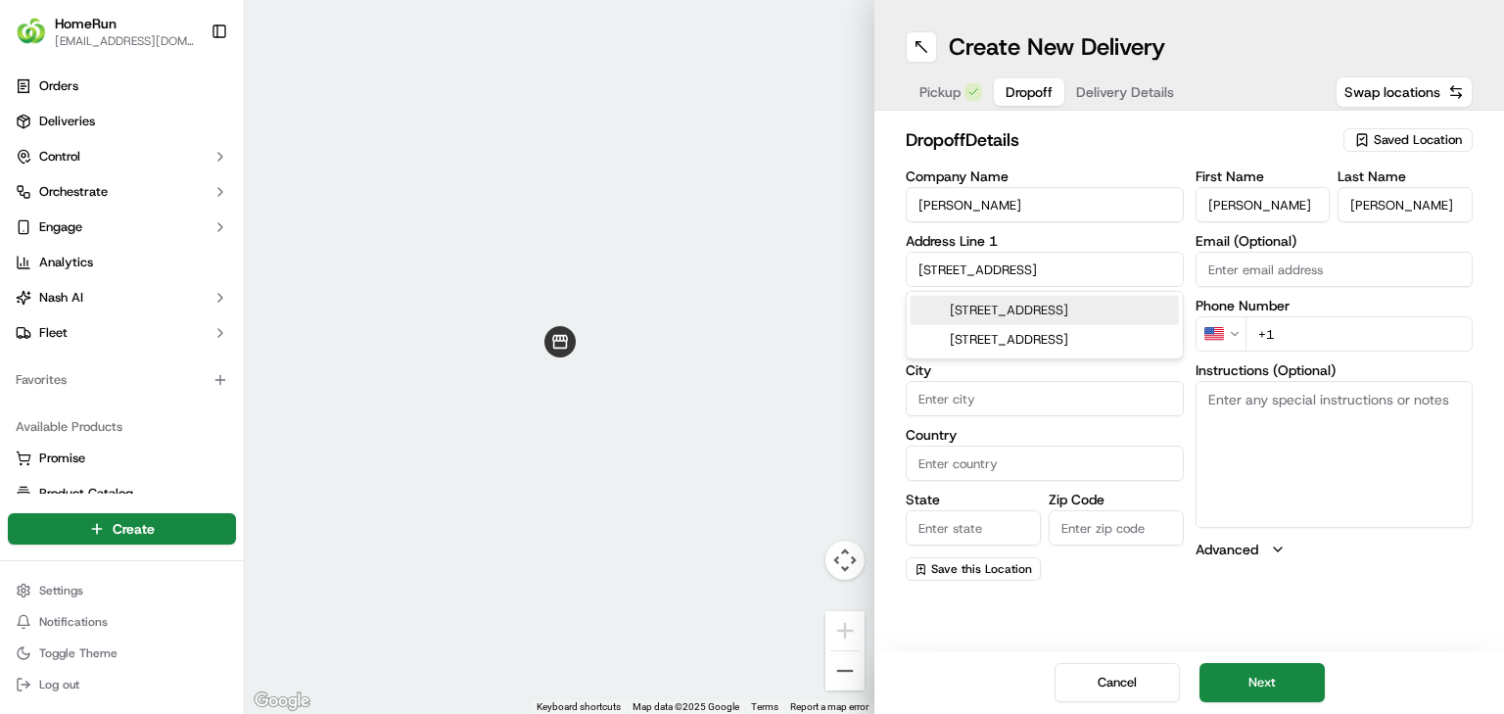
type input "[STREET_ADDRESS]"
type input "Carindale"
type input "[GEOGRAPHIC_DATA]"
type input "QLD"
type input "4152"
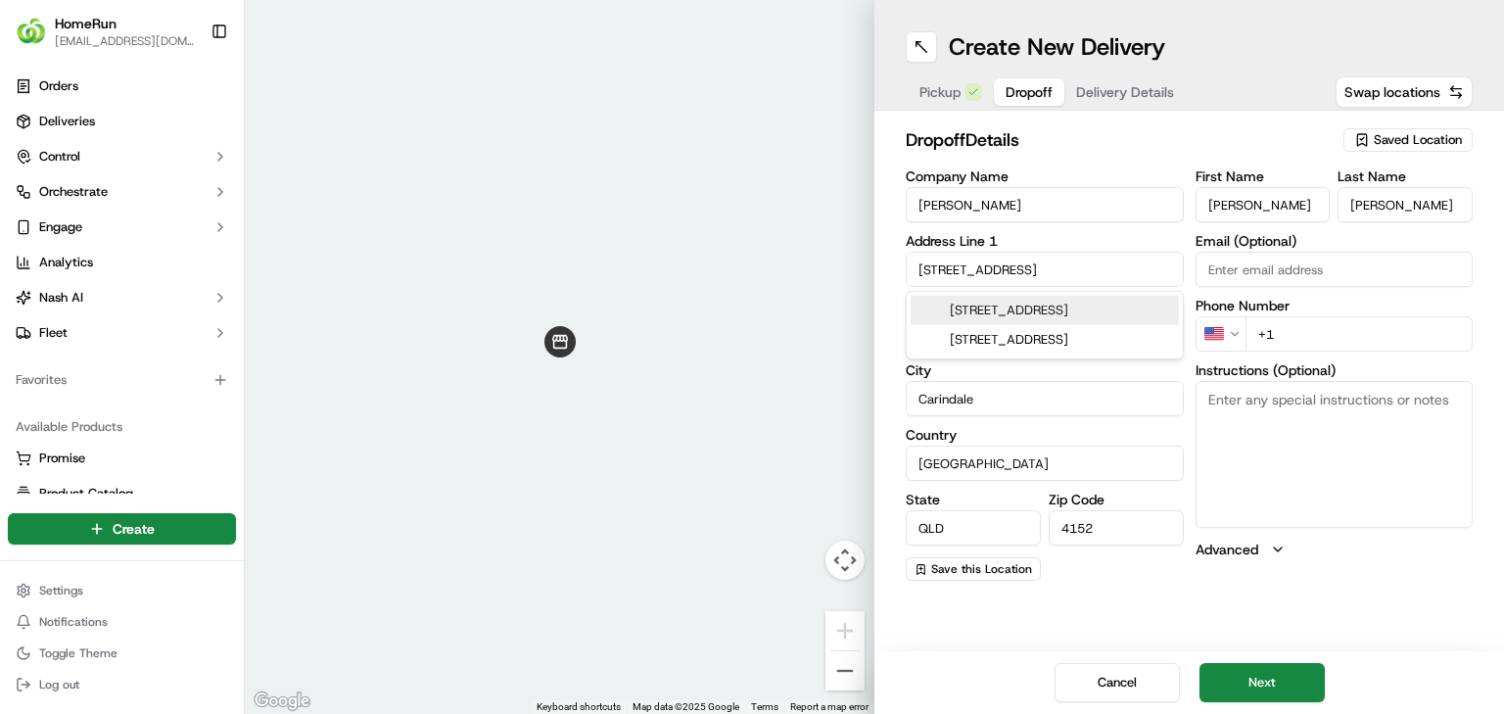
type input "[STREET_ADDRESS]"
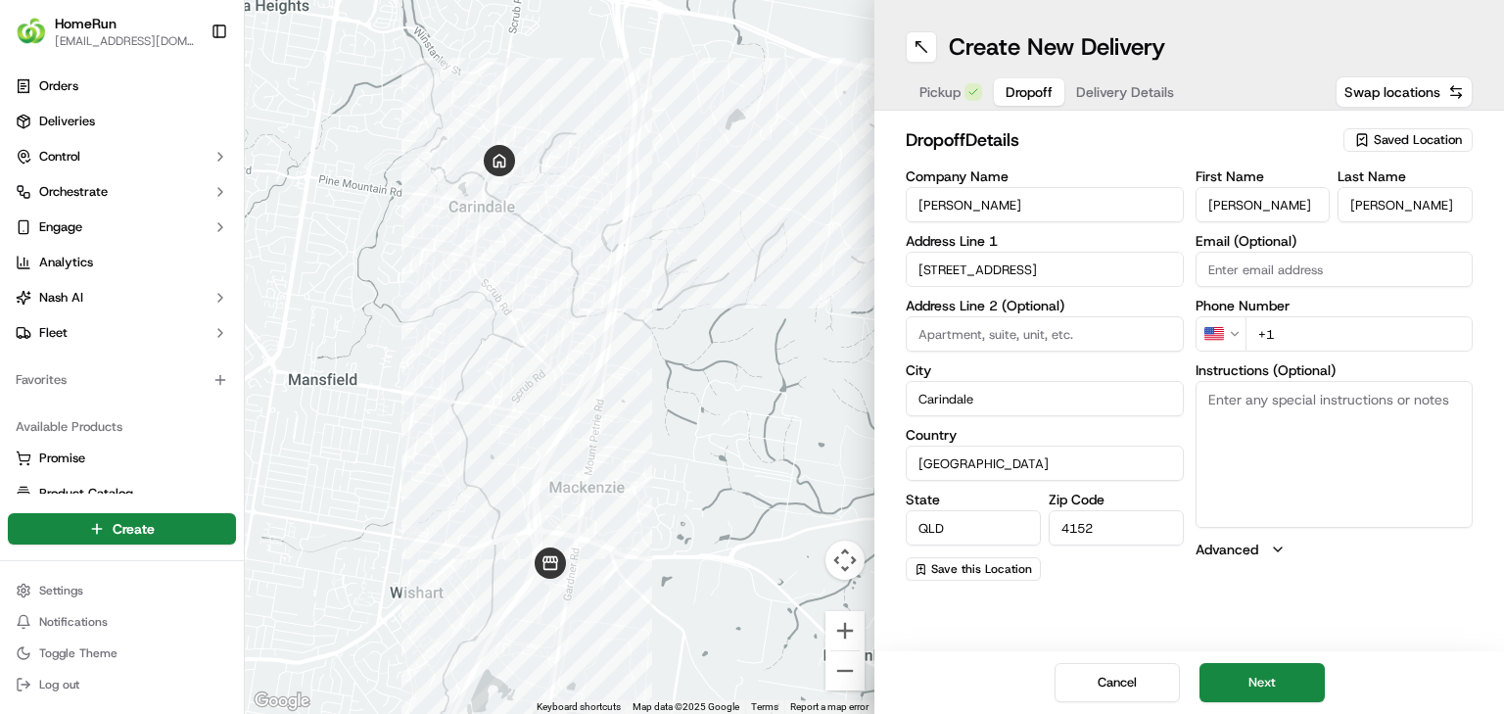
click at [1290, 435] on textarea "Instructions (Optional)" at bounding box center [1335, 454] width 278 height 147
paste textarea "Please leave by front door if not home"
type textarea "Please leave by front door if not home"
click at [1212, 346] on html "HomeRun [EMAIL_ADDRESS][DOMAIN_NAME] Toggle Sidebar Orders Deliveries Control O…" at bounding box center [752, 357] width 1504 height 714
click at [1242, 690] on button "Next" at bounding box center [1261, 682] width 125 height 39
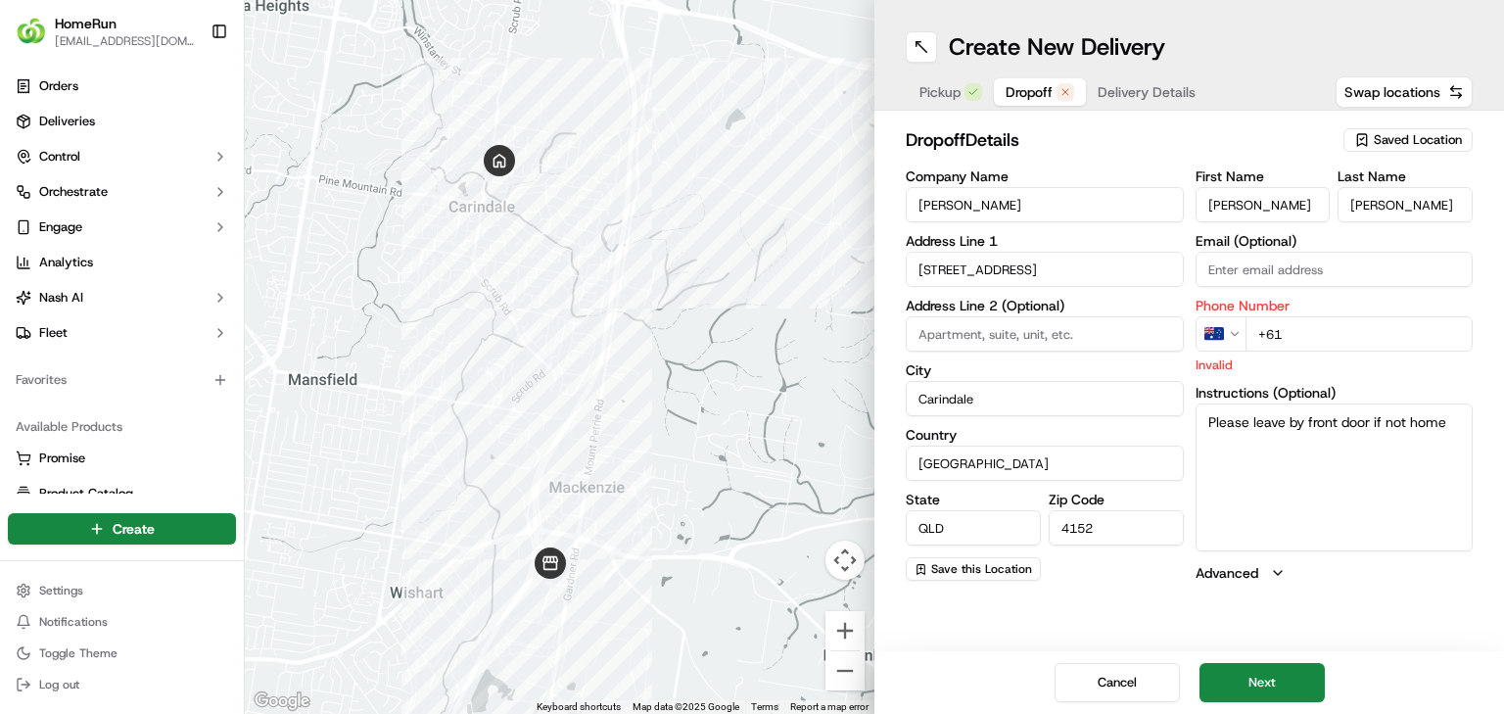
click at [1395, 337] on input "+61" at bounding box center [1359, 333] width 228 height 35
paste input "0438 727 498"
type input "[PHONE_NUMBER]"
click at [1261, 670] on button "Next" at bounding box center [1261, 682] width 125 height 39
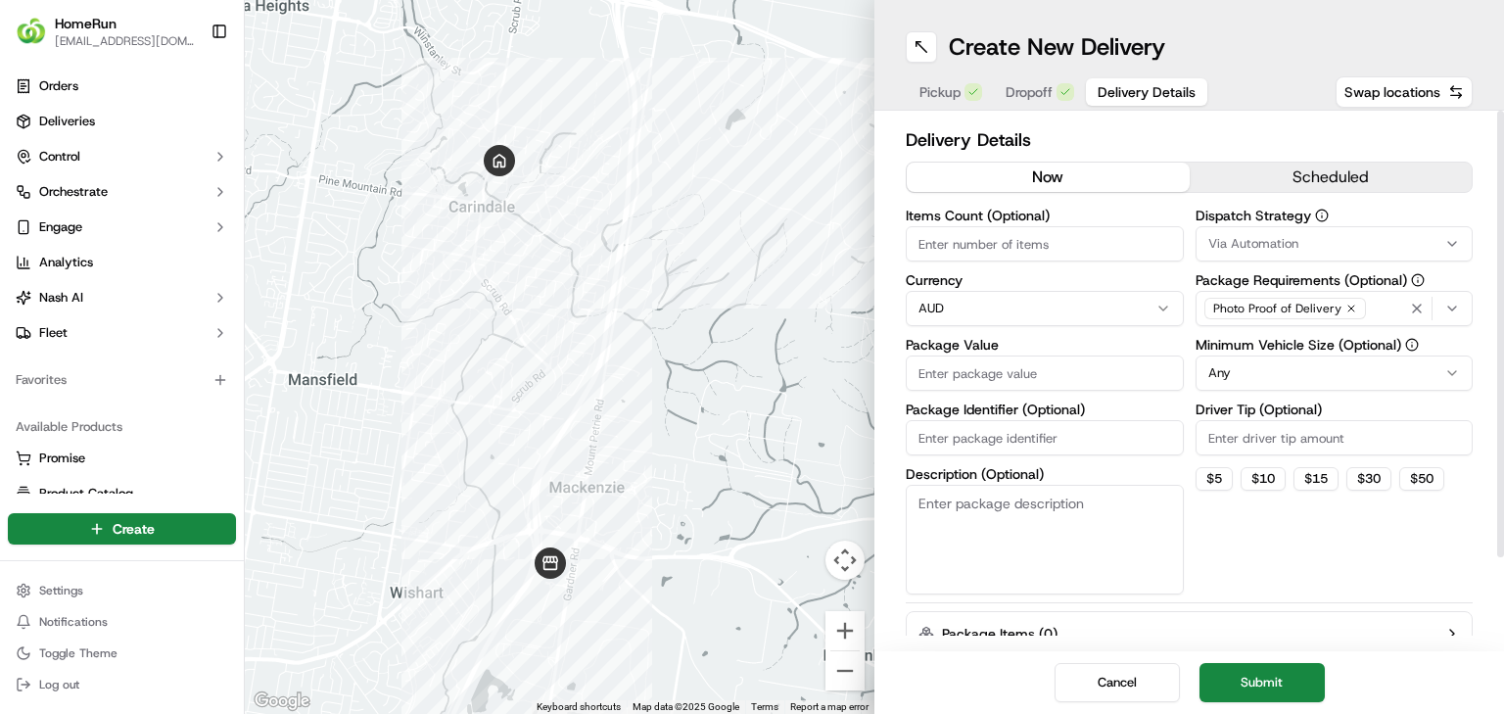
click at [1041, 229] on input "Items Count (Optional)" at bounding box center [1045, 243] width 278 height 35
click at [1030, 364] on input "Package Value" at bounding box center [1045, 372] width 278 height 35
type input "250"
click at [1104, 546] on textarea "Description (Optional)" at bounding box center [1045, 540] width 278 height 110
paste textarea "Please leave by front door if not home"
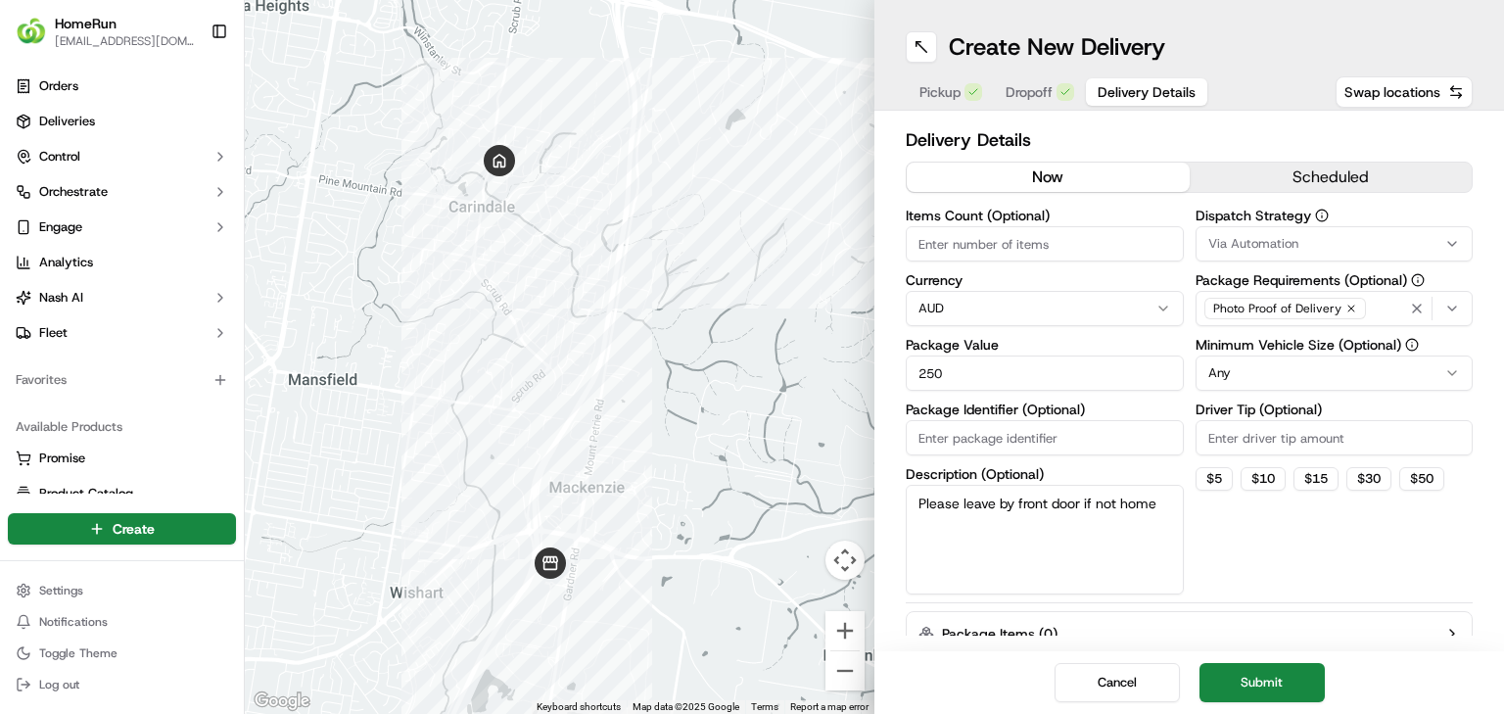
type textarea "Please leave by front door if not home"
click at [928, 433] on input "Package Identifier (Optional)" at bounding box center [1045, 437] width 278 height 35
paste input "270212344"
type input "270212344"
click at [1254, 675] on button "Submit" at bounding box center [1261, 682] width 125 height 39
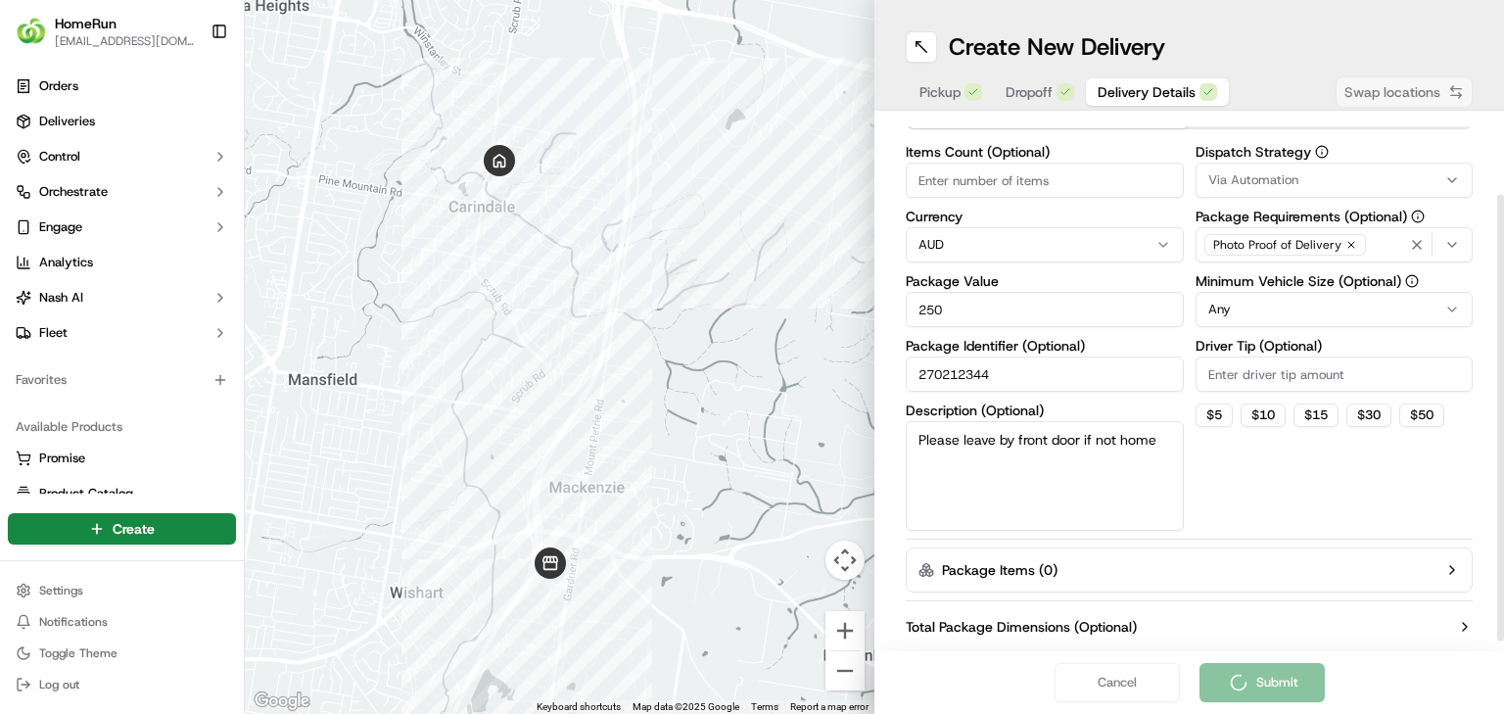
scroll to position [107, 0]
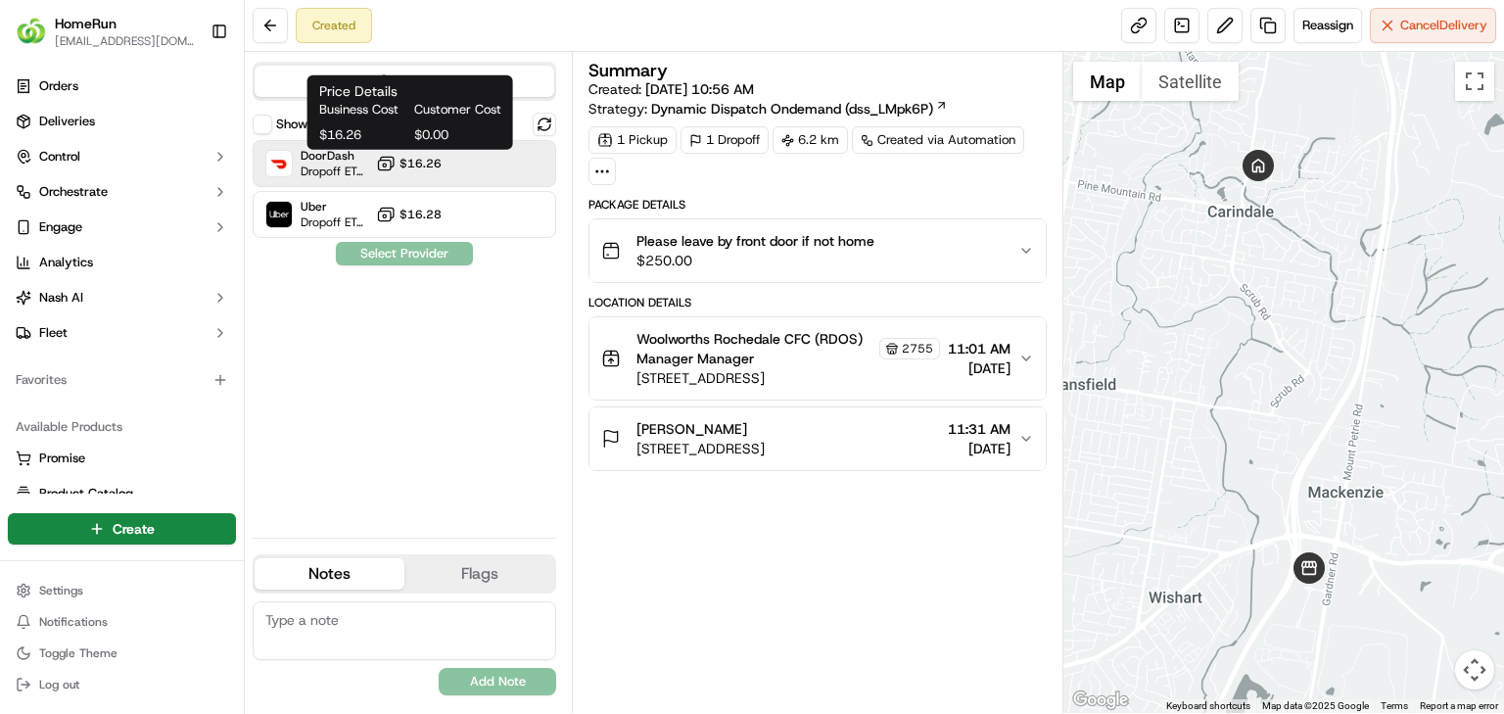
click at [431, 154] on button "$16.26" at bounding box center [409, 164] width 66 height 20
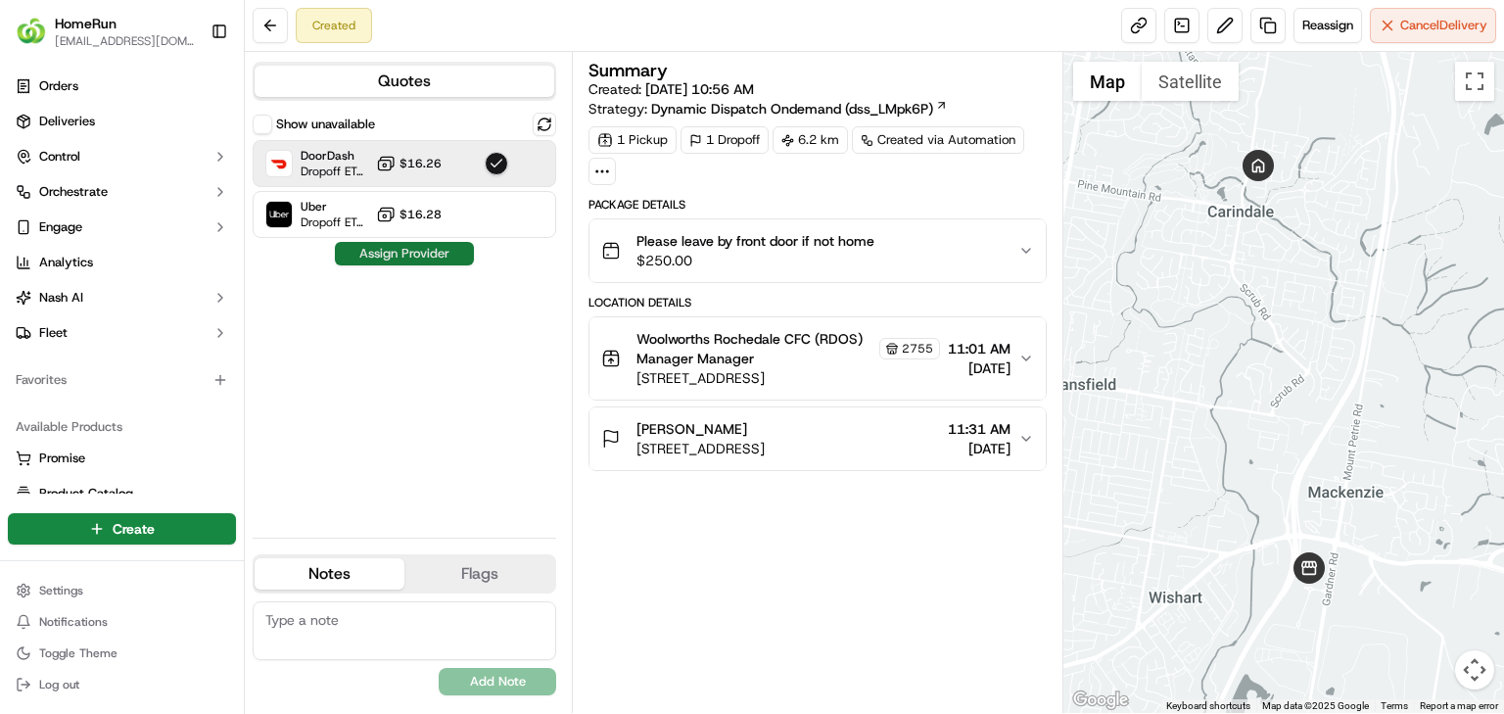
click at [422, 258] on button "Assign Provider" at bounding box center [404, 253] width 139 height 23
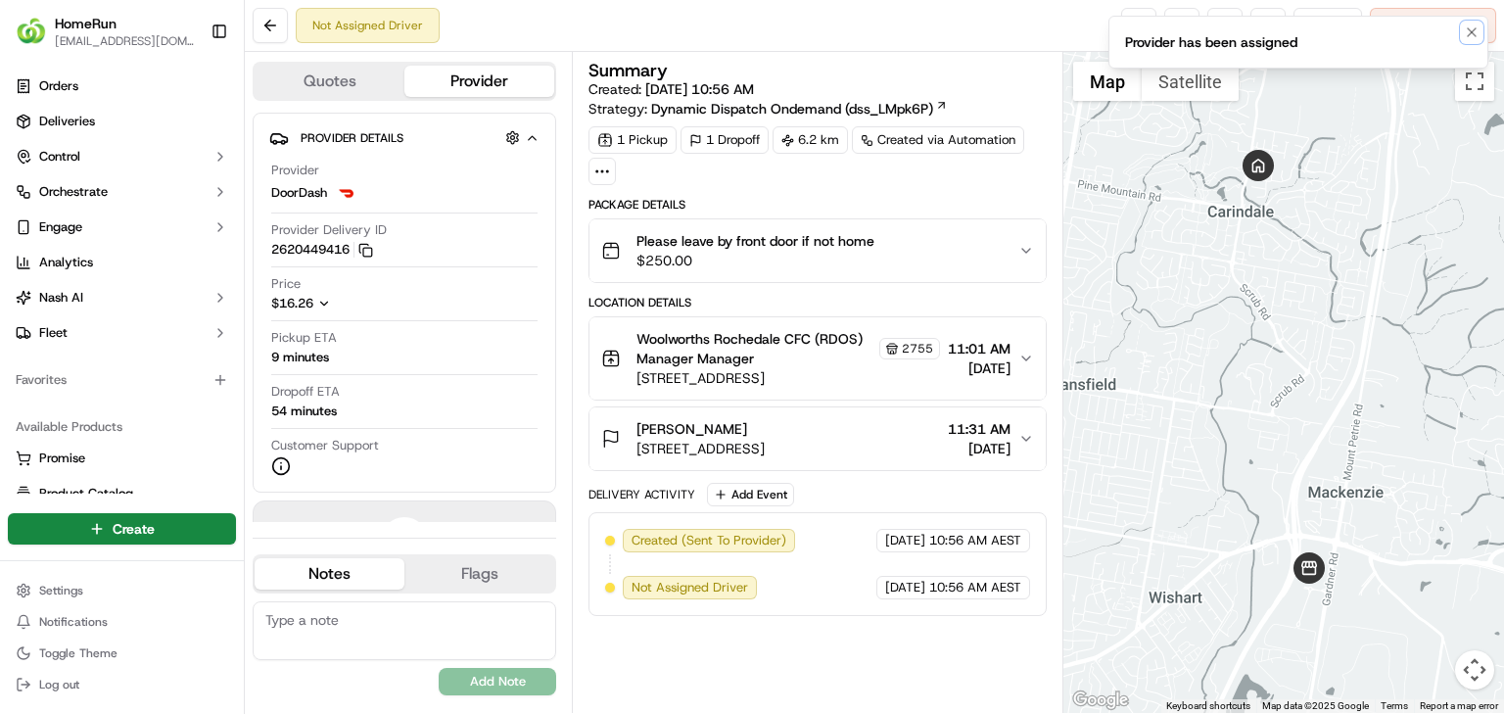
click at [1478, 35] on icon "Notifications (F8)" at bounding box center [1472, 32] width 16 height 16
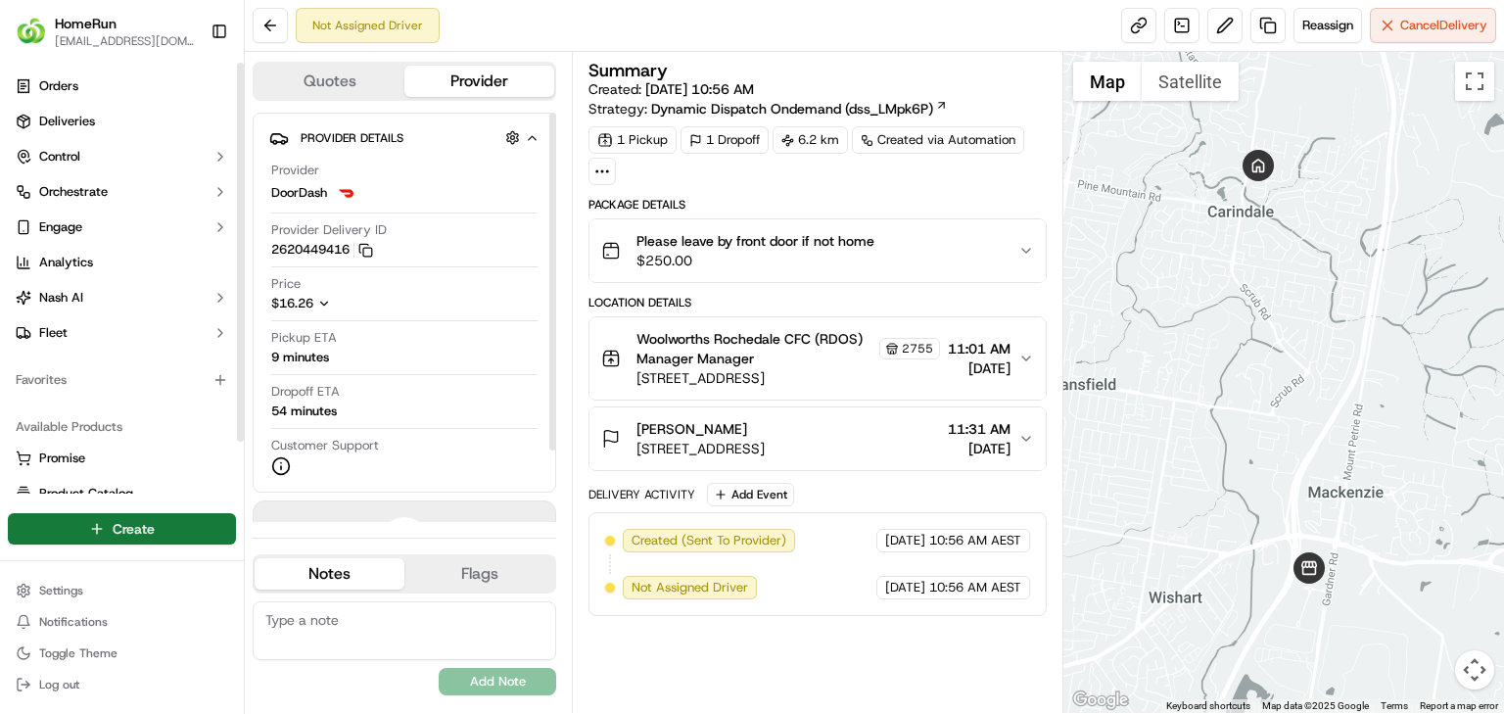
click at [107, 536] on html "HomeRun [EMAIL_ADDRESS][DOMAIN_NAME] Toggle Sidebar Orders Deliveries Control O…" at bounding box center [752, 357] width 1504 height 714
click at [323, 564] on link "Delivery" at bounding box center [354, 564] width 218 height 35
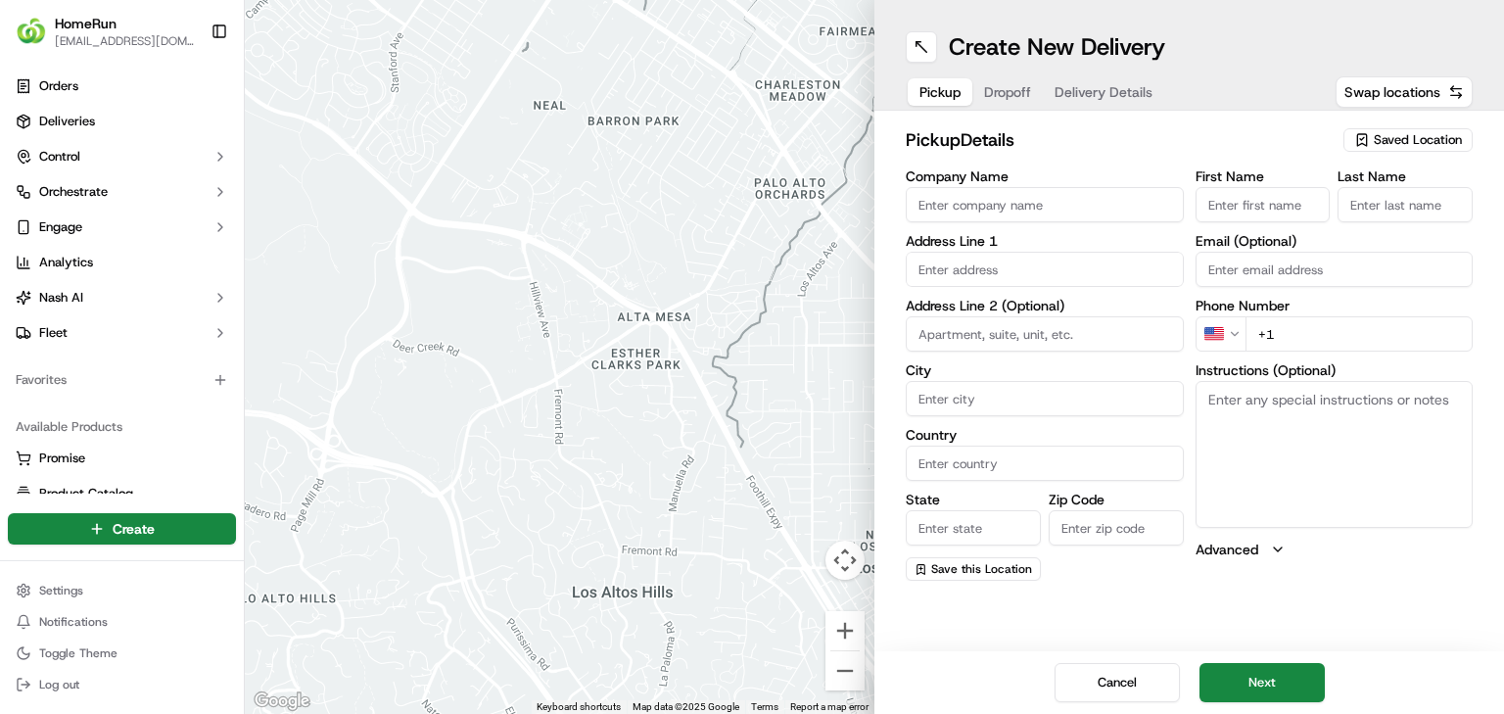
click at [1409, 148] on span "Saved Location" at bounding box center [1418, 140] width 88 height 18
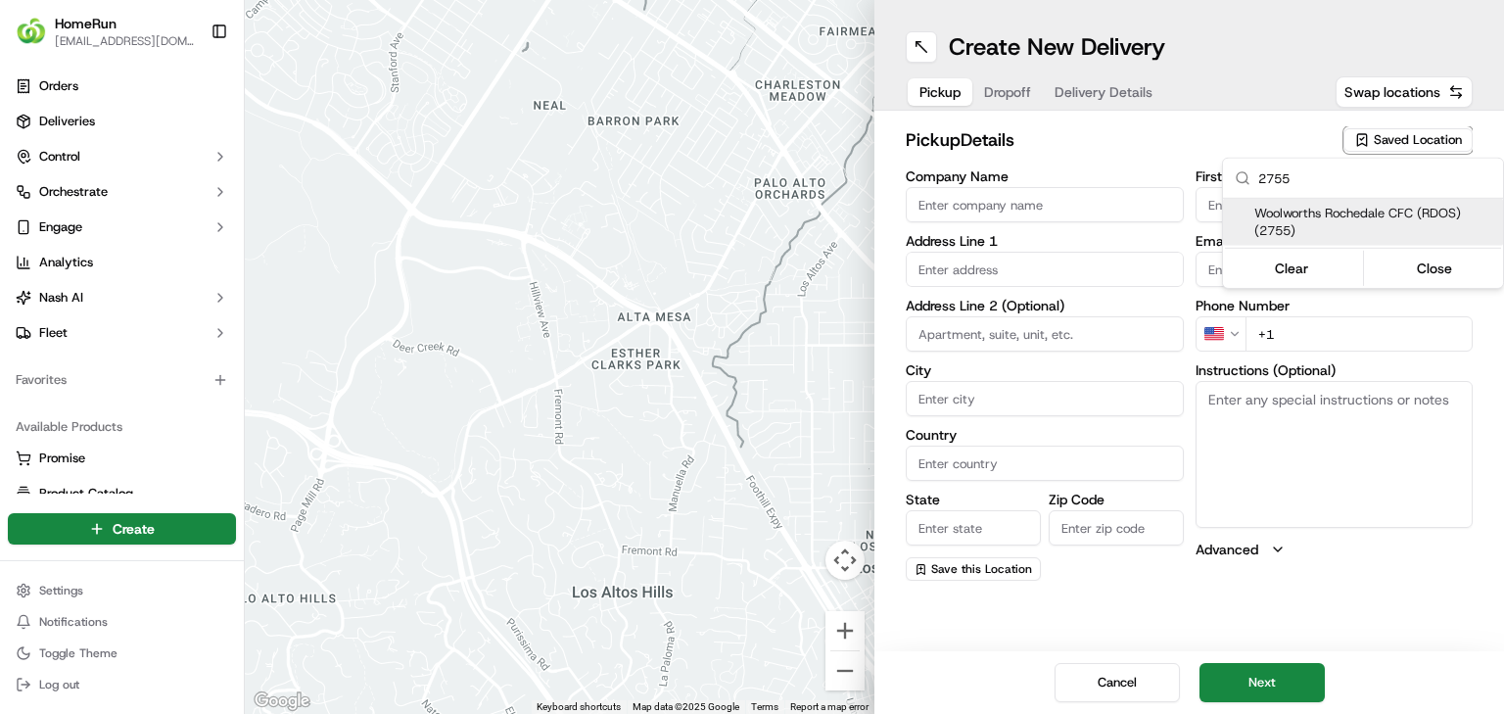
type input "2755"
click at [1348, 207] on span "Woolworths Rochedale CFC (RDOS) (2755)" at bounding box center [1374, 222] width 241 height 35
type input "Woolworths Rochedale CFC (RDOS)"
type input "[STREET_ADDRESS]"
type input "Rochedale"
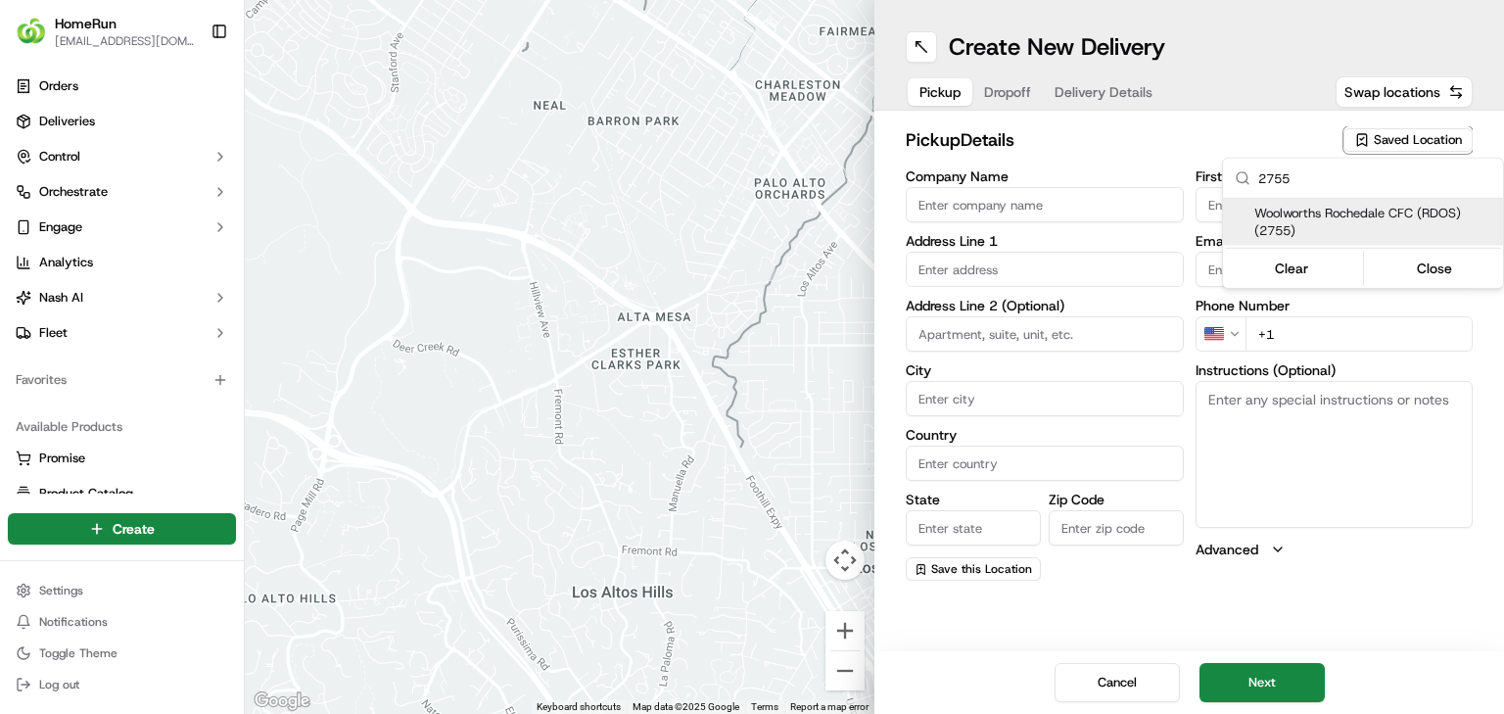
type input "AU"
type input "QLD"
type input "4123"
type input "Manager"
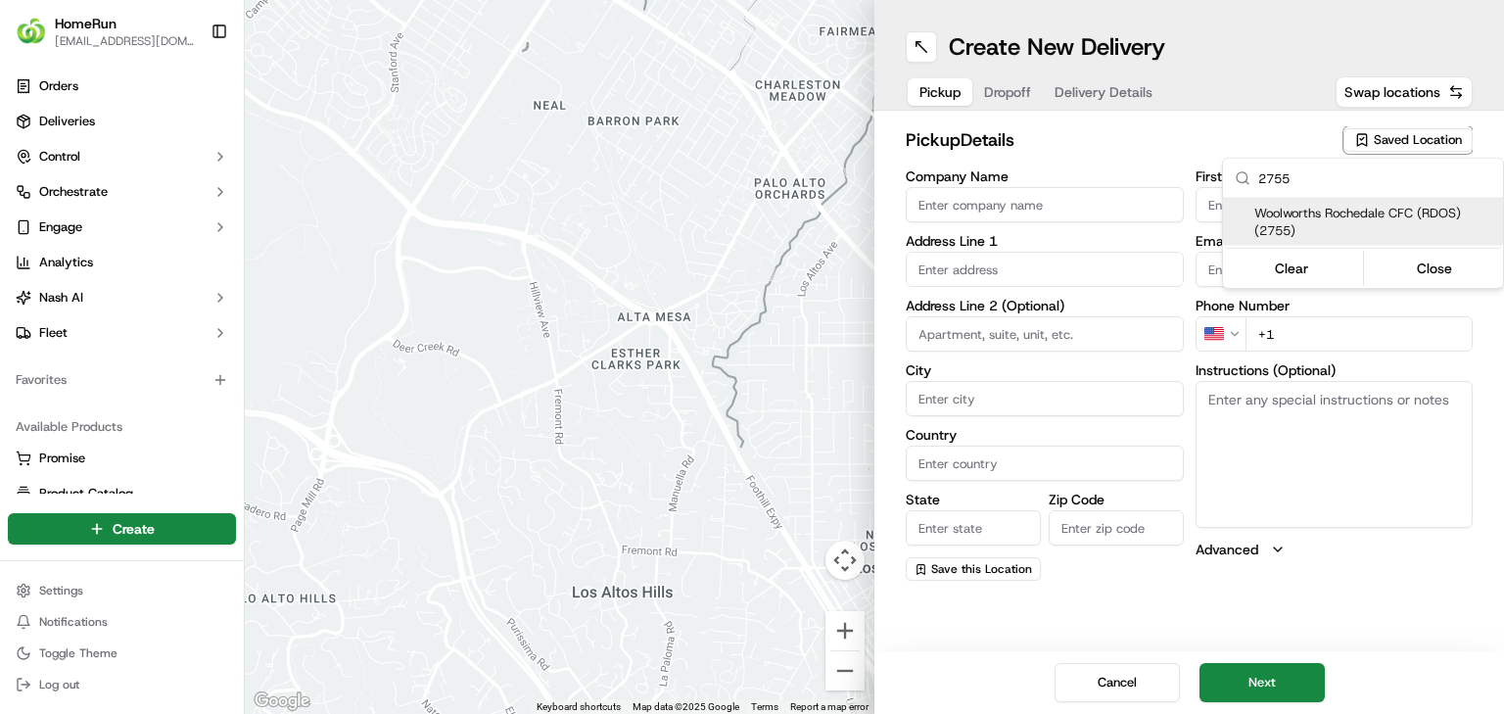
type input "[PHONE_NUMBER]"
type textarea "Collect via Direct-to-Boot Drive Thru. Enter from [PERSON_NAME] into Interchang…"
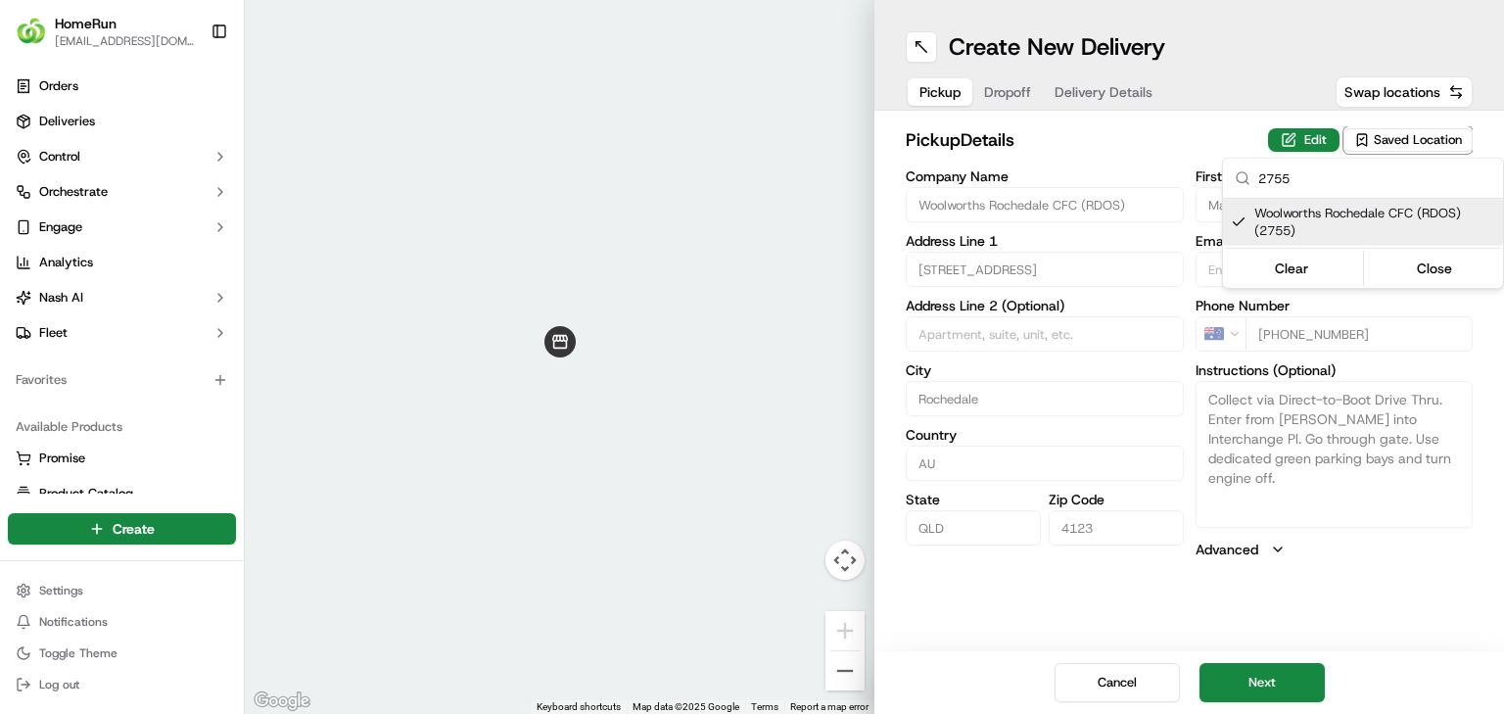
click at [1272, 676] on html "HomeRun [EMAIL_ADDRESS][DOMAIN_NAME] Toggle Sidebar Orders Deliveries Control O…" at bounding box center [752, 357] width 1504 height 714
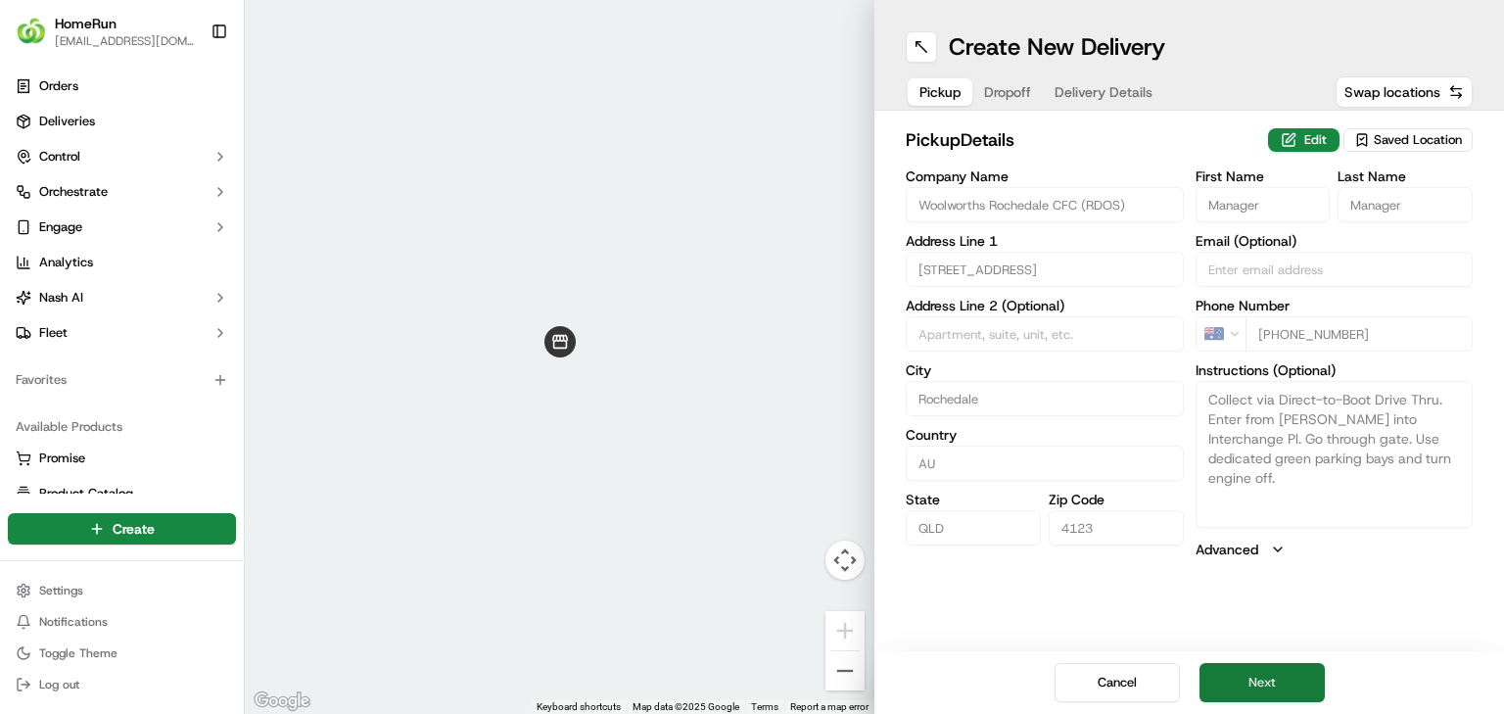
drag, startPoint x: 1285, startPoint y: 663, endPoint x: 1277, endPoint y: 680, distance: 18.4
click at [1285, 664] on button "Next" at bounding box center [1261, 682] width 125 height 39
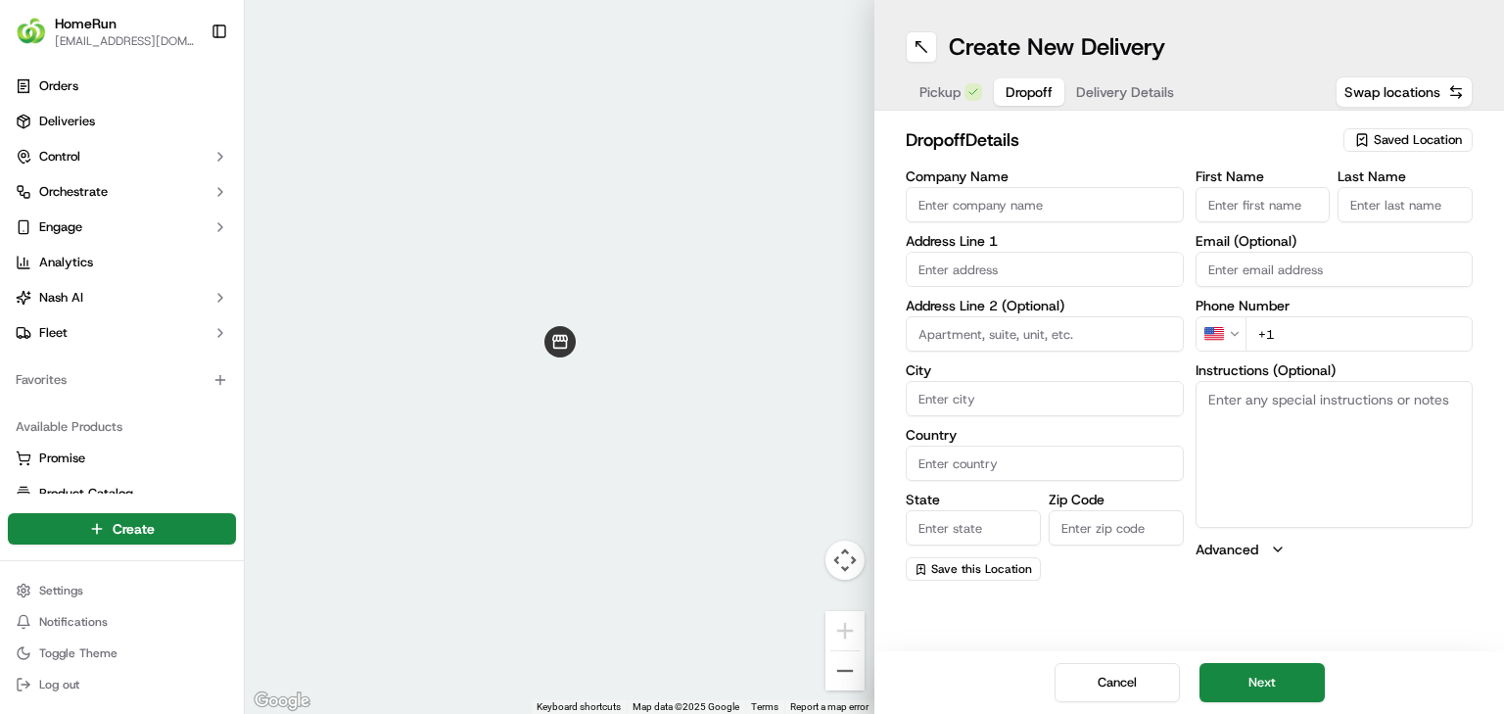
click at [1040, 258] on input "text" at bounding box center [1045, 269] width 278 height 35
paste input "[STREET_ADDRESS][PERSON_NAME]"
click at [1027, 324] on div "[STREET_ADDRESS][PERSON_NAME]" at bounding box center [1045, 319] width 268 height 47
type input "[STREET_ADDRESS][PERSON_NAME]"
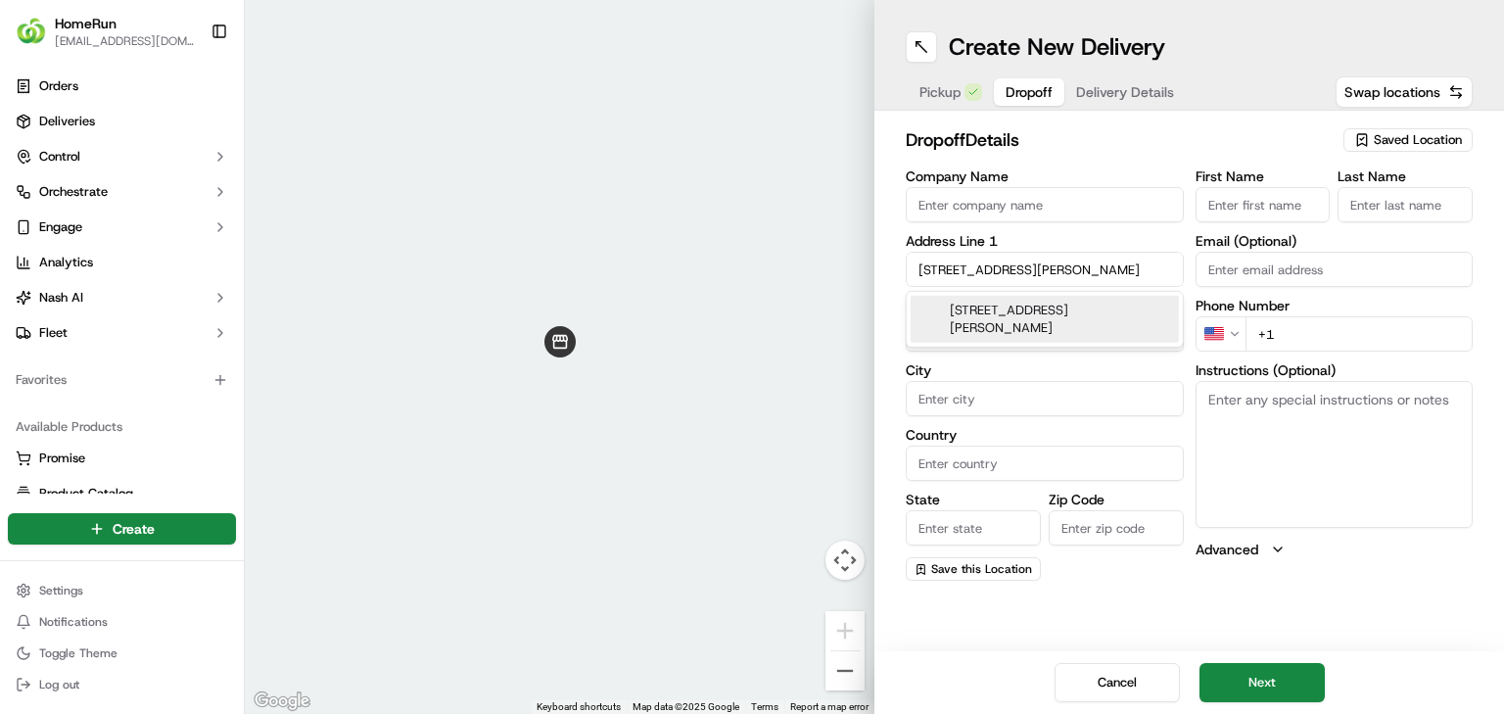
type input "[GEOGRAPHIC_DATA][PERSON_NAME]"
type input "[GEOGRAPHIC_DATA]"
type input "QLD"
type input "4122"
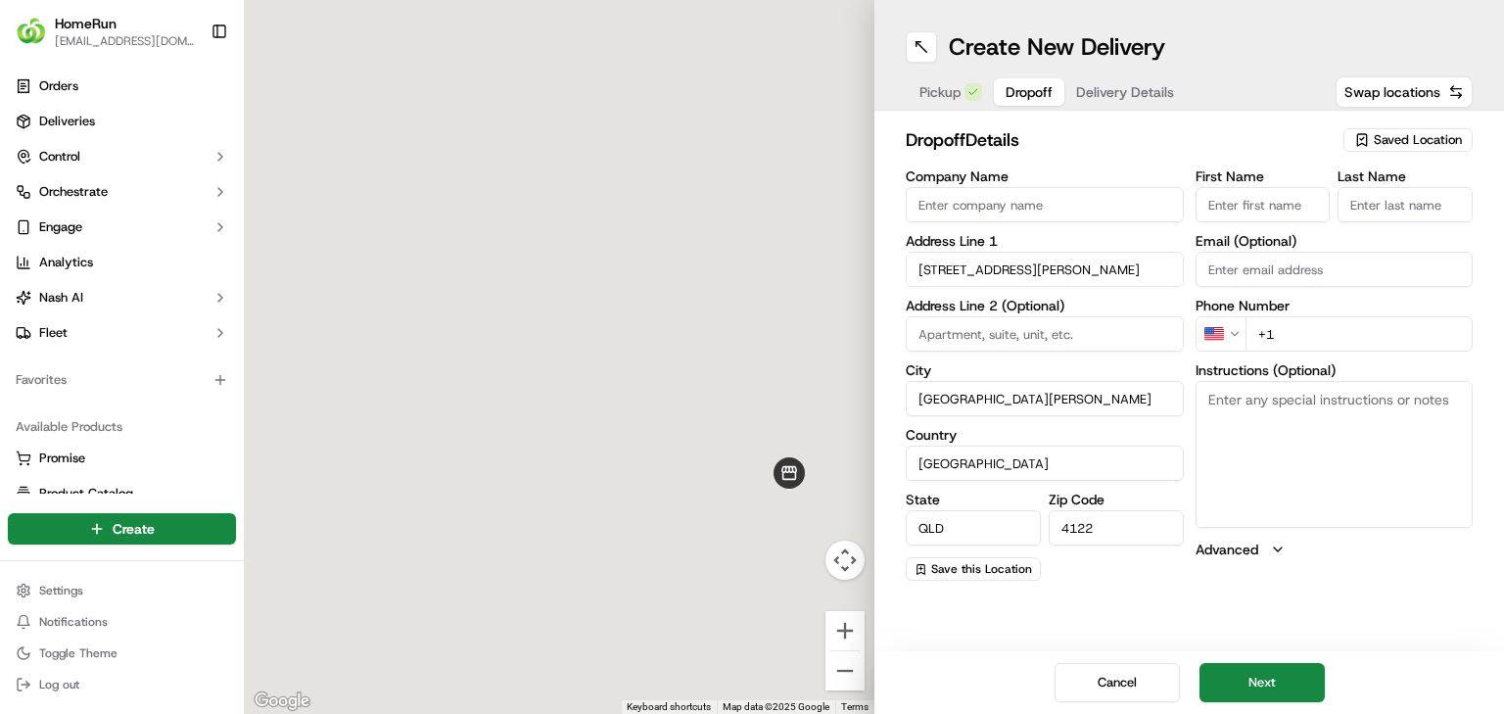
type input "[STREET_ADDRESS]"
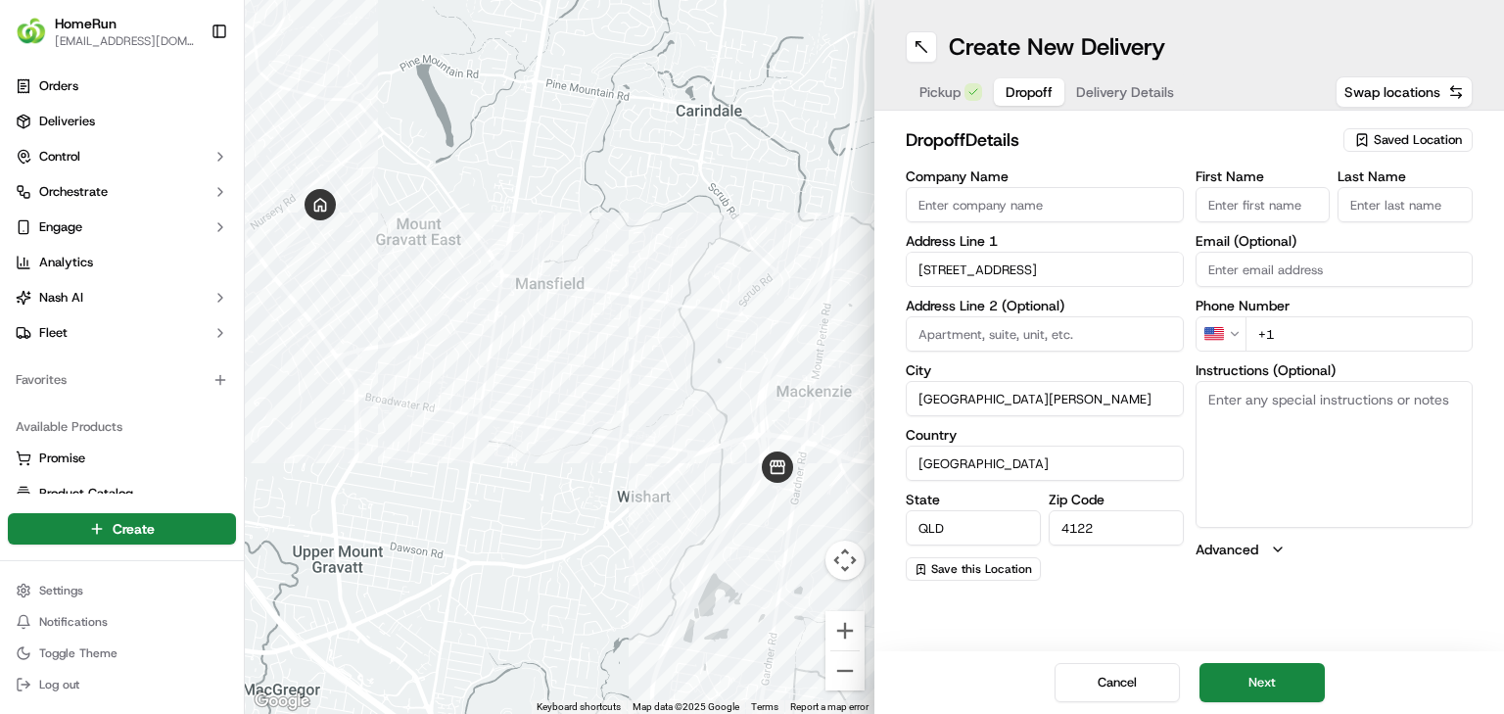
click at [1116, 219] on input "Company Name" at bounding box center [1045, 204] width 278 height 35
paste input "[PERSON_NAME]"
type input "[PERSON_NAME]"
click at [1280, 211] on input "First Name" at bounding box center [1263, 204] width 135 height 35
paste input "[PERSON_NAME]"
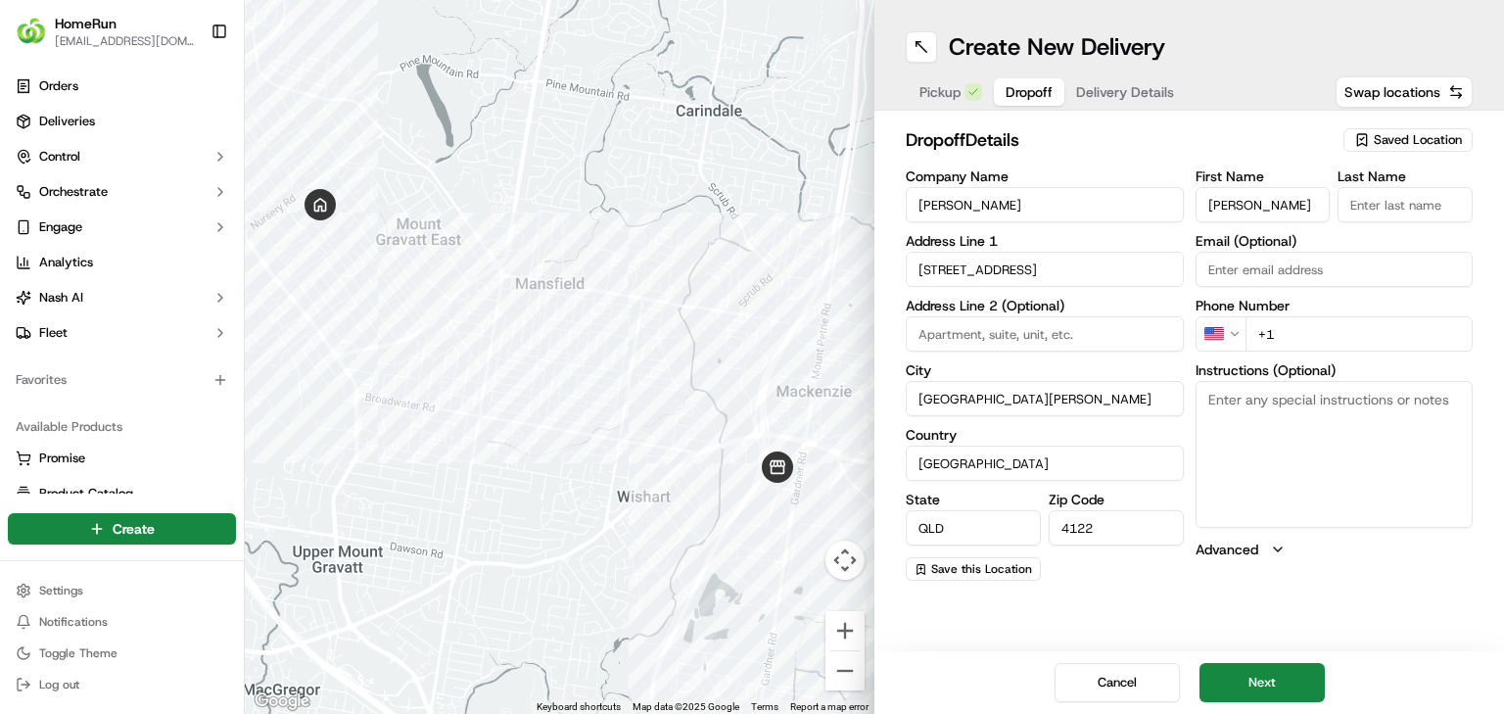
click at [1280, 211] on input "[PERSON_NAME]" at bounding box center [1263, 204] width 135 height 35
type input "[PERSON_NAME]"
click at [1418, 214] on input "Last Name" at bounding box center [1405, 204] width 135 height 35
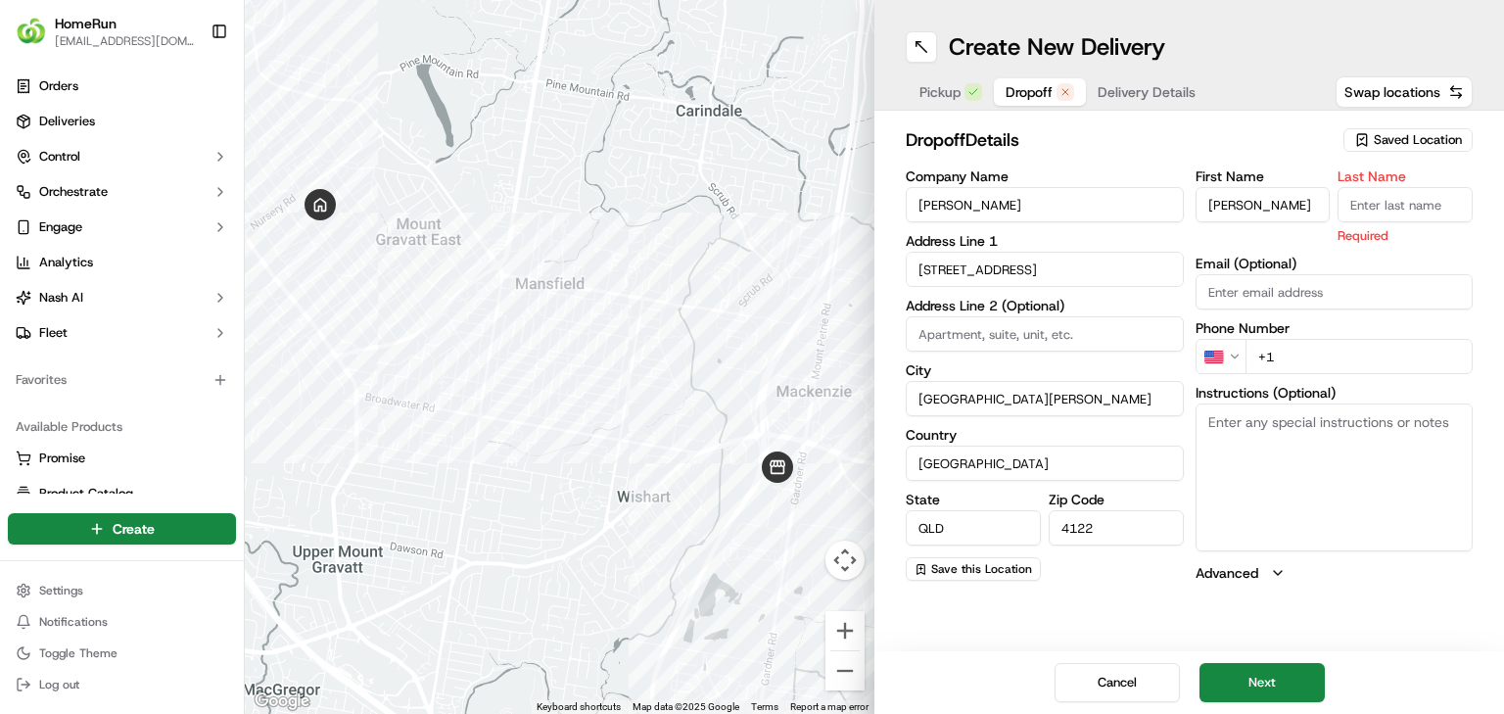
paste input "[PERSON_NAME]"
type input "[PERSON_NAME]"
click at [1218, 352] on html "HomeRun [EMAIL_ADDRESS][DOMAIN_NAME] Toggle Sidebar Orders Deliveries Control O…" at bounding box center [752, 357] width 1504 height 714
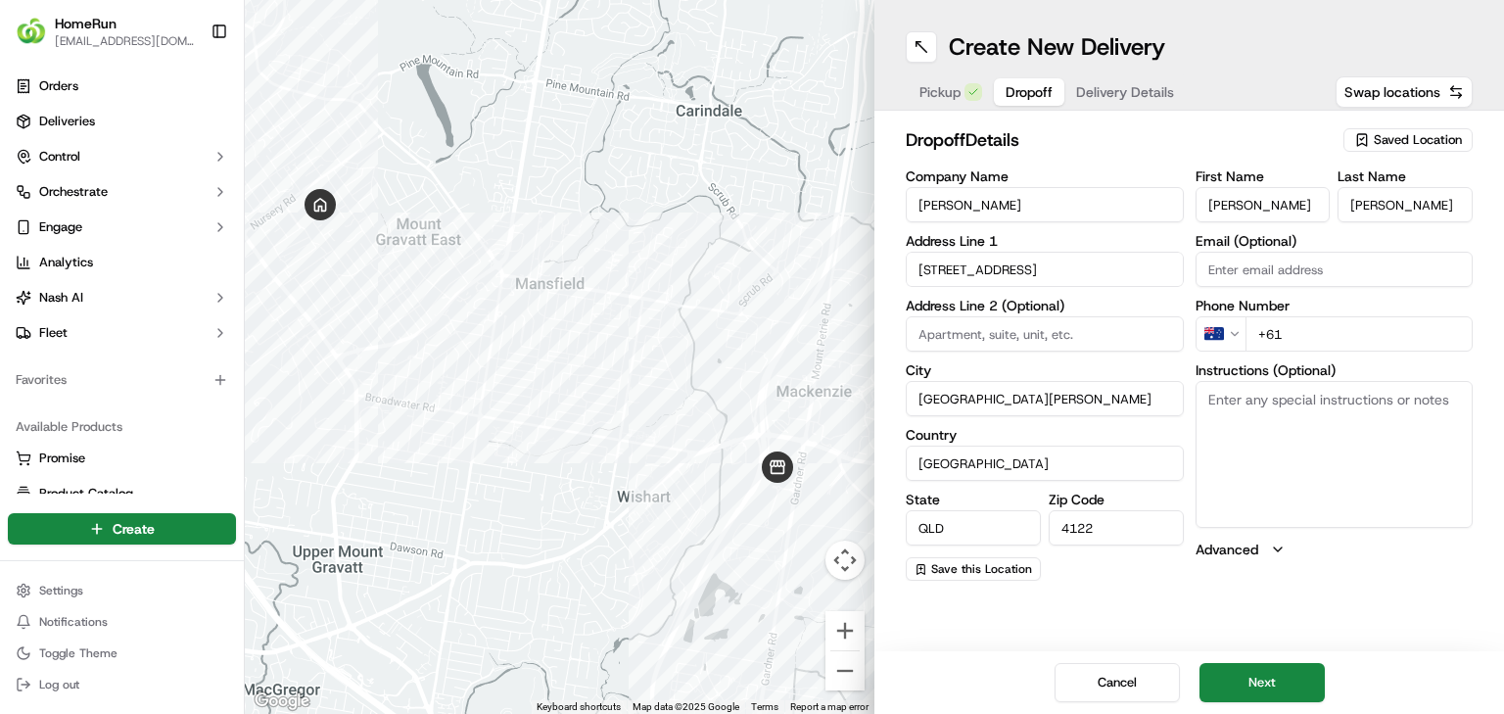
click at [1363, 351] on input "+61" at bounding box center [1359, 333] width 228 height 35
paste input "0411 126 322"
type input "[PHONE_NUMBER]"
click at [1286, 466] on textarea "Instructions (Optional)" at bounding box center [1335, 454] width 278 height 147
paste textarea "Please walk up the driveway and place at front door."
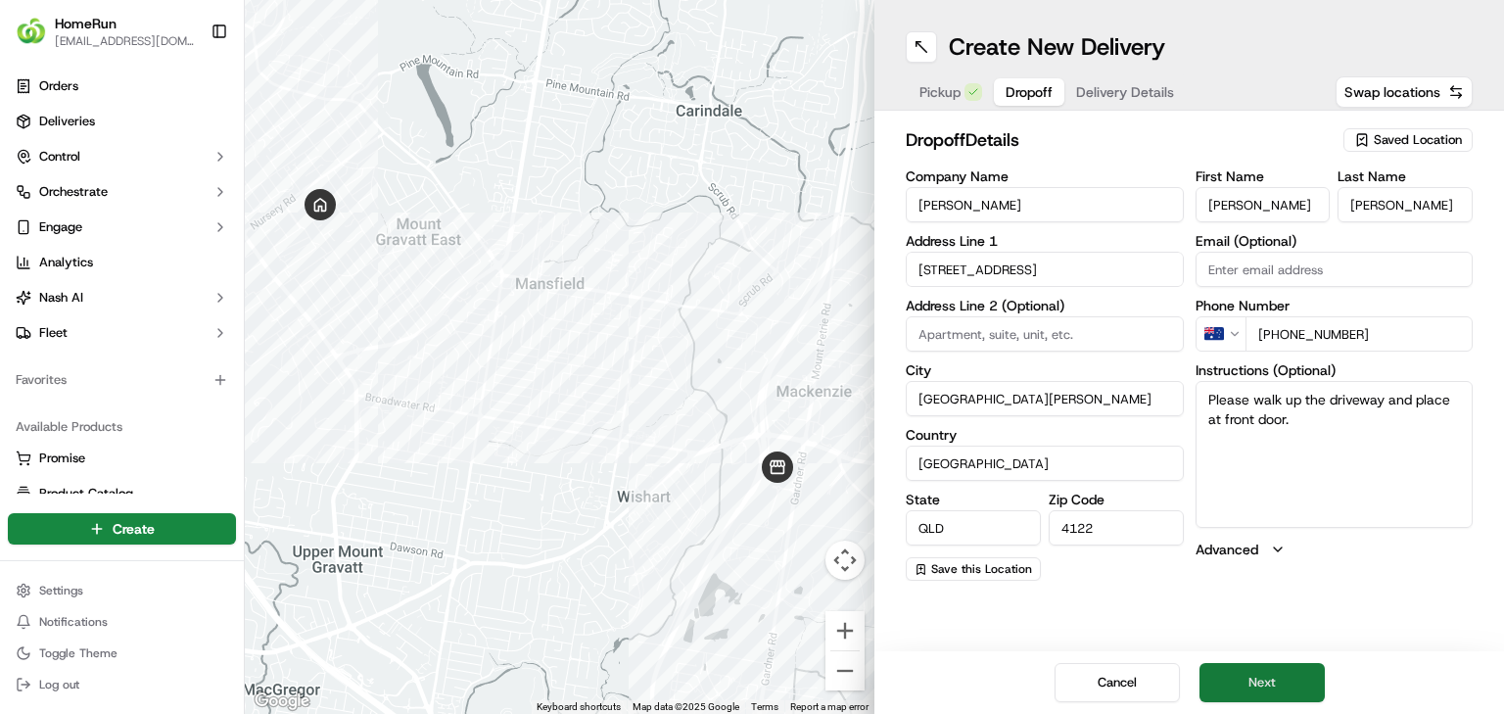
type textarea "Please walk up the driveway and place at front door."
click at [1265, 687] on button "Next" at bounding box center [1261, 682] width 125 height 39
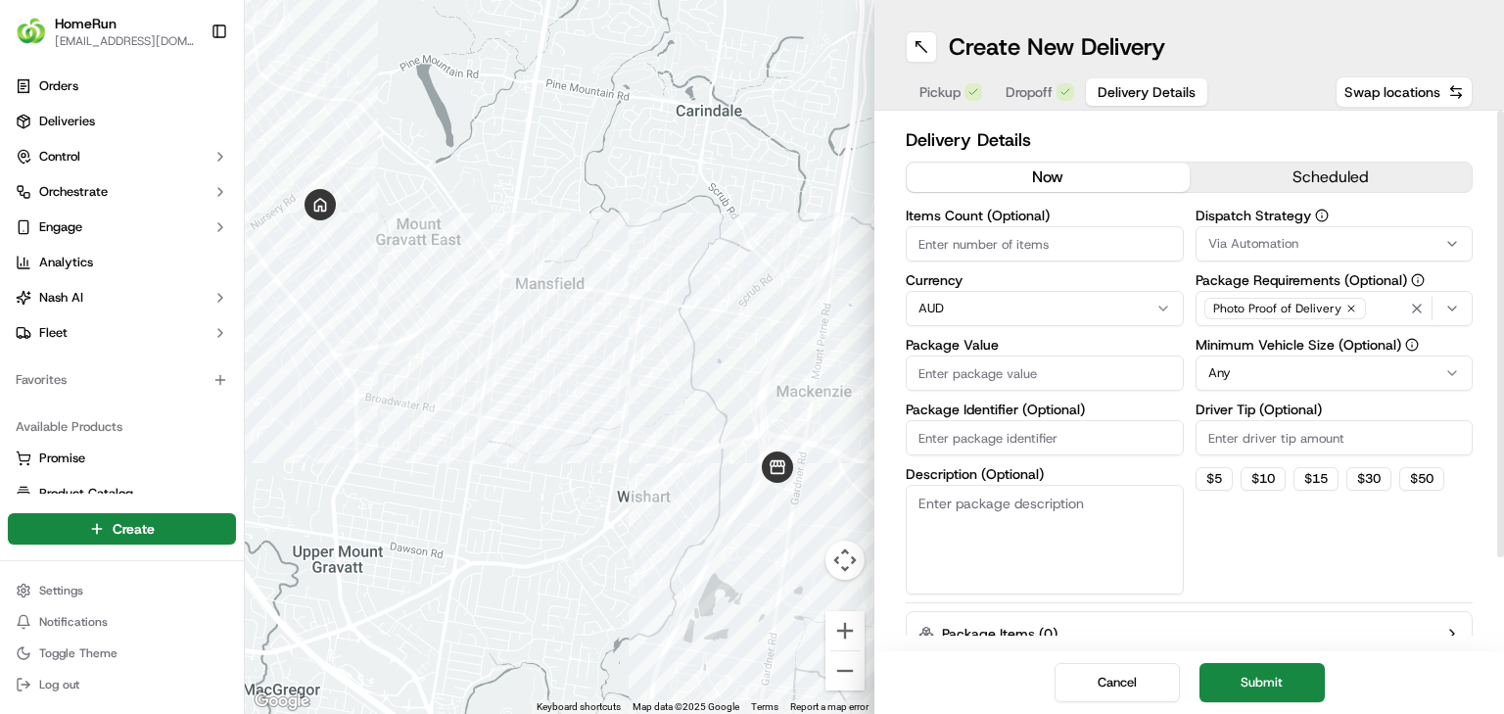
click at [1067, 367] on input "Package Value" at bounding box center [1045, 372] width 278 height 35
type input "80"
click at [961, 467] on label "Description (Optional)" at bounding box center [1045, 474] width 278 height 14
click at [961, 485] on textarea "Description (Optional)" at bounding box center [1045, 540] width 278 height 110
click at [986, 446] on input "Package Identifier (Optional)" at bounding box center [1045, 437] width 278 height 35
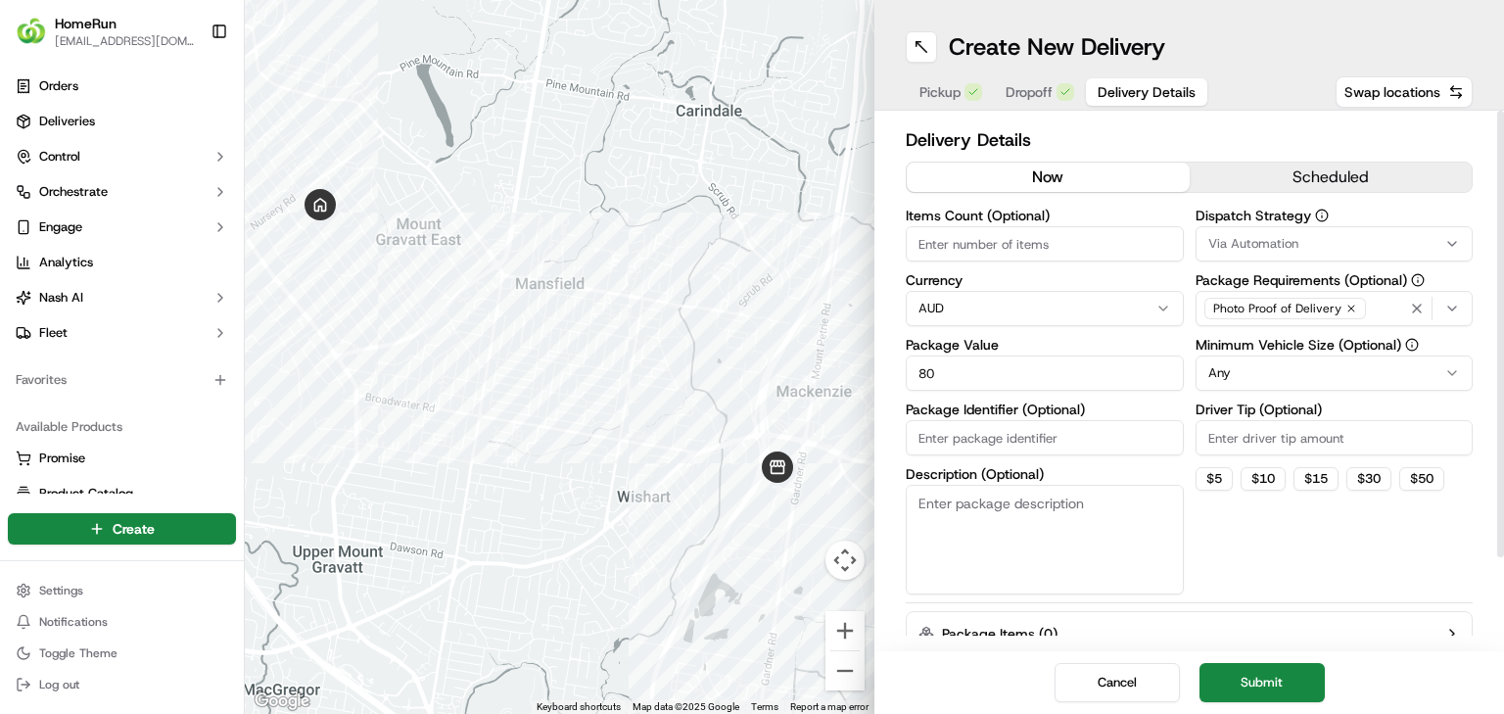
paste input "270212634"
type input "270212634"
click at [1069, 545] on textarea "Description (Optional)" at bounding box center [1045, 540] width 278 height 110
paste textarea "Please walk up the driveway and place at front door."
type textarea "Please walk up the driveway and place at front door."
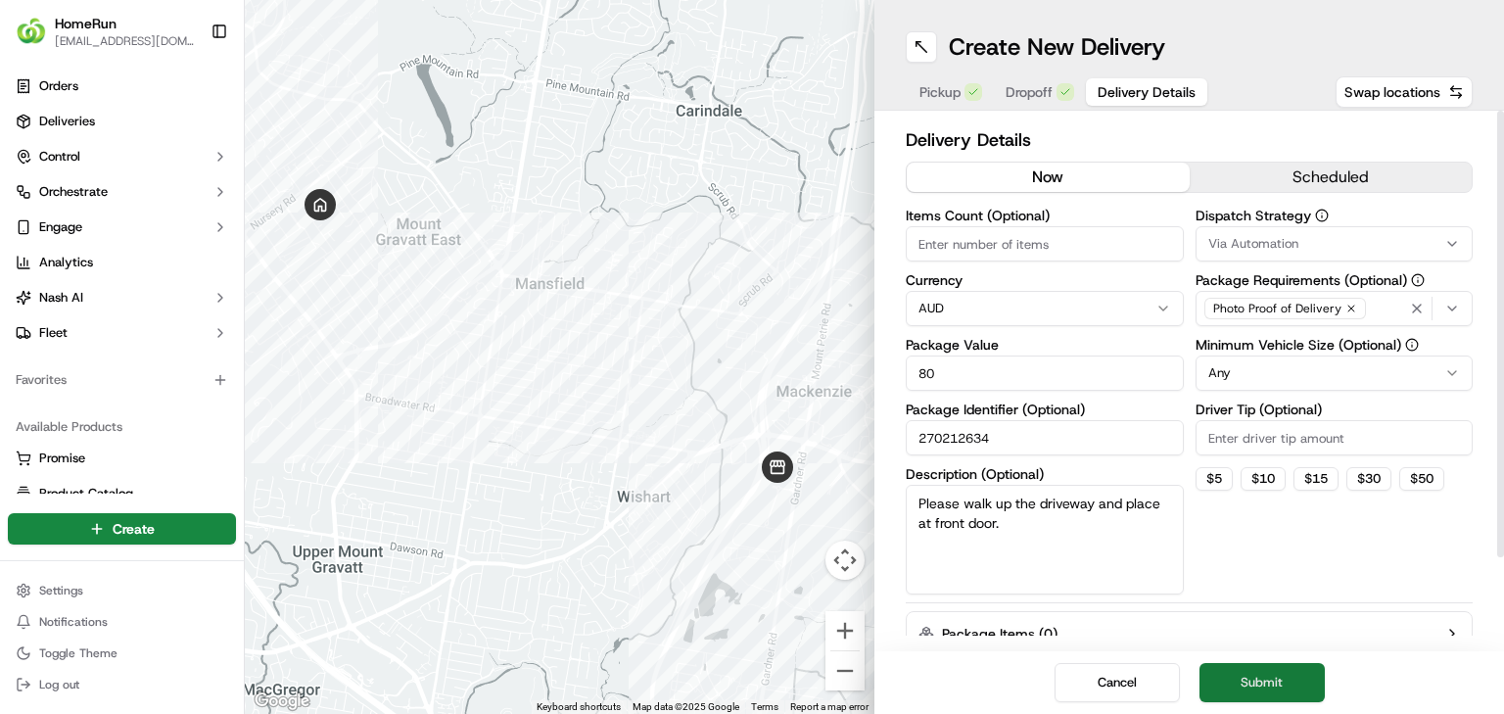
click at [1250, 673] on button "Submit" at bounding box center [1261, 682] width 125 height 39
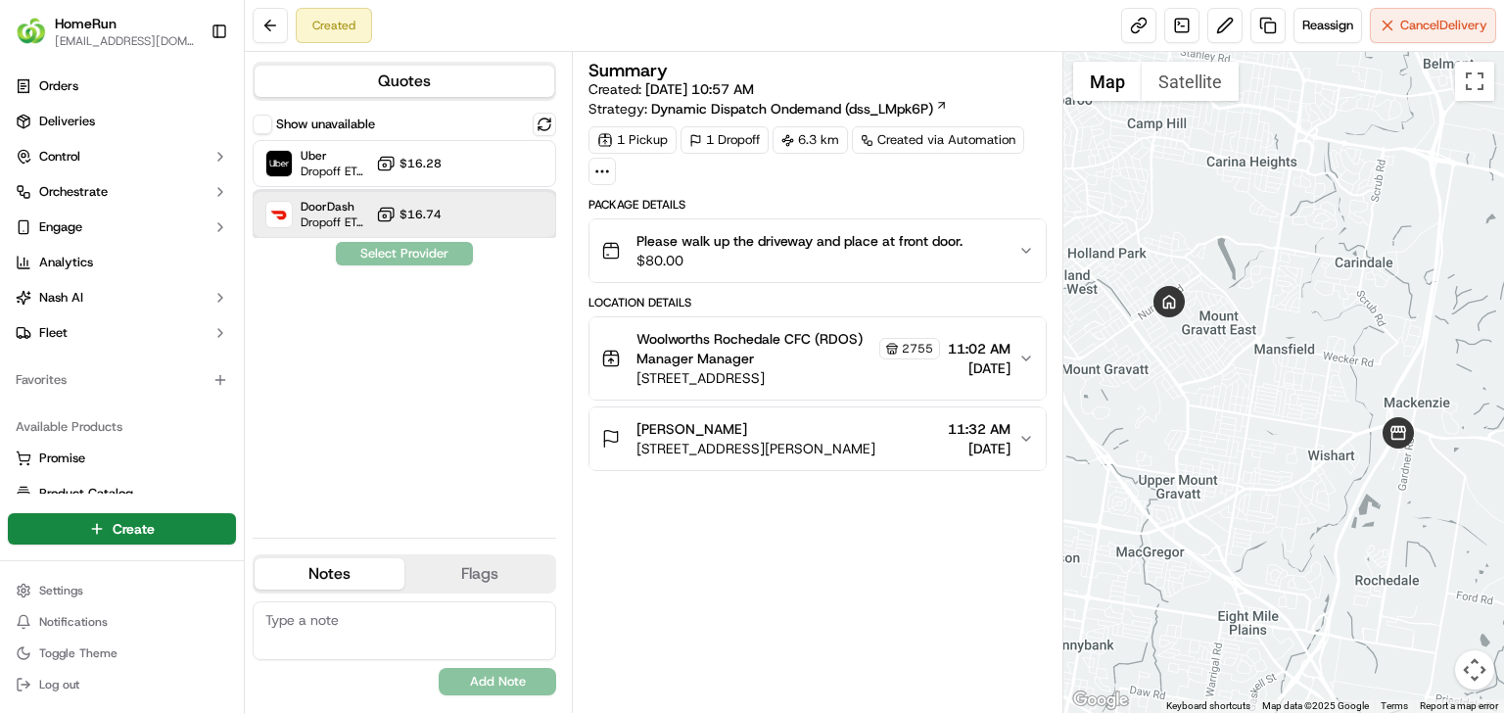
click at [489, 215] on div at bounding box center [496, 214] width 23 height 23
click at [450, 262] on button "Assign Provider" at bounding box center [404, 253] width 139 height 23
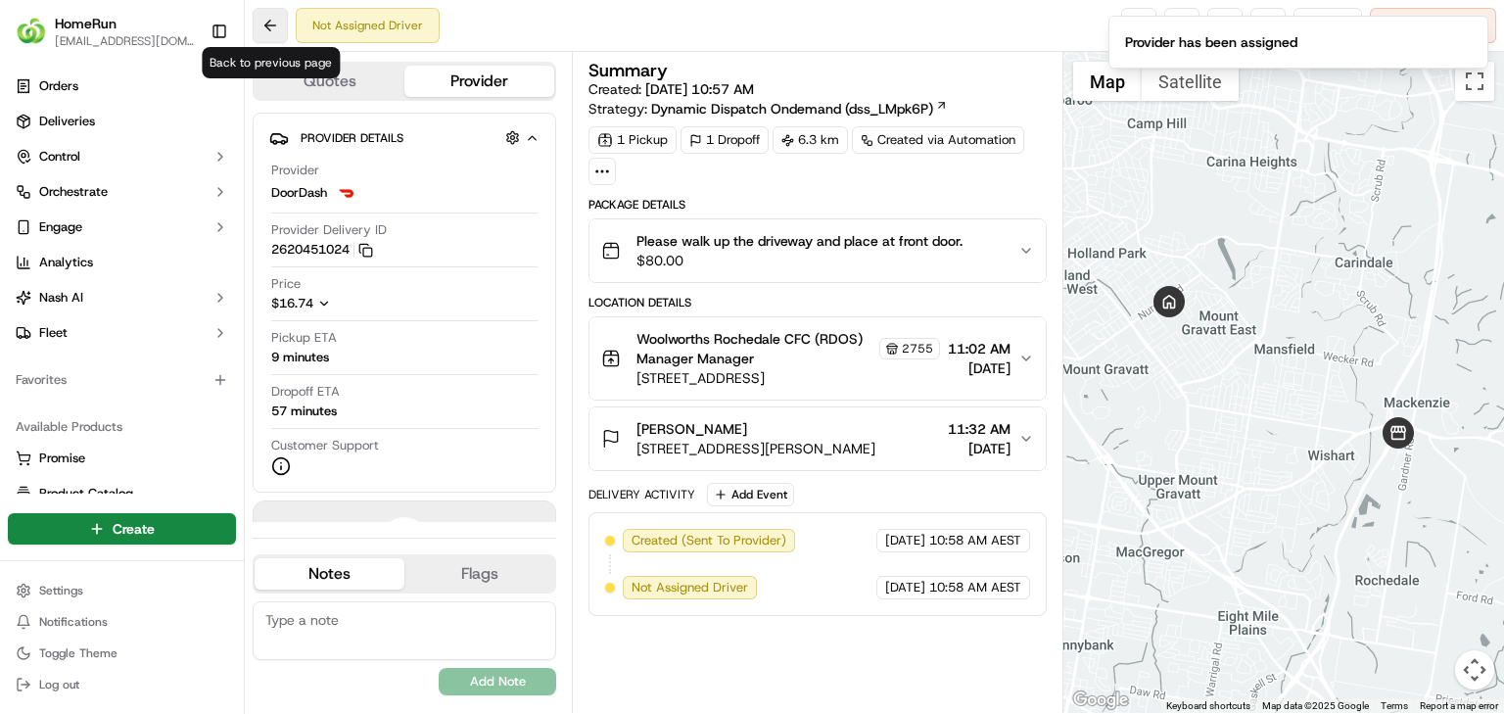
click at [285, 24] on button at bounding box center [270, 25] width 35 height 35
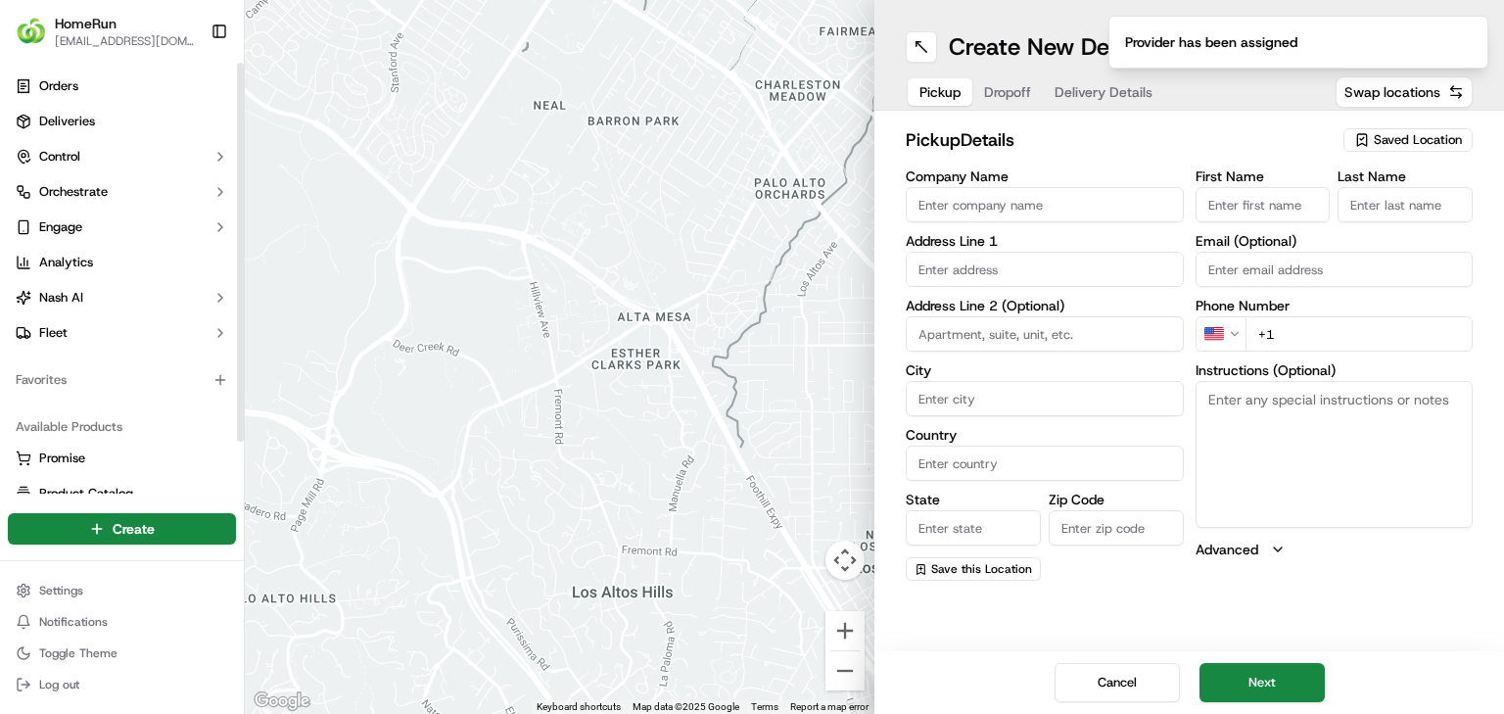
click at [94, 38] on span "[EMAIL_ADDRESS][DOMAIN_NAME]" at bounding box center [125, 41] width 140 height 16
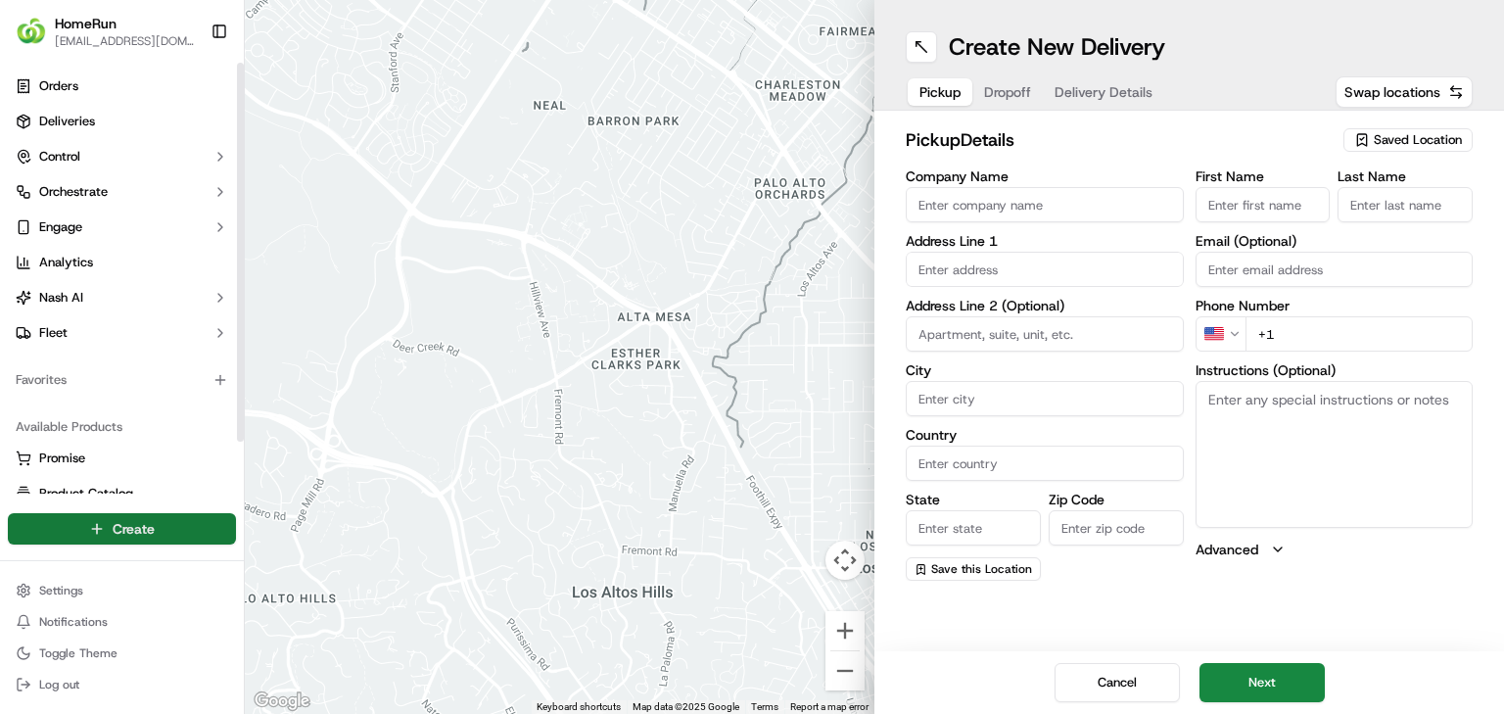
click at [117, 533] on html "HomeRun jbonham1@woolworths.com.au Toggle Sidebar Orders Deliveries Control Orc…" at bounding box center [752, 357] width 1504 height 714
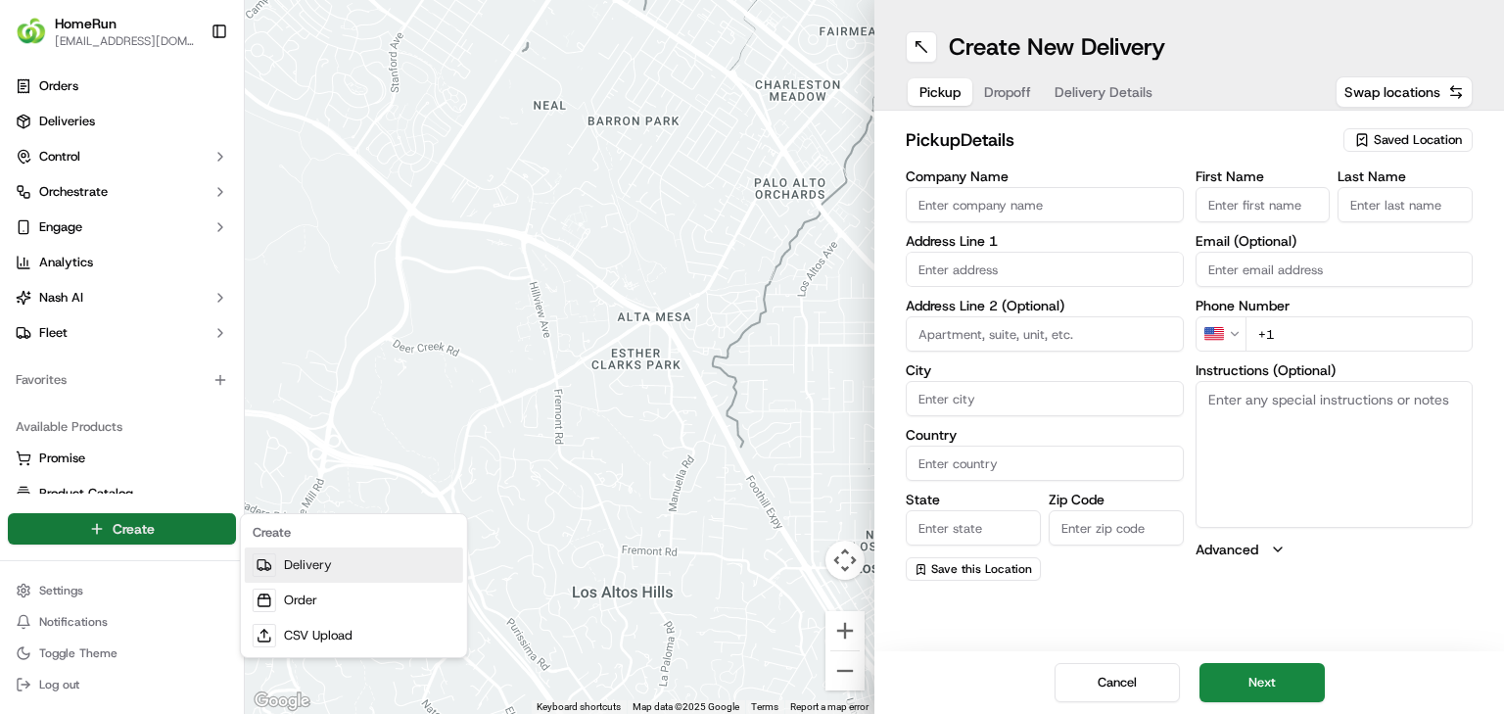
click at [283, 579] on link "Delivery" at bounding box center [354, 564] width 218 height 35
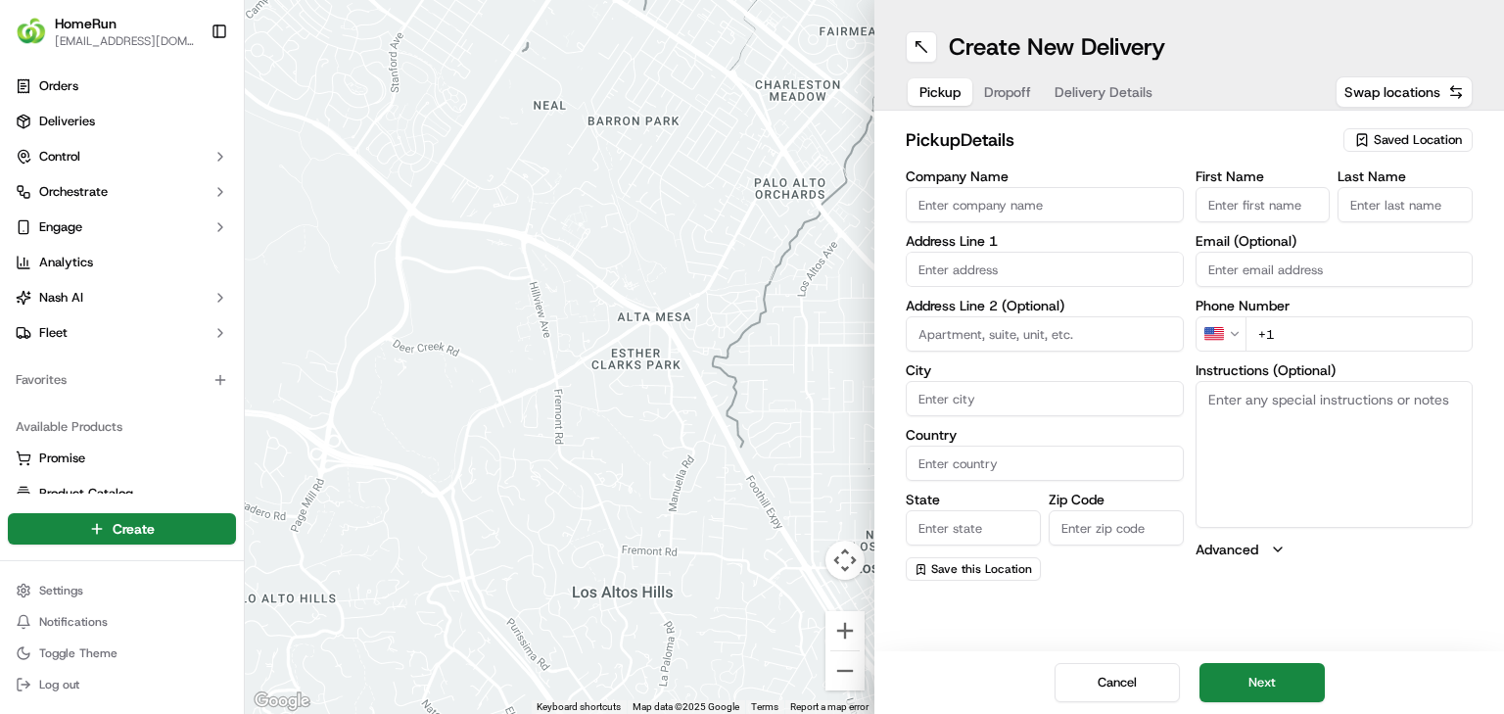
click at [1001, 99] on span "Dropoff" at bounding box center [1007, 92] width 47 height 20
click at [921, 102] on button "Pickup" at bounding box center [940, 91] width 65 height 27
click at [1014, 84] on span "Dropoff" at bounding box center [1007, 92] width 47 height 20
click at [952, 86] on span "Pickup" at bounding box center [939, 92] width 41 height 20
click at [1113, 82] on span "Delivery Details" at bounding box center [1104, 92] width 98 height 20
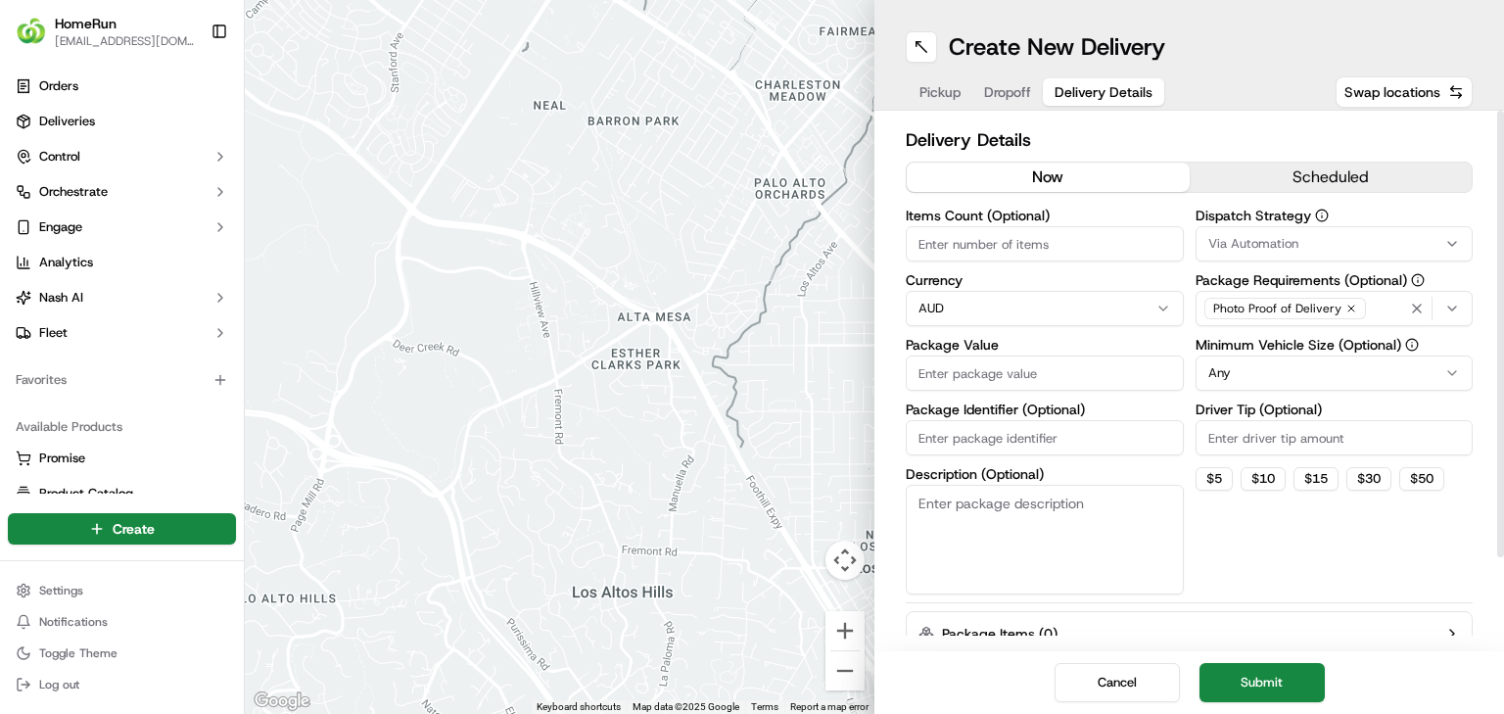
click at [999, 262] on div "Items Count (Optional) Currency AUD Package Value Package Identifier (Optional)…" at bounding box center [1045, 402] width 278 height 386
click at [1006, 247] on input "Items Count (Optional)" at bounding box center [1045, 243] width 278 height 35
click at [1028, 371] on input "Package Value" at bounding box center [1045, 372] width 278 height 35
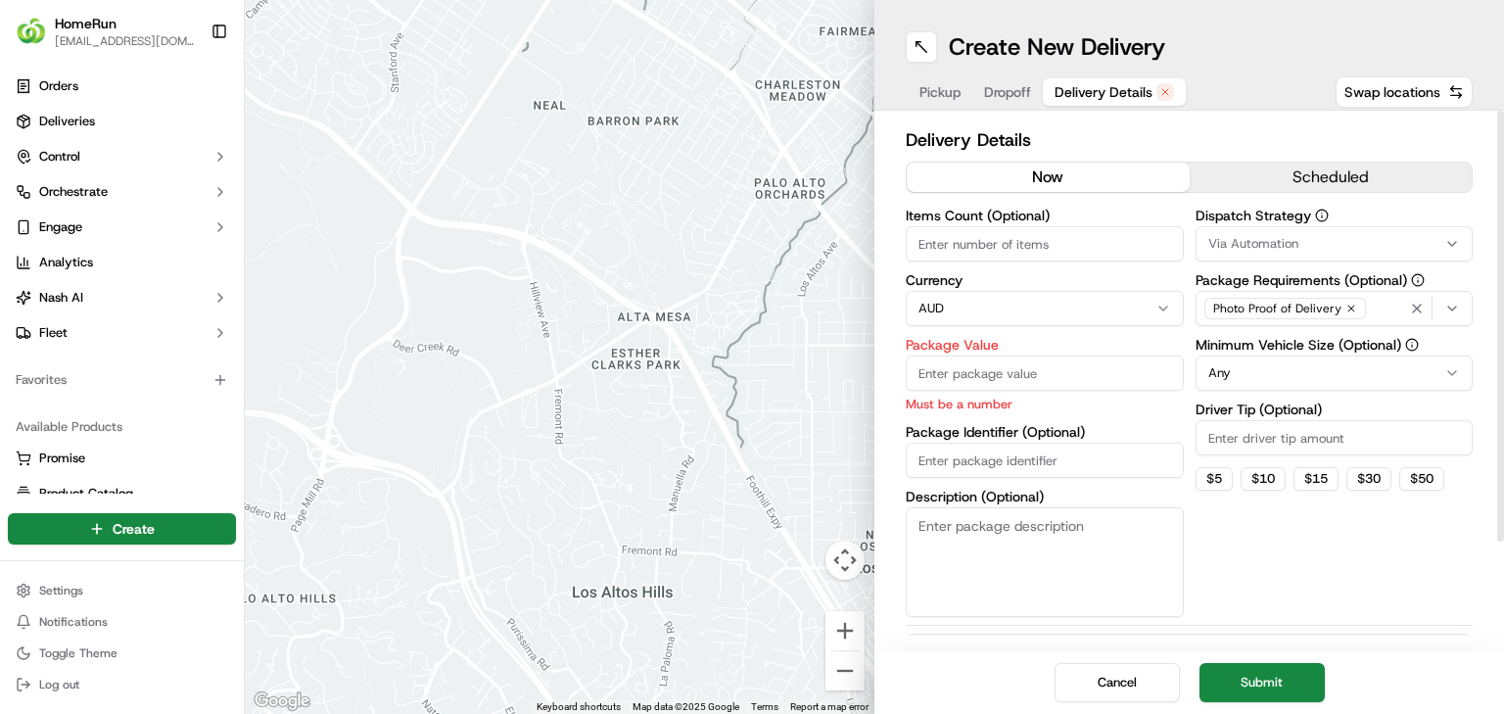
click at [1030, 362] on input "Package Value" at bounding box center [1045, 372] width 278 height 35
type input "145"
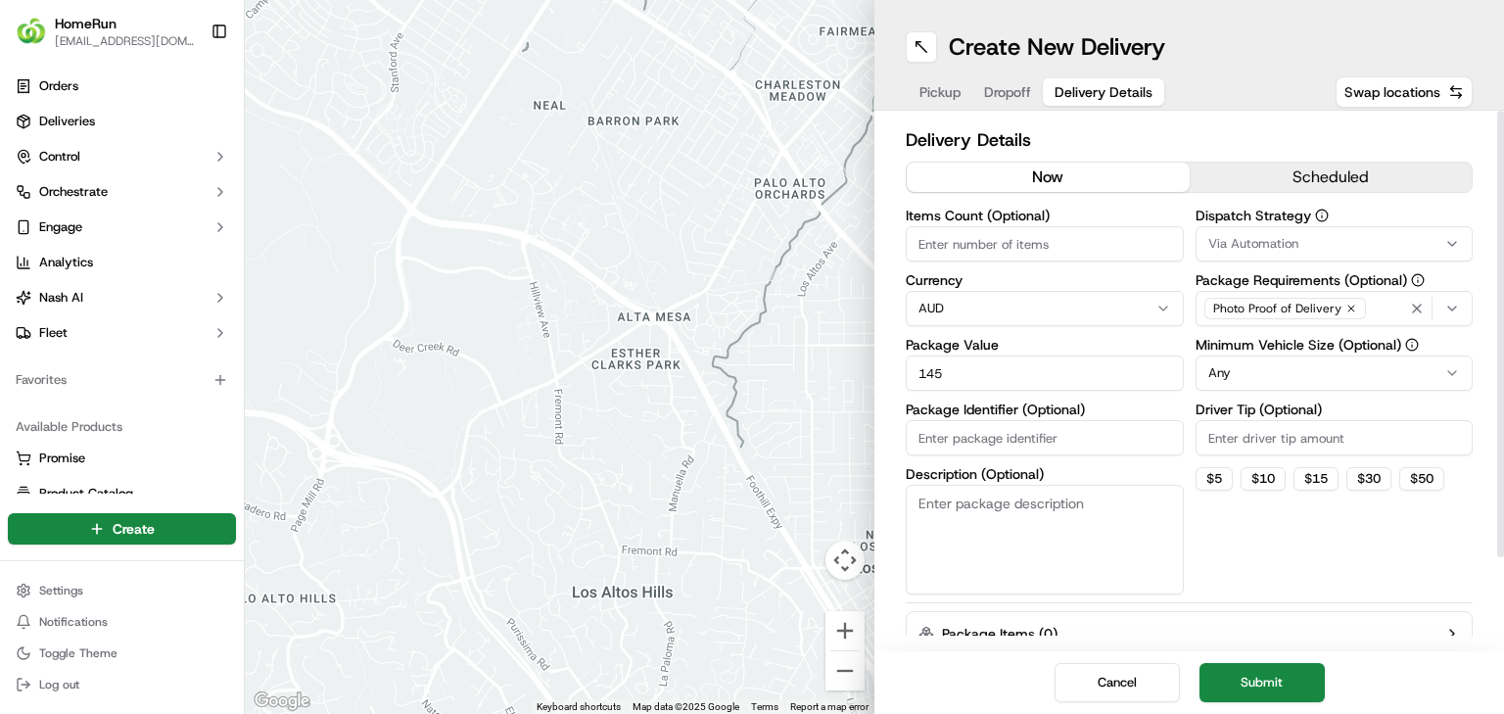
click at [1025, 459] on div "Items Count (Optional) Currency AUD Package Value 145 Package Identifier (Optio…" at bounding box center [1045, 402] width 278 height 386
click at [1108, 431] on input "Package Identifier (Optional)" at bounding box center [1045, 437] width 278 height 35
paste input "270223234"
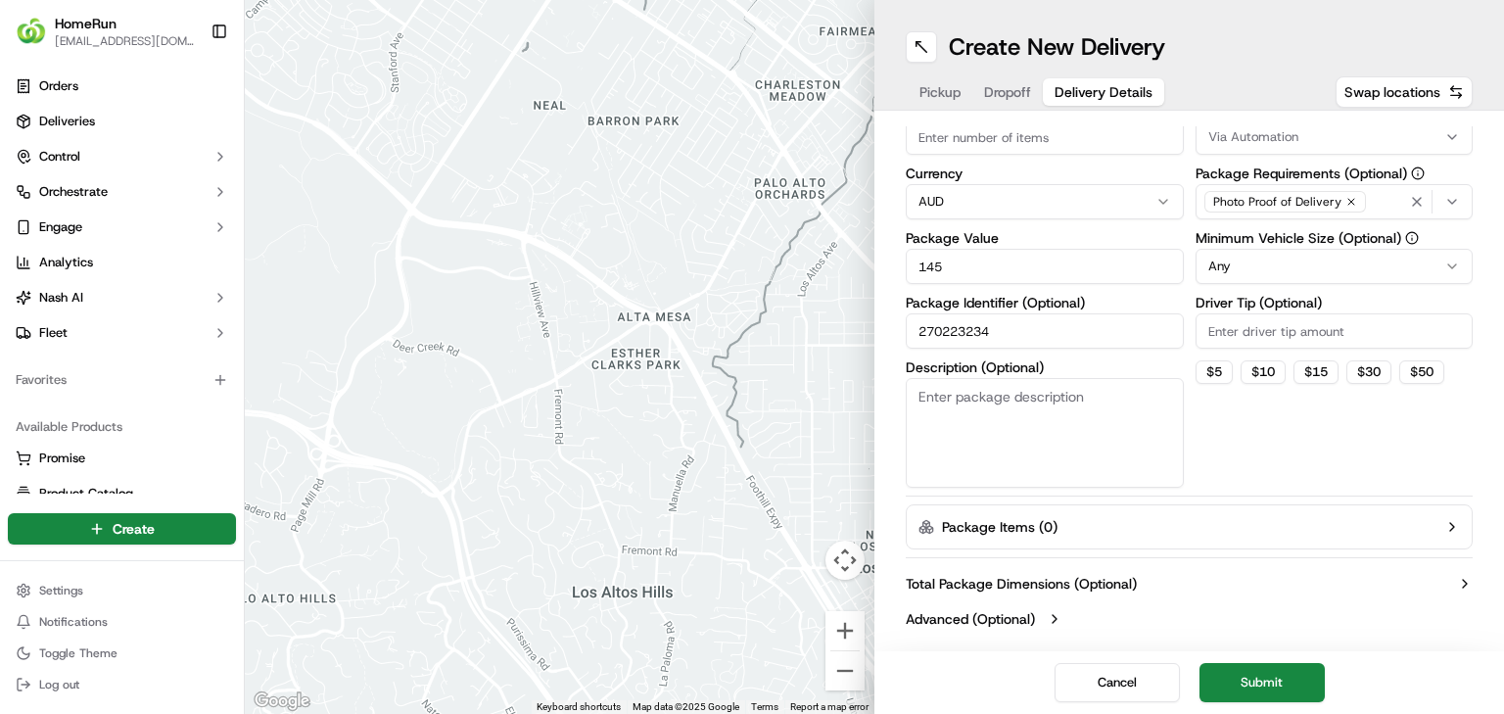
type input "270223234"
click at [990, 424] on textarea "Description (Optional)" at bounding box center [1045, 433] width 278 height 110
paste textarea "Please knock and do not leave unattended thank you"
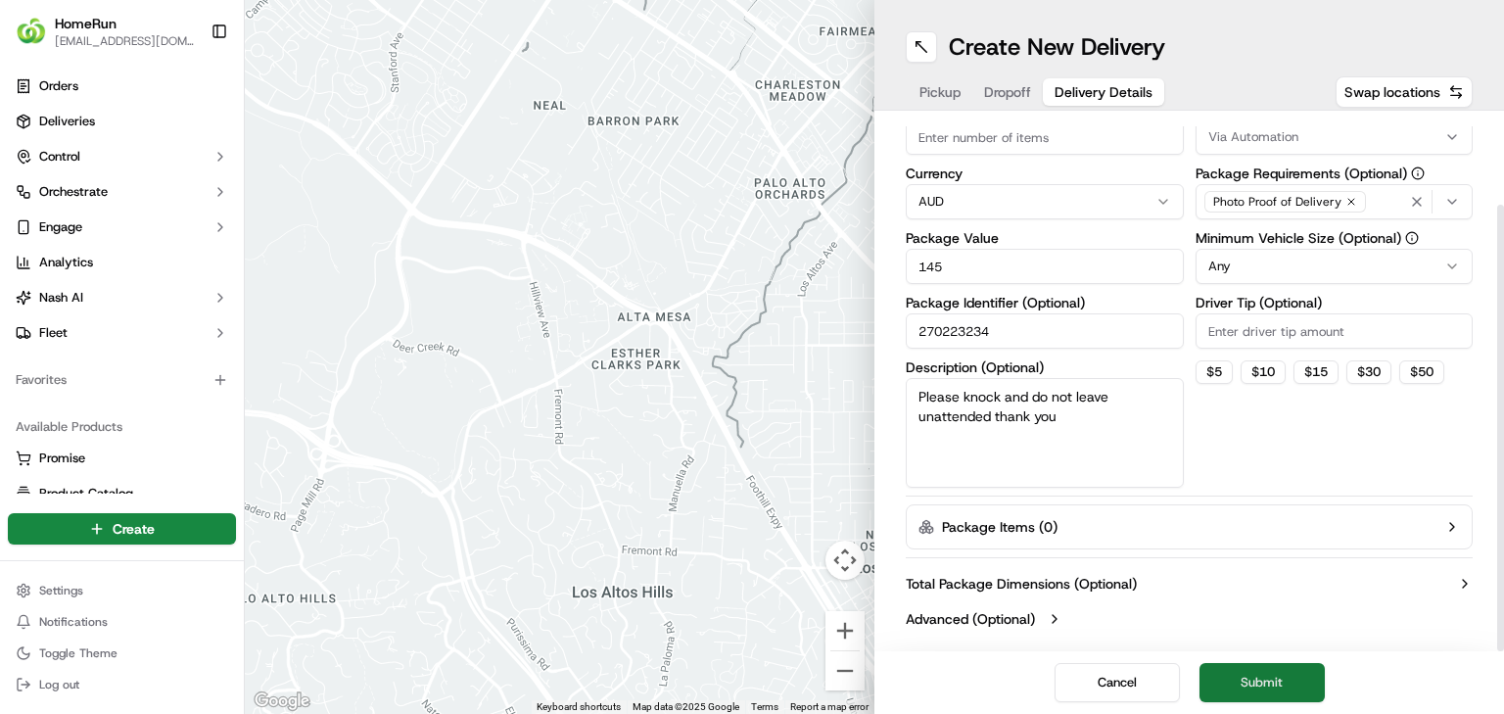
type textarea "Please knock and do not leave unattended thank you"
click at [1264, 682] on button "Submit" at bounding box center [1261, 682] width 125 height 39
click at [1277, 689] on button "Submit" at bounding box center [1261, 682] width 125 height 39
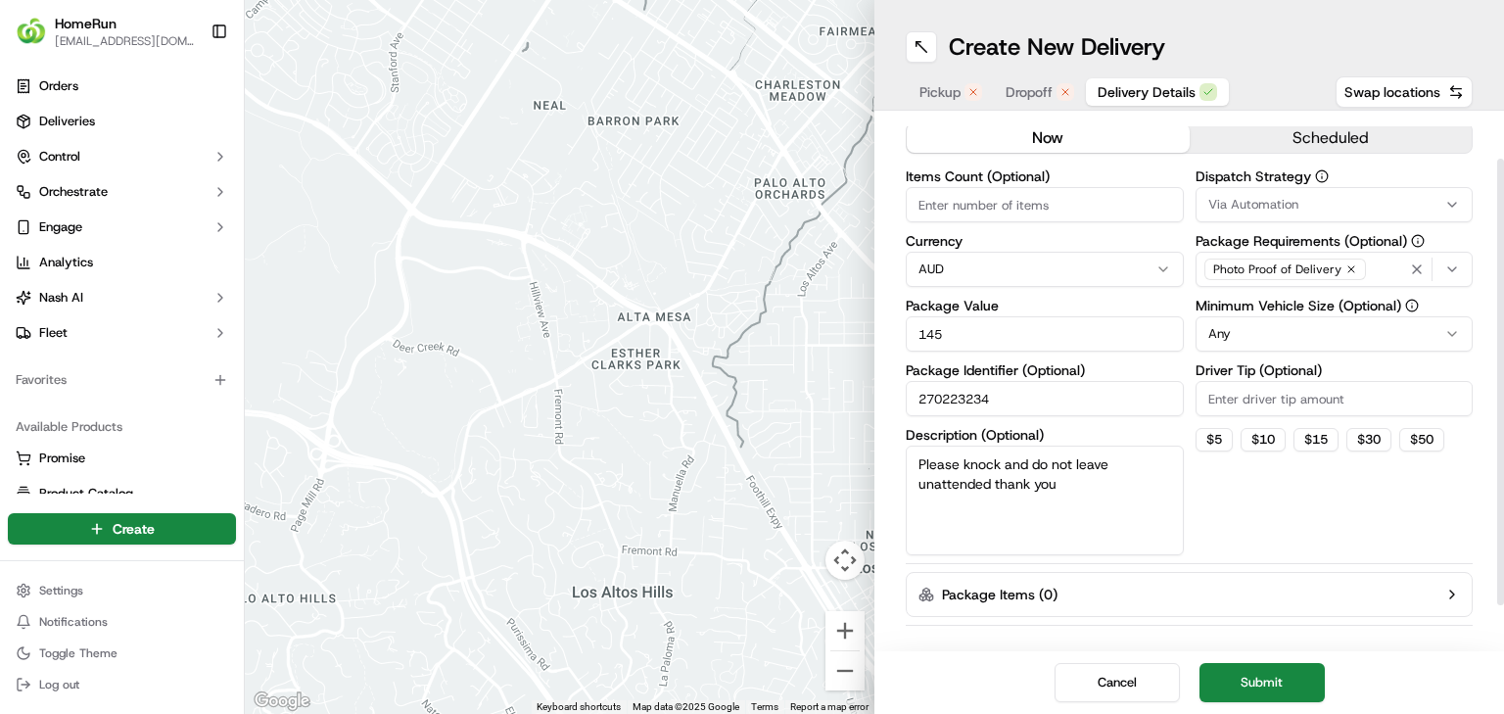
scroll to position [0, 0]
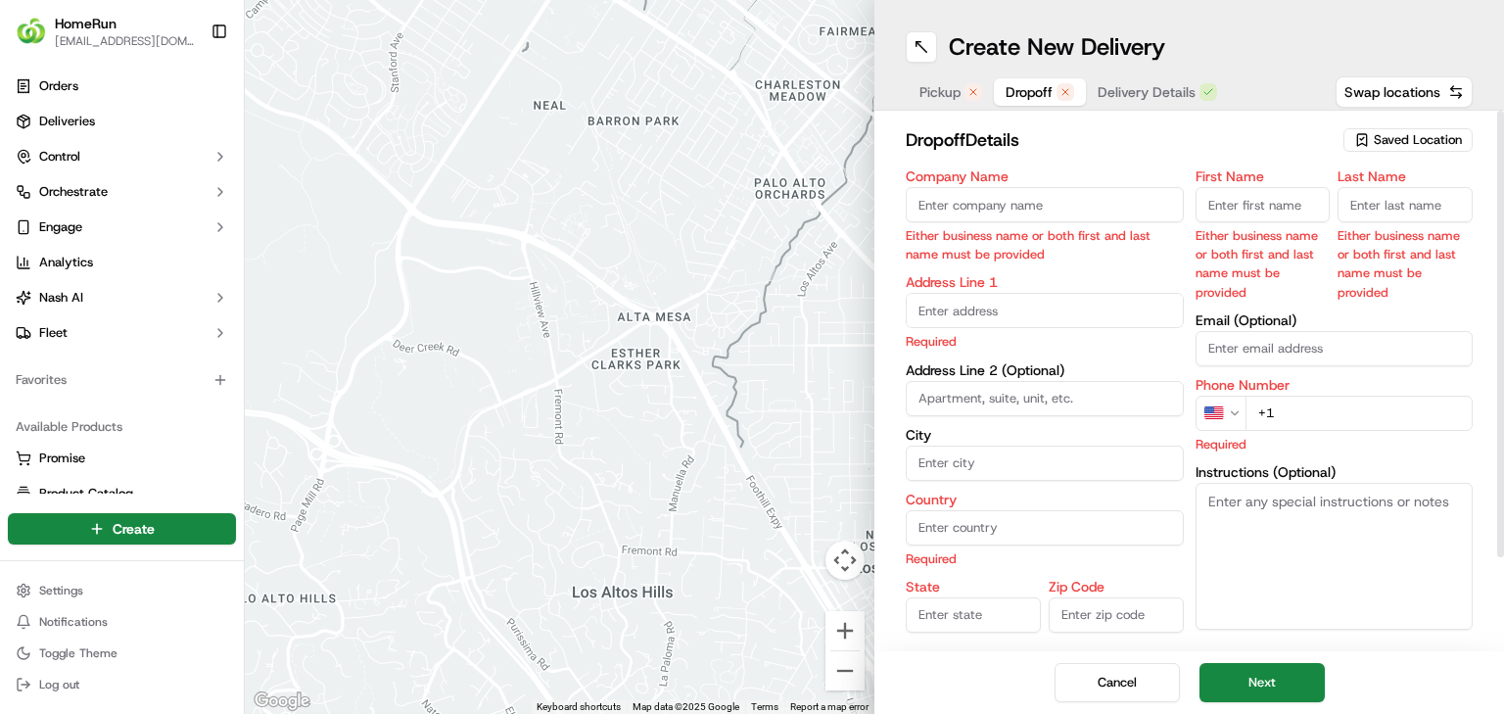
click at [1052, 96] on span "Dropoff" at bounding box center [1029, 92] width 47 height 20
click at [1384, 144] on span "Saved Location" at bounding box center [1418, 140] width 88 height 18
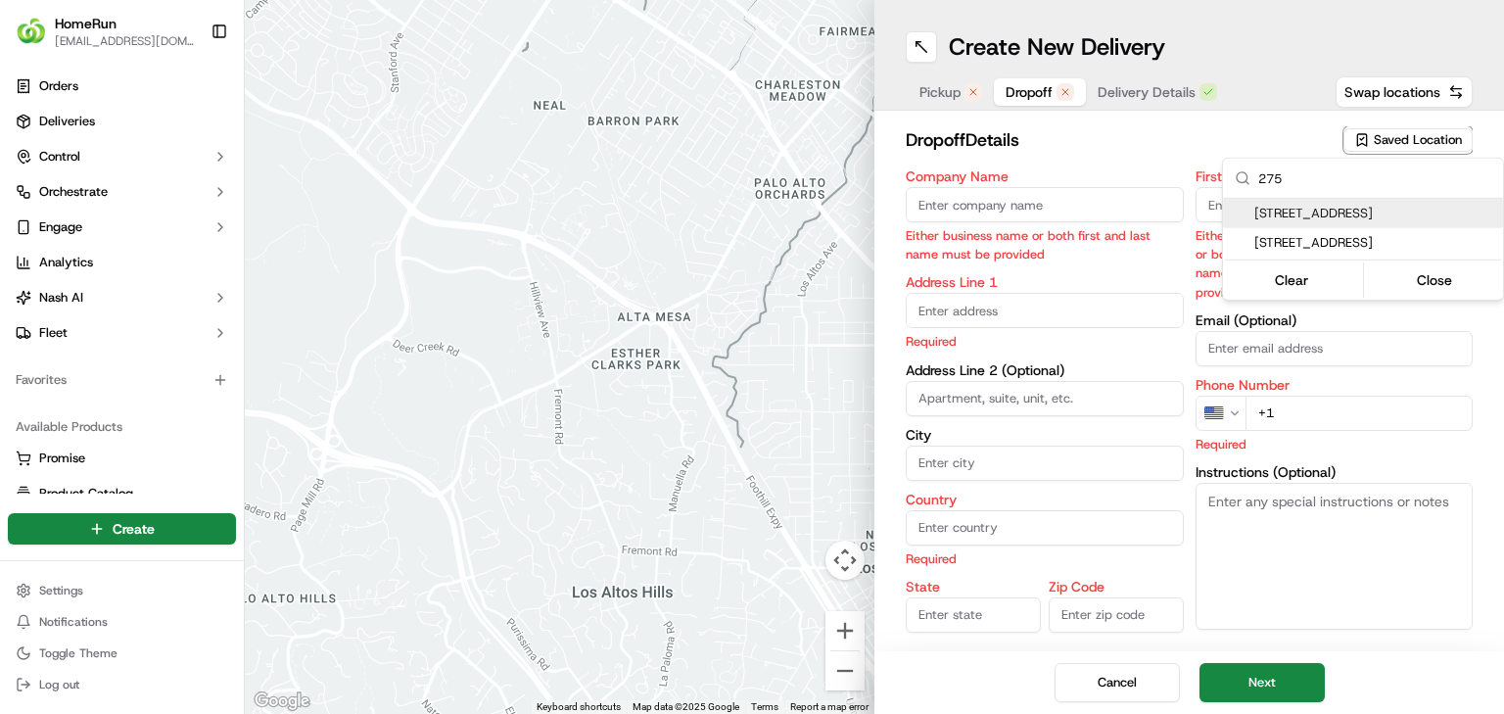
type input "2755"
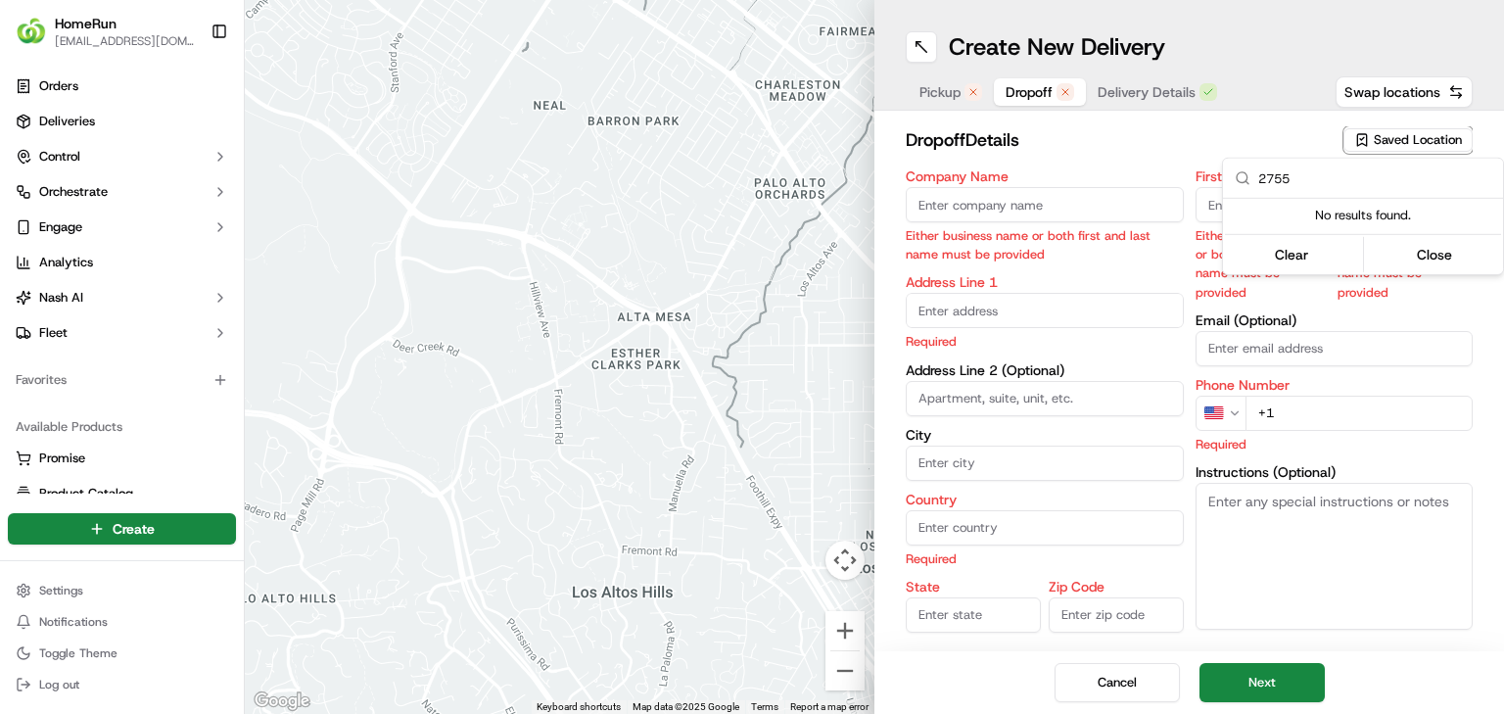
click at [1329, 164] on input "2755" at bounding box center [1374, 178] width 233 height 39
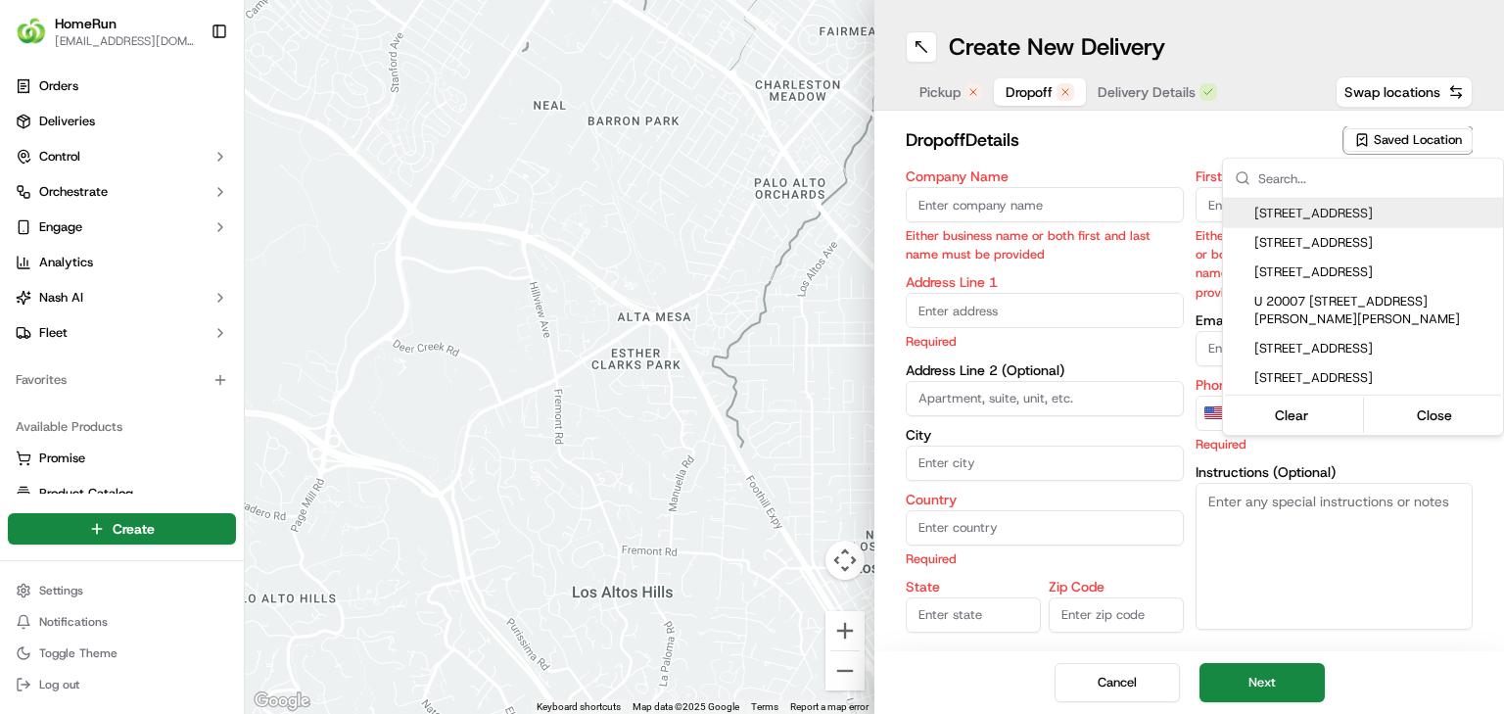
click at [1291, 140] on html "HomeRun jbonham1@woolworths.com.au Toggle Sidebar Orders Deliveries Control Orc…" at bounding box center [752, 357] width 1504 height 714
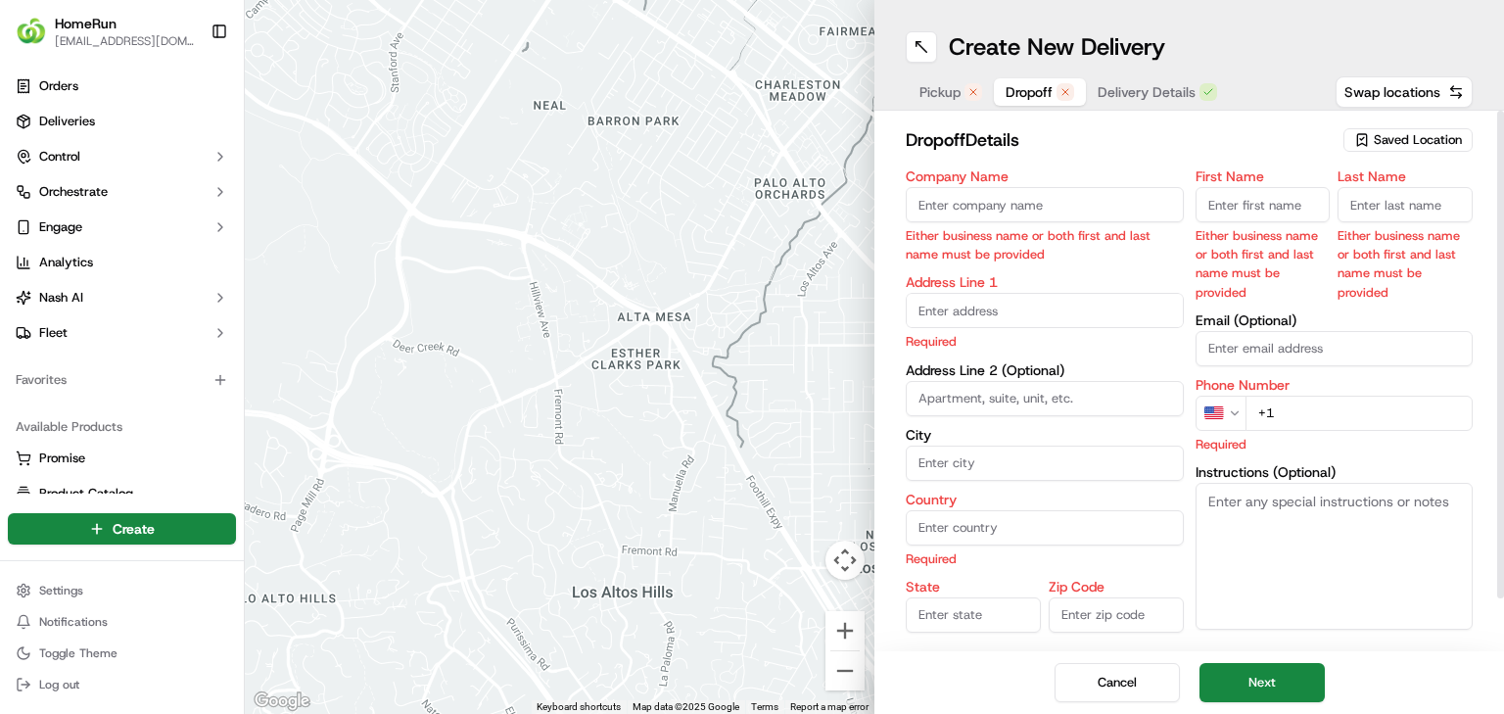
click at [1384, 129] on div "Saved Location" at bounding box center [1407, 139] width 129 height 23
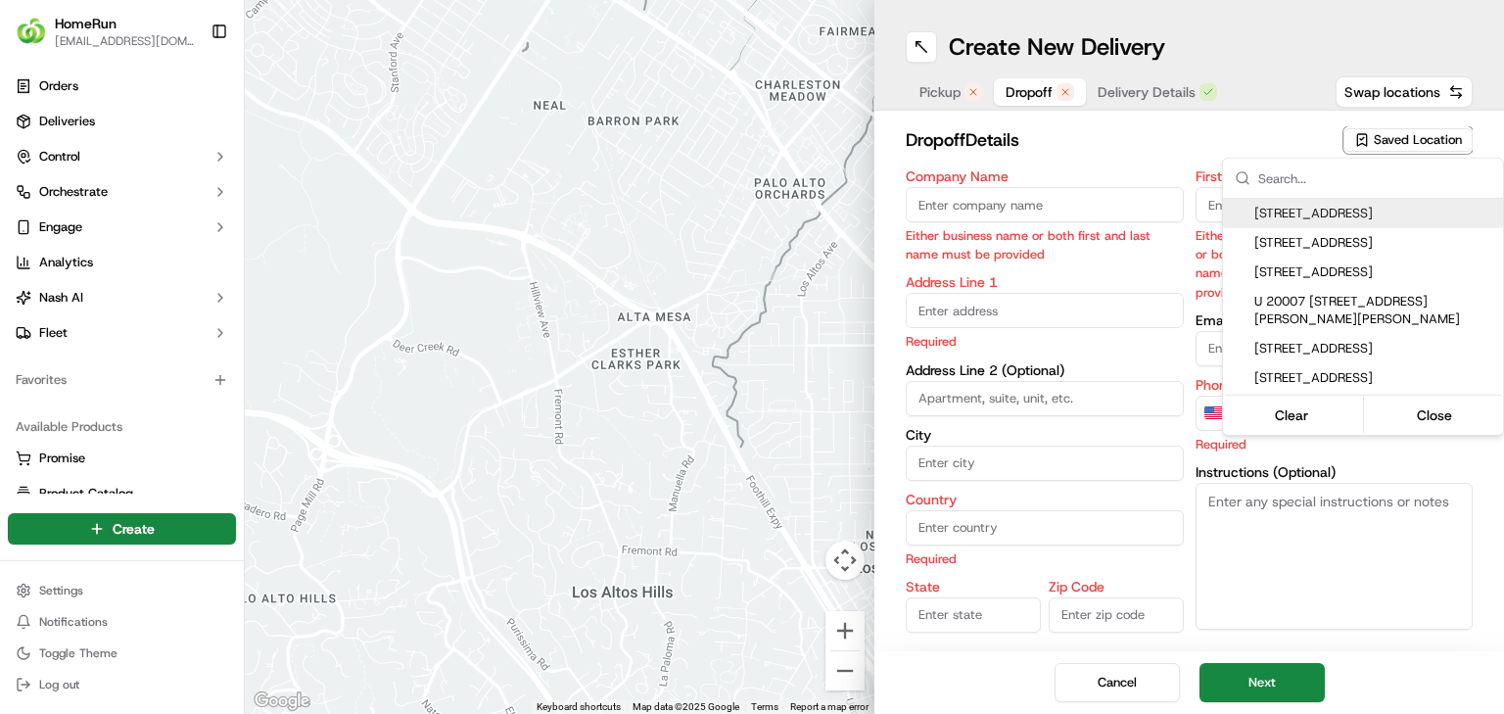
click at [937, 79] on html "HomeRun jbonham1@woolworths.com.au Toggle Sidebar Orders Deliveries Control Orc…" at bounding box center [752, 357] width 1504 height 714
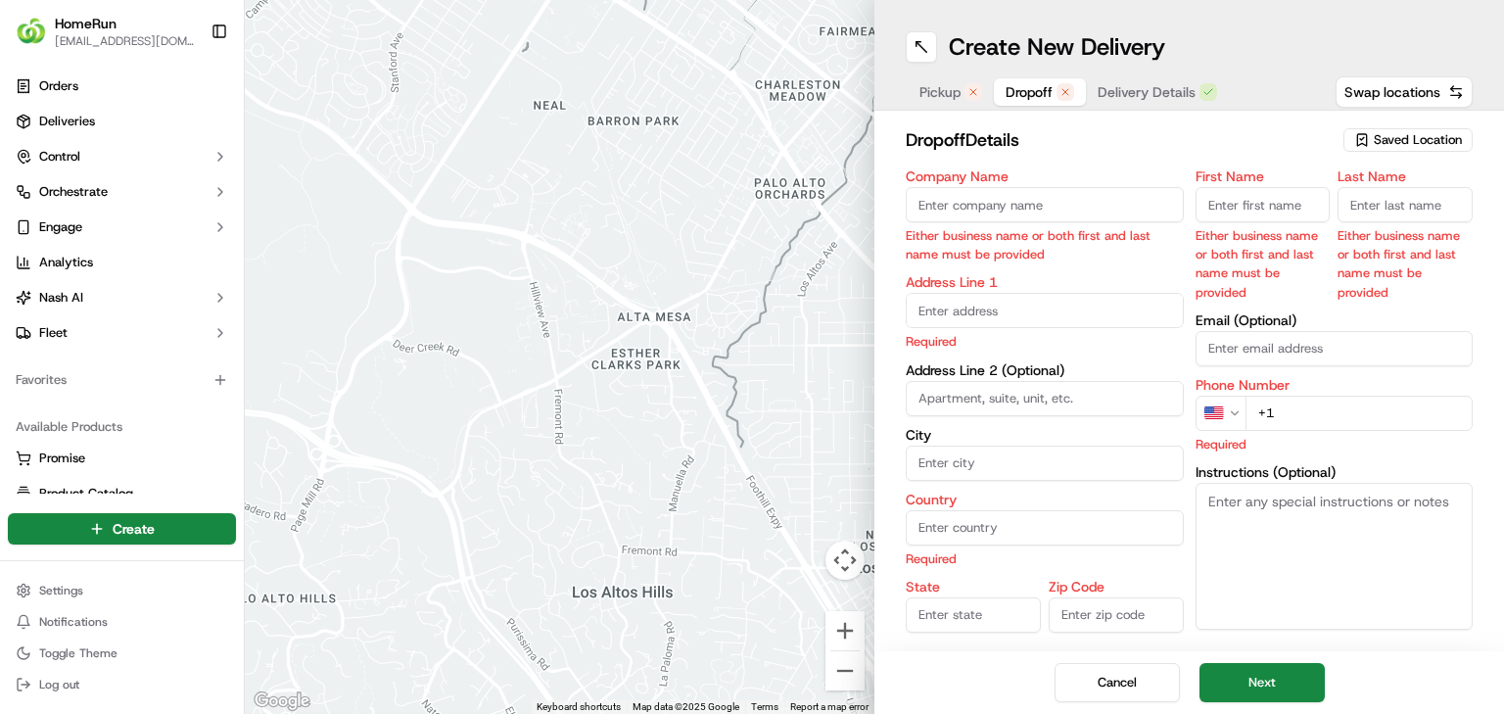
click at [948, 91] on span "Pickup" at bounding box center [939, 92] width 41 height 20
click at [1379, 132] on span "Saved Location" at bounding box center [1418, 140] width 88 height 18
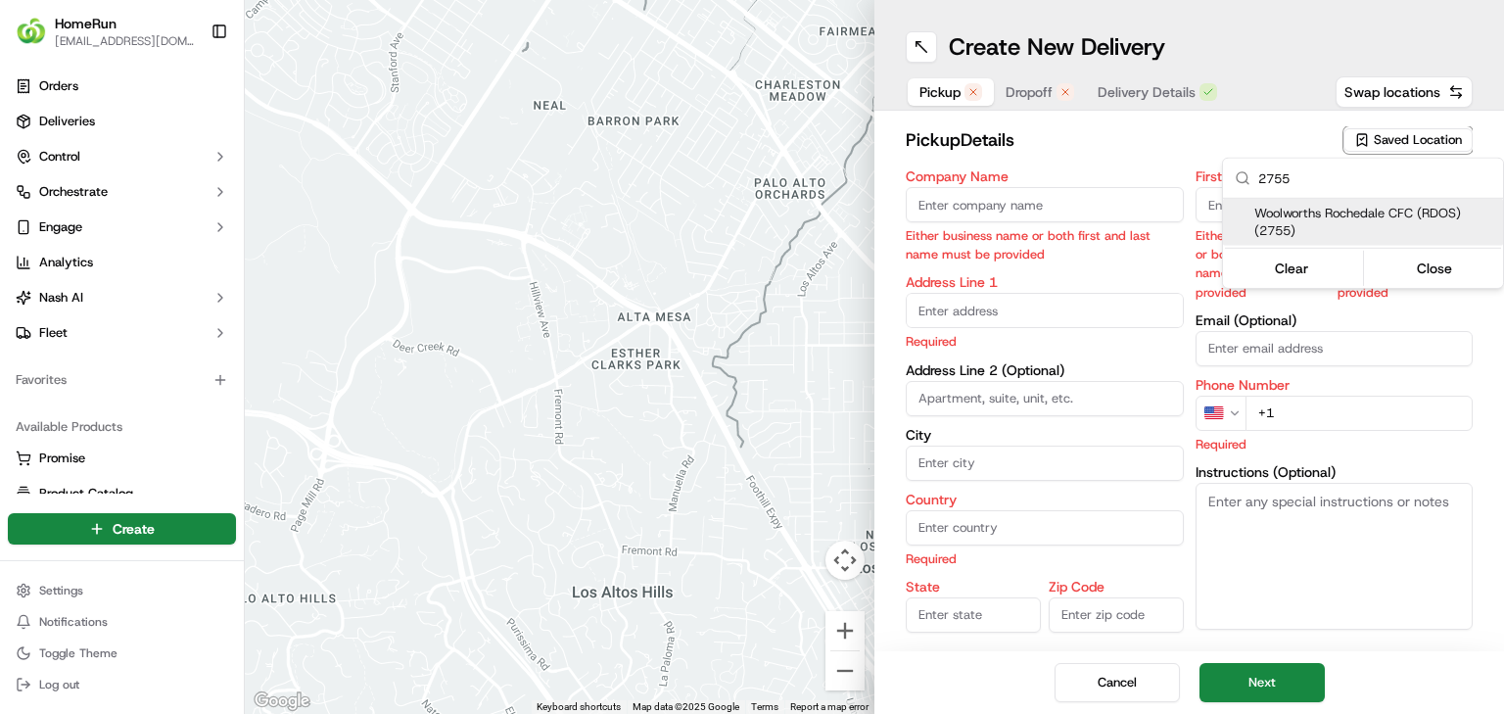
type input "2755"
click at [1339, 213] on span "Woolworths Rochedale CFC (RDOS) (2755)" at bounding box center [1374, 222] width 241 height 35
type input "Woolworths Rochedale CFC (RDOS)"
type input "11 Interchange Place"
type input "Rochedale"
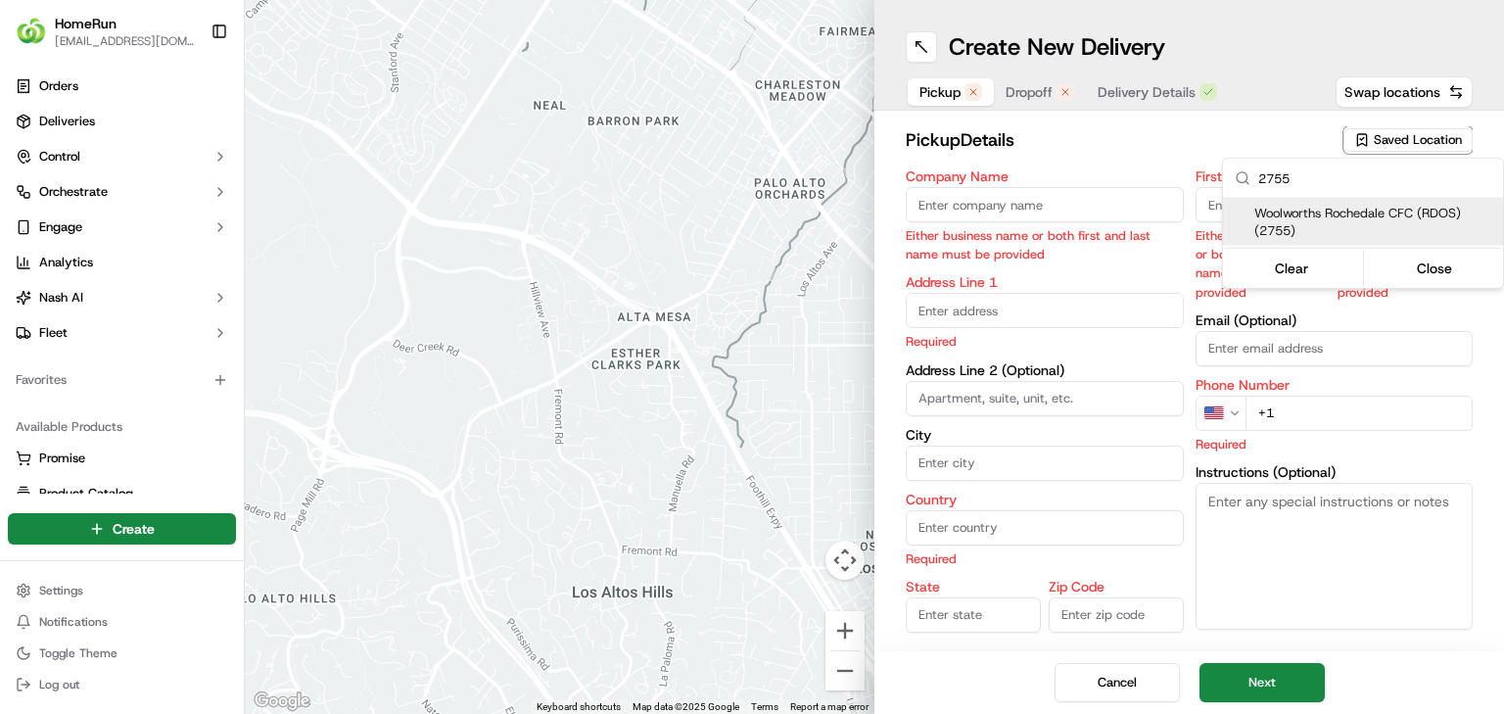
type input "AU"
type input "QLD"
type input "4123"
type input "Manager"
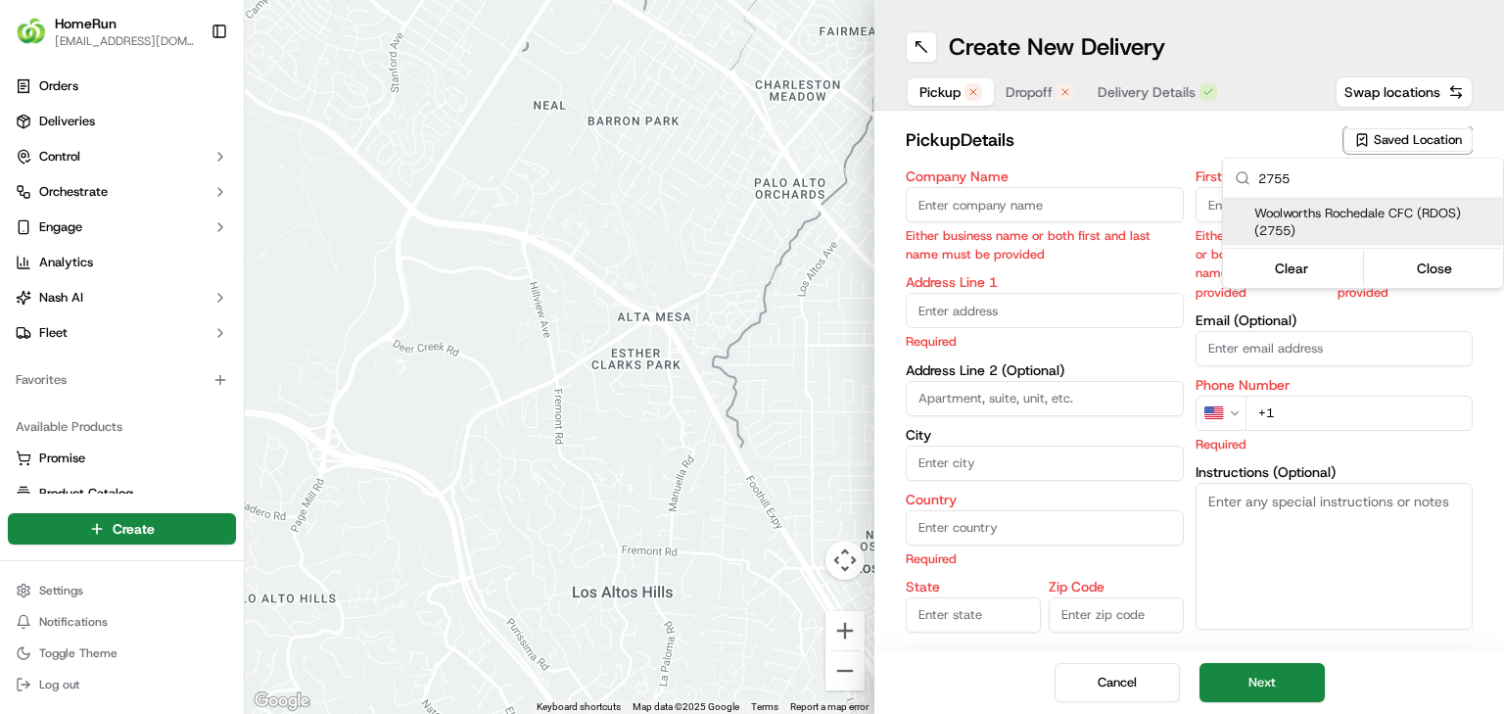
type input "[PHONE_NUMBER]"
type textarea "Collect via Direct-to-Boot Drive Thru. Enter from [PERSON_NAME] into Interchang…"
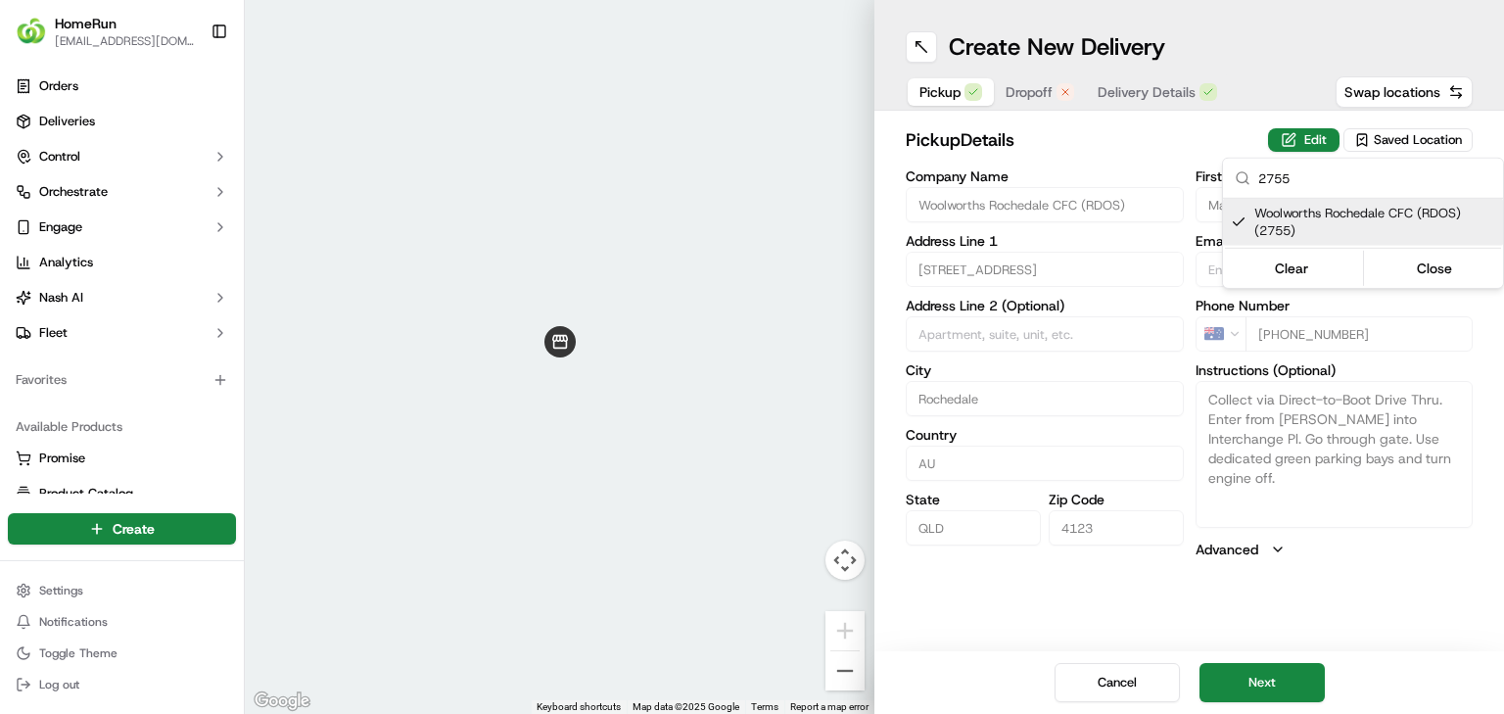
click at [1259, 678] on html "HomeRun jbonham1@woolworths.com.au Toggle Sidebar Orders Deliveries Control Orc…" at bounding box center [752, 357] width 1504 height 714
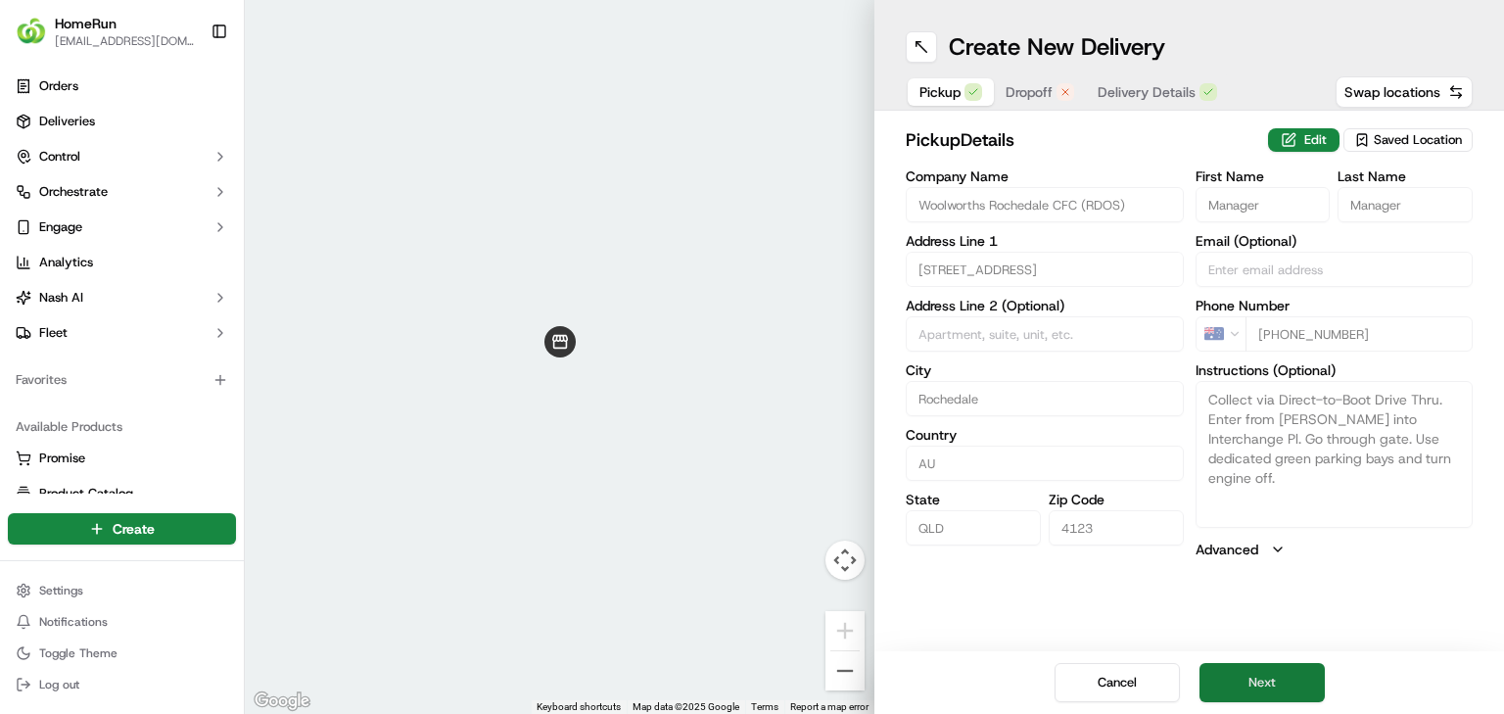
click at [1268, 663] on button "Next" at bounding box center [1261, 682] width 125 height 39
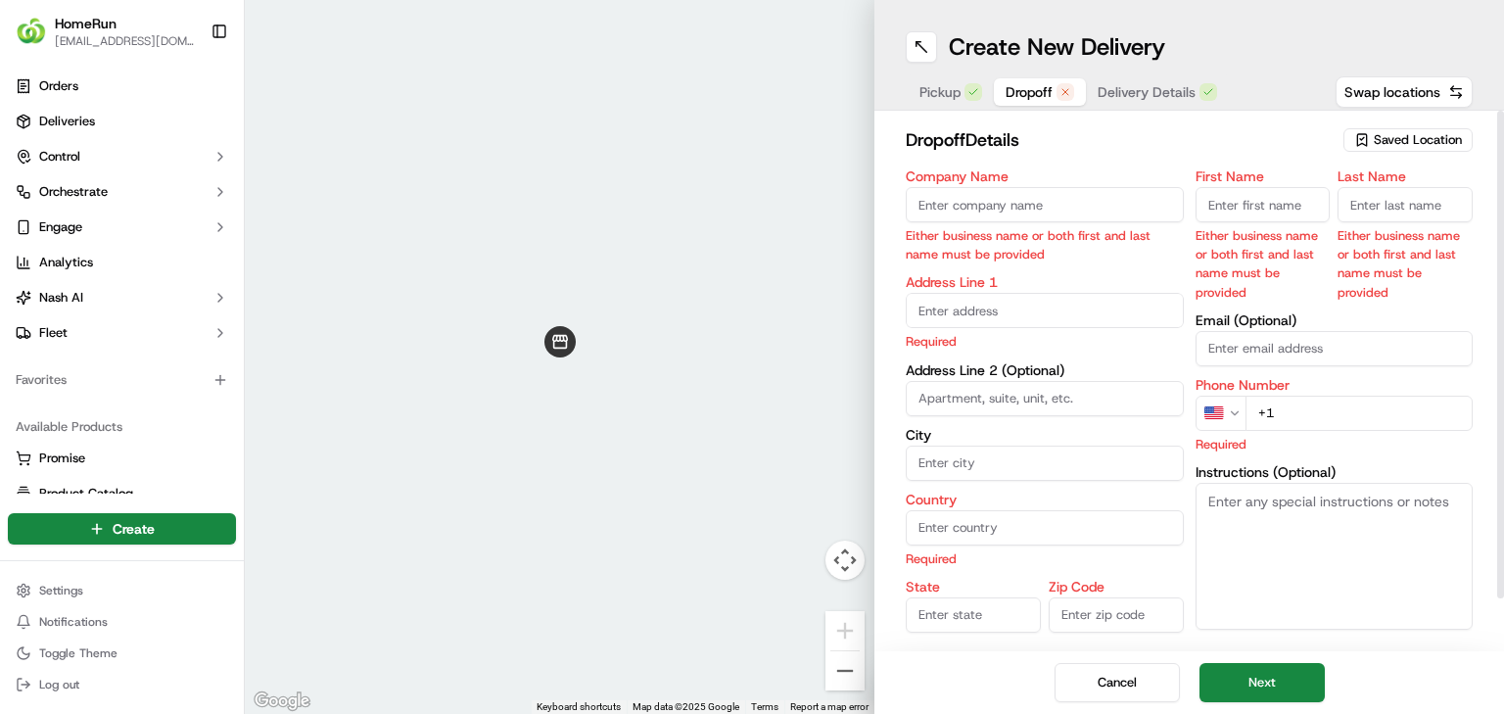
click at [1161, 98] on span "Delivery Details" at bounding box center [1147, 92] width 98 height 20
click at [1028, 95] on span "Dropoff" at bounding box center [1029, 92] width 47 height 20
click at [1050, 214] on input "Company Name" at bounding box center [1045, 204] width 278 height 35
click at [1011, 183] on div "Company Name Either business name or both first and last name must be provided" at bounding box center [1045, 216] width 278 height 94
drag, startPoint x: 998, startPoint y: 189, endPoint x: 999, endPoint y: 204, distance: 14.7
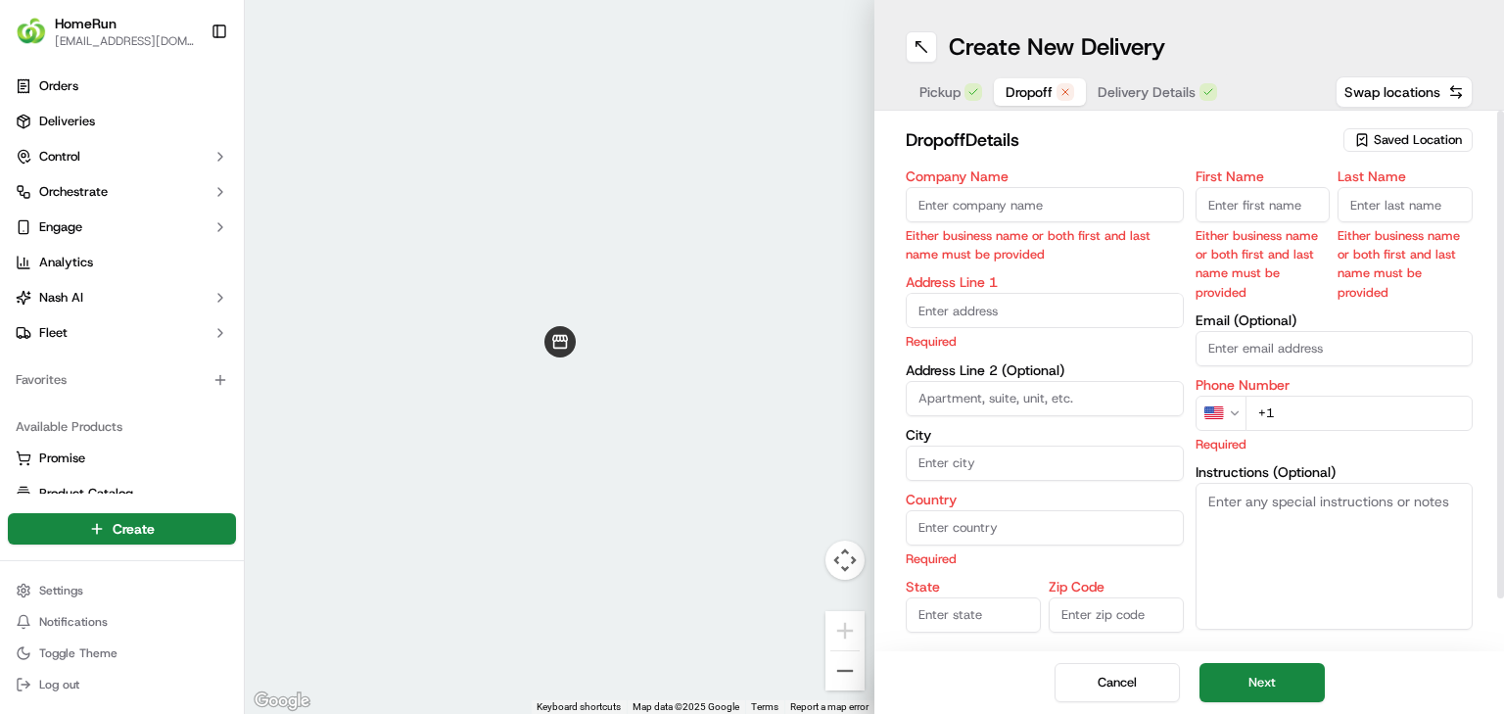
click at [998, 196] on input "Company Name" at bounding box center [1045, 204] width 278 height 35
paste input "Emma Mann"
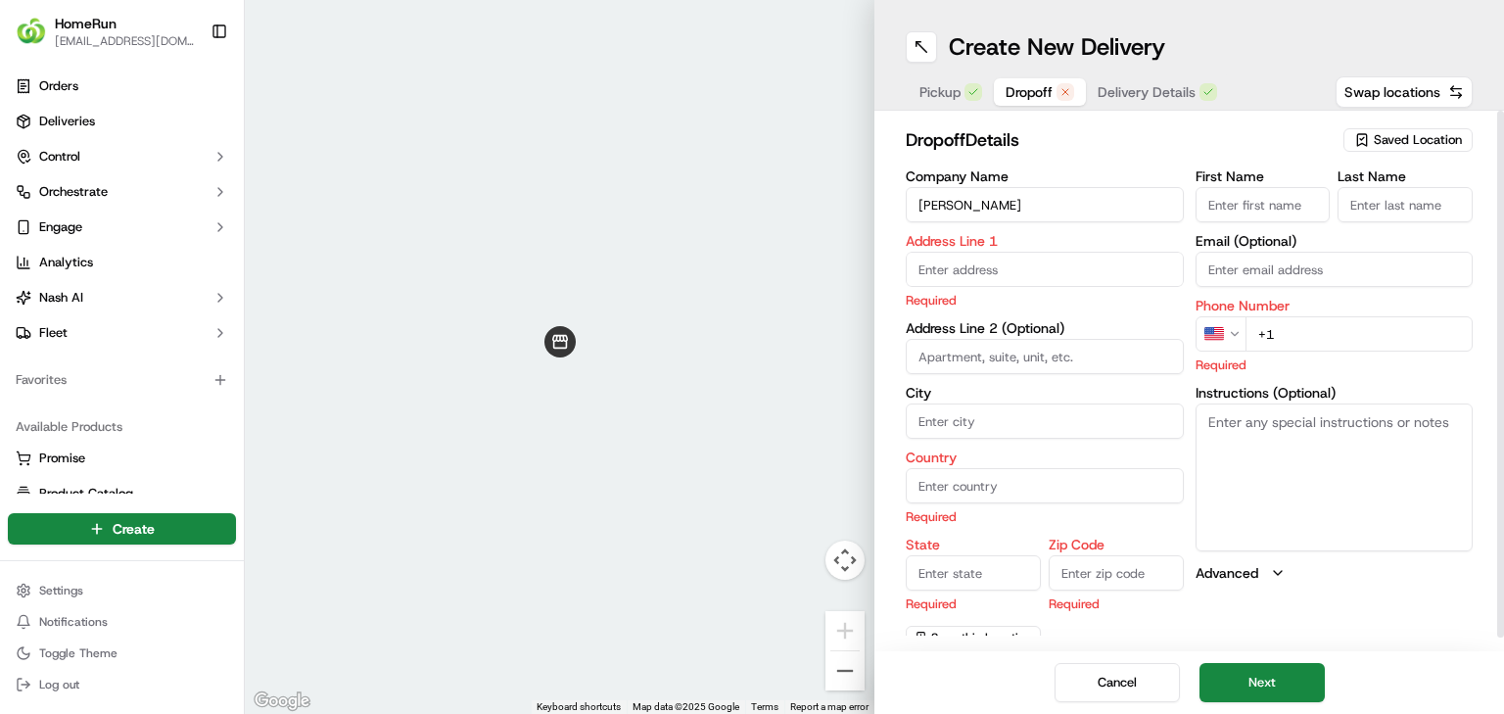
type input "Emma Mann"
click at [1293, 218] on input "First Name" at bounding box center [1263, 204] width 135 height 35
paste input "Emma Mann"
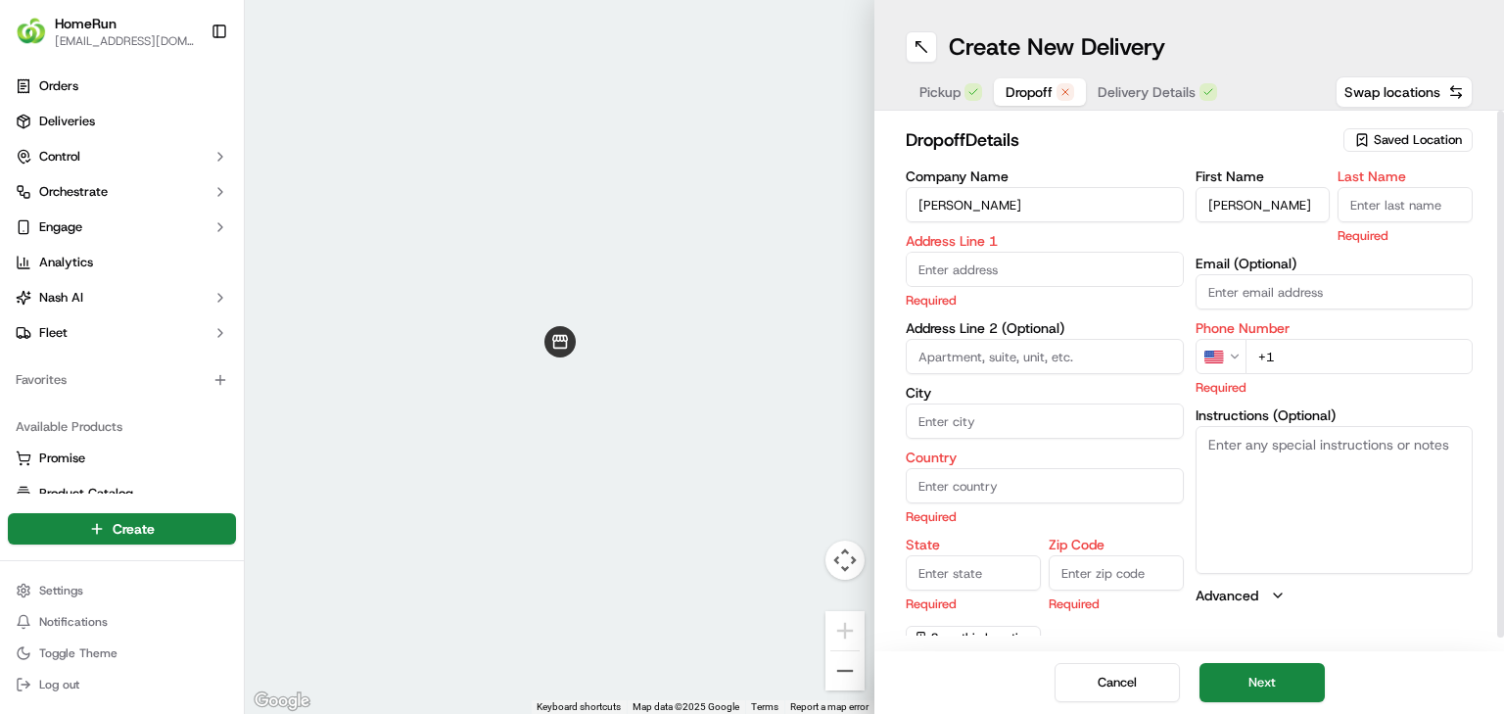
click at [1268, 209] on input "Emma Mann" at bounding box center [1263, 204] width 135 height 35
type input "Emma"
click at [1367, 188] on input "Last Name" at bounding box center [1405, 204] width 135 height 35
paste input "Mann"
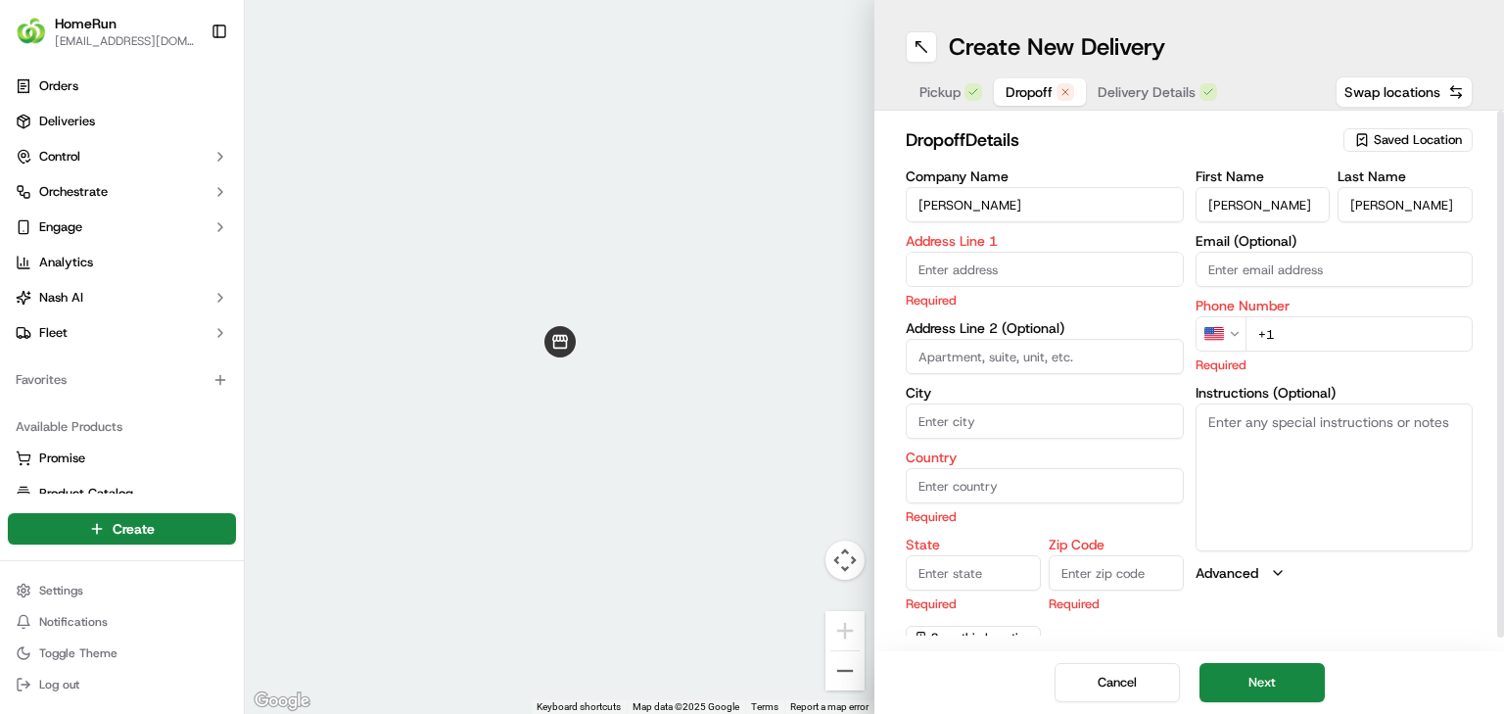
type input "Mann"
click at [964, 256] on input "text" at bounding box center [1045, 269] width 278 height 35
click at [1023, 260] on input "text" at bounding box center [1045, 269] width 278 height 35
paste input "46b Crest St, MOUNT GRAVATT EAST, 4122"
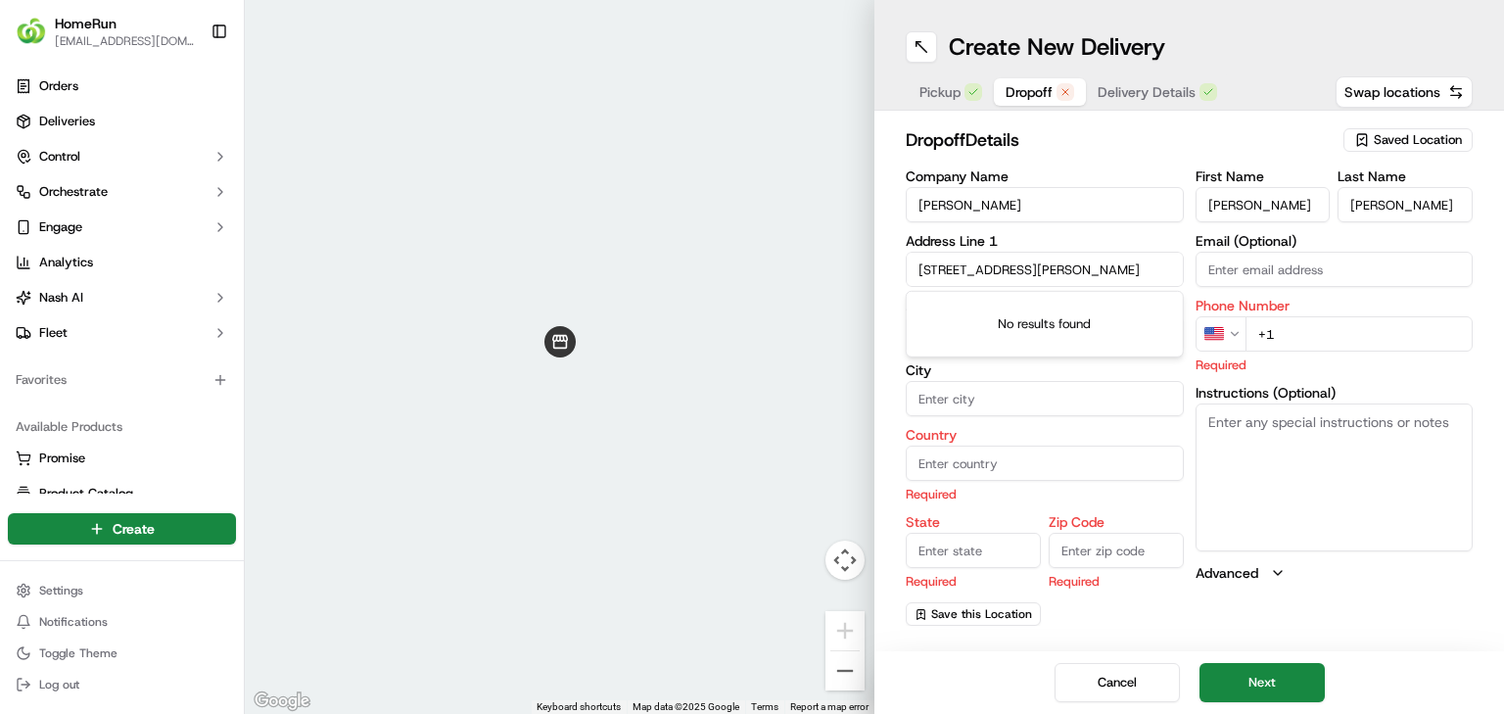
scroll to position [0, 5]
click at [1011, 305] on div "46b Crest St, Mount Gravatt East QLD 4122, Australia" at bounding box center [1045, 319] width 268 height 47
type input "46B Crest St, Mount Gravatt East QLD 4122, Australia"
type input "Mount Gravatt East"
type input "Australia"
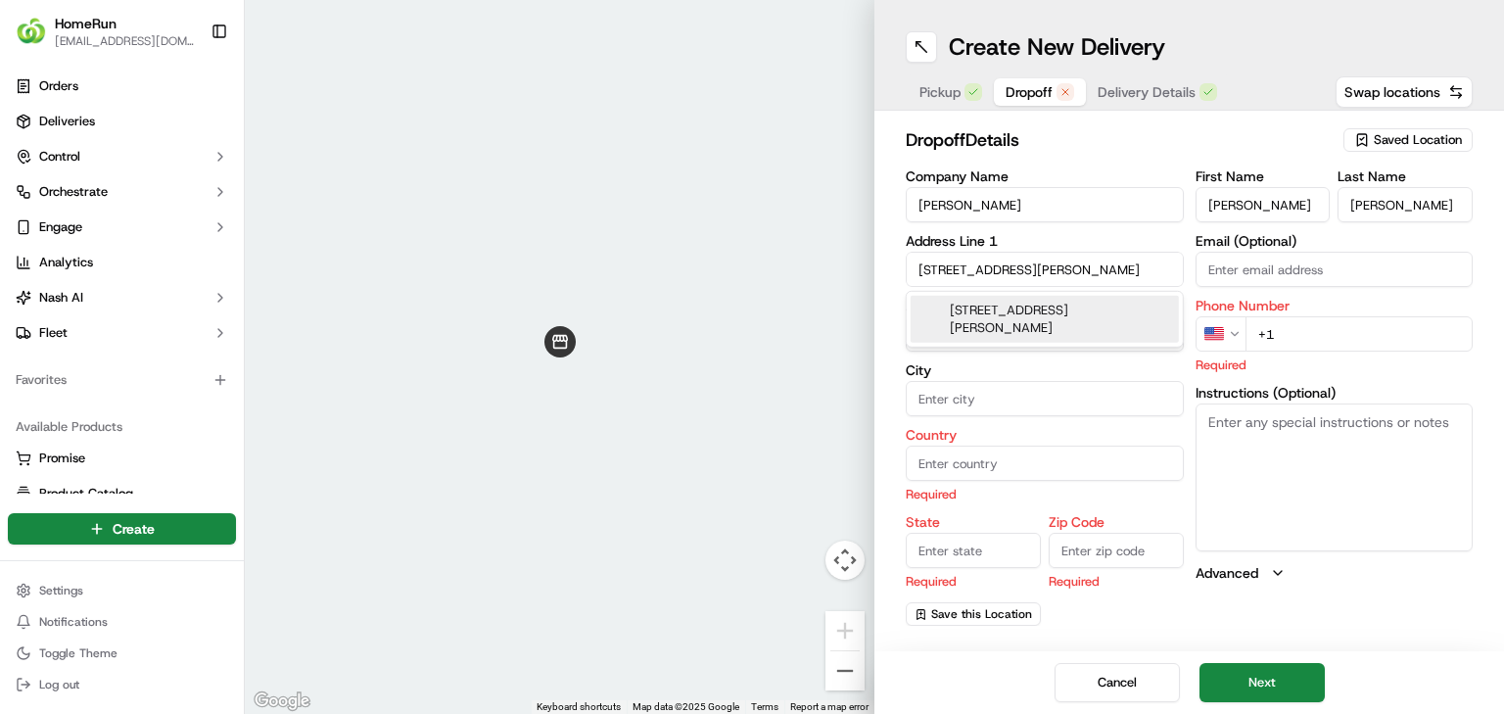
type input "QLD"
type input "4122"
type input "46B Crest Street"
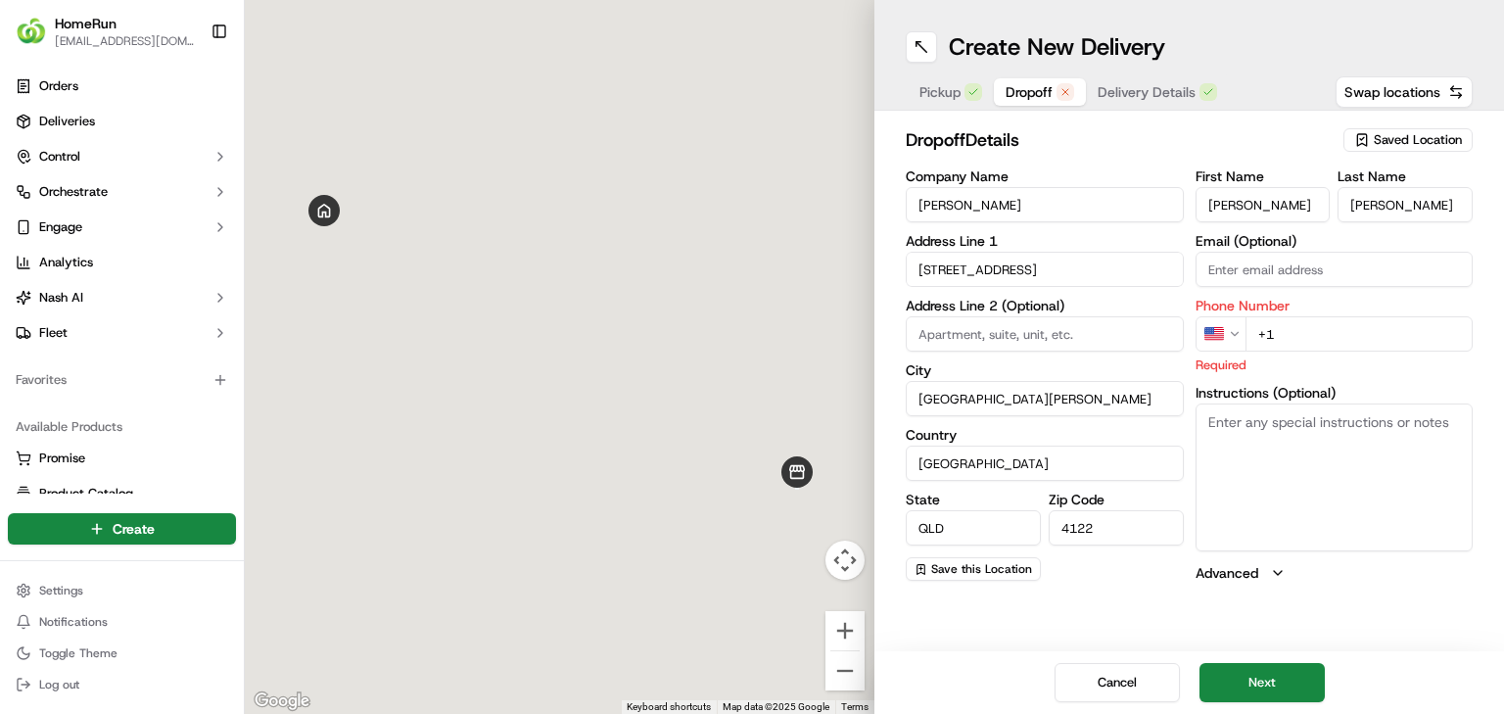
scroll to position [0, 0]
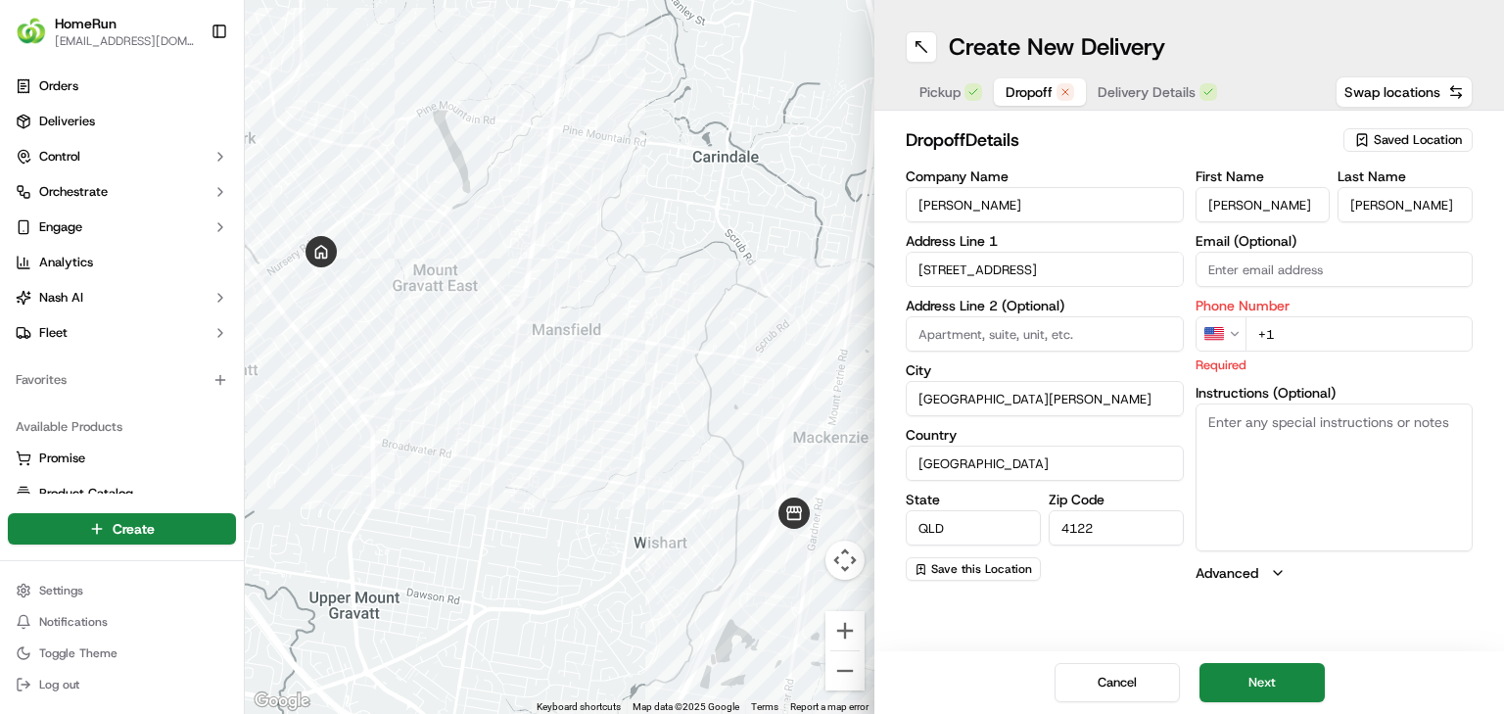
drag, startPoint x: 1175, startPoint y: 340, endPoint x: 1191, endPoint y: 333, distance: 17.1
click at [1175, 340] on input at bounding box center [1045, 333] width 278 height 35
click at [1202, 329] on html "HomeRun jbonham1@woolworths.com.au Toggle Sidebar Orders Deliveries Control Orc…" at bounding box center [752, 357] width 1504 height 714
click at [1367, 312] on div "Phone Number AU +61 Invalid" at bounding box center [1335, 336] width 278 height 75
click at [1337, 341] on input "+61" at bounding box center [1359, 333] width 228 height 35
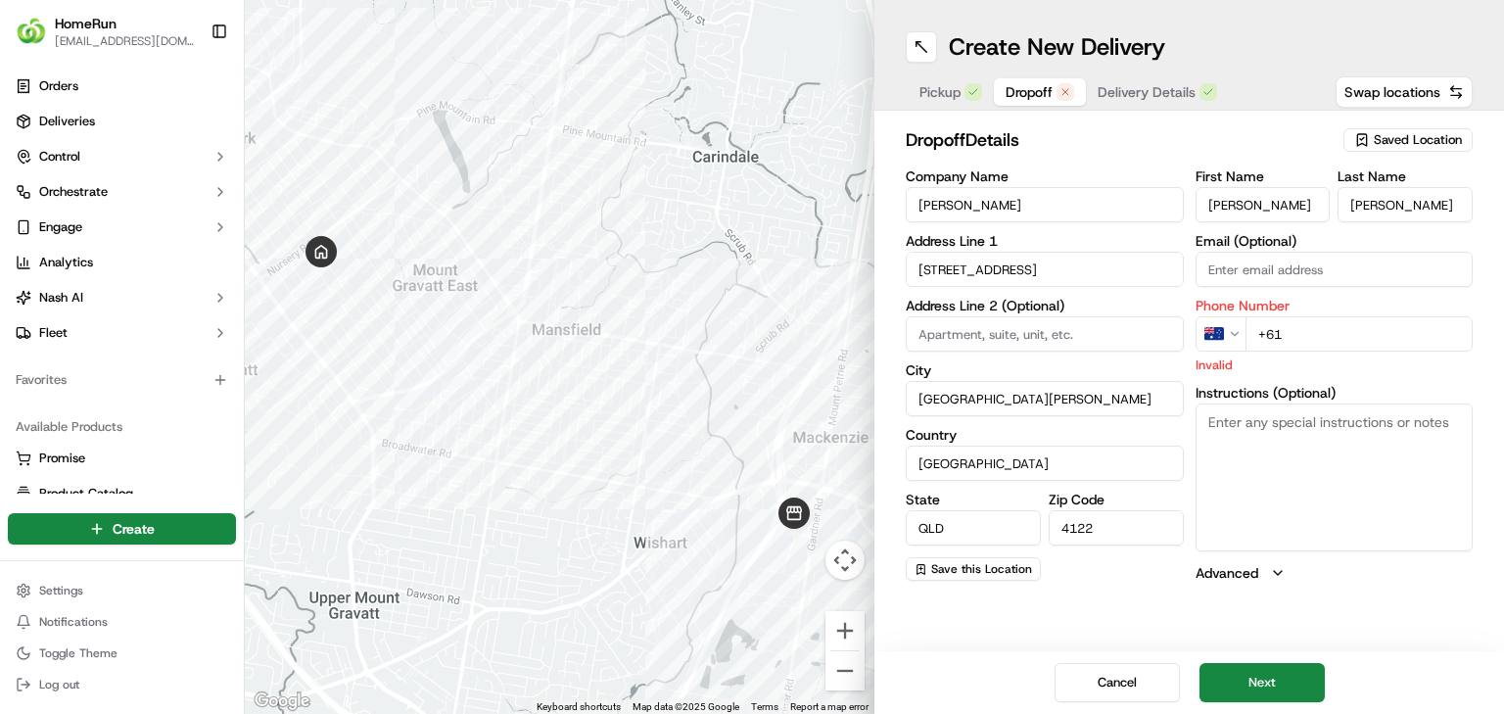
paste input "0422 408 106"
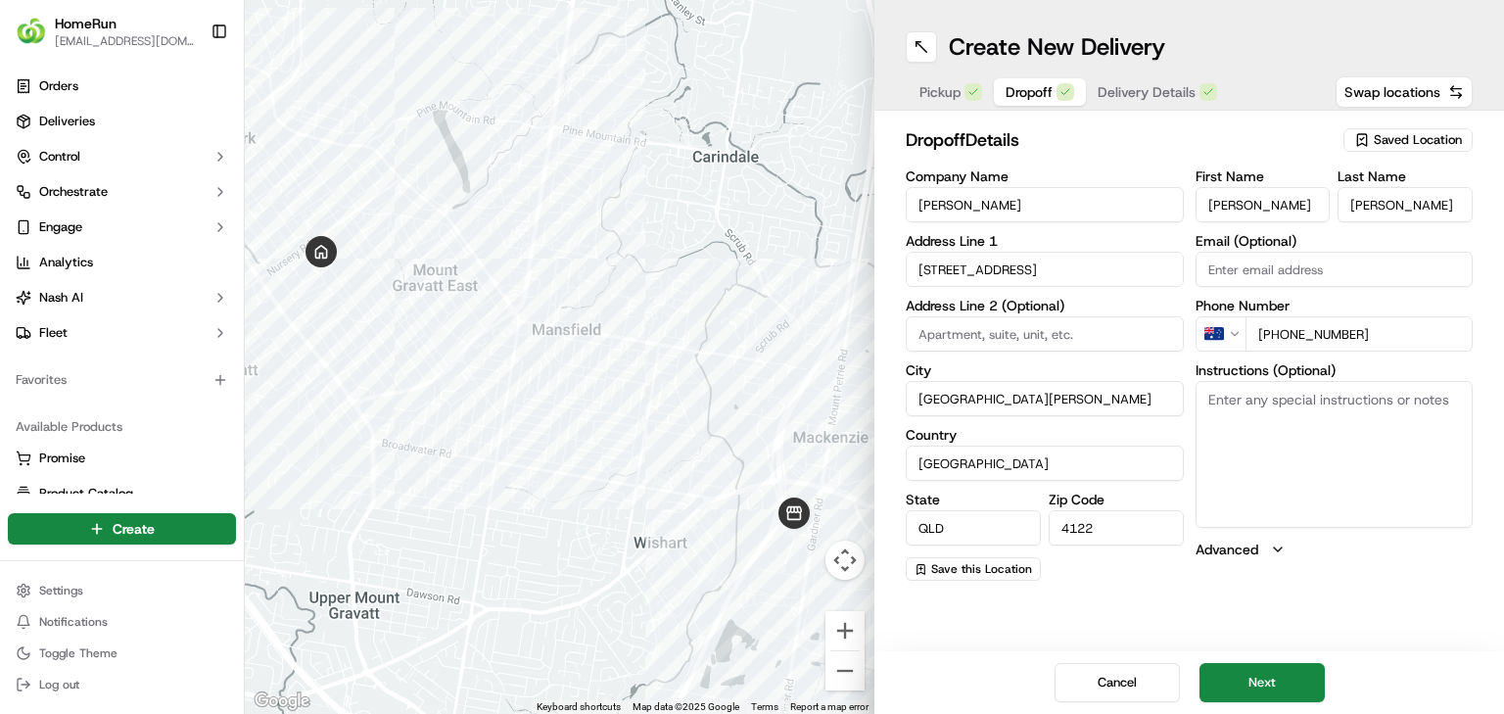
type input "+61 0422 408 106"
click at [1355, 468] on textarea "Instructions (Optional)" at bounding box center [1335, 454] width 278 height 147
paste textarea "Please knock and do not leave unattended thank you"
type textarea "Please knock and do not leave unattended thank you"
click at [1219, 680] on button "Next" at bounding box center [1261, 682] width 125 height 39
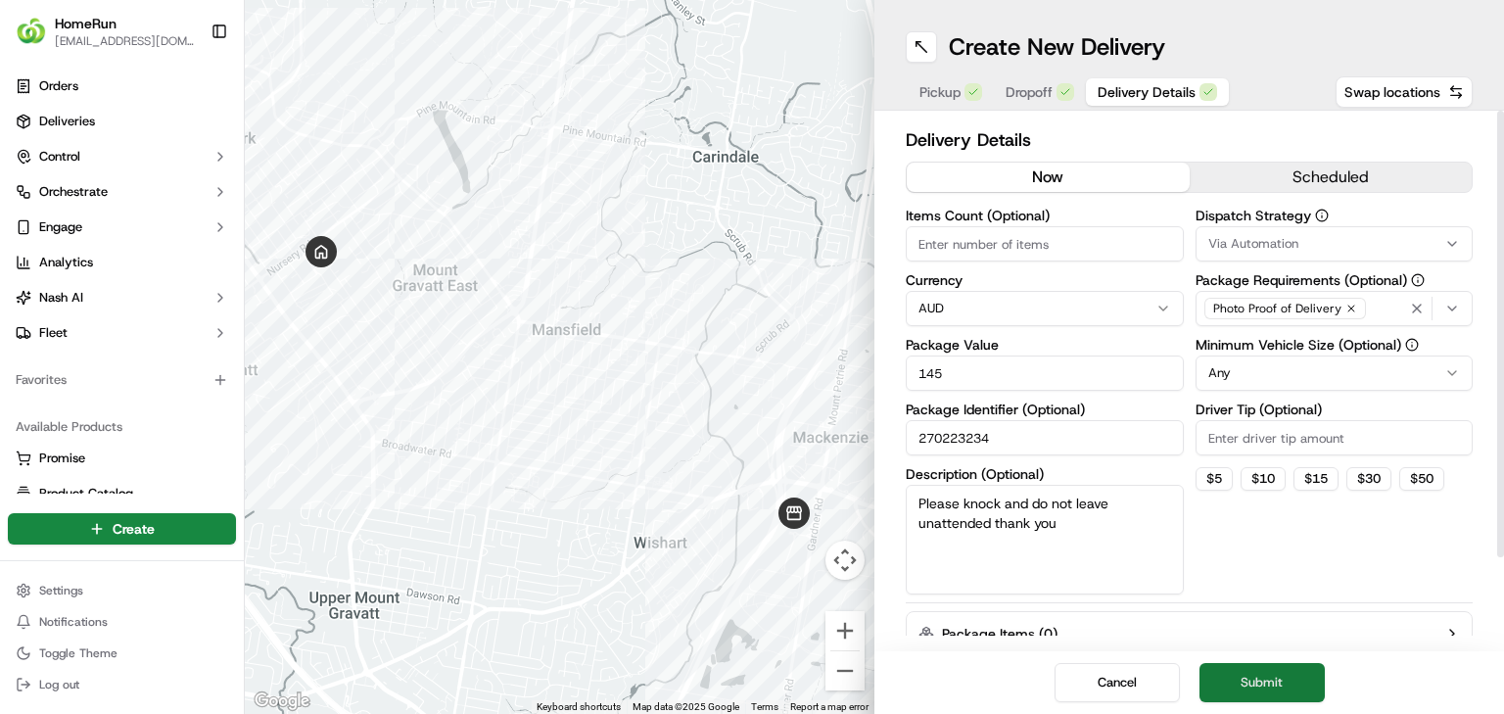
click at [1254, 681] on button "Submit" at bounding box center [1261, 682] width 125 height 39
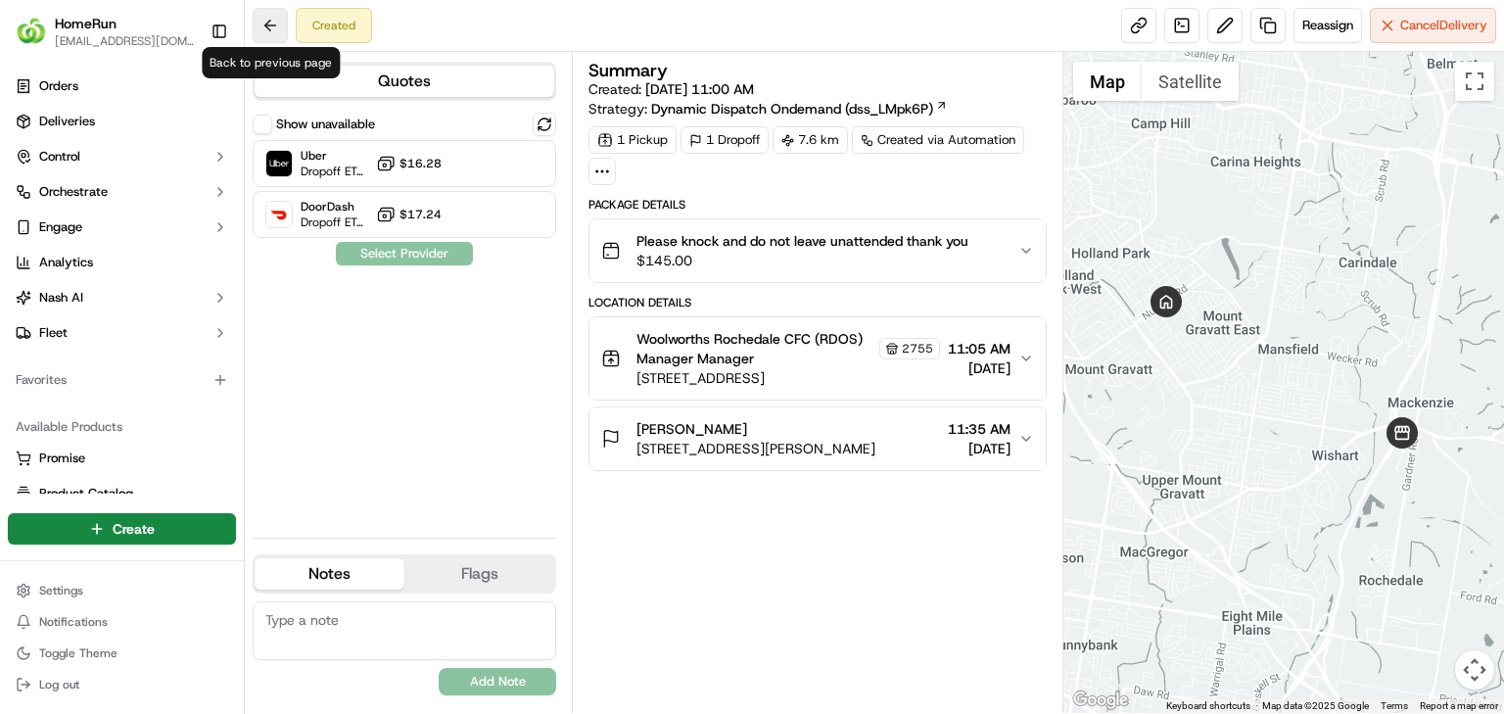
click at [284, 31] on button at bounding box center [270, 25] width 35 height 35
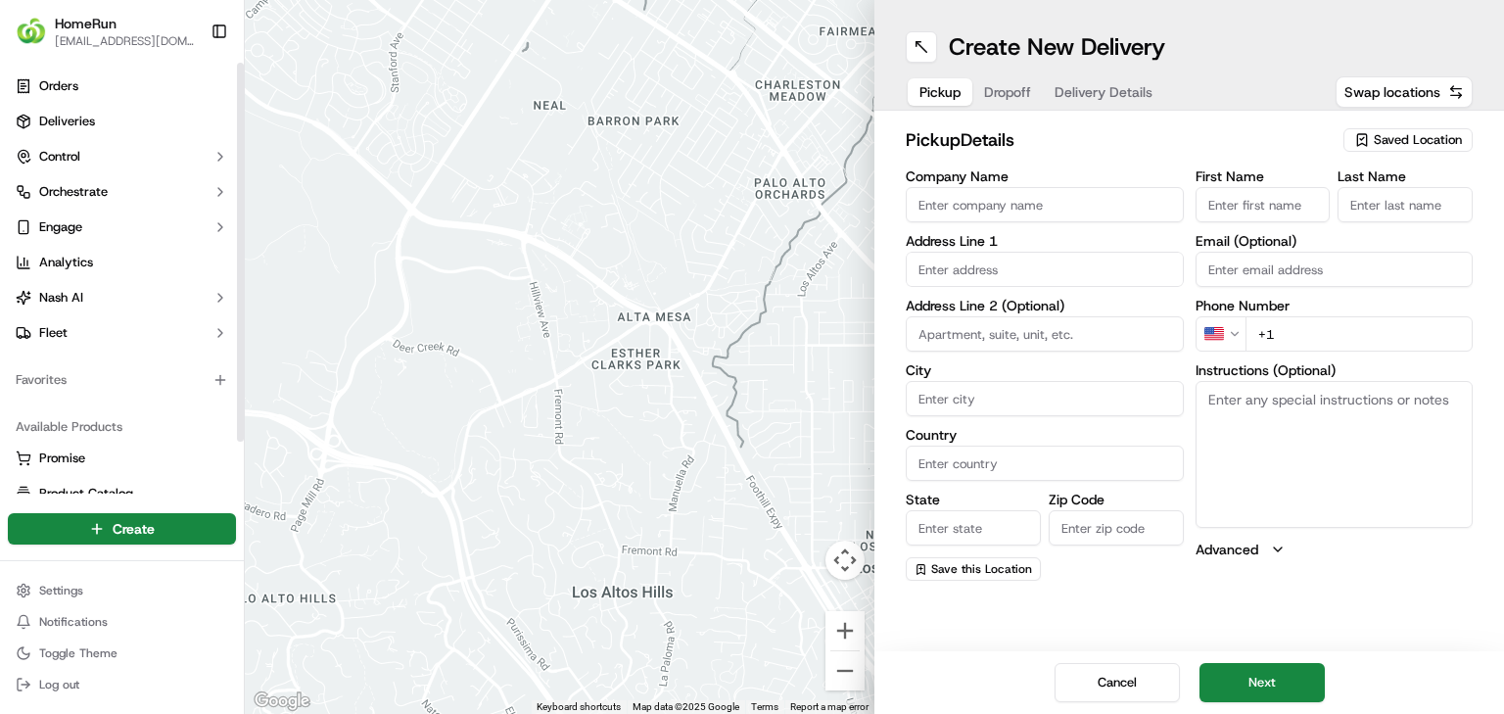
click at [90, 19] on span "HomeRun" at bounding box center [86, 24] width 62 height 20
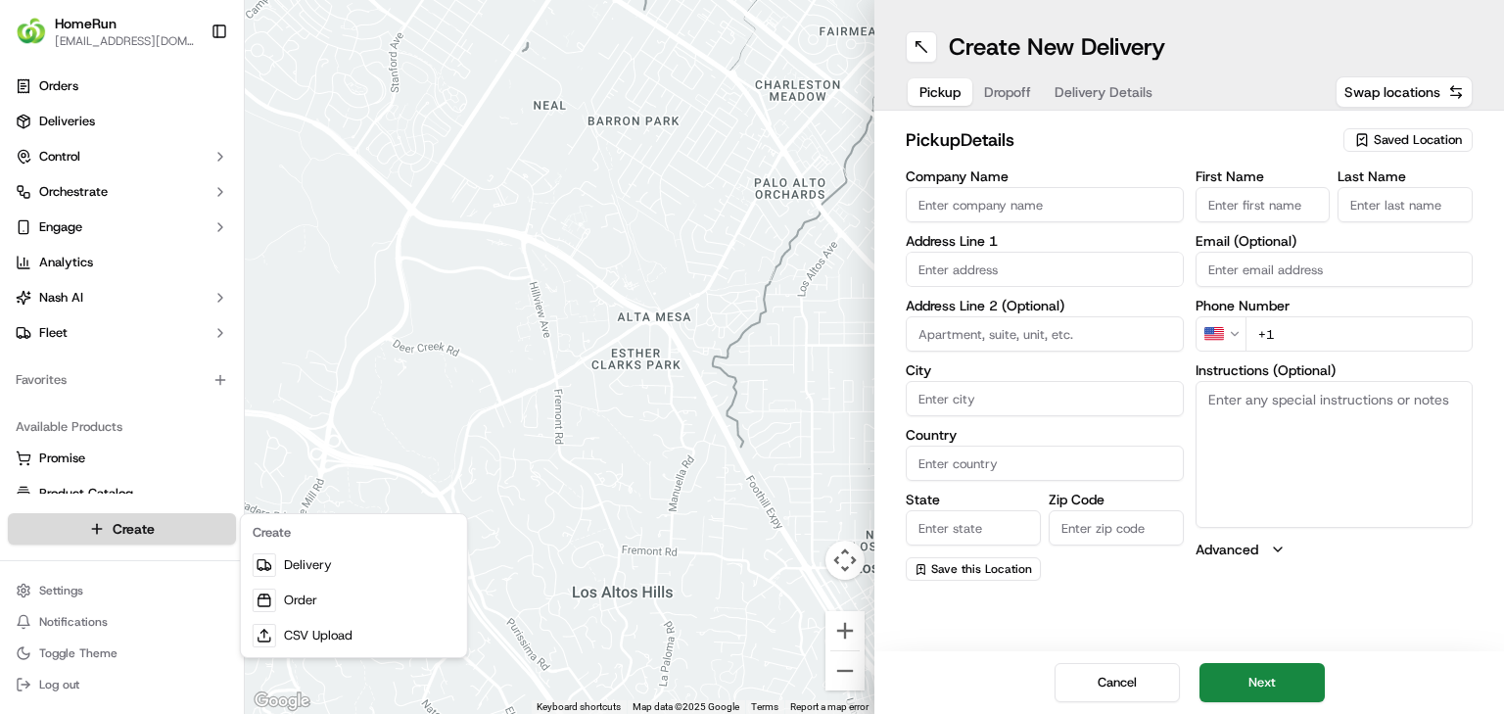
click at [149, 529] on html "HomeRun jbonham1@woolworths.com.au Toggle Sidebar Orders Deliveries Control Orc…" at bounding box center [752, 357] width 1504 height 714
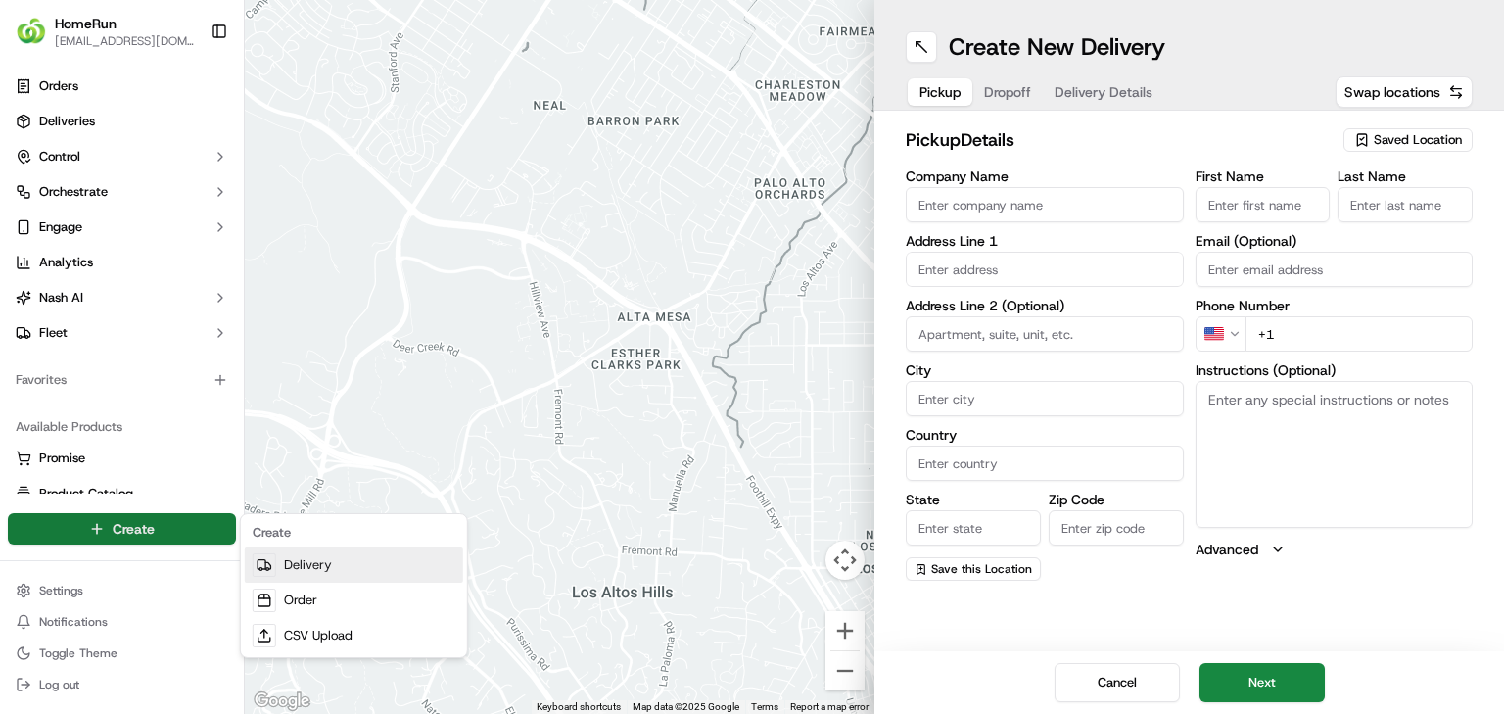
click at [372, 564] on link "Delivery" at bounding box center [354, 564] width 218 height 35
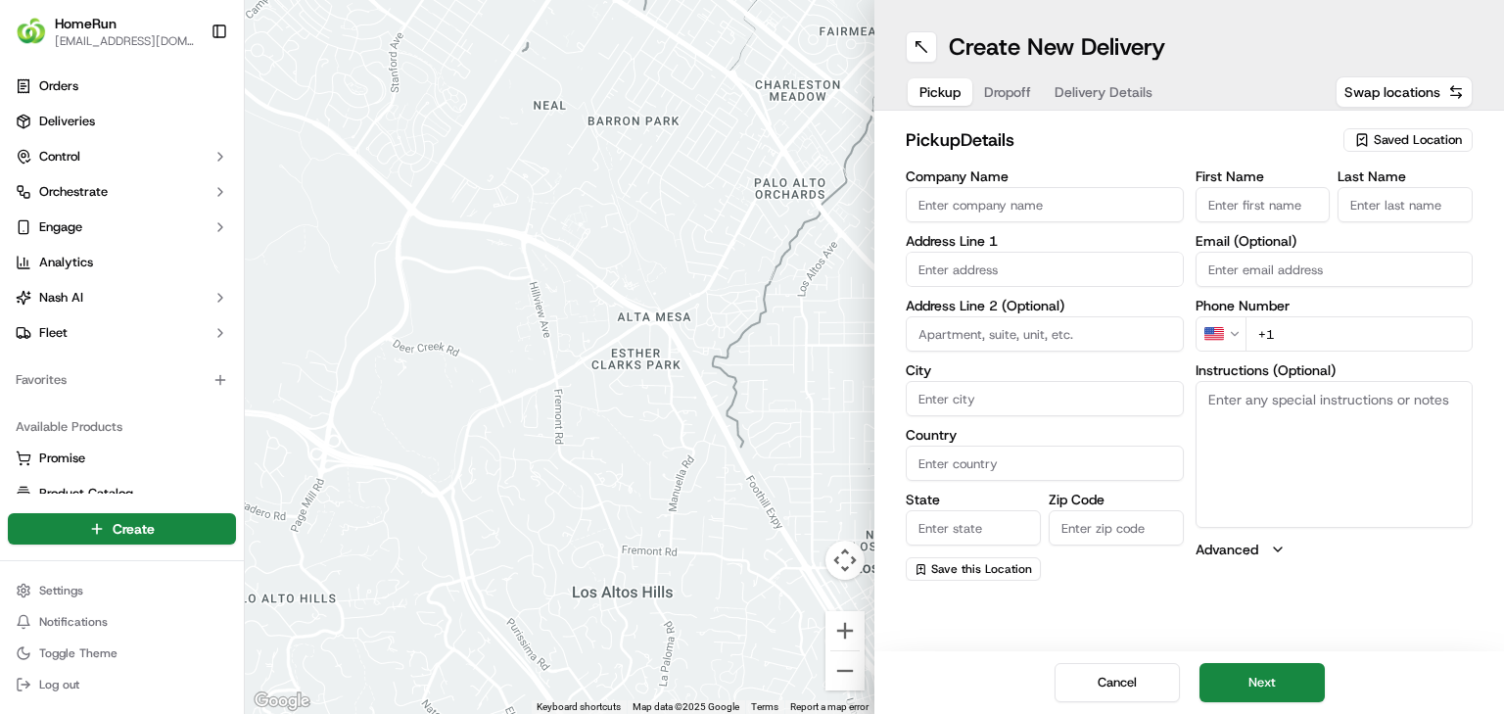
click at [1412, 143] on span "Saved Location" at bounding box center [1418, 140] width 88 height 18
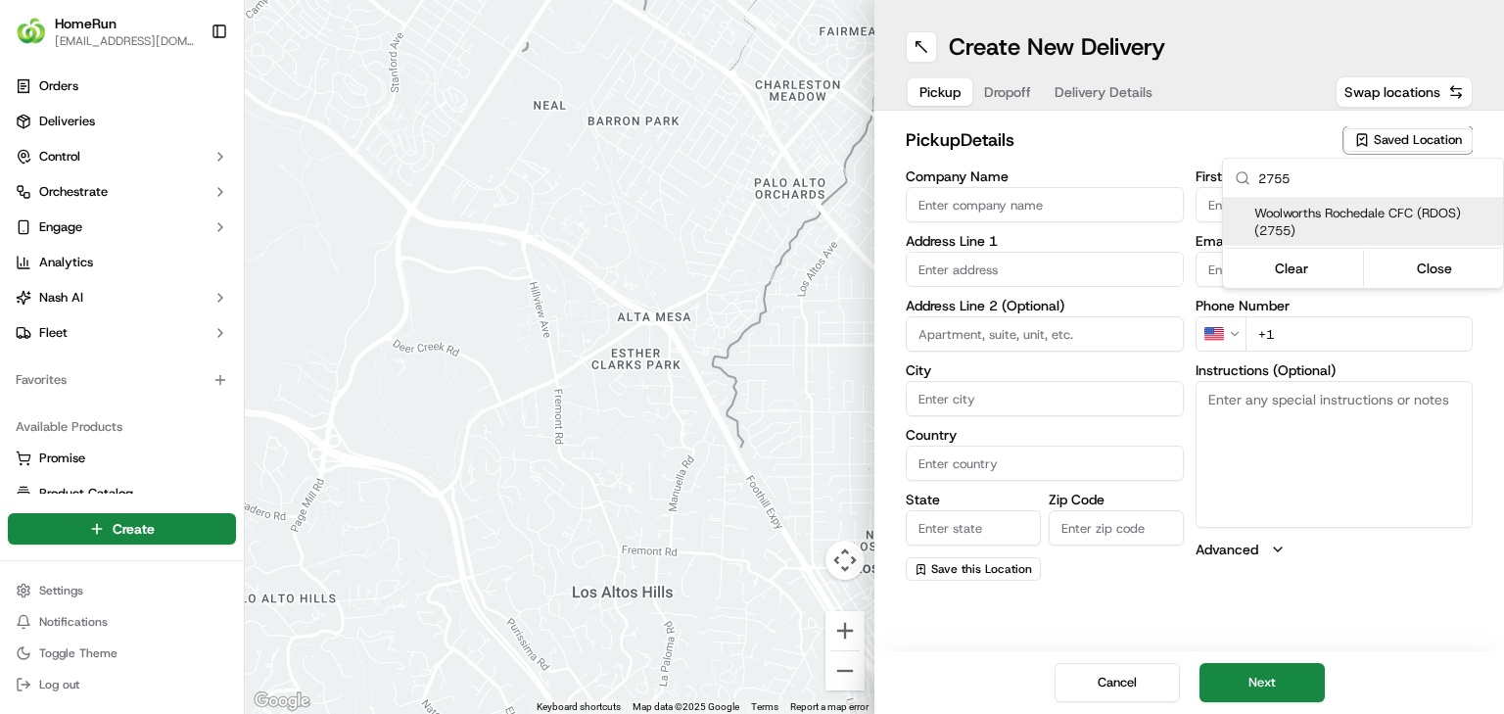
type input "2755"
click at [1353, 214] on span "Woolworths Rochedale CFC (RDOS) (2755)" at bounding box center [1374, 222] width 241 height 35
type input "Woolworths Rochedale CFC (RDOS)"
type input "11 Interchange Place"
type input "Rochedale"
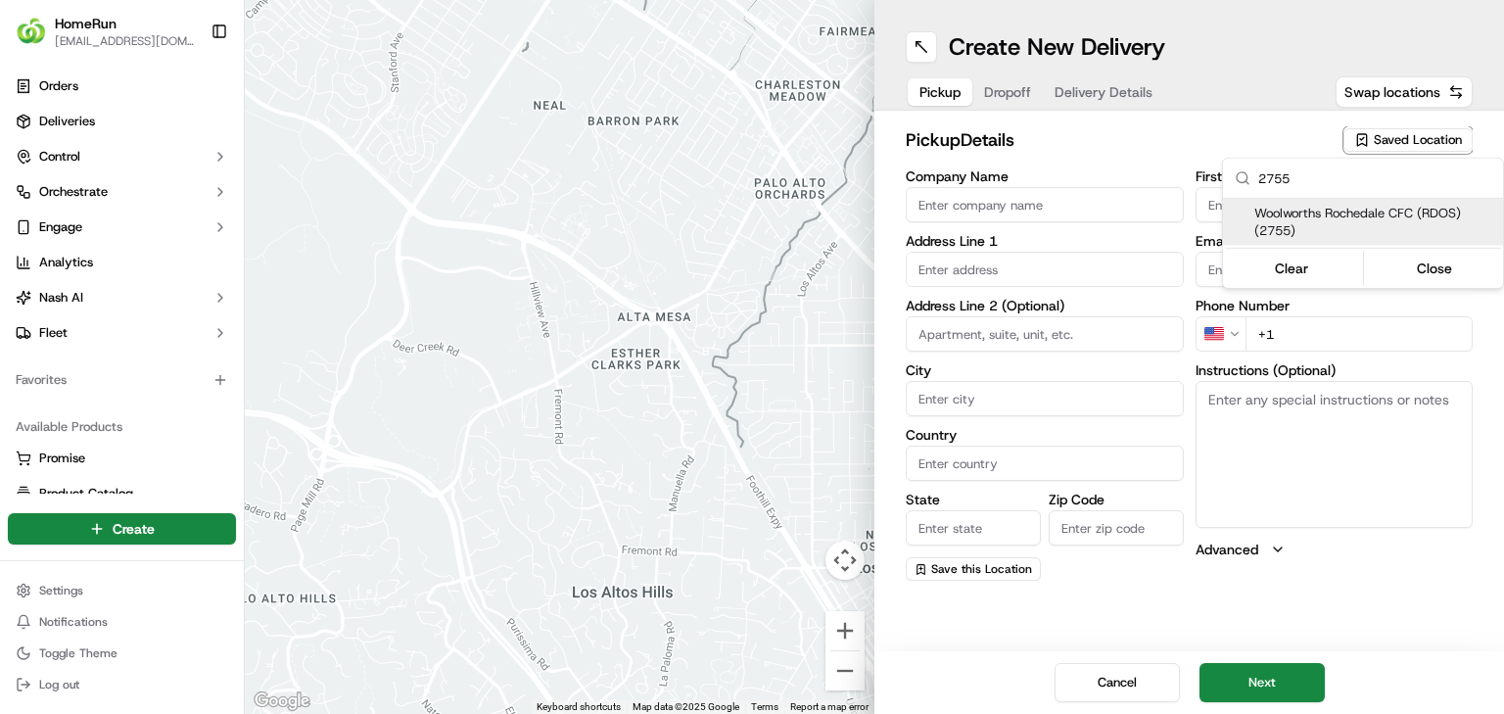
type input "AU"
type input "QLD"
type input "4123"
type input "Manager"
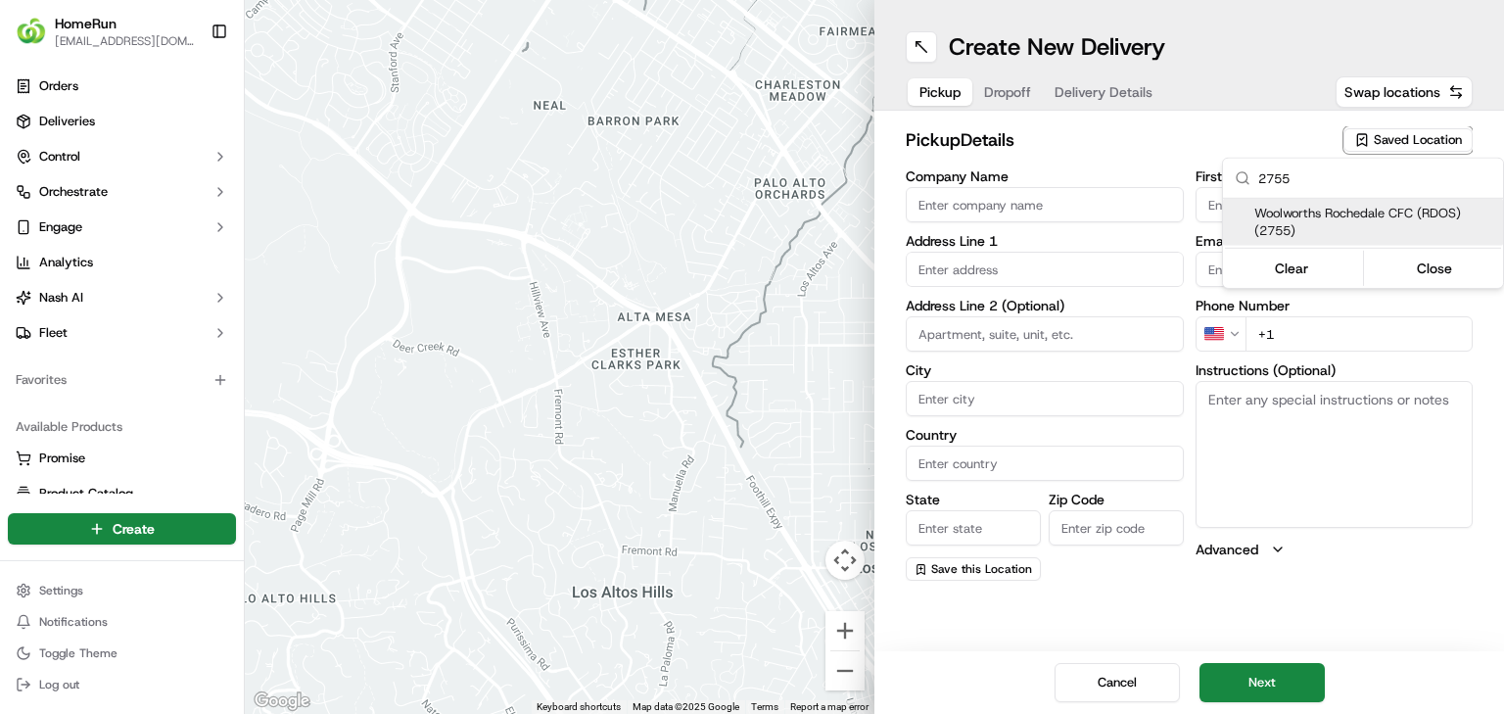
type input "+61 7 3648 4416"
type textarea "Collect via Direct-to-Boot Drive Thru. Enter from Gardner Rd into Interchange P…"
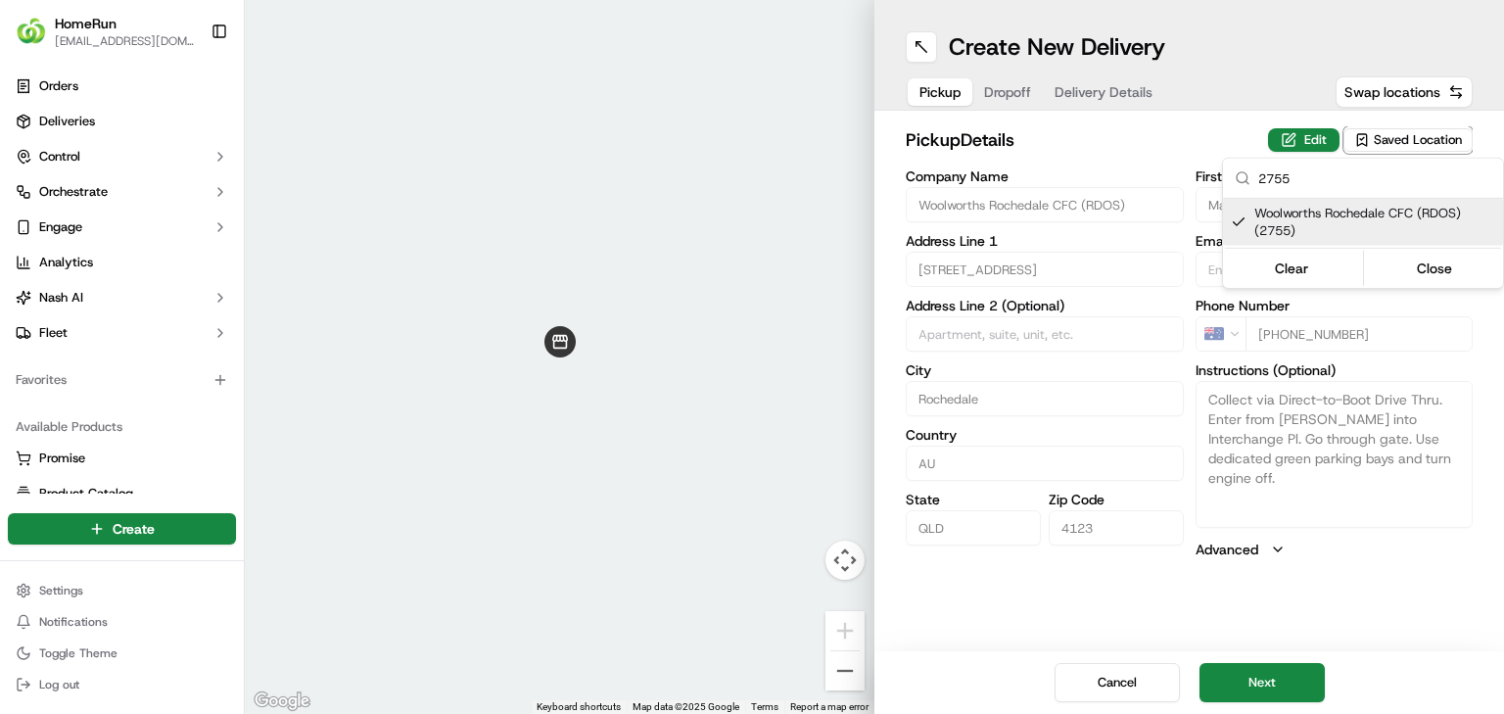
click at [1342, 223] on span "Woolworths Rochedale CFC (RDOS) (2755)" at bounding box center [1374, 222] width 241 height 35
type input "+1"
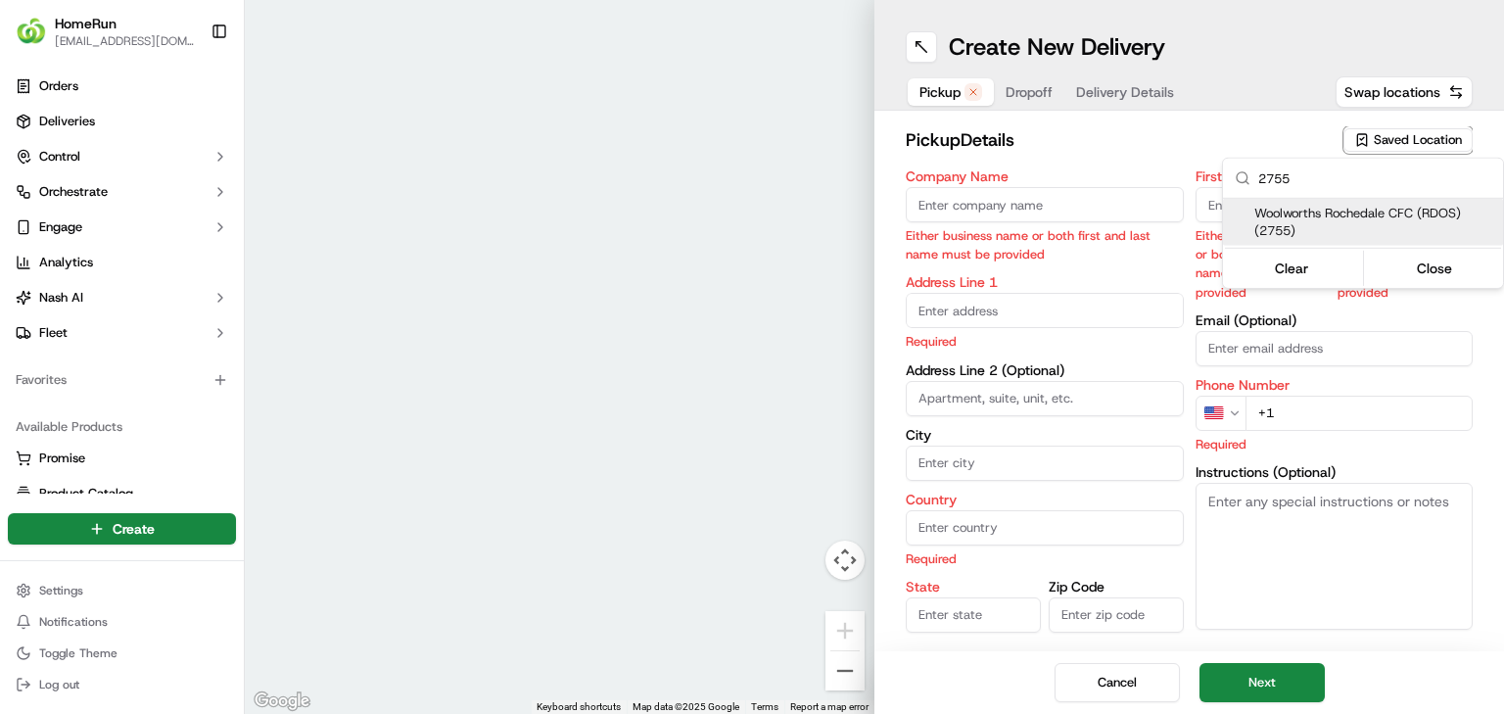
click at [1123, 196] on html "HomeRun jbonham1@woolworths.com.au Toggle Sidebar Orders Deliveries Control Orc…" at bounding box center [752, 357] width 1504 height 714
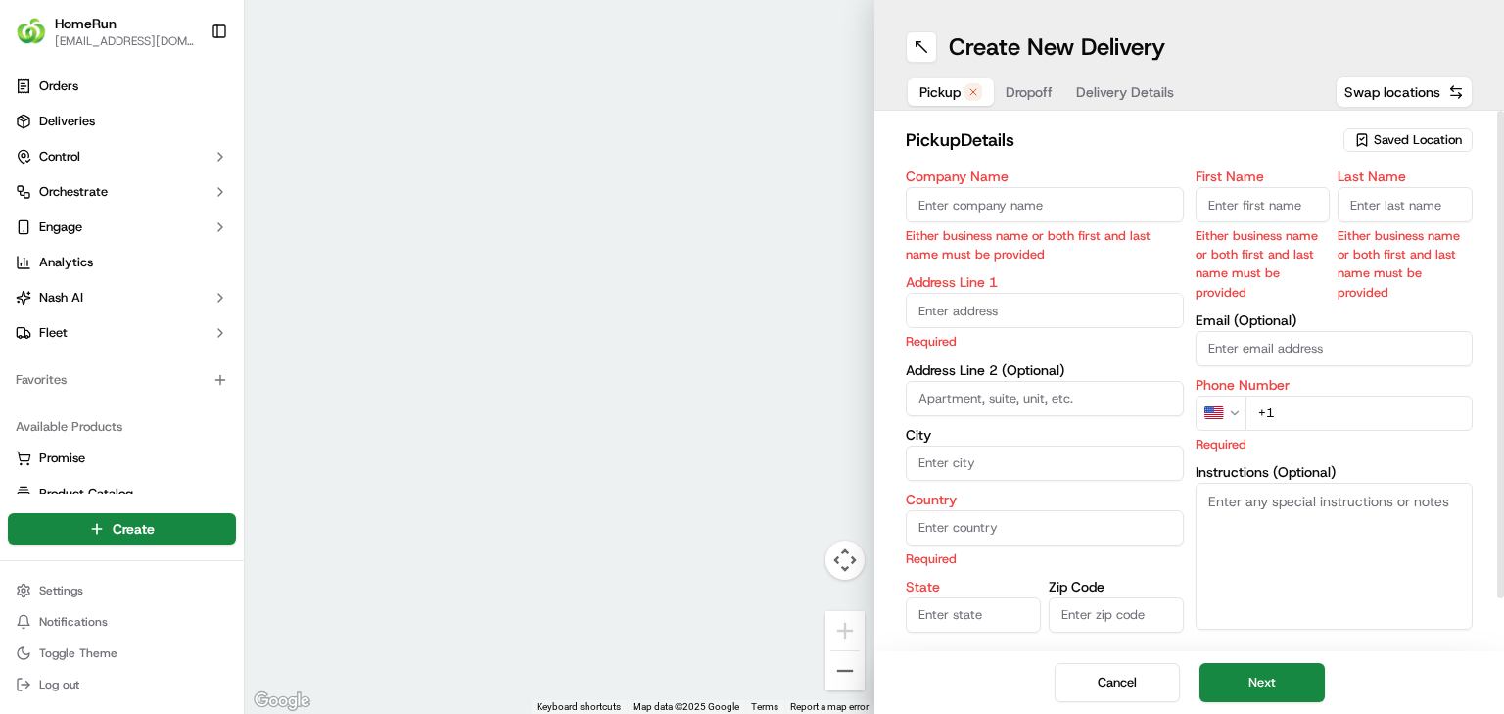
click at [1172, 210] on input "Company Name" at bounding box center [1045, 204] width 278 height 35
click at [1093, 202] on input "Company Name" at bounding box center [1045, 204] width 278 height 35
paste input "Leilah Ramsdale"
type input "Leilah Ramsdale"
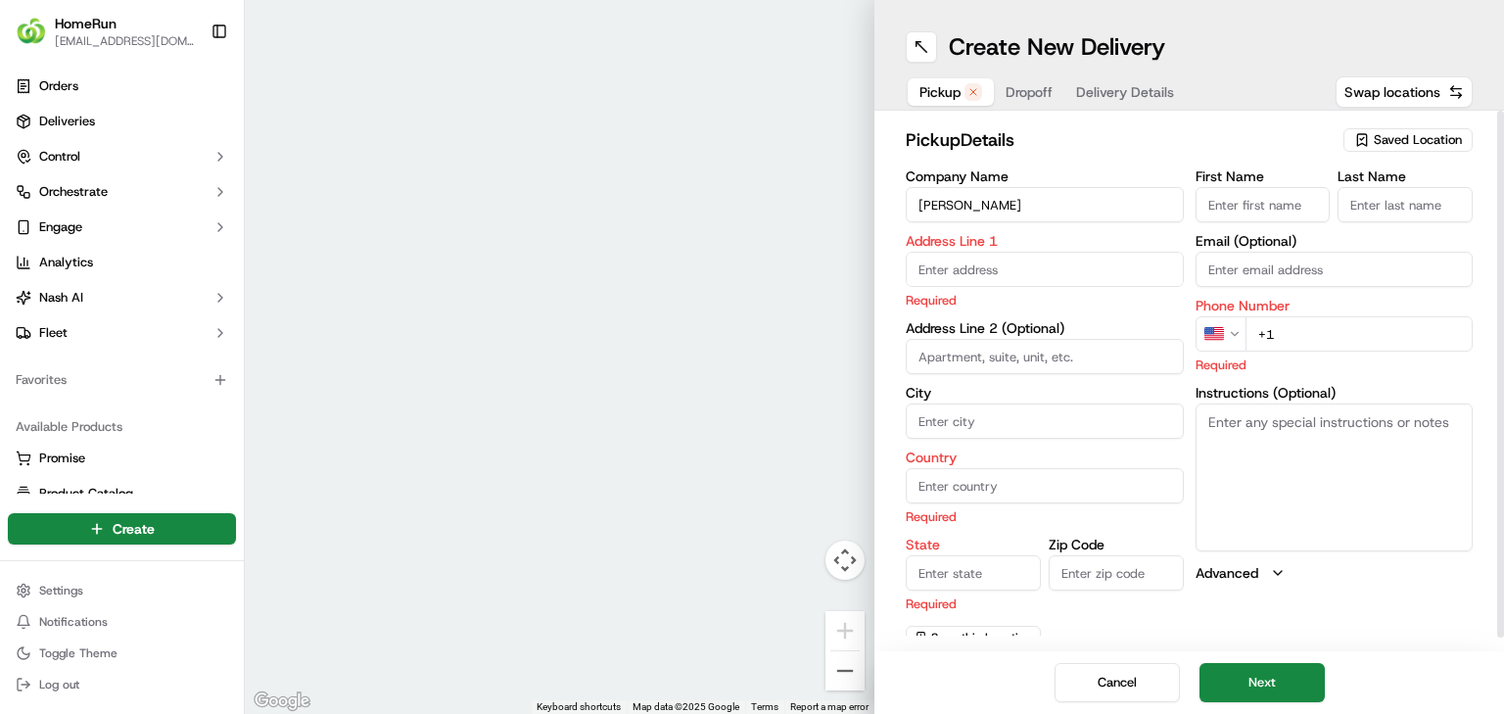
click at [1244, 208] on input "First Name" at bounding box center [1263, 204] width 135 height 35
paste input "Leilah Ramsdale"
click at [1289, 196] on input "Leilah Ramsdale" at bounding box center [1263, 204] width 135 height 35
type input "Leilah"
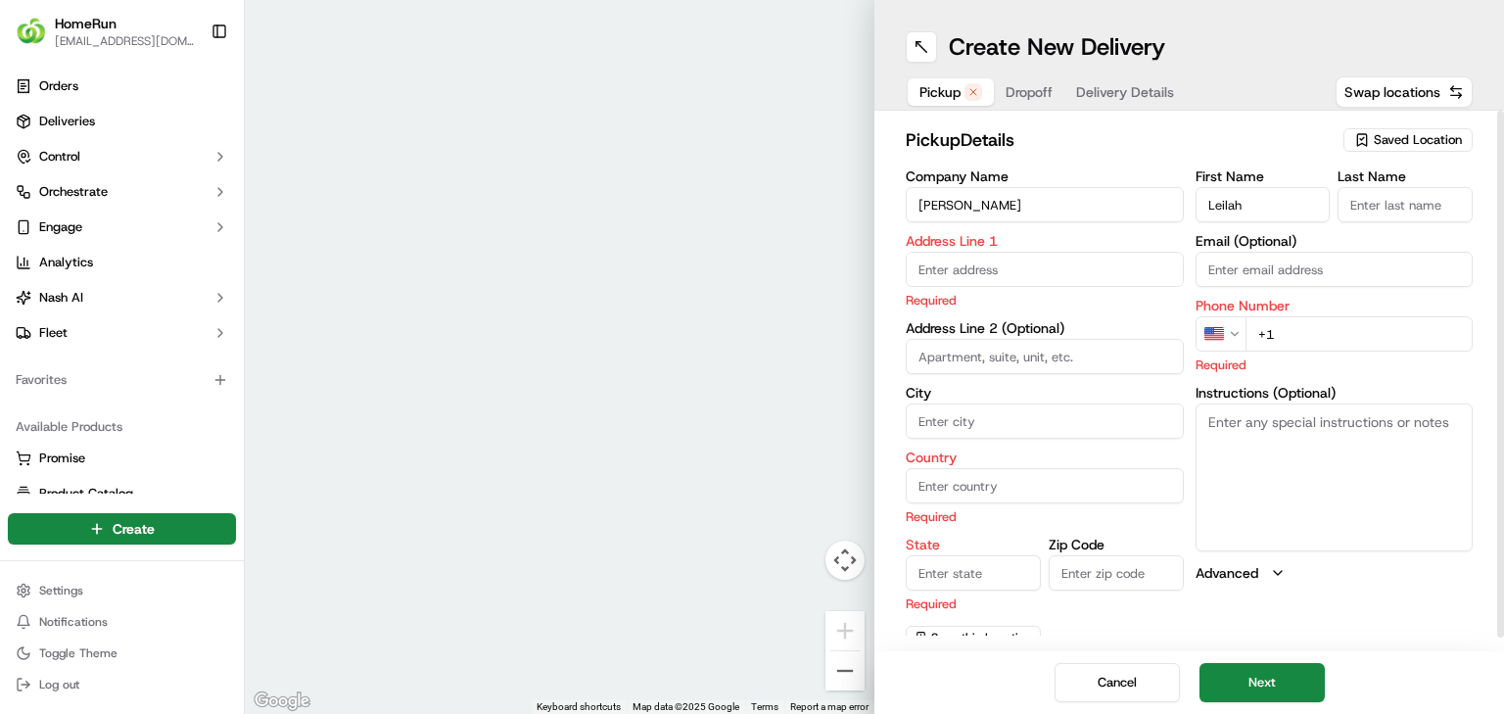
click at [1403, 211] on input "Last Name" at bounding box center [1405, 204] width 135 height 35
paste input "Ramsdale"
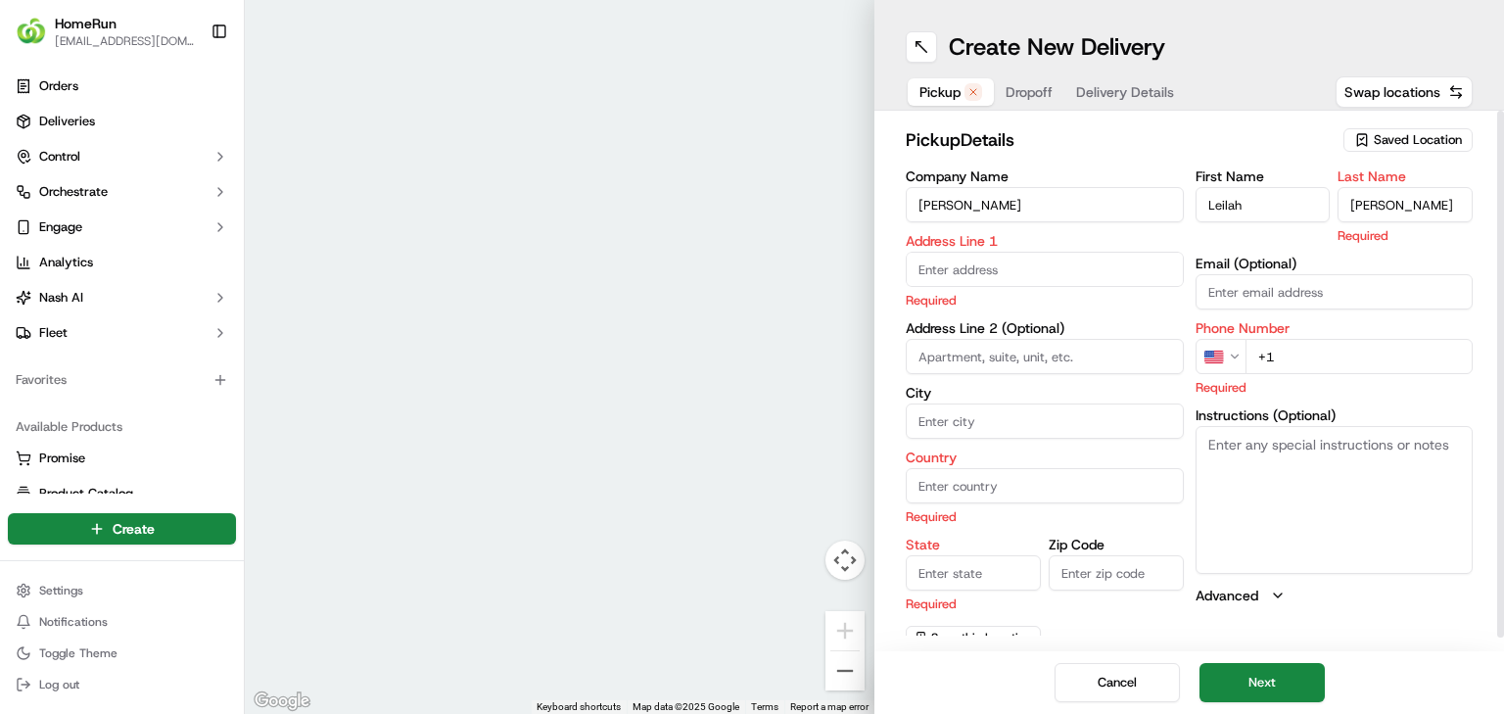
type input "Ramsdale"
click at [1051, 256] on input "text" at bounding box center [1045, 269] width 278 height 35
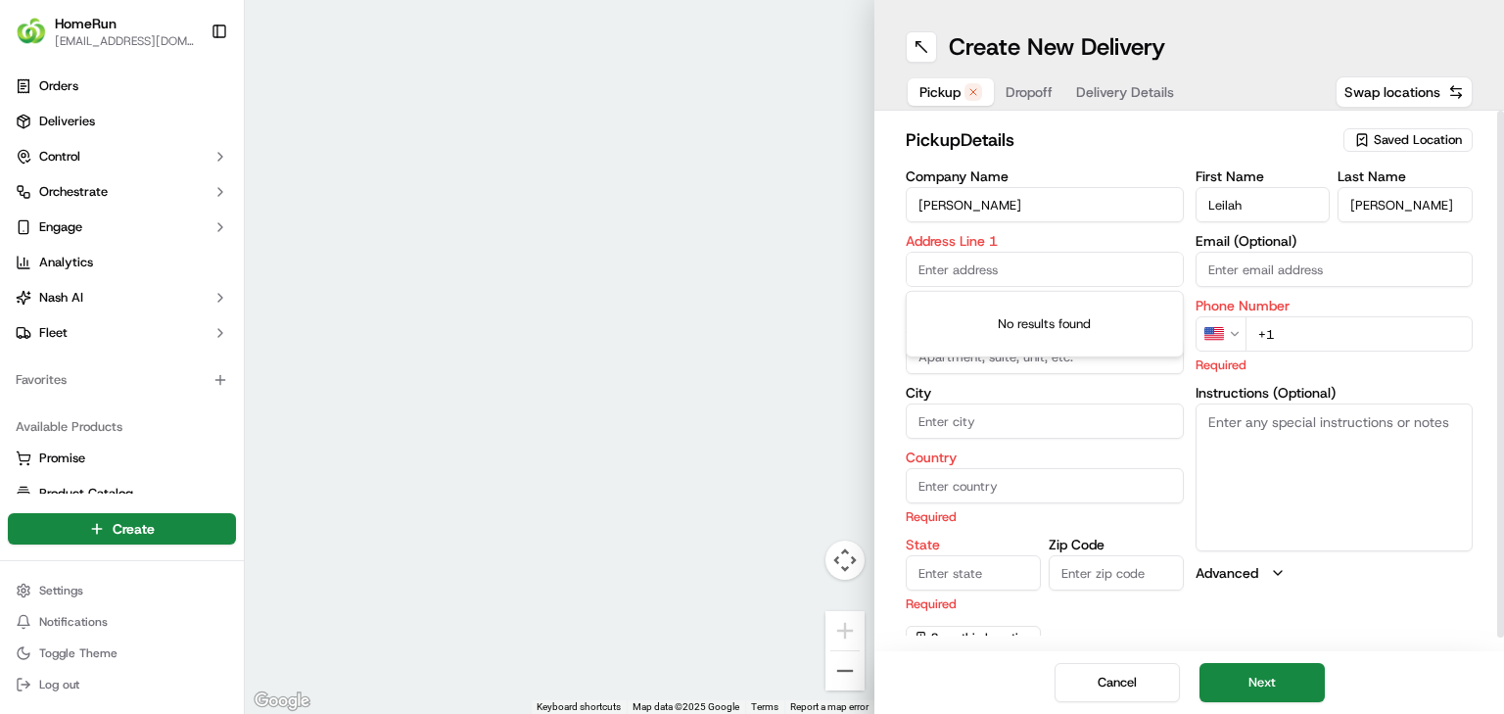
click at [1065, 288] on div "Address Line 1 Required" at bounding box center [1045, 271] width 278 height 75
paste input "43 O'Grady St, UPPER MOUNT GRAVATT QLD UPPER MOUNT GRAVATT, 4122"
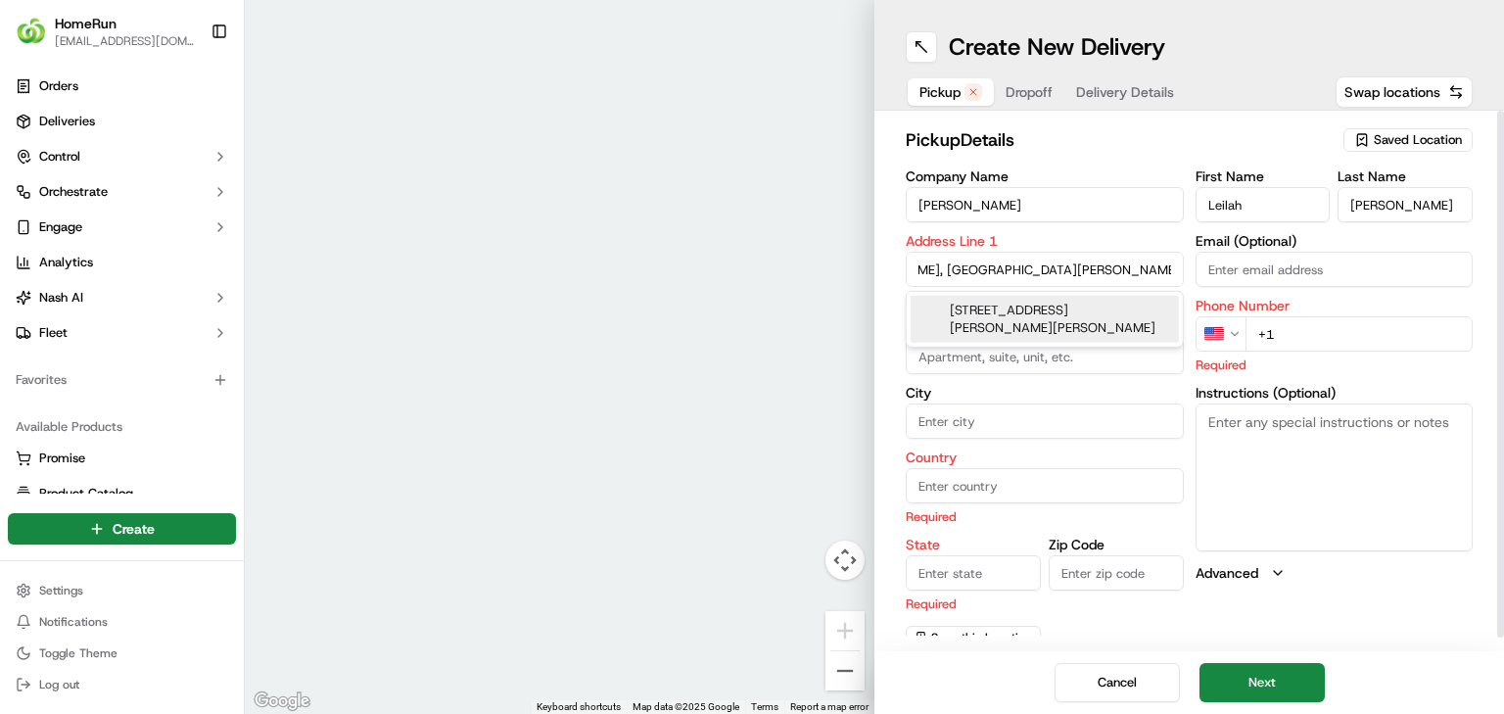
click at [1038, 305] on div "43 O'Grady Street, Upper Mount Gravatt QLD, Australia" at bounding box center [1045, 319] width 268 height 47
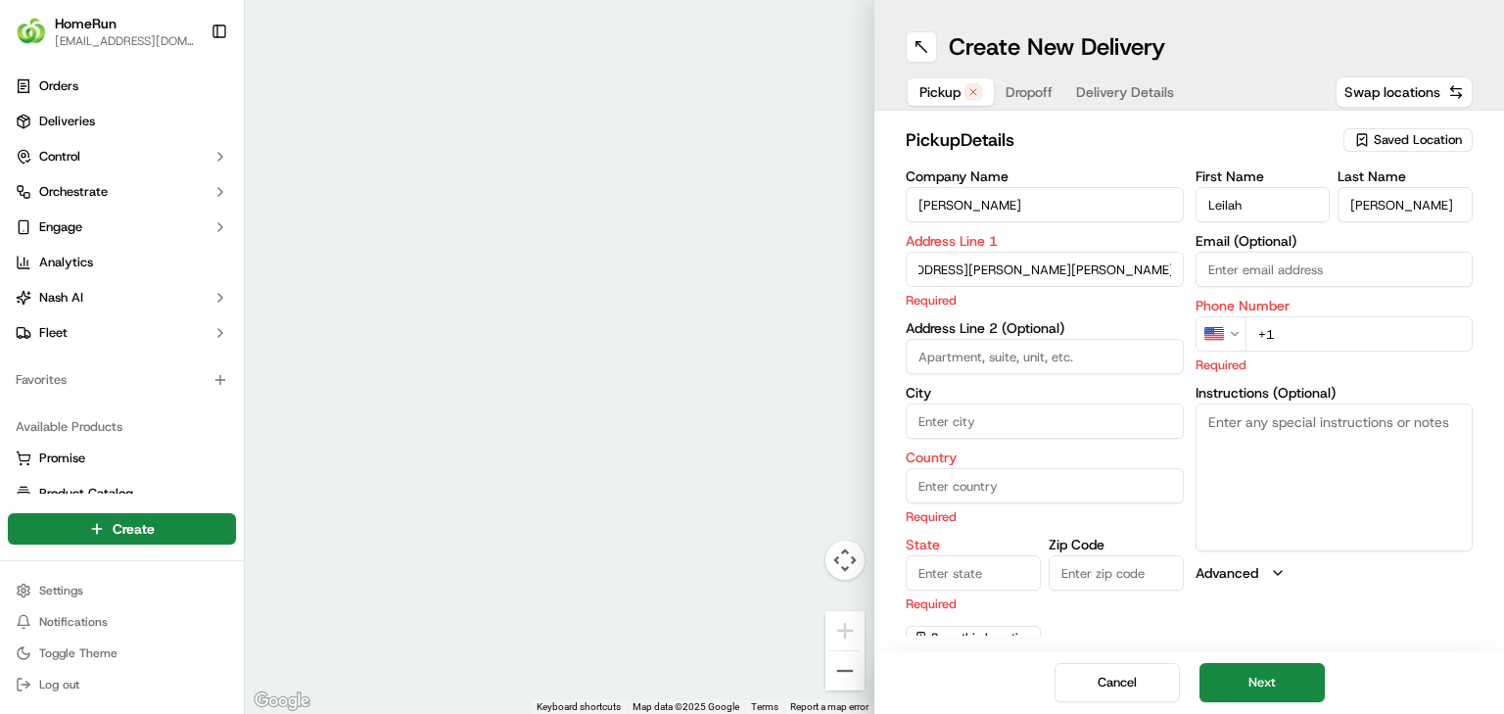
type input "43 O'Grady St, Upper Mount Gravatt QLD 4122, Australia"
type input "Upper Mount Gravatt"
type input "Australia"
type input "QLD"
type input "4122"
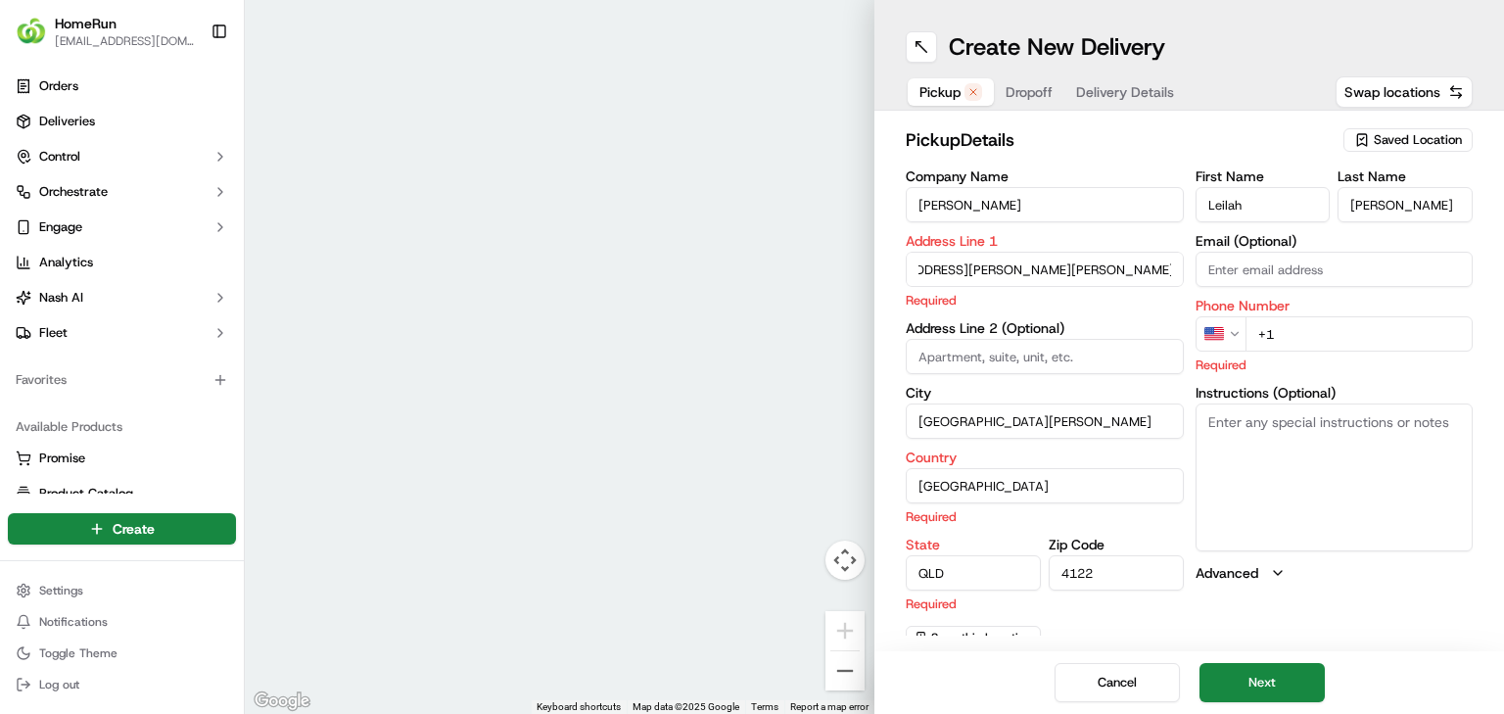
type input "43 O'Grady Street"
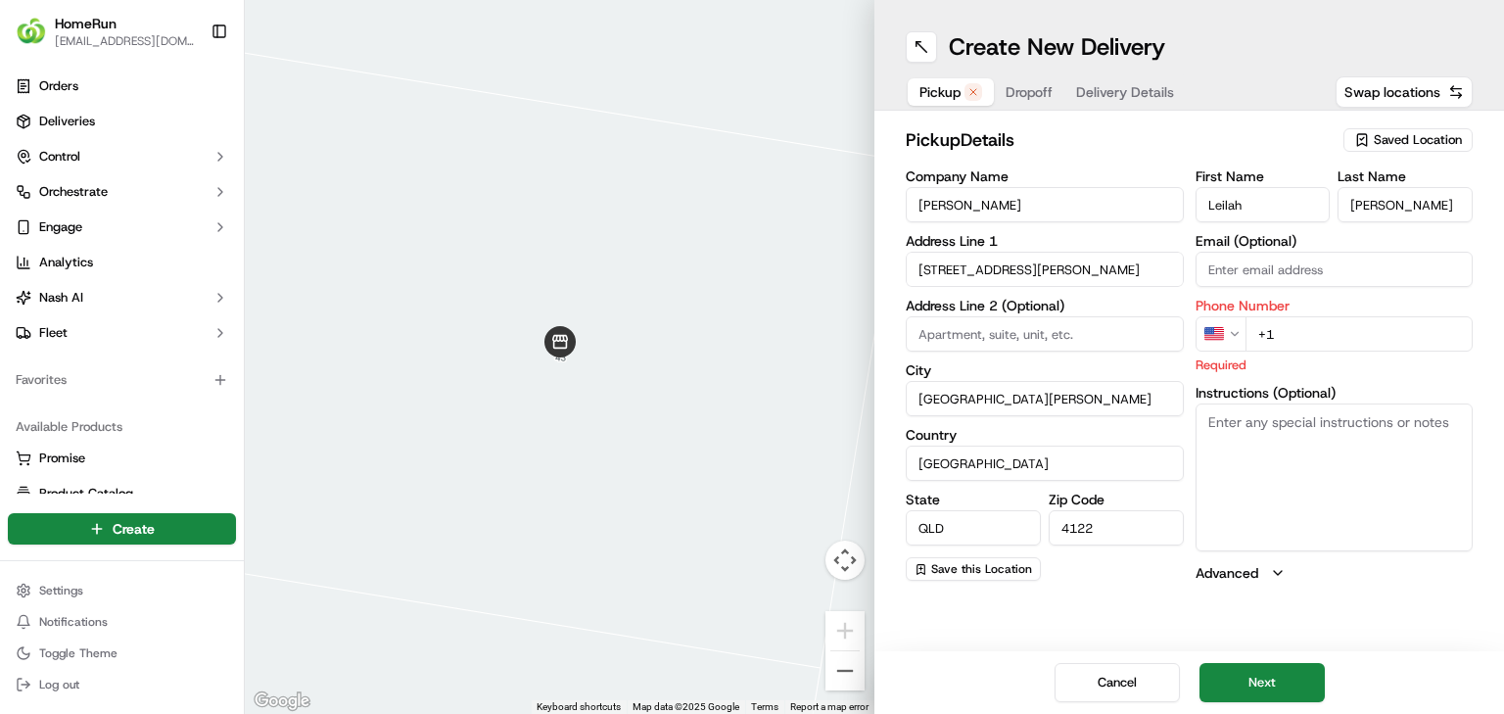
click at [1196, 347] on div "Company Name Leilah Ramsdale Address Line 1 43 O'Grady Street Address Line 2 (O…" at bounding box center [1189, 375] width 567 height 413
click at [1214, 339] on html "HomeRun jbonham1@woolworths.com.au Toggle Sidebar Orders Deliveries Control Orc…" at bounding box center [752, 357] width 1504 height 714
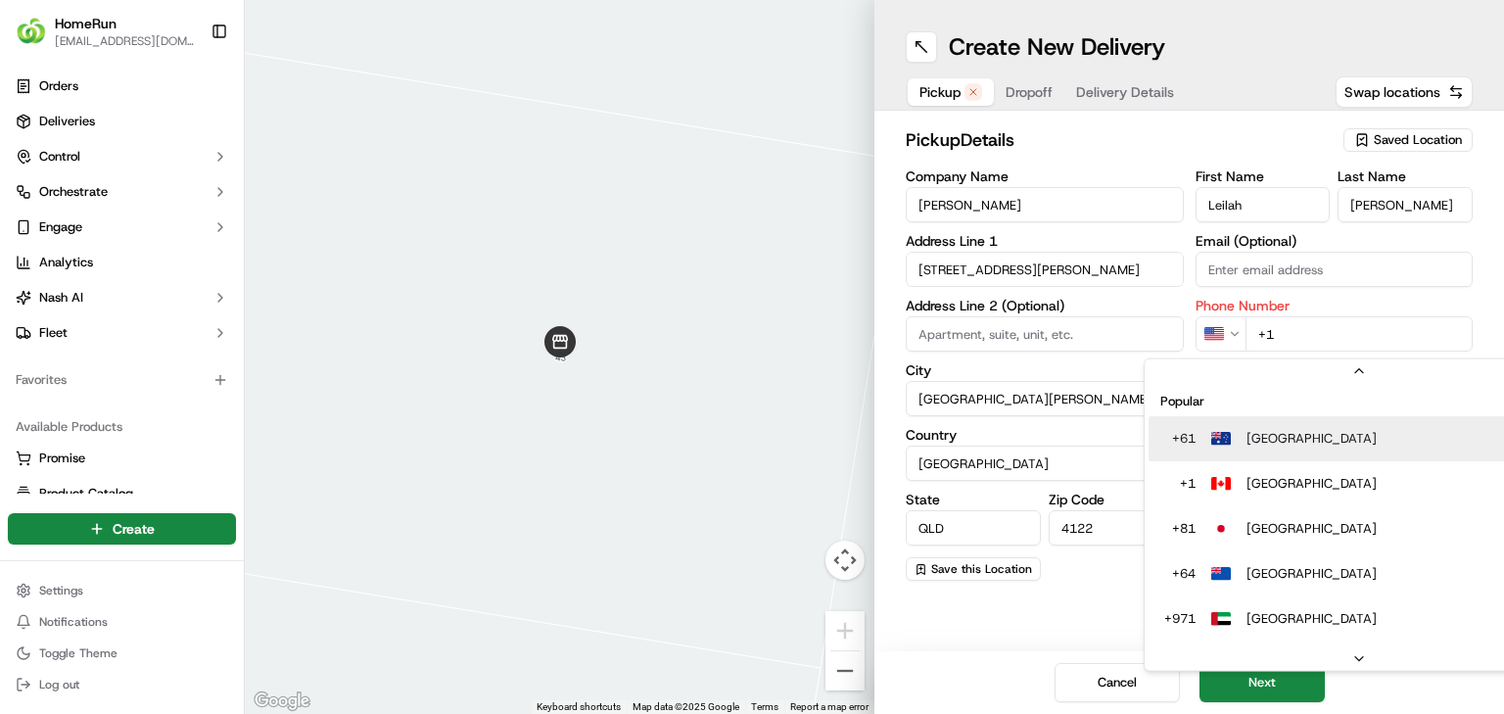
scroll to position [39, 0]
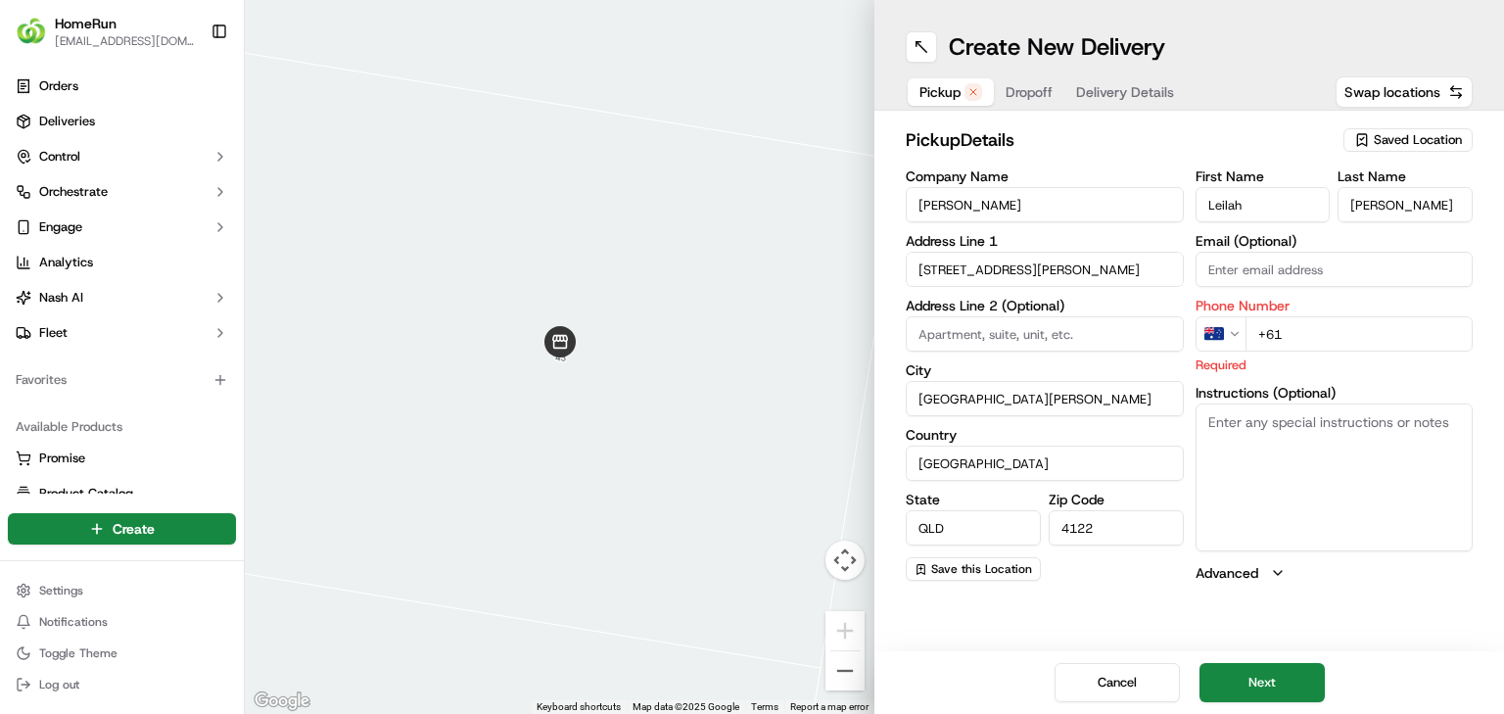
click at [1307, 329] on input "+61" at bounding box center [1359, 333] width 228 height 35
paste input "0404 202 931"
type input "+61 0404 202 931"
click at [1285, 667] on button "Next" at bounding box center [1261, 682] width 125 height 39
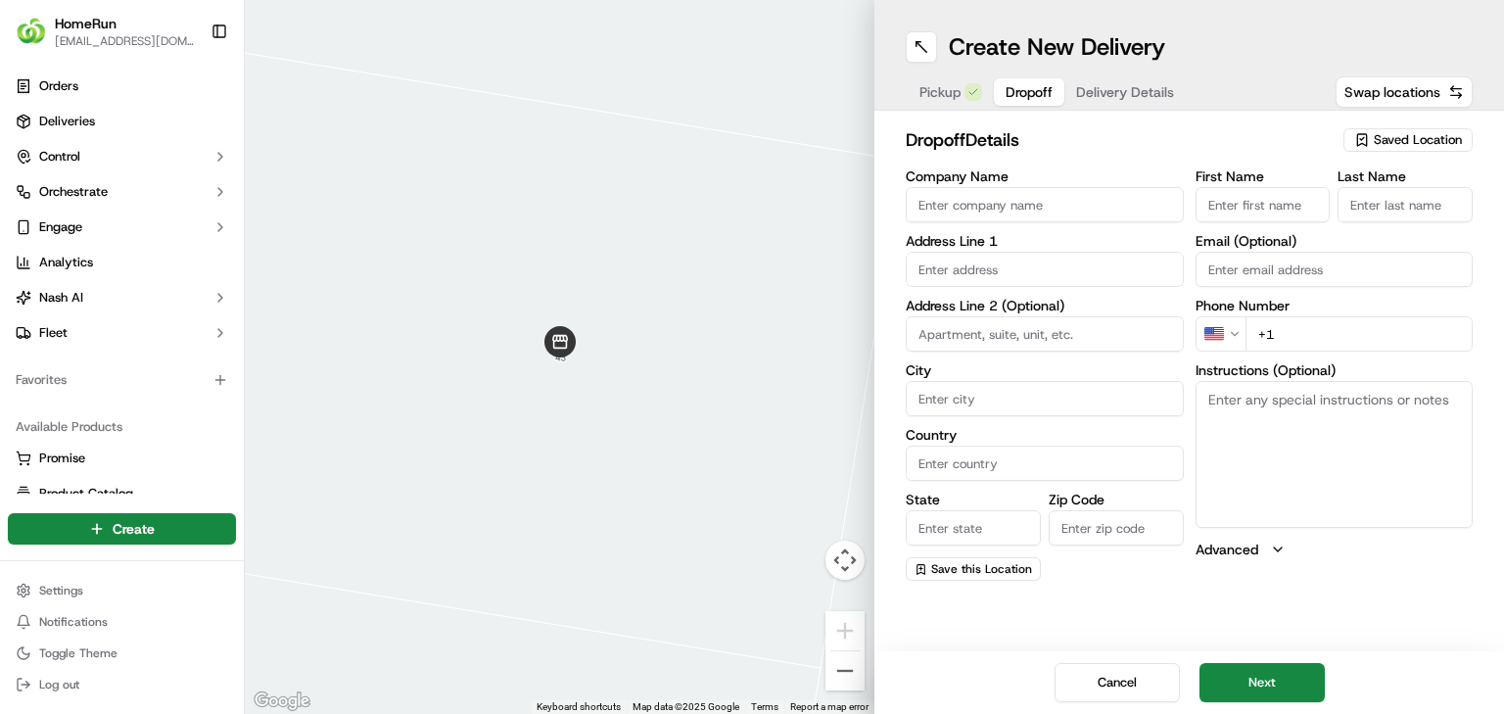
click at [1097, 206] on input "Company Name" at bounding box center [1045, 204] width 278 height 35
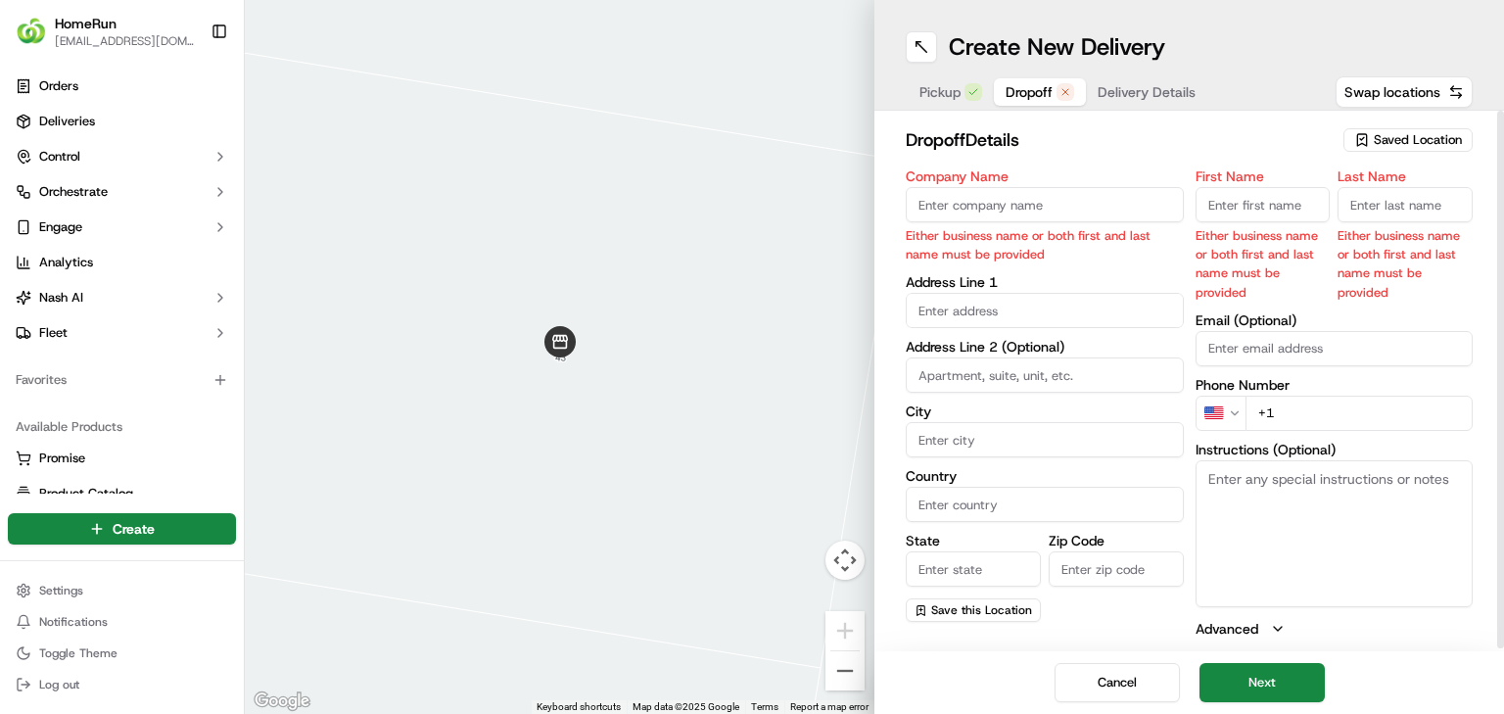
click at [1024, 209] on input "Company Name" at bounding box center [1045, 204] width 278 height 35
paste input "Leilah Ramsdale"
type input "Leilah Ramsdale"
click at [1279, 205] on input "First Name" at bounding box center [1263, 204] width 135 height 35
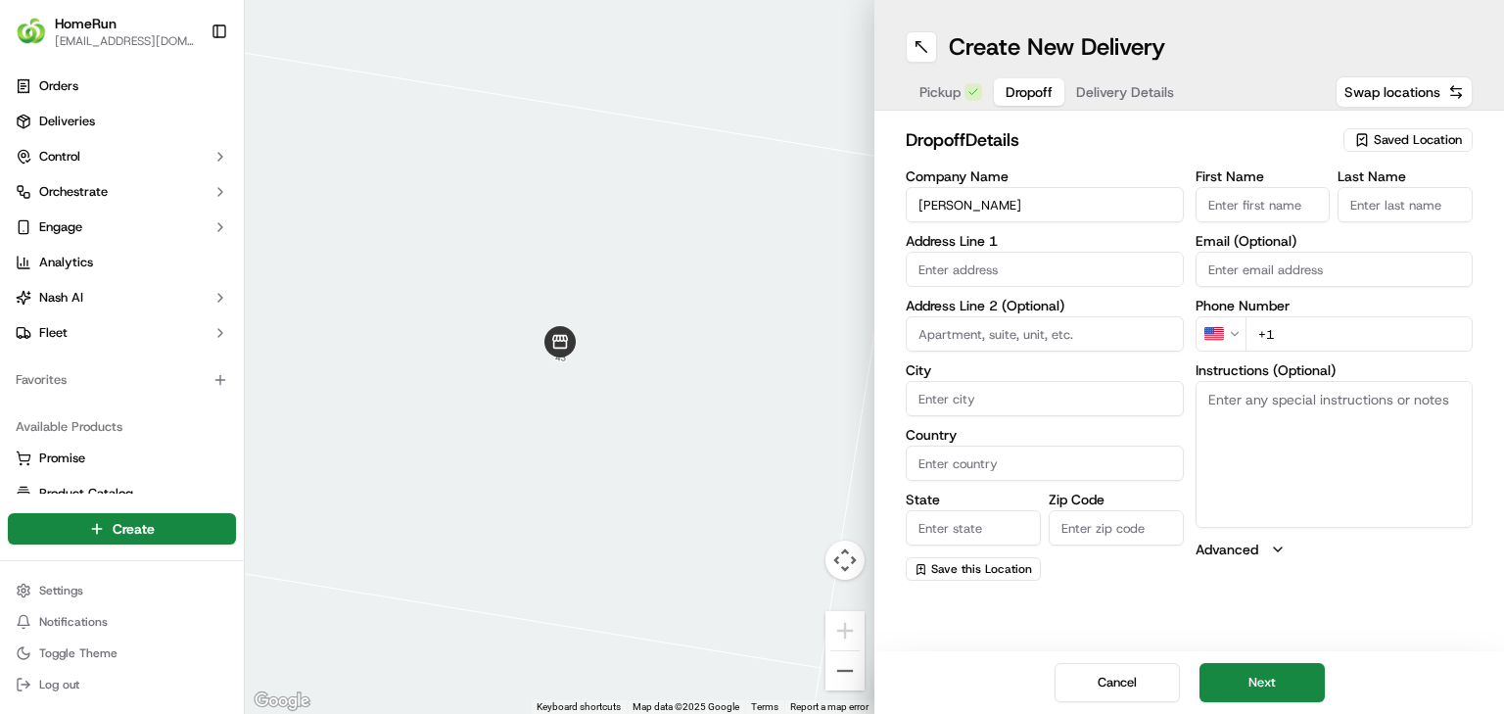
paste input "Leilah Ramsdale"
click at [1281, 205] on input "Leilah Ramsdale" at bounding box center [1263, 204] width 135 height 35
type input "Leilah"
click at [1406, 202] on input "Last Name" at bounding box center [1405, 204] width 135 height 35
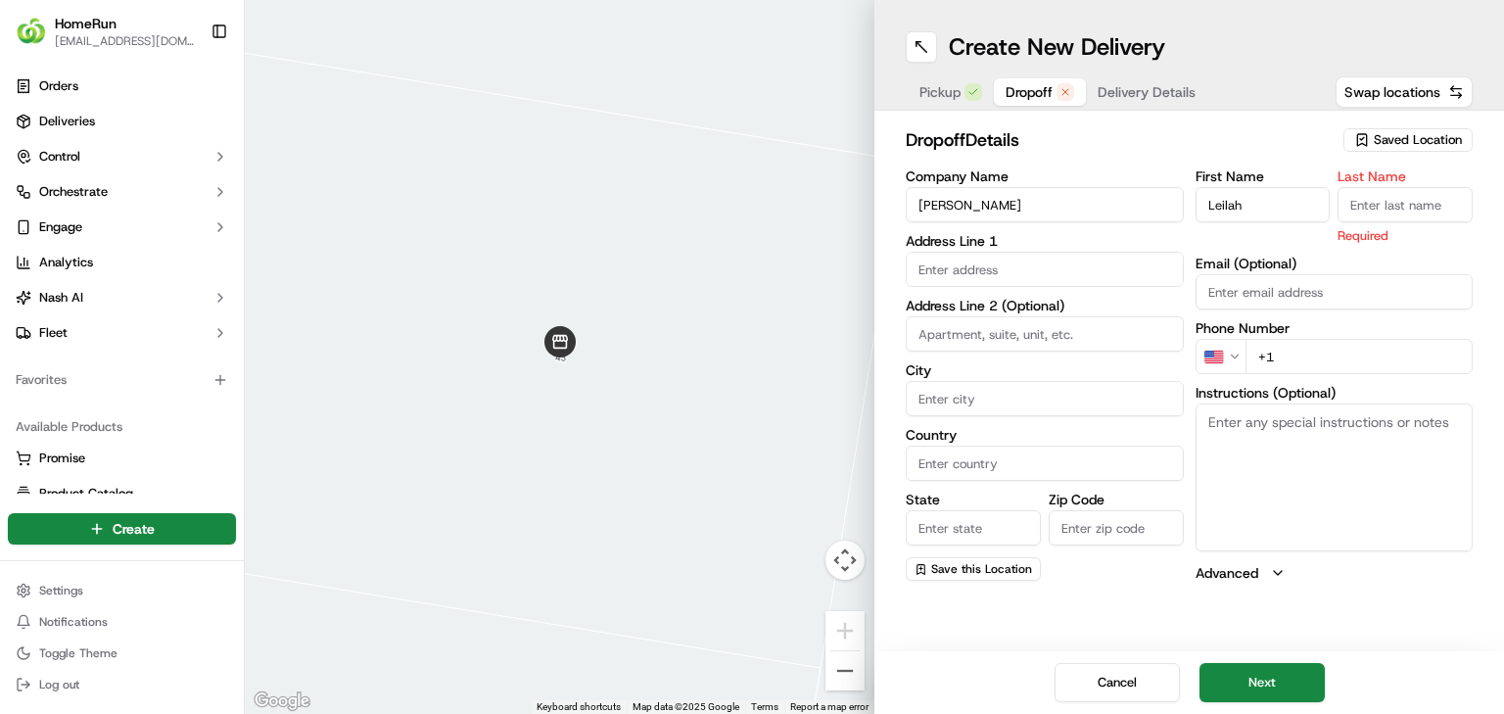
paste input "Ramsdale"
type input "Ramsdale"
click at [1202, 372] on html "HomeRun jbonham1@woolworths.com.au Toggle Sidebar Orders Deliveries Control Orc…" at bounding box center [752, 357] width 1504 height 714
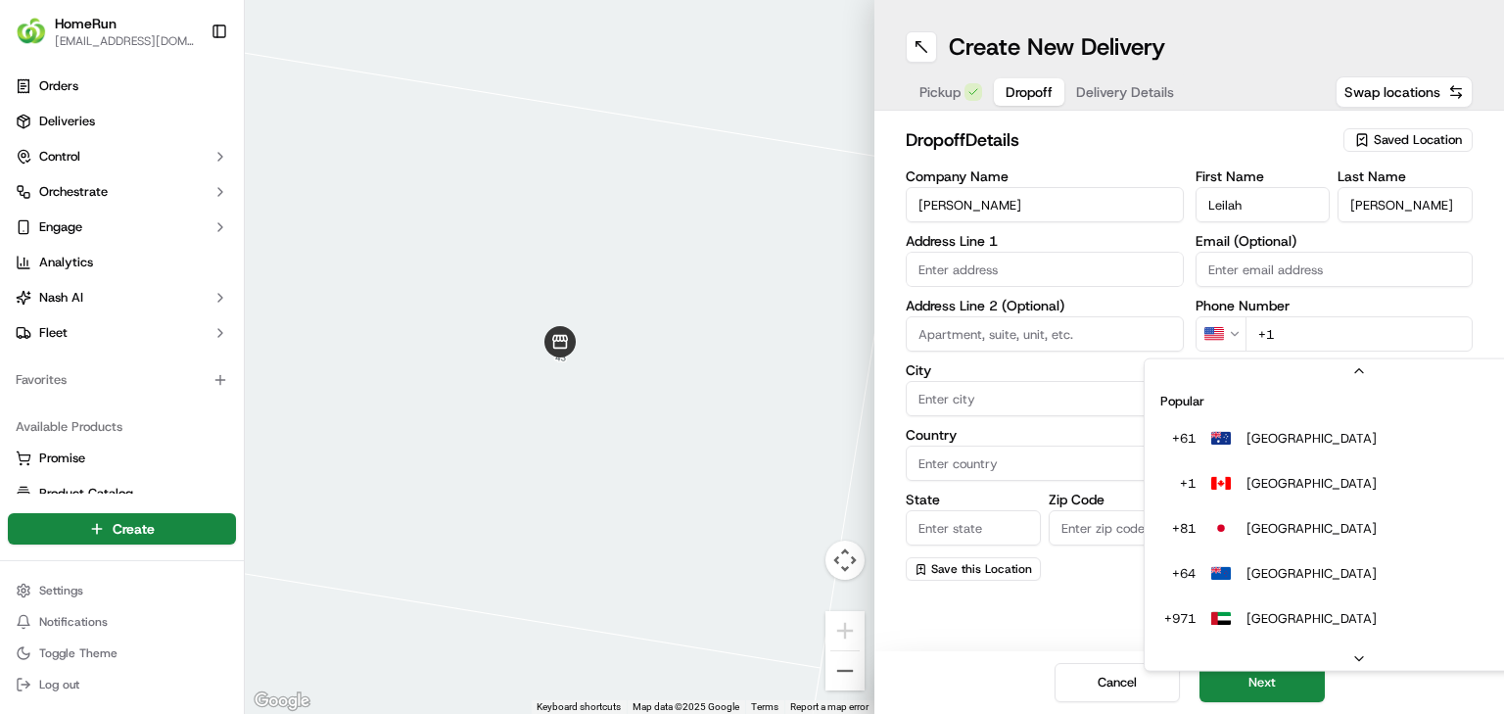
click at [1218, 355] on html "HomeRun jbonham1@woolworths.com.au Toggle Sidebar Orders Deliveries Control Orc…" at bounding box center [752, 357] width 1504 height 714
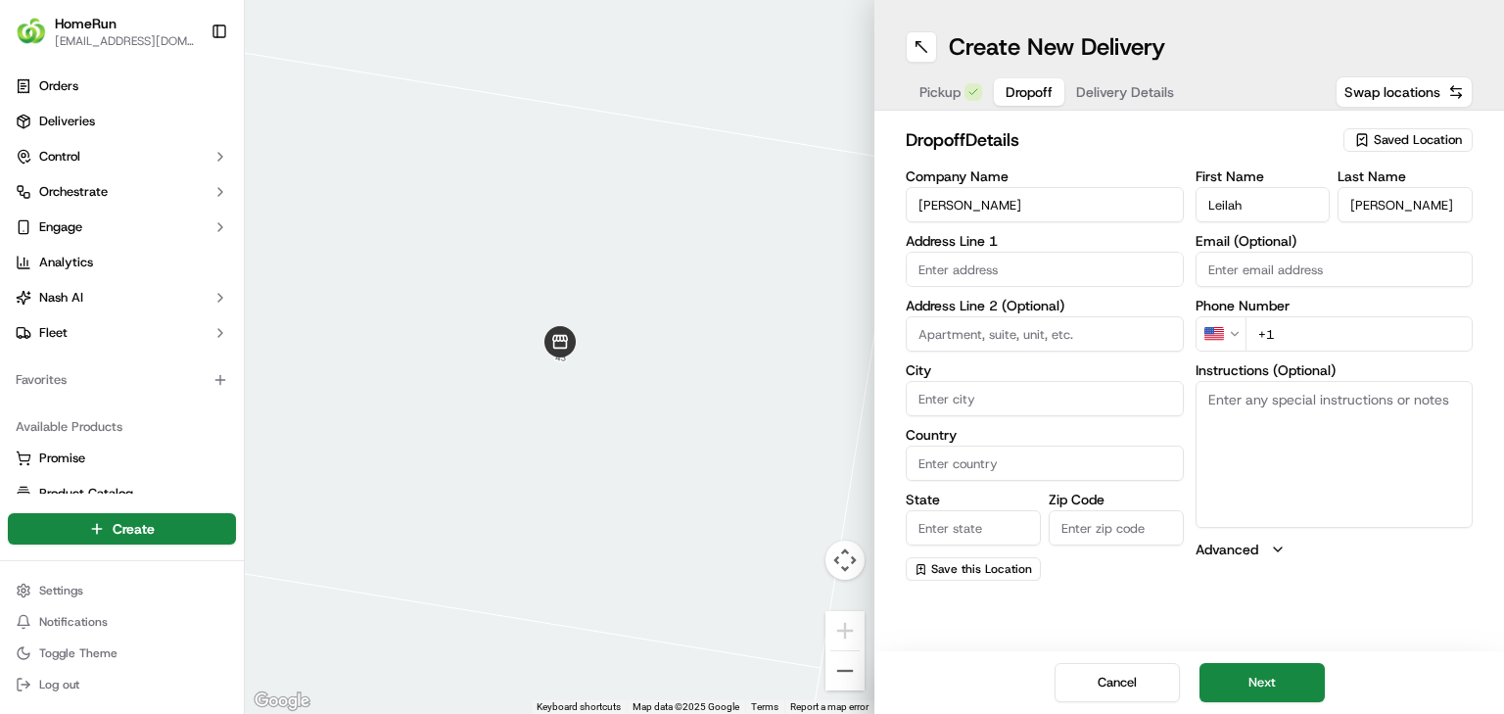
click at [1229, 337] on html "HomeRun jbonham1@woolworths.com.au Toggle Sidebar Orders Deliveries Control Orc…" at bounding box center [752, 357] width 1504 height 714
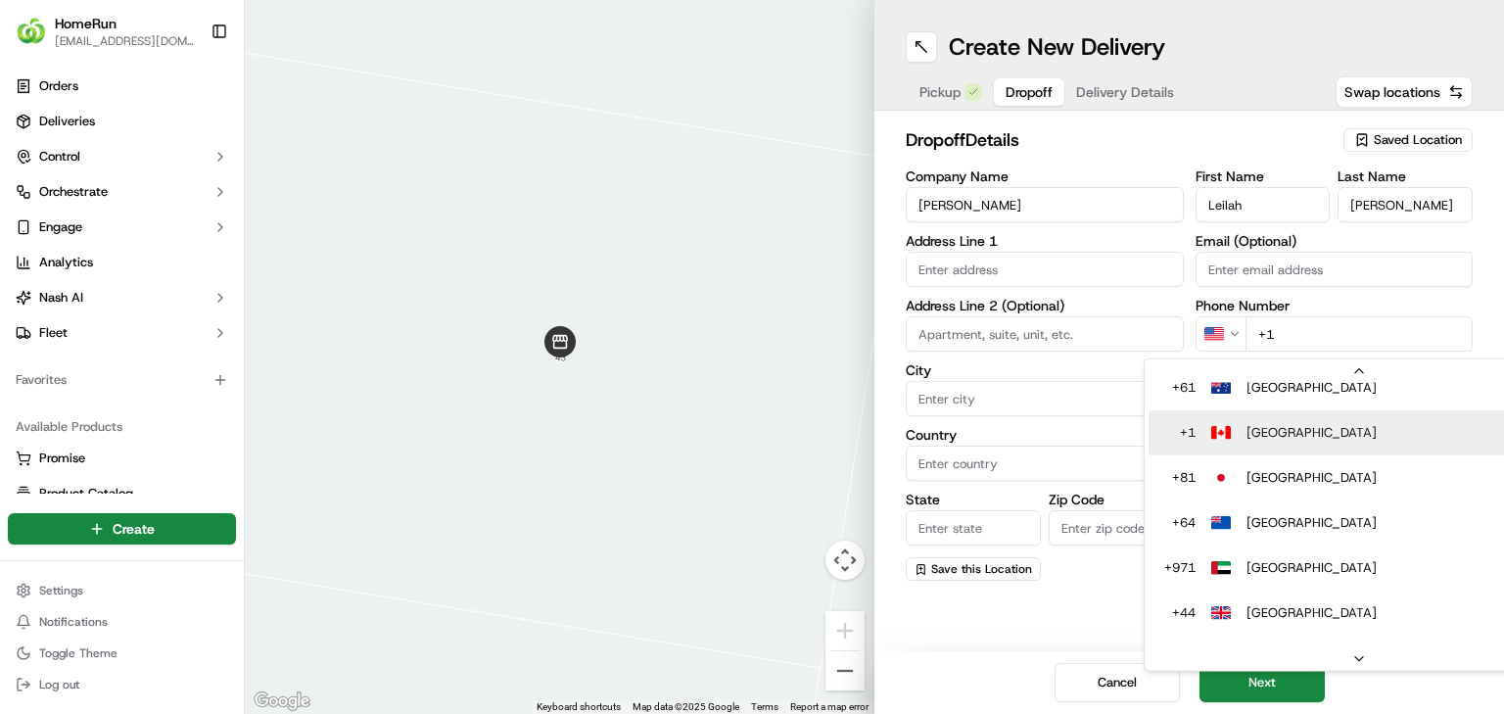
scroll to position [0, 0]
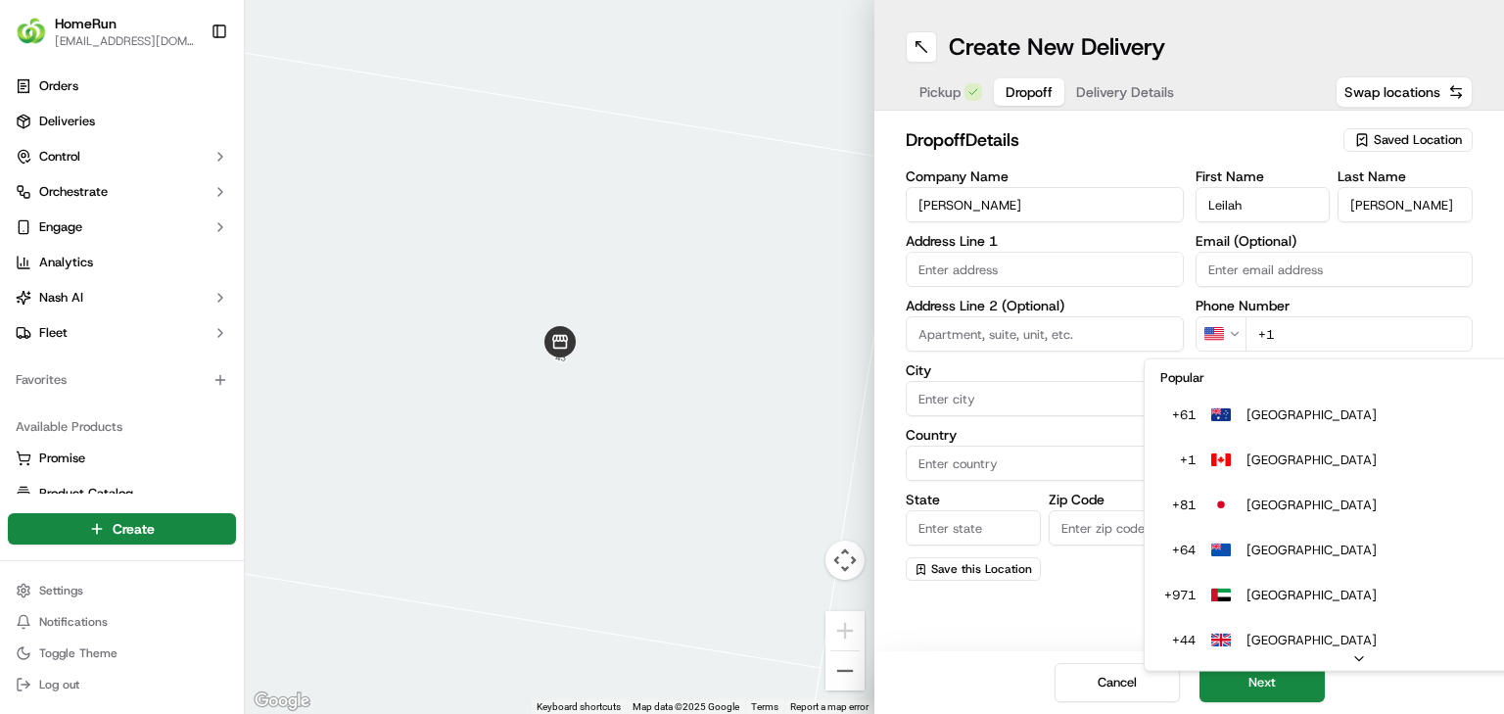
type input "+61"
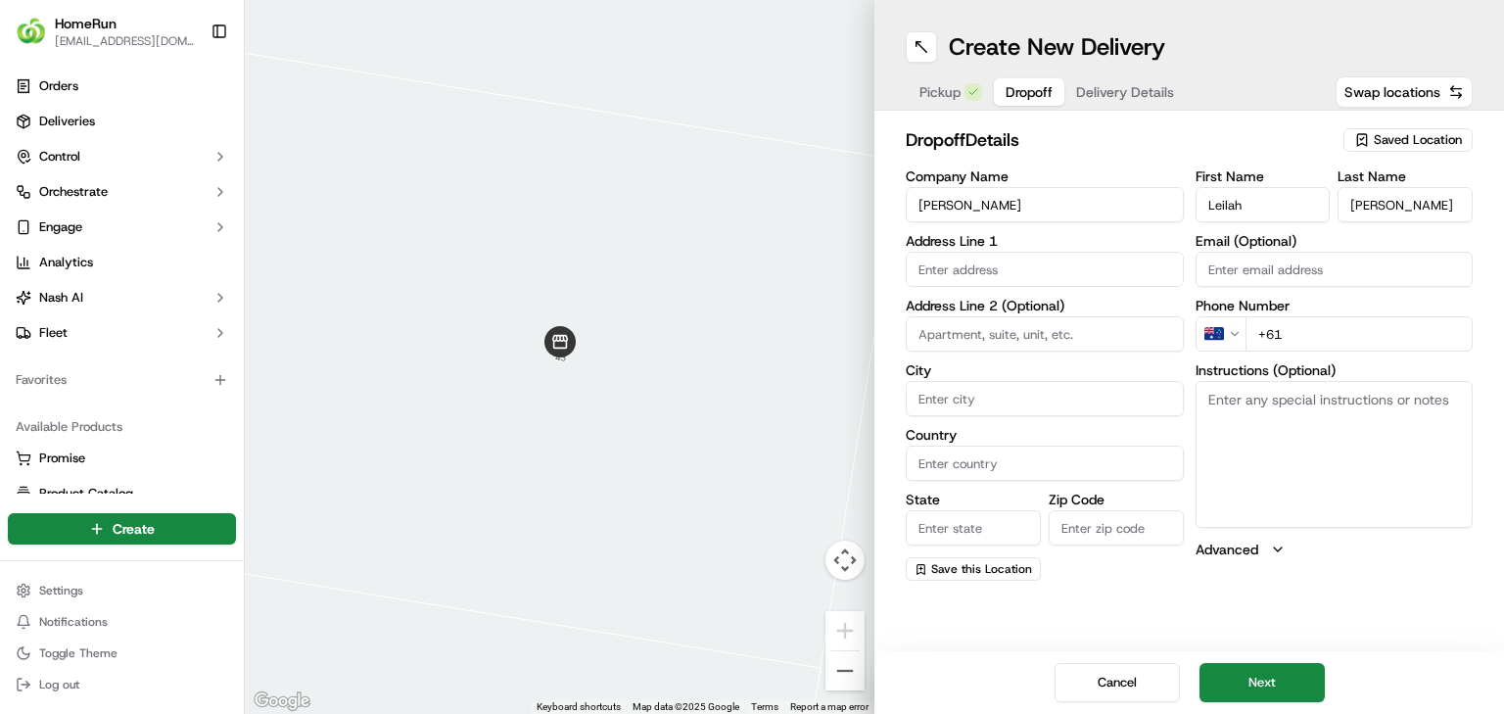
click at [1009, 258] on input "text" at bounding box center [1045, 269] width 278 height 35
paste input "43 O'Grady St, UPPER MOUNT GRAVATT QLD UPPER MOUNT GRAVATT, 4122"
click at [1048, 335] on div "43 O'Grady Street, Upper Mount Gravatt QLD, Australia" at bounding box center [1045, 319] width 268 height 47
type input "43 O'Grady St, Upper Mount Gravatt QLD 4122, Australia"
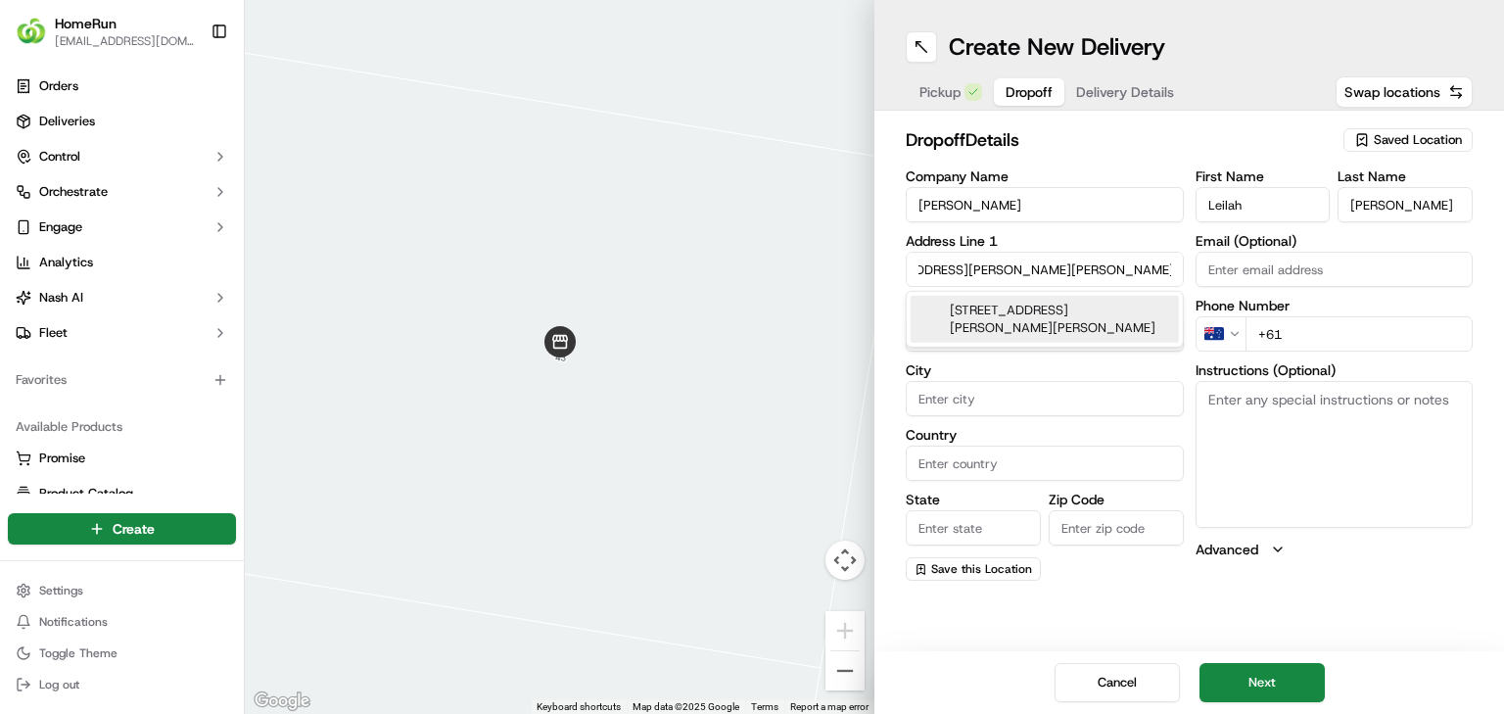
type input "Upper Mount Gravatt"
type input "Australia"
type input "QLD"
type input "4122"
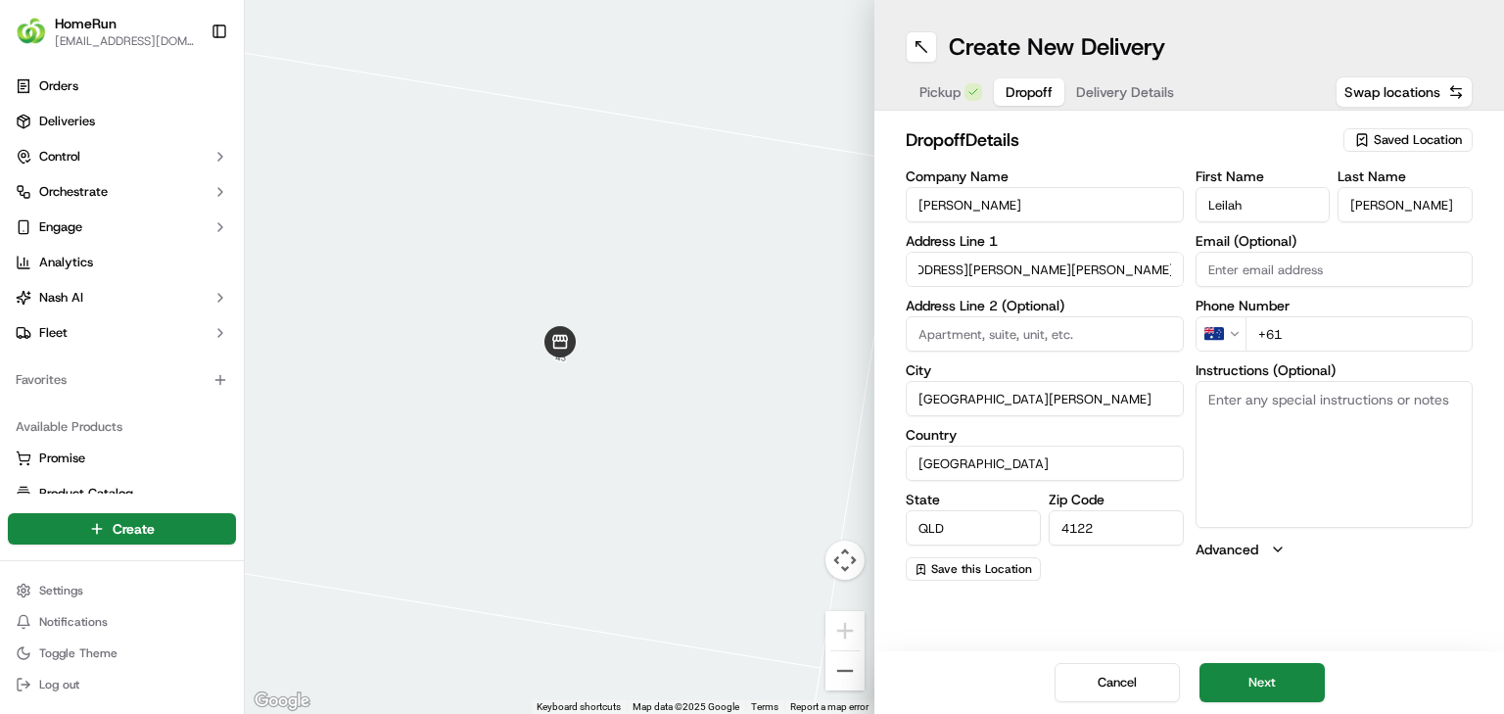
type input "43 O'Grady Street"
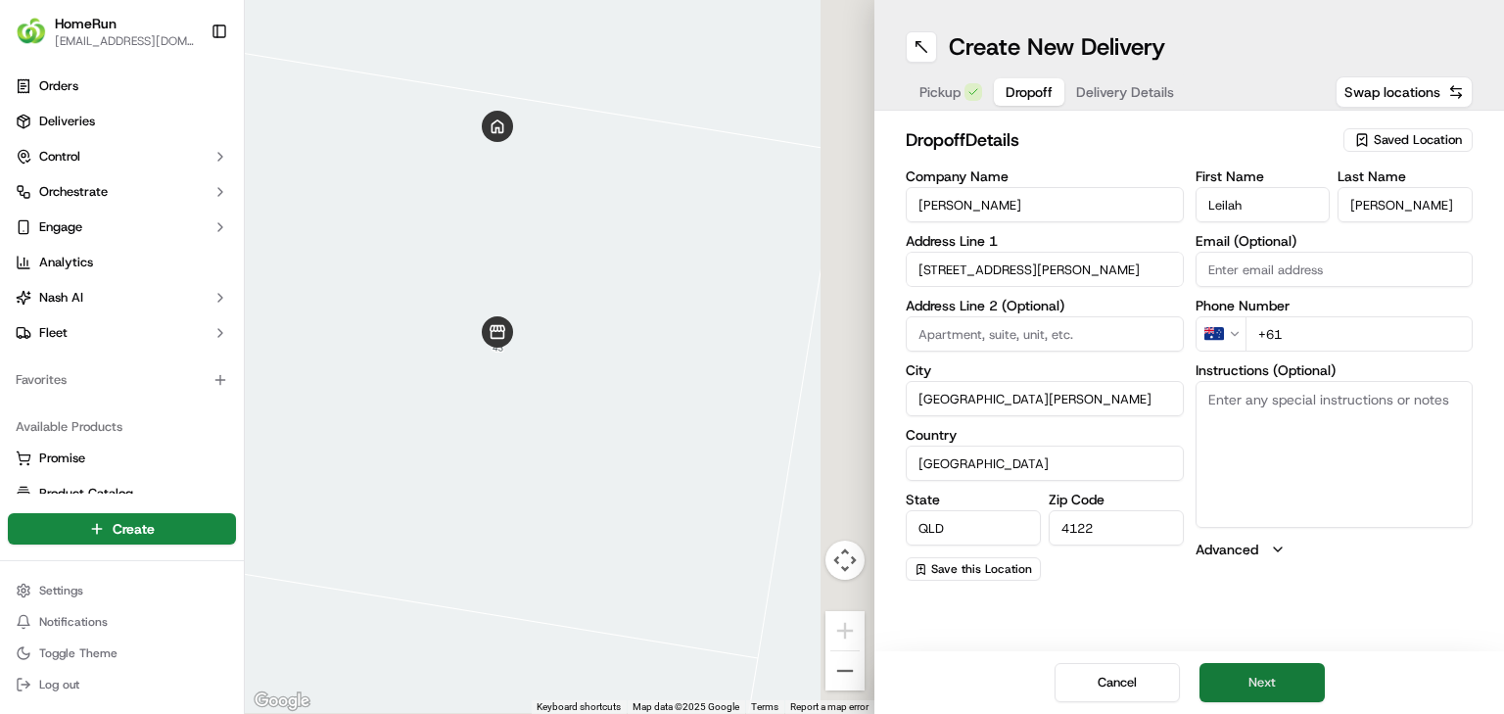
click at [1292, 666] on button "Next" at bounding box center [1261, 682] width 125 height 39
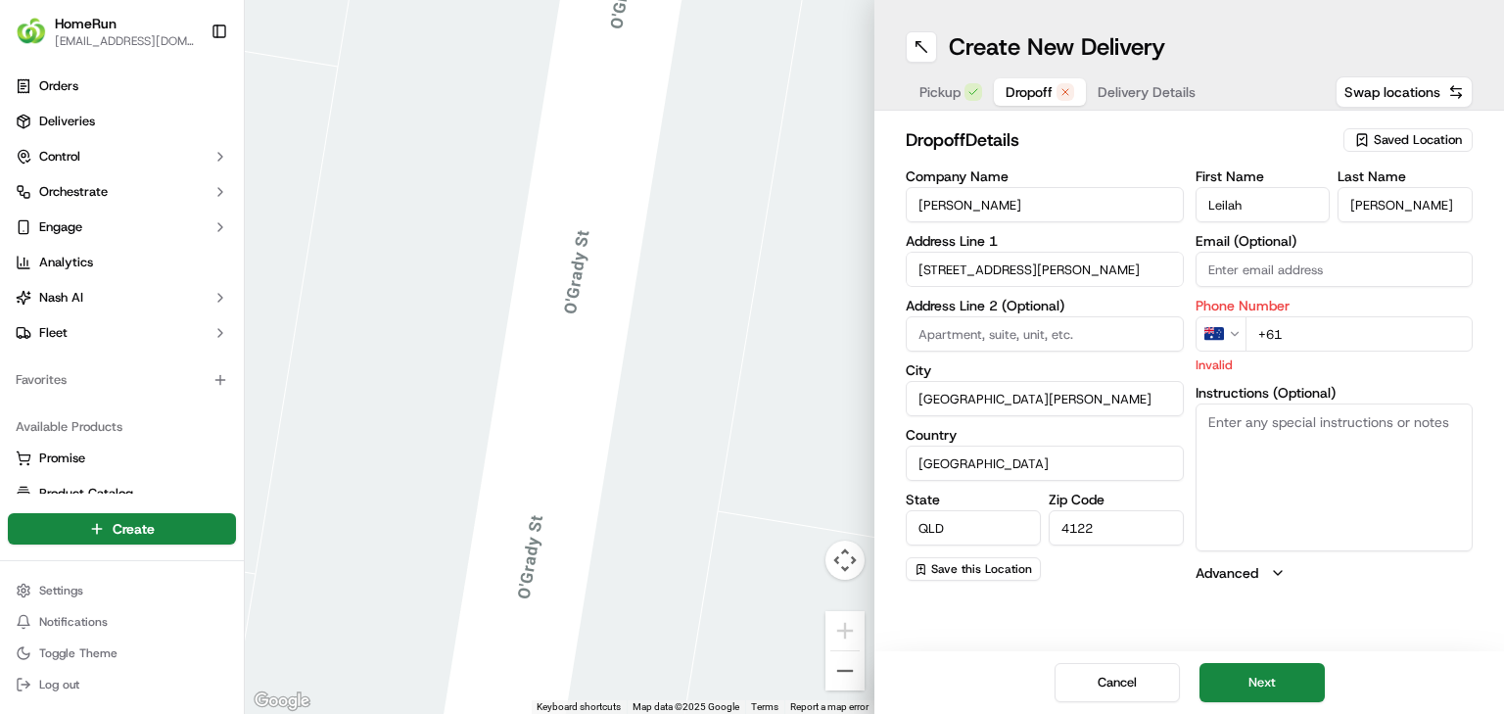
click at [1337, 316] on input "+61" at bounding box center [1359, 333] width 228 height 35
paste input "0404 202 931"
type input "+61 0404 202 931"
click at [1224, 677] on button "Next" at bounding box center [1261, 682] width 125 height 39
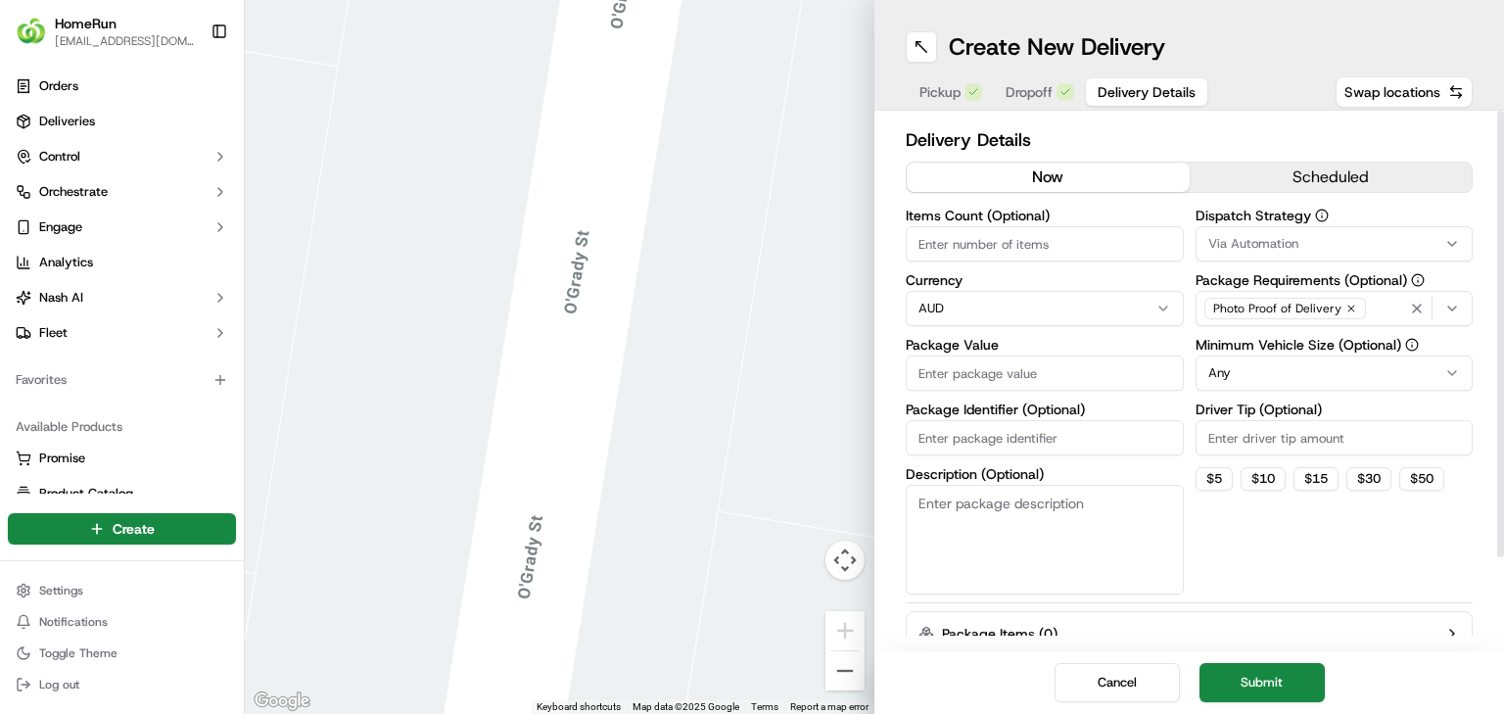
click at [1094, 375] on input "Package Value" at bounding box center [1045, 372] width 278 height 35
type input "245"
click at [1040, 437] on input "Package Identifier (Optional)" at bounding box center [1045, 437] width 278 height 35
paste input "270227060"
type input "270227060"
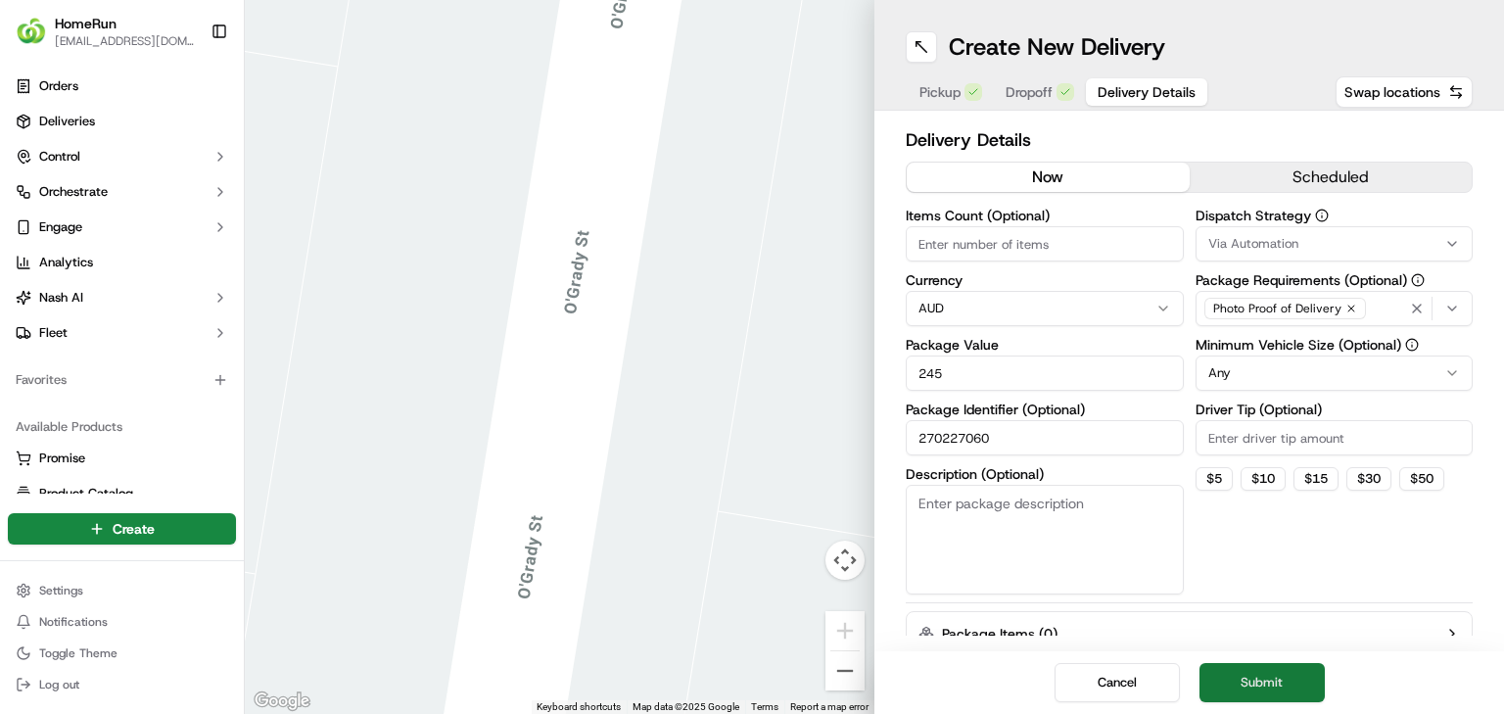
click at [1283, 681] on button "Submit" at bounding box center [1261, 682] width 125 height 39
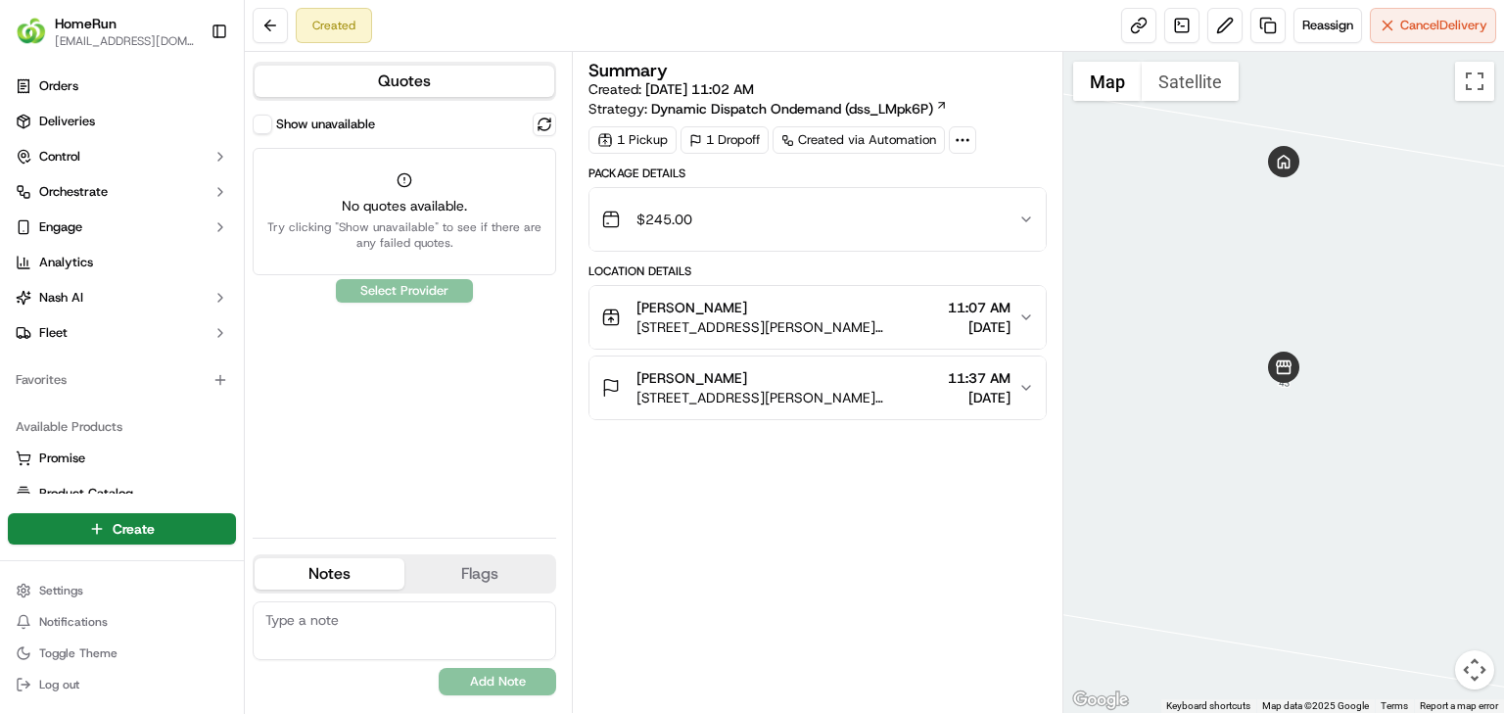
click at [265, 117] on button "Show unavailable" at bounding box center [263, 125] width 20 height 20
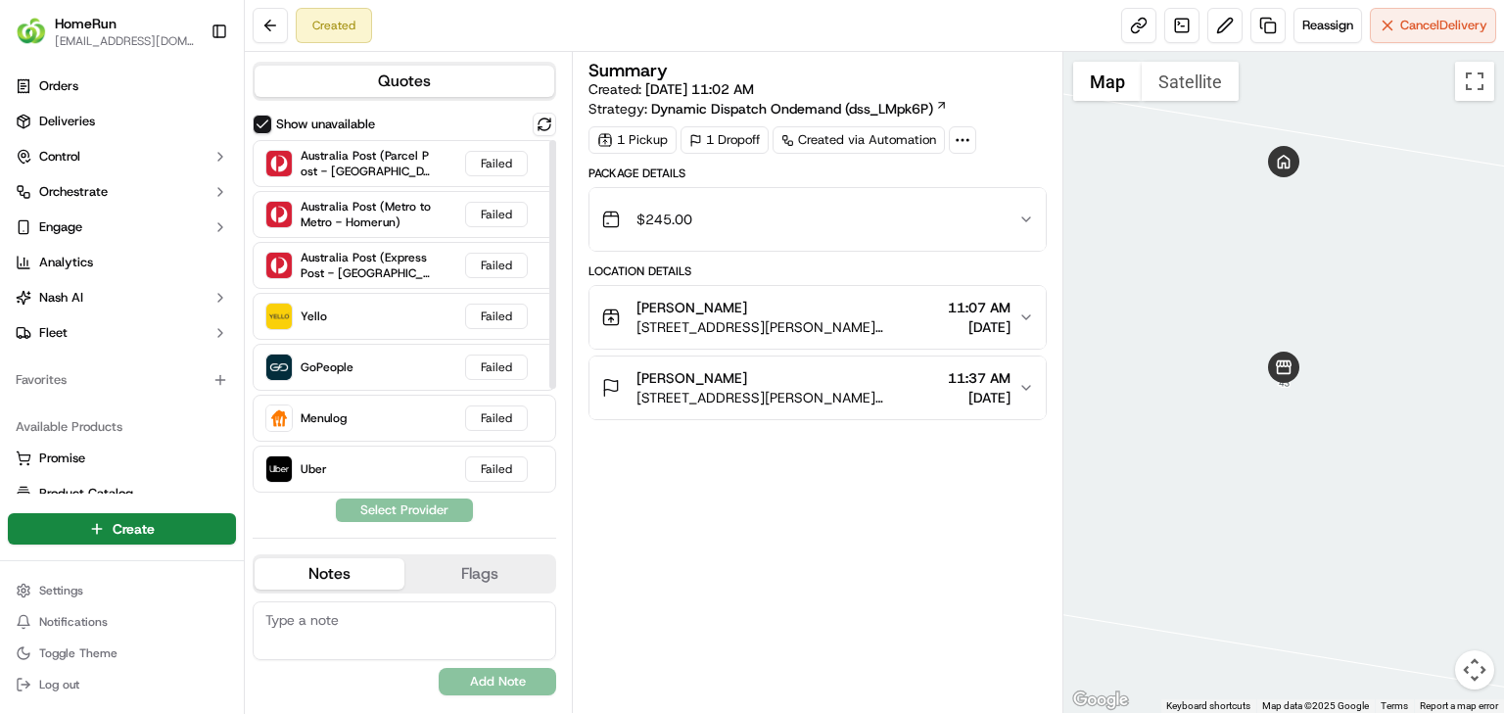
click at [268, 121] on button "Show unavailable" at bounding box center [263, 125] width 20 height 20
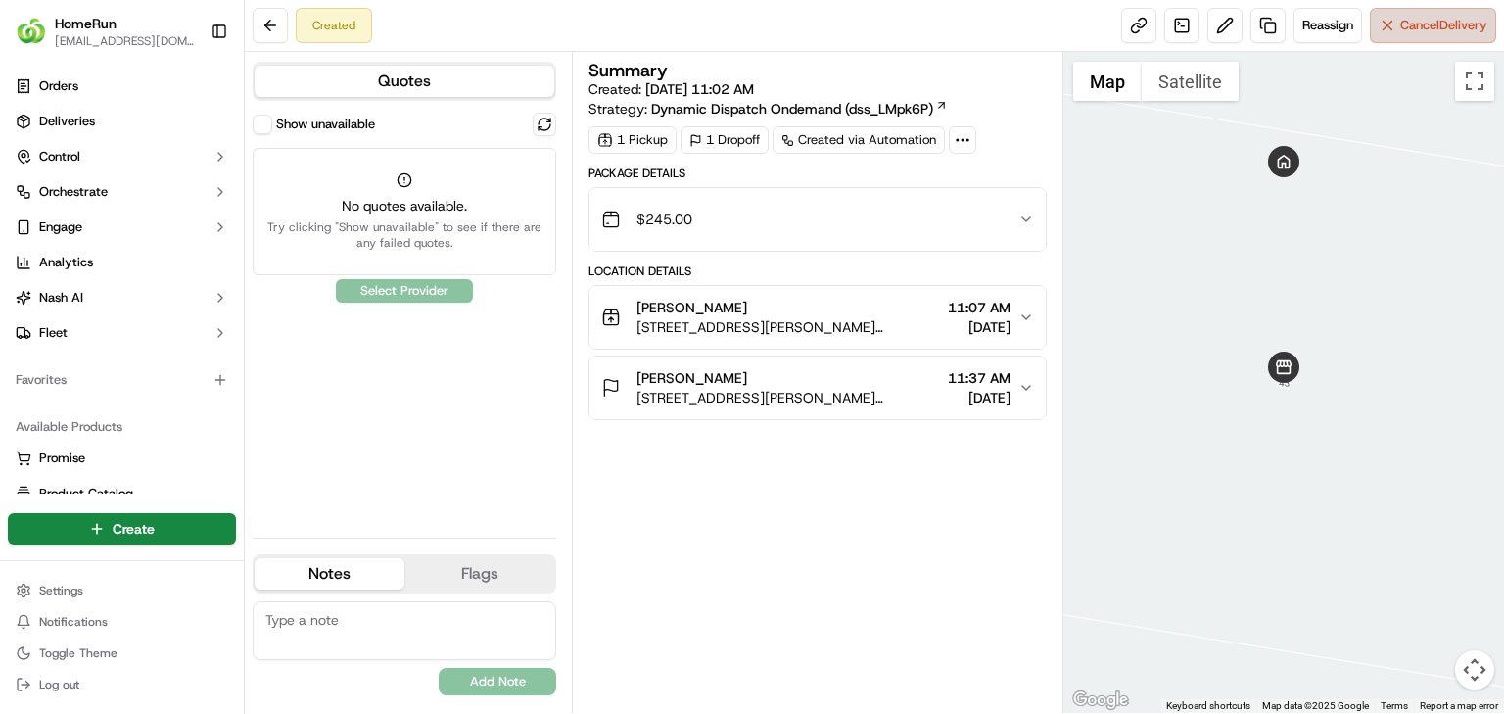
click at [1375, 20] on button "Cancel Delivery" at bounding box center [1433, 25] width 126 height 35
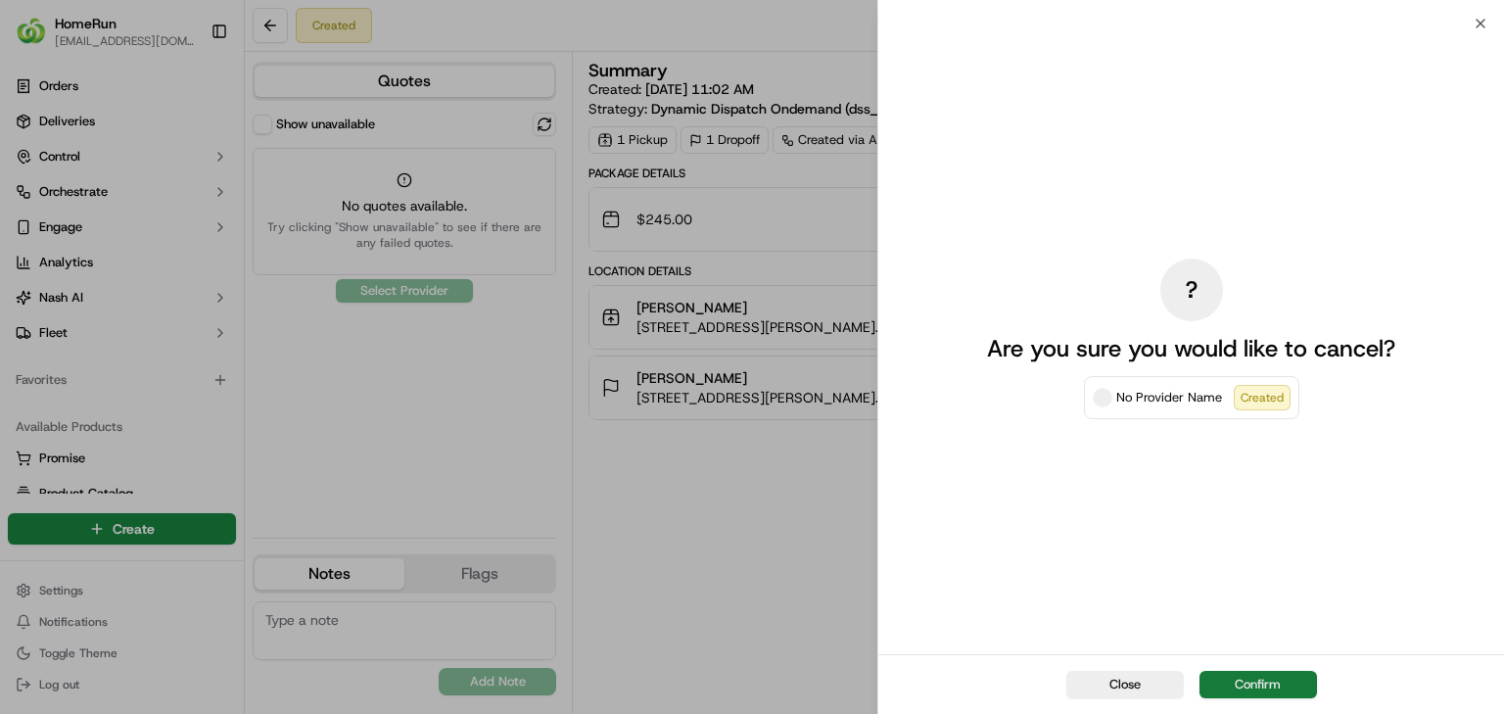
click at [1262, 671] on button "Confirm" at bounding box center [1257, 684] width 117 height 27
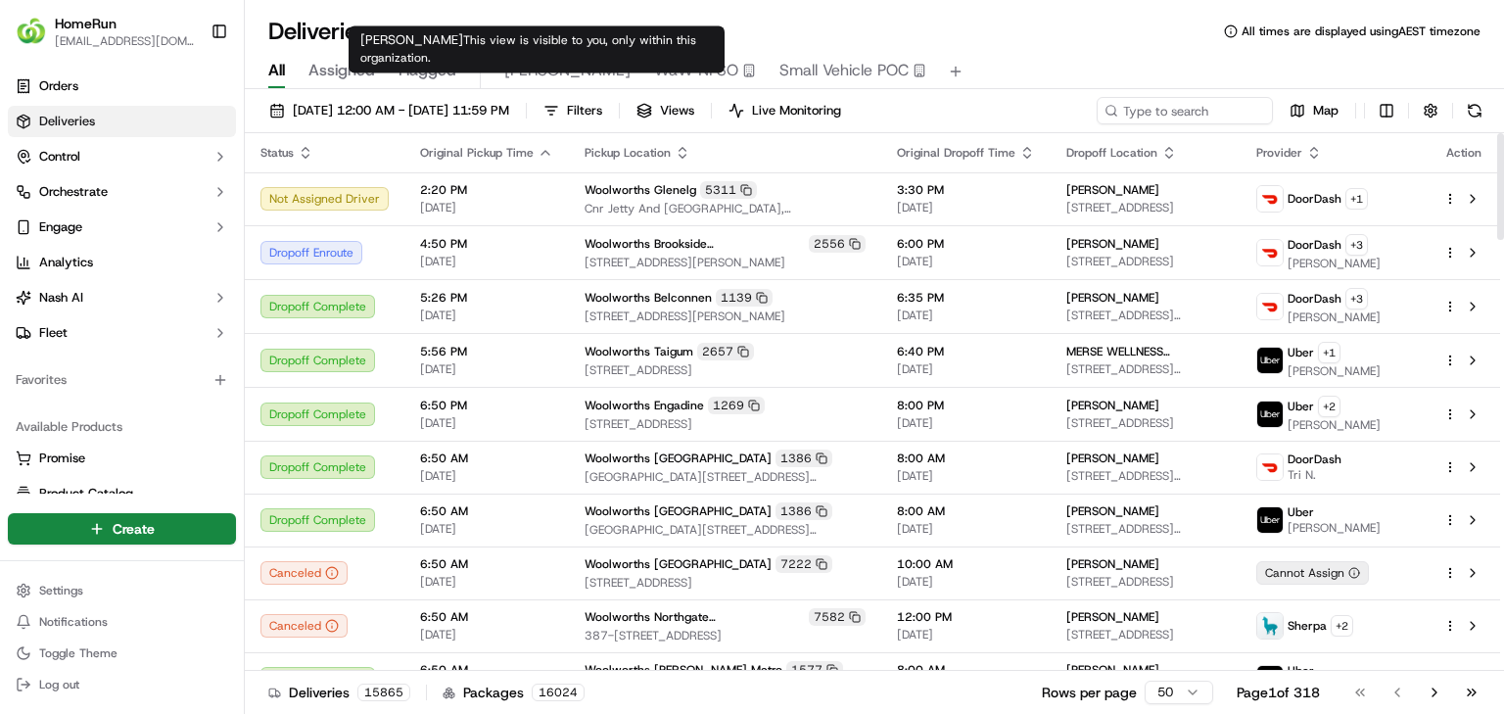
drag, startPoint x: 464, startPoint y: 70, endPoint x: 456, endPoint y: 63, distance: 11.1
click at [462, 69] on div "All Assigned Flagged [PERSON_NAME] NFSO Small Vehicle POC" at bounding box center [874, 72] width 1259 height 34
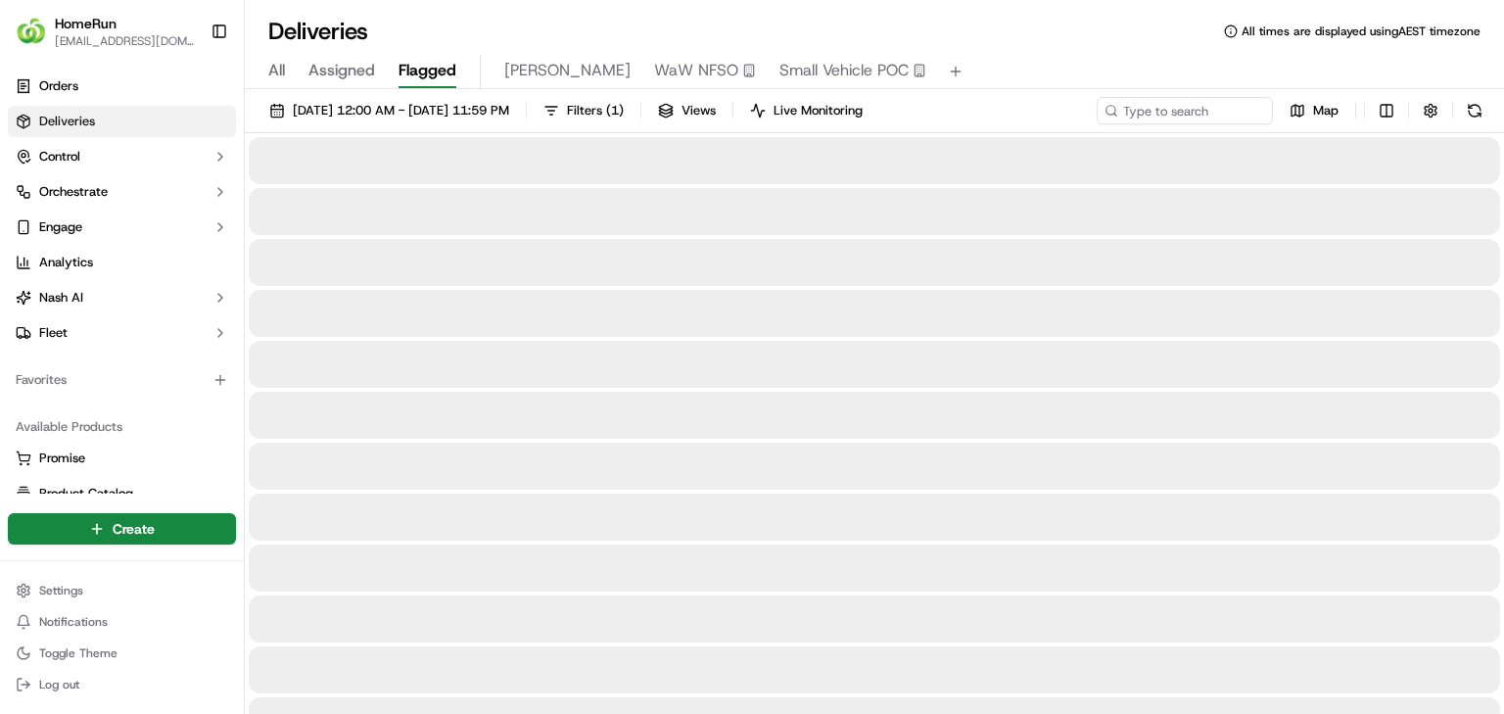
click at [439, 64] on span "Flagged" at bounding box center [428, 70] width 58 height 23
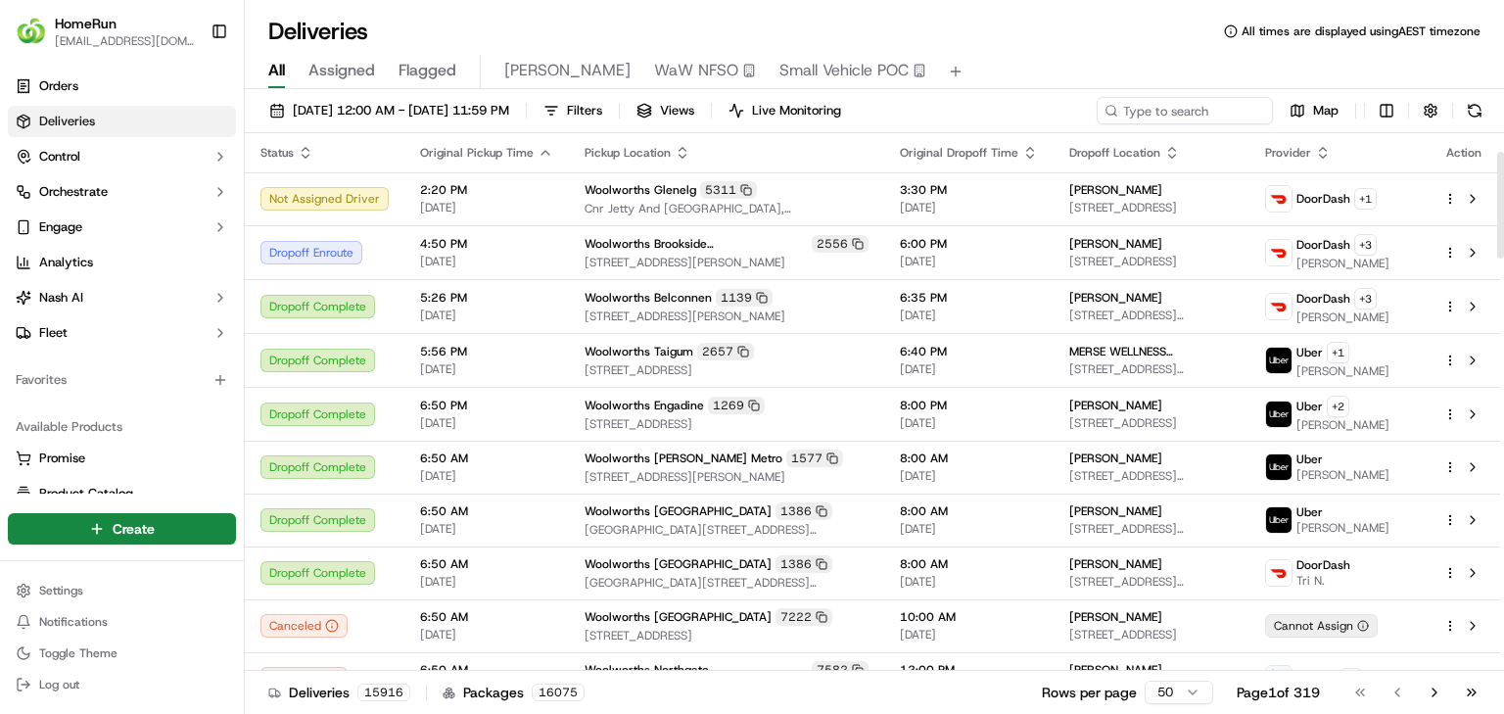
scroll to position [470, 0]
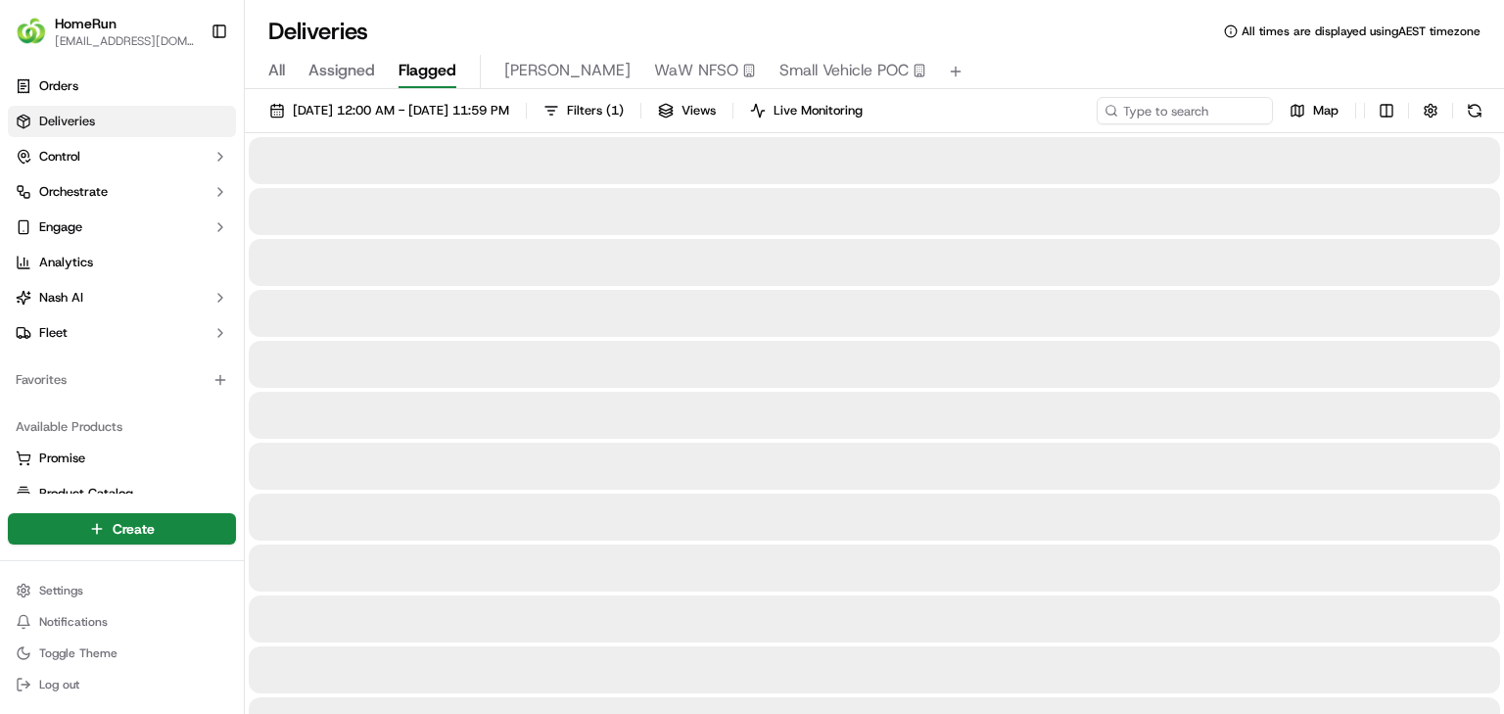
click at [438, 68] on span "Flagged" at bounding box center [428, 70] width 58 height 23
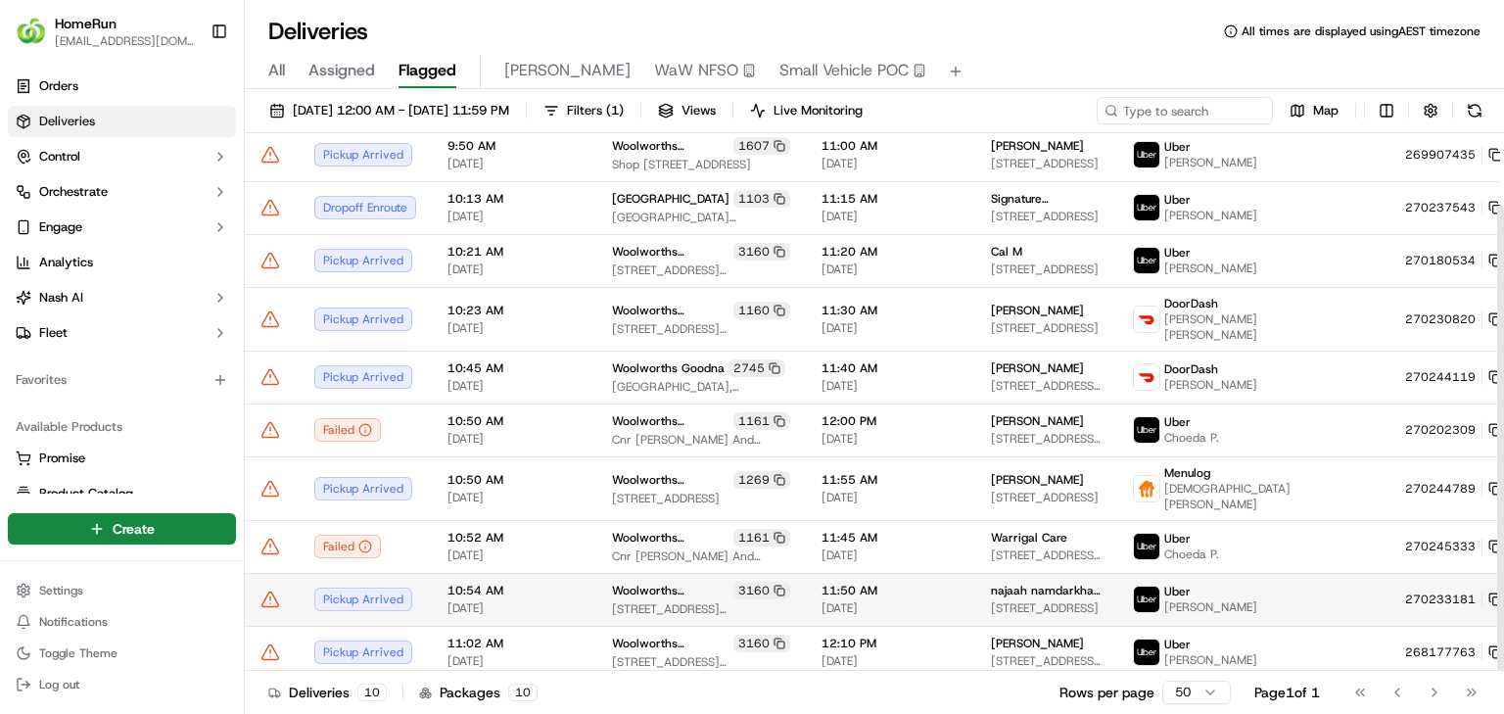
scroll to position [82, 0]
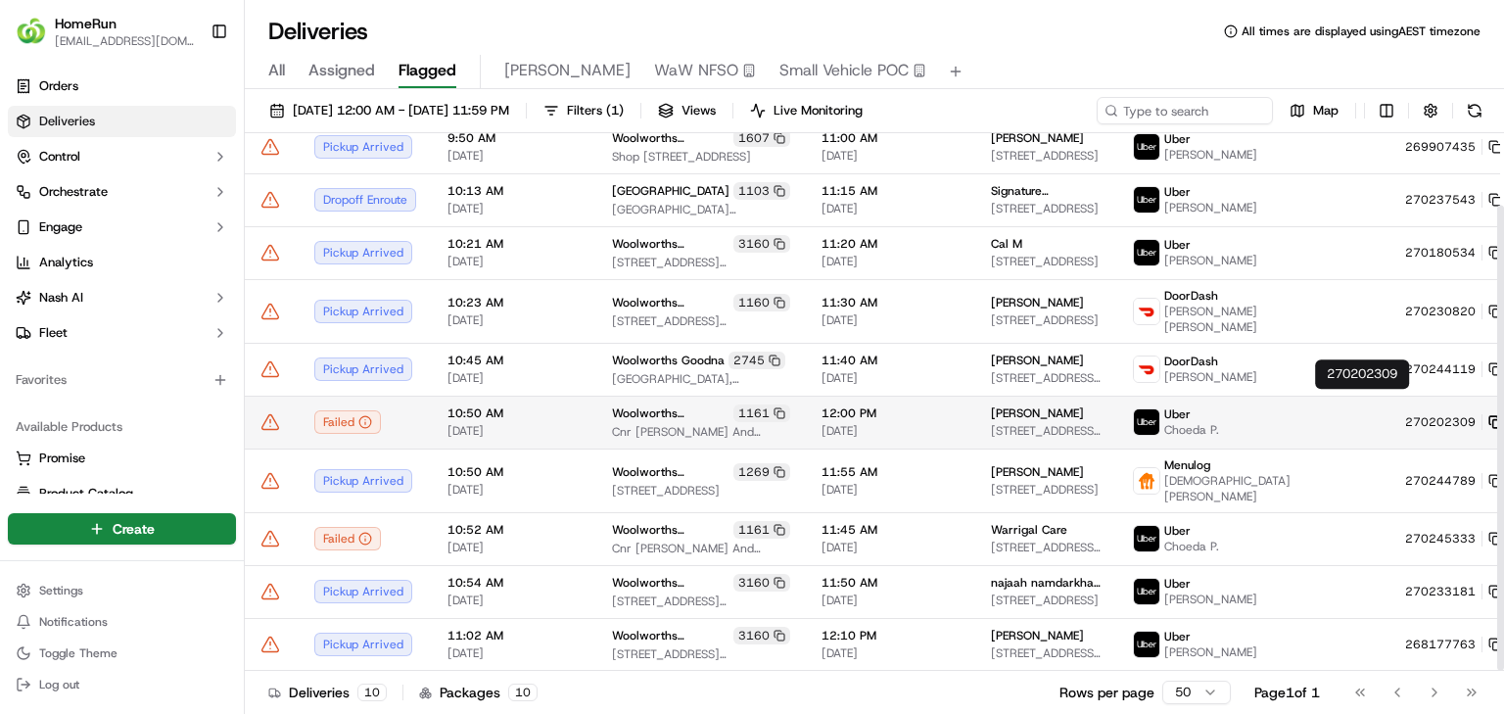
click at [1488, 415] on icon at bounding box center [1495, 422] width 14 height 14
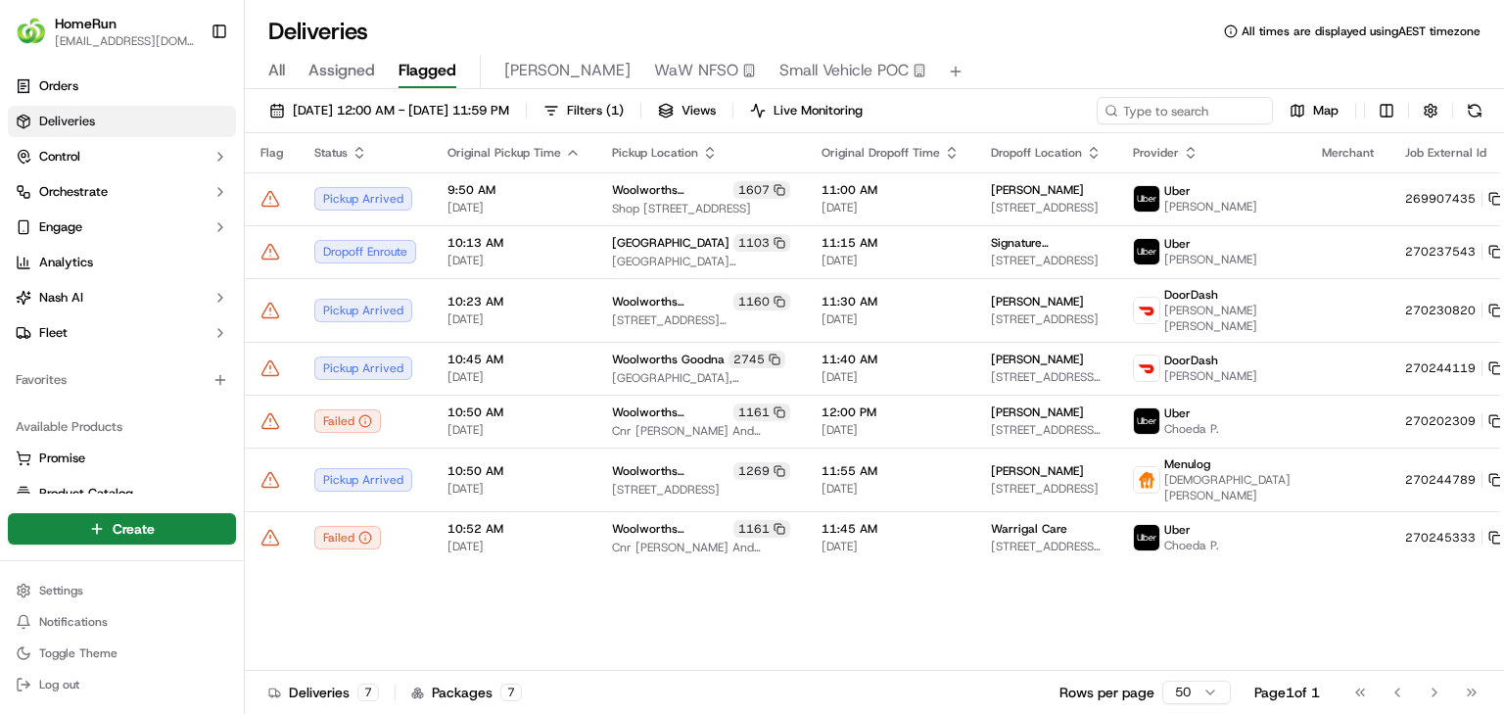
scroll to position [0, 0]
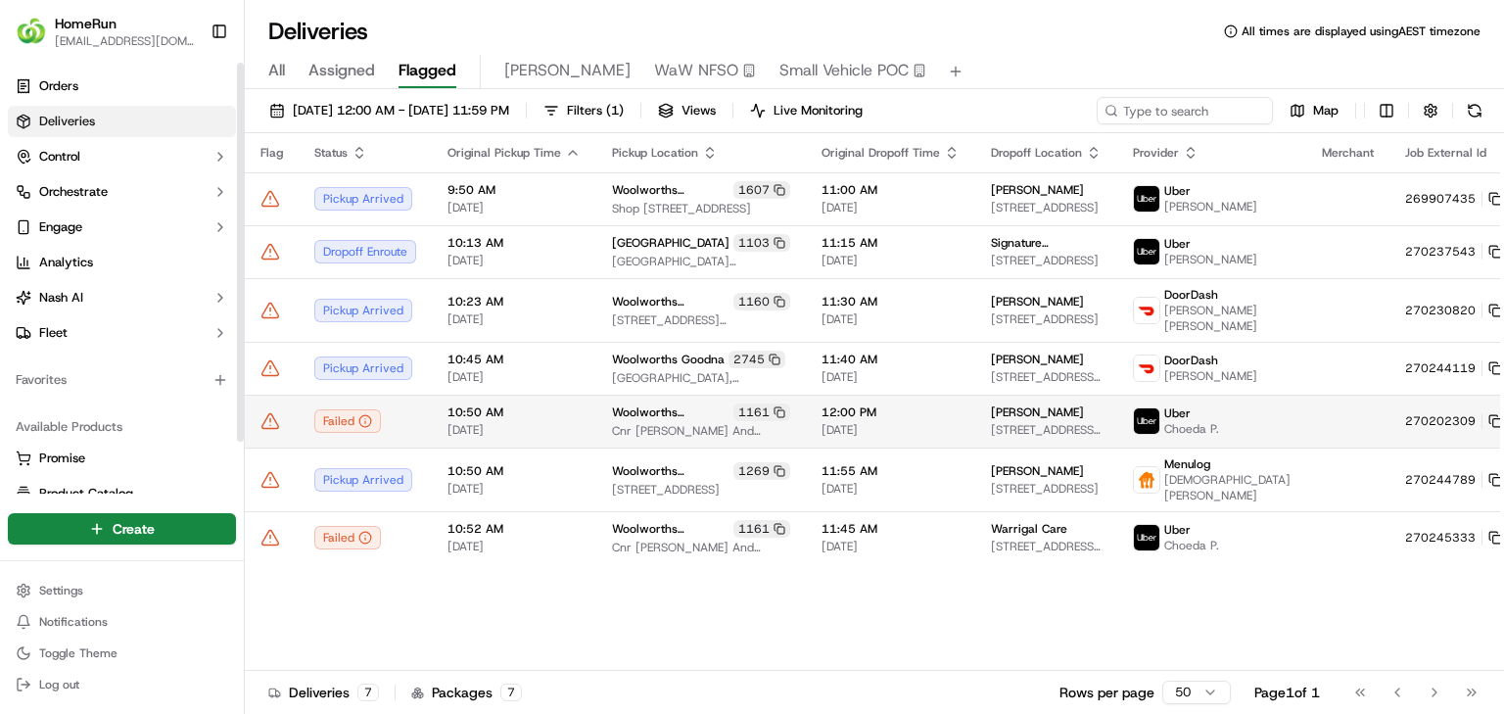
click at [274, 421] on icon at bounding box center [270, 421] width 20 height 20
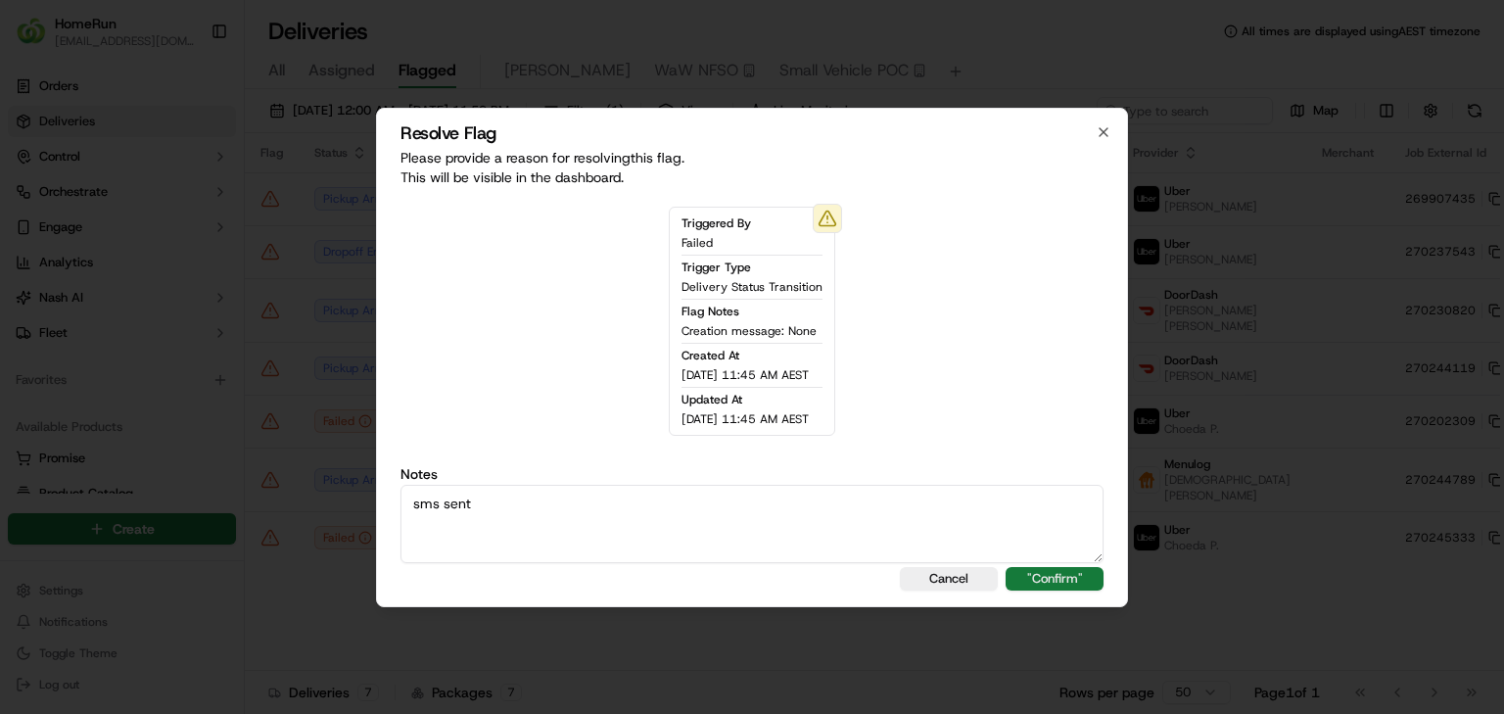
type textarea "sms sent"
click at [1022, 585] on button ""Confirm"" at bounding box center [1055, 578] width 98 height 23
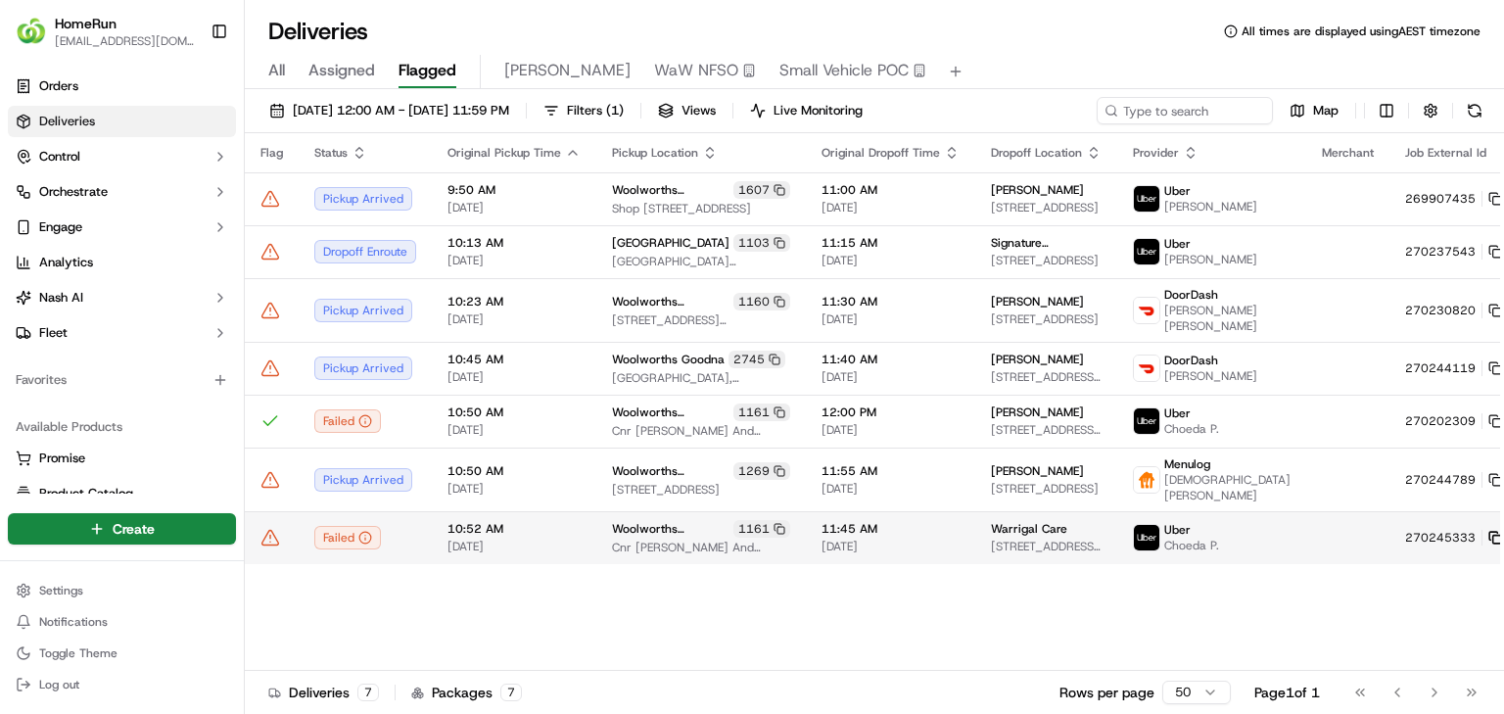
click at [1493, 537] on rect at bounding box center [1497, 540] width 8 height 8
click at [276, 545] on icon at bounding box center [270, 538] width 17 height 15
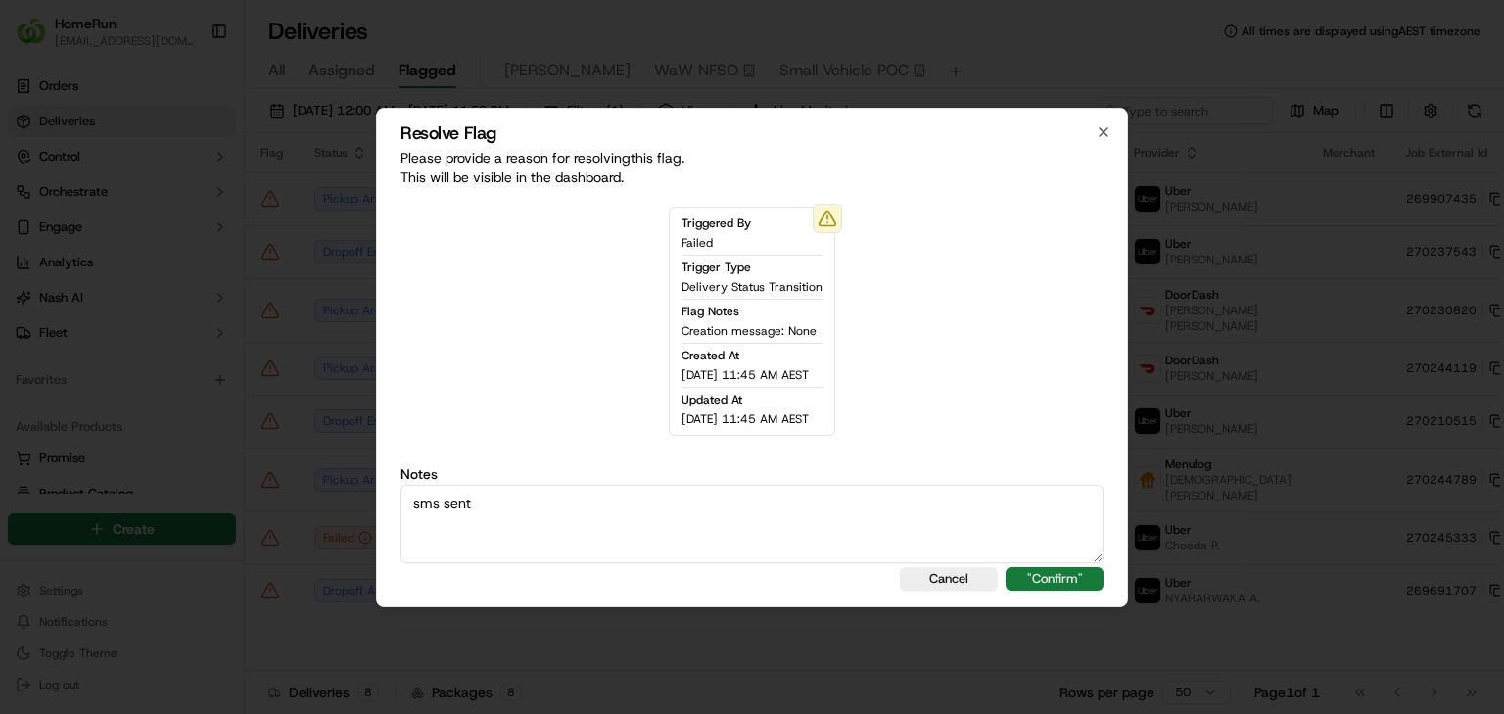
type textarea "sms sent"
click at [1064, 588] on button ""Confirm"" at bounding box center [1055, 578] width 98 height 23
click at [1066, 574] on div "Cancel "Confirm"" at bounding box center [751, 578] width 703 height 23
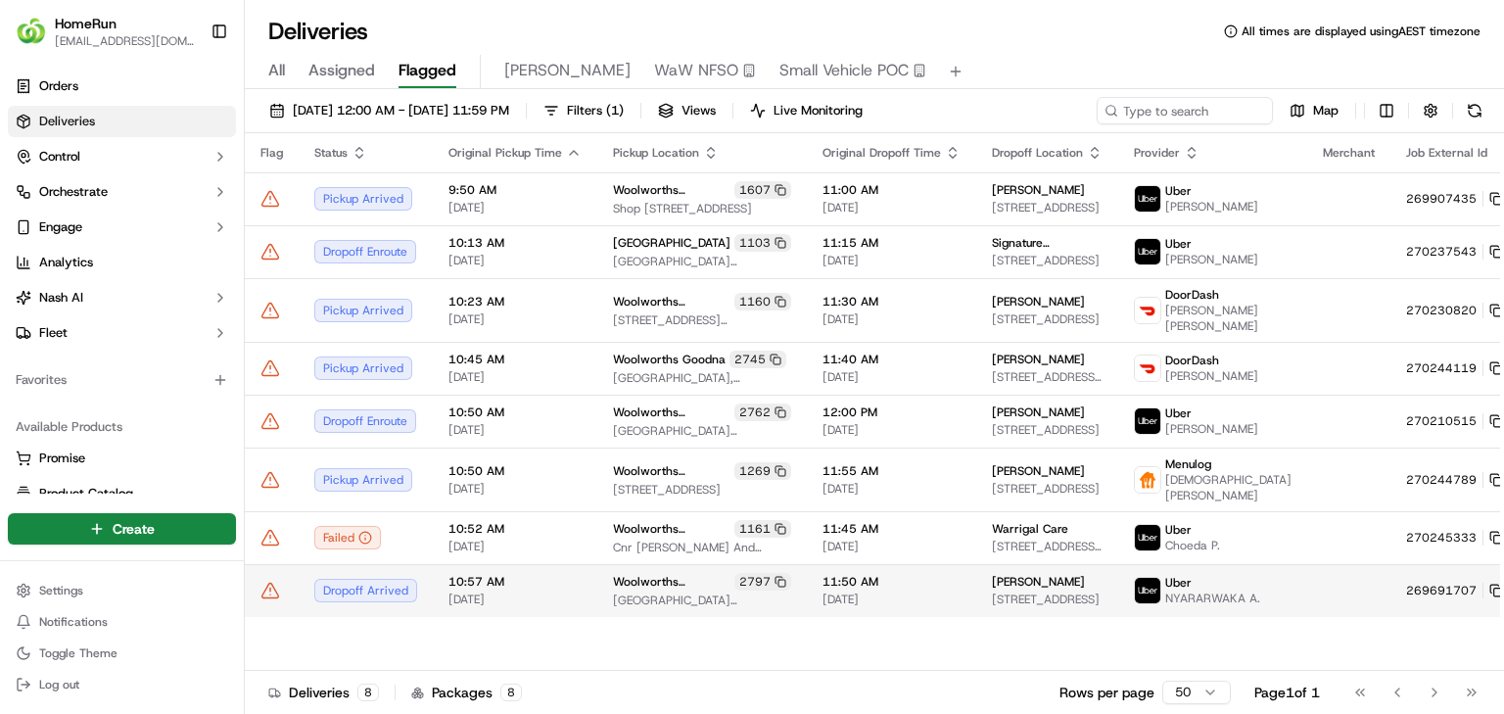
click at [1073, 564] on td "[PERSON_NAME] [STREET_ADDRESS]" at bounding box center [1047, 590] width 142 height 53
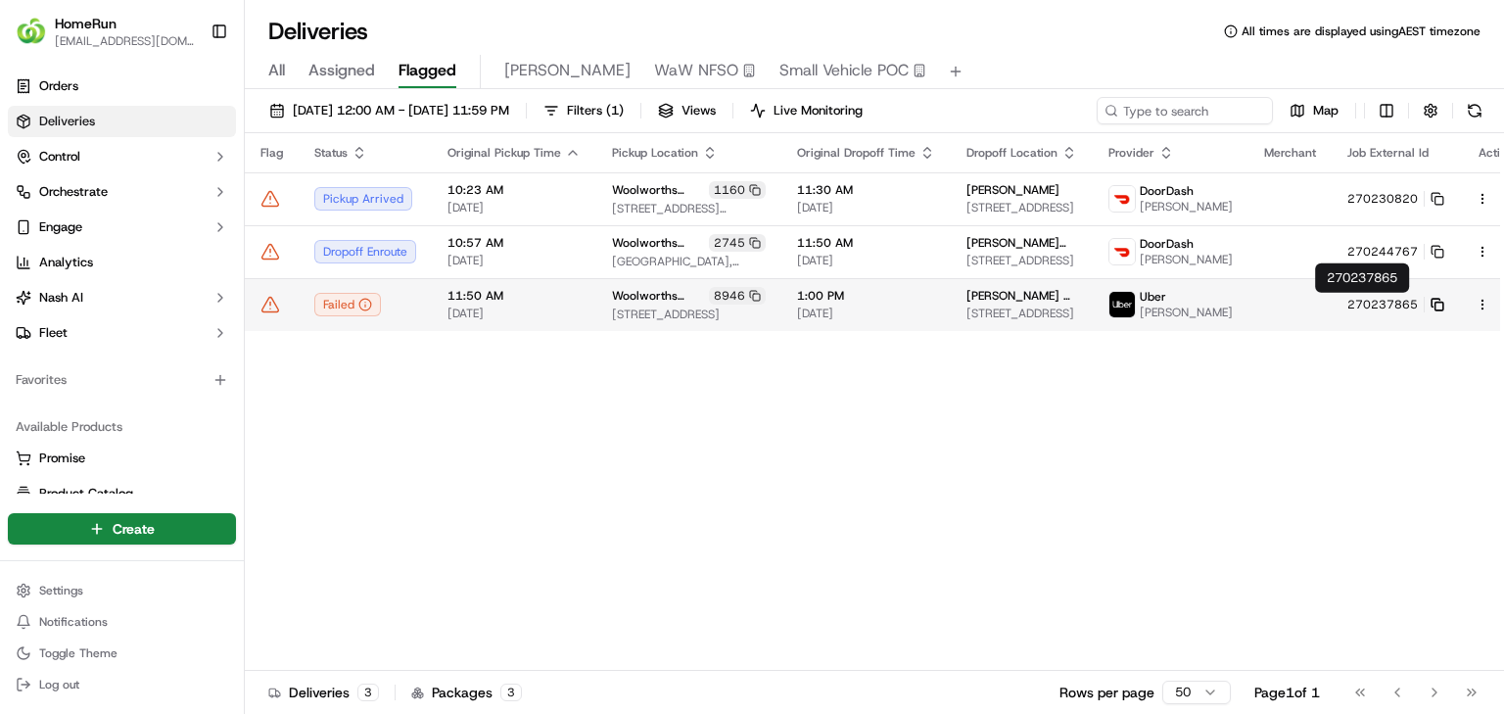
click at [1431, 298] on icon at bounding box center [1438, 305] width 14 height 14
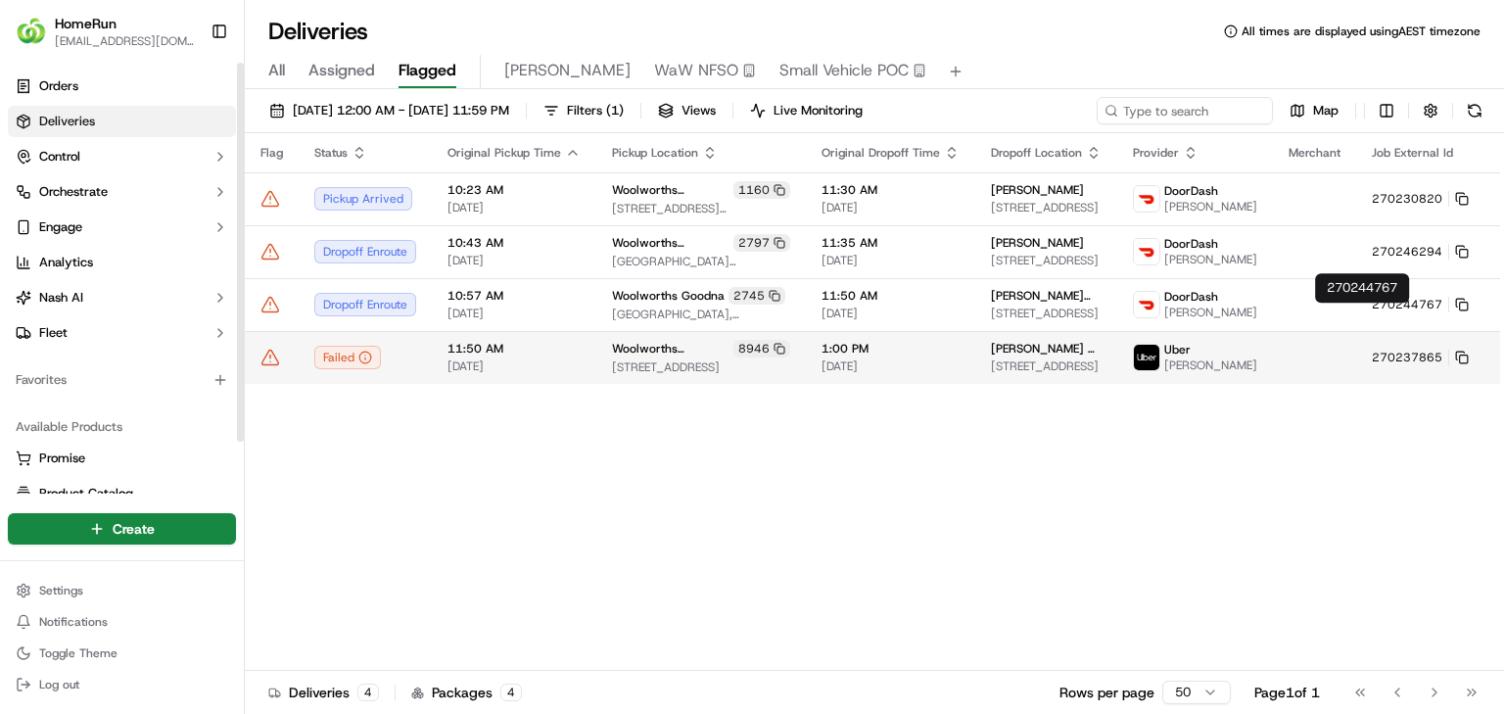
click at [278, 367] on icon at bounding box center [270, 358] width 20 height 20
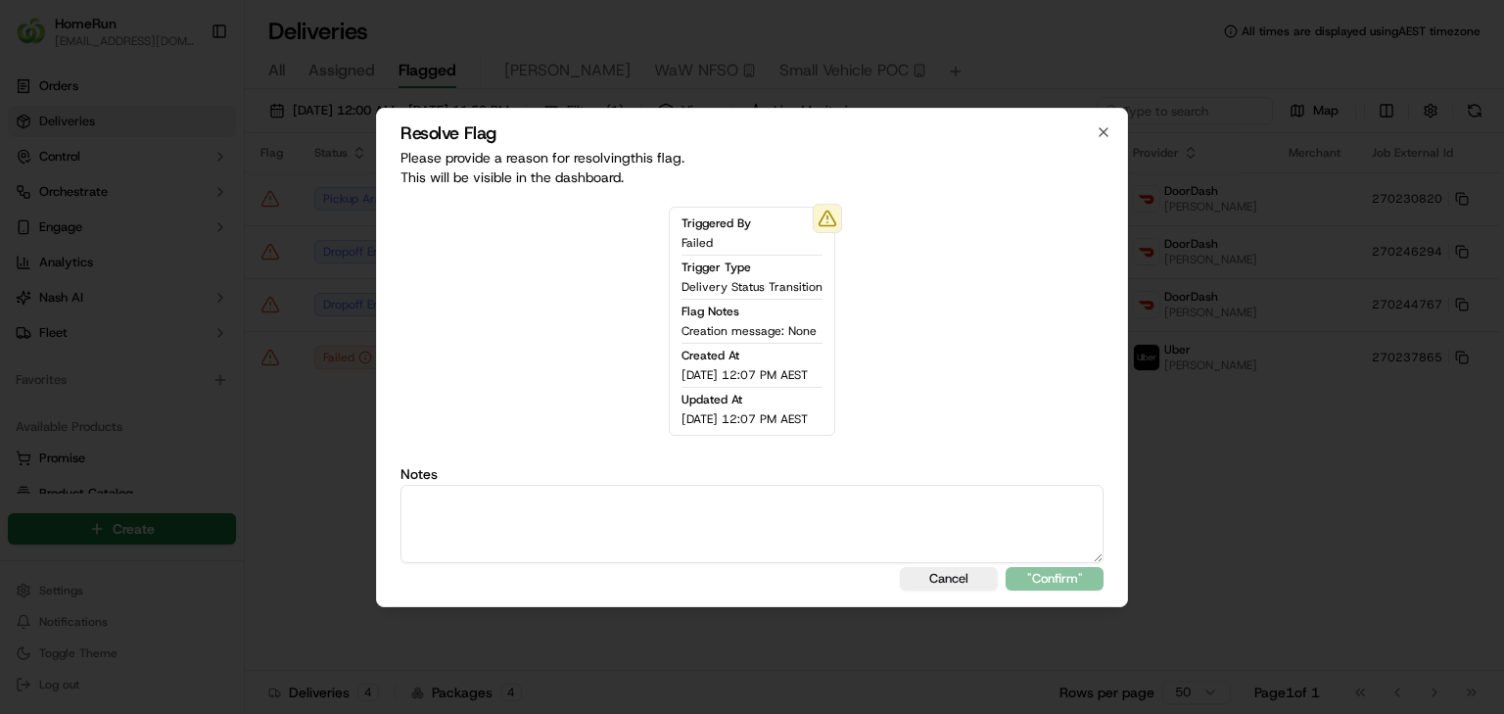
click at [616, 524] on textarea at bounding box center [751, 524] width 703 height 78
type textarea "sms sent"
click at [1033, 576] on button ""Confirm"" at bounding box center [1055, 578] width 98 height 23
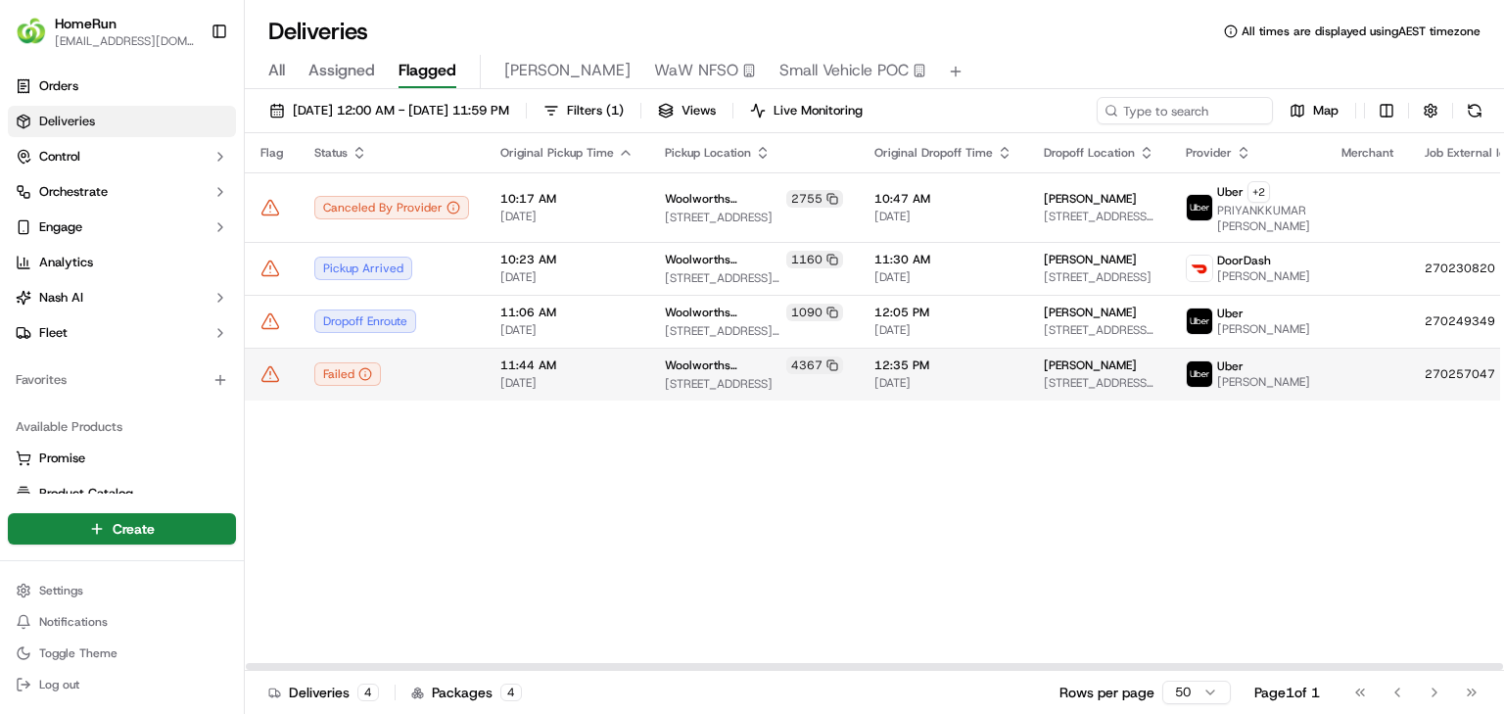
click at [270, 367] on icon at bounding box center [270, 374] width 20 height 20
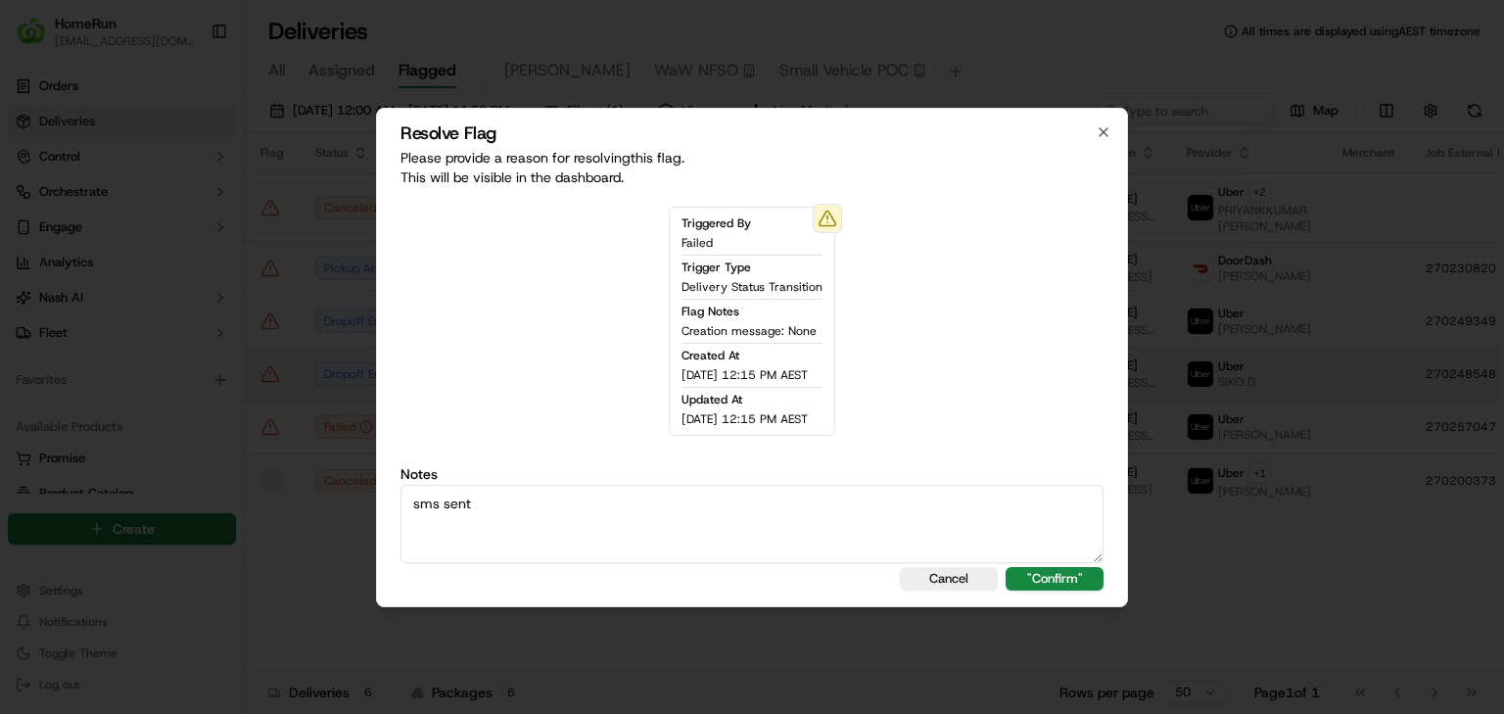
type textarea "sms sent"
click at [1049, 596] on div "Resolve Flag Please provide a reason for resolving this flag . This will be vis…" at bounding box center [752, 357] width 752 height 499
click at [1044, 586] on button ""Confirm"" at bounding box center [1055, 578] width 98 height 23
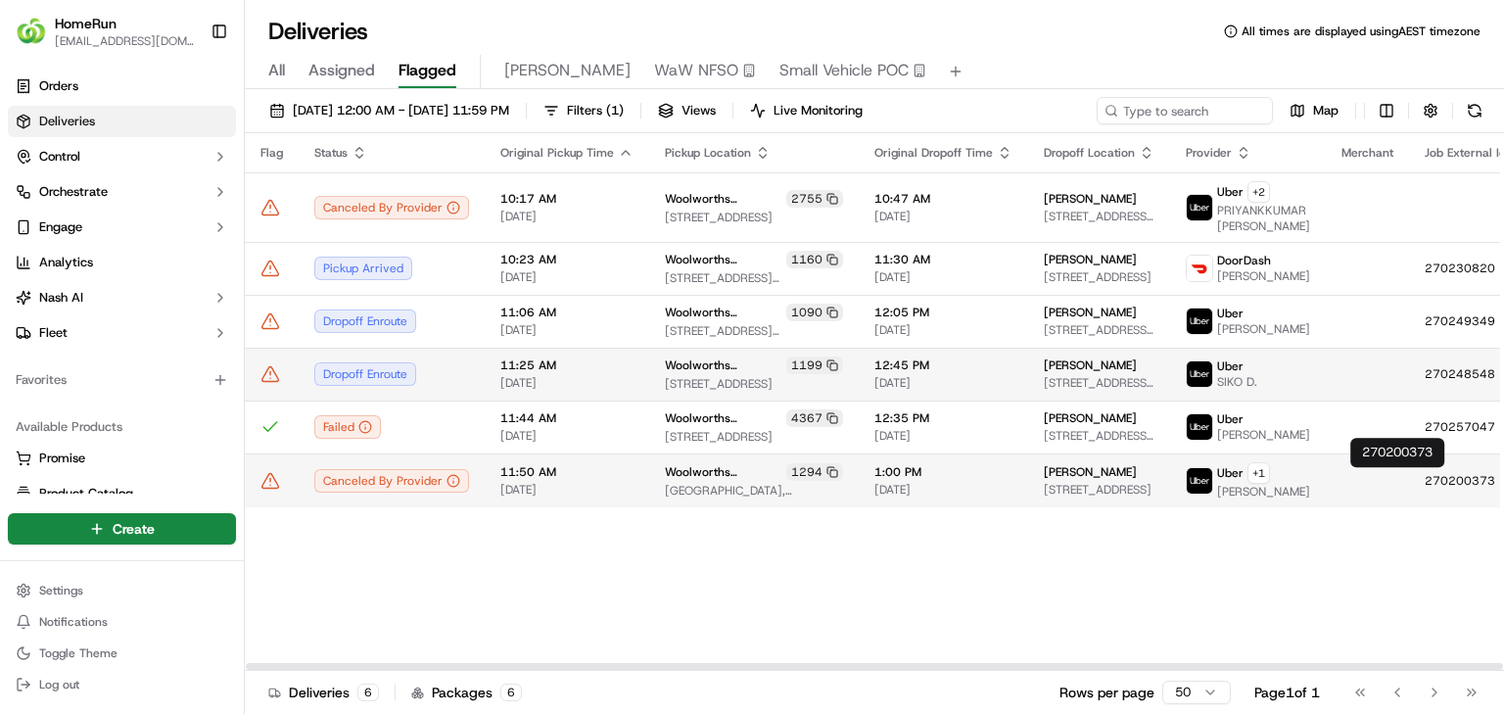
click at [1503, 480] on icon at bounding box center [1515, 481] width 14 height 14
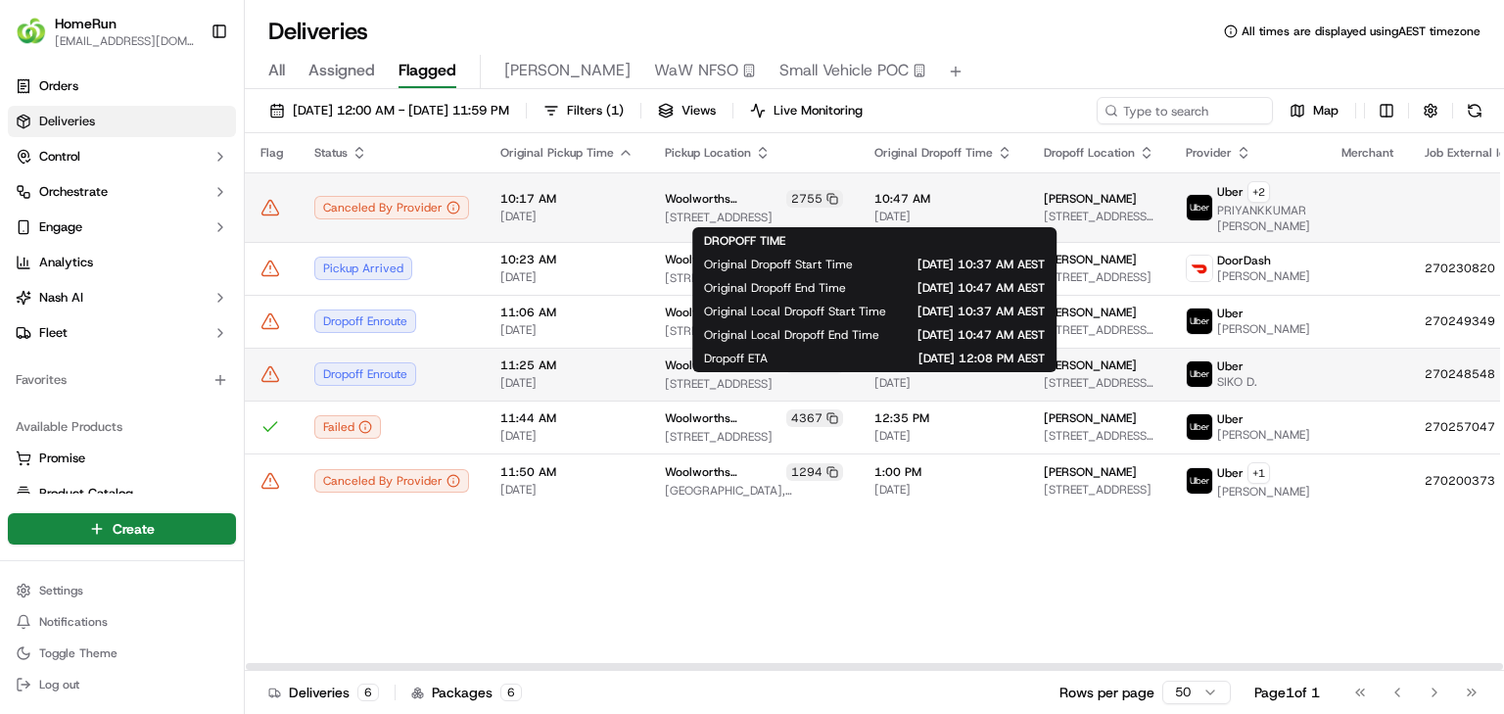
click at [1028, 210] on td "[PERSON_NAME] [STREET_ADDRESS][PERSON_NAME][PERSON_NAME]" at bounding box center [1099, 207] width 142 height 70
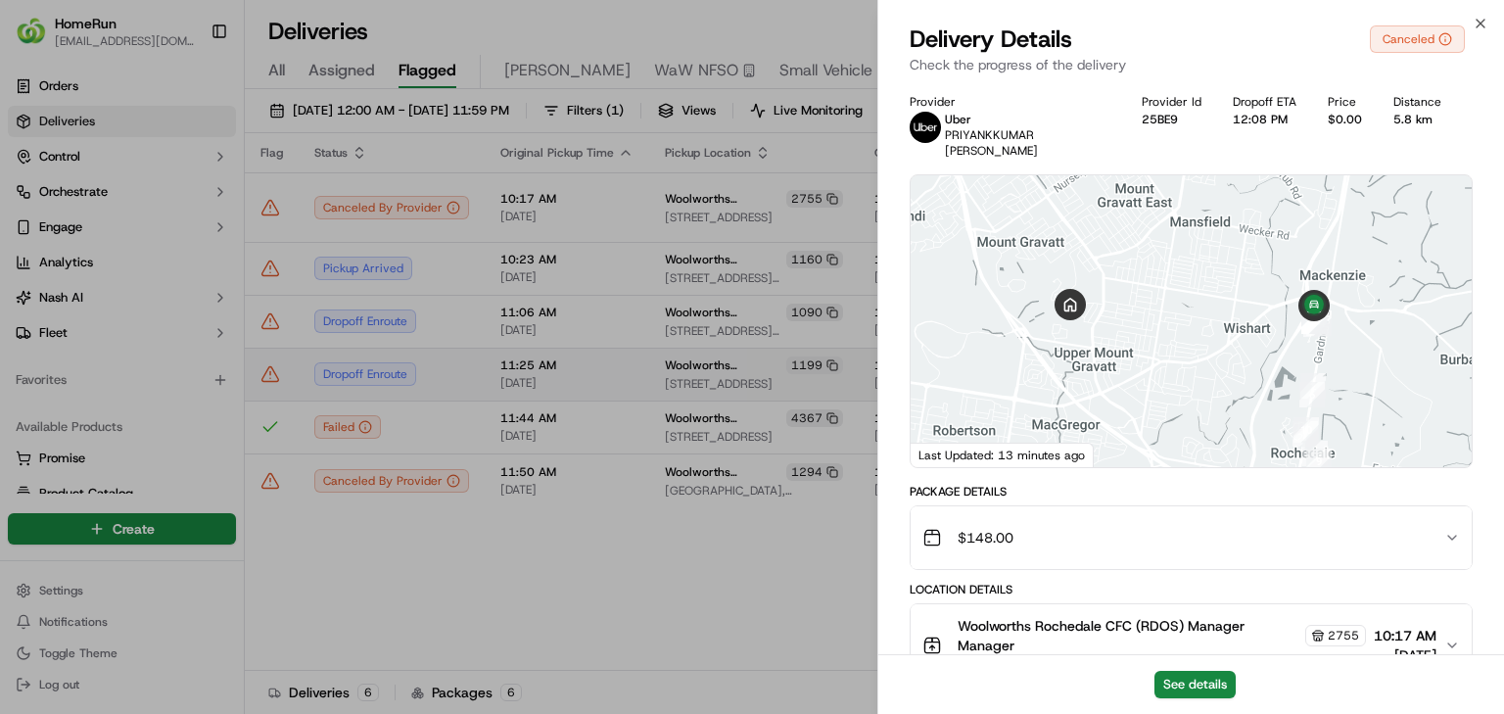
click at [1167, 654] on div "See details" at bounding box center [1191, 684] width 626 height 60
click at [1205, 680] on button "See details" at bounding box center [1194, 684] width 81 height 27
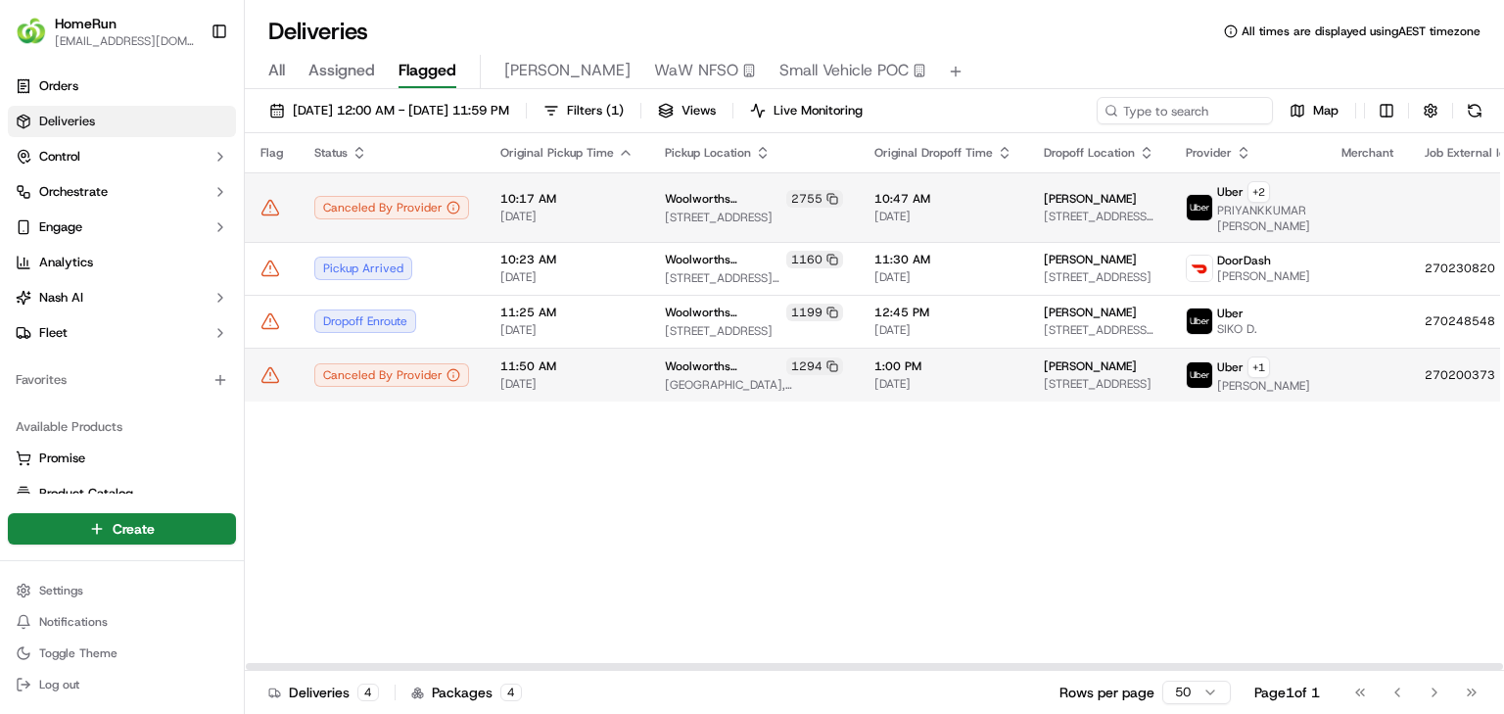
click at [266, 212] on icon at bounding box center [270, 207] width 17 height 15
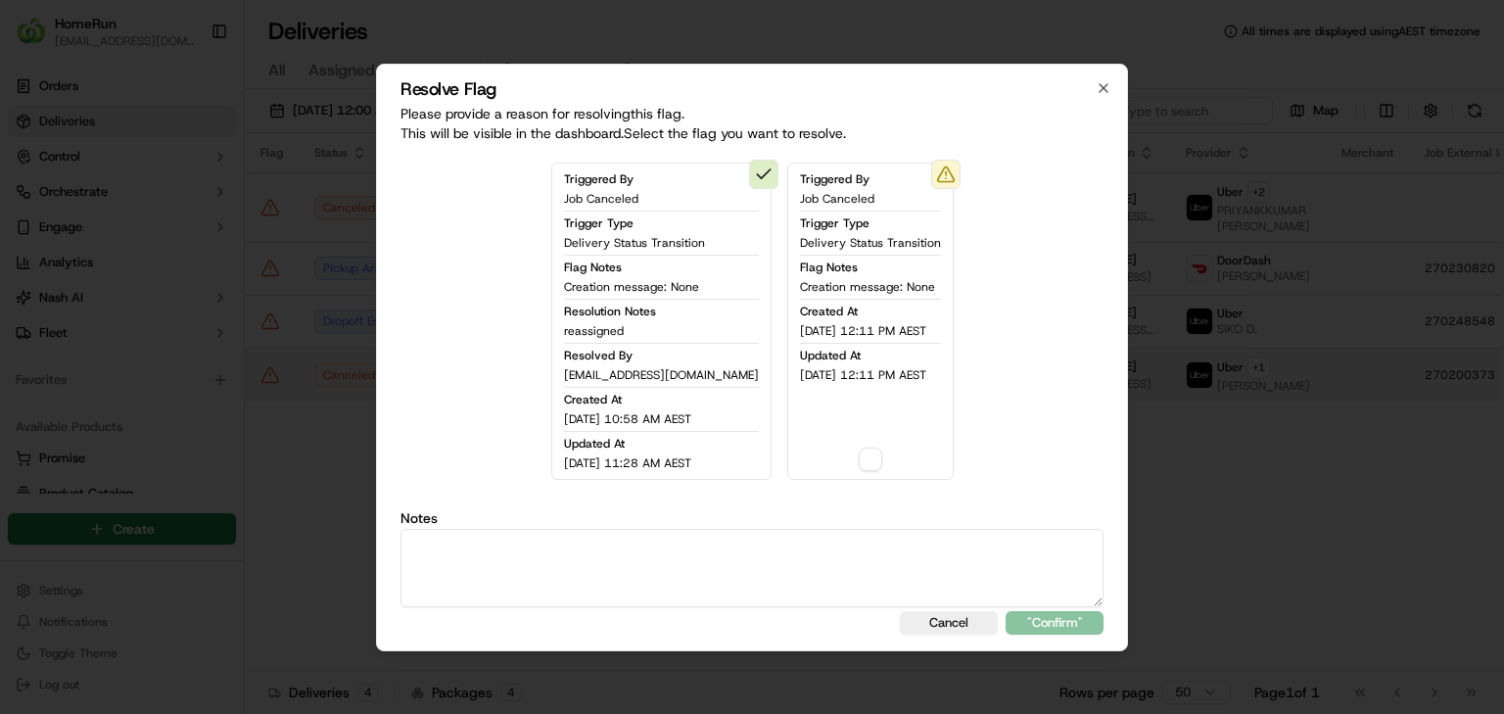
click at [842, 443] on div "Triggered By Job Canceled Trigger Type Delivery Status Transition Flag Notes Cr…" at bounding box center [870, 321] width 166 height 317
click at [859, 456] on button "button" at bounding box center [870, 458] width 23 height 23
click at [838, 598] on textarea at bounding box center [751, 568] width 703 height 78
type textarea "Duplicate booking"
click at [1007, 616] on button ""Confirm"" at bounding box center [1055, 622] width 98 height 23
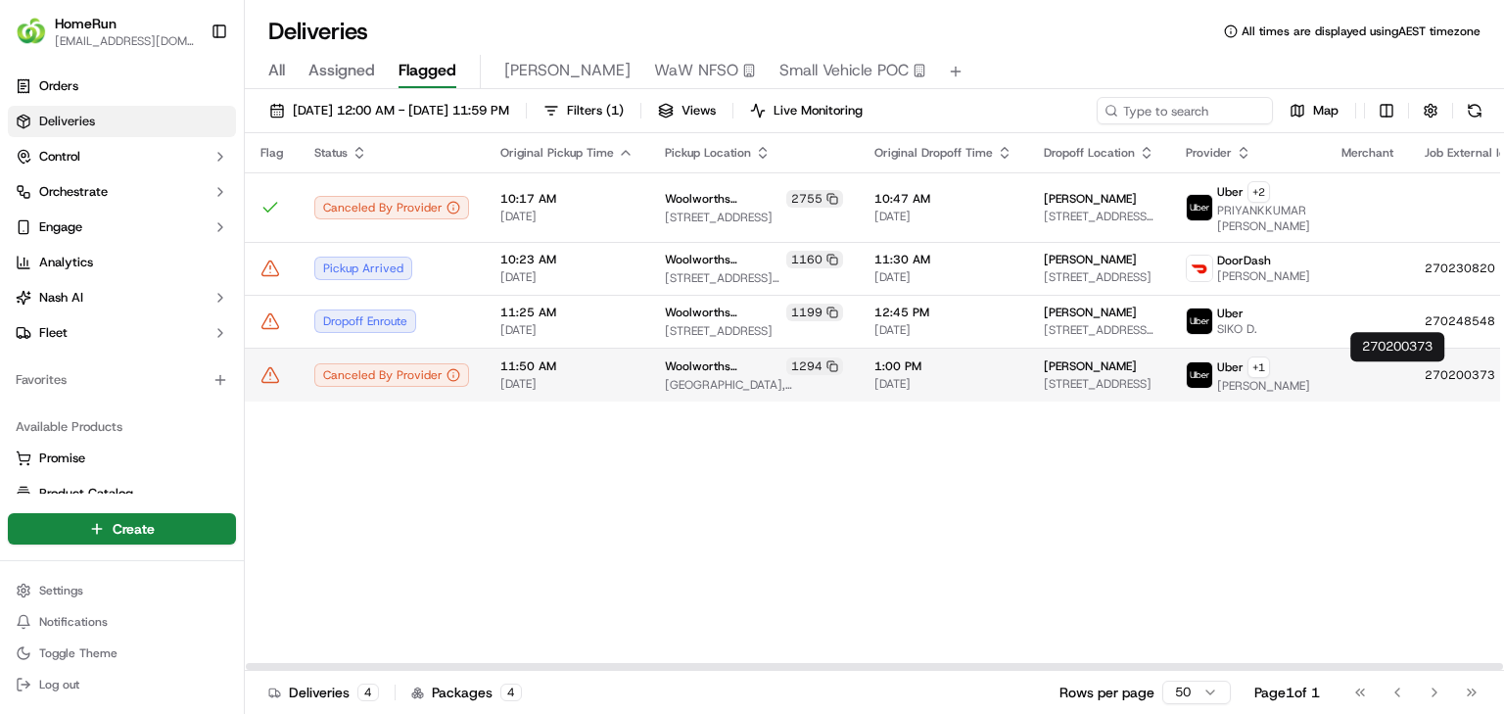
click at [1503, 375] on icon at bounding box center [1515, 375] width 14 height 14
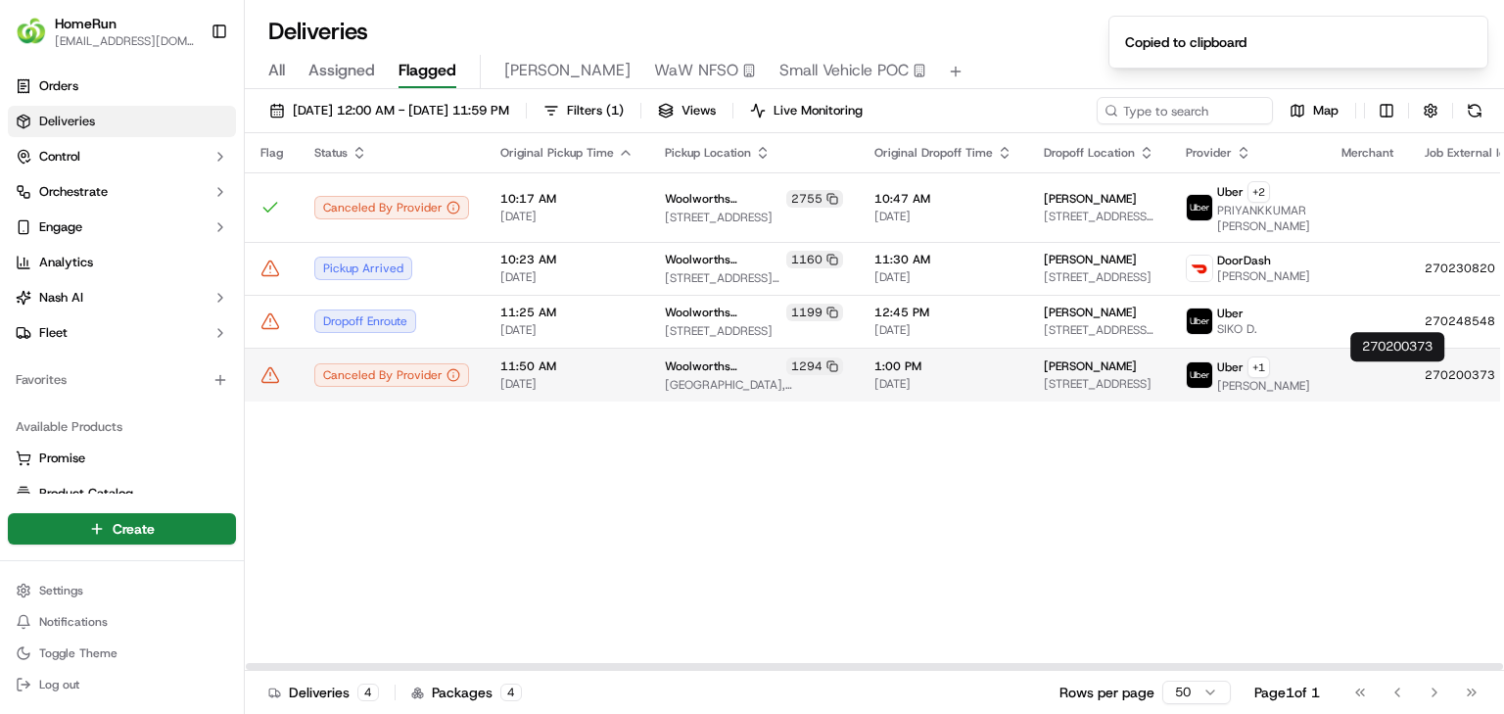
click at [1503, 369] on icon at bounding box center [1515, 375] width 14 height 14
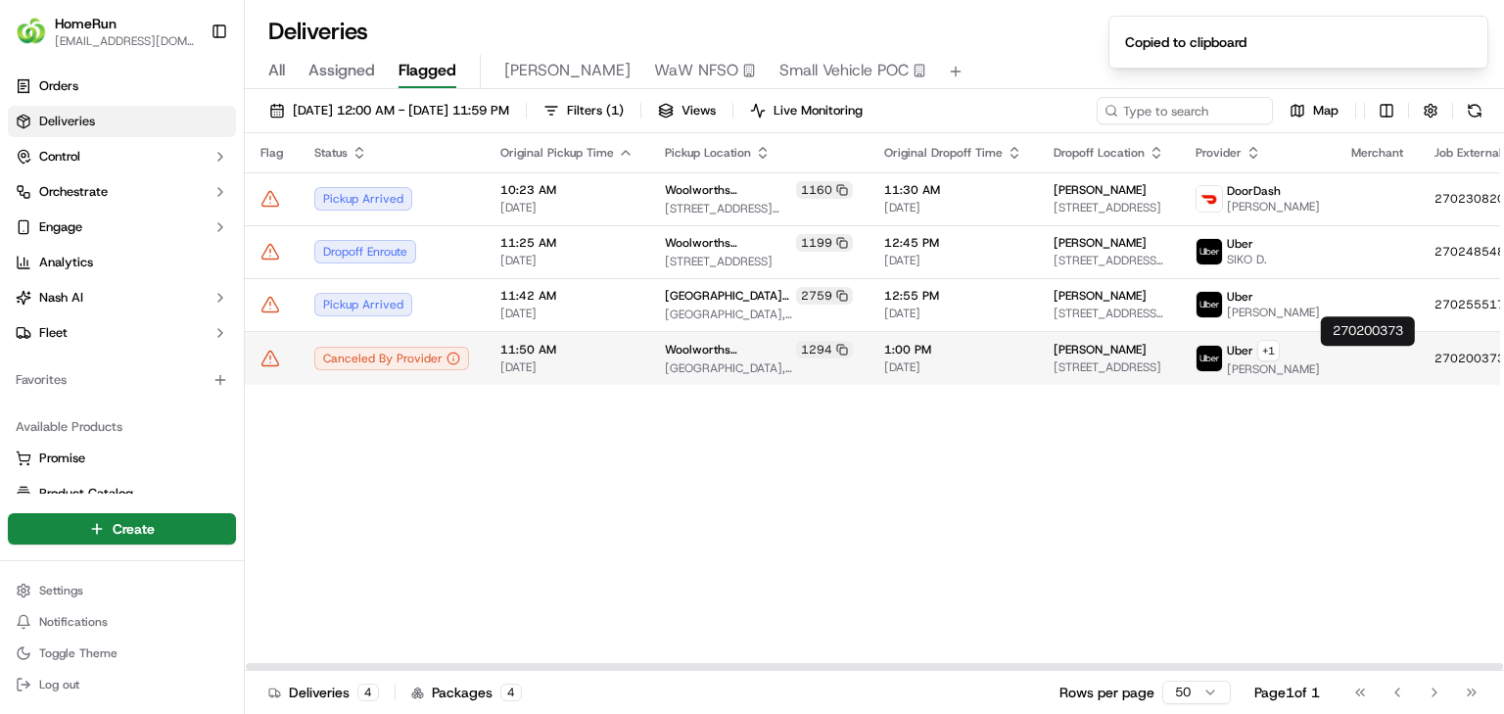
click at [1503, 352] on icon at bounding box center [1525, 359] width 14 height 14
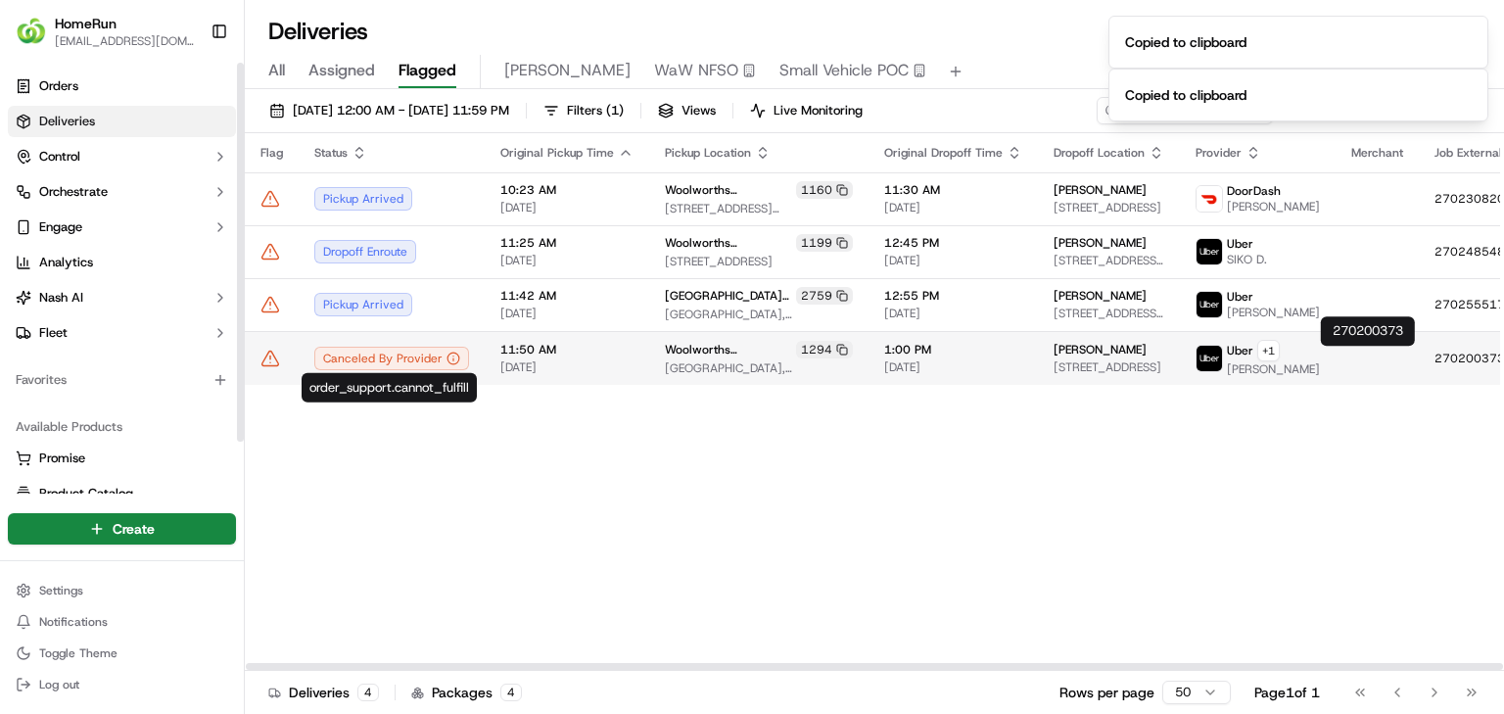
click at [417, 339] on td "Canceled By Provider" at bounding box center [392, 358] width 186 height 54
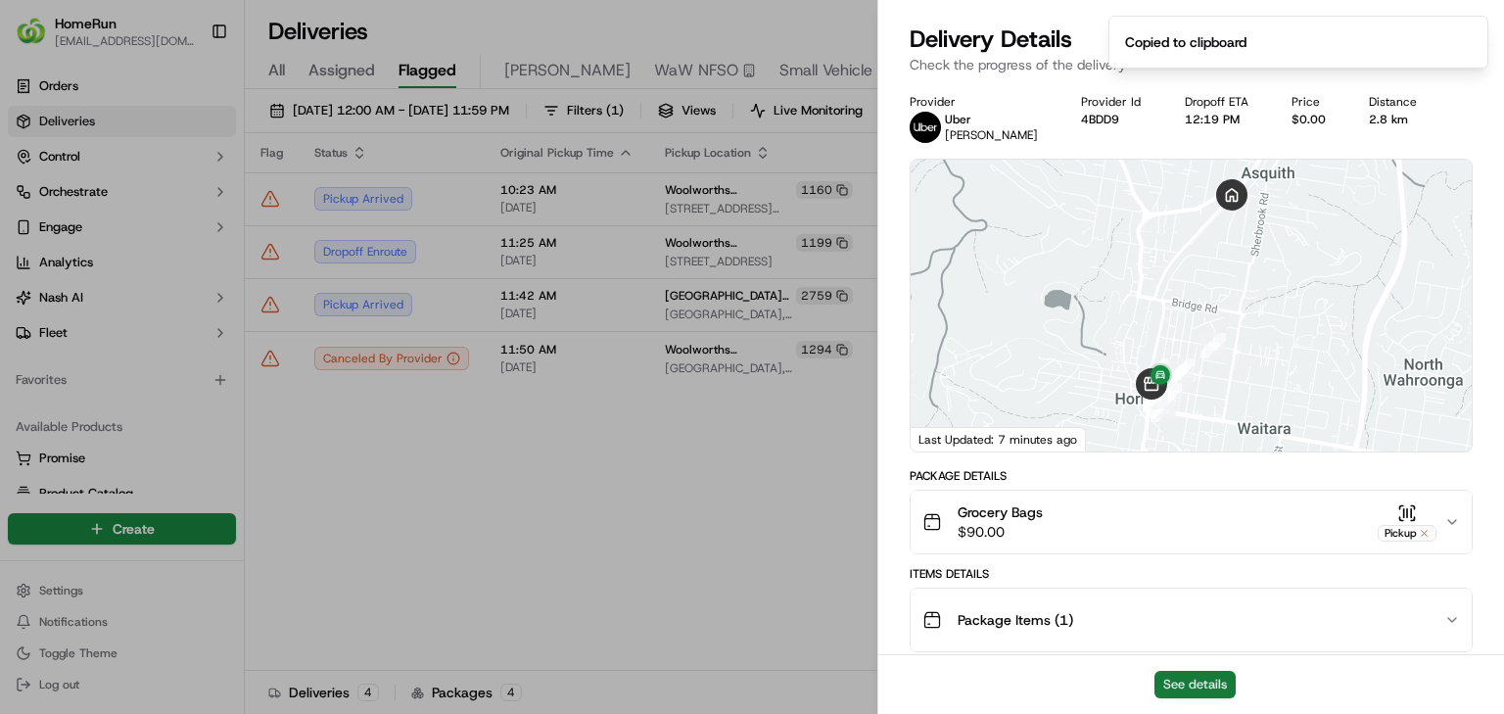
click at [1189, 685] on button "See details" at bounding box center [1194, 684] width 81 height 27
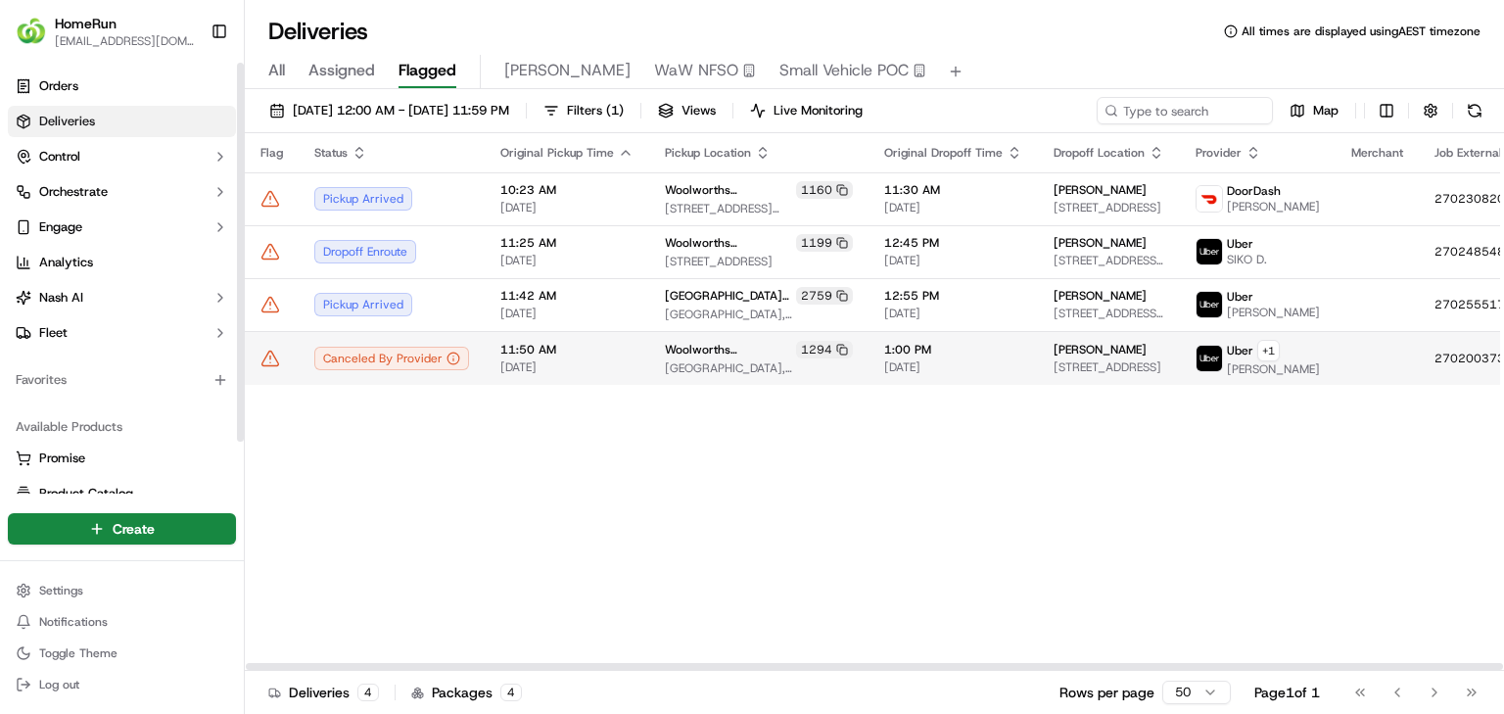
click at [264, 360] on icon at bounding box center [270, 359] width 20 height 20
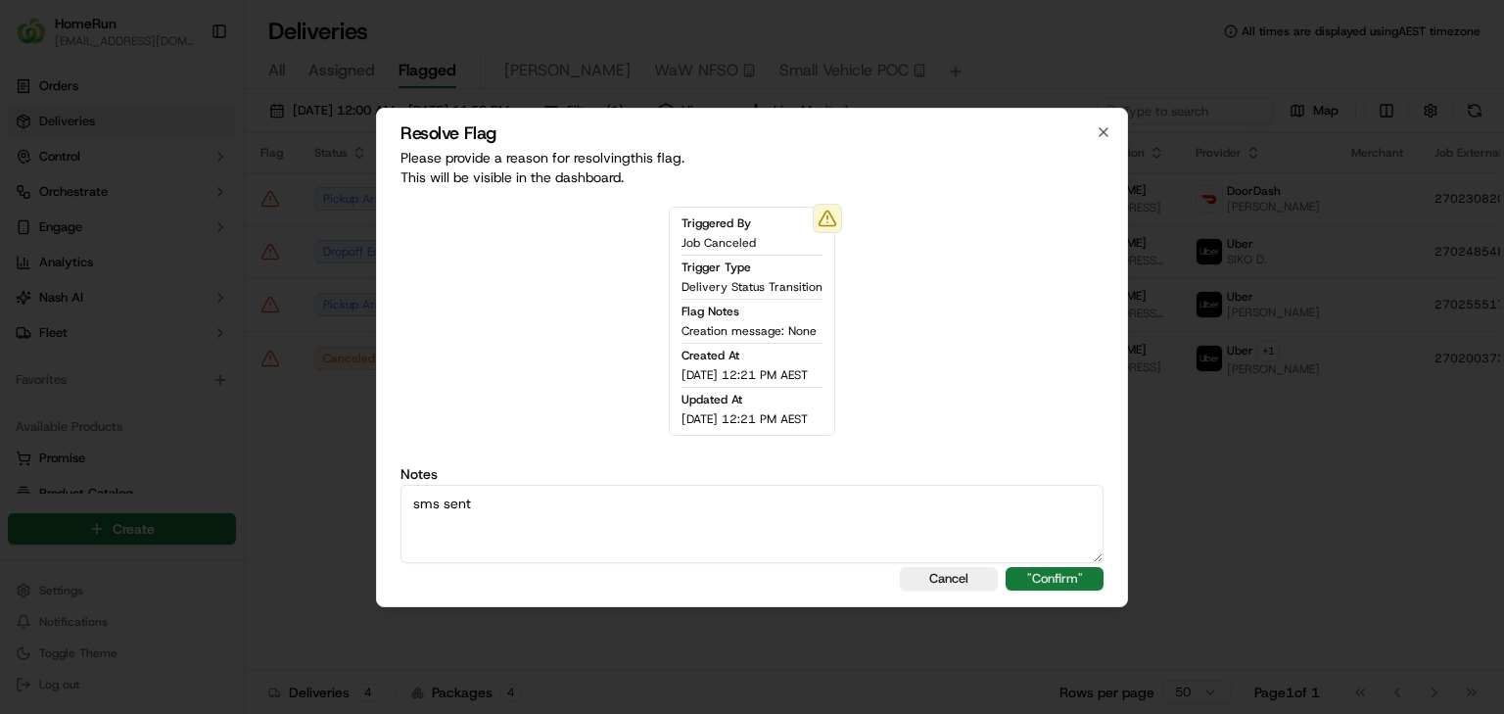
type textarea "sms sent"
click at [1057, 576] on button ""Confirm"" at bounding box center [1055, 578] width 98 height 23
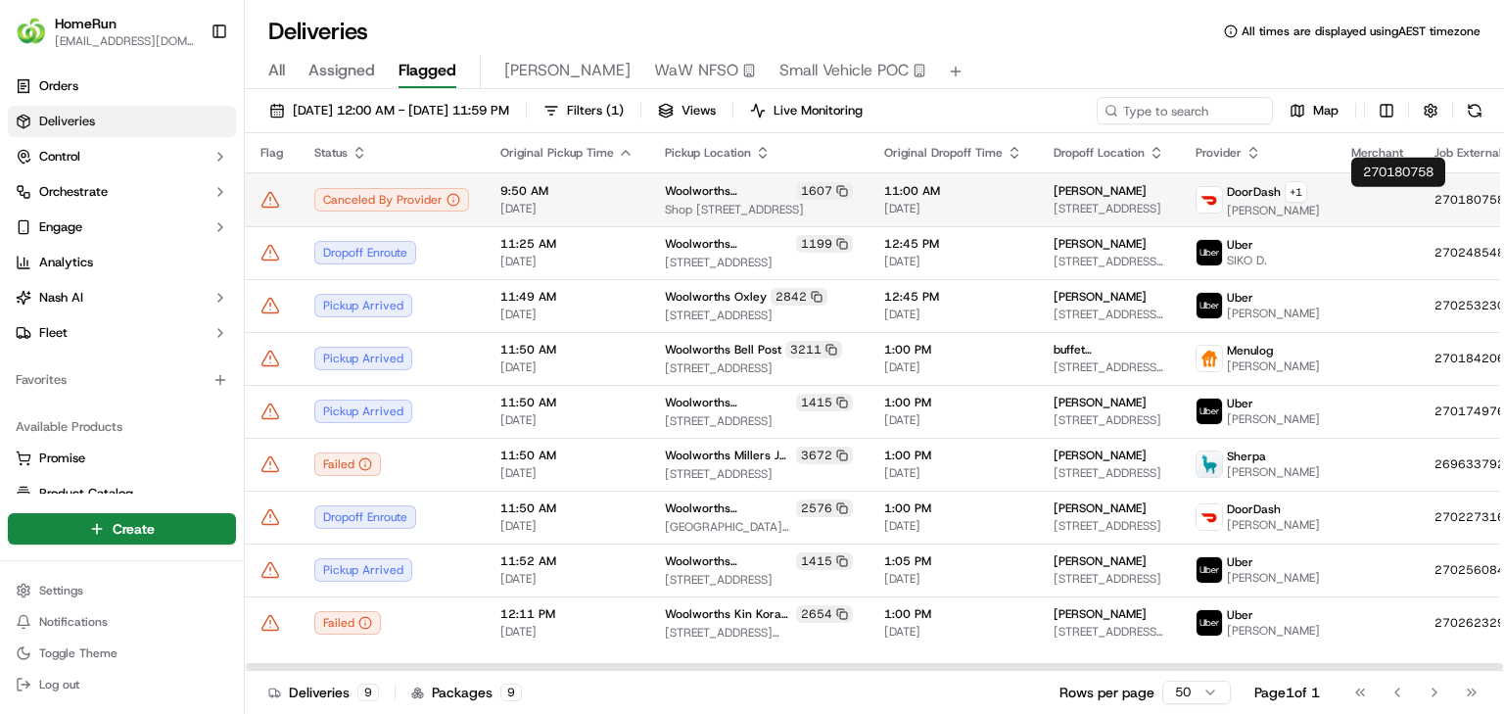
click at [1503, 195] on icon at bounding box center [1525, 200] width 14 height 14
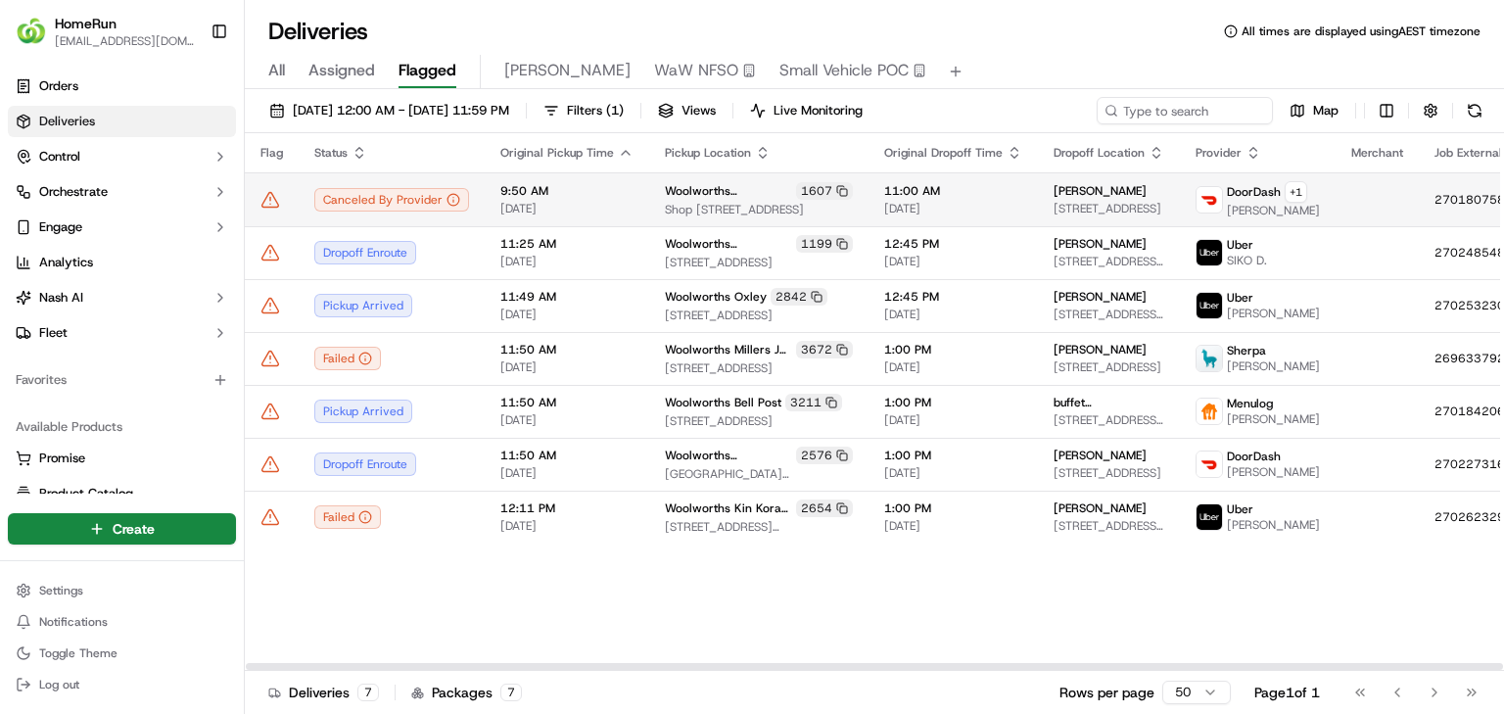
click at [275, 200] on icon at bounding box center [270, 199] width 17 height 15
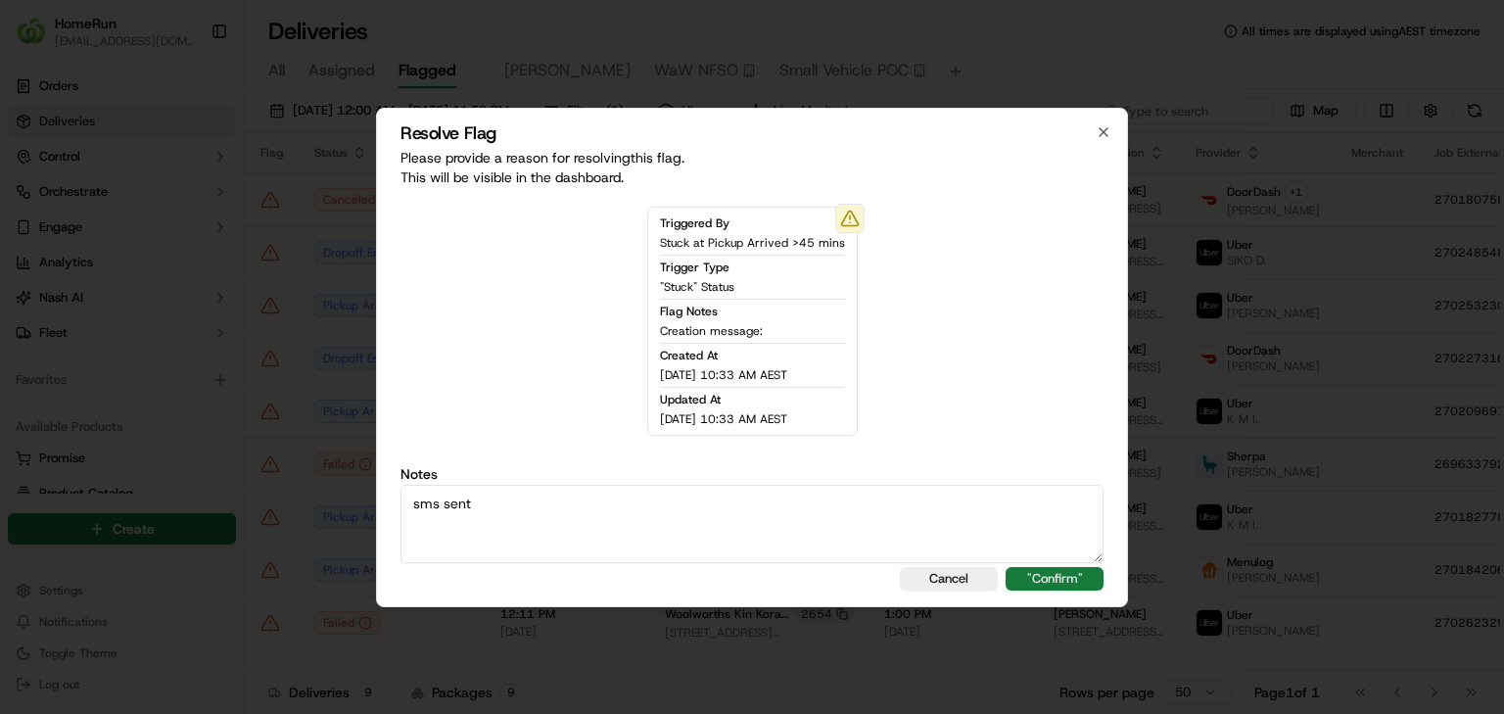
type textarea "sms sent"
click at [1053, 572] on button ""Confirm"" at bounding box center [1055, 578] width 98 height 23
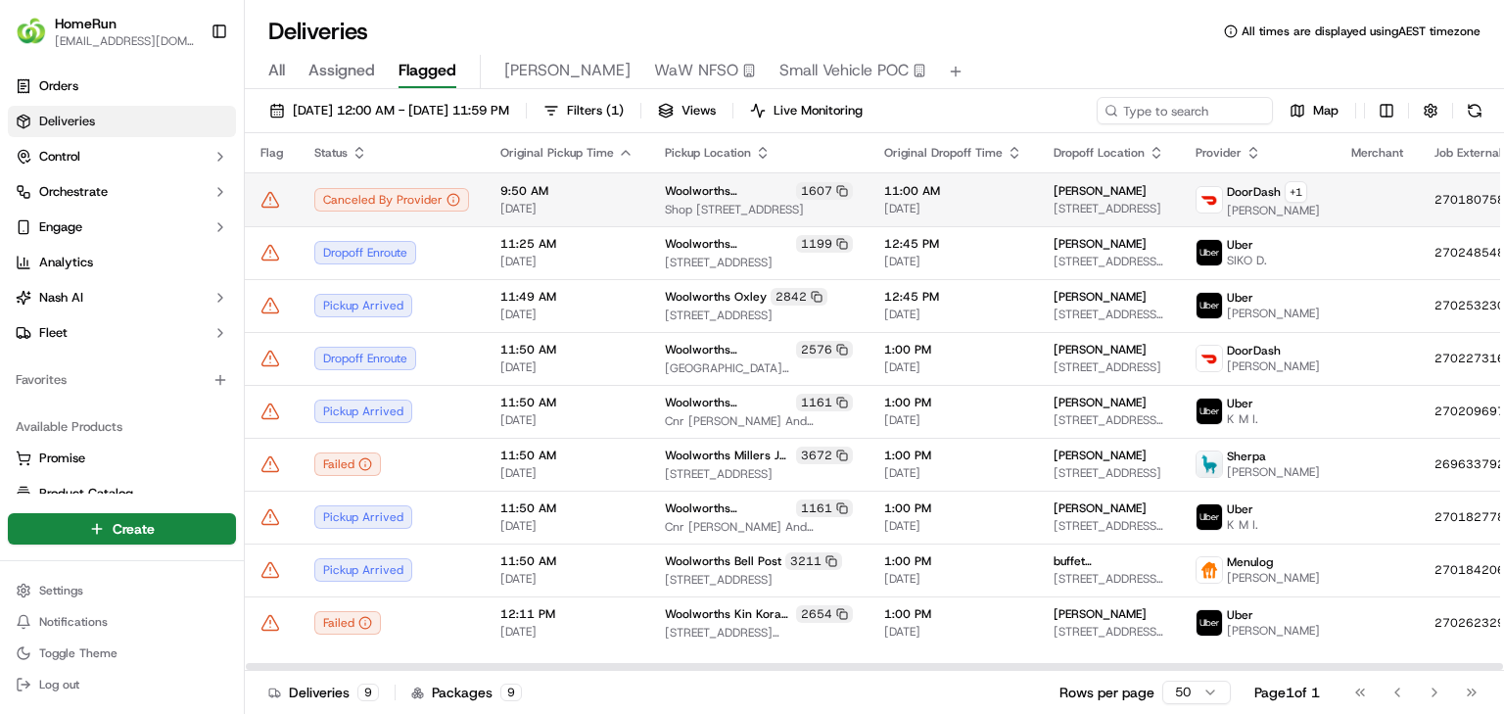
click at [267, 193] on icon at bounding box center [270, 199] width 17 height 15
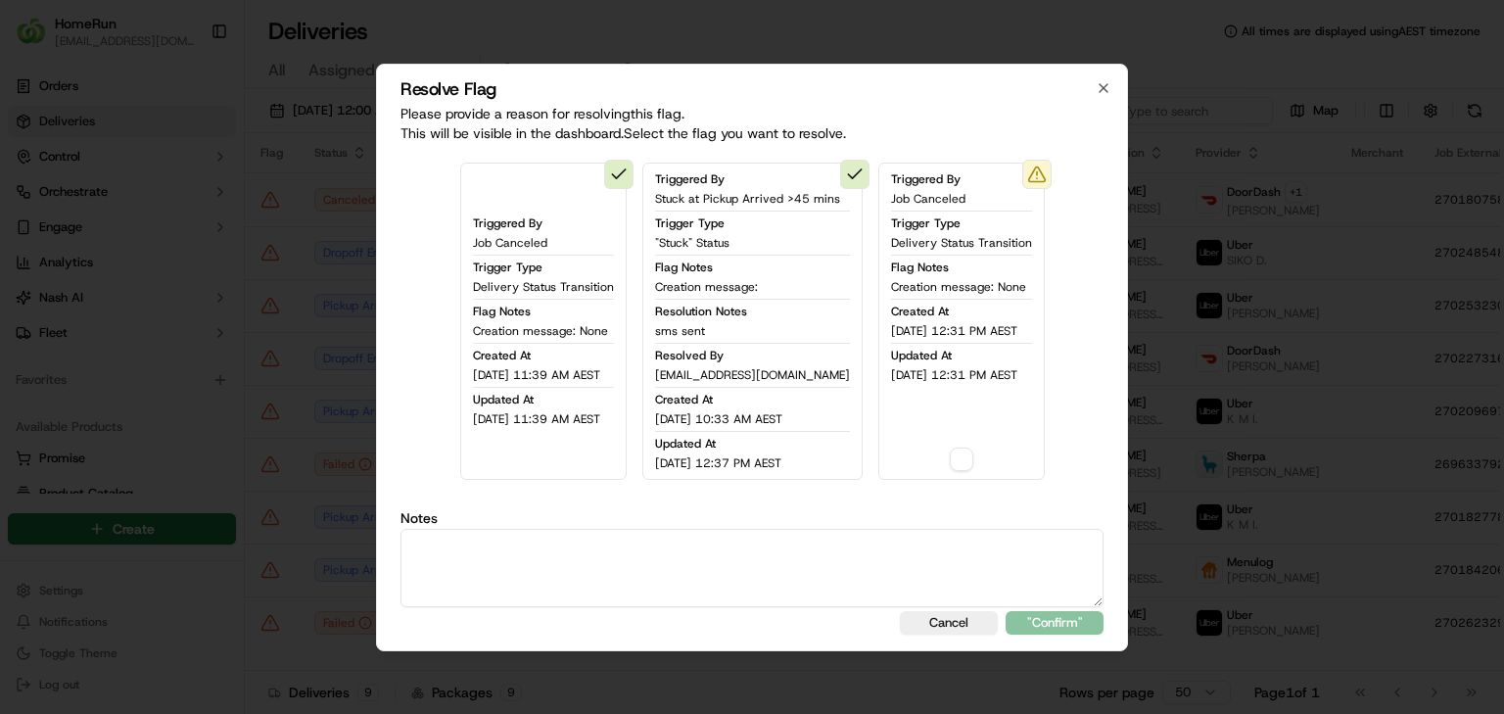
drag, startPoint x: 1018, startPoint y: 464, endPoint x: 950, endPoint y: 450, distance: 69.9
click at [996, 461] on div "Triggered By Job Canceled Trigger Type Delivery Status Transition Flag Notes Cr…" at bounding box center [961, 321] width 166 height 317
click at [950, 450] on div "Triggered By Job Canceled Trigger Type Delivery Status Transition Flag Notes Cr…" at bounding box center [961, 321] width 166 height 317
click at [973, 462] on button "button" at bounding box center [961, 458] width 23 height 23
drag, startPoint x: 949, startPoint y: 528, endPoint x: 959, endPoint y: 542, distance: 17.7
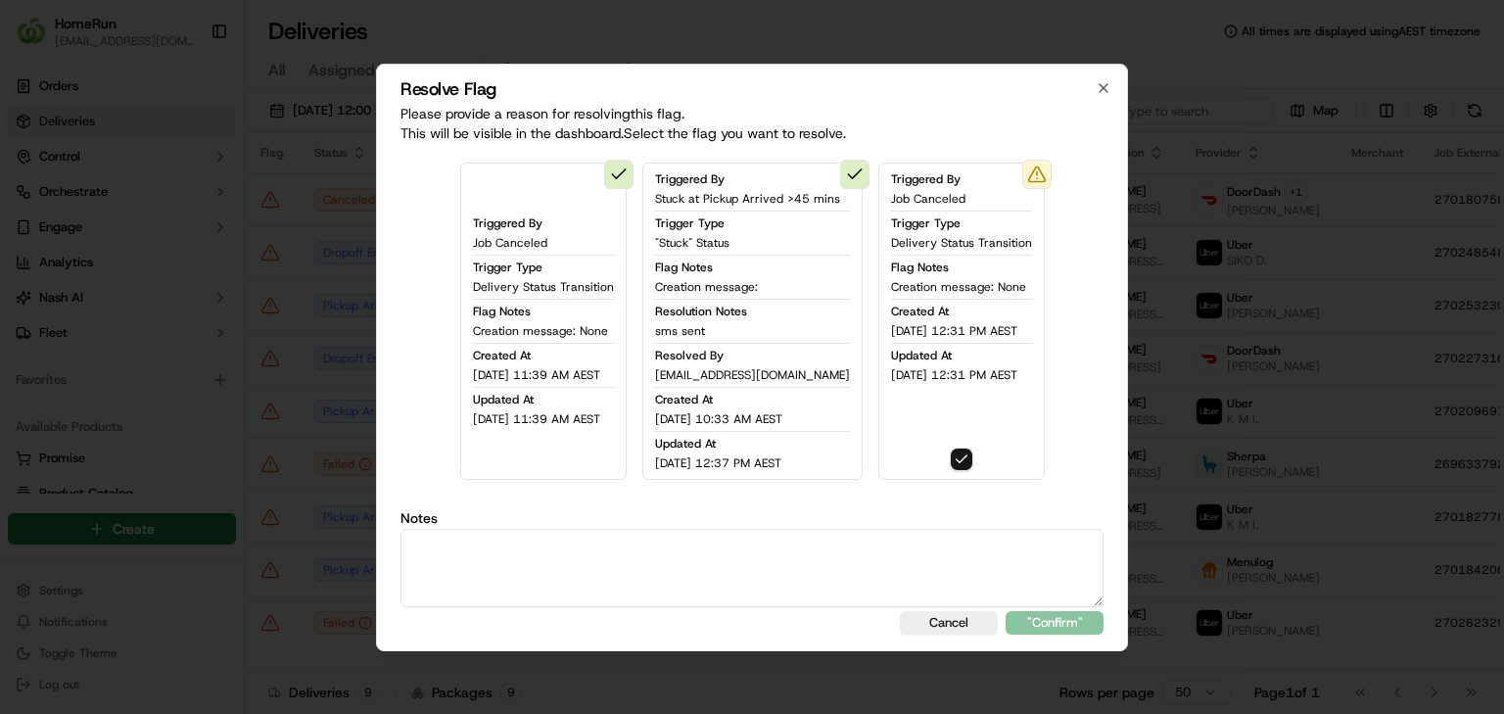
click at [950, 529] on textarea at bounding box center [751, 568] width 703 height 78
type textarea "sms sent"
click at [1088, 627] on button ""Confirm"" at bounding box center [1055, 622] width 98 height 23
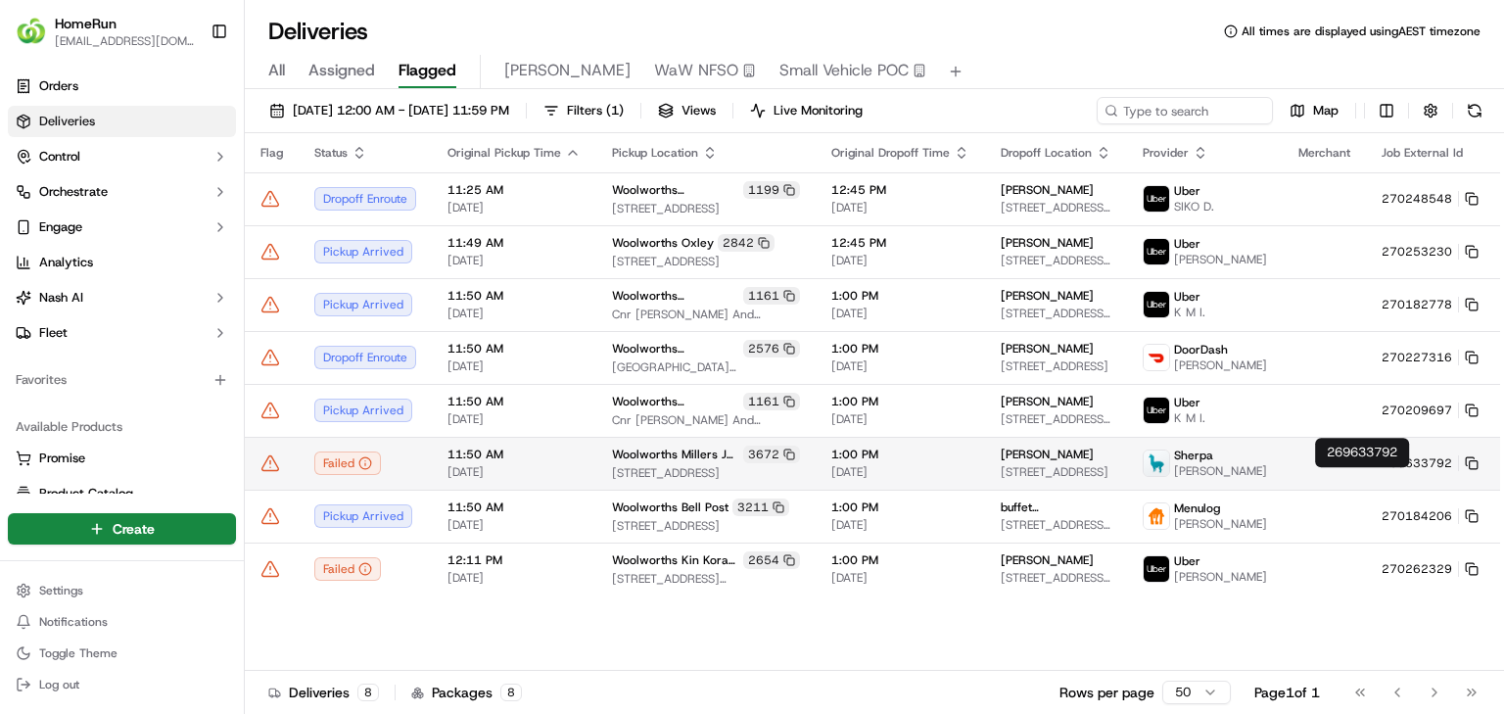
click at [1395, 471] on button "269633792" at bounding box center [1430, 463] width 97 height 16
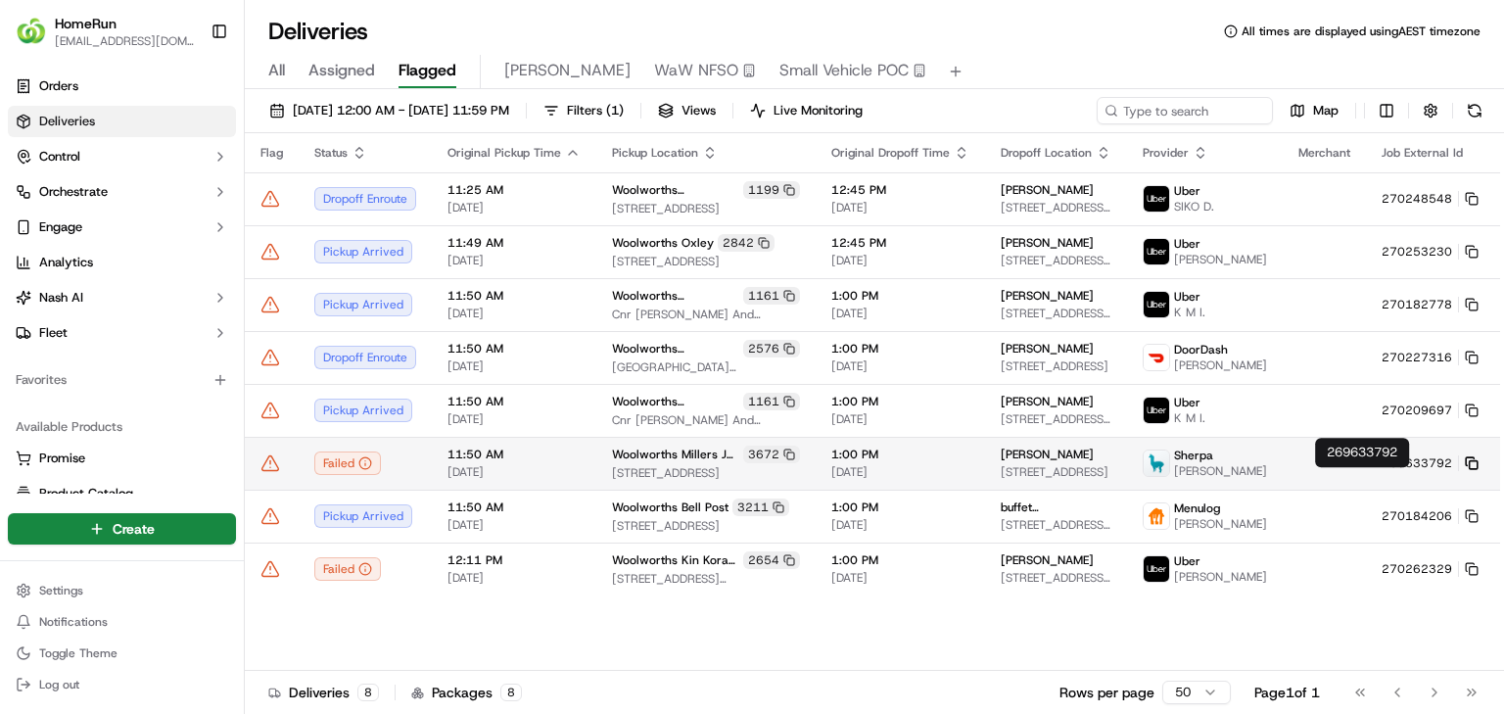
click at [1465, 470] on icon at bounding box center [1472, 463] width 14 height 14
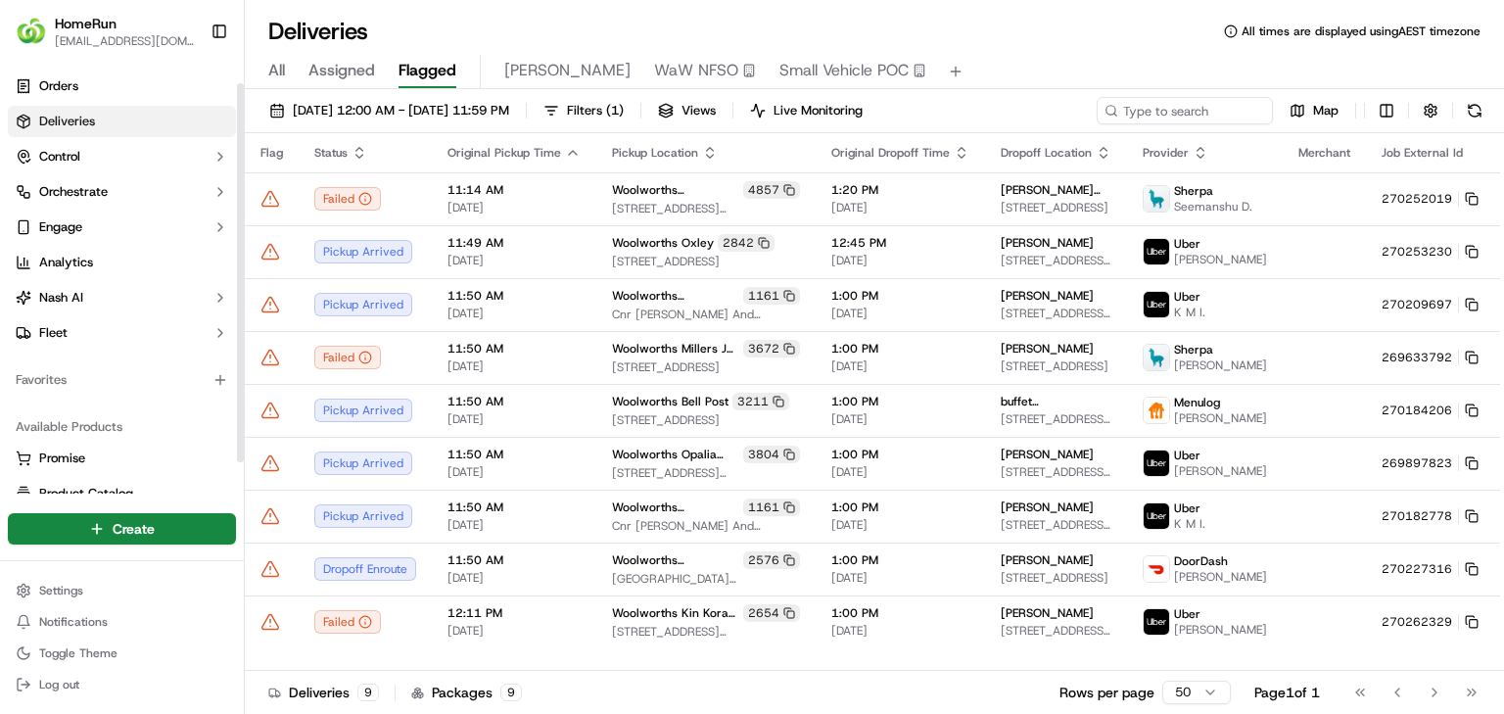
scroll to position [59, 0]
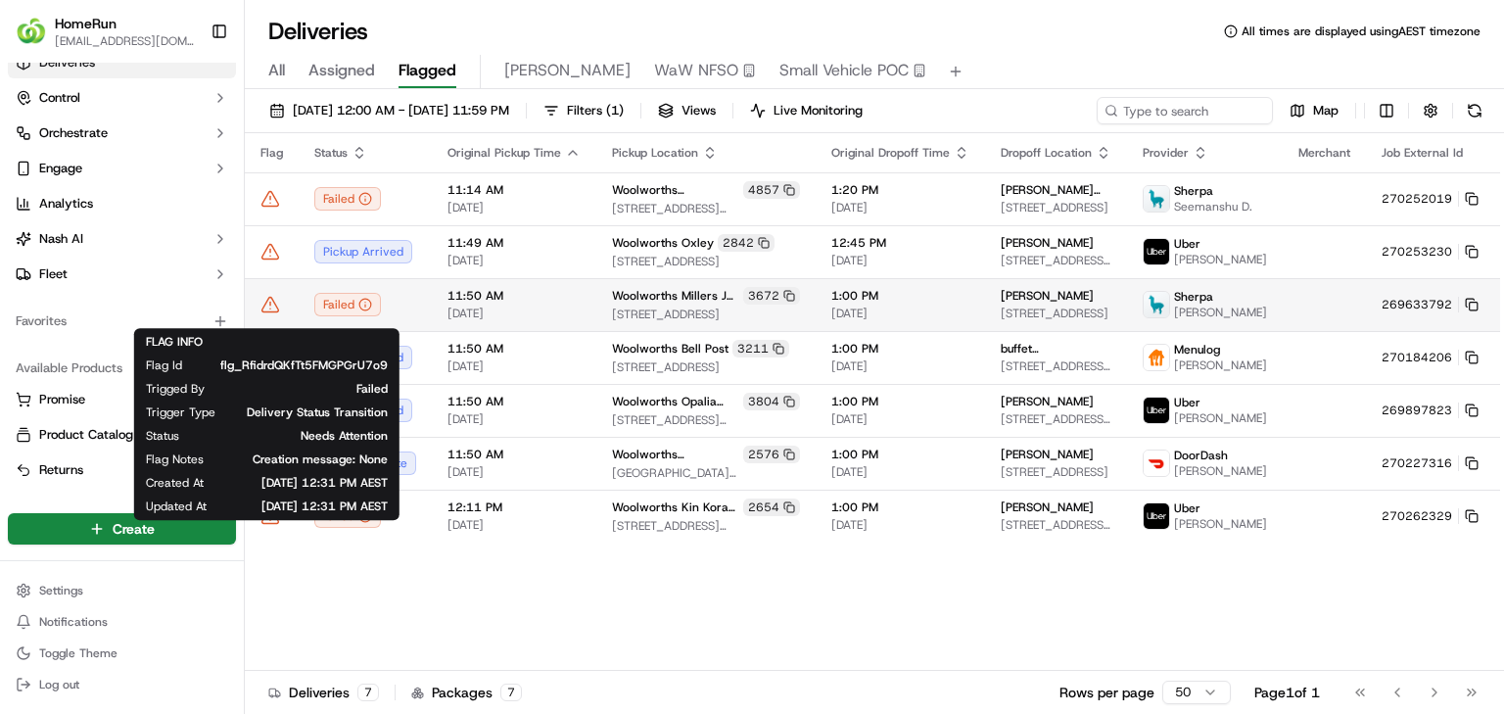
click at [266, 314] on icon at bounding box center [270, 305] width 20 height 20
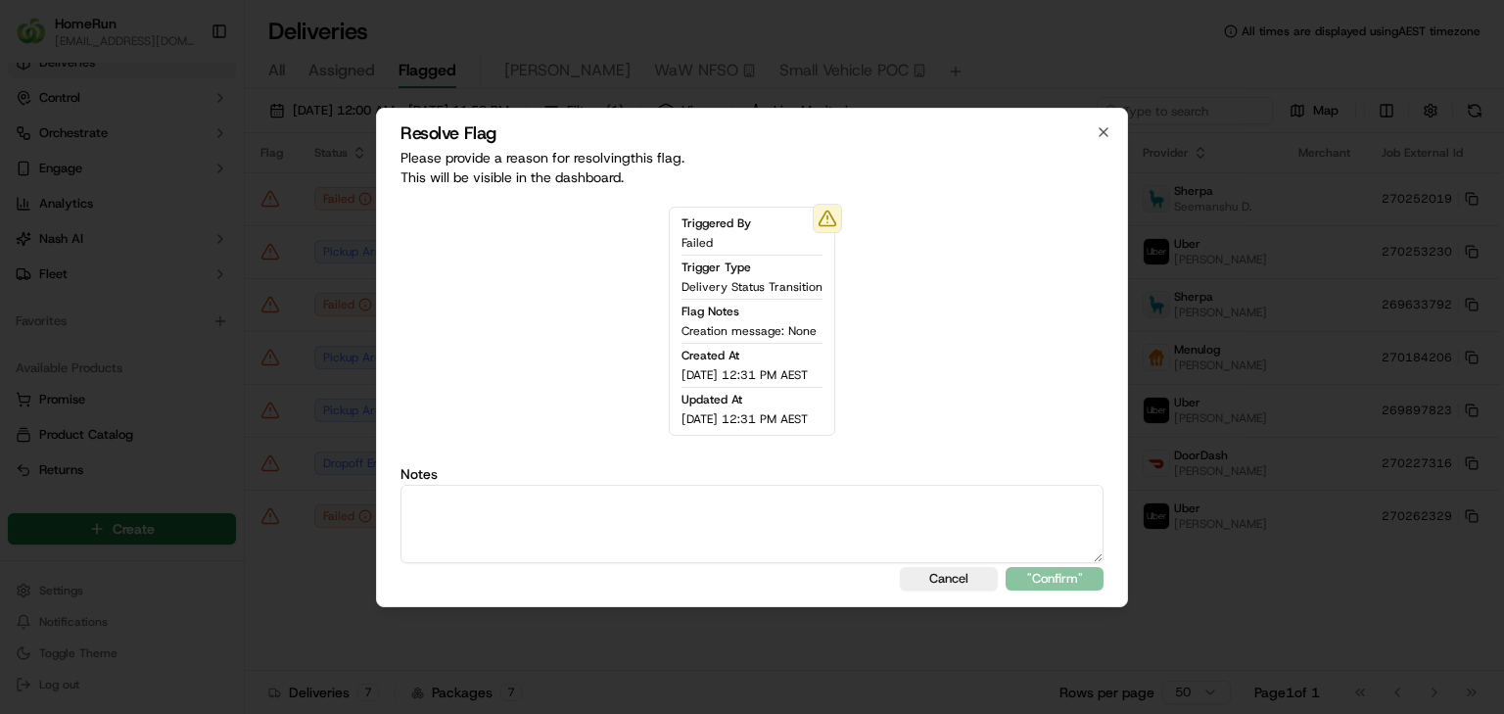
click at [772, 549] on textarea at bounding box center [751, 524] width 703 height 78
type textarea "Refunded"
click at [1050, 580] on button ""Confirm"" at bounding box center [1055, 578] width 98 height 23
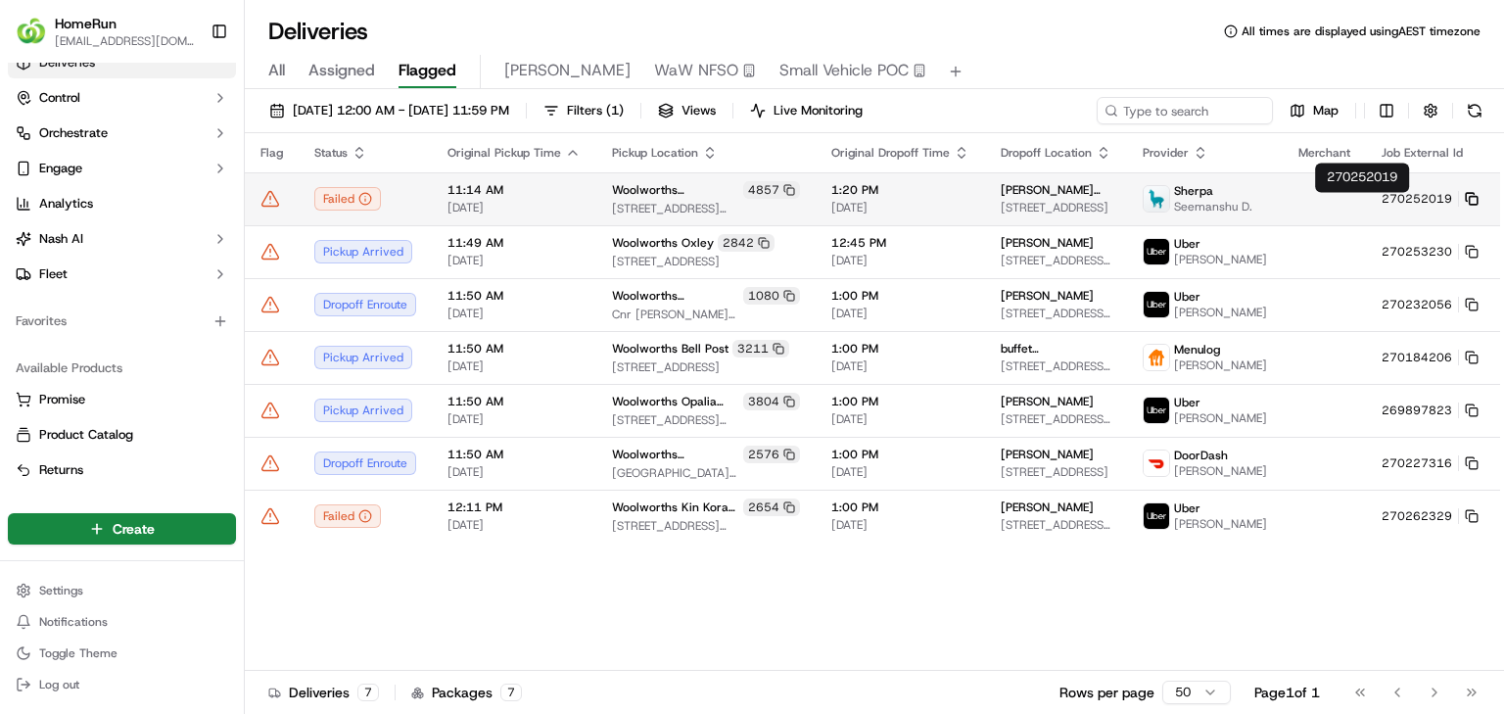
click at [1466, 197] on icon at bounding box center [1470, 197] width 8 height 8
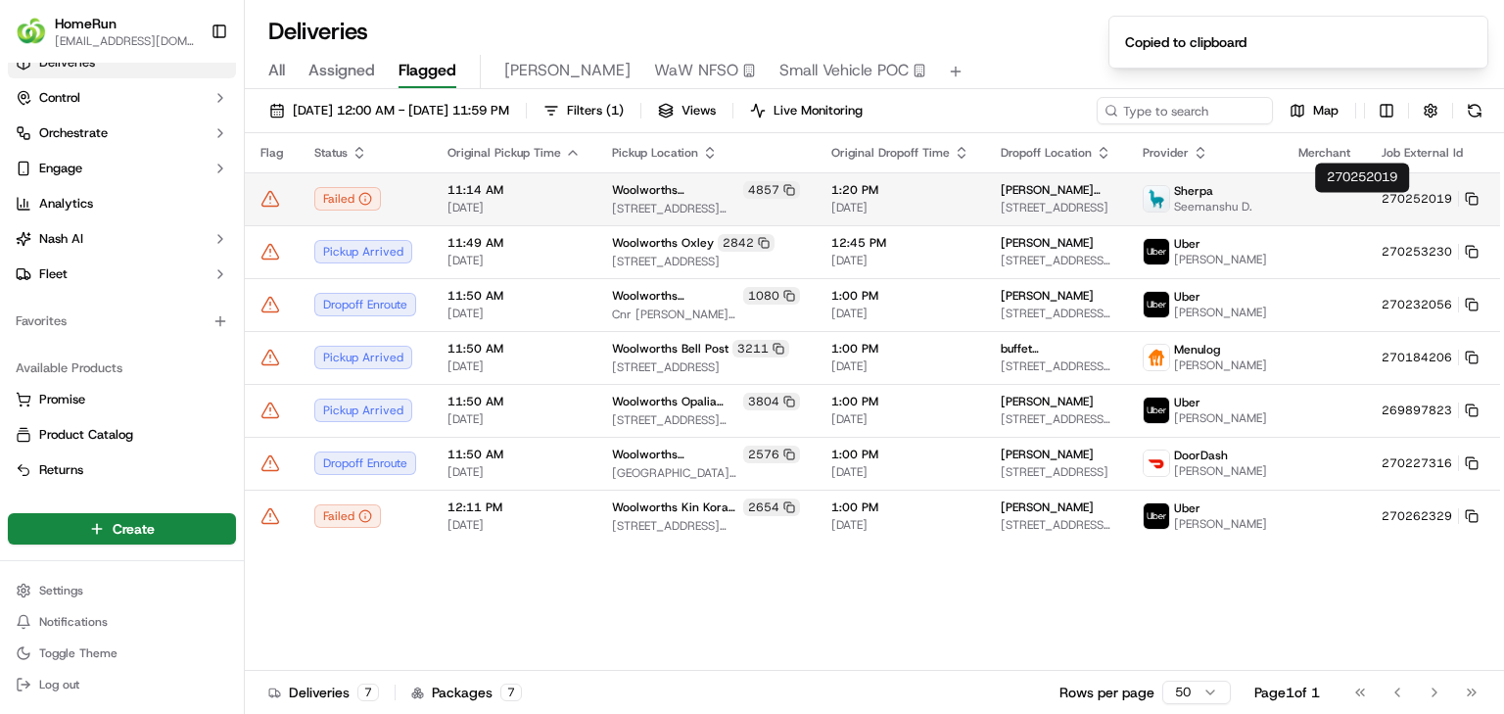
click at [1407, 194] on td "270252019" at bounding box center [1430, 198] width 128 height 53
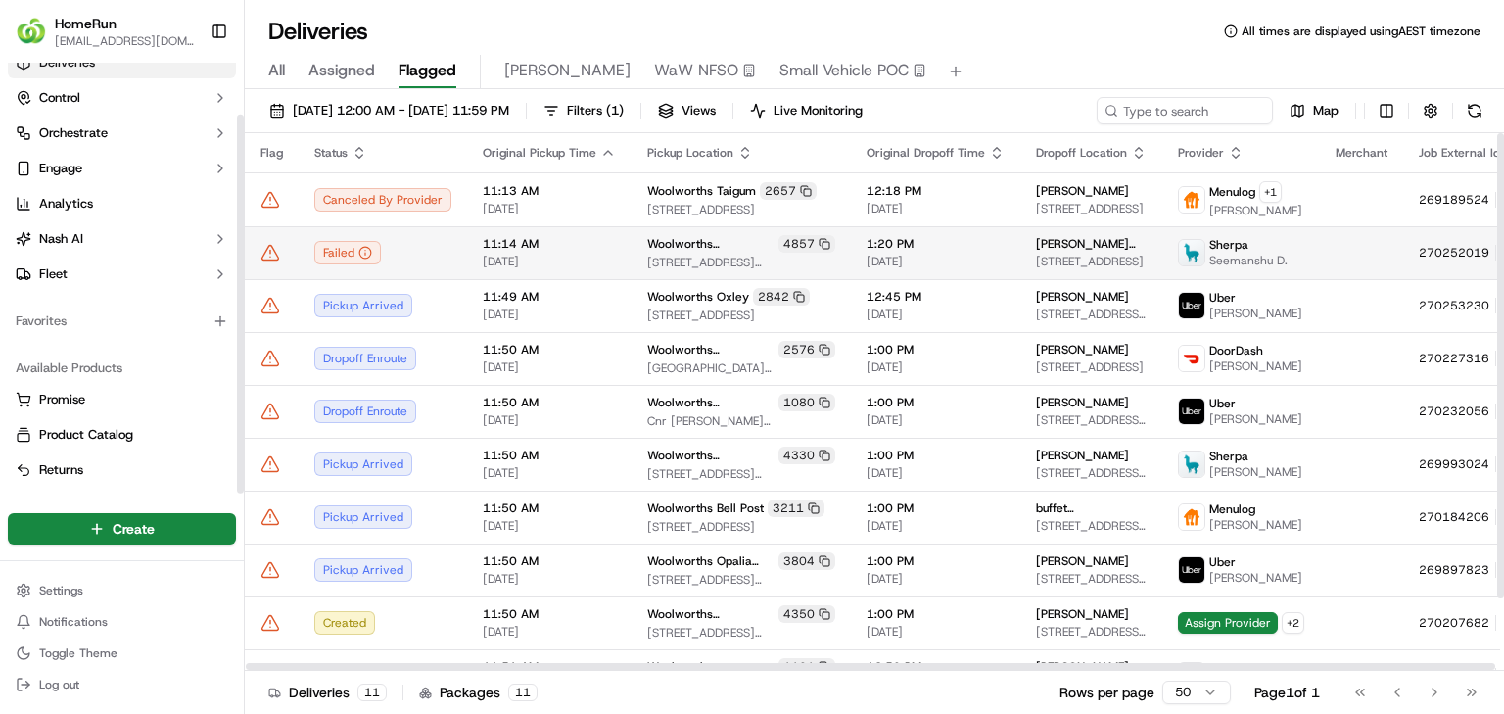
click at [272, 255] on icon at bounding box center [270, 253] width 20 height 20
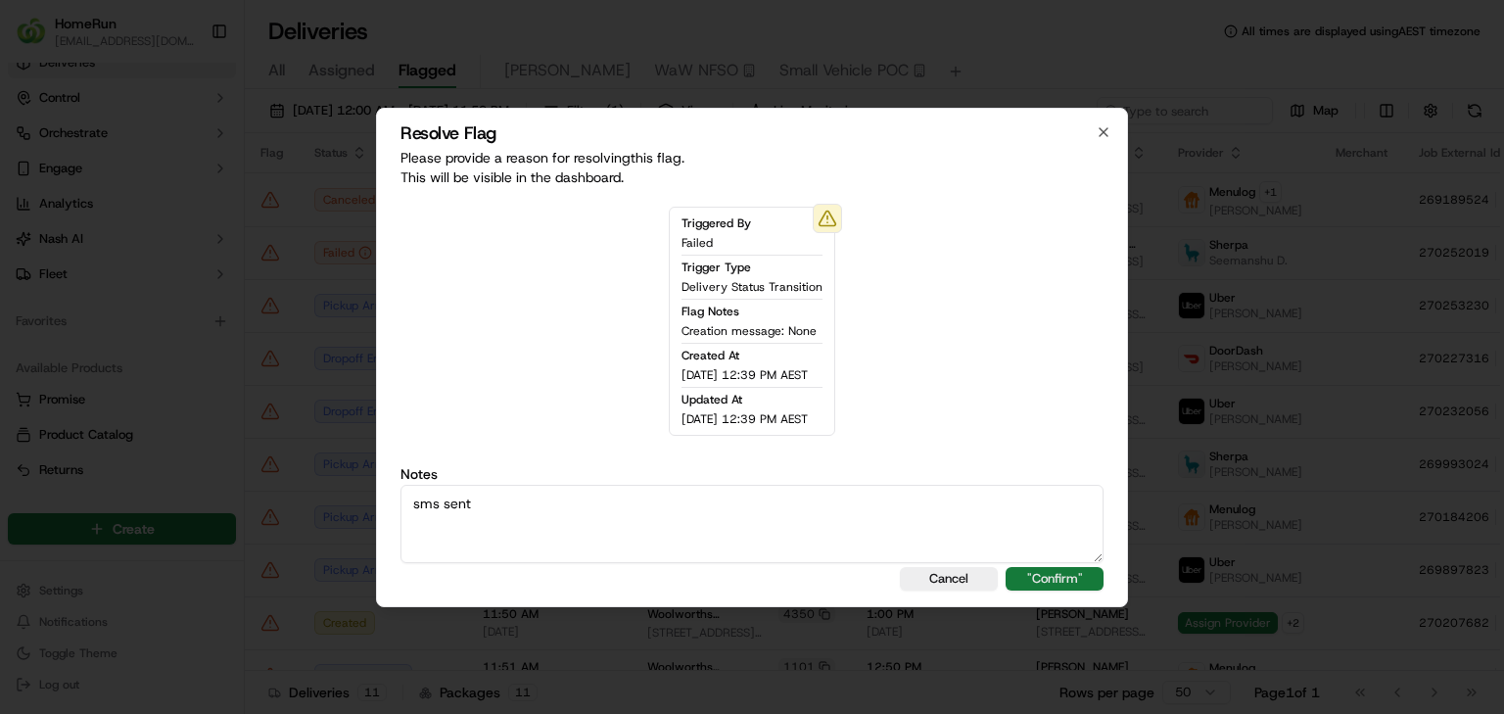
type textarea "sms sent"
click at [1098, 579] on button ""Confirm"" at bounding box center [1055, 578] width 98 height 23
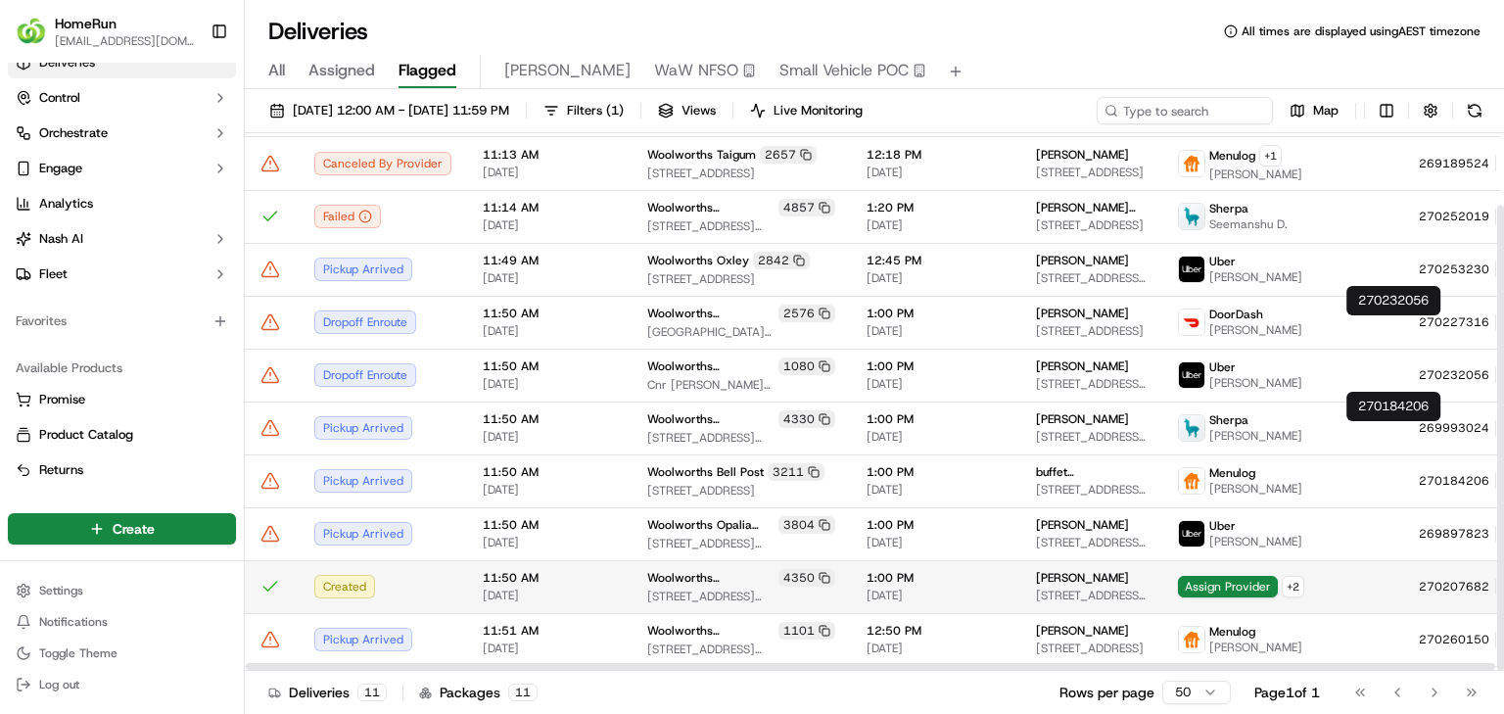
scroll to position [83, 0]
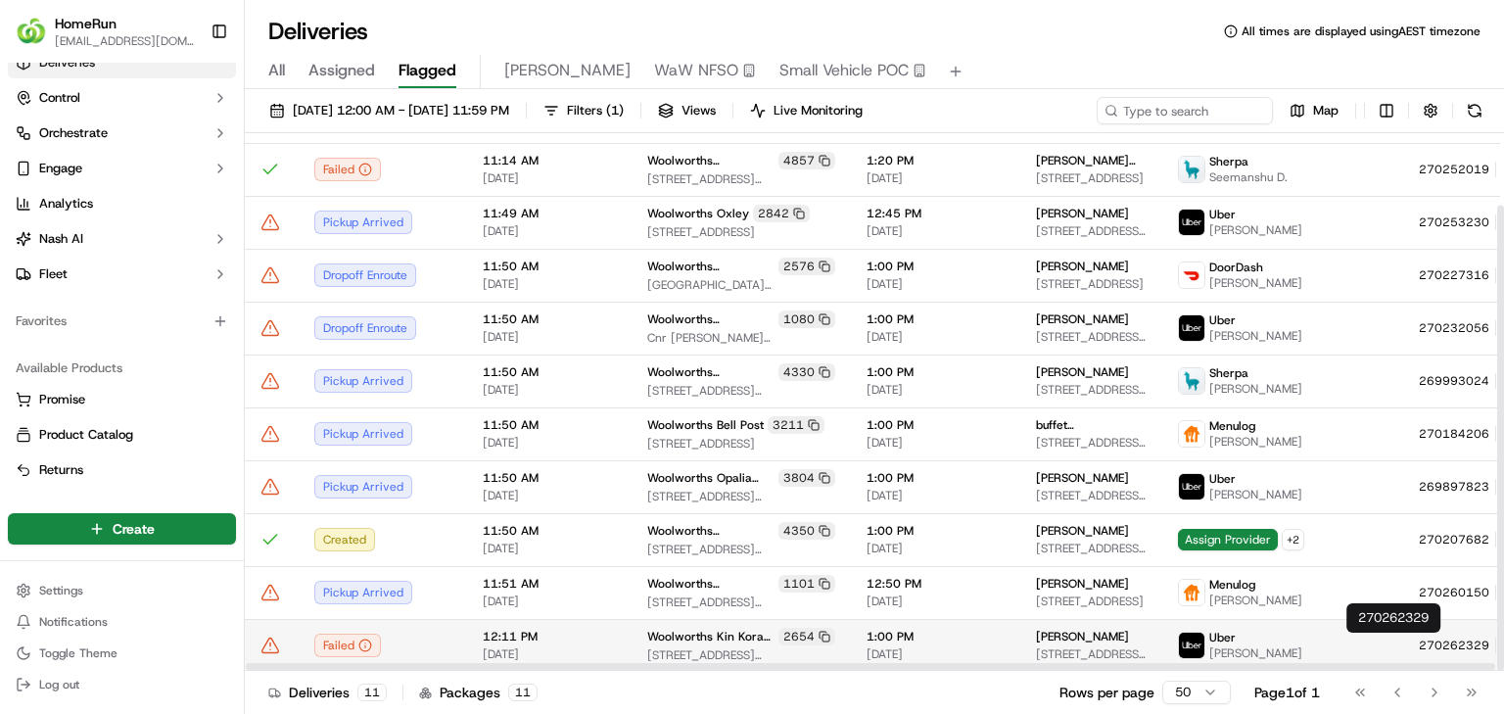
click at [1502, 643] on icon at bounding box center [1509, 645] width 14 height 14
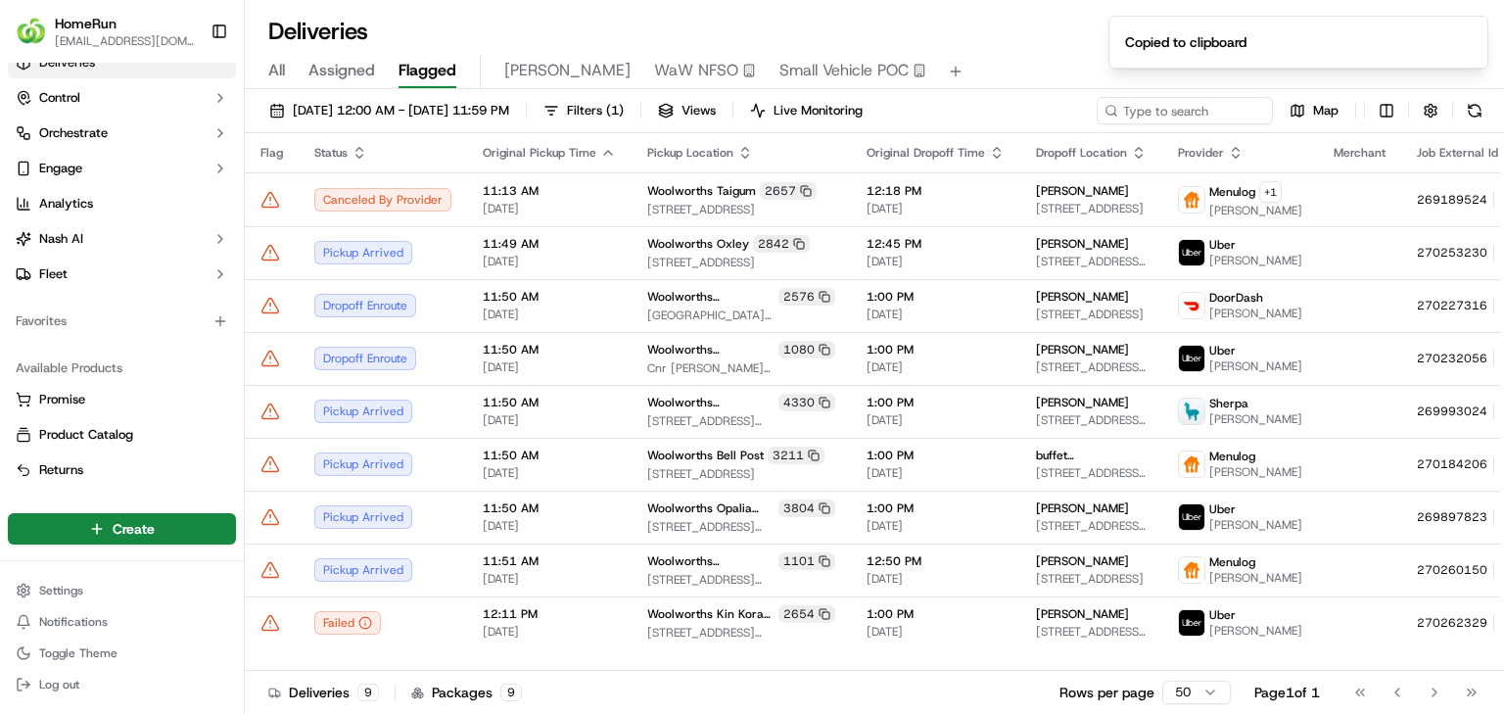
scroll to position [0, 0]
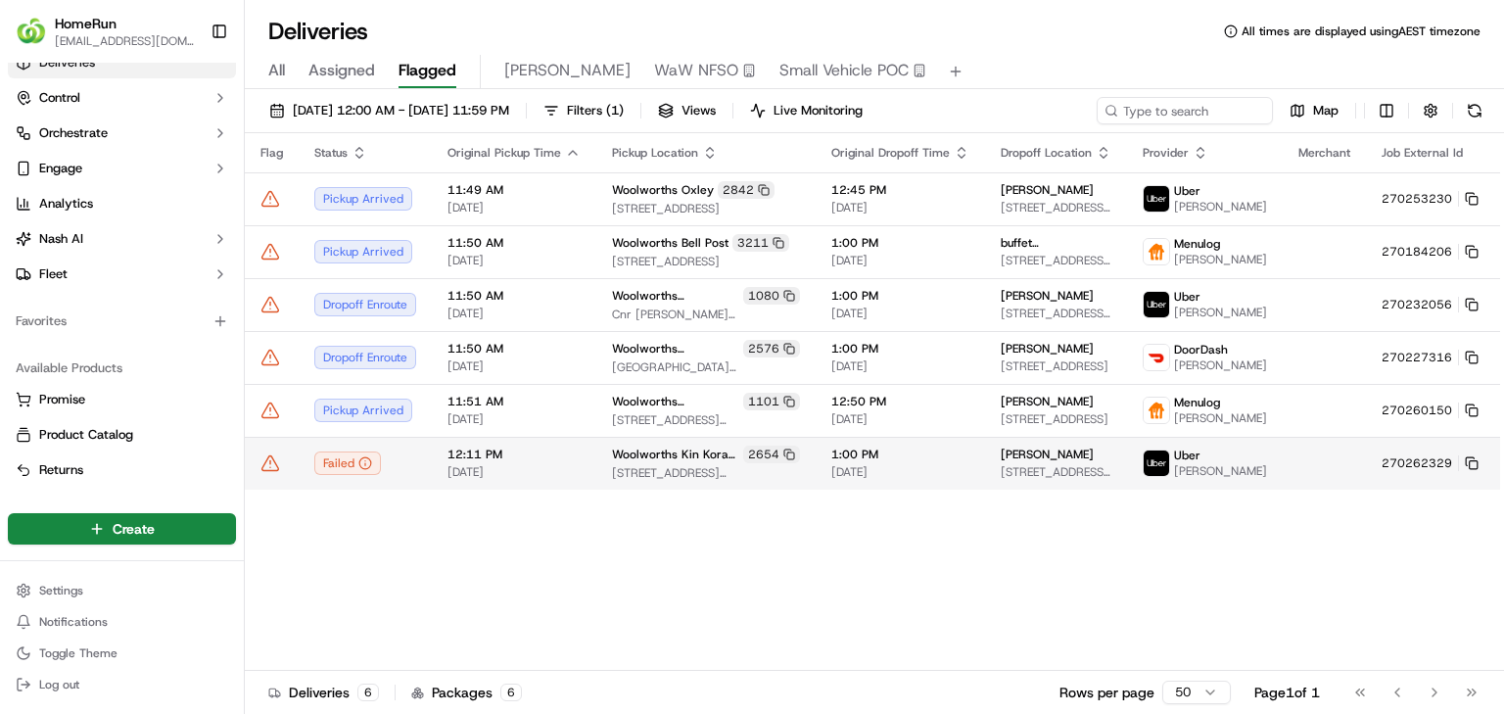
click at [278, 473] on icon at bounding box center [270, 463] width 20 height 20
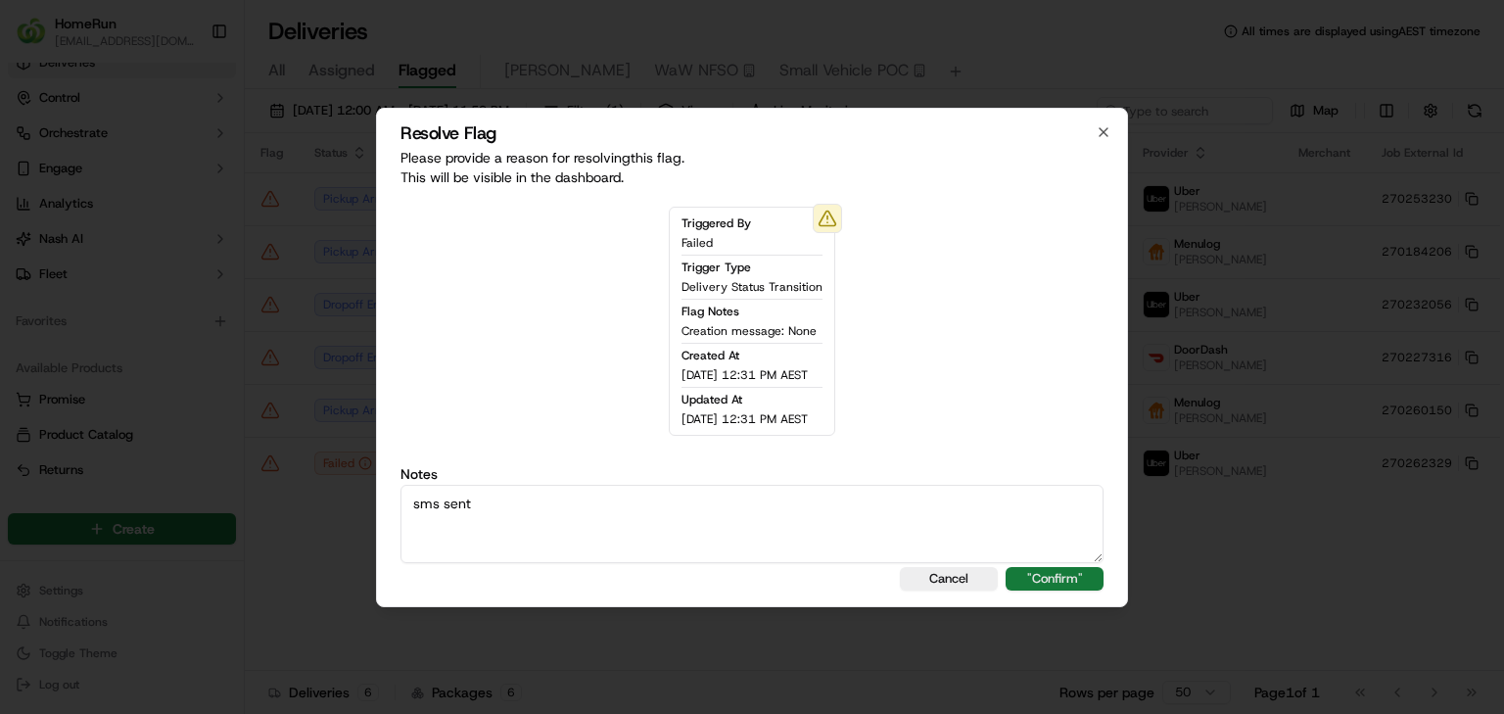
type textarea "sms sent"
click at [1055, 580] on button ""Confirm"" at bounding box center [1055, 578] width 98 height 23
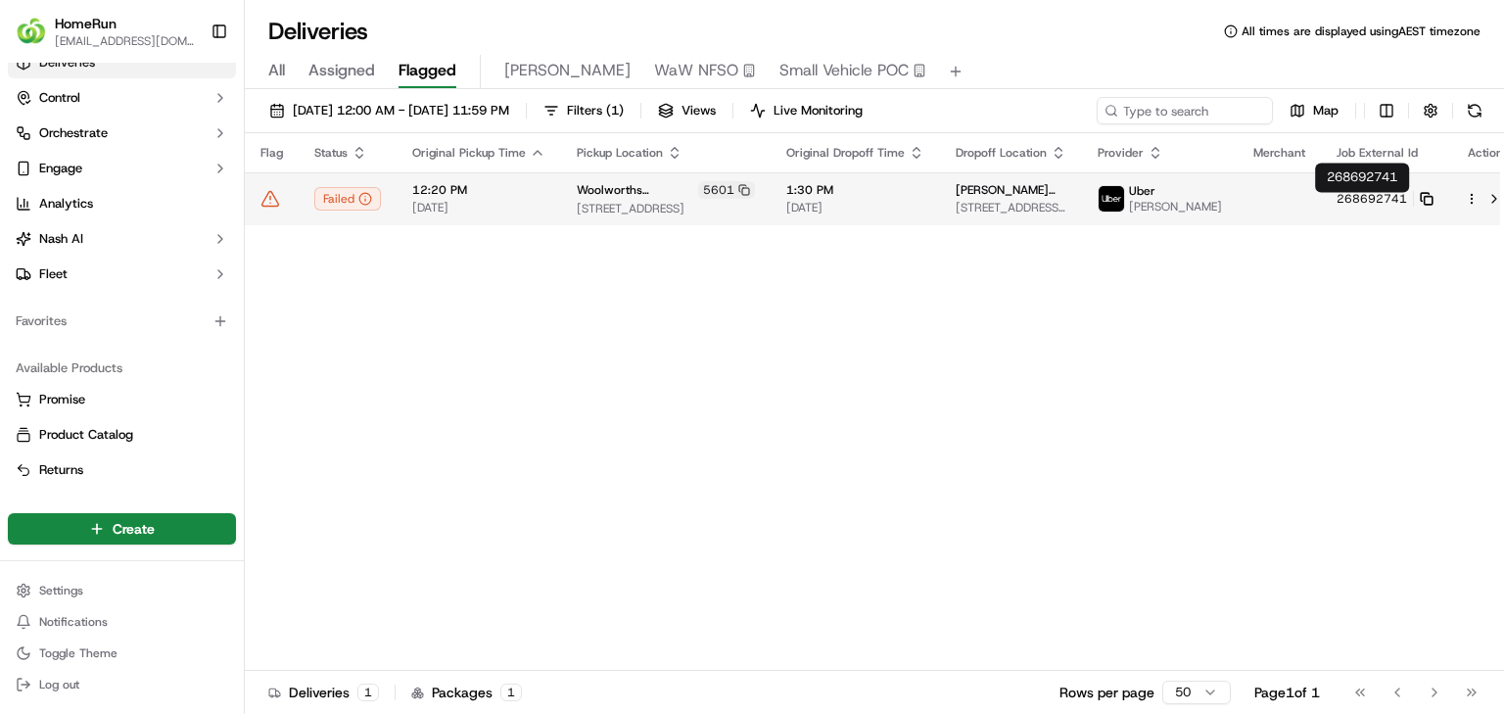
click at [1425, 204] on rect at bounding box center [1429, 201] width 8 height 8
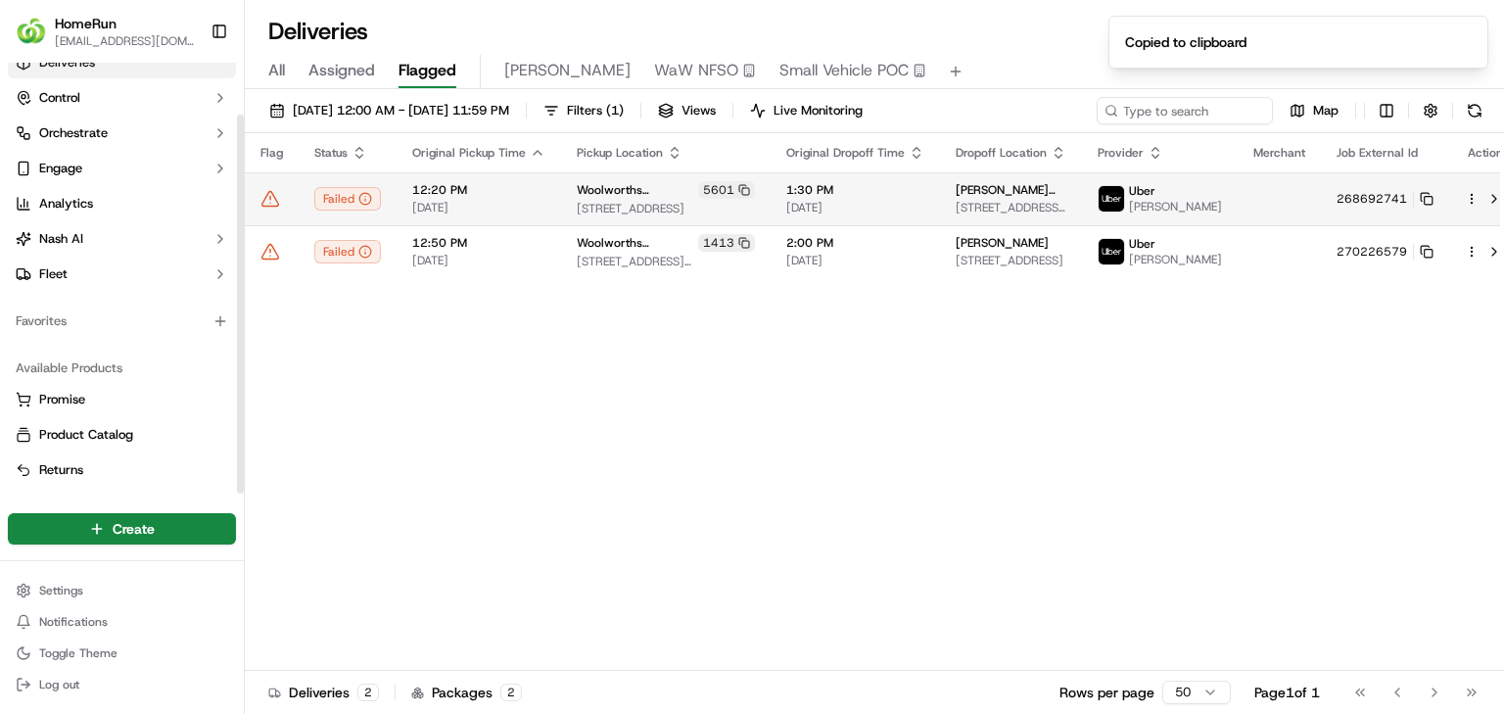
click at [263, 208] on icon at bounding box center [270, 199] width 20 height 20
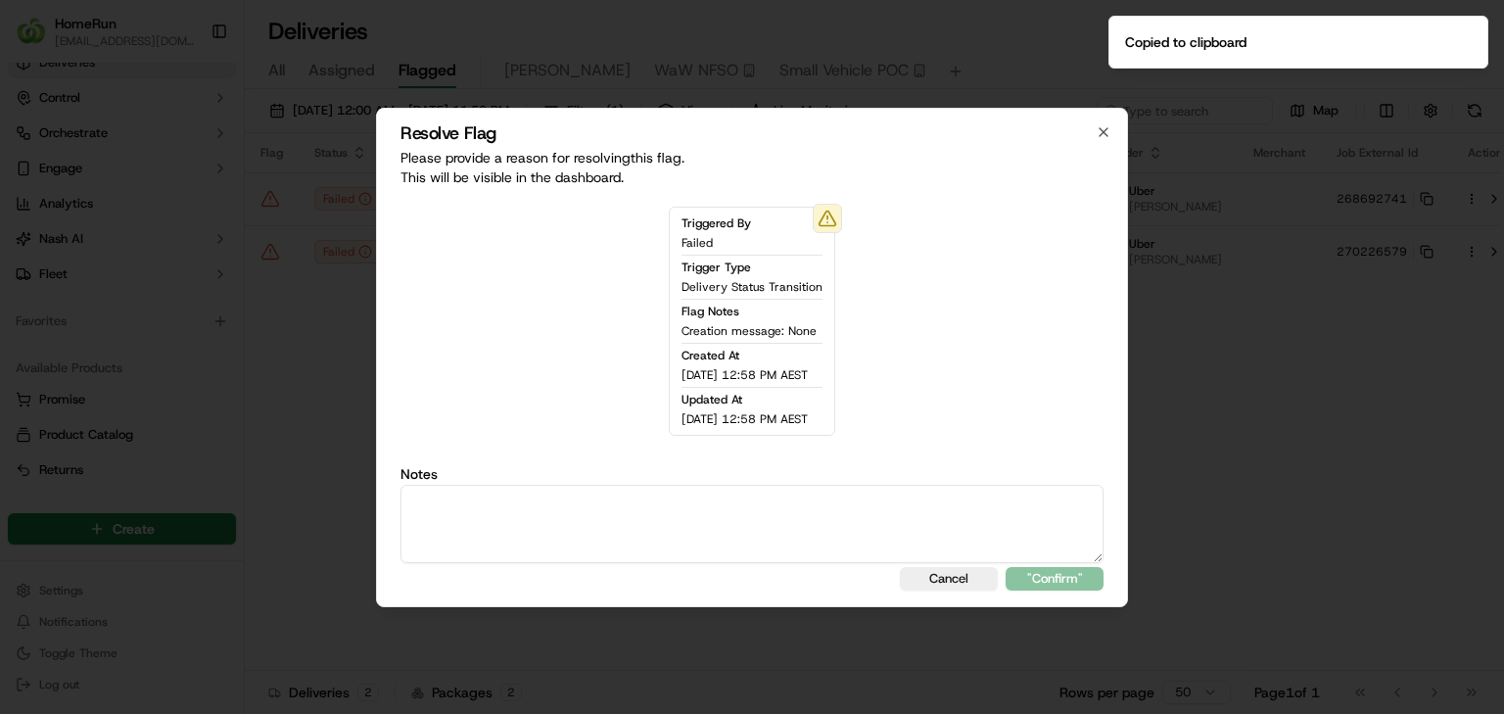
click at [678, 495] on textarea at bounding box center [751, 524] width 703 height 78
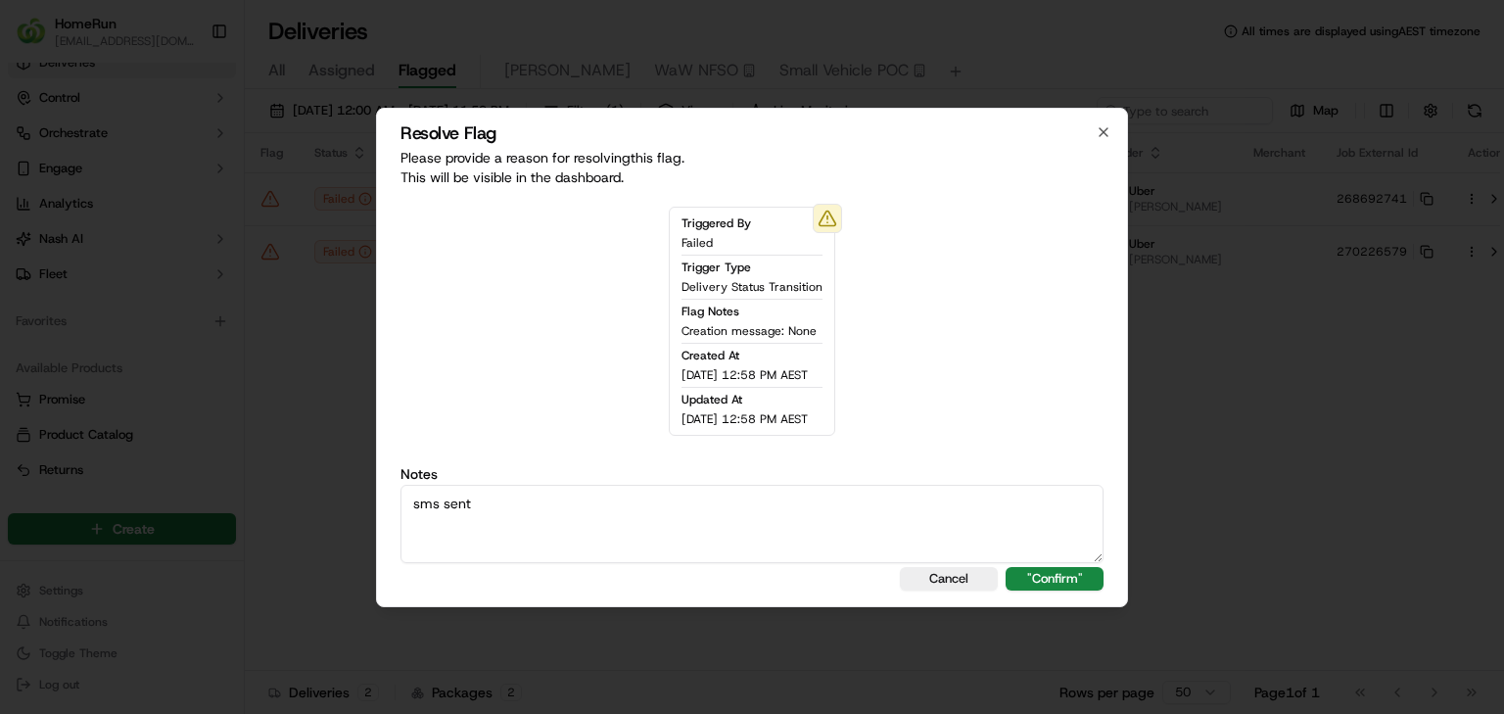
type textarea "sms sent"
click at [1041, 599] on div "Resolve Flag Please provide a reason for resolving this flag . This will be vis…" at bounding box center [752, 357] width 752 height 499
click at [1068, 585] on button ""Confirm"" at bounding box center [1055, 578] width 98 height 23
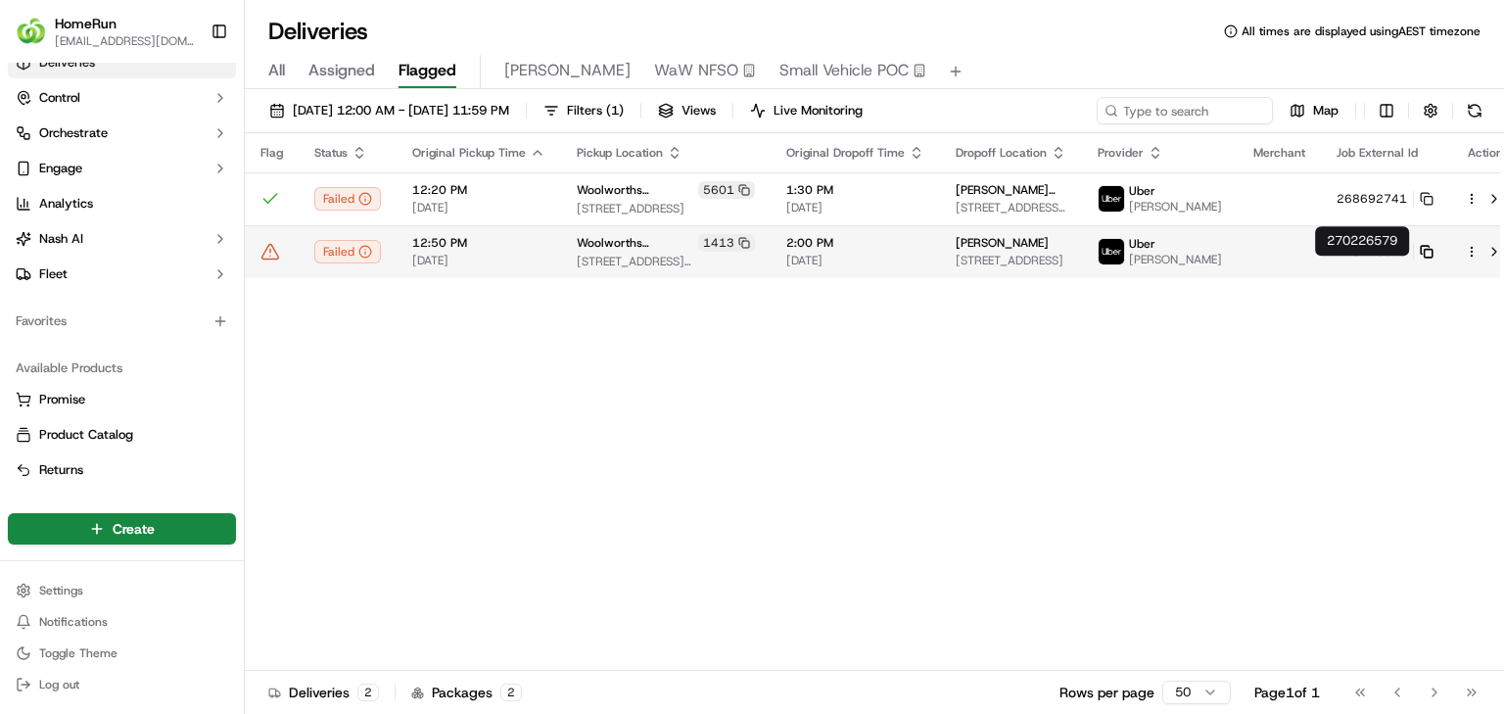
click at [1420, 258] on icon at bounding box center [1427, 252] width 14 height 14
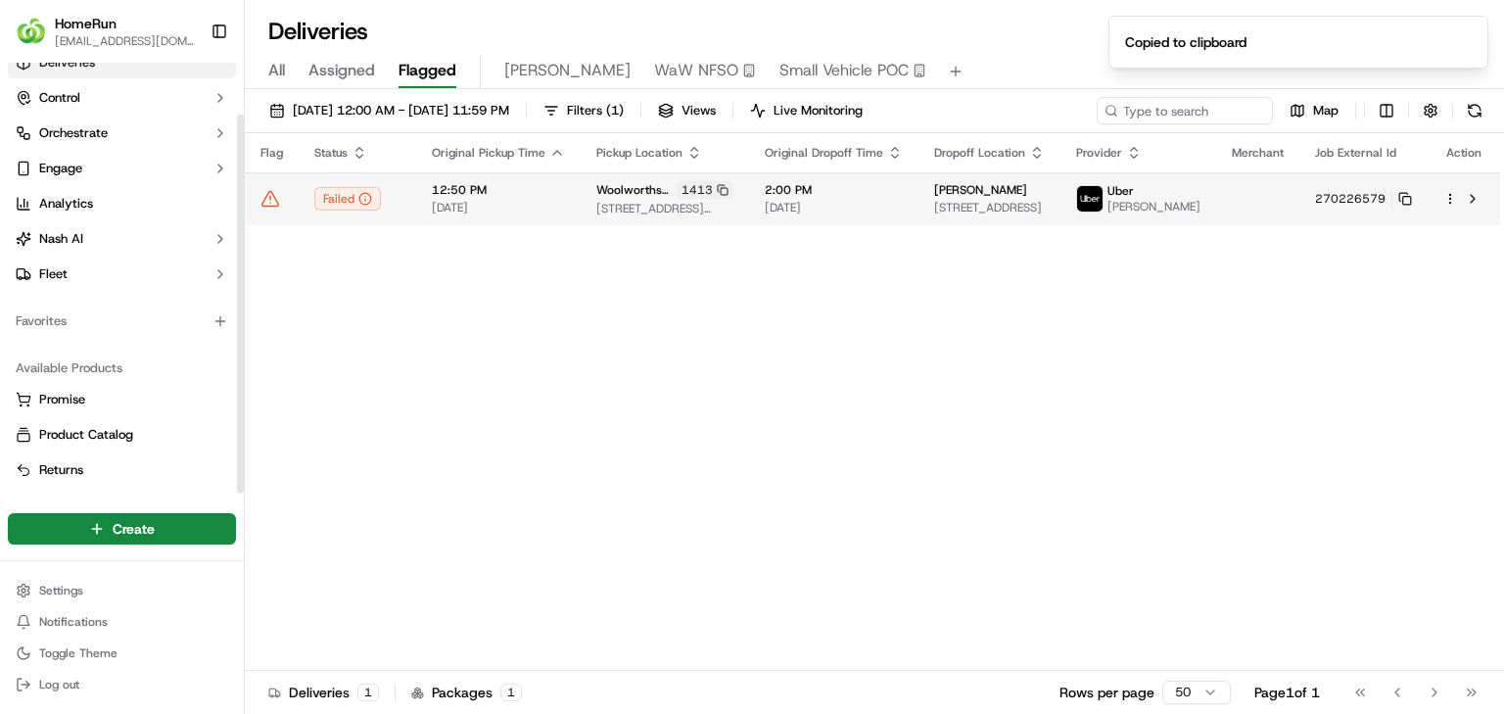
click at [258, 208] on td at bounding box center [272, 198] width 54 height 53
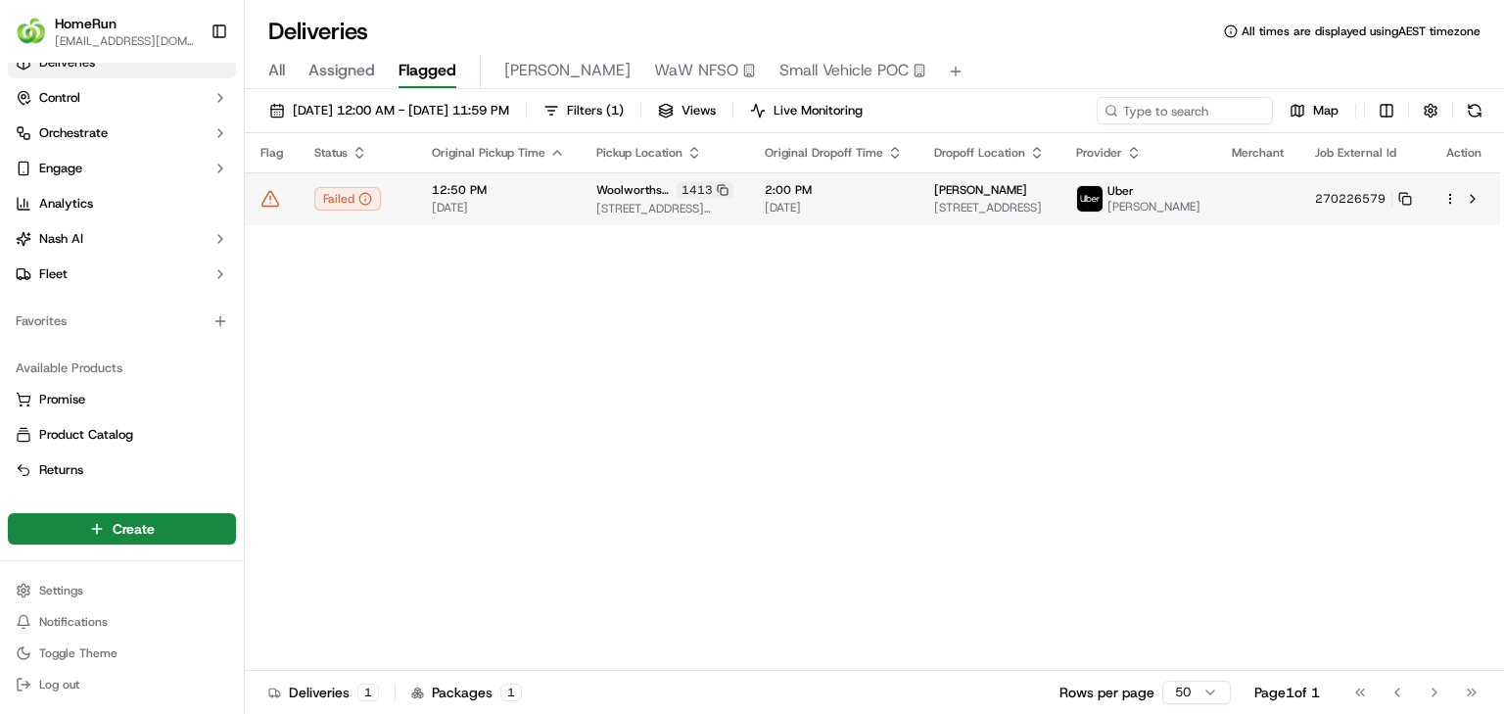
click at [276, 200] on icon at bounding box center [270, 199] width 20 height 20
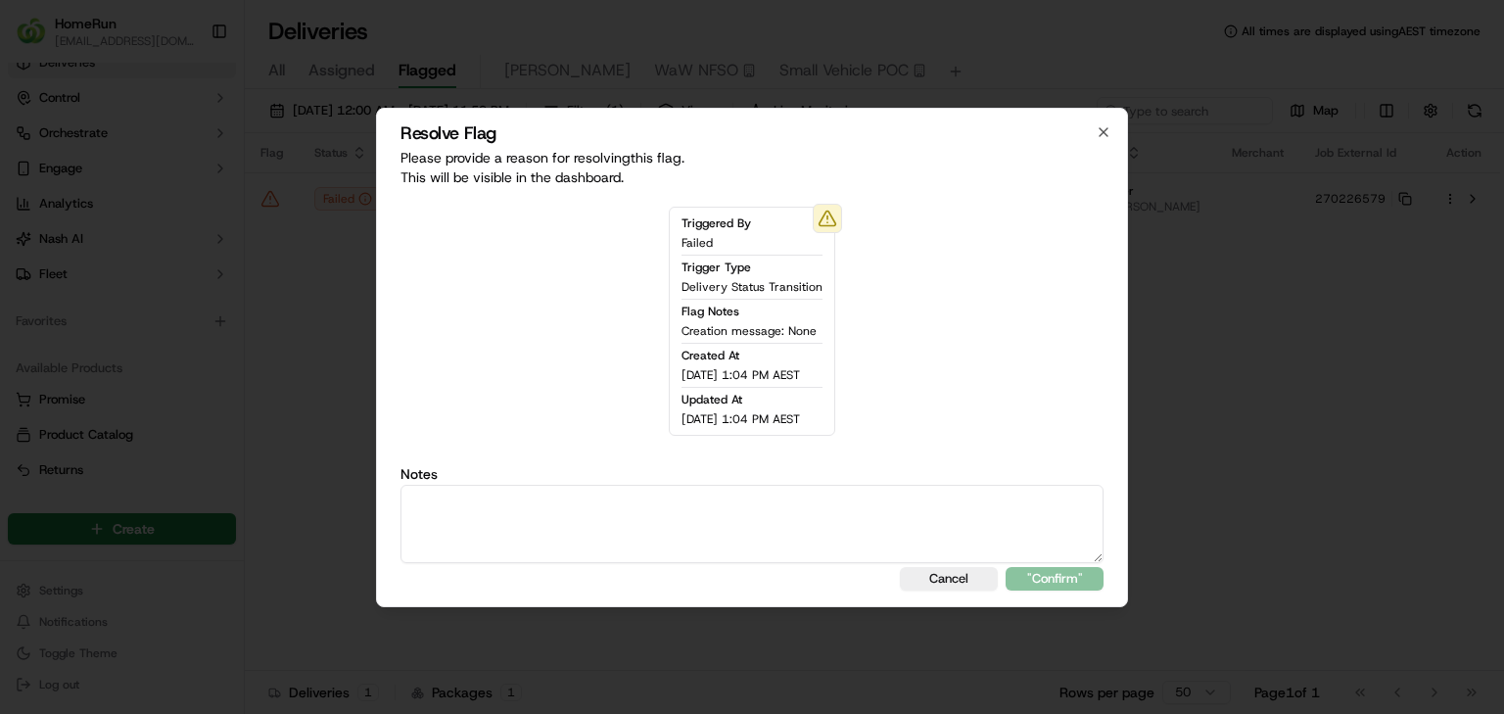
click at [849, 534] on textarea at bounding box center [751, 524] width 703 height 78
type textarea "sms sent"
click at [1073, 584] on button ""Confirm"" at bounding box center [1055, 578] width 98 height 23
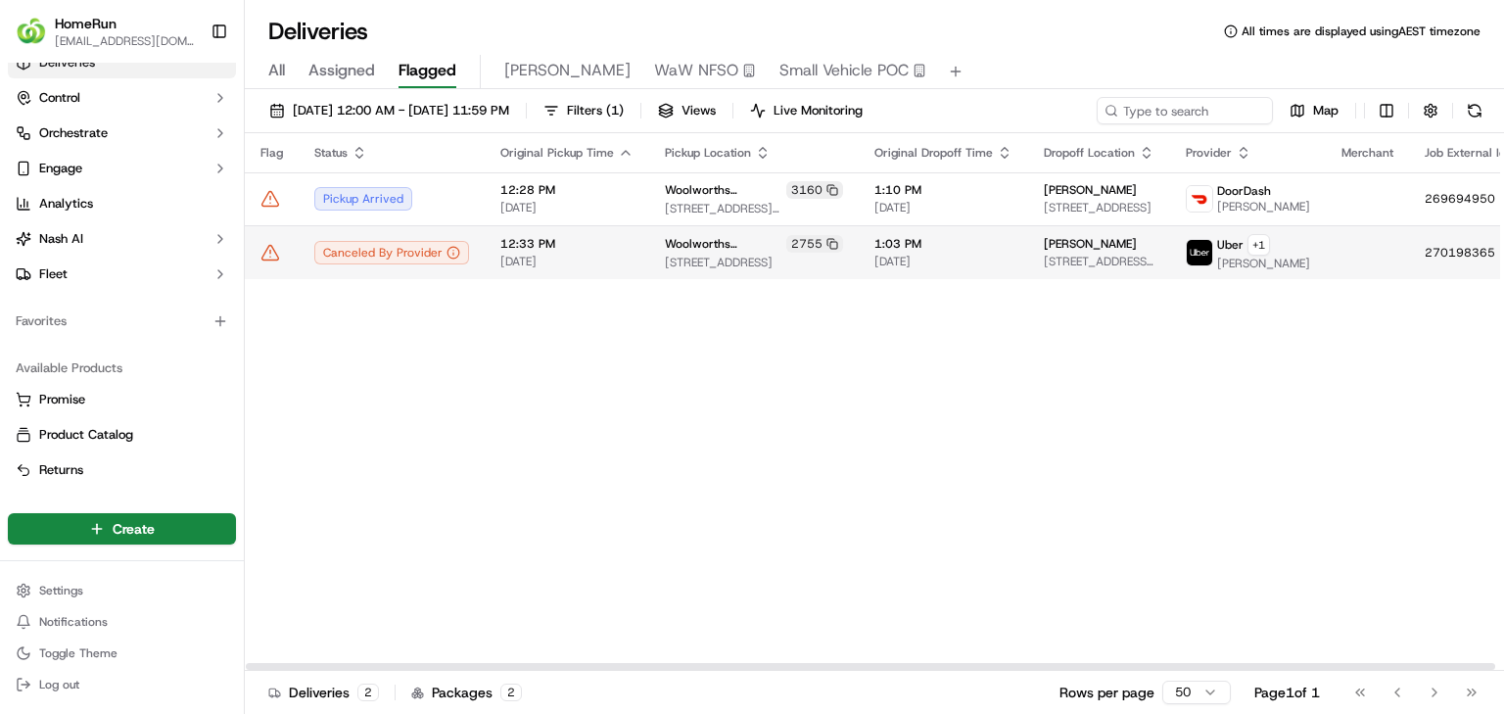
click at [1326, 269] on td at bounding box center [1367, 252] width 83 height 54
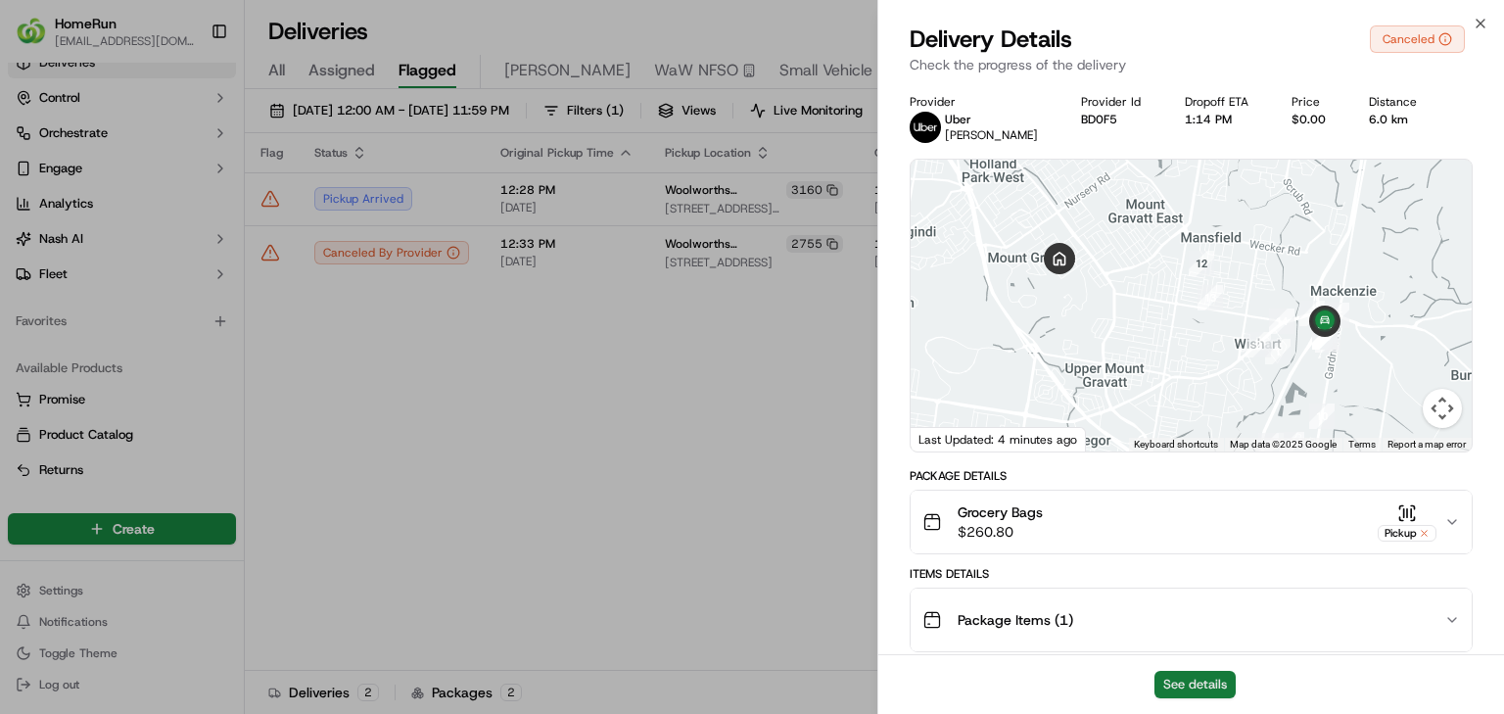
click at [1230, 693] on button "See details" at bounding box center [1194, 684] width 81 height 27
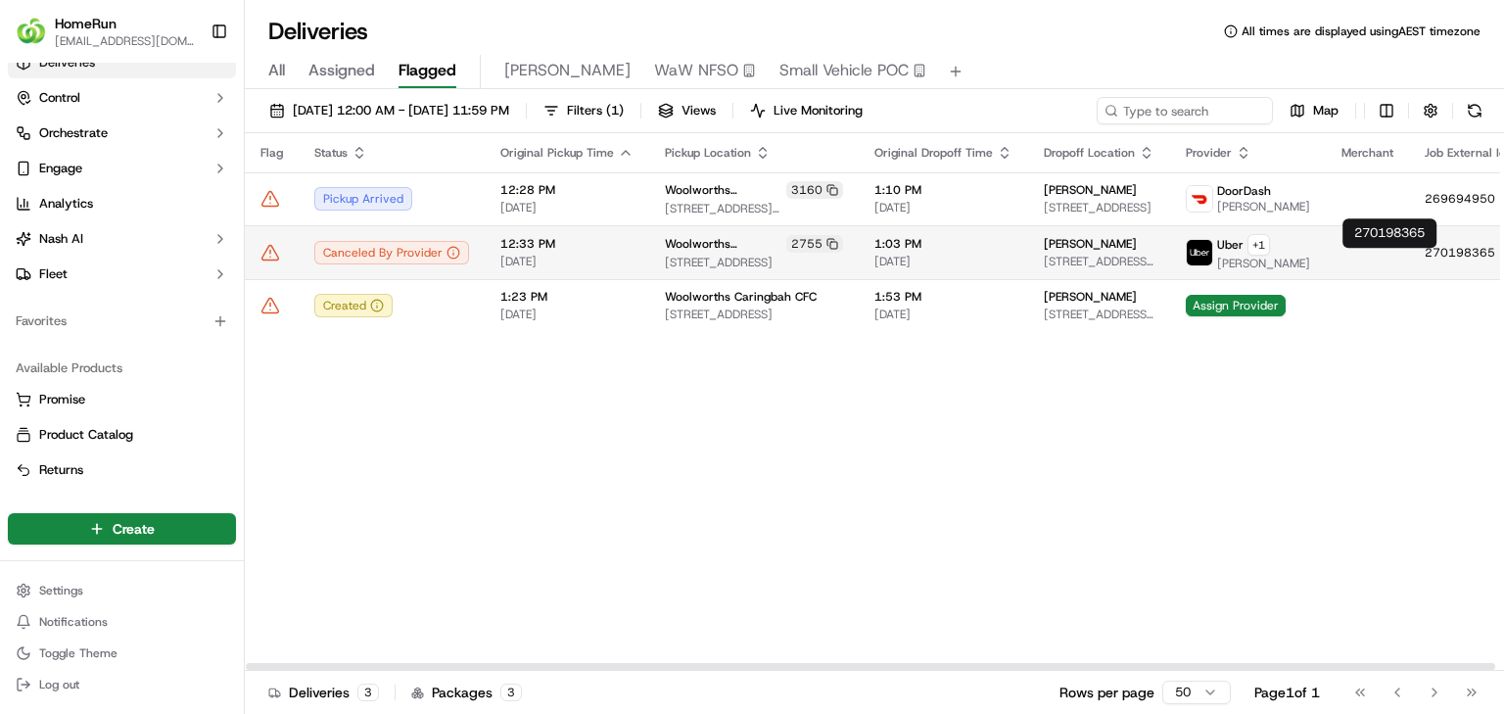
click at [1422, 266] on td "270198365" at bounding box center [1473, 252] width 128 height 54
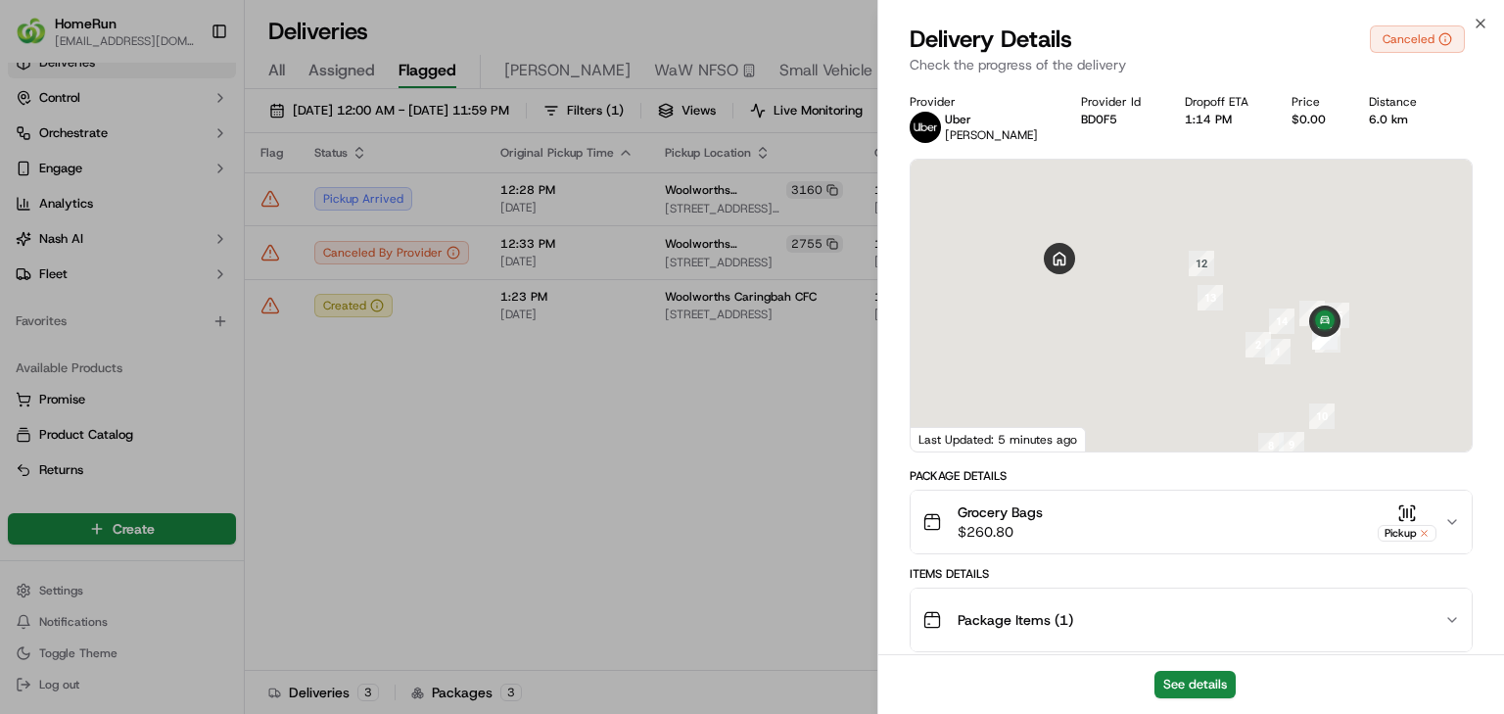
drag, startPoint x: 453, startPoint y: 505, endPoint x: 490, endPoint y: 484, distance: 42.1
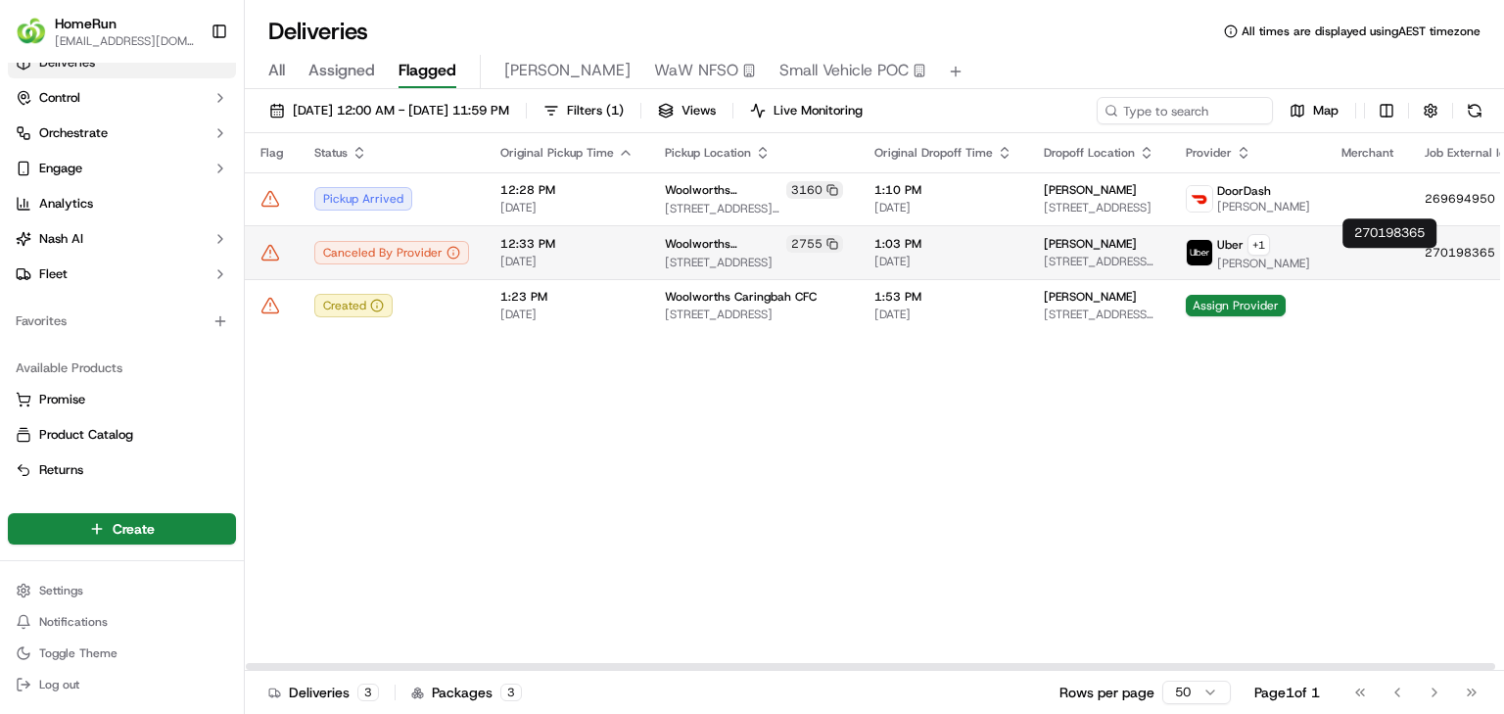
click at [1503, 258] on icon at bounding box center [1515, 253] width 14 height 14
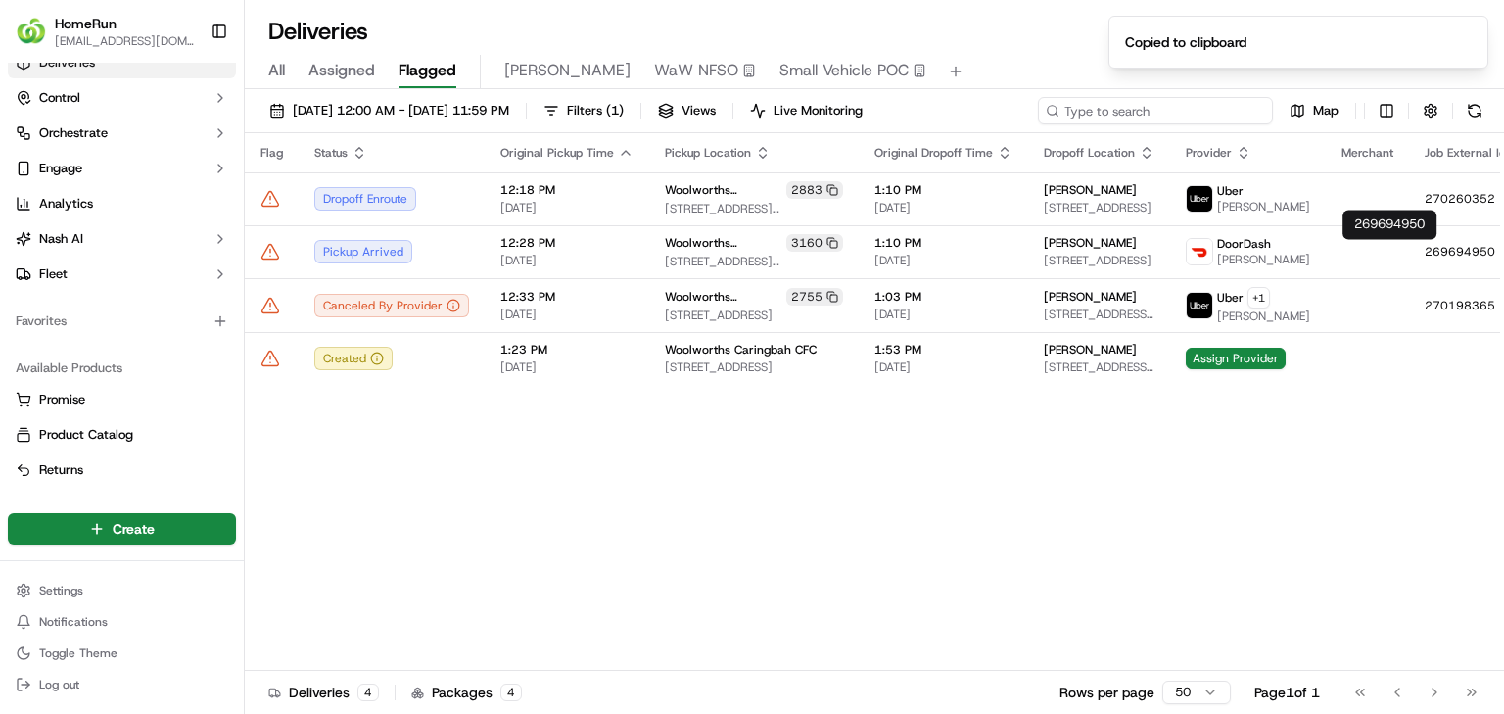
click at [1215, 107] on input at bounding box center [1155, 110] width 235 height 27
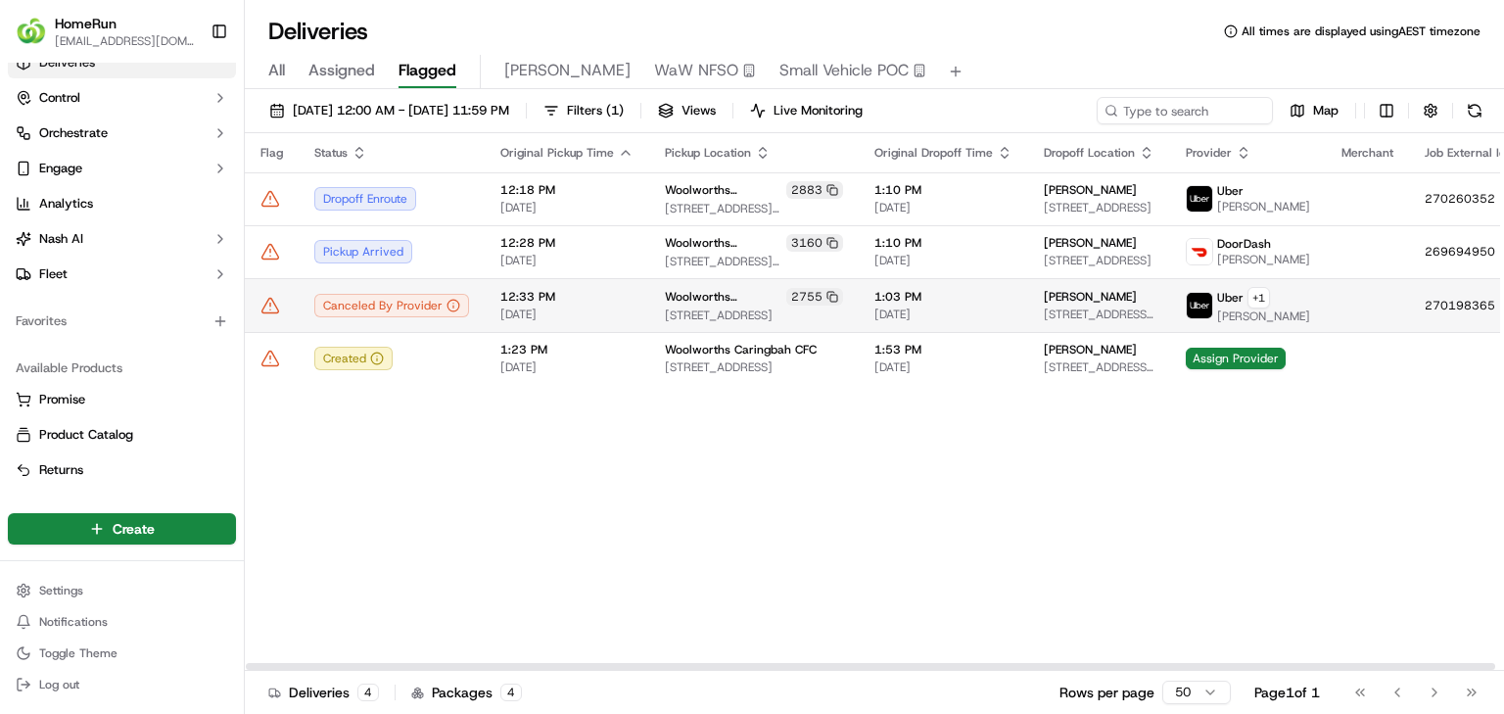
click at [262, 312] on icon at bounding box center [270, 305] width 17 height 15
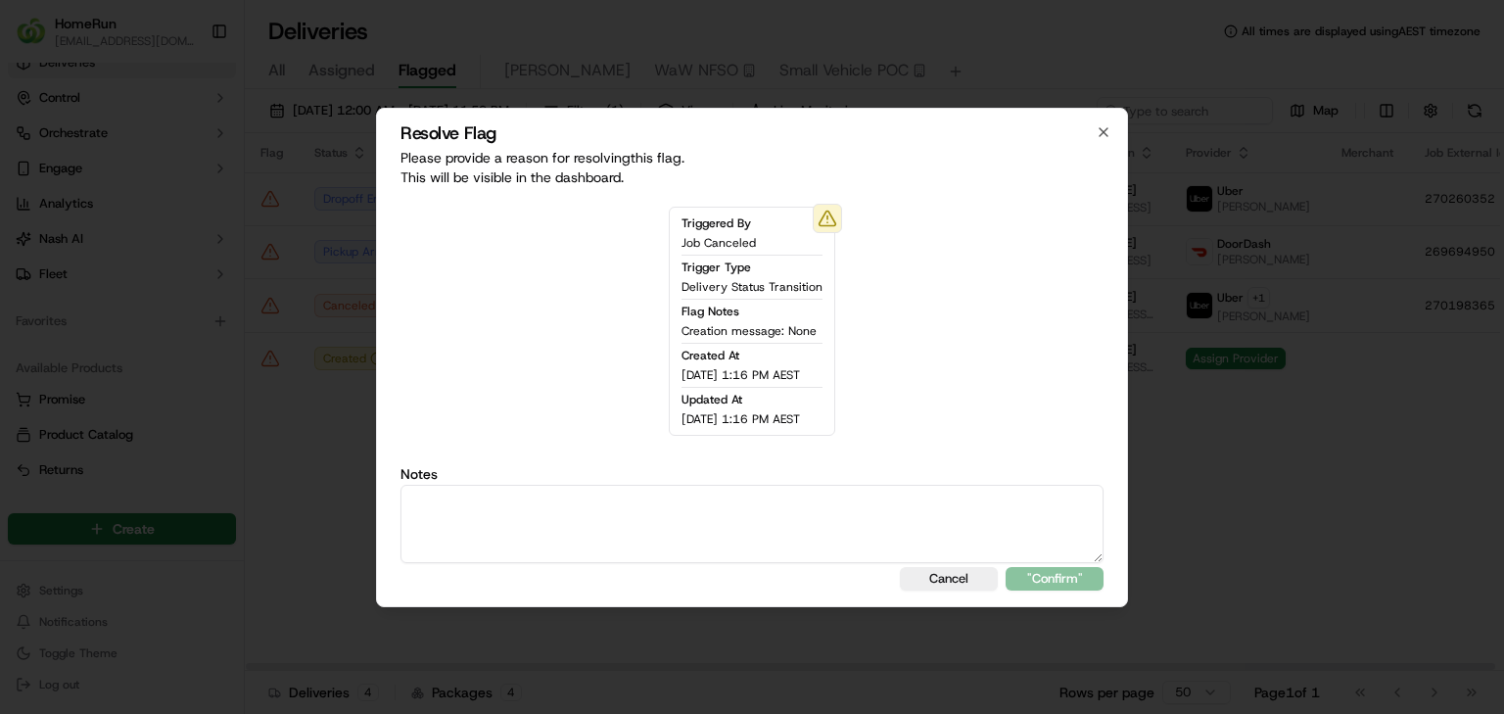
drag, startPoint x: 615, startPoint y: 493, endPoint x: 621, endPoint y: 504, distance: 12.3
click at [619, 501] on textarea at bounding box center [751, 524] width 703 height 78
type textarea "Duplicate booking"
click at [1048, 572] on button ""Confirm"" at bounding box center [1055, 578] width 98 height 23
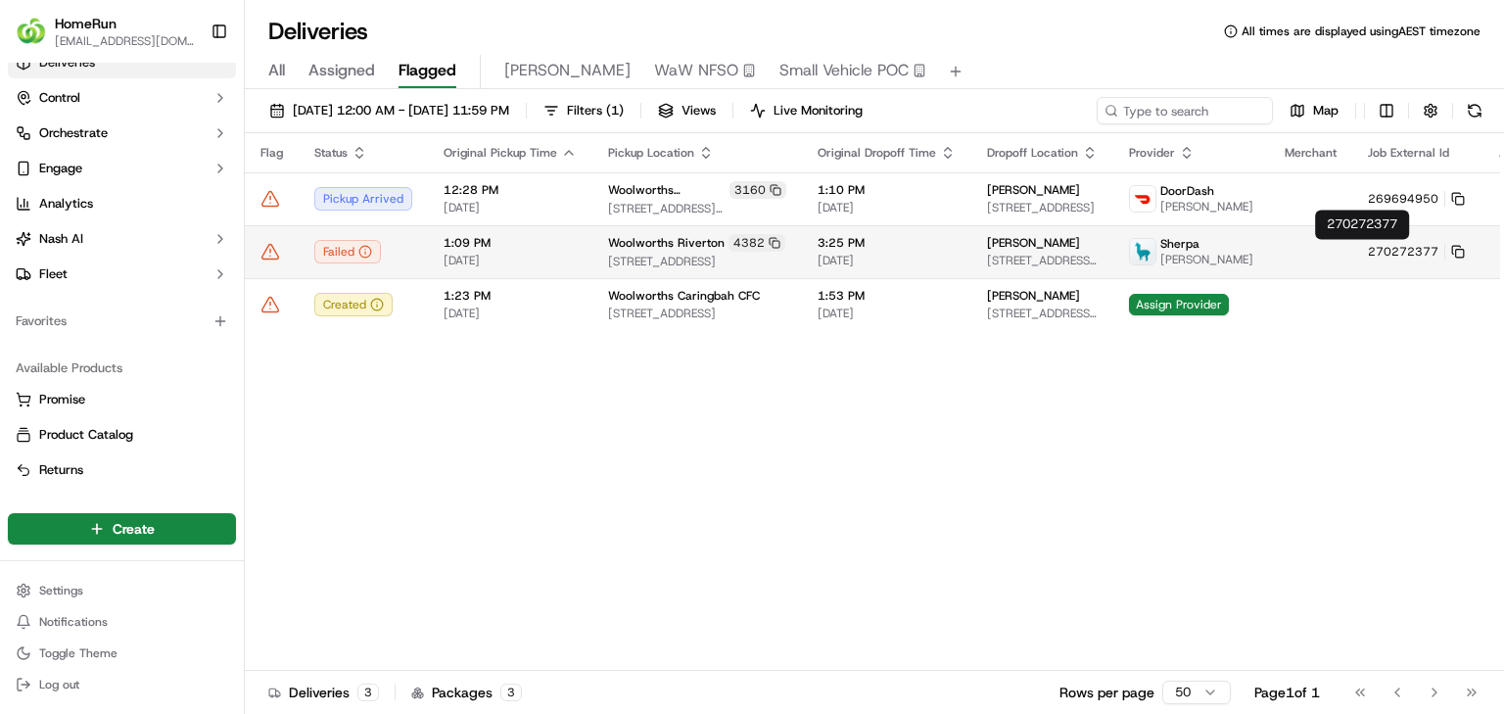
click at [1398, 244] on button "270272377" at bounding box center [1416, 252] width 97 height 16
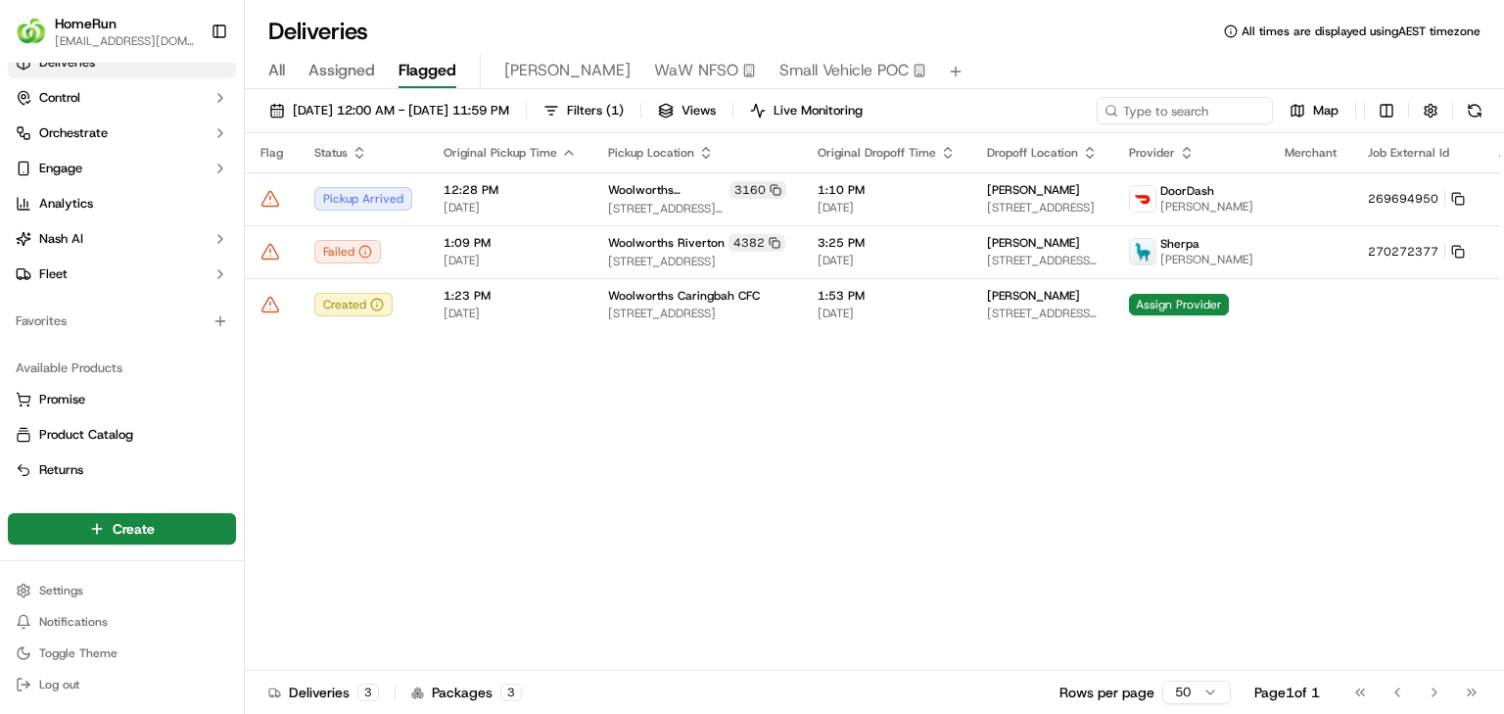
drag, startPoint x: 661, startPoint y: 555, endPoint x: 905, endPoint y: 498, distance: 250.3
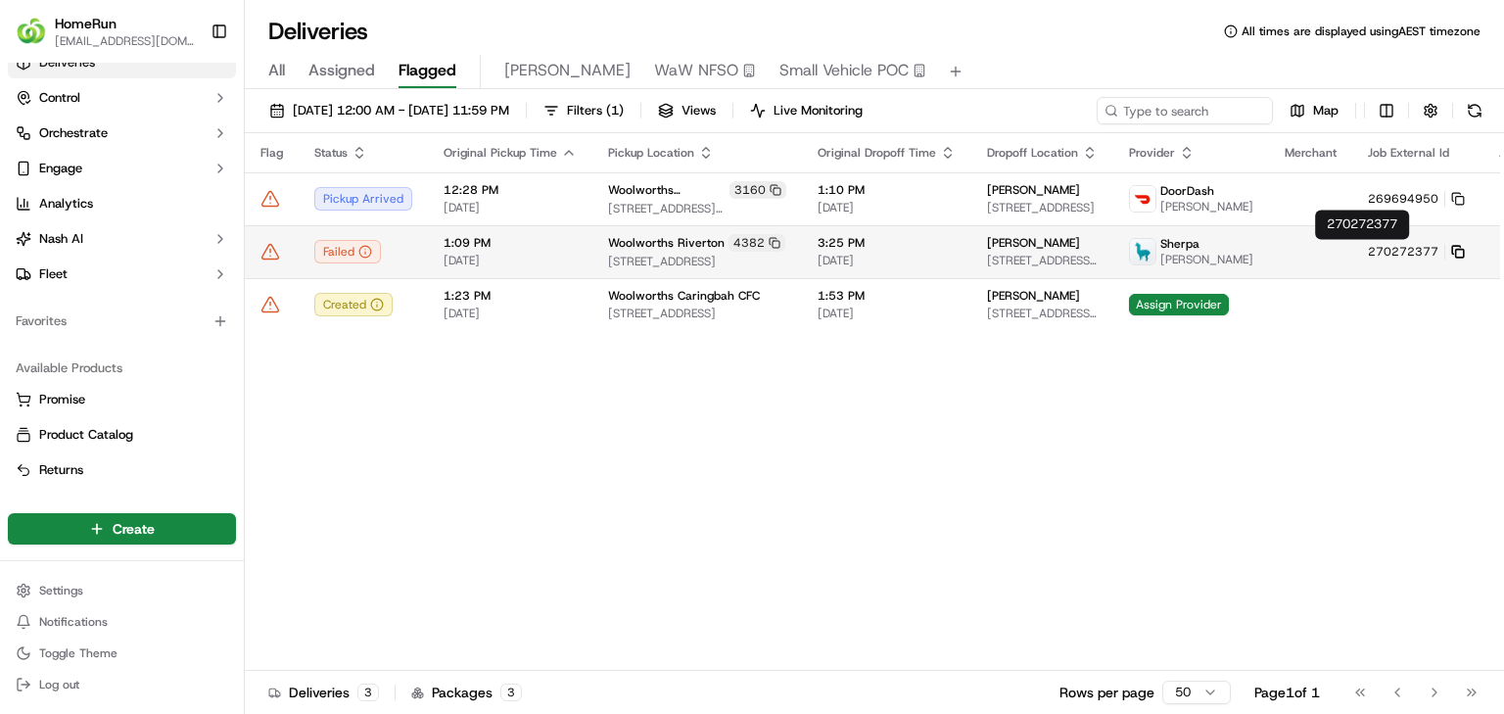
click at [1456, 250] on rect at bounding box center [1460, 254] width 8 height 8
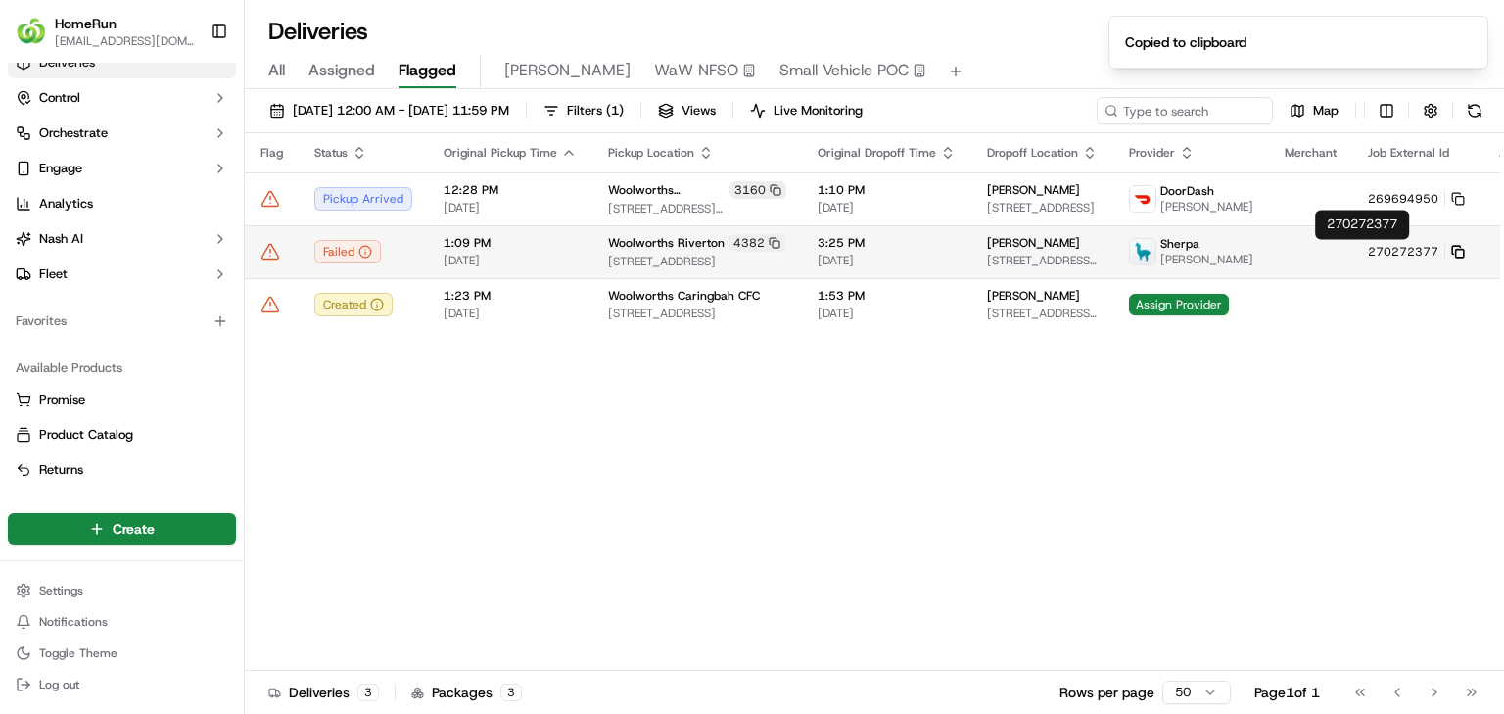
click at [1451, 248] on icon at bounding box center [1458, 252] width 14 height 14
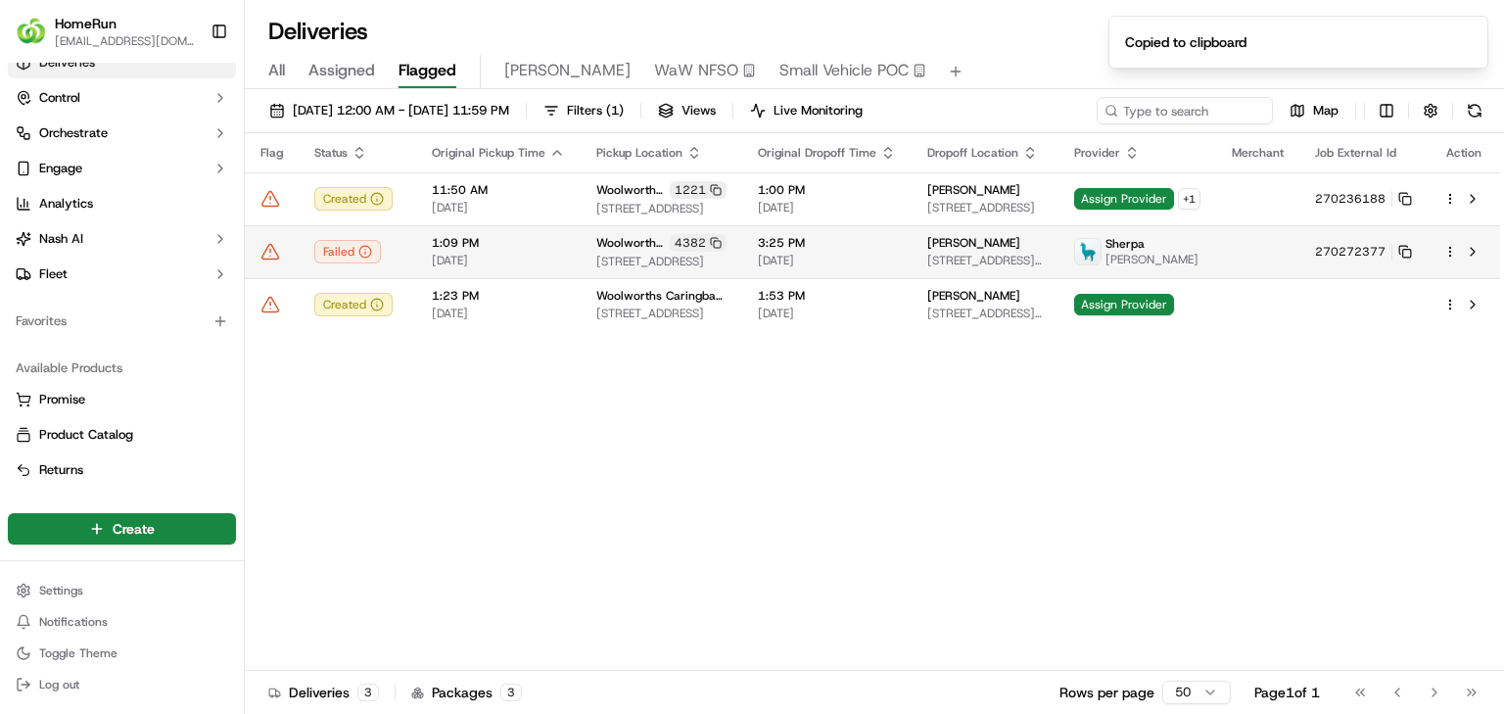
click at [266, 258] on icon at bounding box center [270, 252] width 20 height 20
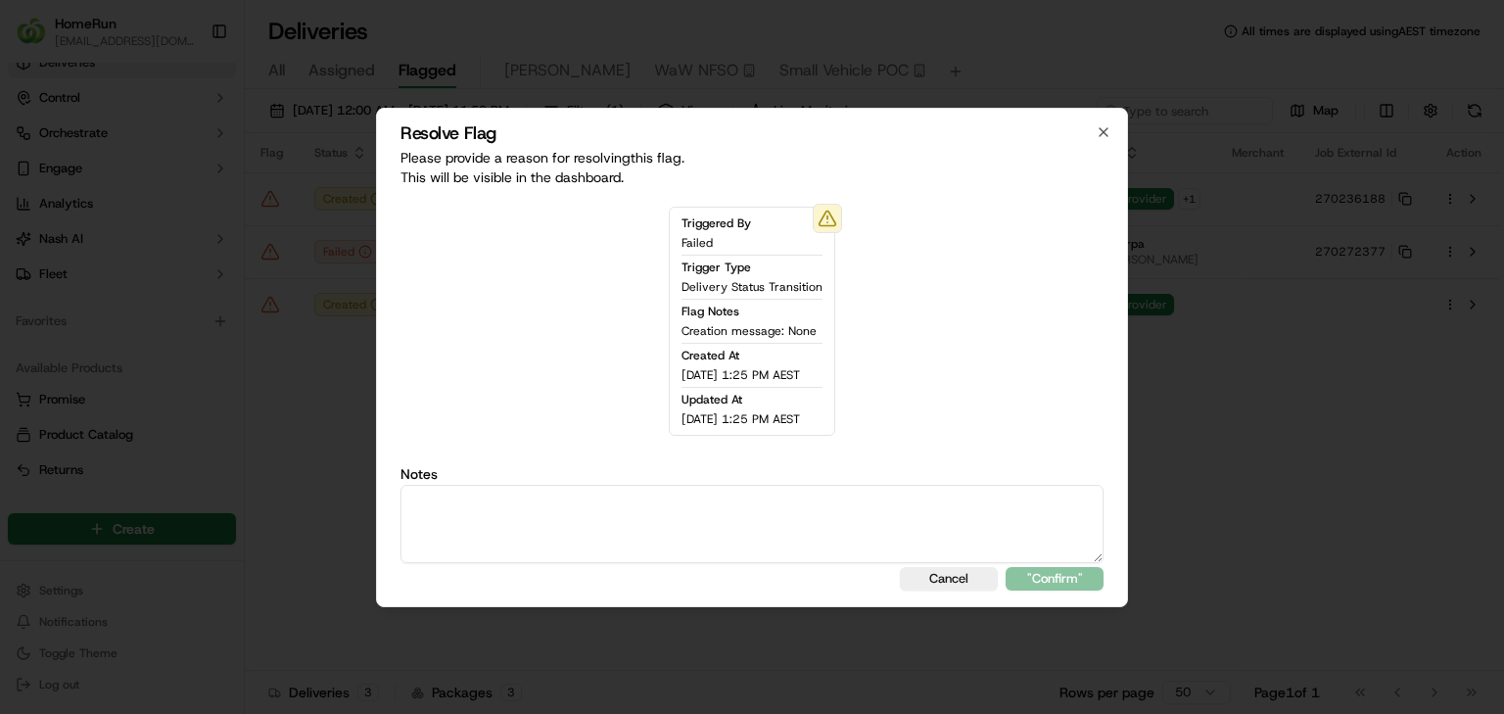
click at [804, 548] on textarea at bounding box center [751, 524] width 703 height 78
type textarea "sms sent"
click at [1093, 576] on button ""Confirm"" at bounding box center [1055, 578] width 98 height 23
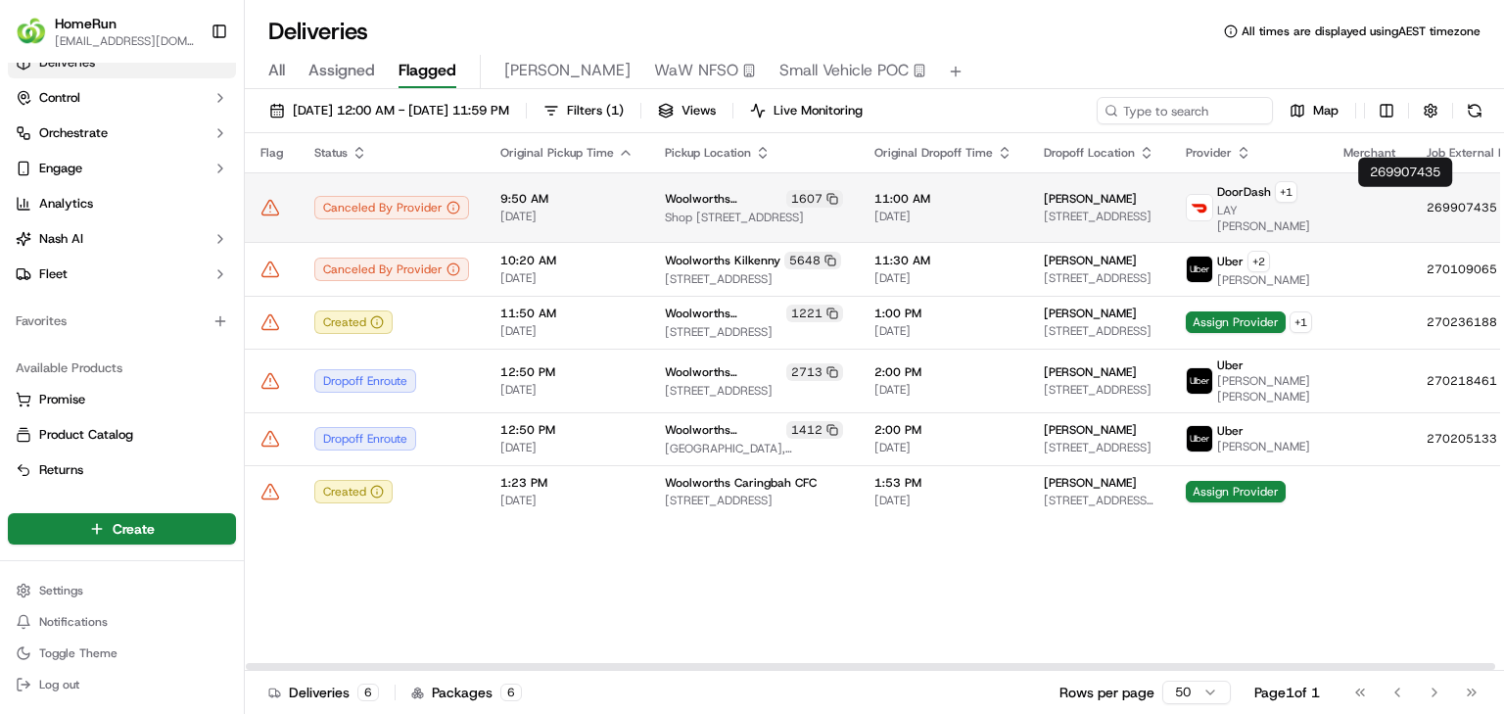
click at [1503, 201] on icon at bounding box center [1517, 208] width 14 height 14
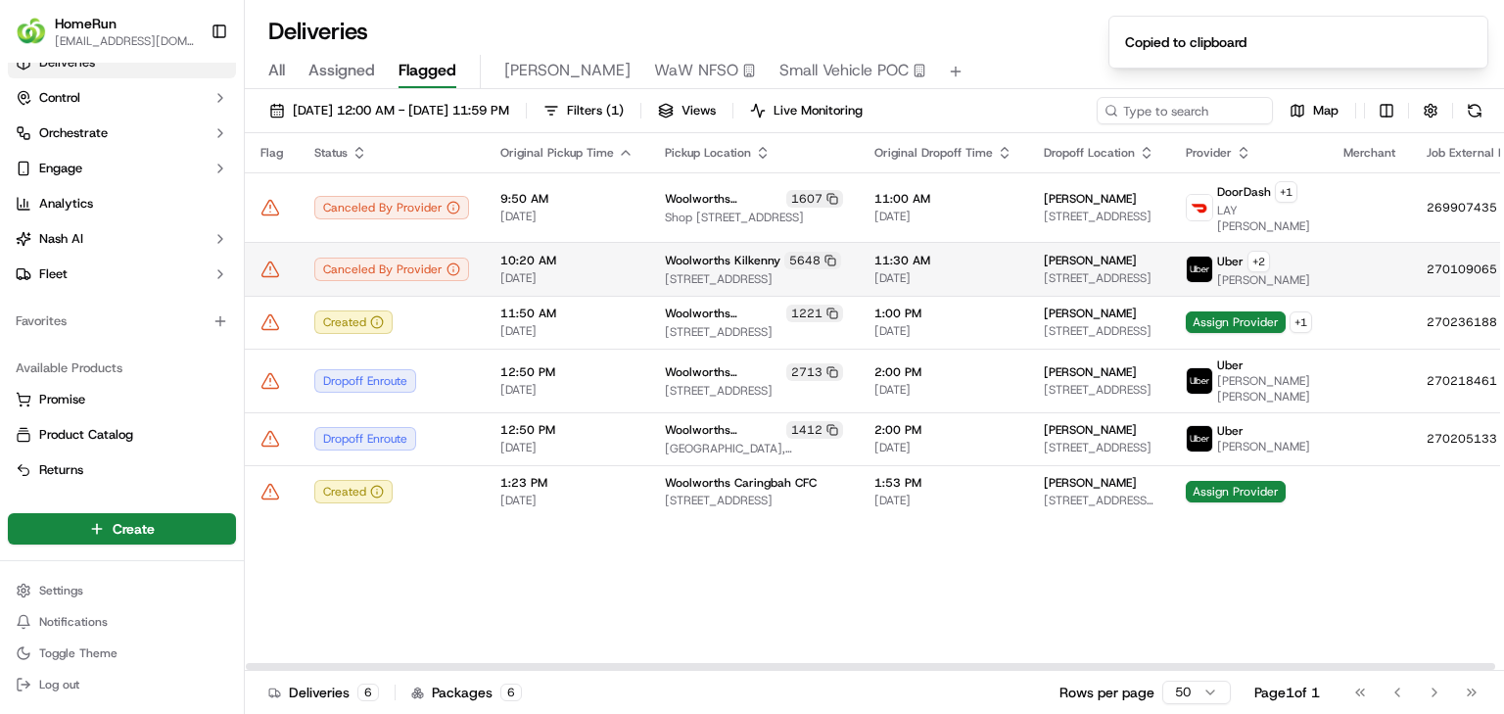
click at [916, 253] on span "11:30 AM" at bounding box center [943, 261] width 138 height 16
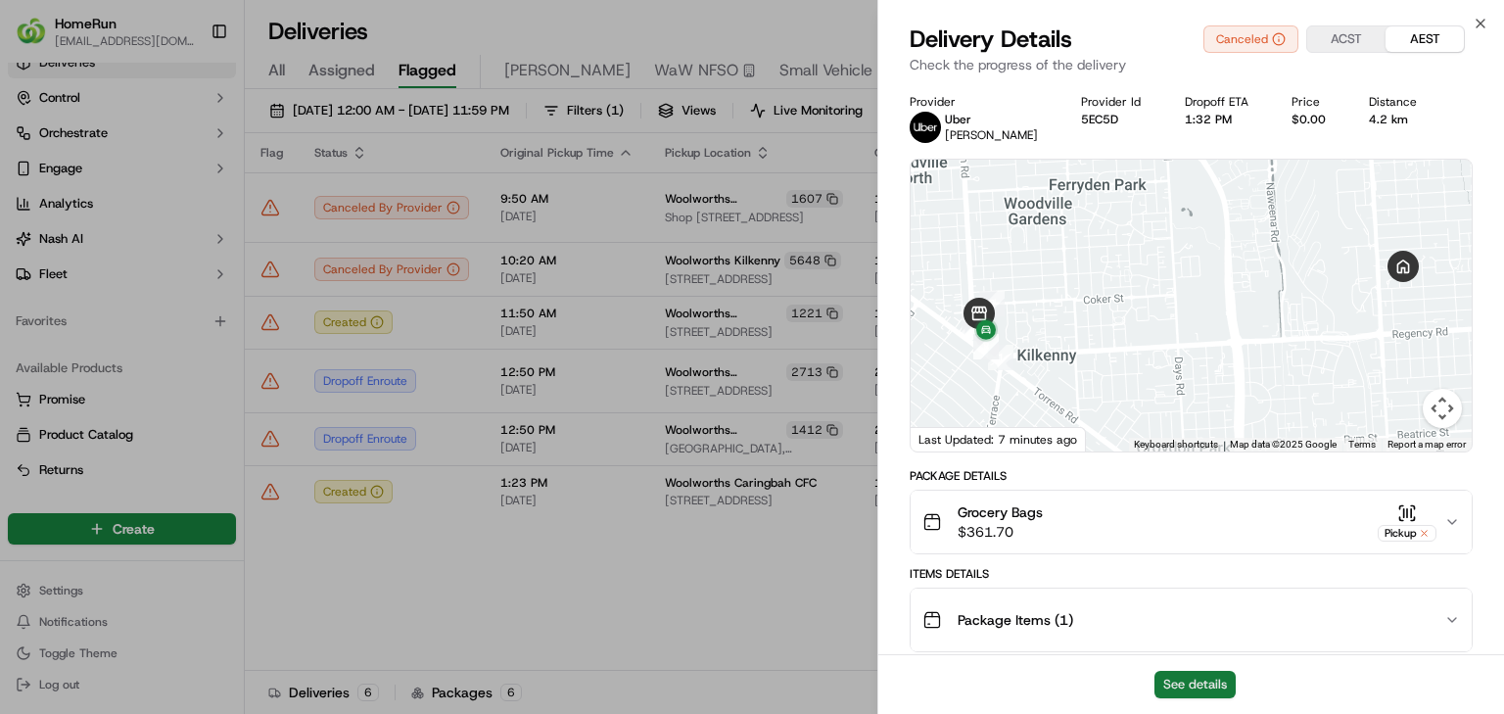
click at [1195, 681] on button "See details" at bounding box center [1194, 684] width 81 height 27
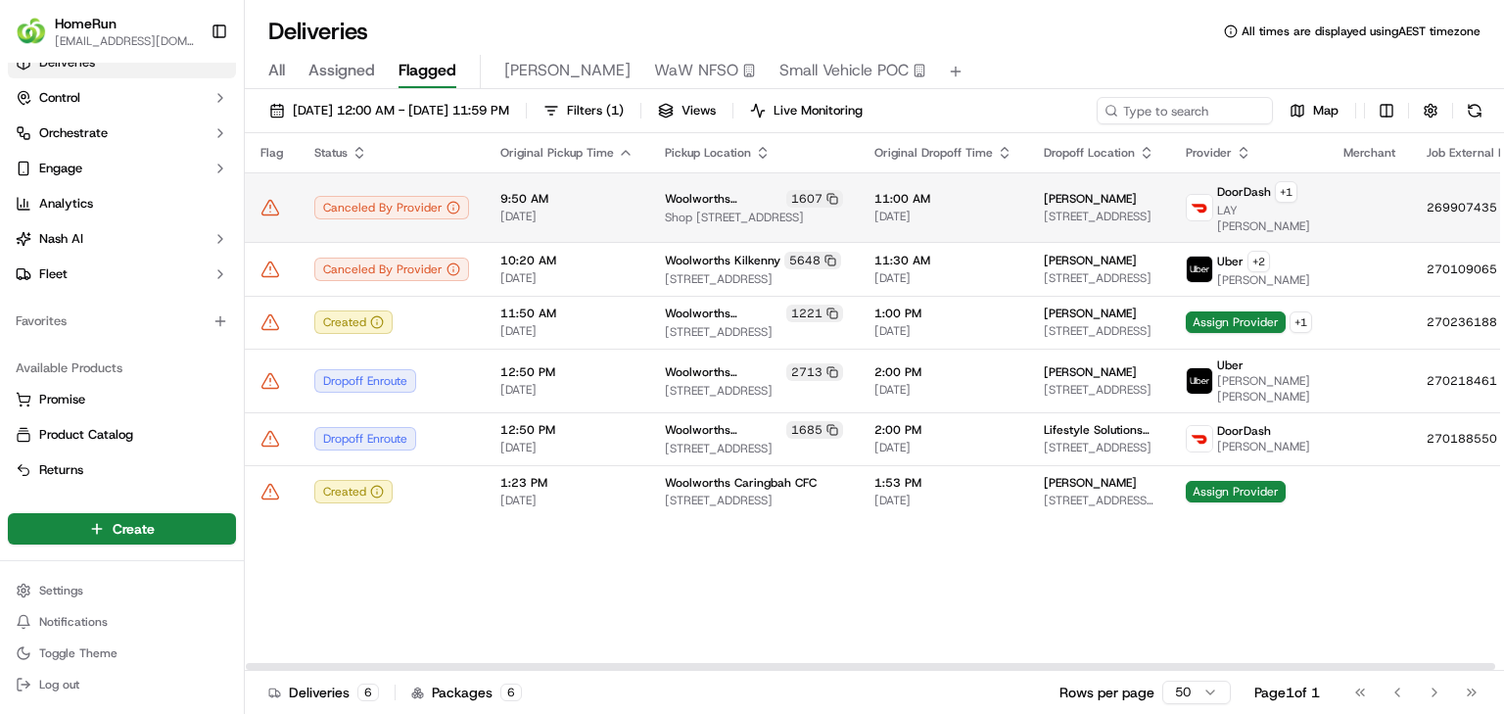
click at [273, 198] on icon at bounding box center [270, 208] width 20 height 20
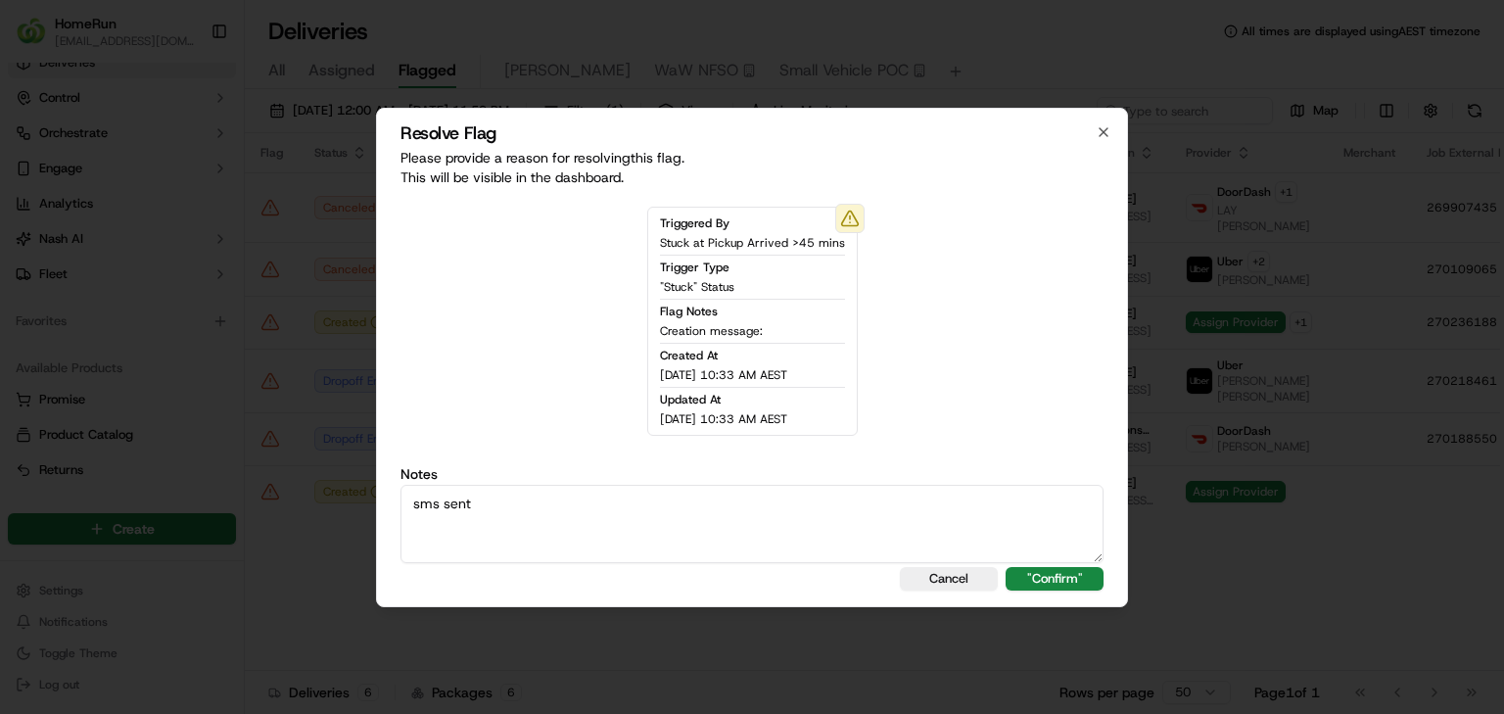
type textarea "sms sent"
click at [1038, 589] on div "Resolve Flag Please provide a reason for resolving this flag . This will be vis…" at bounding box center [752, 357] width 752 height 499
click at [1053, 580] on button ""Confirm"" at bounding box center [1055, 578] width 98 height 23
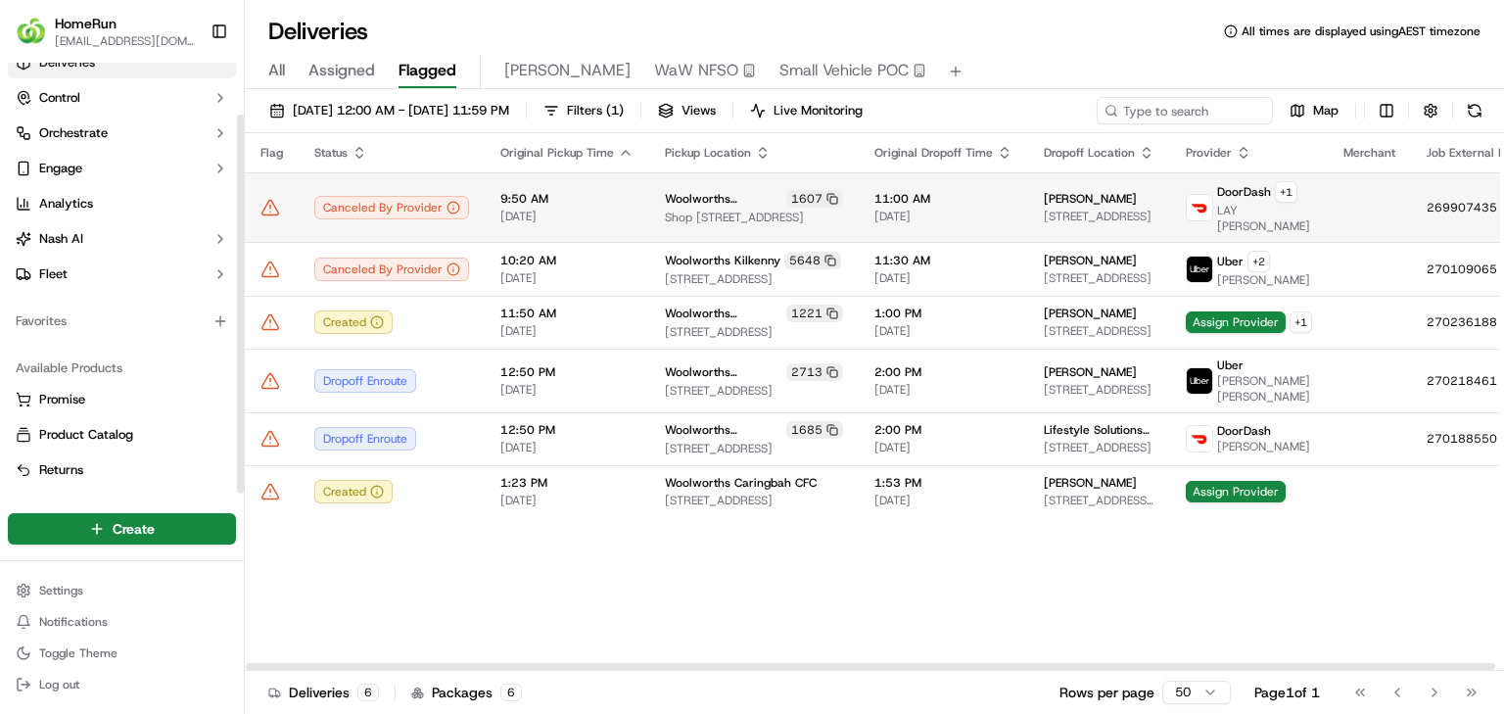
click at [282, 198] on div at bounding box center [271, 208] width 23 height 20
click at [272, 202] on icon at bounding box center [270, 208] width 20 height 20
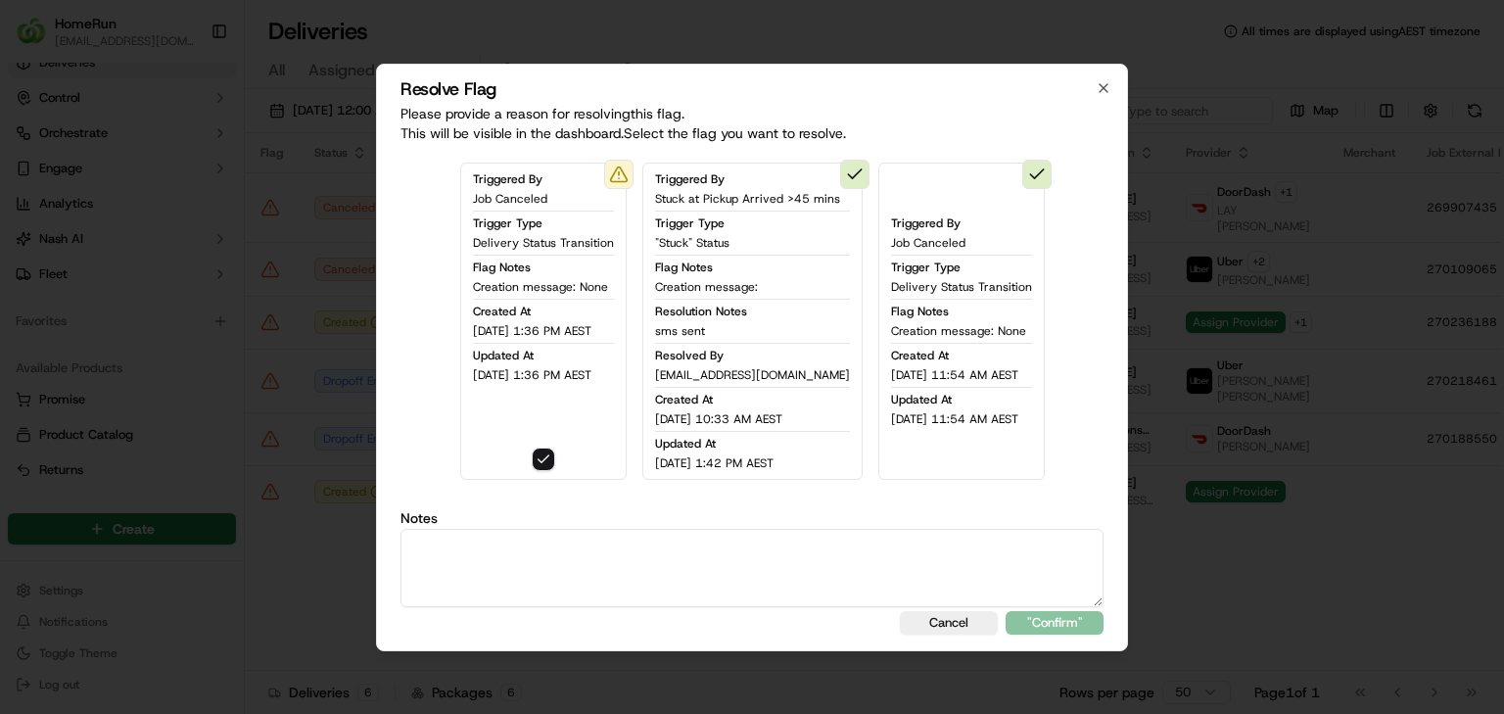
click at [554, 586] on textarea at bounding box center [751, 568] width 703 height 78
type textarea "sms sent"
click at [1014, 623] on button ""Confirm"" at bounding box center [1055, 622] width 98 height 23
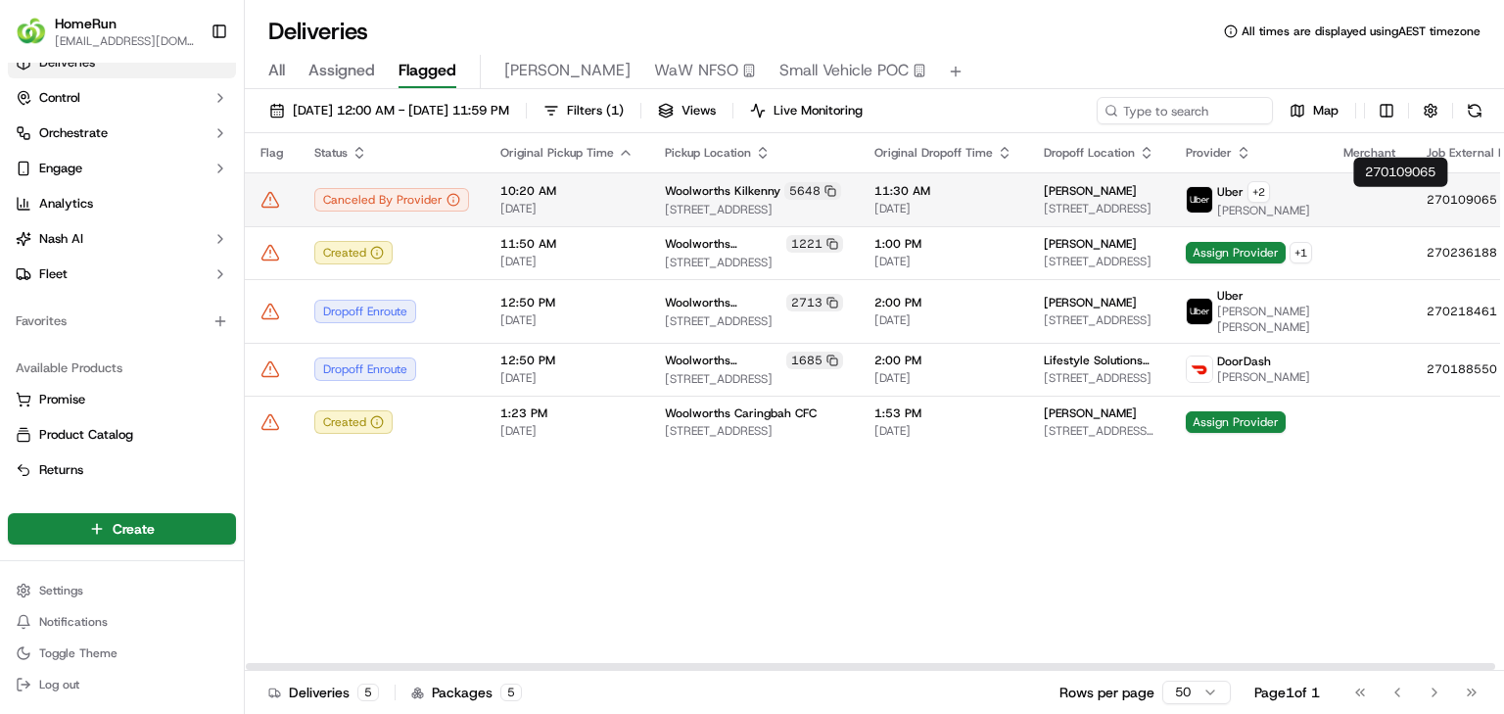
click at [1503, 203] on icon at bounding box center [1517, 200] width 14 height 14
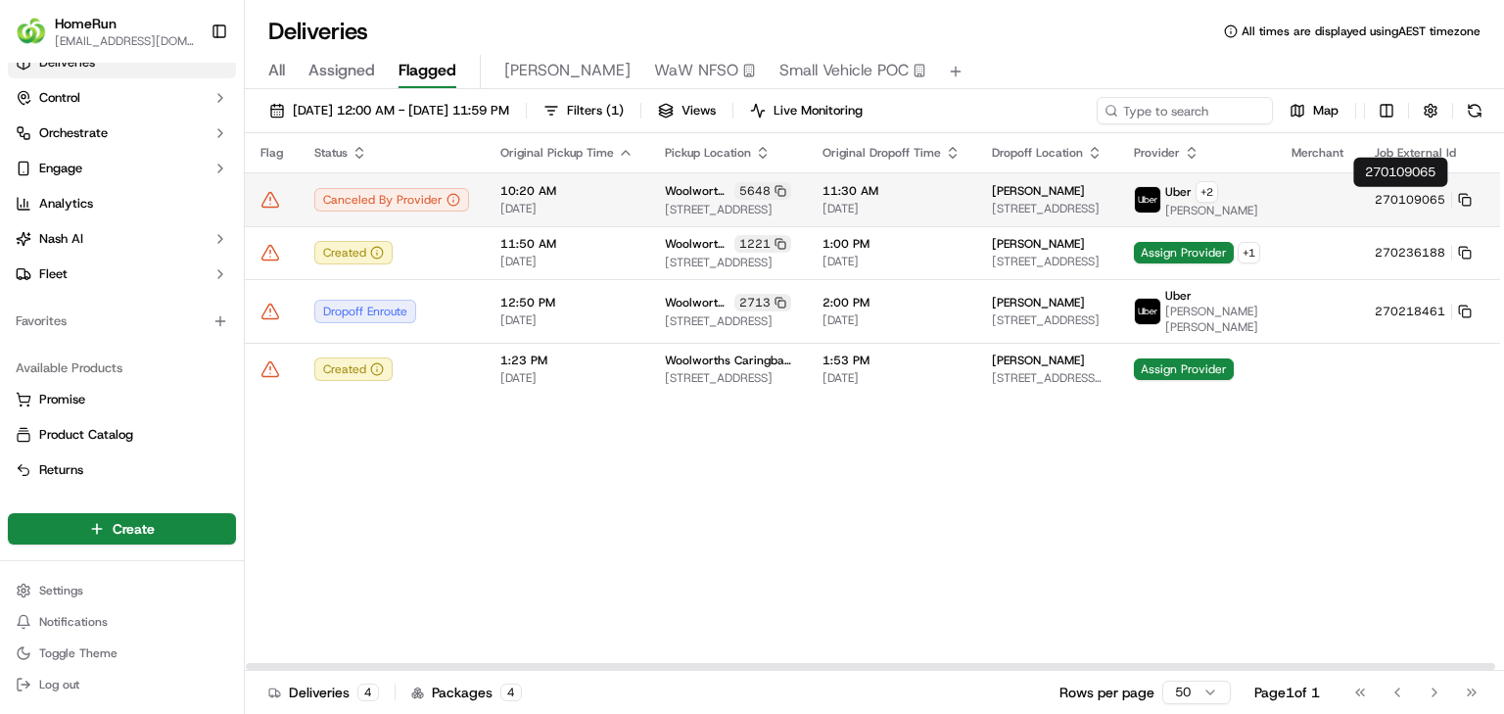
click at [269, 190] on icon at bounding box center [270, 200] width 20 height 20
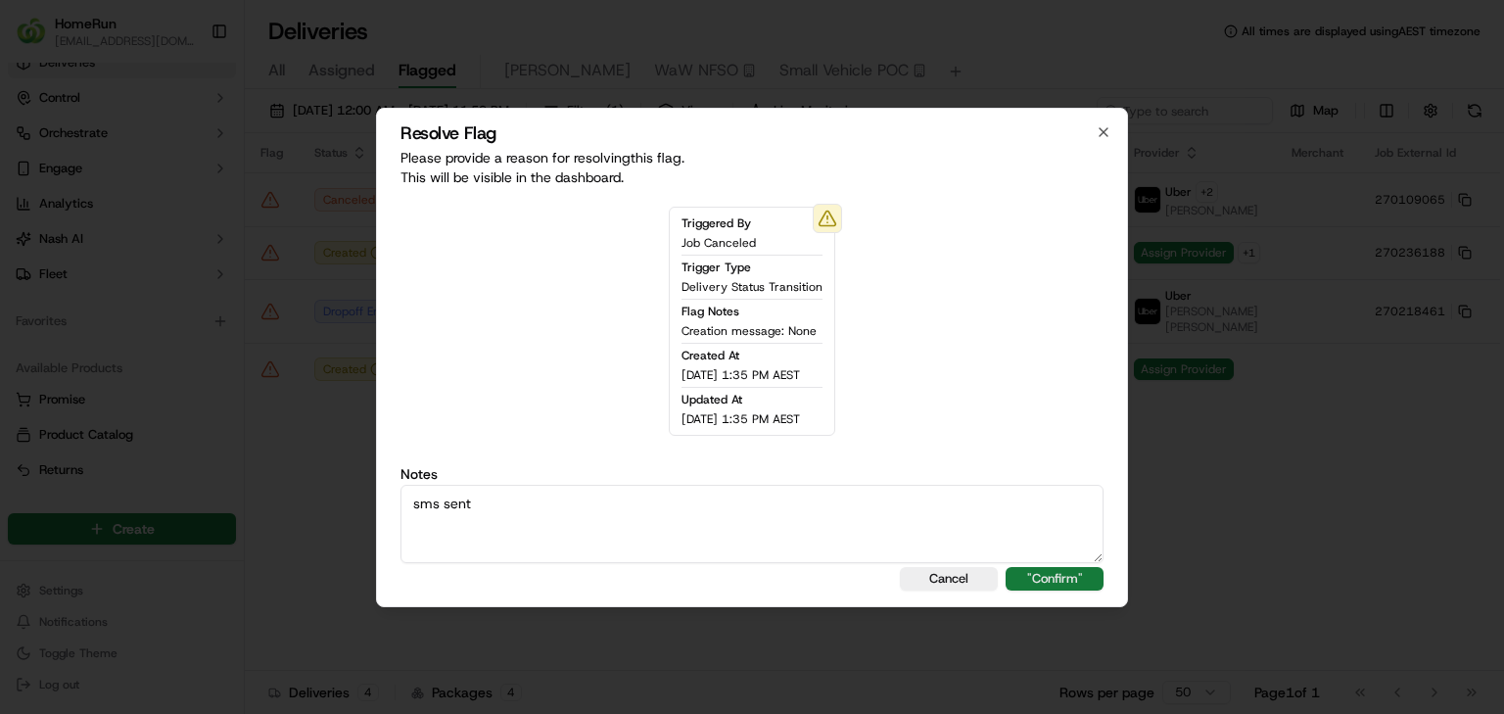
type textarea "sms sent"
click at [1079, 574] on button ""Confirm"" at bounding box center [1055, 578] width 98 height 23
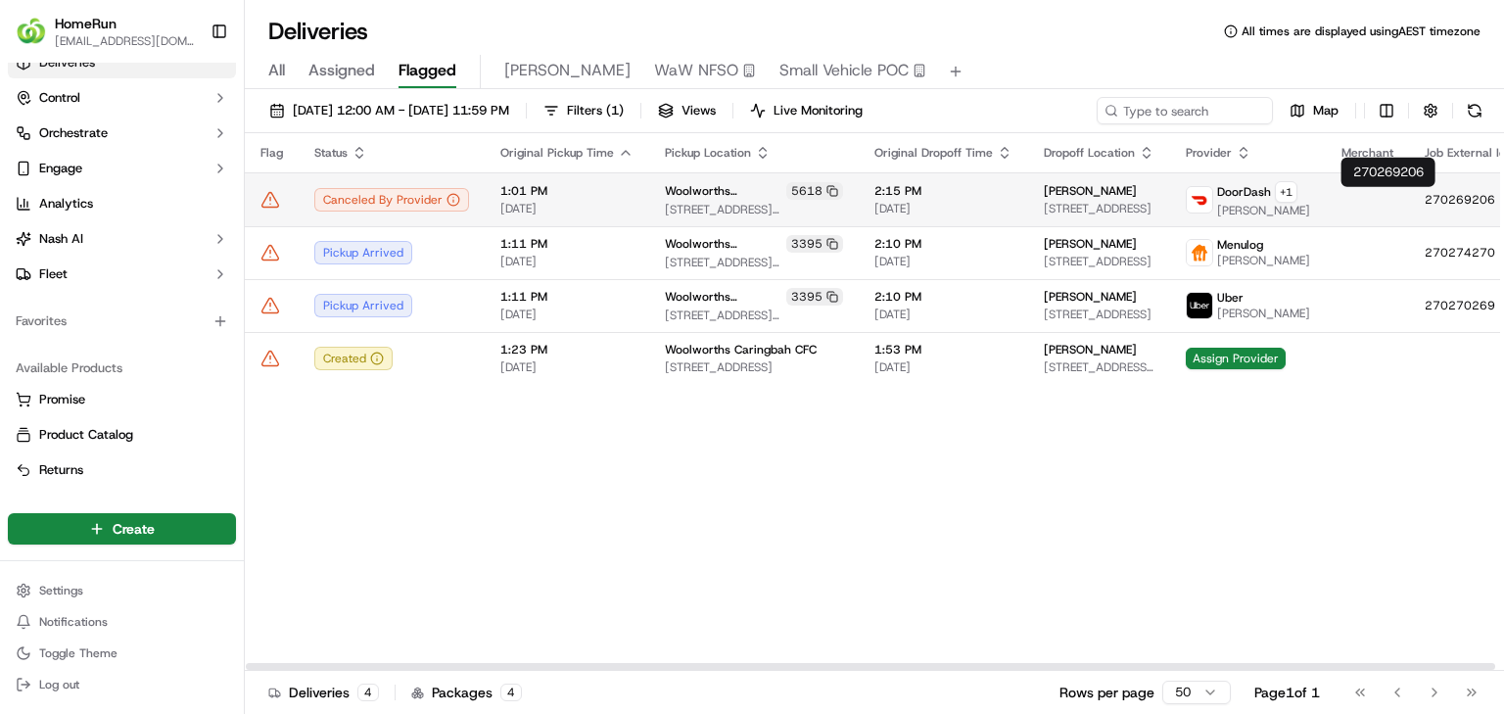
click at [1425, 200] on button "270269206" at bounding box center [1473, 200] width 97 height 16
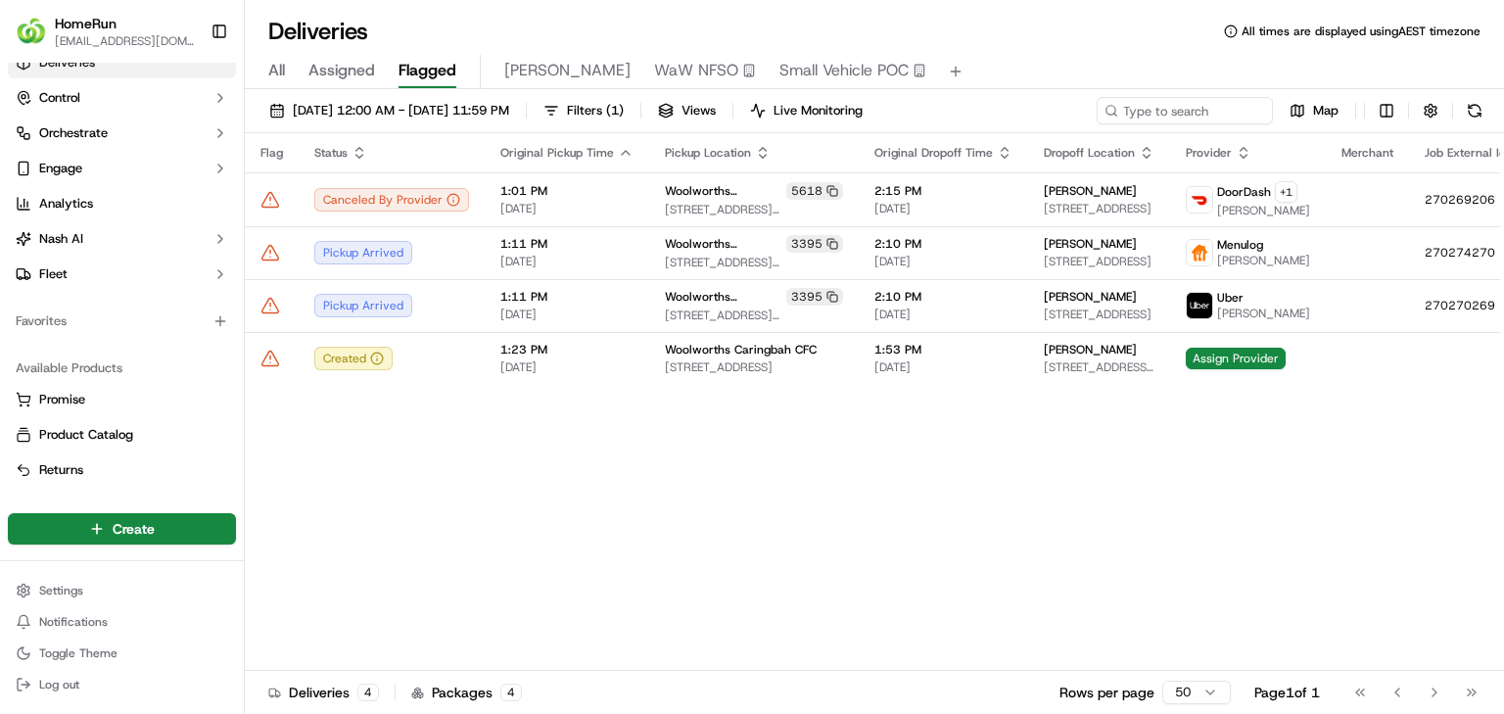
drag, startPoint x: 812, startPoint y: 617, endPoint x: 1090, endPoint y: 485, distance: 307.9
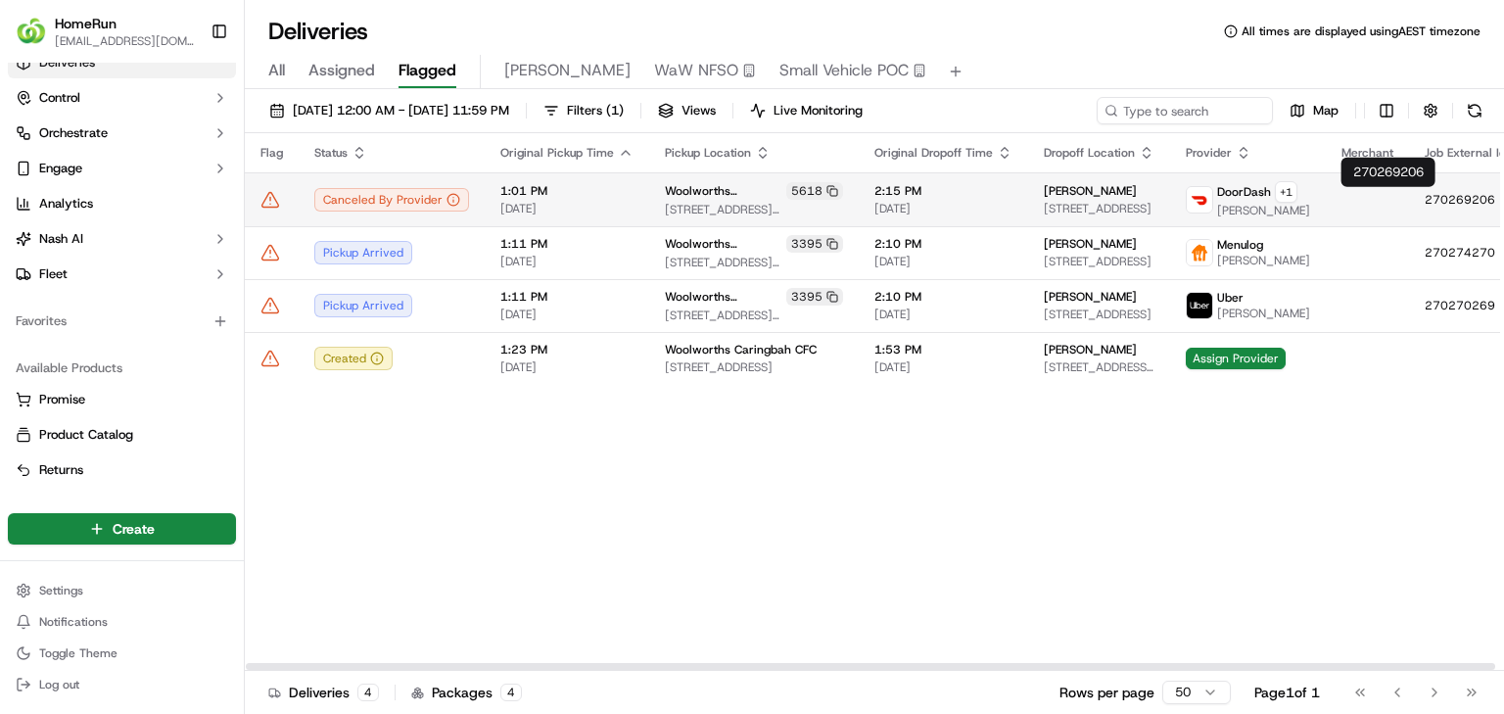
click at [1426, 211] on td "270269206" at bounding box center [1473, 199] width 128 height 54
click at [1503, 200] on icon at bounding box center [1515, 200] width 14 height 14
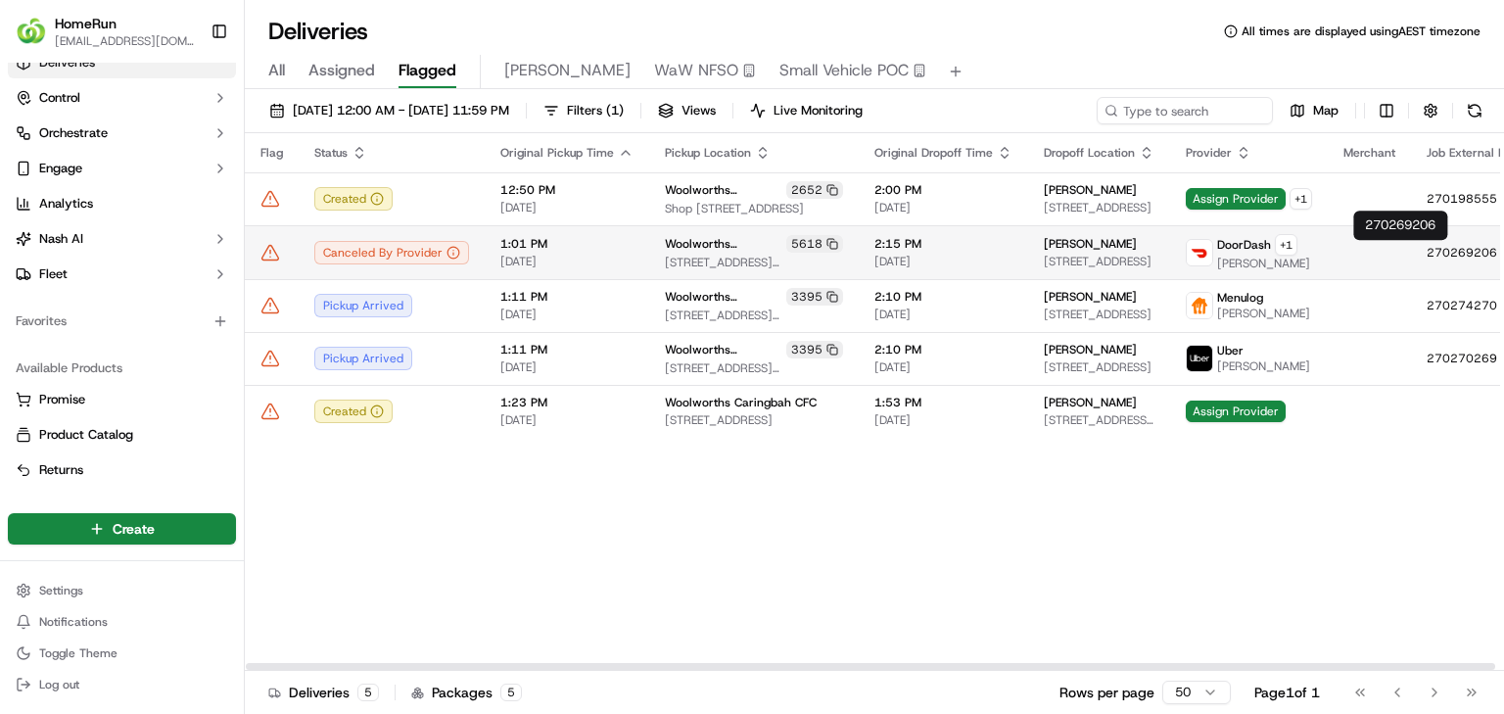
click at [1503, 256] on icon at bounding box center [1517, 253] width 14 height 14
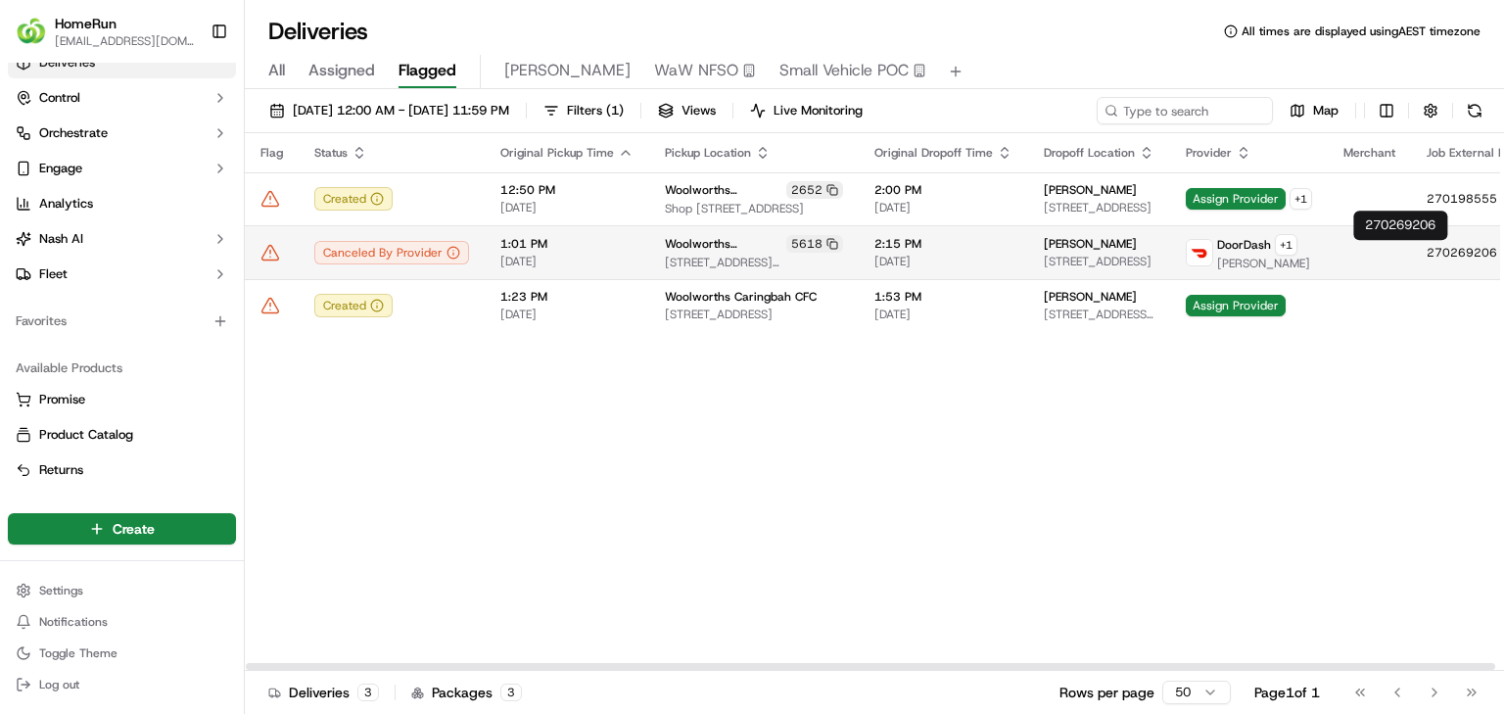
click at [1503, 250] on rect at bounding box center [1519, 254] width 8 height 8
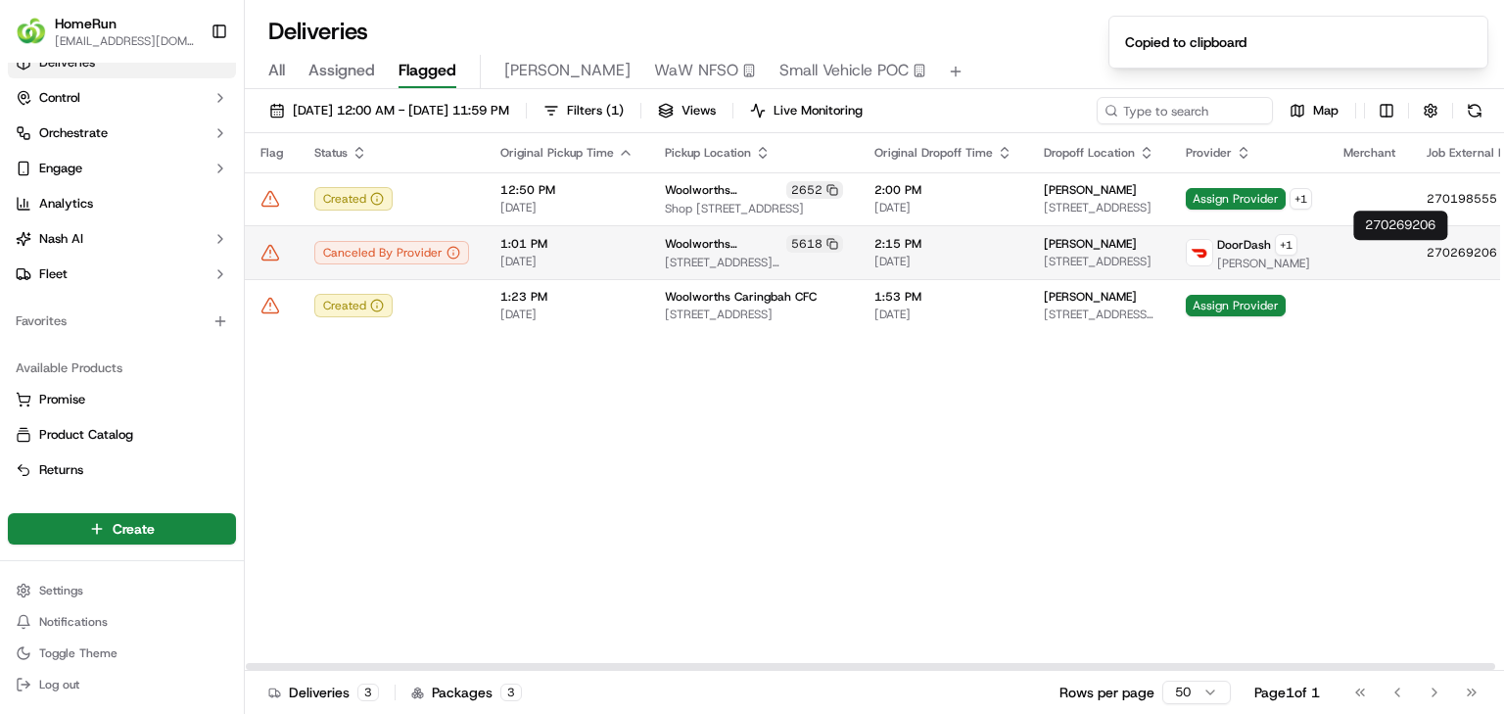
click at [271, 247] on icon at bounding box center [270, 253] width 20 height 20
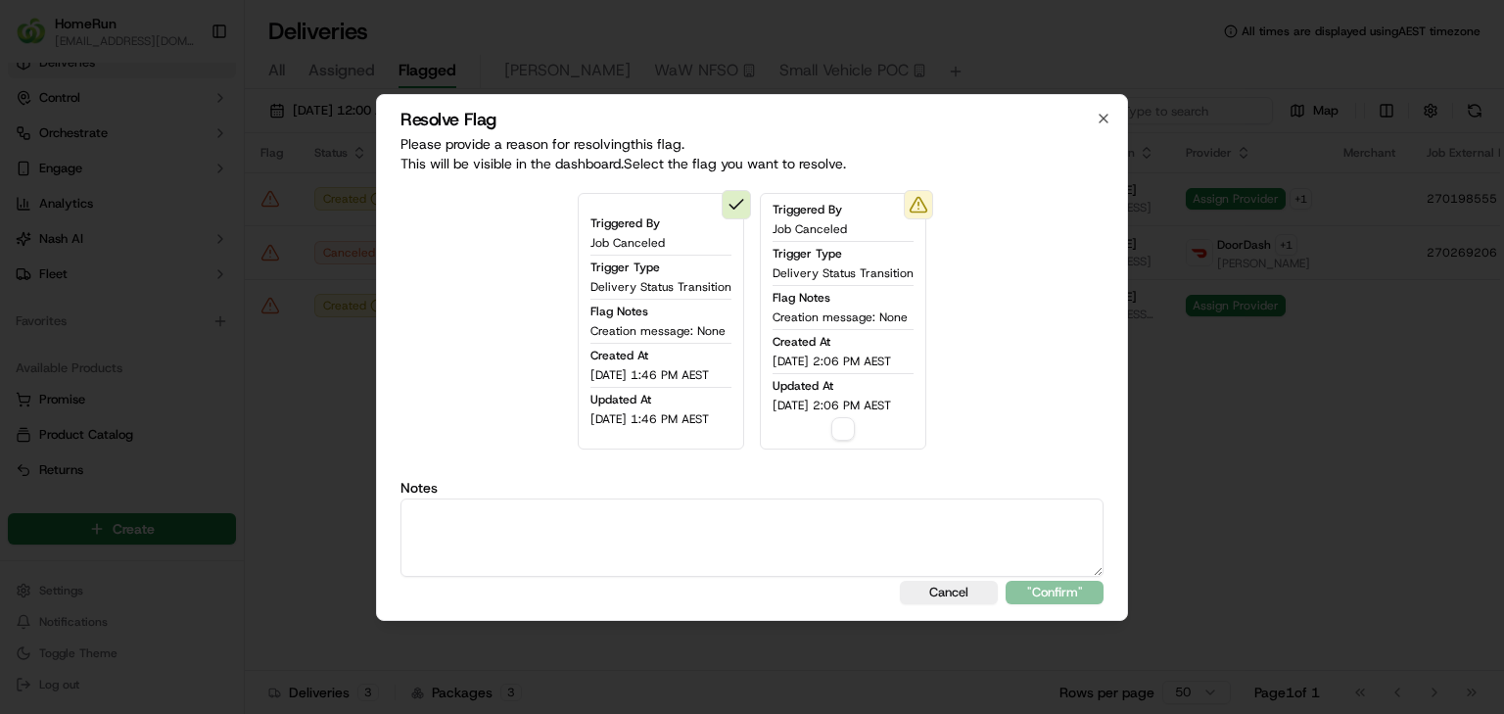
click at [855, 426] on button "button" at bounding box center [842, 428] width 23 height 23
click at [908, 532] on textarea at bounding box center [751, 537] width 703 height 78
type textarea "sms sent"
click at [1030, 592] on button ""Confirm"" at bounding box center [1055, 592] width 98 height 23
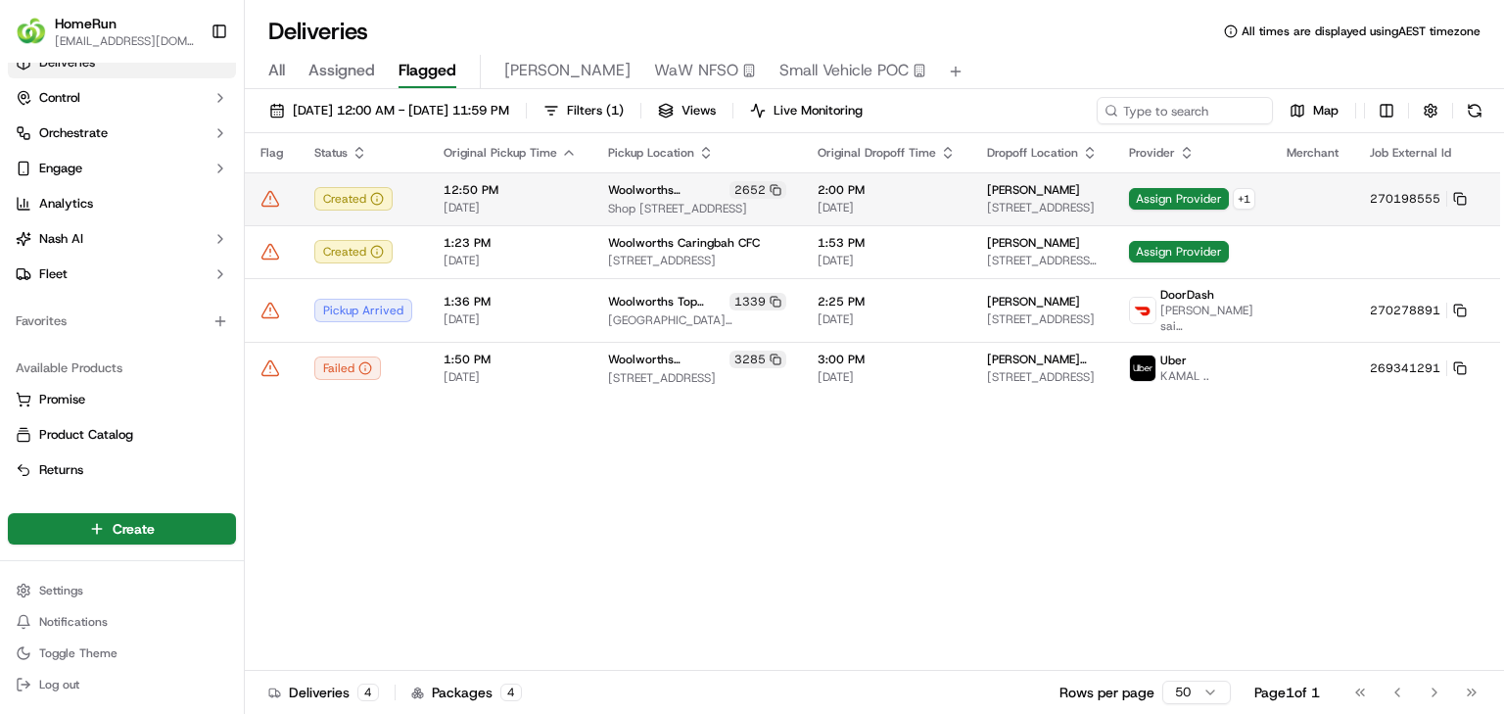
click at [971, 195] on td "Matt McComb 17 Lalina Ave, Tweed Heads West, NSW 2485, AU" at bounding box center [1042, 198] width 142 height 53
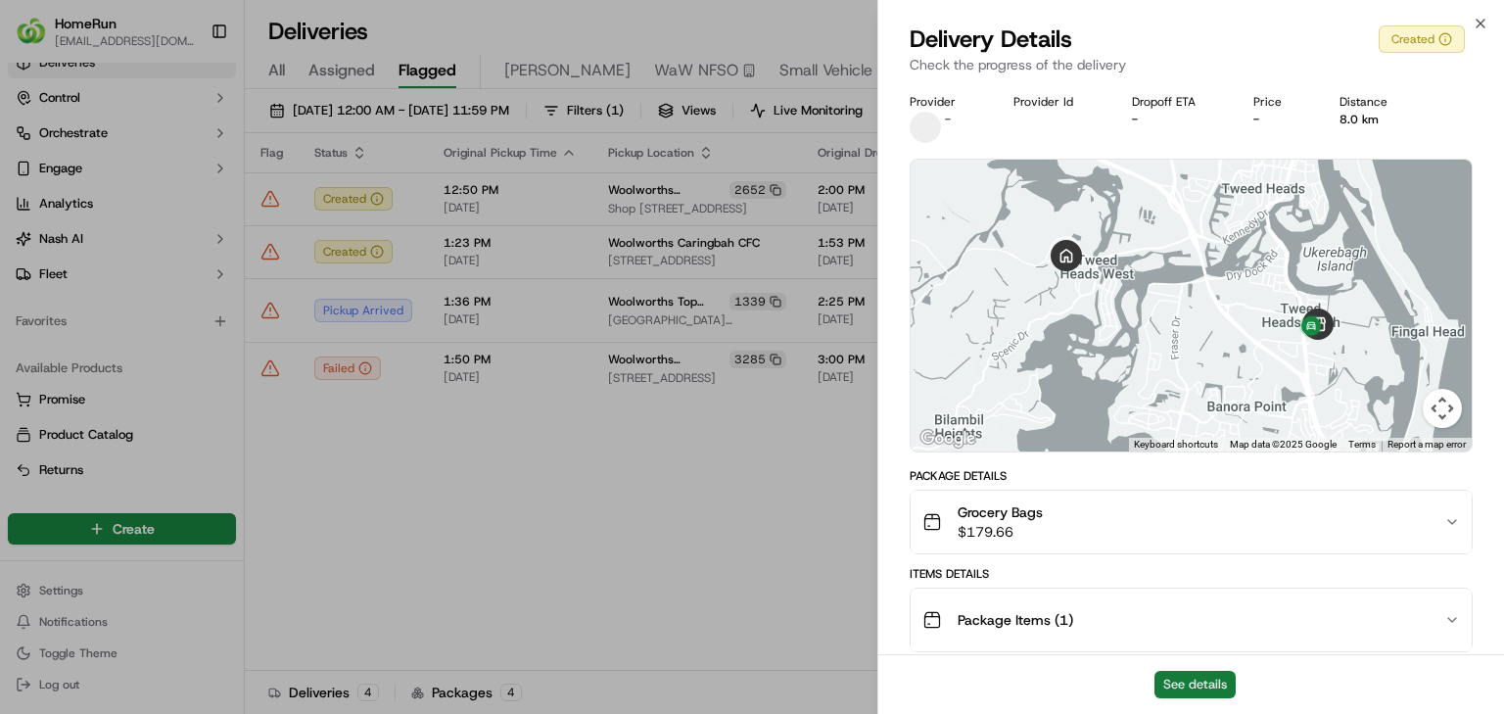
click at [1179, 689] on button "See details" at bounding box center [1194, 684] width 81 height 27
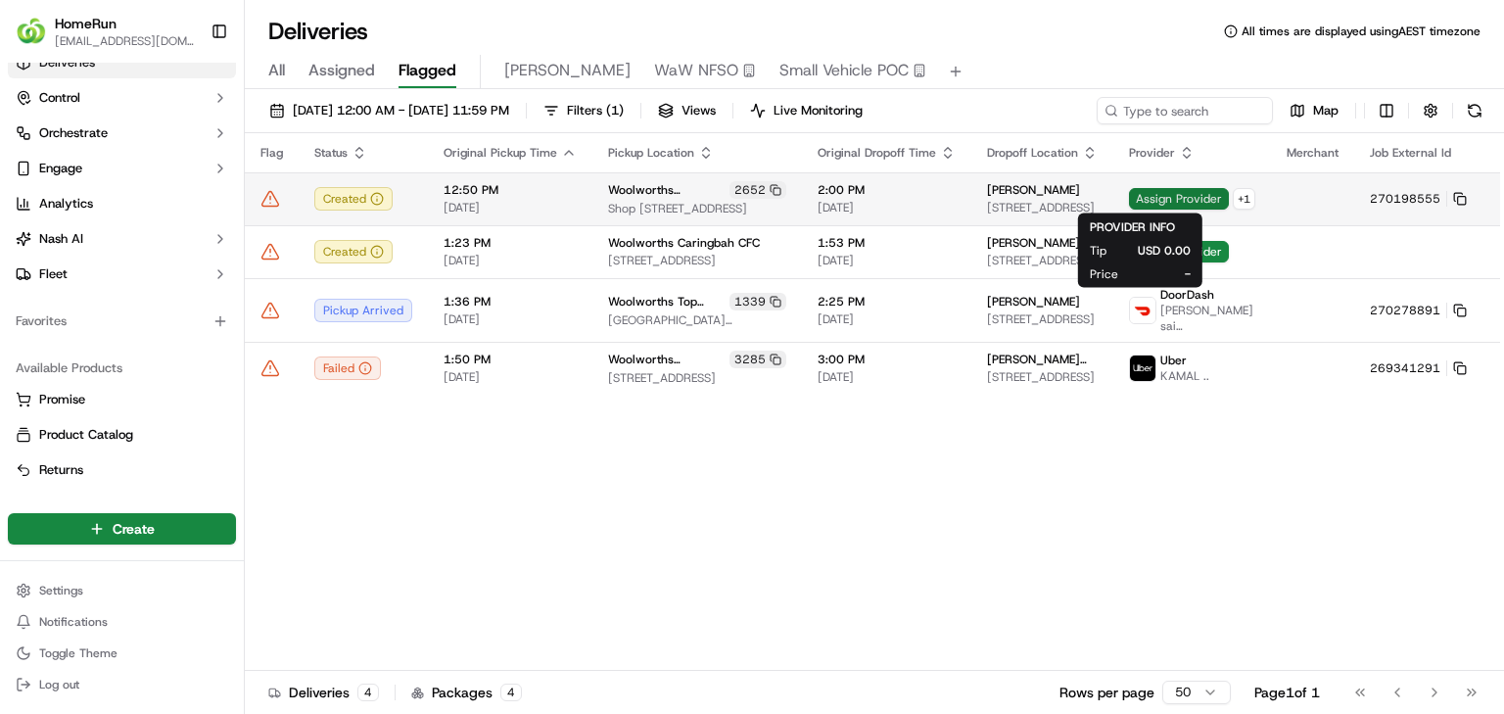
click at [1129, 193] on span "Assign Provider" at bounding box center [1179, 199] width 100 height 22
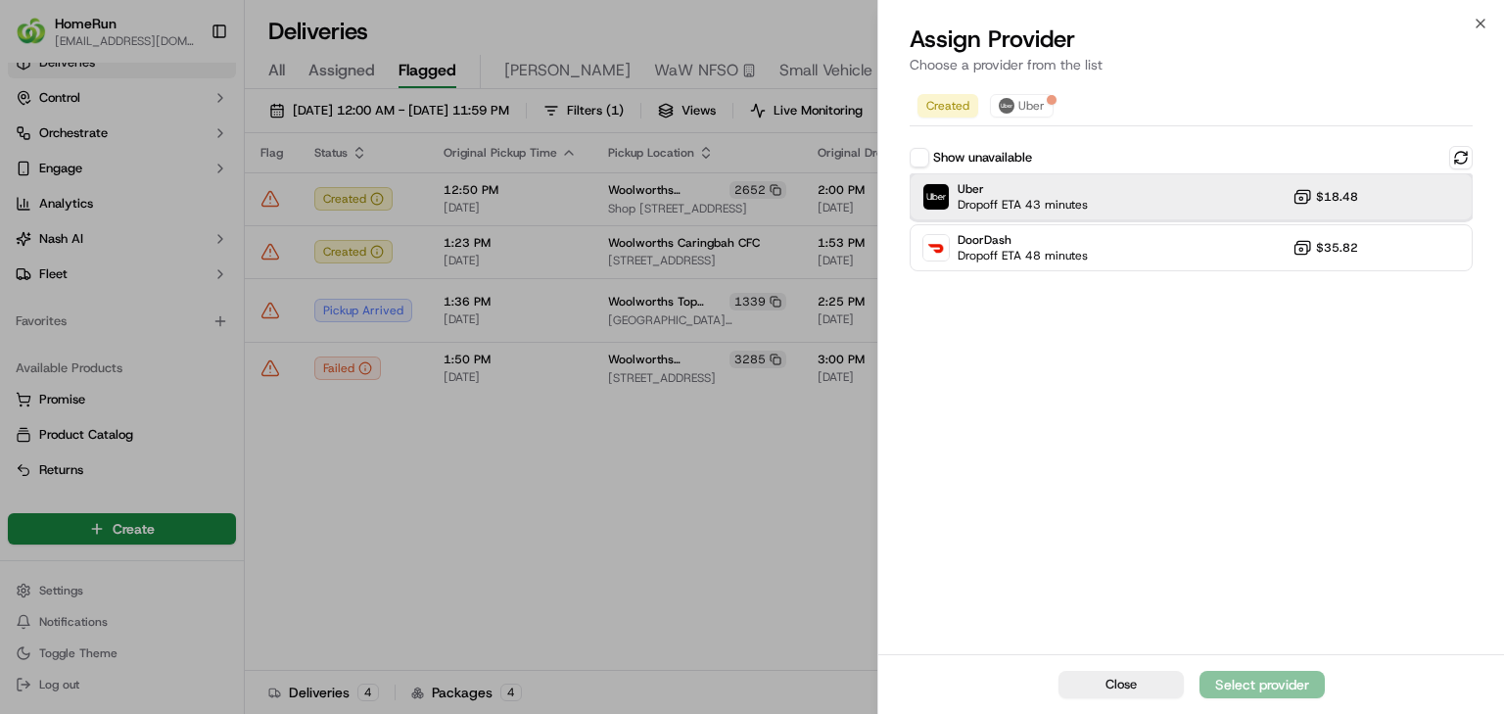
click at [1069, 211] on span "Dropoff ETA 43 minutes" at bounding box center [1023, 205] width 130 height 16
click at [1210, 673] on button "Assign Provider" at bounding box center [1261, 684] width 125 height 27
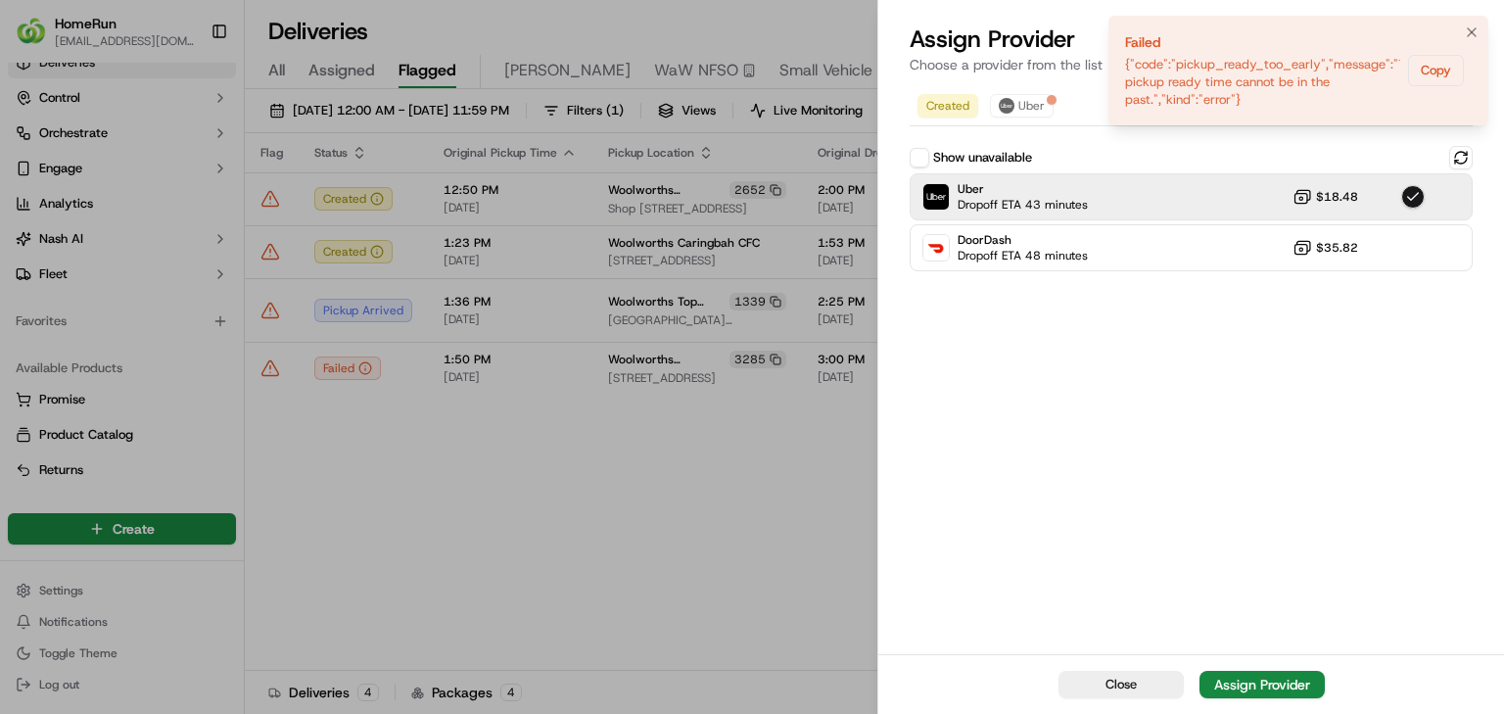
click at [1475, 20] on li "Failed {"code":"pickup_ready_too_early","message":"The pickup ready time cannot…" at bounding box center [1298, 71] width 380 height 110
click at [1492, 27] on div "Assign Provider Choose a provider from the list" at bounding box center [1191, 52] width 626 height 59
click at [1439, 47] on li "Failed {"code":"pickup_ready_too_early","message":"The pickup ready time cannot…" at bounding box center [1298, 71] width 380 height 110
click at [1468, 36] on icon "Notifications (F8)" at bounding box center [1472, 32] width 16 height 16
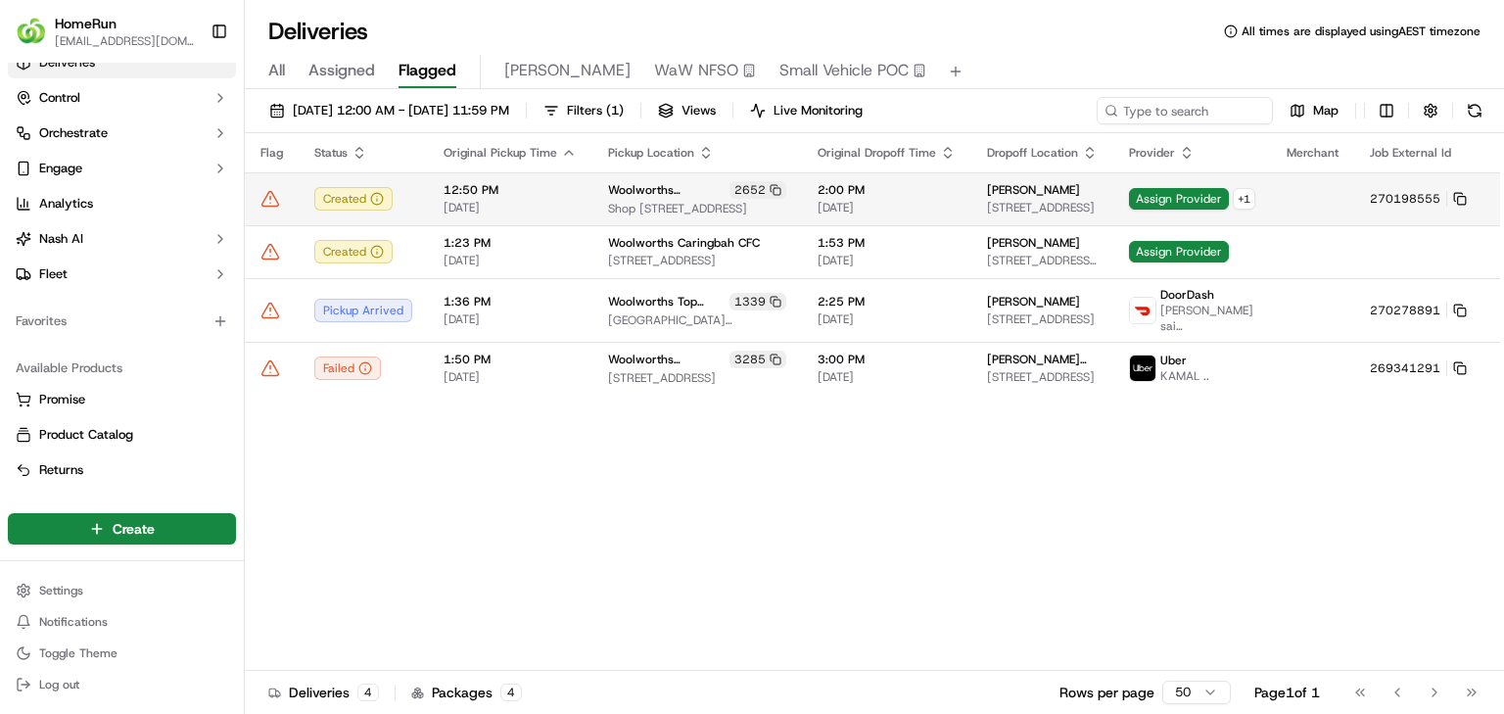
click at [697, 223] on td "Woolworths Tweed City 2652 Shop 96, Tweed City Shop Ctr, 54 Minjungbal Drive, T…" at bounding box center [697, 198] width 210 height 53
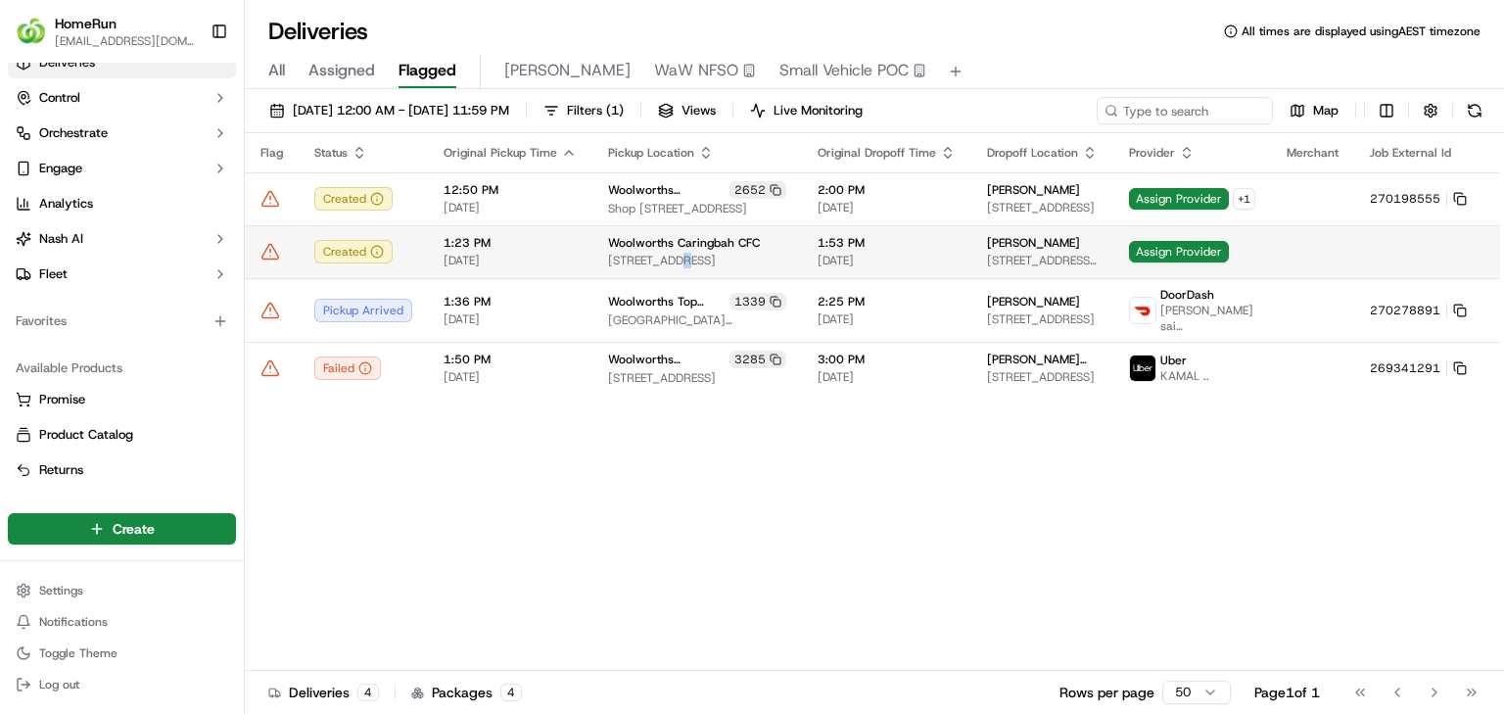
click at [680, 261] on span "13 Endeavour Rd, Caringbah NSW 2229, Australia" at bounding box center [697, 261] width 178 height 16
click at [736, 249] on td "Woolworths Caringbah CFC 13 Endeavour Rd, Caringbah NSW 2229, Australia" at bounding box center [697, 251] width 210 height 53
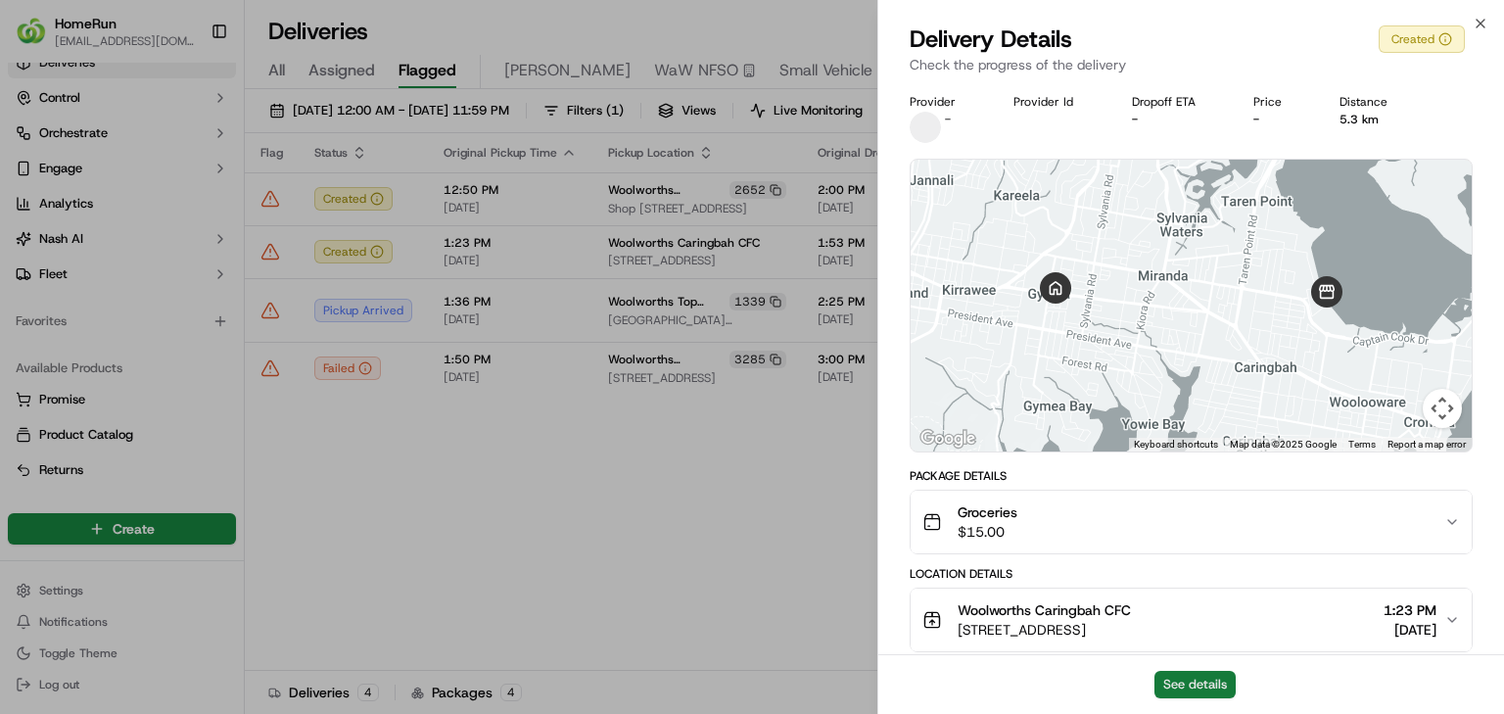
click at [1204, 686] on button "See details" at bounding box center [1194, 684] width 81 height 27
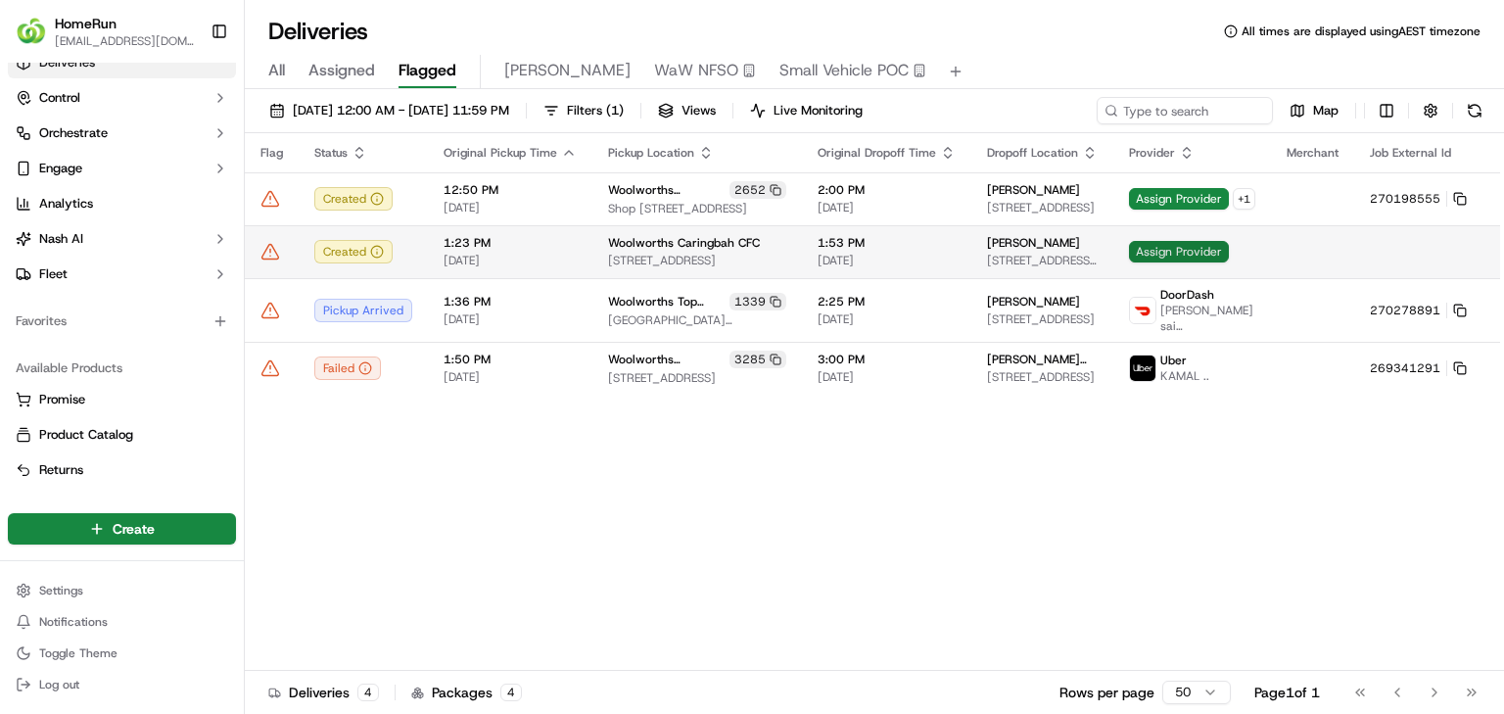
click at [1129, 257] on span "Assign Provider" at bounding box center [1179, 252] width 100 height 22
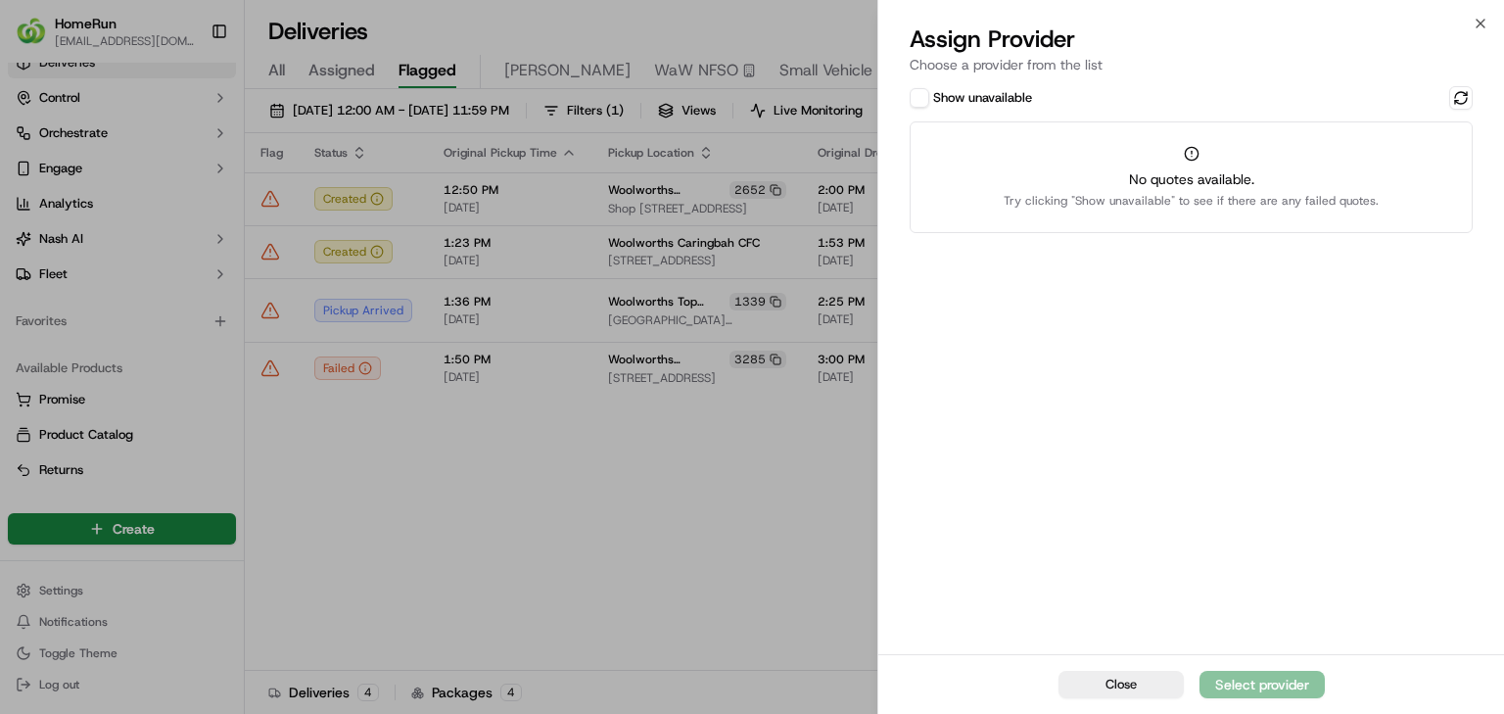
click at [965, 103] on label "Show unavailable" at bounding box center [982, 98] width 99 height 18
click at [929, 103] on button "Show unavailable" at bounding box center [920, 98] width 20 height 20
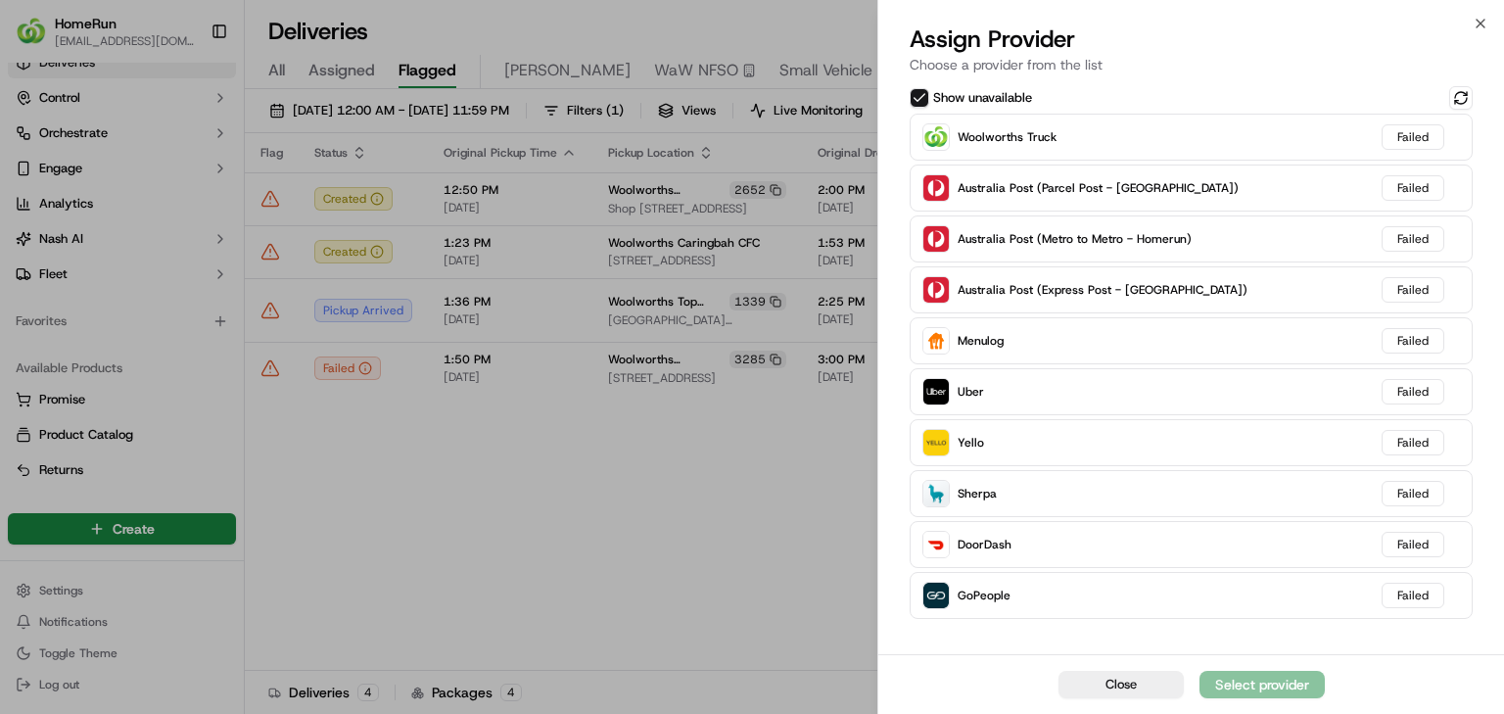
click at [968, 101] on label "Show unavailable" at bounding box center [982, 98] width 99 height 18
click at [929, 101] on button "Show unavailable" at bounding box center [920, 98] width 20 height 20
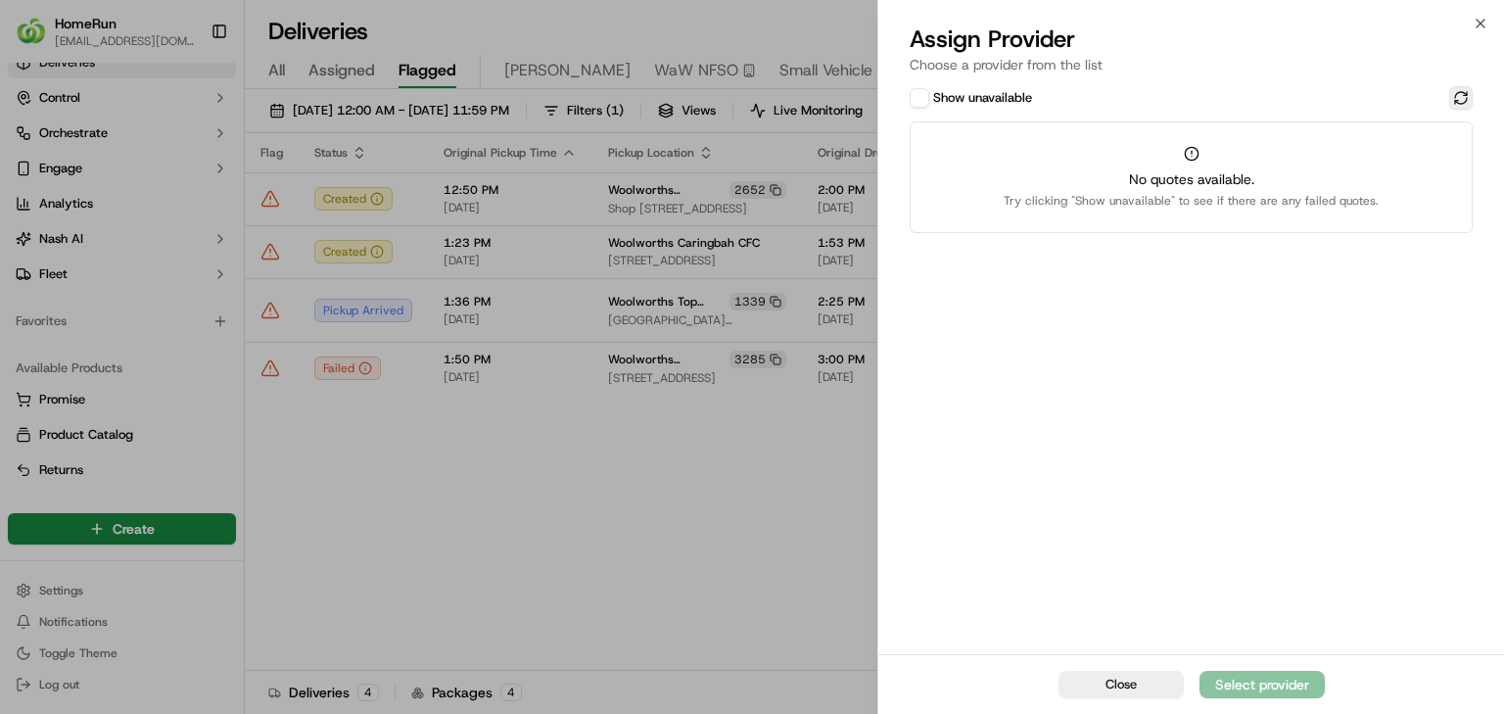
drag, startPoint x: 1461, startPoint y: 94, endPoint x: 1450, endPoint y: 94, distance: 10.8
click at [1460, 94] on button at bounding box center [1460, 97] width 23 height 23
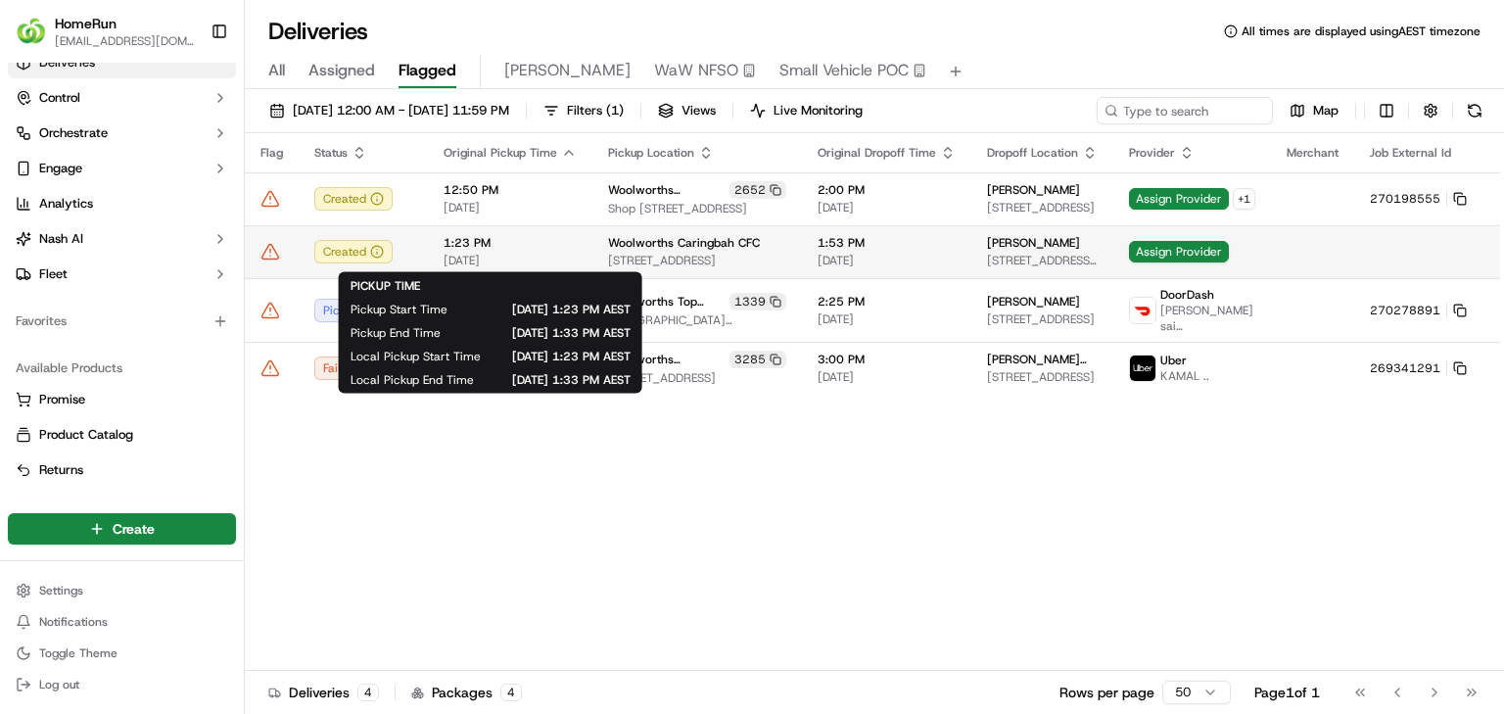
click at [559, 253] on span "[DATE]" at bounding box center [510, 261] width 133 height 16
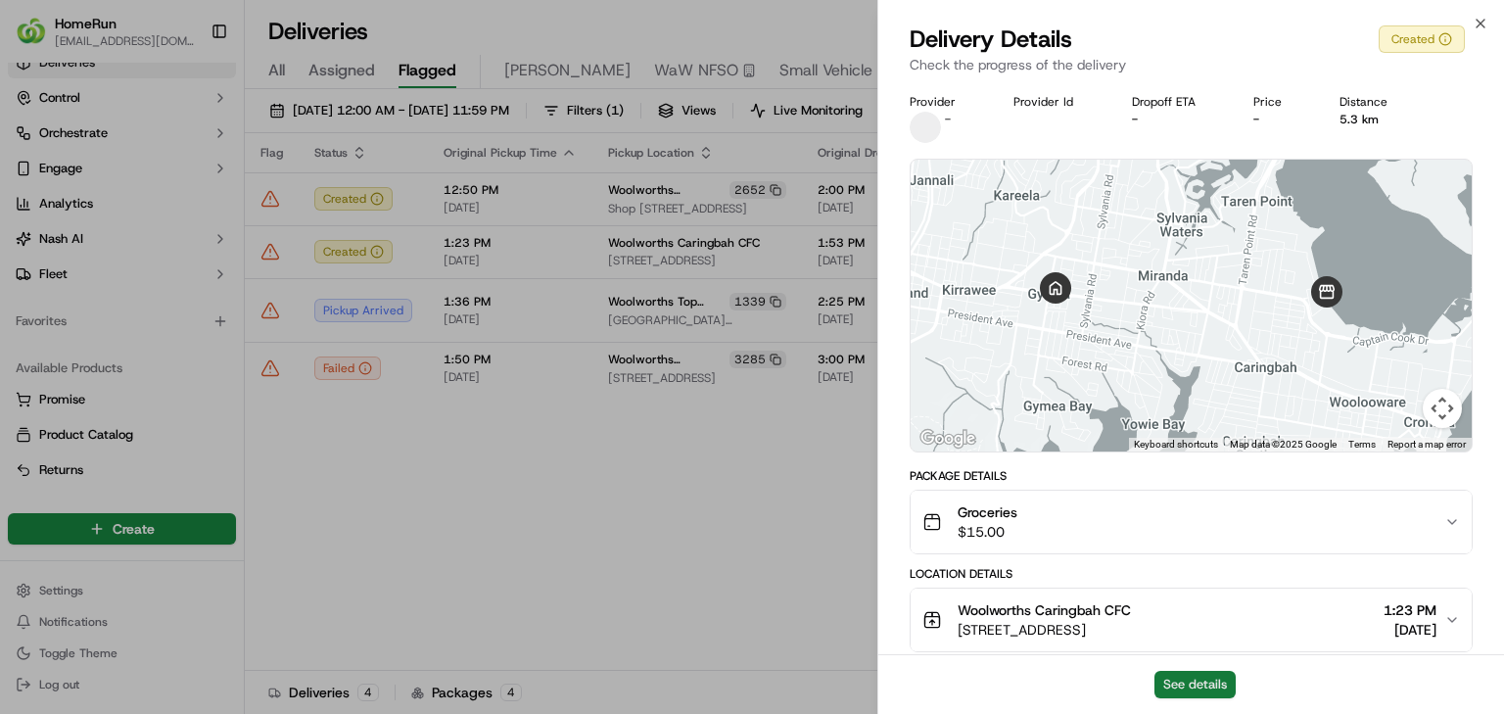
click at [1165, 689] on button "See details" at bounding box center [1194, 684] width 81 height 27
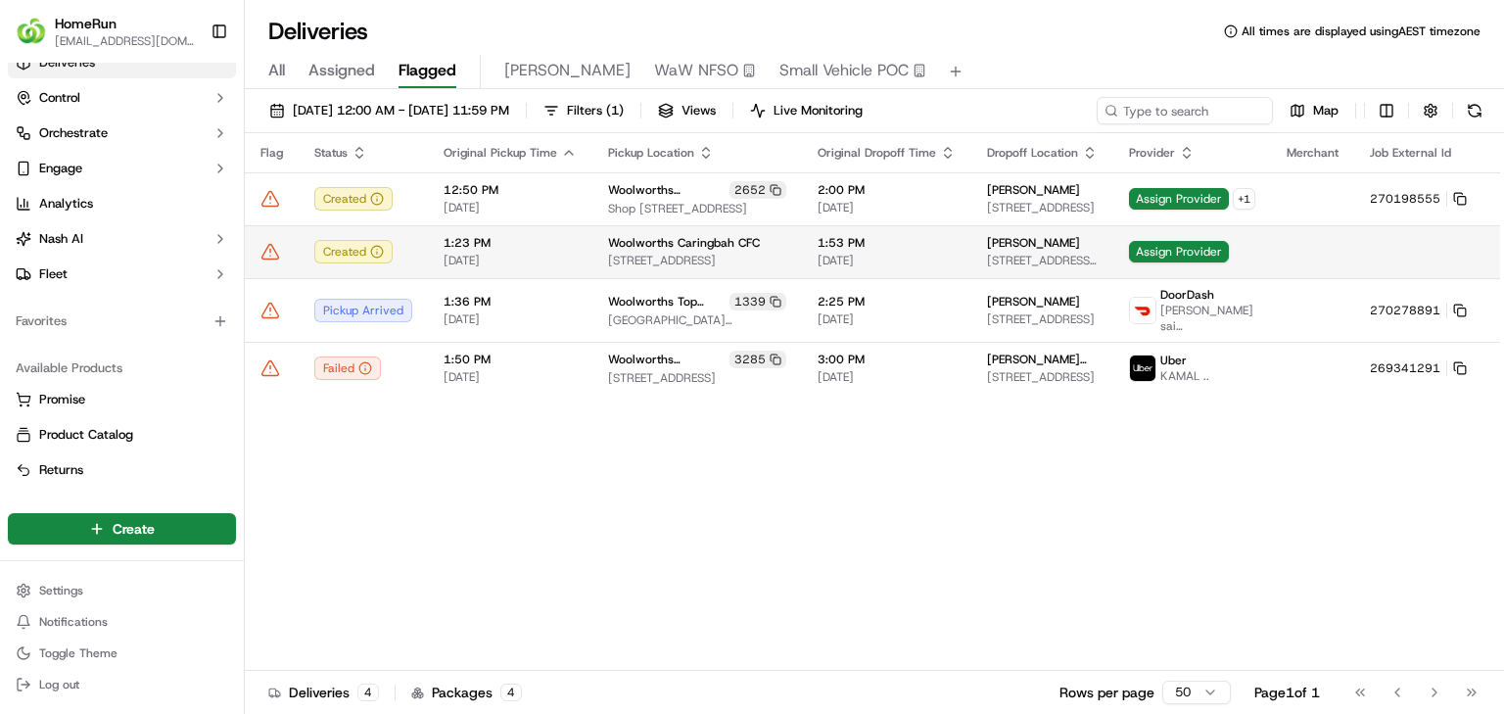
click at [274, 254] on icon at bounding box center [270, 252] width 20 height 20
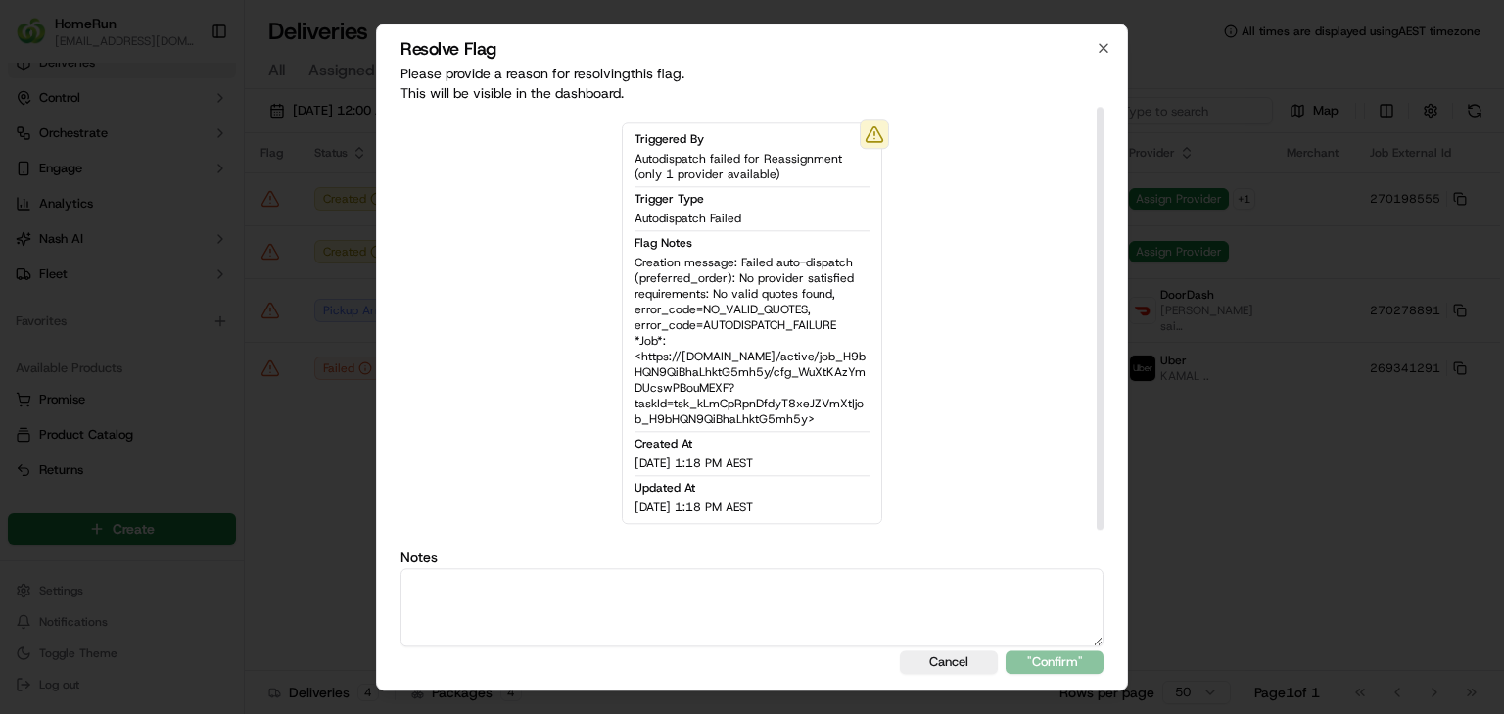
click at [703, 606] on textarea at bounding box center [751, 607] width 703 height 78
type textarea "Duplicate"
click at [1077, 650] on button ""Confirm"" at bounding box center [1055, 661] width 98 height 23
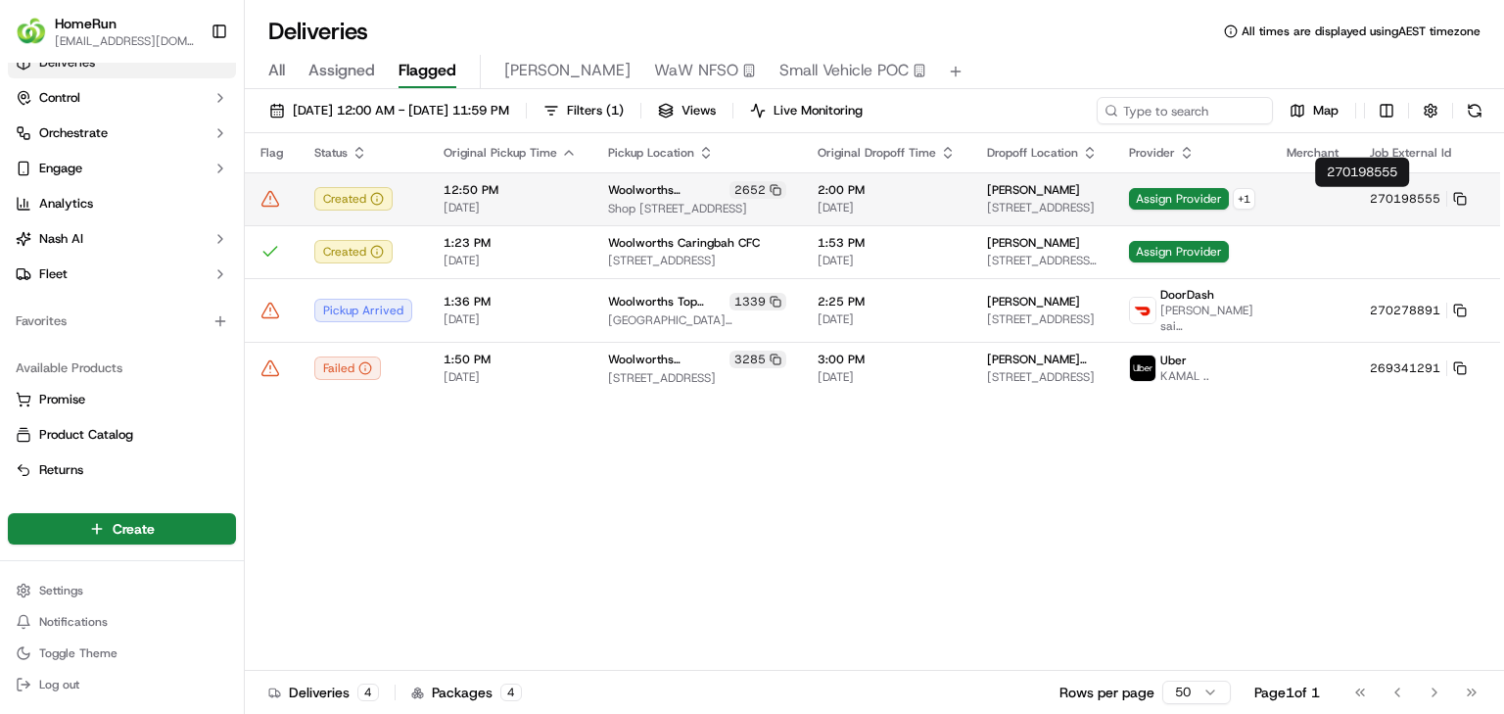
click at [1370, 200] on span "270198555" at bounding box center [1405, 199] width 70 height 16
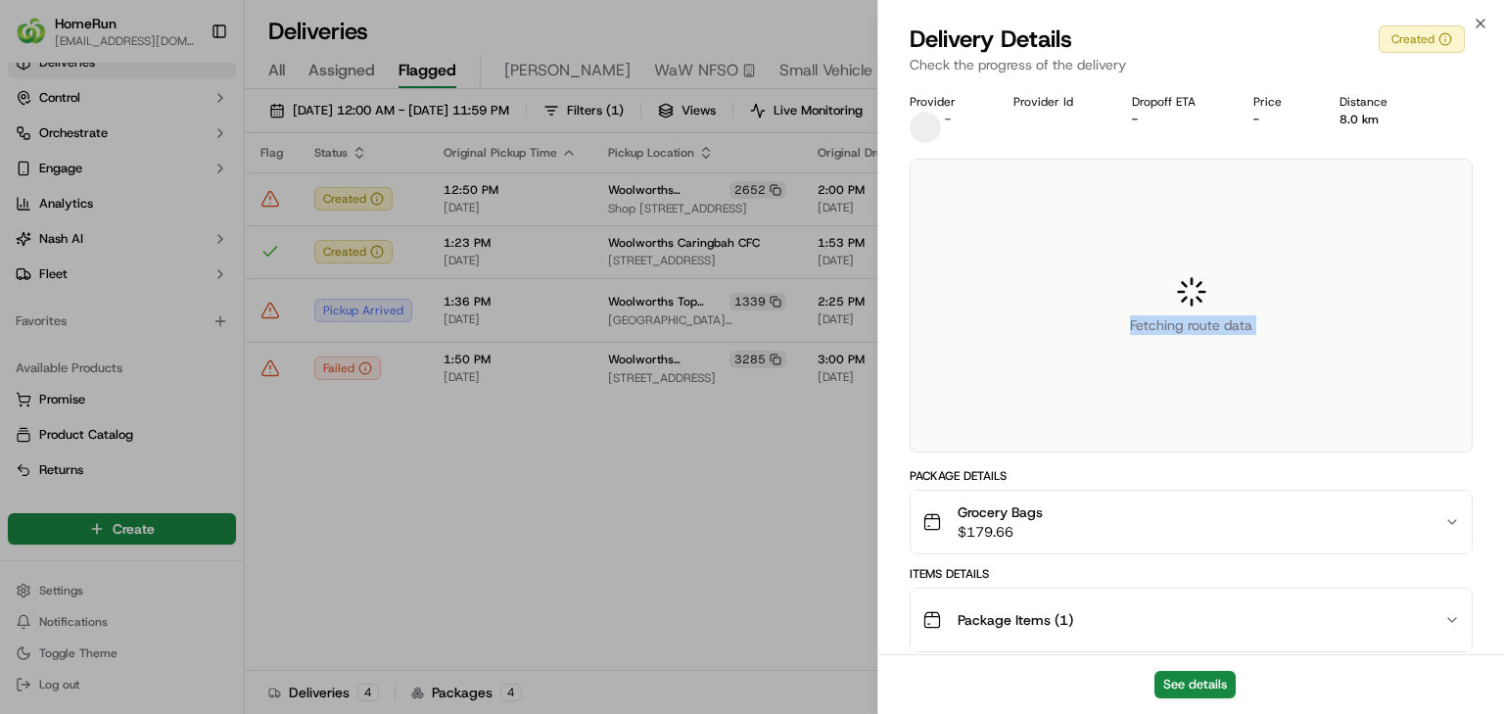
click at [1347, 198] on div "Fetching route data" at bounding box center [1191, 306] width 561 height 292
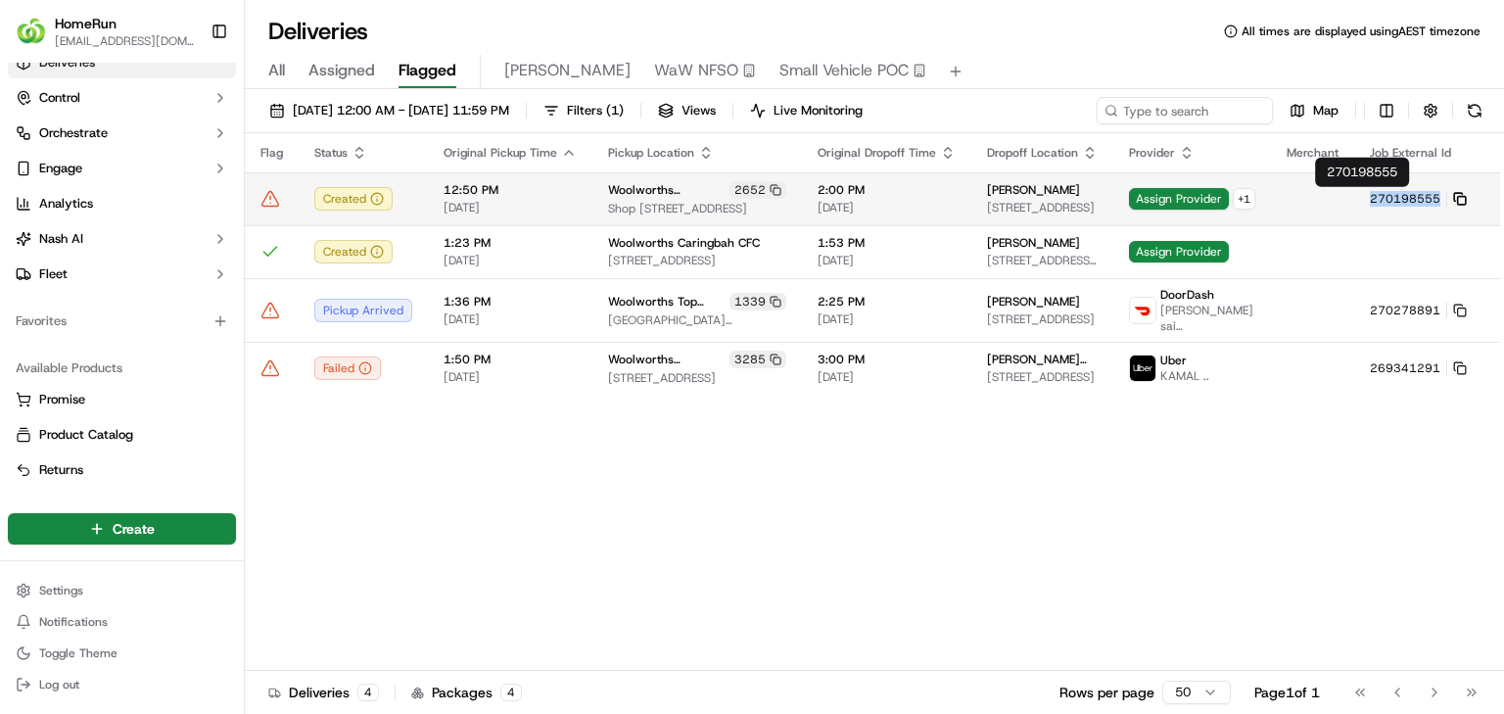
drag, startPoint x: 1328, startPoint y: 195, endPoint x: 1398, endPoint y: 198, distance: 70.6
click at [1398, 198] on tr "Created 12:50 PM 20/09/2025 Woolworths Tweed City 2652 Shop 96, Tweed City Shop…" at bounding box center [900, 198] width 1310 height 53
copy tbody "270198555"
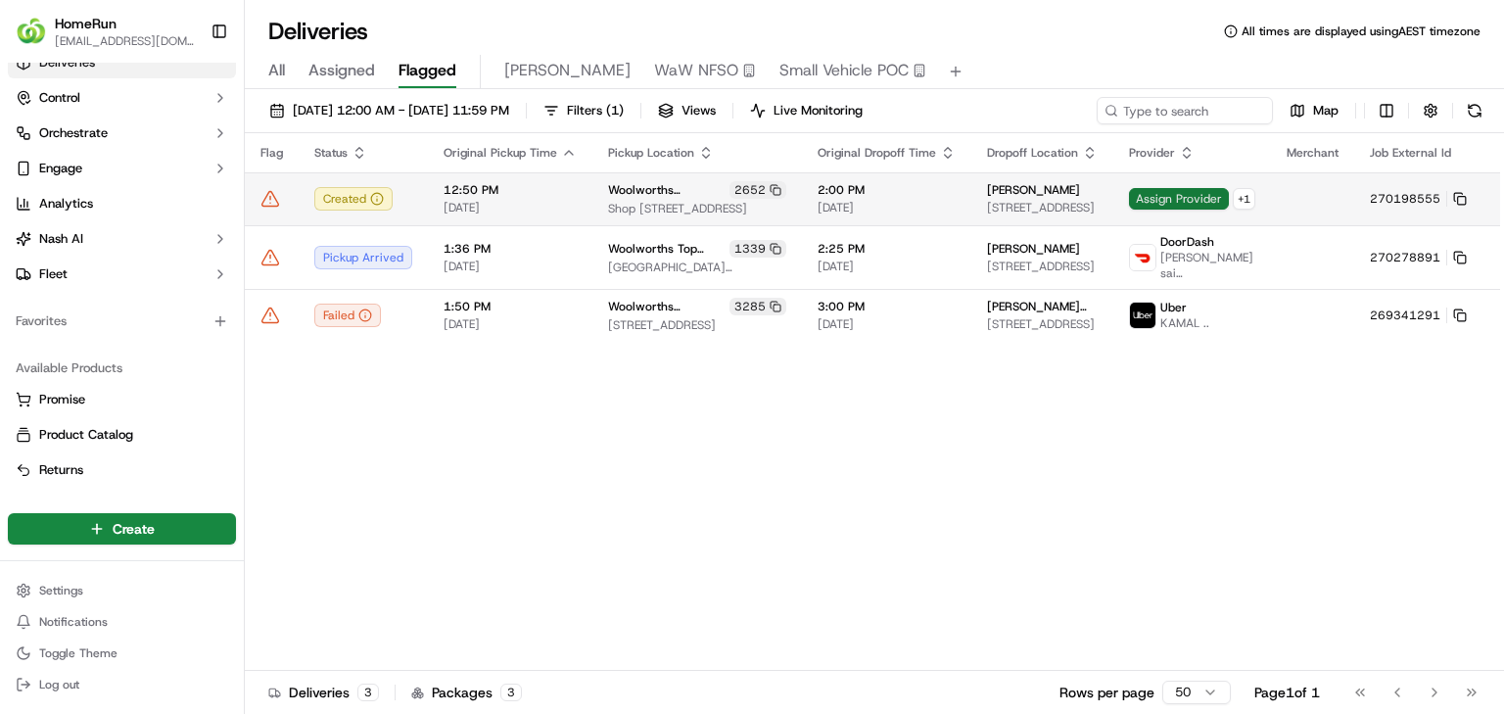
click at [1130, 191] on span "Assign Provider" at bounding box center [1179, 199] width 100 height 22
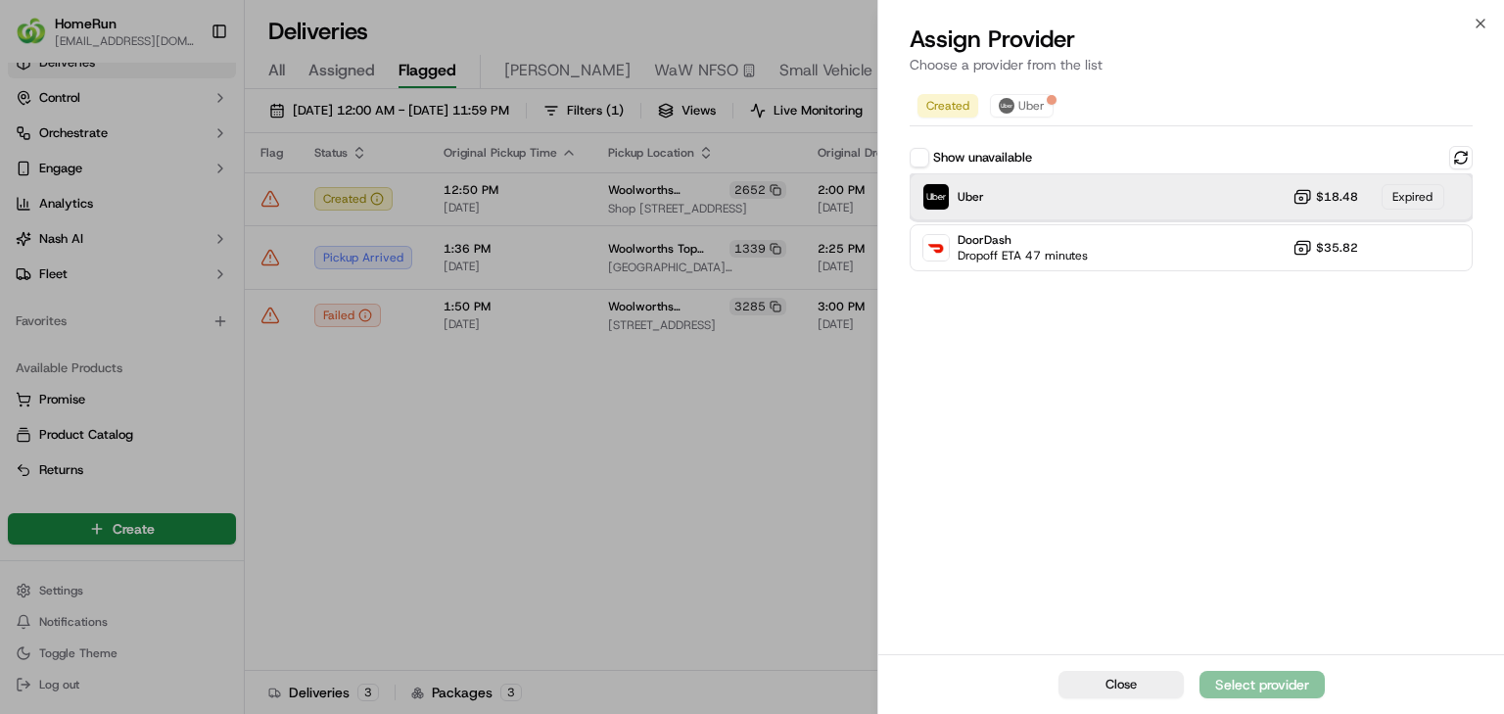
click at [1105, 212] on div "Uber $18.48 Expired" at bounding box center [1191, 196] width 563 height 47
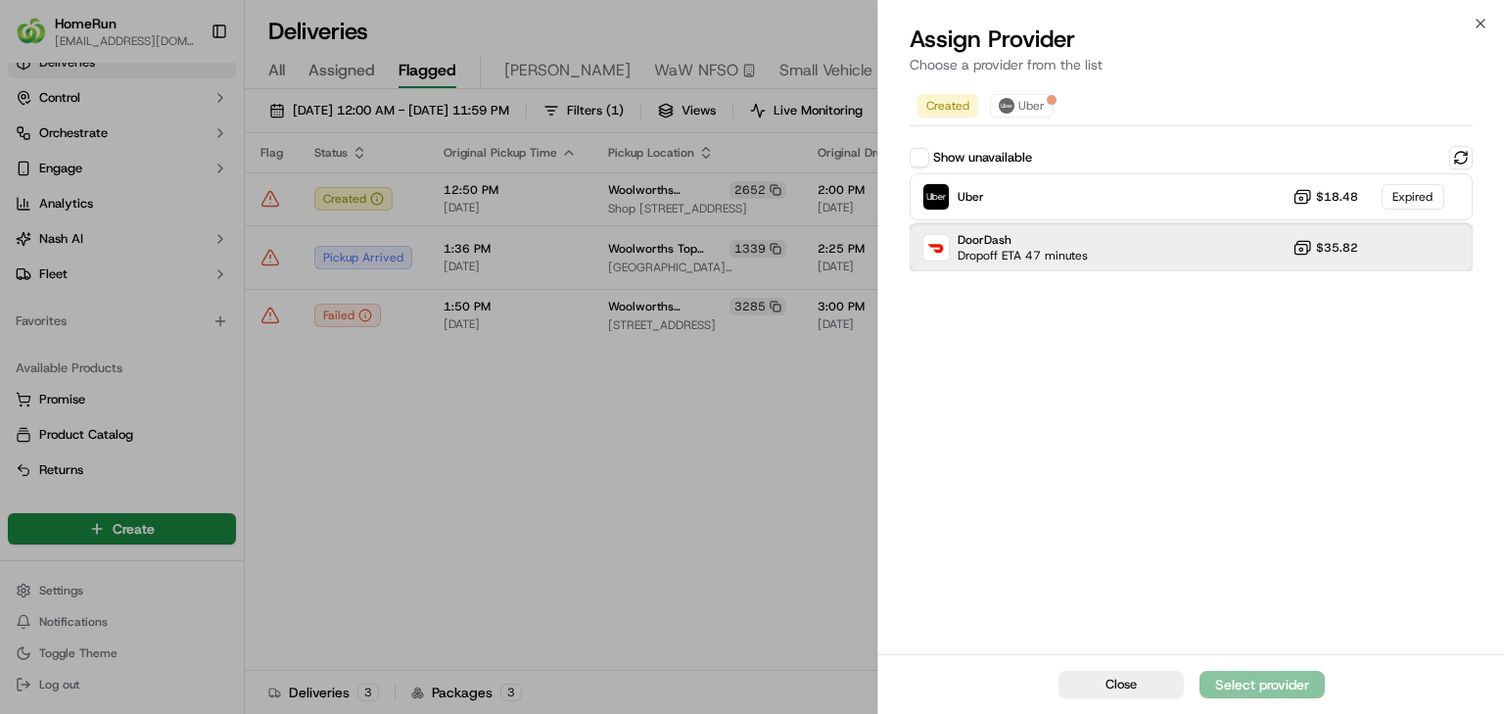
click at [1050, 255] on span "Dropoff ETA 47 minutes" at bounding box center [1023, 256] width 130 height 16
click at [1237, 674] on button "Assign Provider" at bounding box center [1261, 684] width 125 height 27
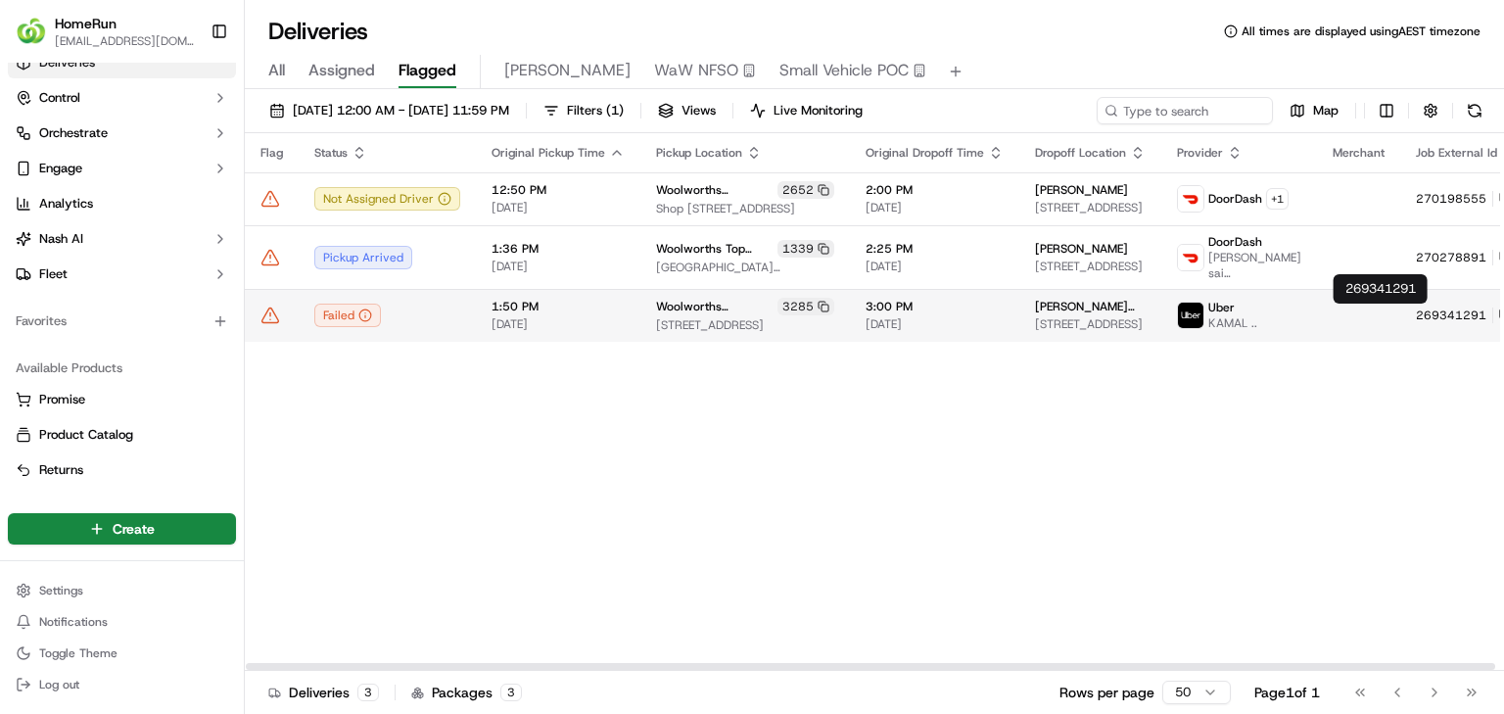
click at [1500, 309] on icon at bounding box center [1504, 313] width 8 height 8
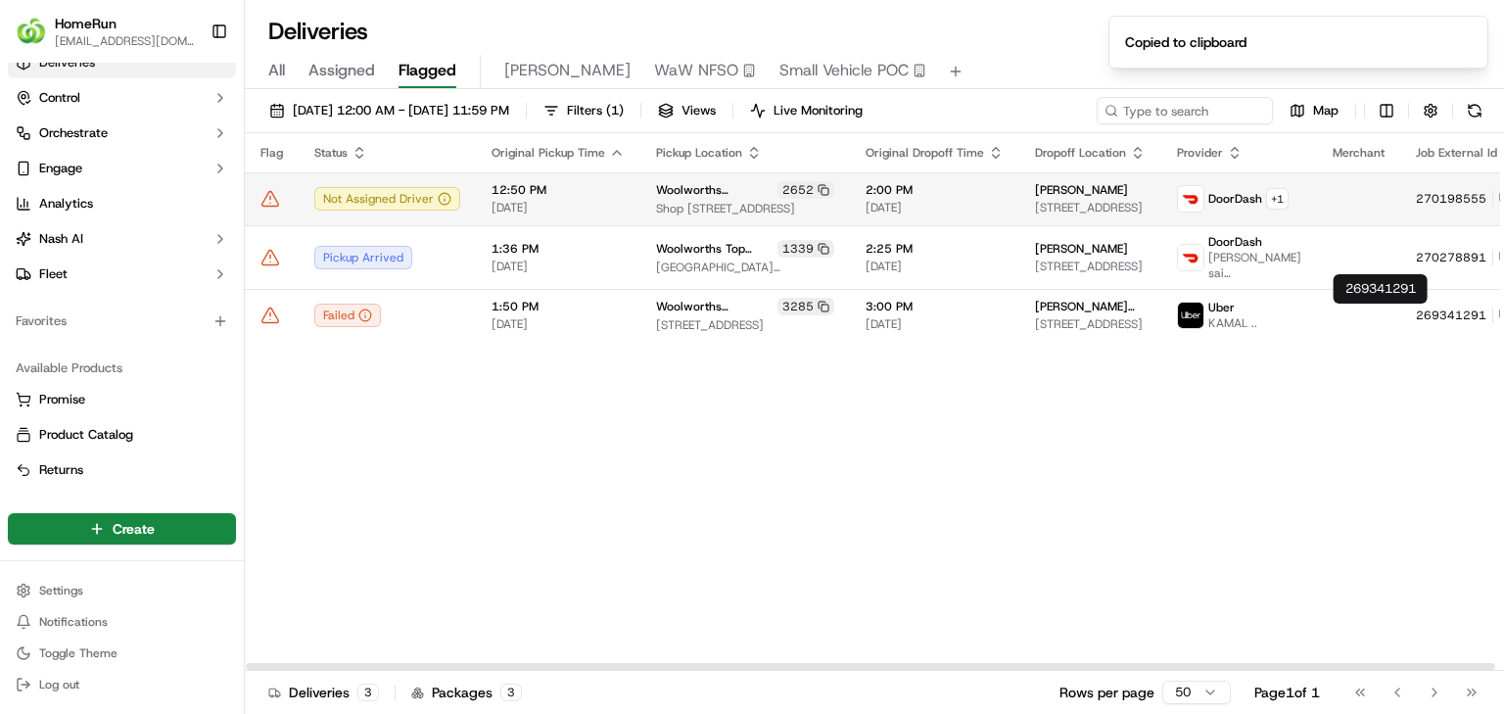
click at [264, 202] on icon at bounding box center [270, 199] width 20 height 20
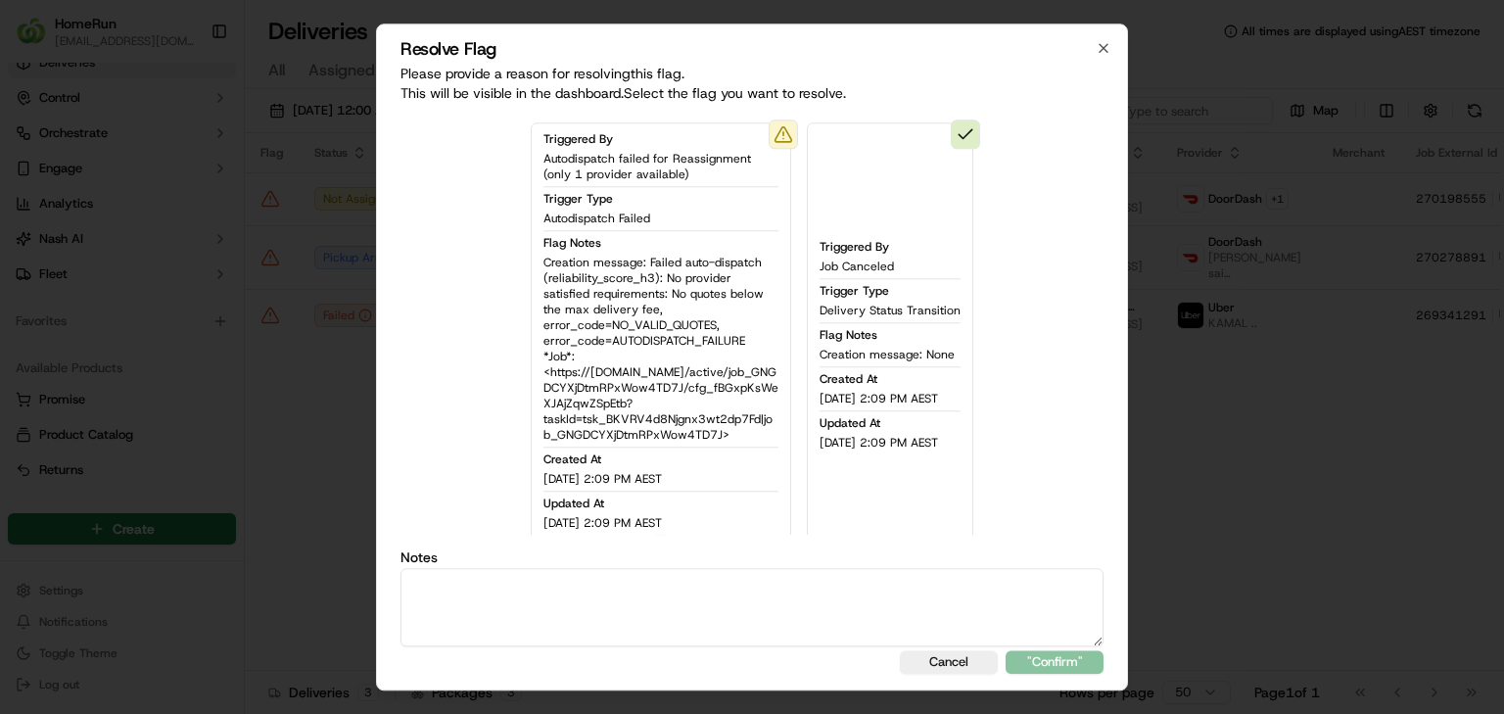
click at [751, 604] on textarea at bounding box center [751, 607] width 703 height 78
type textarea "reassigned"
click at [1052, 654] on button ""Confirm"" at bounding box center [1055, 661] width 98 height 23
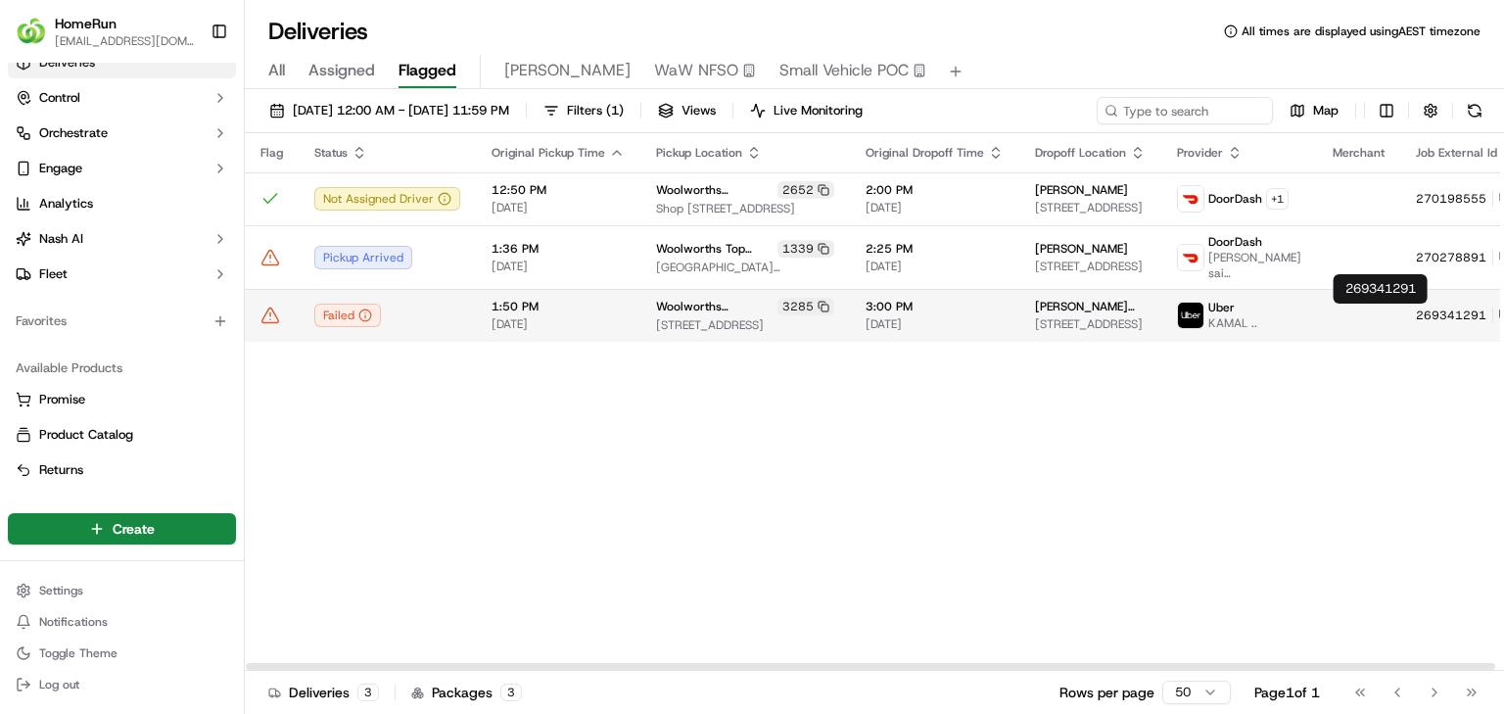
click at [1499, 315] on icon at bounding box center [1506, 315] width 14 height 14
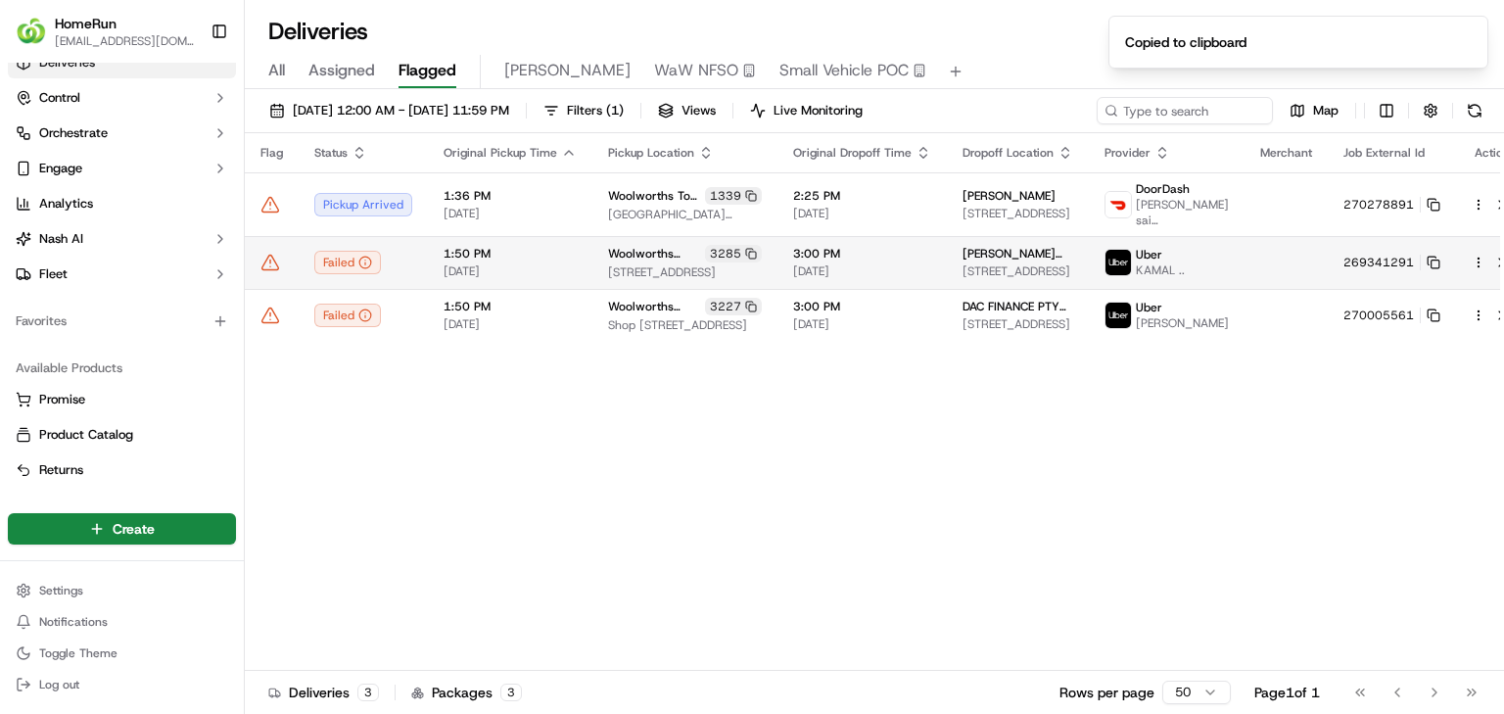
click at [279, 267] on icon at bounding box center [270, 263] width 20 height 20
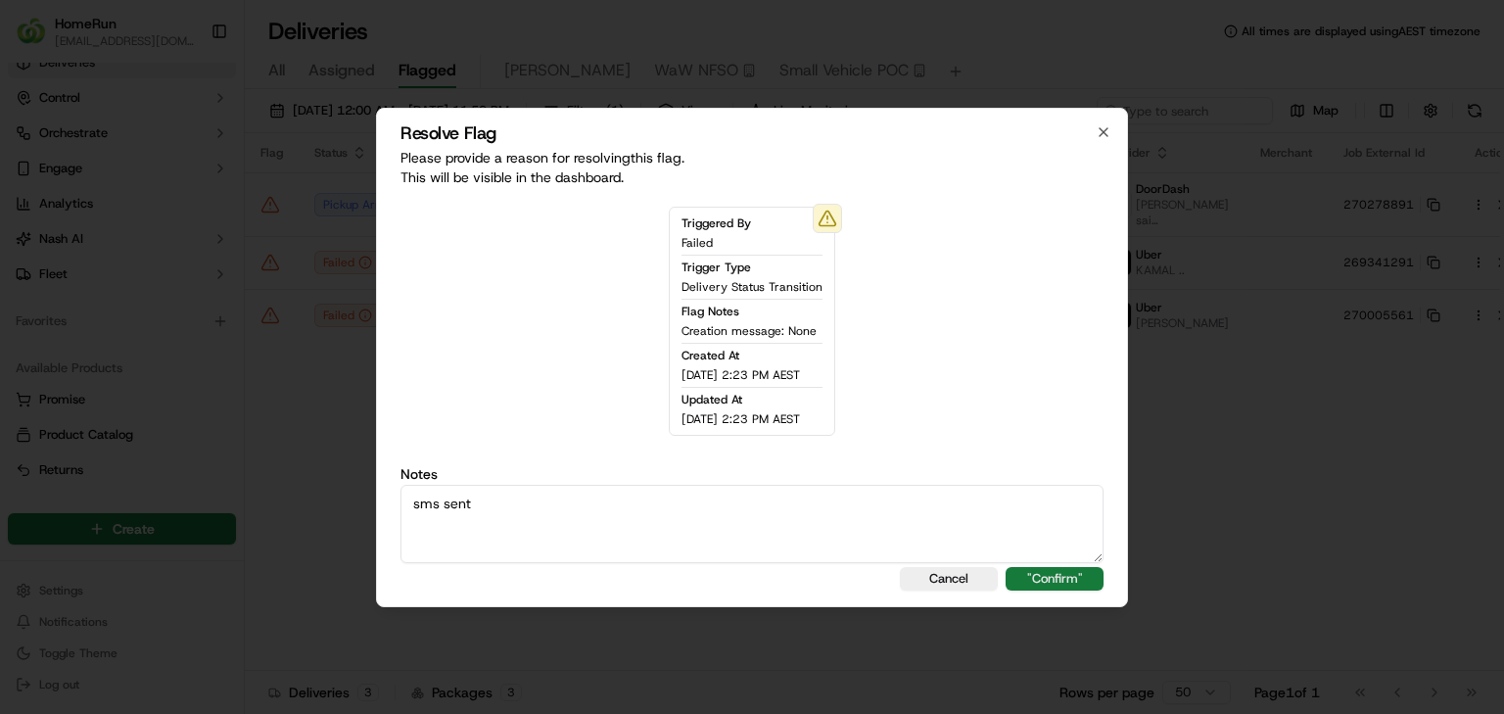
type textarea "sms sent"
click at [1062, 587] on button ""Confirm"" at bounding box center [1055, 578] width 98 height 23
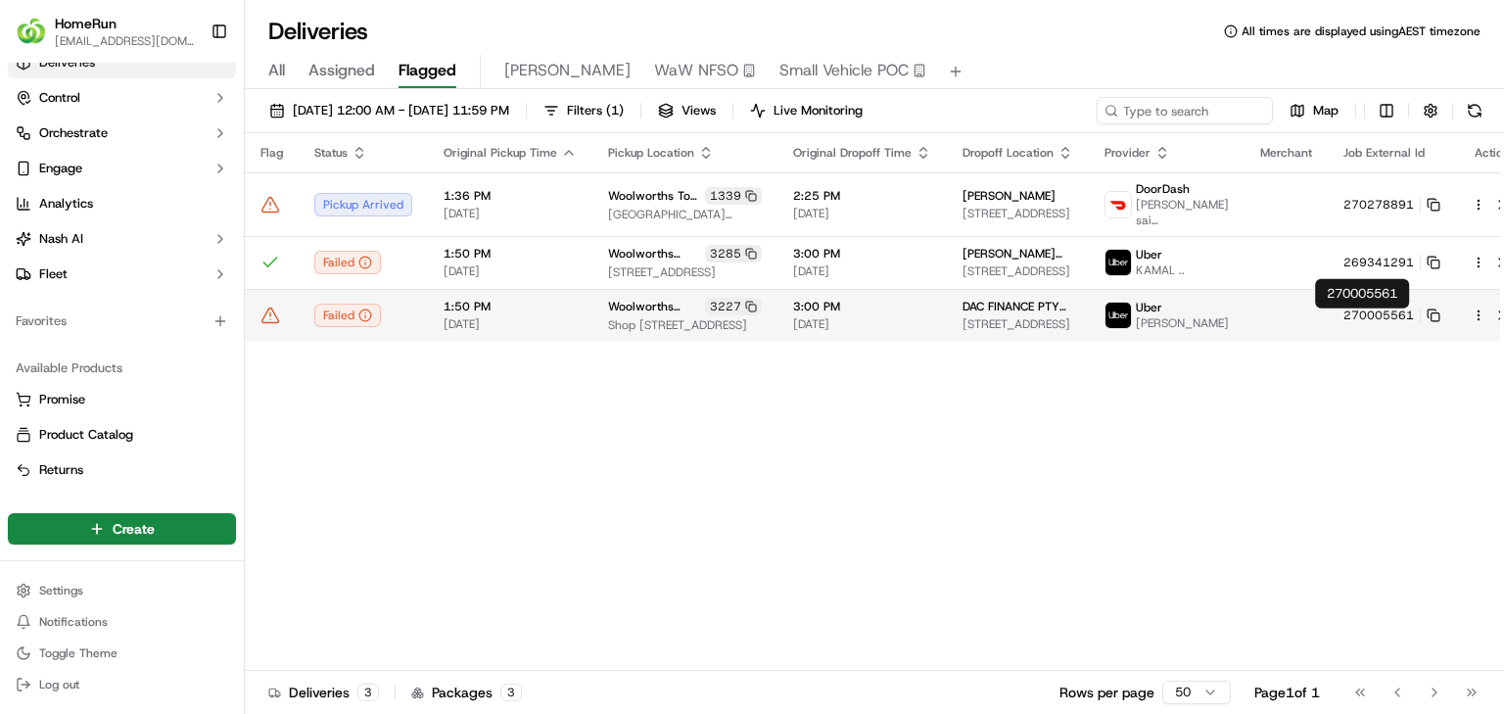
click at [1395, 311] on td "270005561" at bounding box center [1392, 315] width 128 height 53
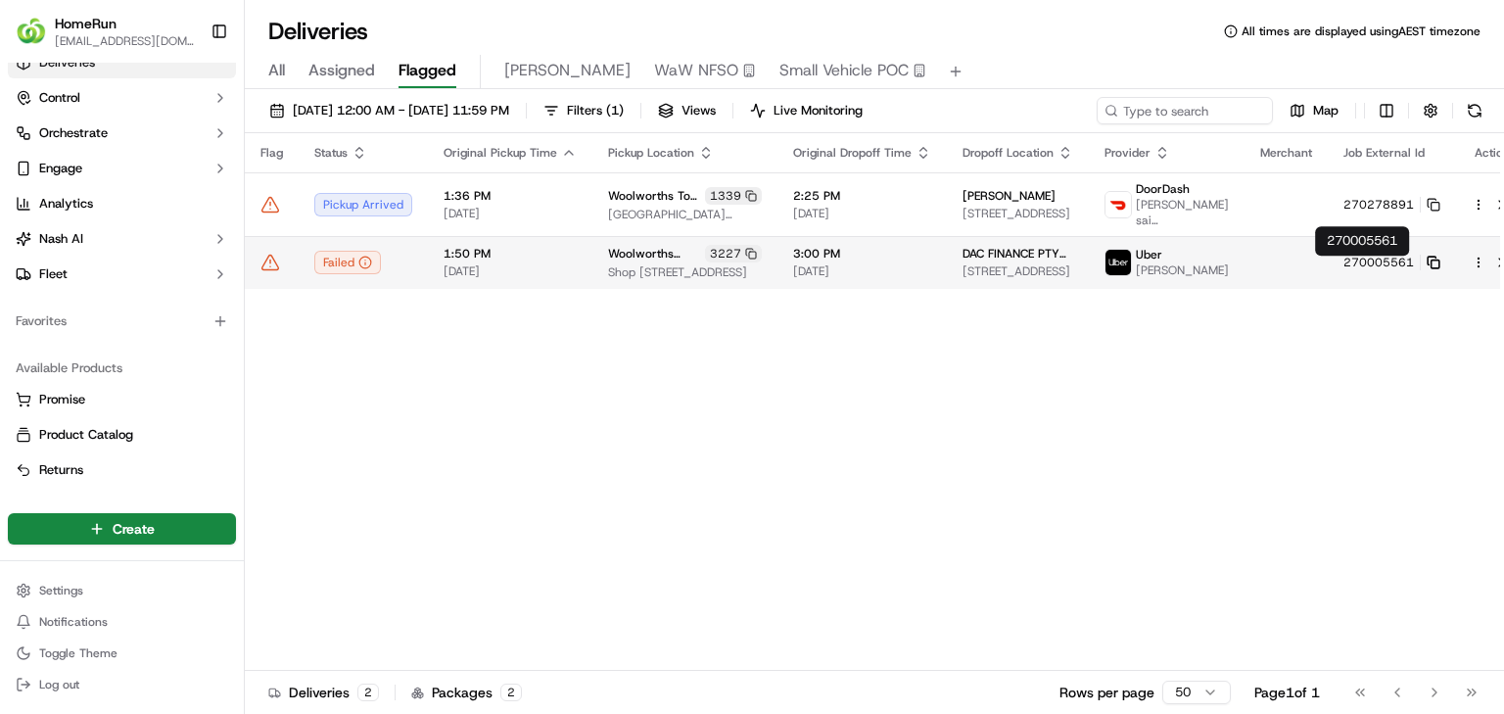
click at [1427, 266] on icon at bounding box center [1434, 263] width 14 height 14
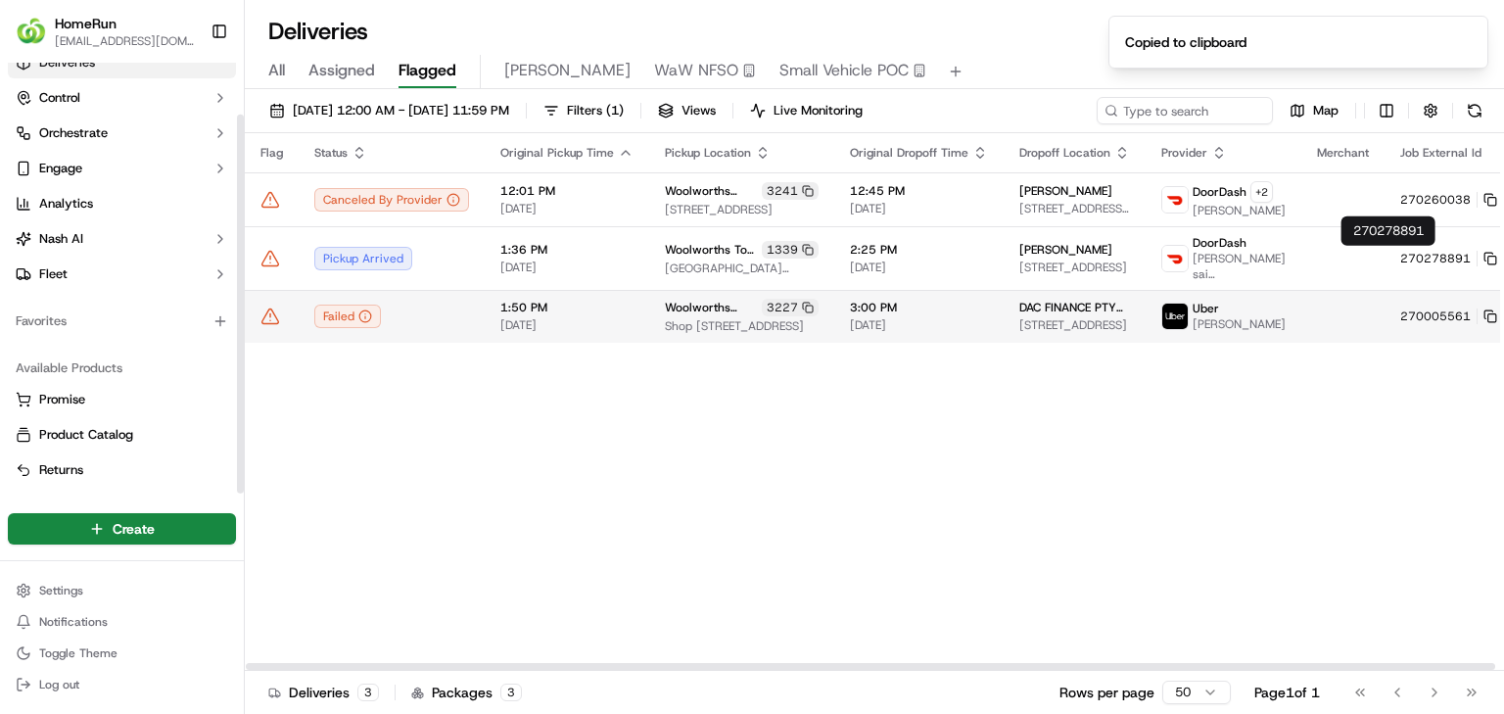
click at [268, 315] on icon at bounding box center [270, 316] width 20 height 20
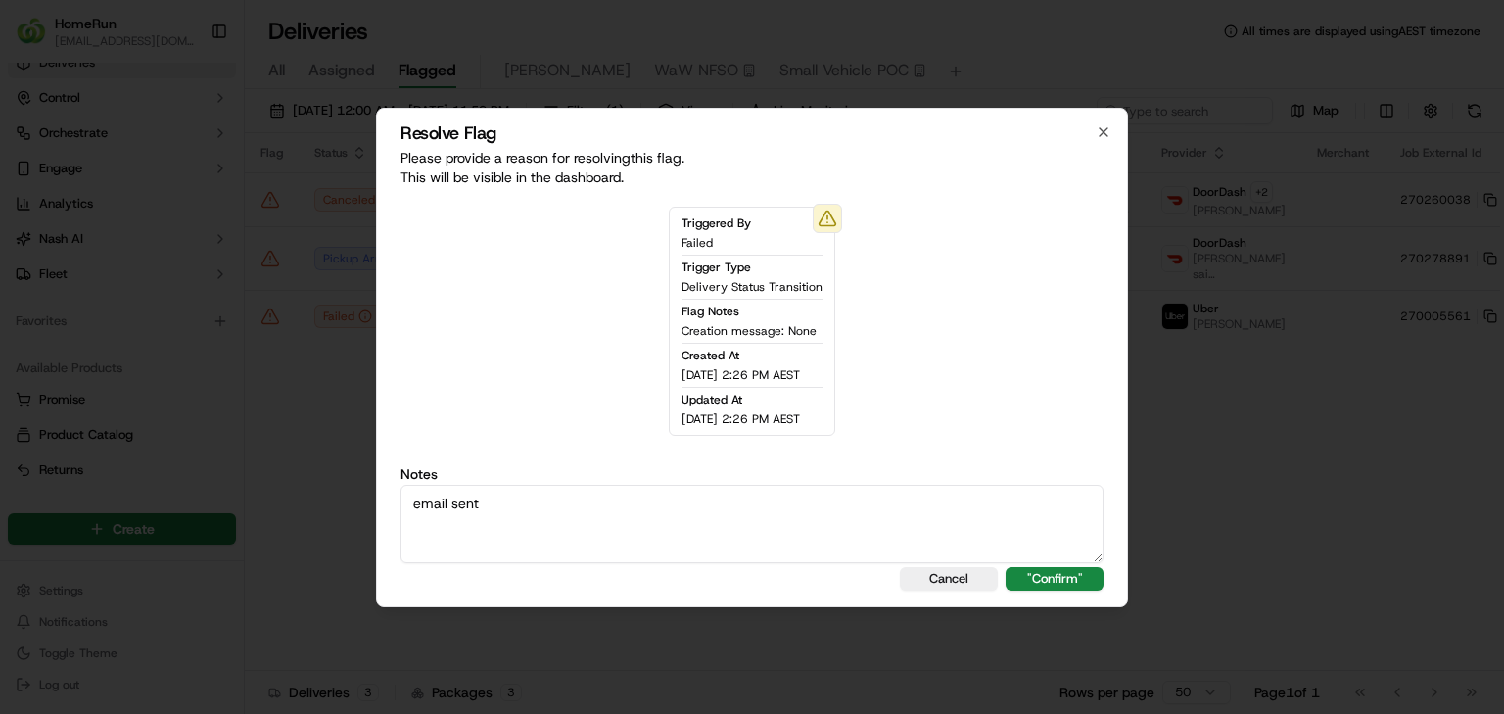
type textarea "email sent"
drag, startPoint x: 1042, startPoint y: 592, endPoint x: 1056, endPoint y: 585, distance: 15.8
click at [1045, 591] on div "Resolve Flag Please provide a reason for resolving this flag . This will be vis…" at bounding box center [752, 357] width 752 height 499
click at [1070, 576] on button ""Confirm"" at bounding box center [1055, 578] width 98 height 23
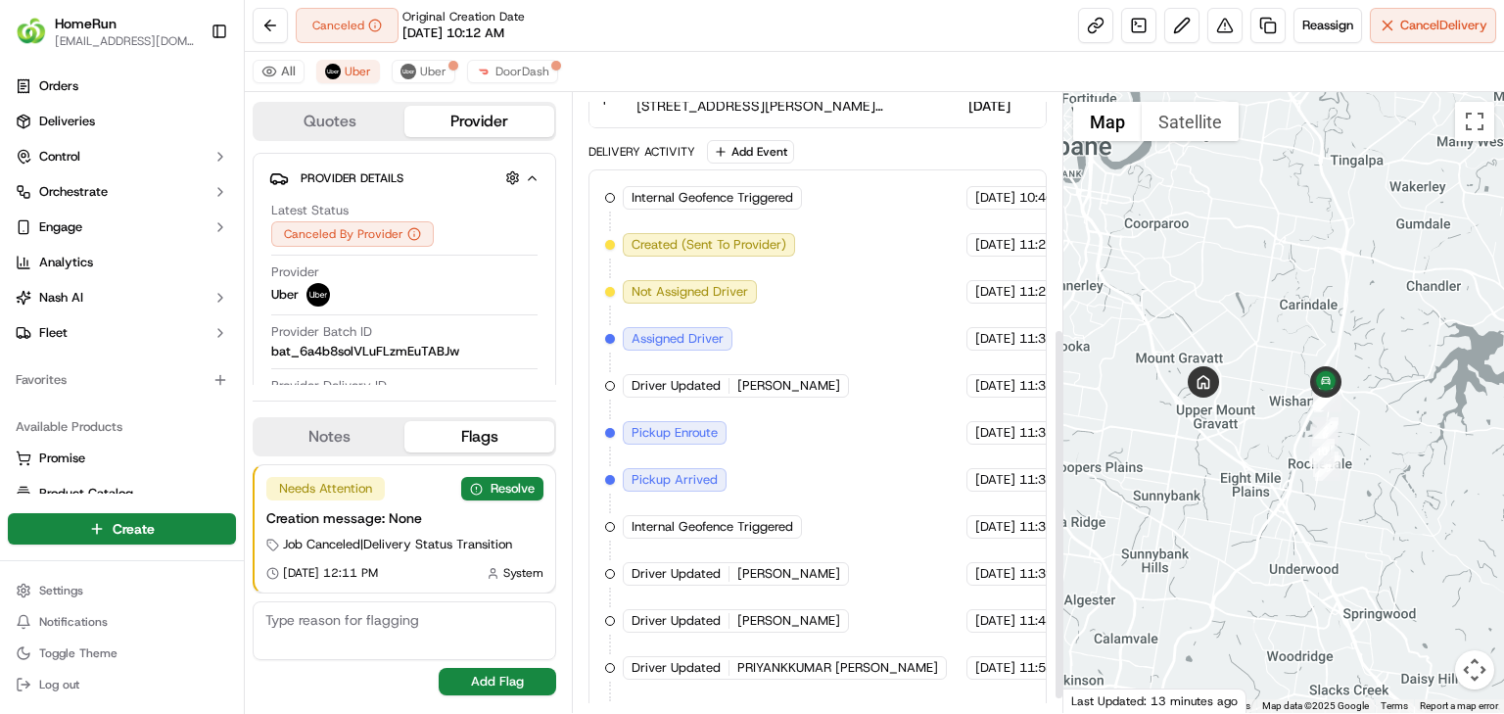
scroll to position [392, 0]
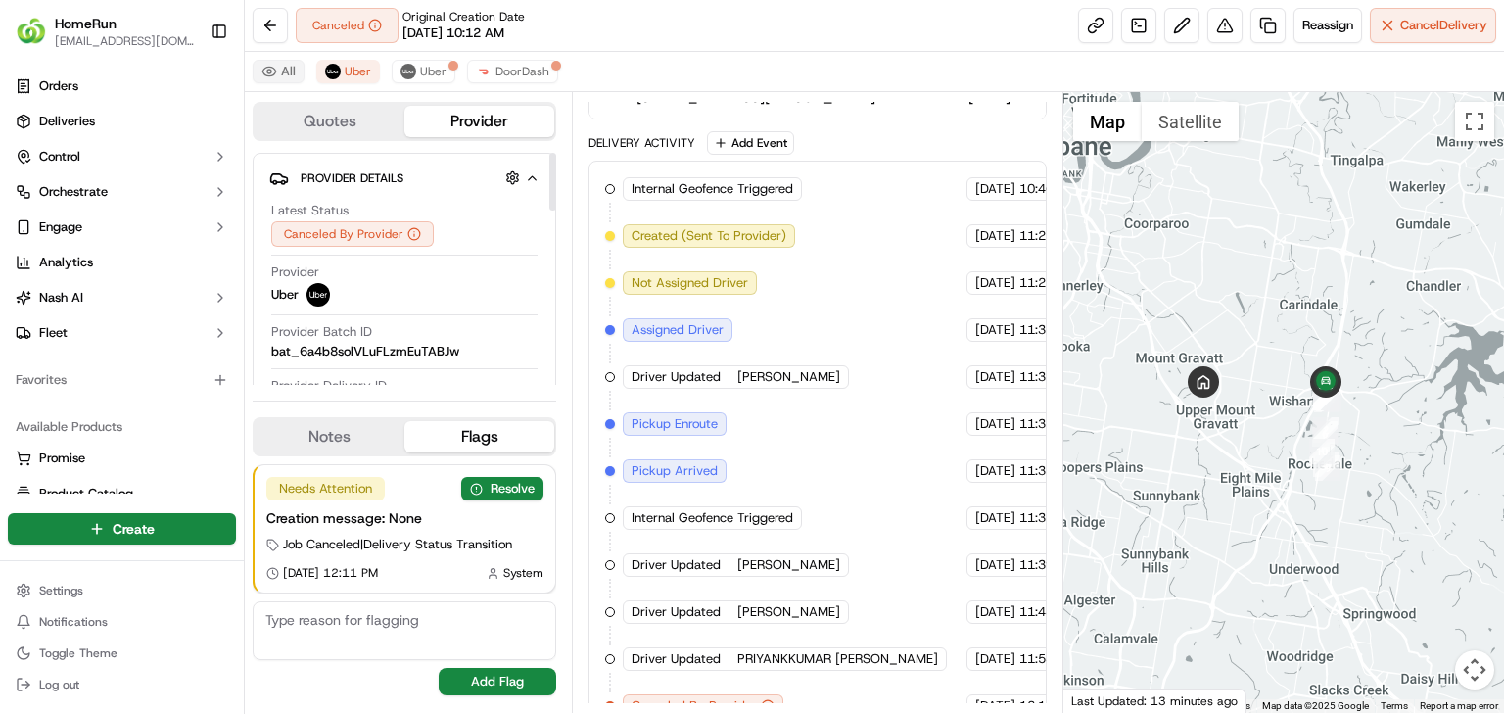
click at [292, 62] on button "All" at bounding box center [279, 71] width 52 height 23
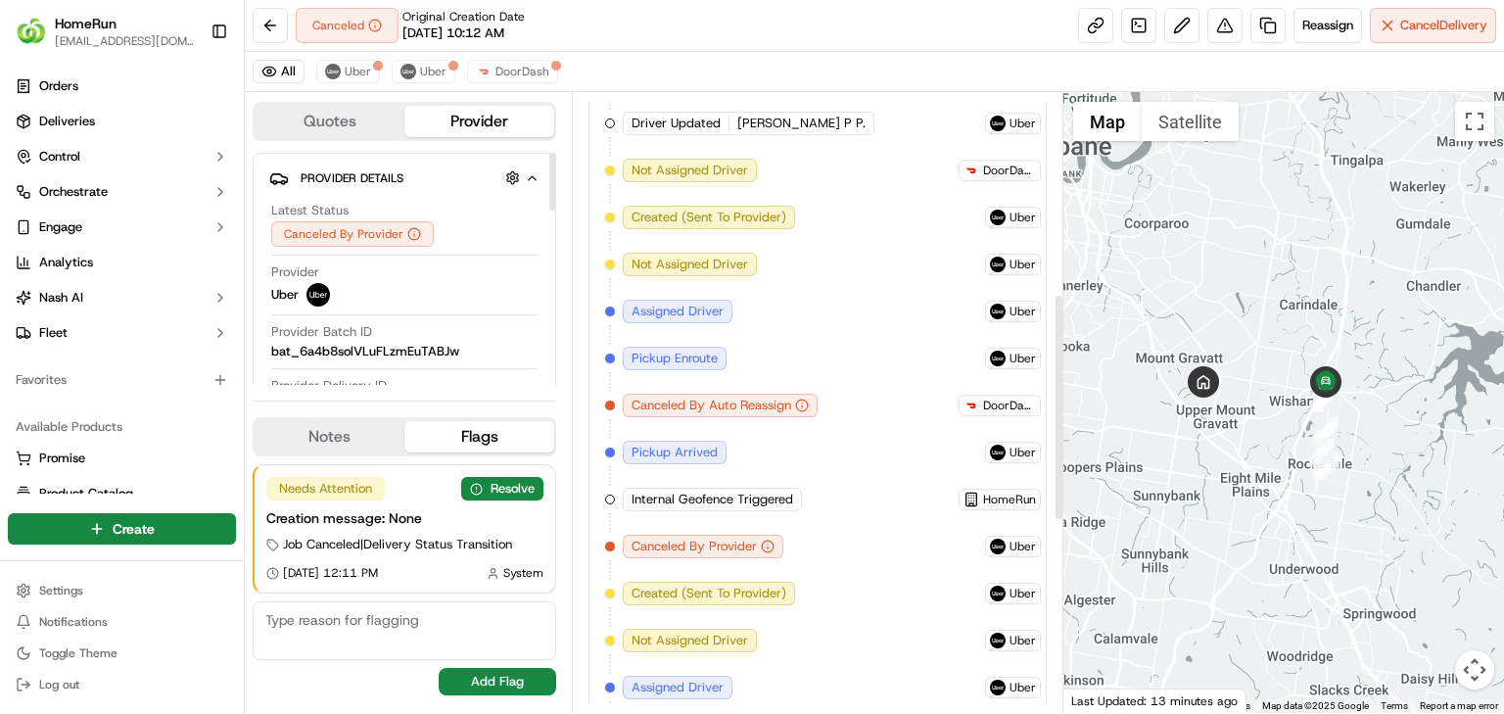
scroll to position [862, 0]
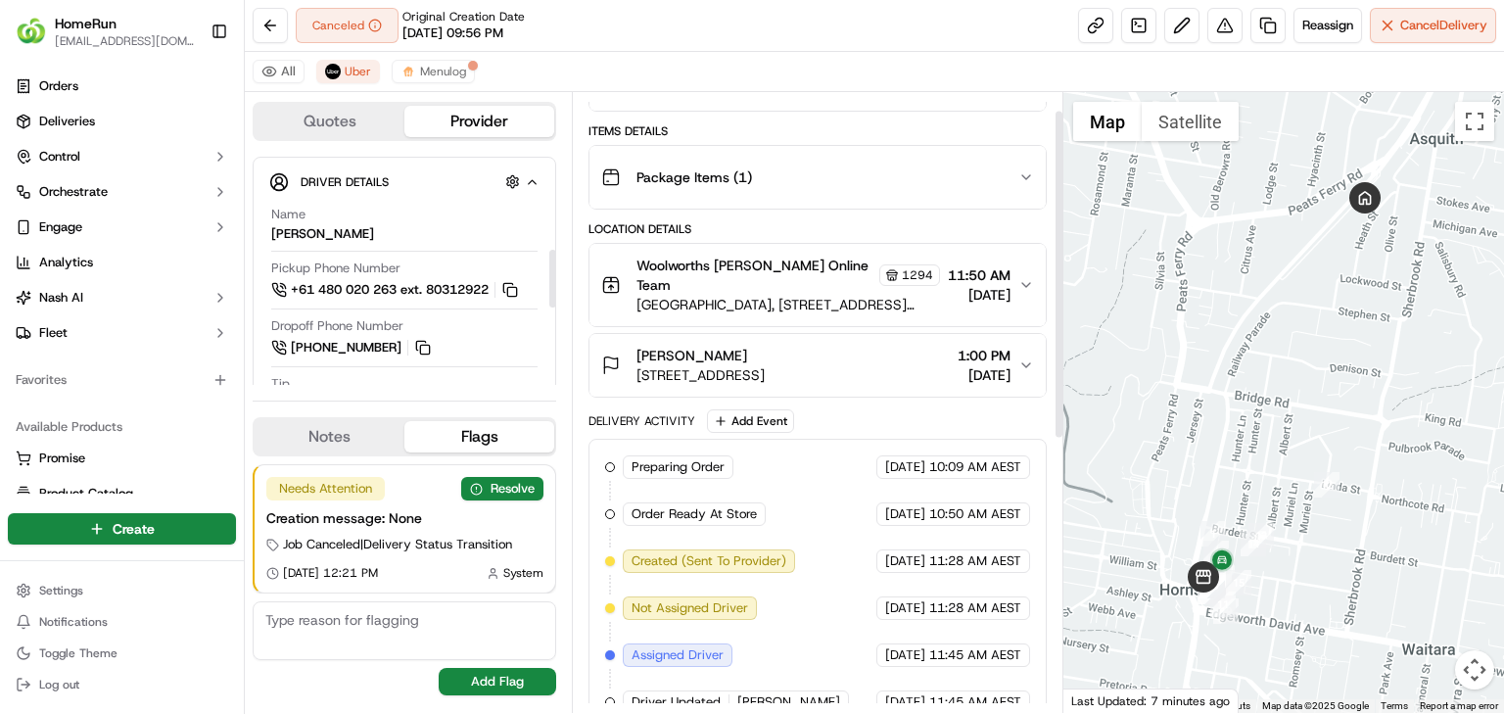
scroll to position [541, 0]
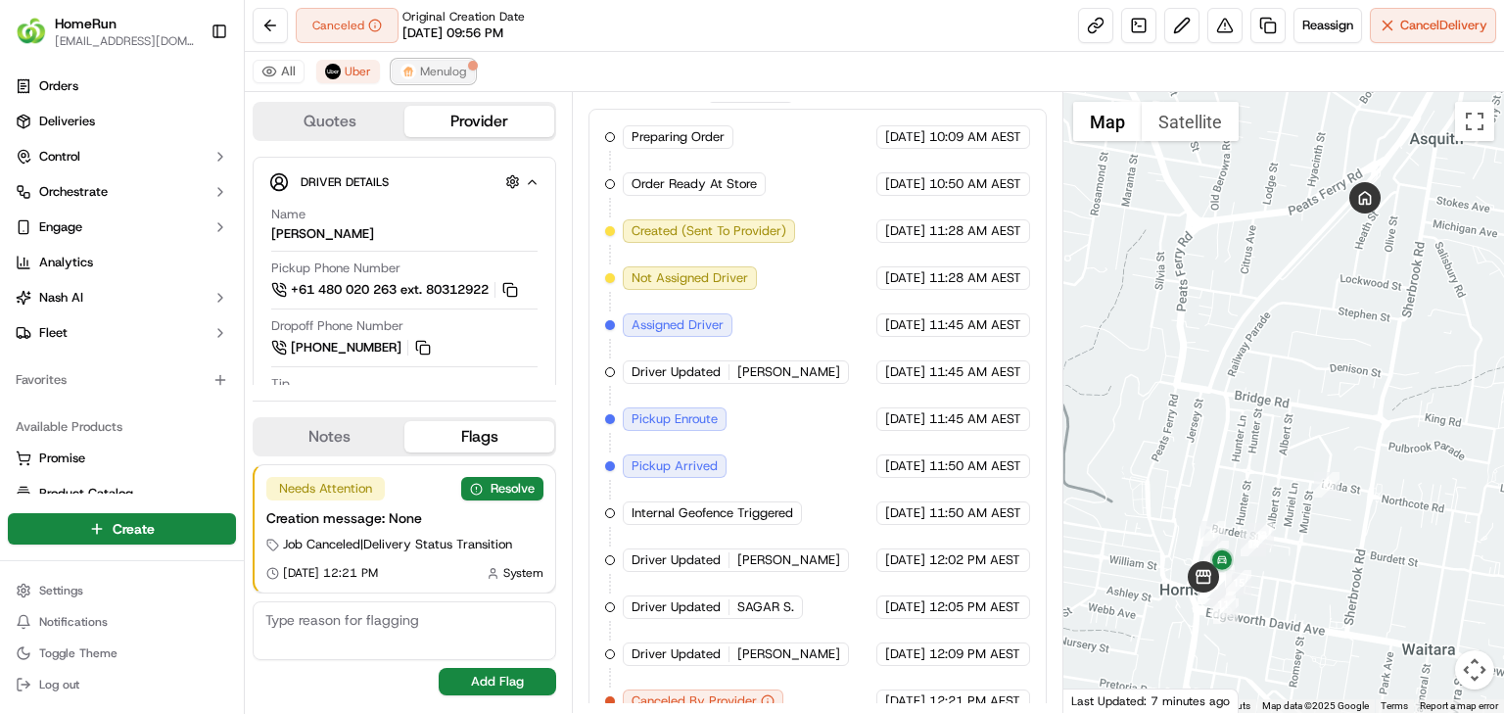
click at [414, 74] on button "Menulog" at bounding box center [433, 71] width 83 height 23
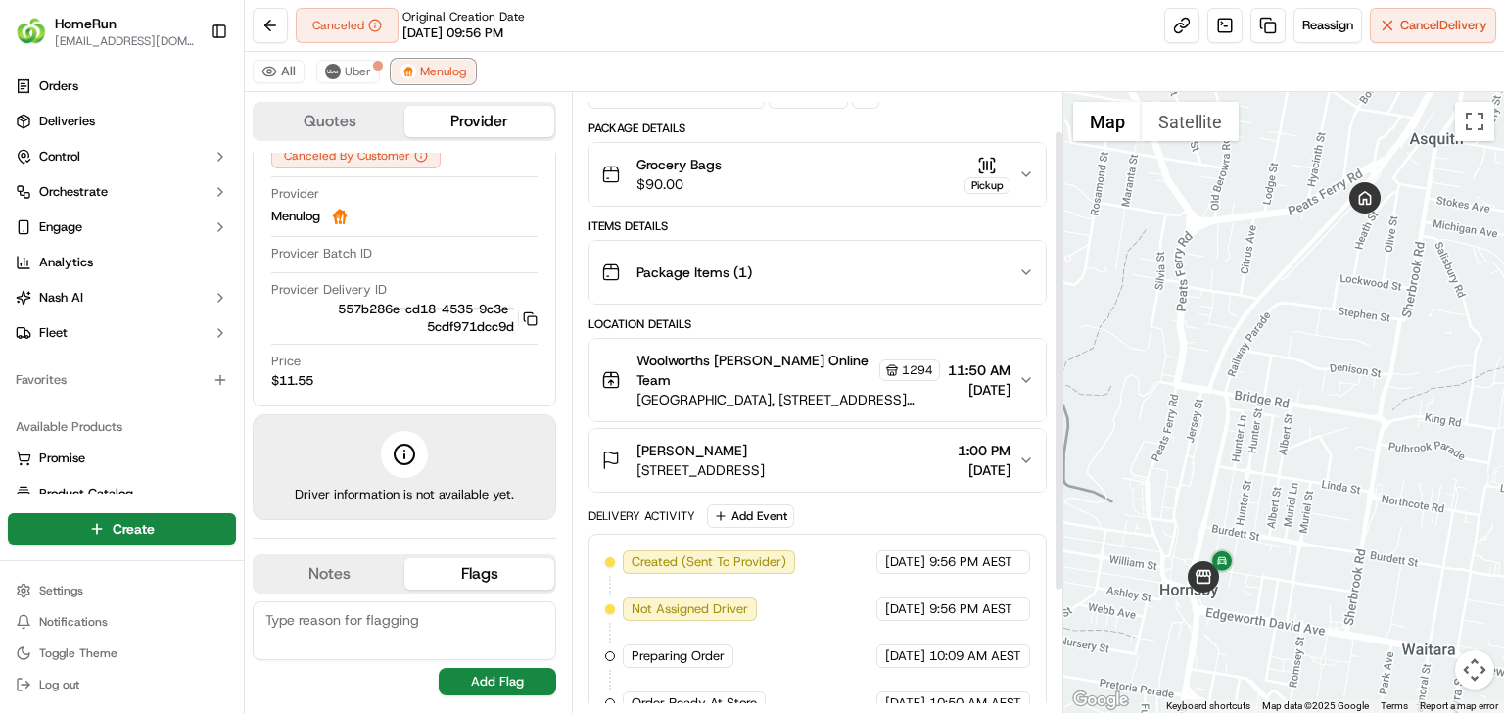
scroll to position [215, 0]
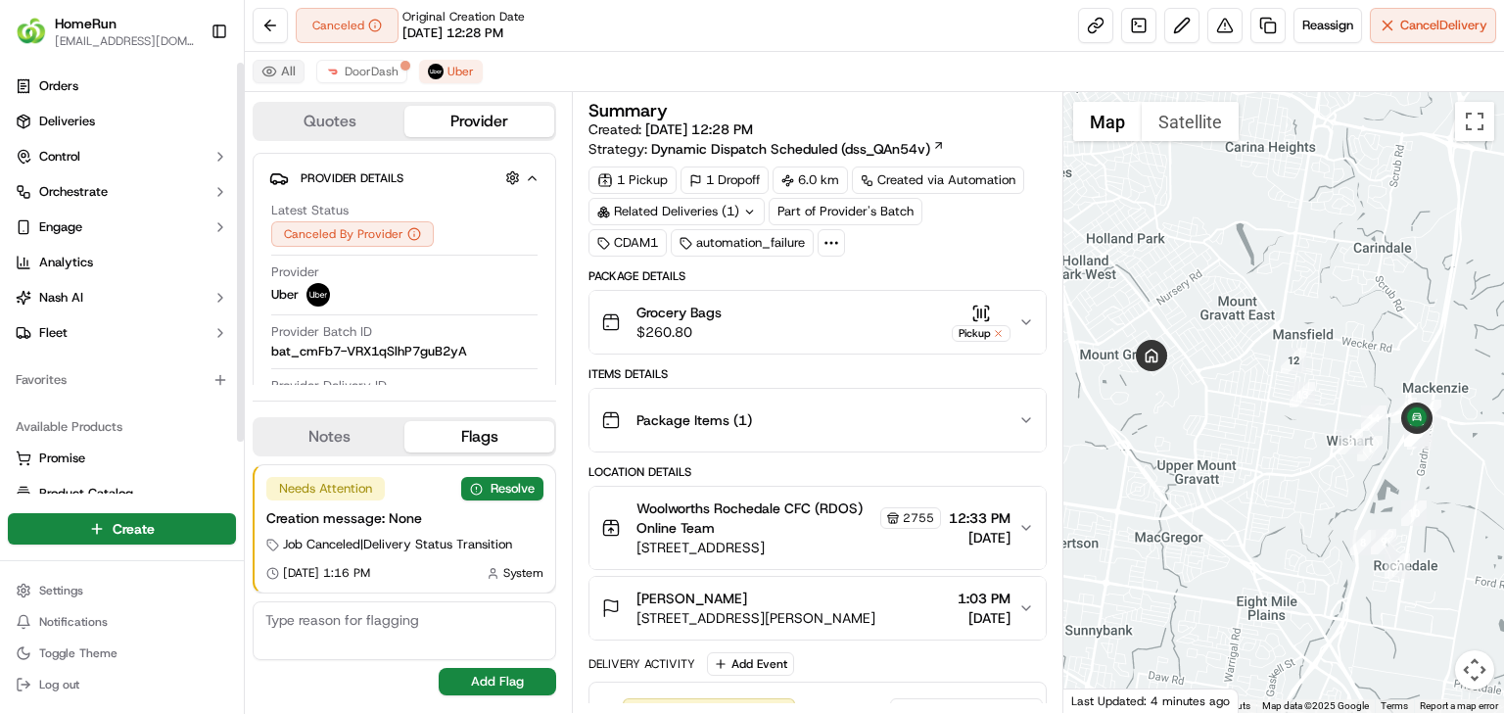
click at [261, 74] on button "All" at bounding box center [279, 71] width 52 height 23
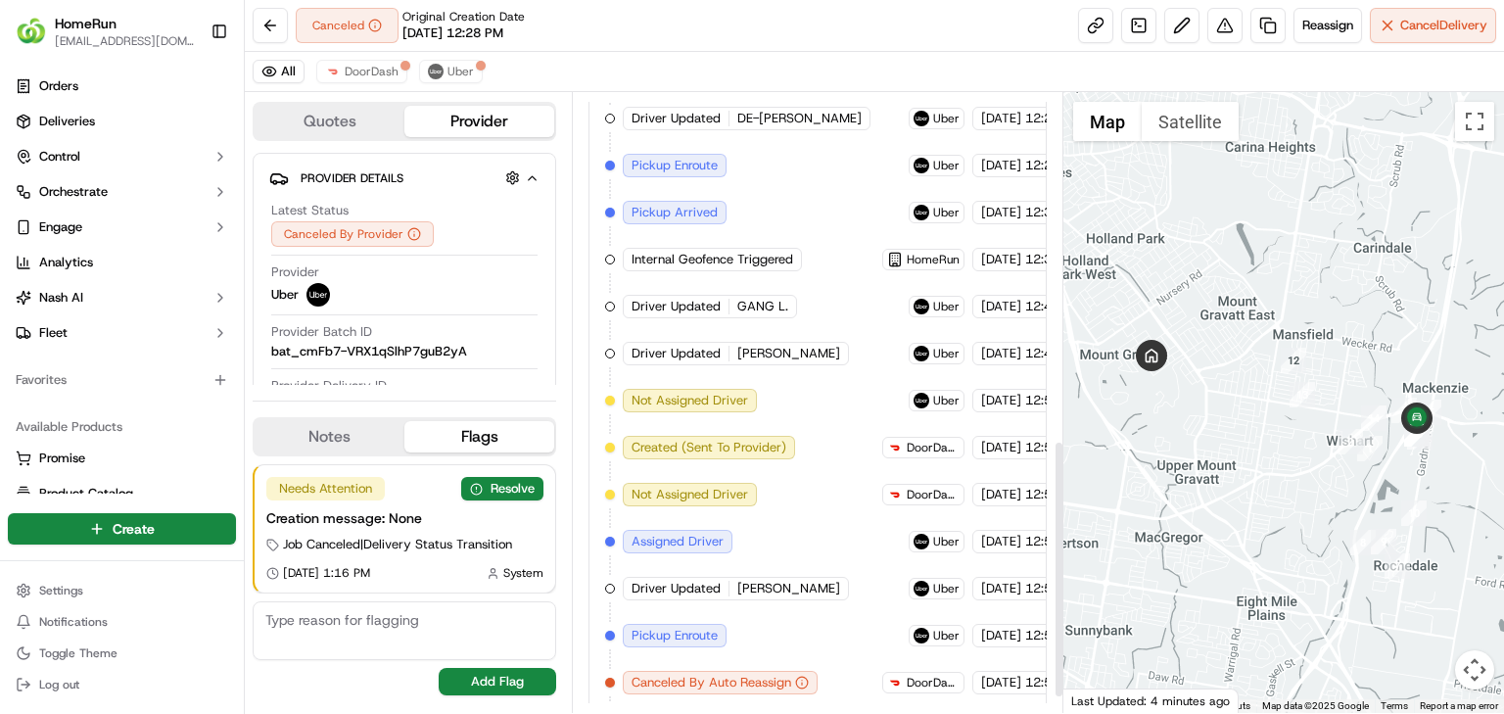
scroll to position [870, 0]
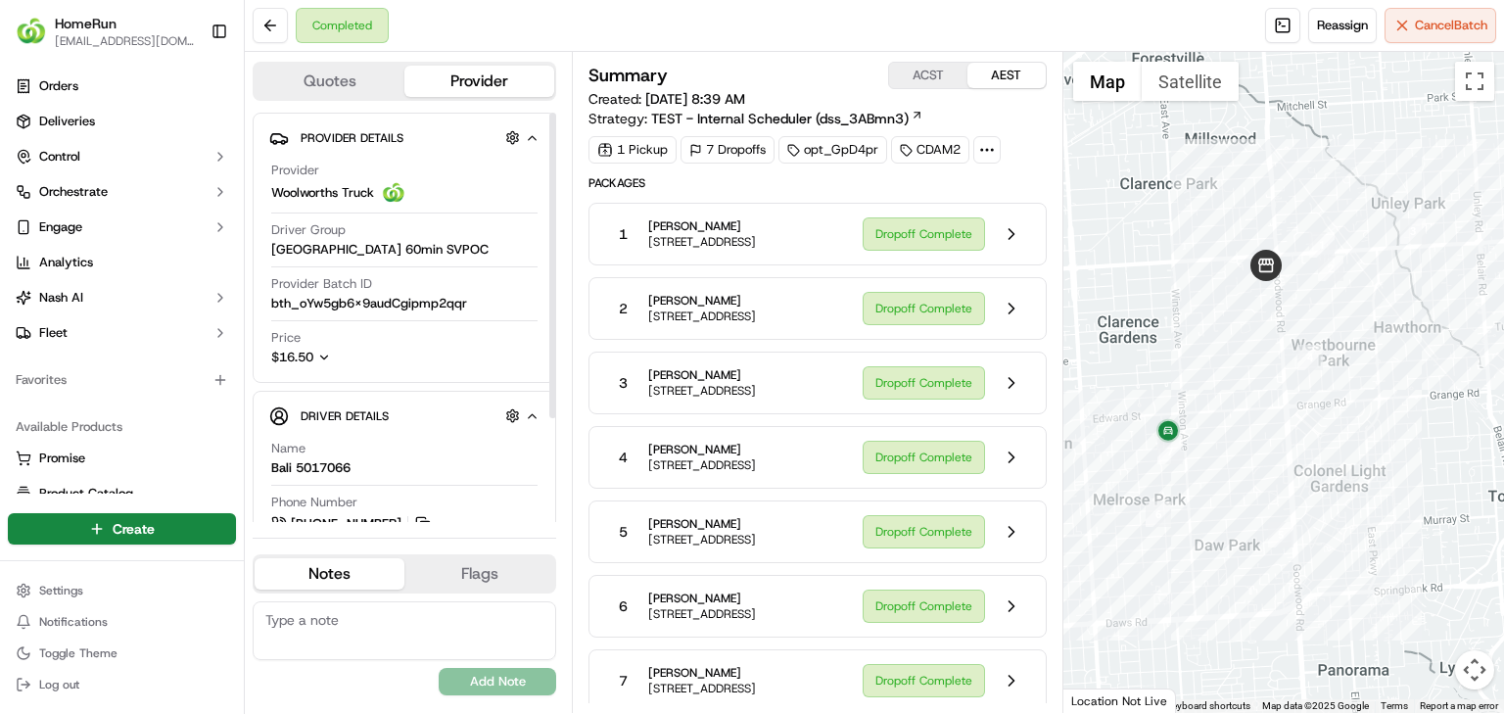
scroll to position [74, 0]
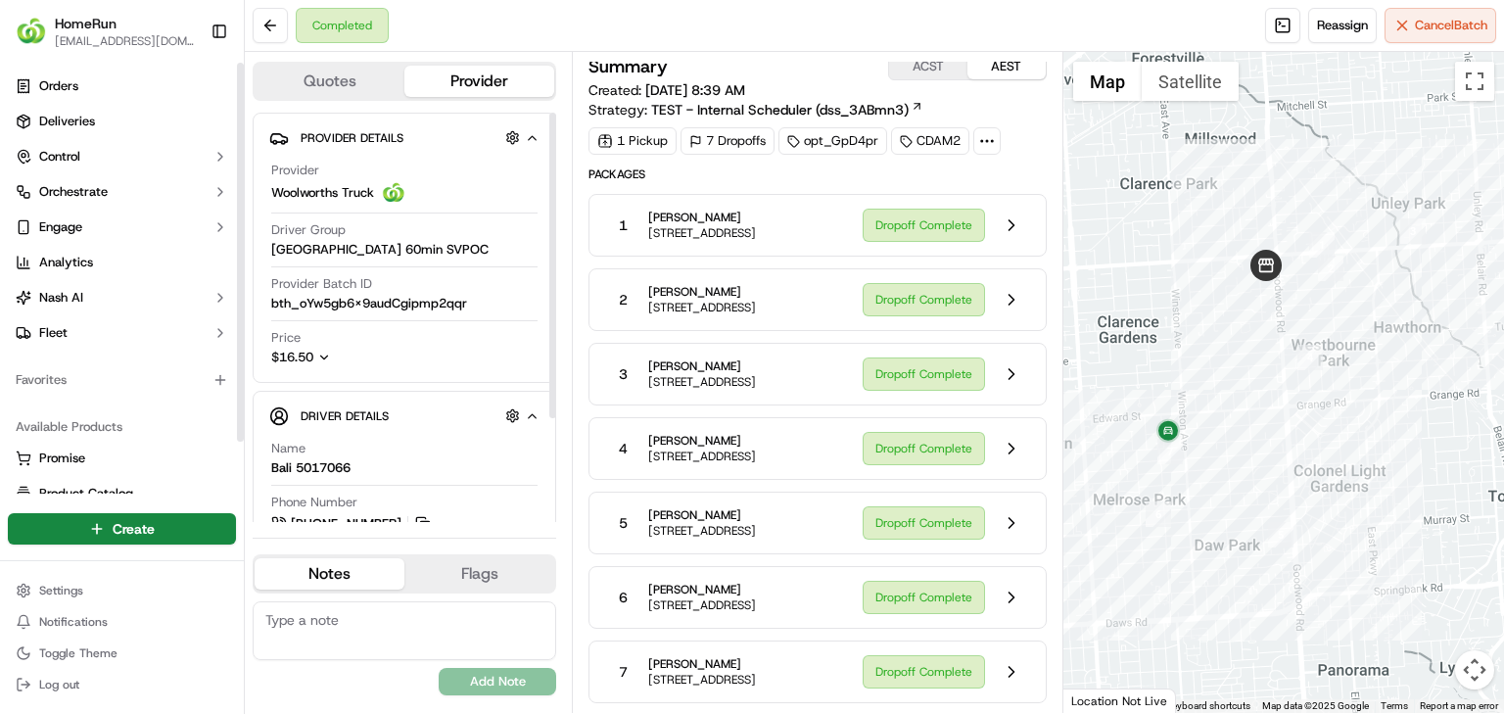
click at [76, 41] on span "[EMAIL_ADDRESS][DOMAIN_NAME]" at bounding box center [125, 41] width 140 height 16
click at [27, 33] on img "button" at bounding box center [31, 31] width 31 height 31
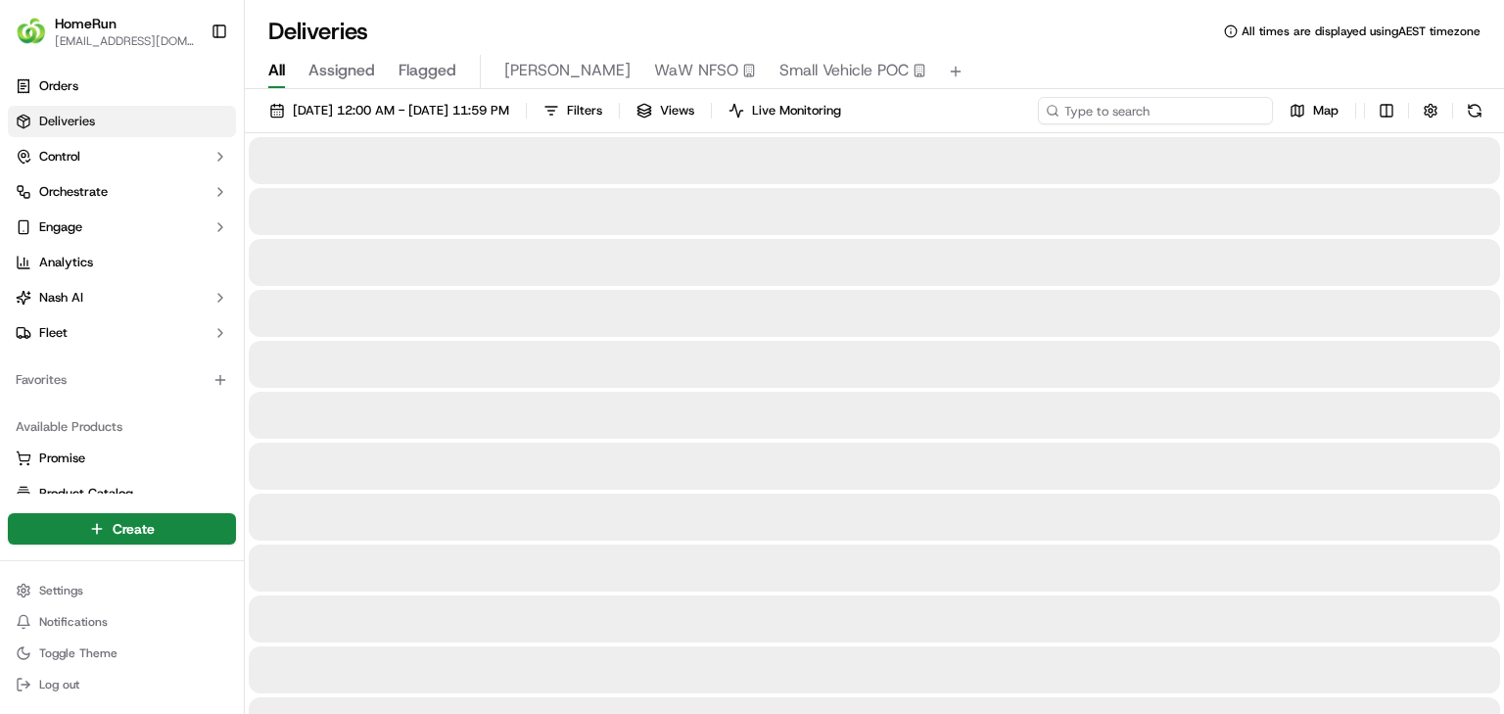
click at [1202, 117] on input at bounding box center [1155, 110] width 235 height 27
paste input "270198365"
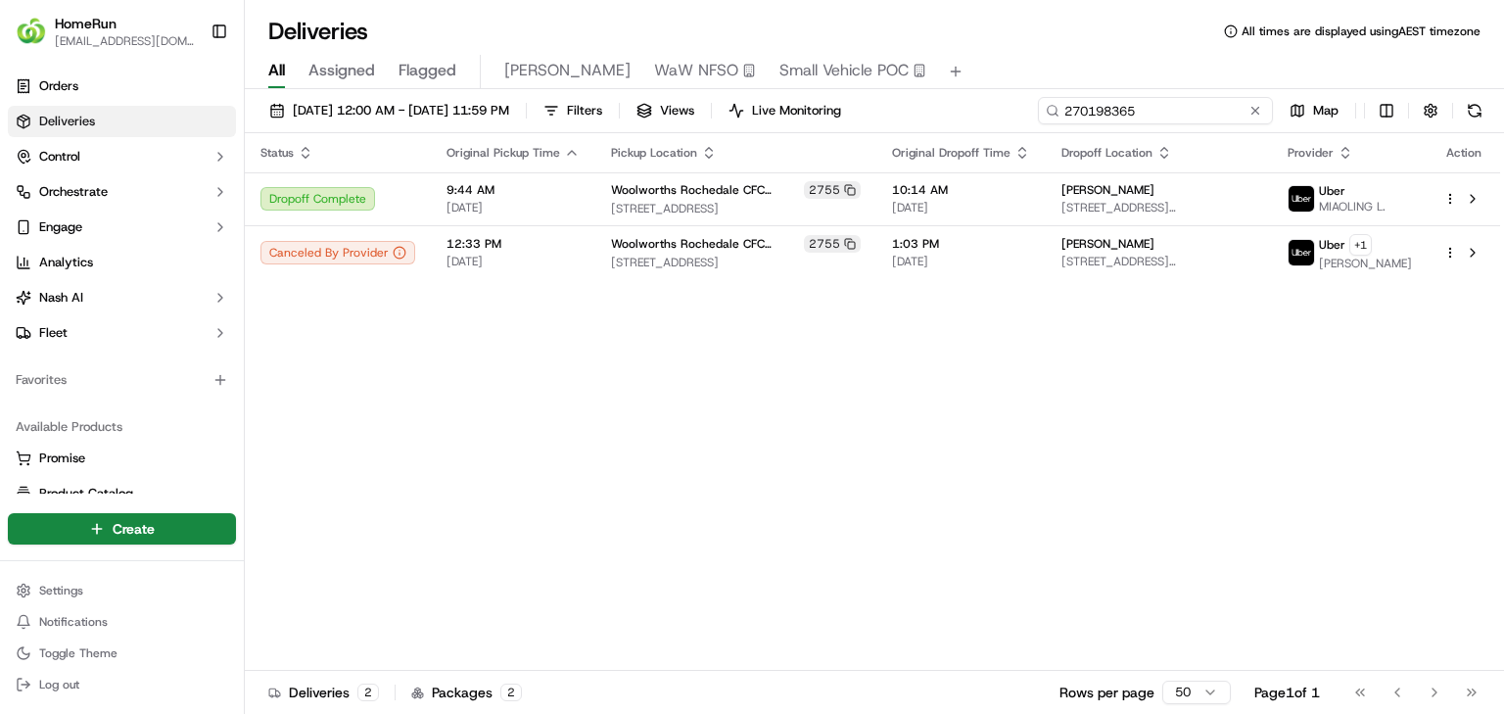
type input "270198365"
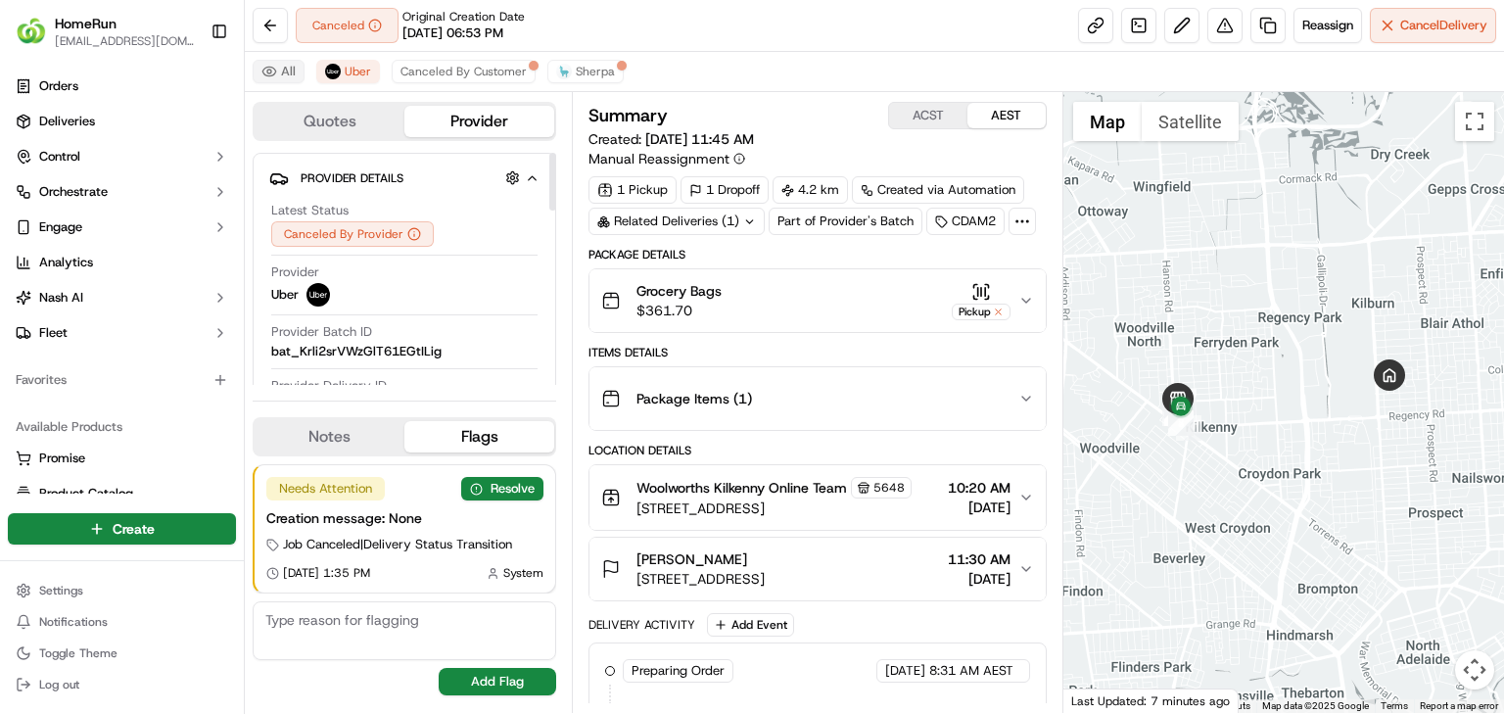
click at [285, 61] on button "All" at bounding box center [279, 71] width 52 height 23
click at [255, 69] on button "All" at bounding box center [279, 71] width 52 height 23
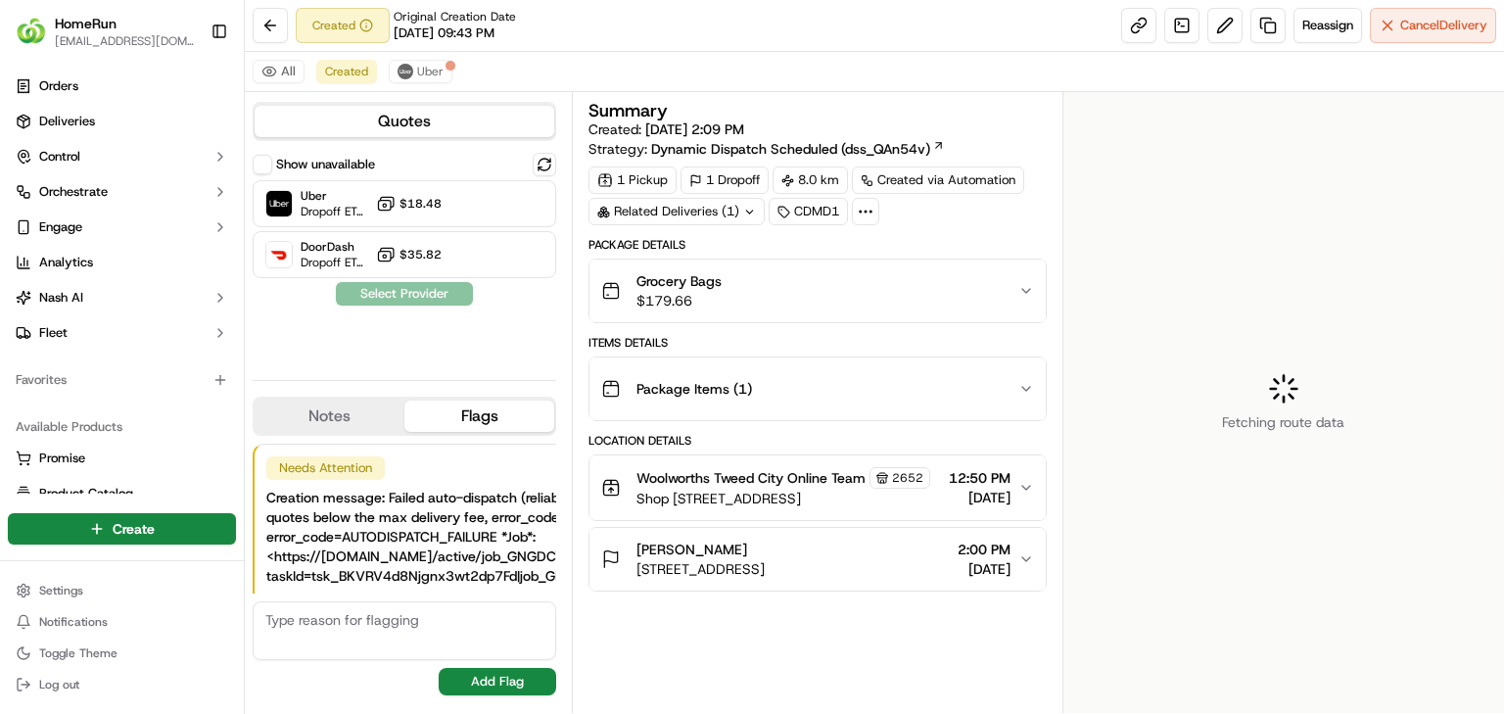
scroll to position [57, 0]
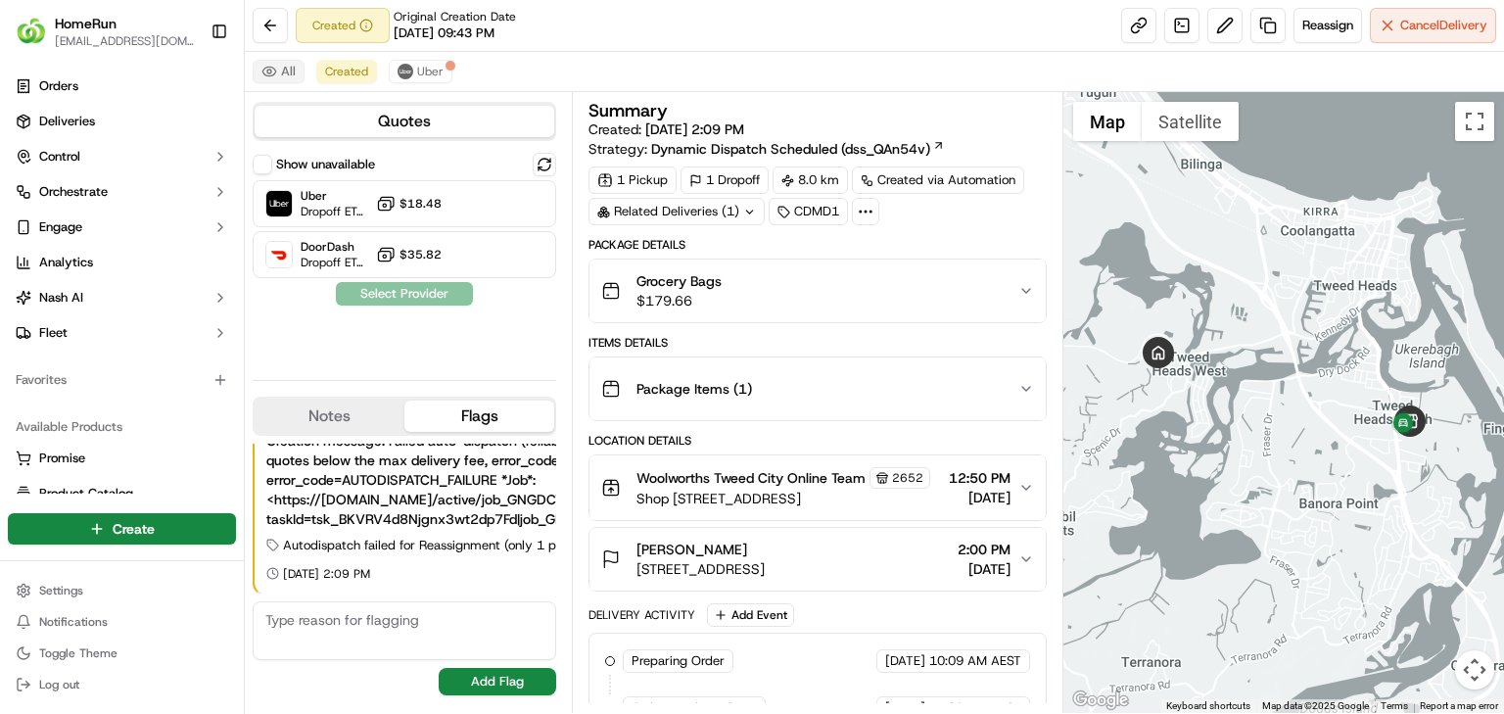
click at [283, 82] on button "All" at bounding box center [279, 71] width 52 height 23
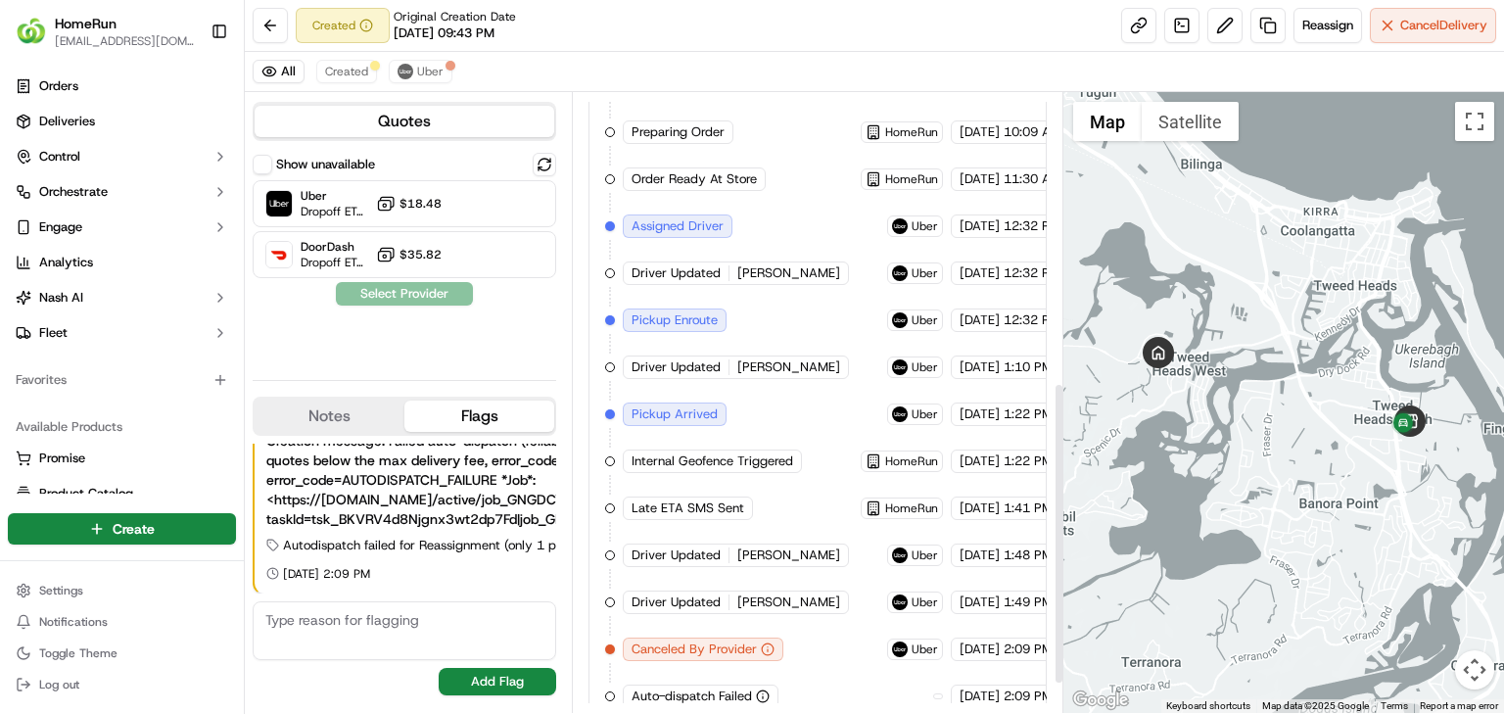
scroll to position [653, 0]
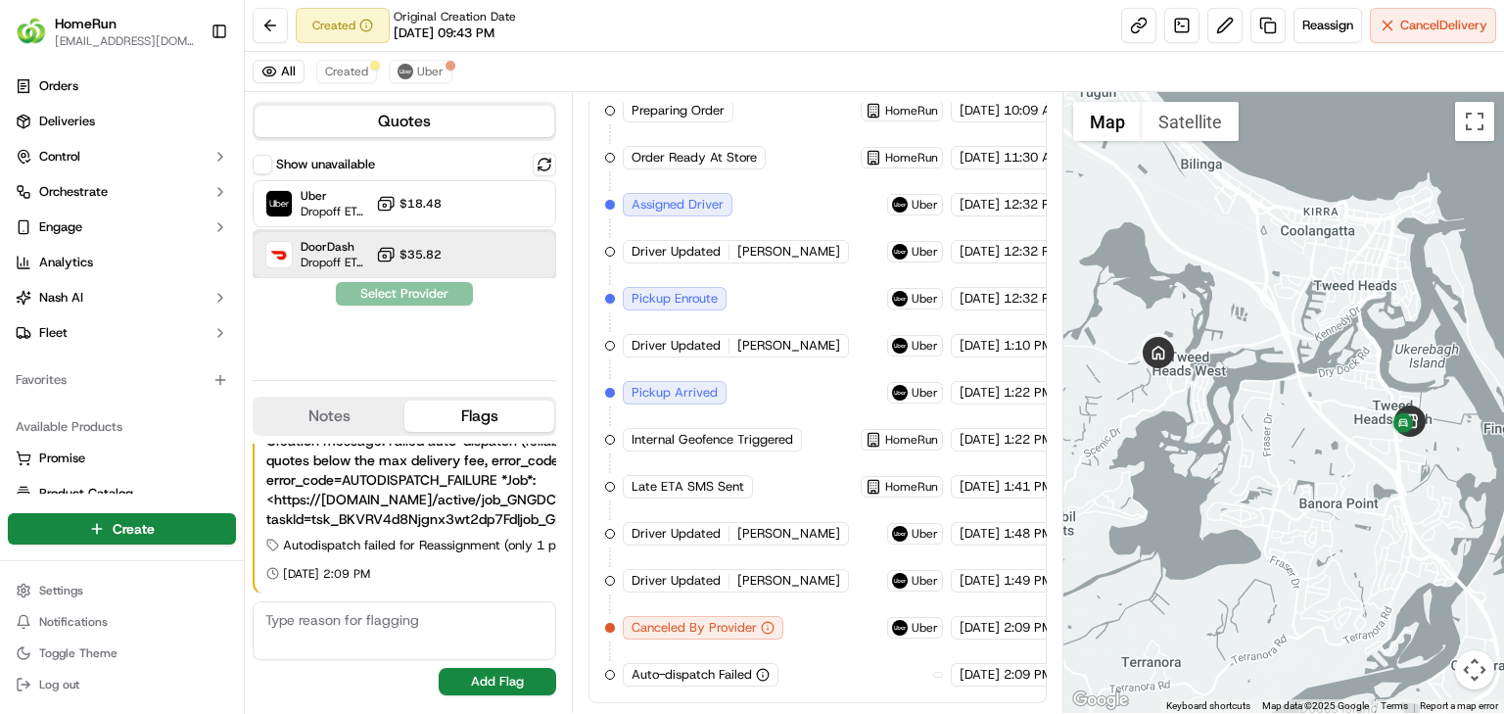
click at [325, 243] on span "DoorDash" at bounding box center [335, 247] width 68 height 16
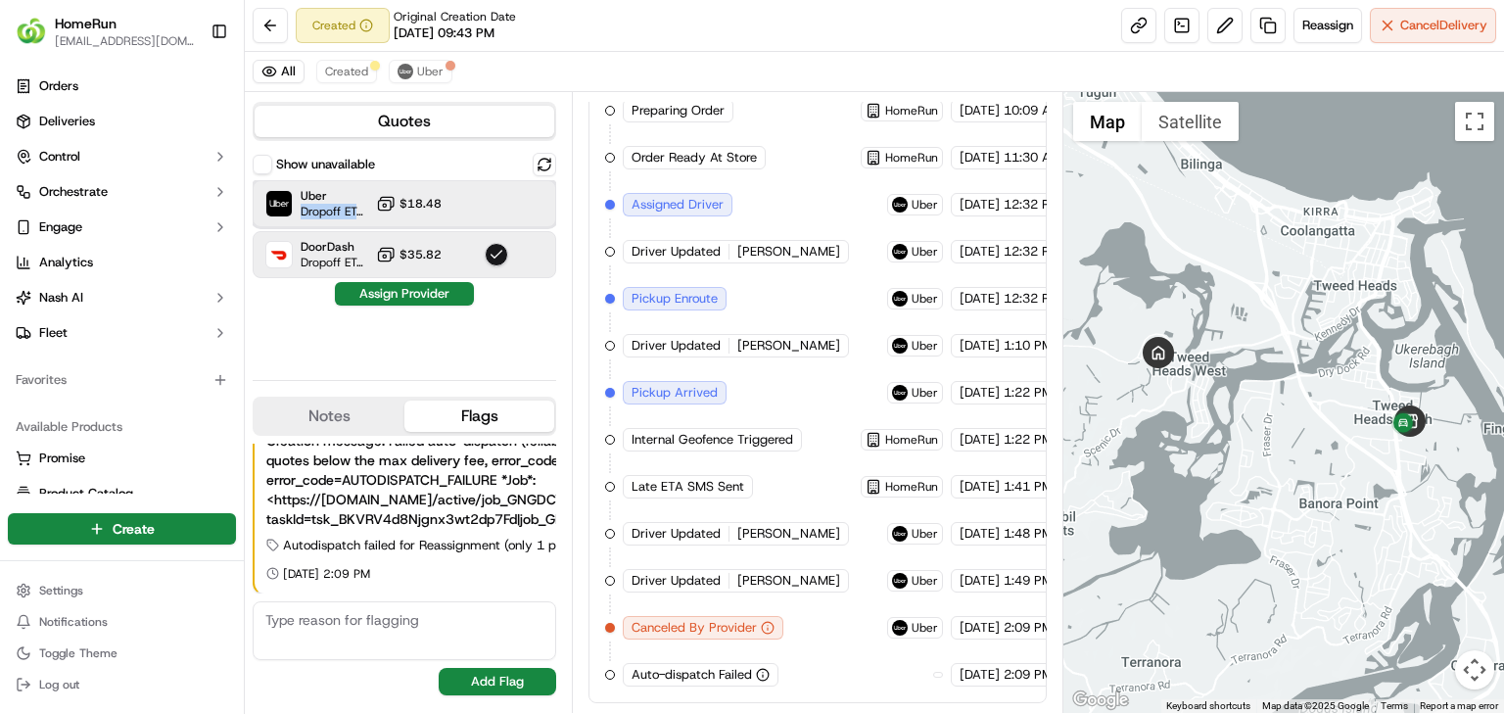
click at [371, 203] on div "Uber Dropoff ETA 44 minutes $18.48" at bounding box center [405, 203] width 304 height 47
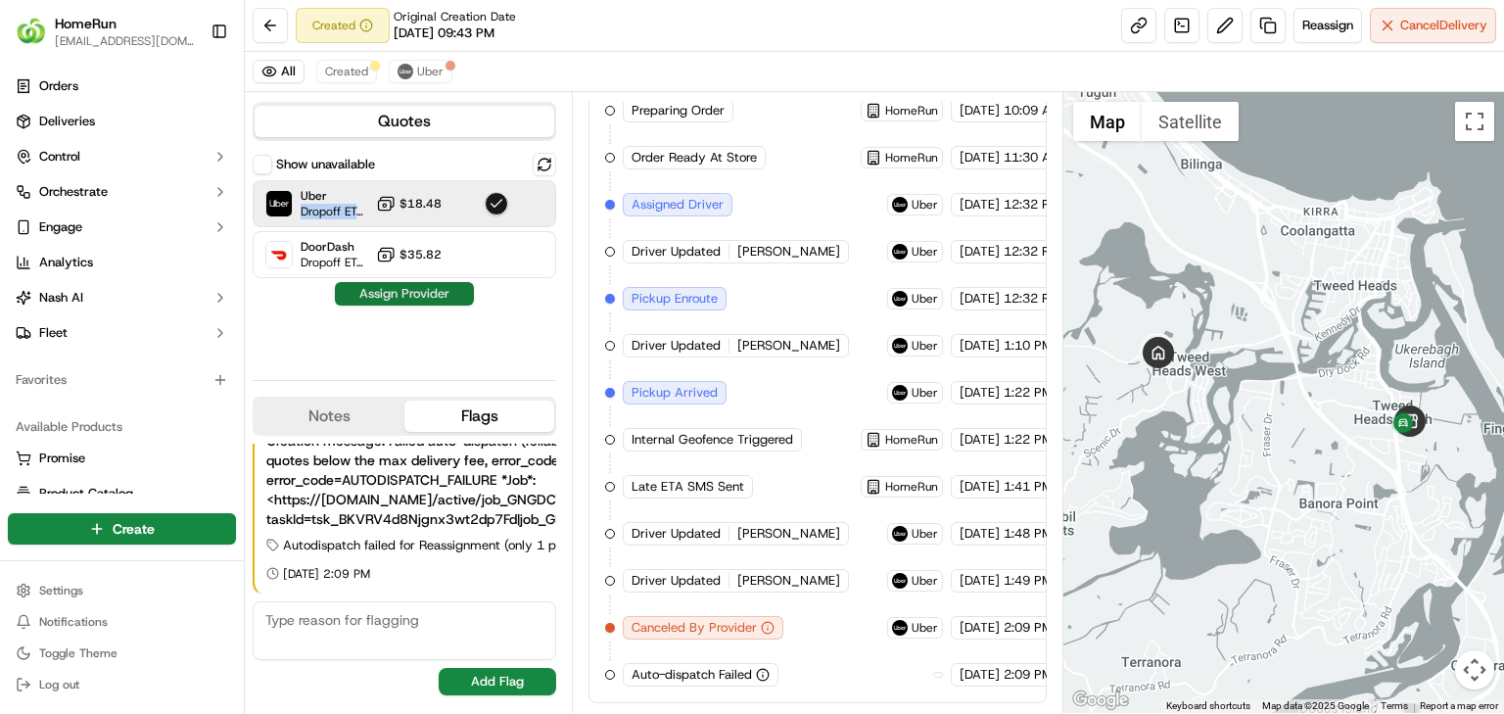
click at [431, 295] on button "Assign Provider" at bounding box center [404, 293] width 139 height 23
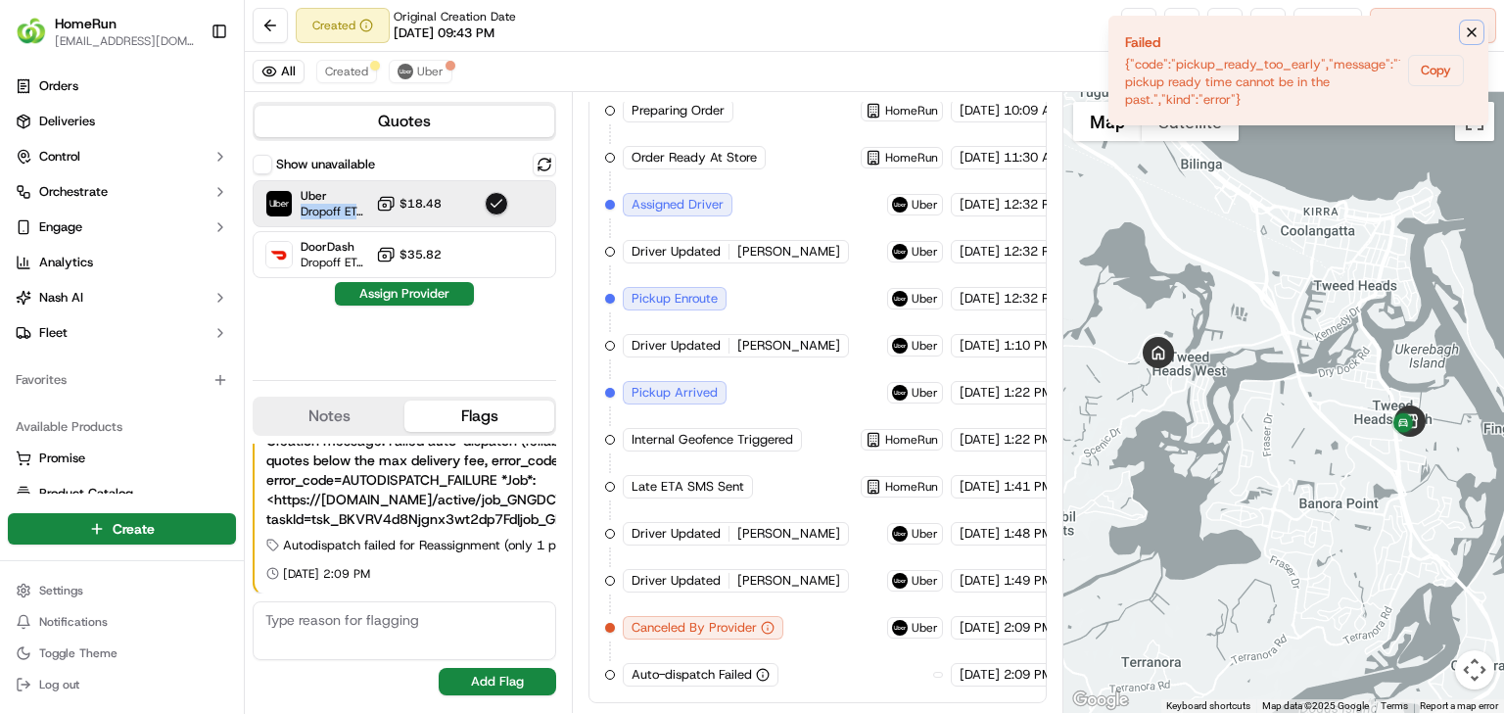
click at [1479, 31] on icon "Notifications (F8)" at bounding box center [1472, 32] width 16 height 16
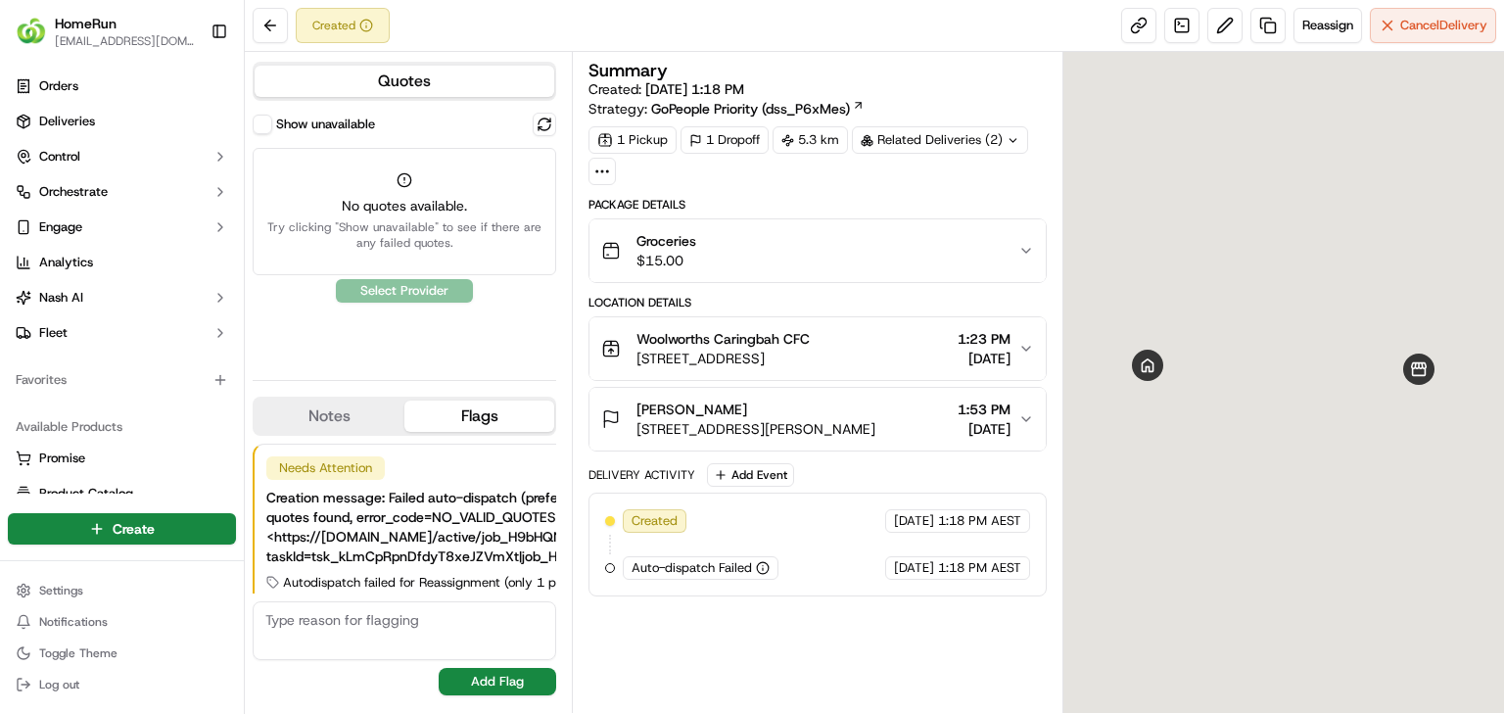
scroll to position [37, 0]
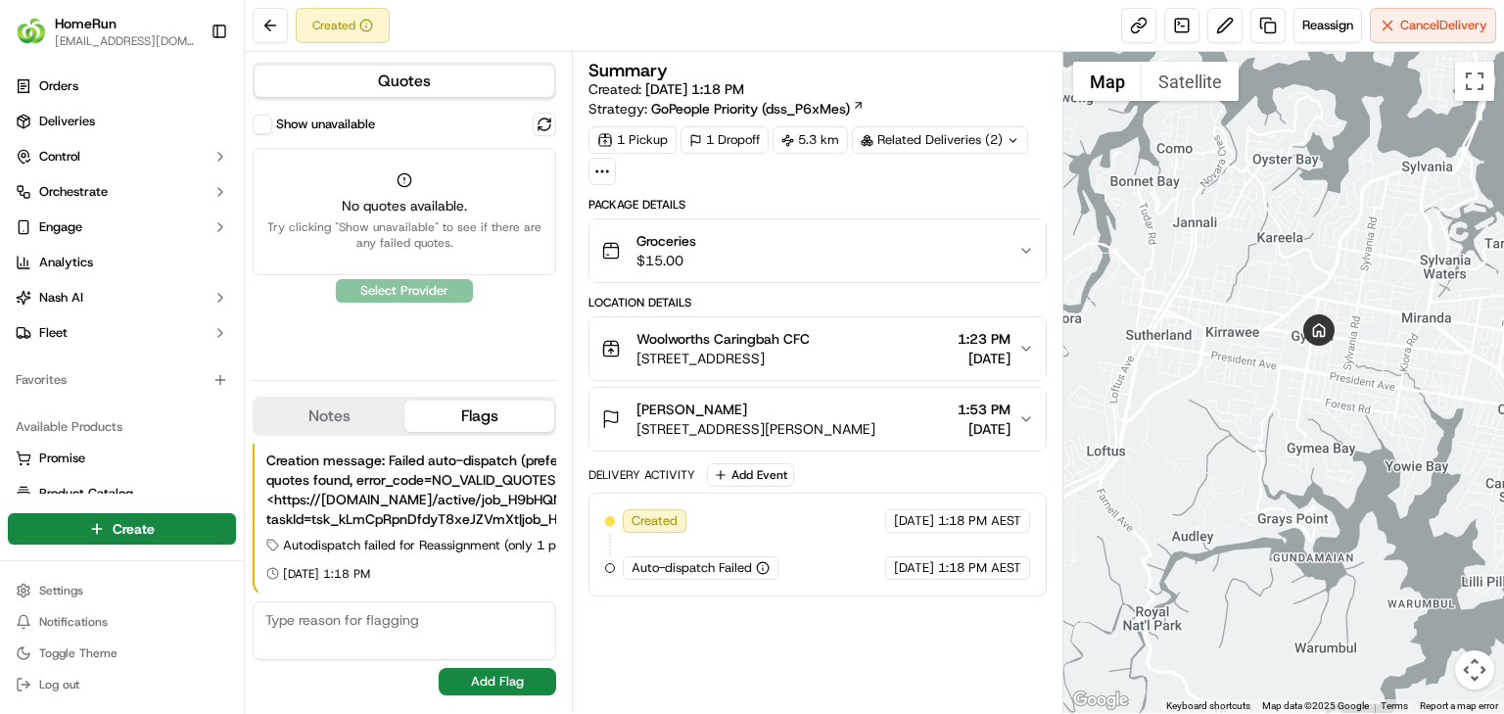
drag, startPoint x: 770, startPoint y: 407, endPoint x: 593, endPoint y: 395, distance: 176.7
click at [619, 409] on div "[PERSON_NAME] [STREET_ADDRESS][PERSON_NAME]" at bounding box center [738, 418] width 274 height 39
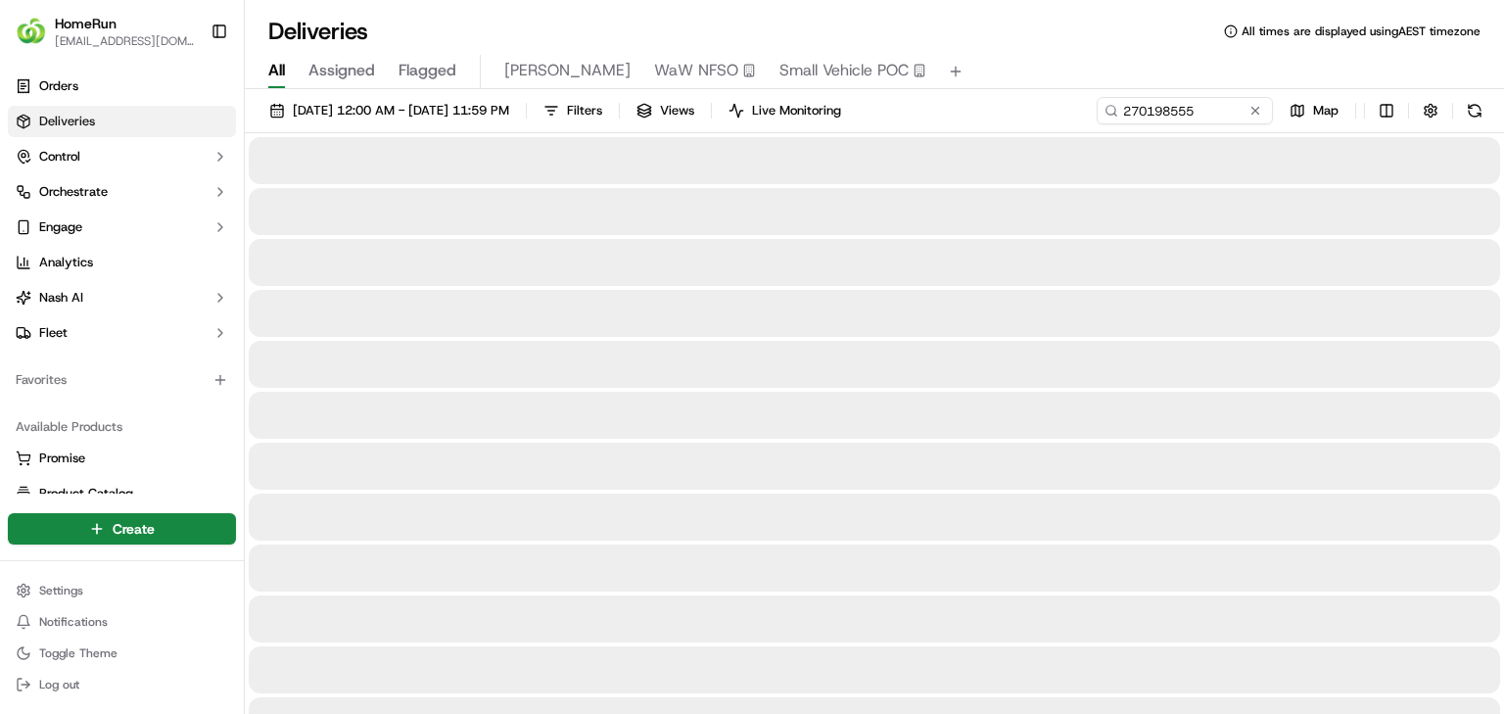
click at [1097, 117] on input "270198555" at bounding box center [1185, 110] width 176 height 27
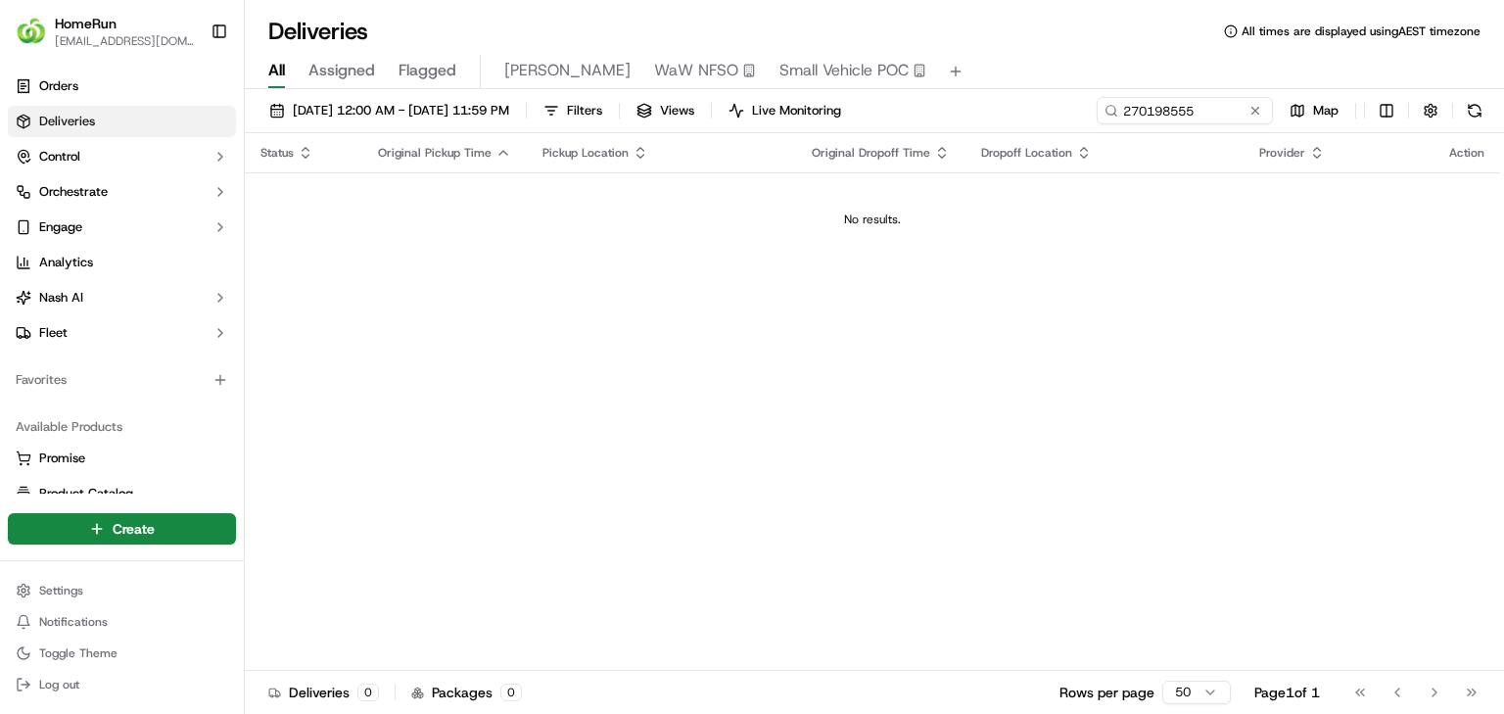
click at [1216, 121] on input "270198555" at bounding box center [1185, 110] width 176 height 27
drag, startPoint x: 1185, startPoint y: 115, endPoint x: 988, endPoint y: 92, distance: 198.1
click at [917, 102] on div "[DATE] 12:00 AM - [DATE] 11:59 PM Filters Views Live Monitoring 270198555 Map" at bounding box center [874, 115] width 1259 height 36
click at [1097, 106] on input "270198555" at bounding box center [1185, 110] width 176 height 27
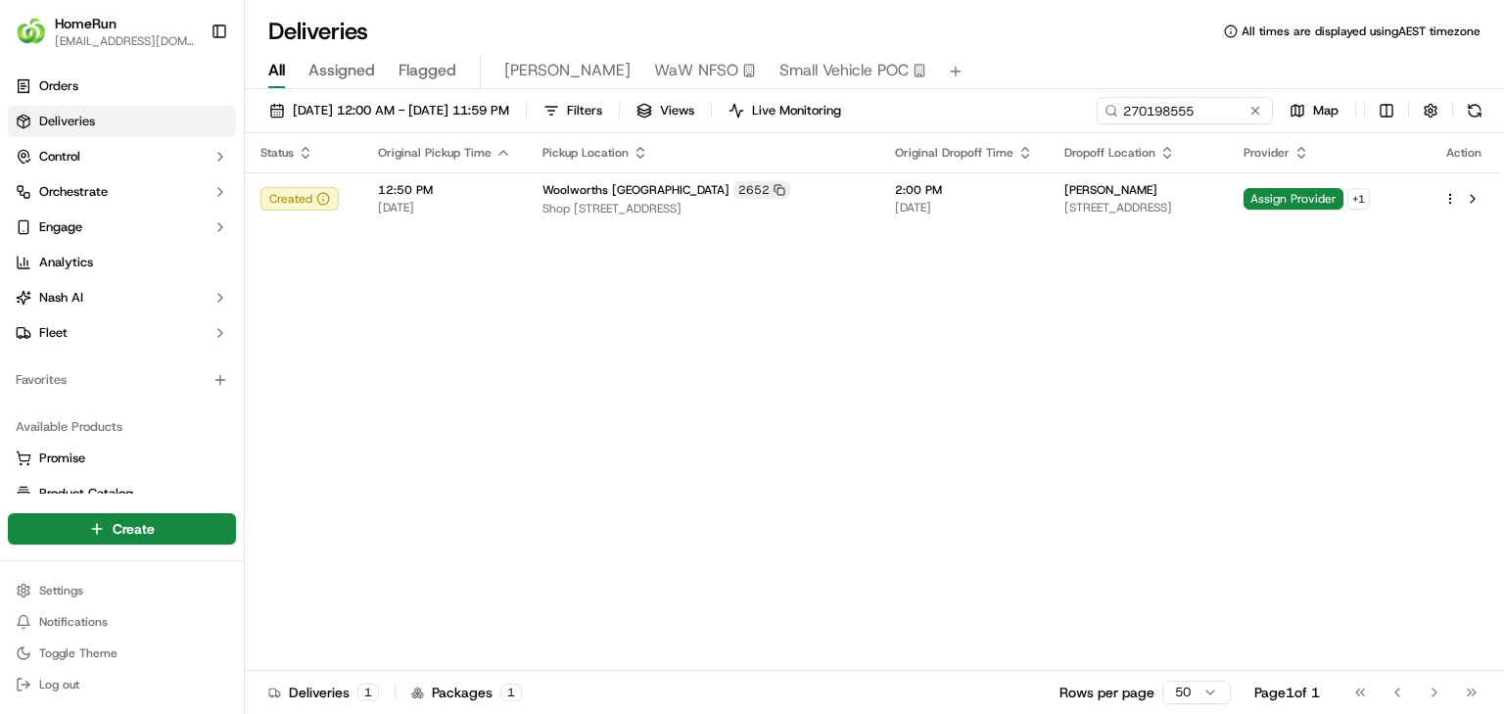
type input "270198555"
